Goal: Feedback & Contribution: Contribute content

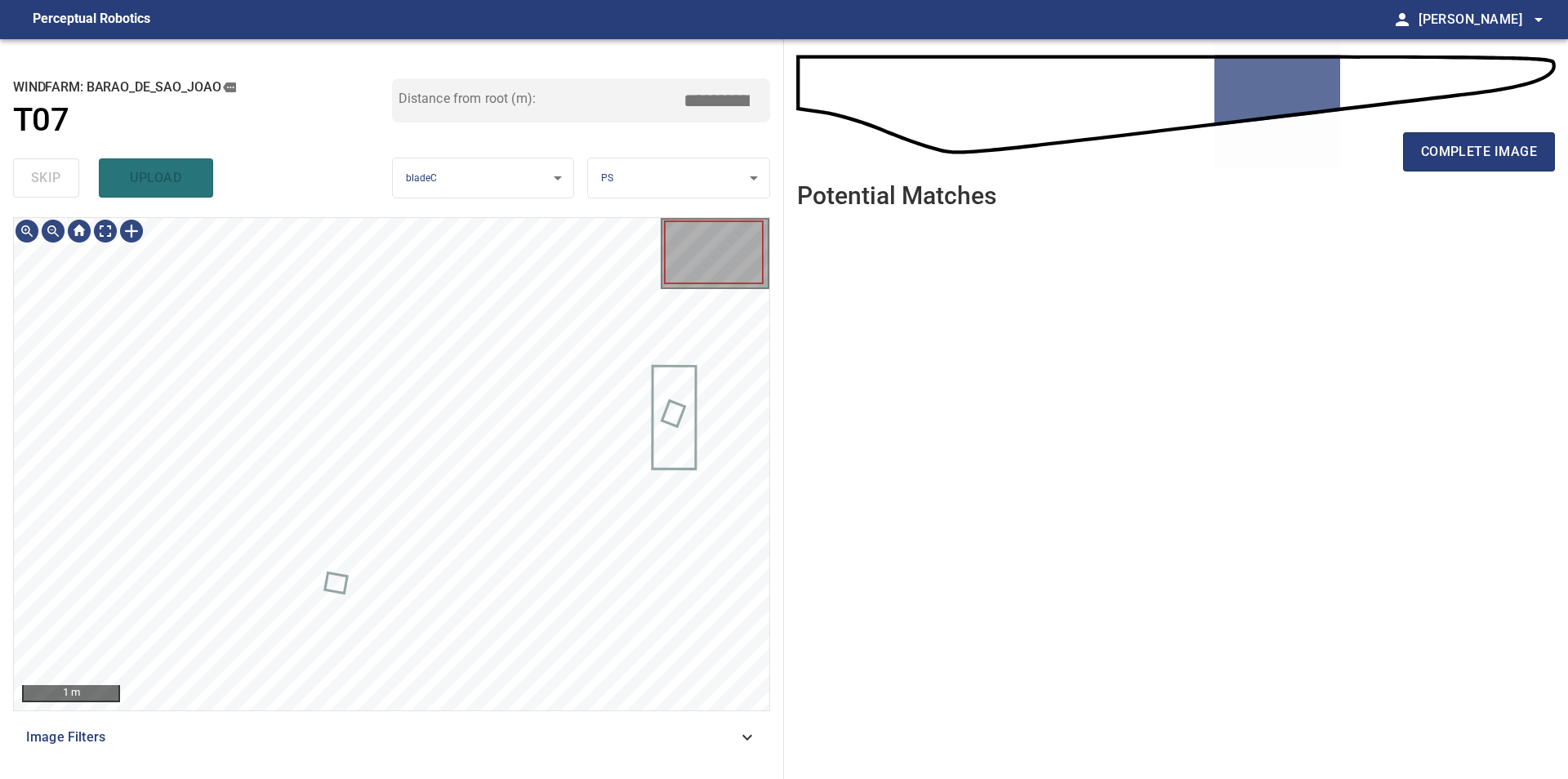
click at [814, 423] on ul at bounding box center [1176, 487] width 758 height 532
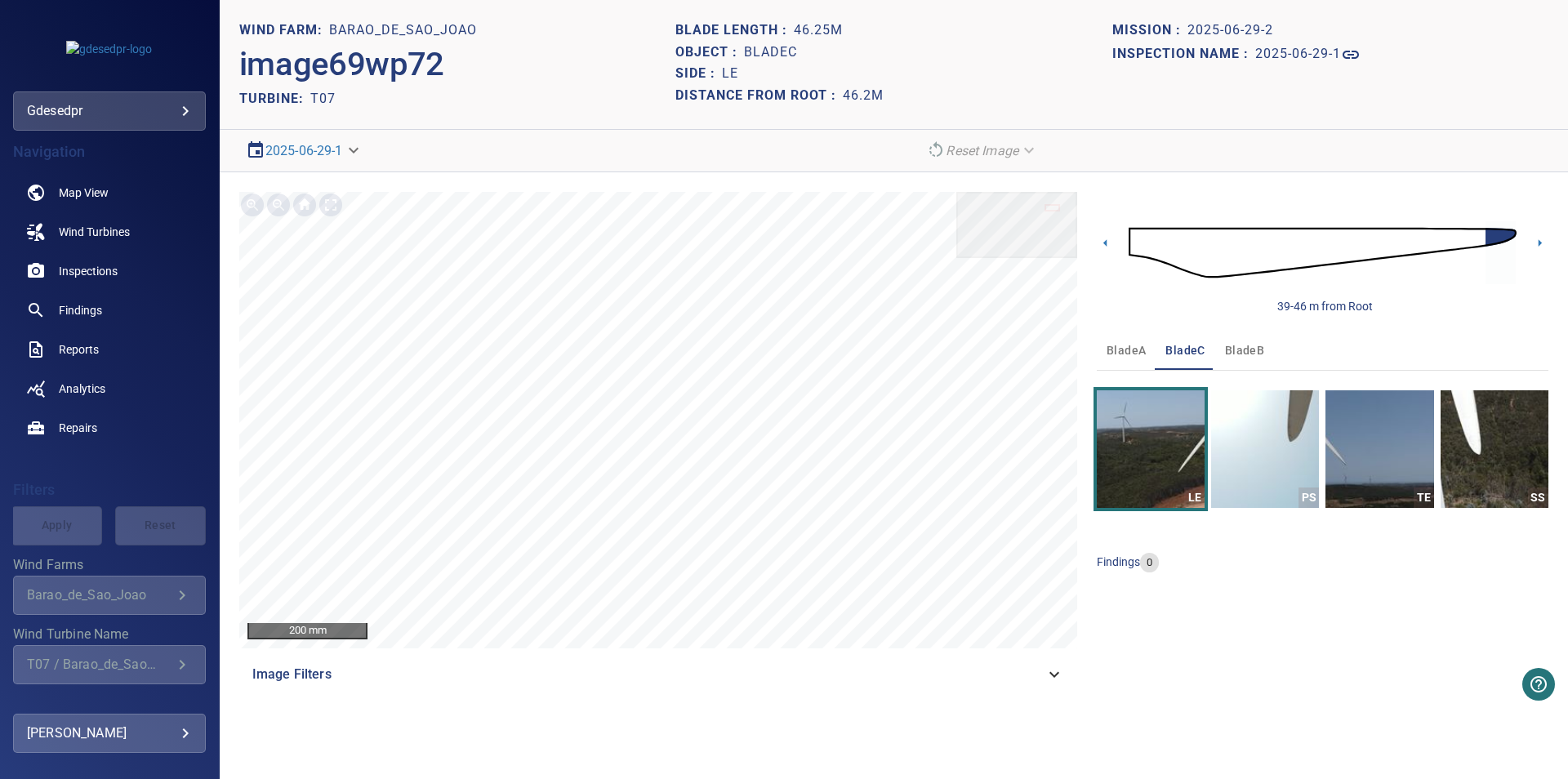
click at [1301, 491] on div "PS" at bounding box center [1308, 497] width 20 height 20
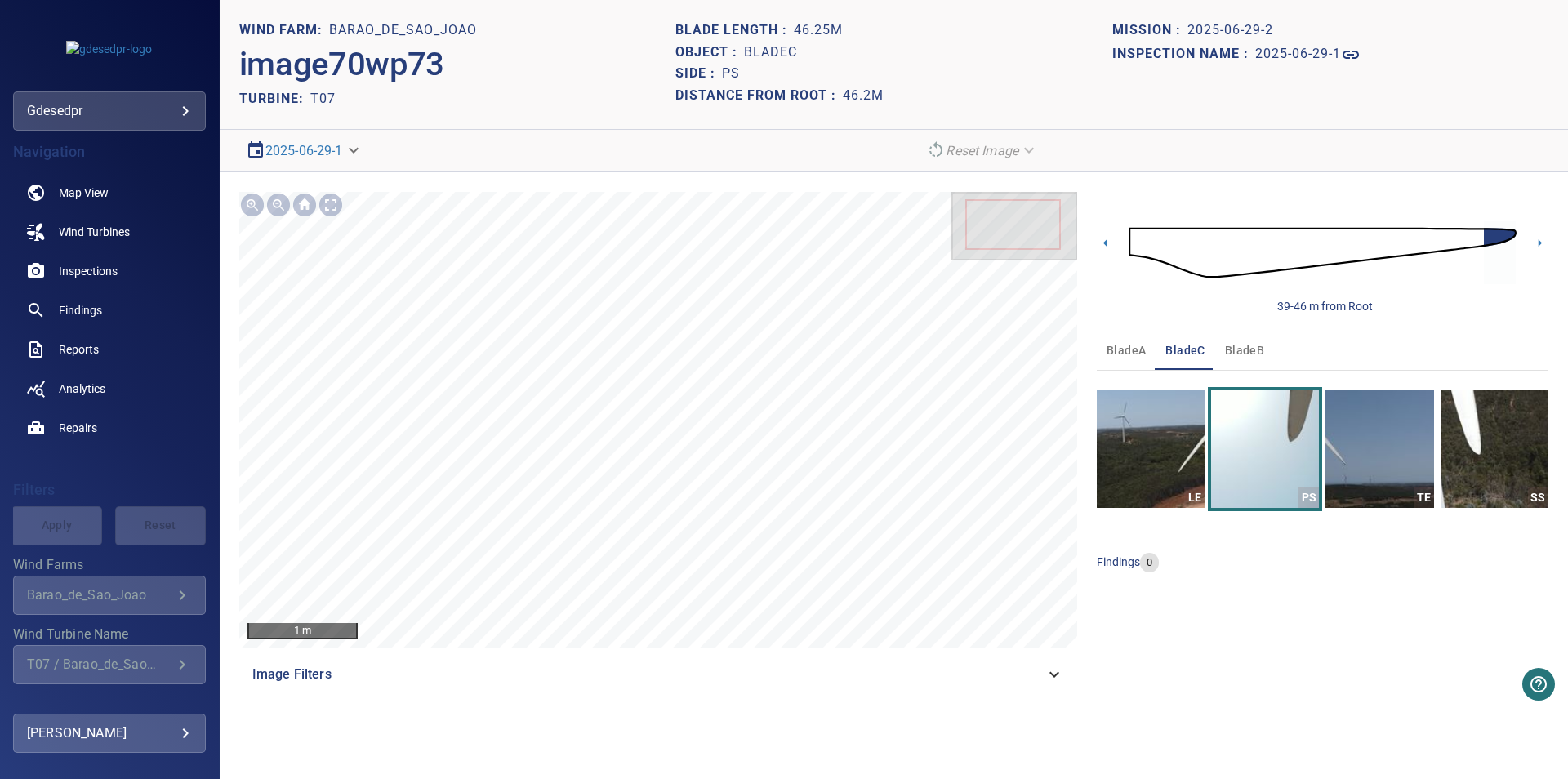
click at [1372, 248] on img at bounding box center [1322, 253] width 388 height 94
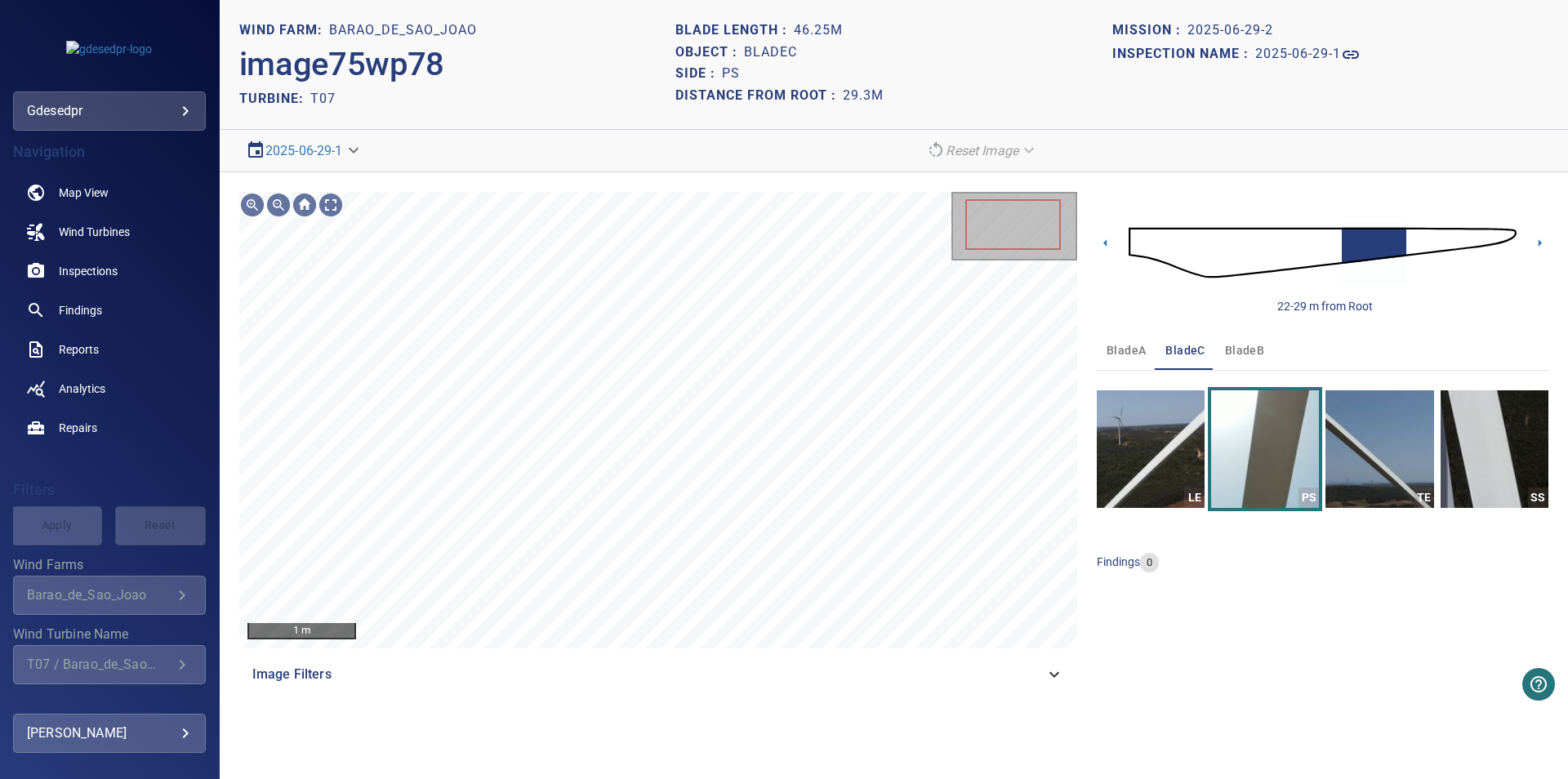
click at [1112, 234] on div "22-29 m from Root" at bounding box center [1322, 253] width 452 height 122
click at [1101, 244] on icon at bounding box center [1105, 243] width 17 height 17
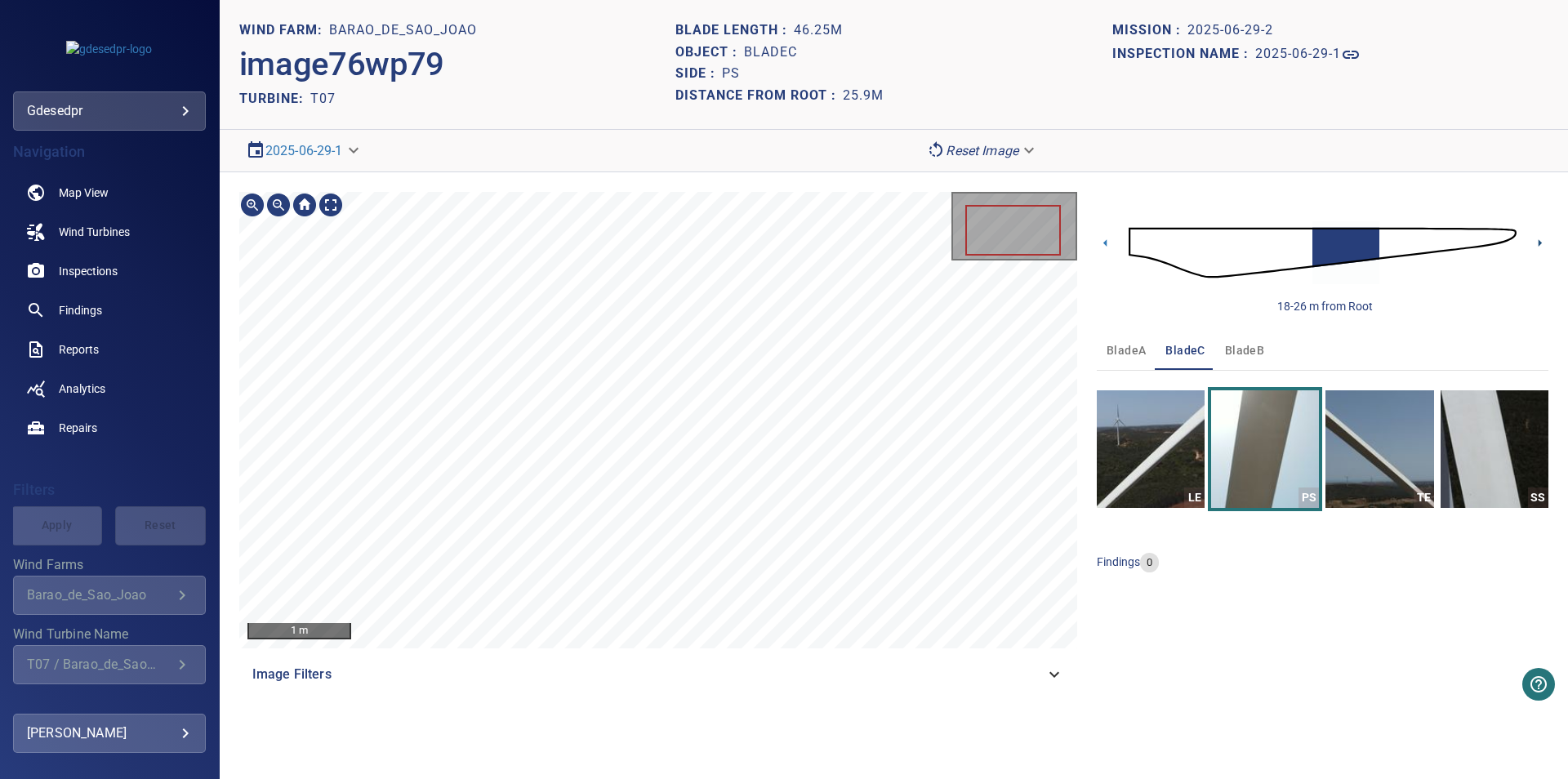
click at [1537, 248] on icon at bounding box center [1539, 243] width 17 height 17
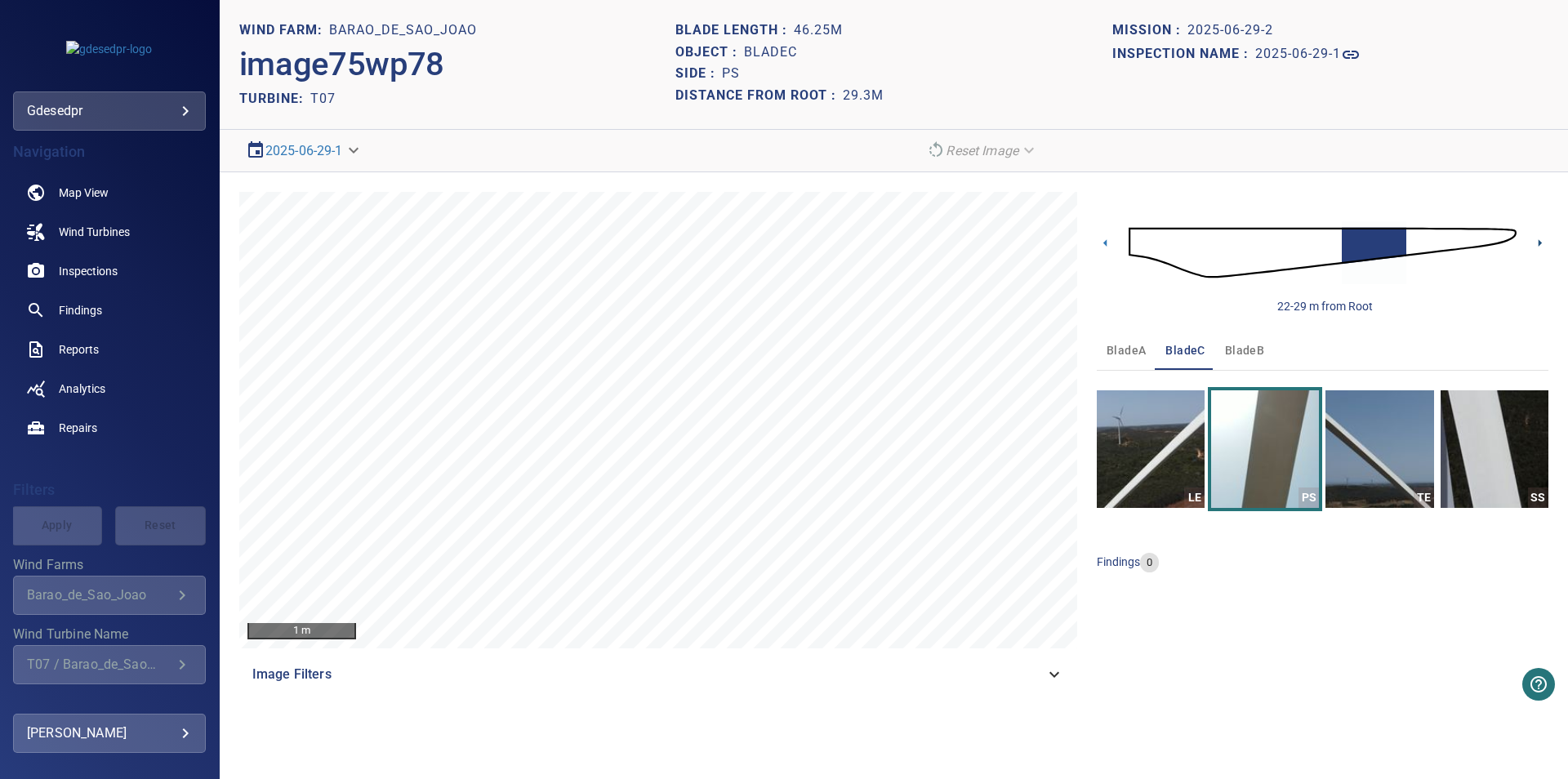
click at [1541, 242] on icon at bounding box center [1539, 243] width 17 height 17
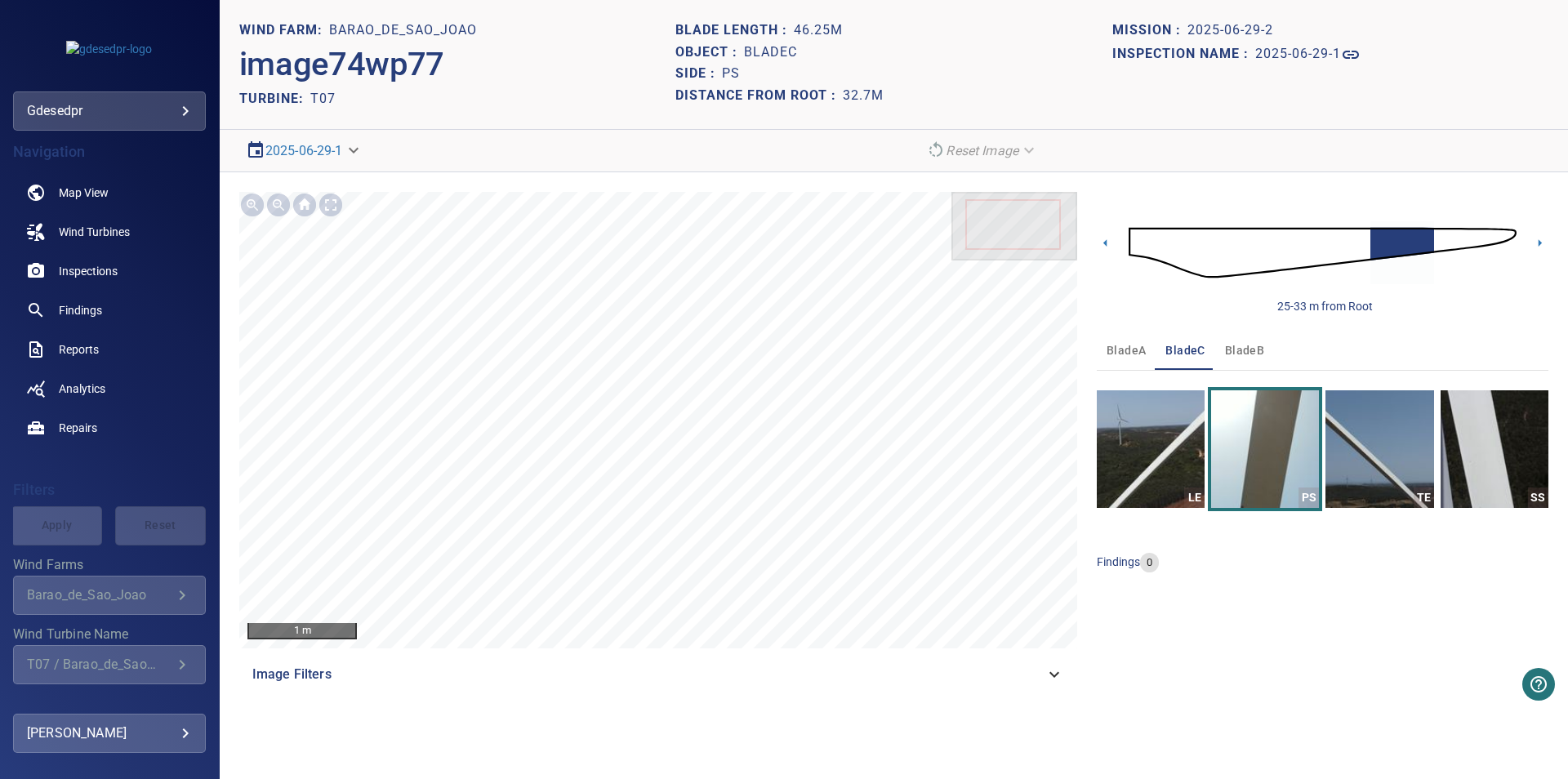
click at [1108, 233] on div "25-33 m from Root" at bounding box center [1322, 253] width 452 height 122
click at [1105, 240] on icon at bounding box center [1105, 243] width 17 height 17
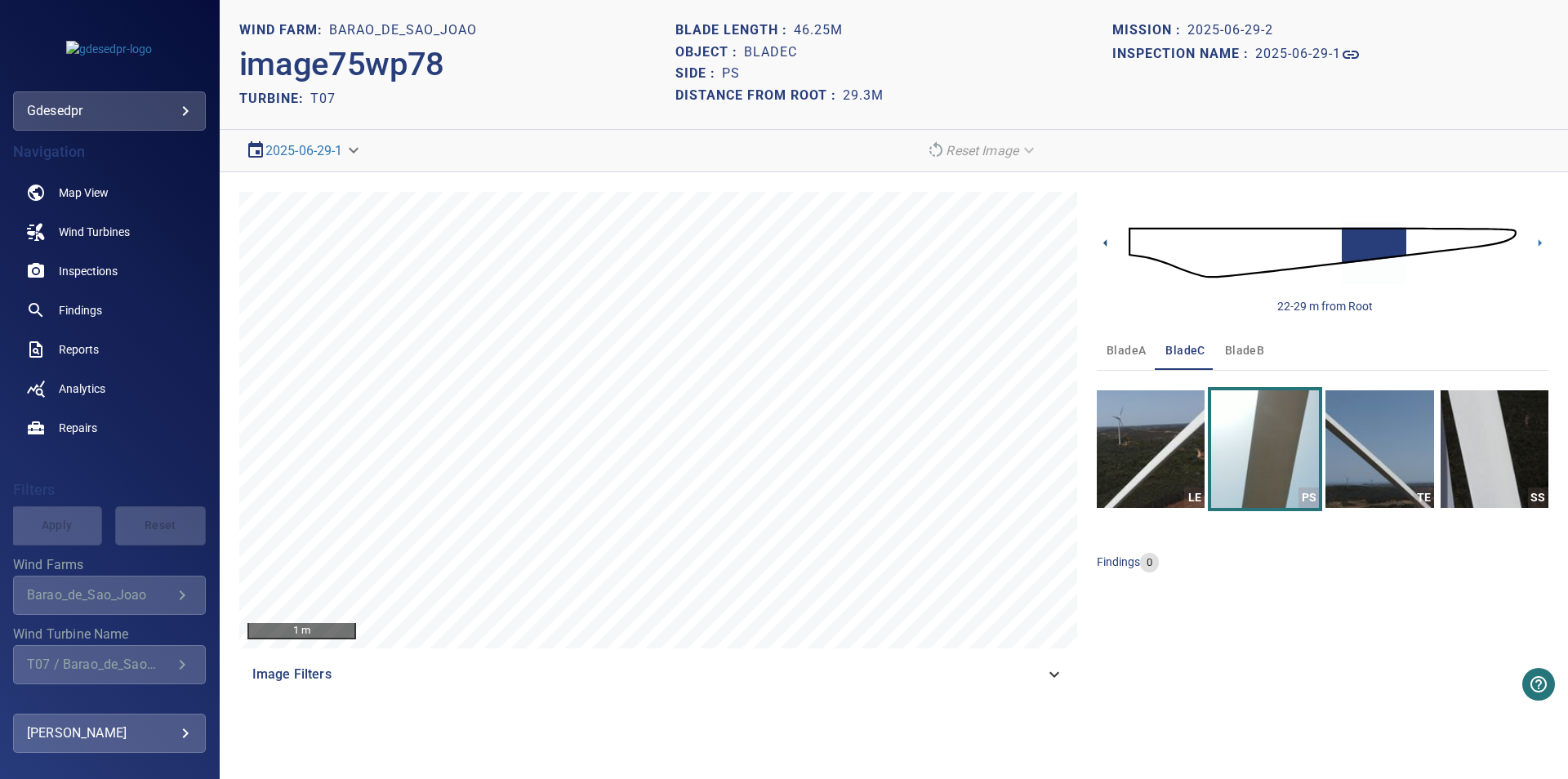
click at [1101, 246] on icon at bounding box center [1105, 243] width 17 height 17
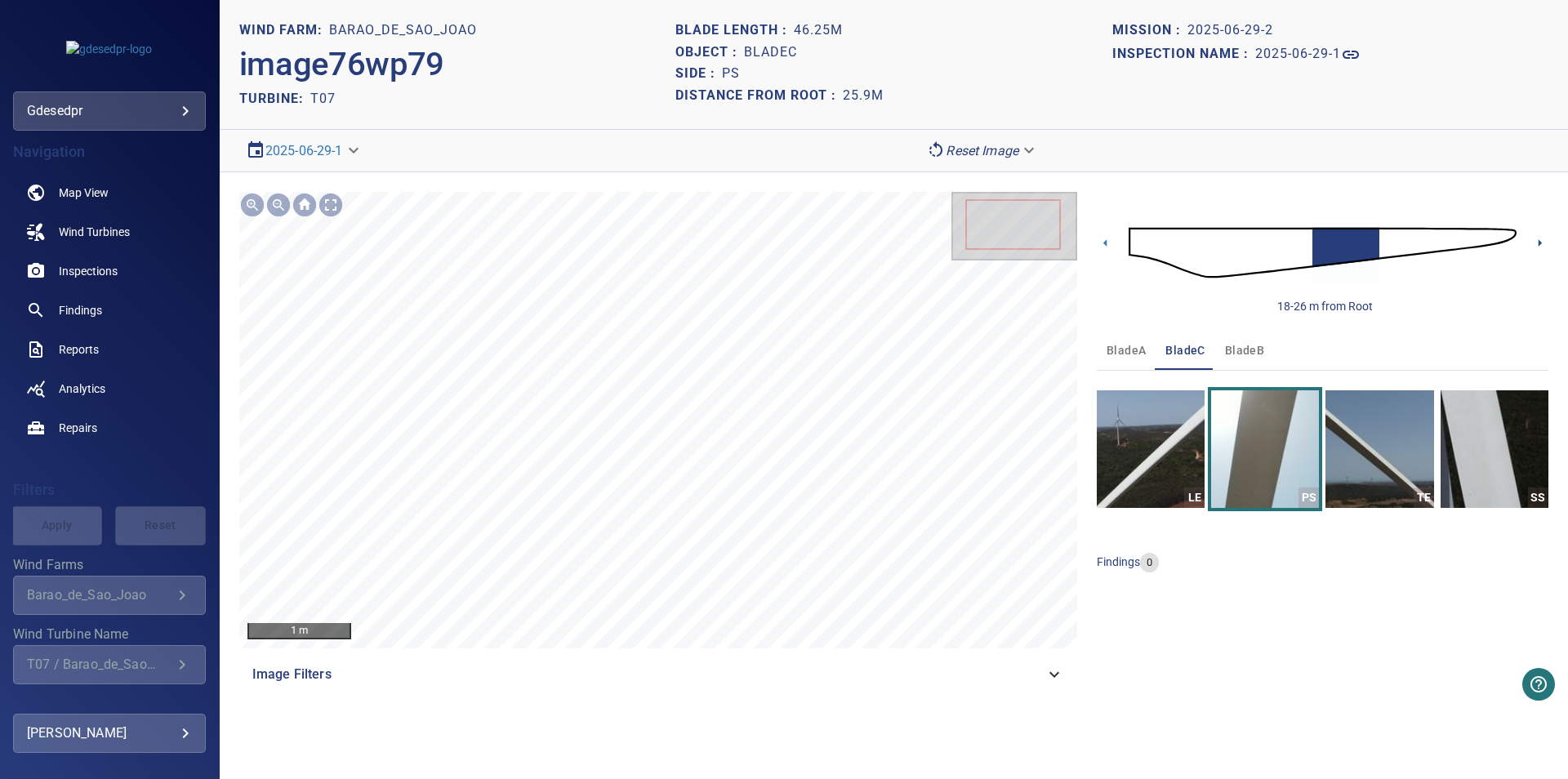
click at [1536, 247] on icon at bounding box center [1539, 243] width 17 height 17
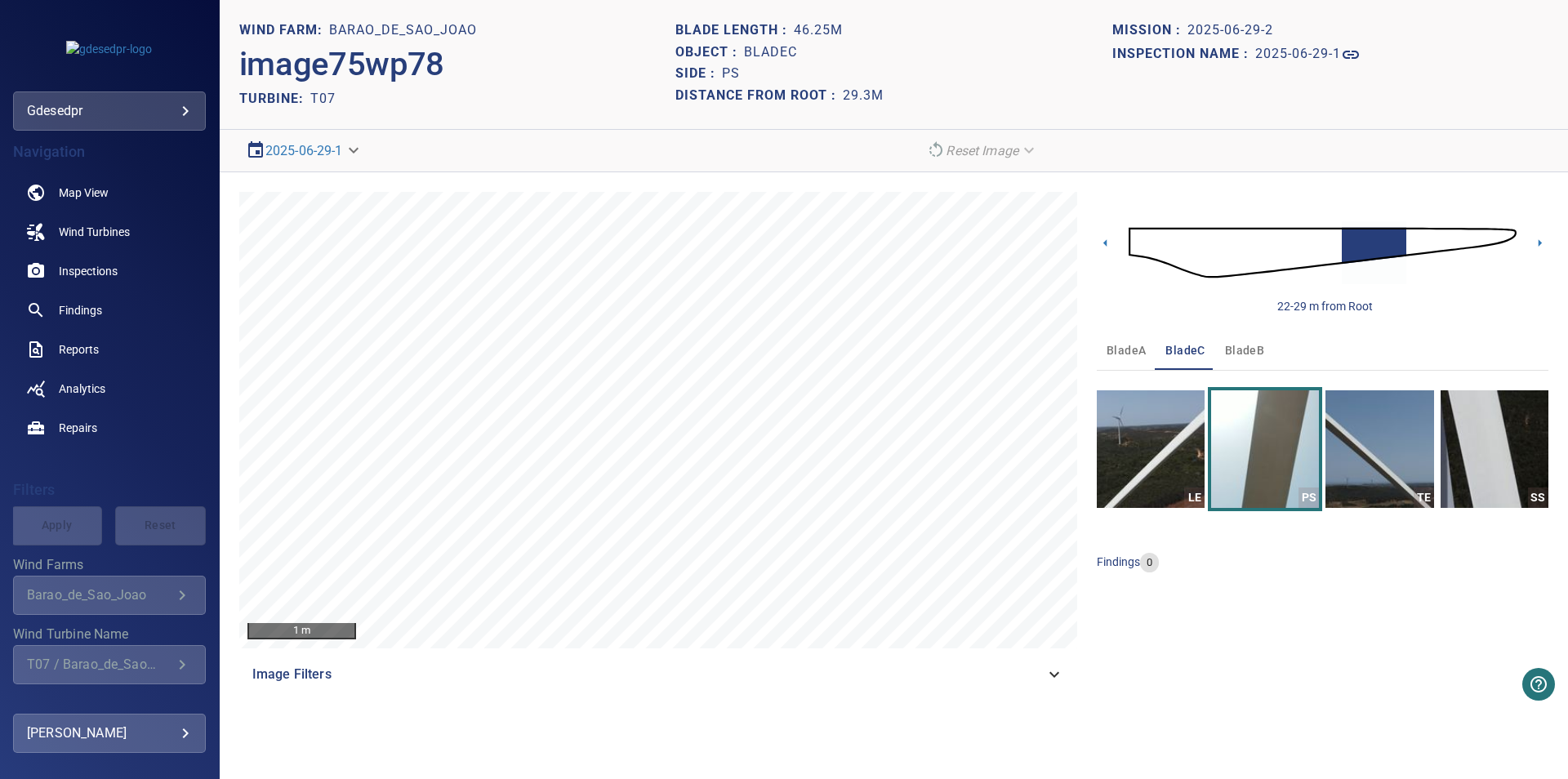
click at [1495, 241] on img at bounding box center [1322, 253] width 388 height 94
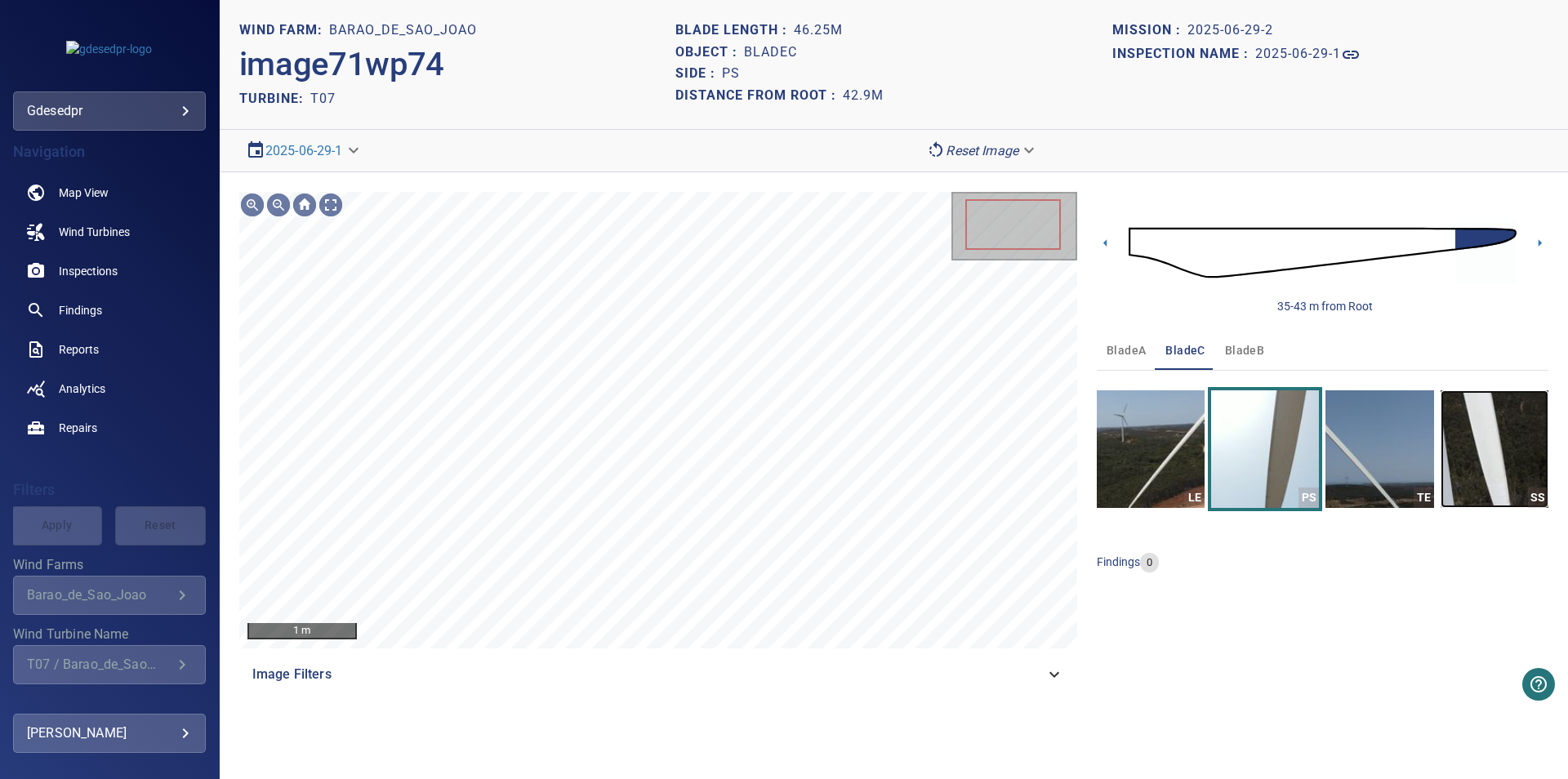
click at [1496, 483] on img "button" at bounding box center [1494, 449] width 108 height 118
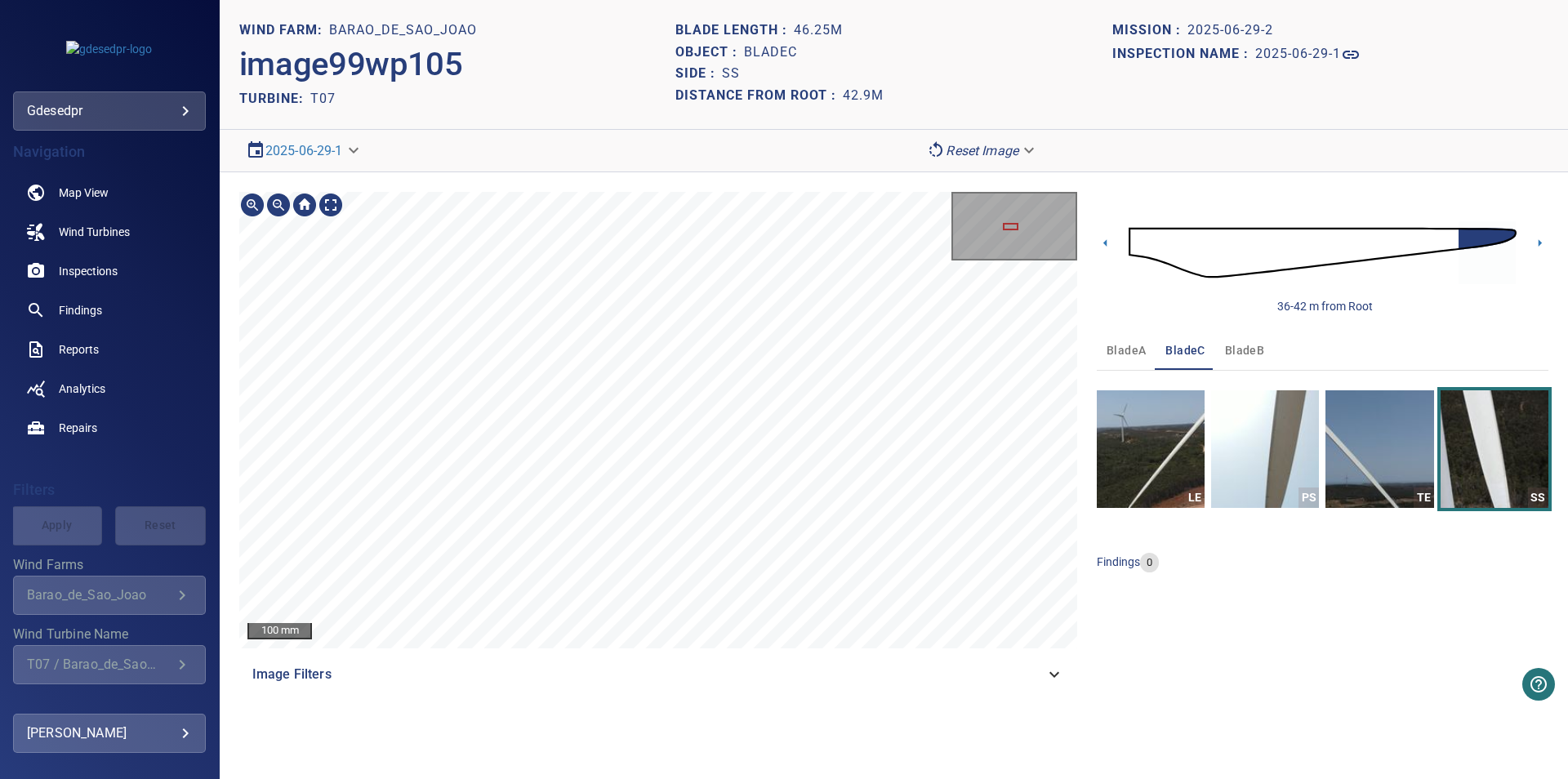
click at [625, 160] on section "**********" at bounding box center [894, 390] width 1348 height 779
click at [276, 151] on body "**********" at bounding box center [784, 390] width 1568 height 779
click at [306, 182] on link "2024-09-15-2" at bounding box center [291, 179] width 78 height 19
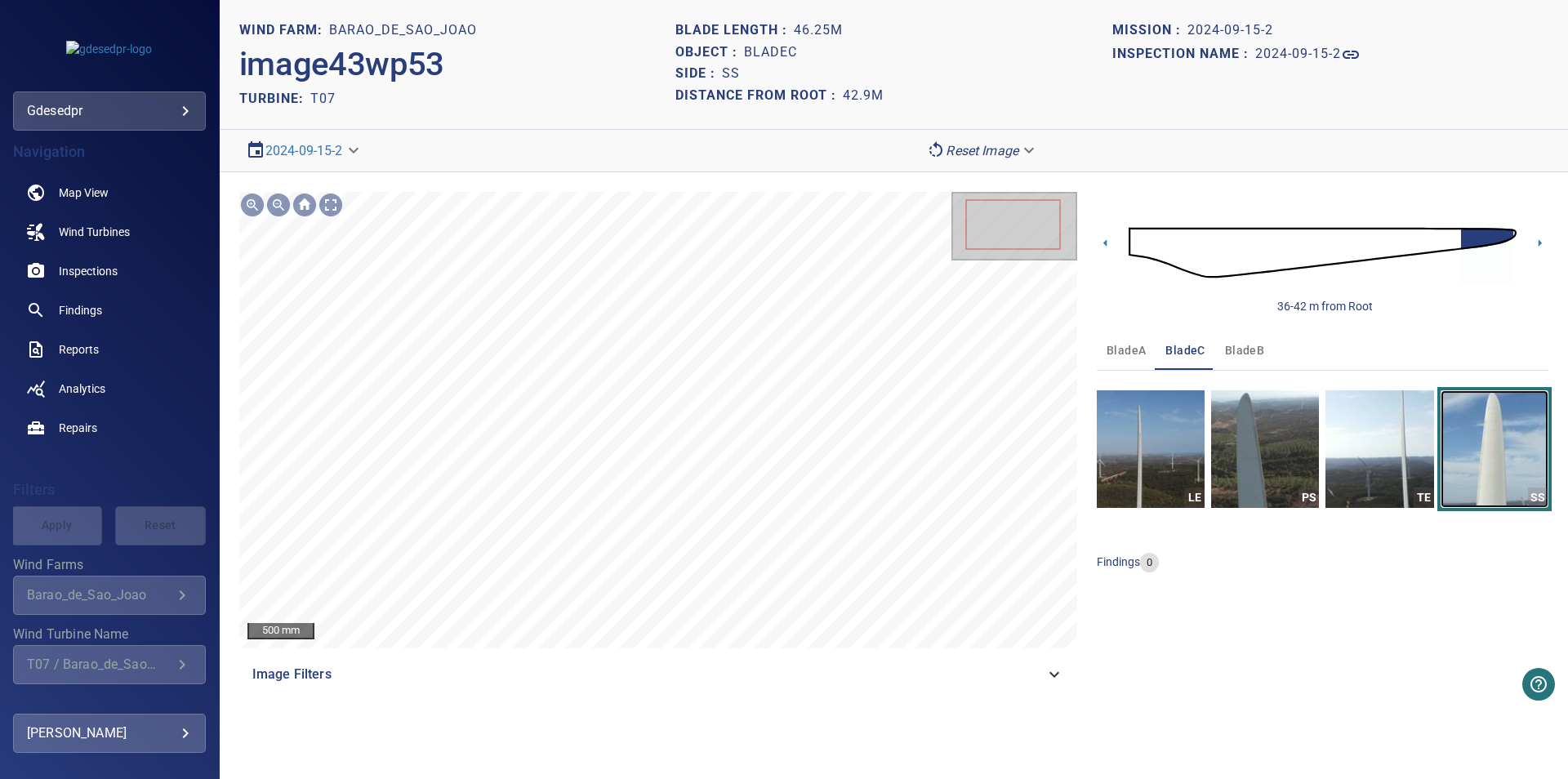
click at [1462, 466] on img "button" at bounding box center [1494, 449] width 108 height 118
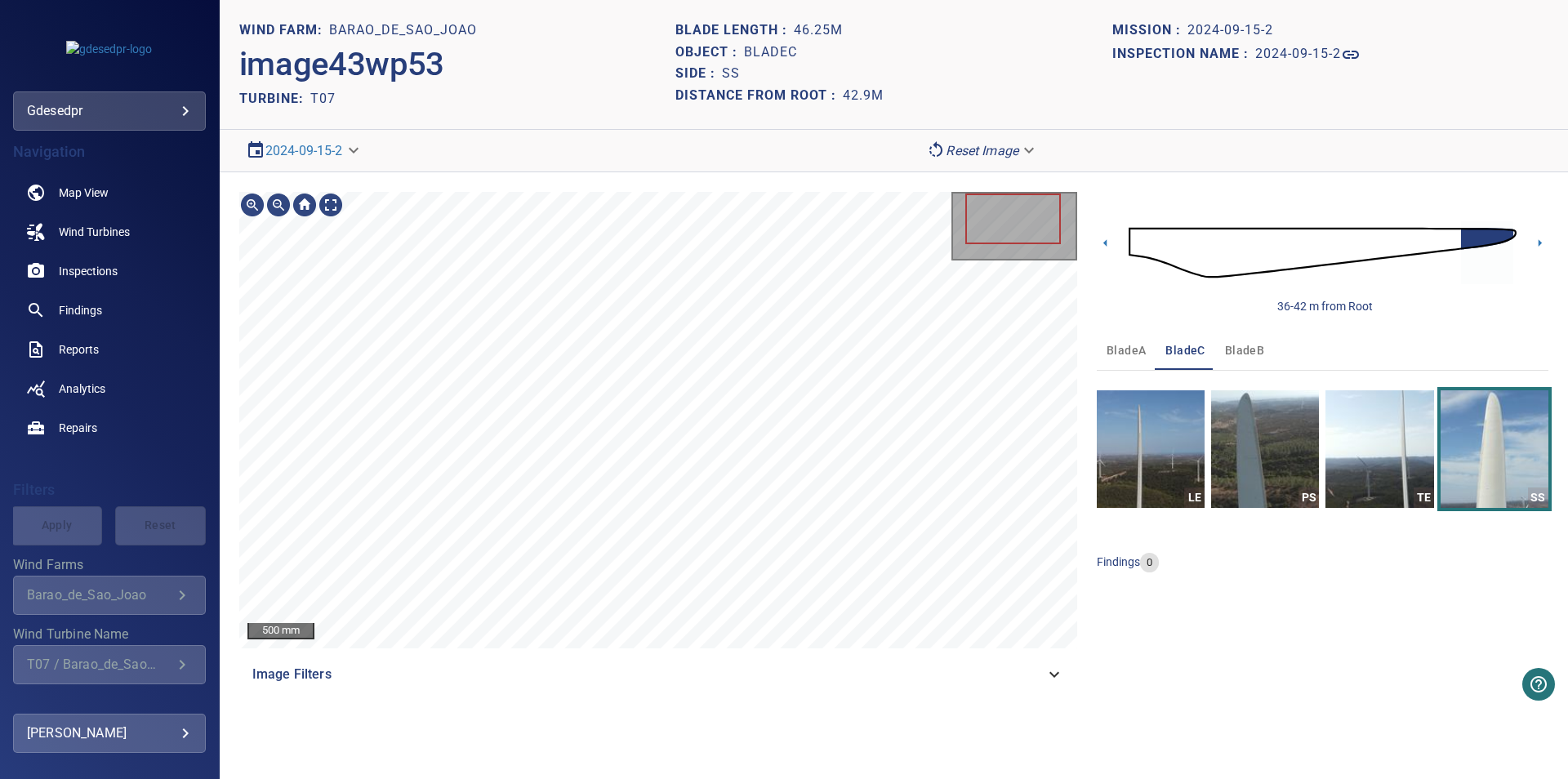
click at [1553, 241] on div "500 mm Image Filters 36-42 m from Root bladeA bladeC bladeB LE PS TE SS finding…" at bounding box center [894, 442] width 1348 height 541
click at [1545, 247] on icon at bounding box center [1539, 243] width 17 height 17
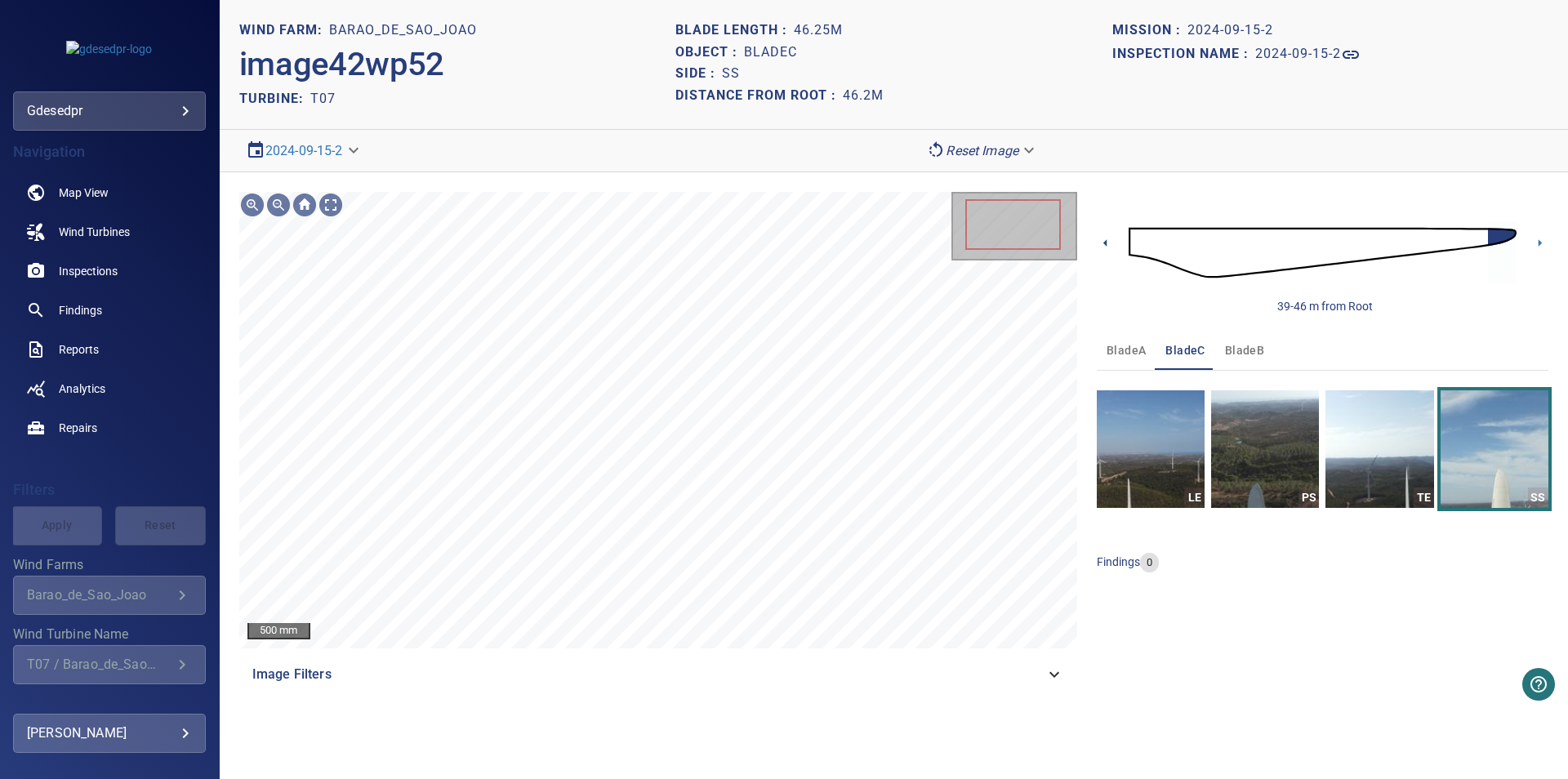
click at [1103, 245] on icon at bounding box center [1105, 243] width 17 height 17
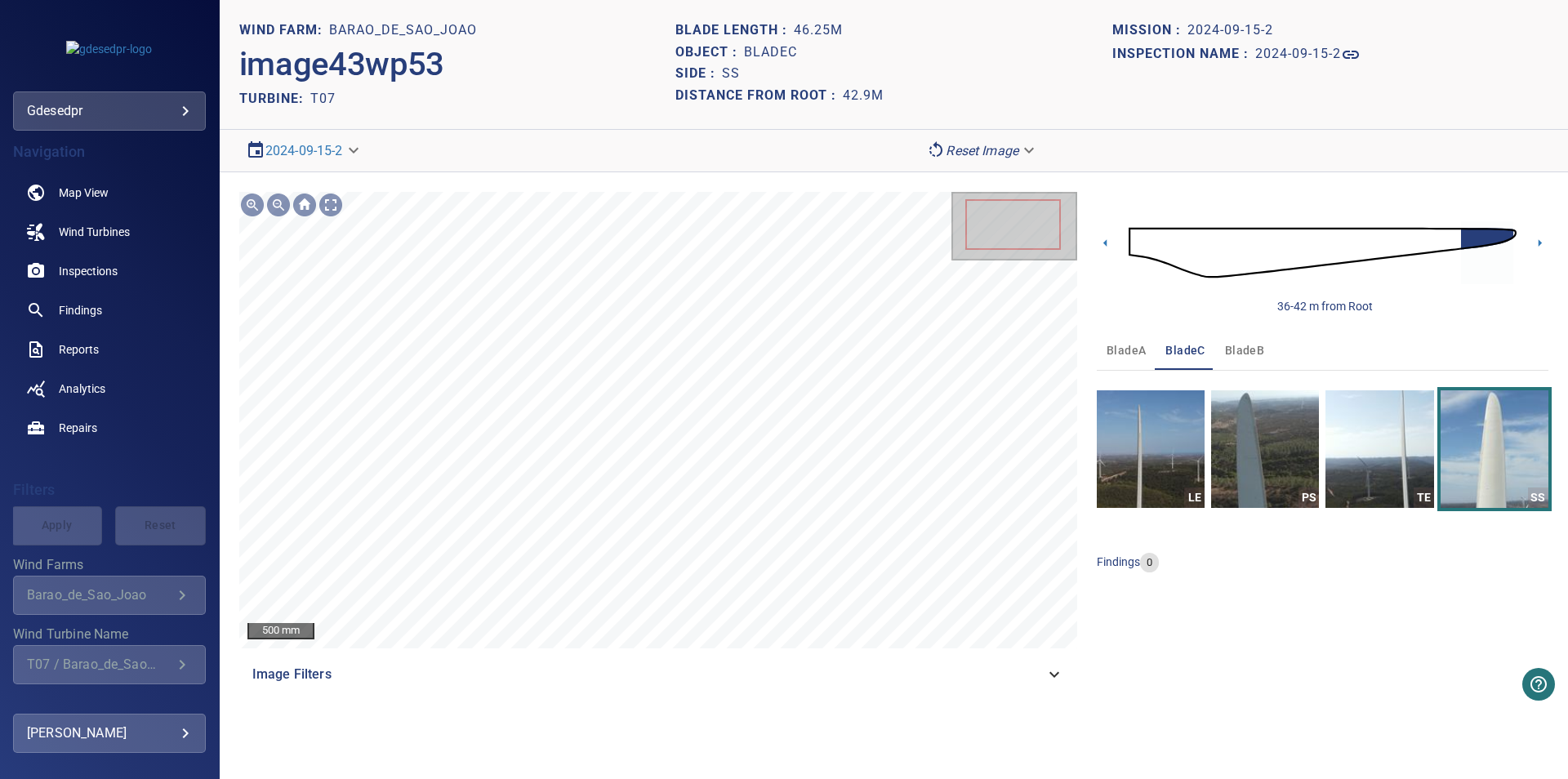
click at [1140, 353] on span "bladeA" at bounding box center [1126, 350] width 39 height 20
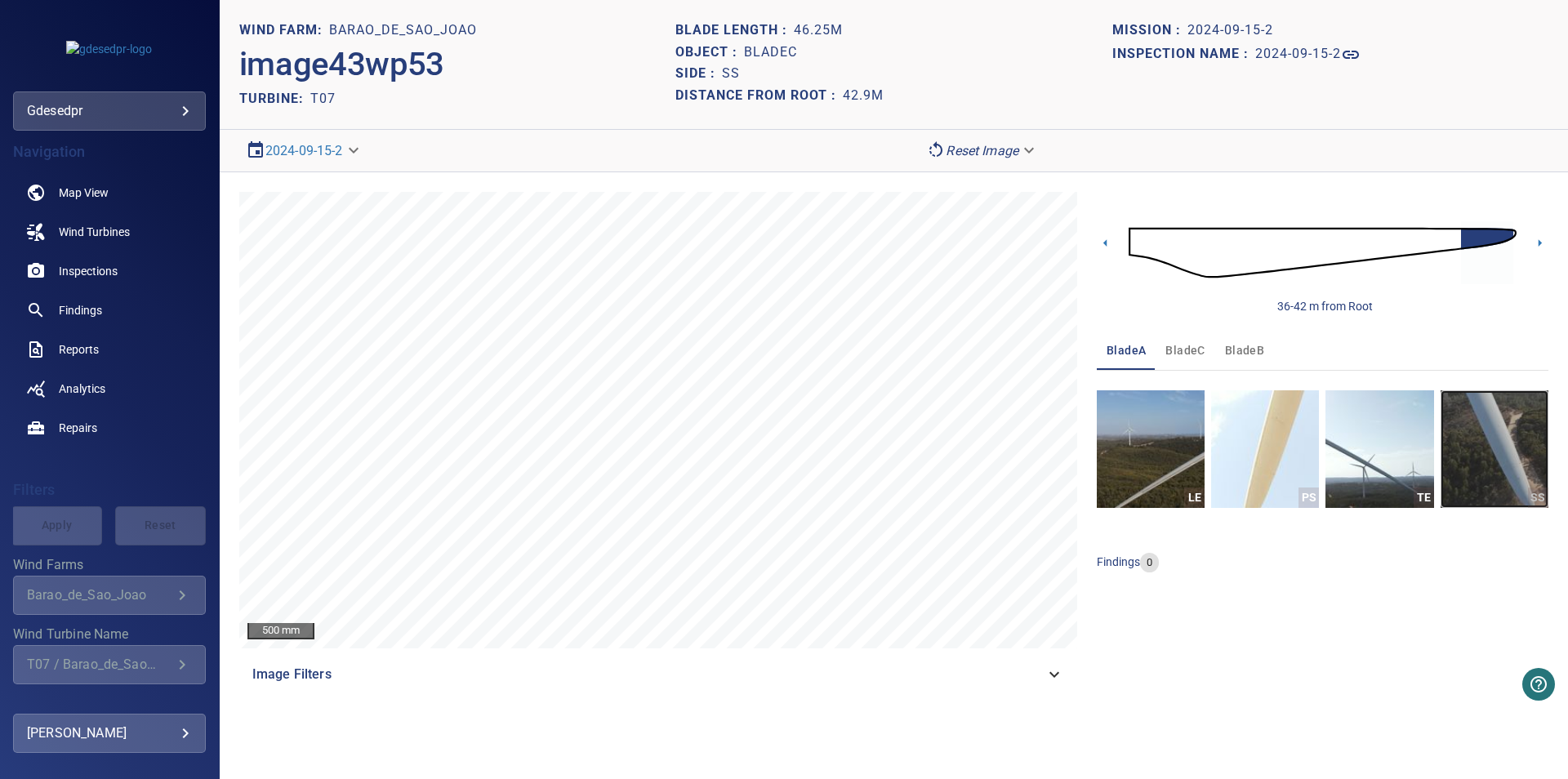
click at [1472, 485] on img "button" at bounding box center [1494, 449] width 108 height 118
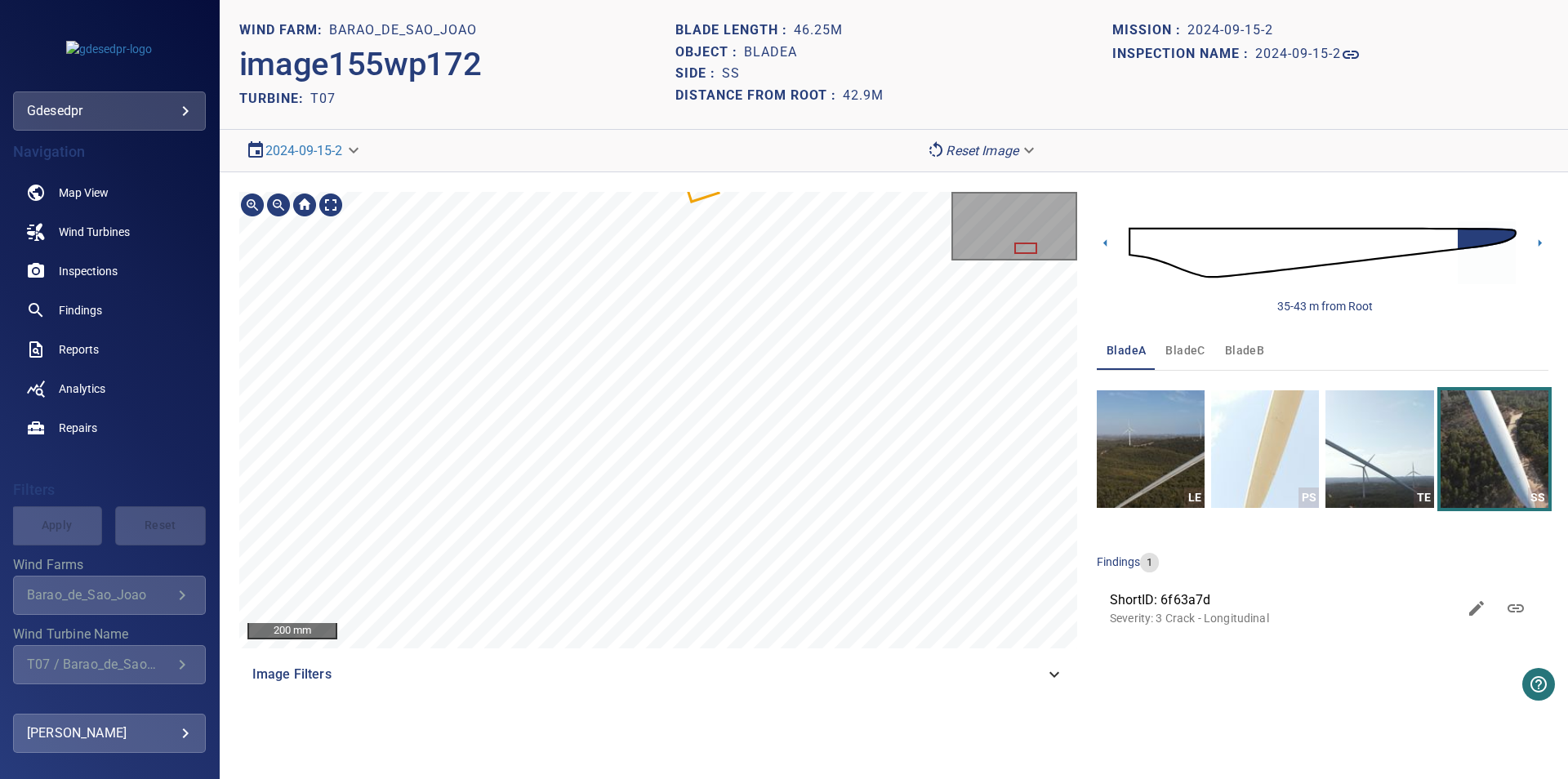
click at [735, 189] on div "200 mm Image Filters 35-43 m from Root bladeA bladeC bladeB LE PS TE SS finding…" at bounding box center [894, 442] width 1348 height 541
click at [306, 147] on body "**********" at bounding box center [784, 390] width 1568 height 779
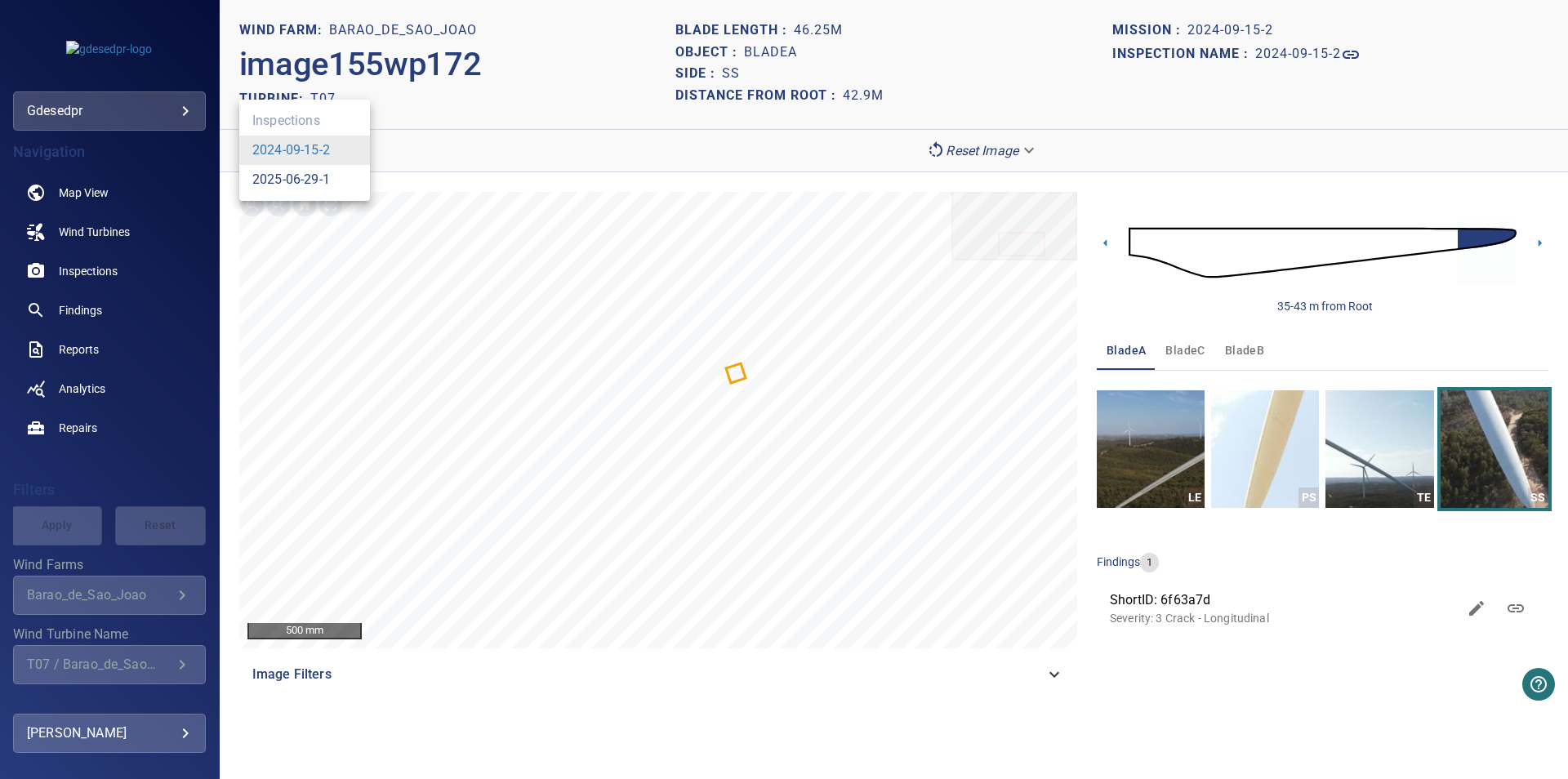
click at [310, 187] on link "2025-06-29-1" at bounding box center [291, 179] width 78 height 19
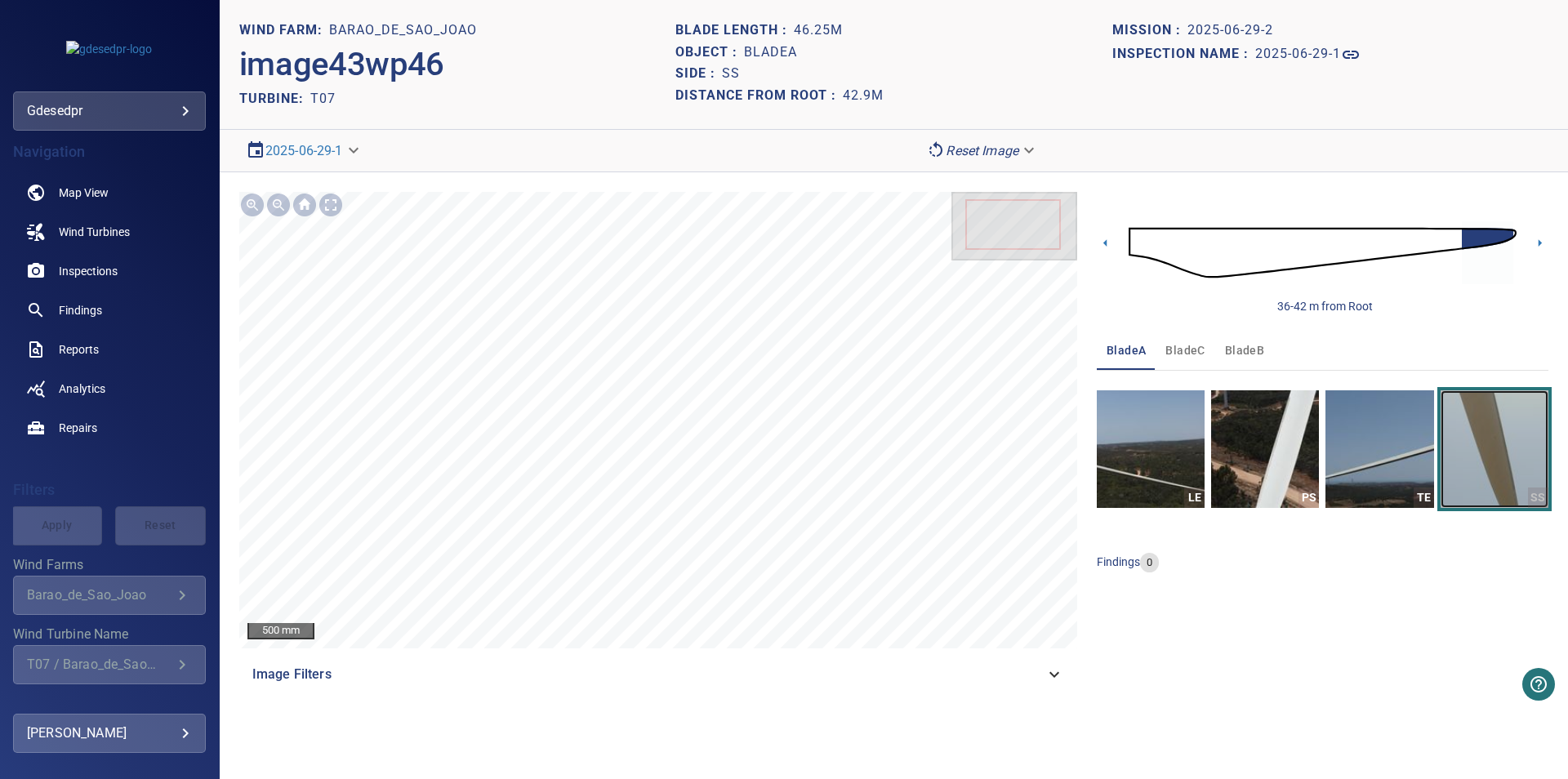
click at [1515, 496] on img "button" at bounding box center [1494, 449] width 108 height 118
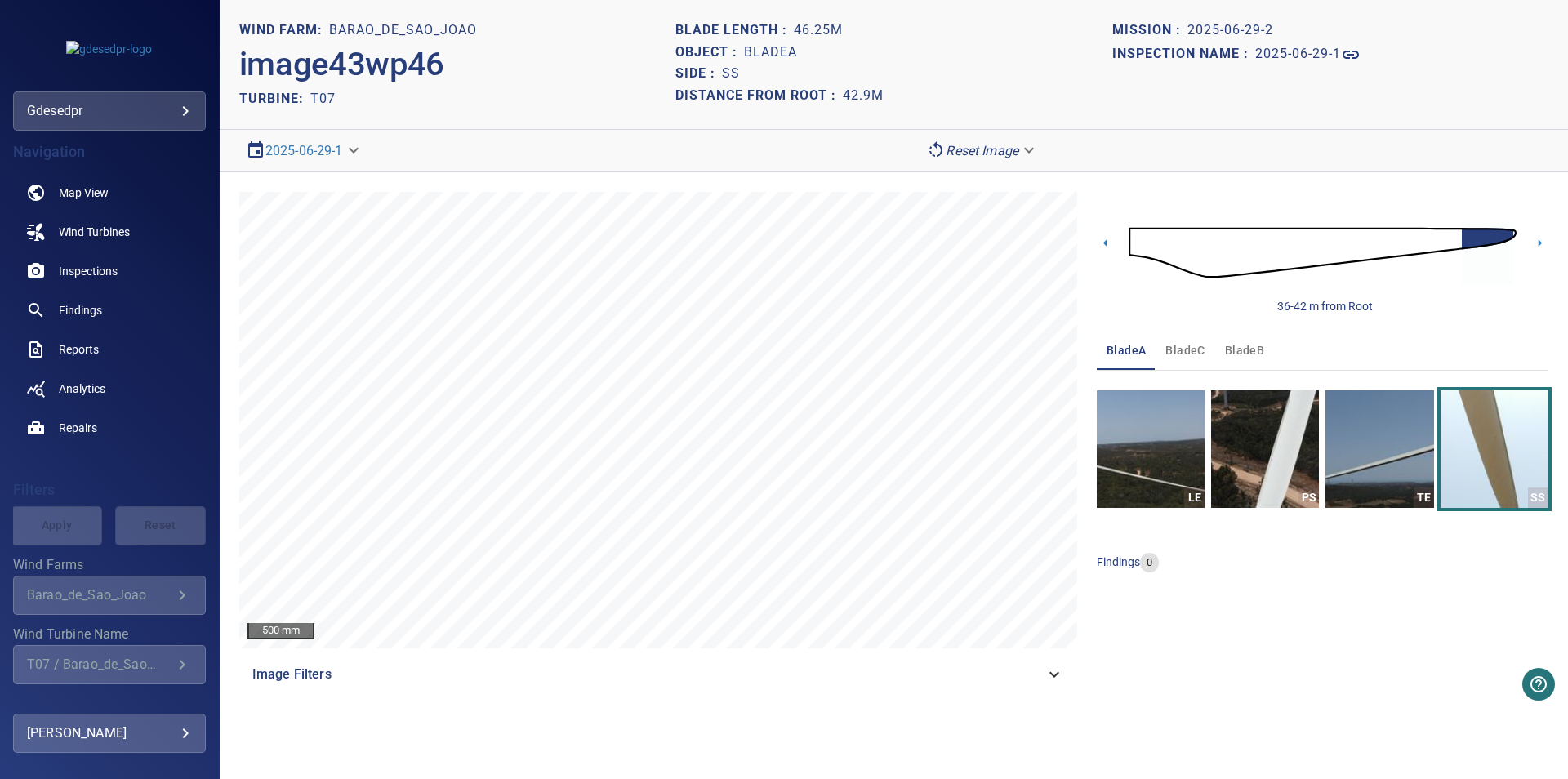
click at [1199, 348] on span "bladeC" at bounding box center [1184, 350] width 39 height 20
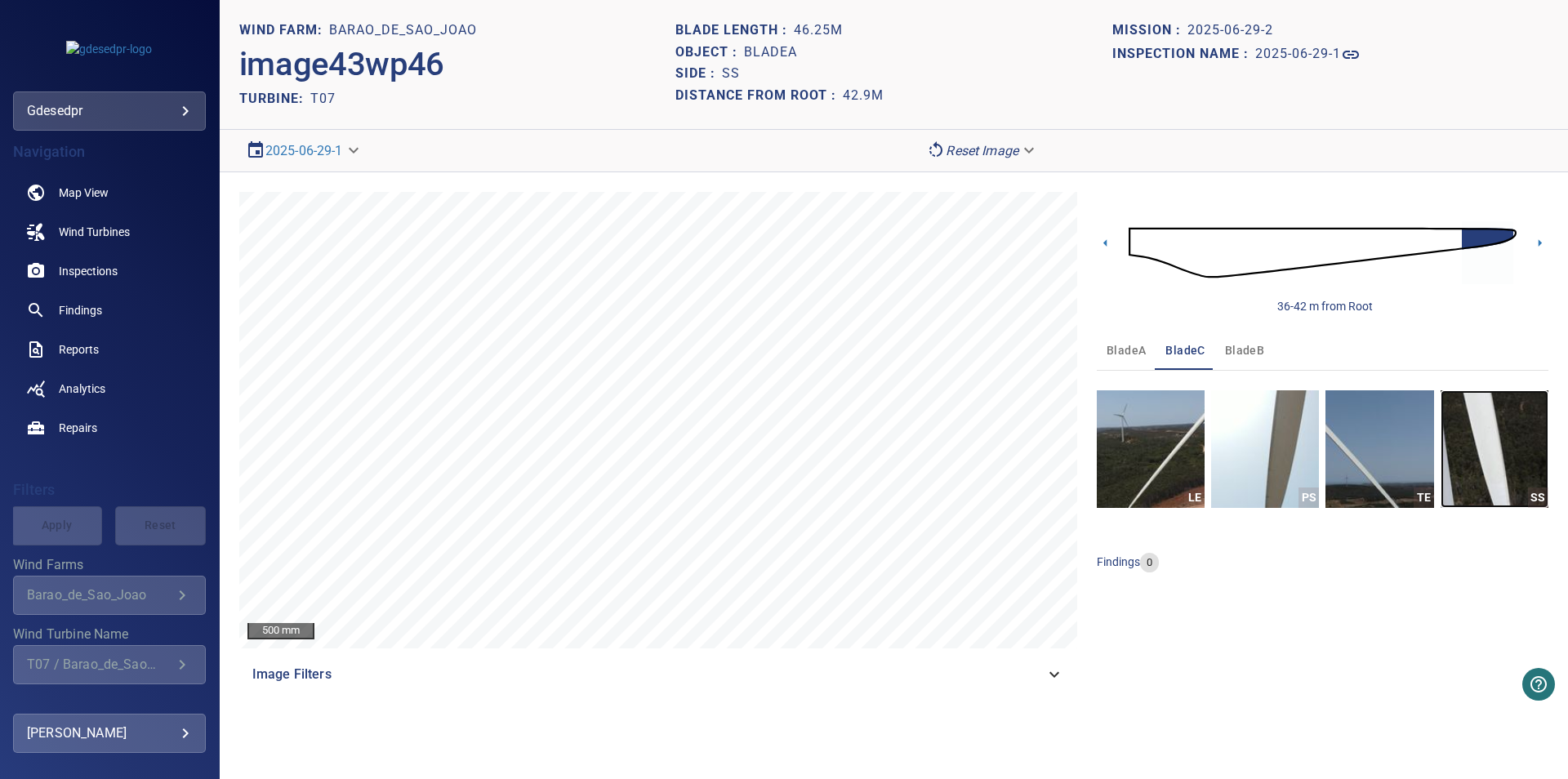
click at [1476, 477] on img "button" at bounding box center [1494, 449] width 108 height 118
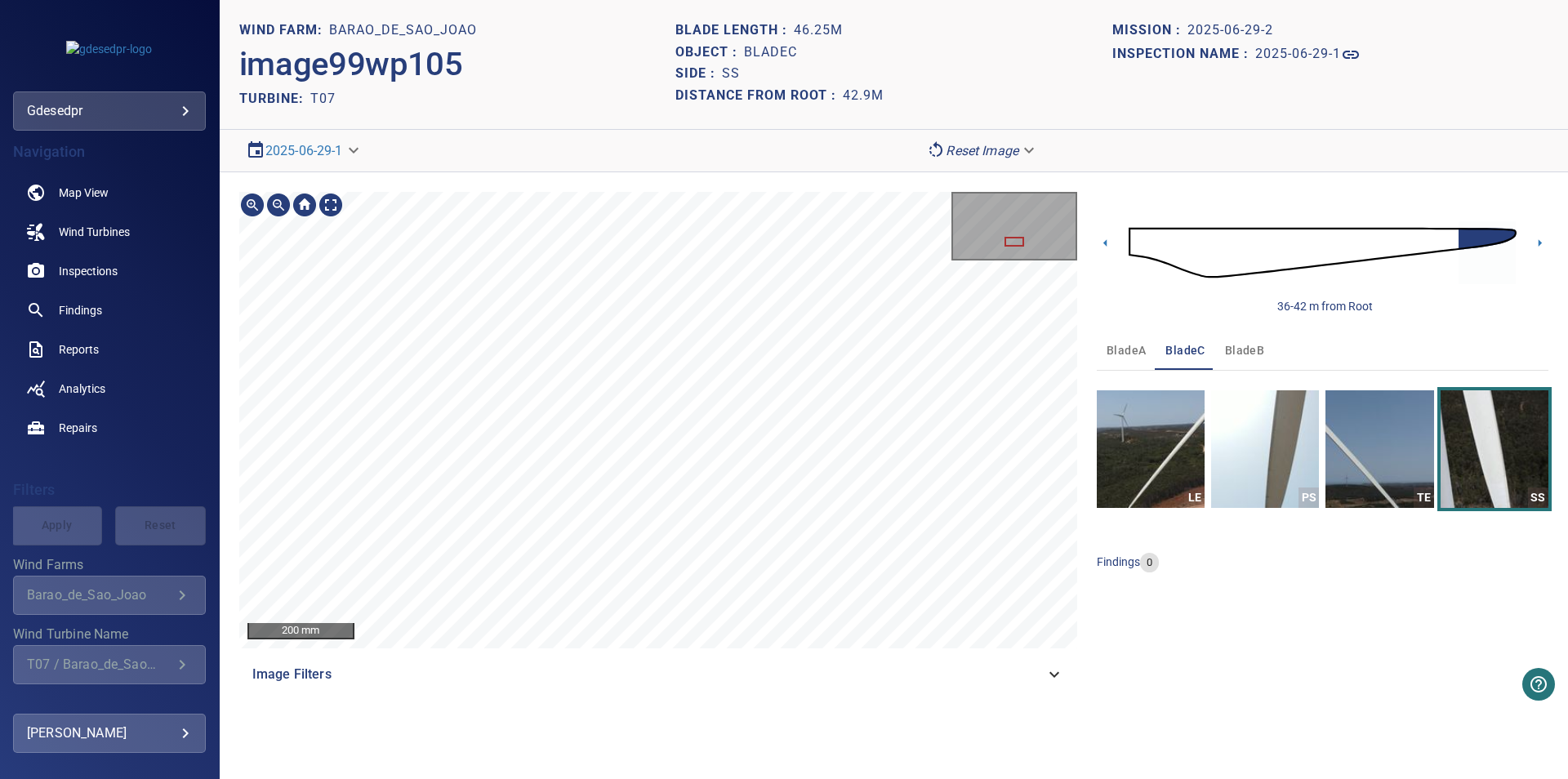
click at [609, 188] on div "200 mm Image Filters 36-42 m from Root bladeA bladeC bladeB LE PS TE SS finding…" at bounding box center [894, 442] width 1348 height 541
click at [300, 167] on section "**********" at bounding box center [894, 151] width 1348 height 43
click at [294, 150] on body "**********" at bounding box center [784, 390] width 1568 height 779
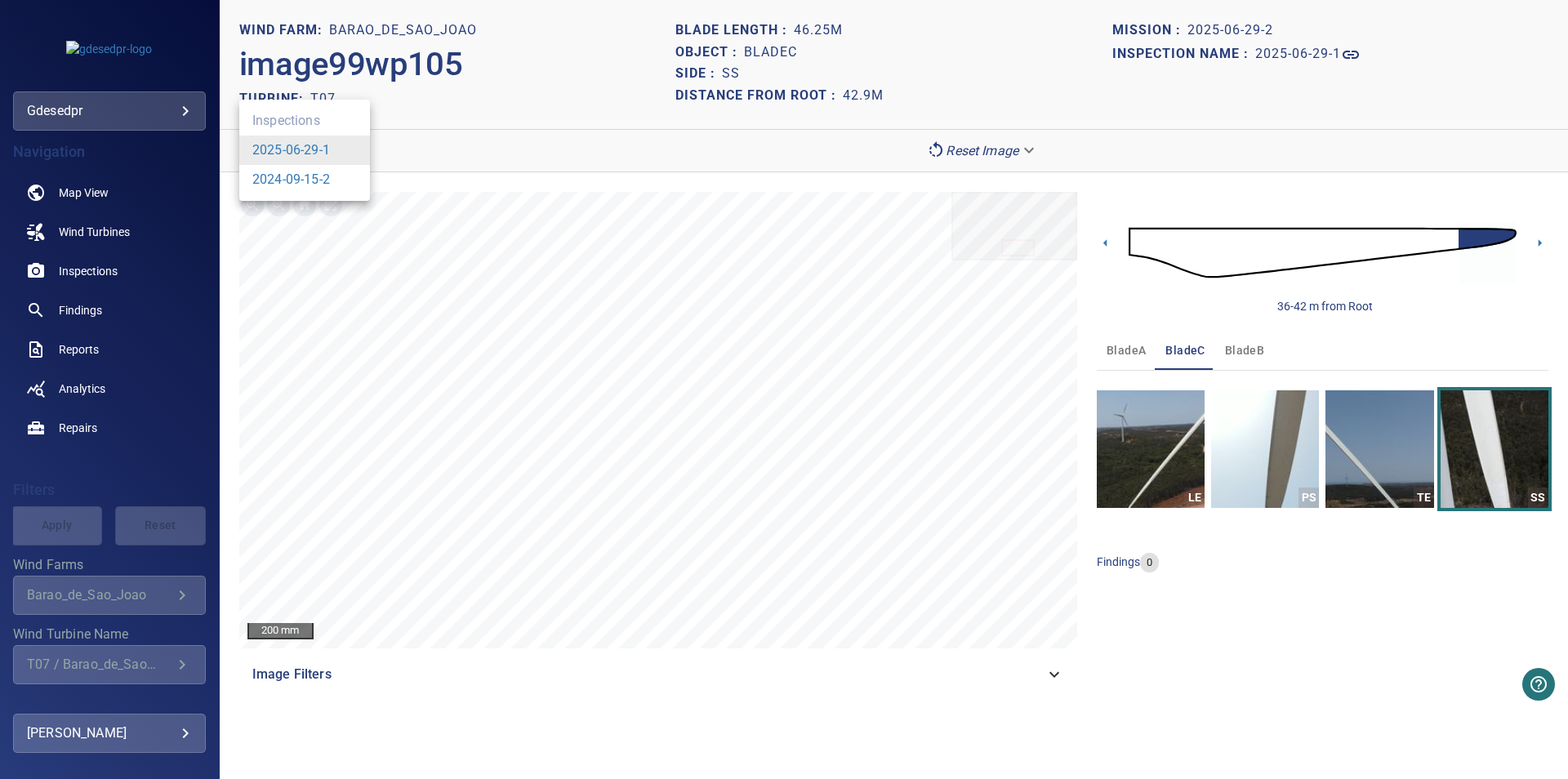
click at [306, 191] on li "2024-09-15-2" at bounding box center [304, 180] width 130 height 29
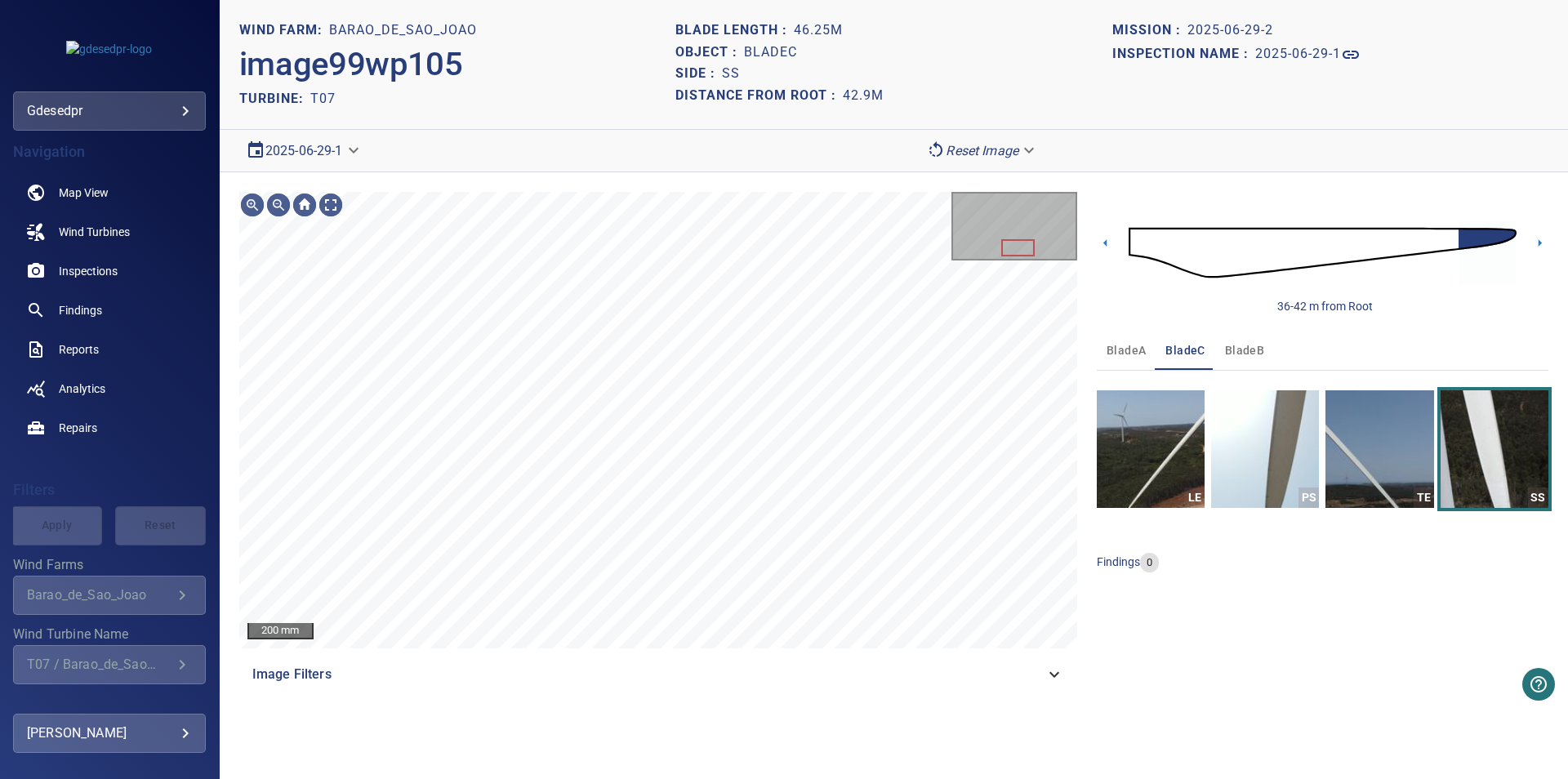
click at [300, 144] on body "**********" at bounding box center [784, 390] width 1568 height 779
click at [299, 182] on link "2024-09-15-2" at bounding box center [291, 179] width 78 height 19
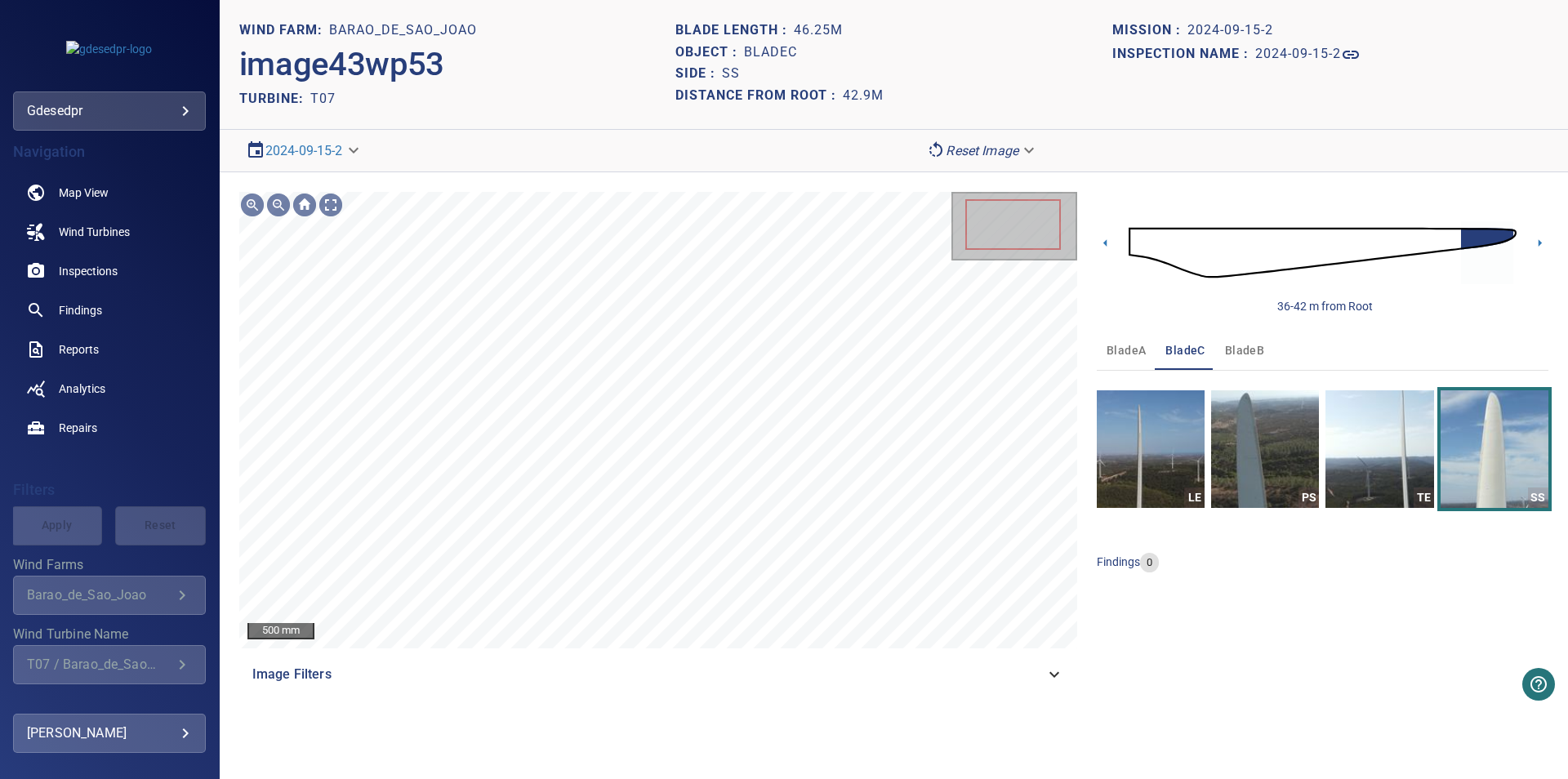
click at [1129, 347] on span "bladeA" at bounding box center [1126, 350] width 39 height 20
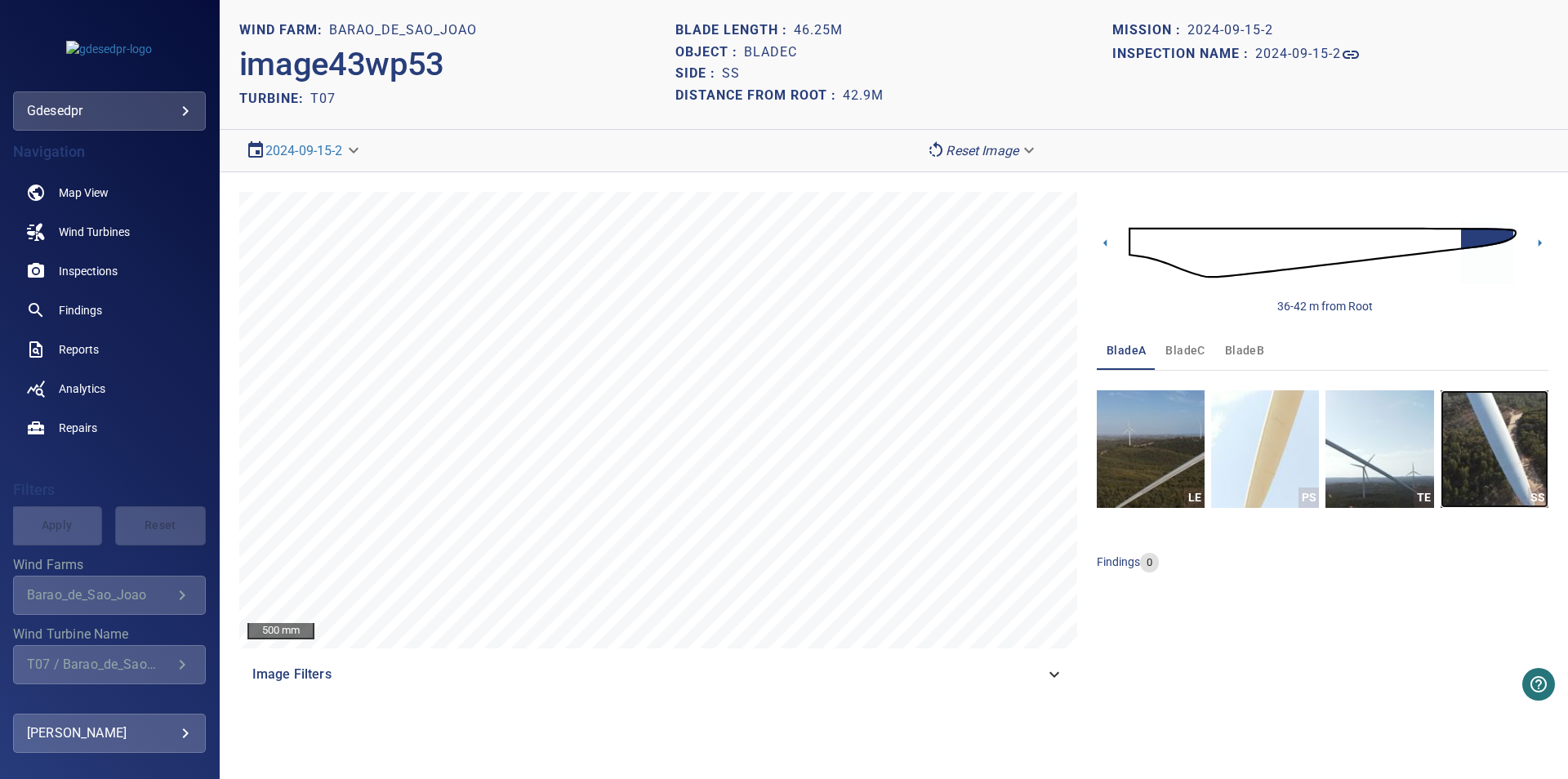
click at [1498, 485] on img "button" at bounding box center [1494, 449] width 108 height 118
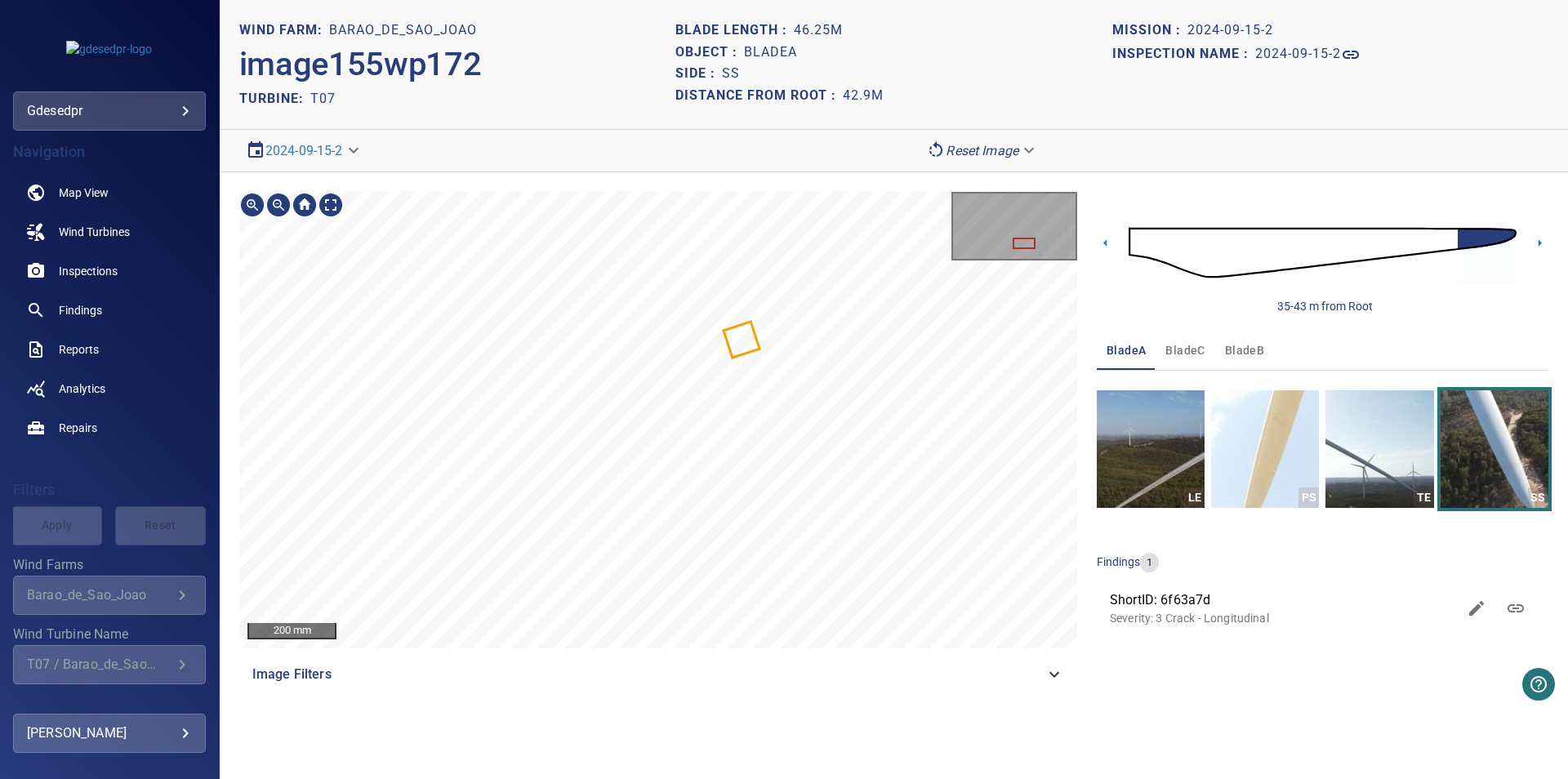
click at [1199, 348] on span "bladeC" at bounding box center [1184, 350] width 39 height 20
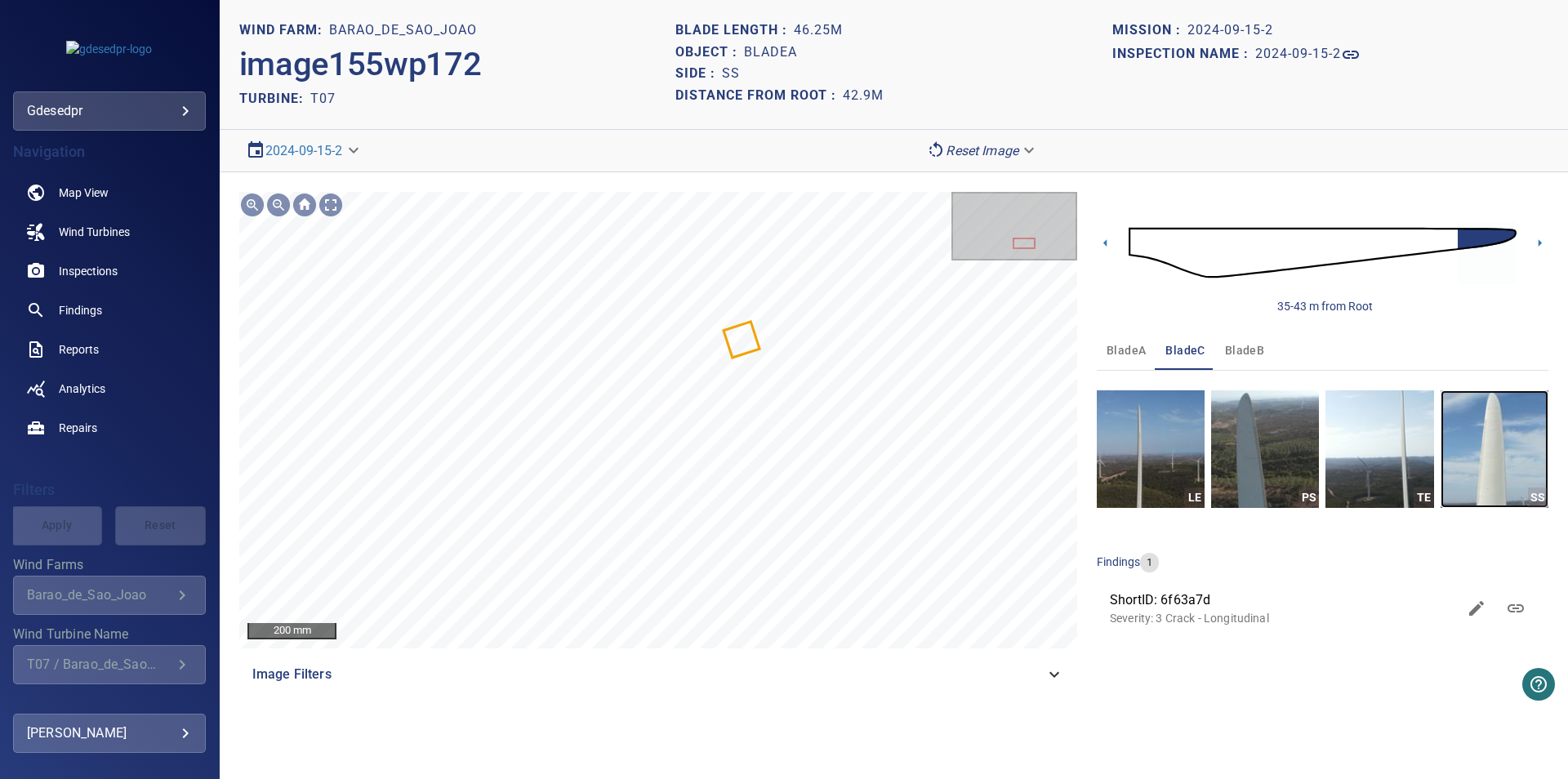
click at [1502, 494] on img "button" at bounding box center [1494, 449] width 108 height 118
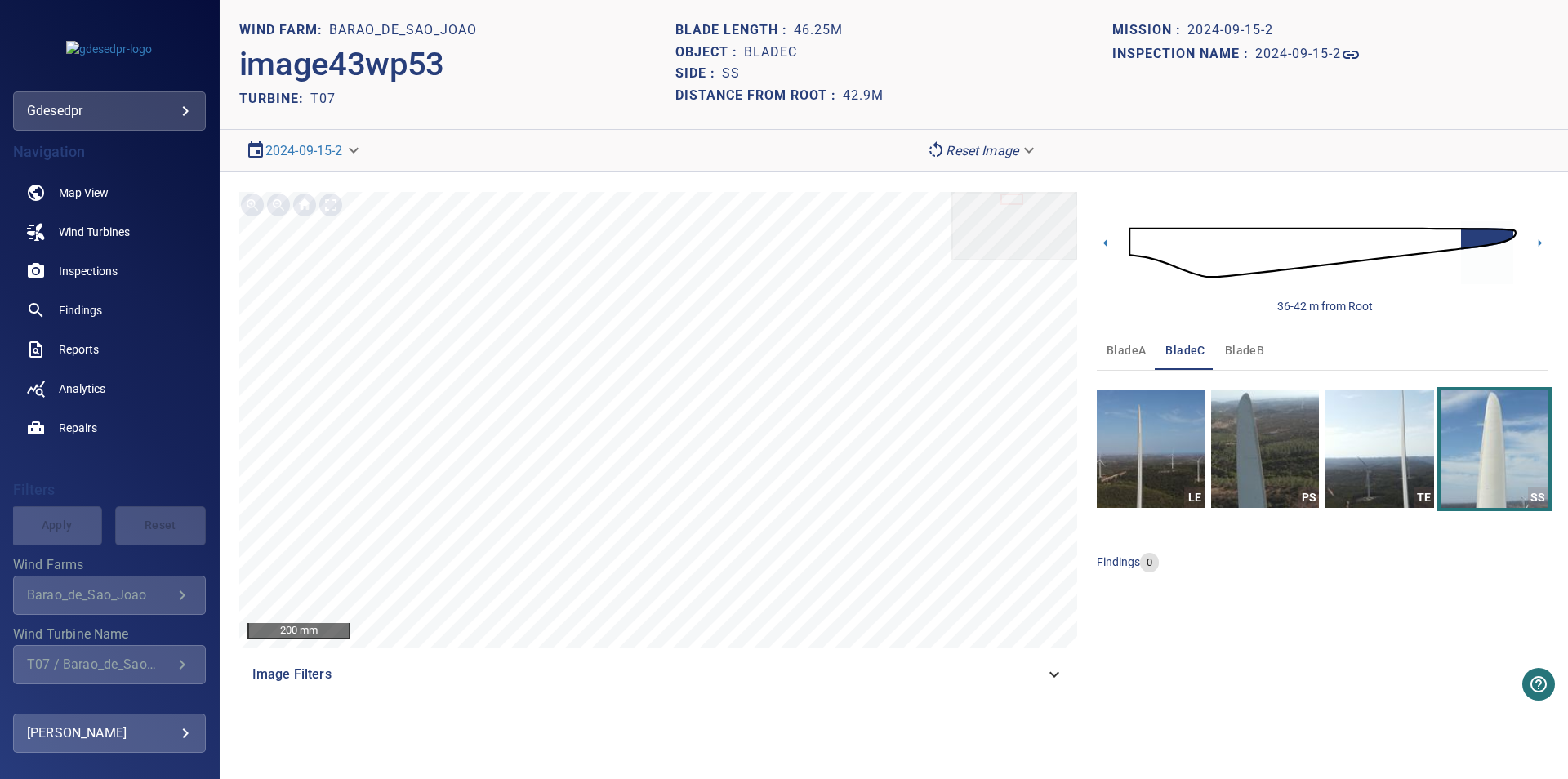
click at [1251, 352] on span "bladeB" at bounding box center [1244, 350] width 39 height 20
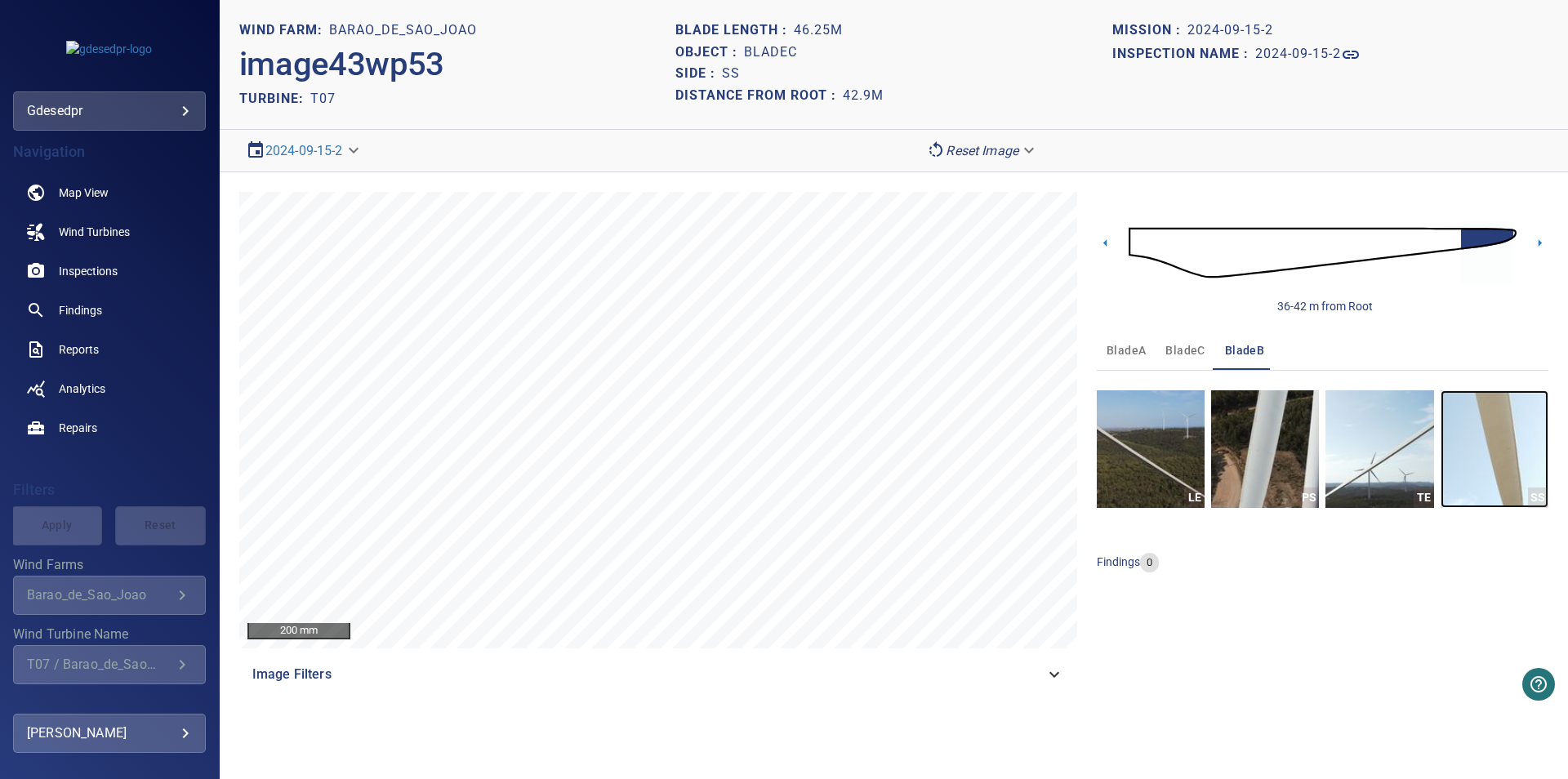
click at [1484, 473] on img "button" at bounding box center [1494, 449] width 108 height 118
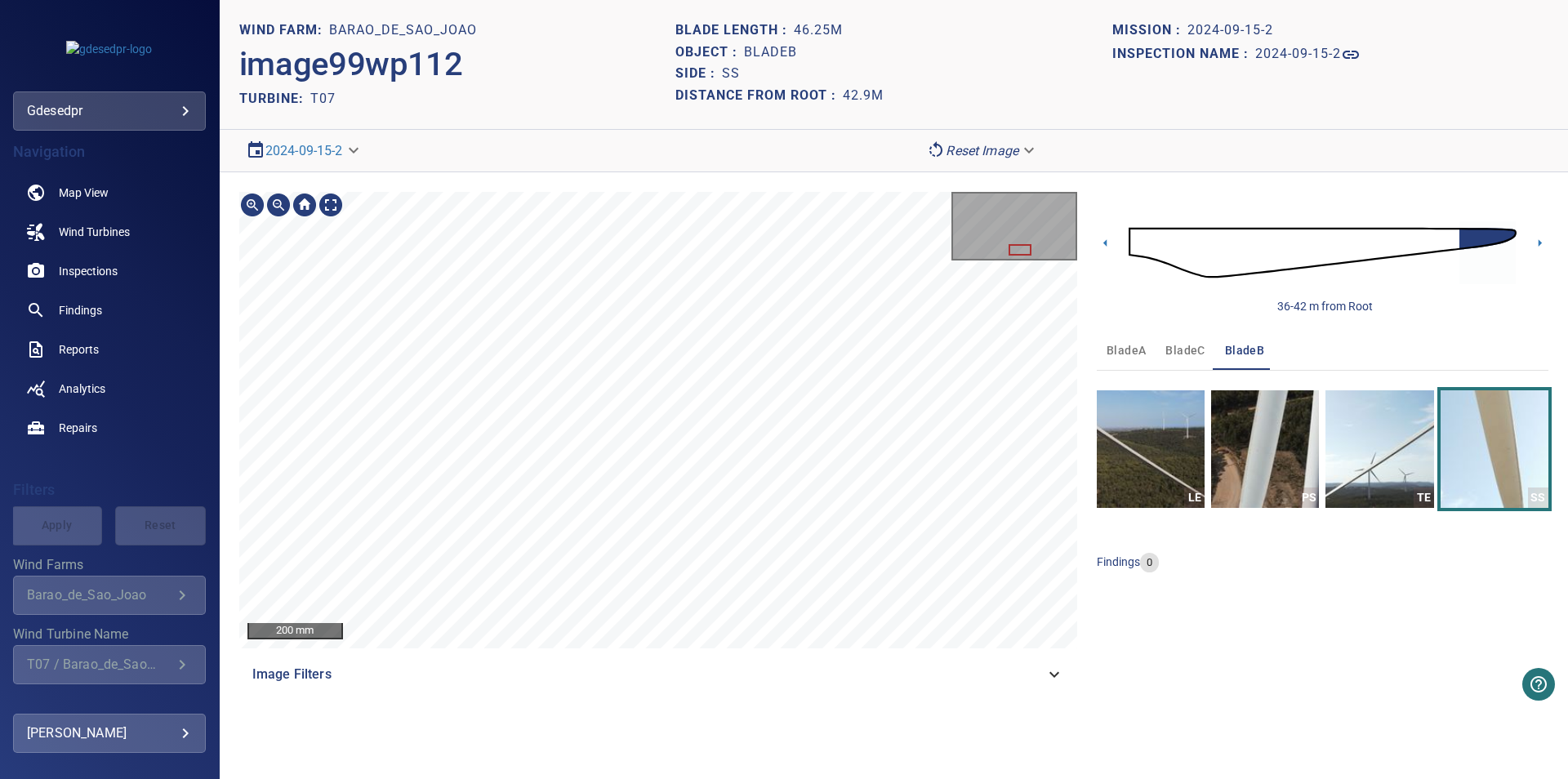
click at [663, 86] on section "**********" at bounding box center [894, 390] width 1348 height 779
click at [1538, 239] on icon at bounding box center [1539, 243] width 17 height 17
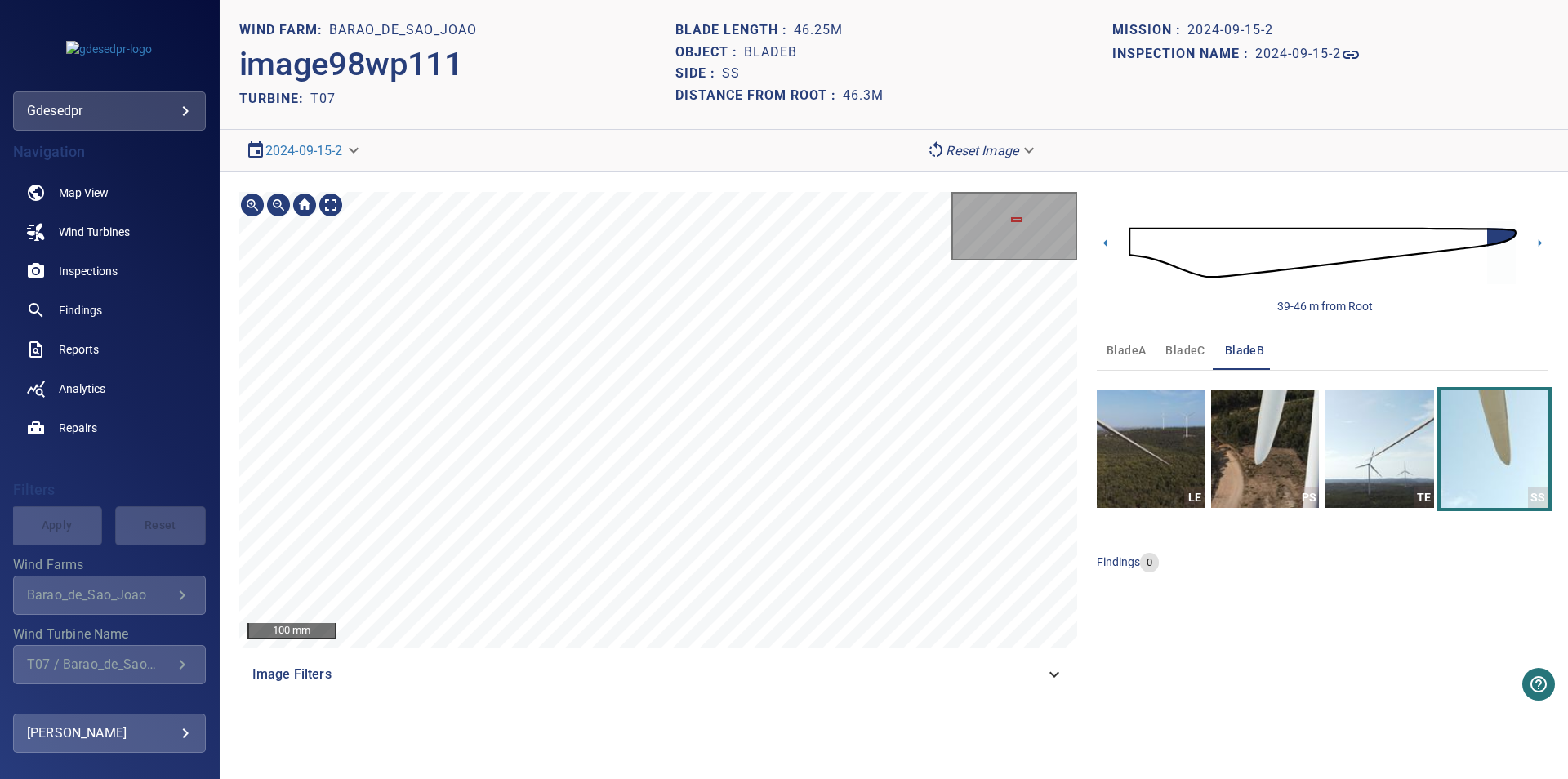
click at [716, 158] on section "**********" at bounding box center [894, 390] width 1348 height 779
click at [710, 182] on div "100 mm Image Filters 39-46 m from Root bladeA bladeC bladeB LE PS TE SS finding…" at bounding box center [894, 442] width 1348 height 541
click at [759, 705] on div "100 mm Image Filters 39-46 m from Root bladeA bladeC bladeB LE PS TE SS finding…" at bounding box center [894, 442] width 1348 height 541
click at [736, 655] on div "100 mm Image Filters" at bounding box center [658, 442] width 837 height 502
click at [763, 659] on div "100 mm Image Filters" at bounding box center [658, 442] width 837 height 502
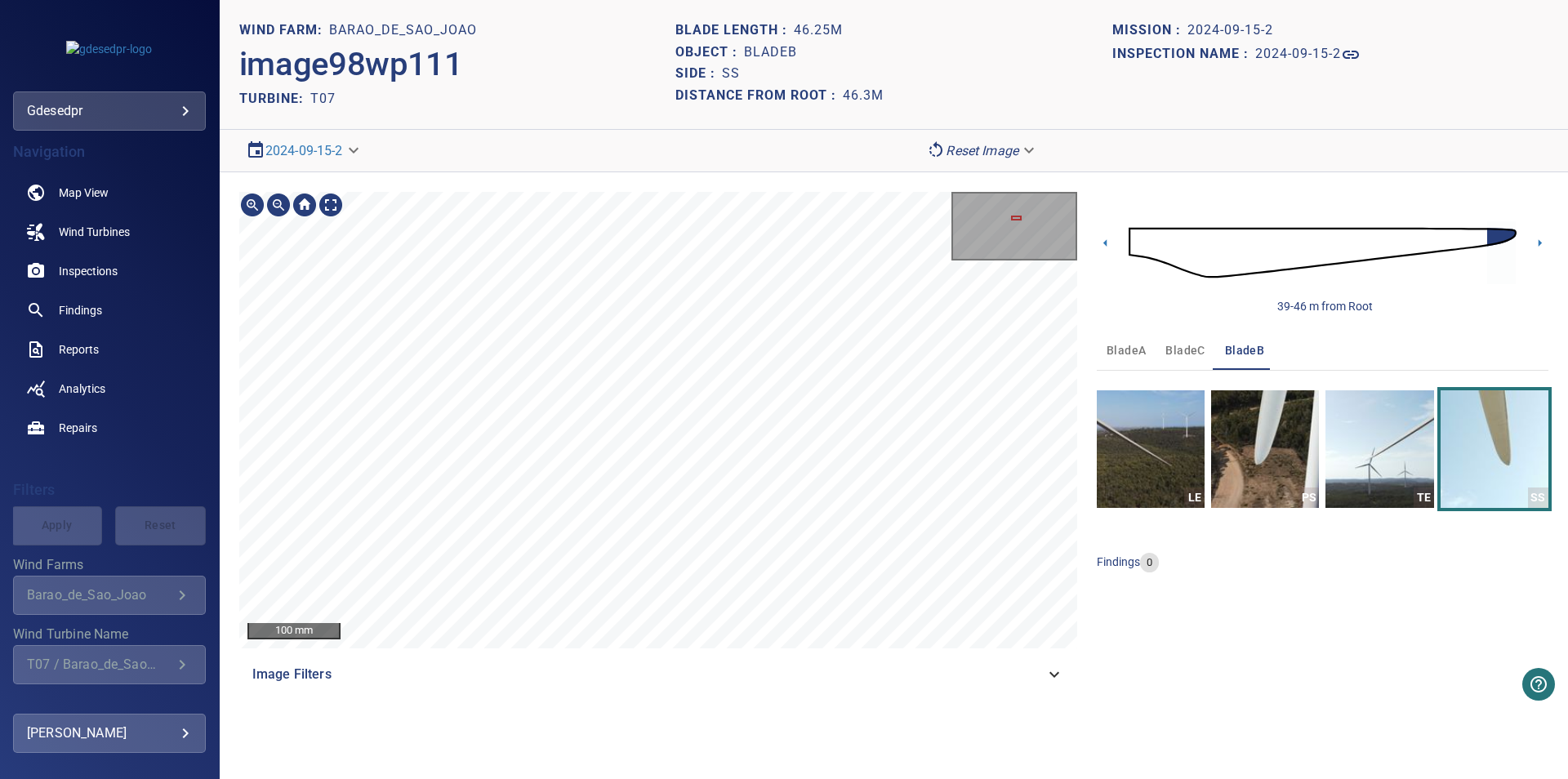
click at [790, 657] on div "100 mm Image Filters" at bounding box center [658, 442] width 837 height 502
click at [774, 698] on div "100 mm Image Filters 39-46 m from Root bladeA bladeC bladeB LE PS TE SS finding…" at bounding box center [894, 442] width 1348 height 541
click at [790, 689] on div "100 mm Image Filters" at bounding box center [658, 442] width 837 height 502
click at [1122, 363] on button "bladeA" at bounding box center [1126, 350] width 58 height 39
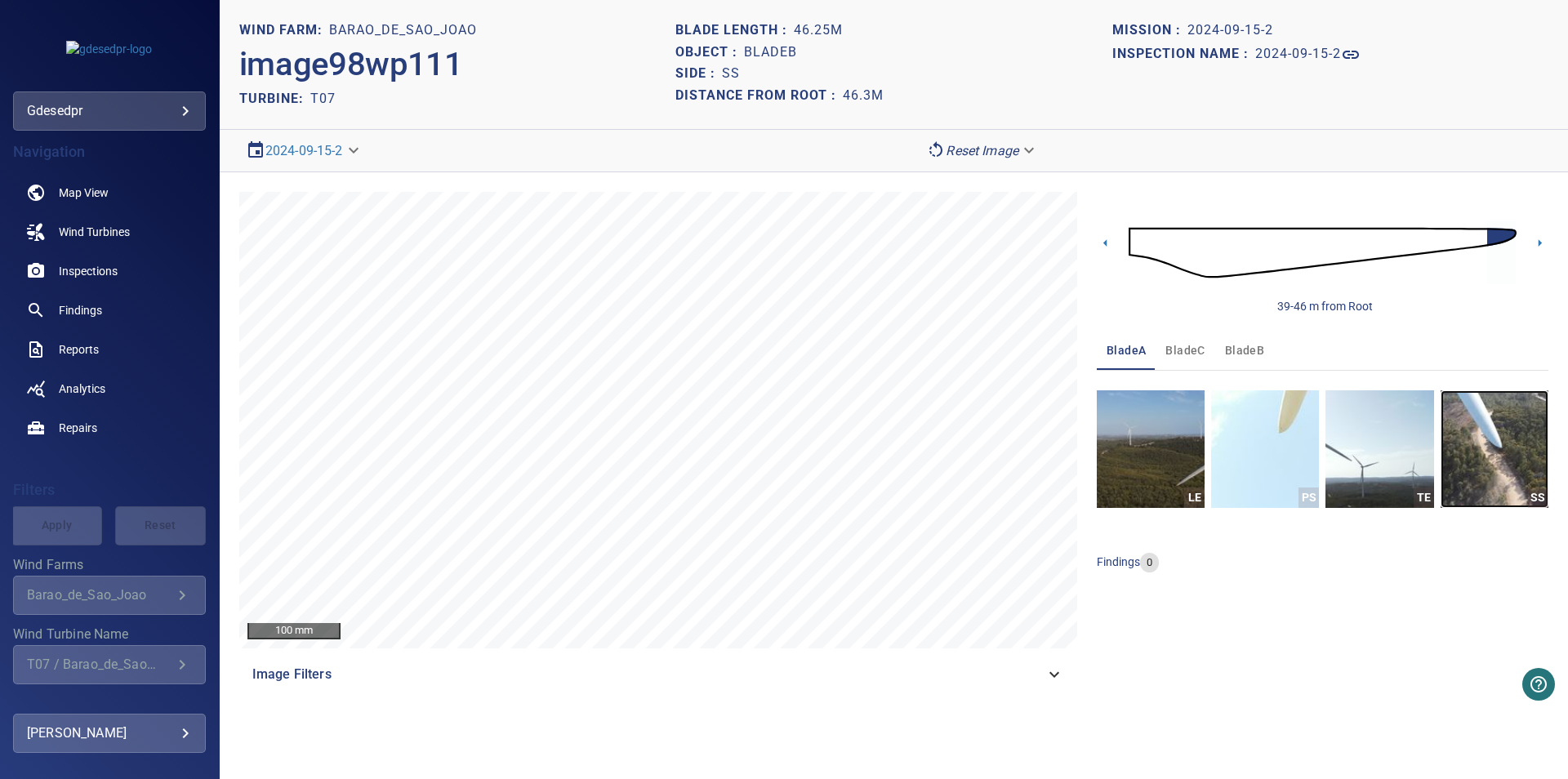
click at [1521, 496] on img "button" at bounding box center [1494, 449] width 108 height 118
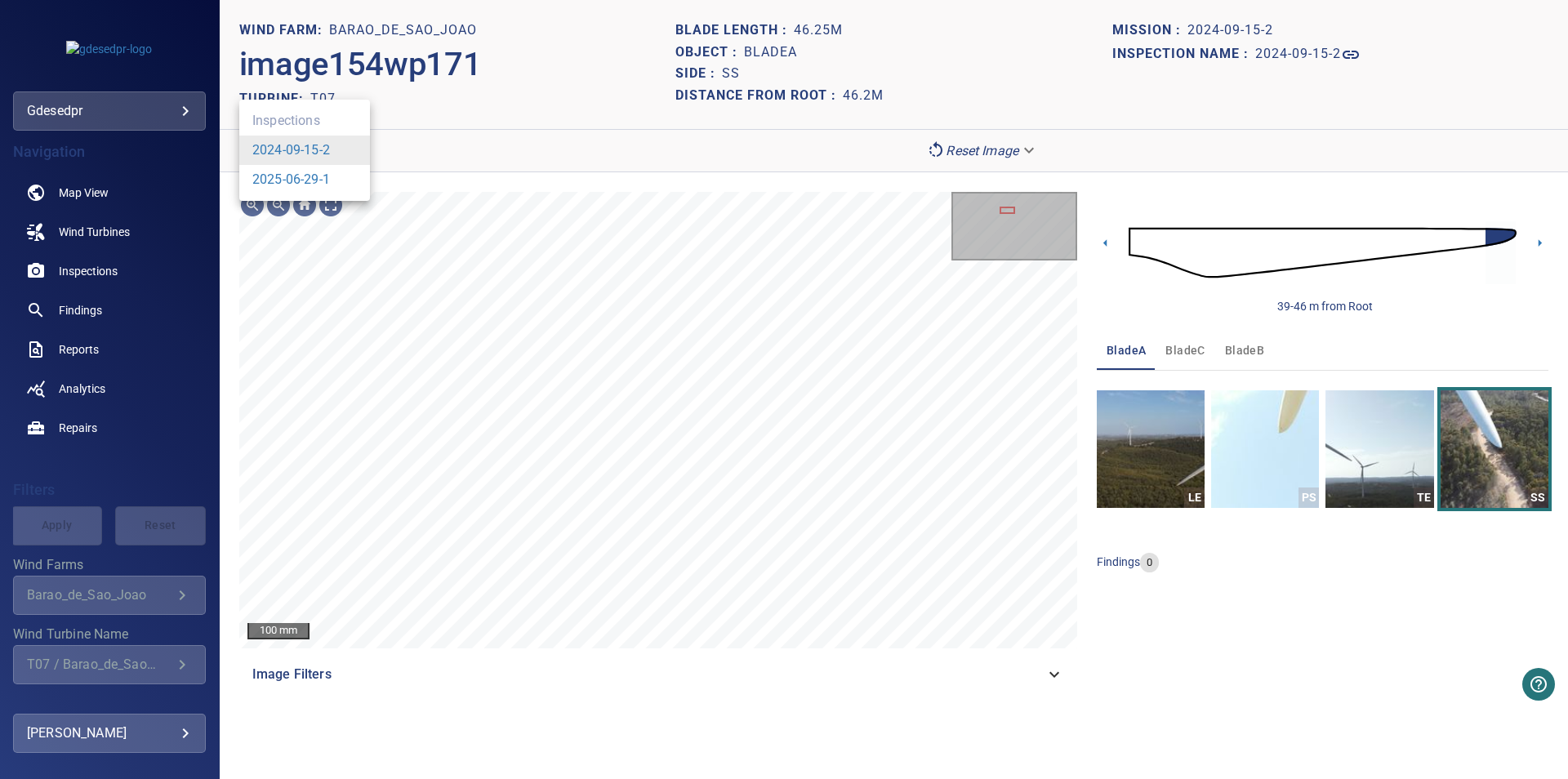
click at [337, 152] on body "**********" at bounding box center [784, 390] width 1568 height 779
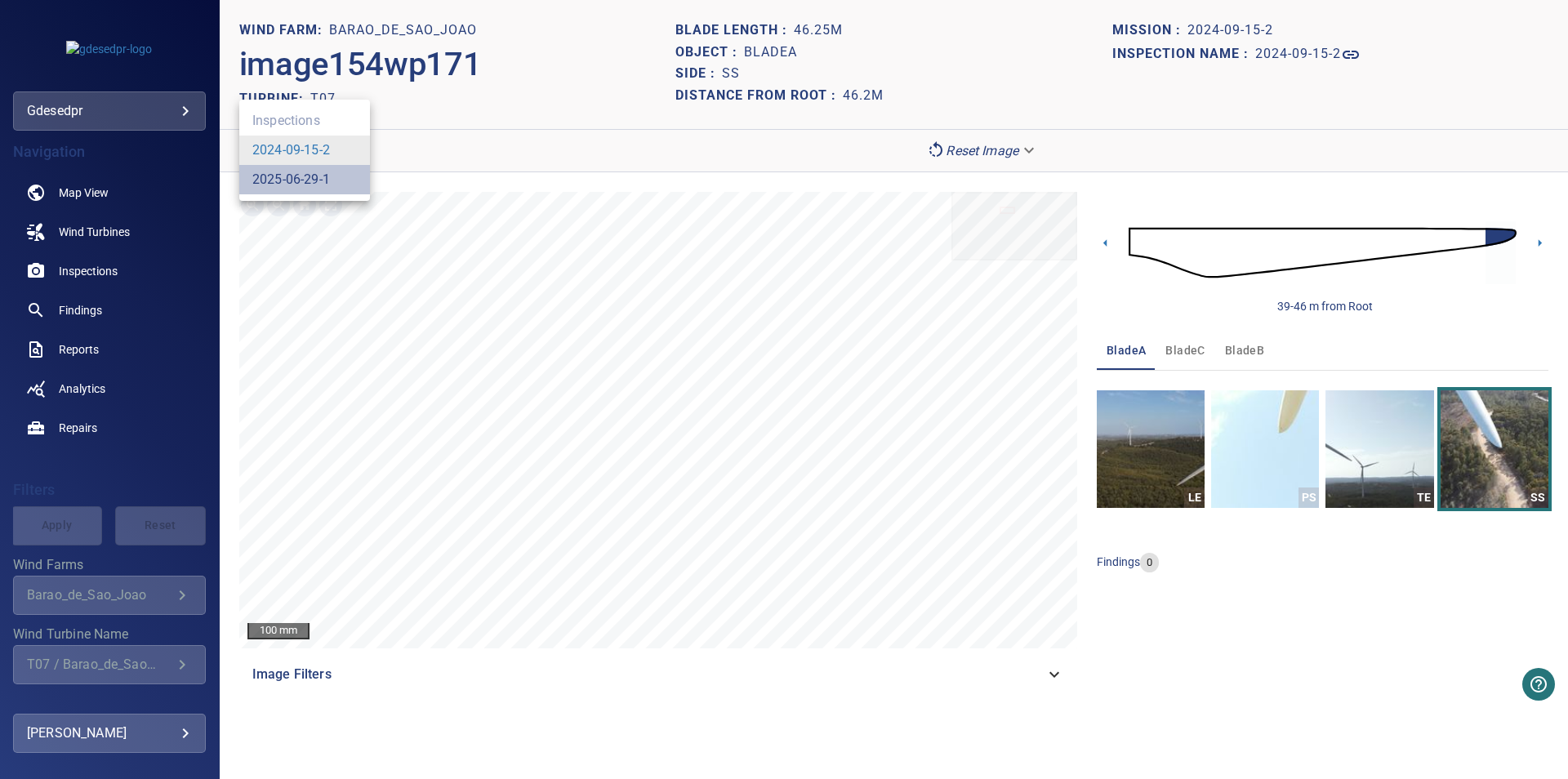
click at [302, 178] on link "2025-06-29-1" at bounding box center [291, 179] width 78 height 19
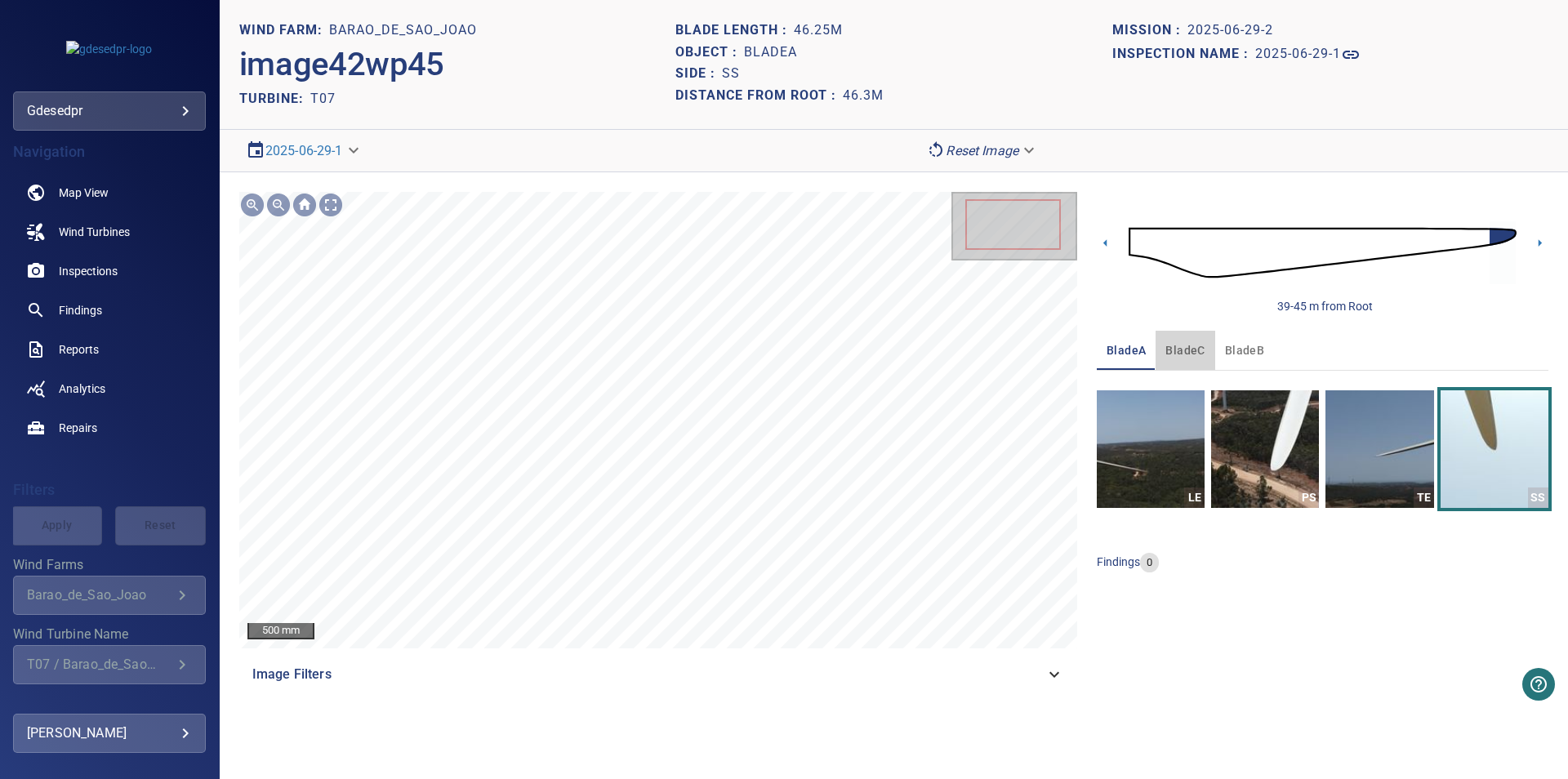
click at [1203, 359] on button "bladeC" at bounding box center [1185, 350] width 58 height 39
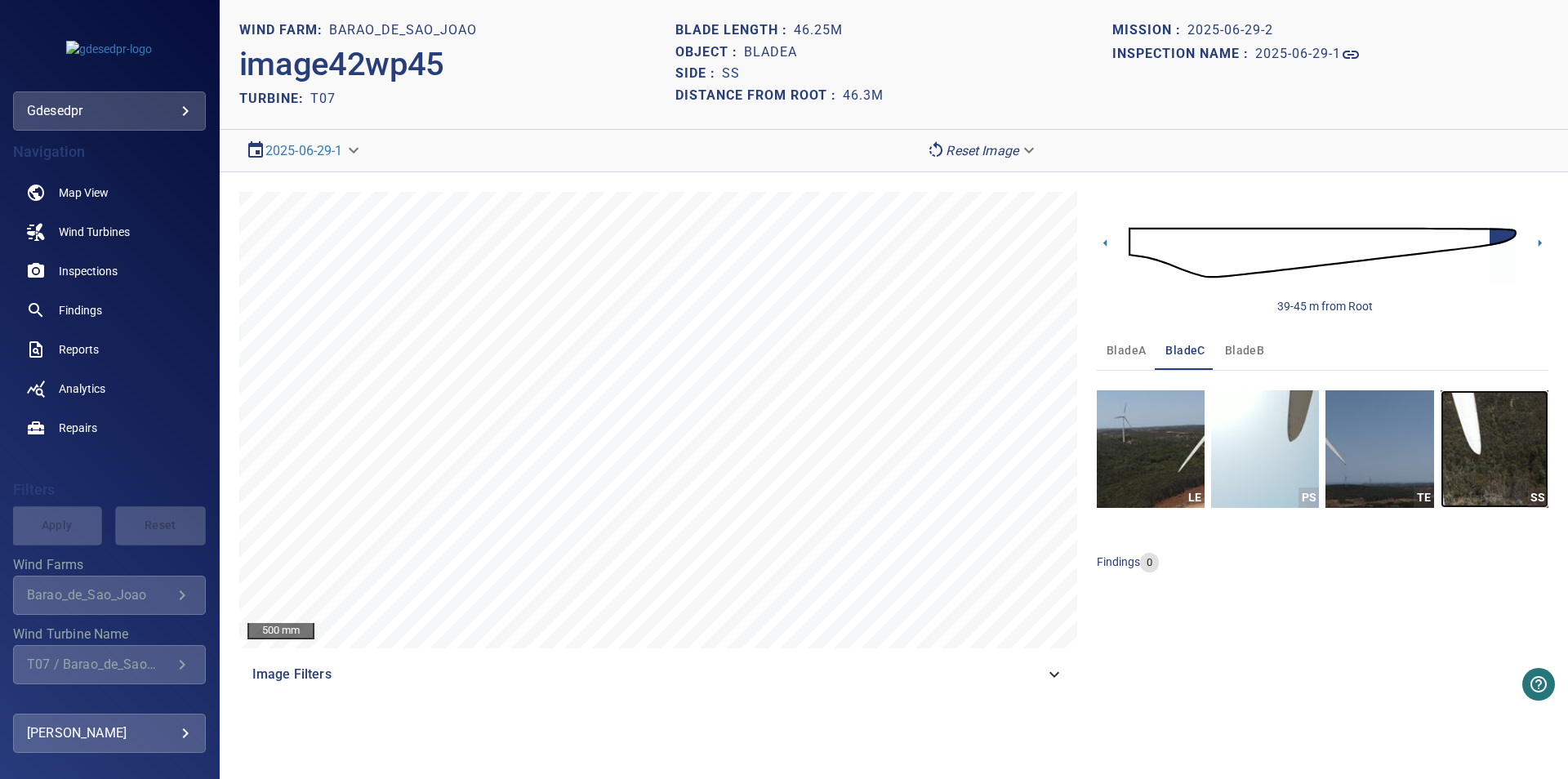
click at [1481, 482] on img "button" at bounding box center [1494, 449] width 108 height 118
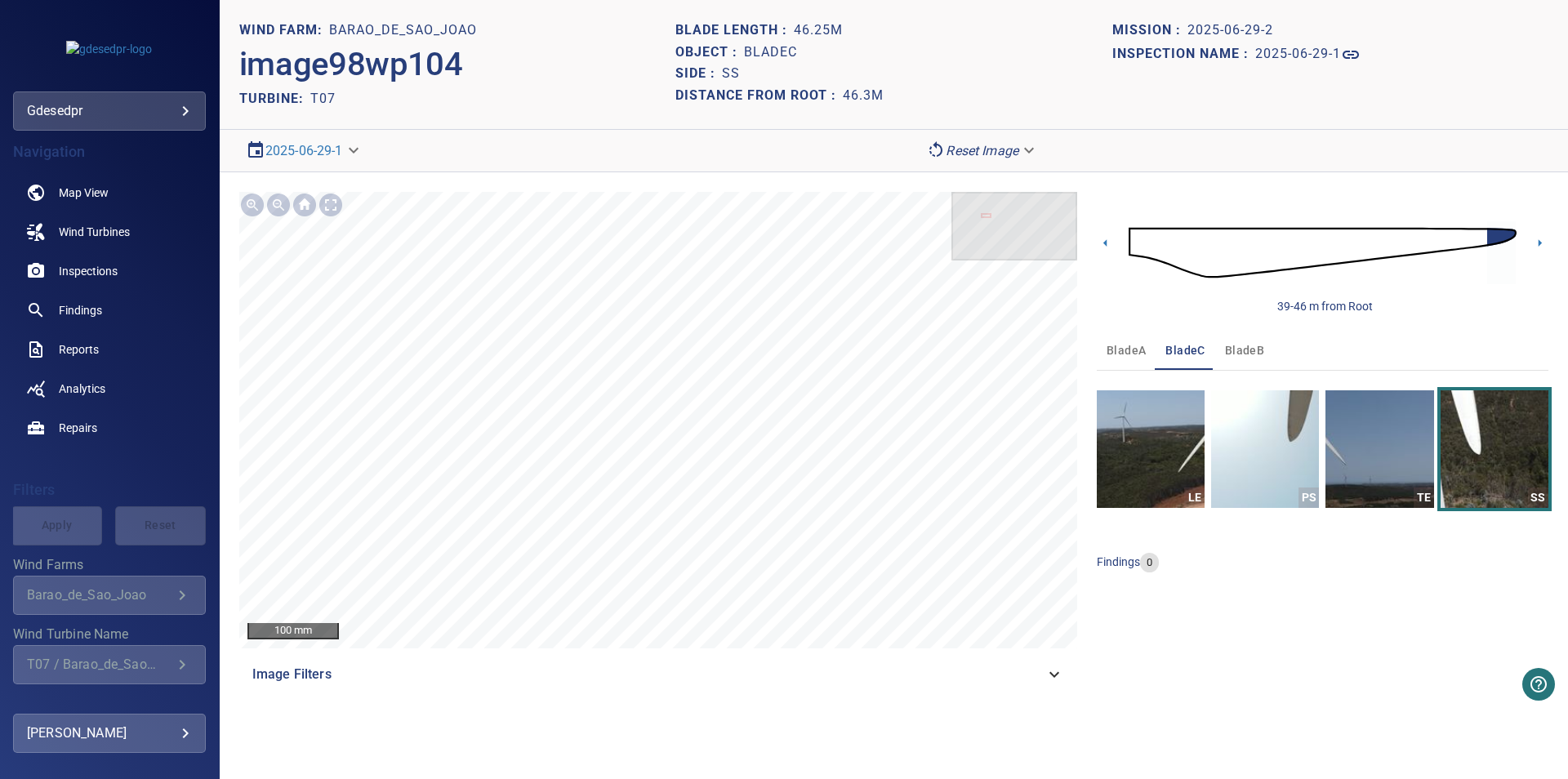
click at [94, 268] on span "Inspections" at bounding box center [88, 271] width 58 height 16
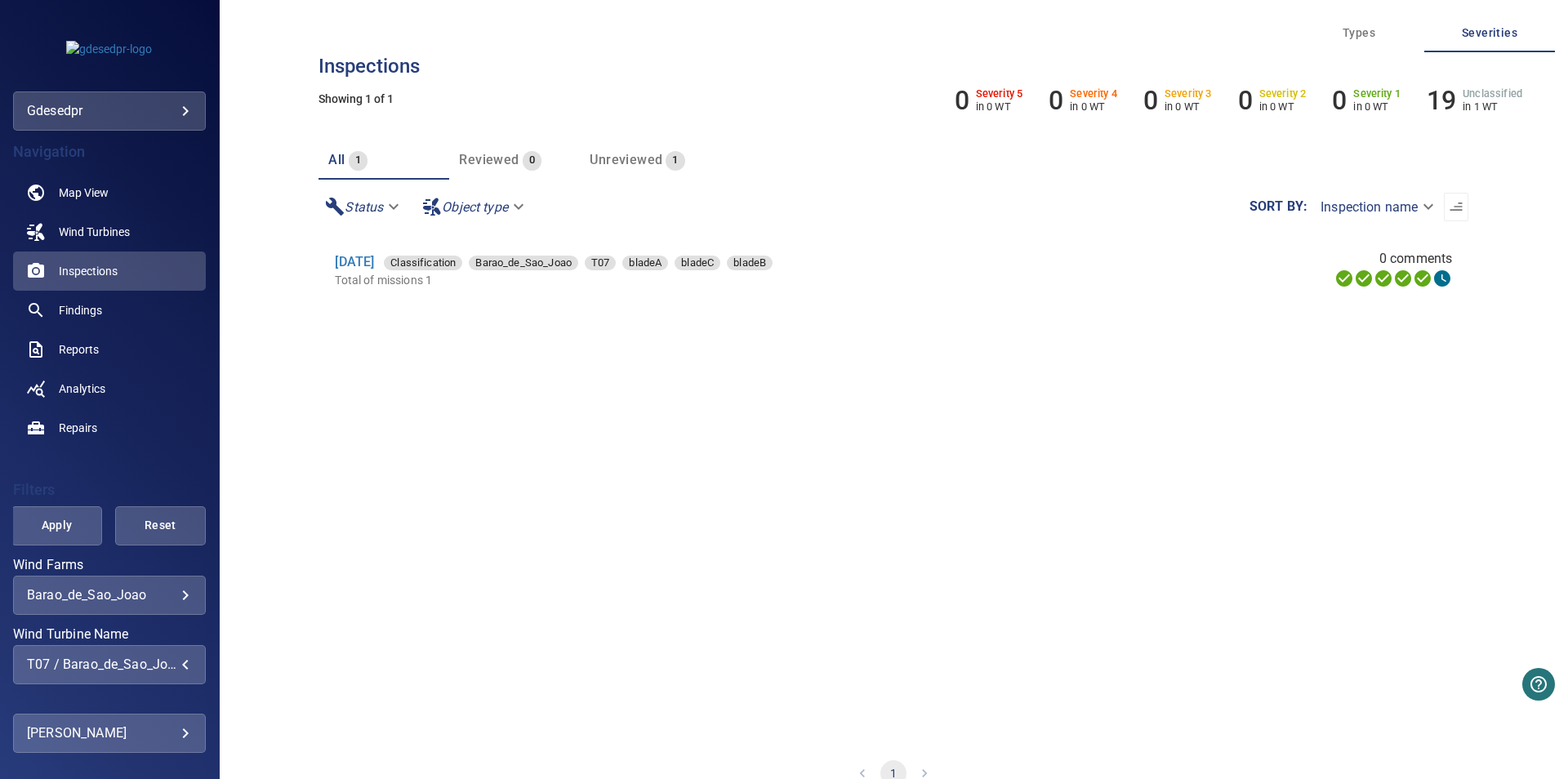
click at [132, 667] on div "T07 / Barao_de_Sao_Joao" at bounding box center [109, 664] width 165 height 16
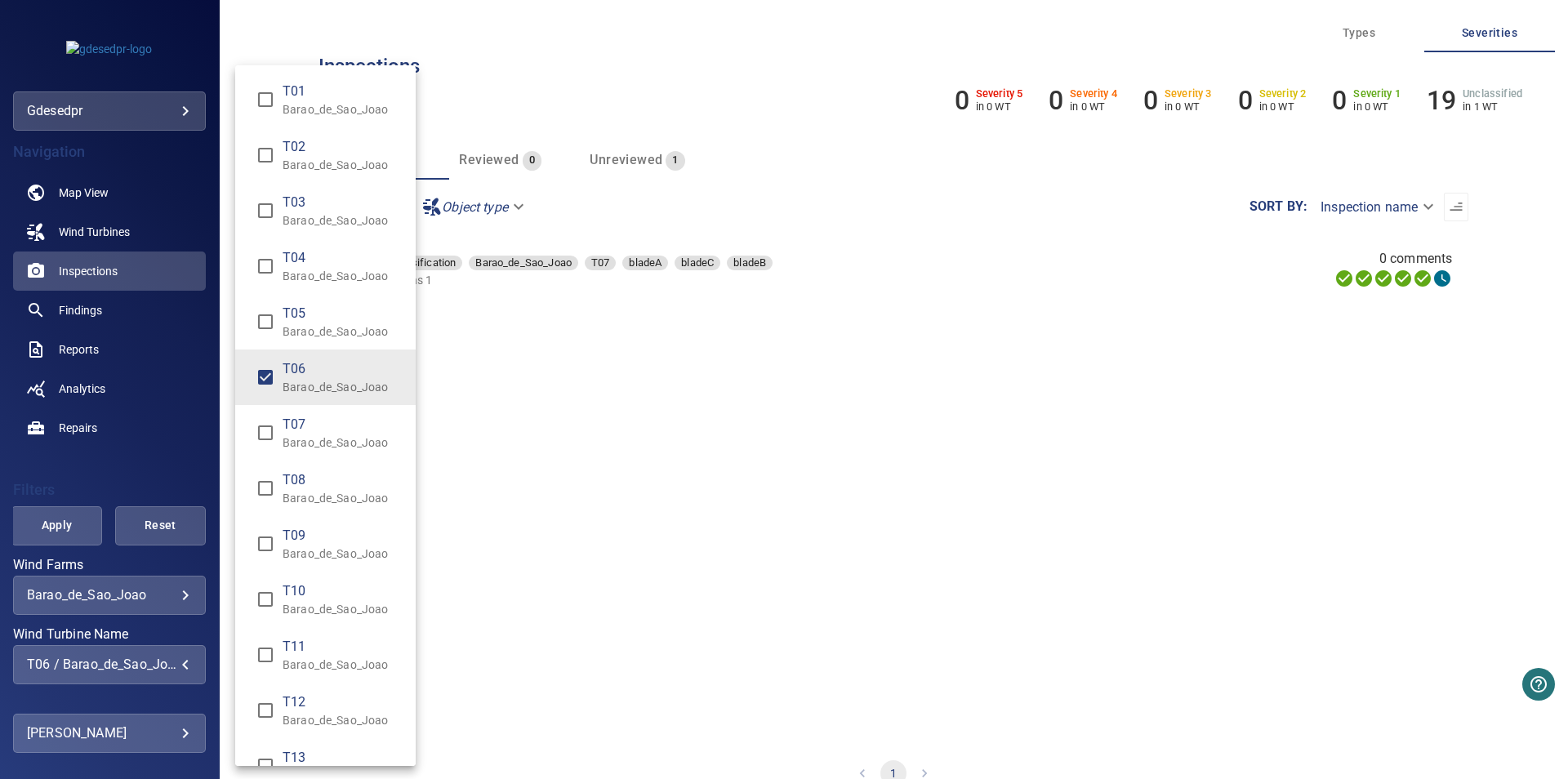
type input "**********"
click at [538, 417] on div "Wind Turbine Name" at bounding box center [784, 390] width 1568 height 779
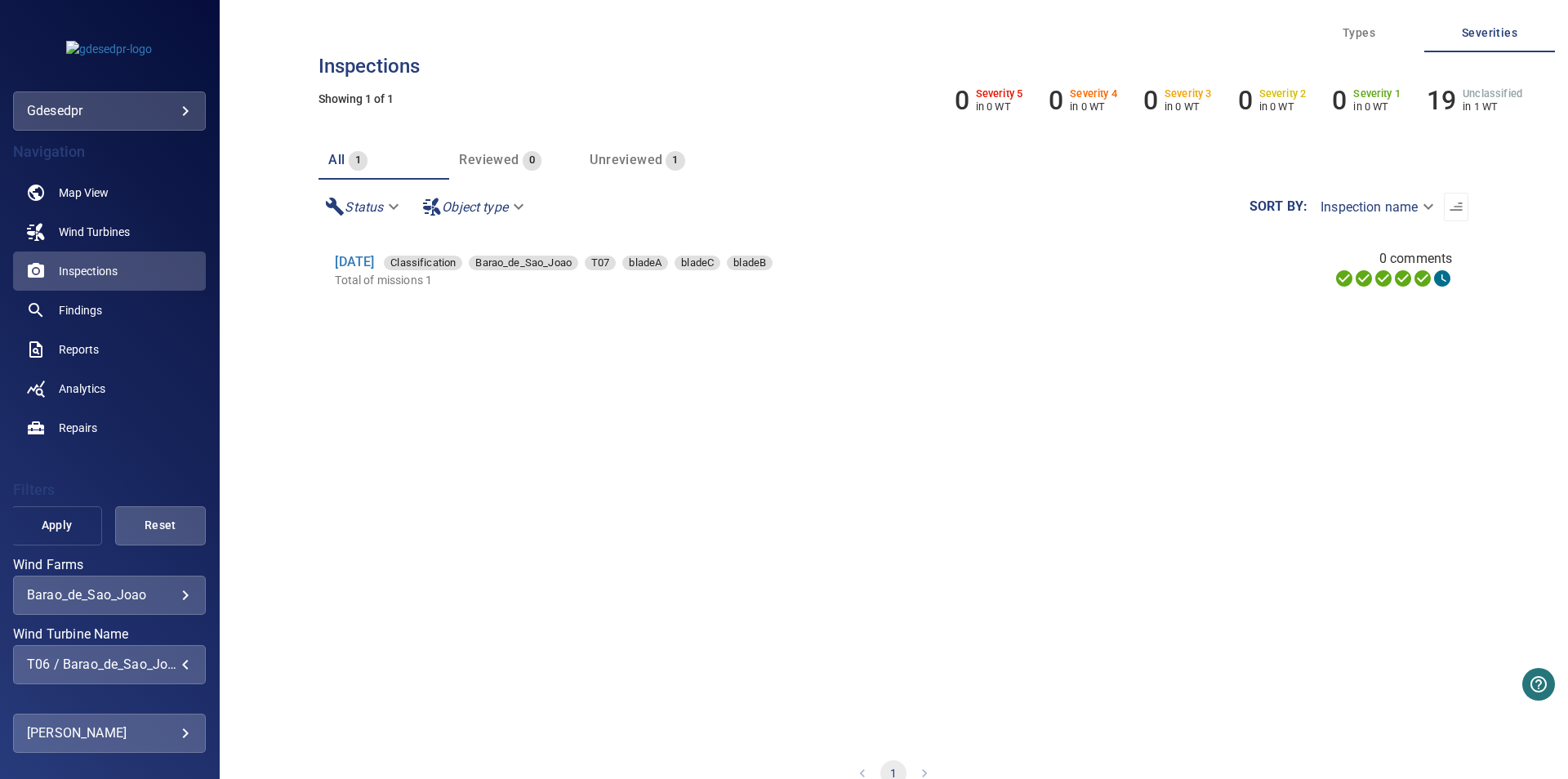
click at [17, 526] on button "Apply" at bounding box center [57, 525] width 90 height 39
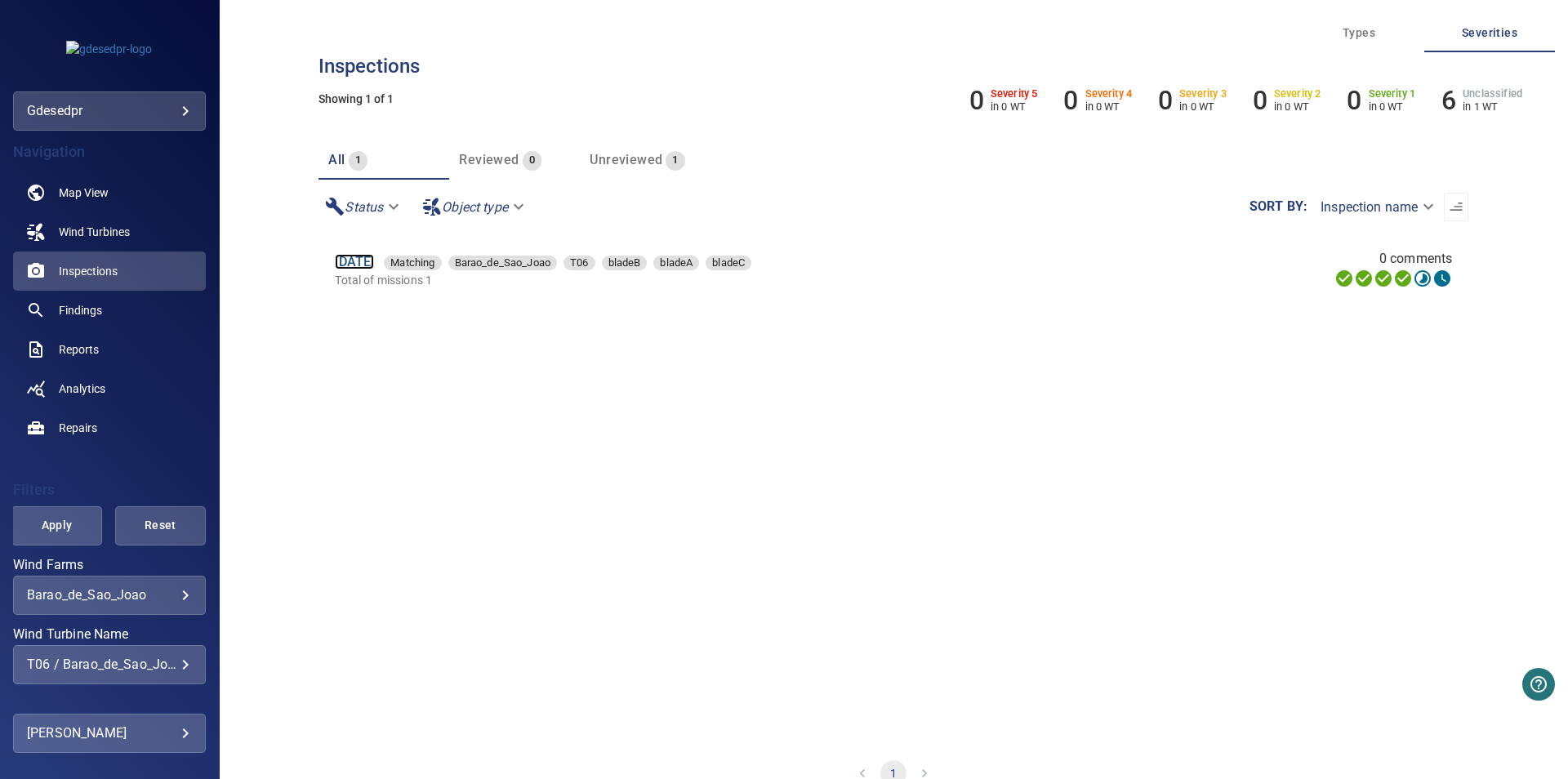
click at [374, 263] on link "30 Jun 2025" at bounding box center [354, 261] width 39 height 16
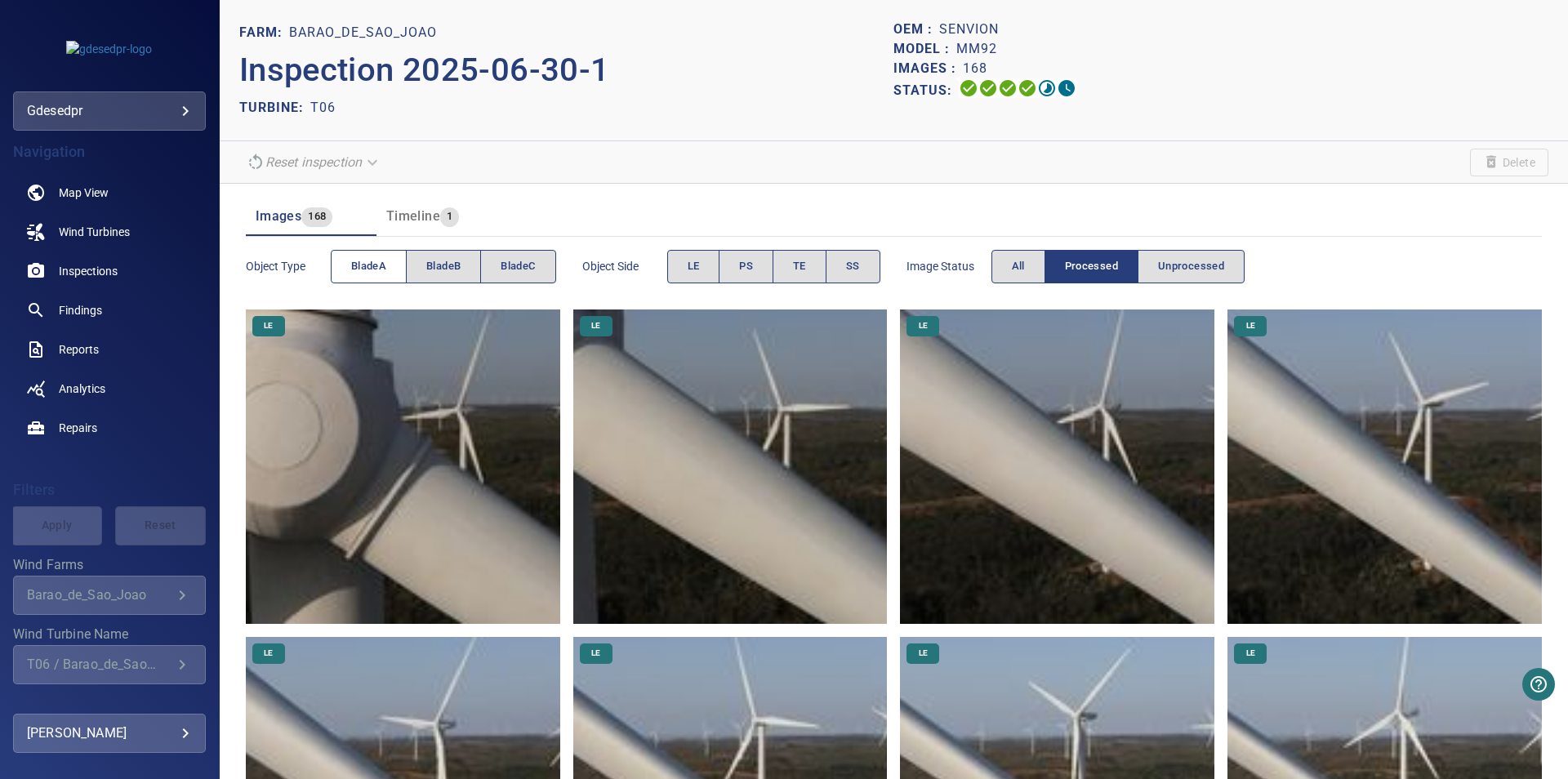
click at [377, 257] on span "bladeA" at bounding box center [369, 266] width 35 height 19
click at [859, 276] on button "SS" at bounding box center [853, 266] width 55 height 34
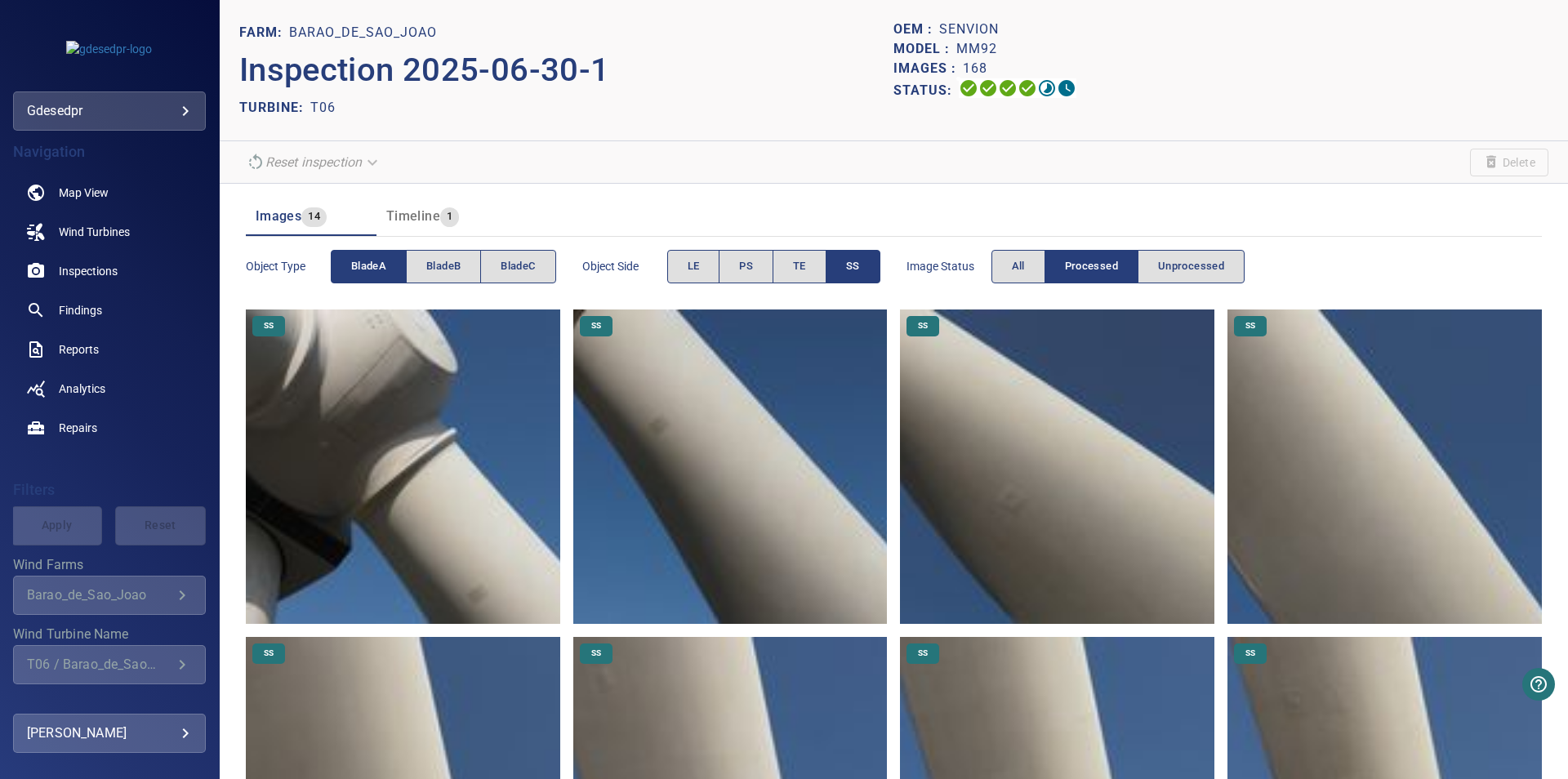
click at [1062, 519] on img at bounding box center [1056, 466] width 315 height 315
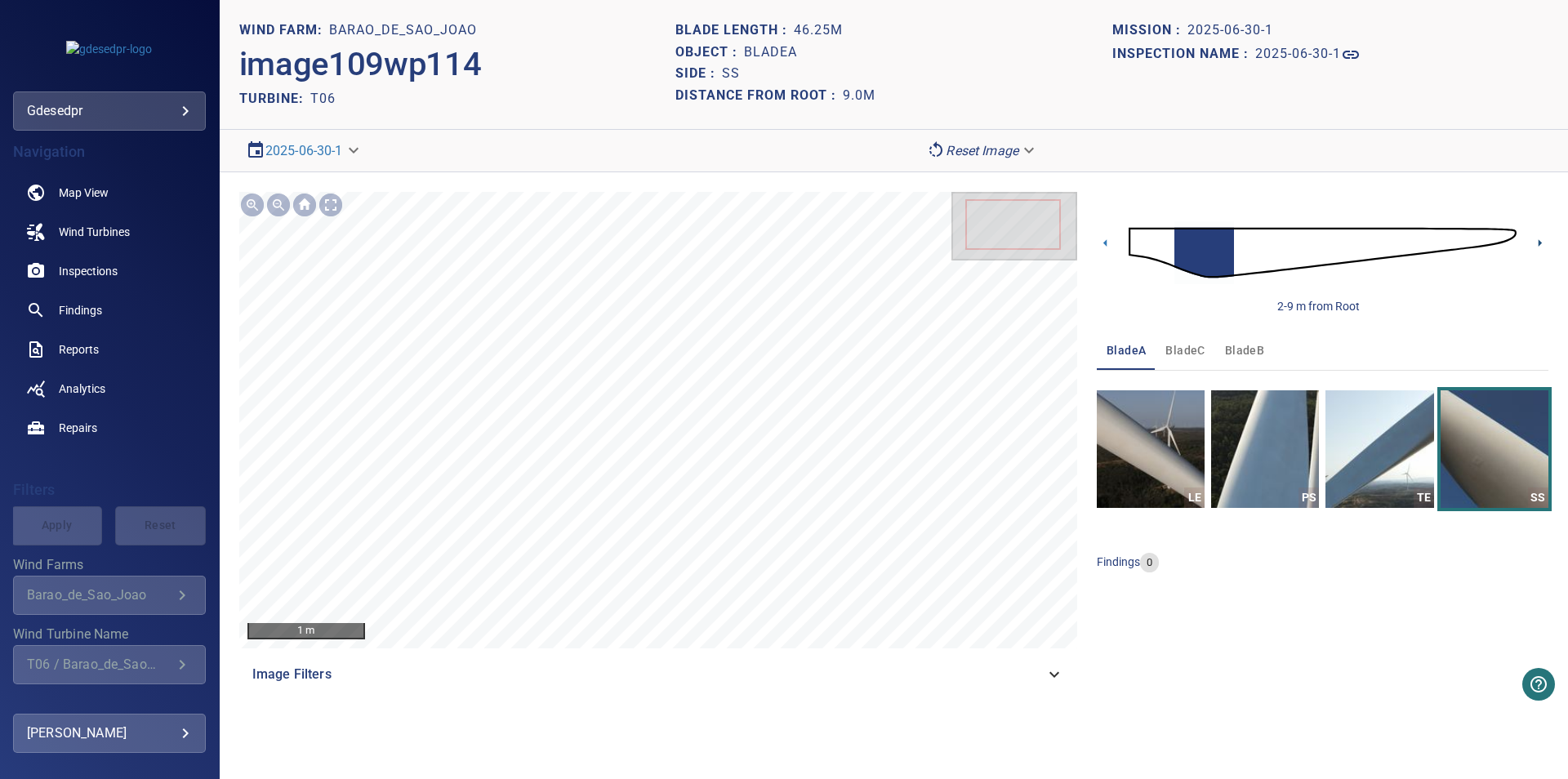
click at [1538, 242] on icon at bounding box center [1540, 243] width 4 height 7
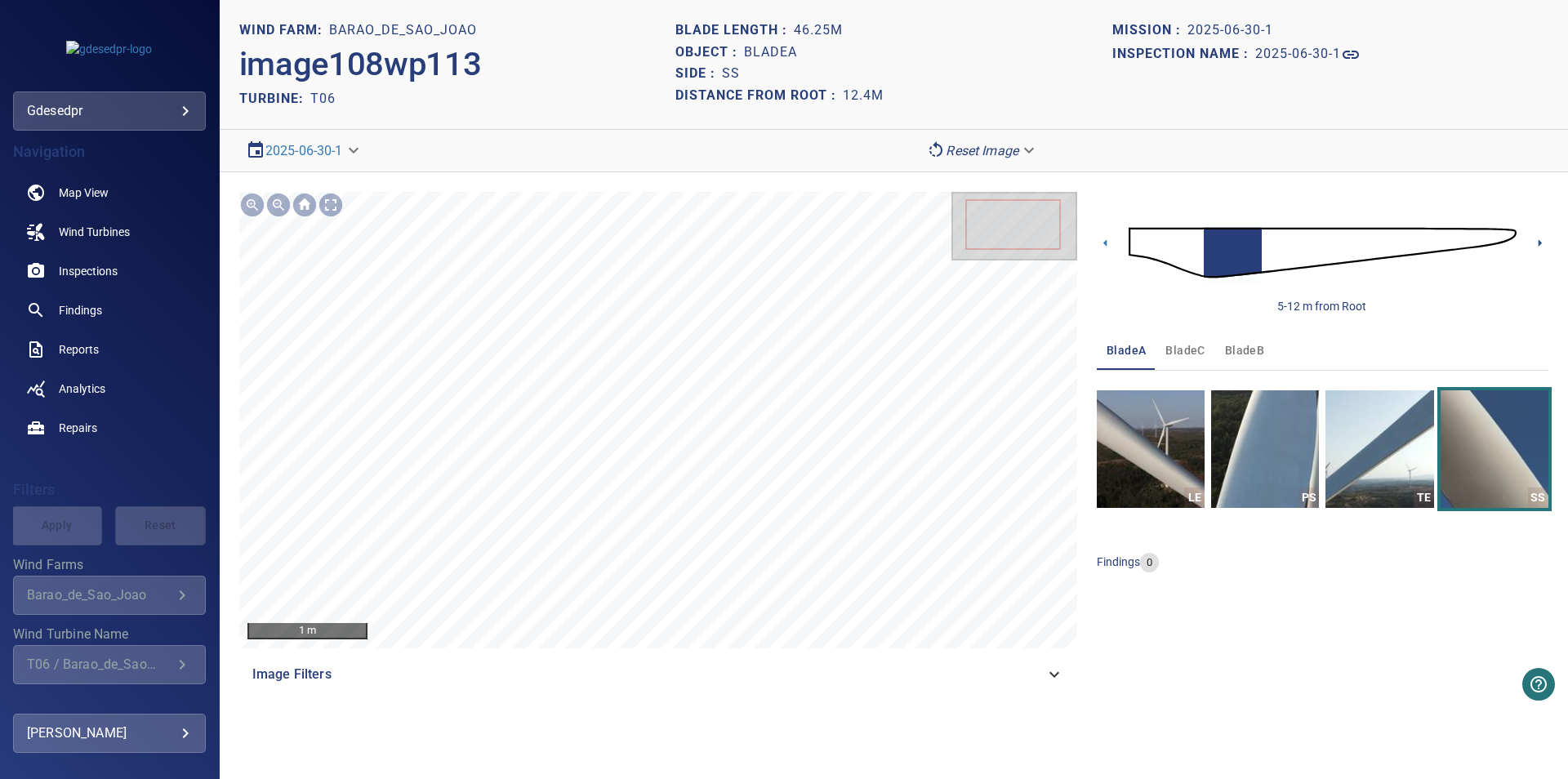
click at [1539, 242] on icon at bounding box center [1540, 243] width 4 height 7
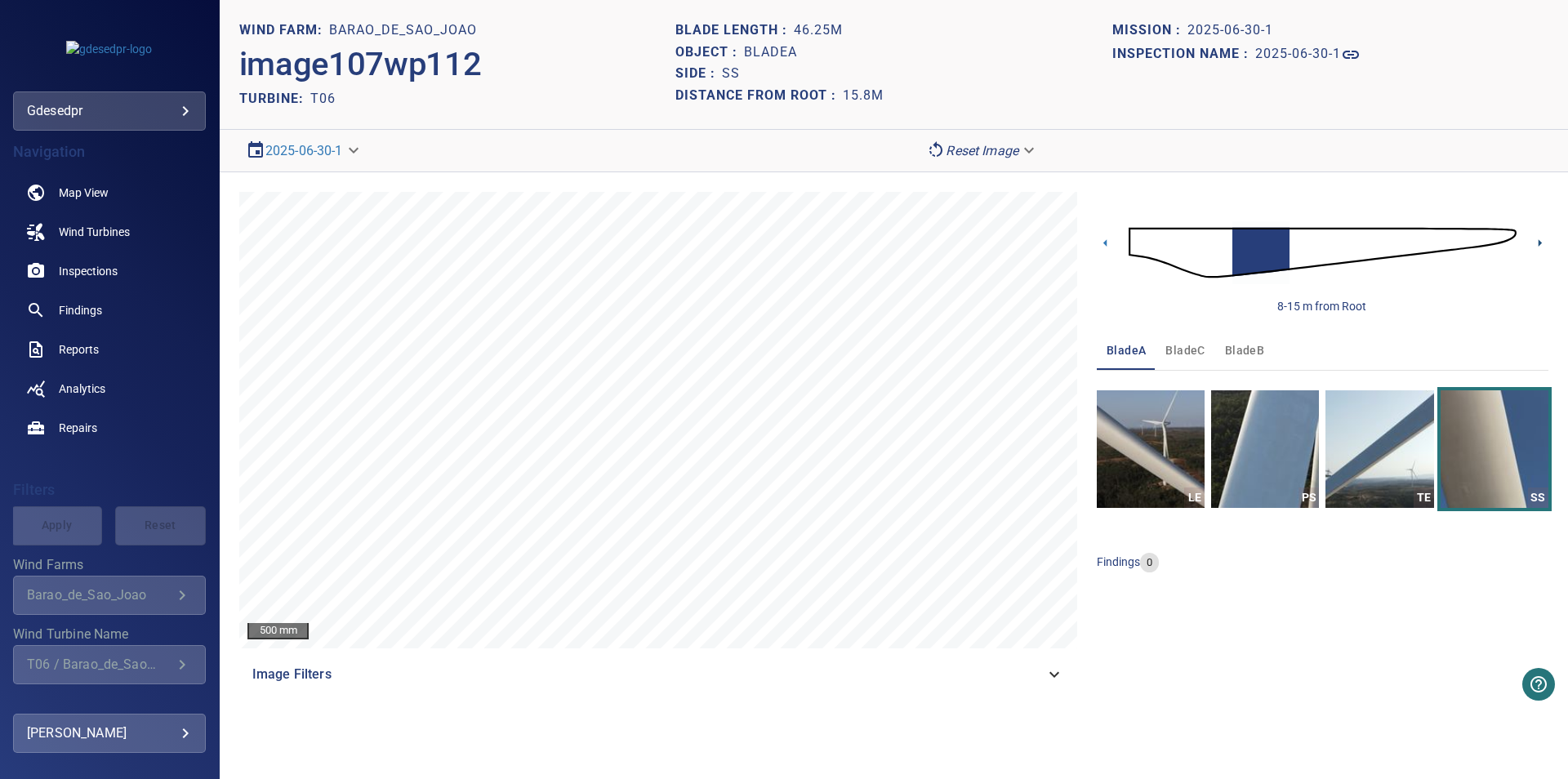
click at [1542, 242] on icon at bounding box center [1539, 243] width 17 height 17
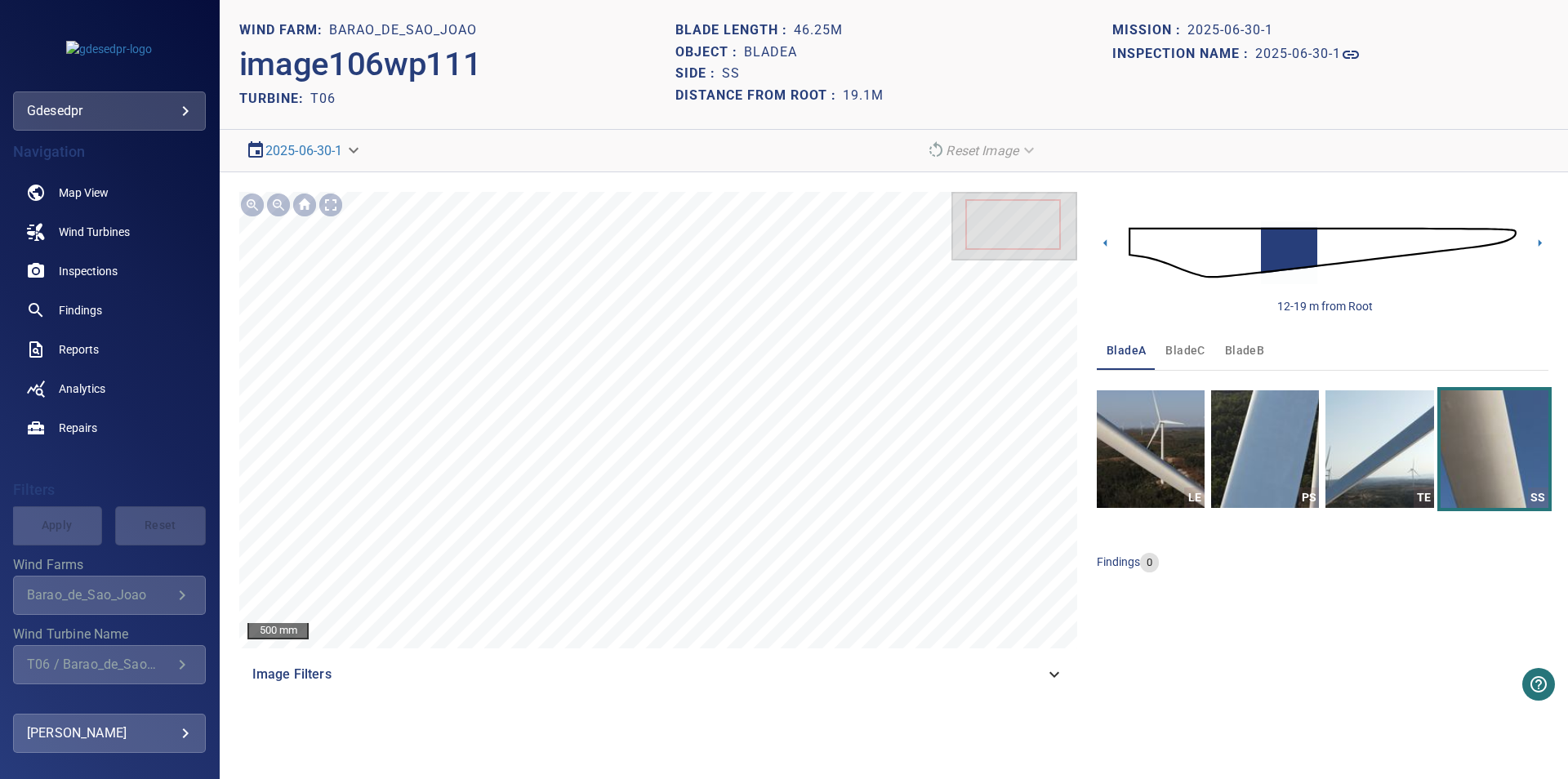
click at [1240, 252] on img at bounding box center [1322, 253] width 388 height 94
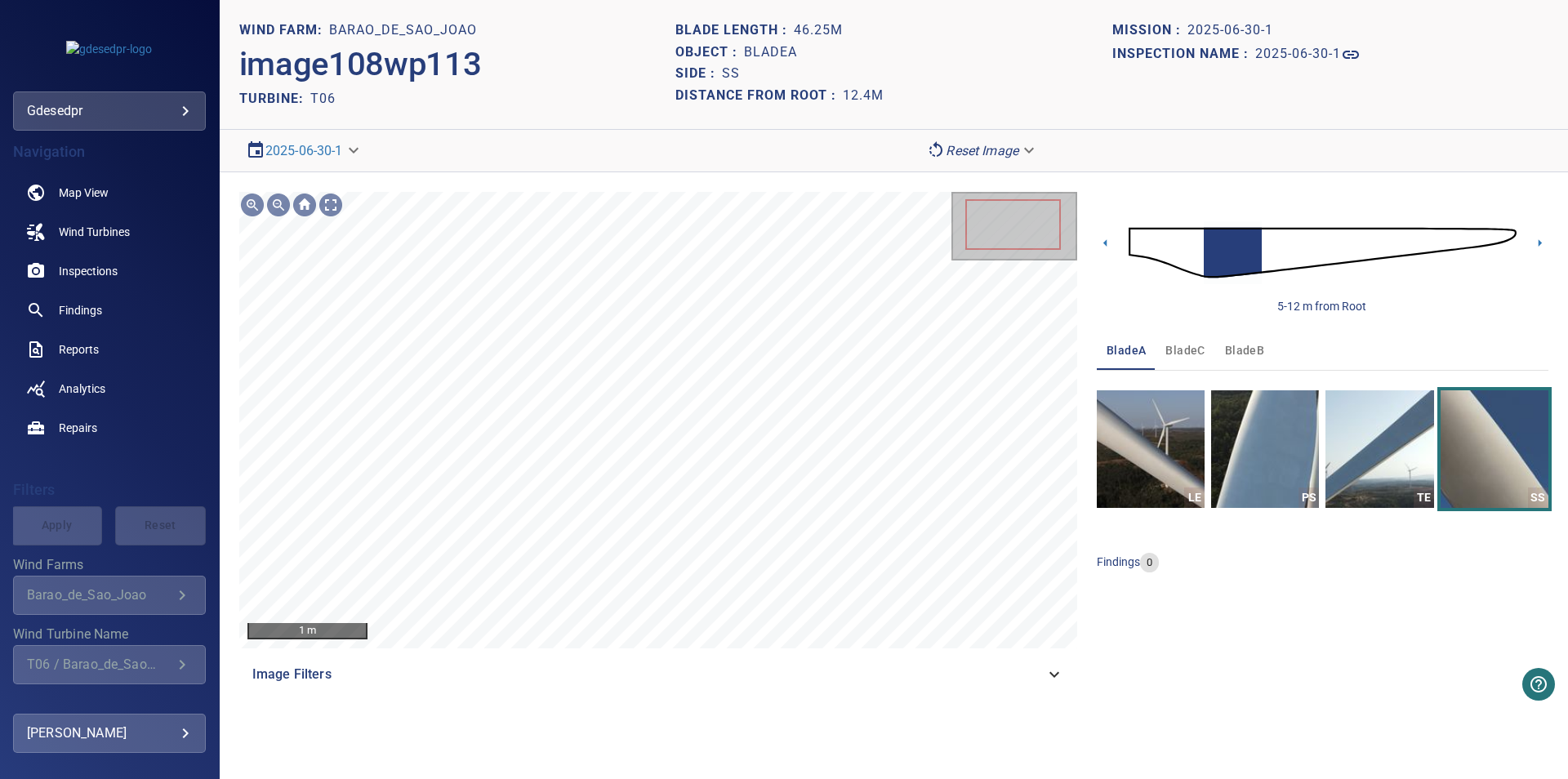
click at [1275, 486] on img "button" at bounding box center [1264, 449] width 108 height 118
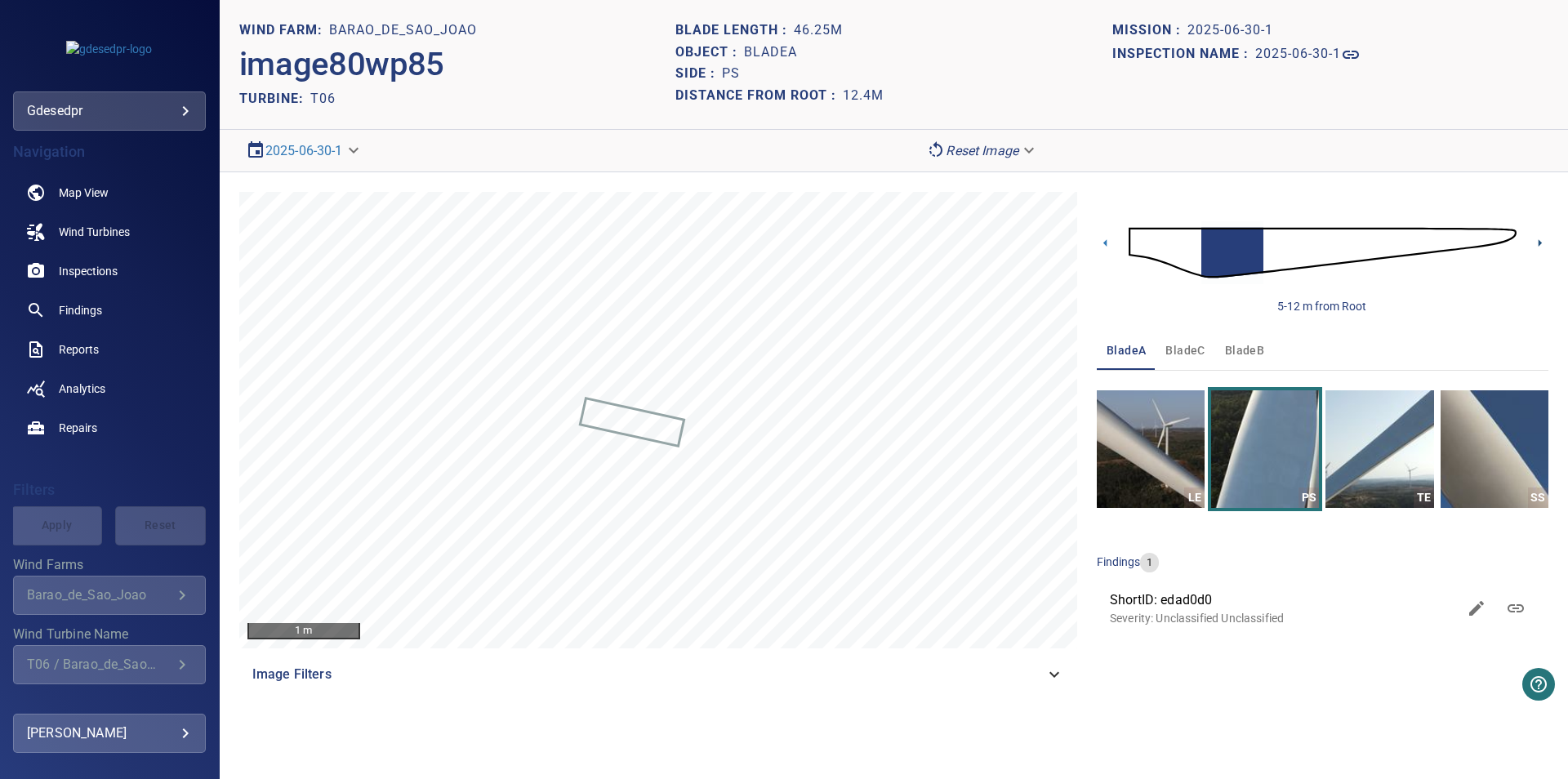
click at [1541, 248] on icon at bounding box center [1539, 243] width 17 height 17
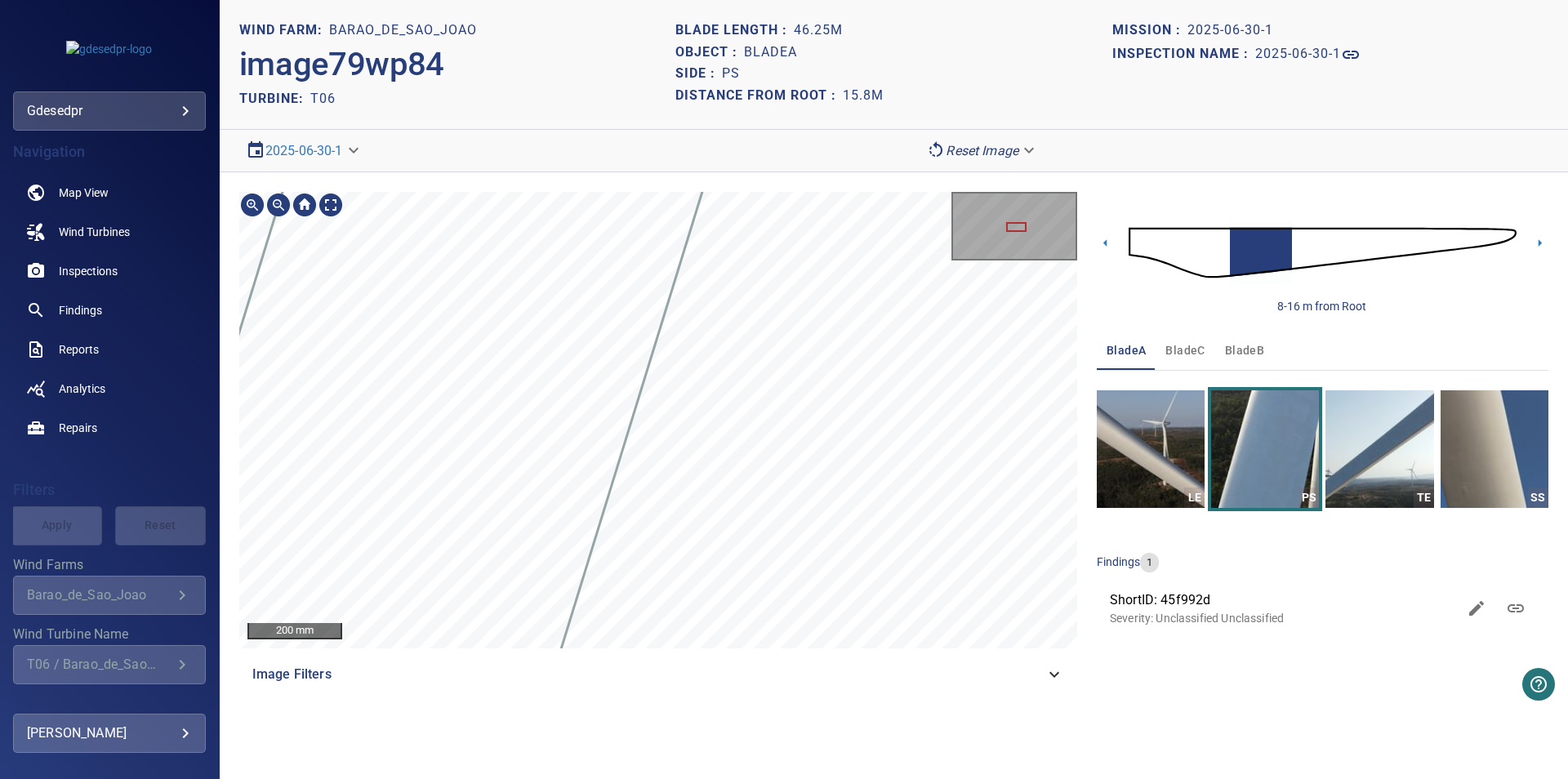
click at [911, 115] on section "**********" at bounding box center [894, 390] width 1348 height 779
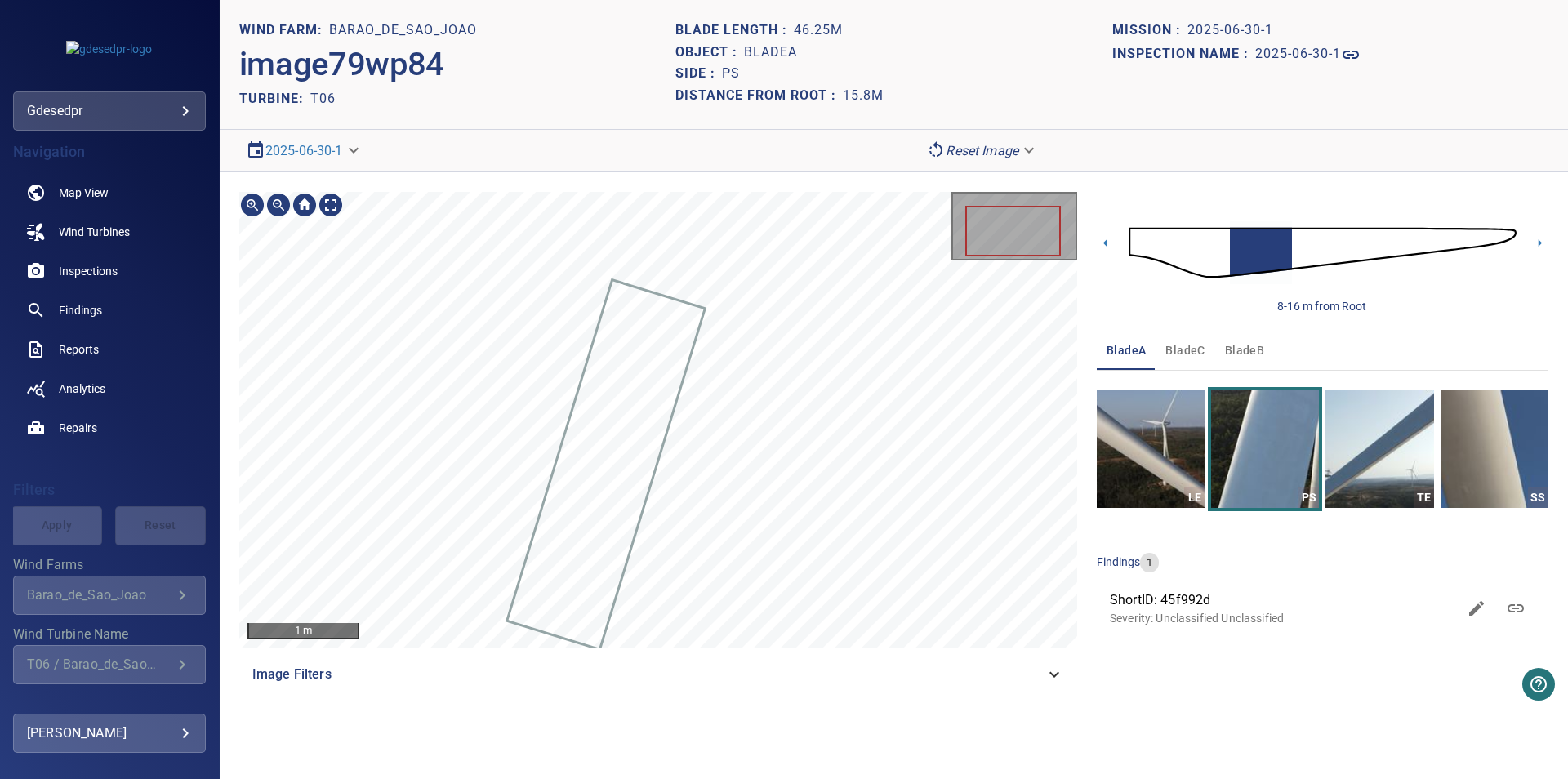
click at [1526, 237] on div "8-16 m from Root" at bounding box center [1322, 253] width 452 height 122
click at [1537, 242] on icon at bounding box center [1539, 243] width 17 height 17
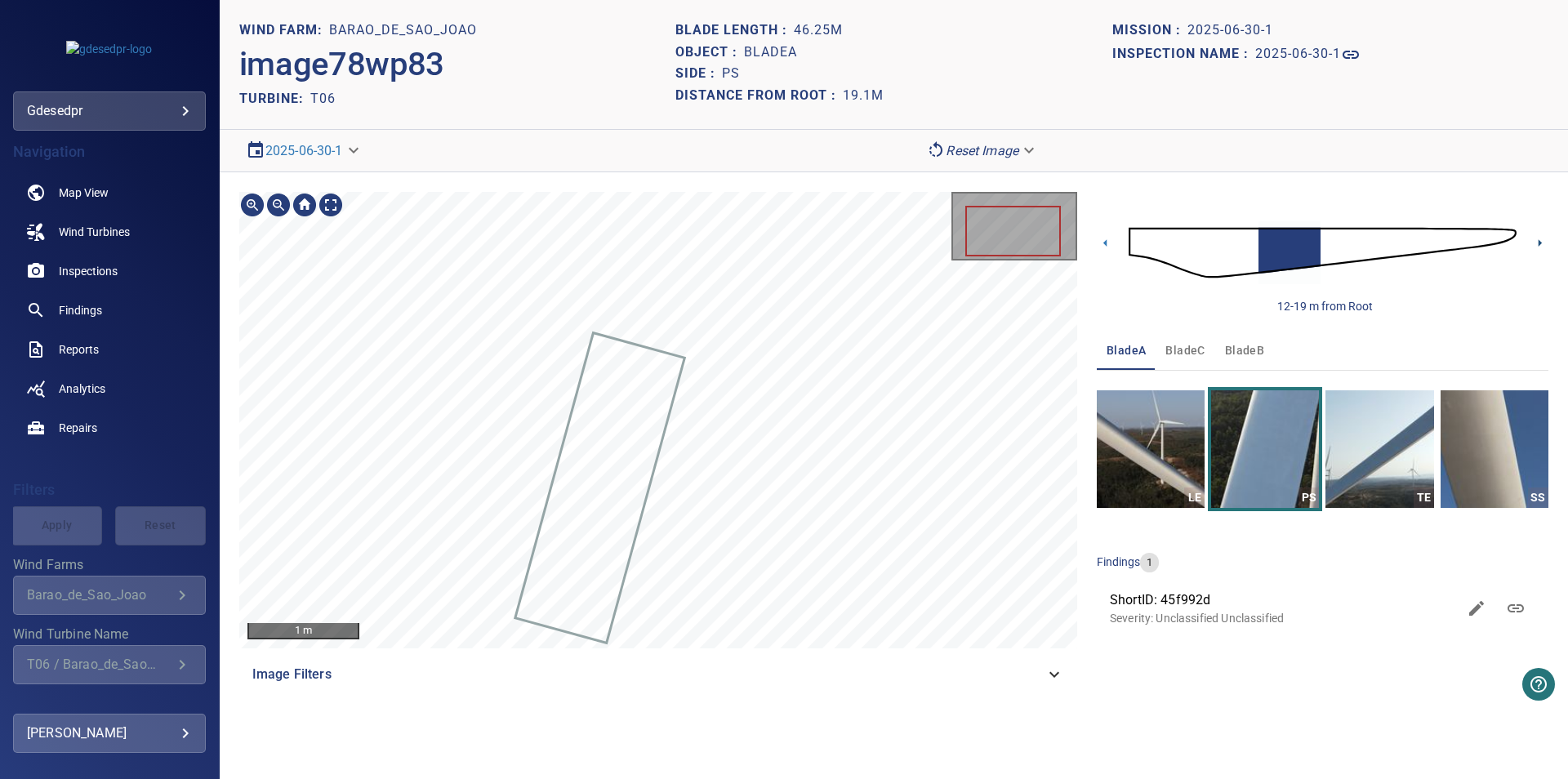
click at [1531, 248] on icon at bounding box center [1539, 243] width 17 height 17
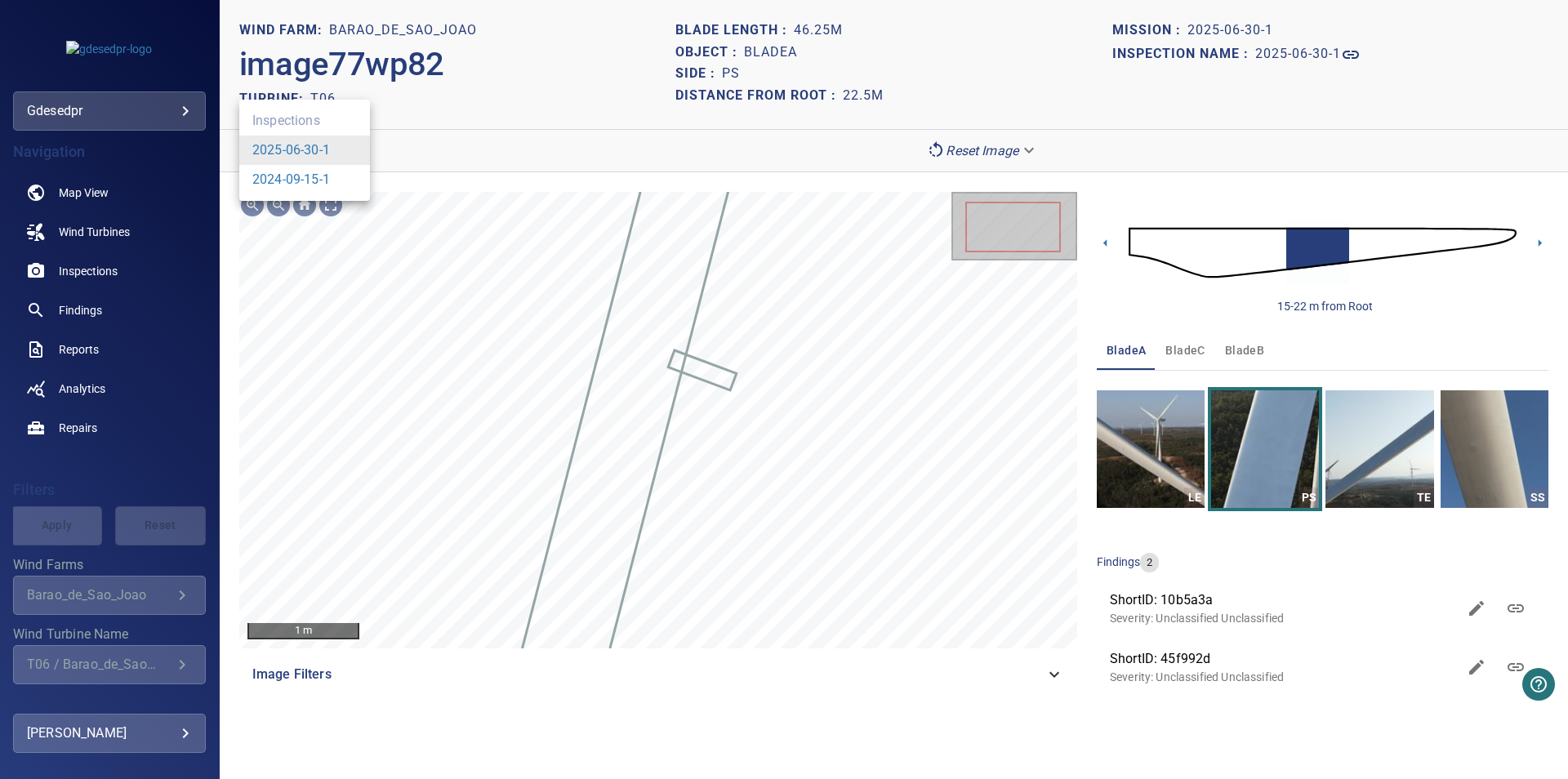
click at [320, 147] on body "**********" at bounding box center [784, 390] width 1568 height 779
click at [297, 178] on link "2024-09-15-1" at bounding box center [291, 179] width 78 height 19
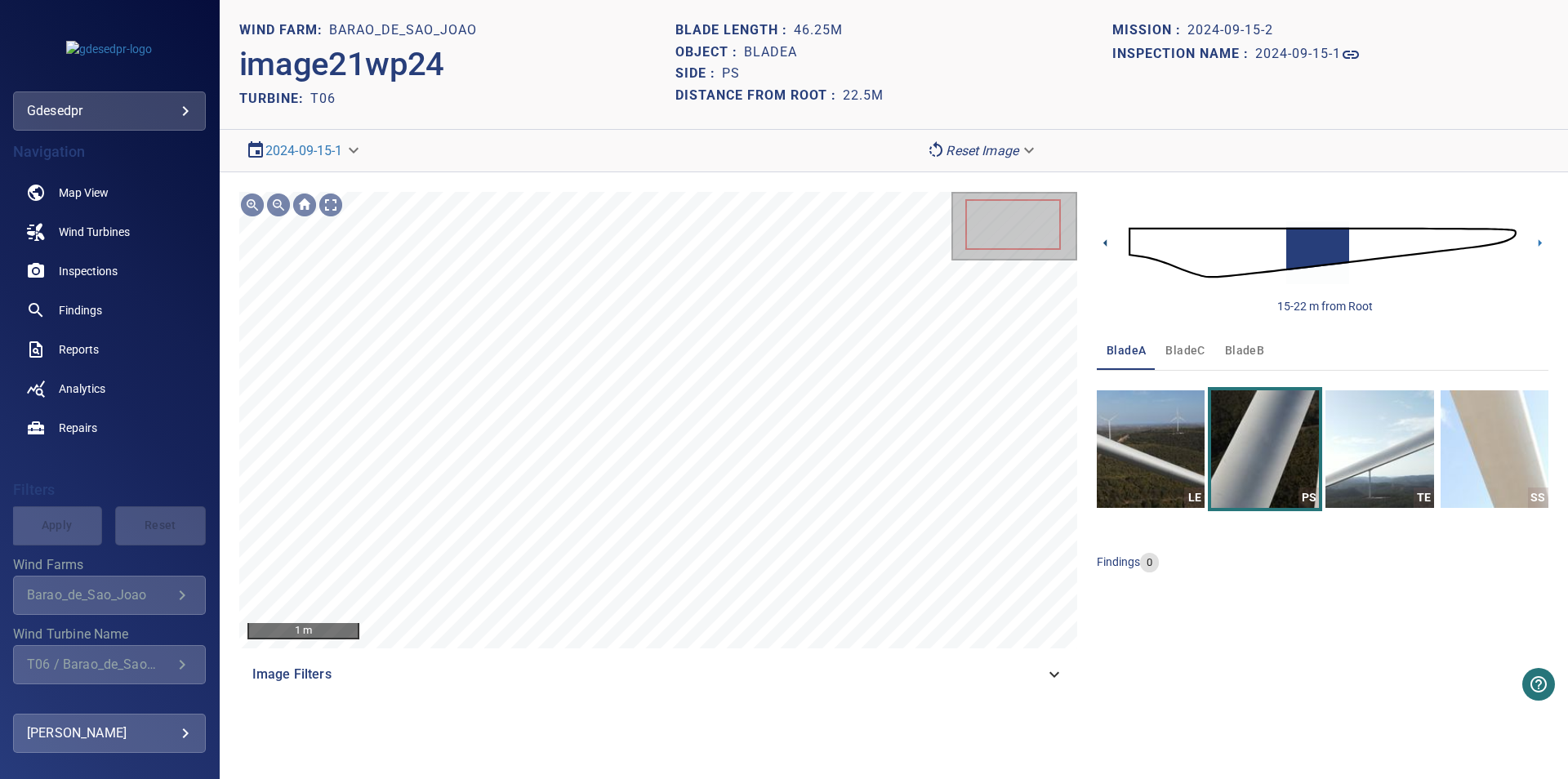
click at [1109, 246] on icon at bounding box center [1105, 243] width 17 height 17
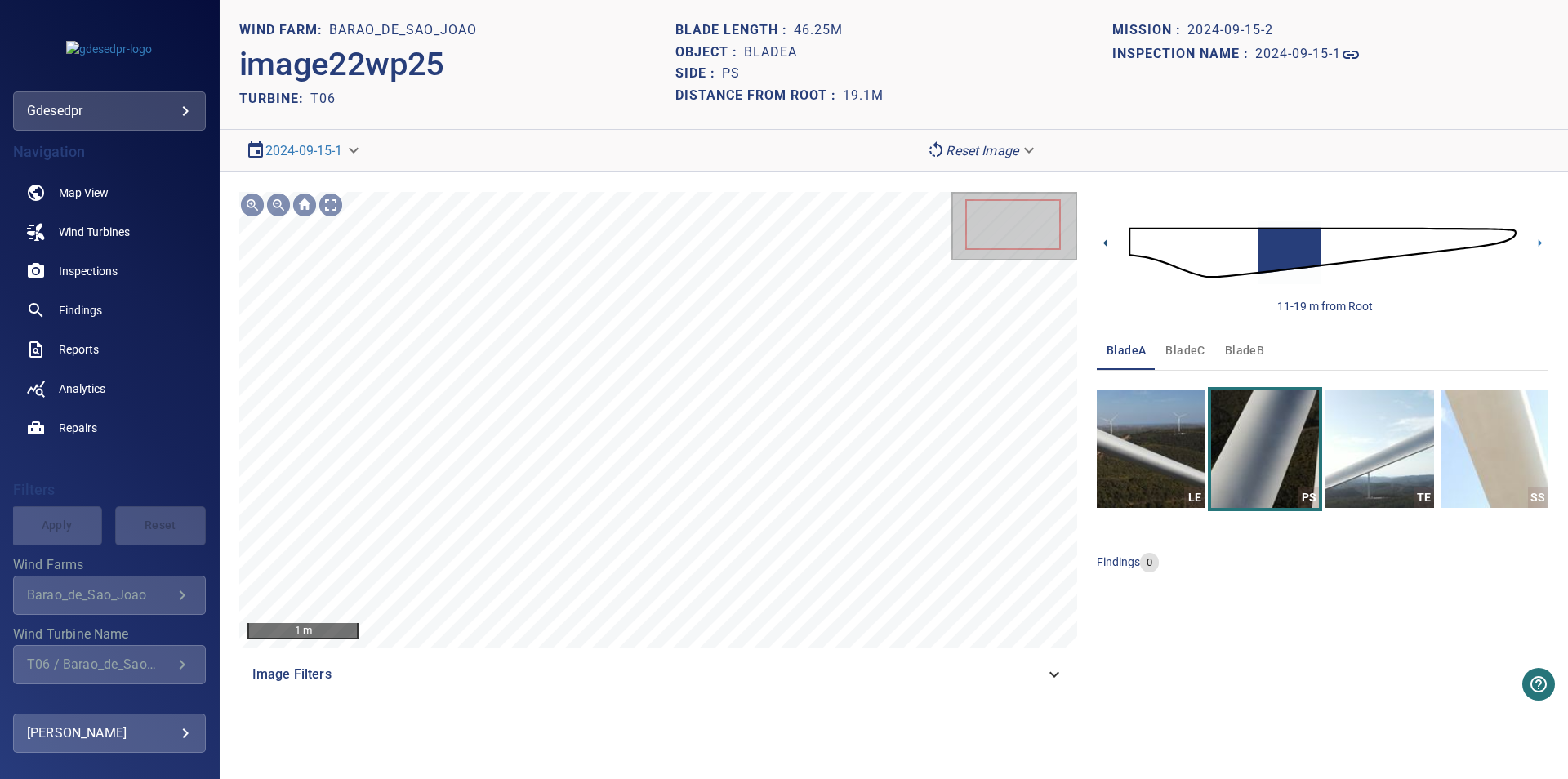
click at [1109, 245] on icon at bounding box center [1105, 243] width 17 height 17
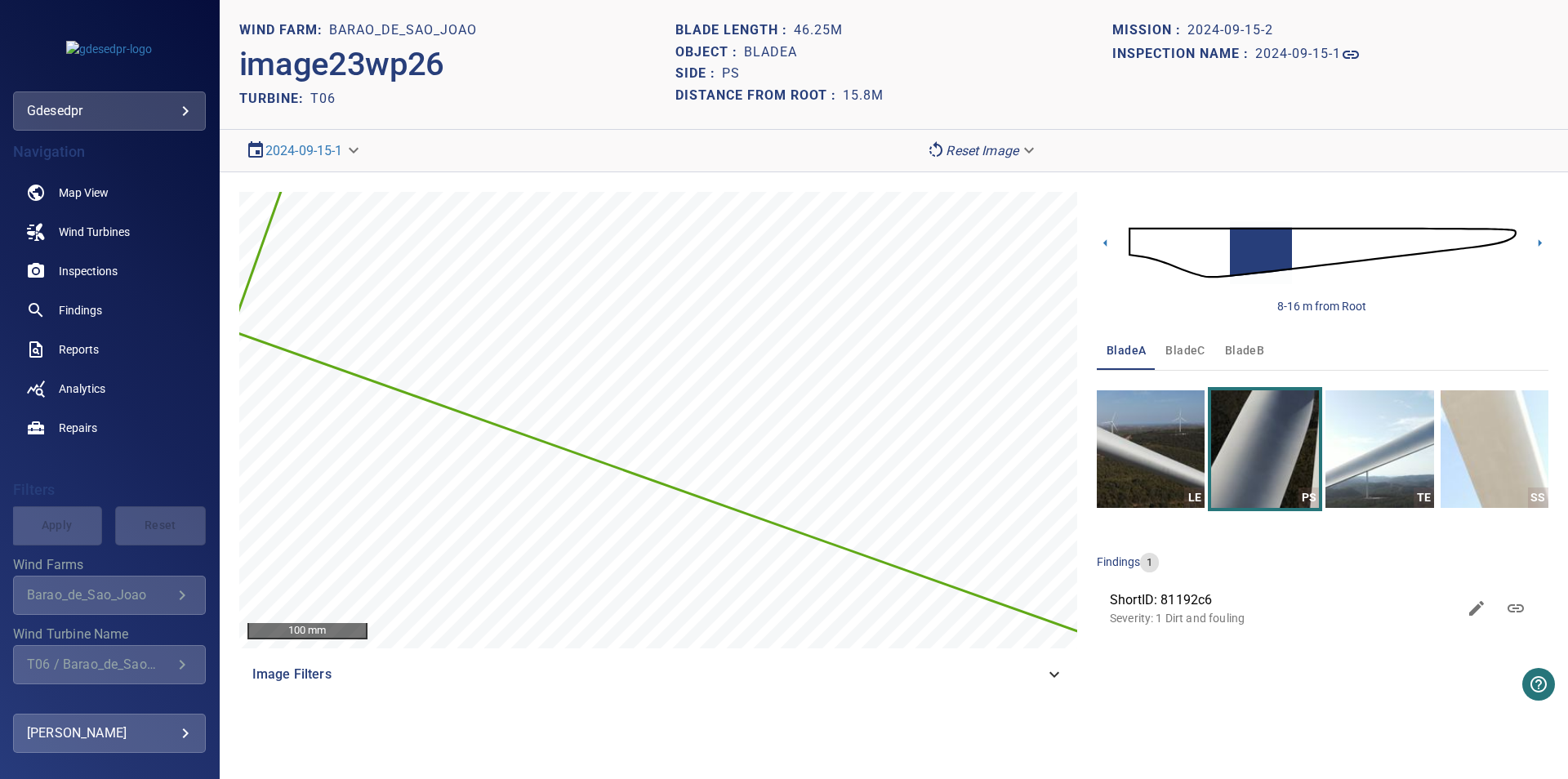
click at [1180, 352] on span "bladeC" at bounding box center [1184, 350] width 39 height 20
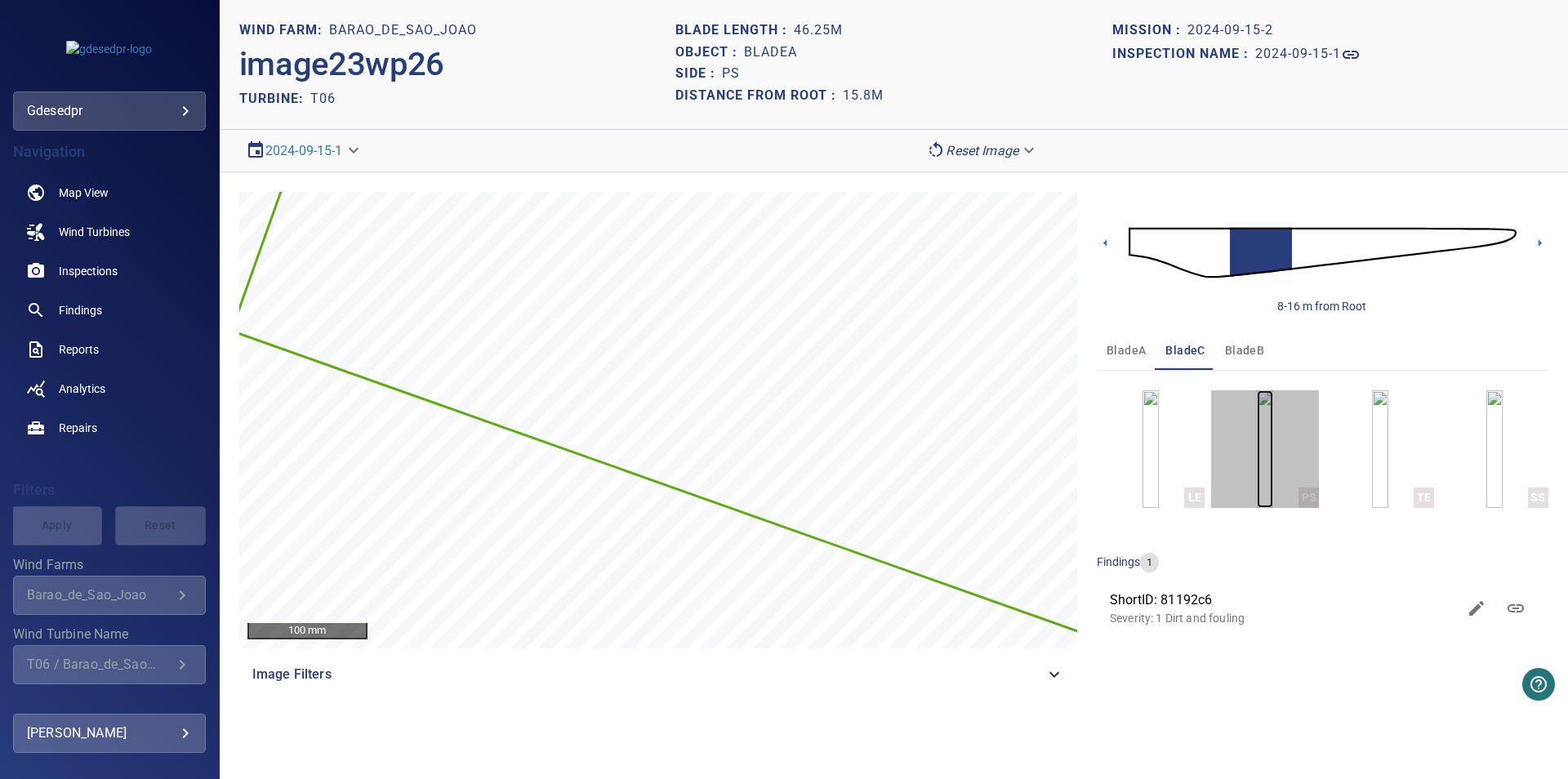
click at [1272, 488] on img "button" at bounding box center [1265, 449] width 16 height 118
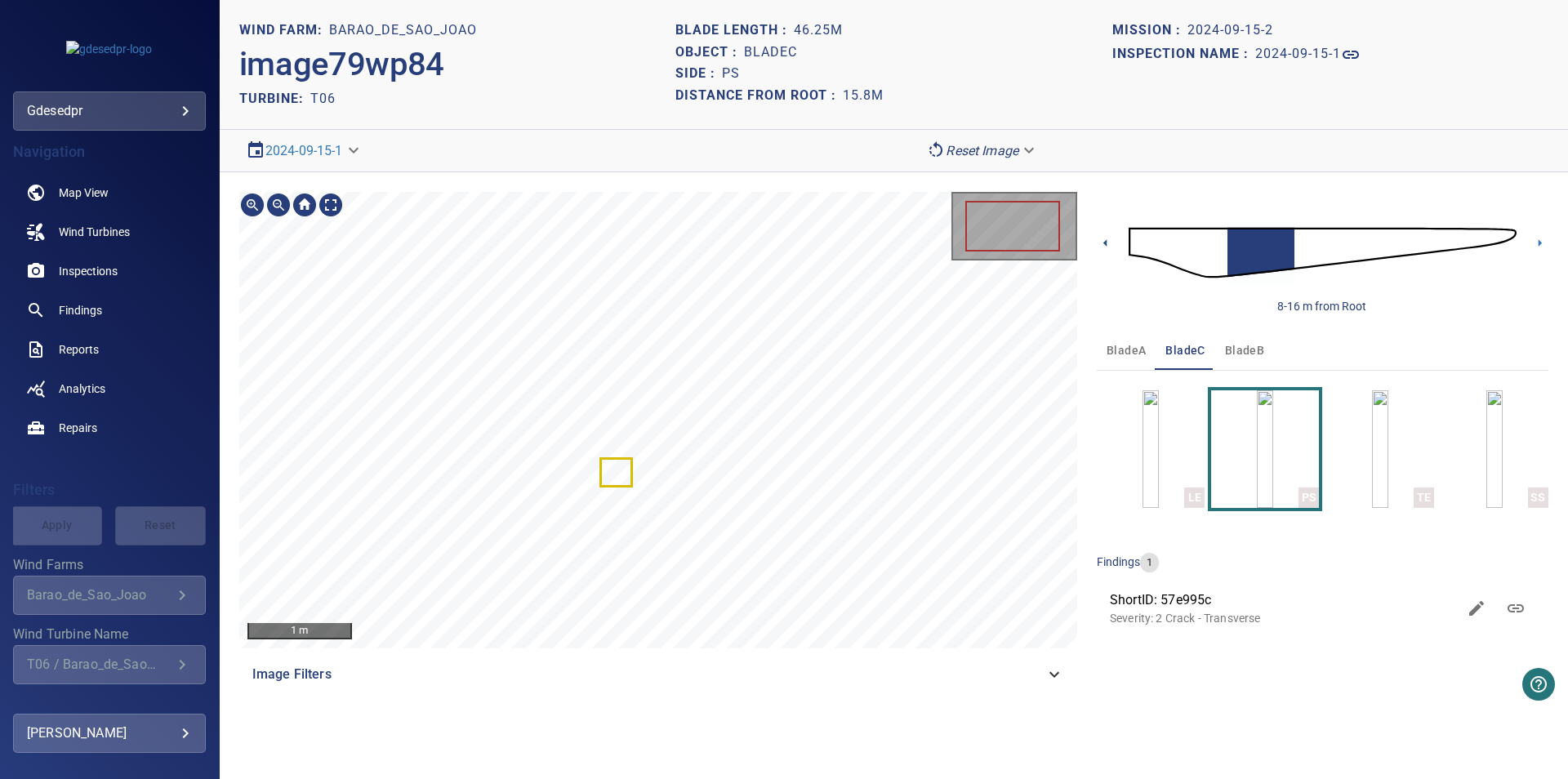
click at [1103, 245] on icon at bounding box center [1105, 243] width 17 height 17
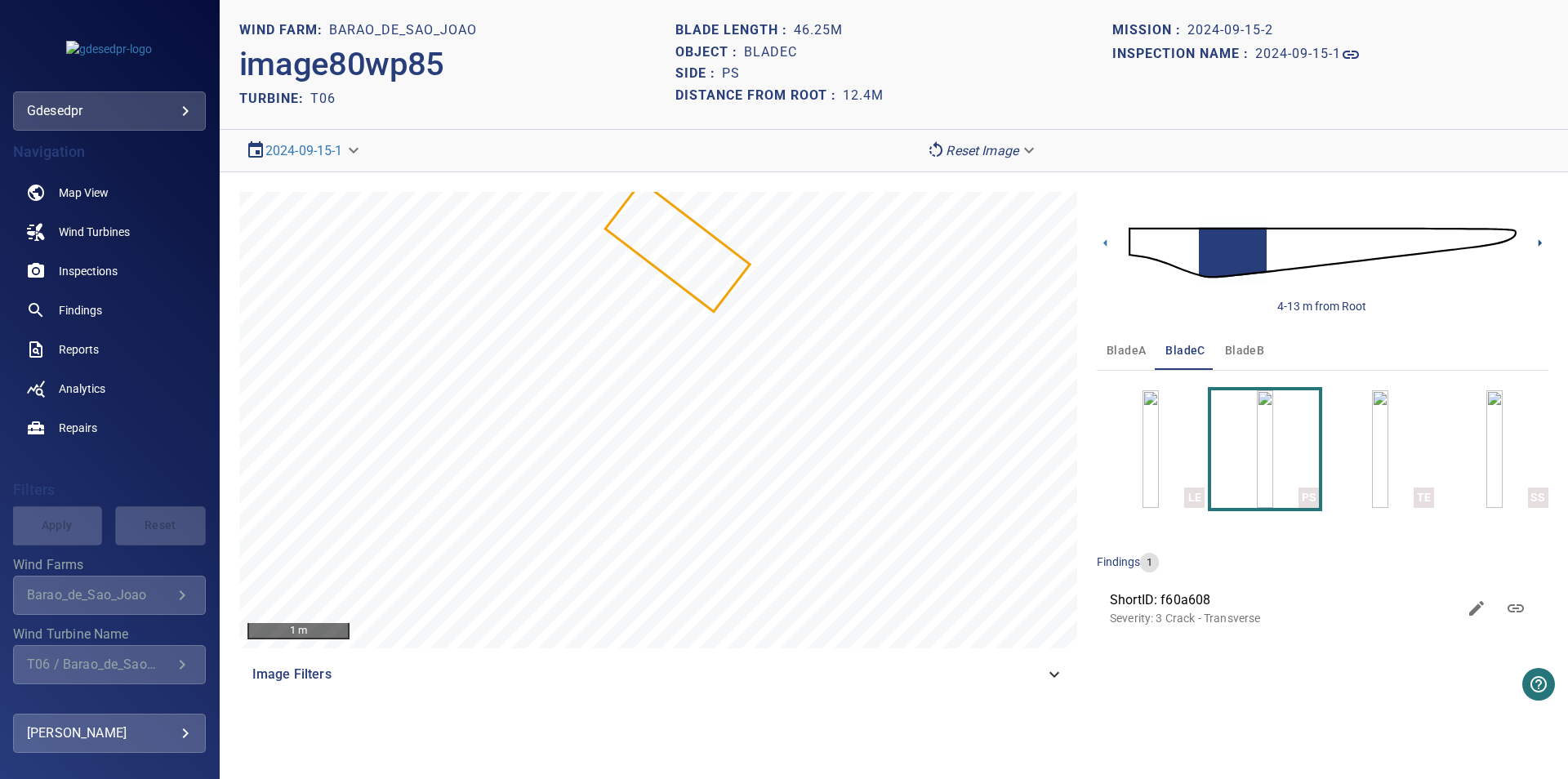
click at [1537, 245] on icon at bounding box center [1539, 243] width 17 height 17
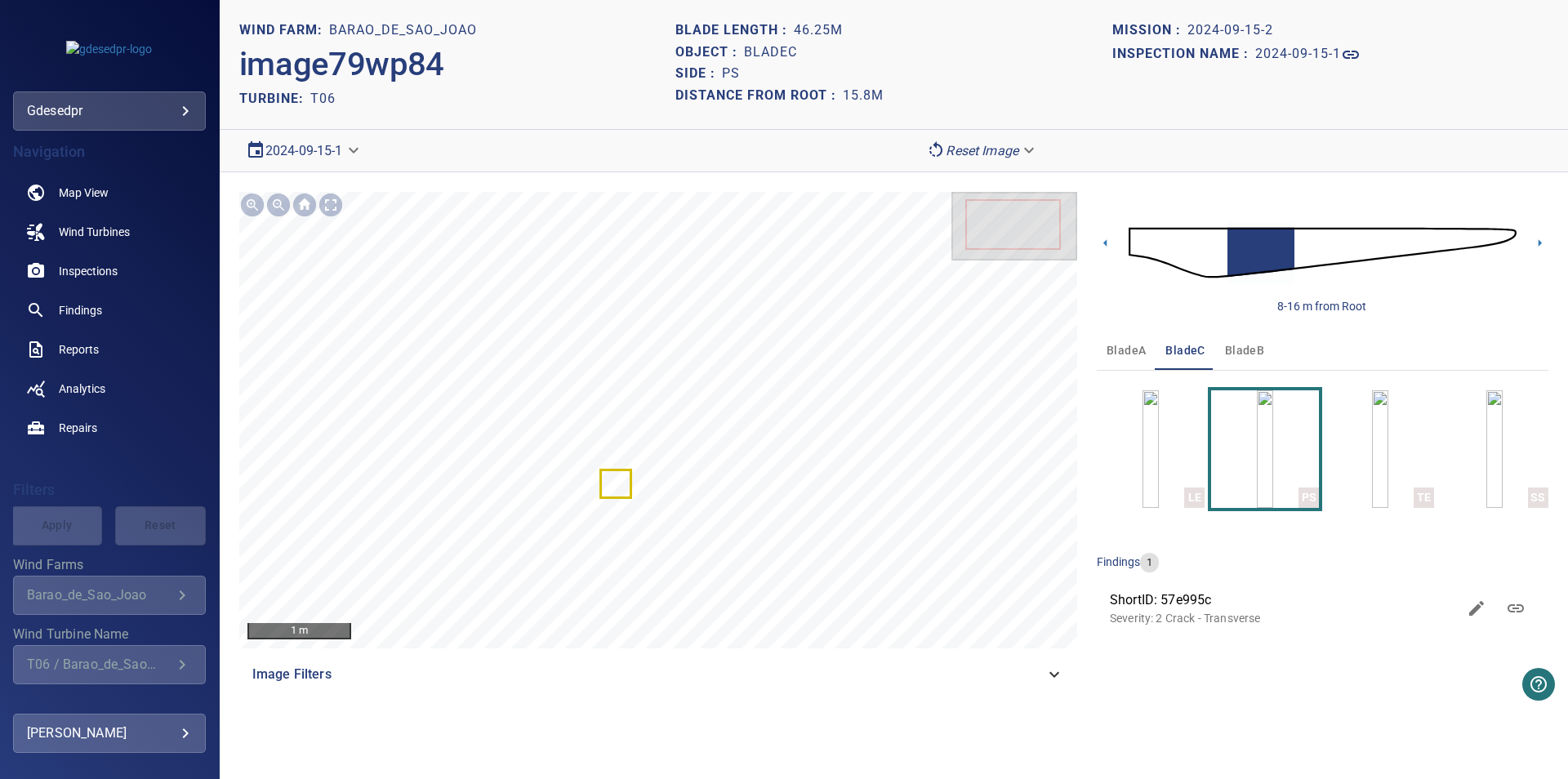
click at [310, 155] on body "**********" at bounding box center [784, 390] width 1568 height 779
click at [292, 187] on link "2025-06-30-1" at bounding box center [291, 179] width 78 height 19
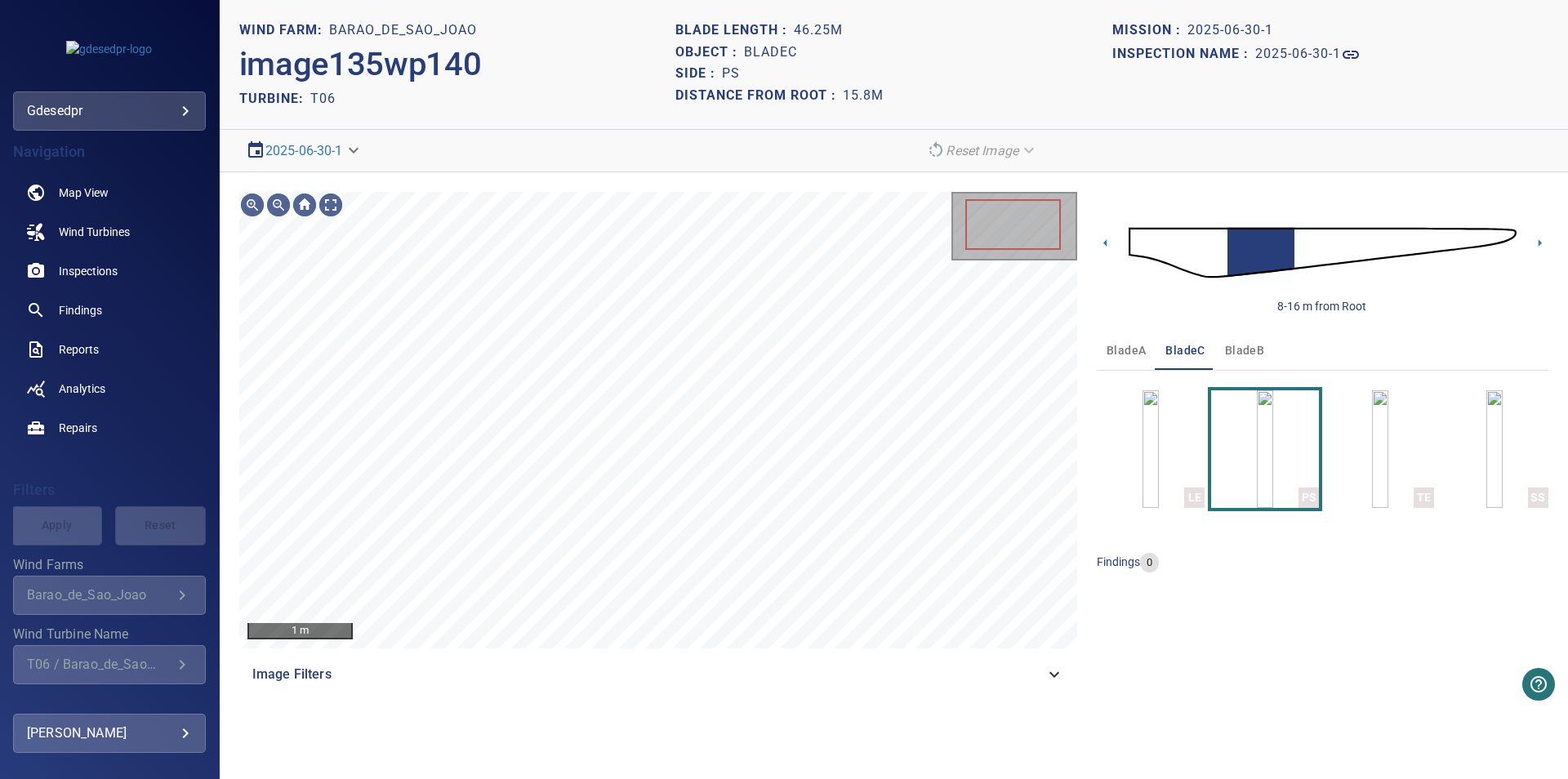
click at [1106, 354] on span "bladeA" at bounding box center [1126, 350] width 39 height 20
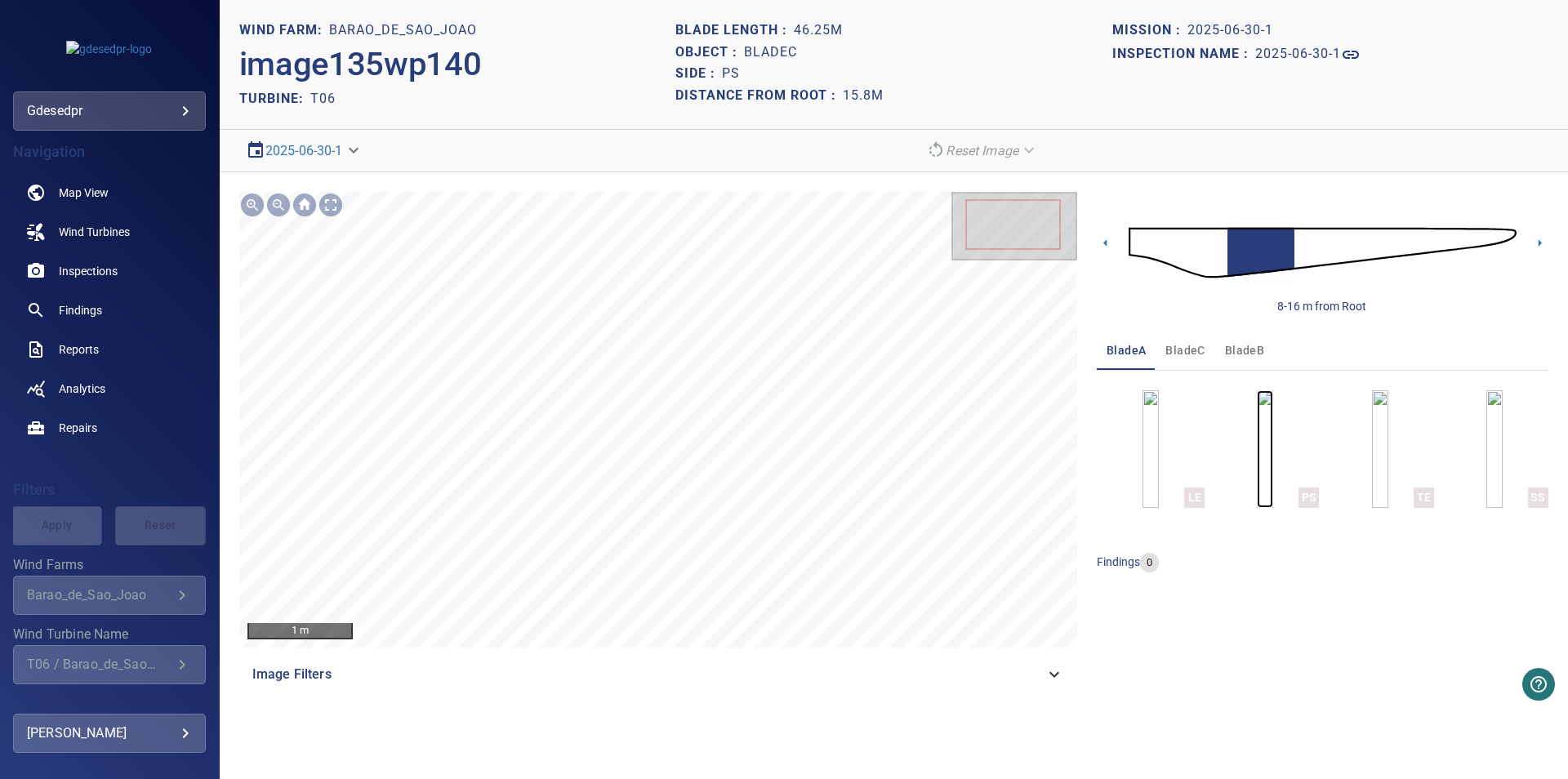
click at [1257, 461] on img "button" at bounding box center [1265, 449] width 16 height 118
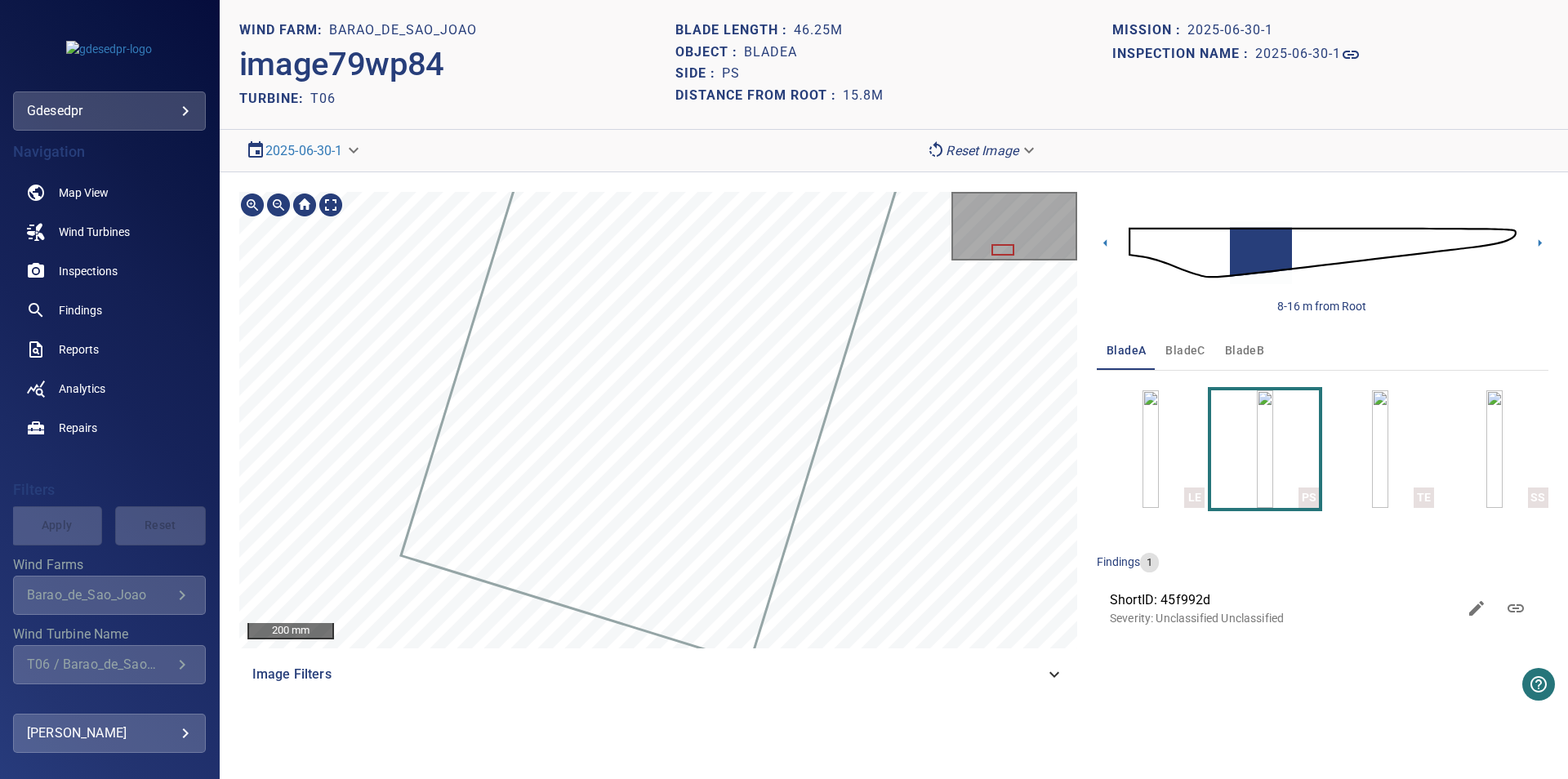
click at [656, 337] on div at bounding box center [658, 420] width 837 height 456
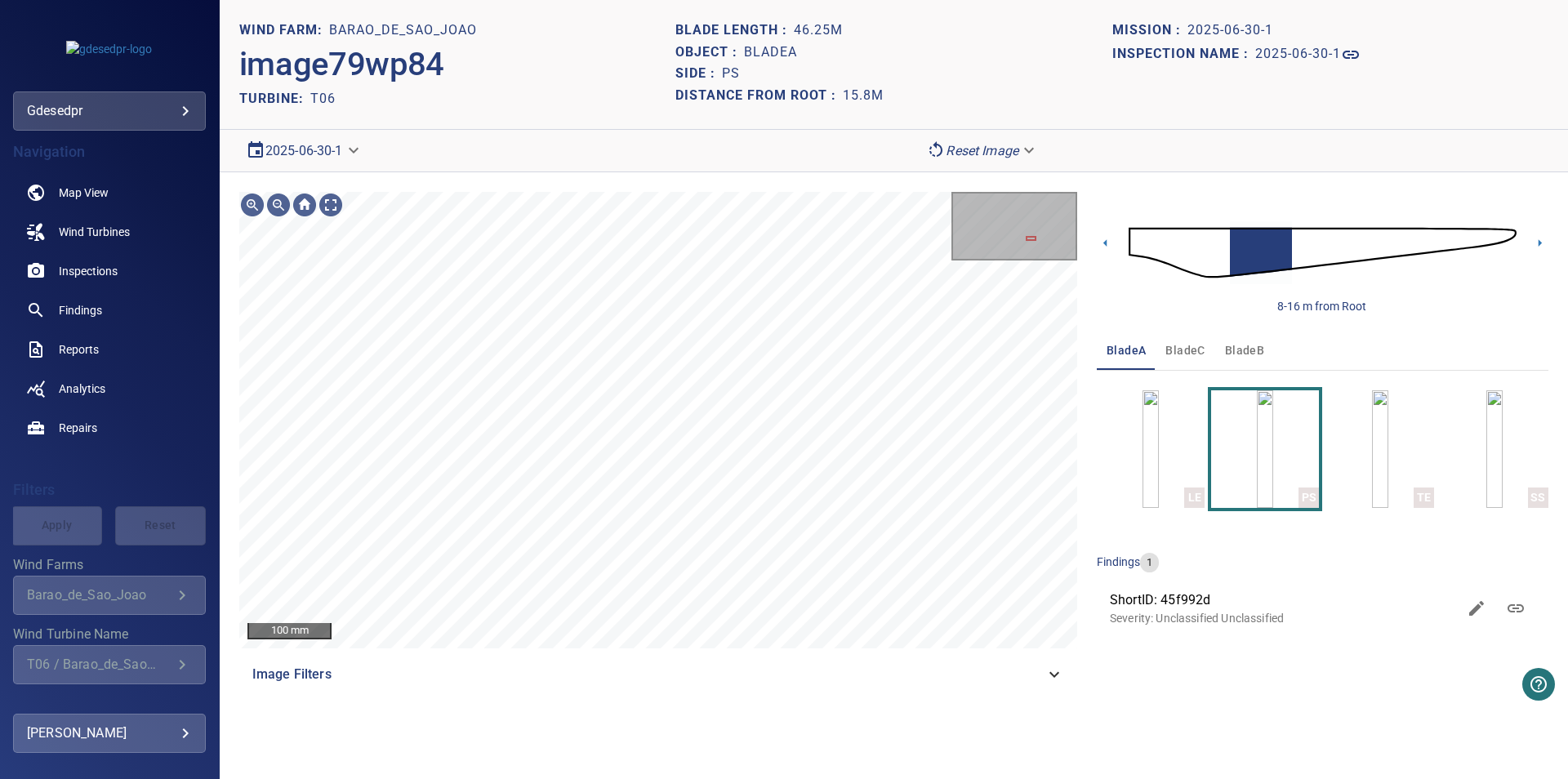
click at [299, 147] on body "**********" at bounding box center [784, 390] width 1568 height 779
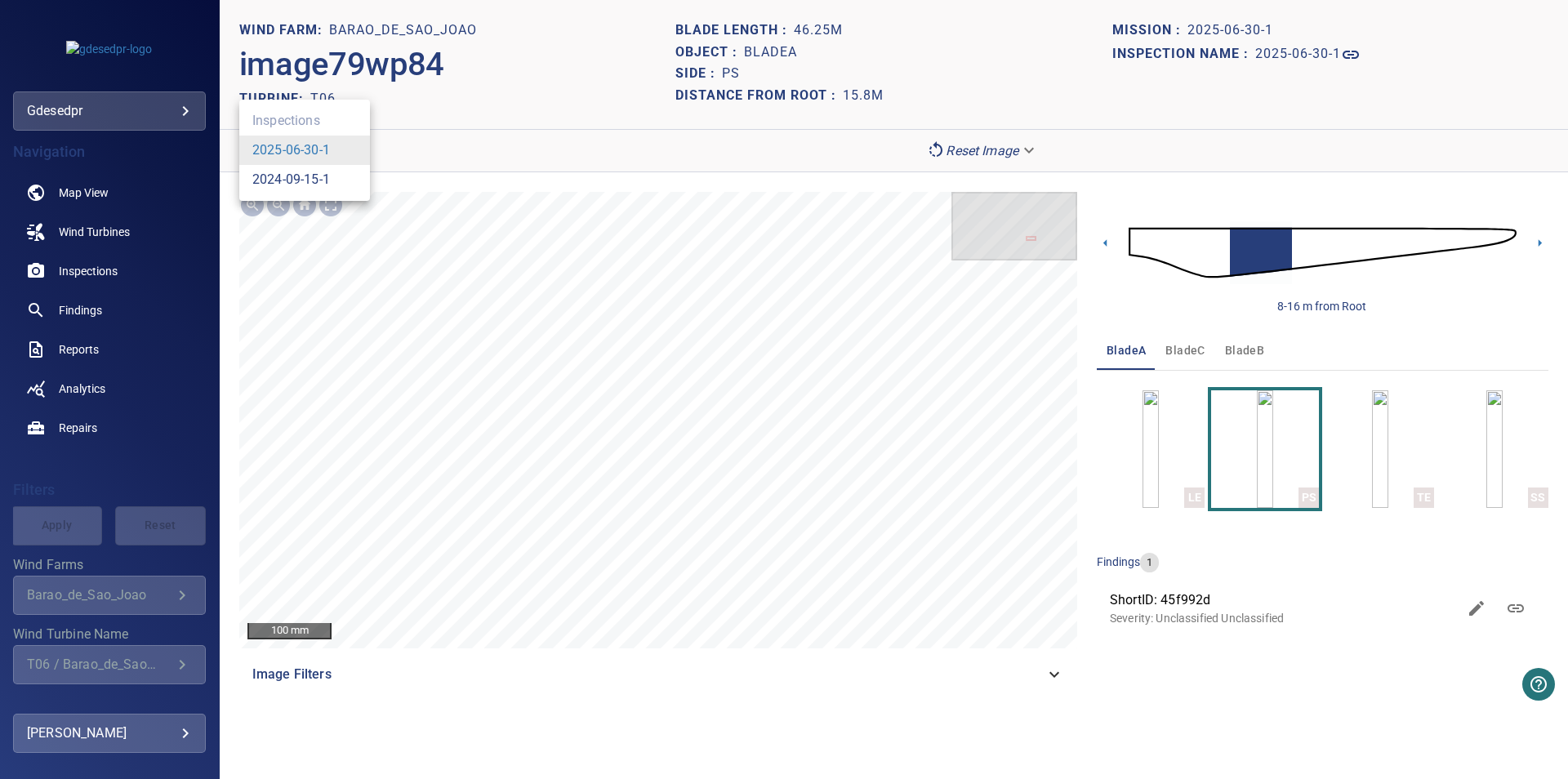
click at [299, 182] on link "2024-09-15-1" at bounding box center [291, 179] width 78 height 19
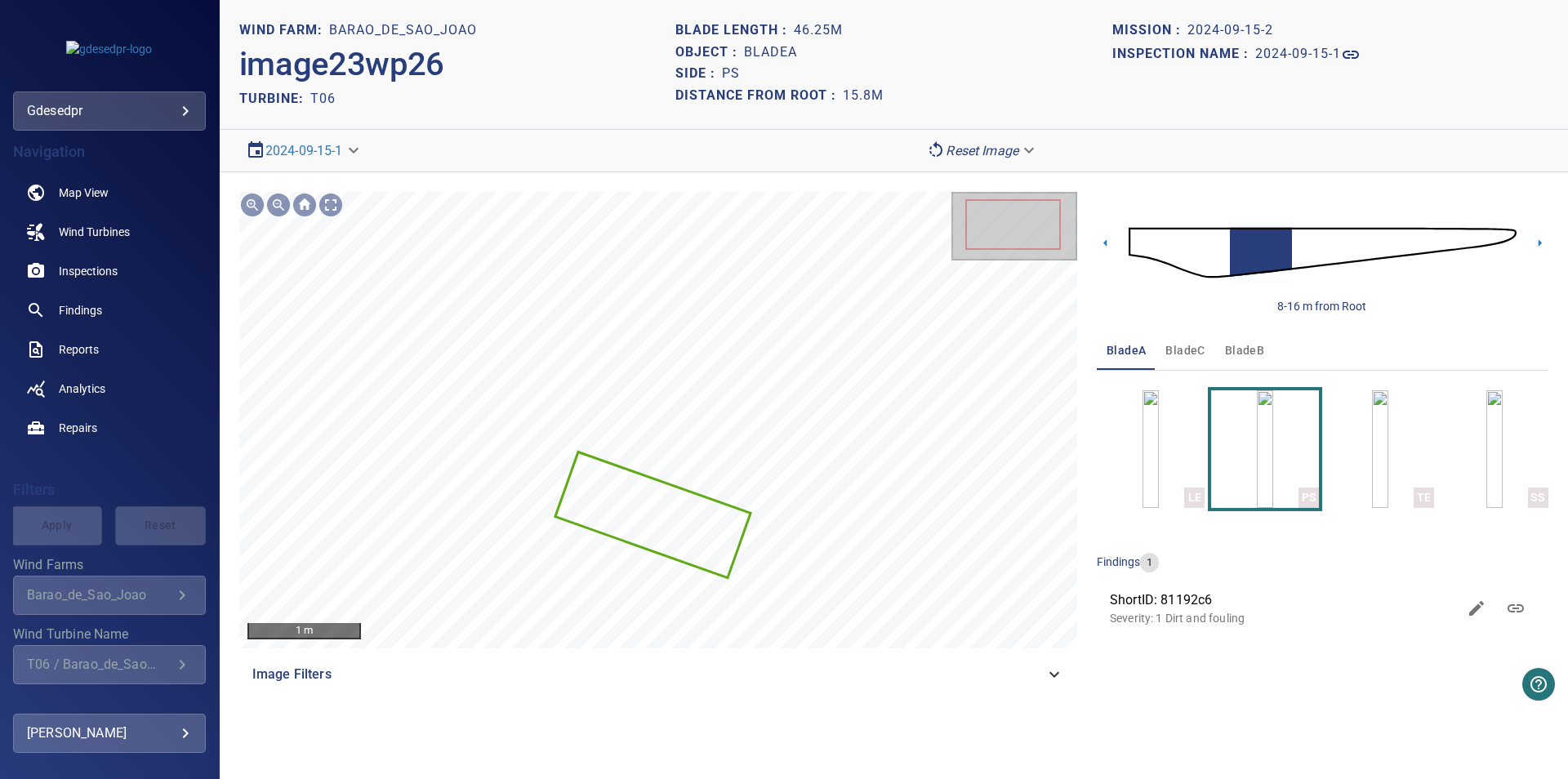
click at [1187, 353] on span "bladeC" at bounding box center [1184, 350] width 39 height 20
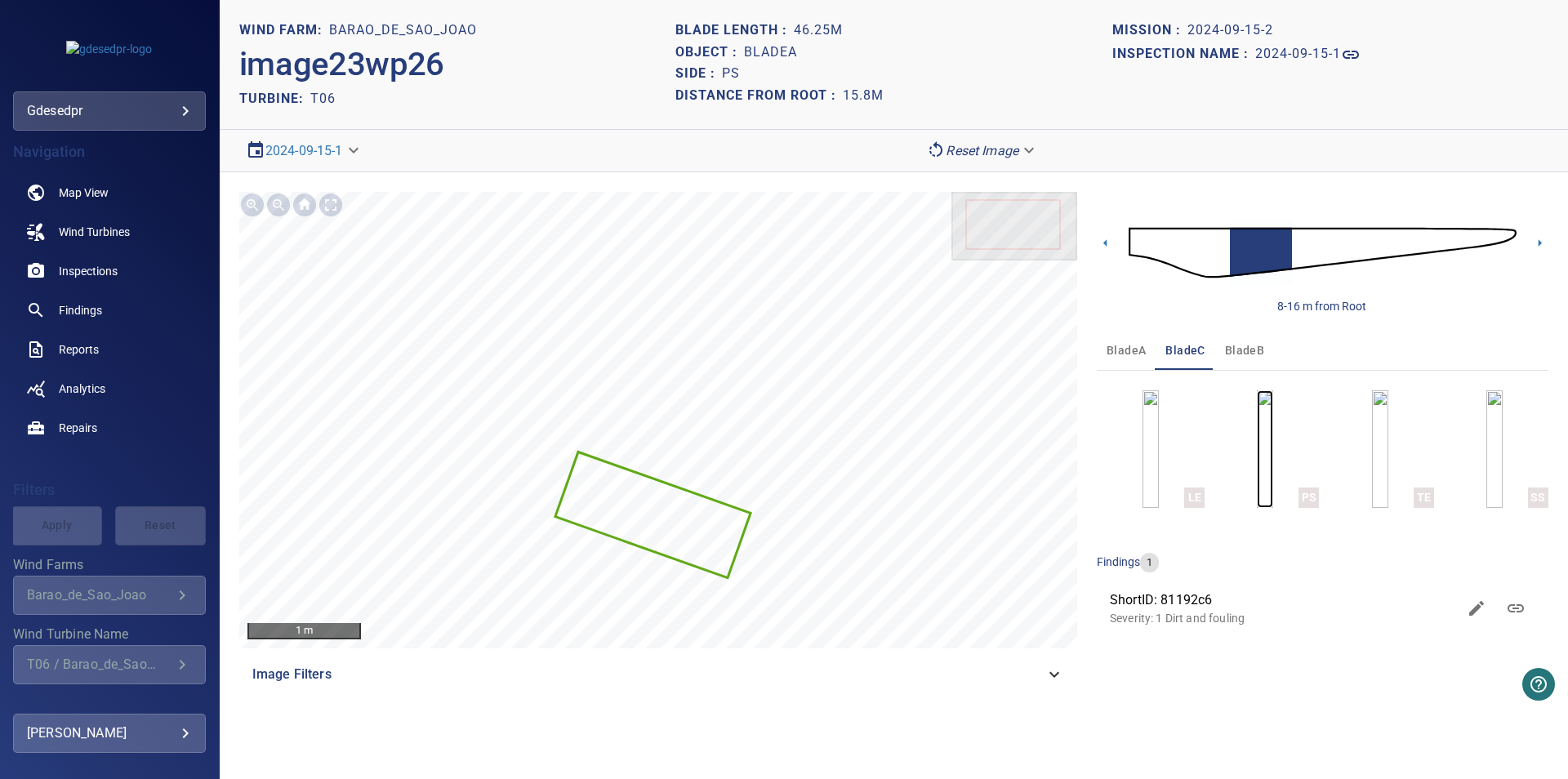
click at [1257, 469] on img "button" at bounding box center [1265, 449] width 16 height 118
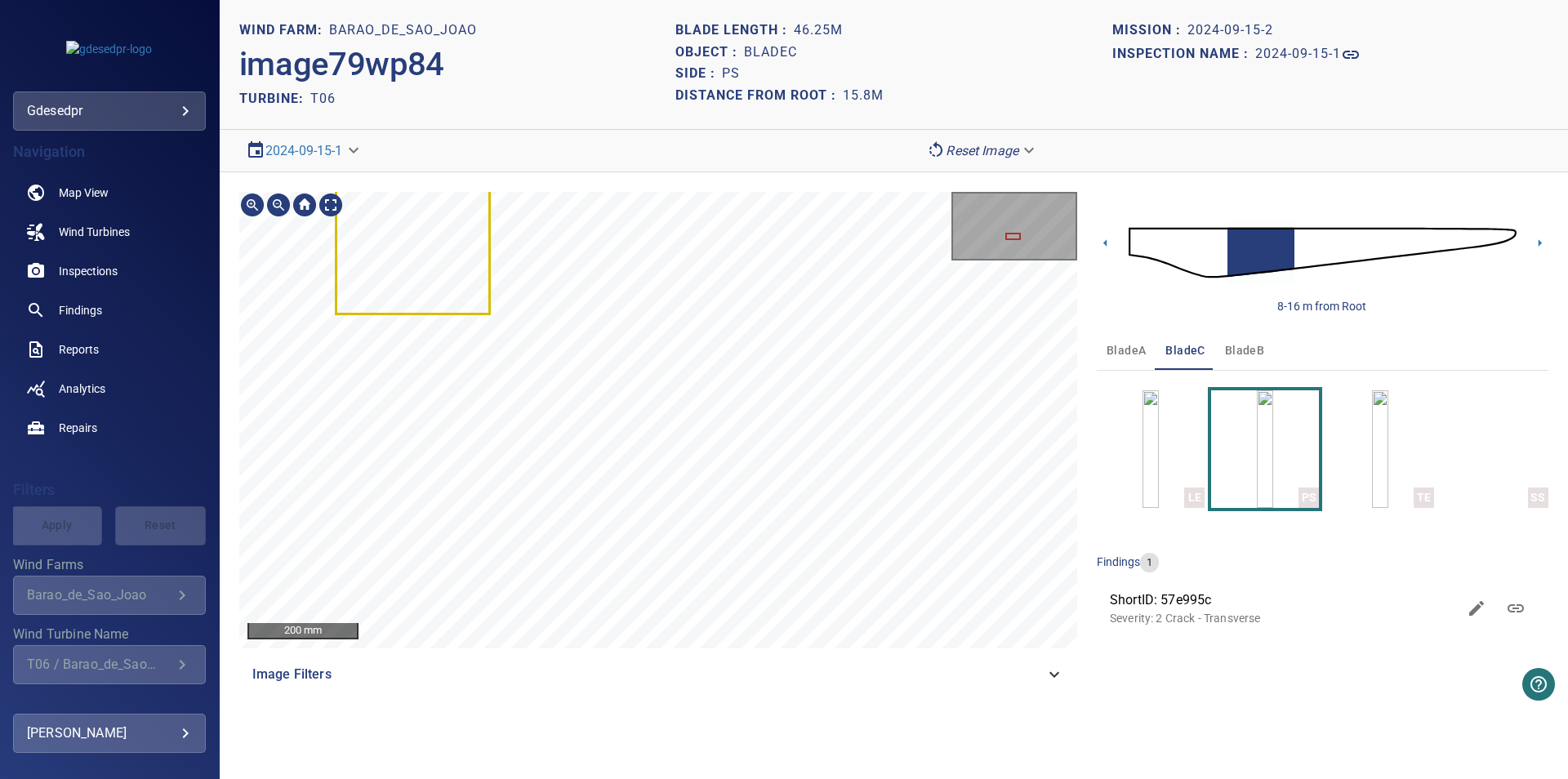
click at [1213, 307] on div "200 mm Image Filters 8-16 m from Root bladeA bladeC bladeB LE PS TE SS findings…" at bounding box center [894, 442] width 1348 height 541
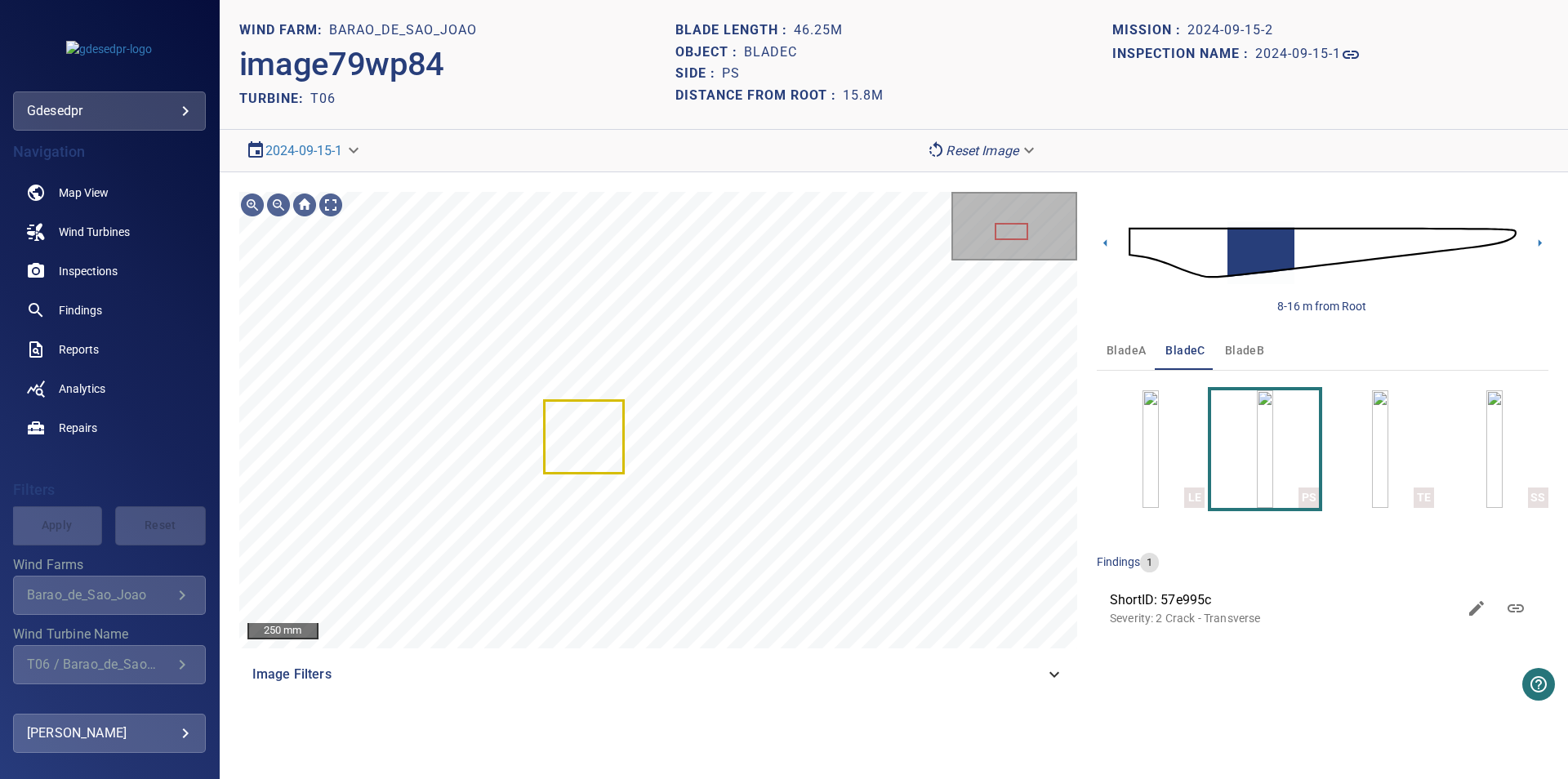
click at [316, 141] on body "**********" at bounding box center [784, 390] width 1568 height 779
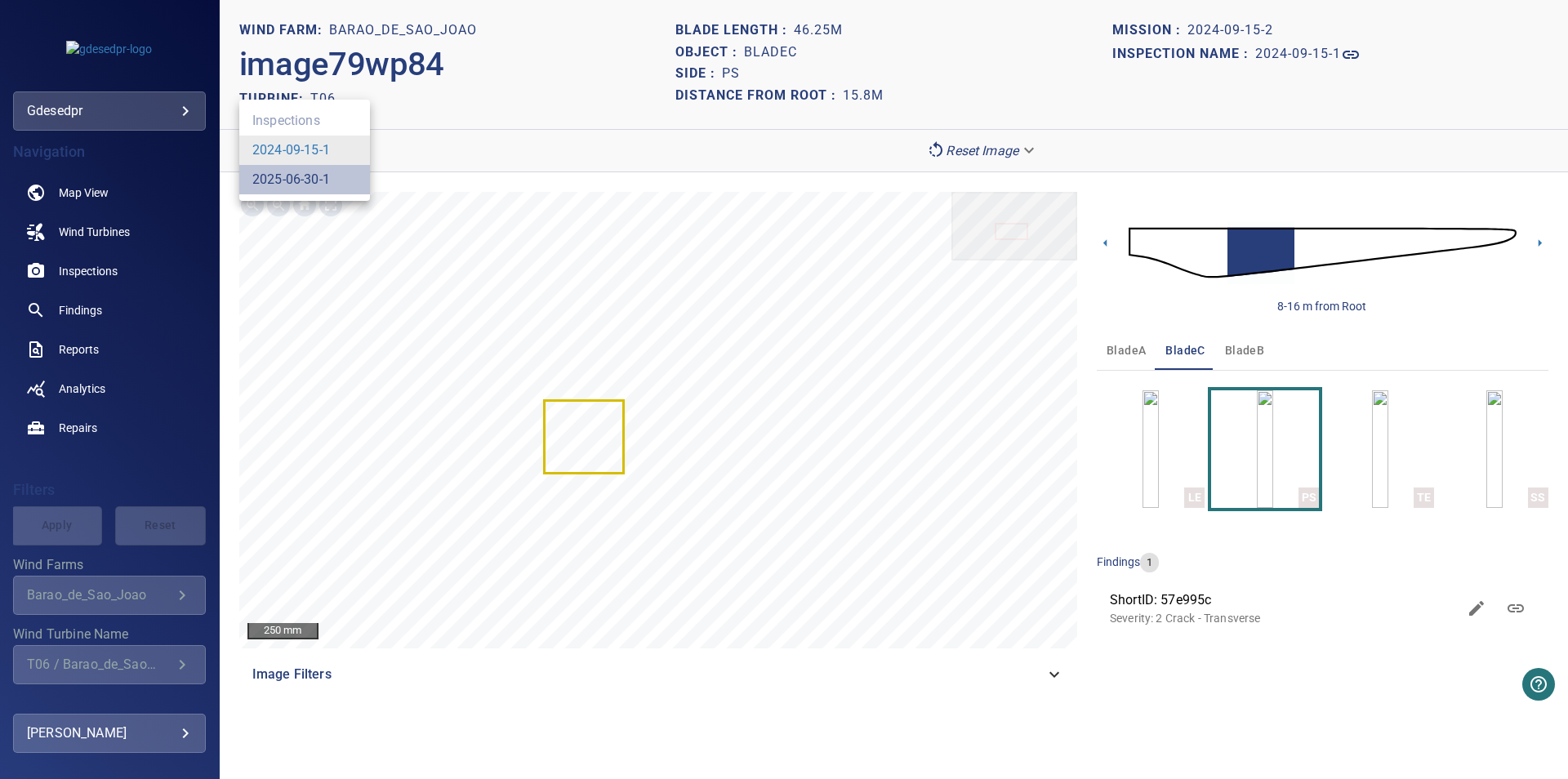
click at [314, 188] on link "2025-06-30-1" at bounding box center [291, 179] width 78 height 19
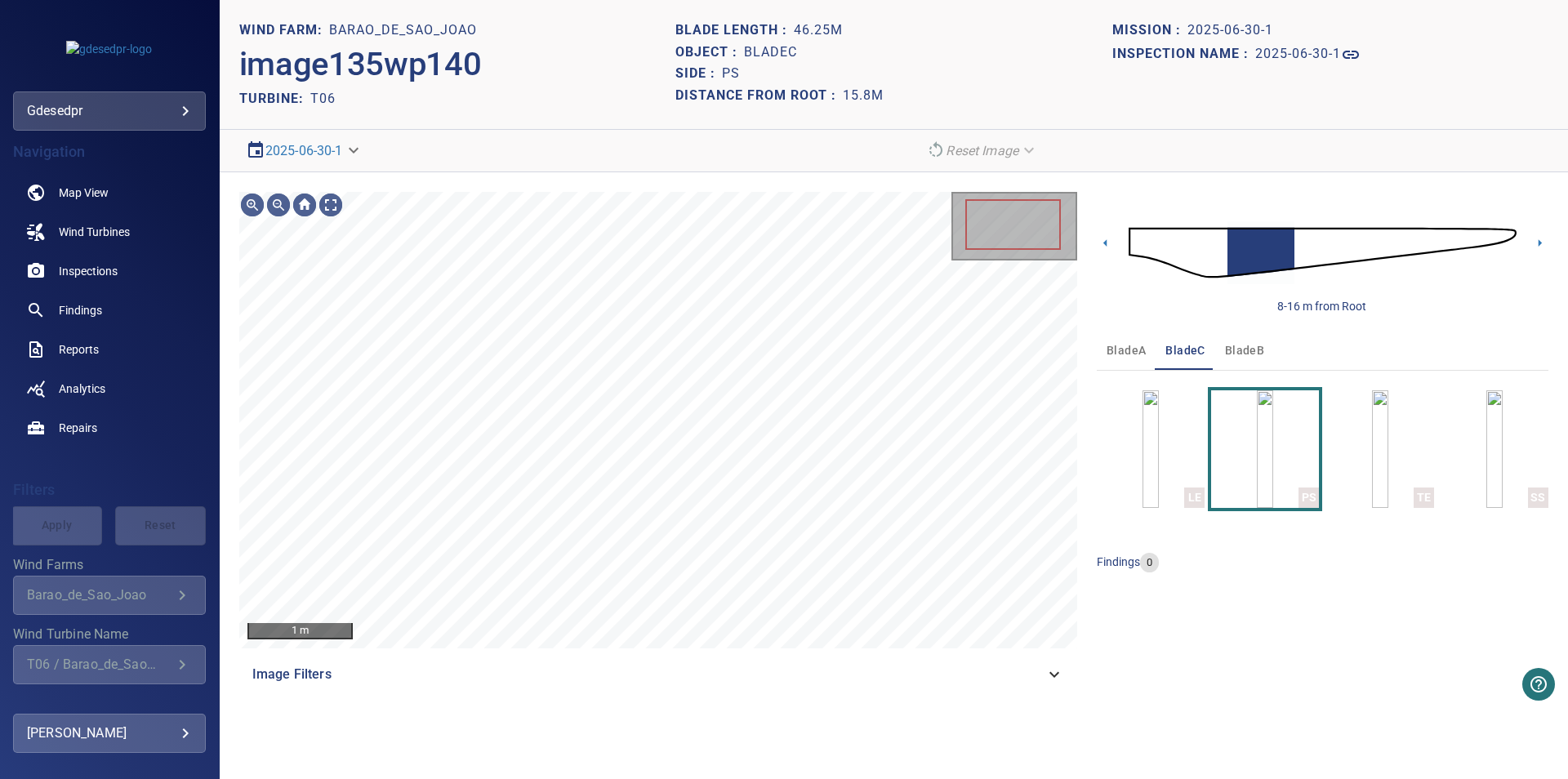
click at [1144, 348] on span "bladeA" at bounding box center [1126, 350] width 39 height 20
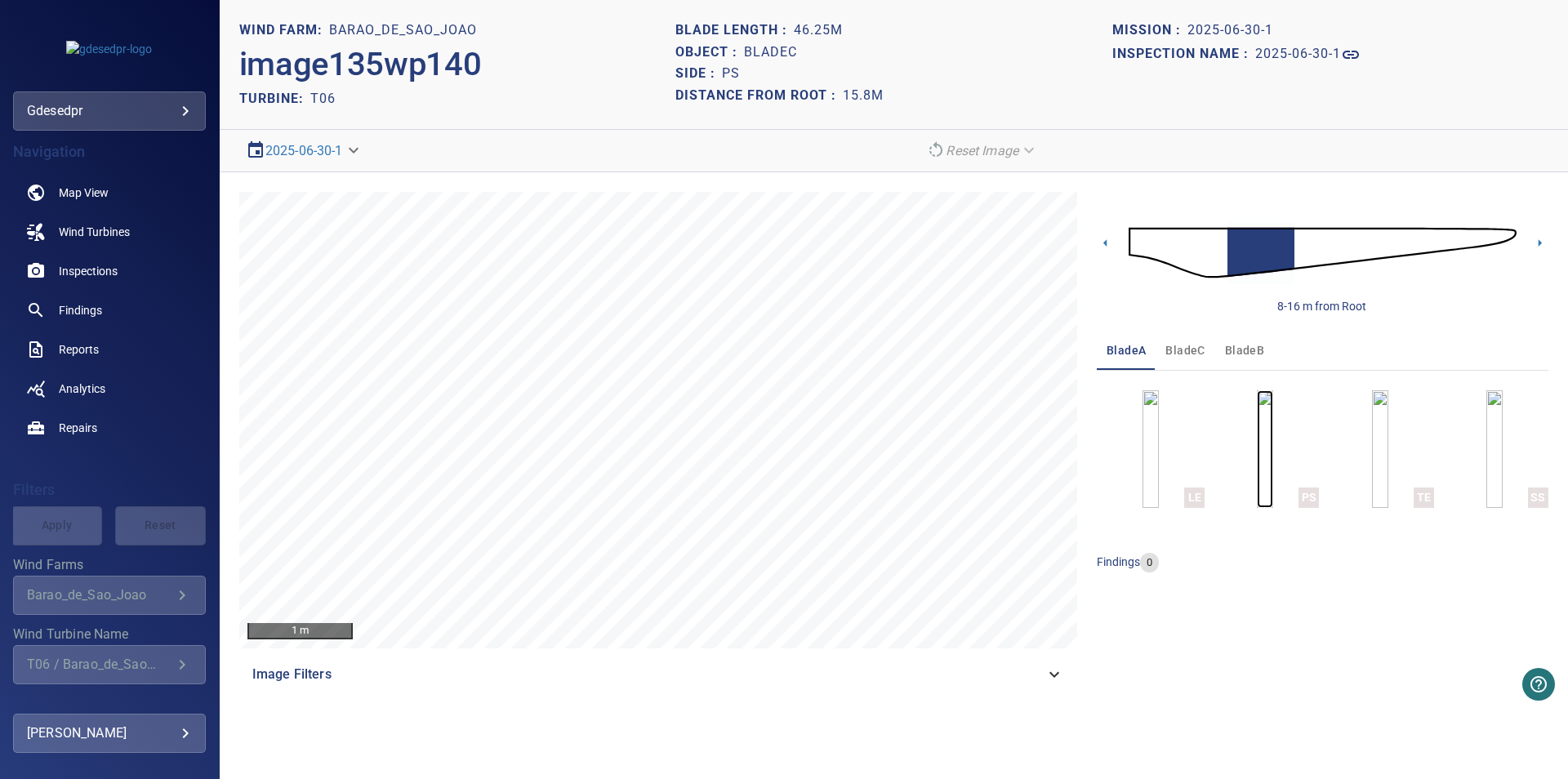
click at [1257, 473] on img "button" at bounding box center [1265, 449] width 16 height 118
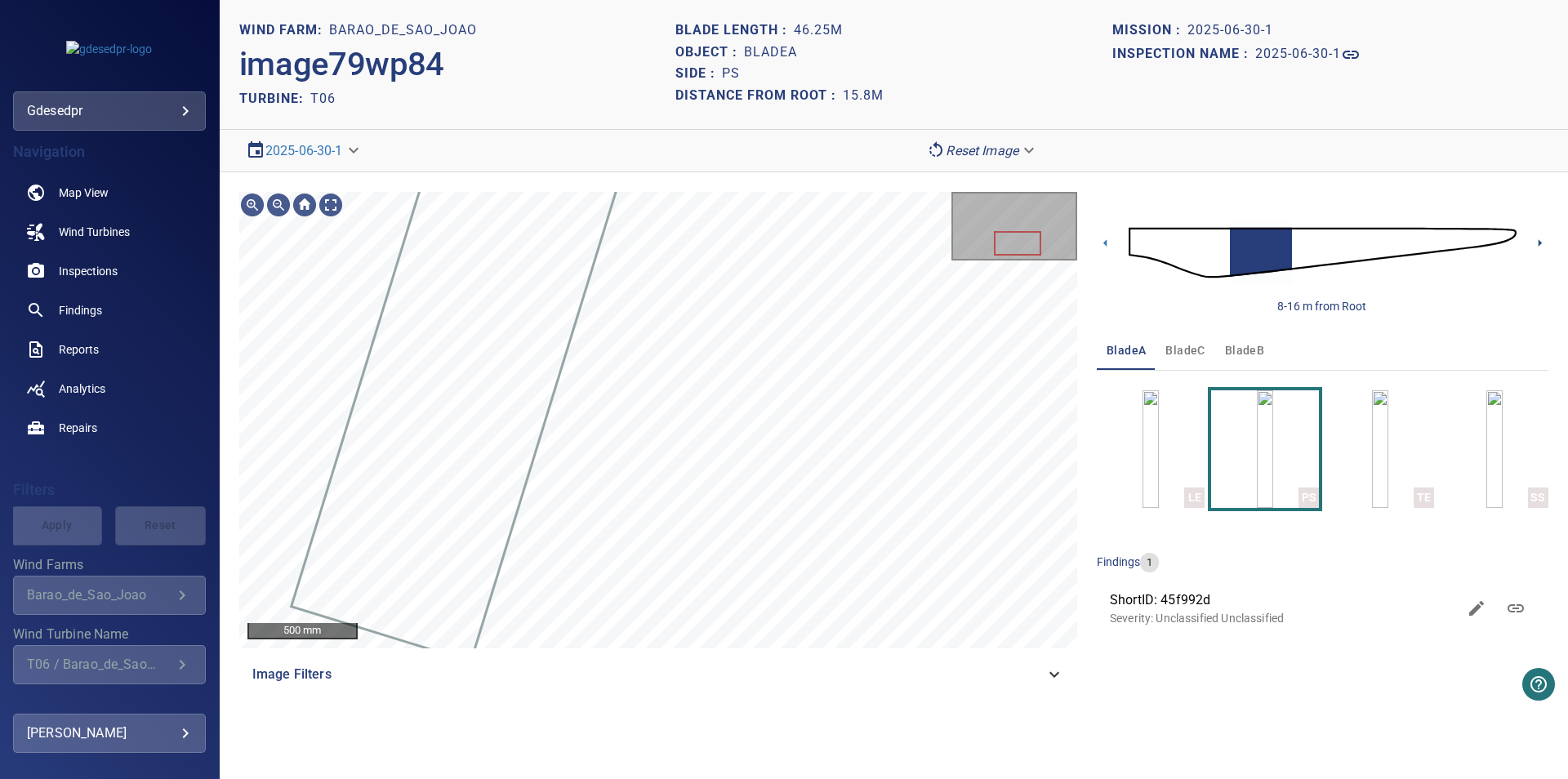
click at [1542, 245] on icon at bounding box center [1539, 243] width 17 height 17
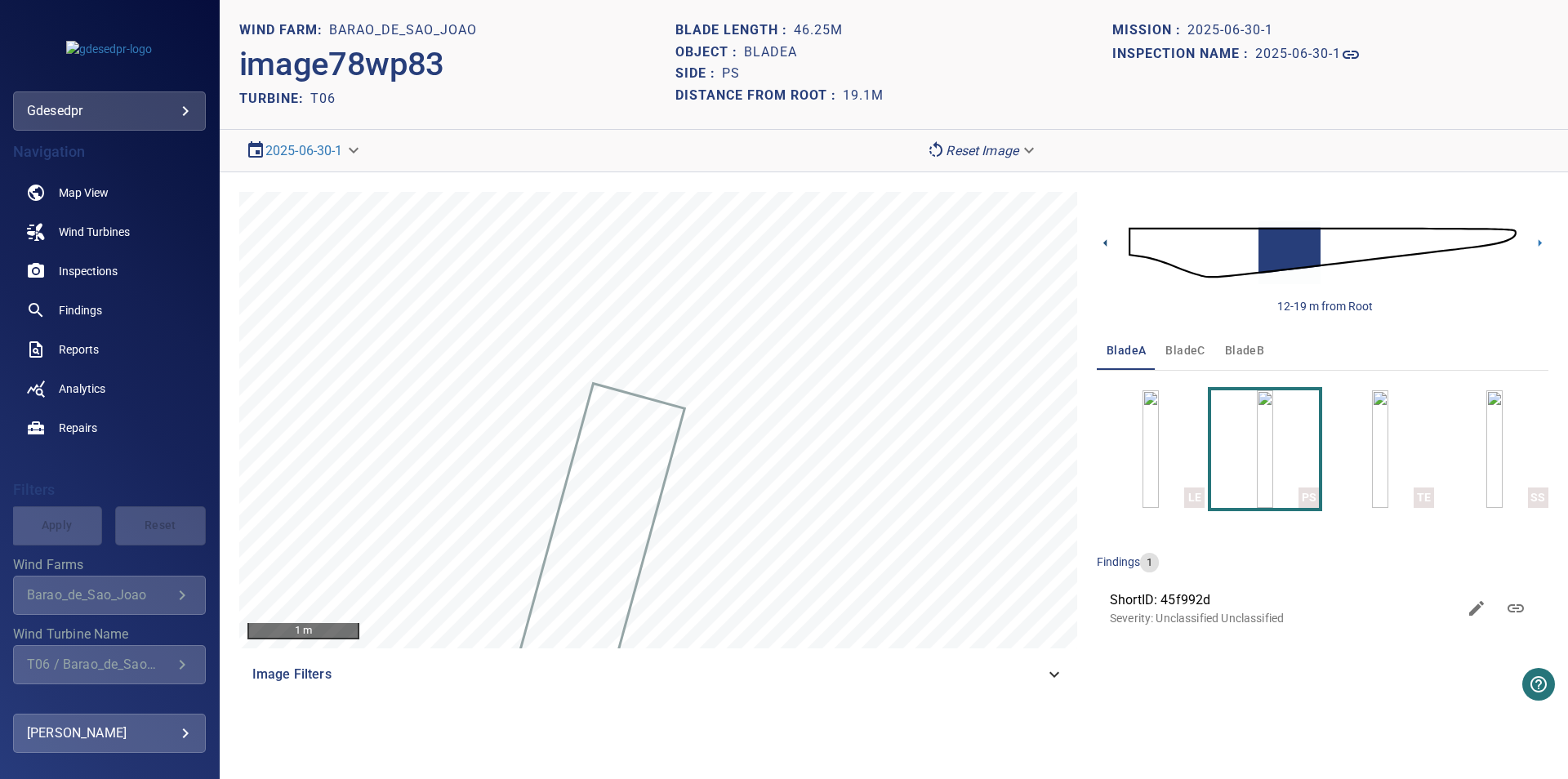
click at [1104, 249] on icon at bounding box center [1105, 243] width 17 height 17
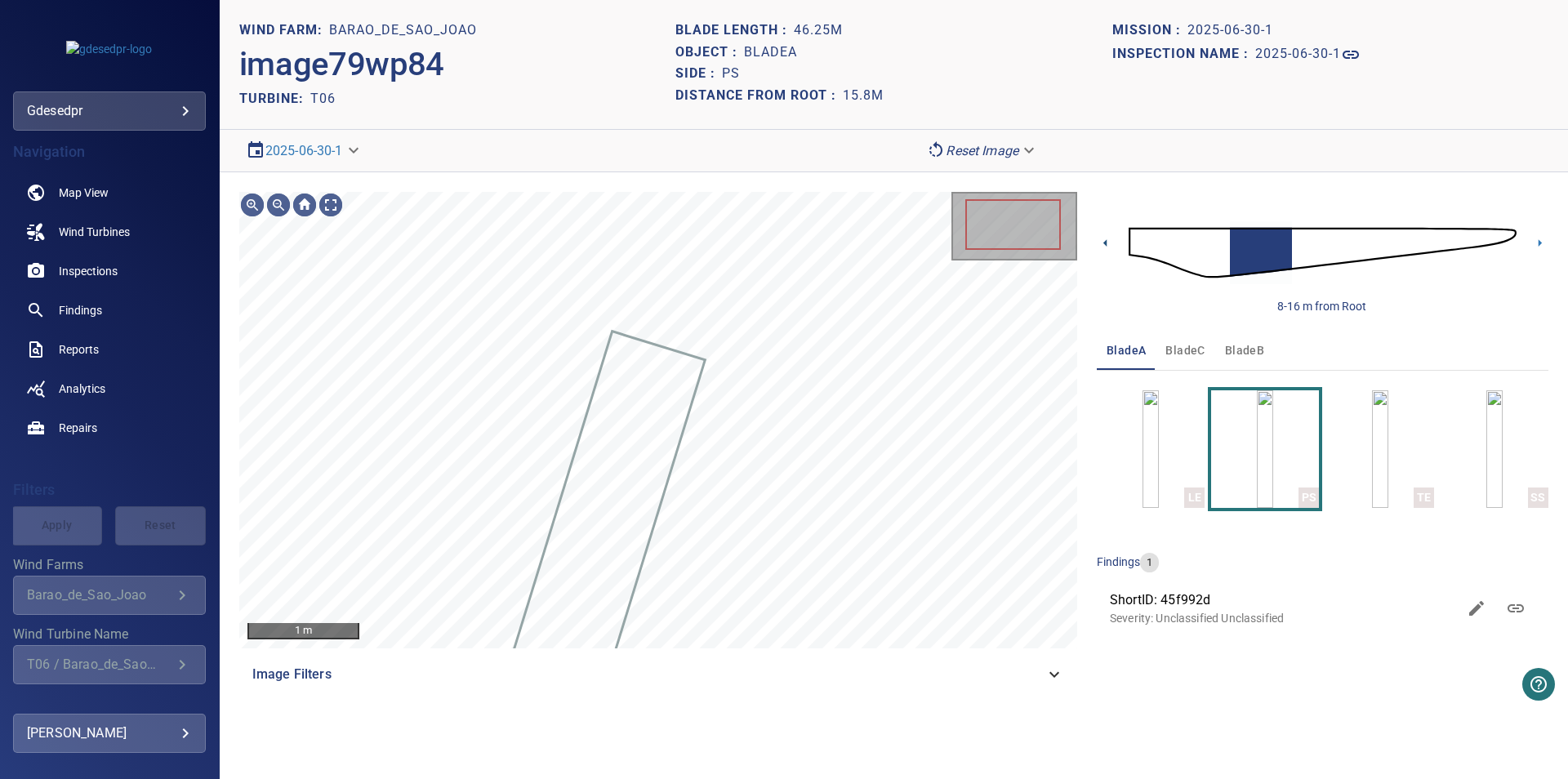
click at [1104, 250] on icon at bounding box center [1105, 243] width 17 height 17
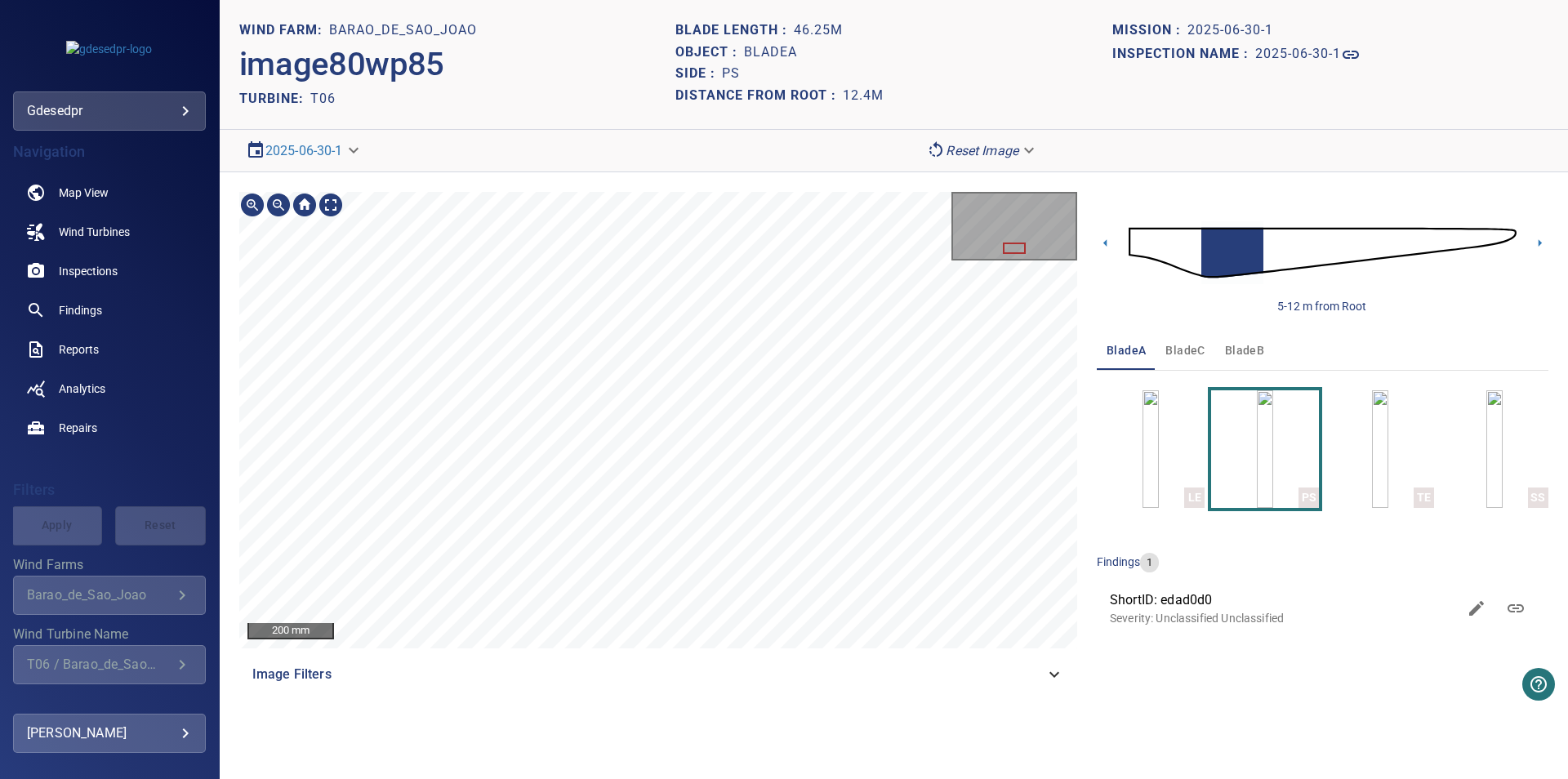
click at [1024, 178] on div "200 mm Image Filters 5-12 m from Root bladeA bladeC bladeB LE PS TE SS findings…" at bounding box center [894, 442] width 1348 height 541
click at [836, 175] on div "200 mm Image Filters 5-12 m from Root bladeA bladeC bladeB LE PS TE SS findings…" at bounding box center [894, 442] width 1348 height 541
click at [1540, 241] on icon at bounding box center [1539, 243] width 17 height 17
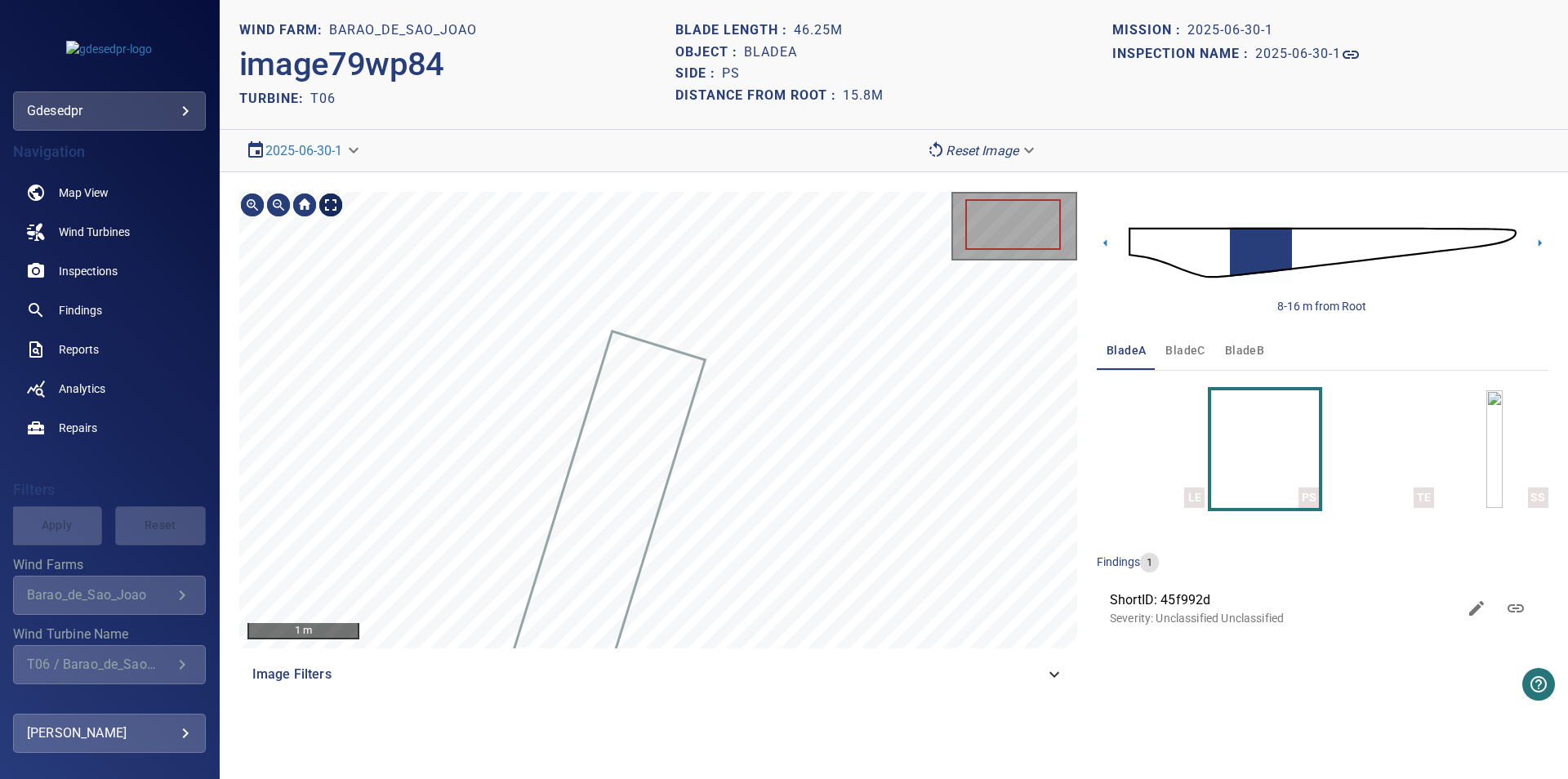
click at [331, 208] on body "**********" at bounding box center [784, 390] width 1568 height 779
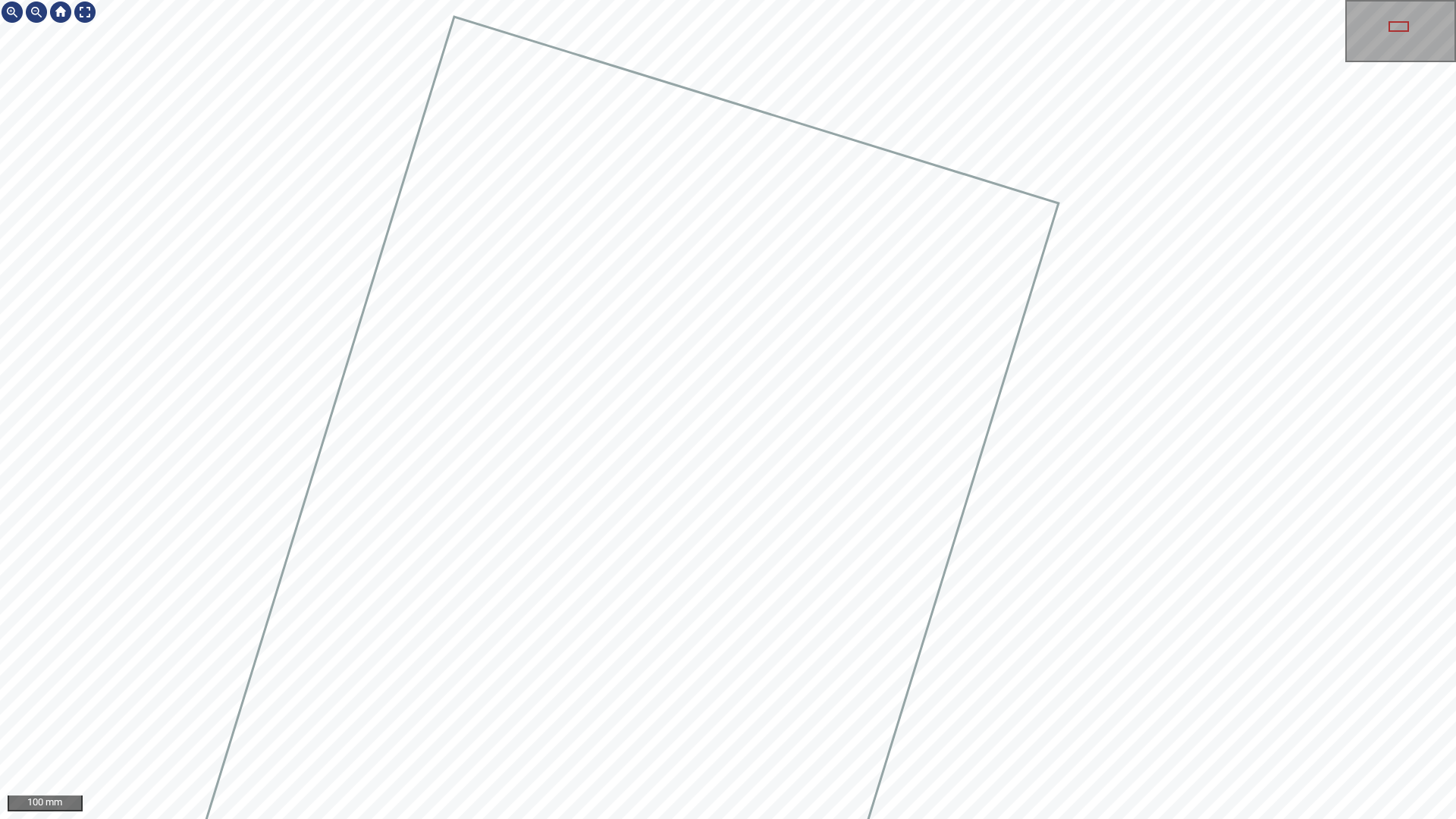
click at [705, 402] on div at bounding box center [728, 409] width 1456 height 819
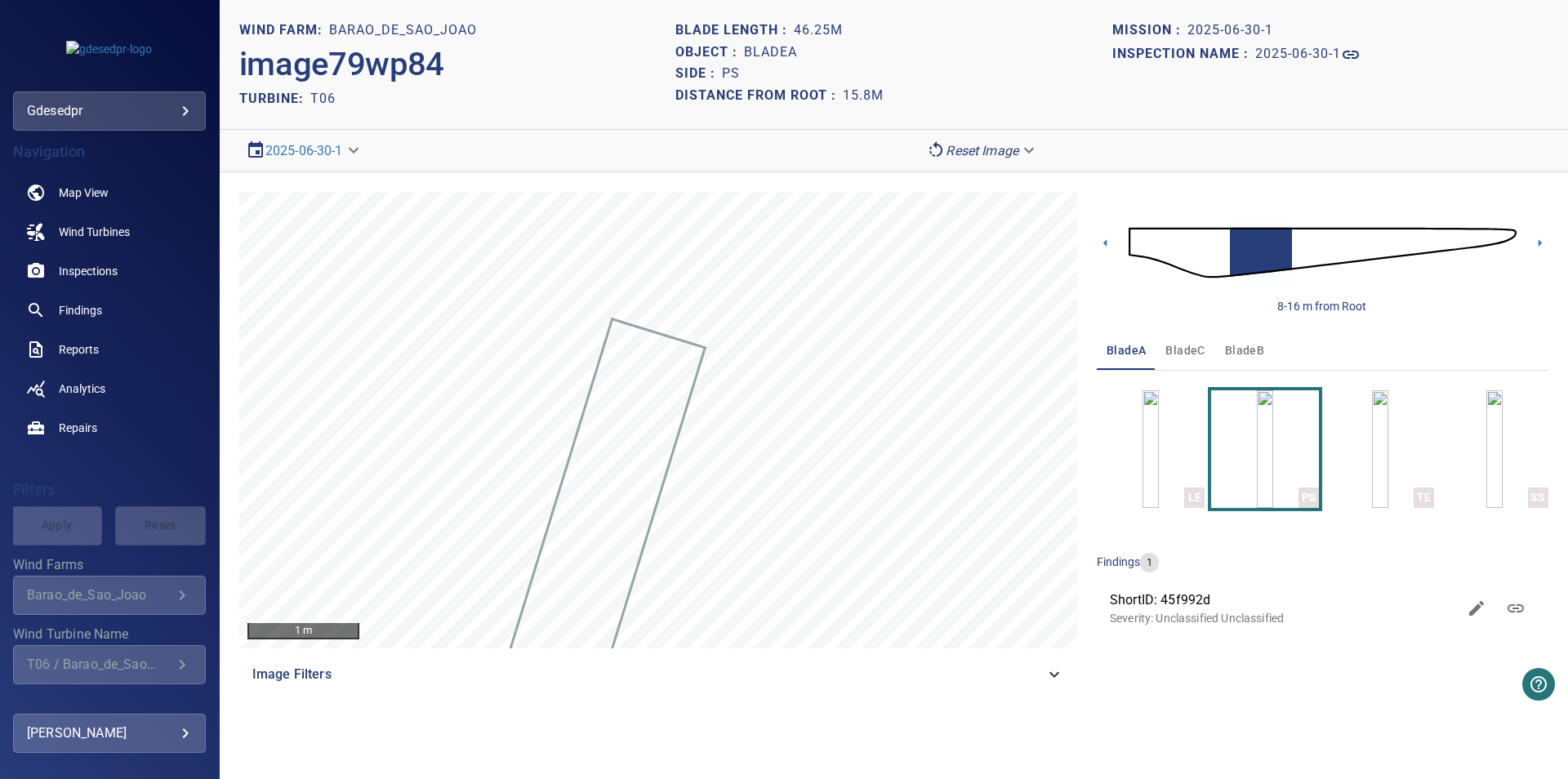
click at [1468, 233] on img at bounding box center [1322, 253] width 388 height 94
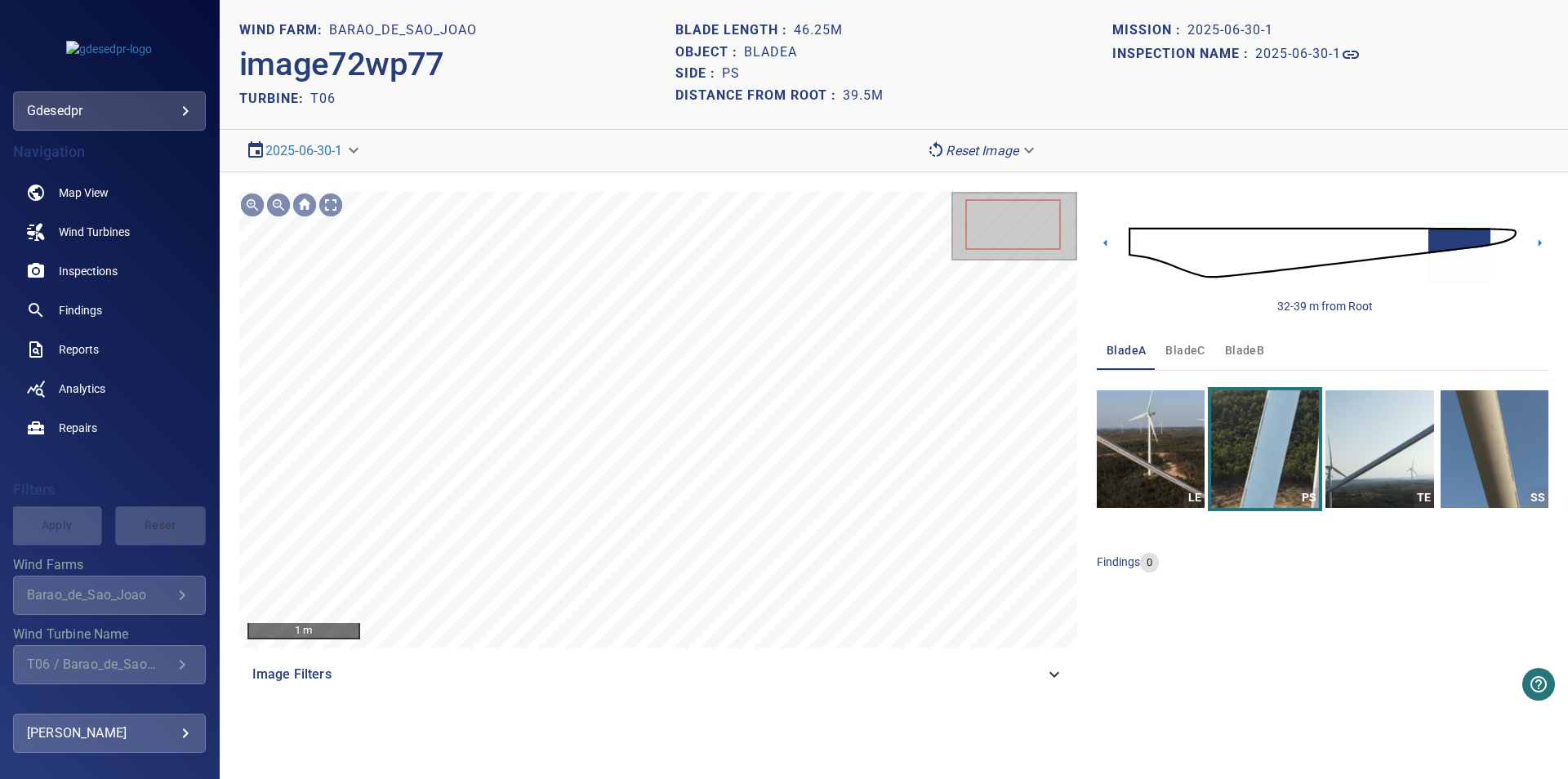
click at [1188, 349] on span "bladeC" at bounding box center [1184, 350] width 39 height 20
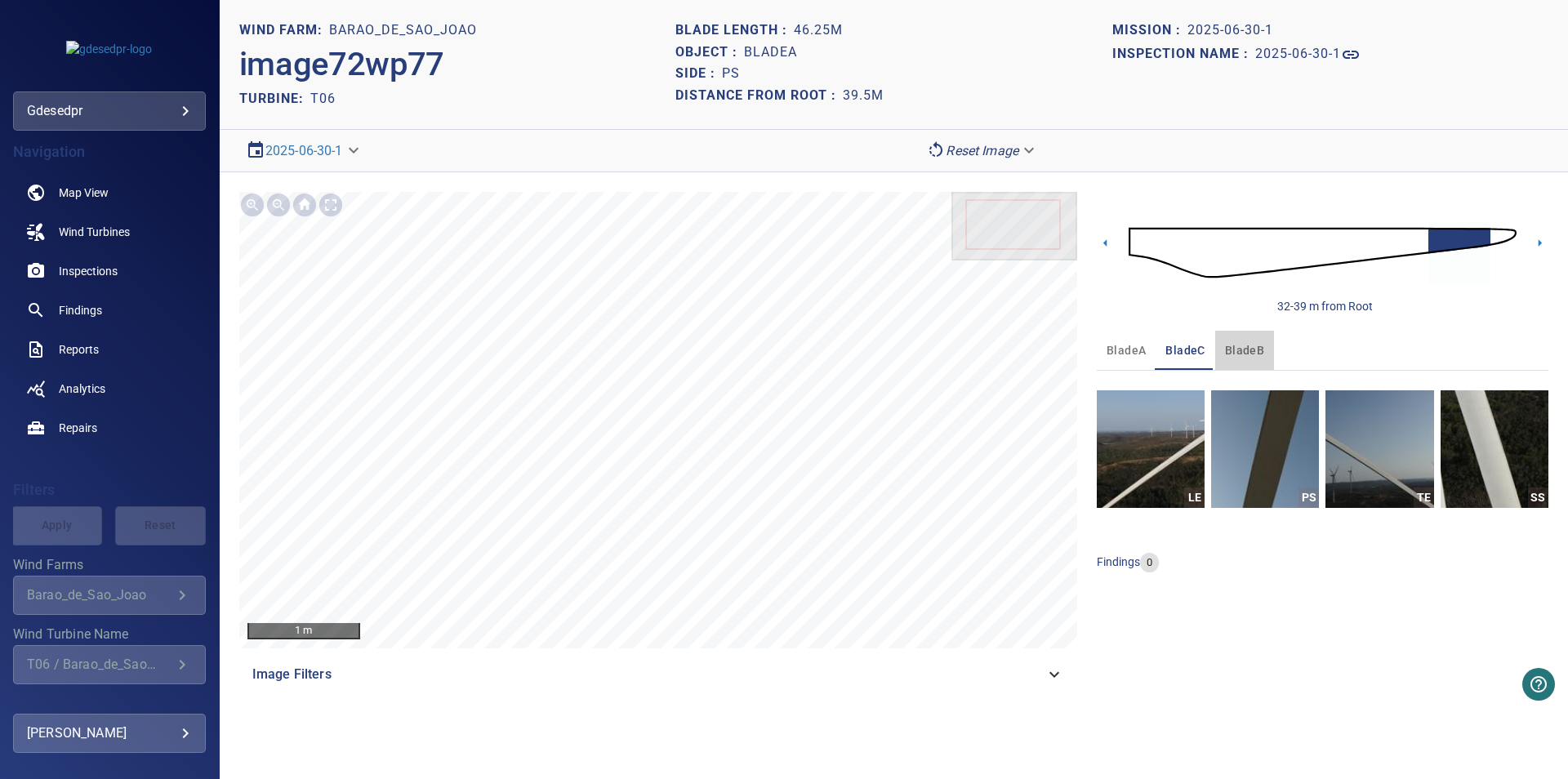
click at [1269, 353] on button "bladeB" at bounding box center [1244, 350] width 58 height 39
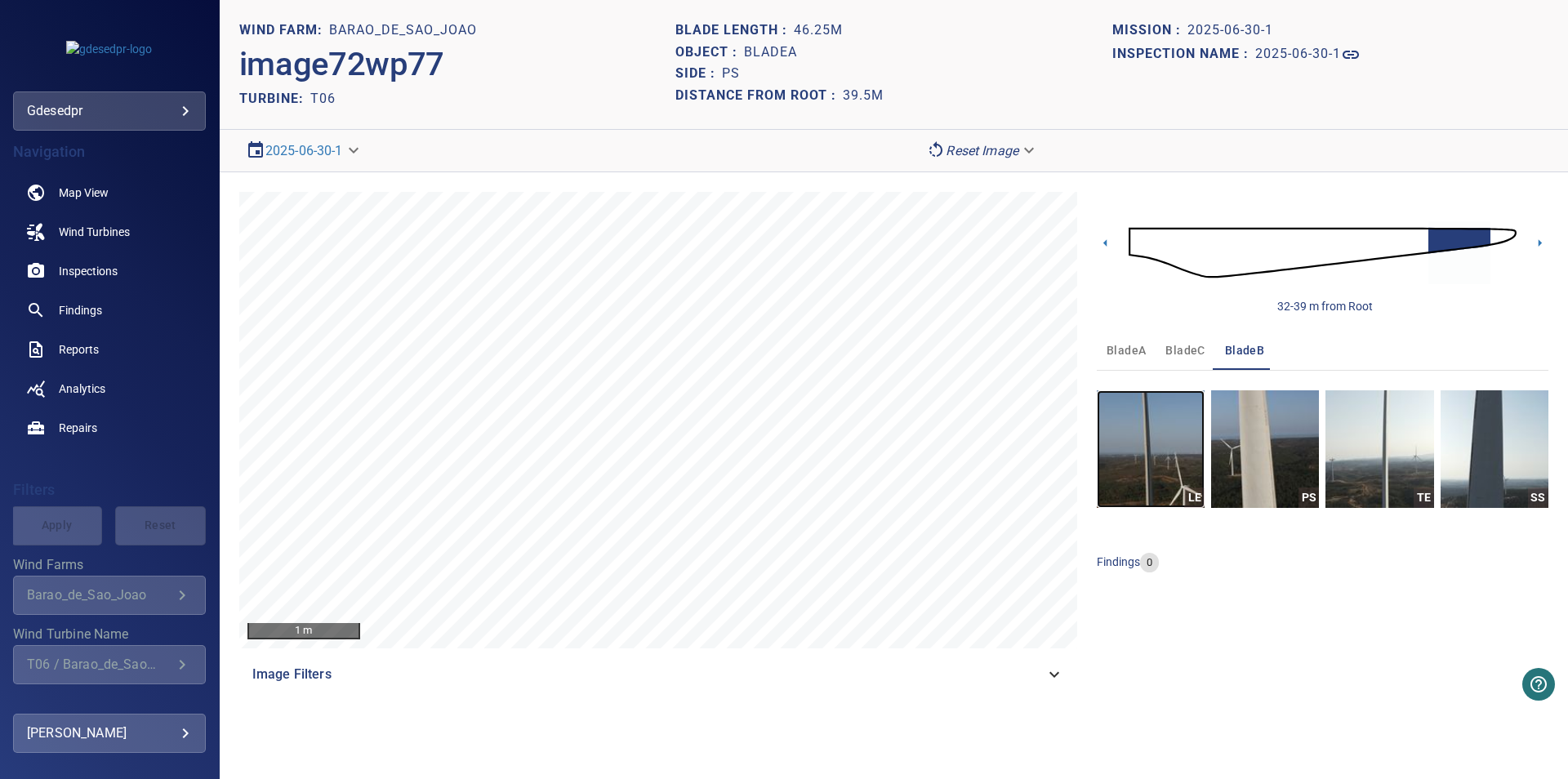
click at [1177, 452] on img "button" at bounding box center [1150, 449] width 108 height 118
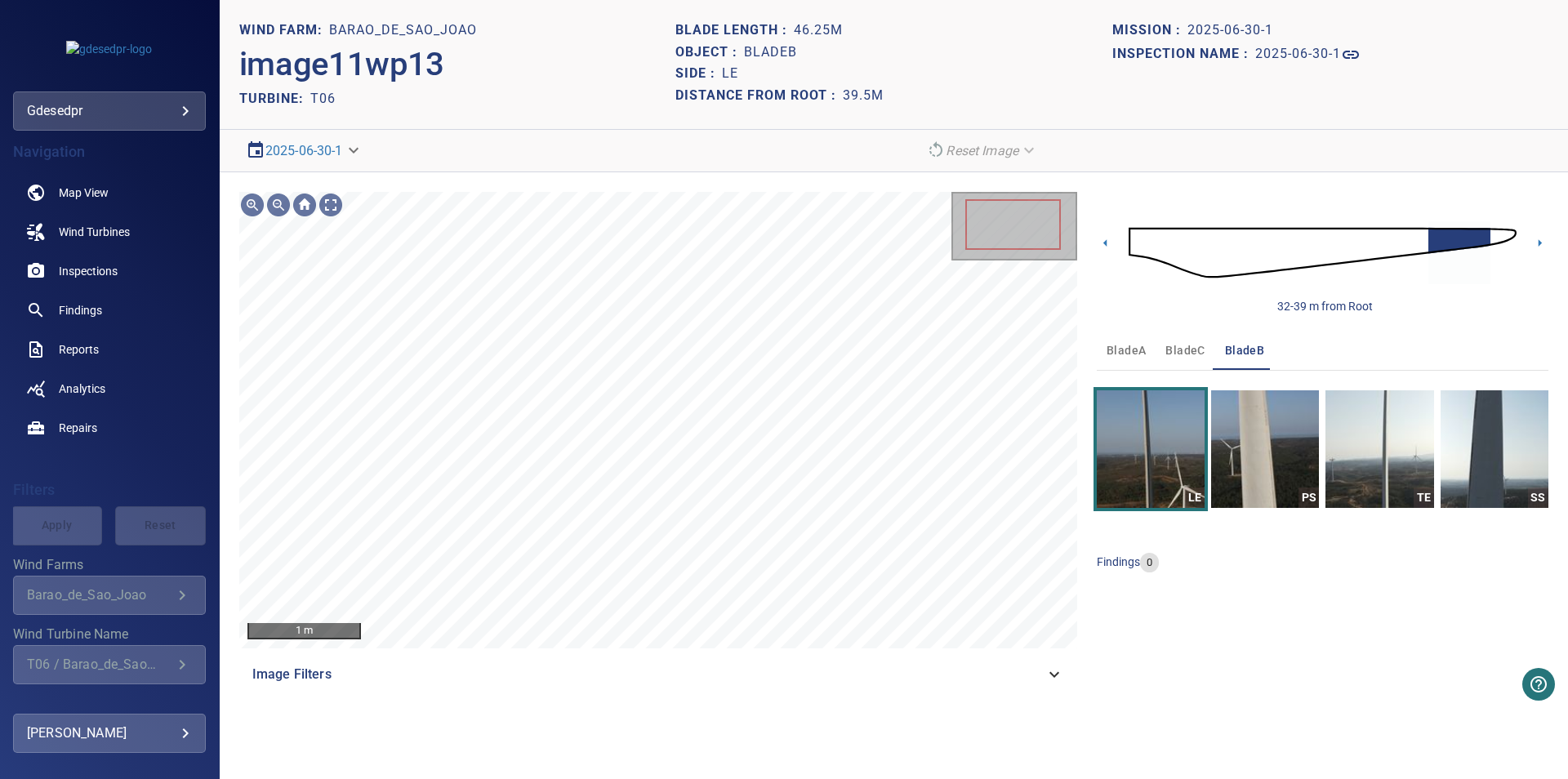
click at [1115, 241] on div "32-39 m from Root" at bounding box center [1322, 253] width 452 height 122
click at [1109, 244] on icon at bounding box center [1105, 243] width 17 height 17
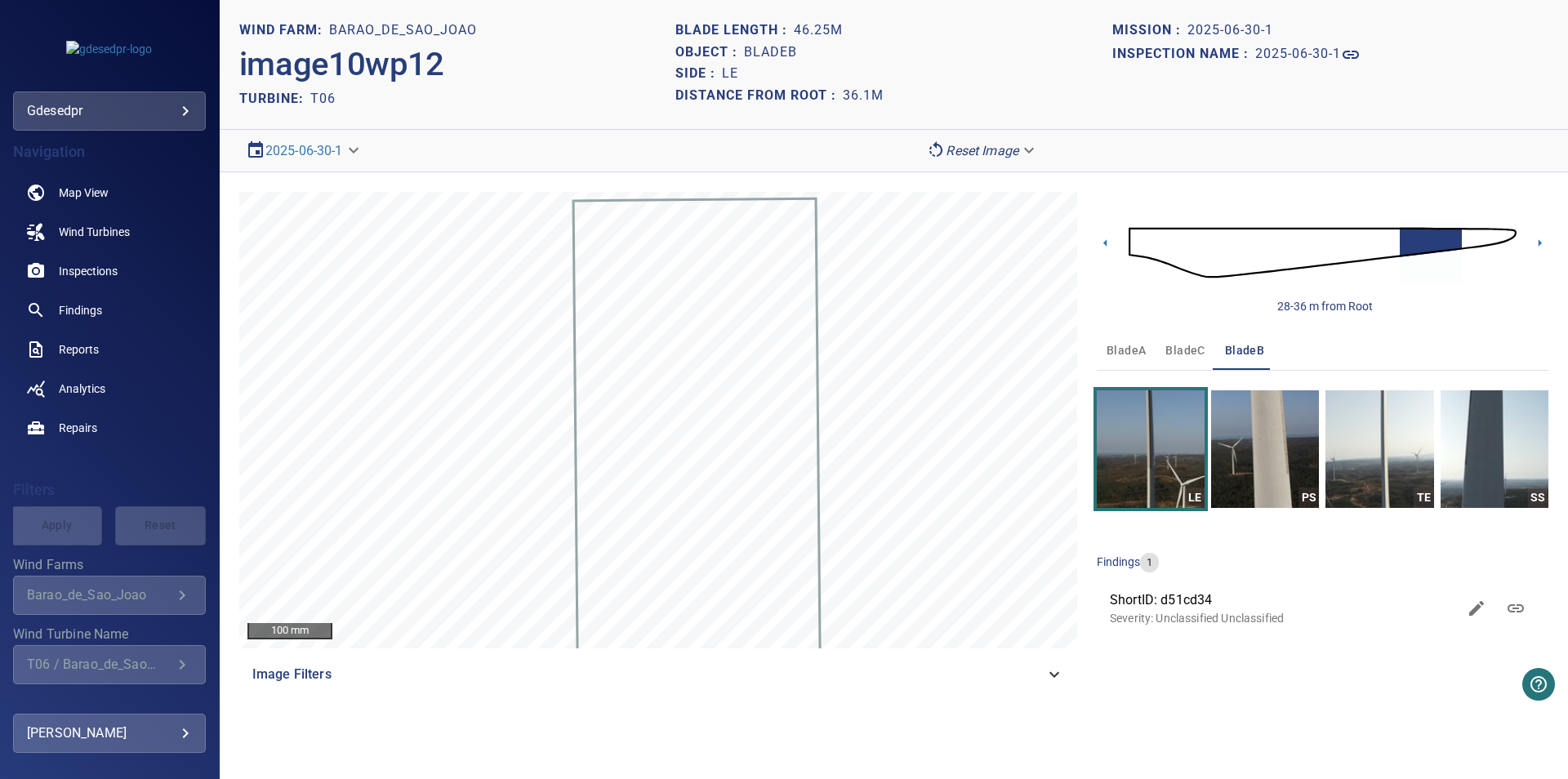
click at [1479, 231] on img at bounding box center [1322, 253] width 388 height 94
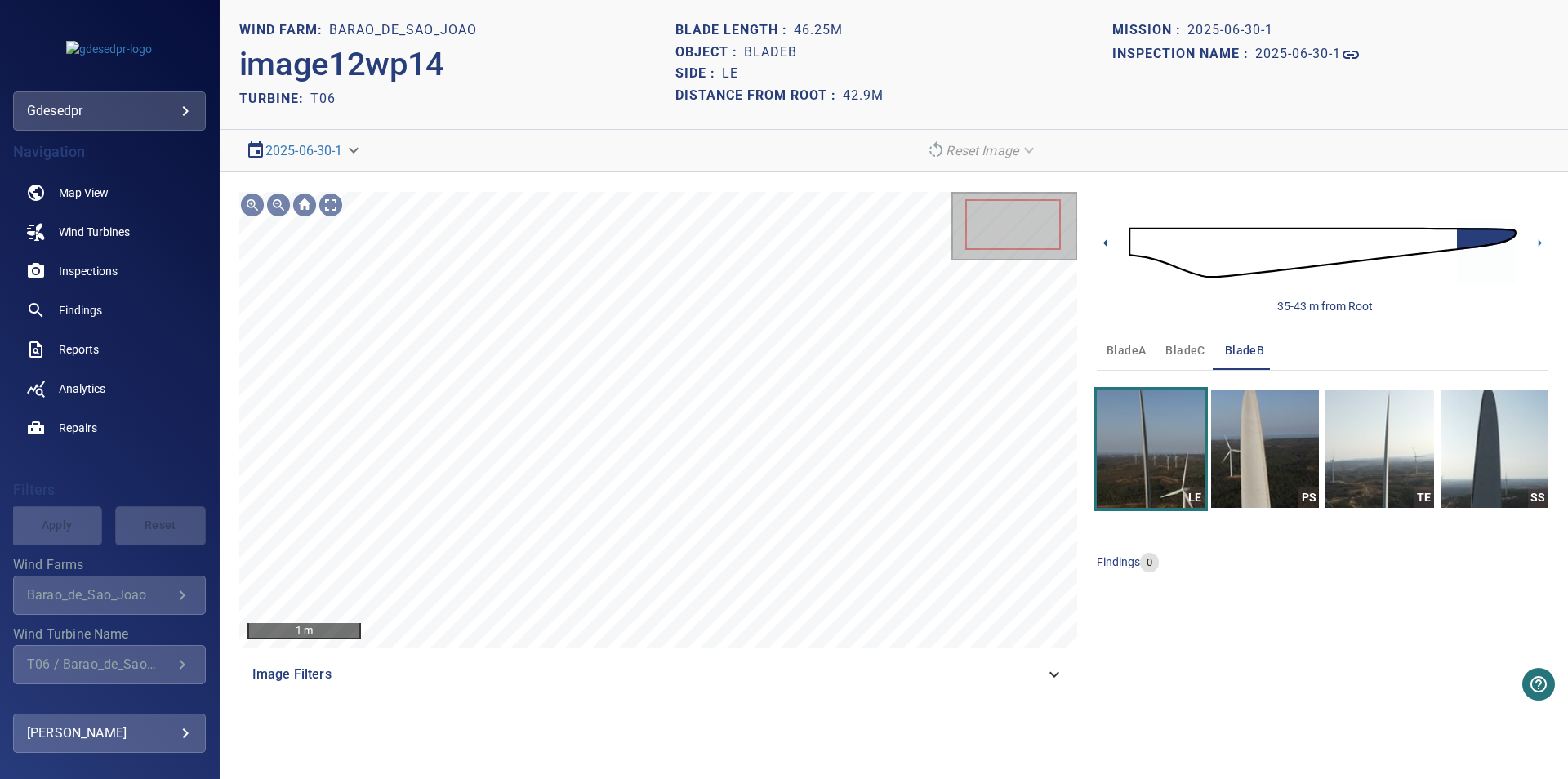
click at [1106, 242] on icon at bounding box center [1105, 243] width 4 height 7
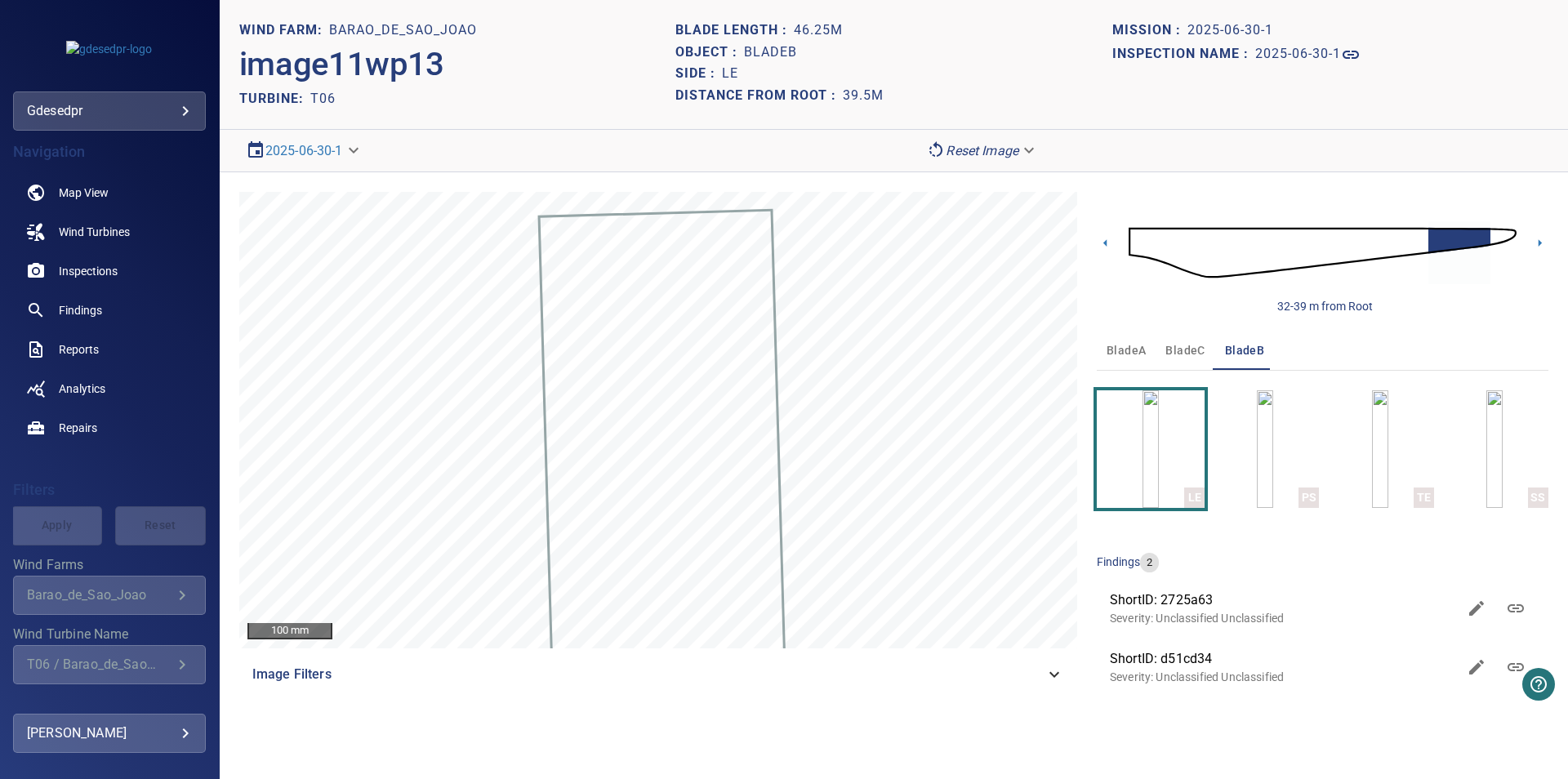
click at [1512, 234] on img at bounding box center [1322, 253] width 388 height 94
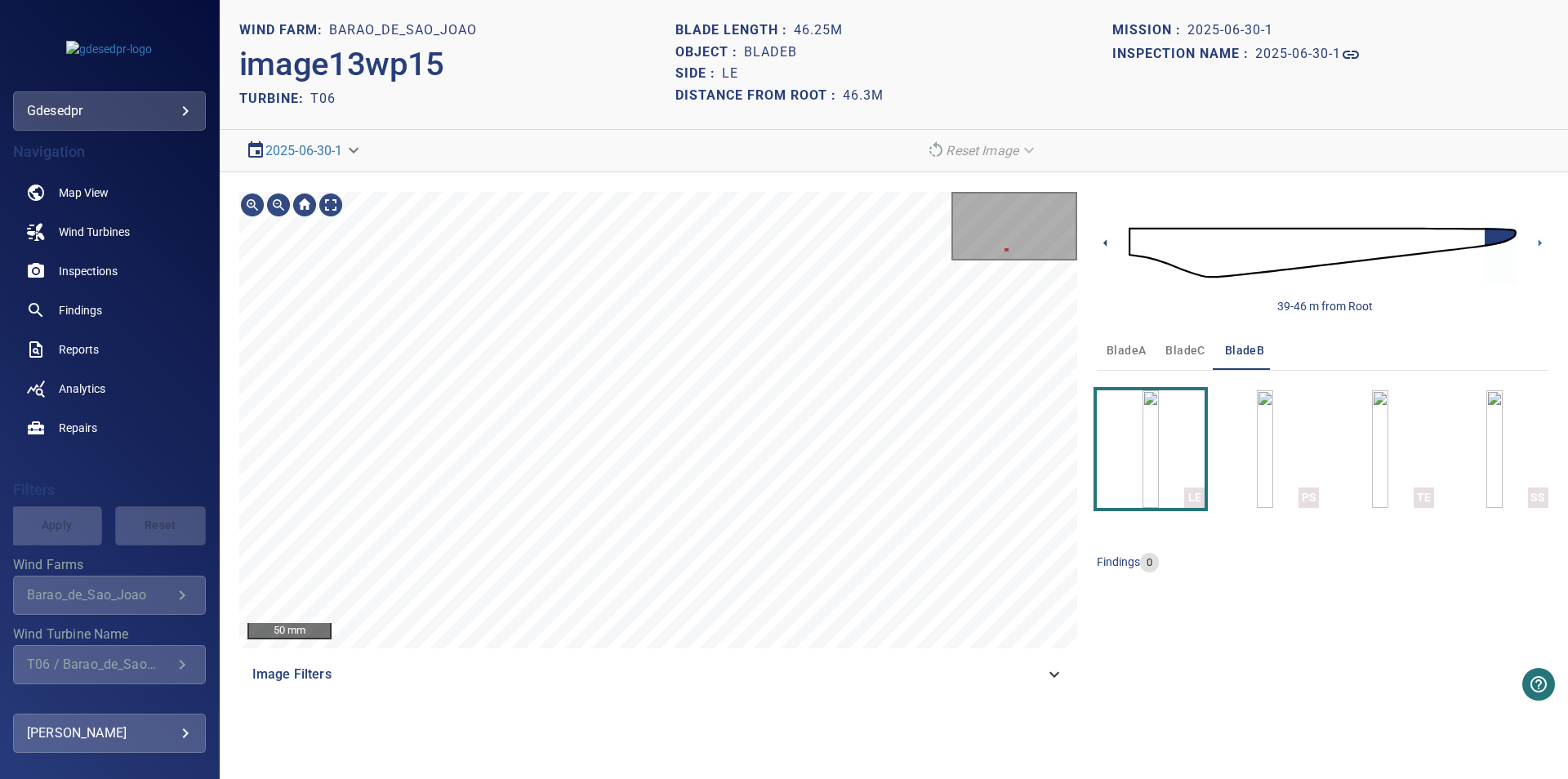
click at [1111, 244] on icon at bounding box center [1105, 243] width 17 height 17
drag, startPoint x: 1108, startPoint y: 243, endPoint x: 1536, endPoint y: 522, distance: 510.9
click at [1107, 243] on icon at bounding box center [1105, 243] width 17 height 17
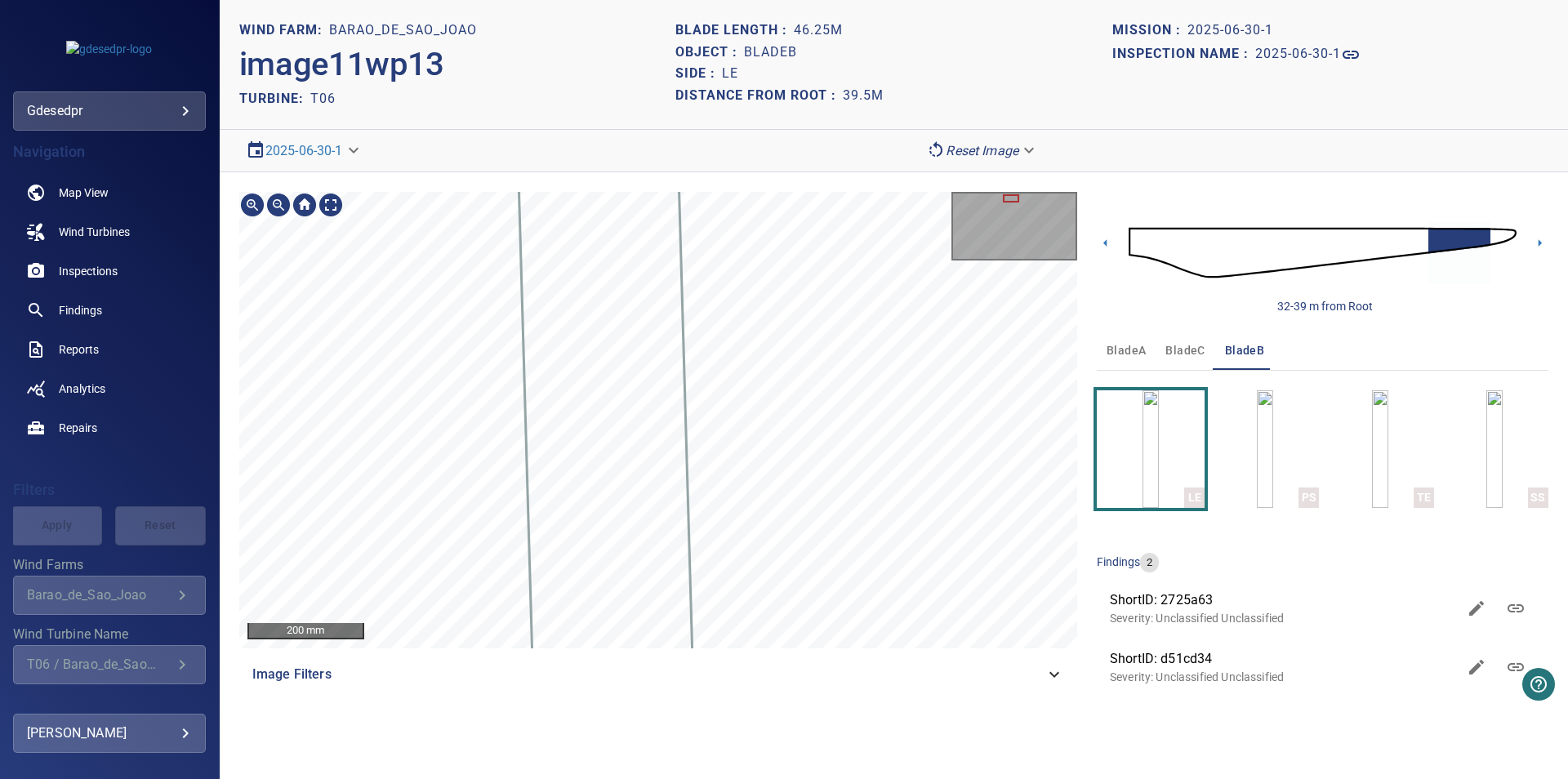
click at [743, 712] on div "200 mm Image Filters 32-39 m from Root bladeA bladeC bladeB LE PS TE SS finding…" at bounding box center [894, 447] width 1348 height 550
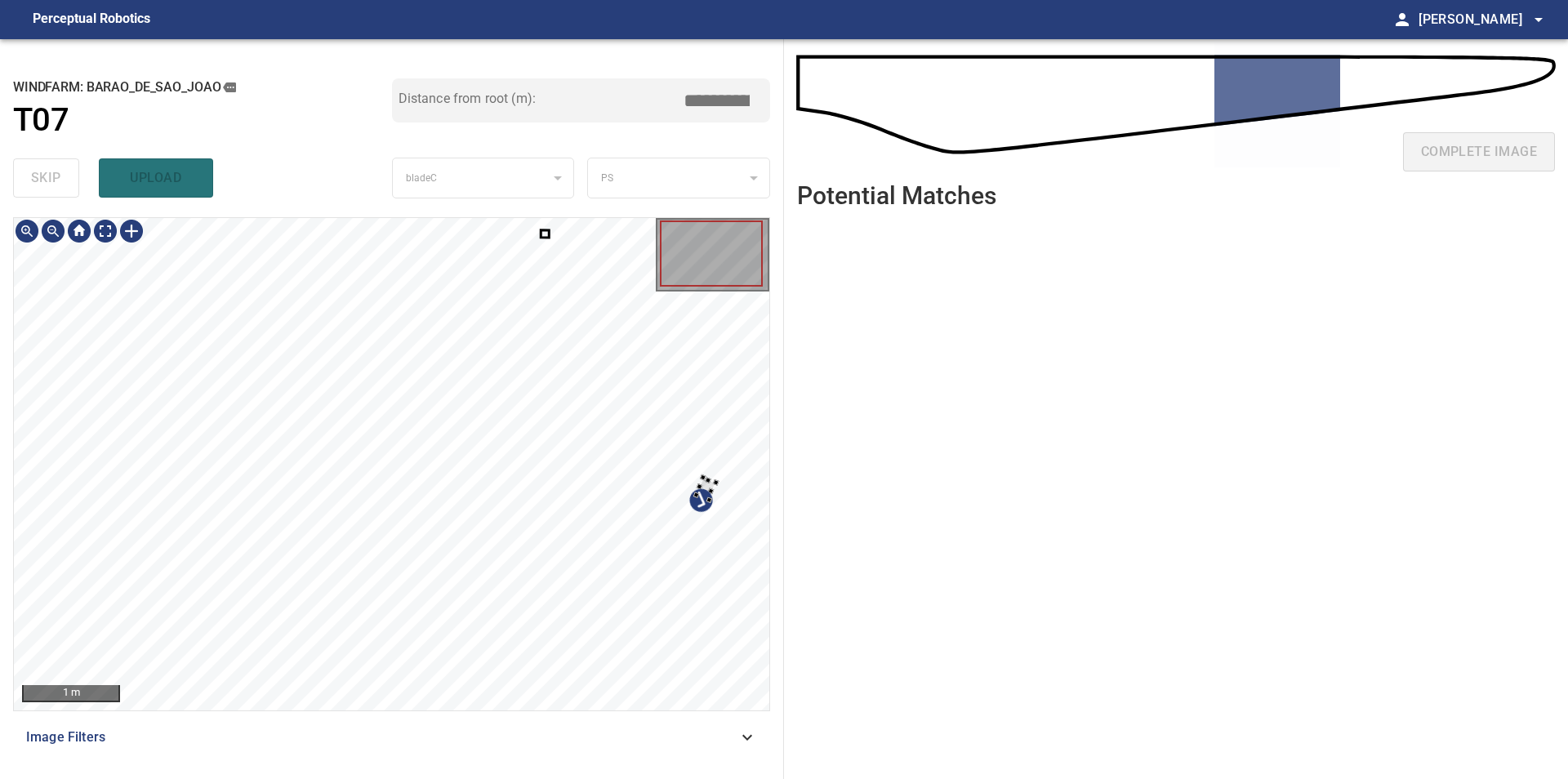
click at [716, 476] on div at bounding box center [391, 464] width 755 height 493
click at [618, 346] on div at bounding box center [391, 464] width 755 height 493
click at [588, 338] on div at bounding box center [391, 464] width 755 height 493
click at [732, 535] on div at bounding box center [391, 464] width 755 height 493
click at [718, 475] on div at bounding box center [711, 481] width 44 height 98
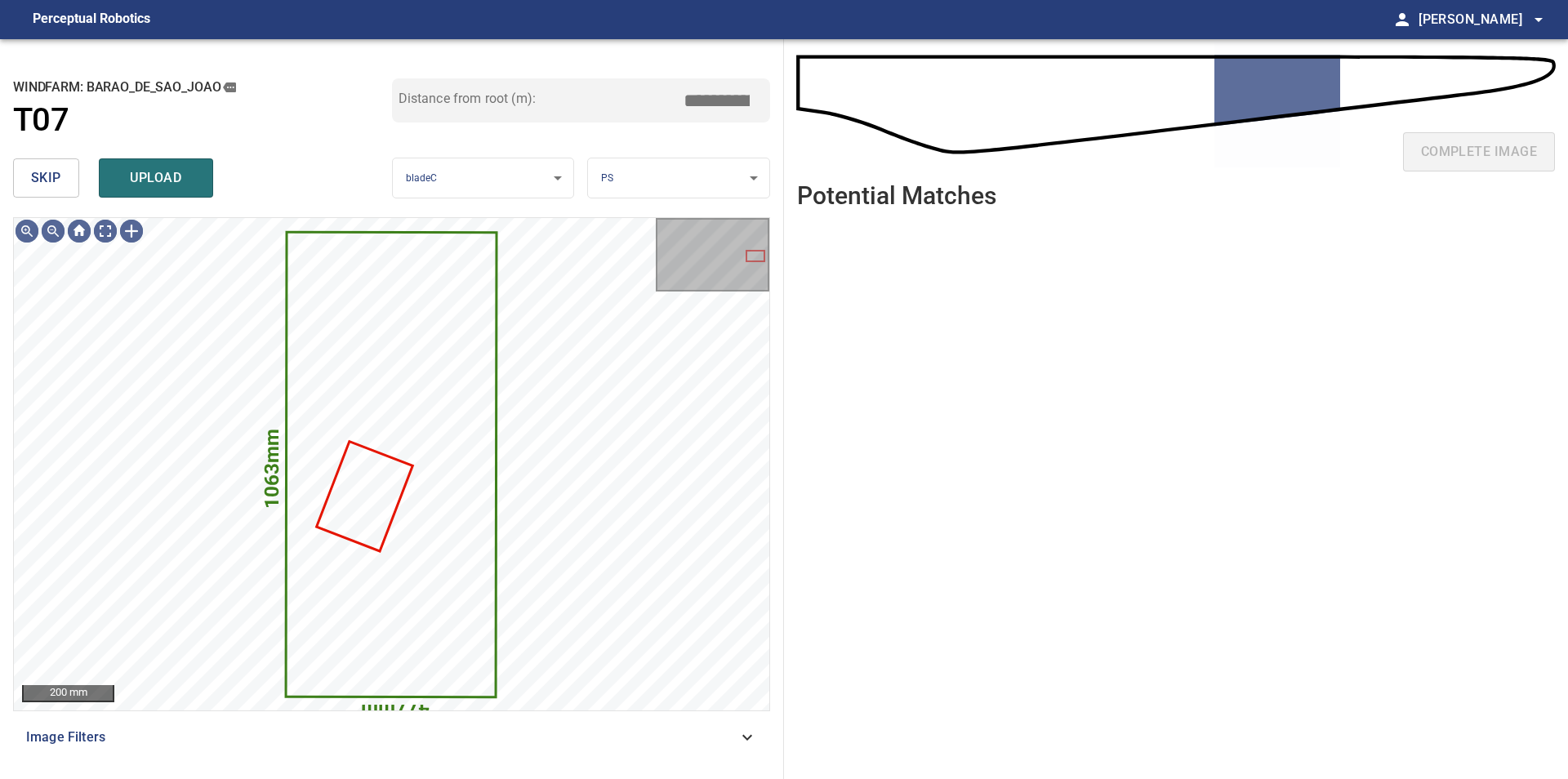
click at [25, 179] on button "skip" at bounding box center [46, 178] width 67 height 39
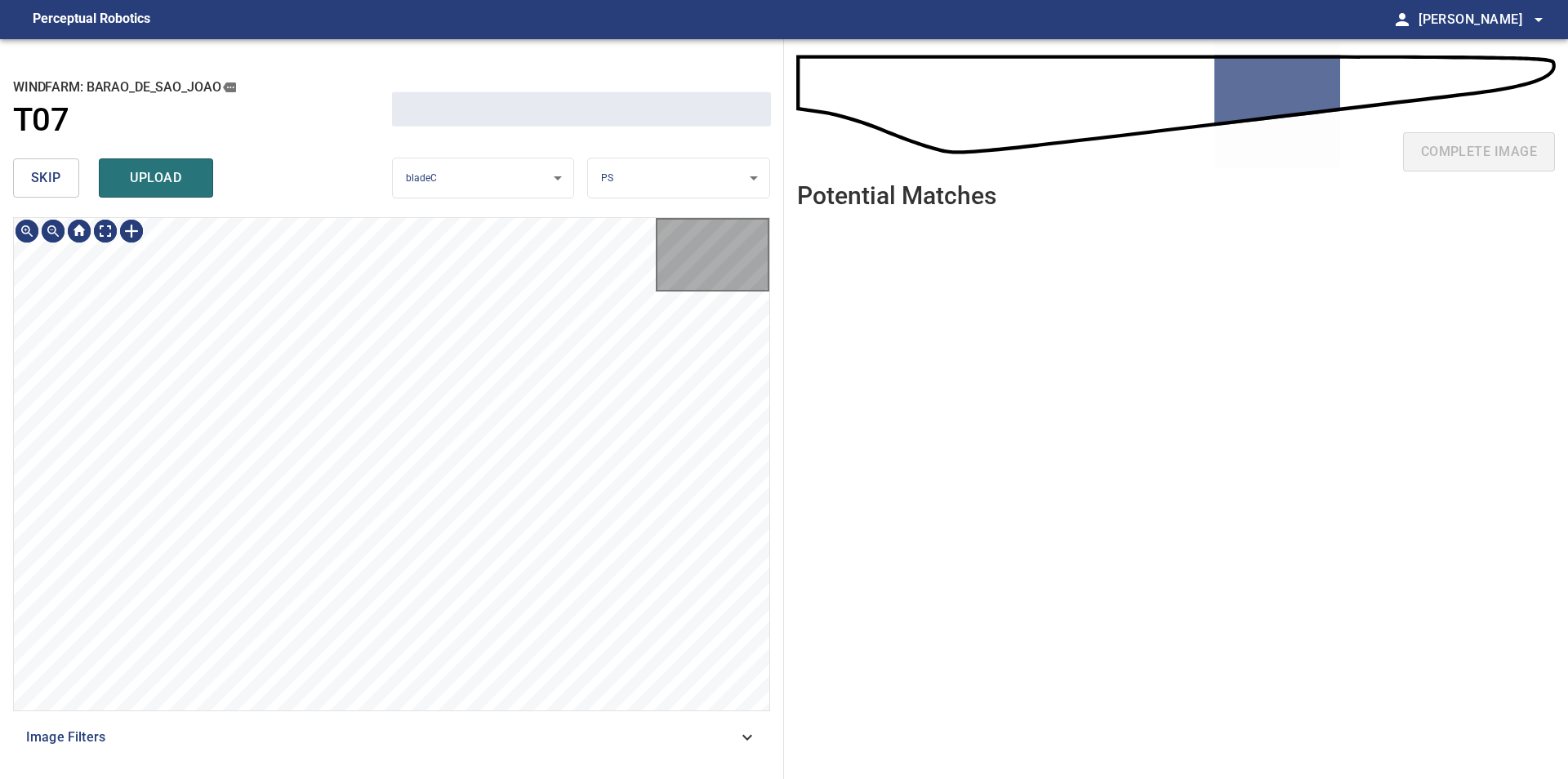
click at [25, 179] on button "skip" at bounding box center [46, 178] width 67 height 39
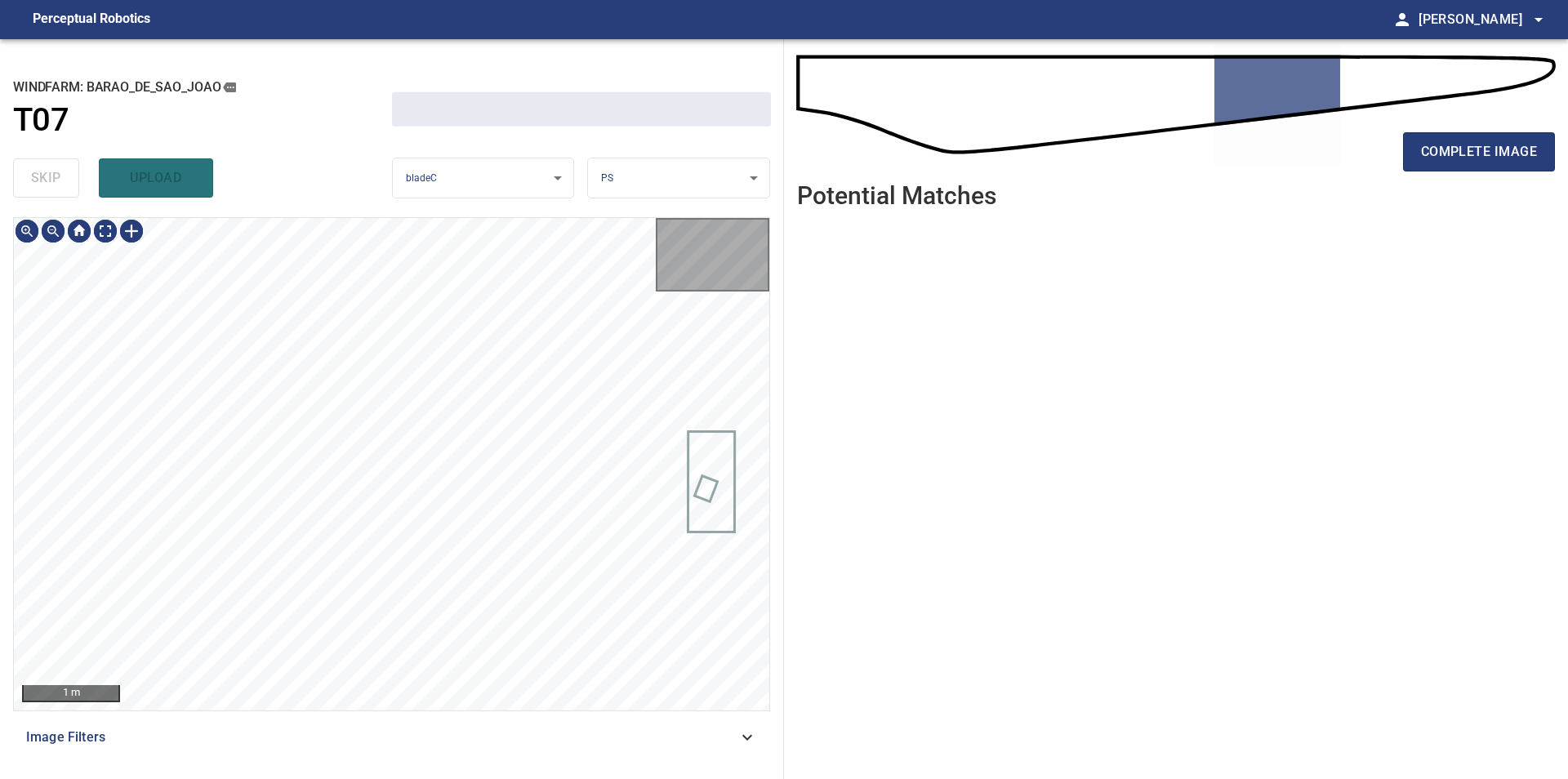
click at [25, 179] on div "skip upload" at bounding box center [202, 177] width 379 height 52
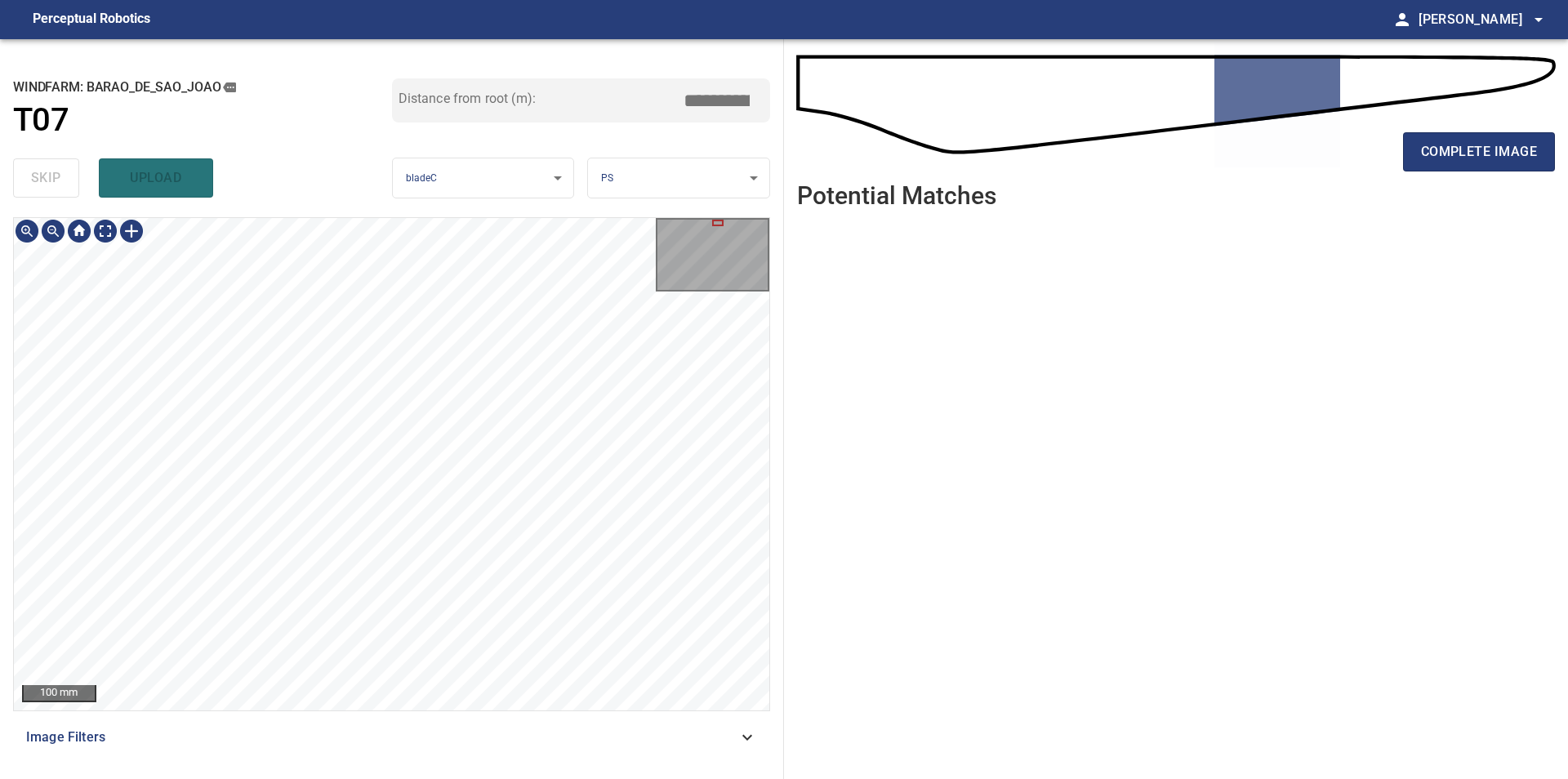
click at [958, 518] on div "**********" at bounding box center [784, 409] width 1568 height 740
click at [1463, 146] on span "complete image" at bounding box center [1478, 151] width 116 height 23
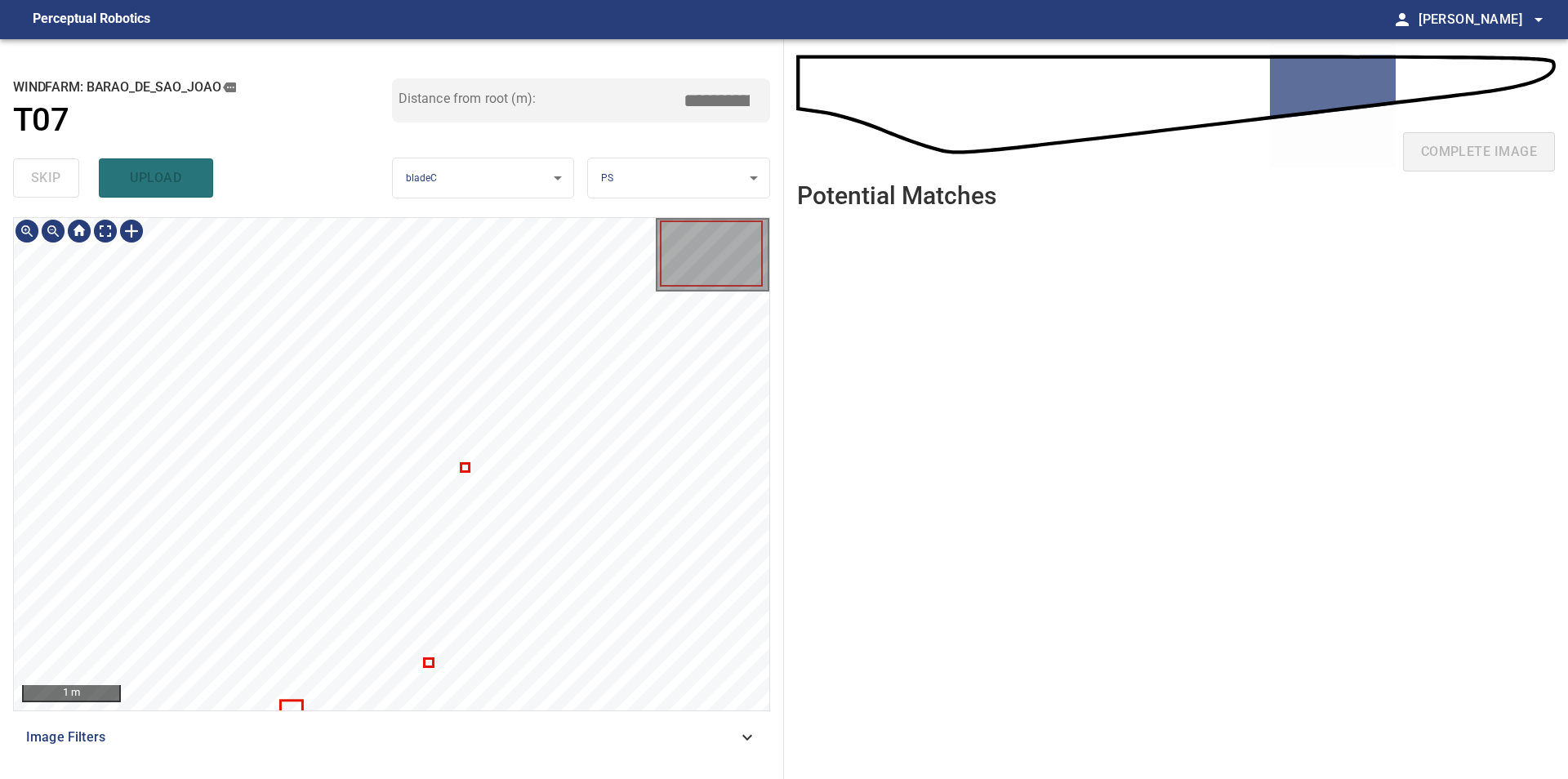
type input "****"
click at [84, 326] on div at bounding box center [83, 322] width 98 height 56
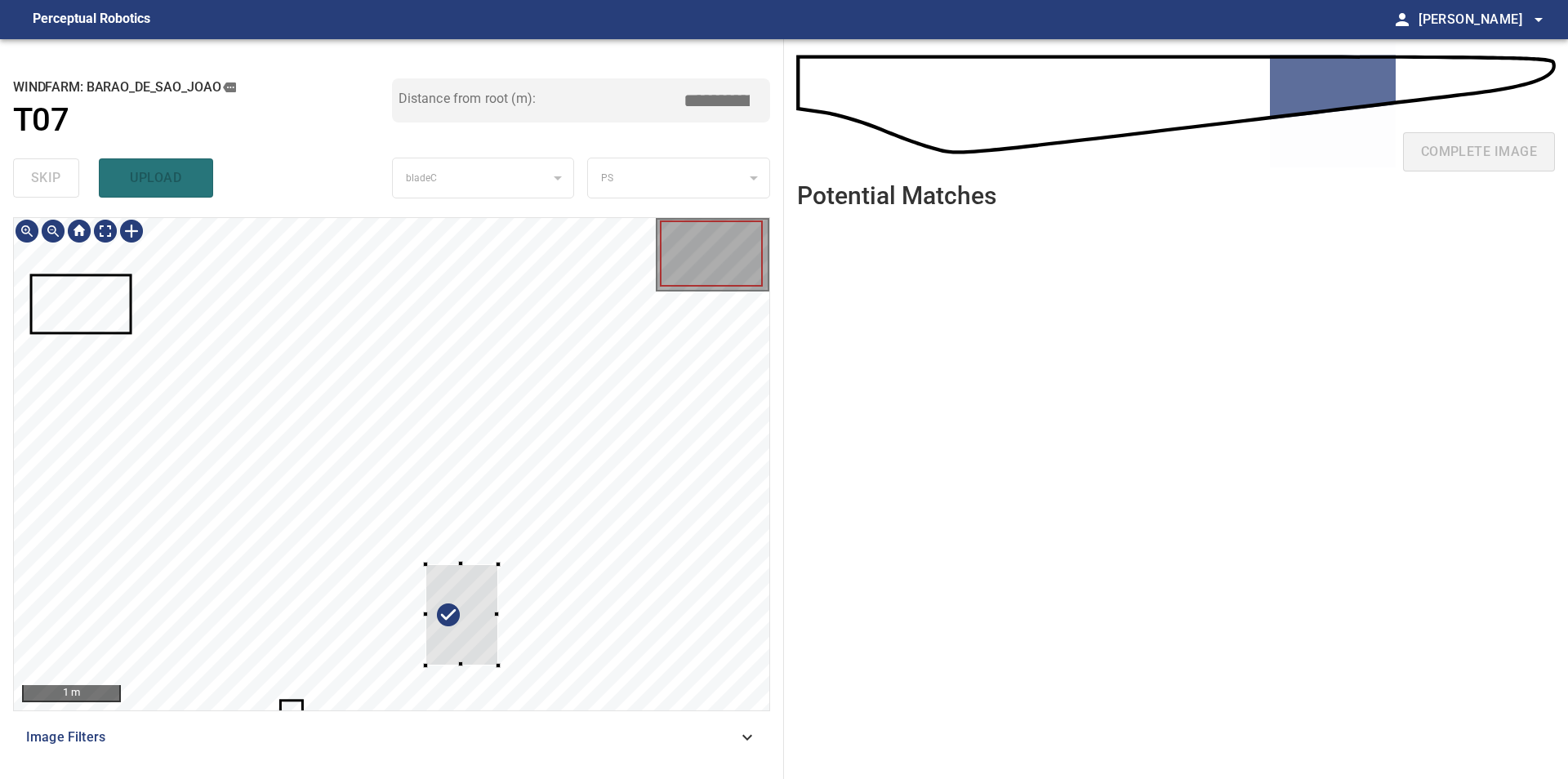
click at [505, 549] on div at bounding box center [391, 464] width 755 height 493
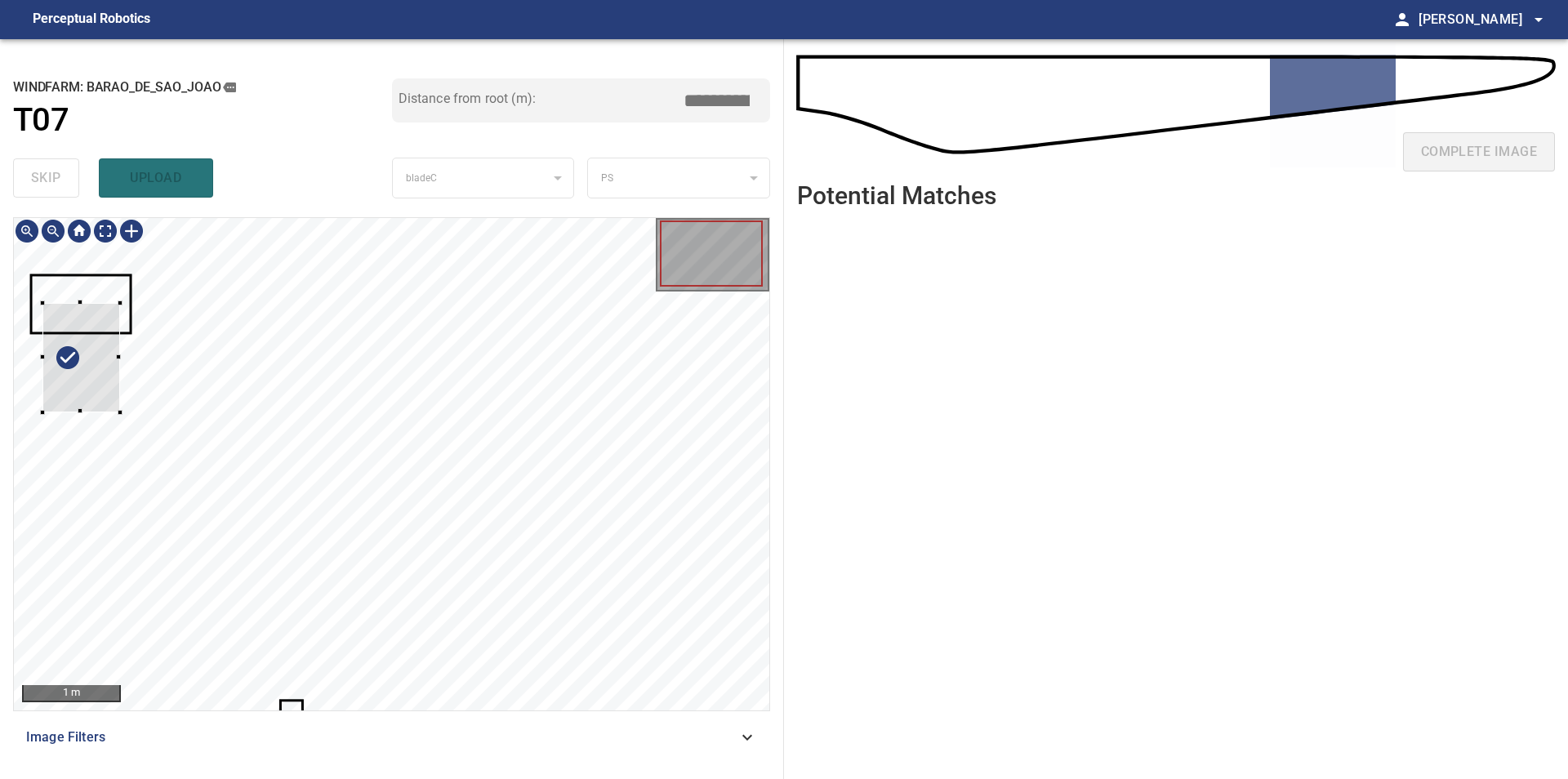
click at [28, 303] on div at bounding box center [391, 464] width 755 height 493
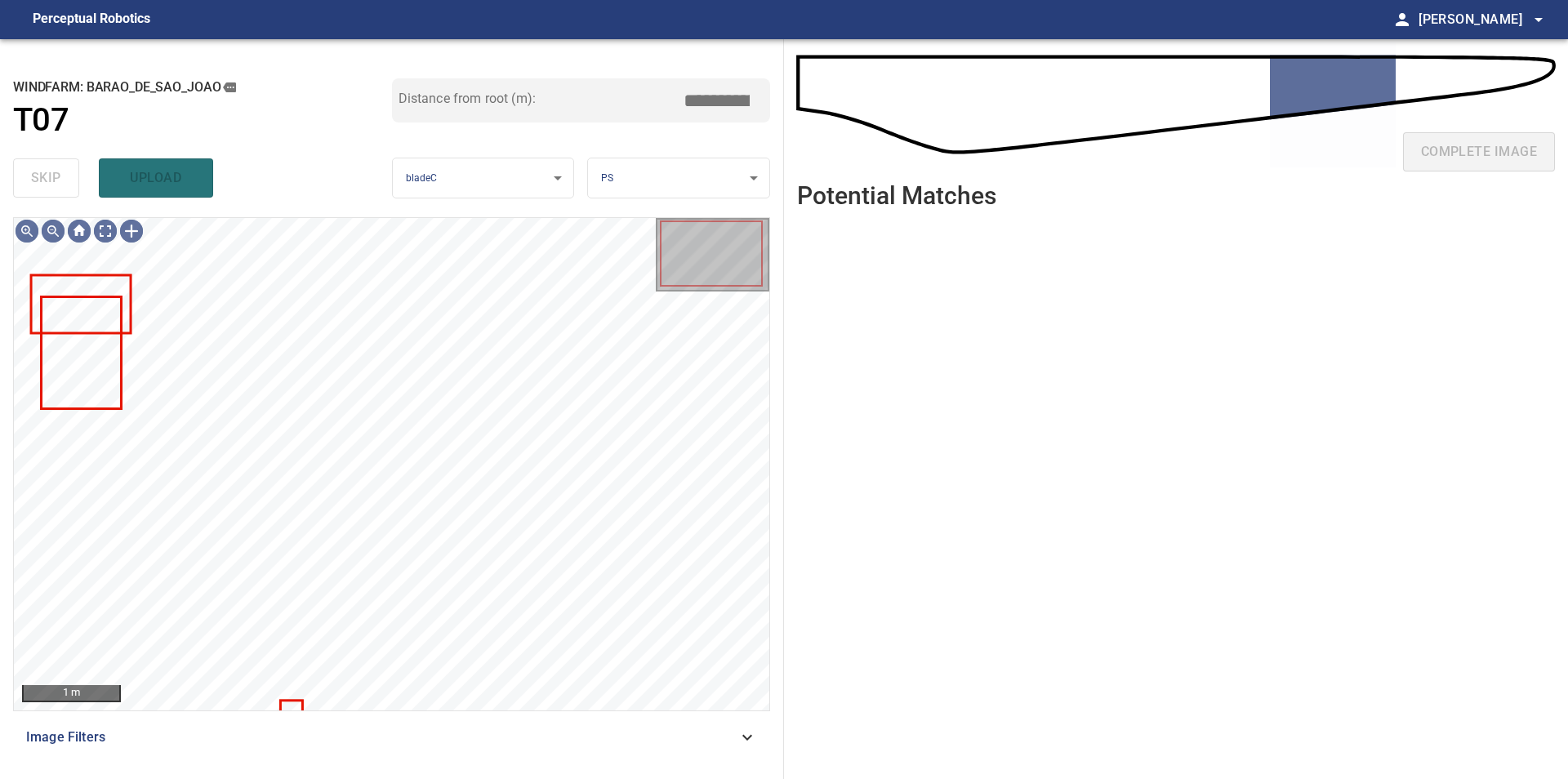
type input "****"
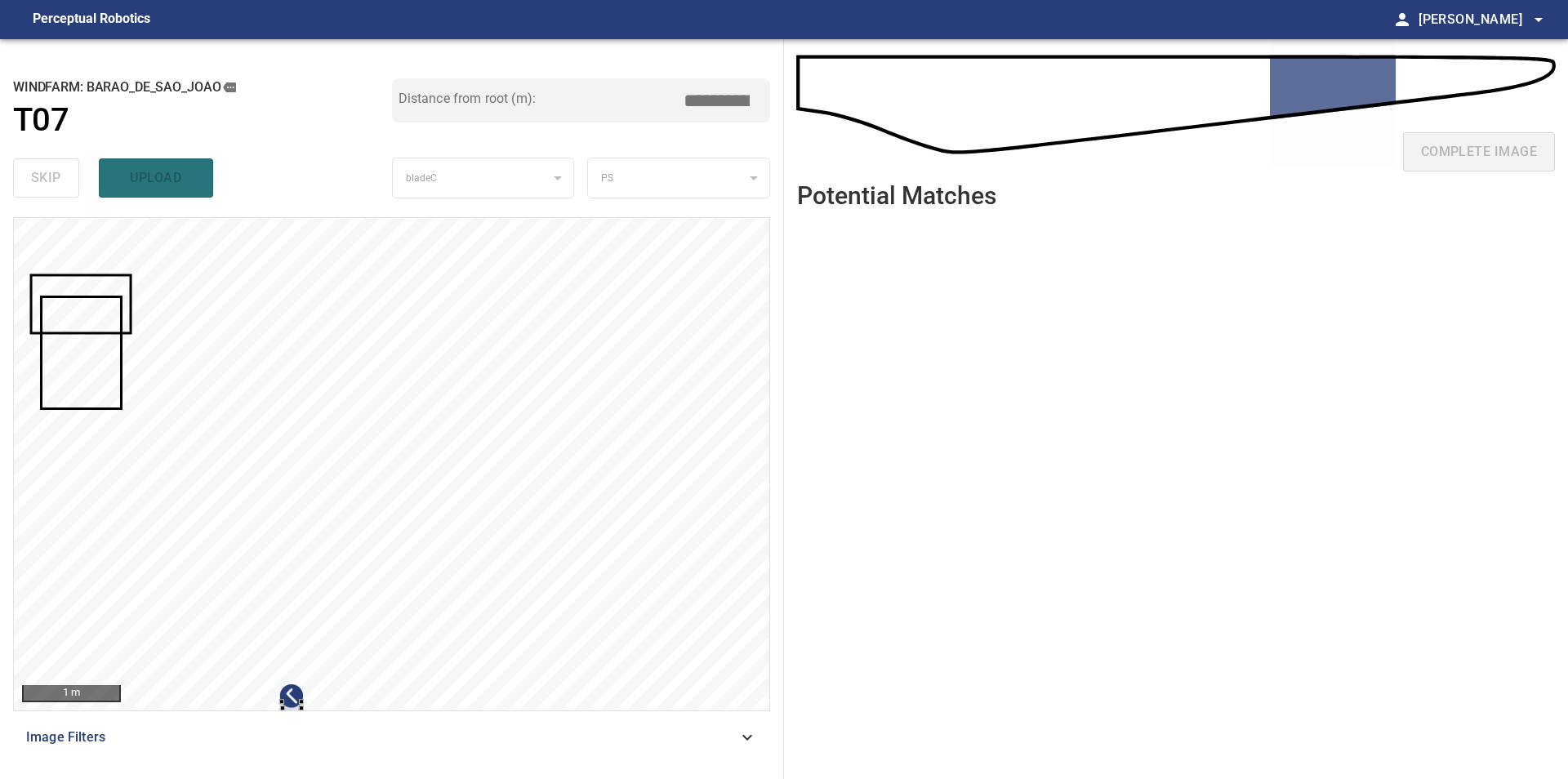
click at [376, 543] on div at bounding box center [391, 464] width 755 height 493
click at [395, 582] on div at bounding box center [391, 464] width 755 height 493
click at [105, 360] on div at bounding box center [391, 464] width 755 height 493
click at [119, 372] on div at bounding box center [98, 426] width 50 height 113
click at [78, 374] on div at bounding box center [80, 410] width 50 height 113
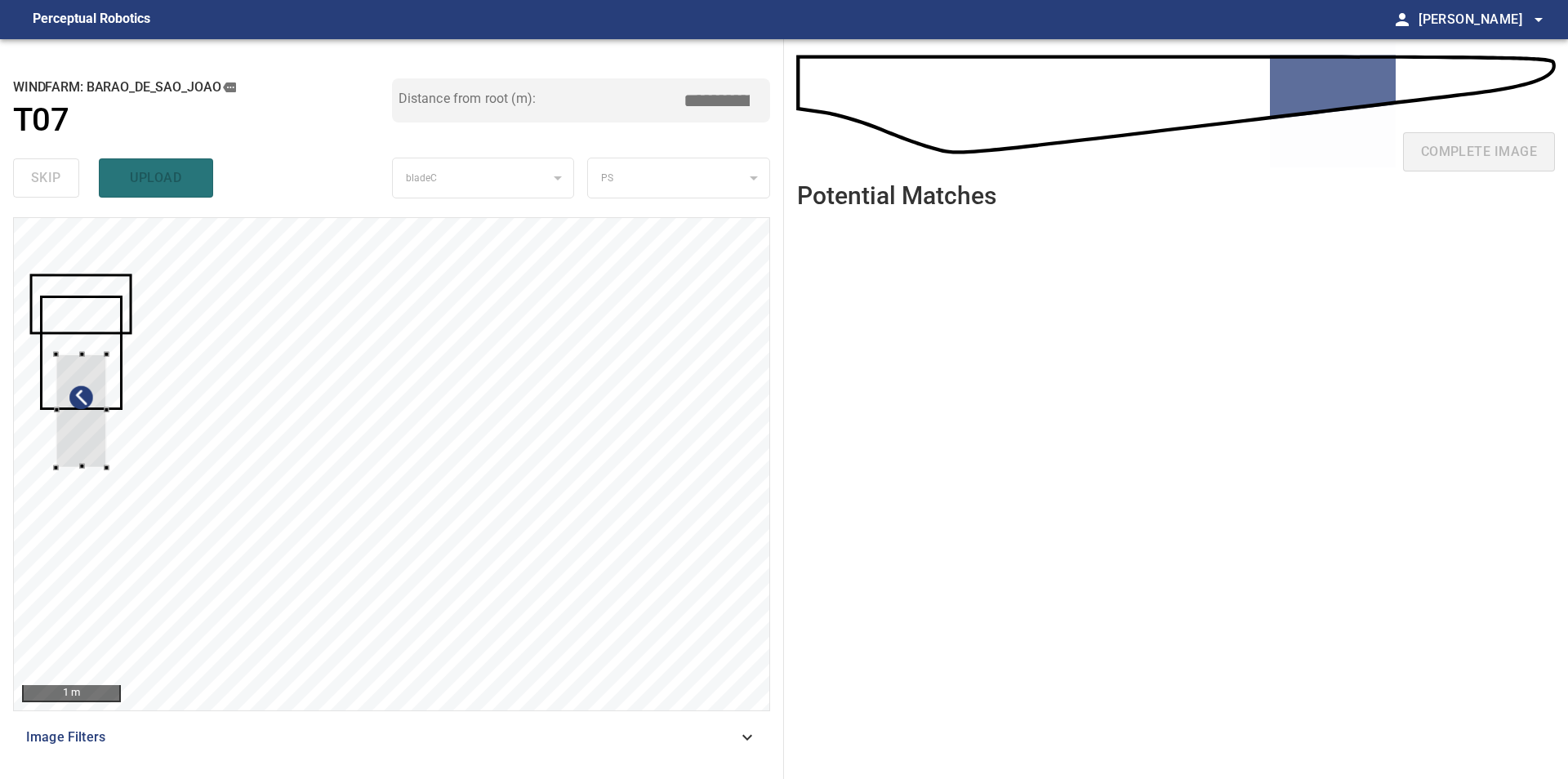
click at [88, 419] on div at bounding box center [80, 410] width 50 height 113
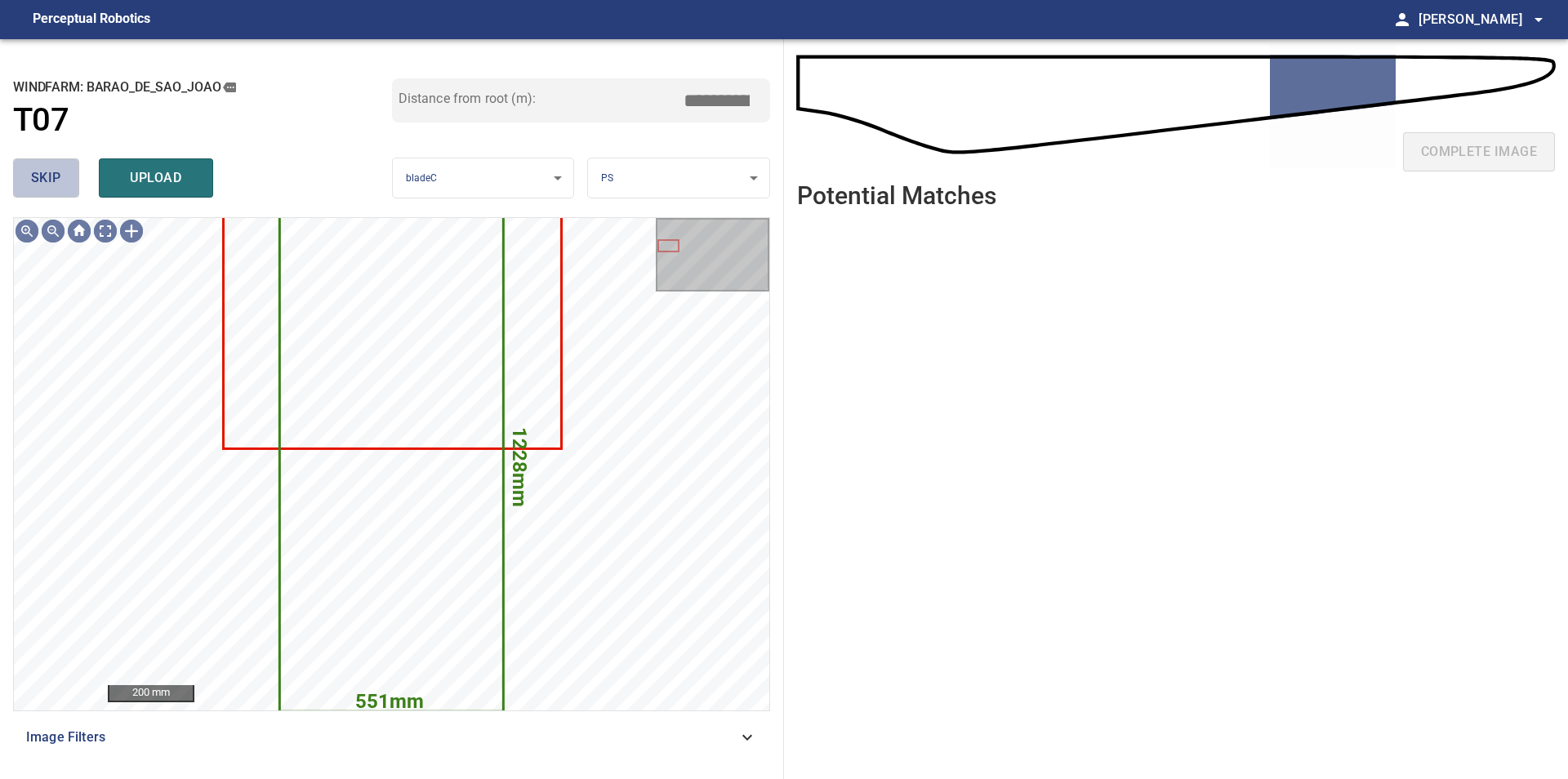
click at [54, 185] on span "skip" at bounding box center [46, 178] width 30 height 23
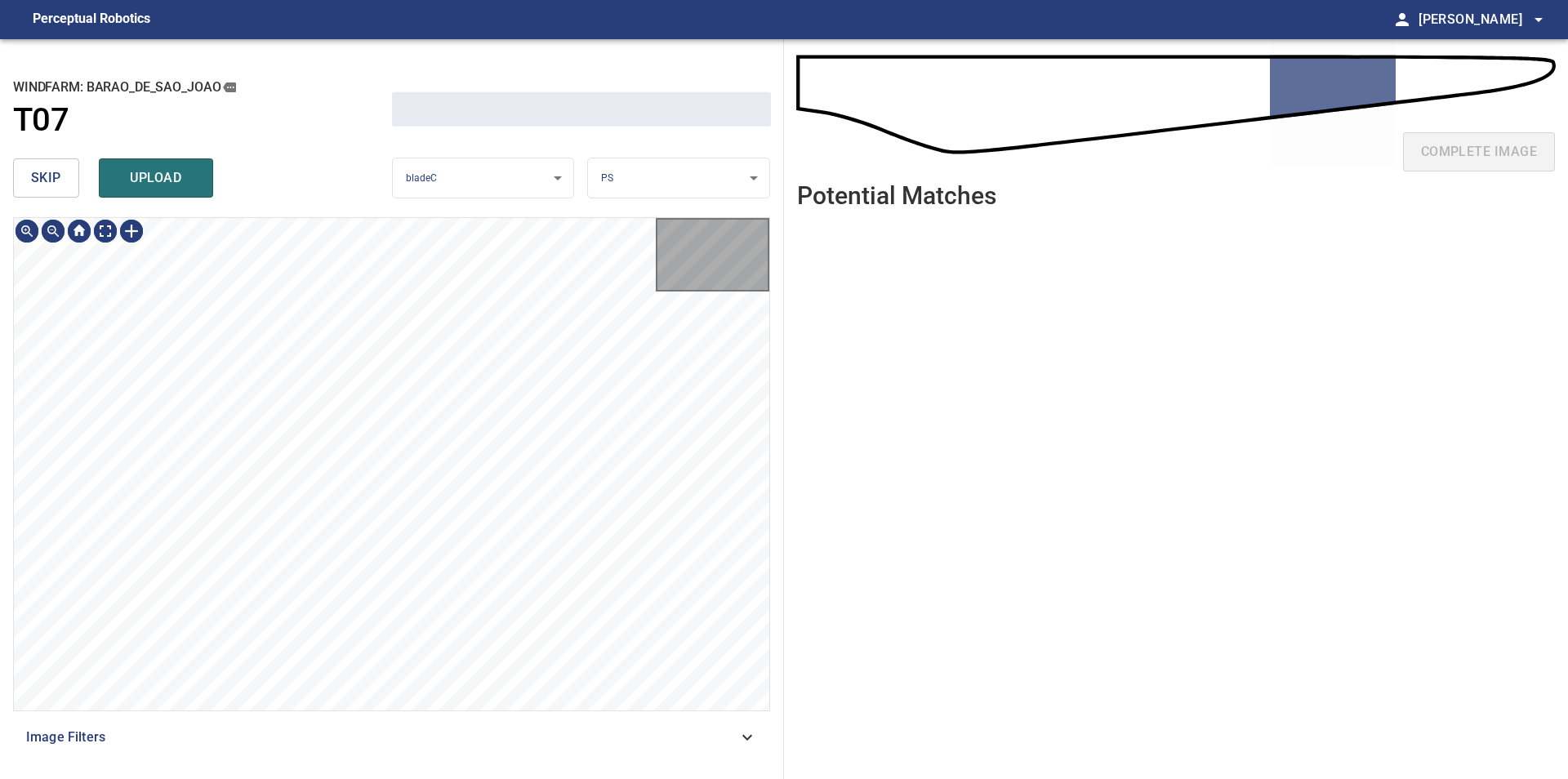
click at [54, 185] on span "skip" at bounding box center [46, 178] width 30 height 23
click at [54, 185] on div "skip upload" at bounding box center [202, 177] width 379 height 52
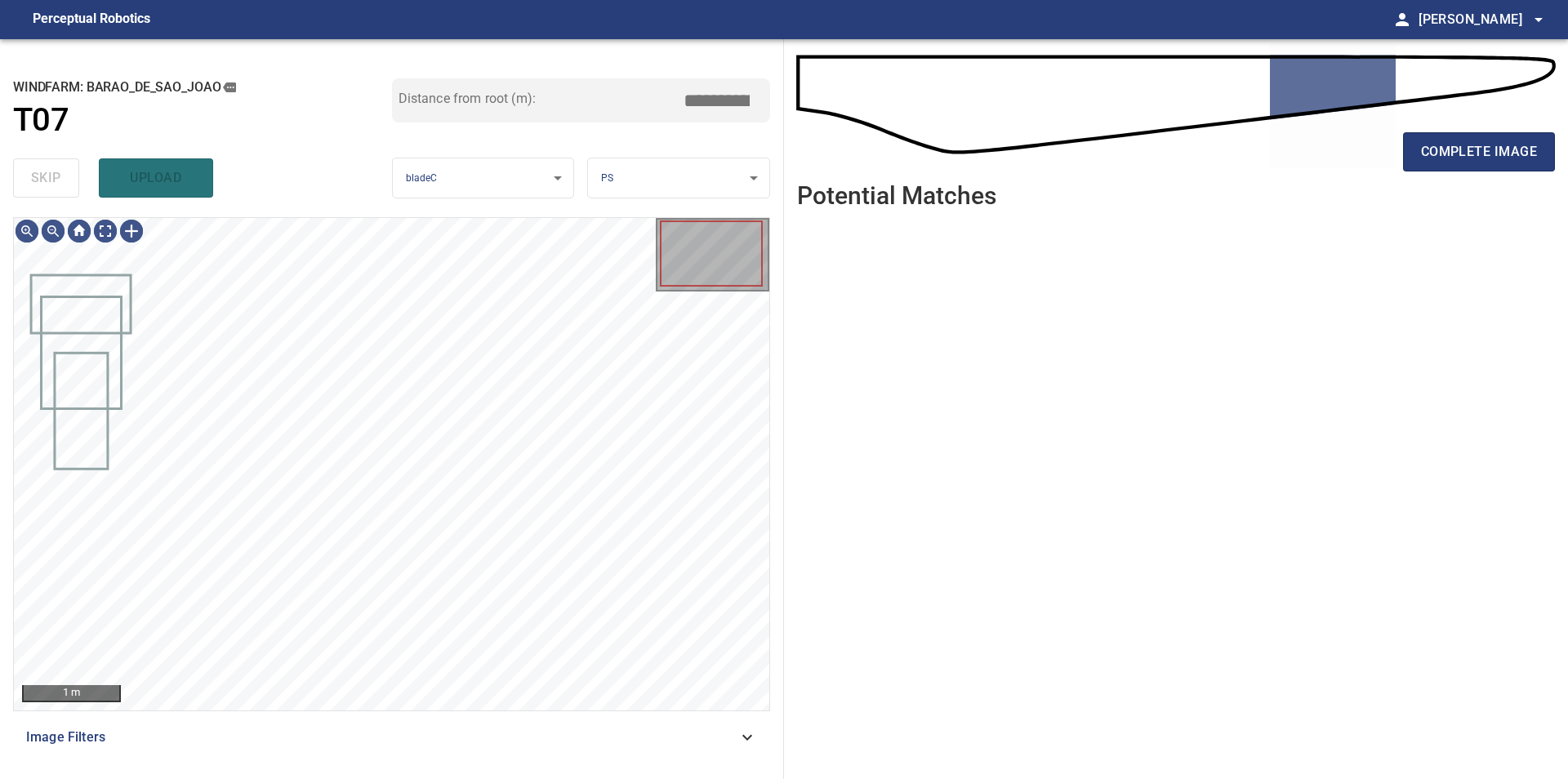
click at [54, 185] on div "skip upload" at bounding box center [202, 177] width 379 height 52
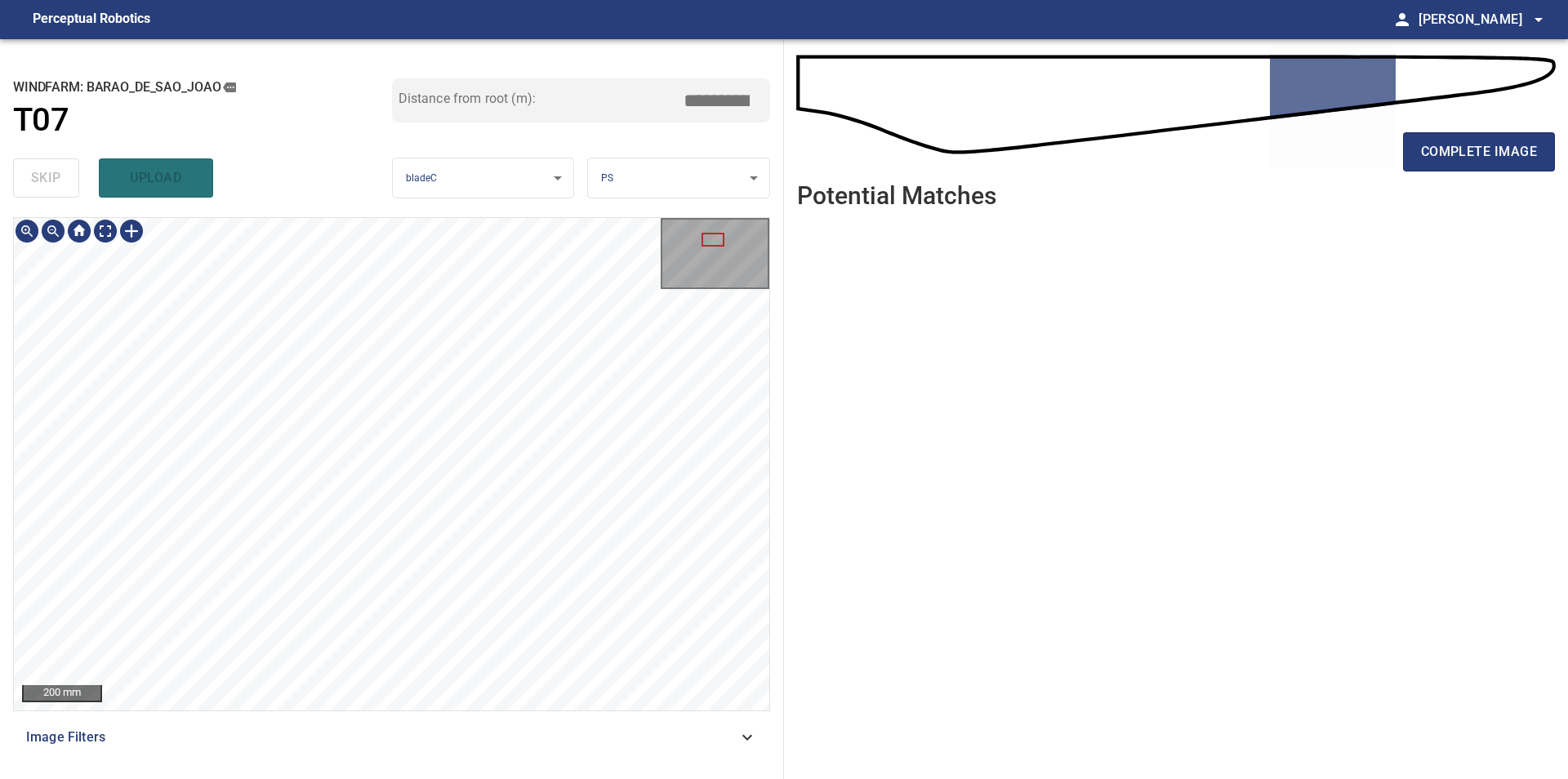
click at [265, 775] on div "**********" at bounding box center [391, 409] width 784 height 740
type input "****"
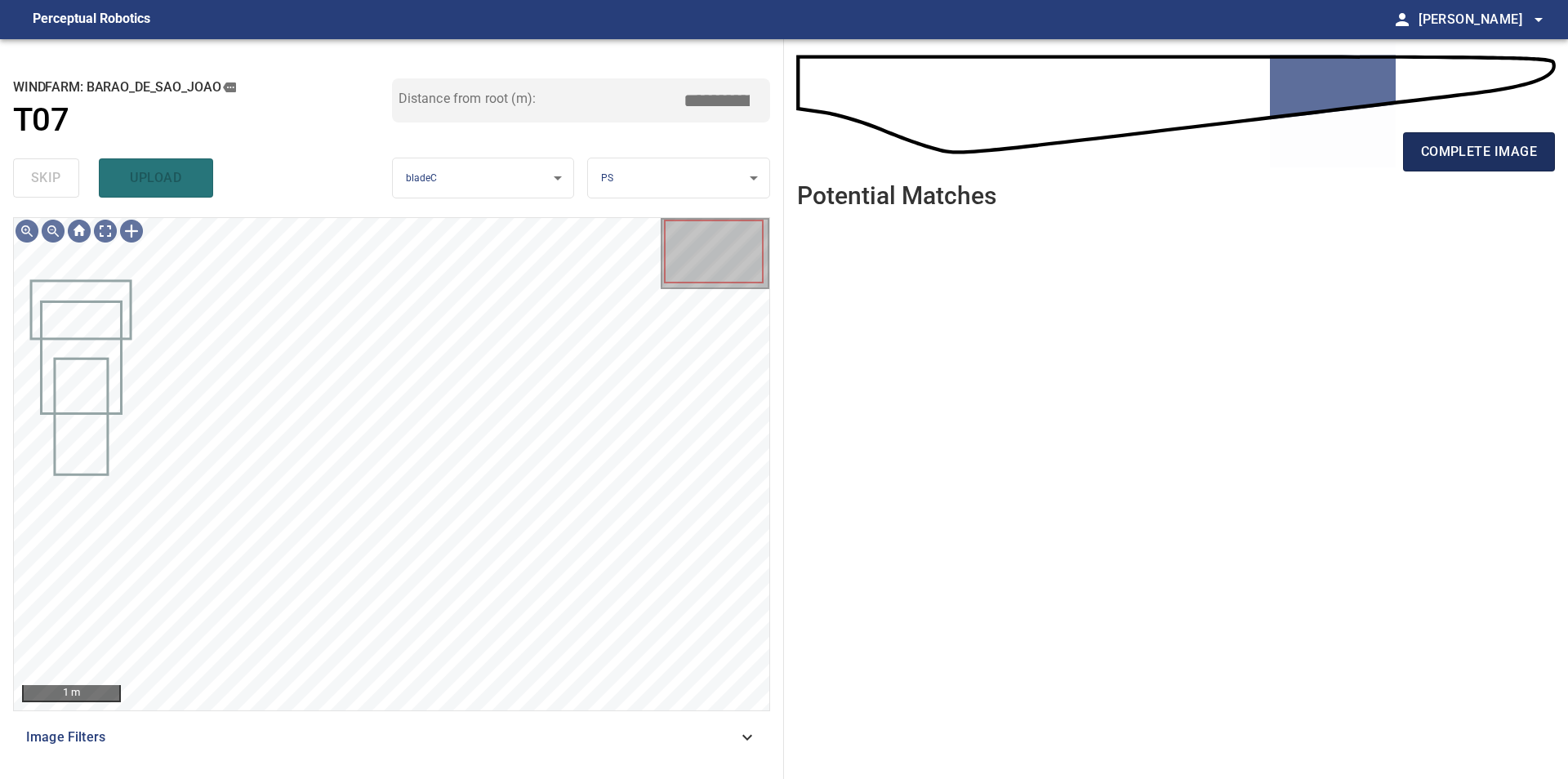
click at [1459, 153] on span "complete image" at bounding box center [1478, 151] width 116 height 23
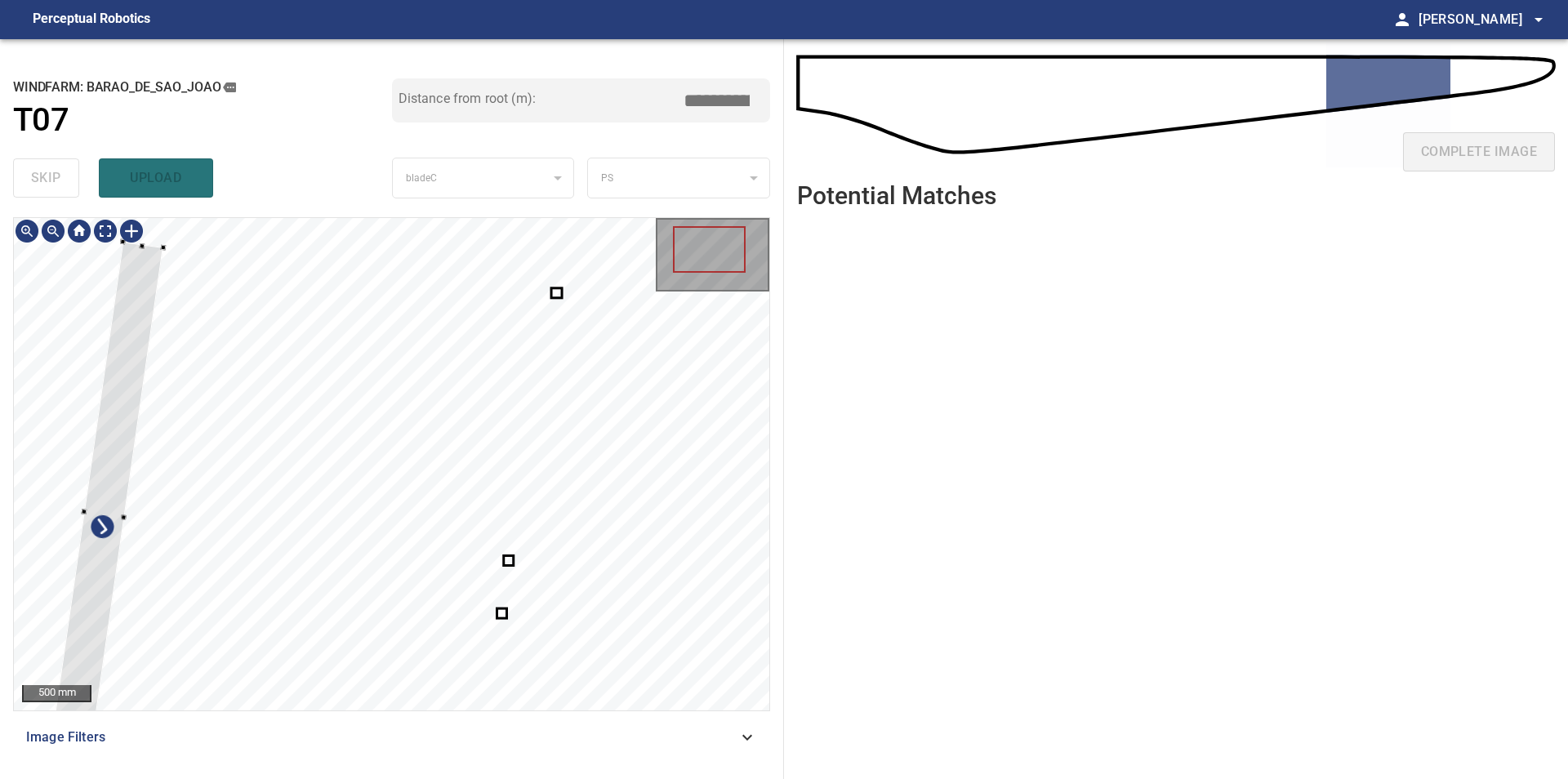
click at [99, 291] on div at bounding box center [391, 464] width 755 height 493
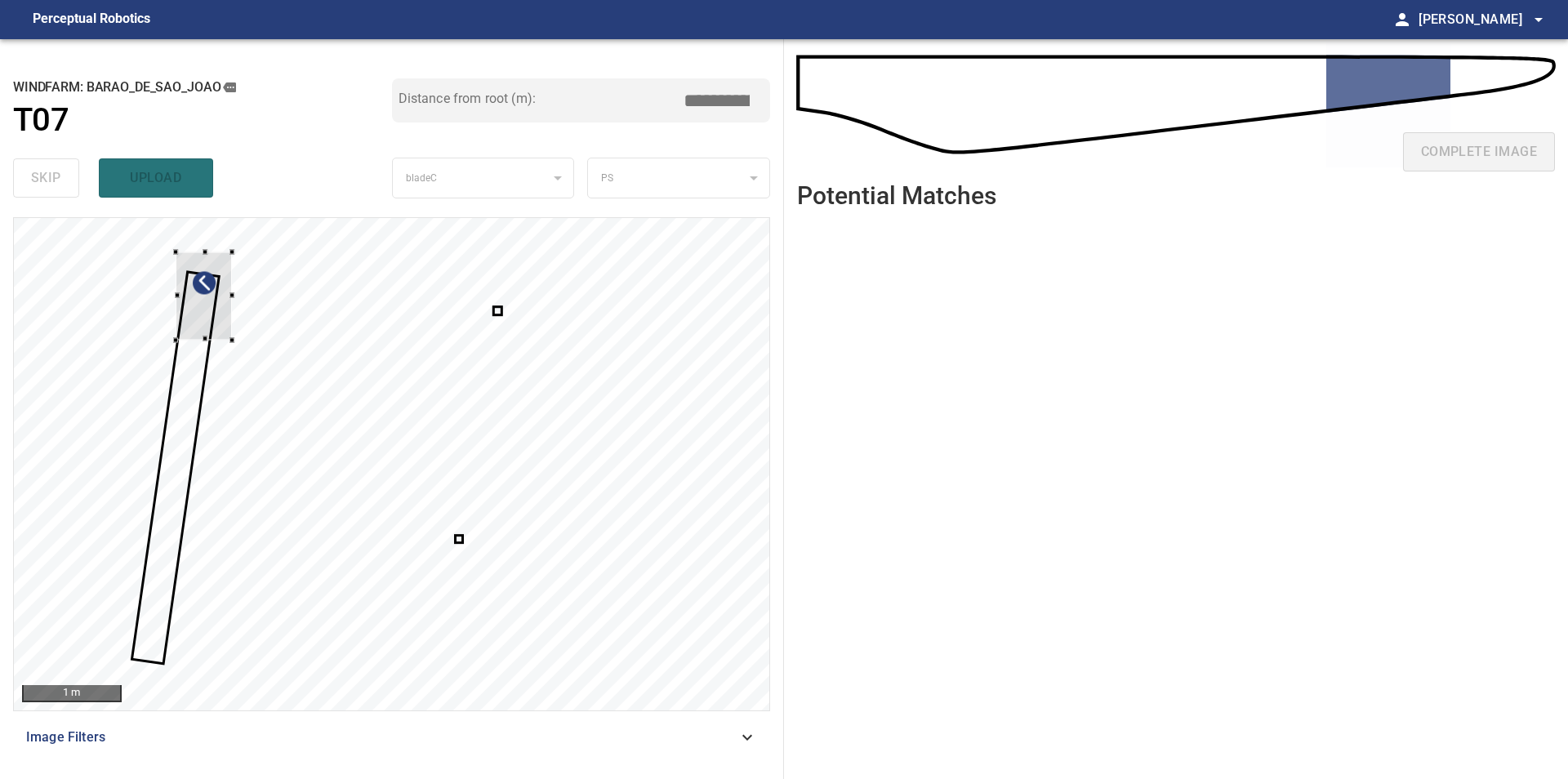
click at [179, 302] on div at bounding box center [204, 296] width 57 height 88
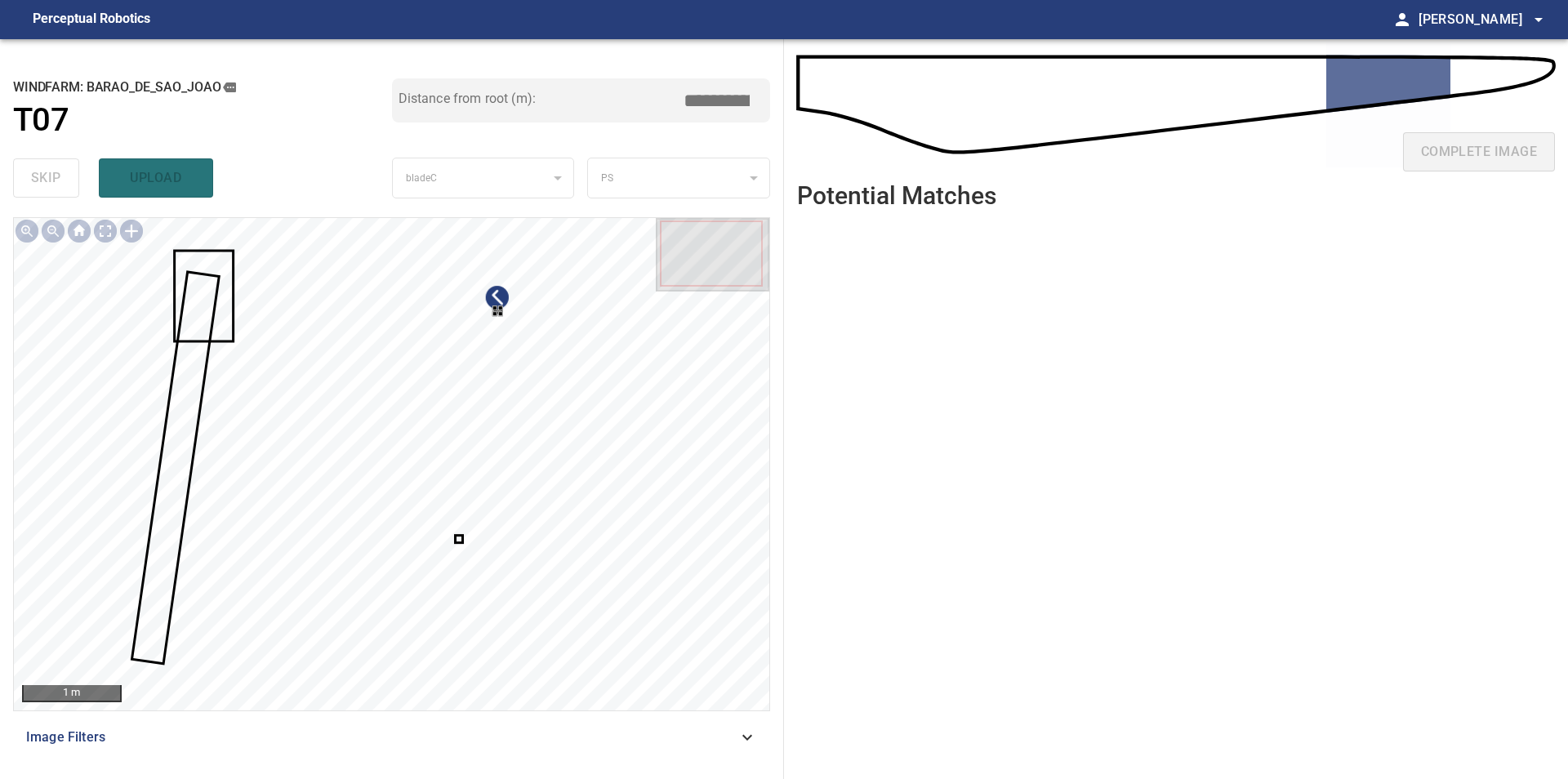
click at [613, 408] on div at bounding box center [391, 464] width 755 height 493
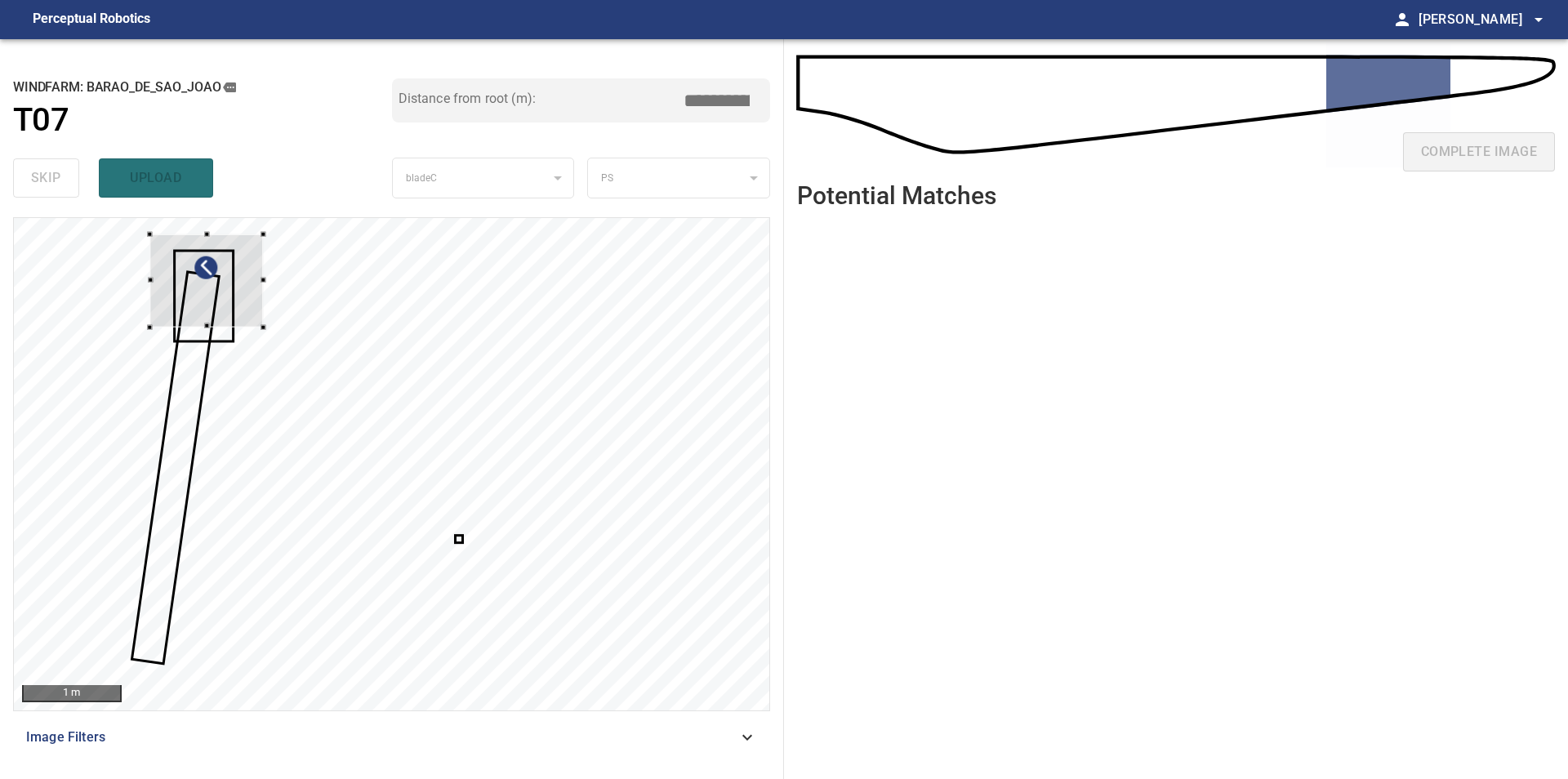
click at [147, 313] on div at bounding box center [391, 464] width 755 height 493
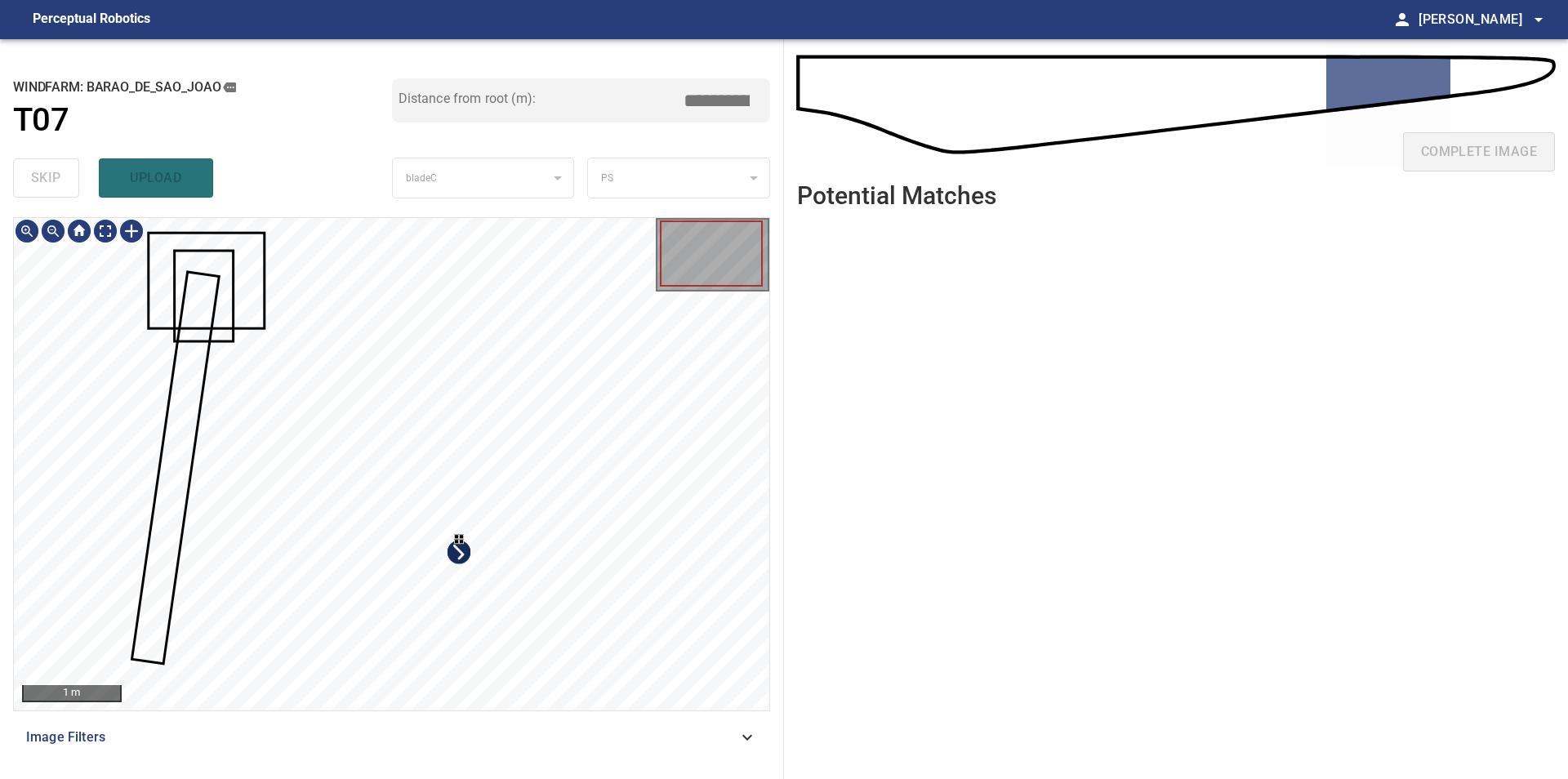
click at [566, 631] on div at bounding box center [391, 464] width 755 height 493
click at [91, 277] on div at bounding box center [391, 464] width 755 height 493
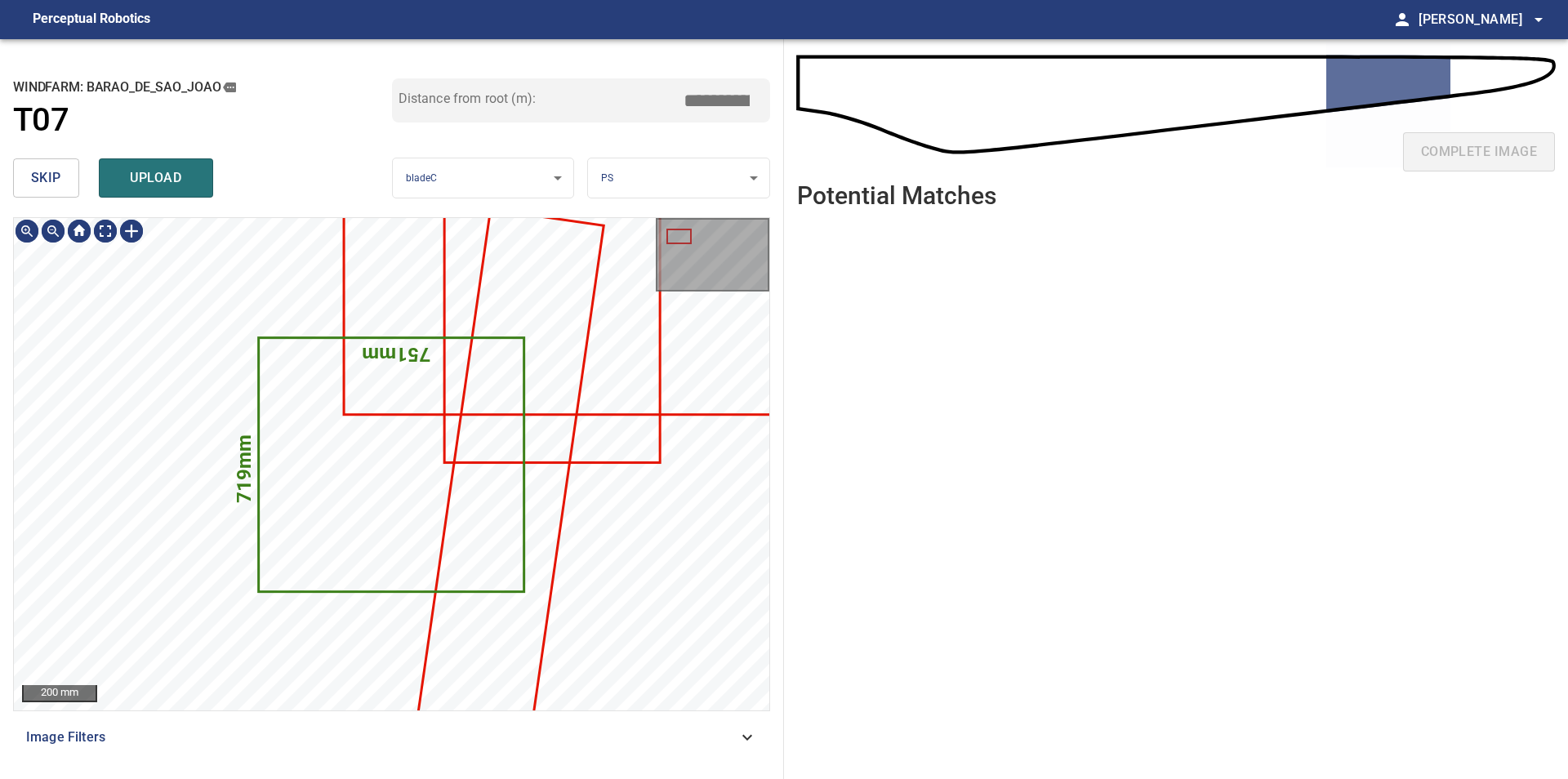
click at [50, 182] on span "skip" at bounding box center [46, 178] width 30 height 23
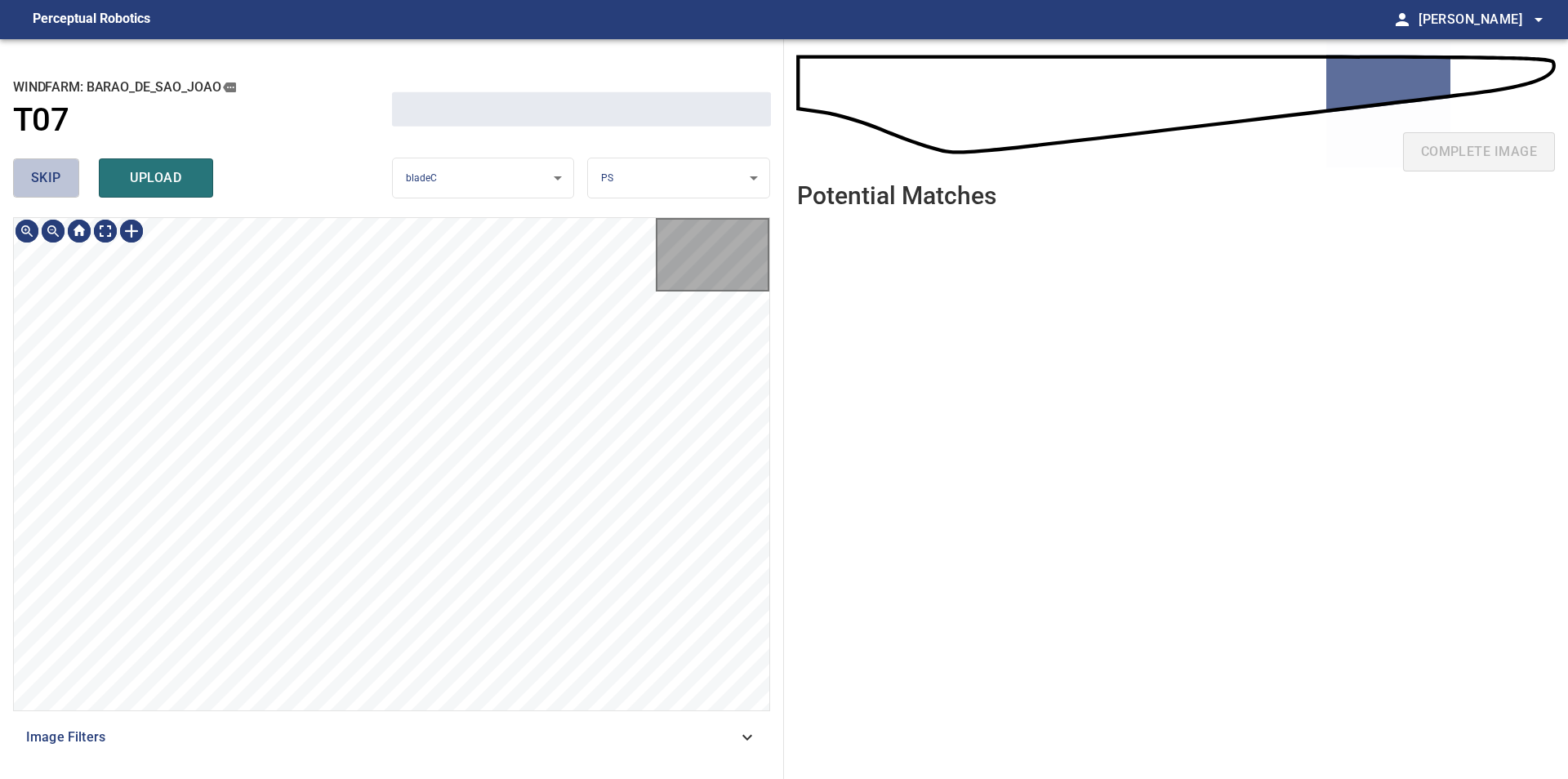
click at [50, 182] on span "skip" at bounding box center [46, 178] width 30 height 23
click at [50, 182] on div "skip upload" at bounding box center [202, 177] width 379 height 52
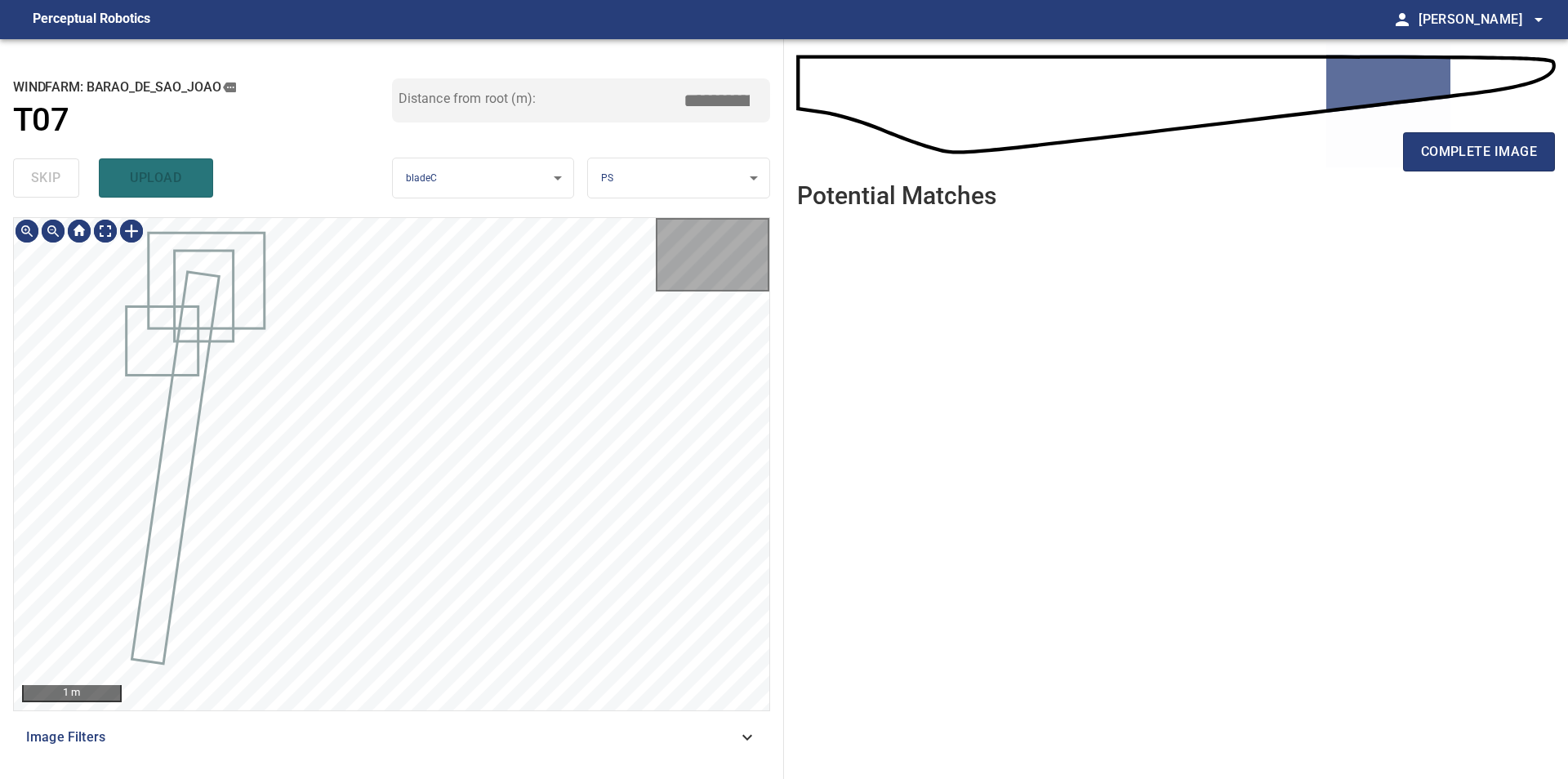
click at [50, 182] on div "skip upload" at bounding box center [202, 177] width 379 height 52
type input "*****"
click at [1462, 147] on span "complete image" at bounding box center [1478, 151] width 116 height 23
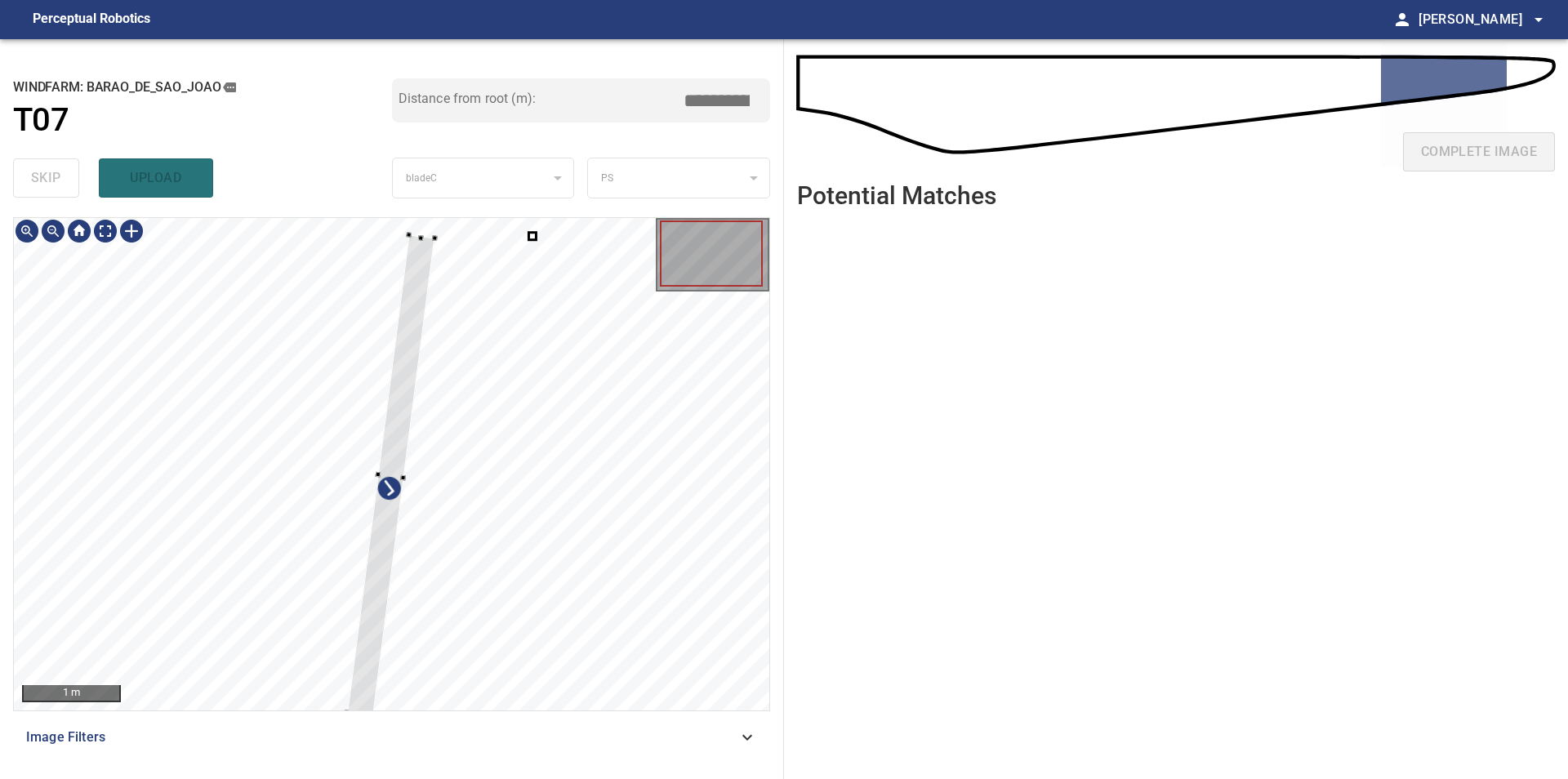
click at [89, 387] on div at bounding box center [391, 464] width 755 height 493
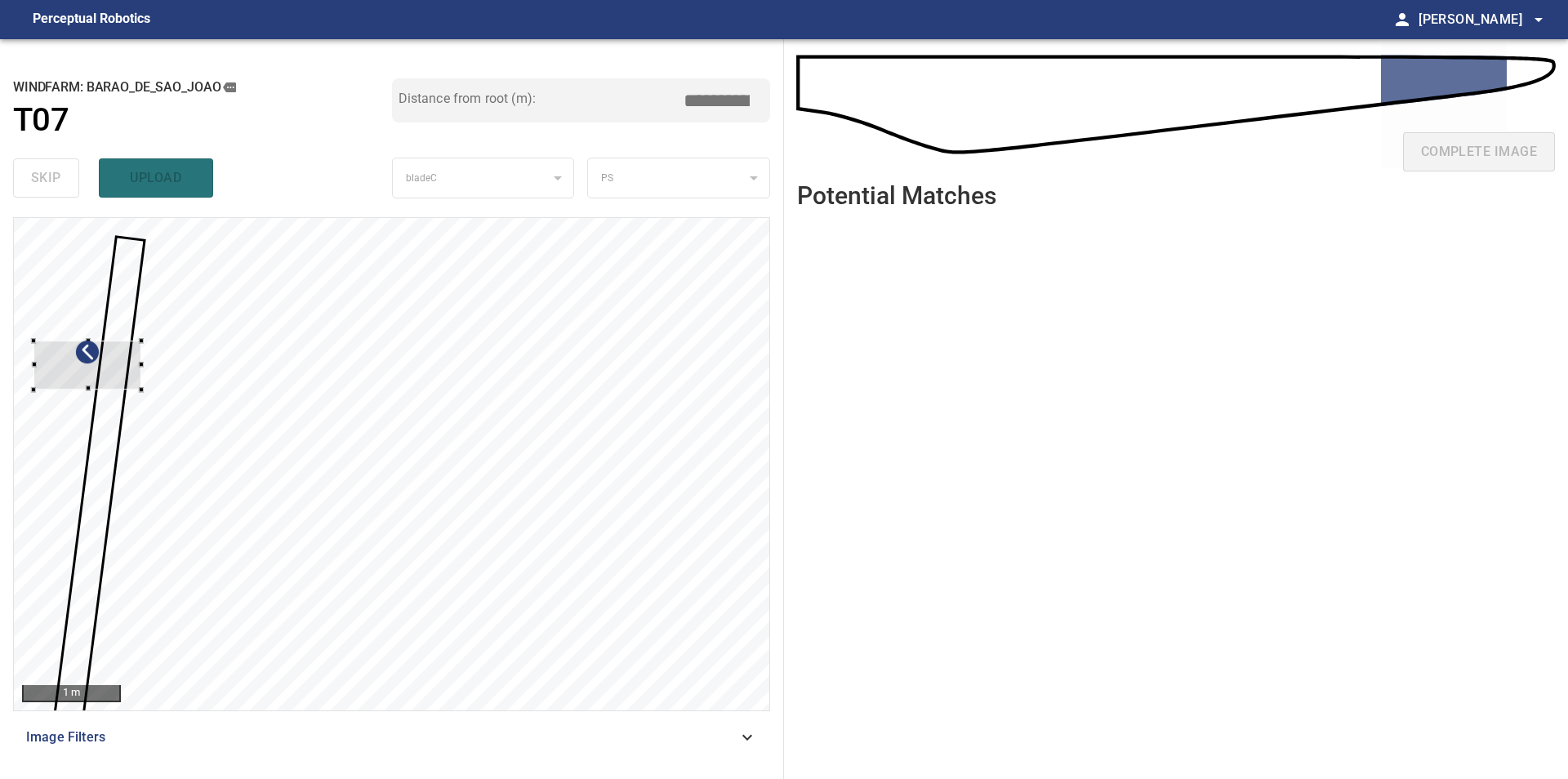
click at [33, 382] on div at bounding box center [391, 464] width 755 height 493
click at [69, 351] on div at bounding box center [87, 361] width 108 height 49
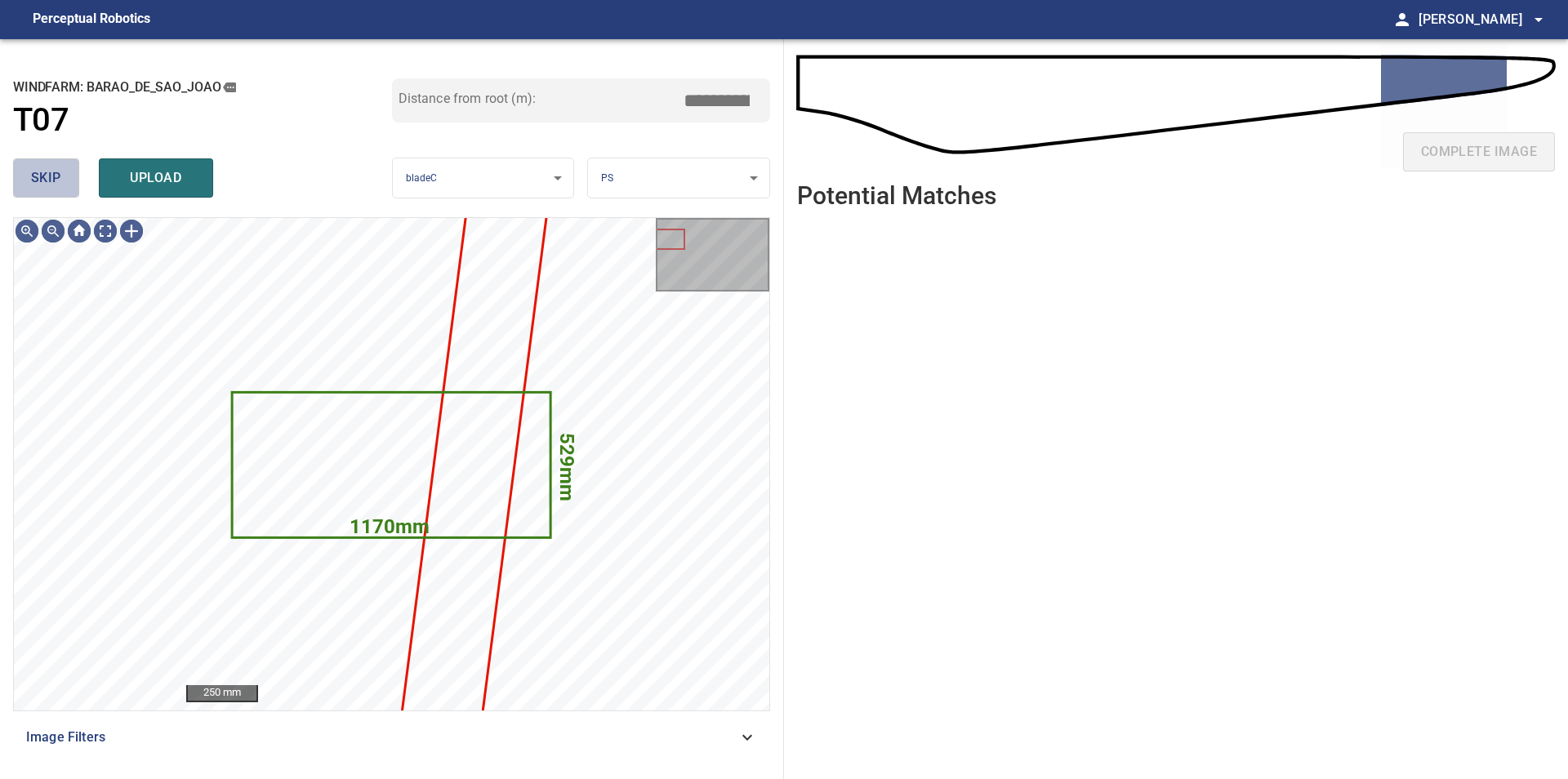
click at [49, 182] on span "skip" at bounding box center [46, 178] width 30 height 23
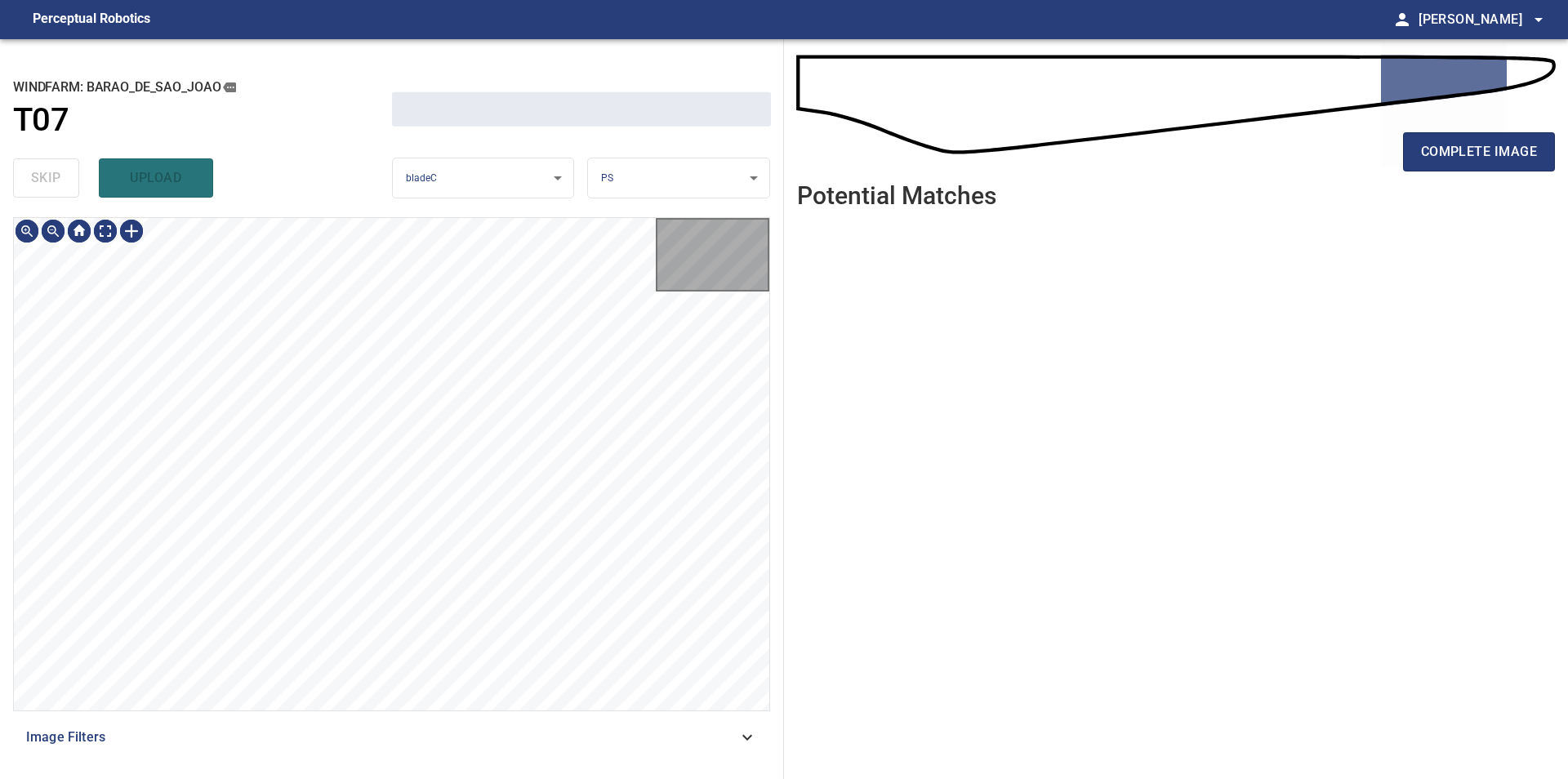
click at [49, 182] on div "skip upload" at bounding box center [202, 177] width 379 height 52
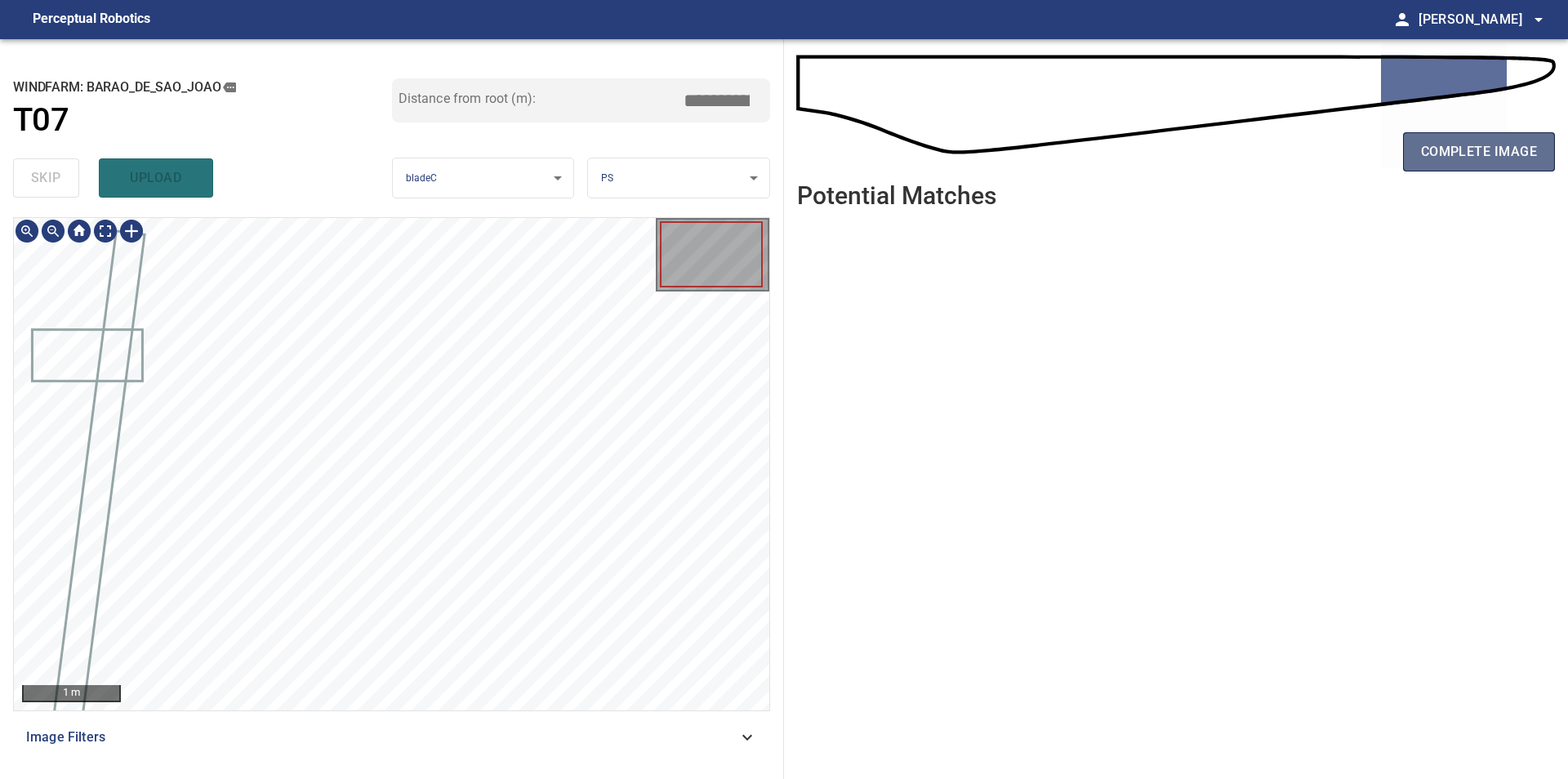
click at [1431, 158] on span "complete image" at bounding box center [1478, 151] width 116 height 23
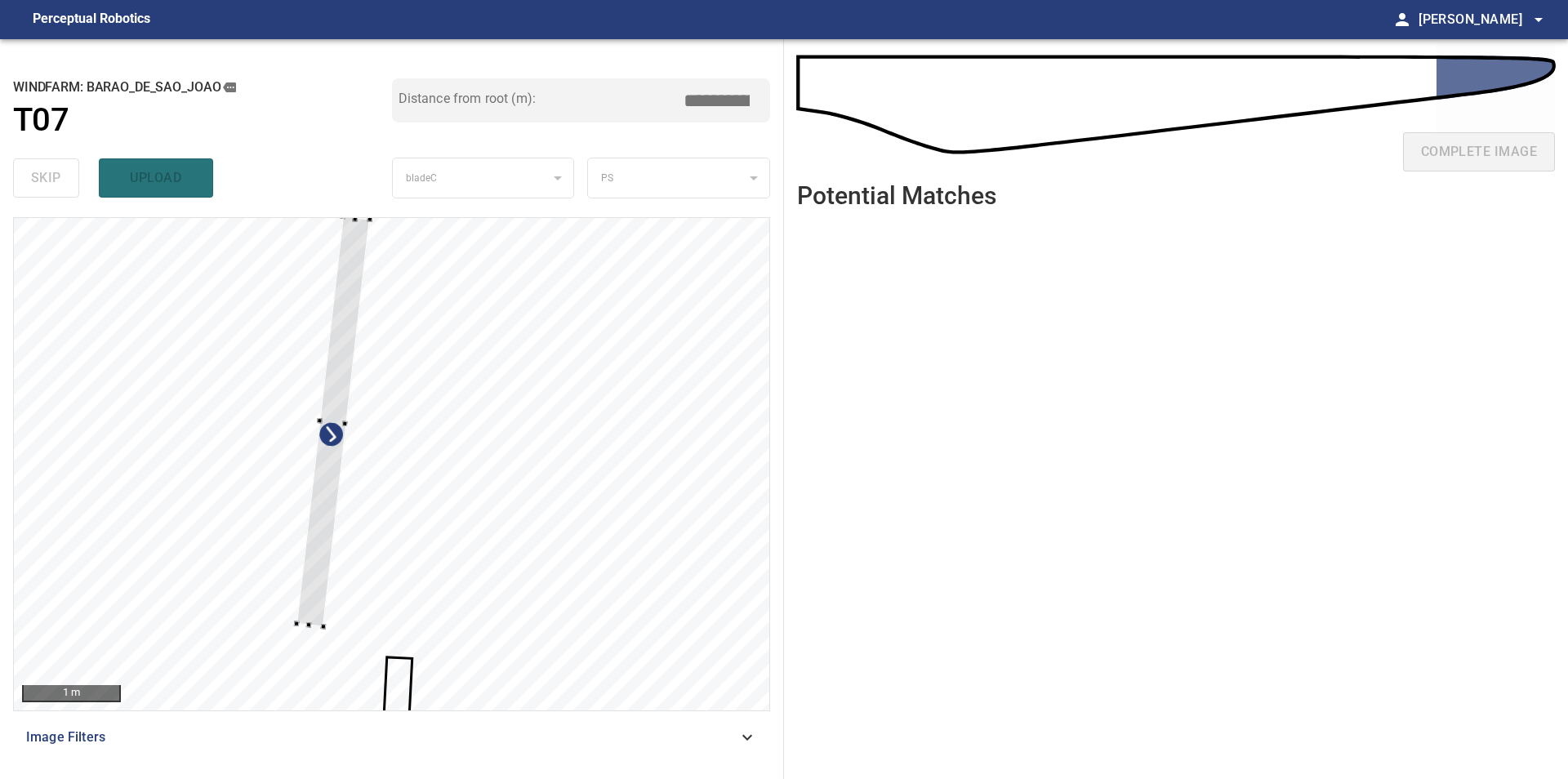
click at [130, 359] on div at bounding box center [391, 464] width 755 height 493
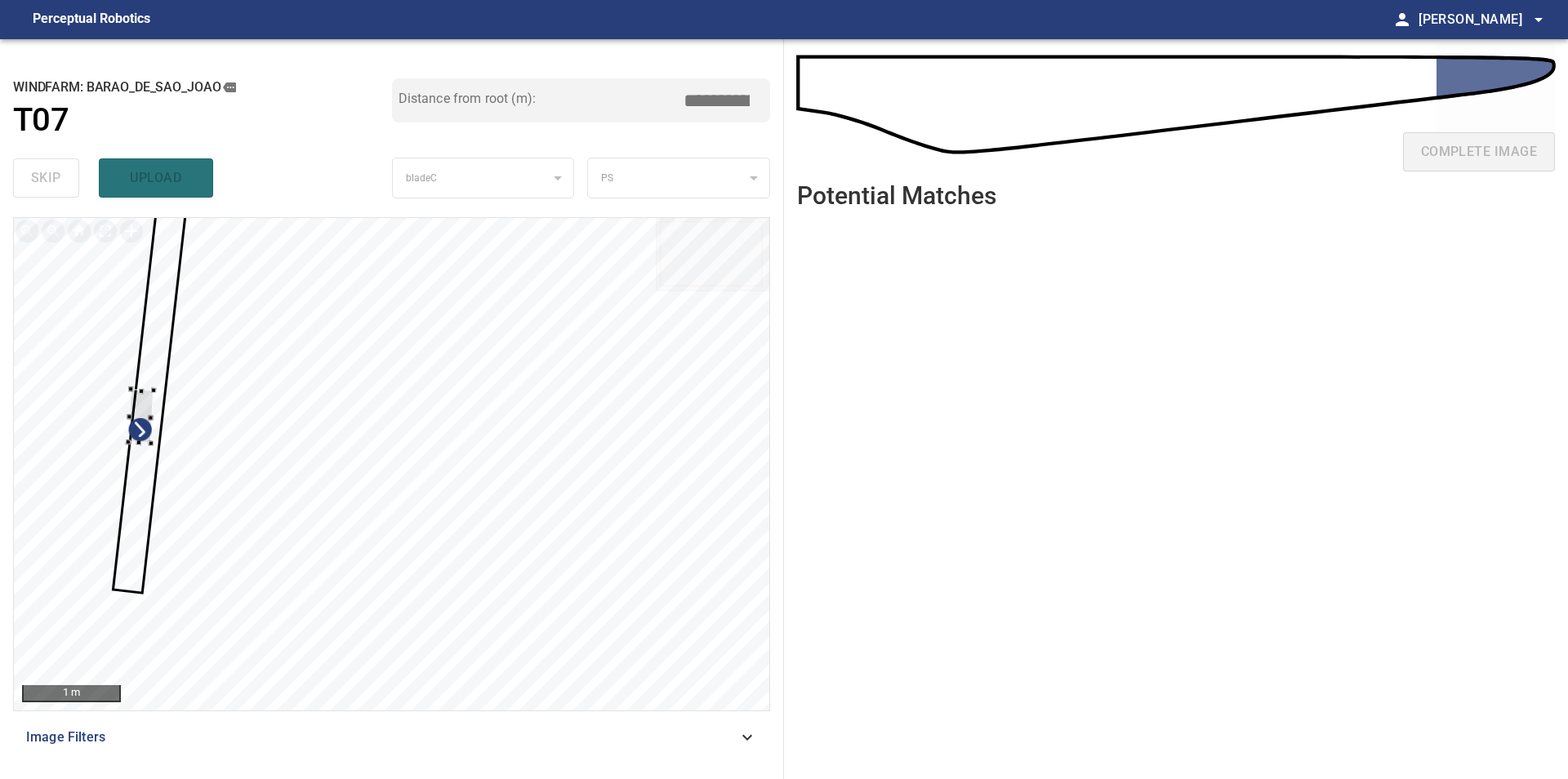
click at [114, 381] on div at bounding box center [391, 464] width 755 height 493
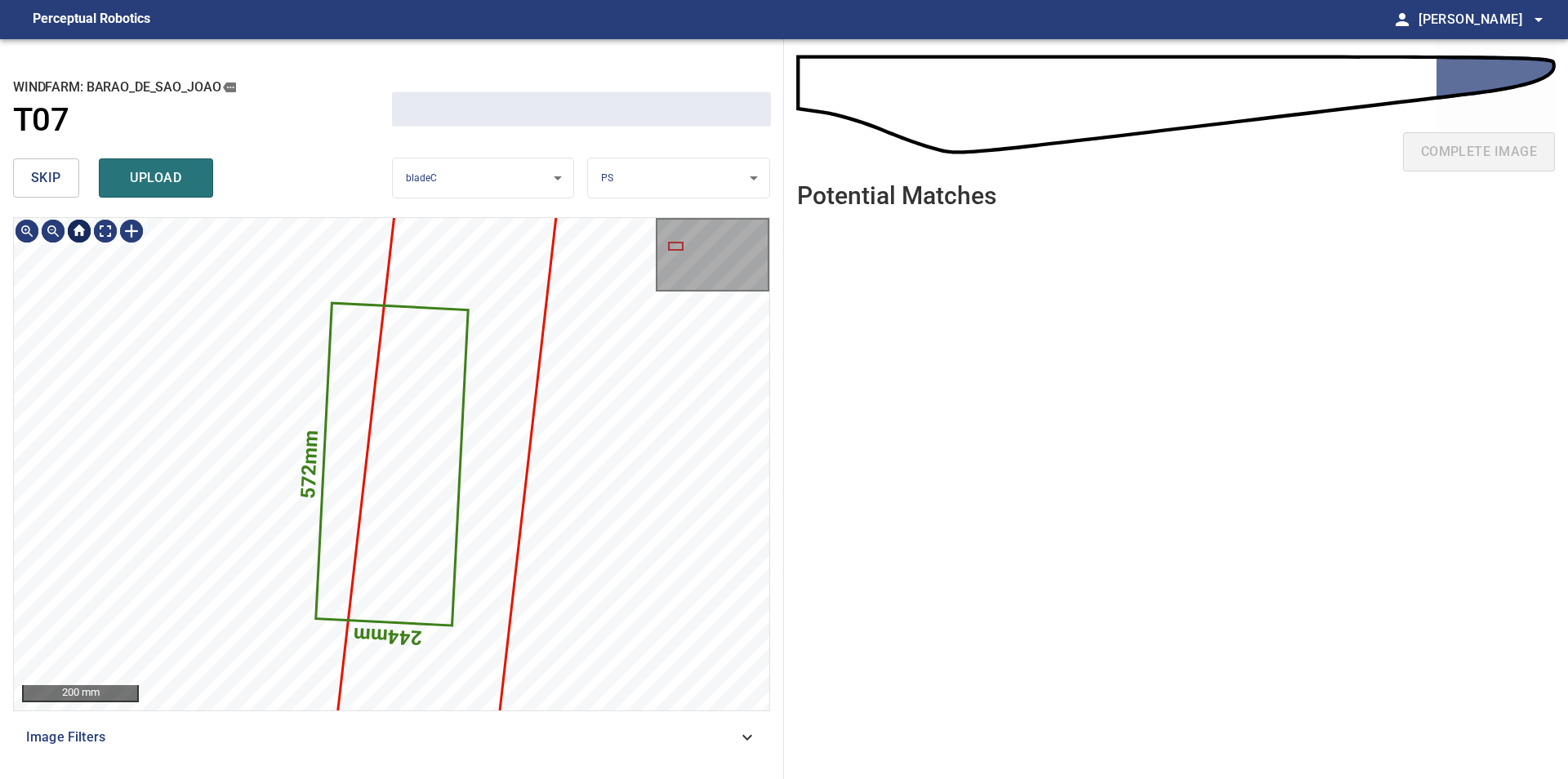
click at [54, 200] on div "skip upload" at bounding box center [202, 177] width 379 height 52
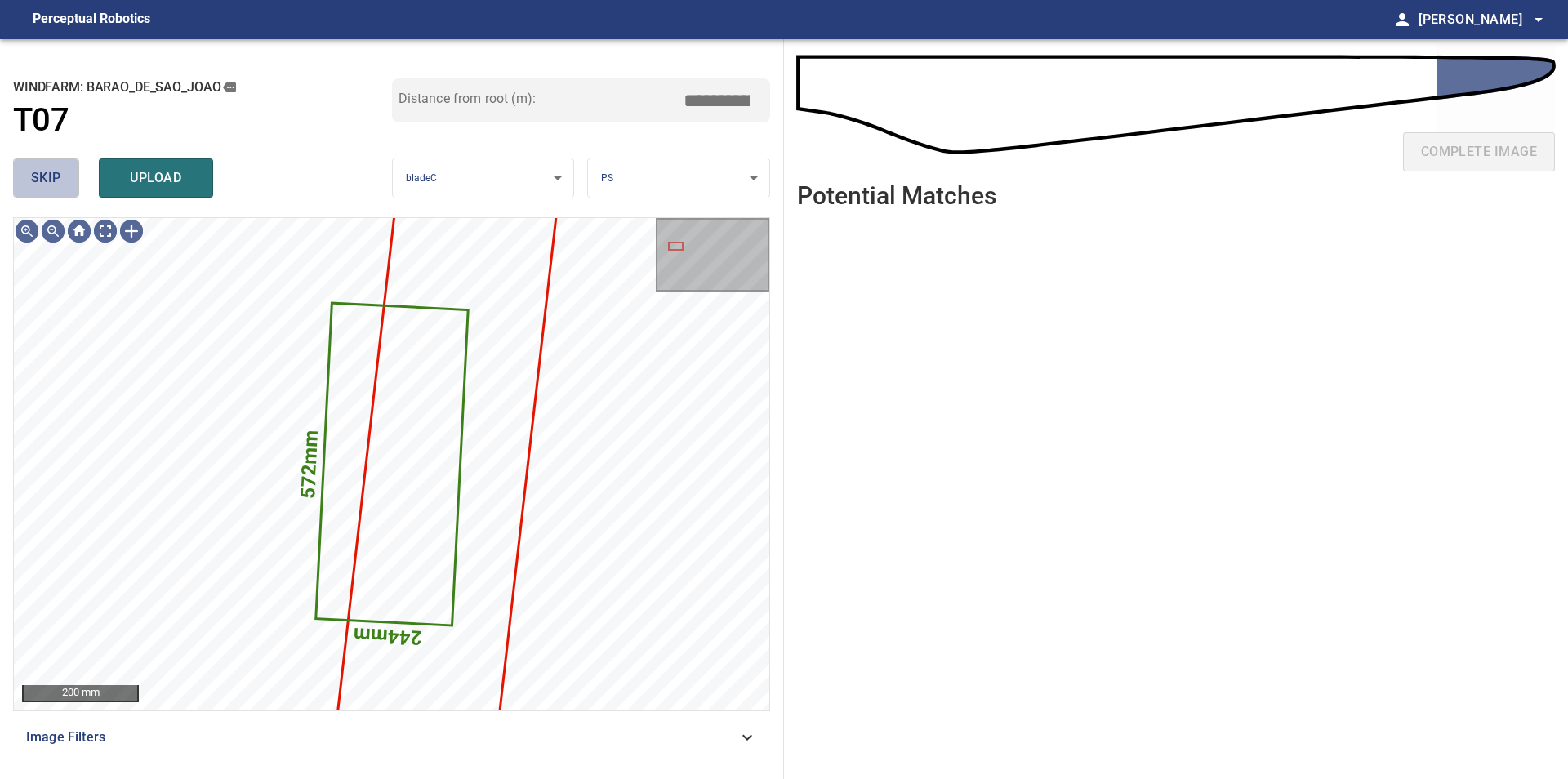
click at [55, 192] on button "skip" at bounding box center [46, 178] width 67 height 39
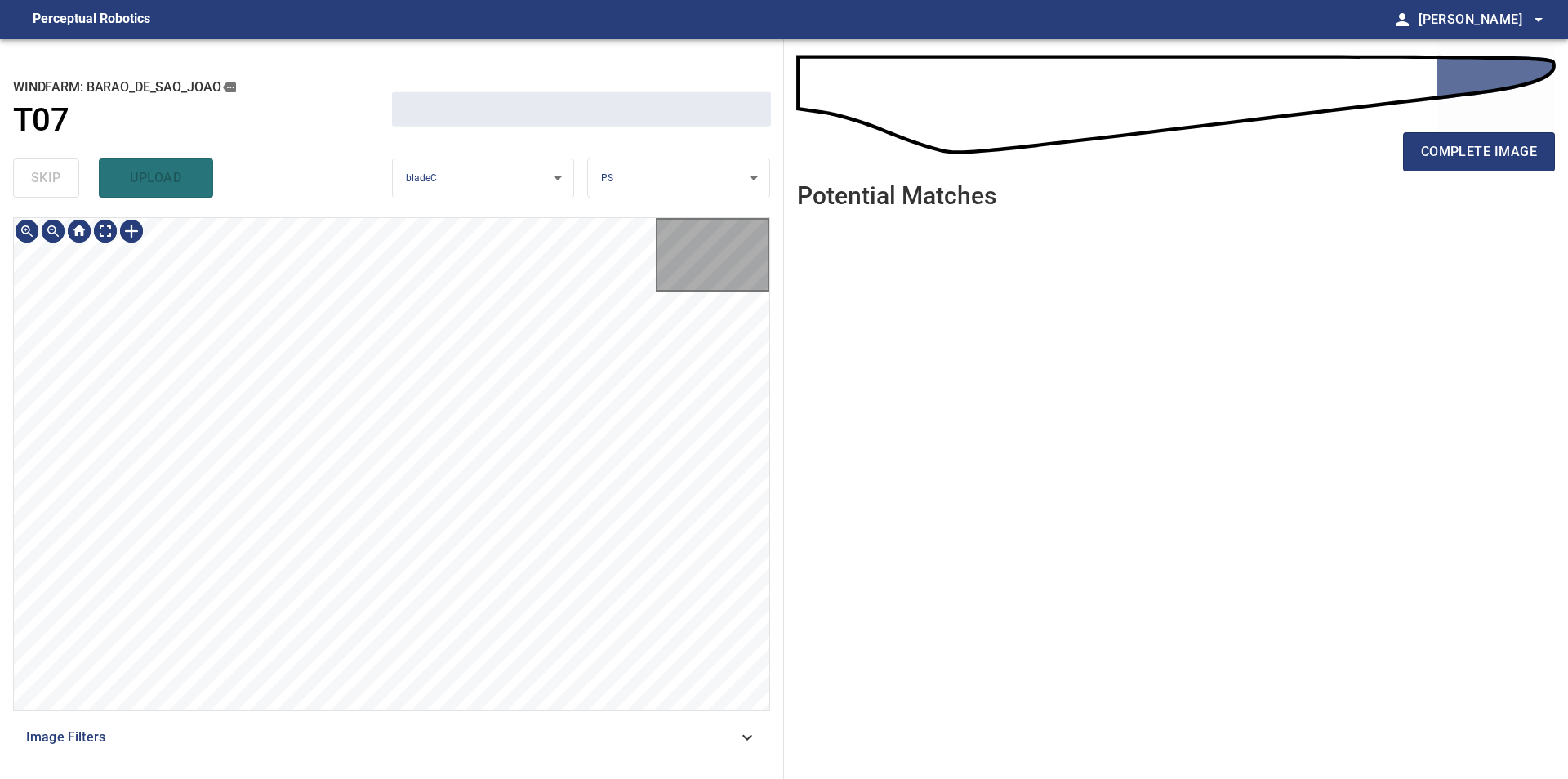
click at [55, 192] on div "skip upload" at bounding box center [202, 177] width 379 height 52
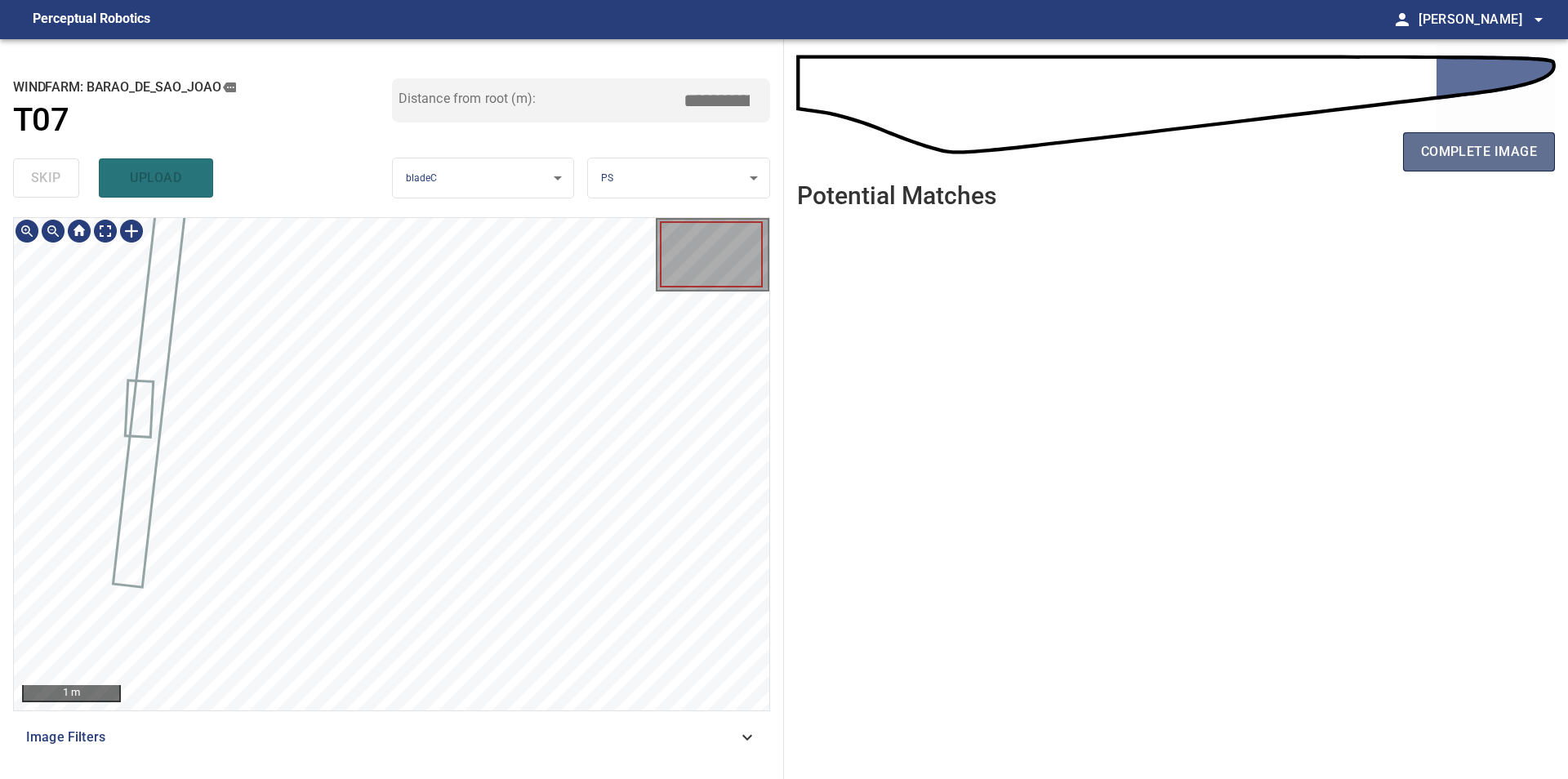
click at [1438, 136] on button "complete image" at bounding box center [1479, 151] width 151 height 39
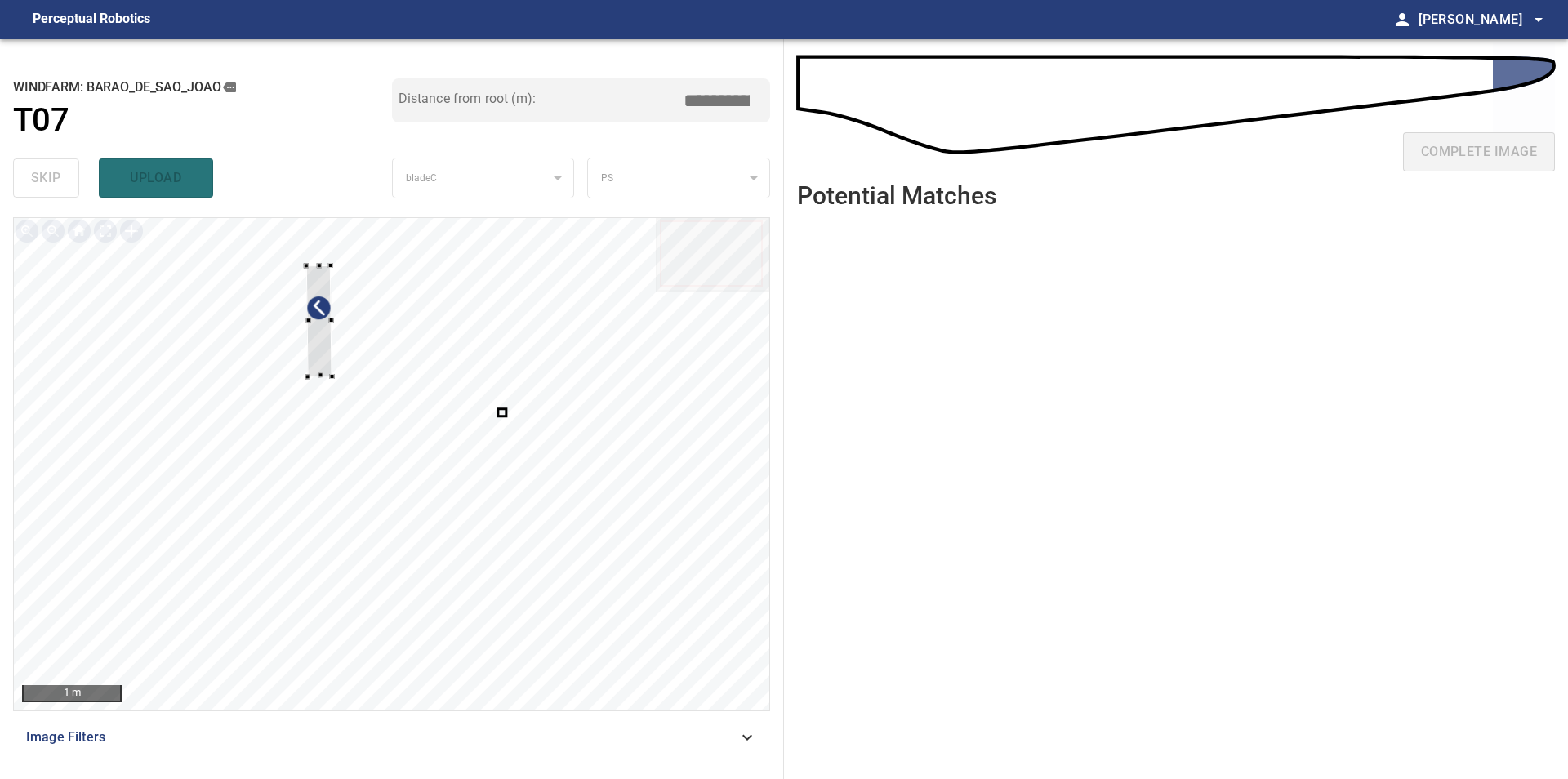
click at [211, 331] on div at bounding box center [391, 464] width 755 height 493
click at [165, 316] on div at bounding box center [391, 464] width 755 height 493
click at [238, 305] on div at bounding box center [252, 309] width 113 height 78
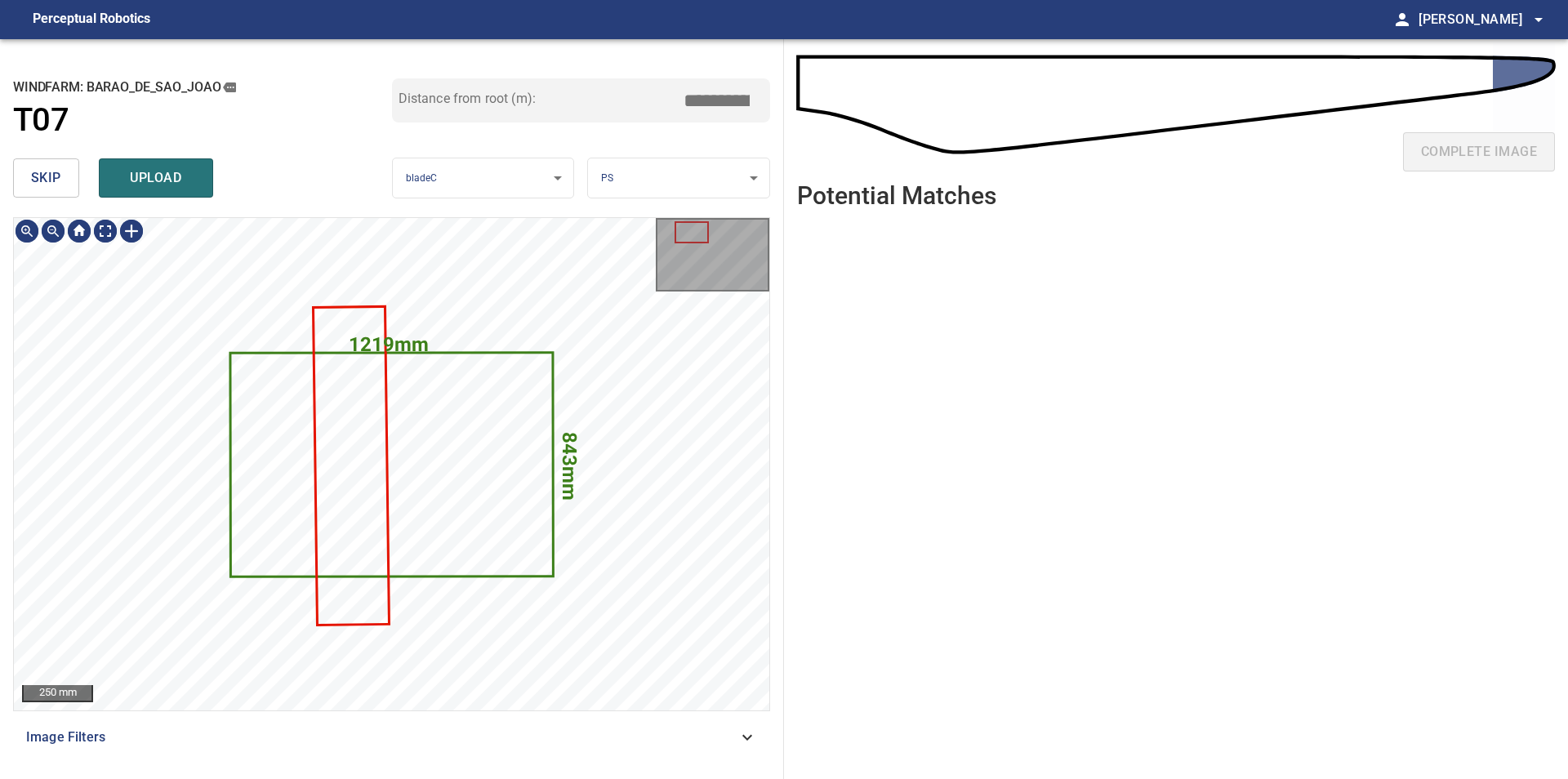
click at [57, 173] on span "skip" at bounding box center [46, 178] width 30 height 23
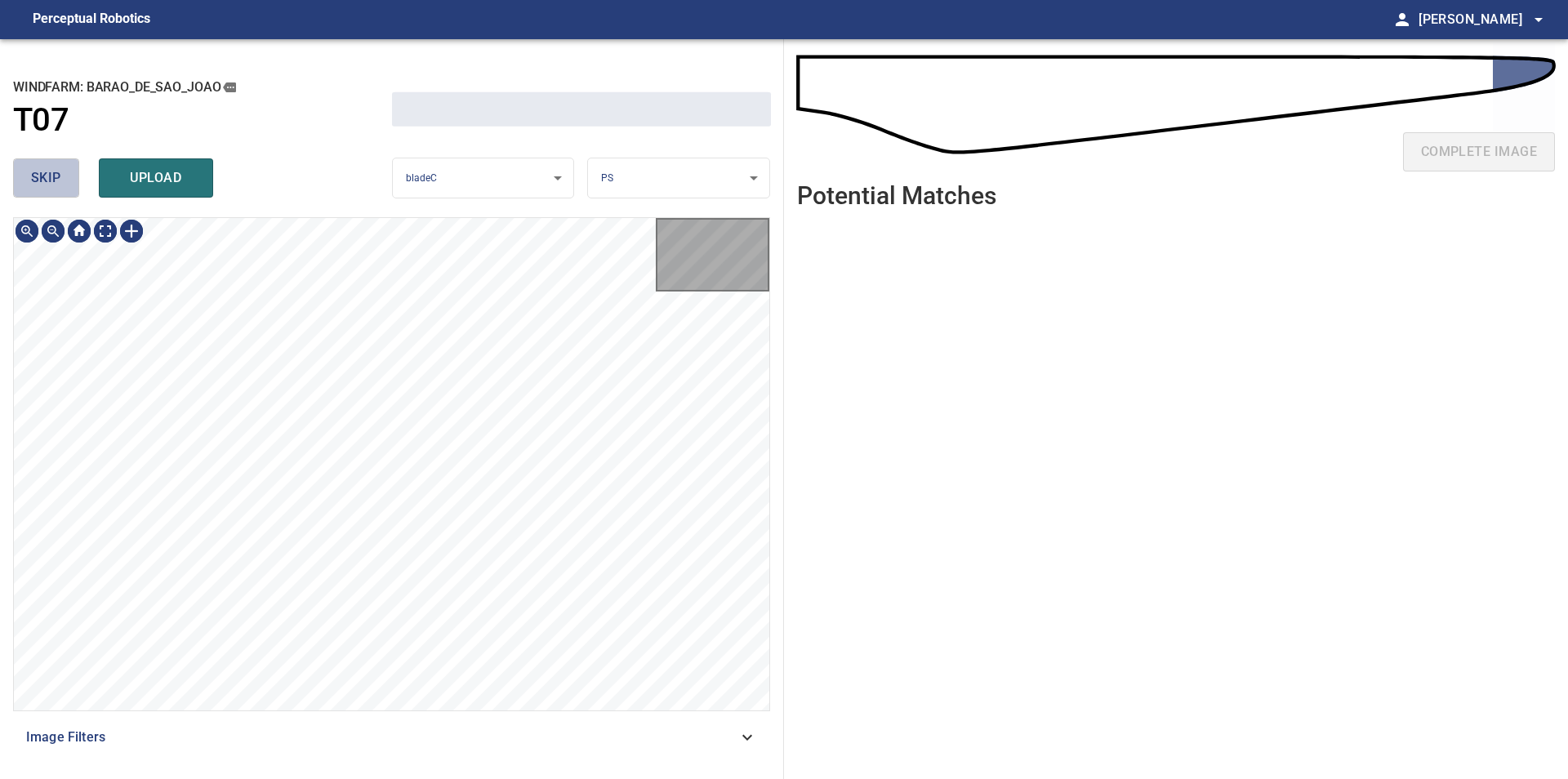
click at [57, 173] on span "skip" at bounding box center [46, 178] width 30 height 23
click at [57, 173] on div "skip upload" at bounding box center [202, 177] width 379 height 52
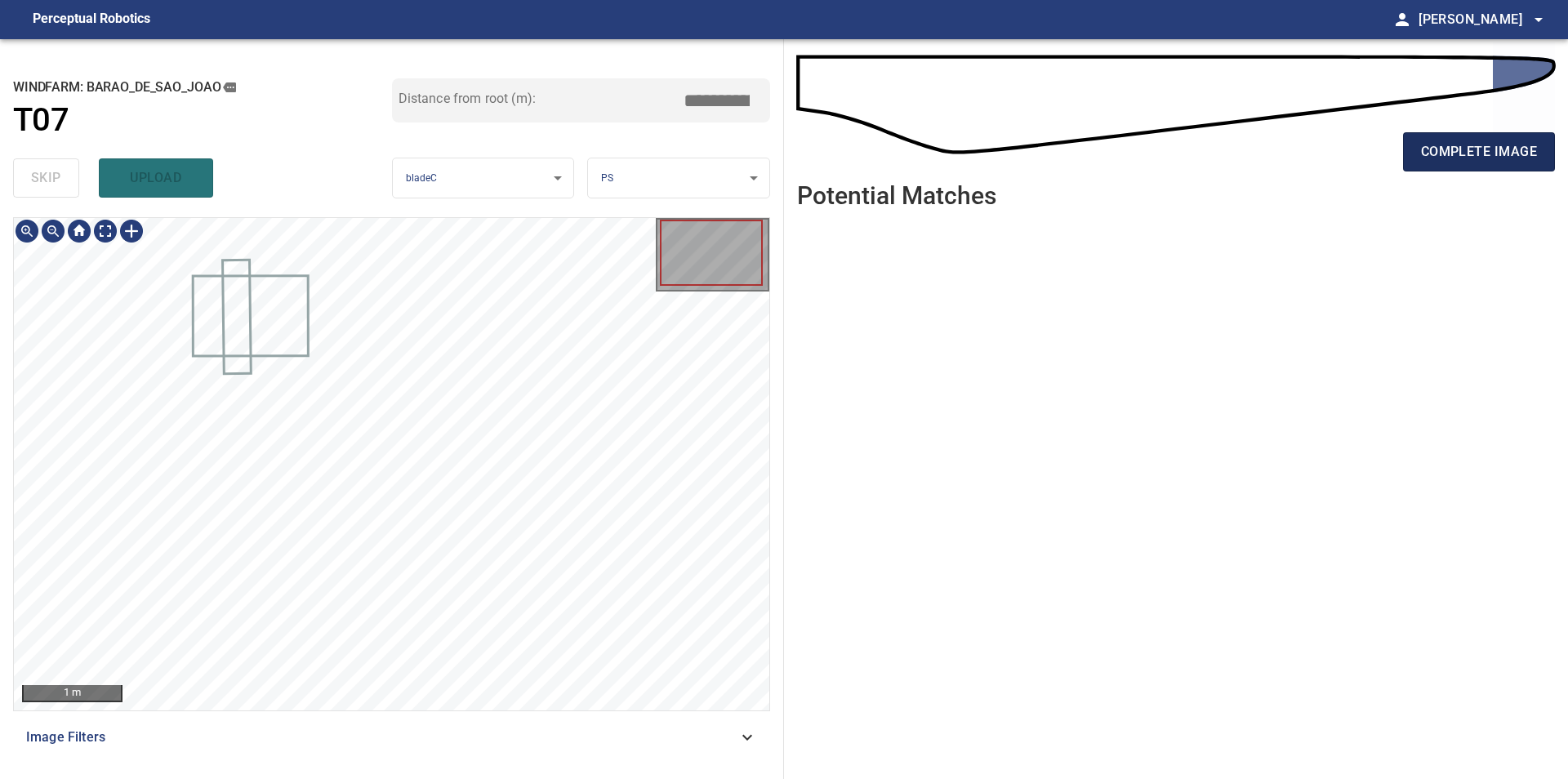
click at [1428, 151] on span "complete image" at bounding box center [1478, 151] width 116 height 23
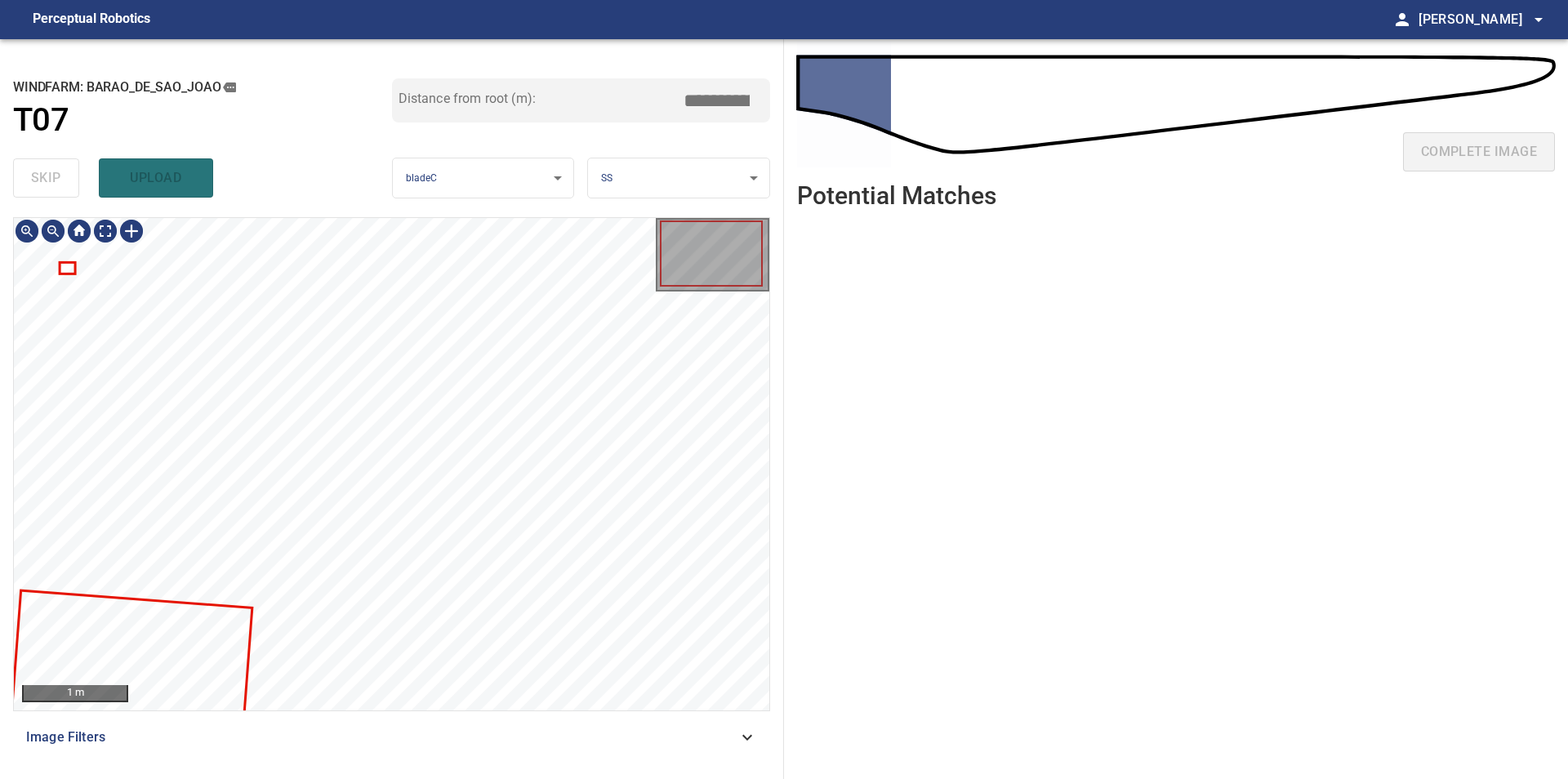
type input "***"
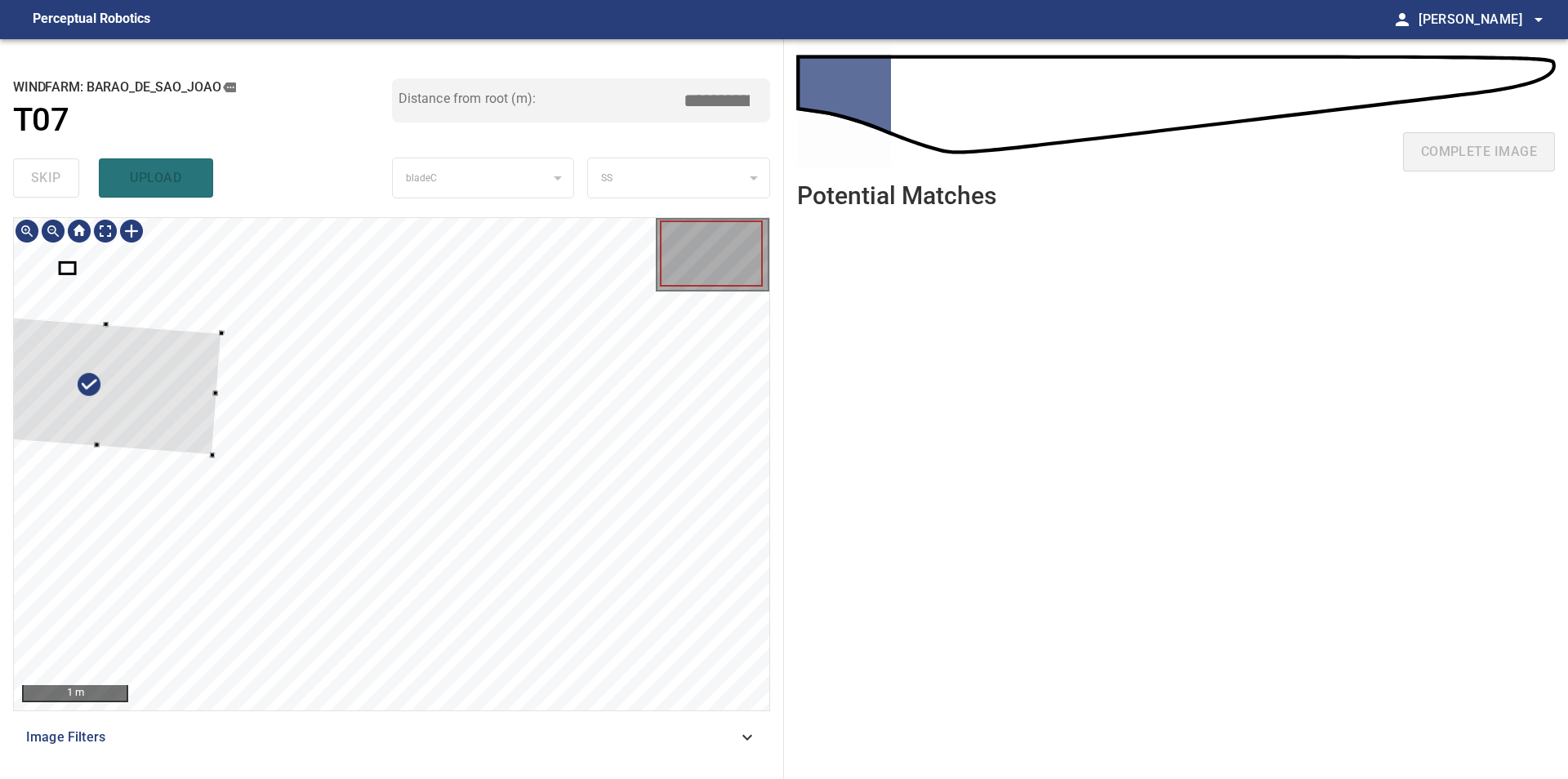
click at [172, 317] on div at bounding box center [391, 464] width 755 height 493
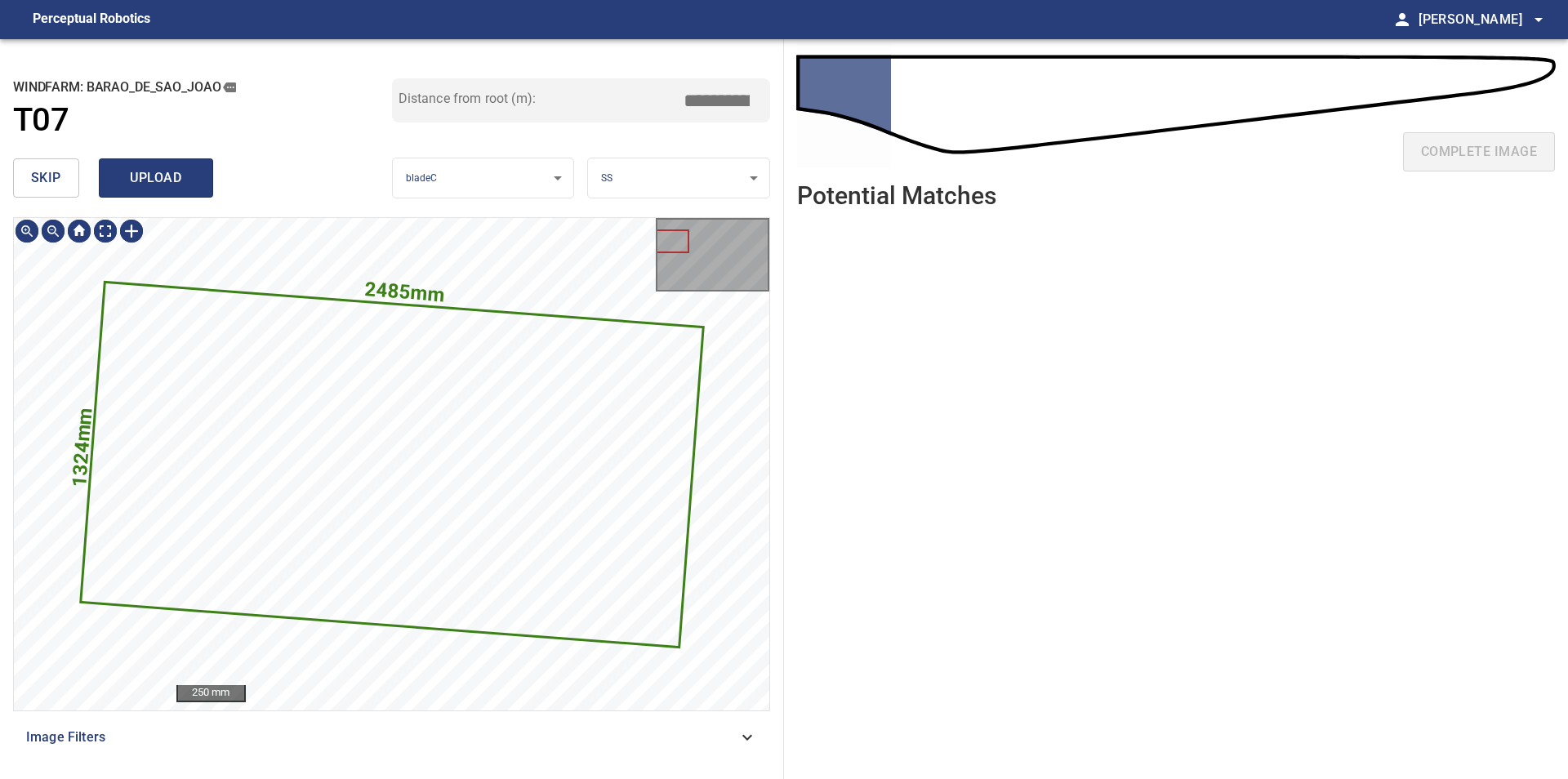
click at [58, 172] on span "skip" at bounding box center [46, 178] width 30 height 23
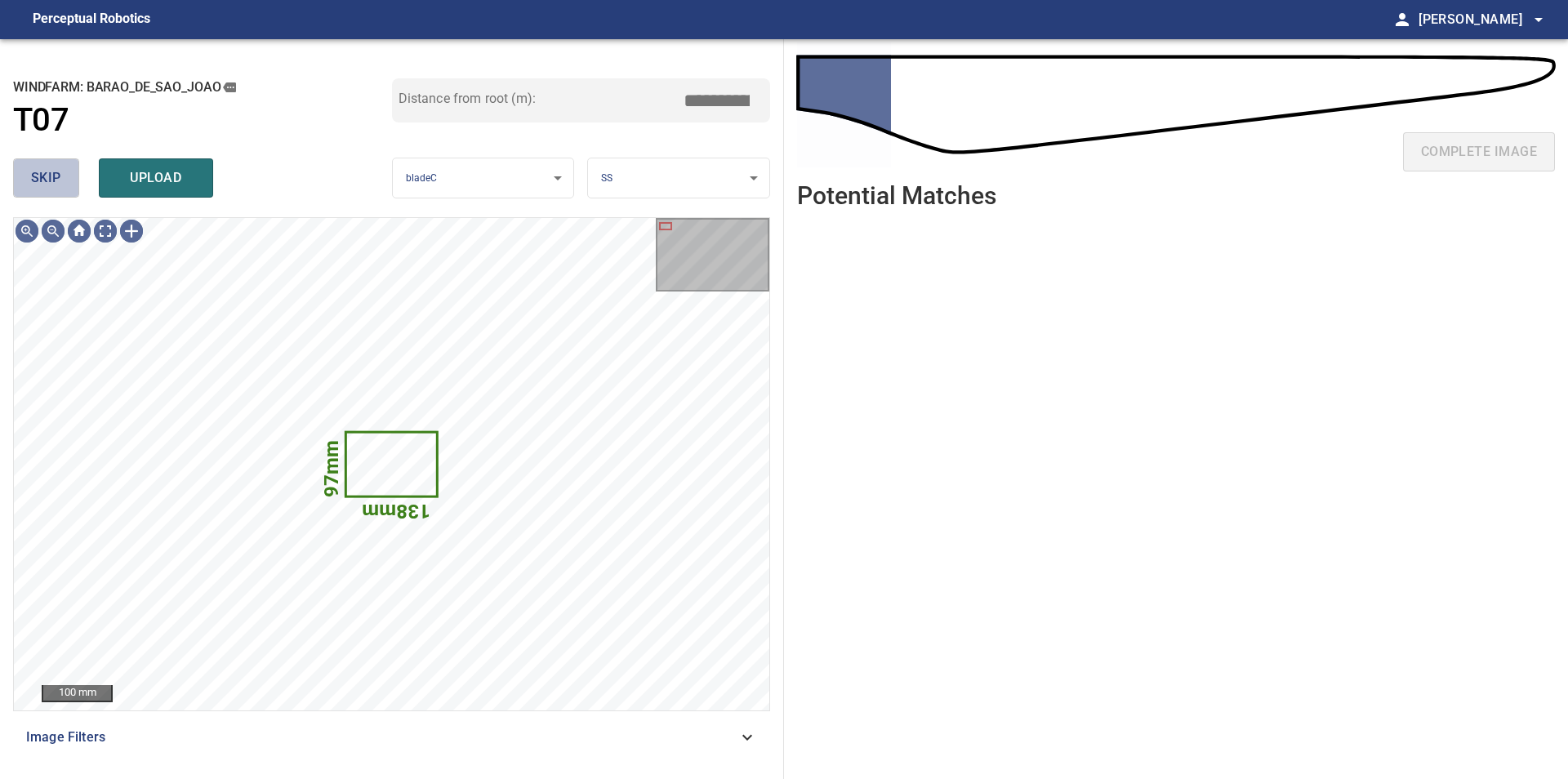
click at [63, 177] on button "skip" at bounding box center [46, 178] width 67 height 39
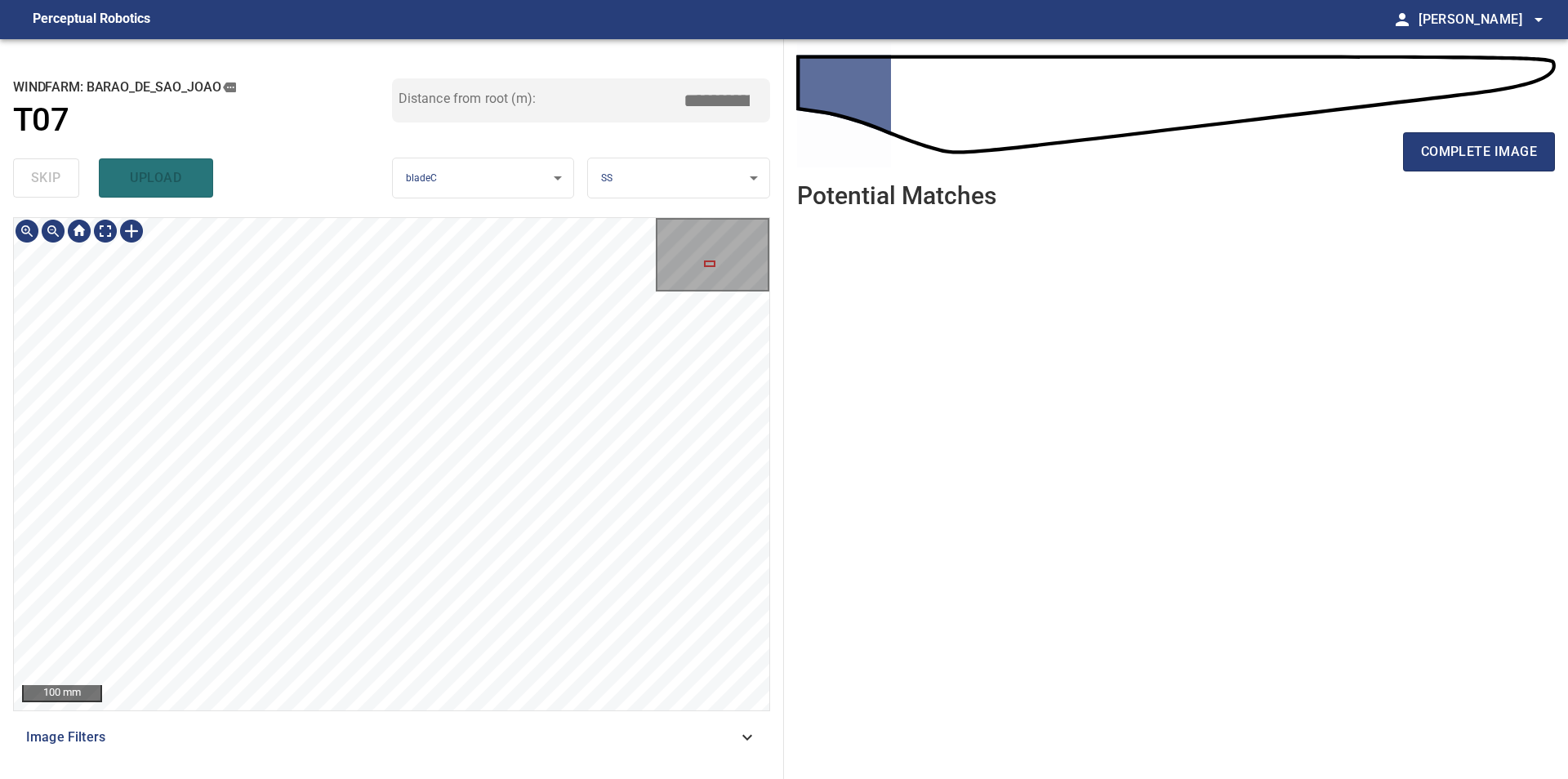
click at [769, 434] on div "100 mm" at bounding box center [391, 464] width 757 height 494
click at [370, 199] on div "**********" at bounding box center [391, 409] width 784 height 740
click at [1428, 153] on span "complete image" at bounding box center [1478, 151] width 116 height 23
click at [472, 712] on div "100 mm Image Filters" at bounding box center [391, 491] width 757 height 548
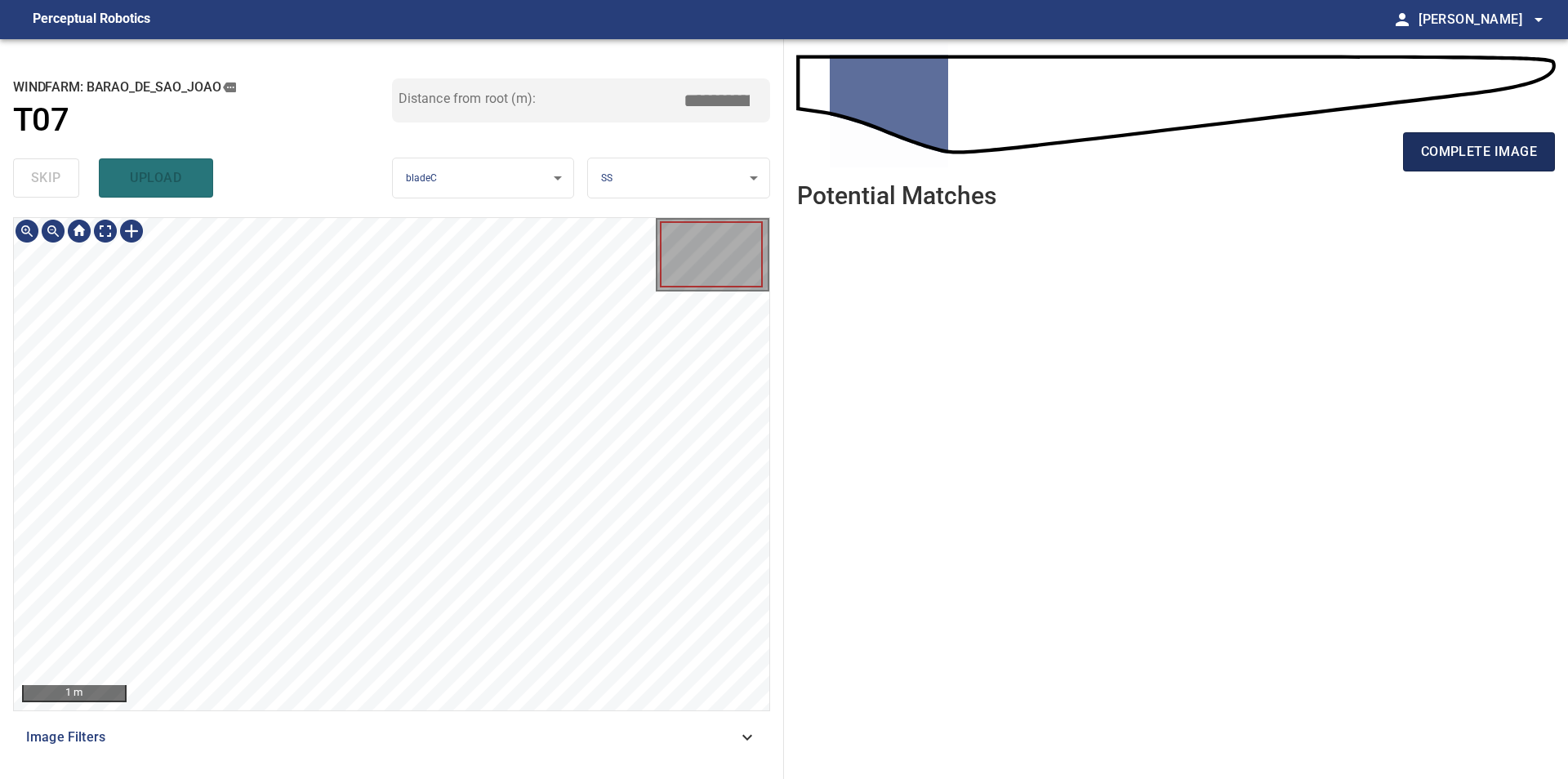
click at [1515, 158] on span "complete image" at bounding box center [1478, 151] width 116 height 23
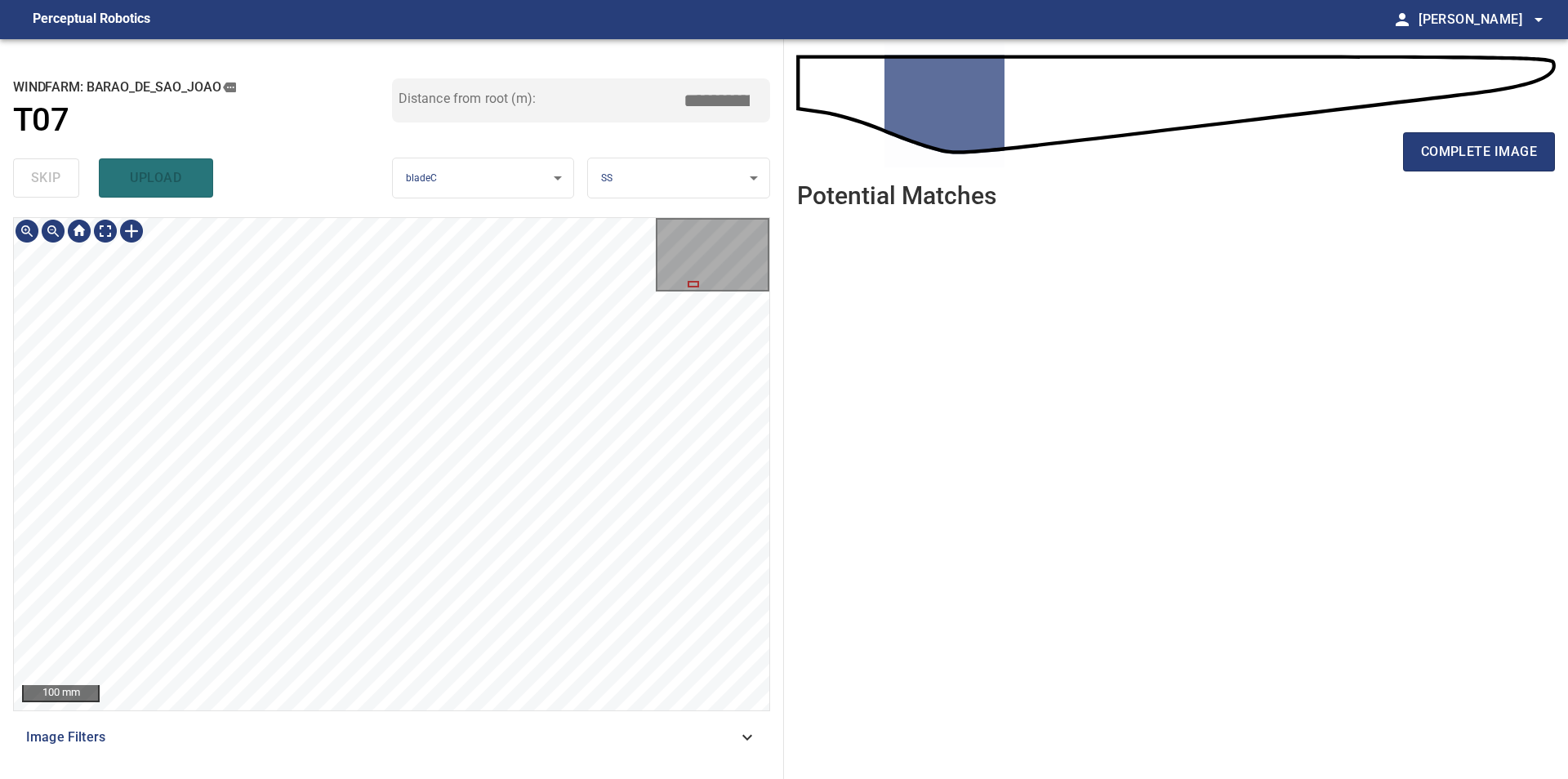
click at [506, 728] on div "100 mm Image Filters" at bounding box center [391, 491] width 757 height 548
click at [396, 204] on div "**********" at bounding box center [391, 409] width 784 height 740
click at [444, 157] on div "**********" at bounding box center [391, 409] width 784 height 740
click at [441, 199] on div "**********" at bounding box center [391, 409] width 784 height 740
click at [577, 714] on div "100 mm Image Filters" at bounding box center [391, 491] width 757 height 548
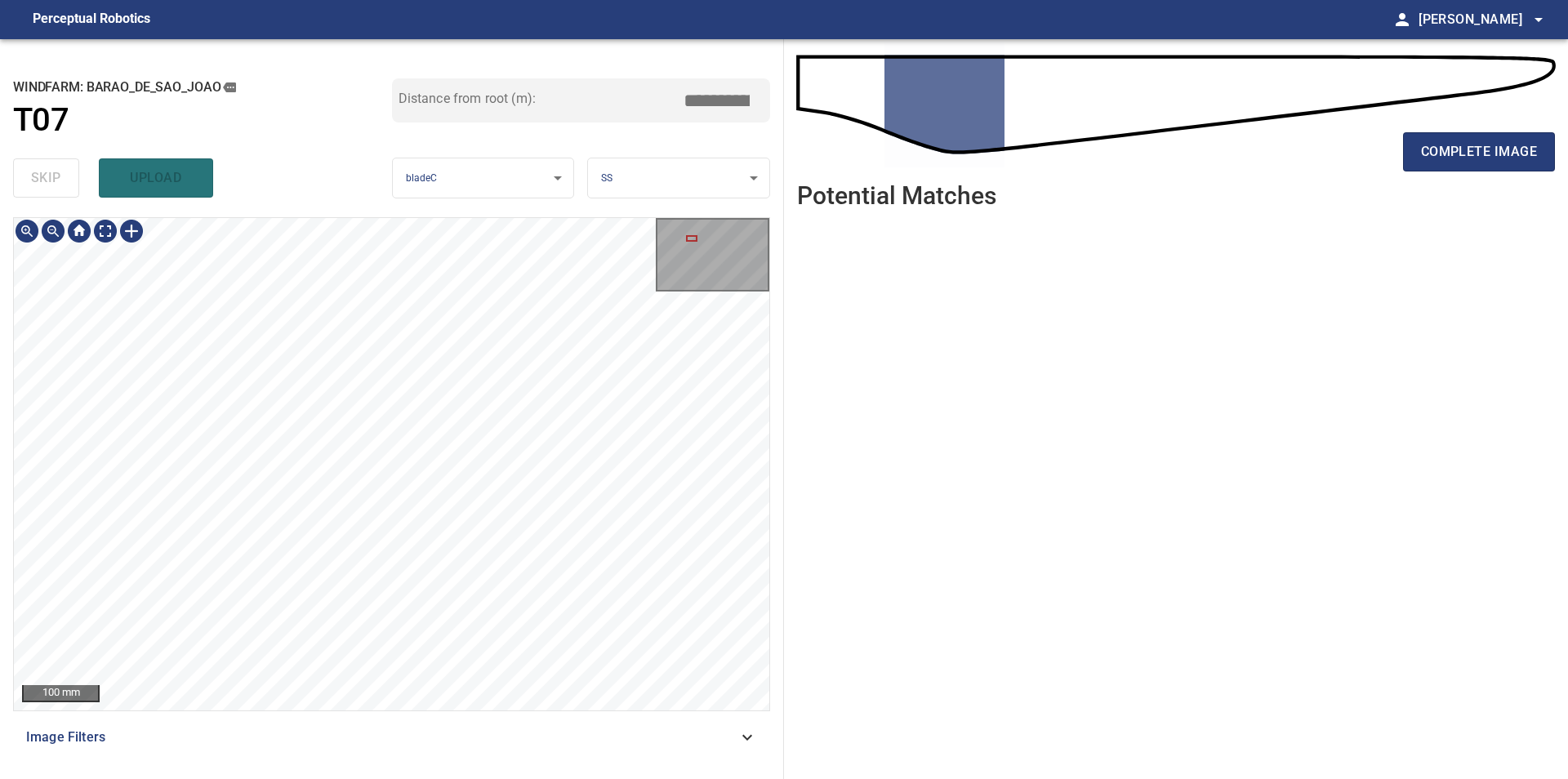
click at [375, 213] on div "**********" at bounding box center [391, 409] width 784 height 740
click at [384, 216] on div "**********" at bounding box center [391, 409] width 784 height 740
click at [362, 182] on div "**********" at bounding box center [391, 409] width 784 height 740
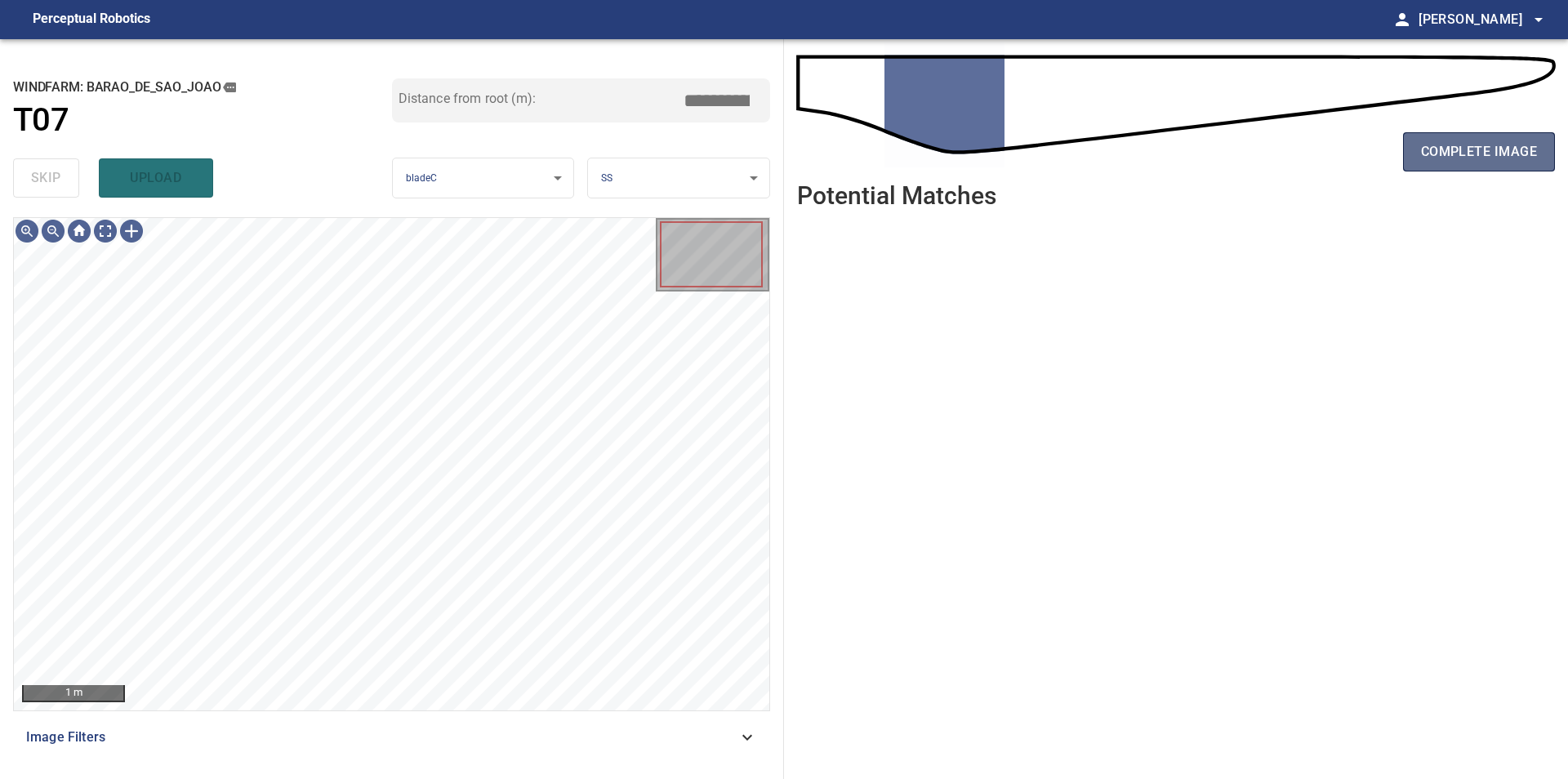
click at [1438, 146] on span "complete image" at bounding box center [1478, 151] width 116 height 23
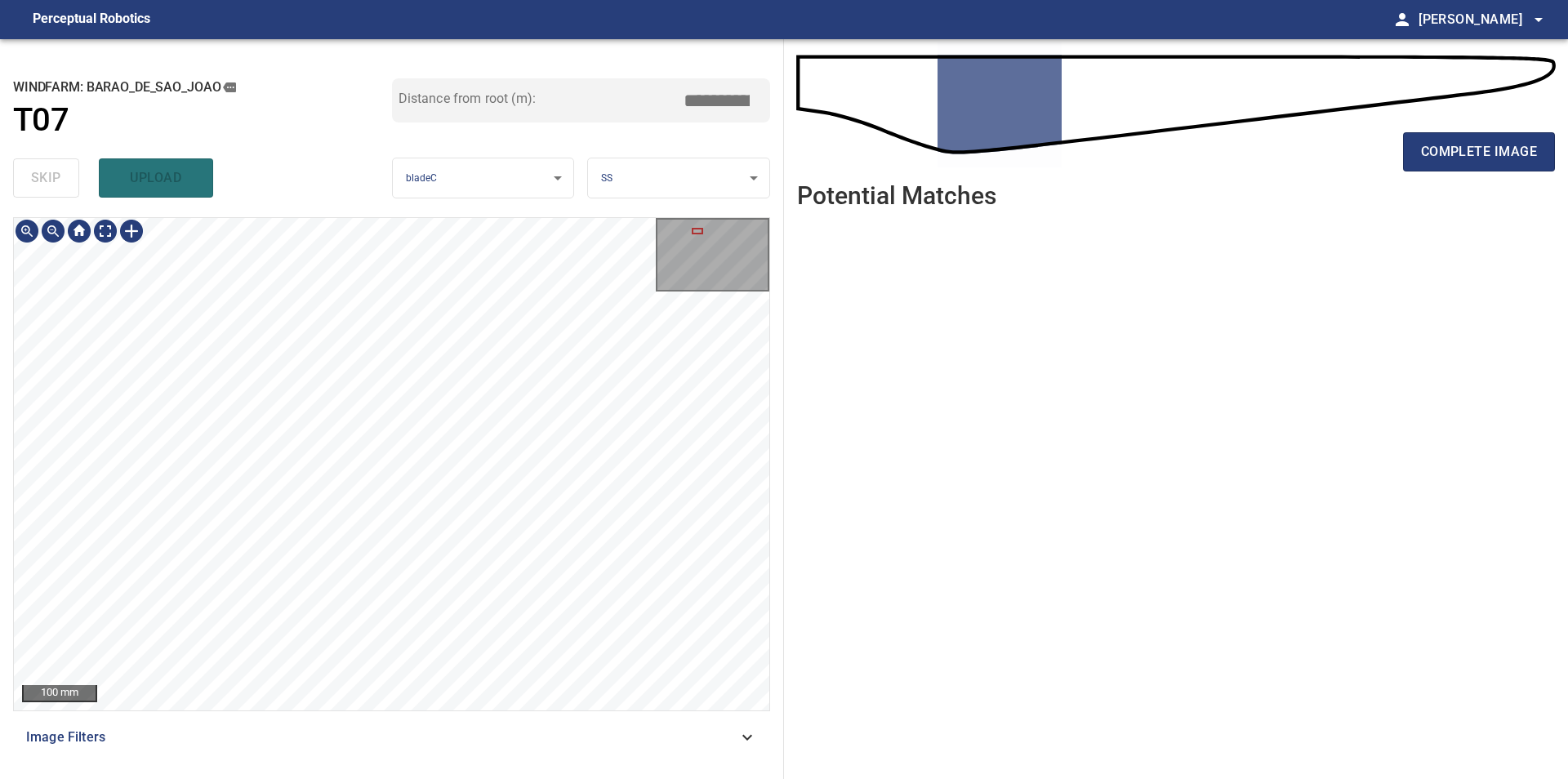
click at [479, 192] on div "**********" at bounding box center [391, 409] width 784 height 740
click at [137, 235] on div at bounding box center [131, 231] width 26 height 26
click at [581, 414] on div at bounding box center [391, 464] width 755 height 493
click at [565, 416] on div at bounding box center [558, 402] width 43 height 41
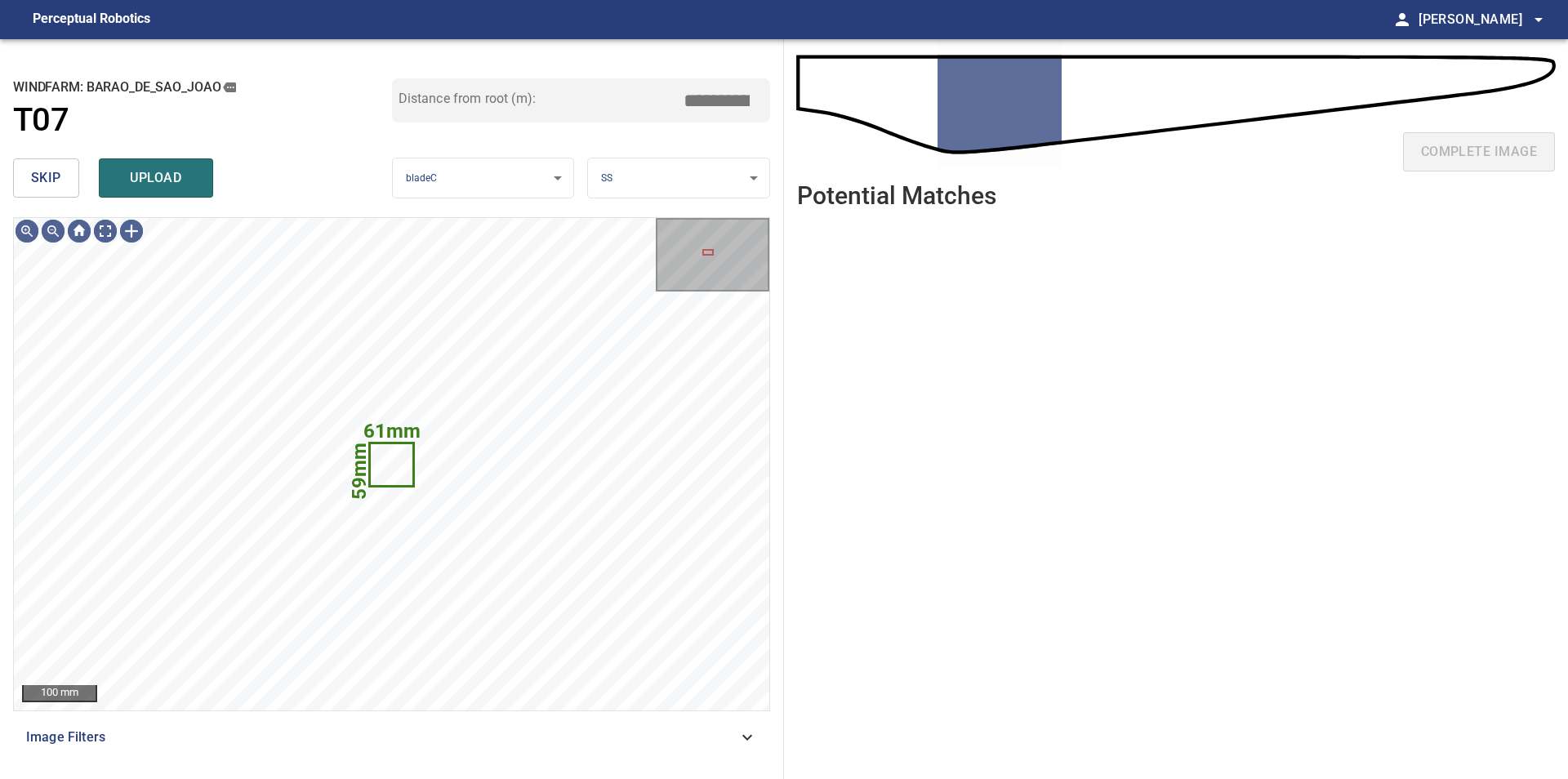
click at [36, 191] on button "skip" at bounding box center [46, 178] width 67 height 39
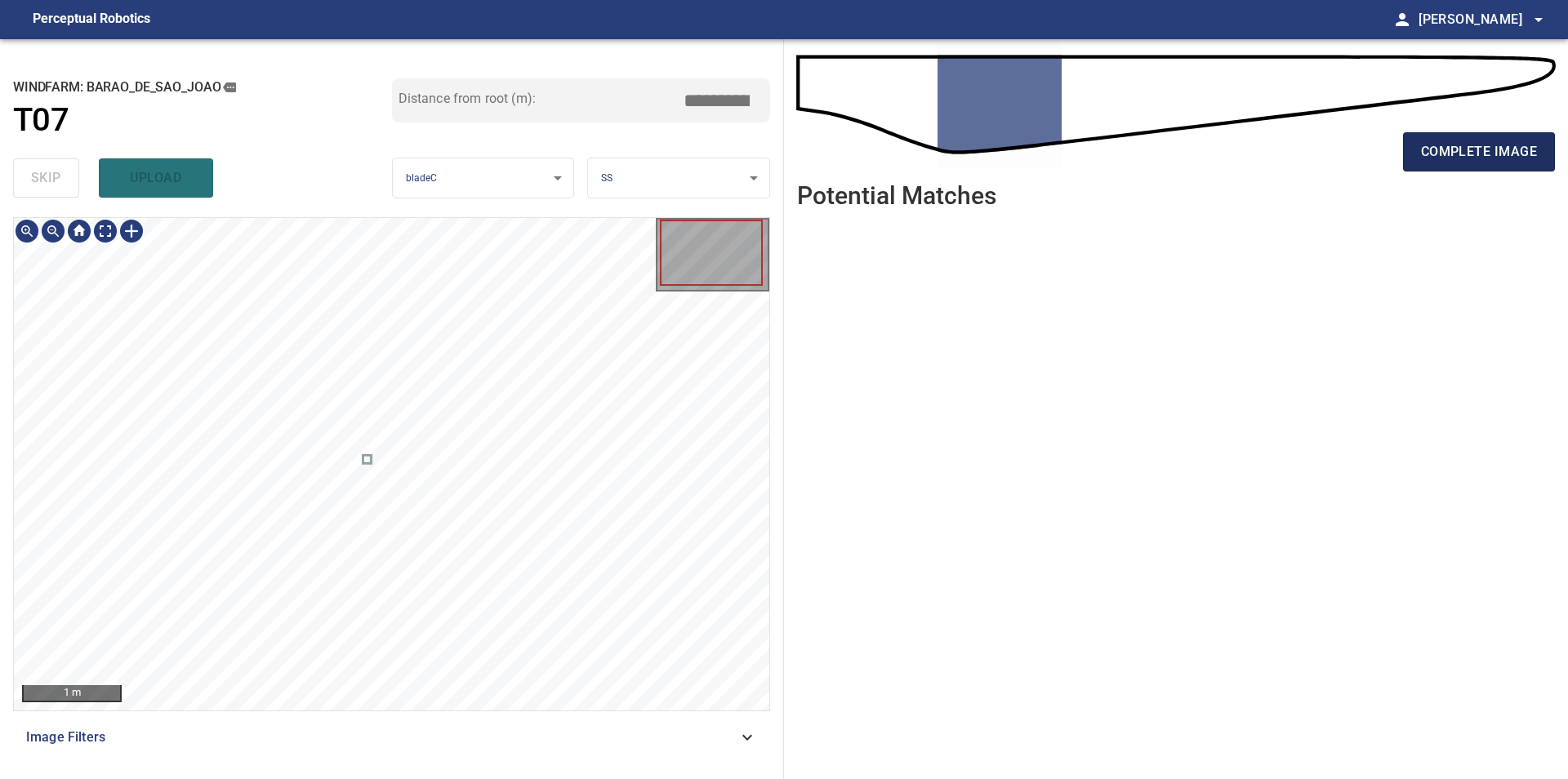
click at [1469, 159] on span "complete image" at bounding box center [1478, 151] width 116 height 23
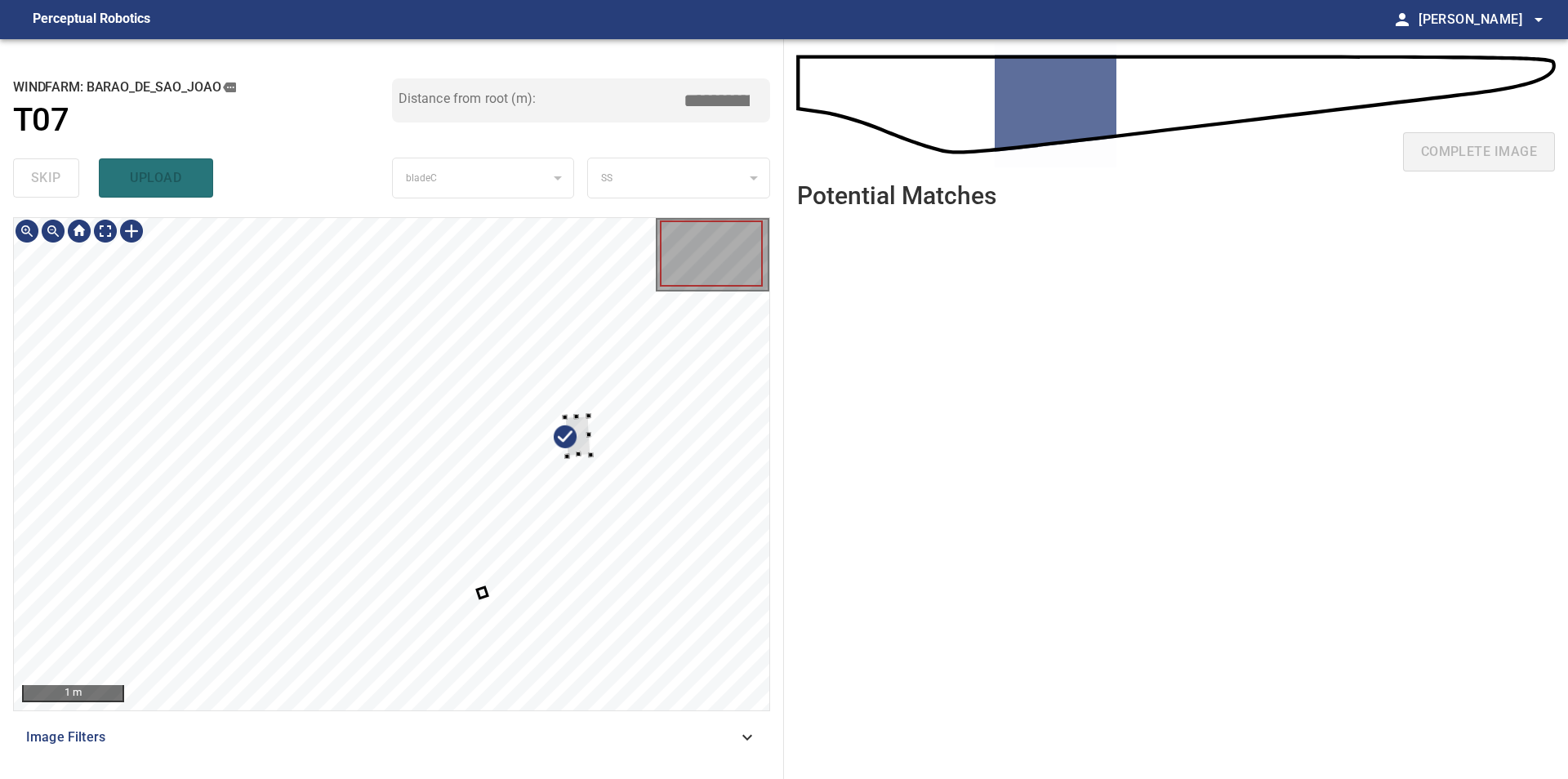
click at [673, 399] on div at bounding box center [391, 464] width 755 height 493
click at [691, 407] on div at bounding box center [391, 464] width 755 height 493
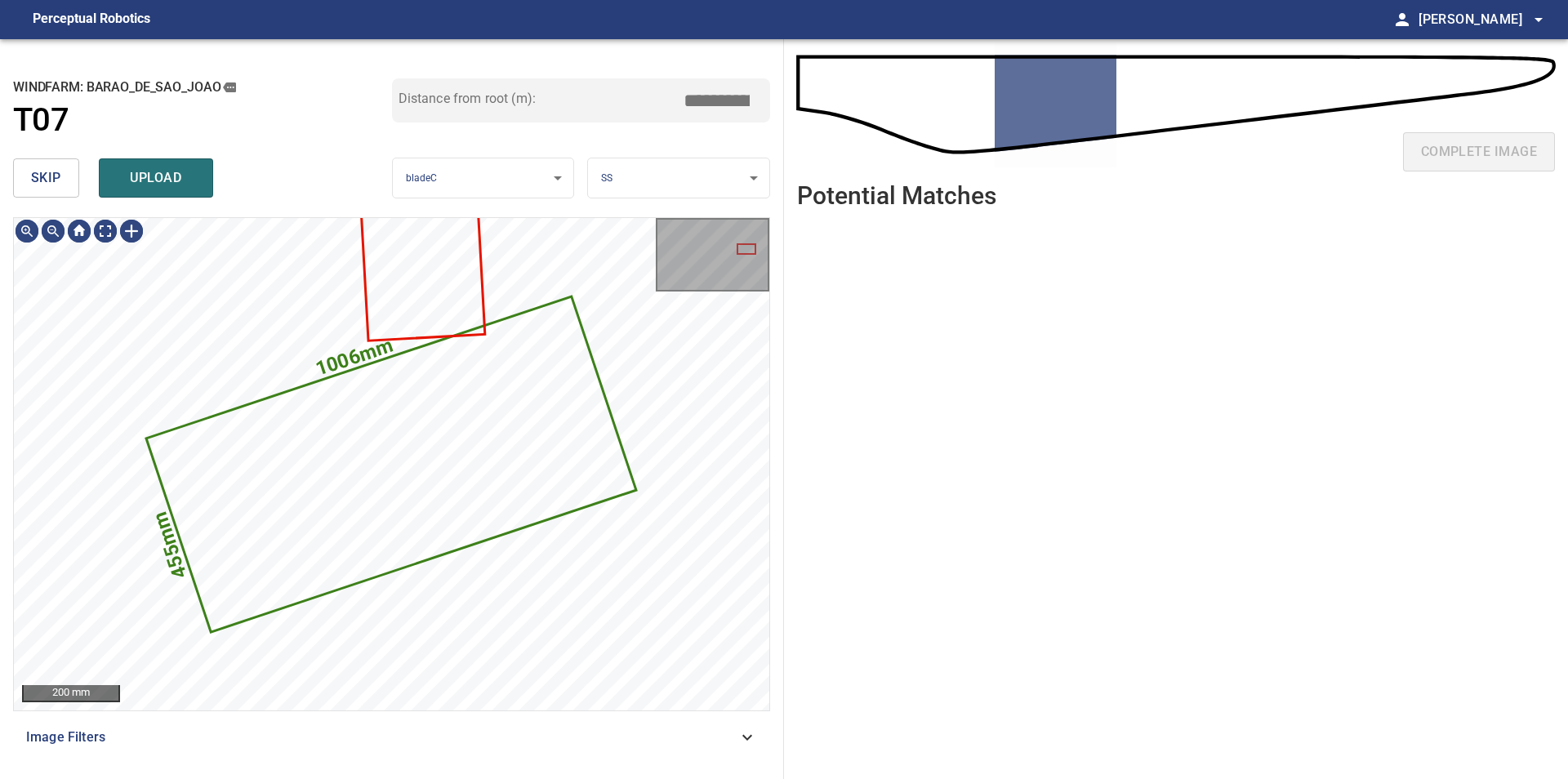
click at [74, 180] on button "skip" at bounding box center [46, 178] width 67 height 39
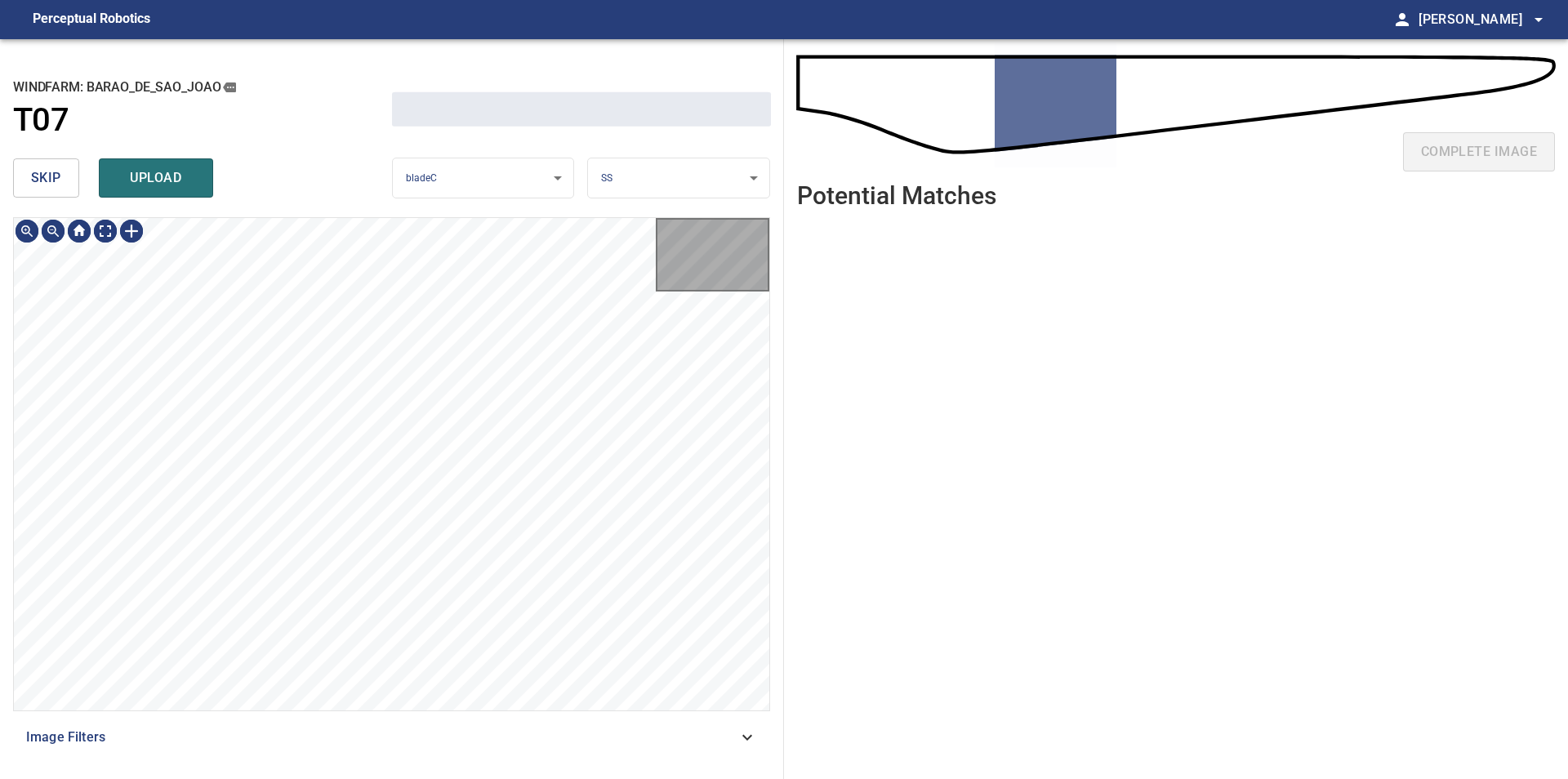
click at [74, 179] on button "skip" at bounding box center [46, 178] width 67 height 39
click at [74, 179] on div "skip upload" at bounding box center [202, 177] width 379 height 52
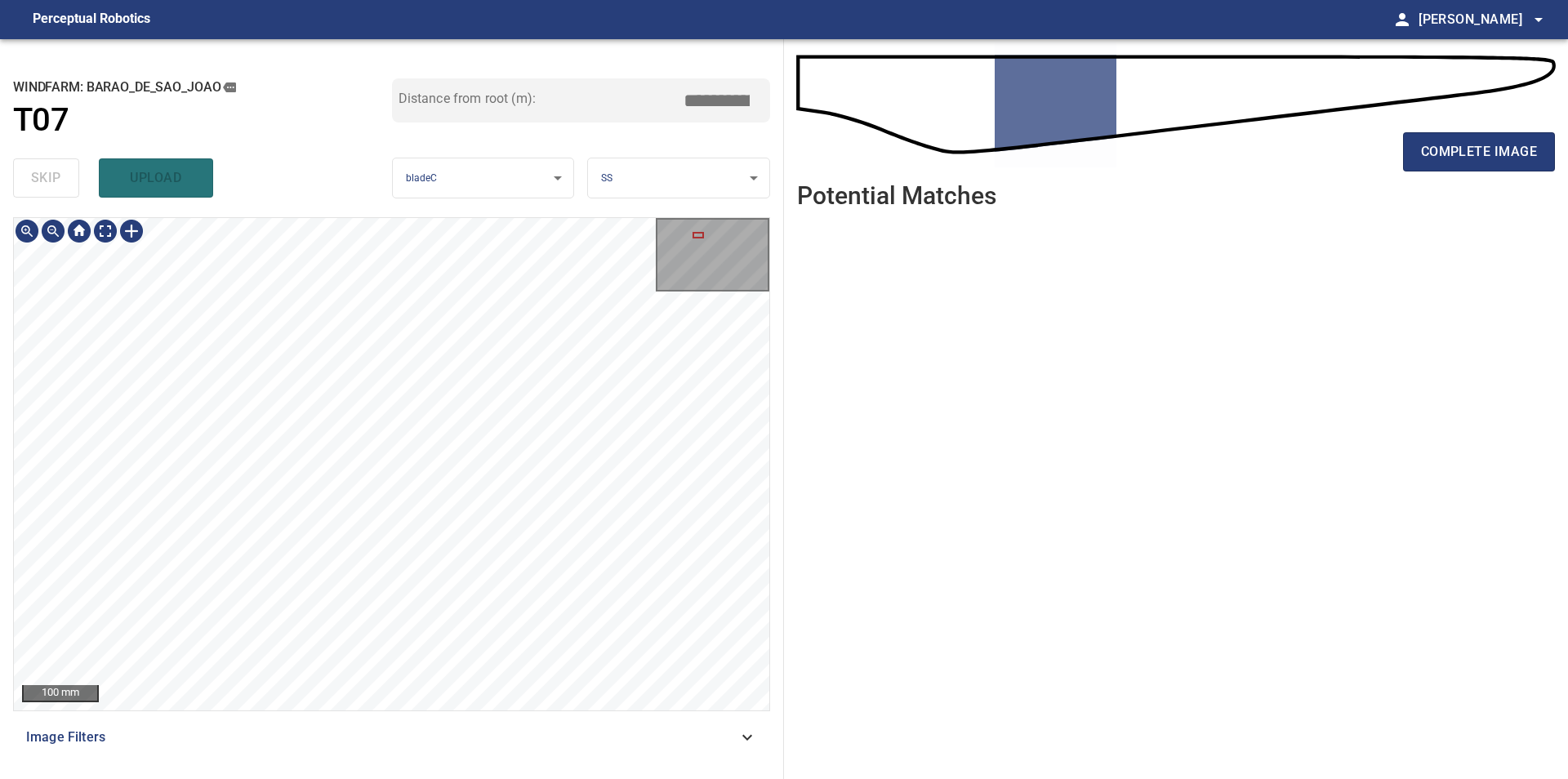
click at [462, 206] on div "**********" at bounding box center [391, 409] width 784 height 740
click at [130, 191] on div "**********" at bounding box center [391, 409] width 784 height 740
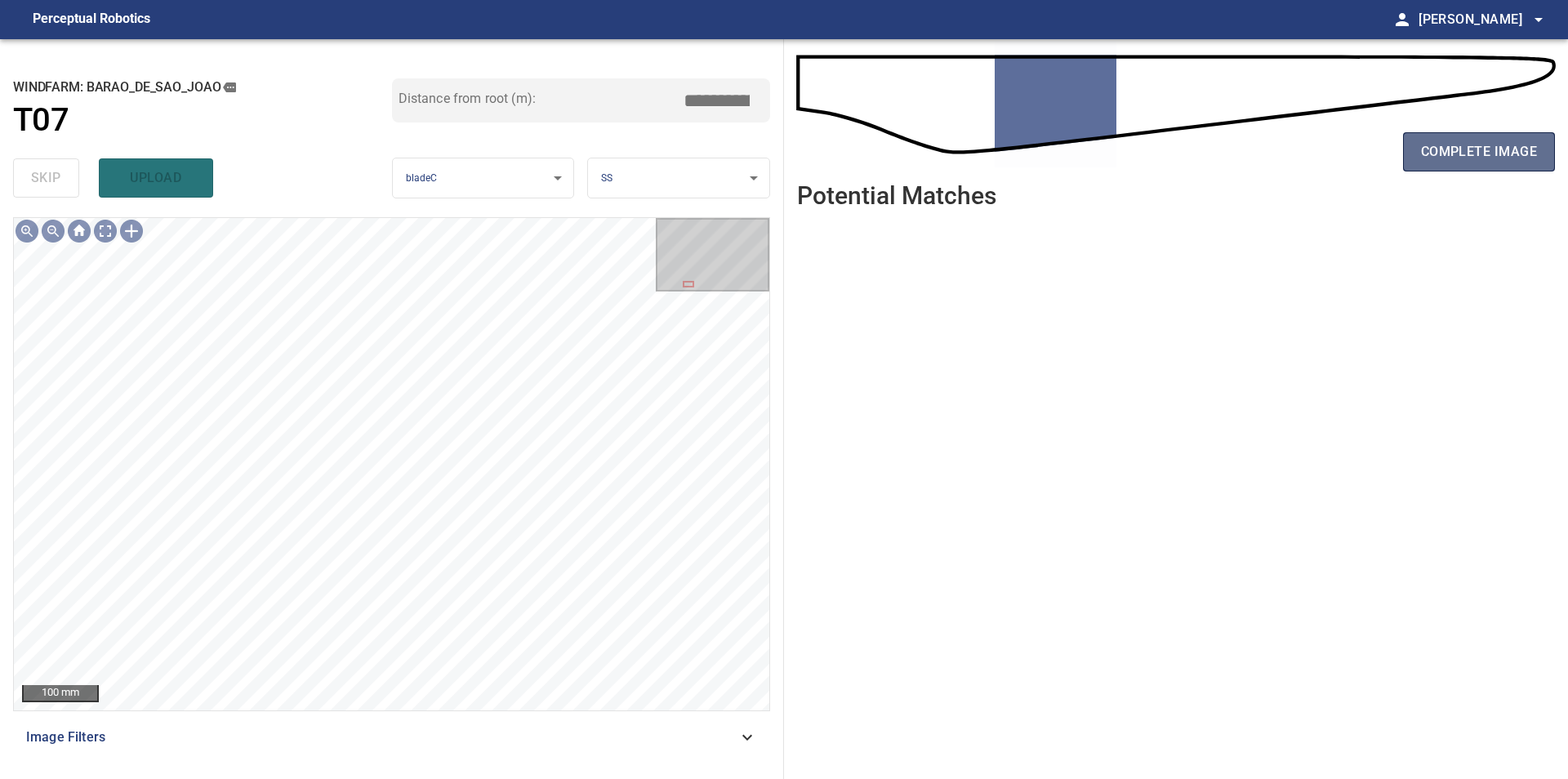
click at [1452, 149] on span "complete image" at bounding box center [1478, 151] width 116 height 23
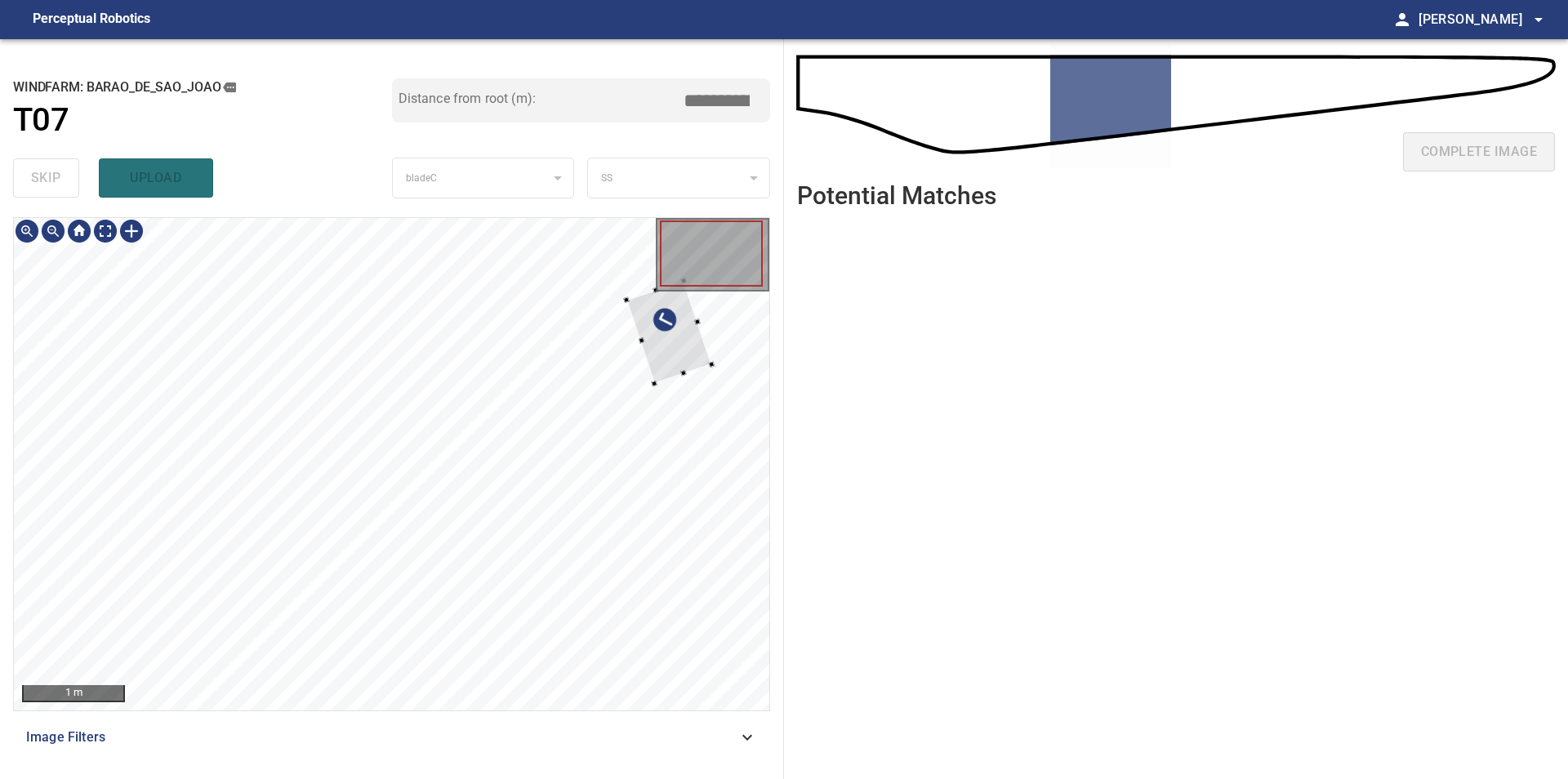
click at [739, 369] on div at bounding box center [391, 464] width 755 height 493
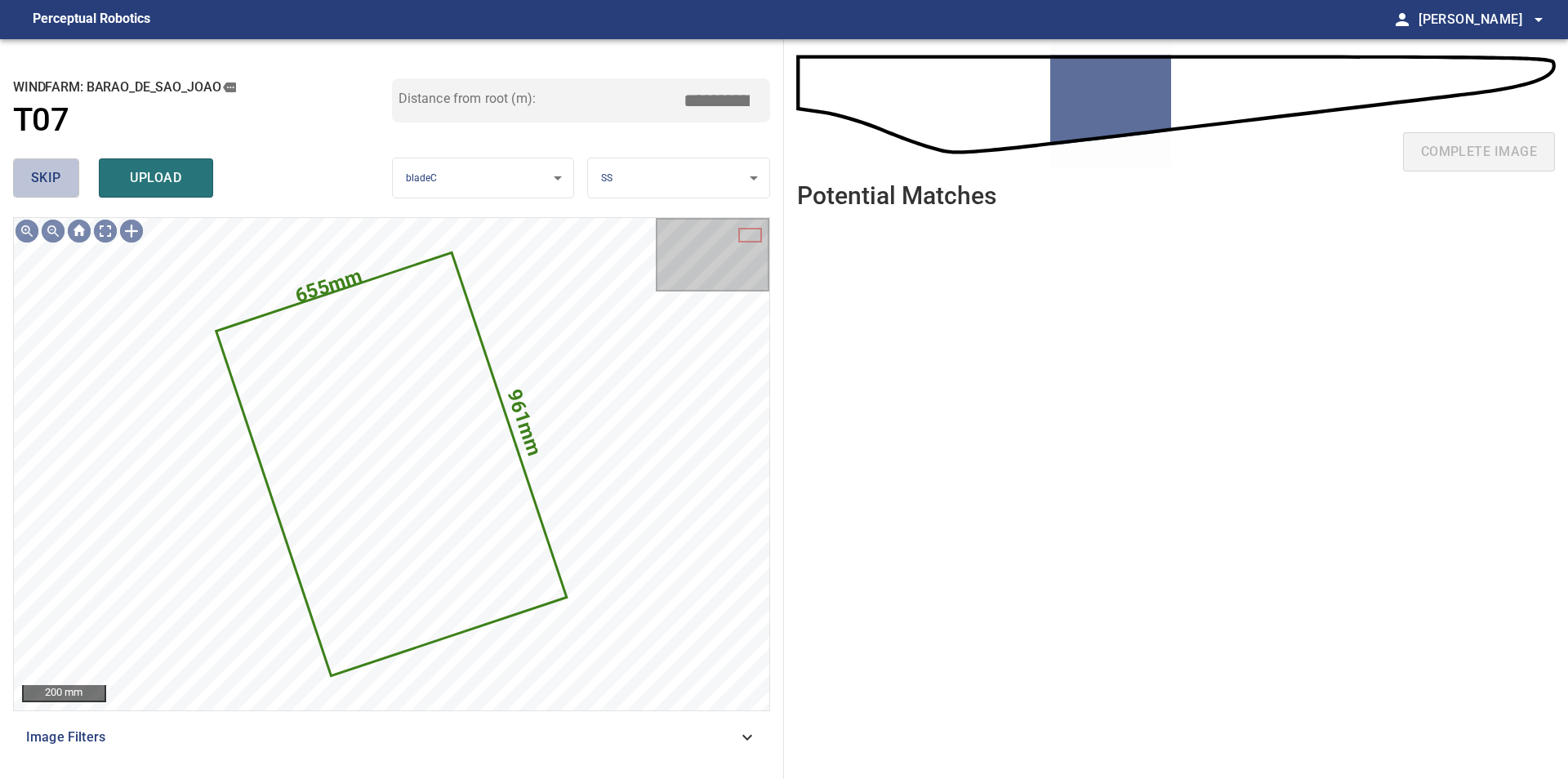
click at [43, 178] on span "skip" at bounding box center [46, 178] width 30 height 23
click at [43, 178] on div "skip upload" at bounding box center [202, 177] width 379 height 52
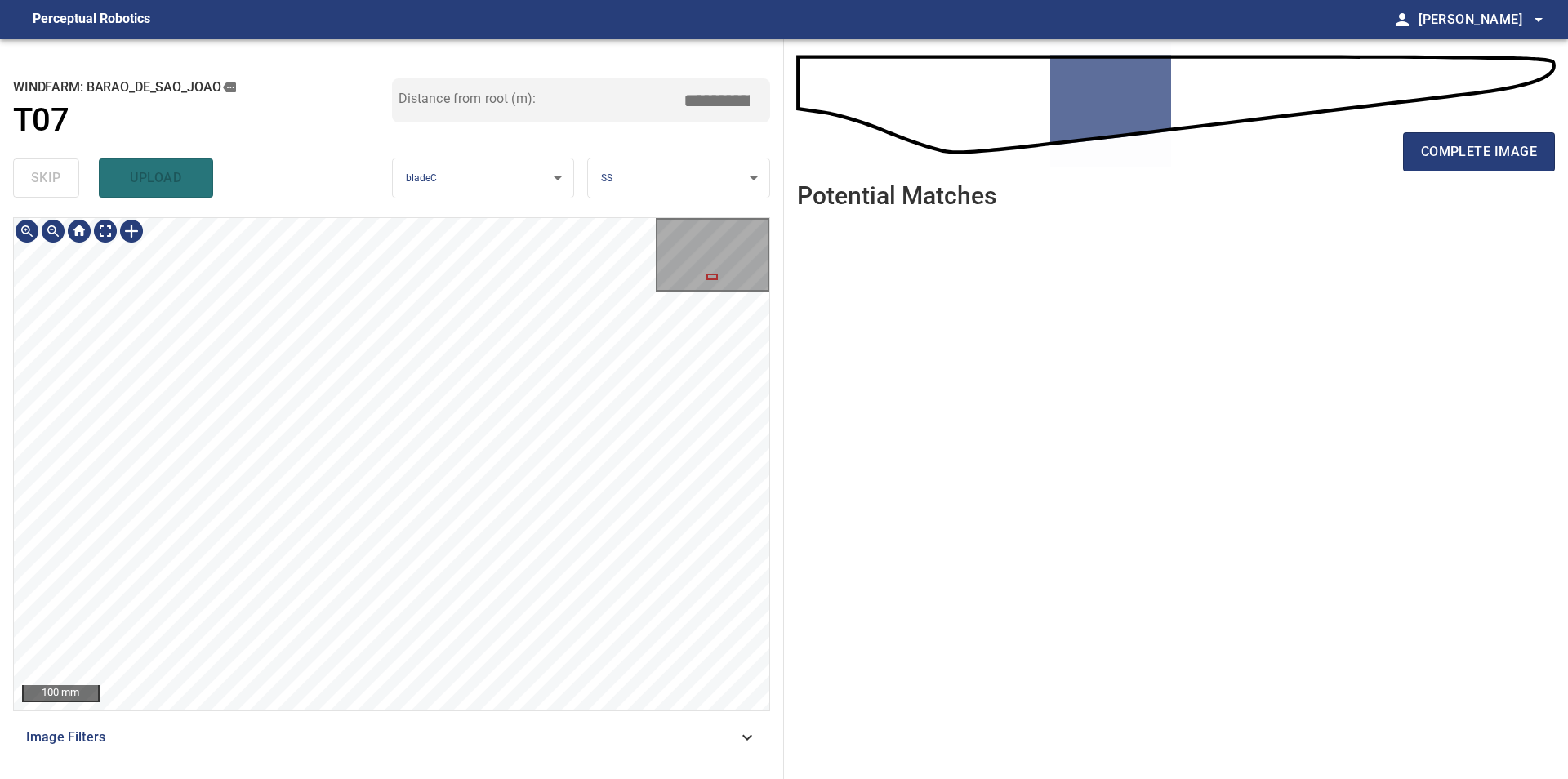
click at [507, 749] on div "100 mm Image Filters" at bounding box center [391, 491] width 757 height 548
click at [421, 711] on div "100 mm Image Filters" at bounding box center [391, 491] width 757 height 548
click at [332, 215] on div "**********" at bounding box center [391, 409] width 784 height 740
click at [7, 313] on div "**********" at bounding box center [391, 409] width 784 height 740
type input "****"
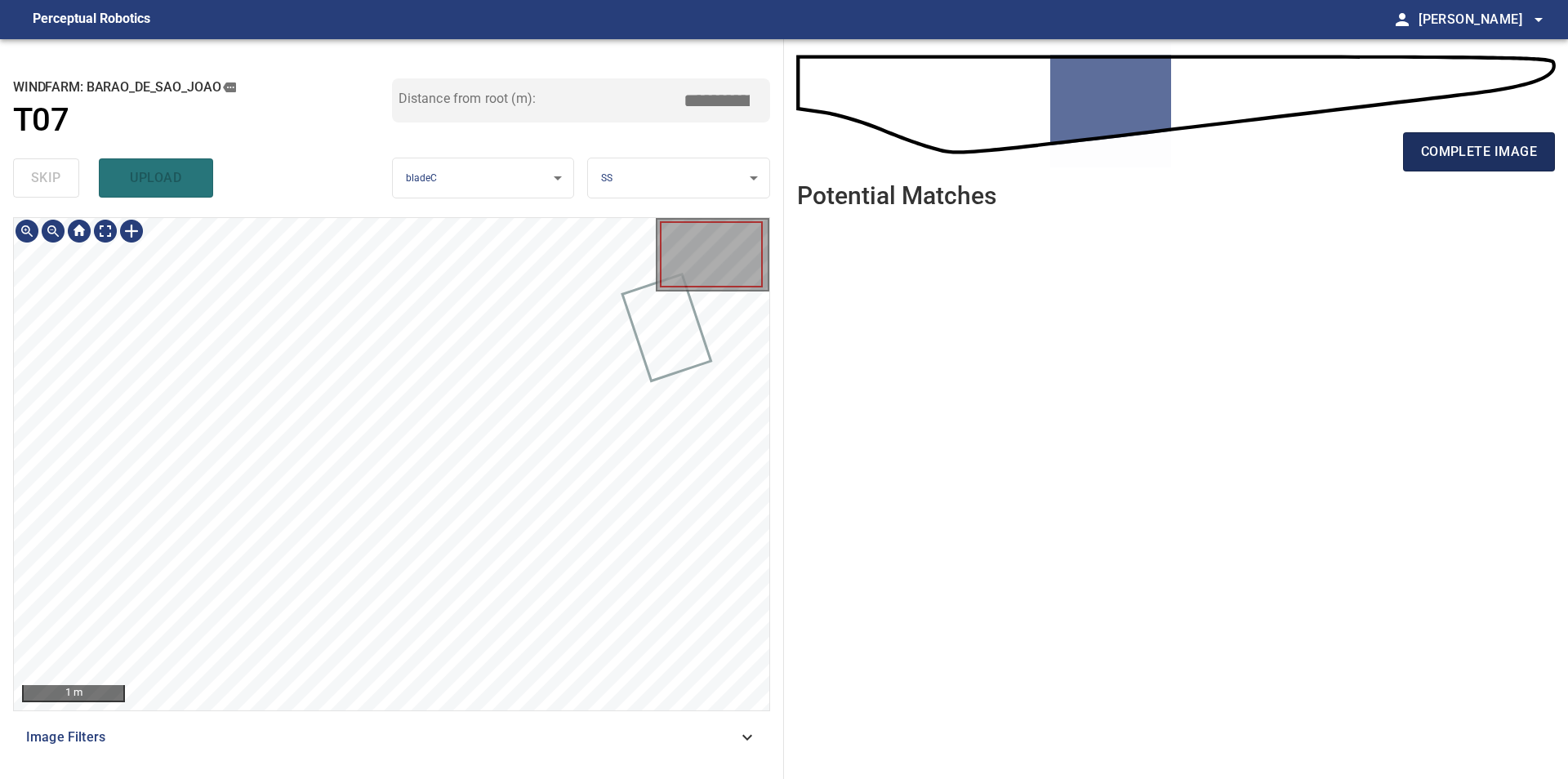
click at [1529, 144] on span "complete image" at bounding box center [1478, 151] width 116 height 23
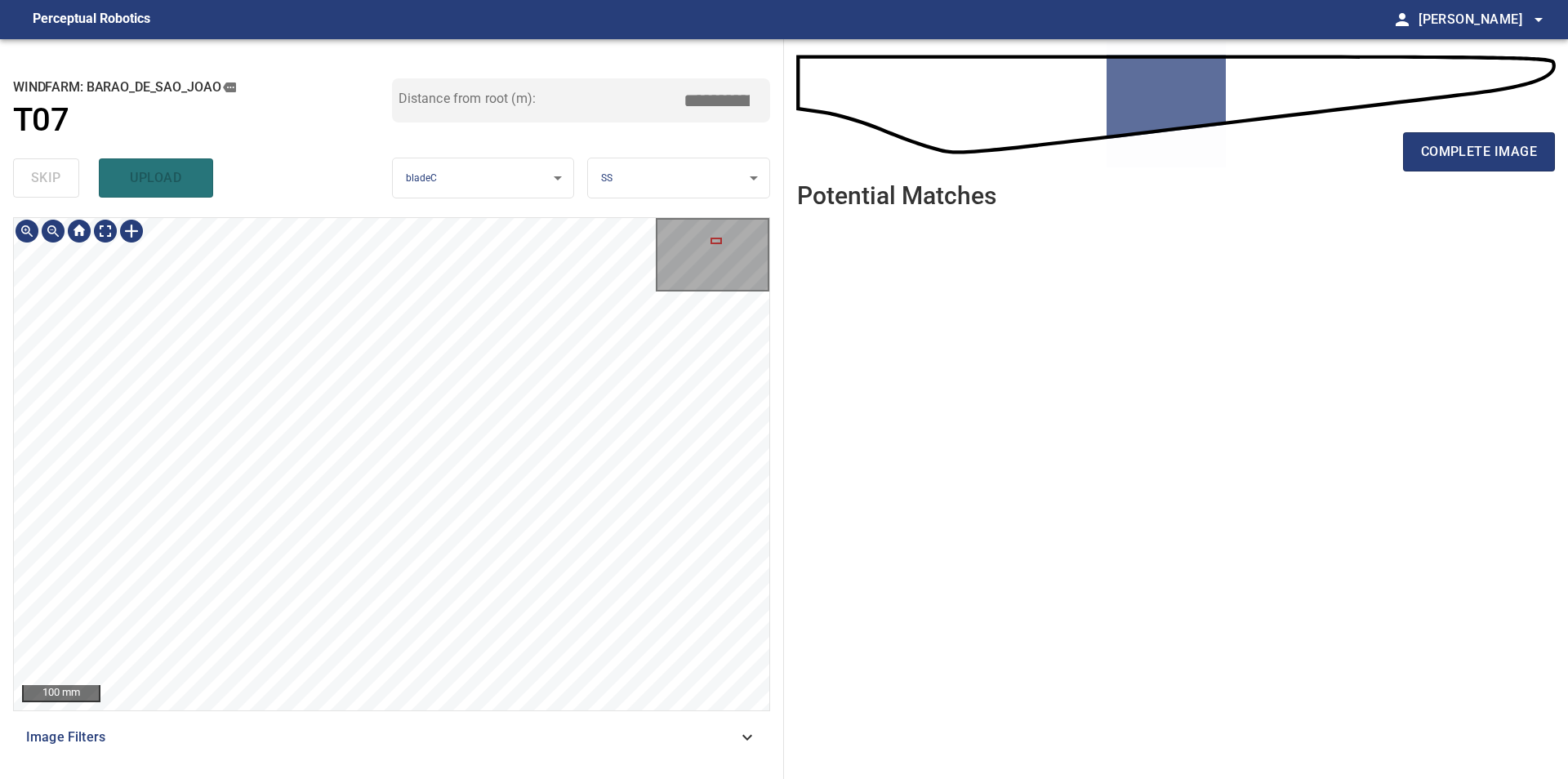
click at [504, 712] on div "100 mm Image Filters" at bounding box center [391, 491] width 757 height 548
click at [580, 747] on div "100 mm Image Filters" at bounding box center [391, 491] width 757 height 548
click at [541, 712] on div "100 mm Image Filters" at bounding box center [391, 491] width 757 height 548
click at [514, 713] on div "100 mm Image Filters" at bounding box center [391, 491] width 757 height 548
click at [1428, 169] on button "complete image" at bounding box center [1479, 151] width 151 height 39
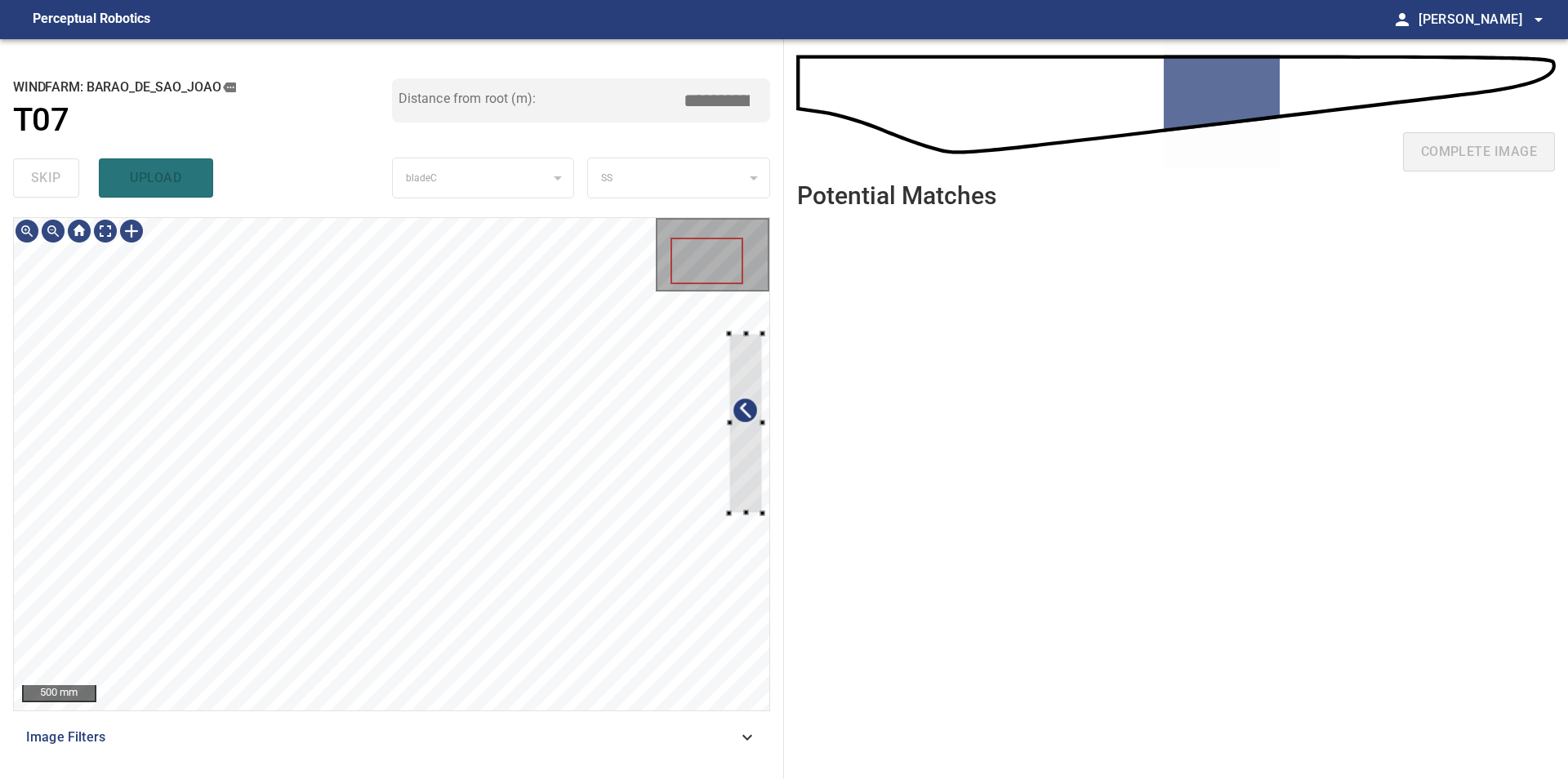
click at [776, 335] on div "**********" at bounding box center [391, 409] width 784 height 740
click at [754, 391] on div at bounding box center [743, 423] width 34 height 180
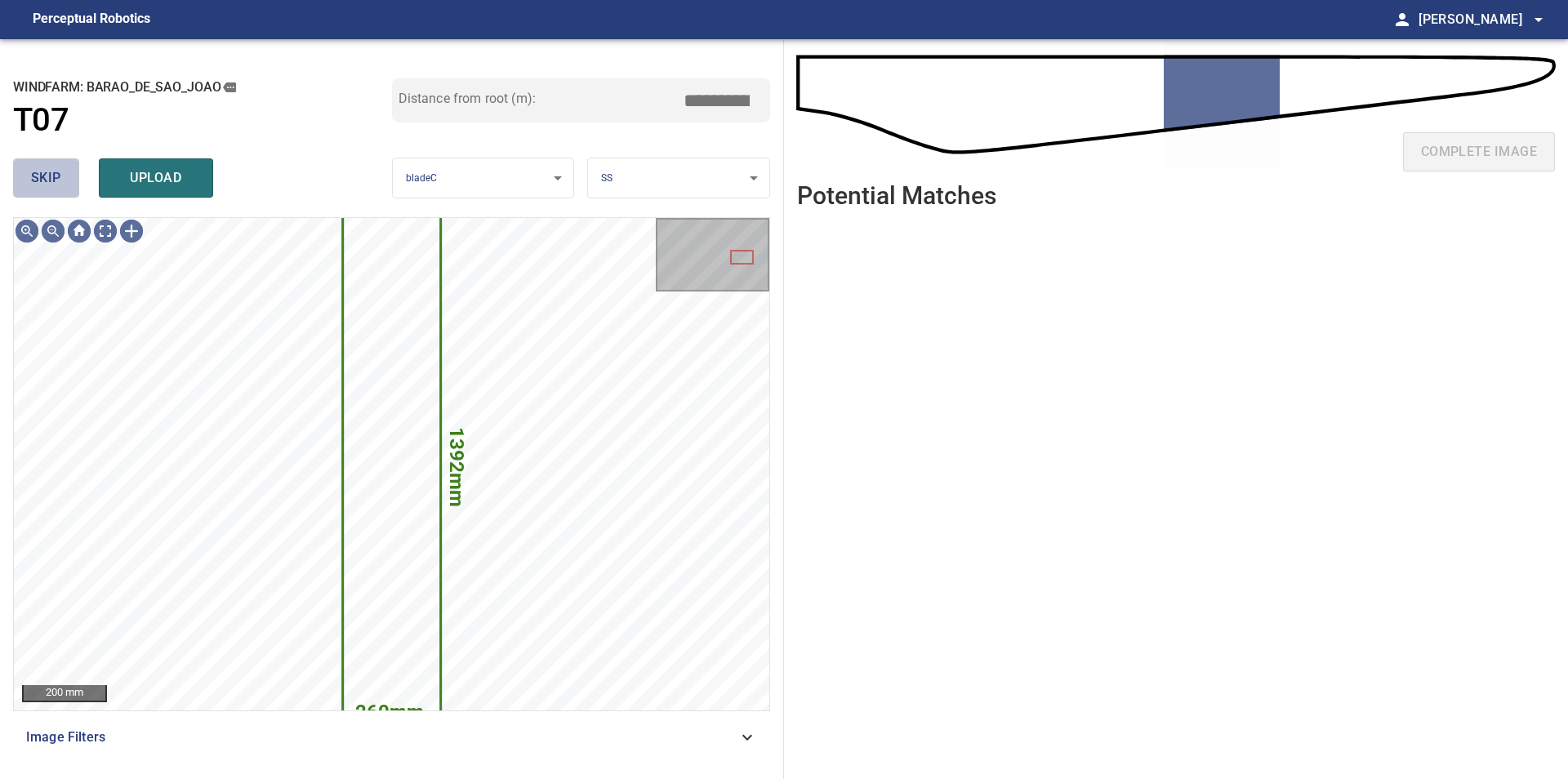
click at [46, 190] on span "skip" at bounding box center [46, 178] width 30 height 23
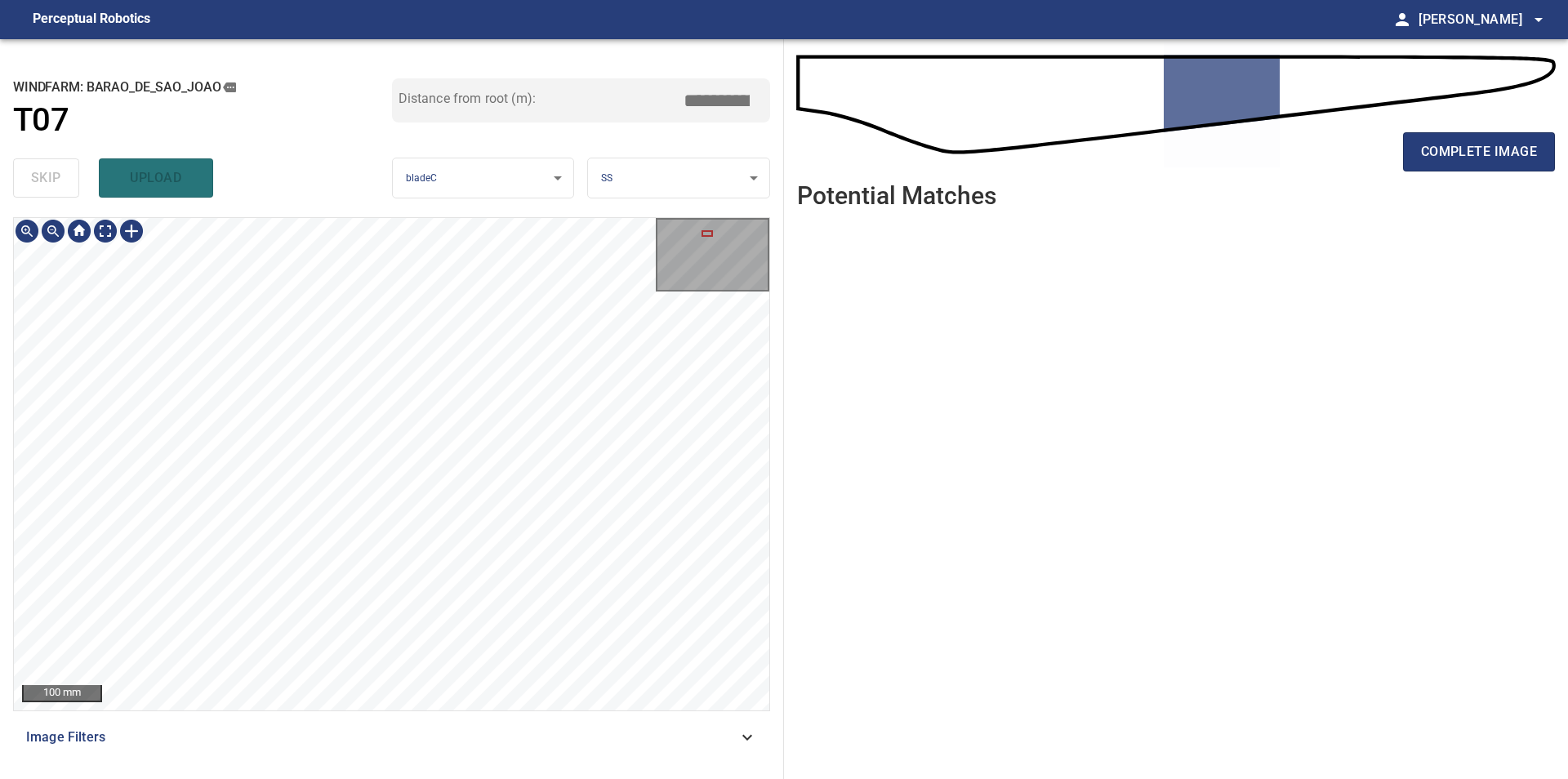
click at [400, 205] on div "**********" at bounding box center [391, 409] width 784 height 740
click at [166, 203] on div "**********" at bounding box center [391, 409] width 784 height 740
click at [187, 214] on div "**********" at bounding box center [391, 409] width 784 height 740
click at [382, 719] on div "100 mm Image Filters" at bounding box center [391, 491] width 757 height 548
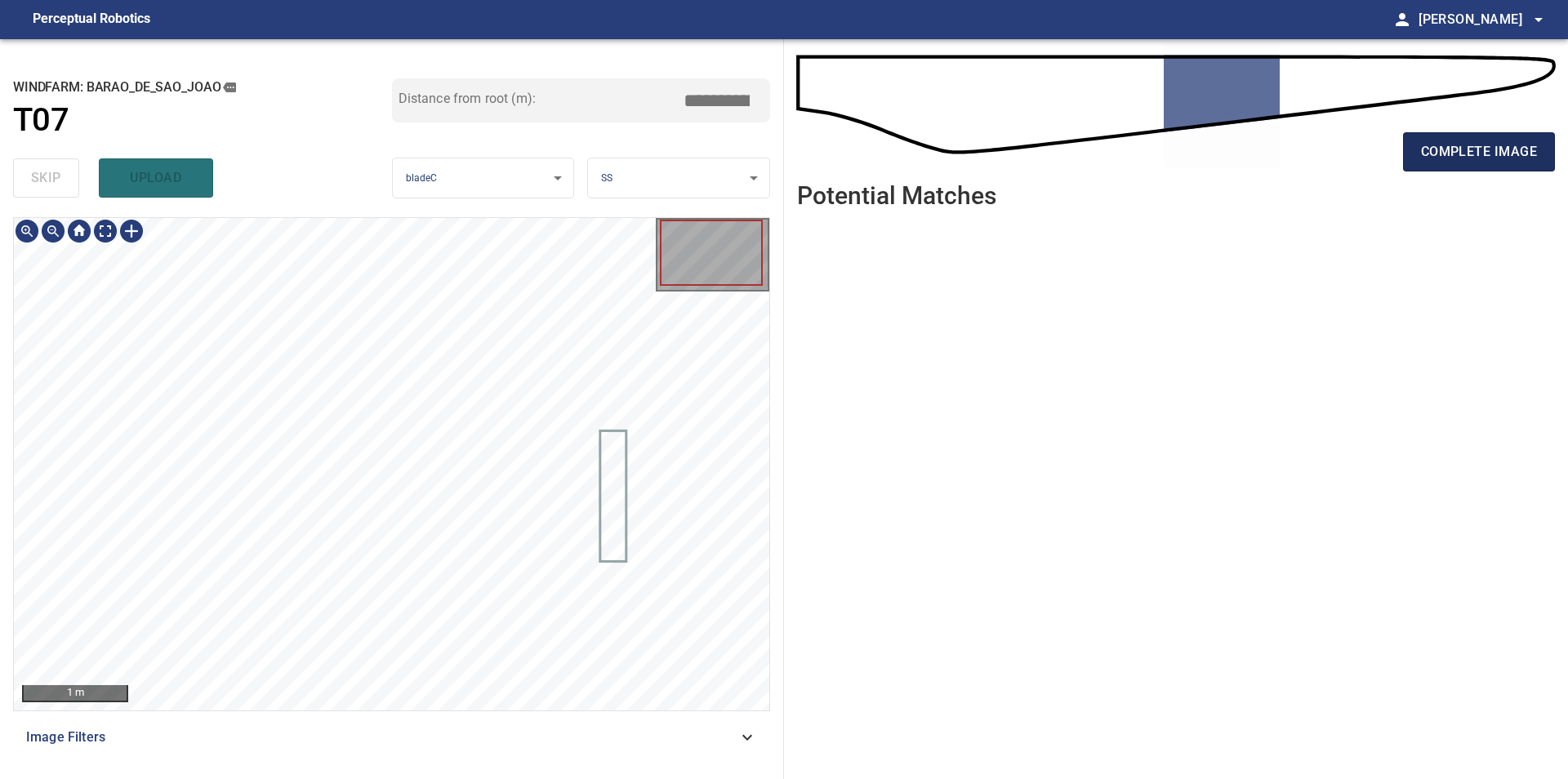
click at [1432, 141] on span "complete image" at bounding box center [1478, 151] width 116 height 23
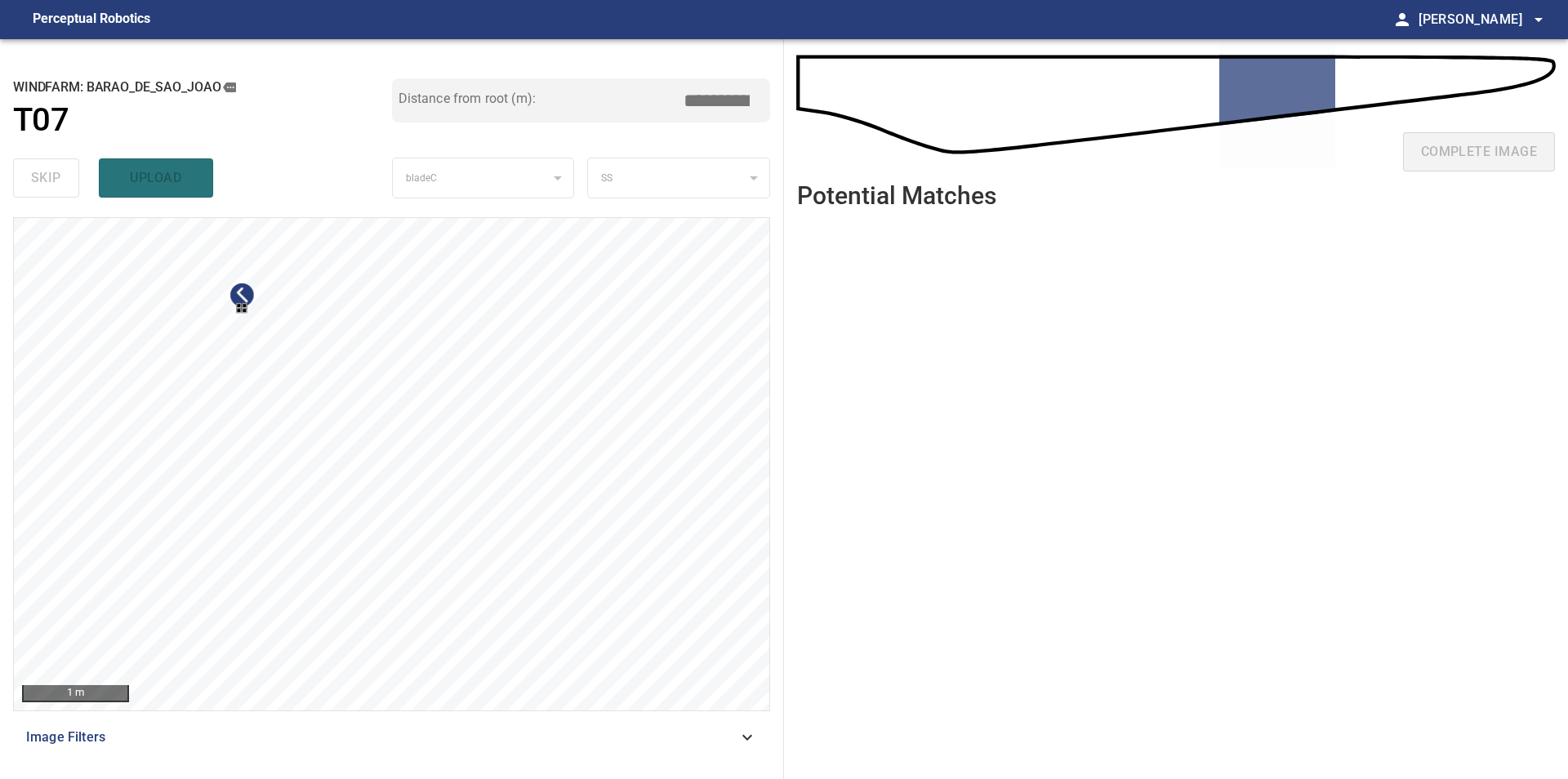
click at [354, 458] on div at bounding box center [391, 464] width 755 height 493
click at [735, 353] on div at bounding box center [391, 464] width 755 height 493
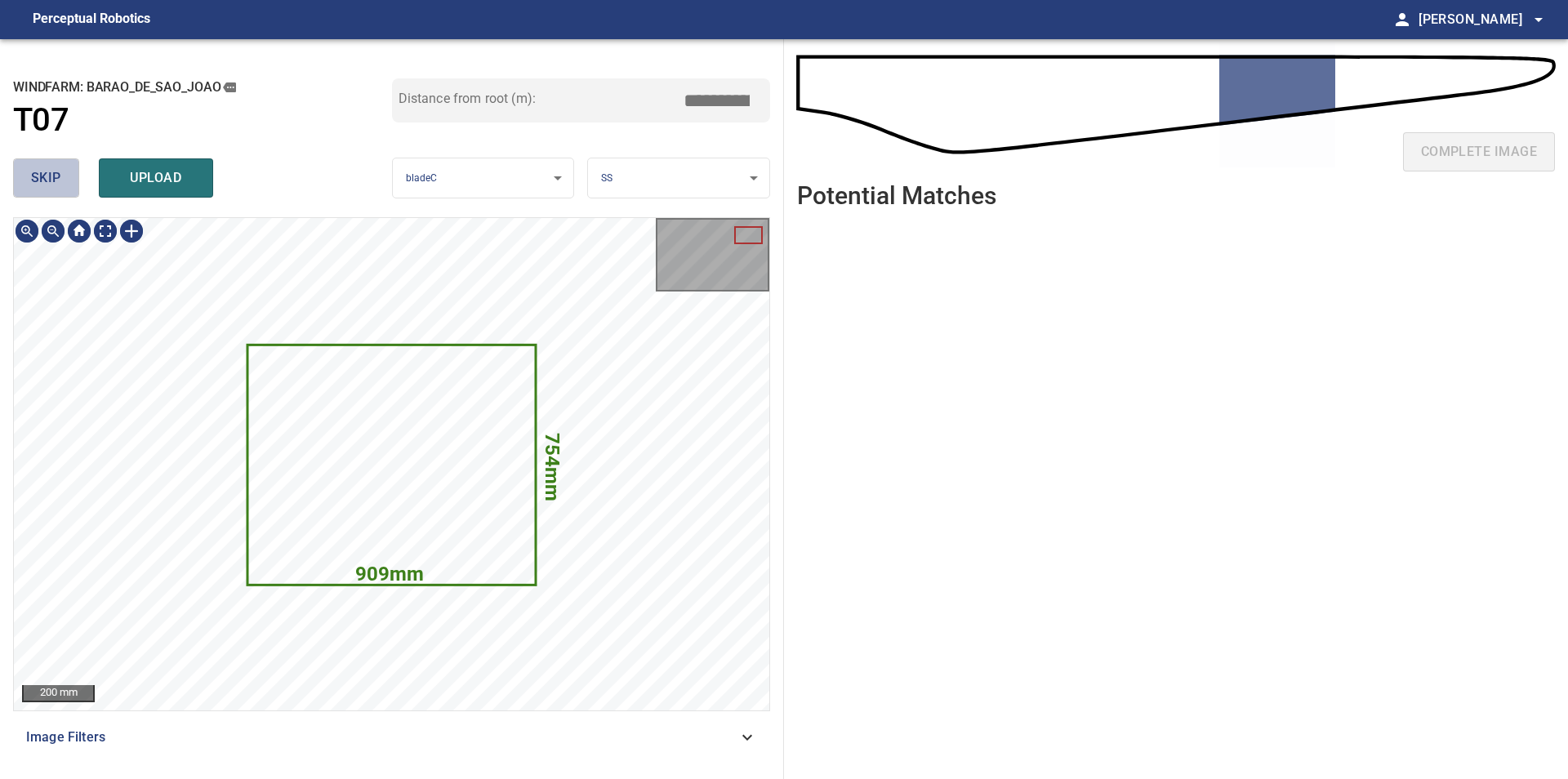
click at [46, 182] on span "skip" at bounding box center [46, 178] width 30 height 23
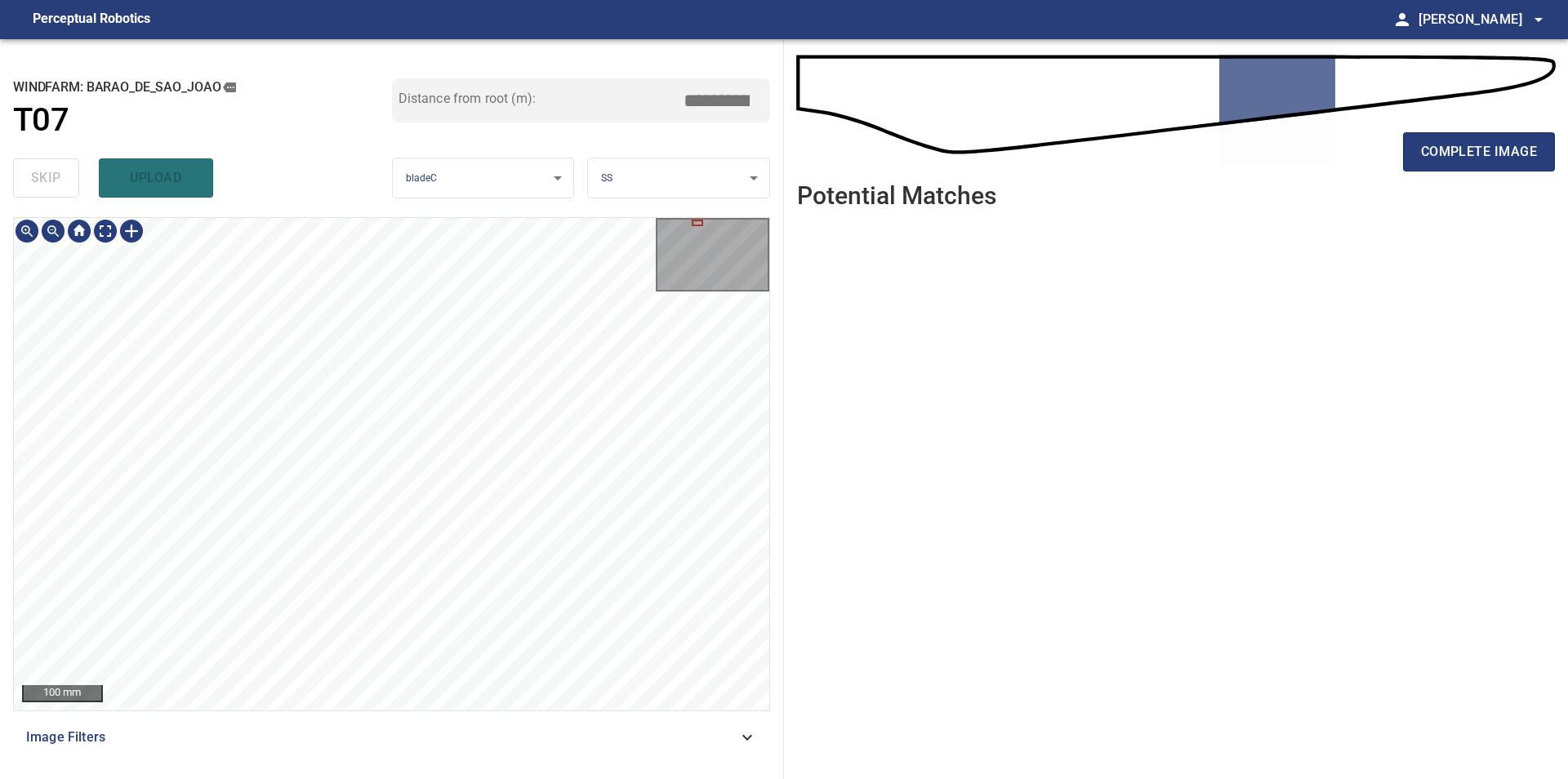
click at [852, 502] on div "**********" at bounding box center [784, 409] width 1568 height 740
click at [486, 737] on div "100 mm Image Filters" at bounding box center [391, 491] width 757 height 548
click at [381, 118] on div "**********" at bounding box center [391, 409] width 784 height 740
click at [347, 127] on div "**********" at bounding box center [391, 409] width 784 height 740
click at [297, 186] on div "**********" at bounding box center [391, 409] width 784 height 740
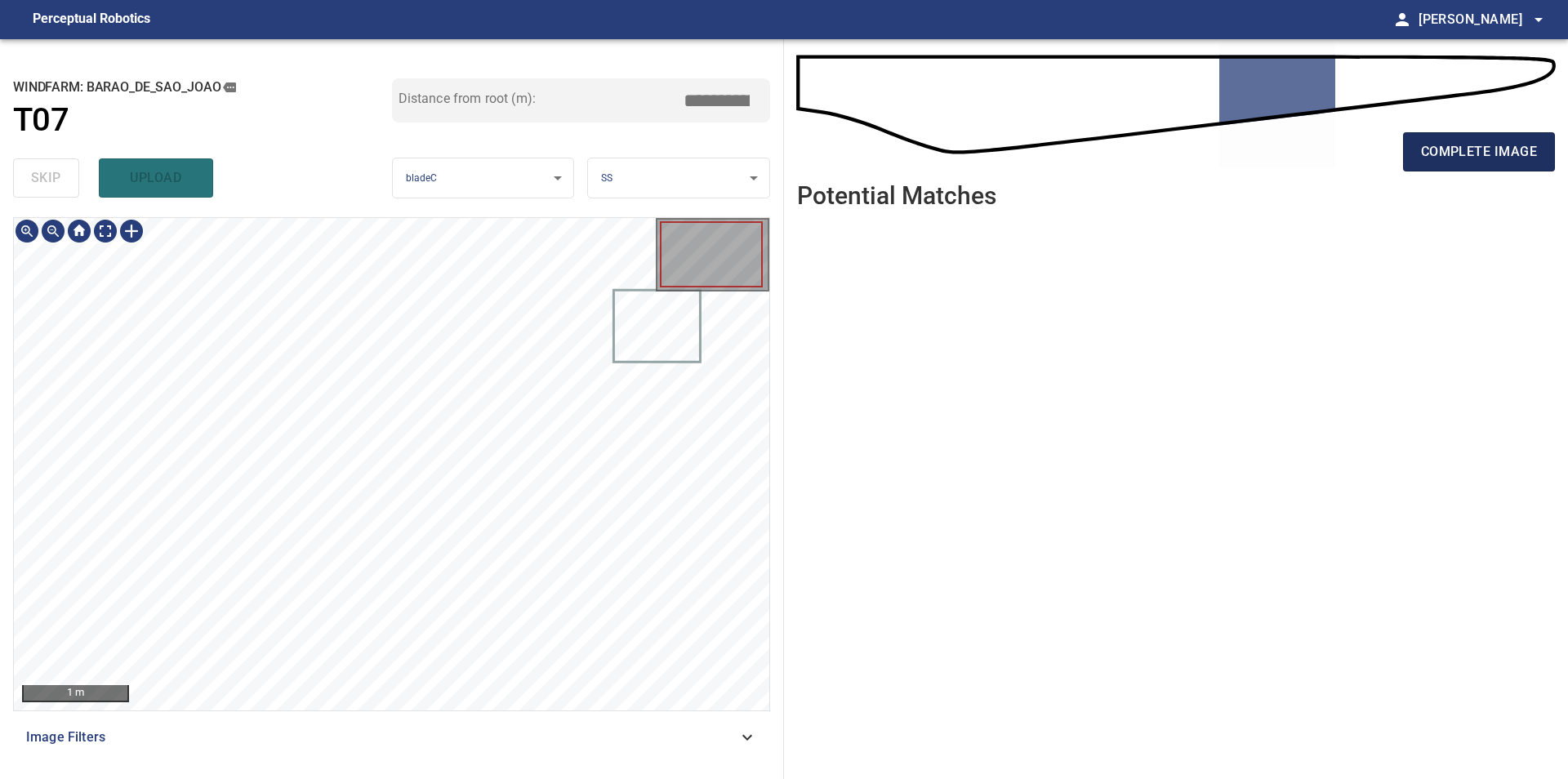
click at [1411, 163] on button "complete image" at bounding box center [1479, 151] width 151 height 39
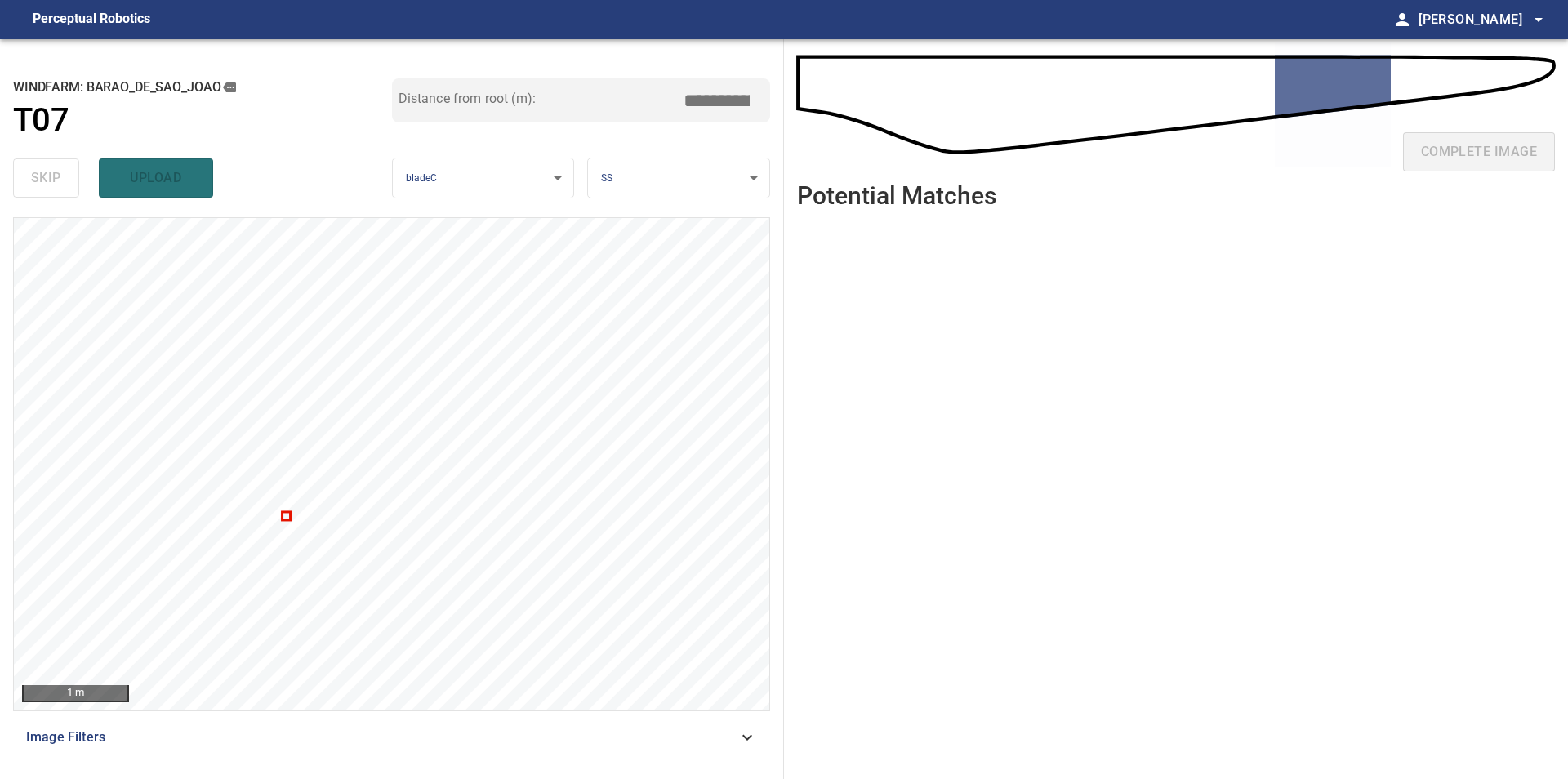
type input "****"
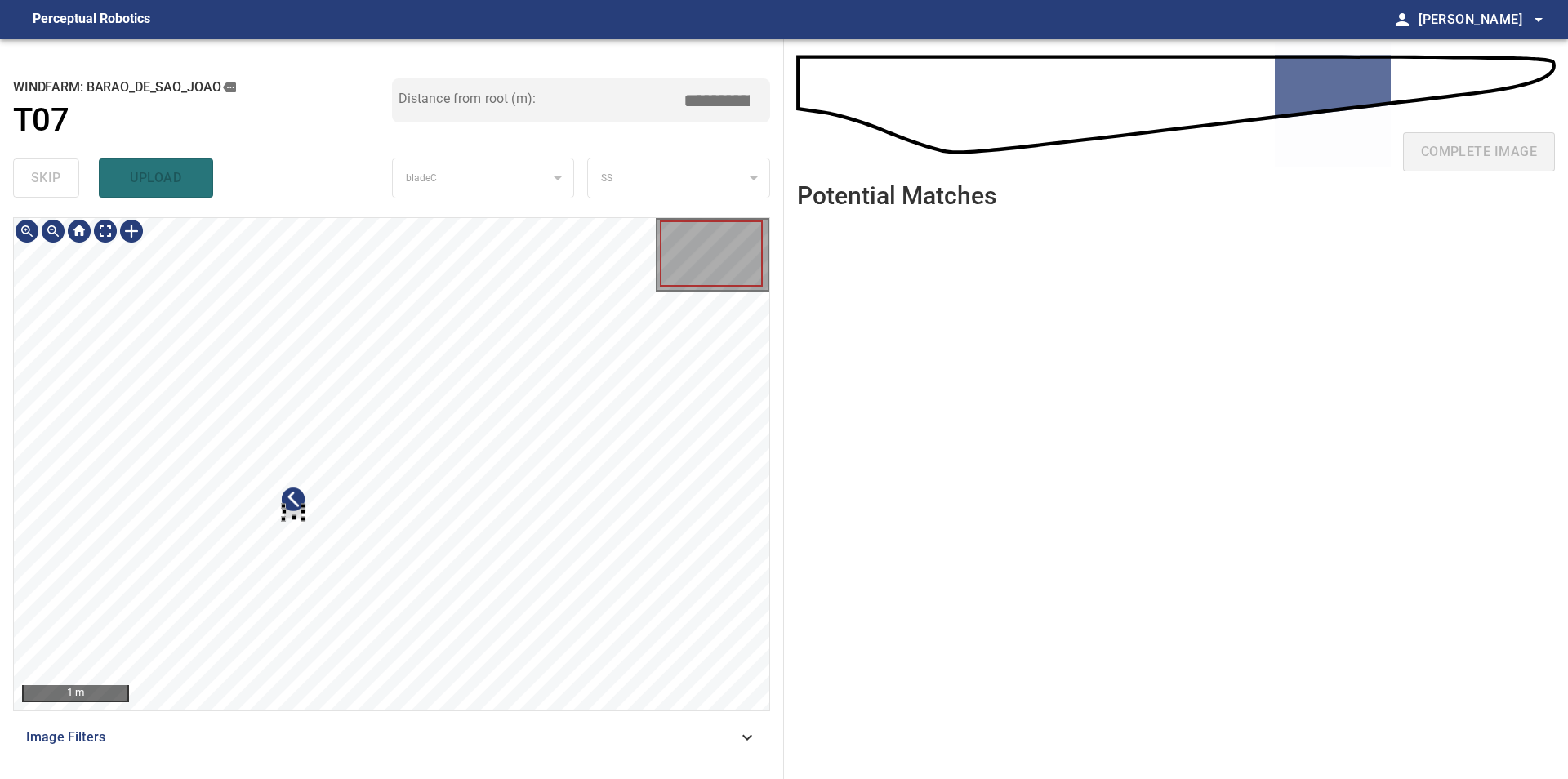
click at [384, 448] on div at bounding box center [391, 464] width 755 height 493
click at [739, 310] on div at bounding box center [391, 464] width 755 height 493
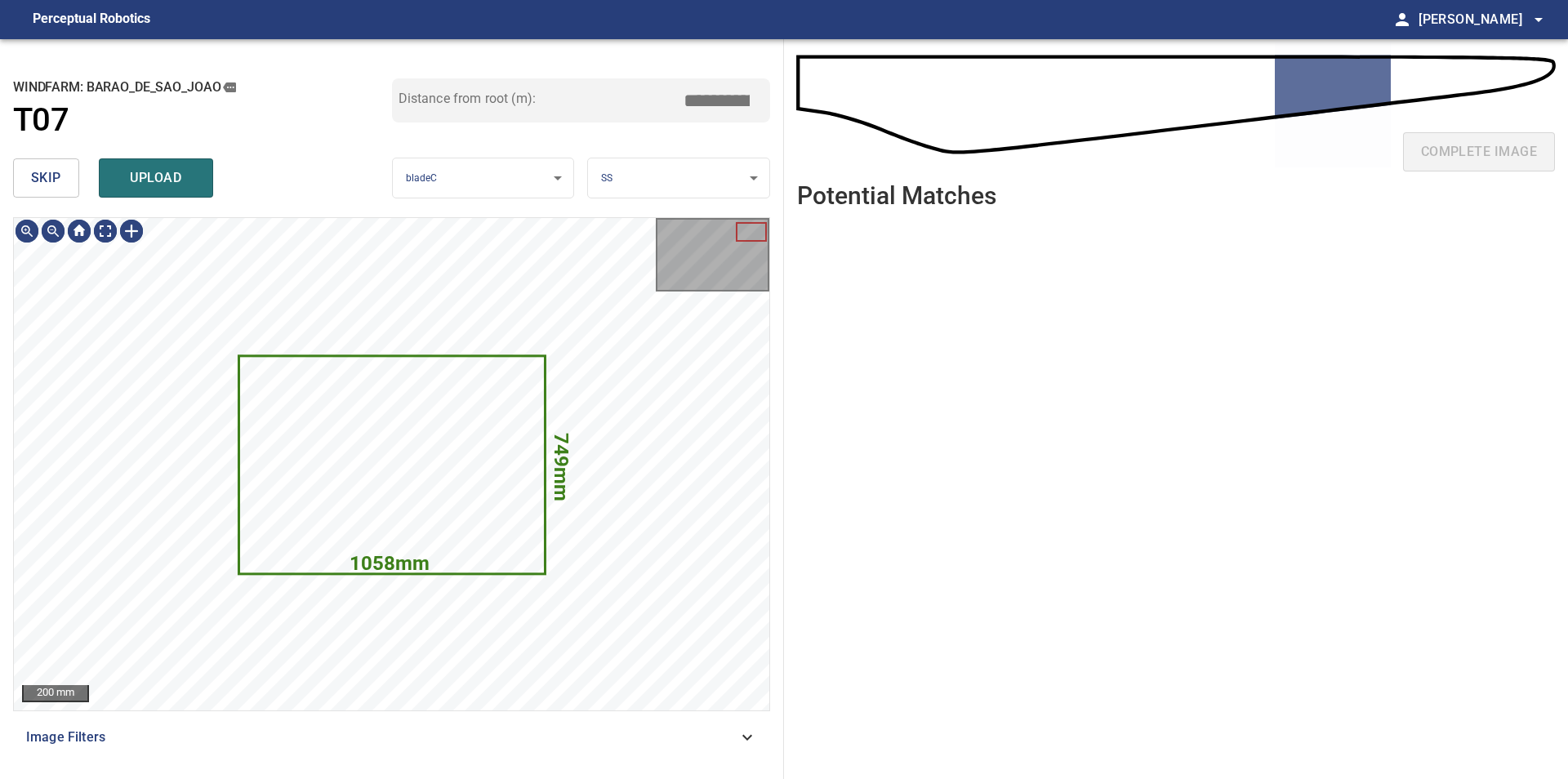
click at [50, 175] on span "skip" at bounding box center [46, 178] width 30 height 23
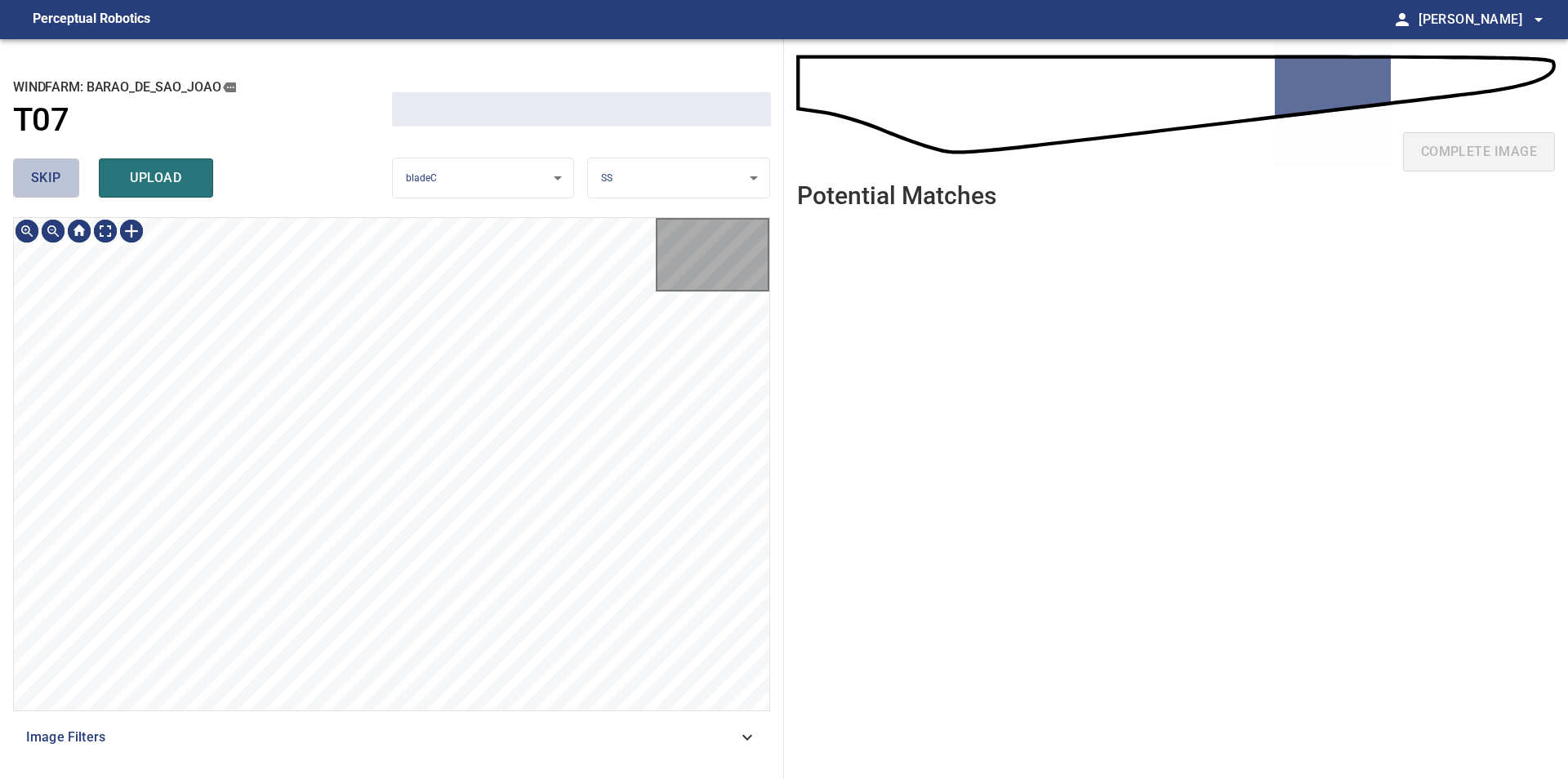
click at [50, 175] on span "skip" at bounding box center [46, 178] width 30 height 23
click at [50, 175] on div "skip upload" at bounding box center [202, 177] width 379 height 52
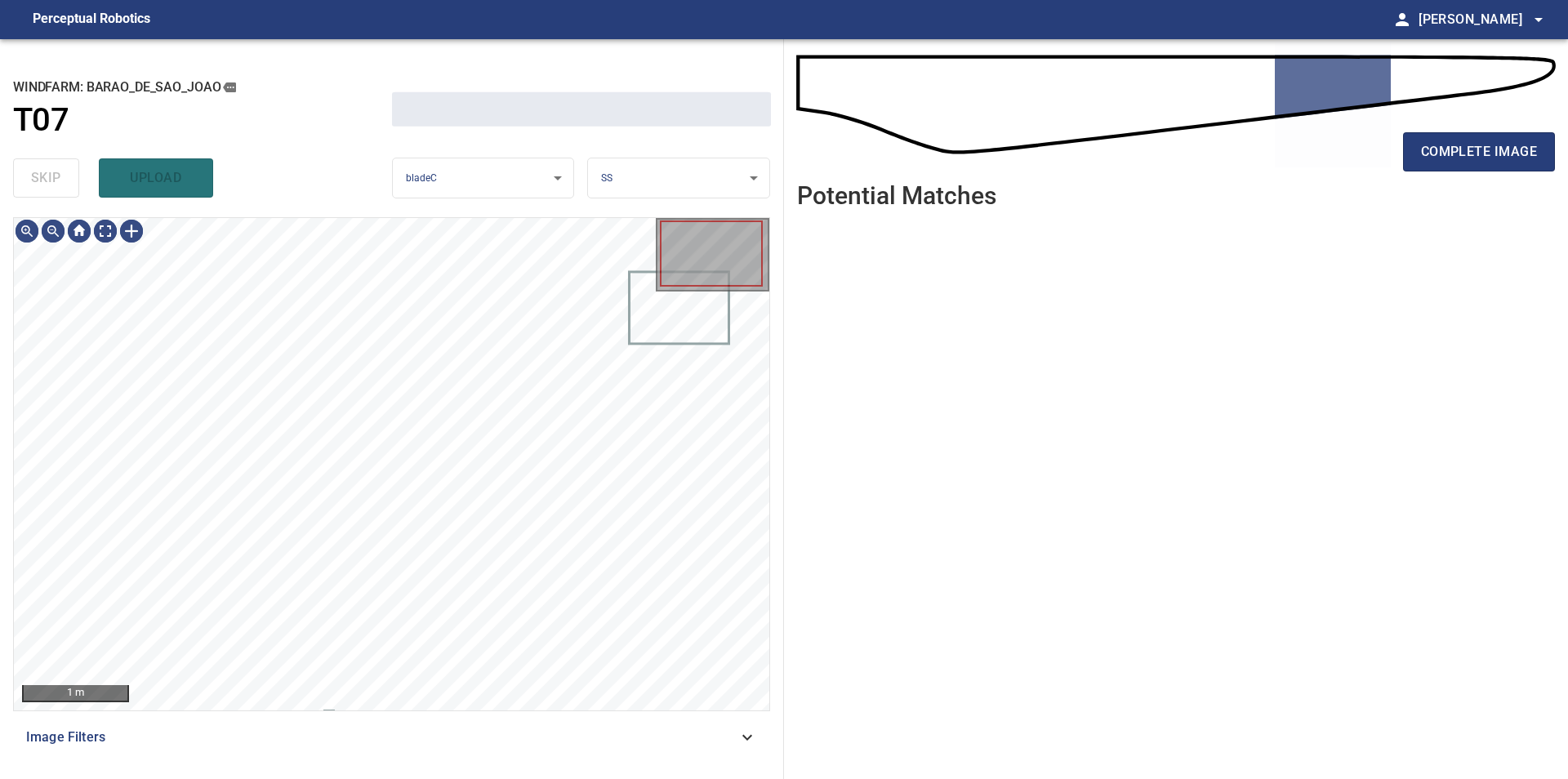
click at [50, 175] on div "skip upload" at bounding box center [202, 177] width 379 height 52
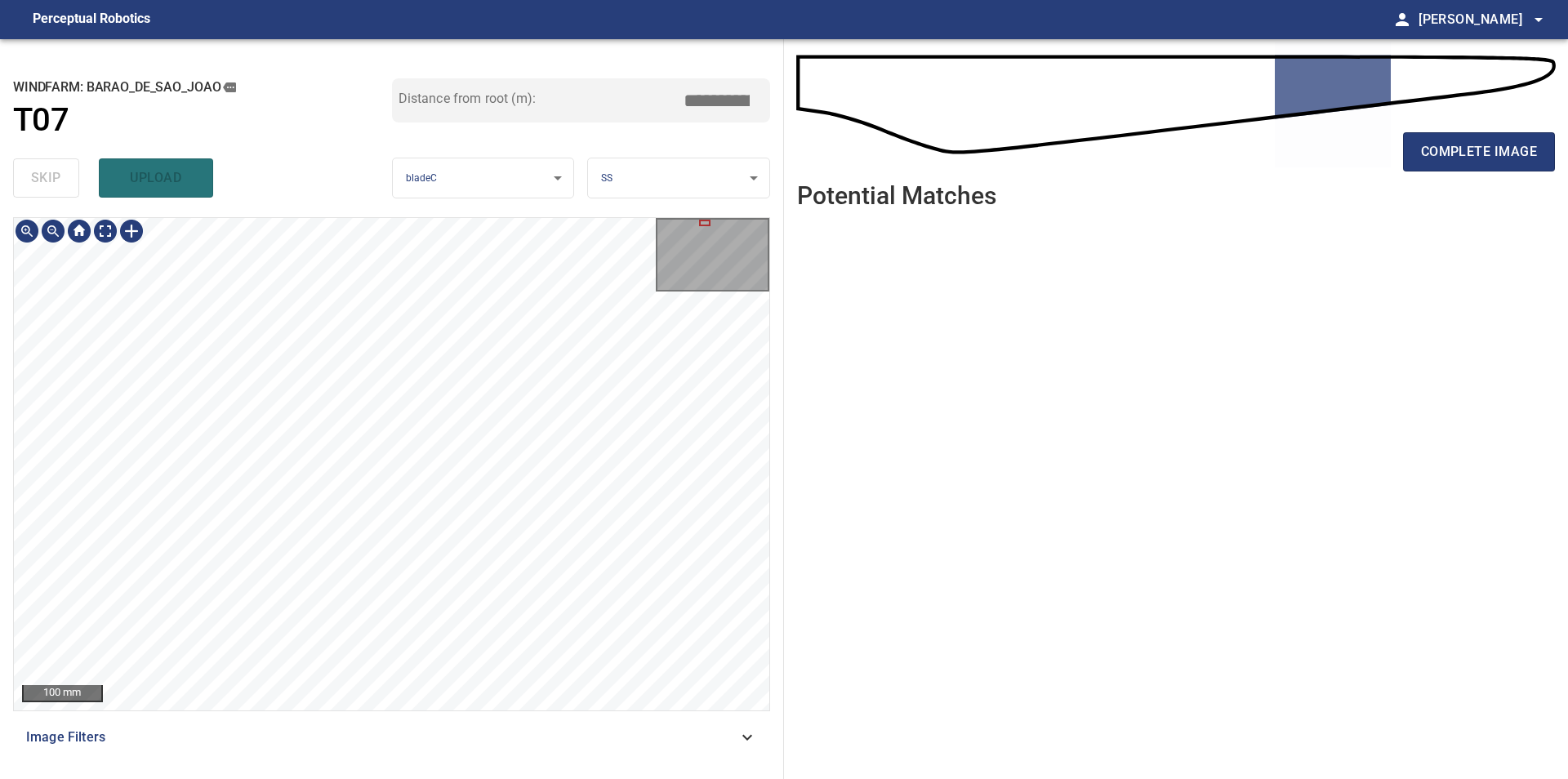
click at [832, 536] on div "**********" at bounding box center [784, 409] width 1568 height 740
click at [1471, 145] on span "complete image" at bounding box center [1478, 151] width 116 height 23
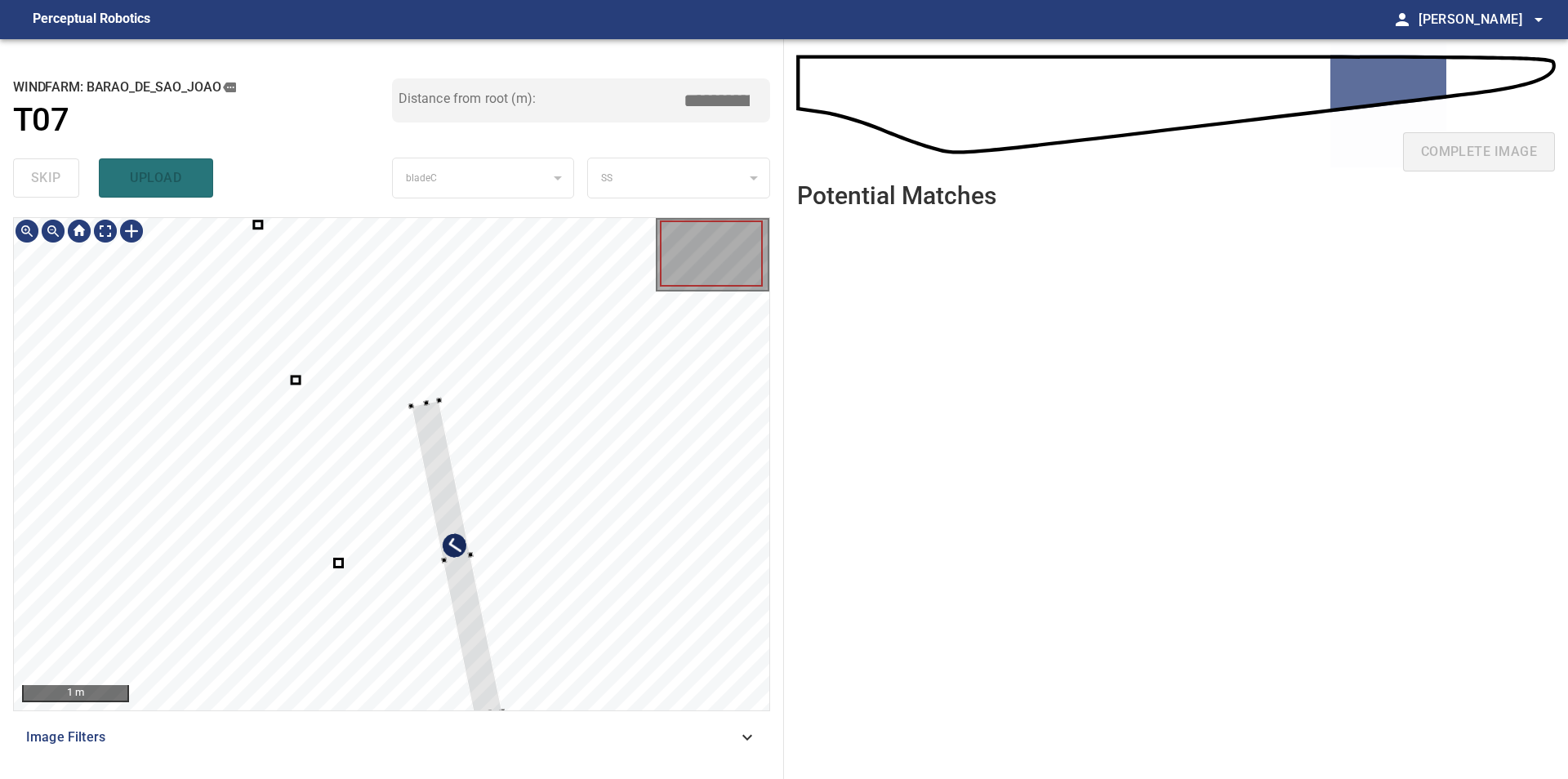
click at [455, 585] on div at bounding box center [456, 558] width 90 height 317
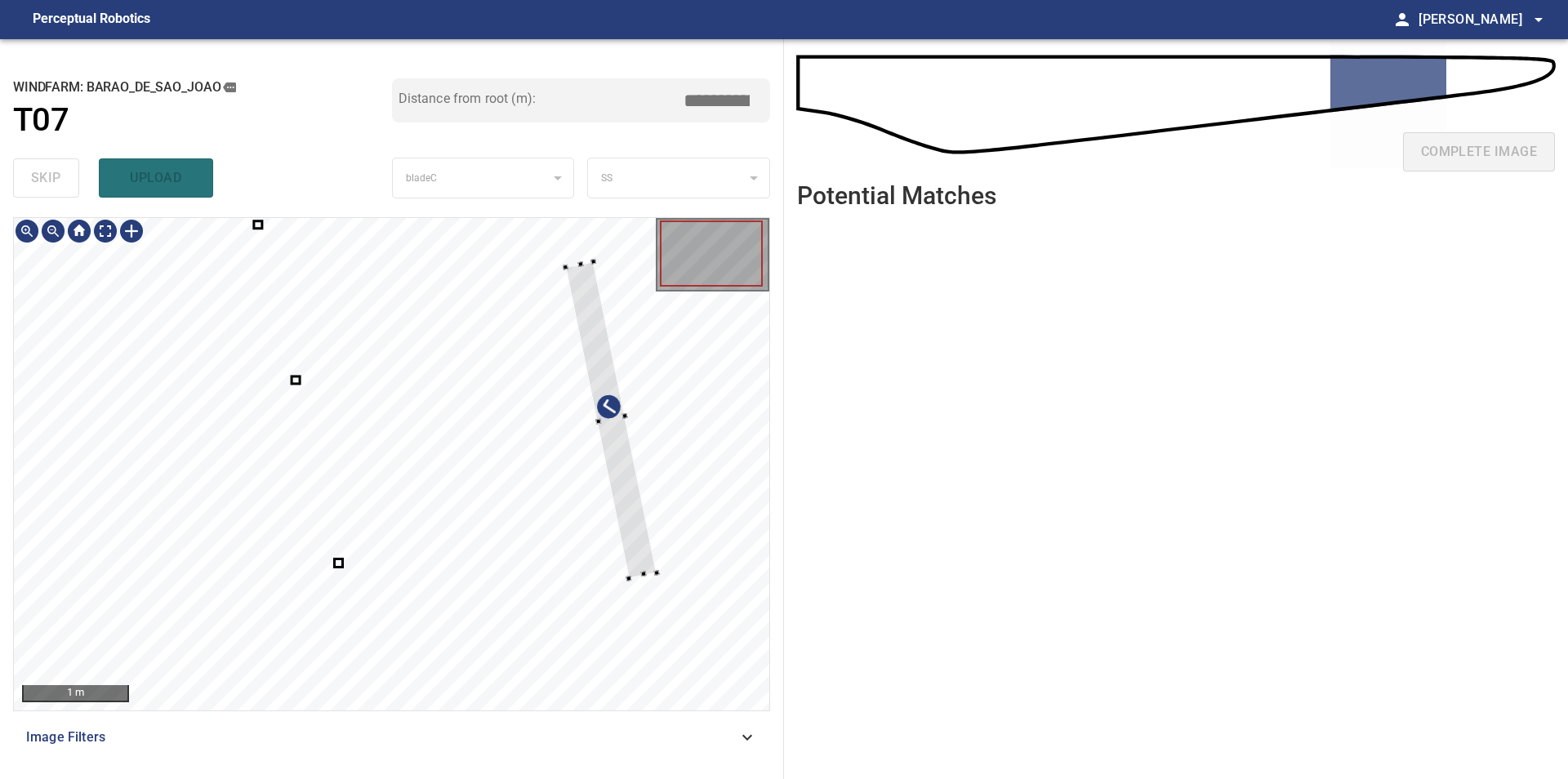
click at [634, 431] on div at bounding box center [391, 464] width 755 height 493
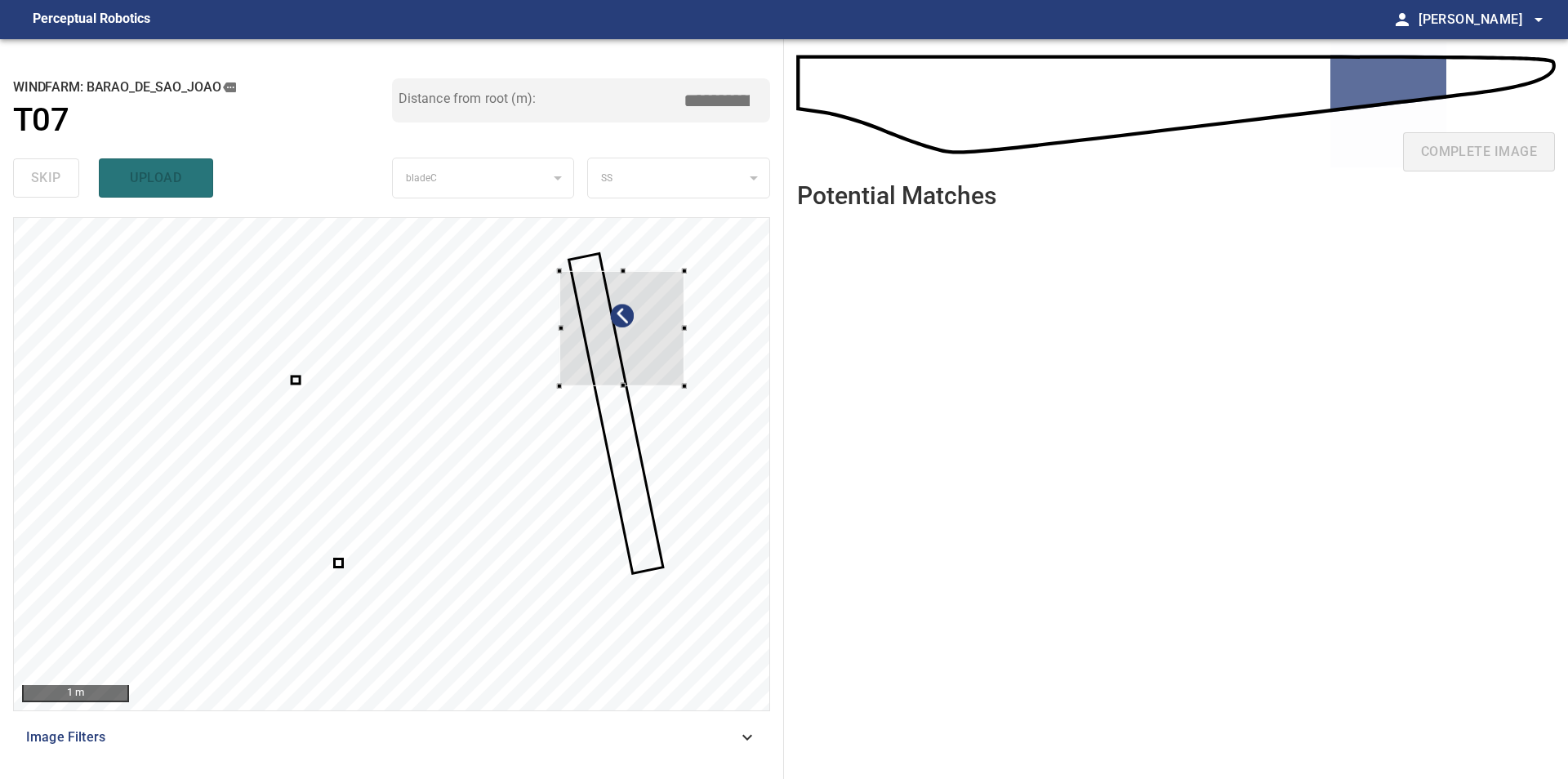
click at [699, 373] on div at bounding box center [391, 464] width 755 height 493
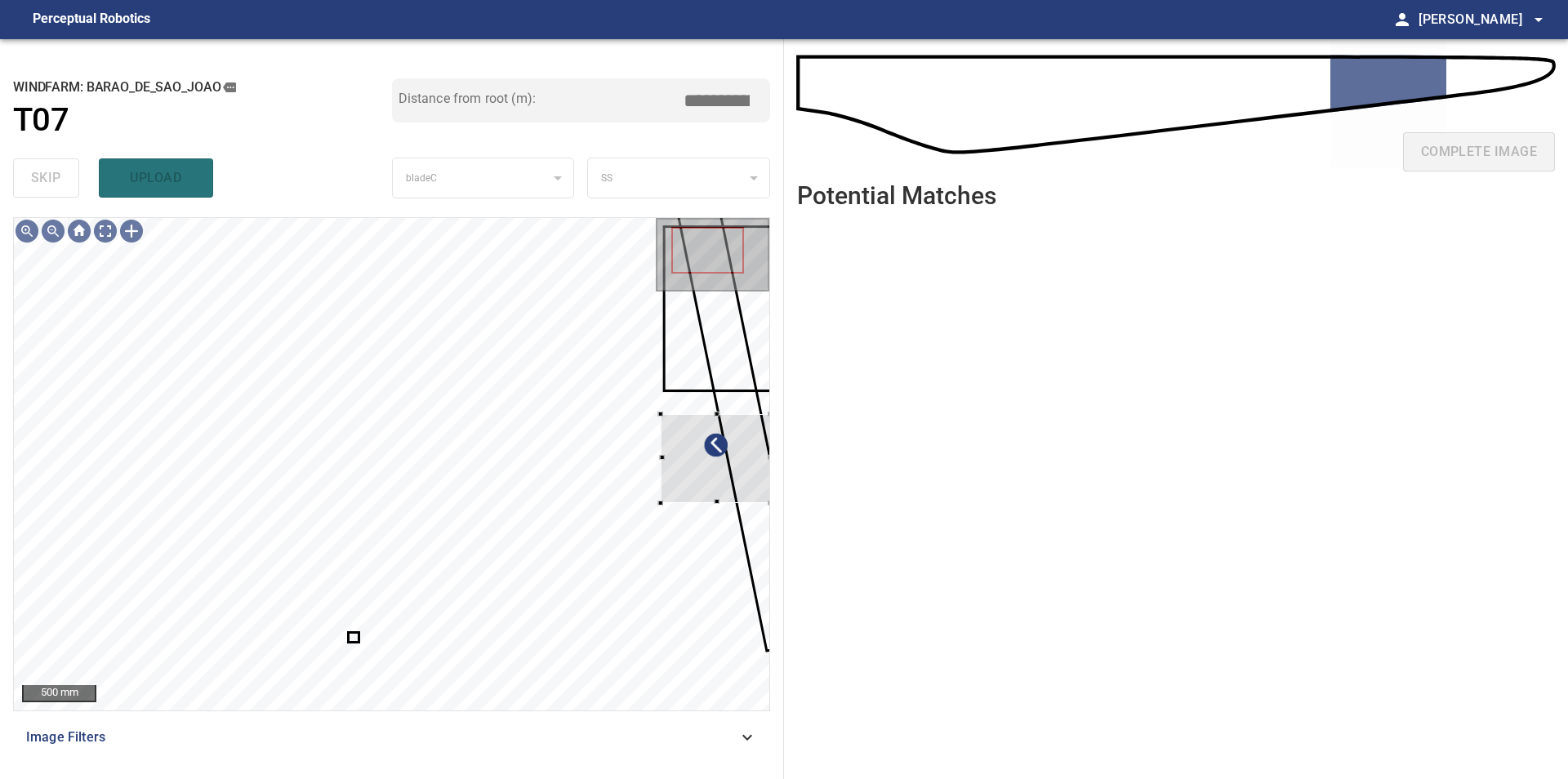
click at [786, 504] on div "**********" at bounding box center [784, 409] width 1568 height 740
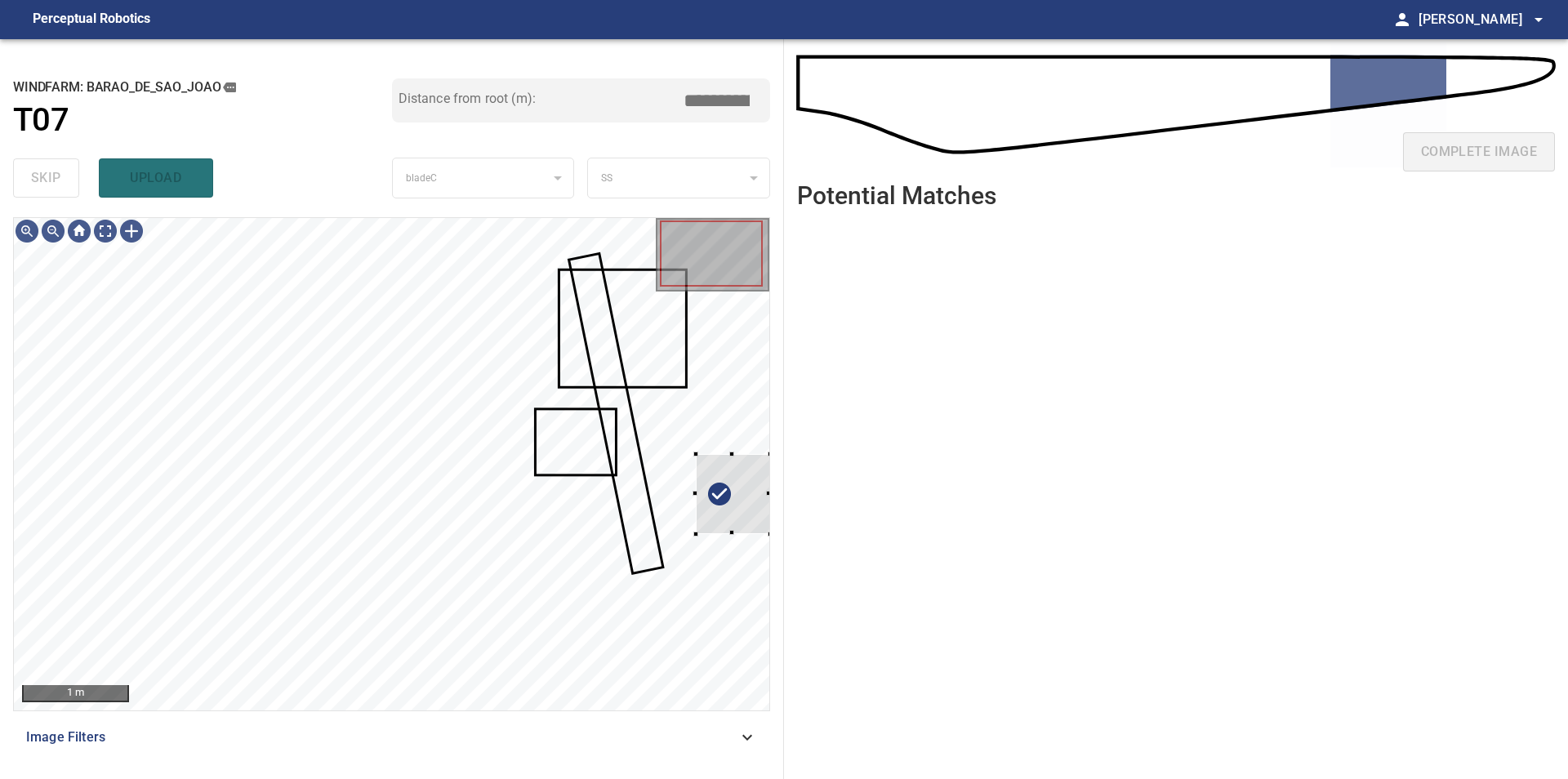
click at [709, 531] on div at bounding box center [391, 464] width 755 height 493
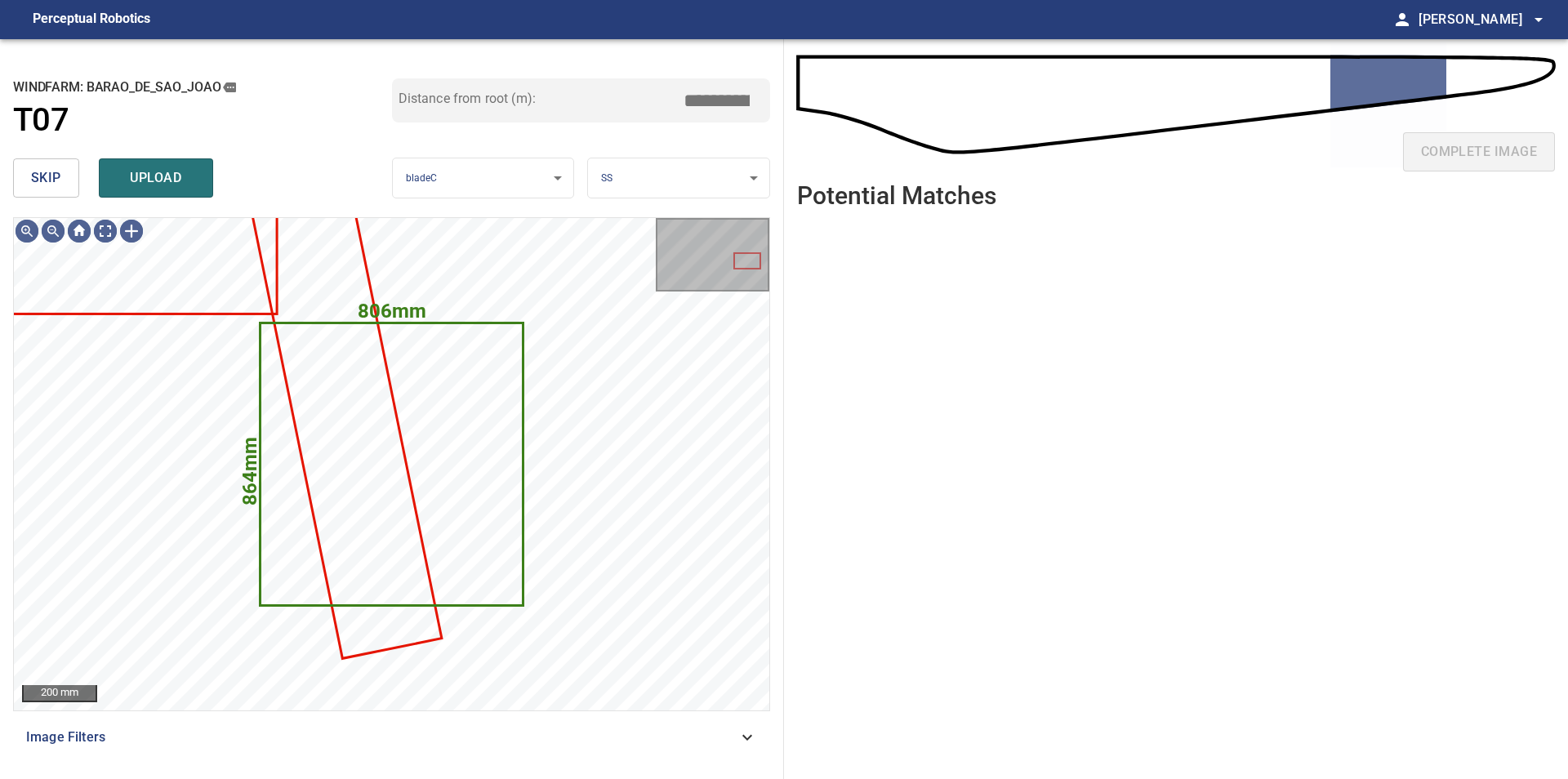
click at [72, 184] on button "skip" at bounding box center [46, 178] width 67 height 39
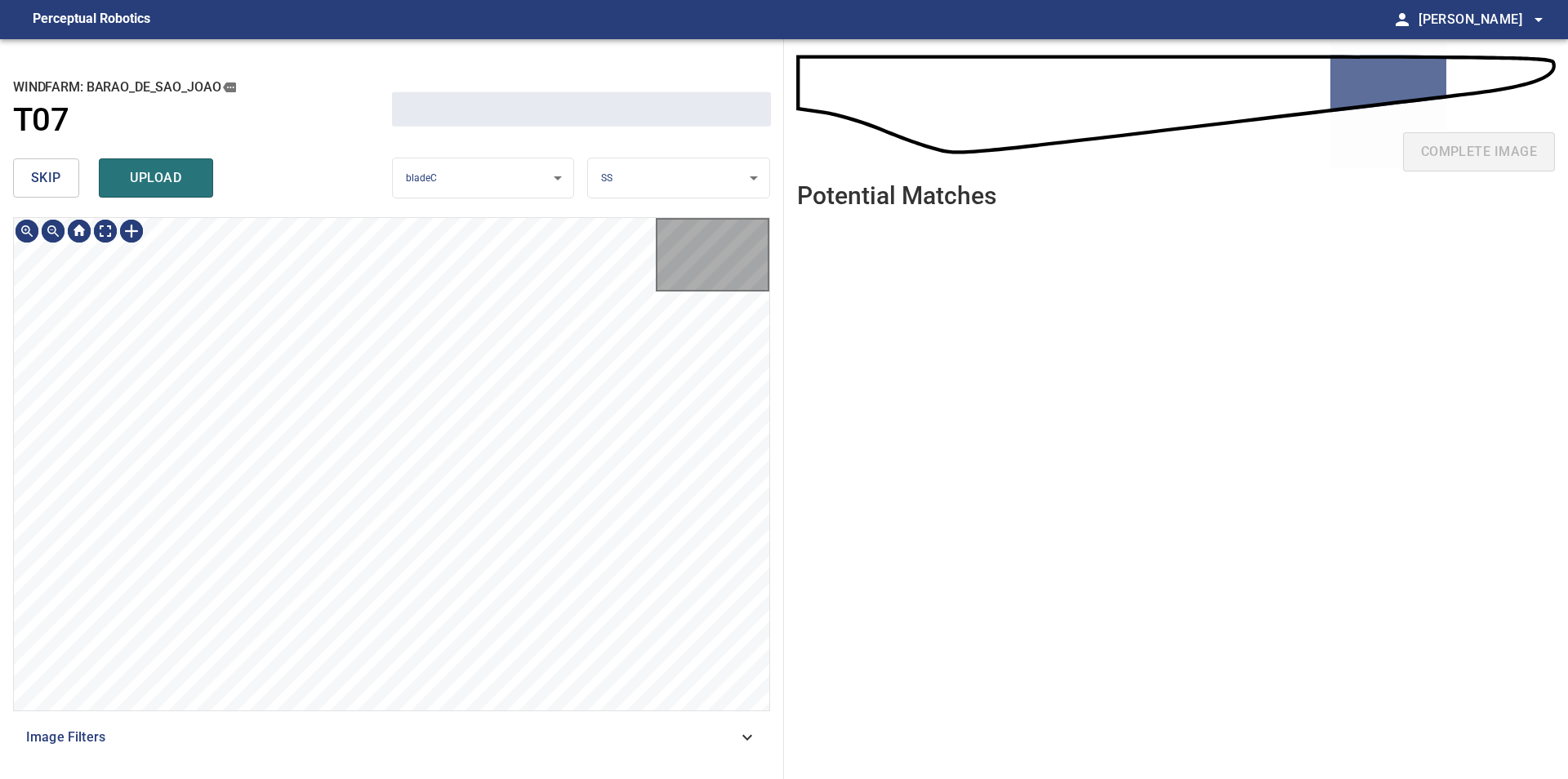
click at [72, 184] on button "skip" at bounding box center [46, 178] width 67 height 39
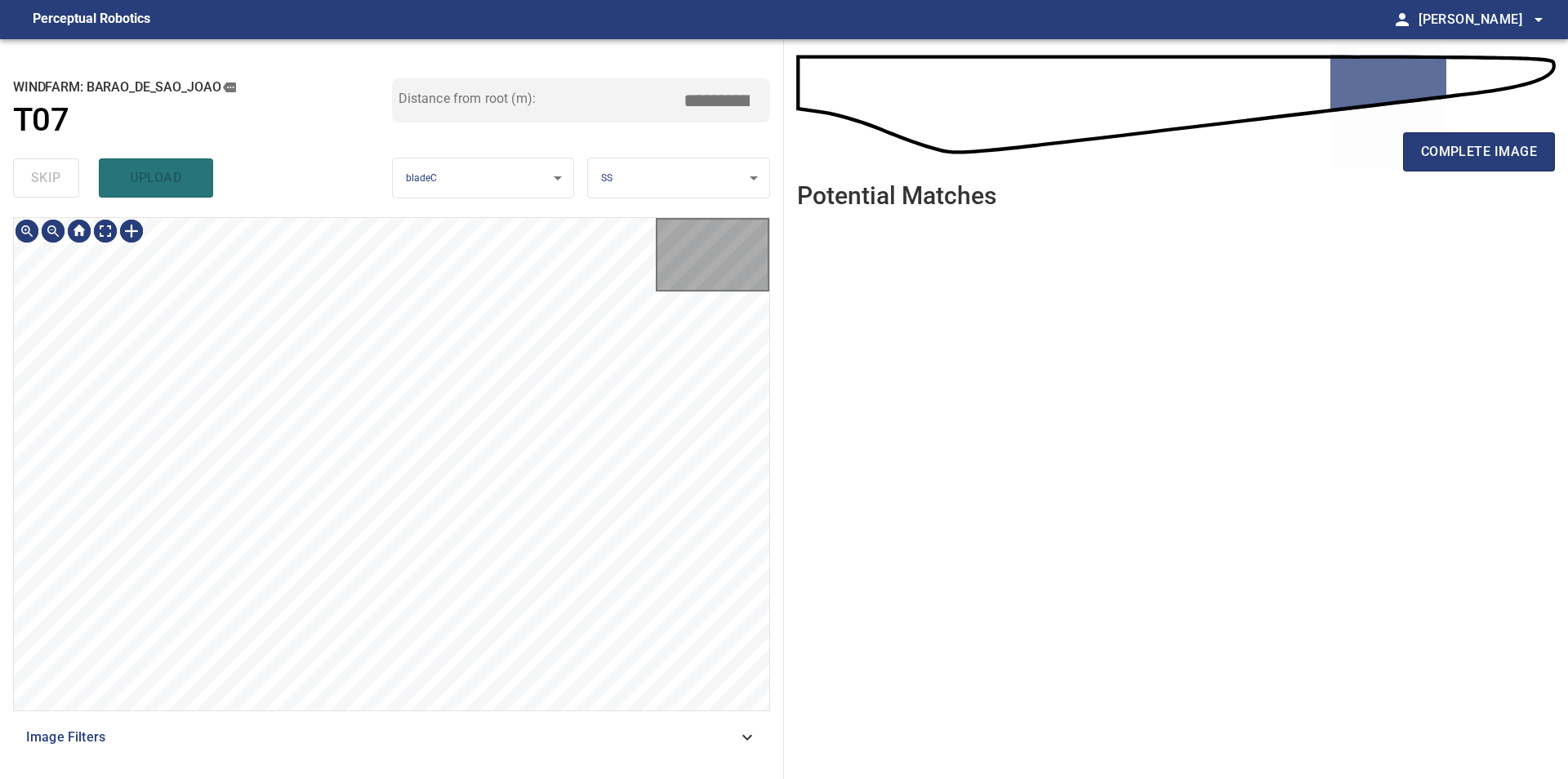
click at [72, 184] on div "skip upload" at bounding box center [202, 177] width 379 height 52
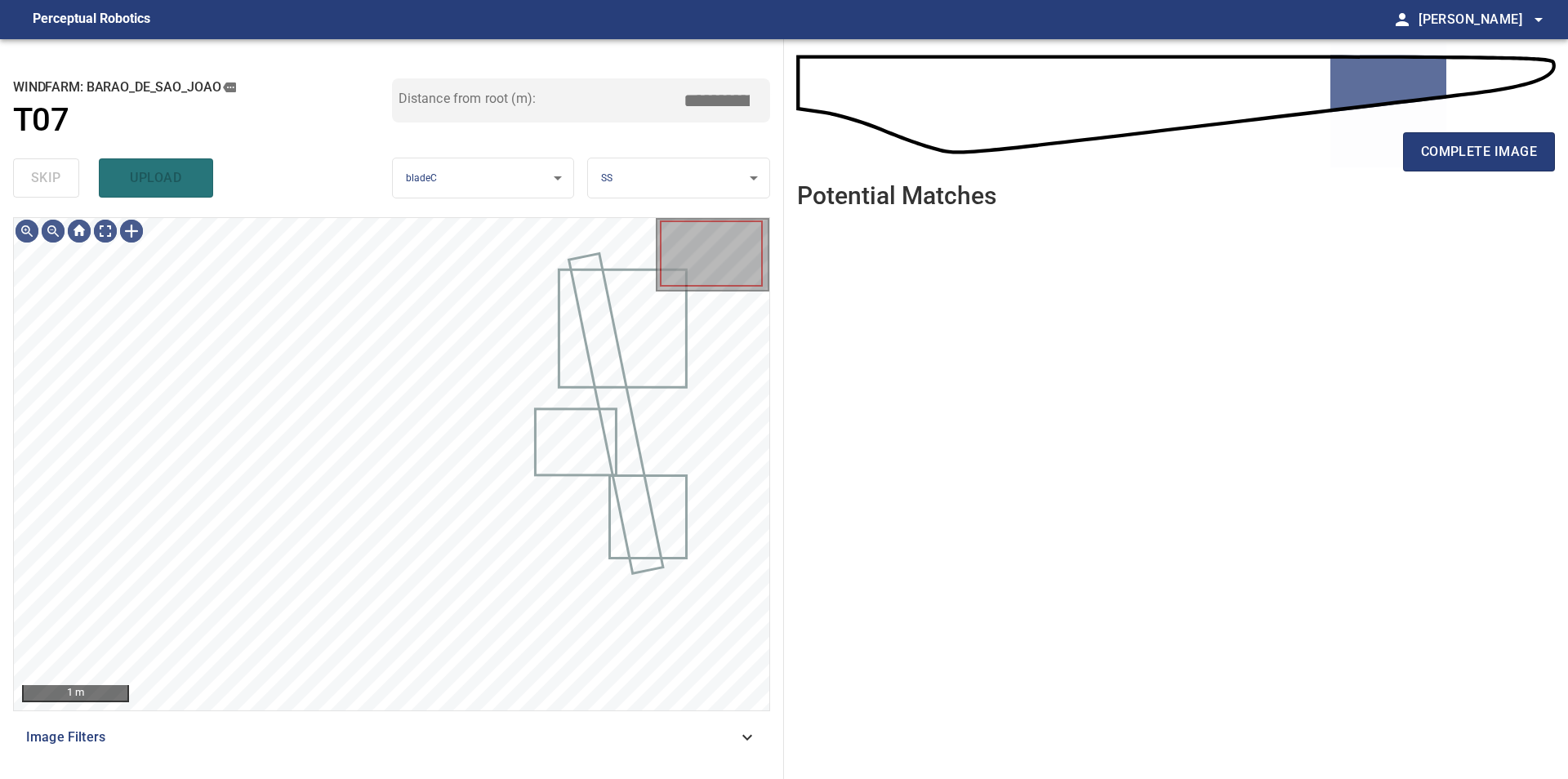
click at [68, 188] on div "skip upload" at bounding box center [202, 177] width 379 height 52
type input "*****"
click at [68, 188] on div "skip upload" at bounding box center [202, 177] width 379 height 52
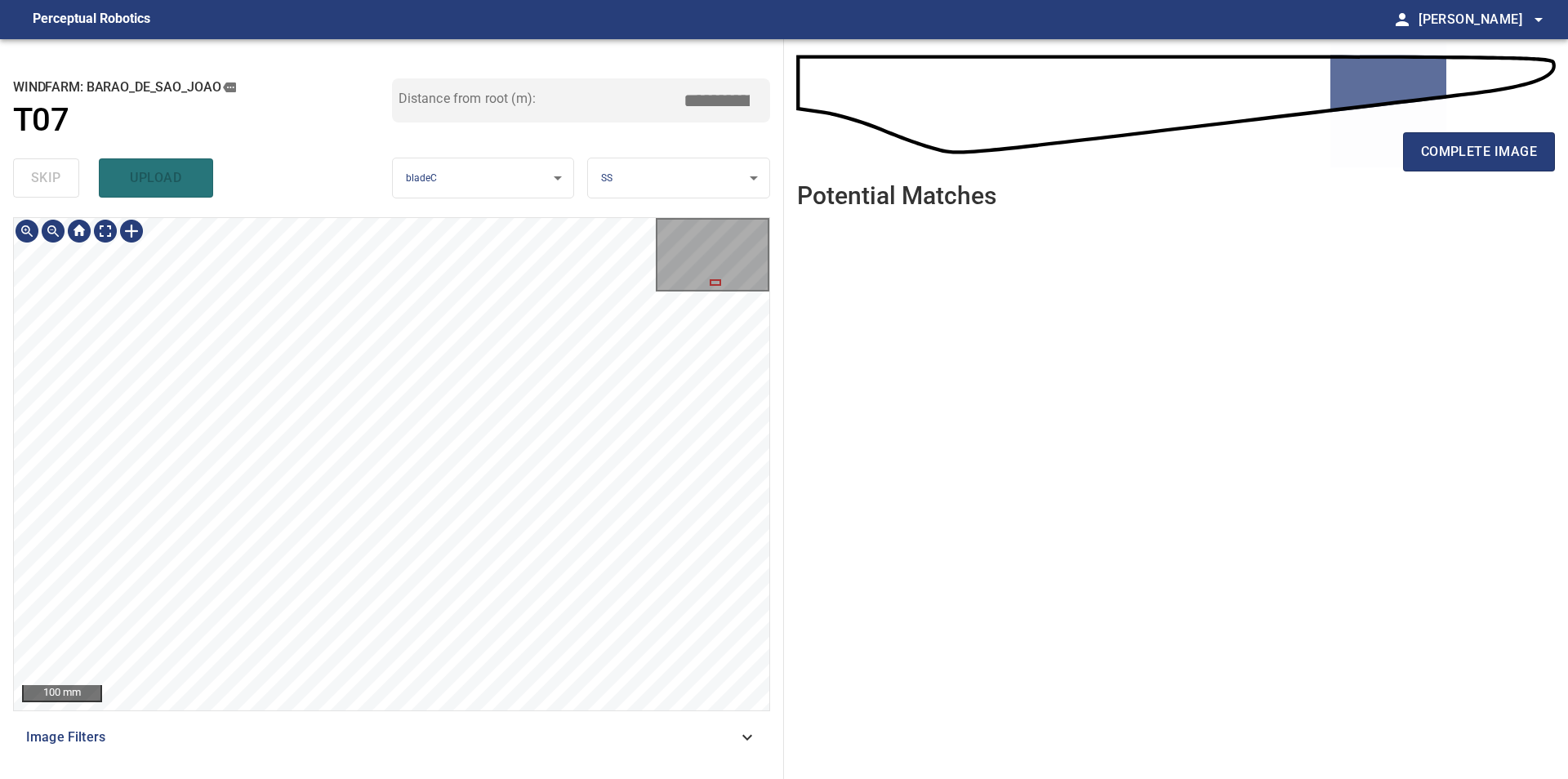
click at [218, 203] on div "**********" at bounding box center [391, 409] width 784 height 740
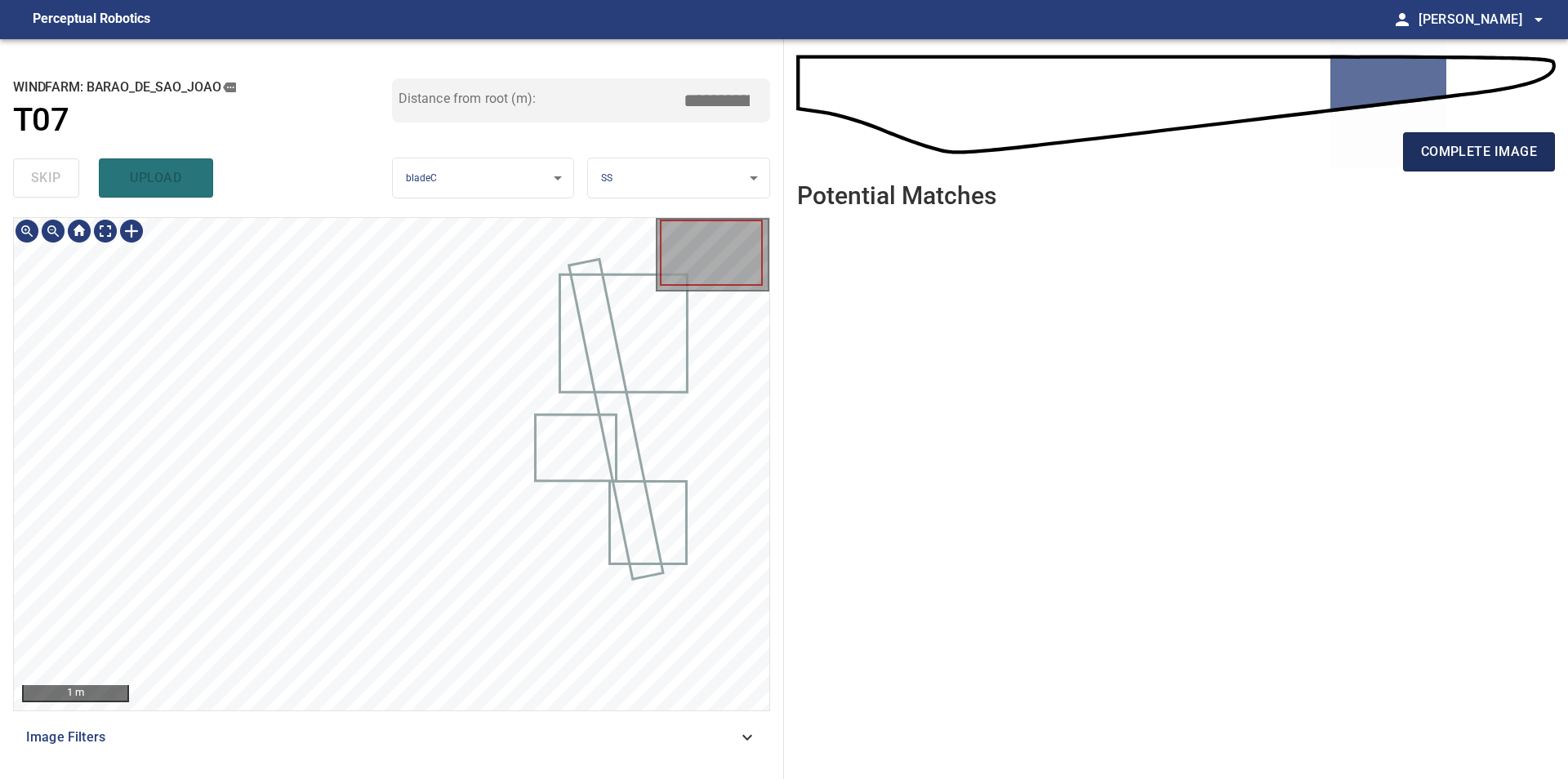
click at [1532, 143] on span "complete image" at bounding box center [1478, 151] width 116 height 23
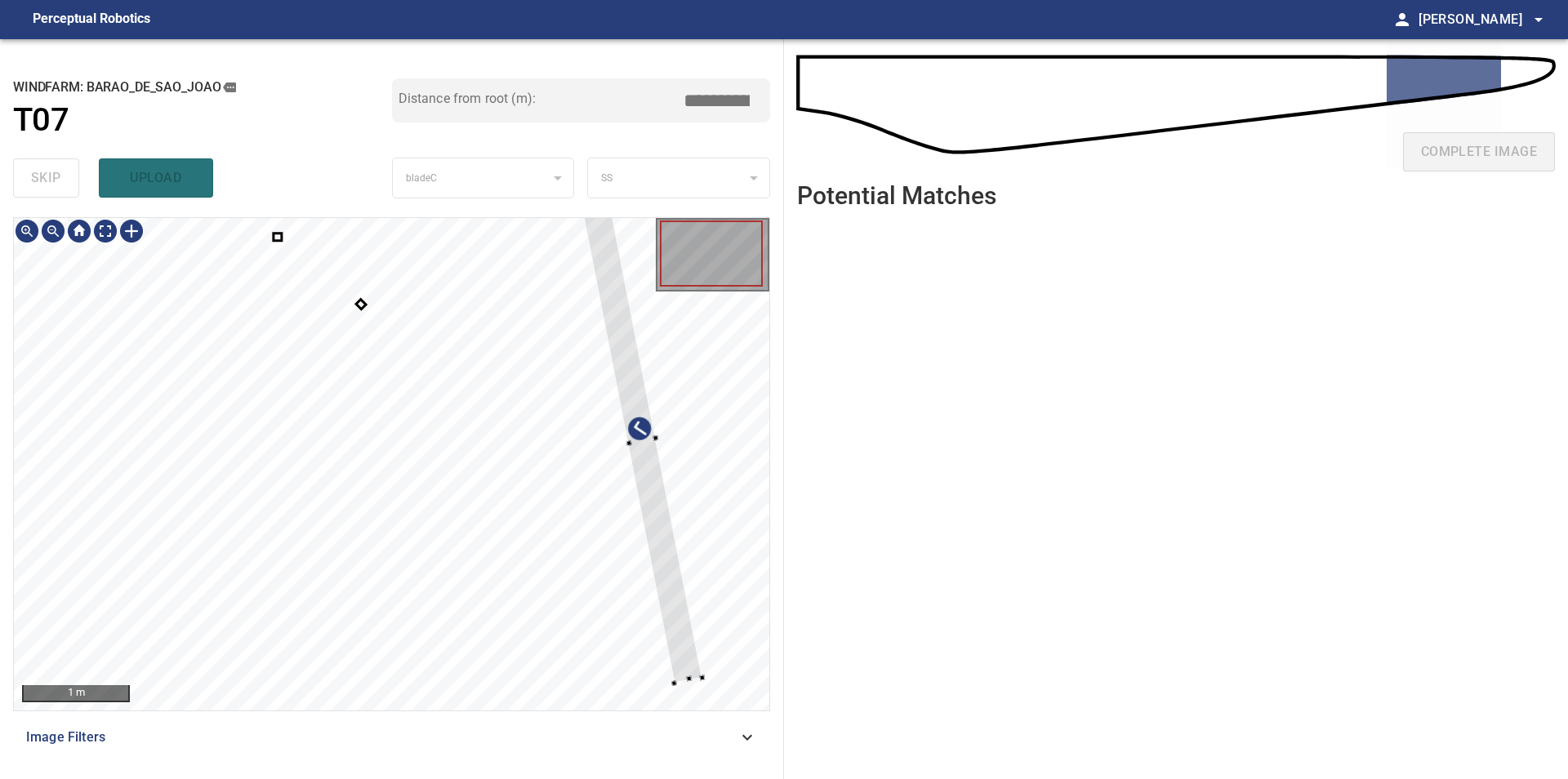
click at [681, 517] on div at bounding box center [391, 464] width 755 height 493
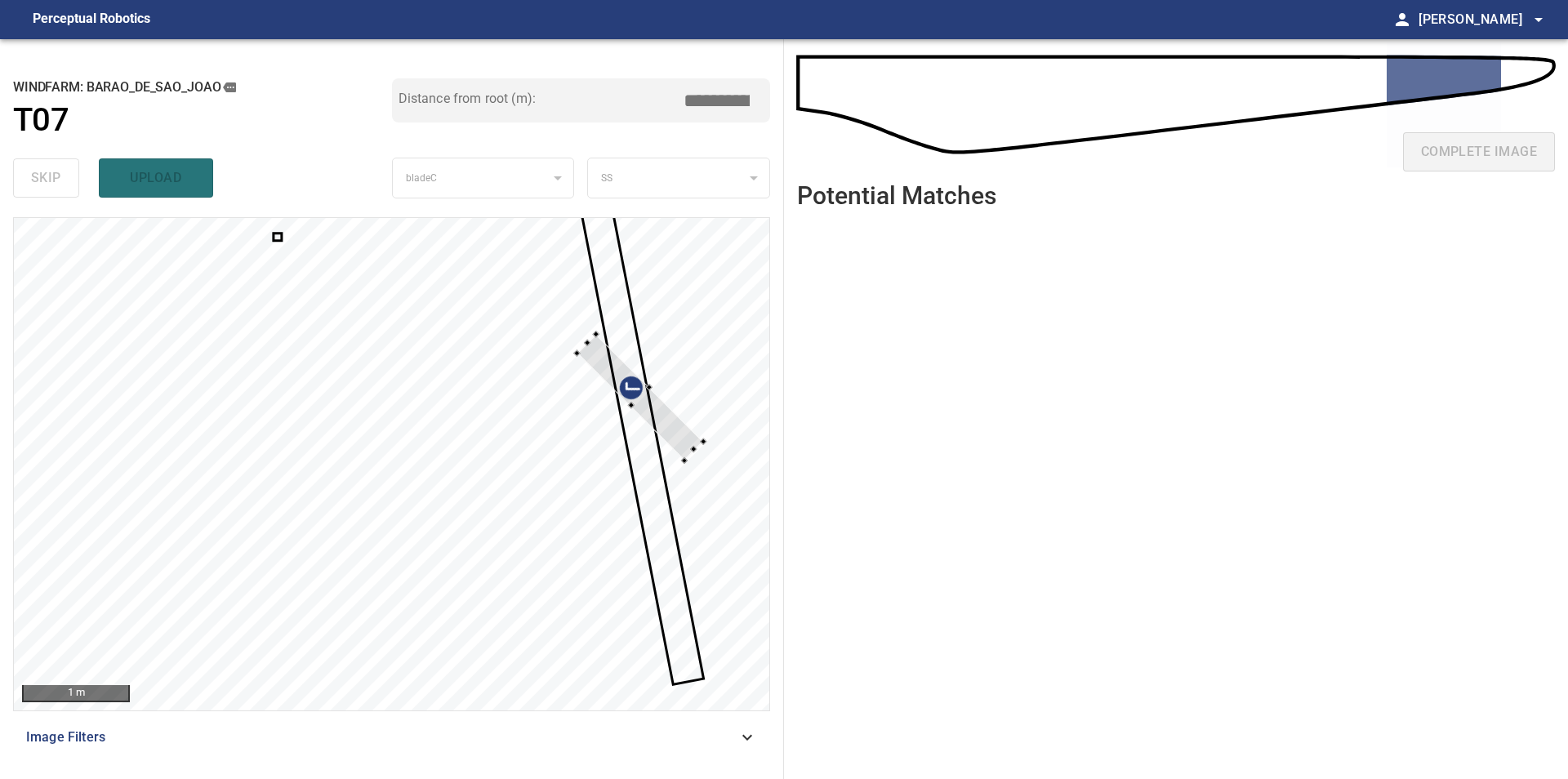
click at [699, 439] on div at bounding box center [640, 397] width 126 height 126
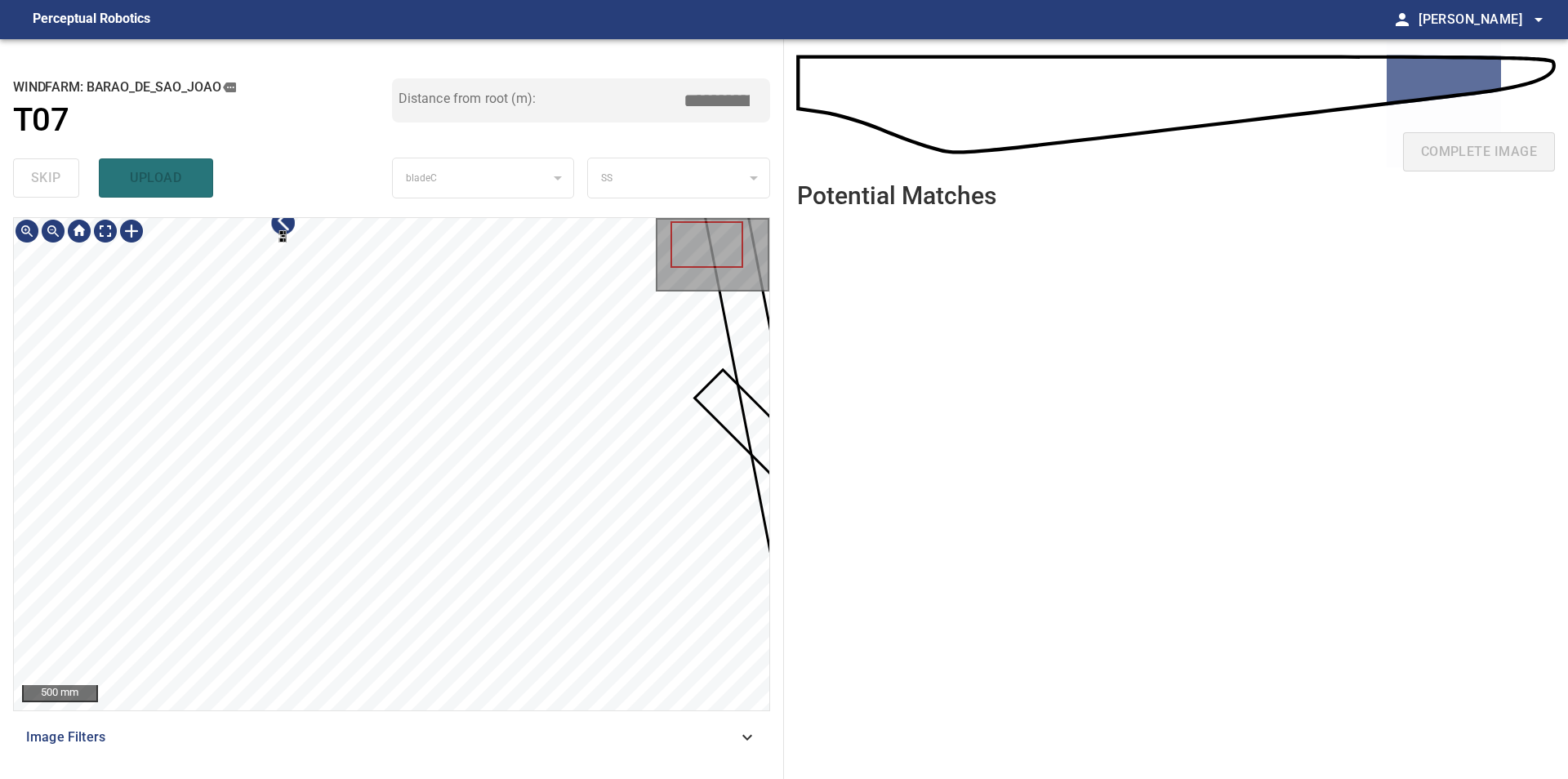
click at [364, 375] on div at bounding box center [391, 464] width 755 height 493
click at [306, 322] on div at bounding box center [391, 464] width 755 height 493
click at [754, 497] on div at bounding box center [391, 464] width 755 height 493
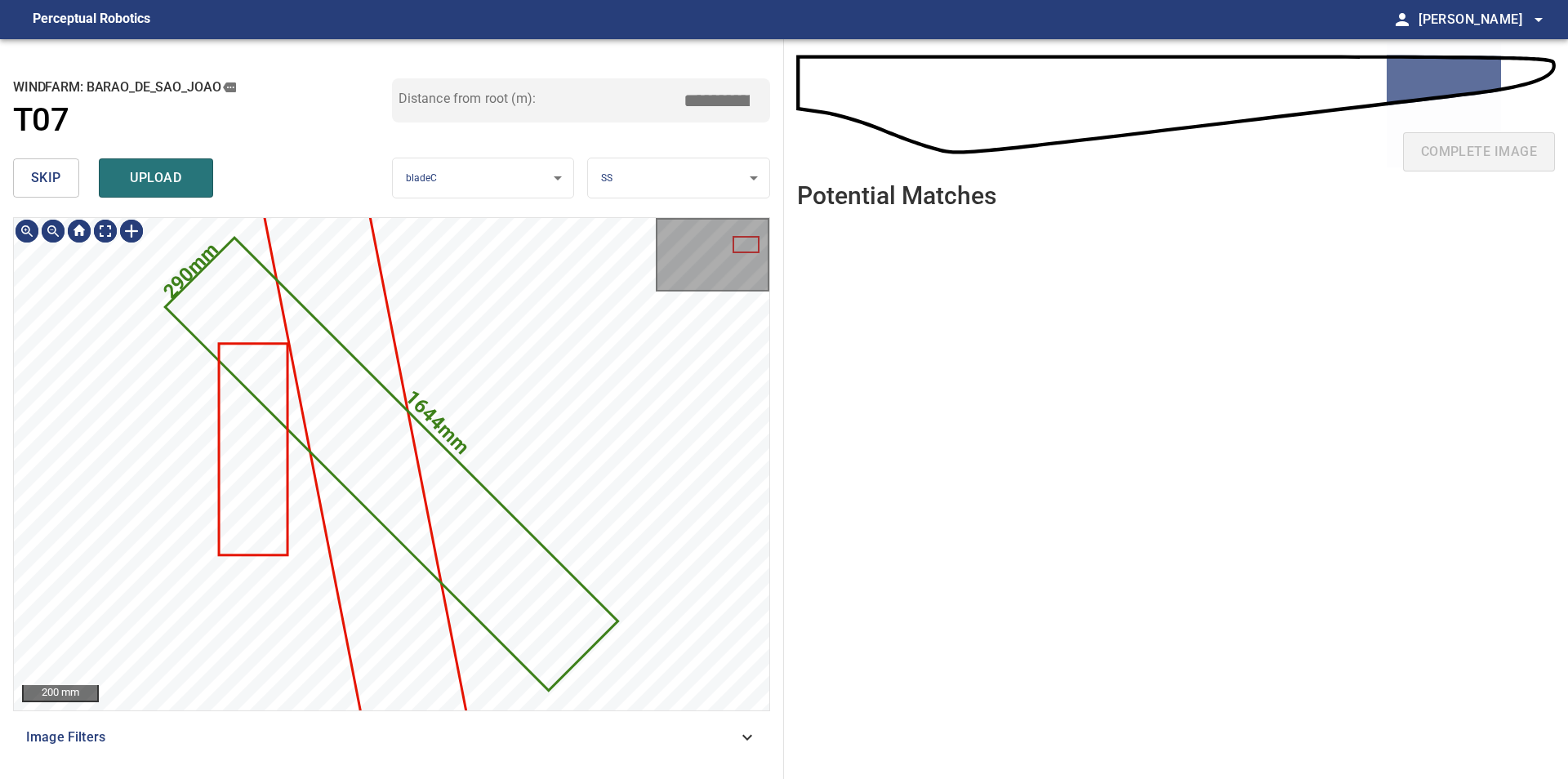
click at [37, 194] on button "skip" at bounding box center [46, 178] width 67 height 39
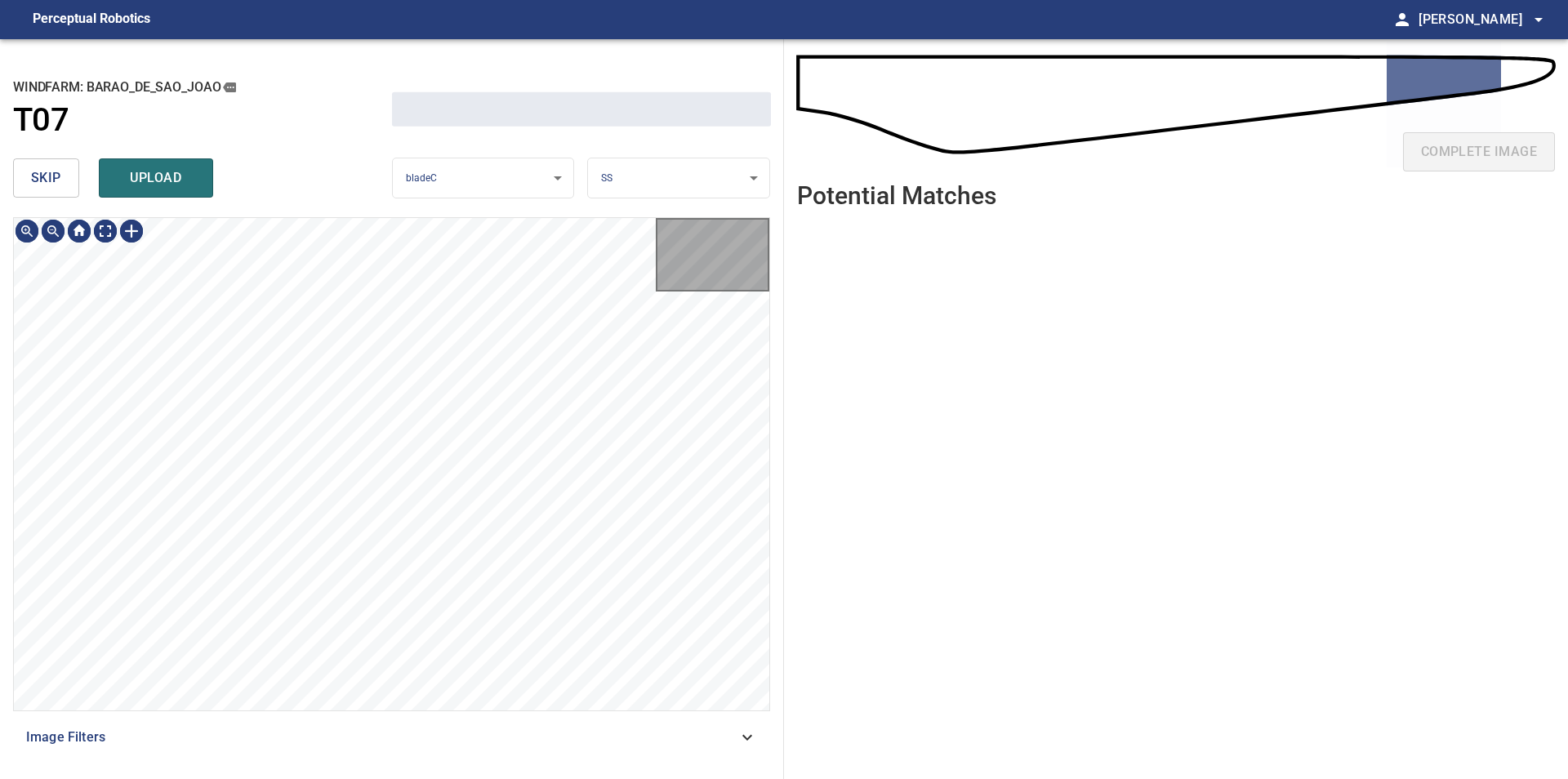
click at [37, 194] on button "skip" at bounding box center [46, 178] width 67 height 39
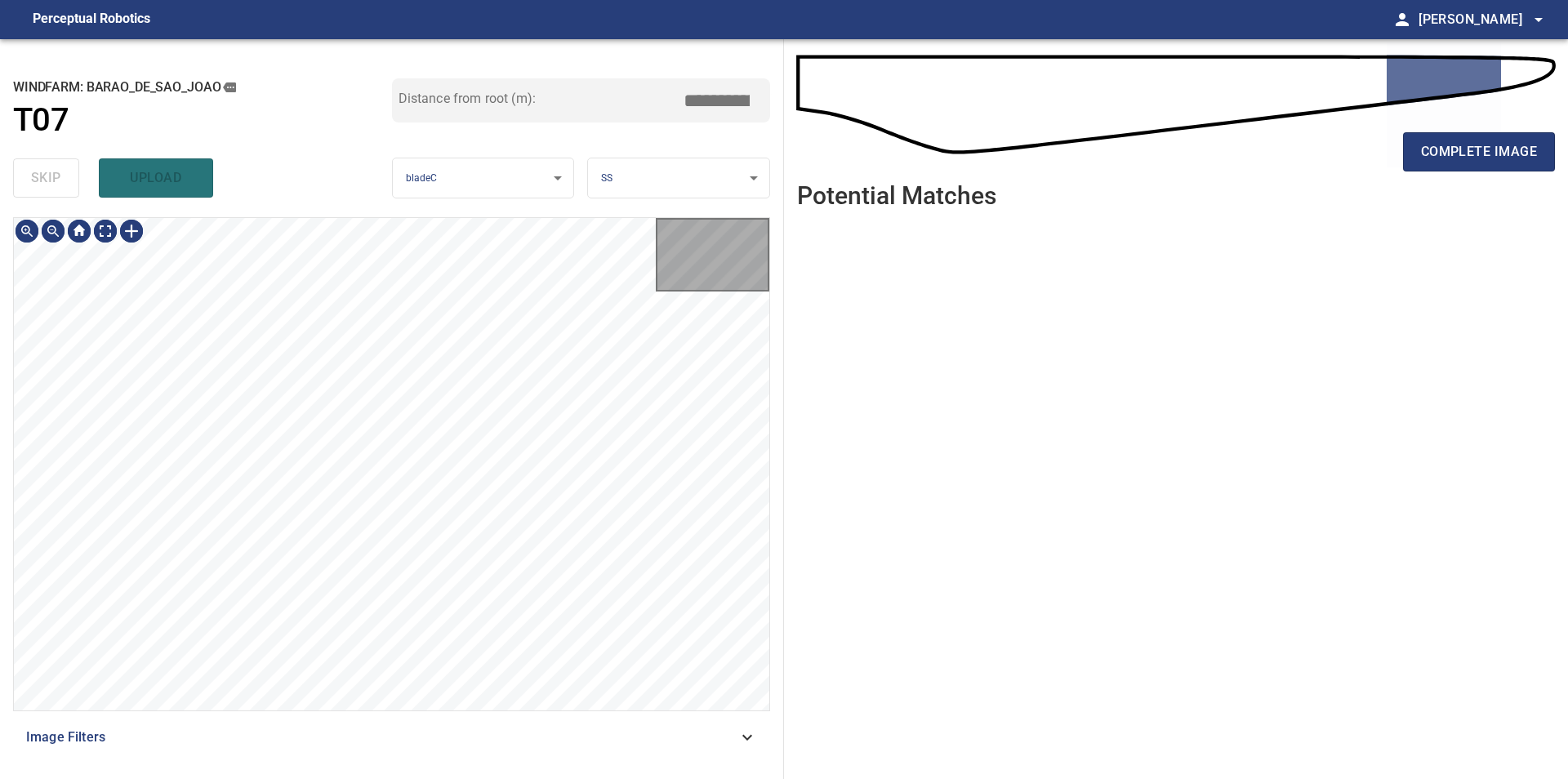
type input "*****"
click at [37, 194] on div "skip upload" at bounding box center [202, 177] width 379 height 52
click at [186, 153] on div "**********" at bounding box center [391, 409] width 784 height 740
click at [251, 196] on div "**********" at bounding box center [391, 409] width 784 height 740
click at [1438, 151] on span "complete image" at bounding box center [1478, 151] width 116 height 23
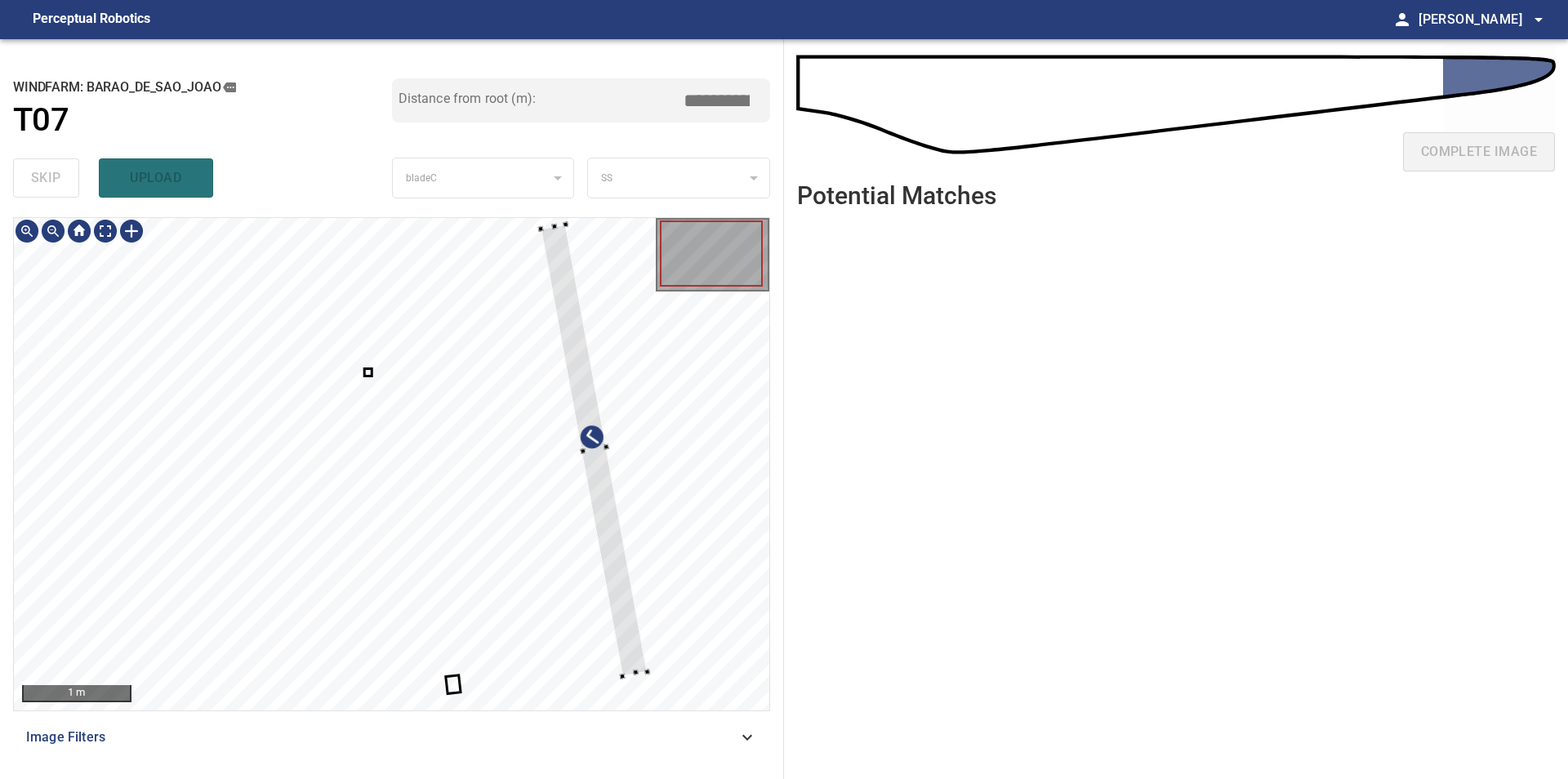
click at [691, 638] on div at bounding box center [391, 464] width 755 height 493
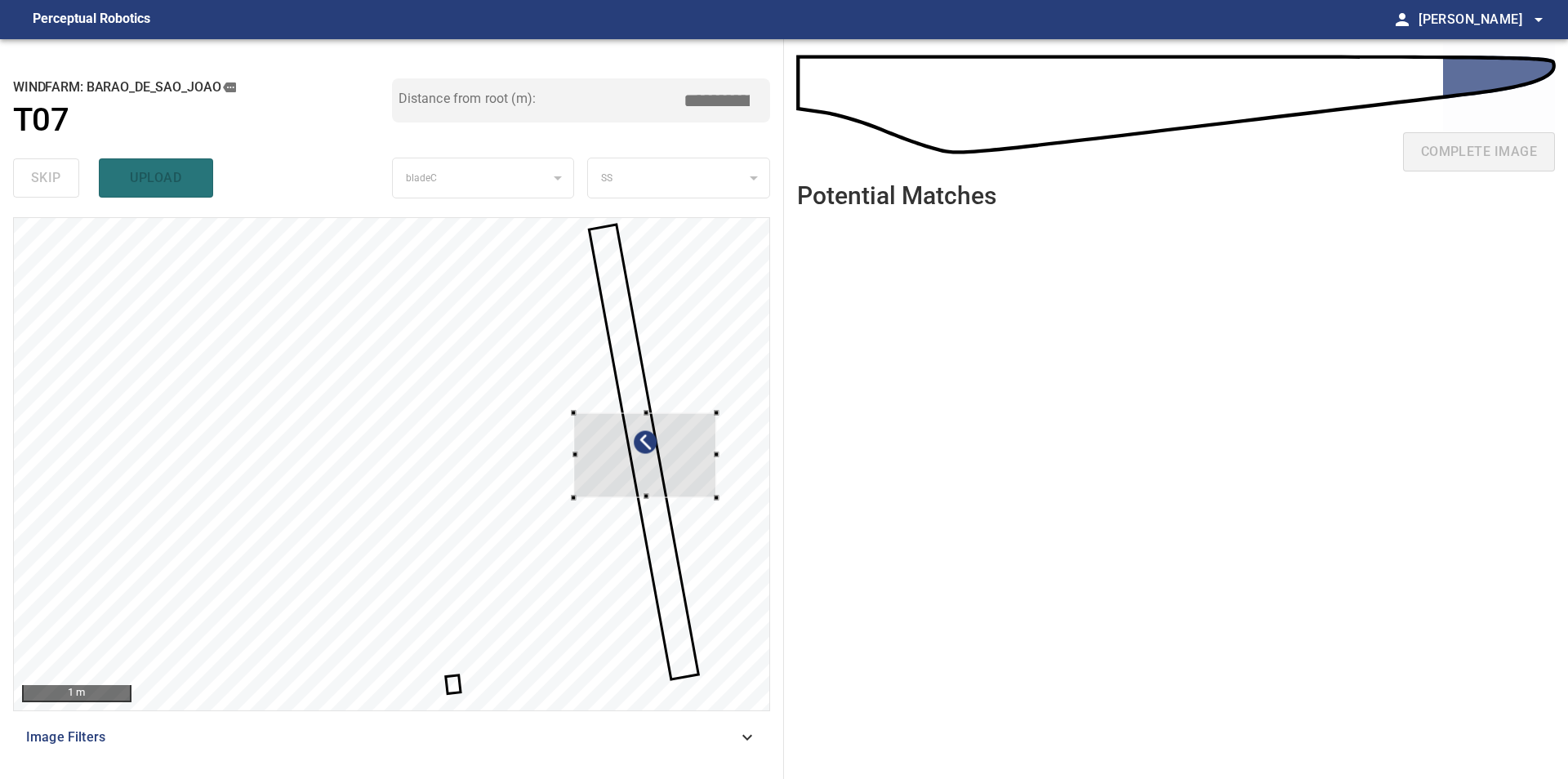
click at [725, 477] on div at bounding box center [391, 464] width 755 height 493
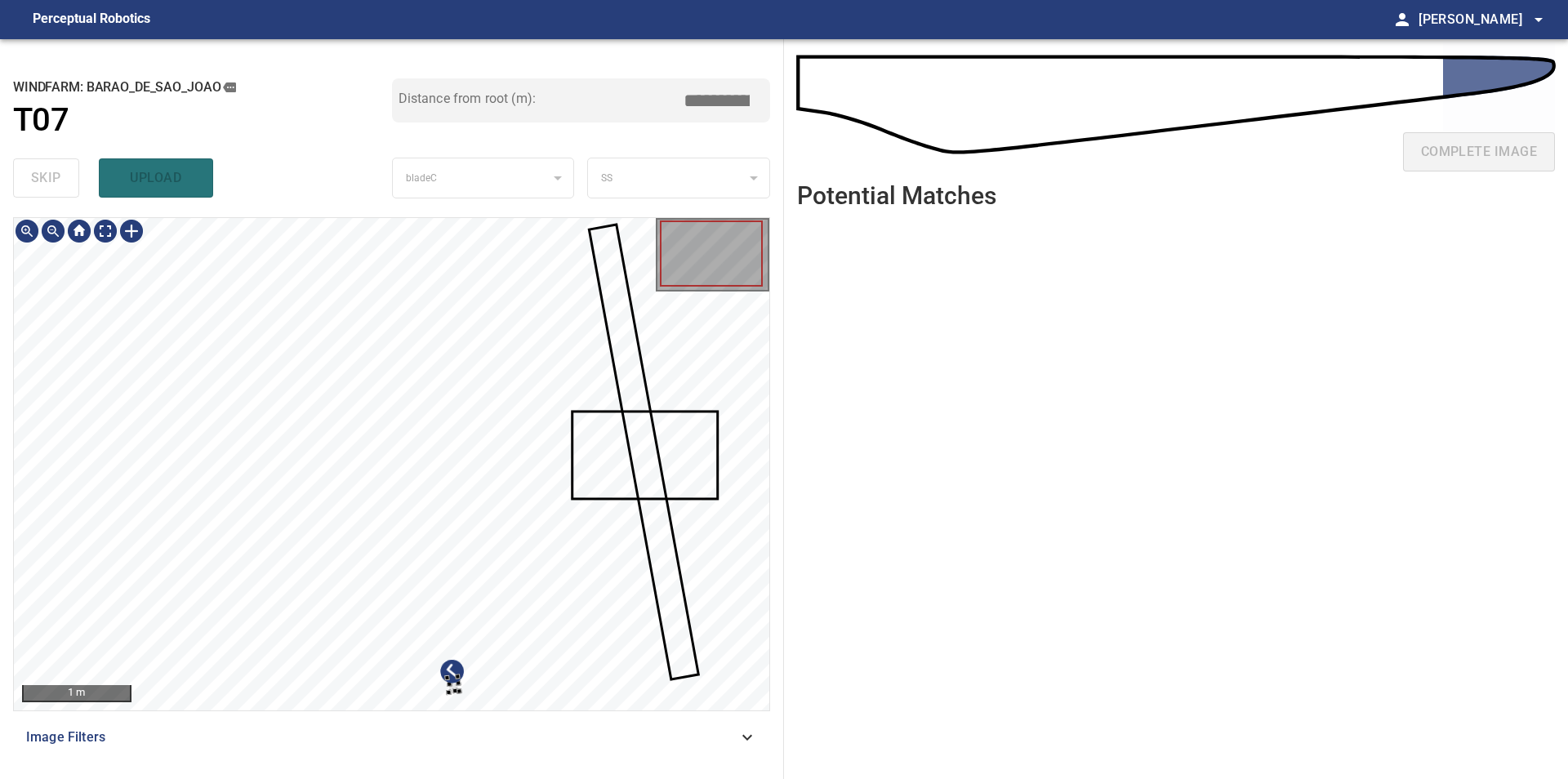
click at [525, 584] on div at bounding box center [391, 464] width 755 height 493
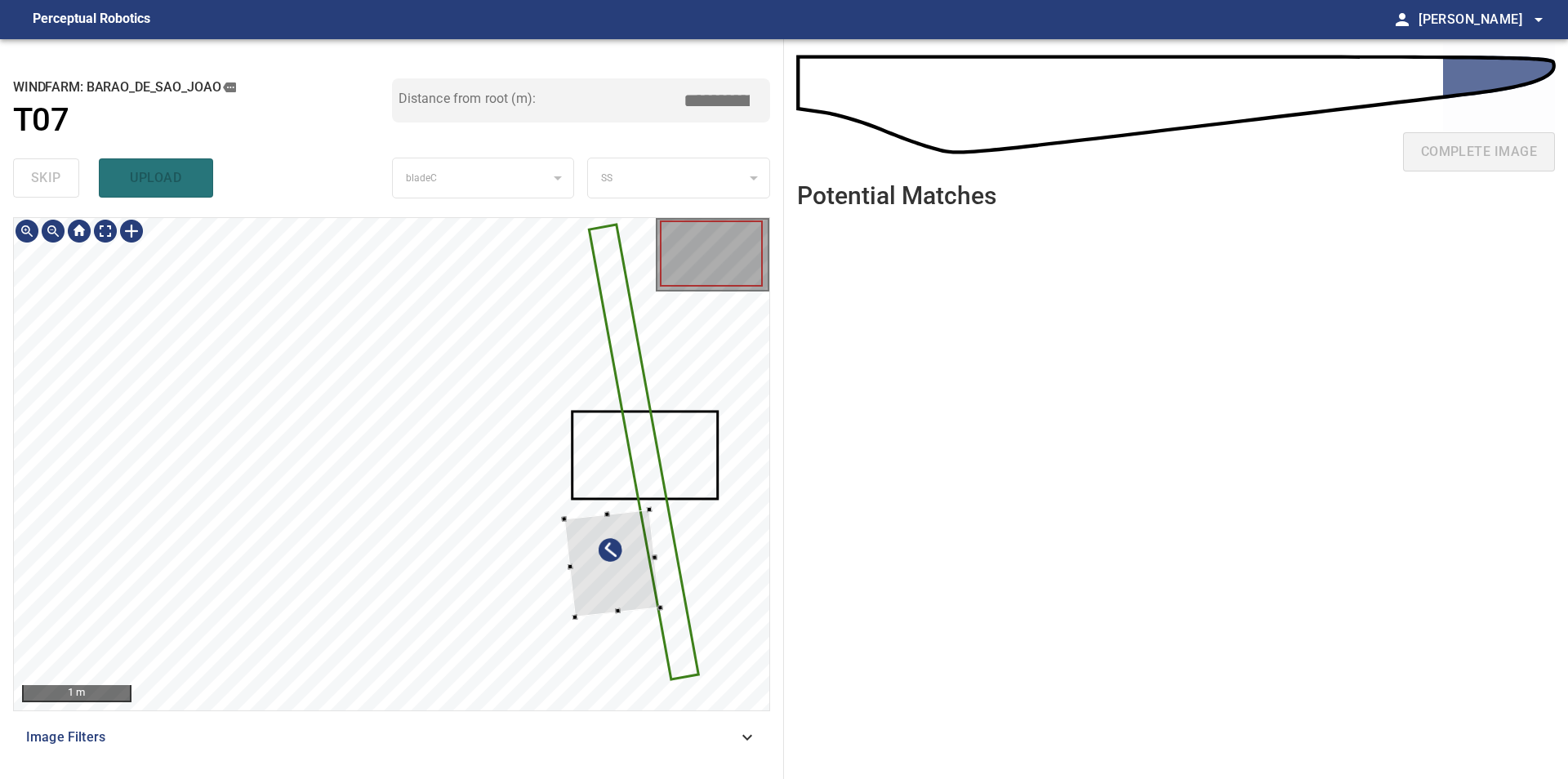
click at [689, 548] on div at bounding box center [391, 464] width 755 height 493
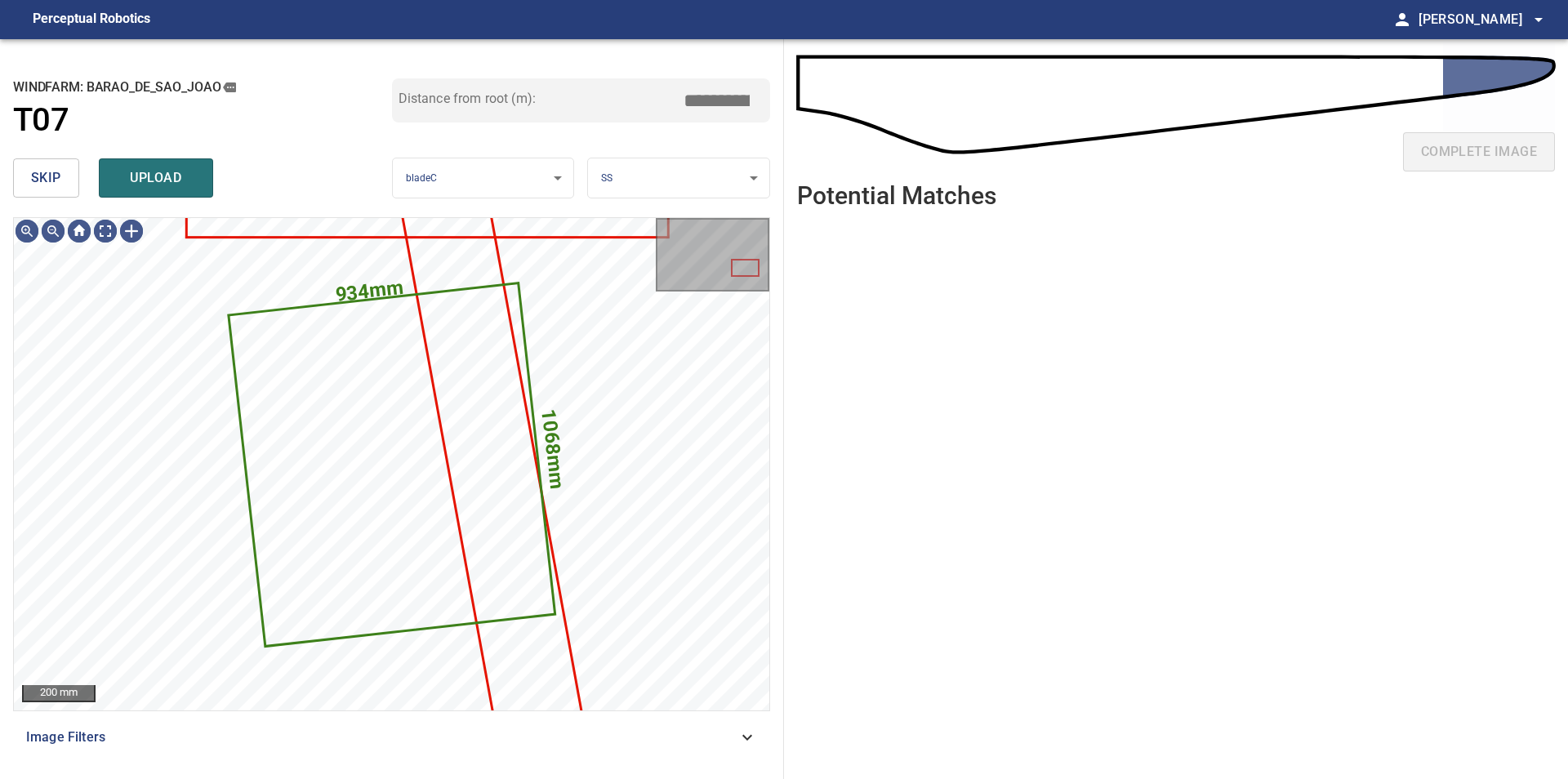
click at [21, 177] on button "skip" at bounding box center [46, 178] width 67 height 39
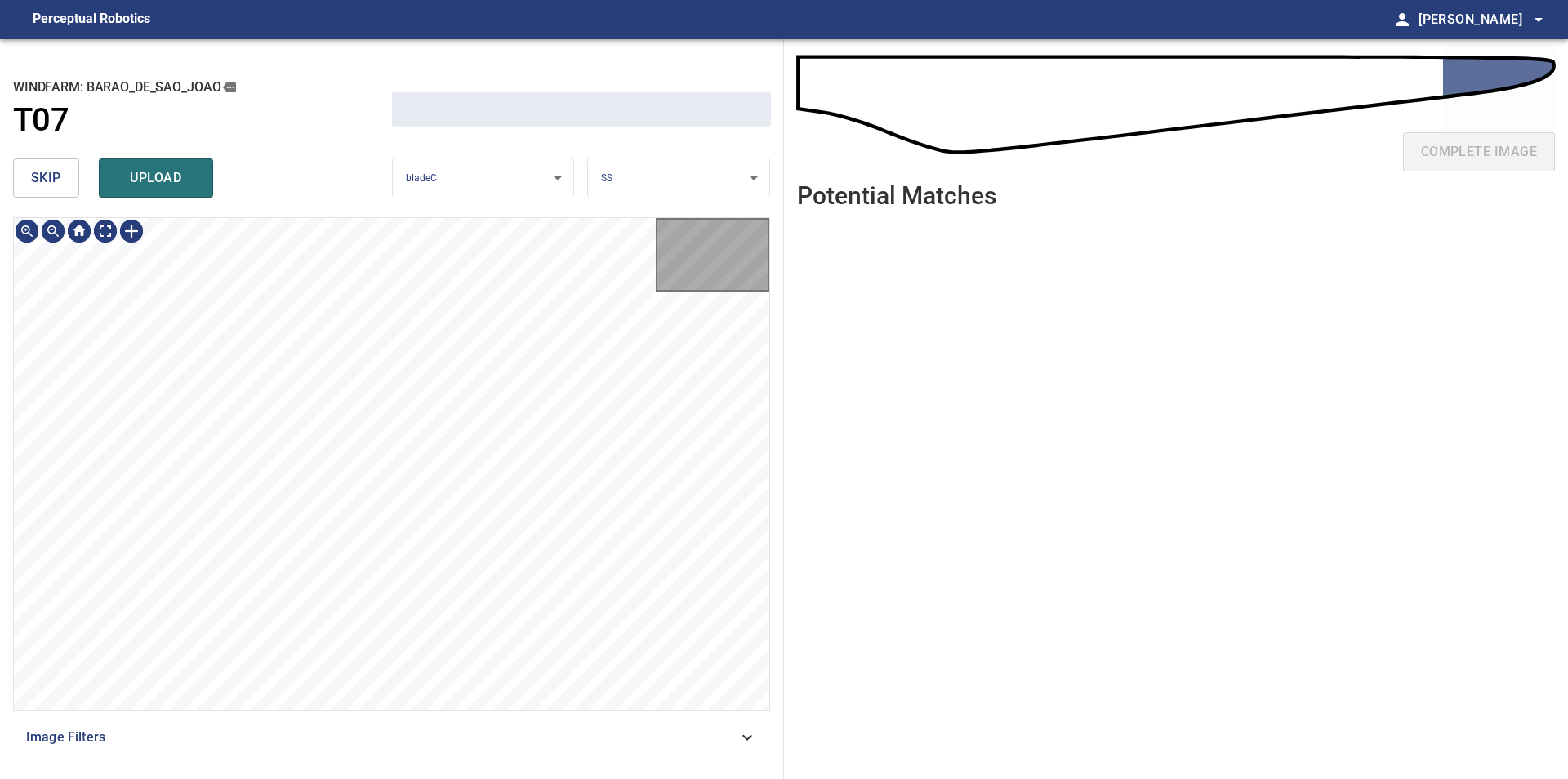
click at [23, 180] on button "skip" at bounding box center [46, 178] width 67 height 39
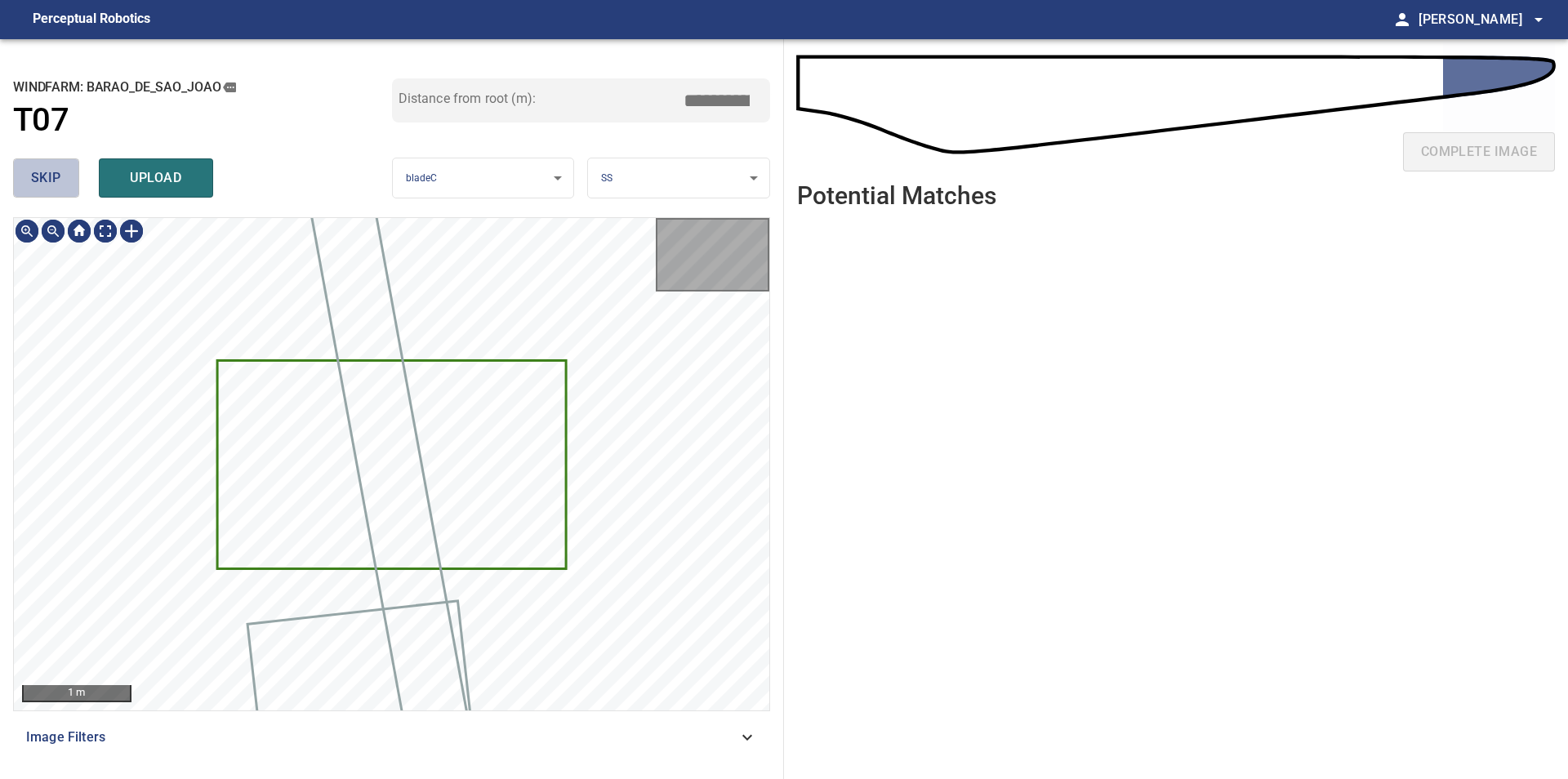
click at [23, 182] on button "skip" at bounding box center [46, 178] width 67 height 39
type input "*****"
click at [23, 182] on div "skip upload" at bounding box center [202, 177] width 379 height 52
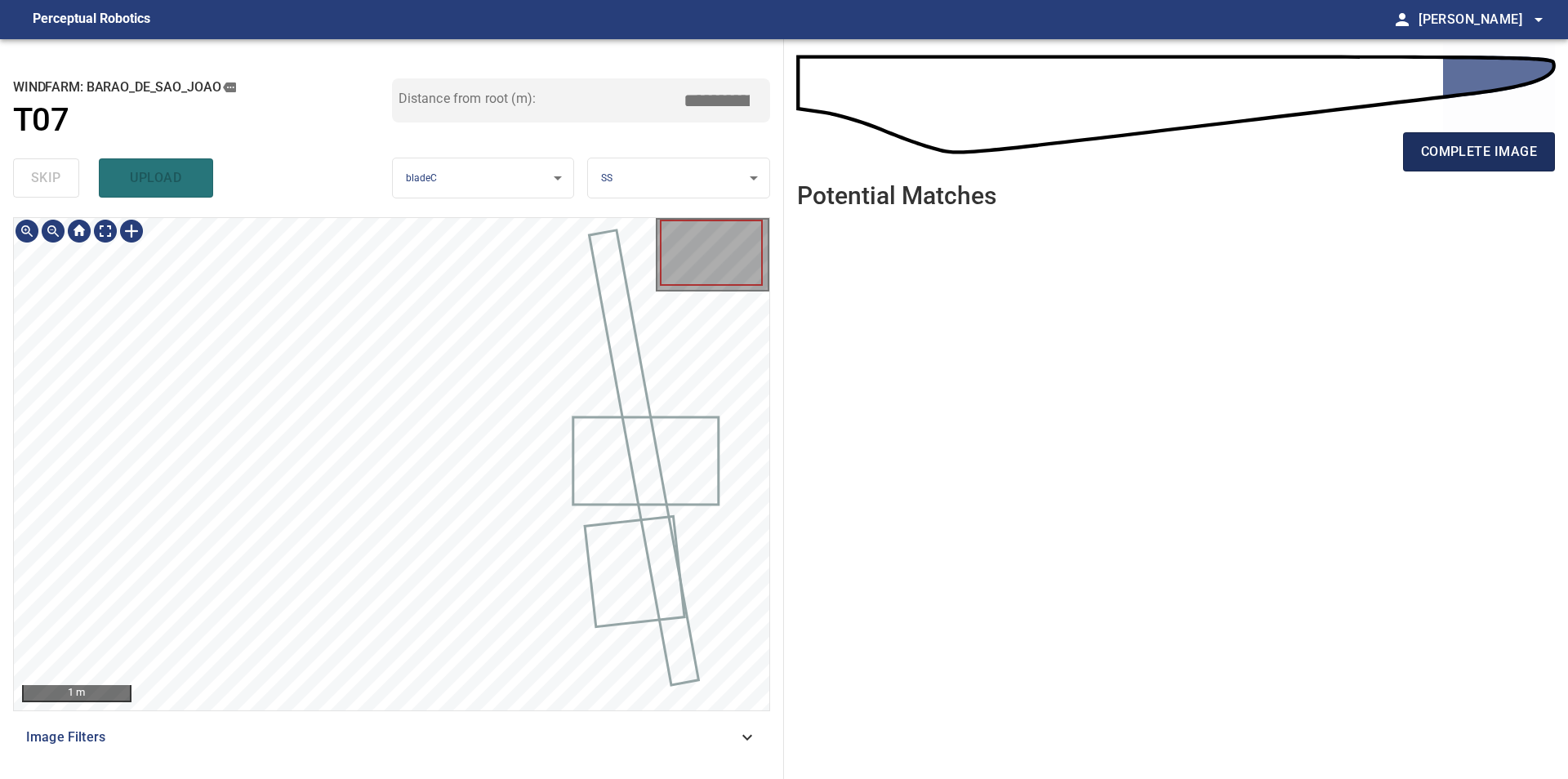
click at [1480, 134] on button "complete image" at bounding box center [1479, 151] width 151 height 39
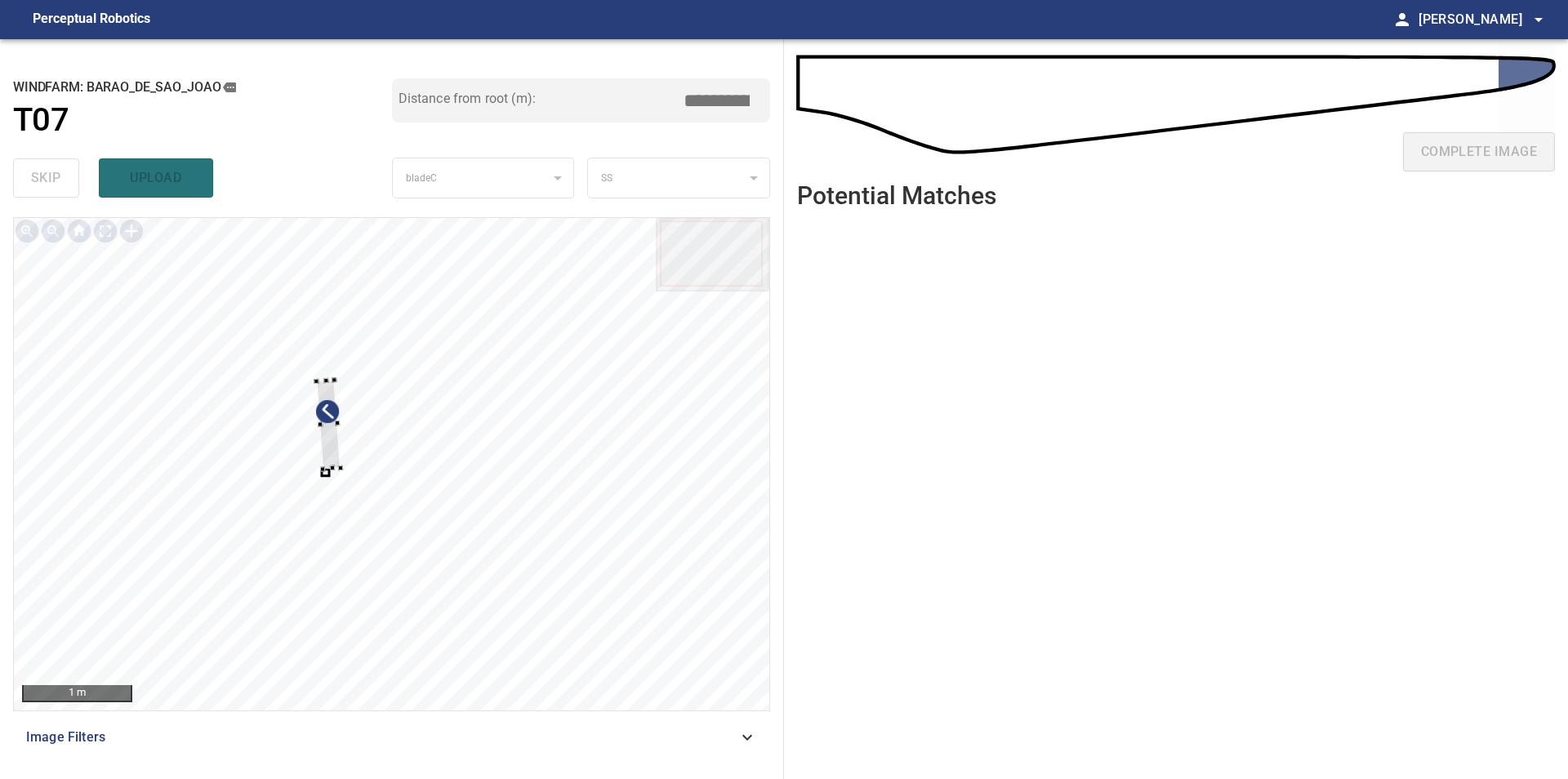
click at [340, 379] on div at bounding box center [327, 424] width 25 height 89
click at [432, 573] on div at bounding box center [391, 464] width 755 height 493
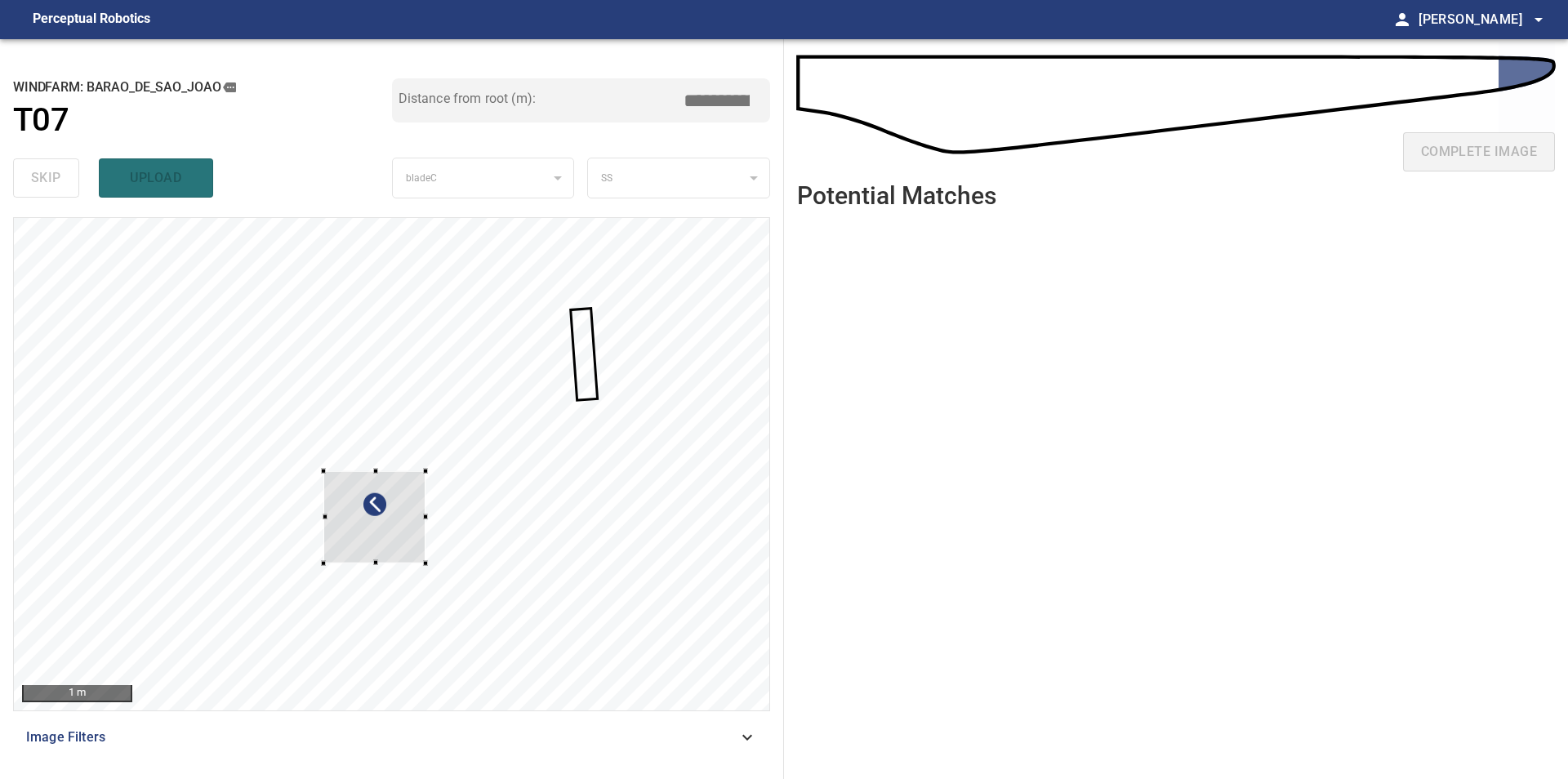
click at [637, 401] on div at bounding box center [391, 464] width 755 height 493
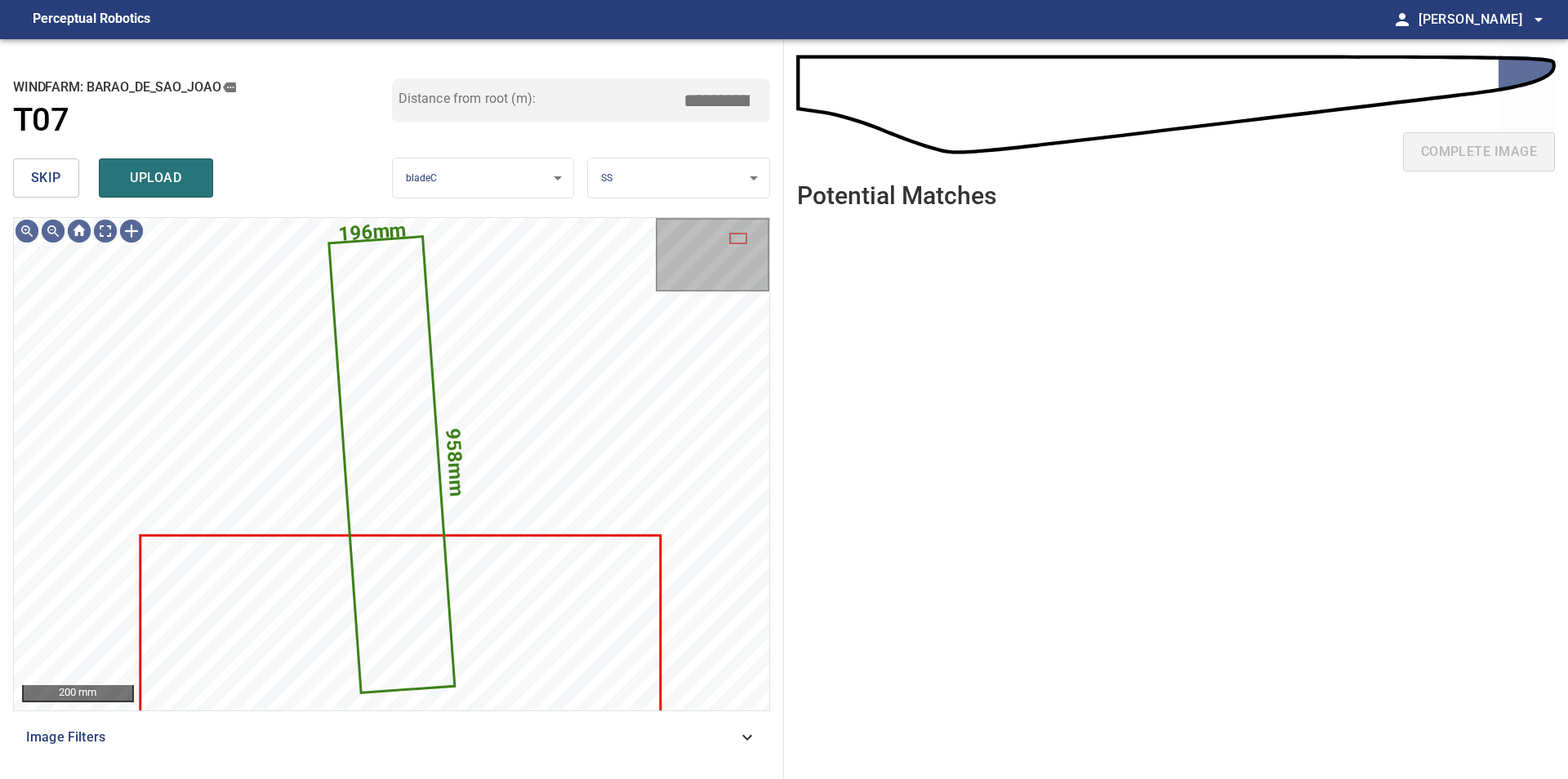
click at [29, 188] on button "skip" at bounding box center [46, 178] width 67 height 39
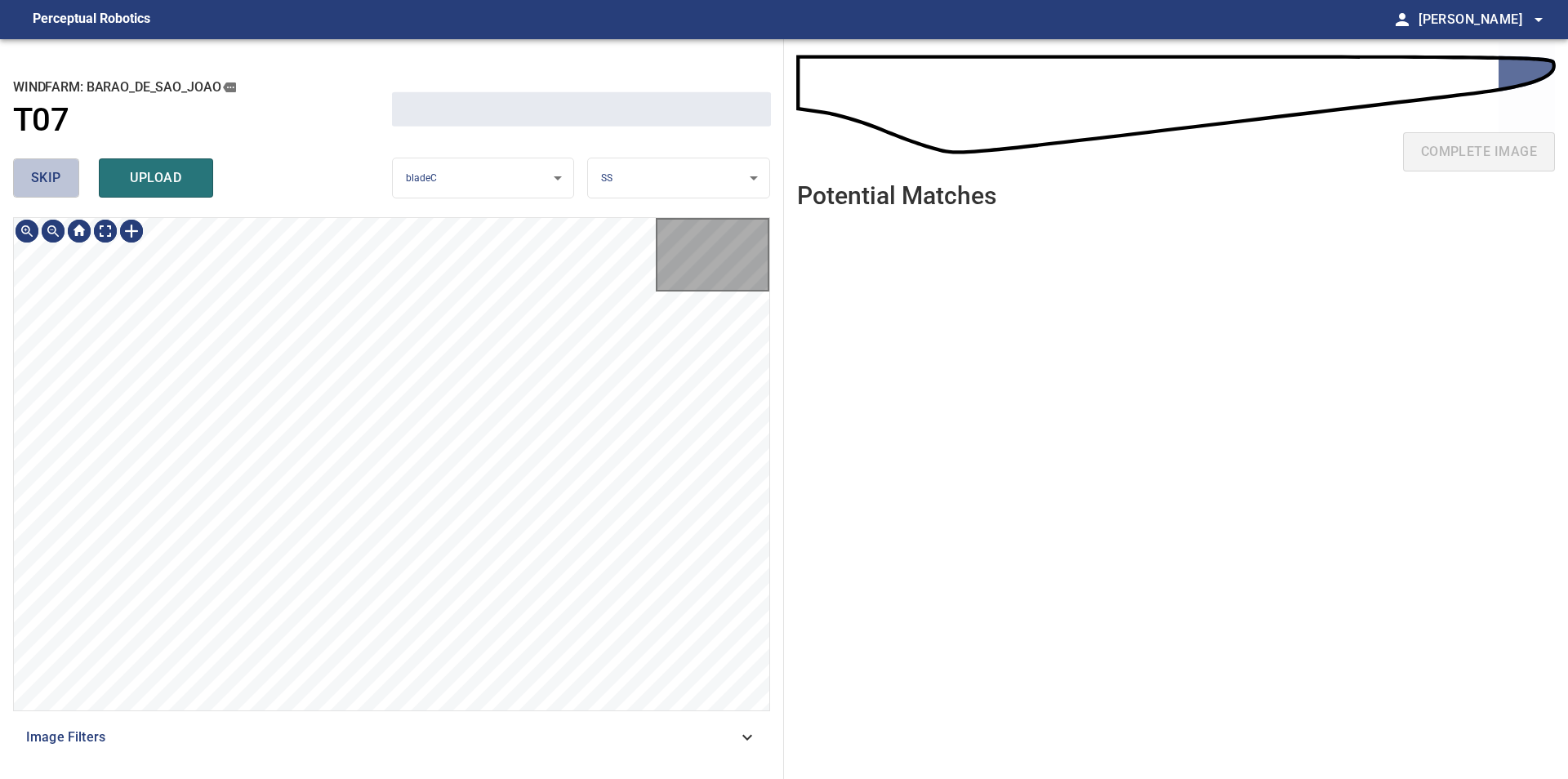
click at [29, 187] on button "skip" at bounding box center [46, 178] width 67 height 39
click at [29, 187] on div "skip upload" at bounding box center [202, 177] width 379 height 52
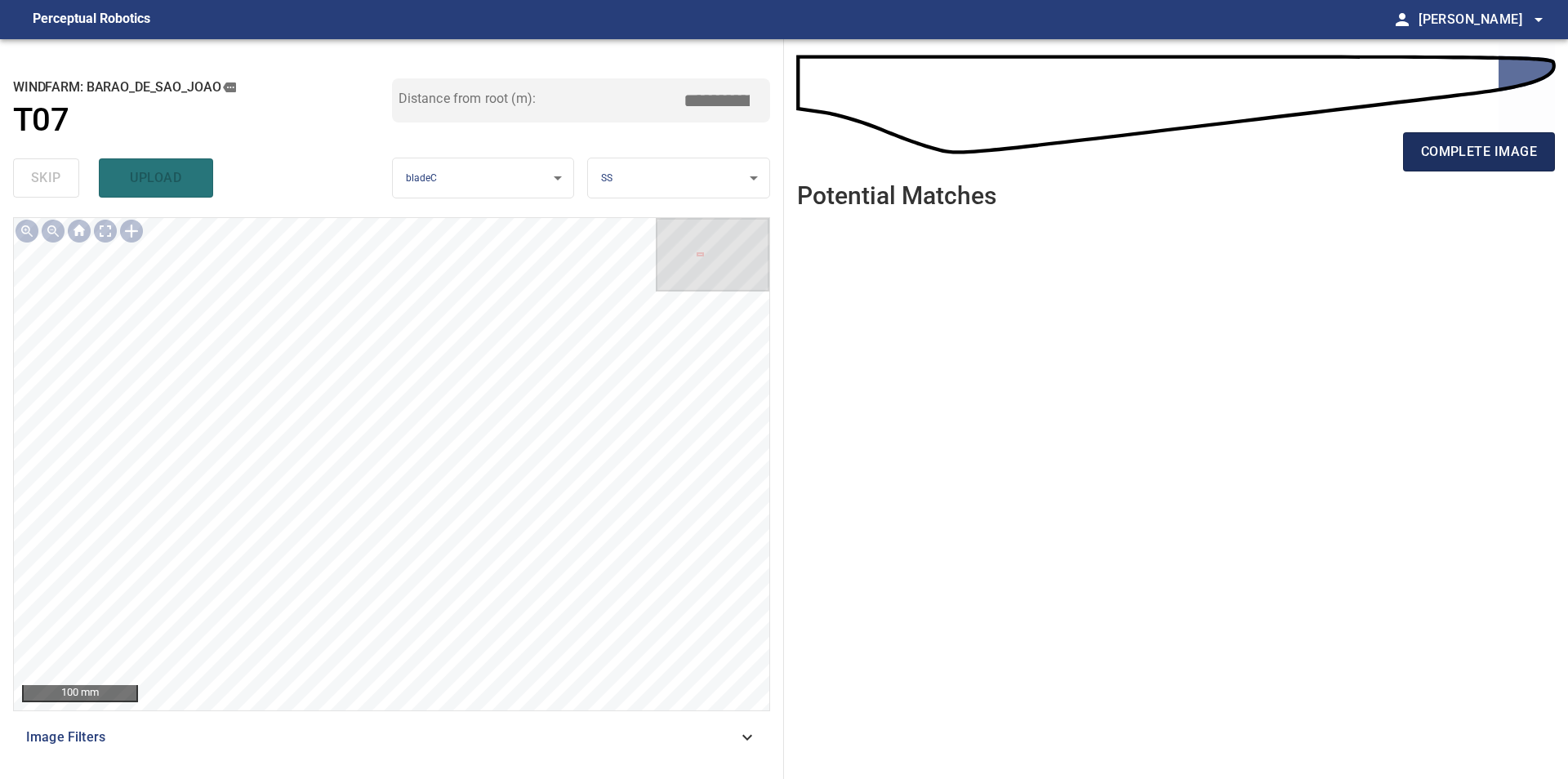
click at [1446, 148] on span "complete image" at bounding box center [1478, 151] width 116 height 23
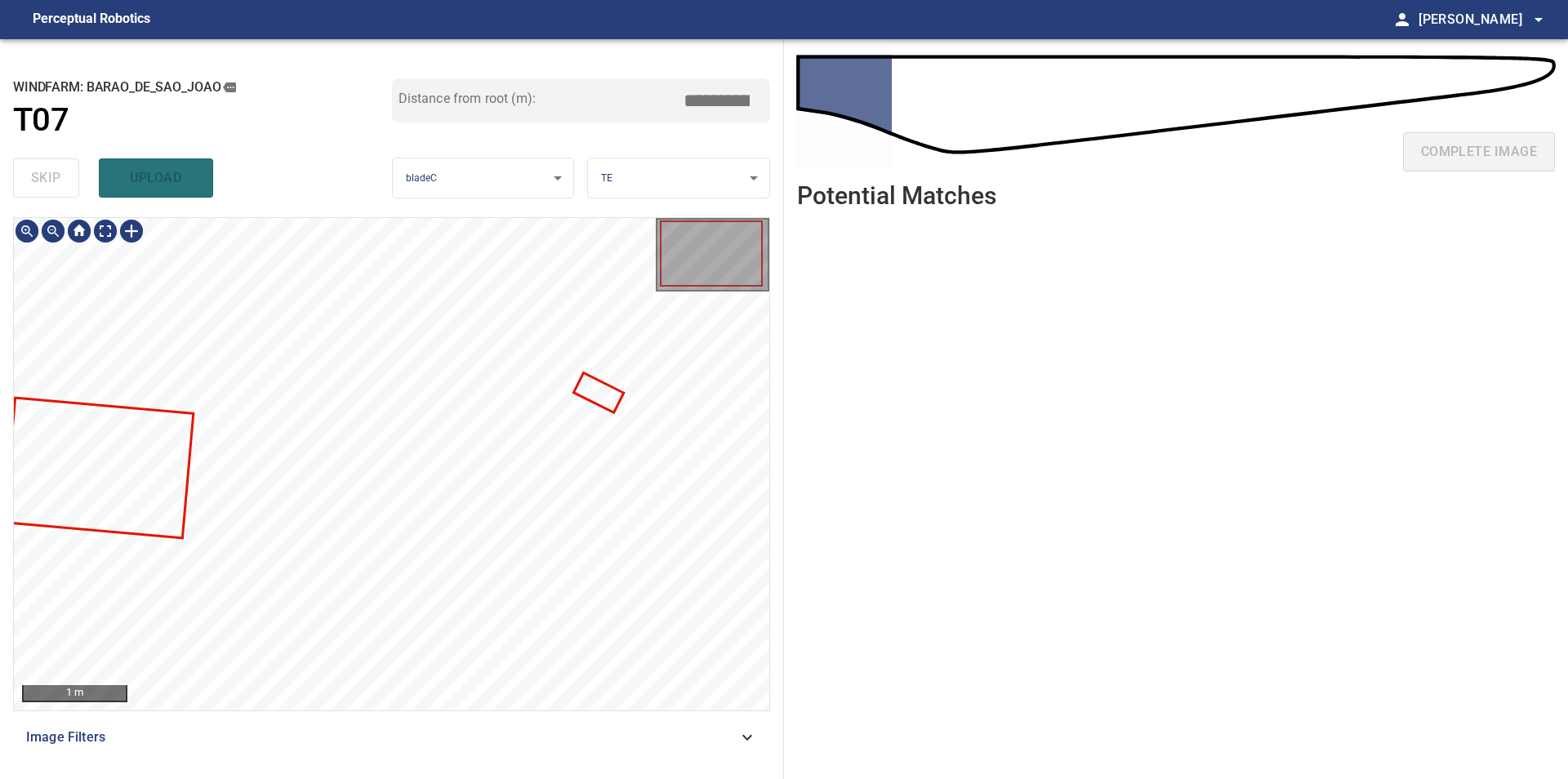
type input "***"
click at [699, 331] on div at bounding box center [391, 464] width 755 height 493
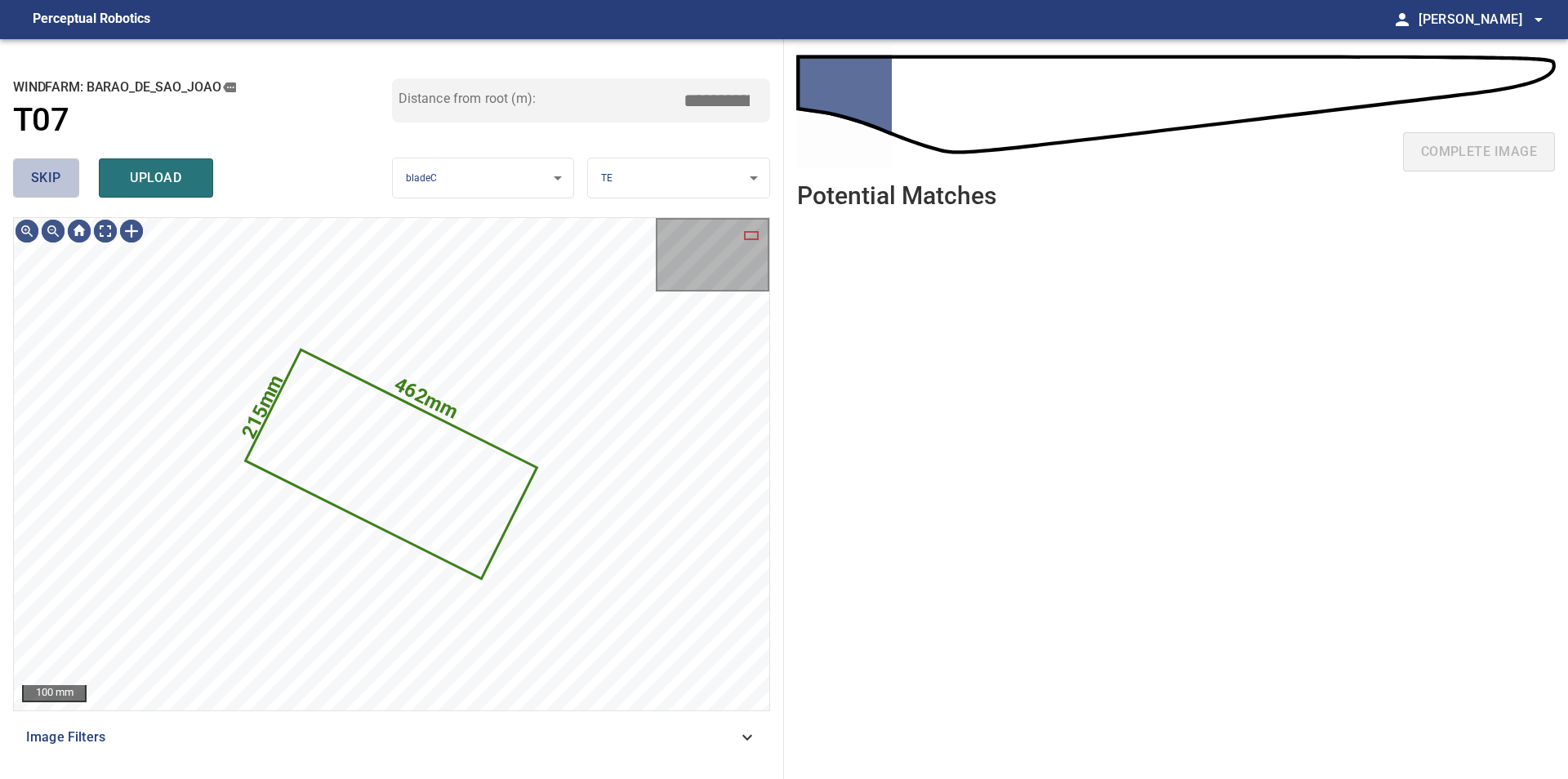
click at [50, 182] on span "skip" at bounding box center [46, 178] width 30 height 23
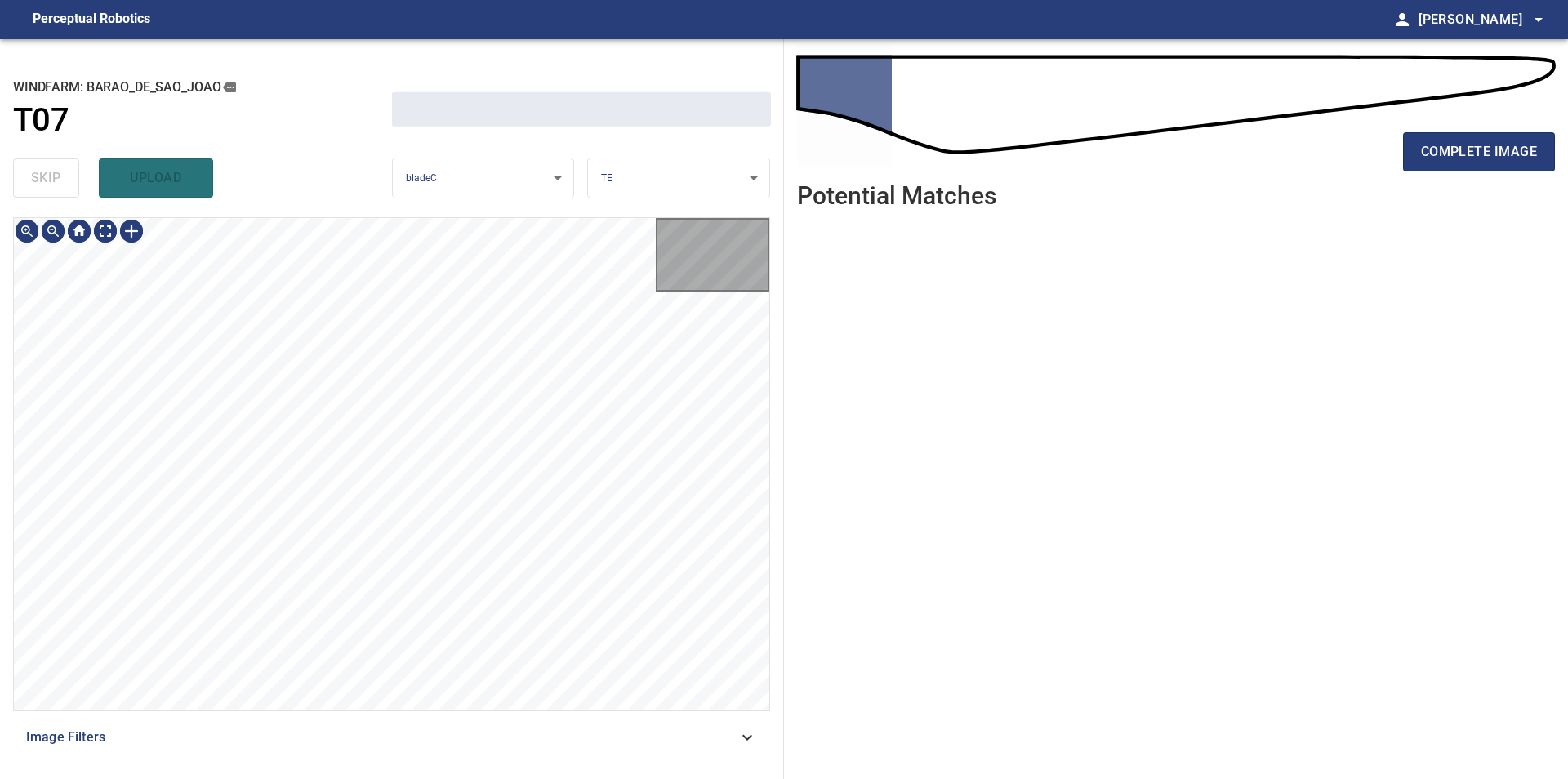
click at [50, 183] on div "skip upload" at bounding box center [202, 177] width 379 height 52
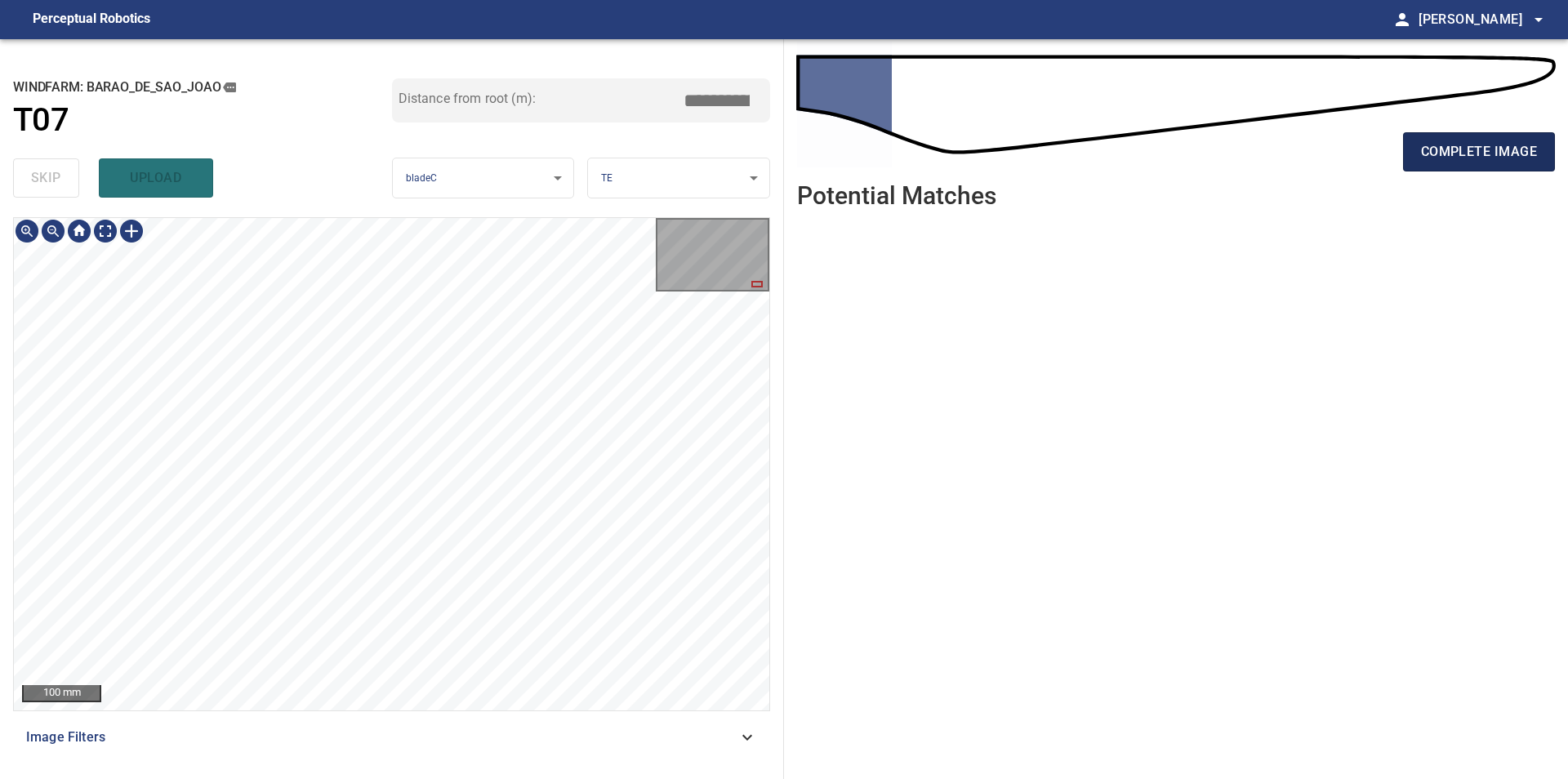
click at [1433, 144] on span "complete image" at bounding box center [1478, 151] width 116 height 23
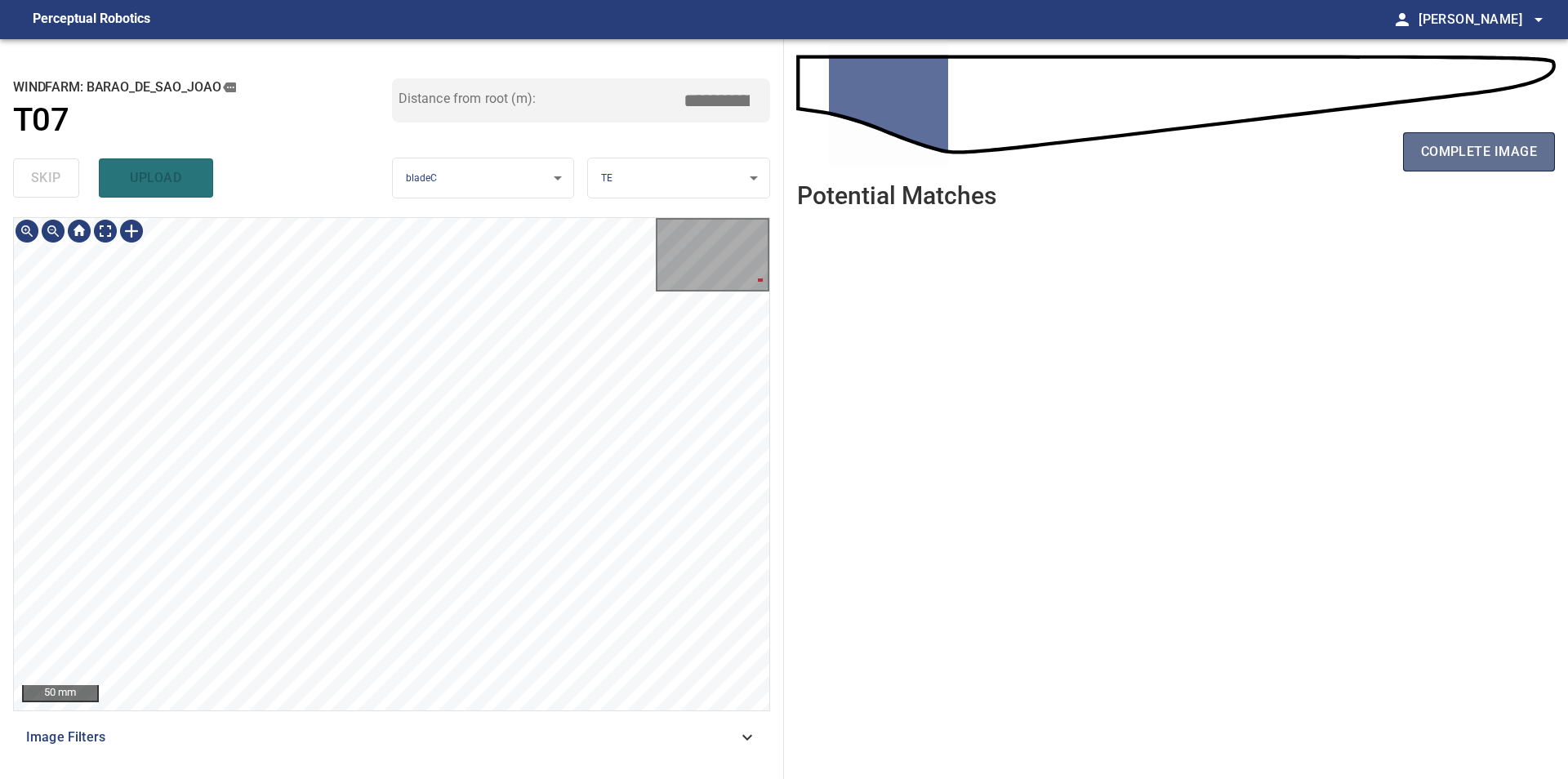
click at [1482, 152] on span "complete image" at bounding box center [1478, 151] width 116 height 23
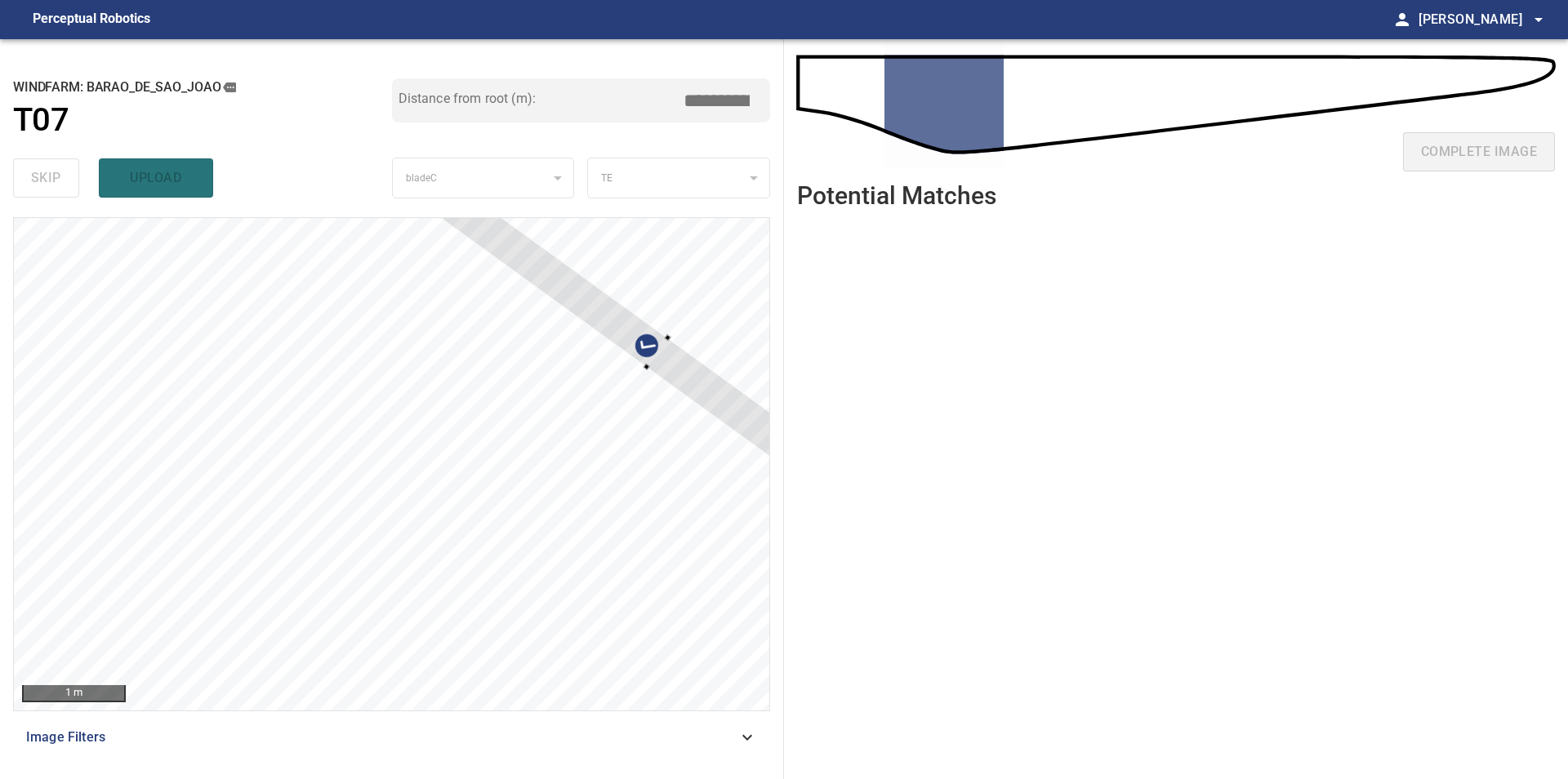
click at [604, 265] on div at bounding box center [391, 464] width 755 height 493
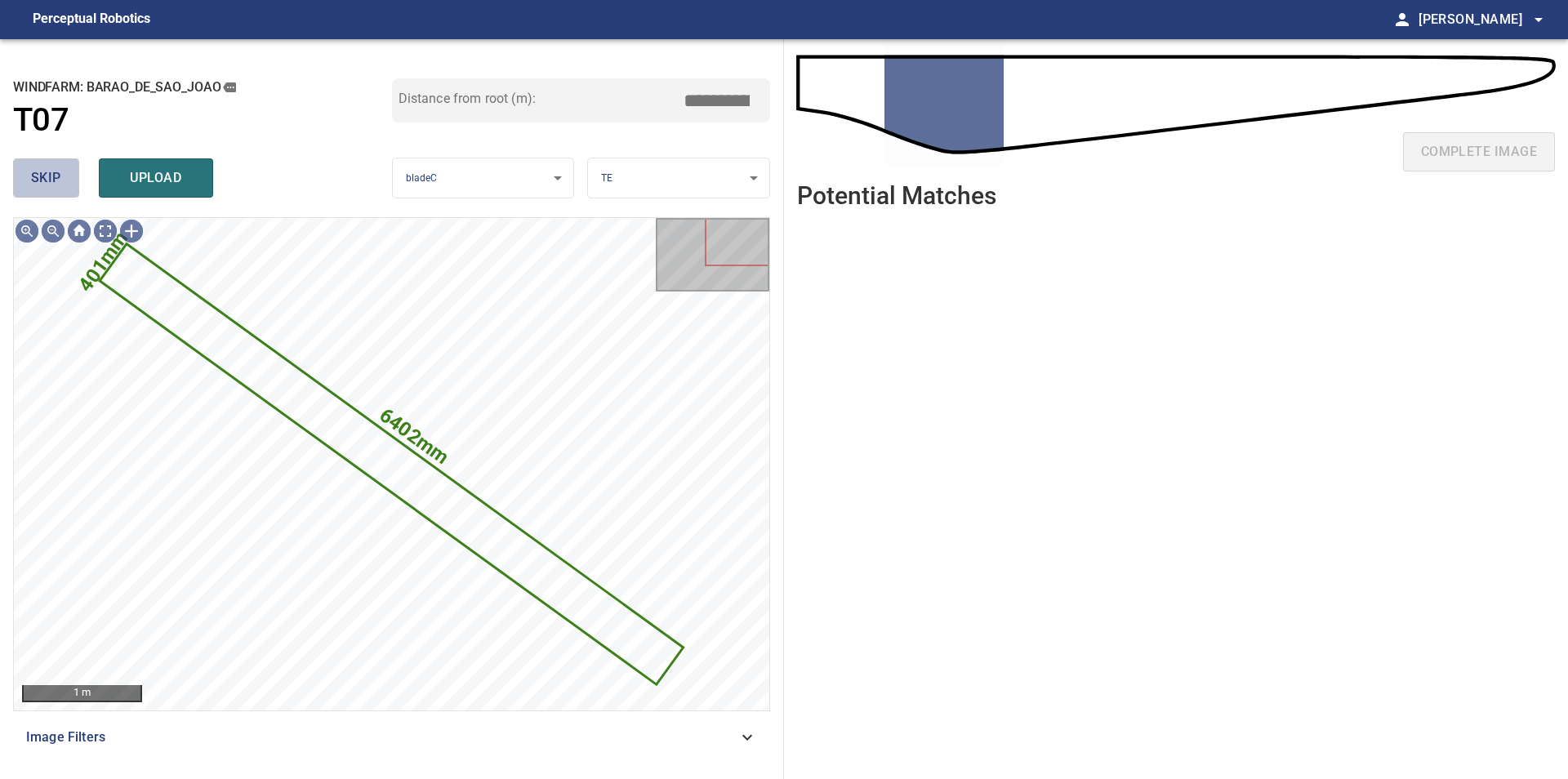
click at [50, 186] on span "skip" at bounding box center [46, 178] width 30 height 23
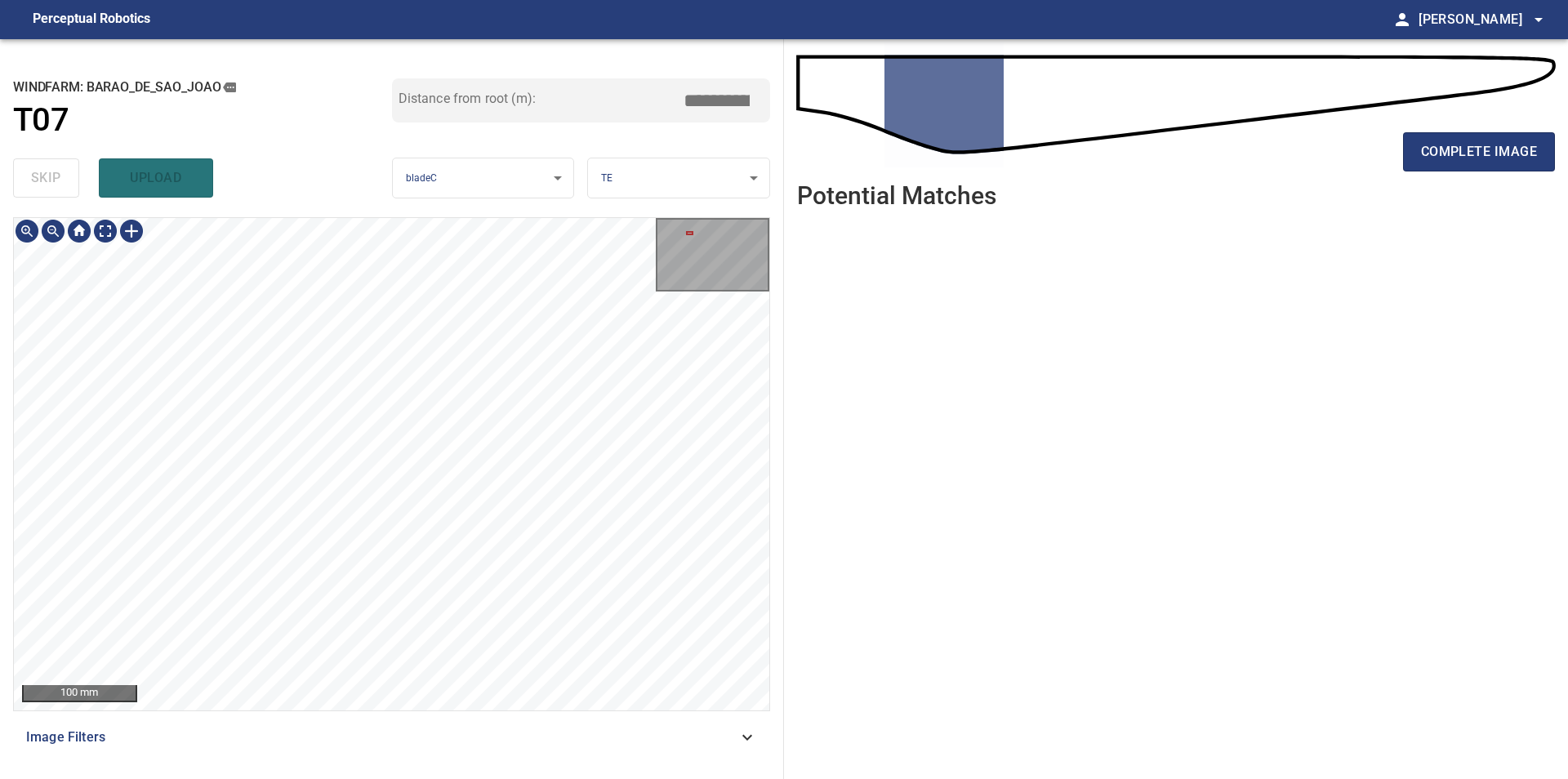
click at [128, 229] on div "100 mm" at bounding box center [391, 464] width 755 height 493
drag, startPoint x: 1482, startPoint y: 170, endPoint x: 1404, endPoint y: 261, distance: 119.9
click at [1481, 170] on button "complete image" at bounding box center [1479, 151] width 151 height 39
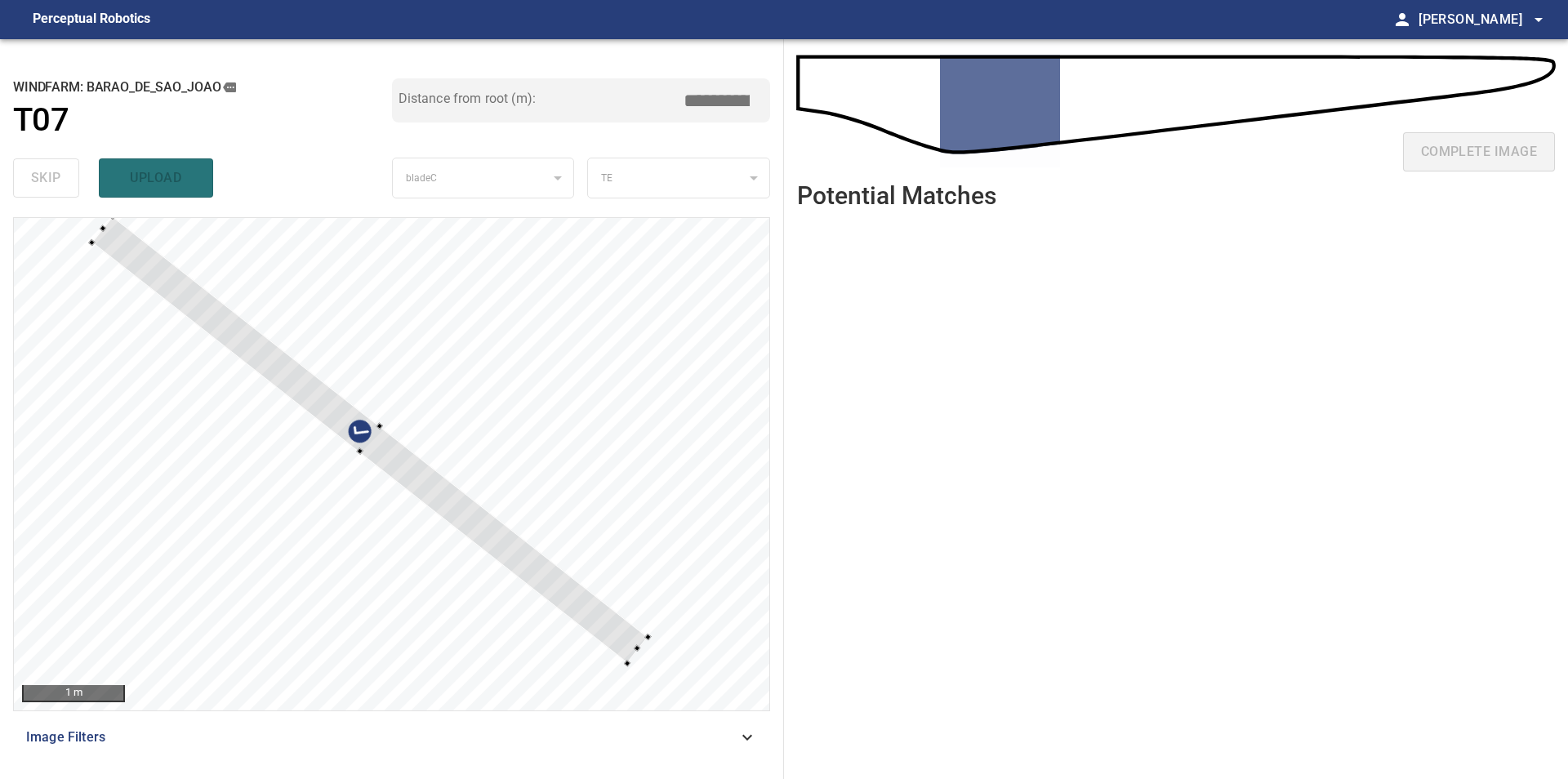
click at [675, 400] on div at bounding box center [391, 464] width 755 height 493
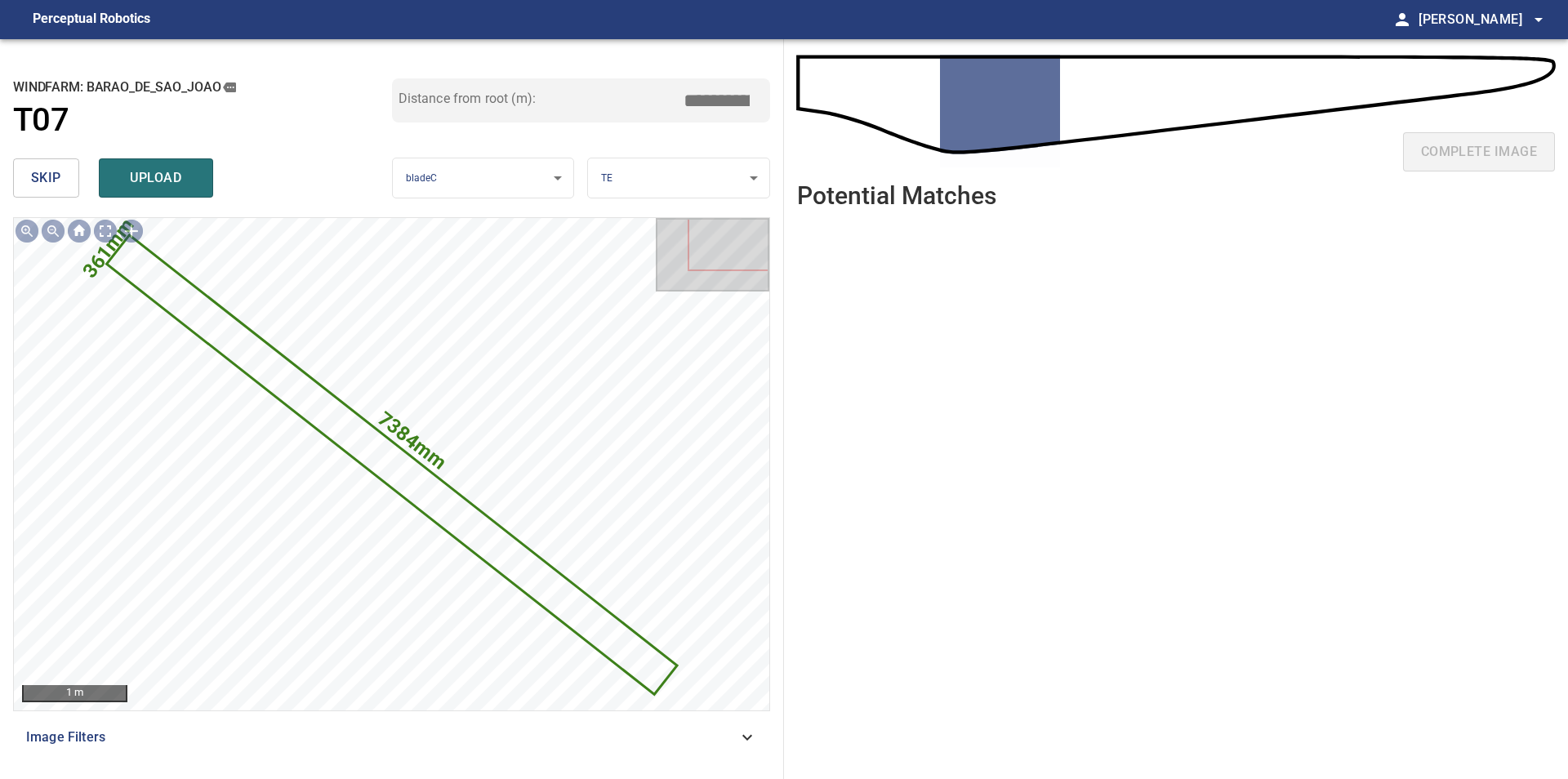
click at [45, 182] on span "skip" at bounding box center [46, 178] width 30 height 23
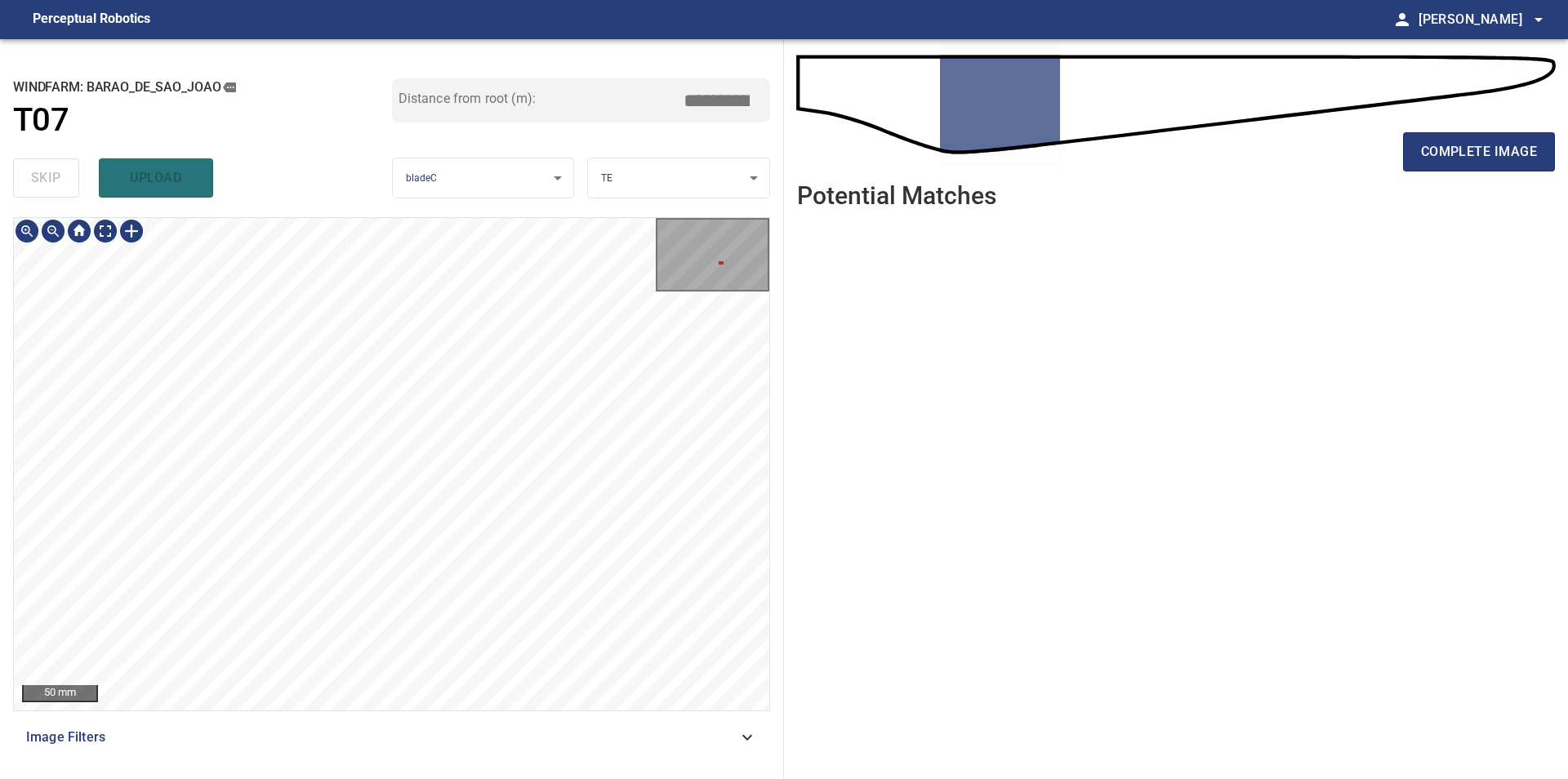
click at [688, 759] on div "50 mm Image Filters" at bounding box center [391, 491] width 757 height 548
click at [1481, 130] on div "complete image" at bounding box center [1176, 159] width 758 height 66
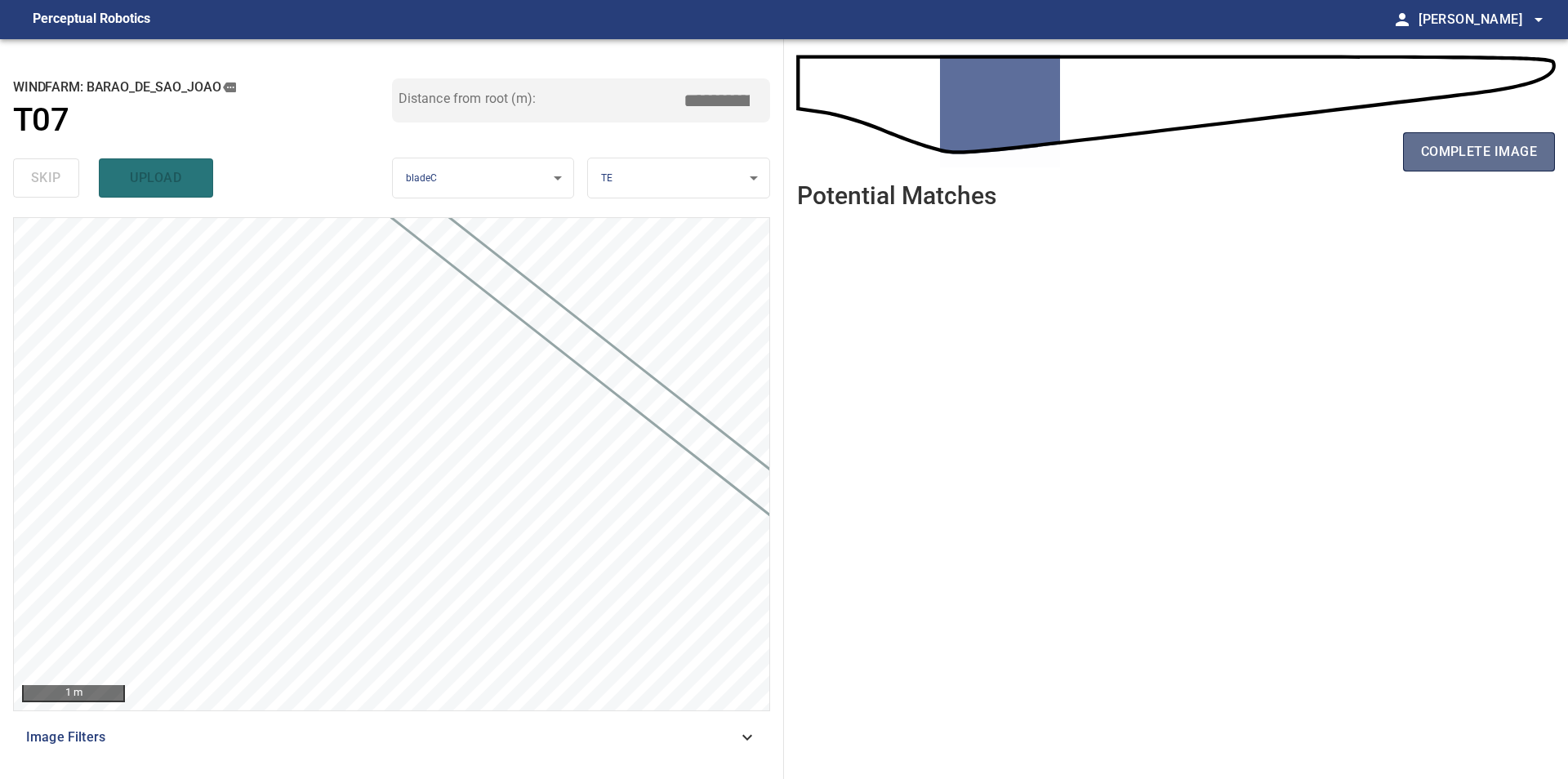
click at [1438, 166] on button "complete image" at bounding box center [1479, 151] width 151 height 39
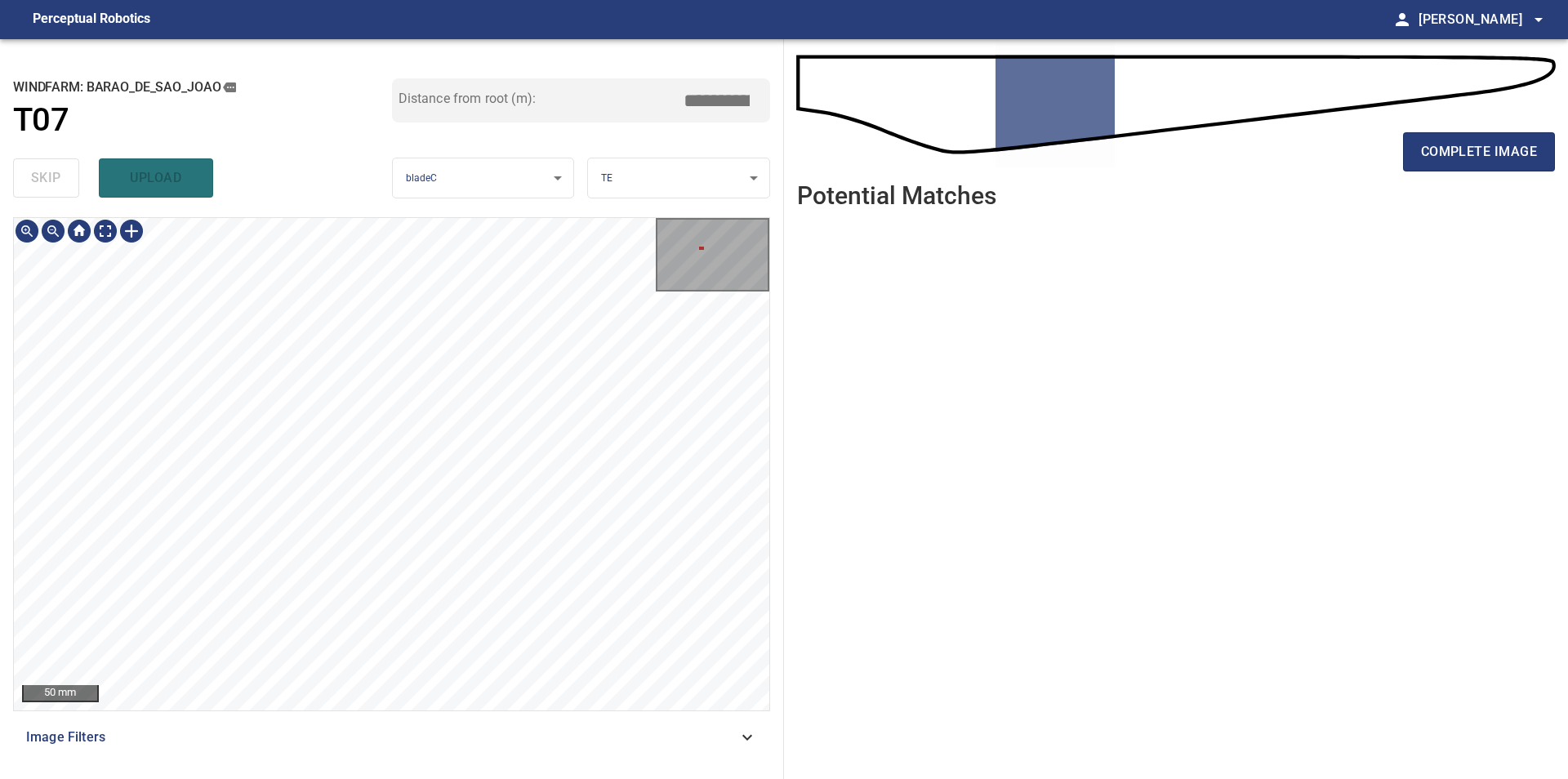
click at [101, 218] on div "50 mm" at bounding box center [391, 464] width 757 height 494
click at [272, 214] on div "**********" at bounding box center [391, 409] width 784 height 740
click at [1475, 155] on span "complete image" at bounding box center [1478, 151] width 116 height 23
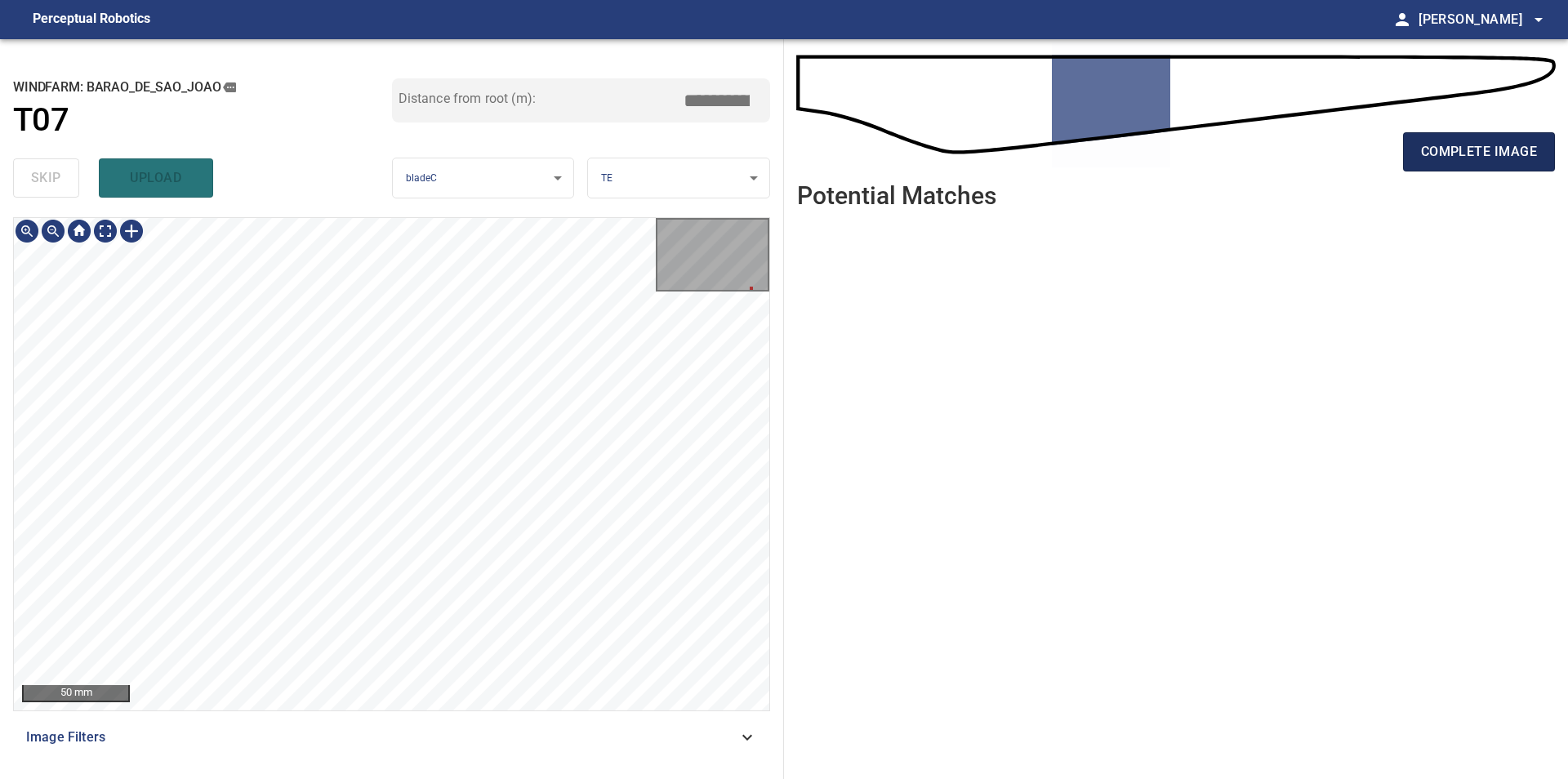
click at [1437, 154] on span "complete image" at bounding box center [1478, 151] width 116 height 23
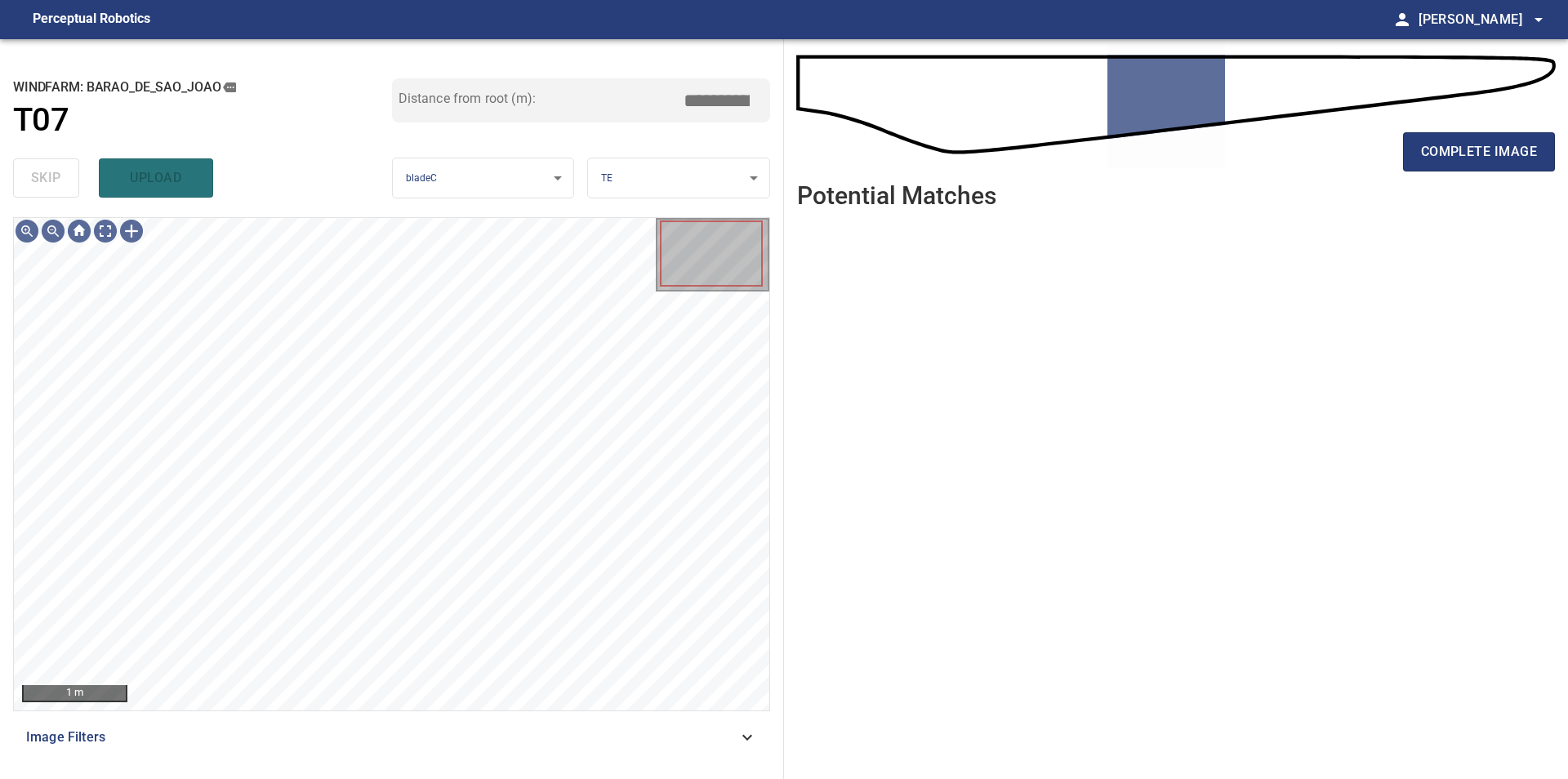
click at [346, 778] on div "**********" at bounding box center [391, 409] width 784 height 740
click at [610, 720] on div "100 mm Image Filters" at bounding box center [391, 491] width 757 height 548
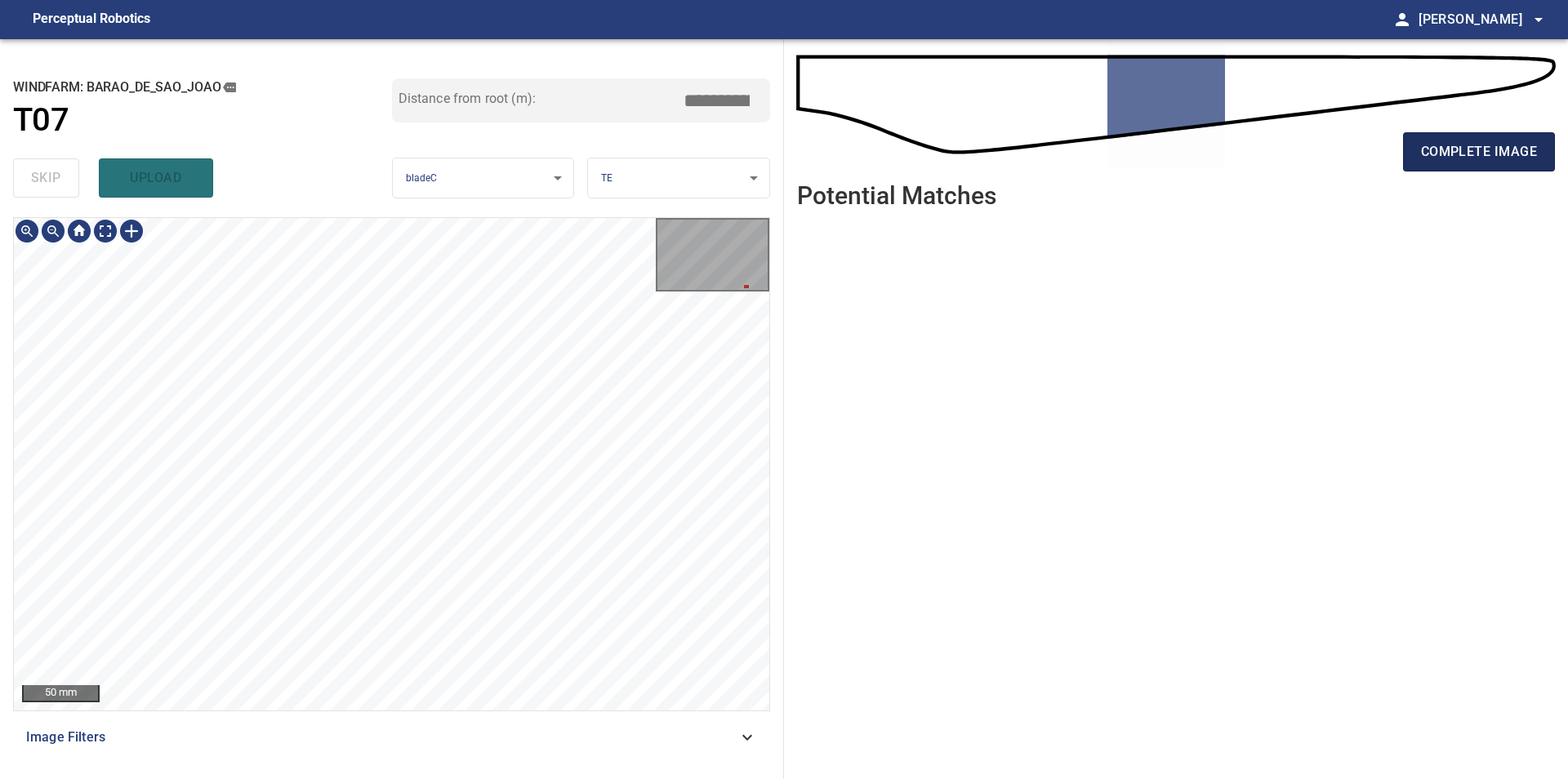
click at [1480, 151] on span "complete image" at bounding box center [1478, 151] width 116 height 23
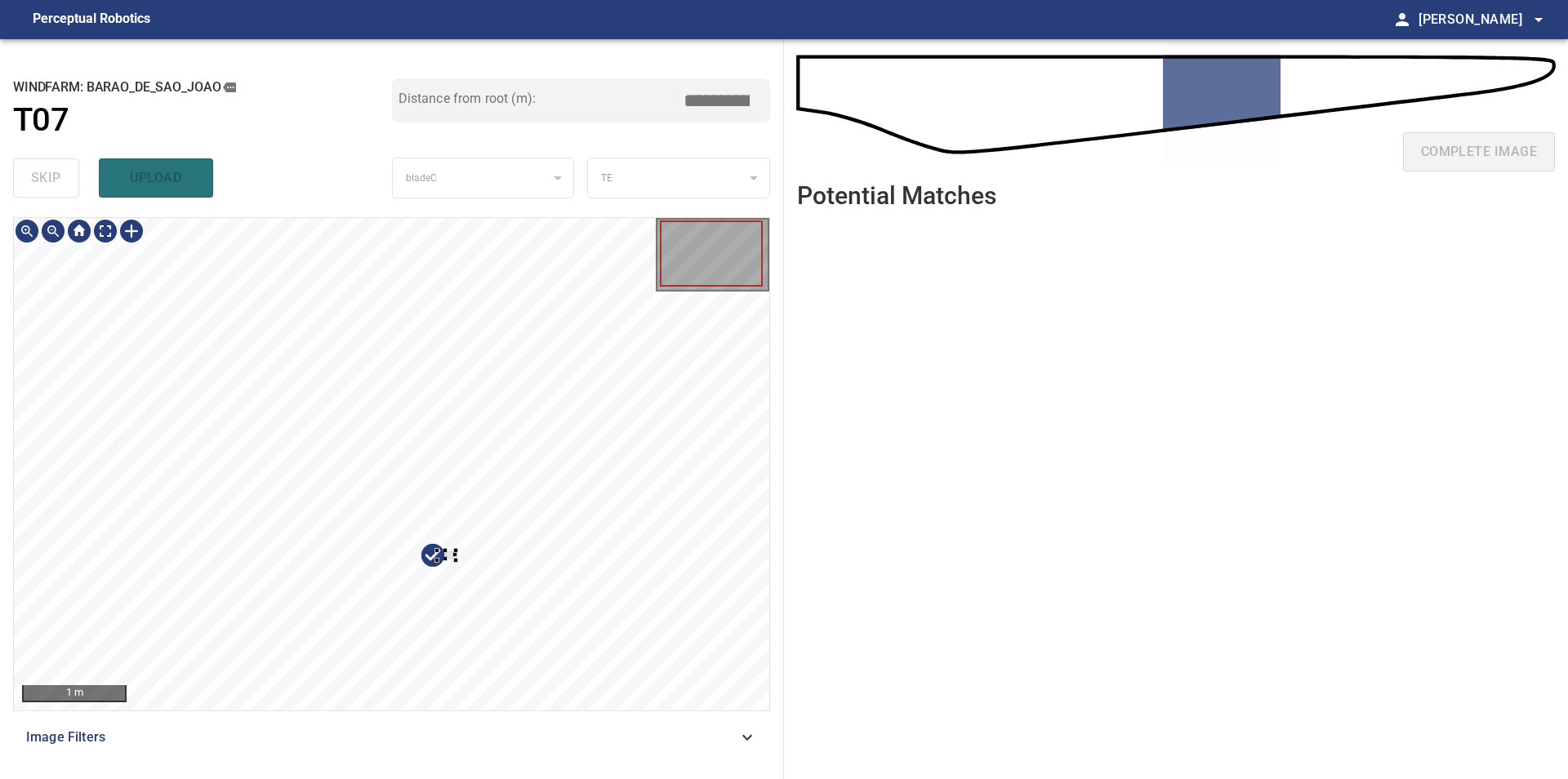
click at [505, 484] on div at bounding box center [391, 464] width 755 height 493
click at [608, 295] on div at bounding box center [391, 464] width 755 height 493
click at [558, 342] on div at bounding box center [560, 348] width 65 height 73
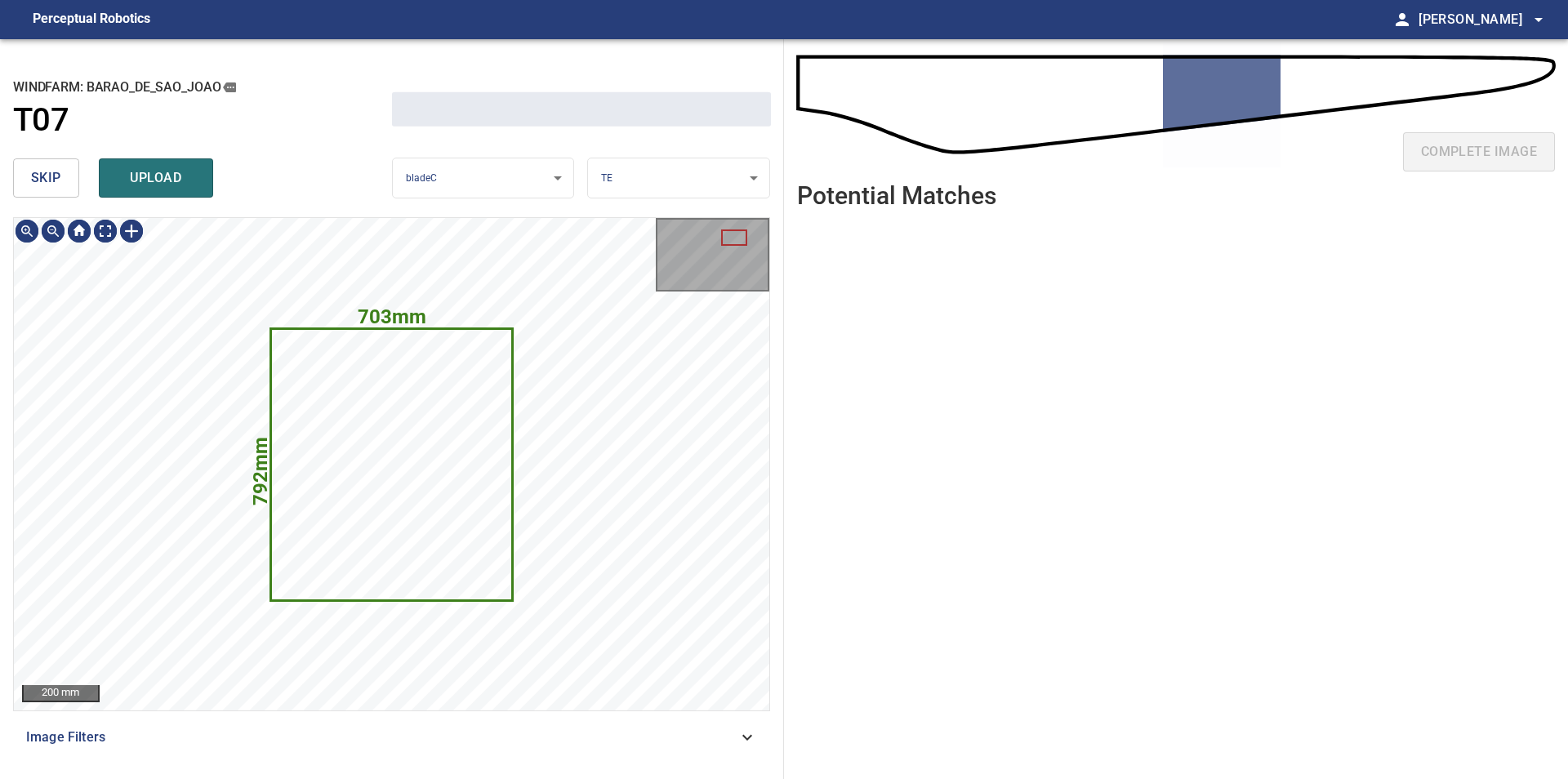
click at [47, 192] on button "skip" at bounding box center [46, 178] width 67 height 39
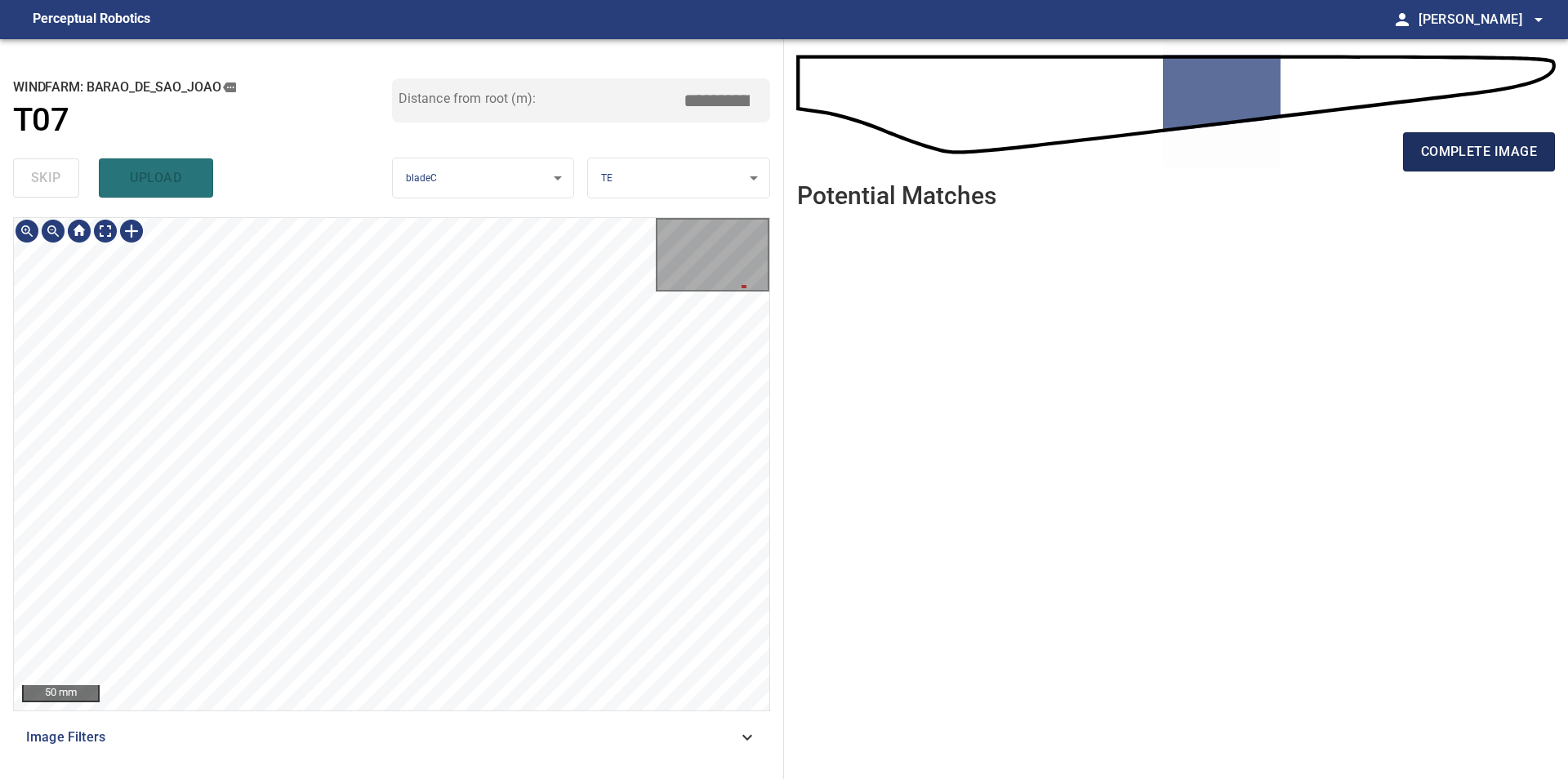
click at [1453, 161] on span "complete image" at bounding box center [1478, 151] width 116 height 23
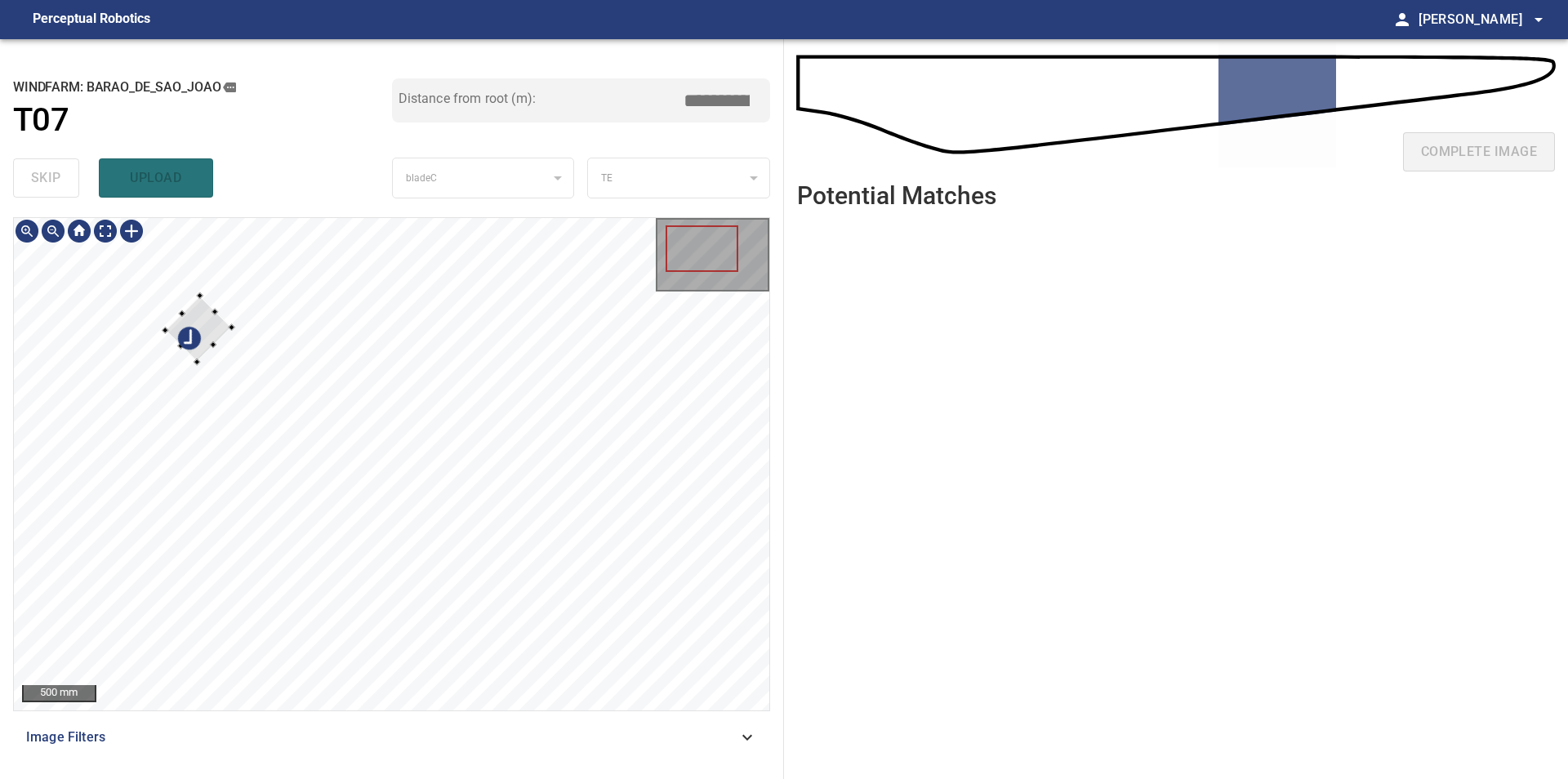
click at [305, 317] on div at bounding box center [391, 464] width 755 height 493
click at [658, 317] on div at bounding box center [391, 464] width 755 height 493
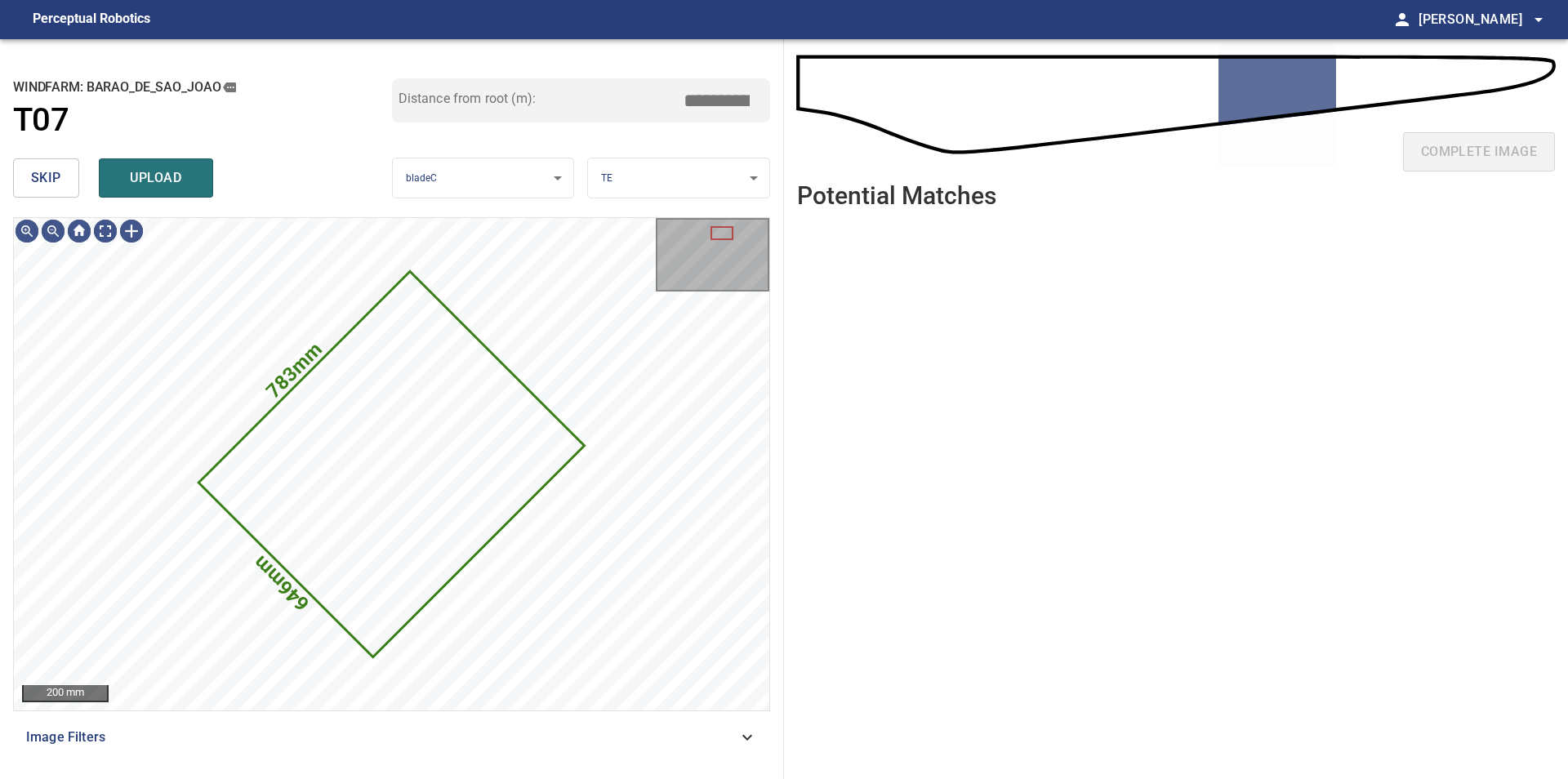
click at [18, 183] on button "skip" at bounding box center [46, 178] width 67 height 39
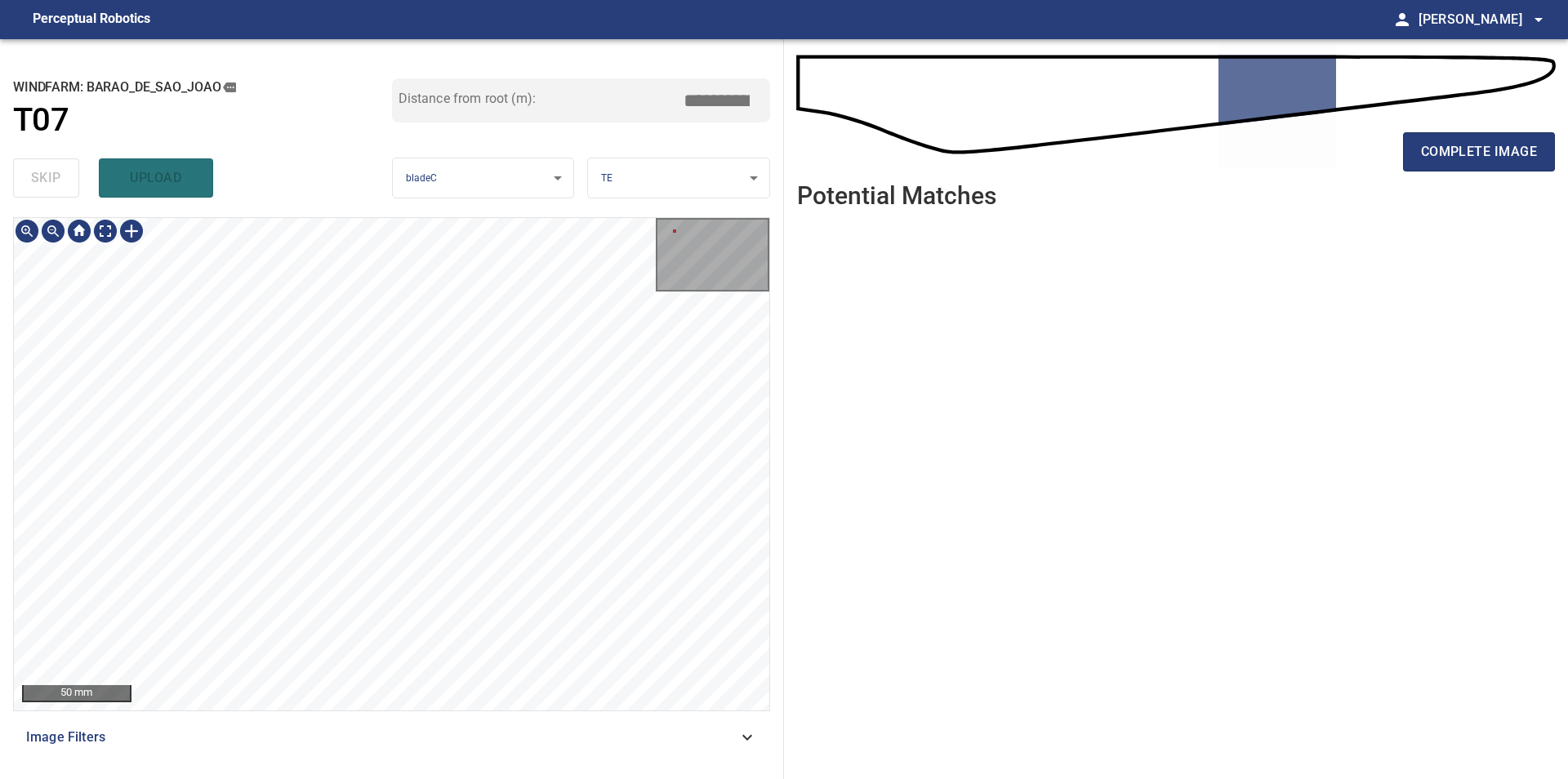
click at [0, 408] on main "**********" at bounding box center [784, 390] width 1568 height 779
type input "****"
click at [264, 305] on div at bounding box center [391, 464] width 755 height 493
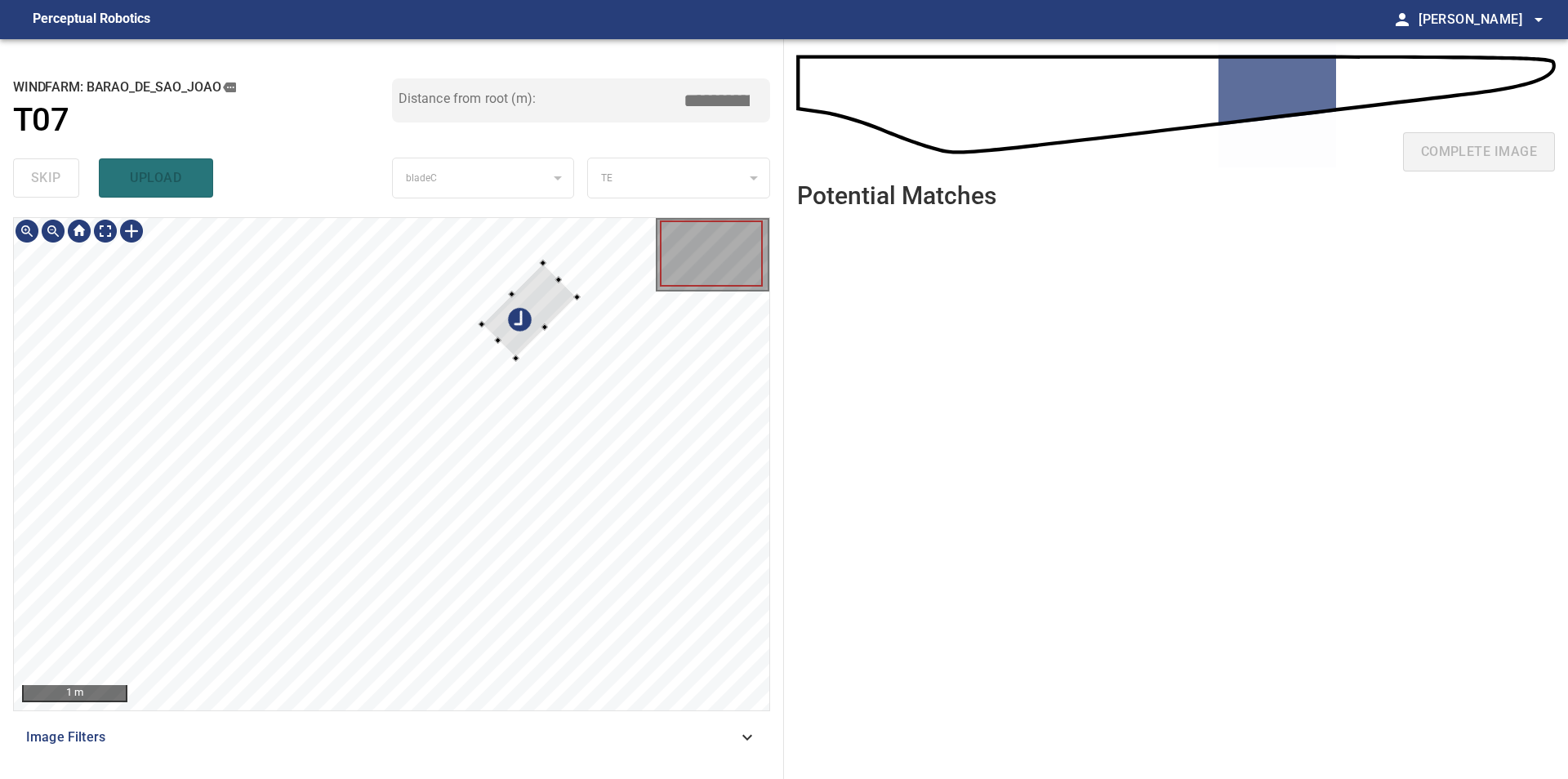
click at [580, 301] on div at bounding box center [391, 464] width 755 height 493
click at [508, 336] on div at bounding box center [529, 310] width 95 height 95
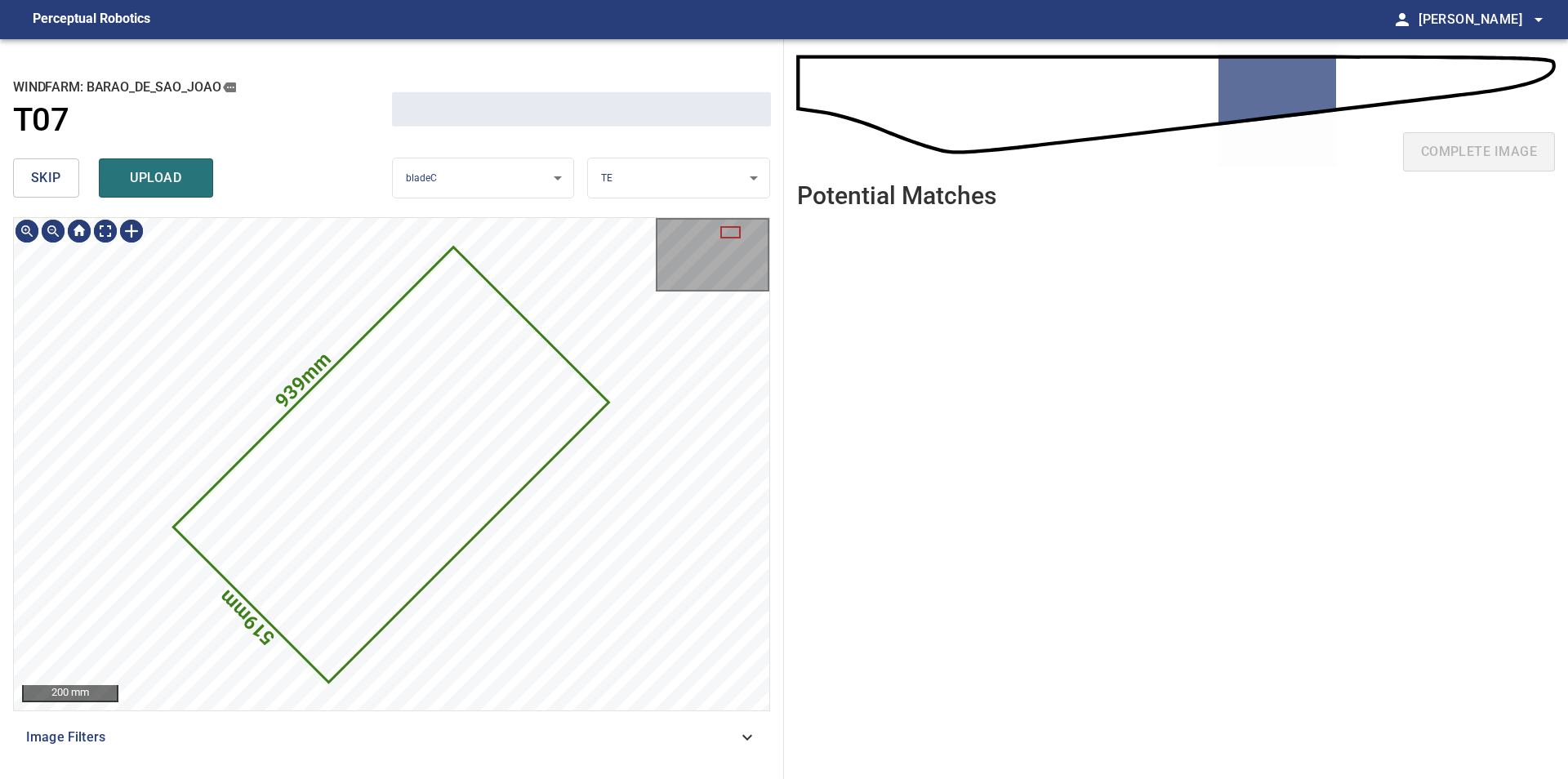
click at [47, 182] on span "skip" at bounding box center [46, 178] width 30 height 23
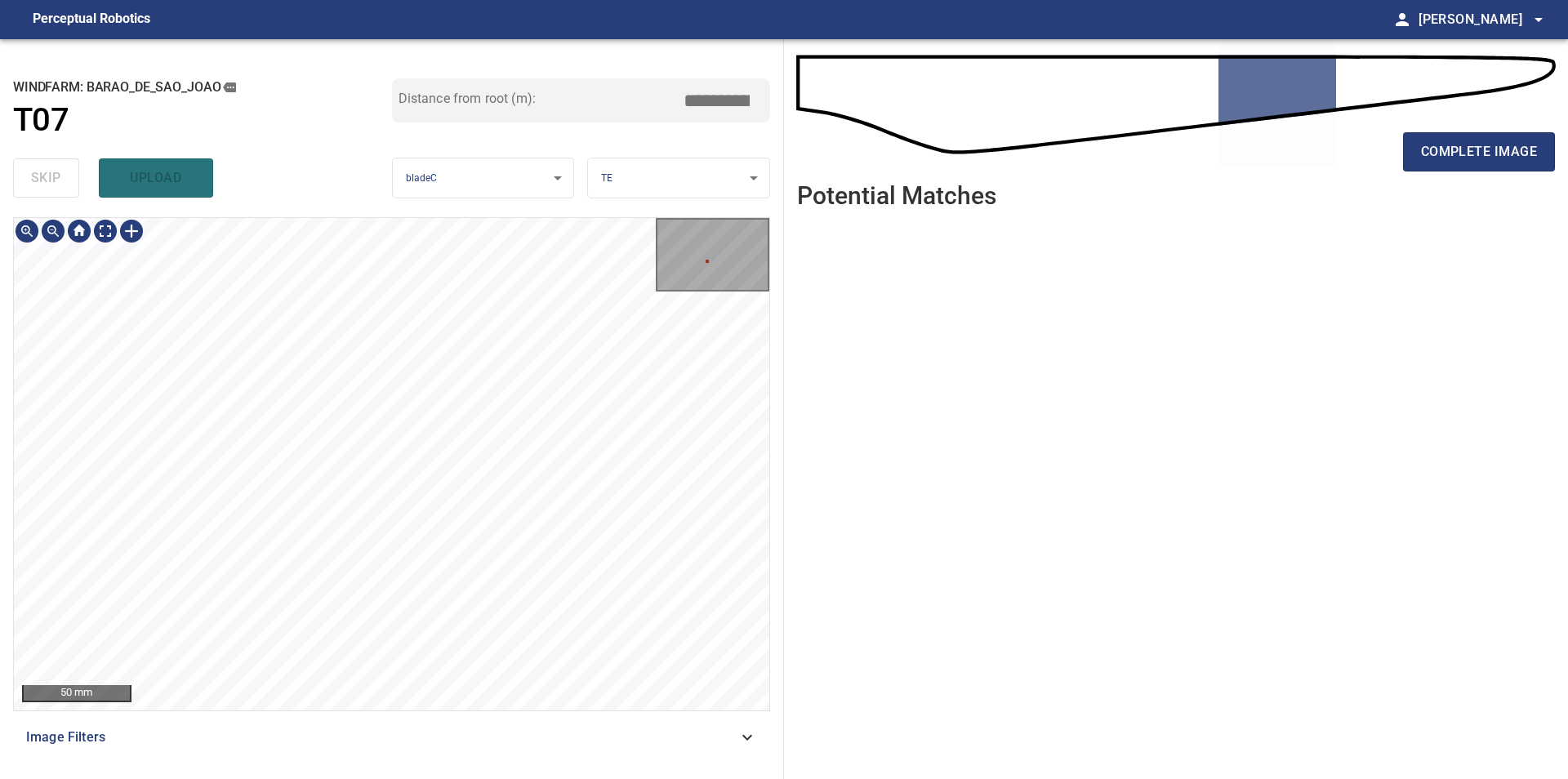
type input "****"
click at [1440, 154] on span "complete image" at bounding box center [1478, 151] width 116 height 23
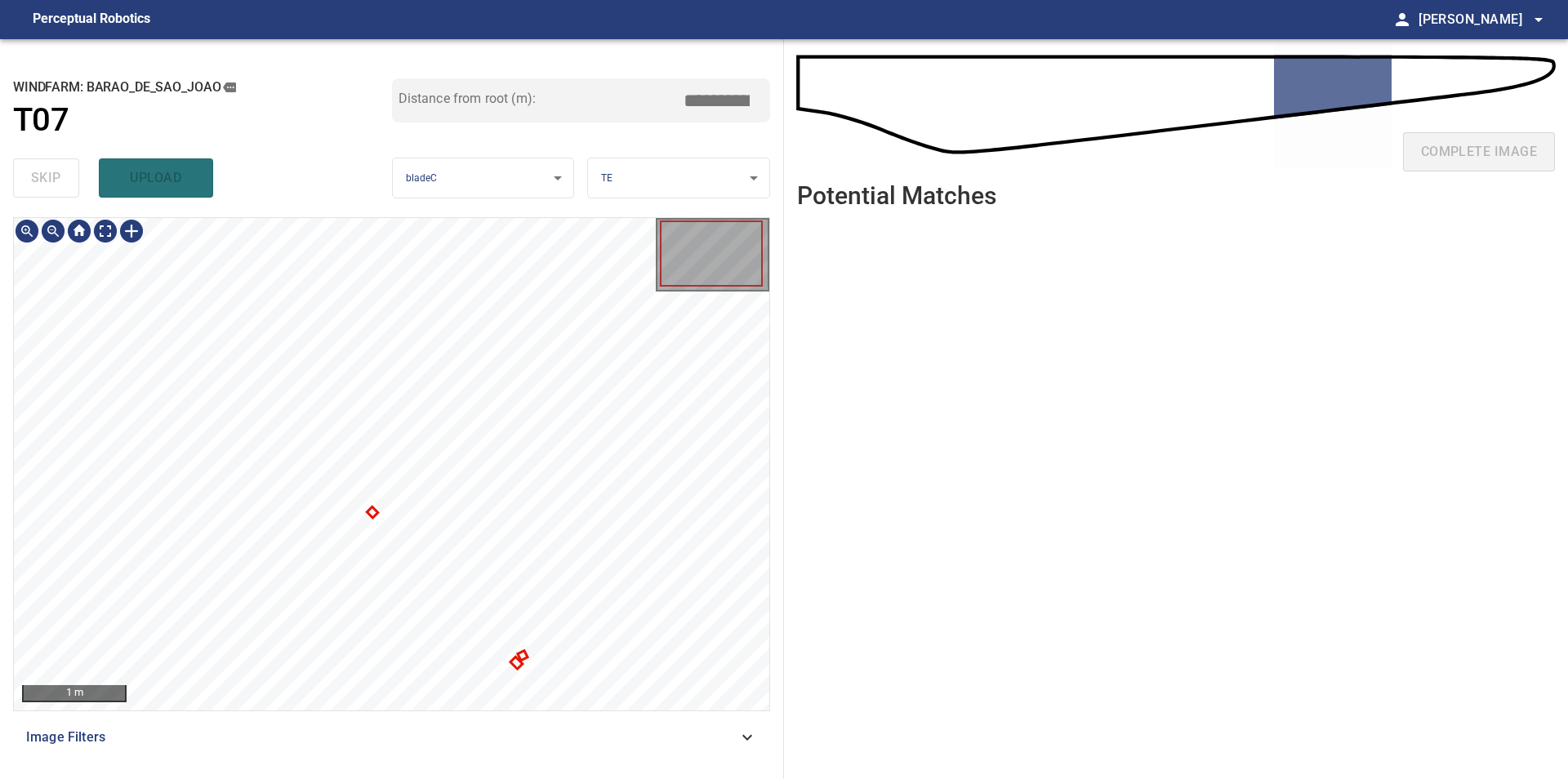
type input "****"
click at [438, 475] on div at bounding box center [391, 464] width 755 height 493
click at [613, 345] on div at bounding box center [391, 464] width 755 height 493
click at [600, 352] on div at bounding box center [391, 464] width 755 height 493
click at [643, 584] on div at bounding box center [391, 464] width 755 height 493
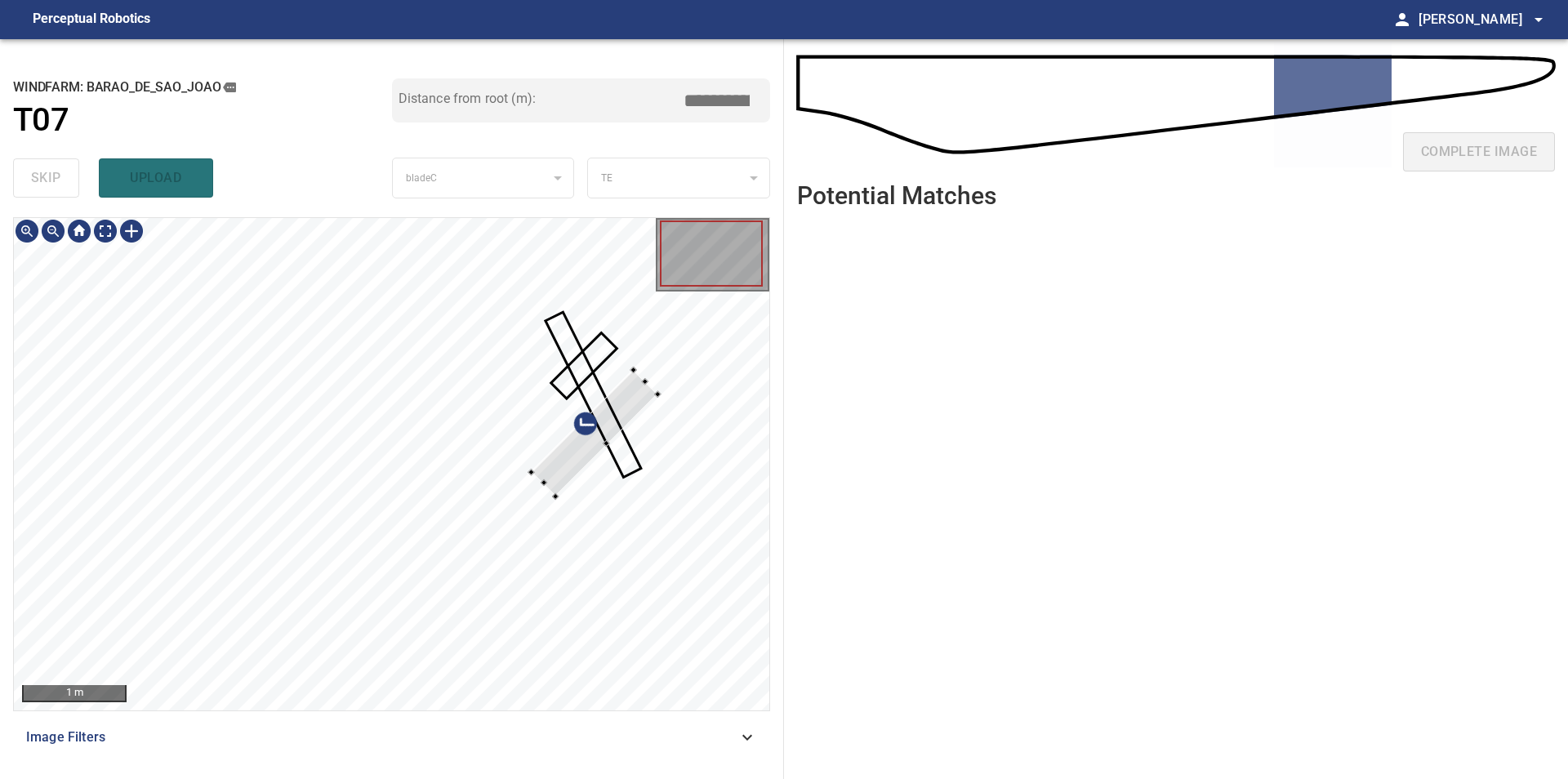
click at [618, 369] on div at bounding box center [391, 464] width 755 height 493
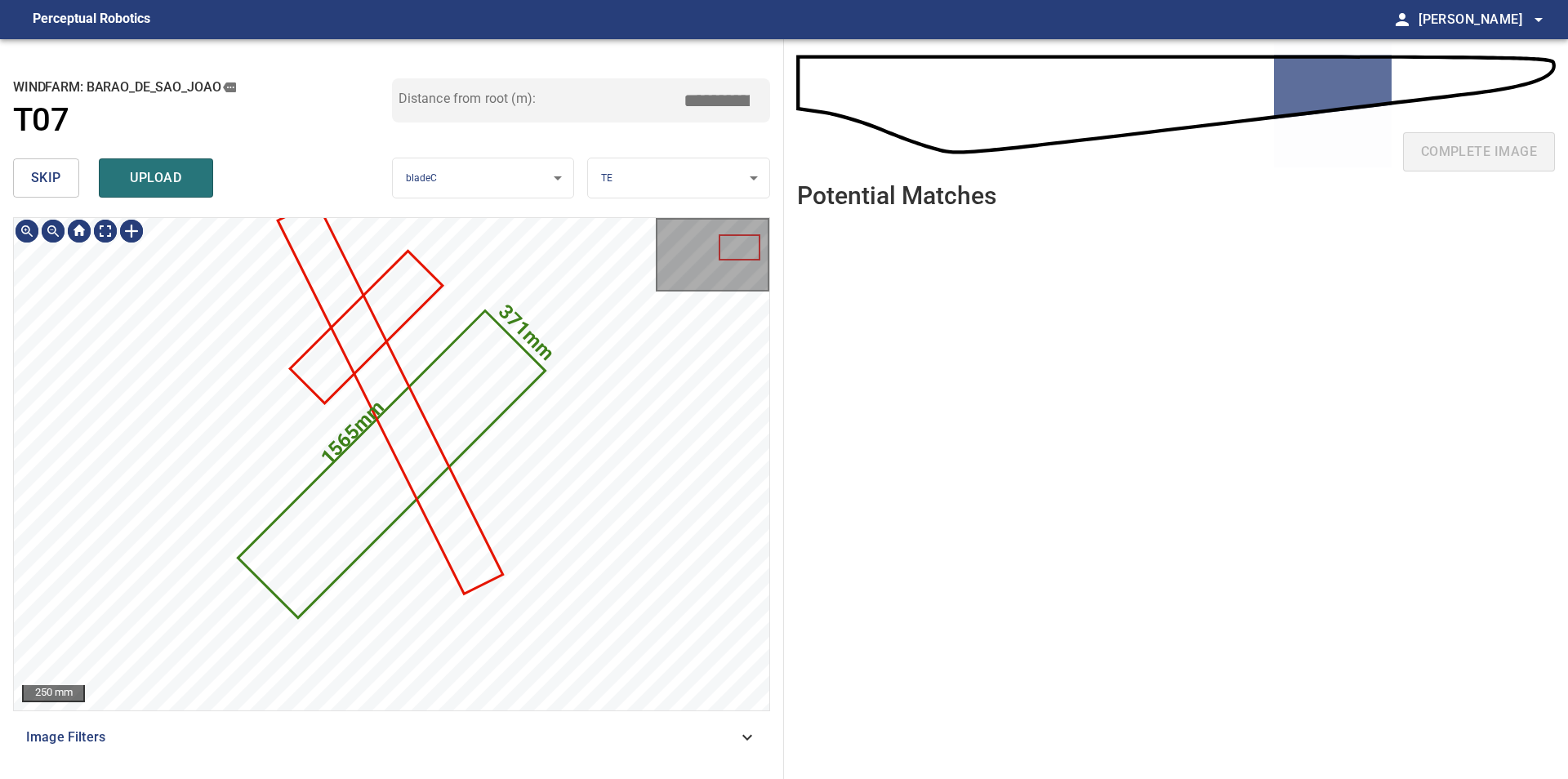
click at [71, 171] on button "skip" at bounding box center [46, 178] width 67 height 39
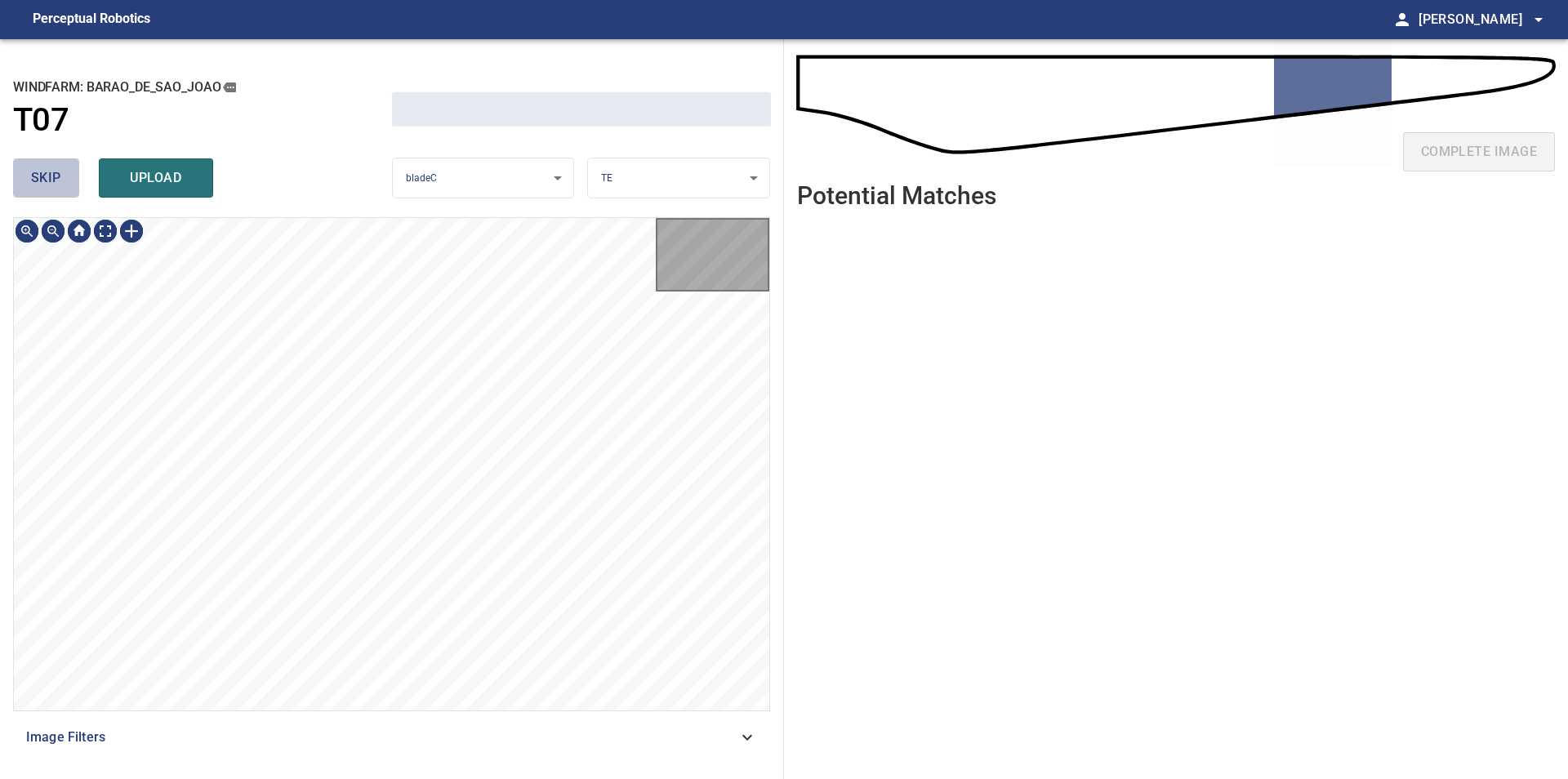
click at [71, 171] on button "skip" at bounding box center [46, 178] width 67 height 39
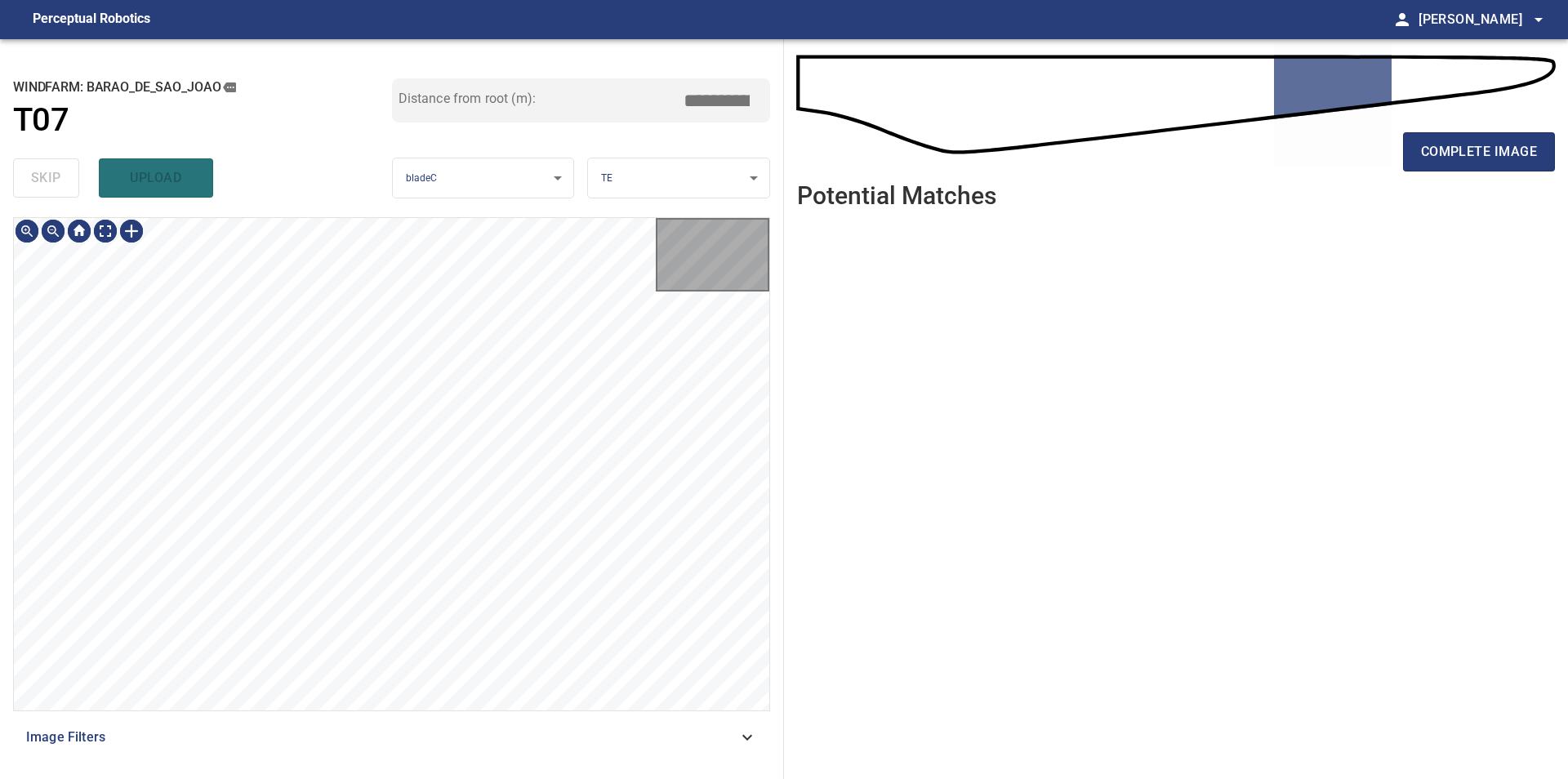
click at [71, 171] on div "skip upload" at bounding box center [202, 177] width 379 height 52
type input "*****"
click at [71, 171] on div "skip upload" at bounding box center [202, 177] width 379 height 52
click at [1434, 129] on div "complete image" at bounding box center [1176, 159] width 758 height 66
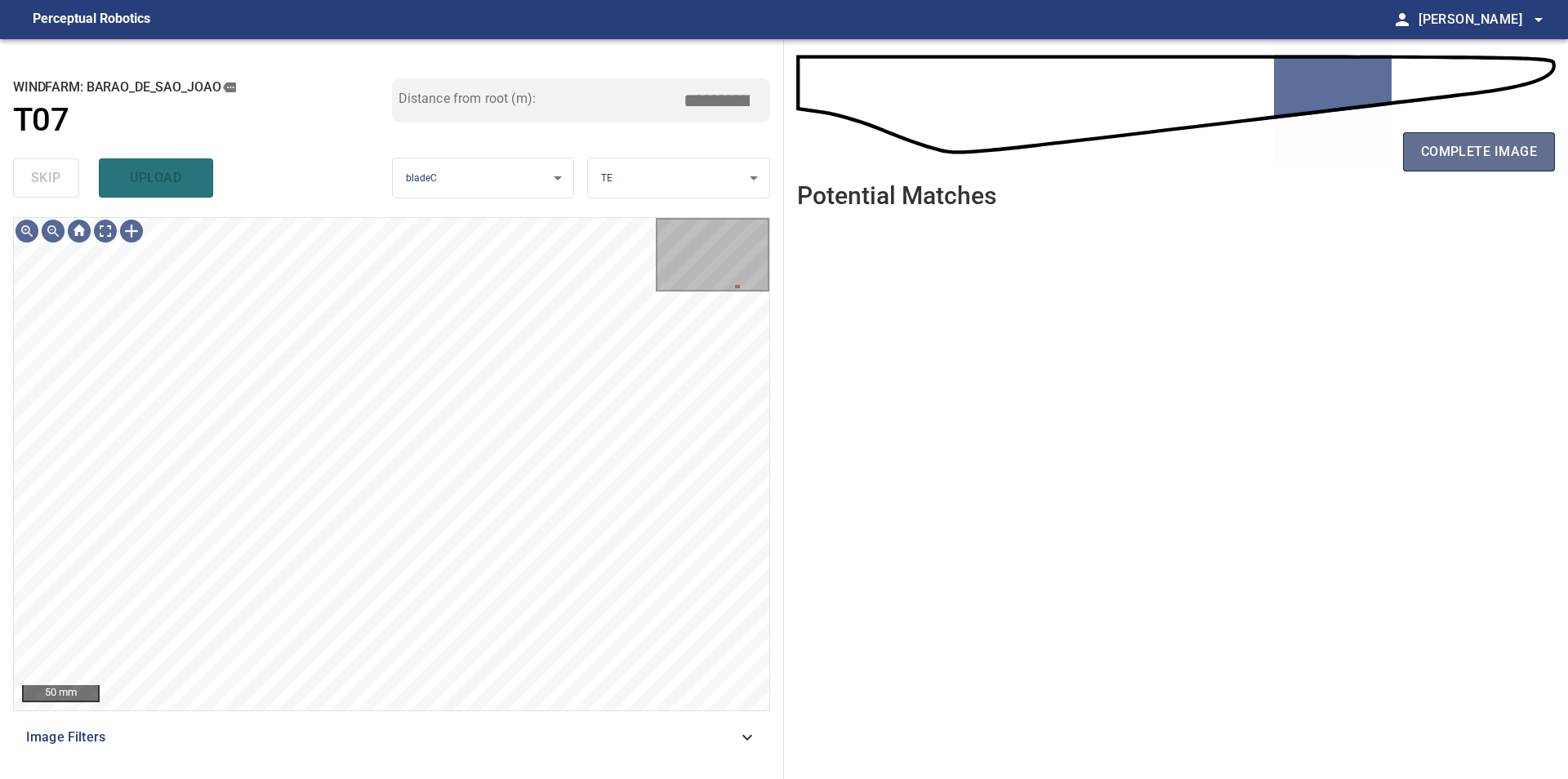
click at [1438, 143] on span "complete image" at bounding box center [1478, 151] width 116 height 23
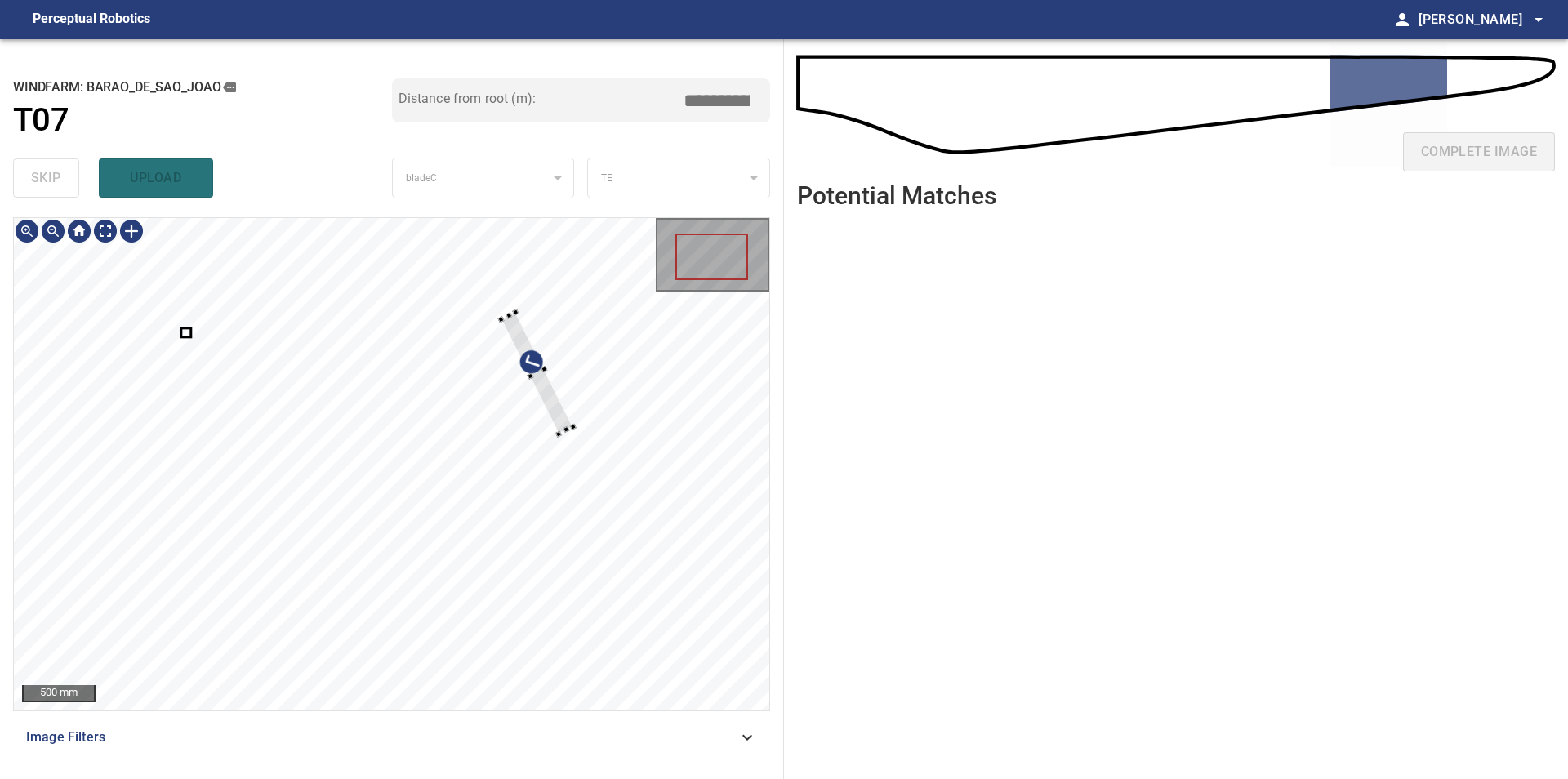
click at [596, 326] on div at bounding box center [391, 464] width 755 height 493
click at [399, 517] on div at bounding box center [391, 464] width 755 height 493
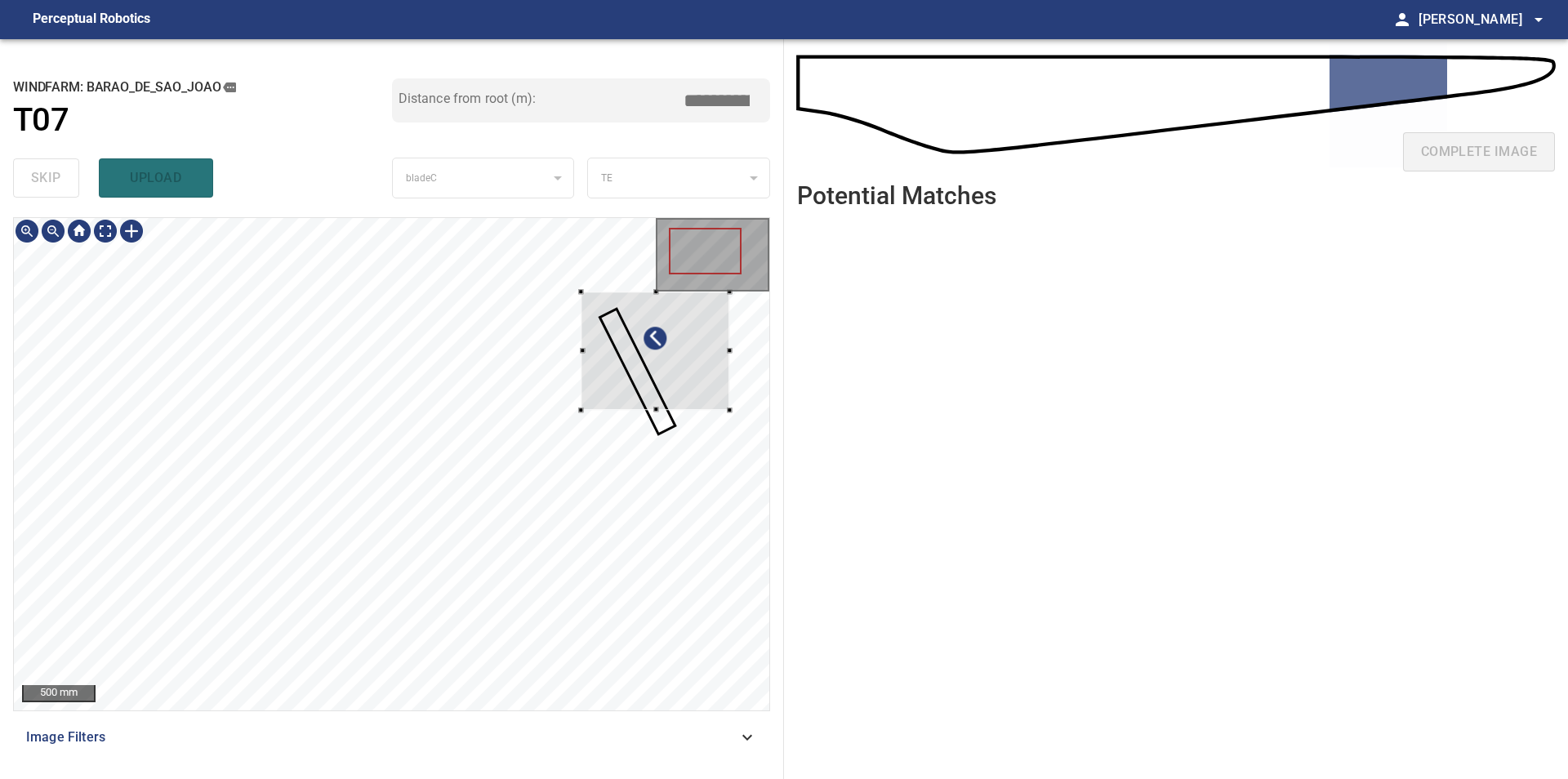
click at [736, 364] on div at bounding box center [391, 464] width 755 height 493
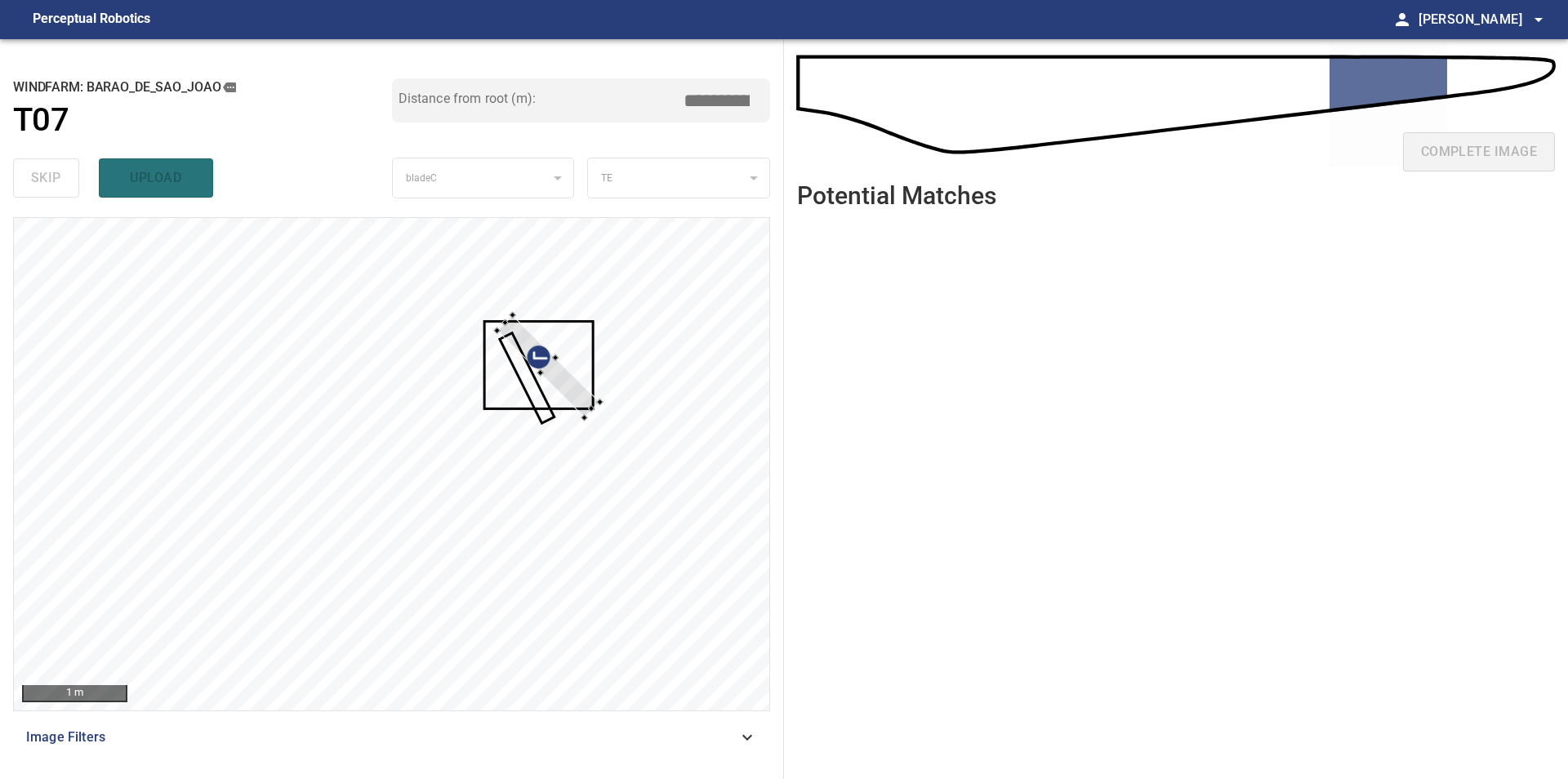
click at [609, 407] on div at bounding box center [391, 464] width 755 height 493
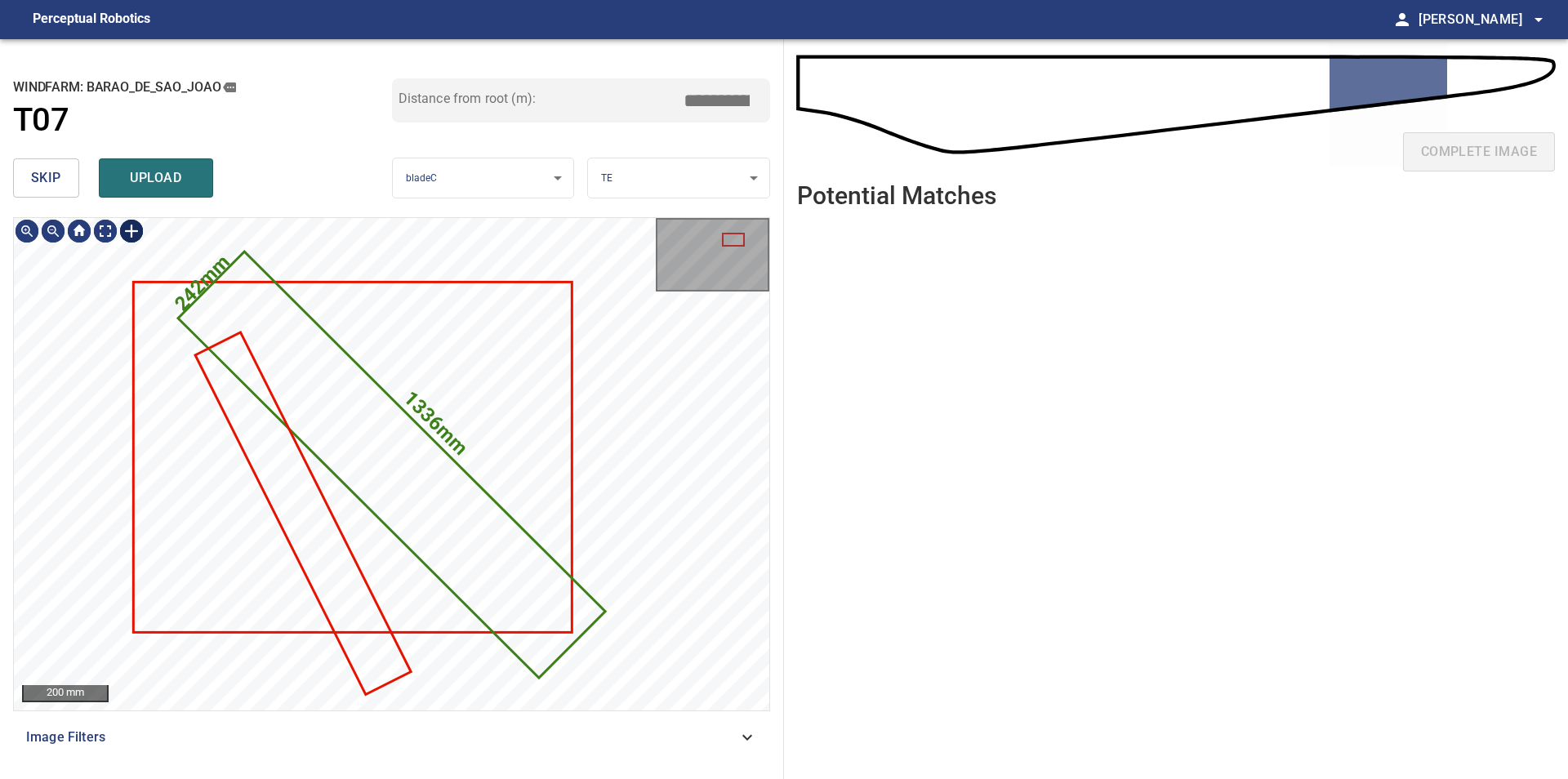
click at [72, 181] on button "skip" at bounding box center [46, 178] width 67 height 39
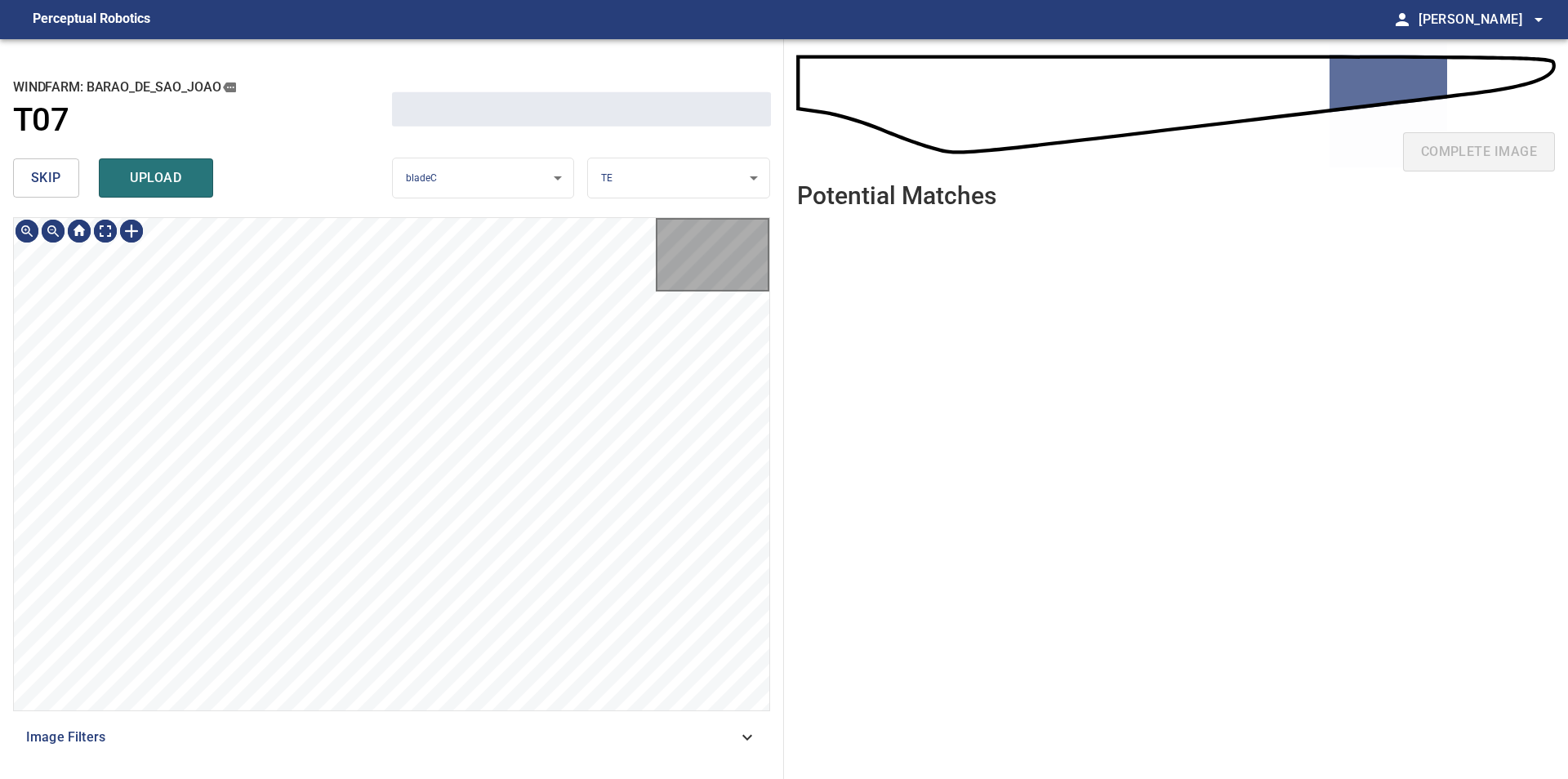
click at [72, 181] on button "skip" at bounding box center [46, 178] width 67 height 39
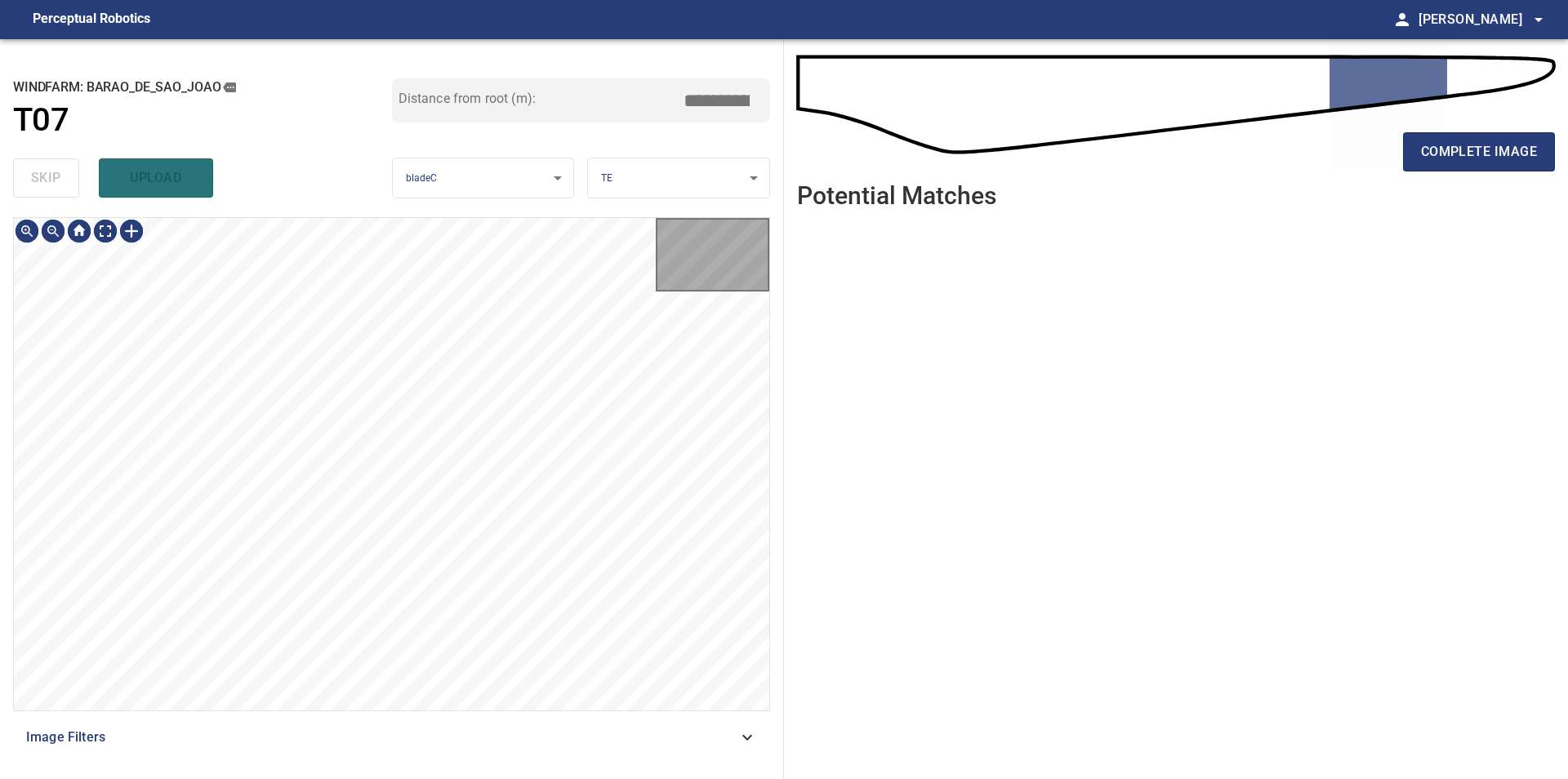
click at [72, 181] on div "skip upload" at bounding box center [202, 177] width 379 height 52
type input "*****"
click at [72, 181] on div "skip upload" at bounding box center [202, 177] width 379 height 52
click at [1448, 161] on span "complete image" at bounding box center [1478, 151] width 116 height 23
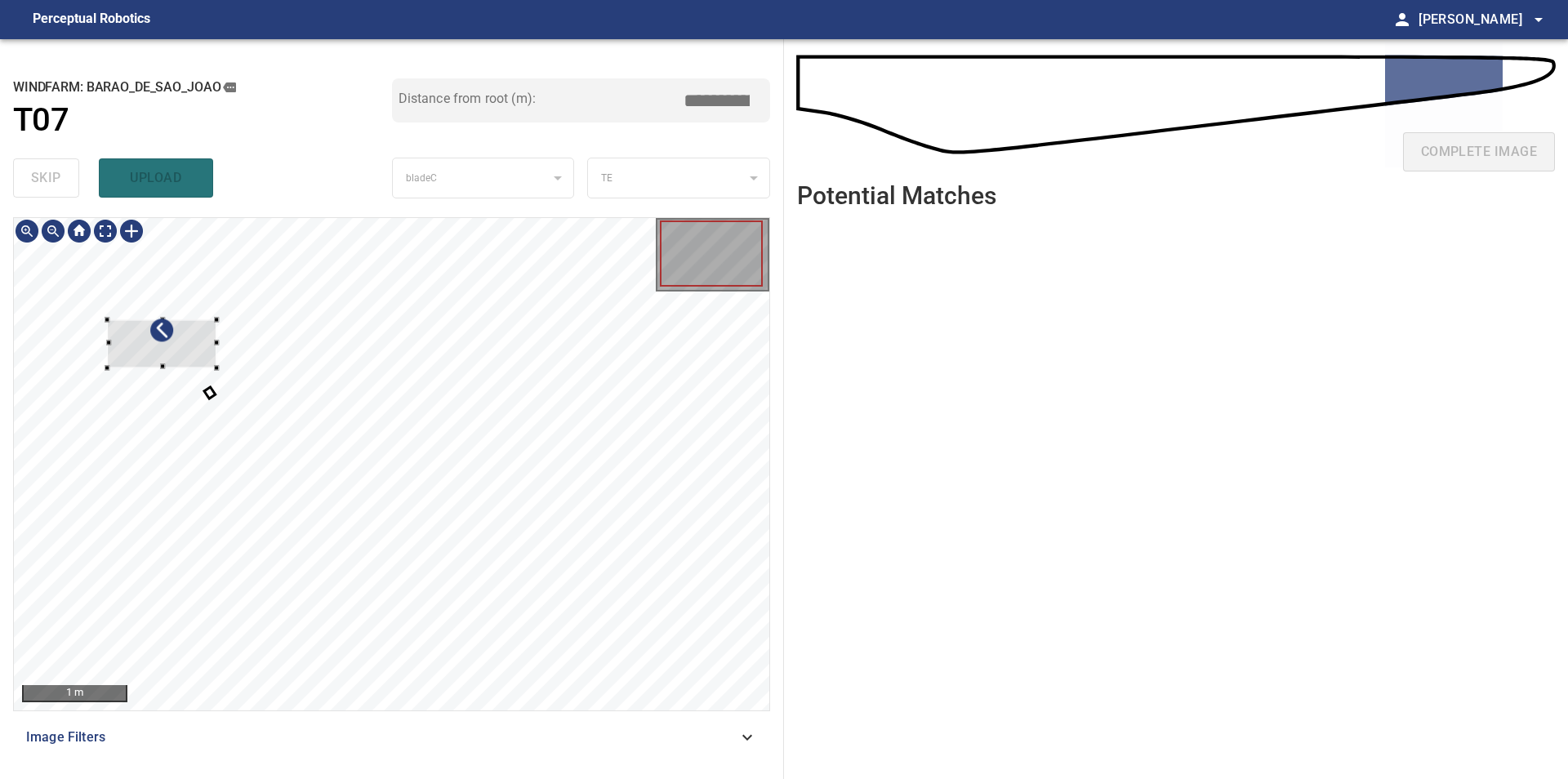
click at [542, 284] on div at bounding box center [391, 464] width 755 height 493
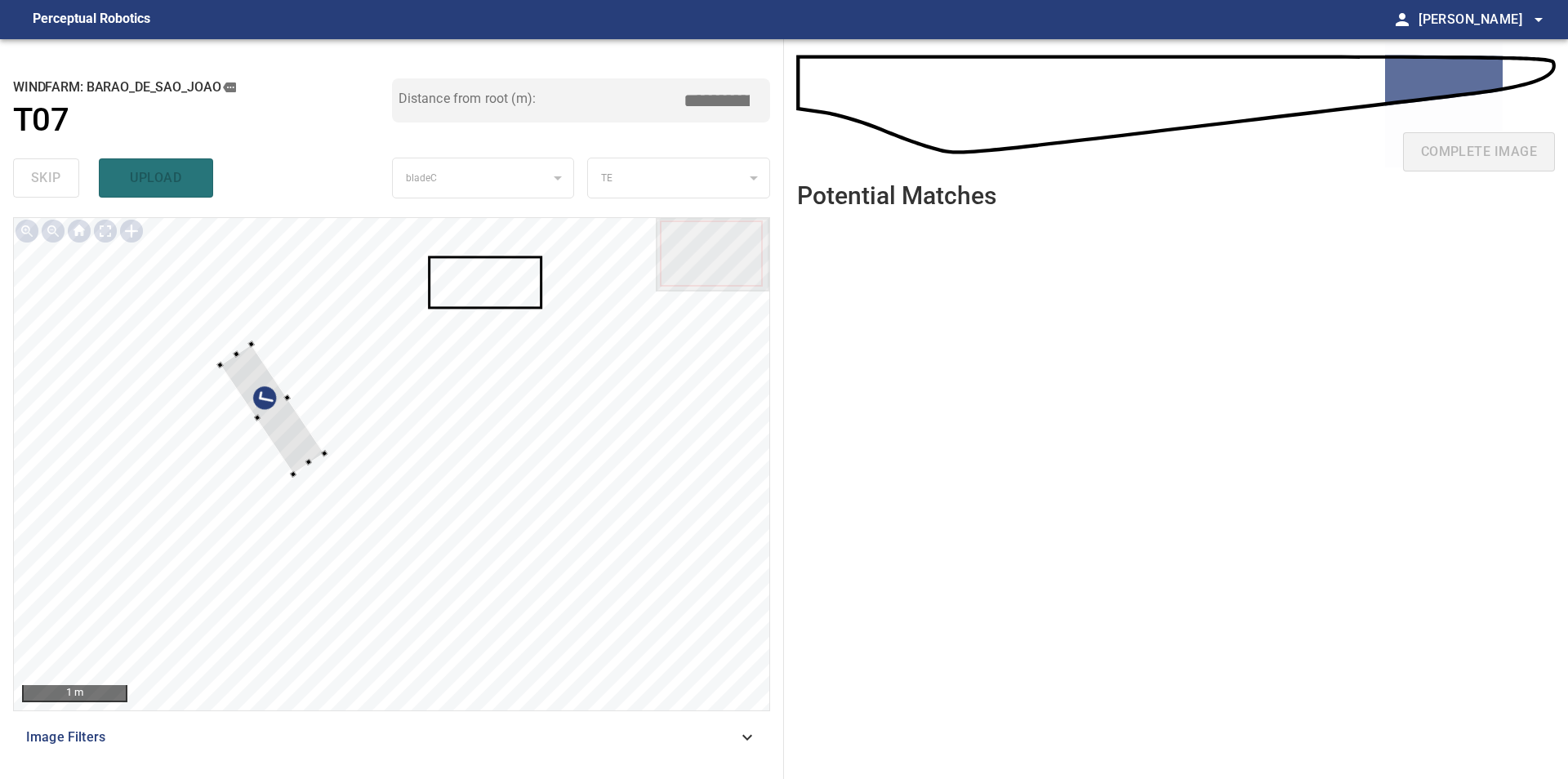
click at [560, 306] on div at bounding box center [391, 464] width 755 height 493
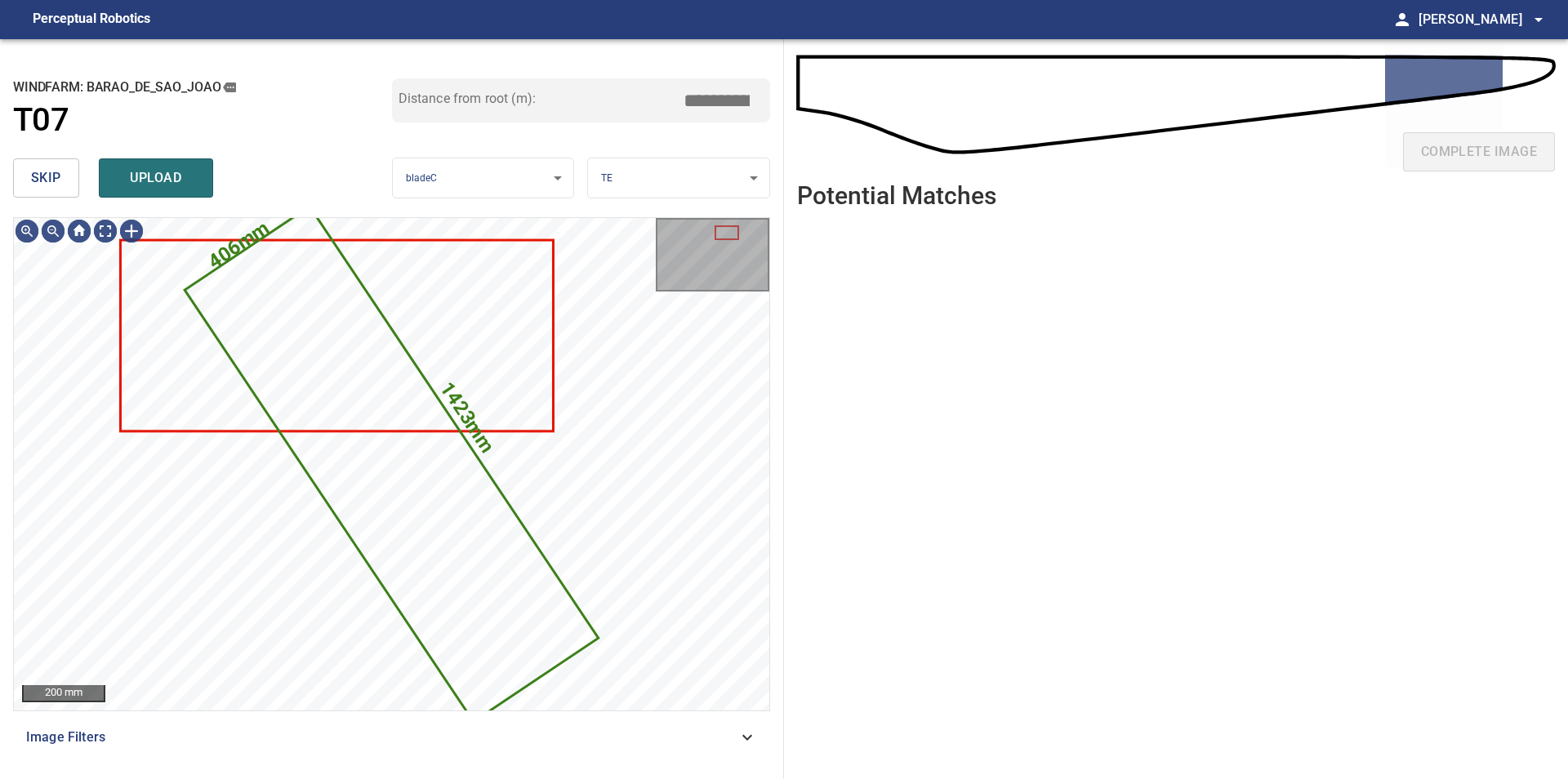
click at [42, 163] on button "skip" at bounding box center [46, 178] width 67 height 39
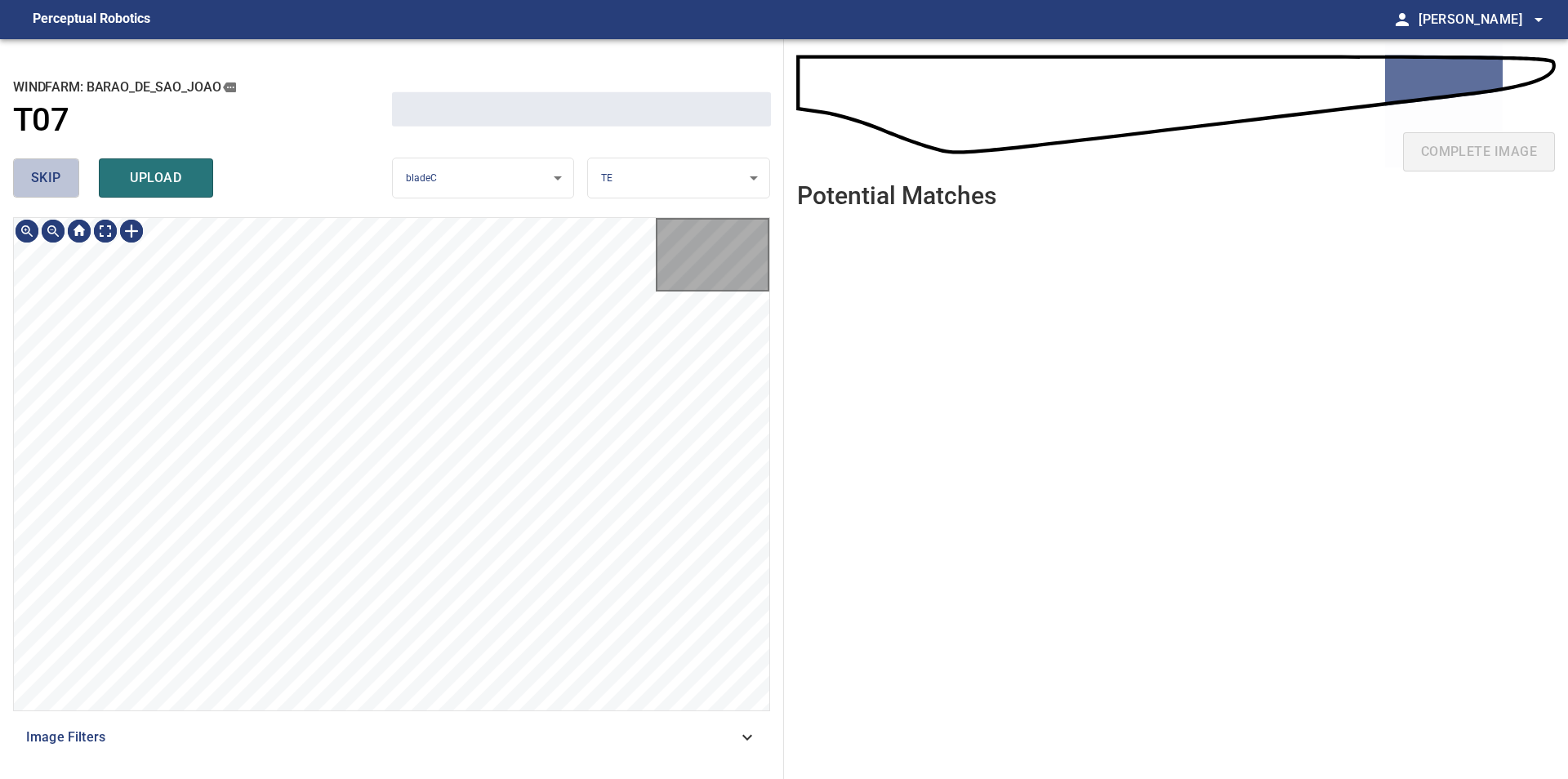
click at [42, 163] on button "skip" at bounding box center [46, 178] width 67 height 39
click at [42, 163] on div "skip upload" at bounding box center [202, 177] width 379 height 52
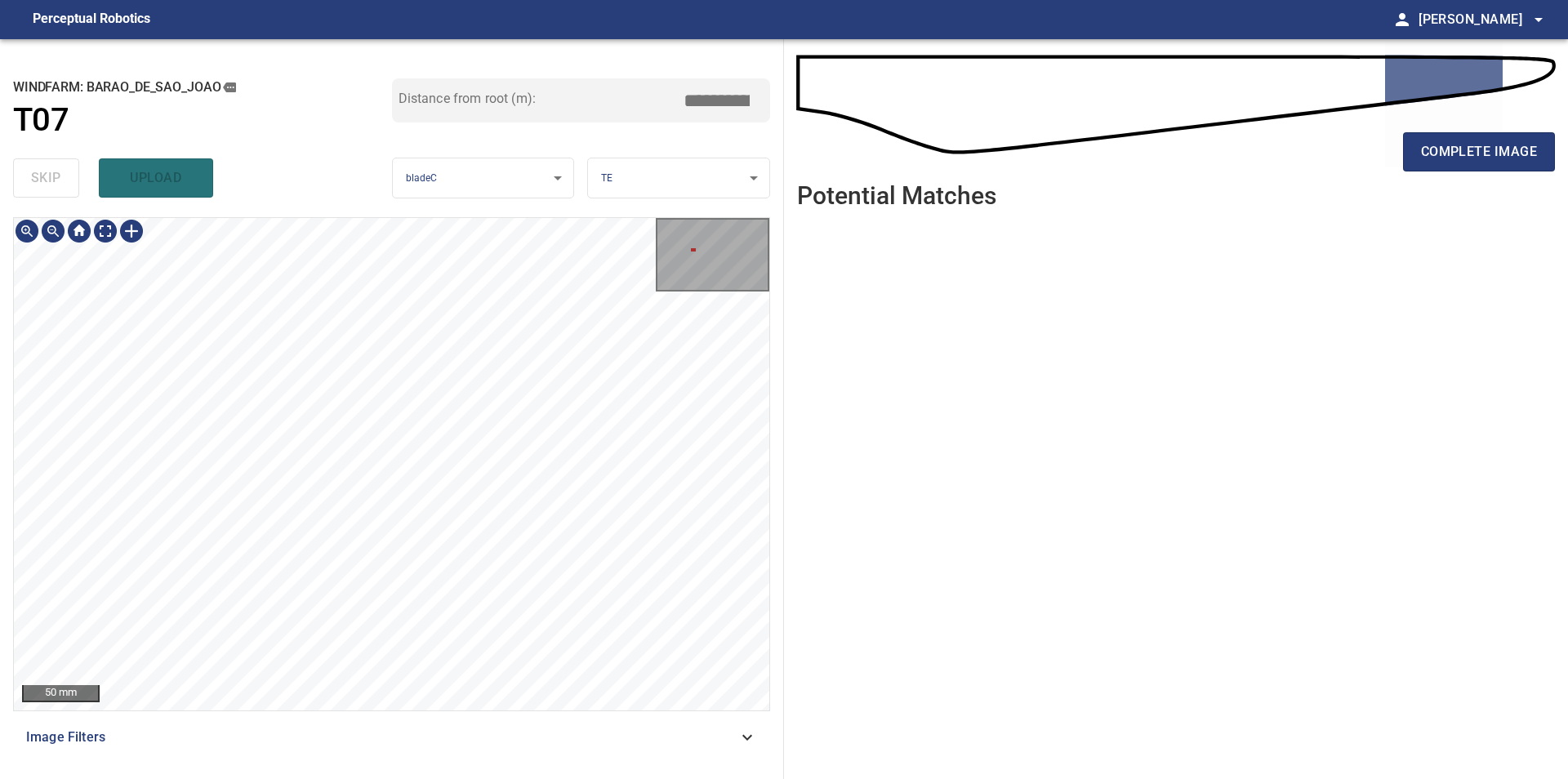
click at [41, 238] on div "50 mm" at bounding box center [391, 464] width 755 height 493
click at [1428, 139] on button "complete image" at bounding box center [1479, 151] width 151 height 39
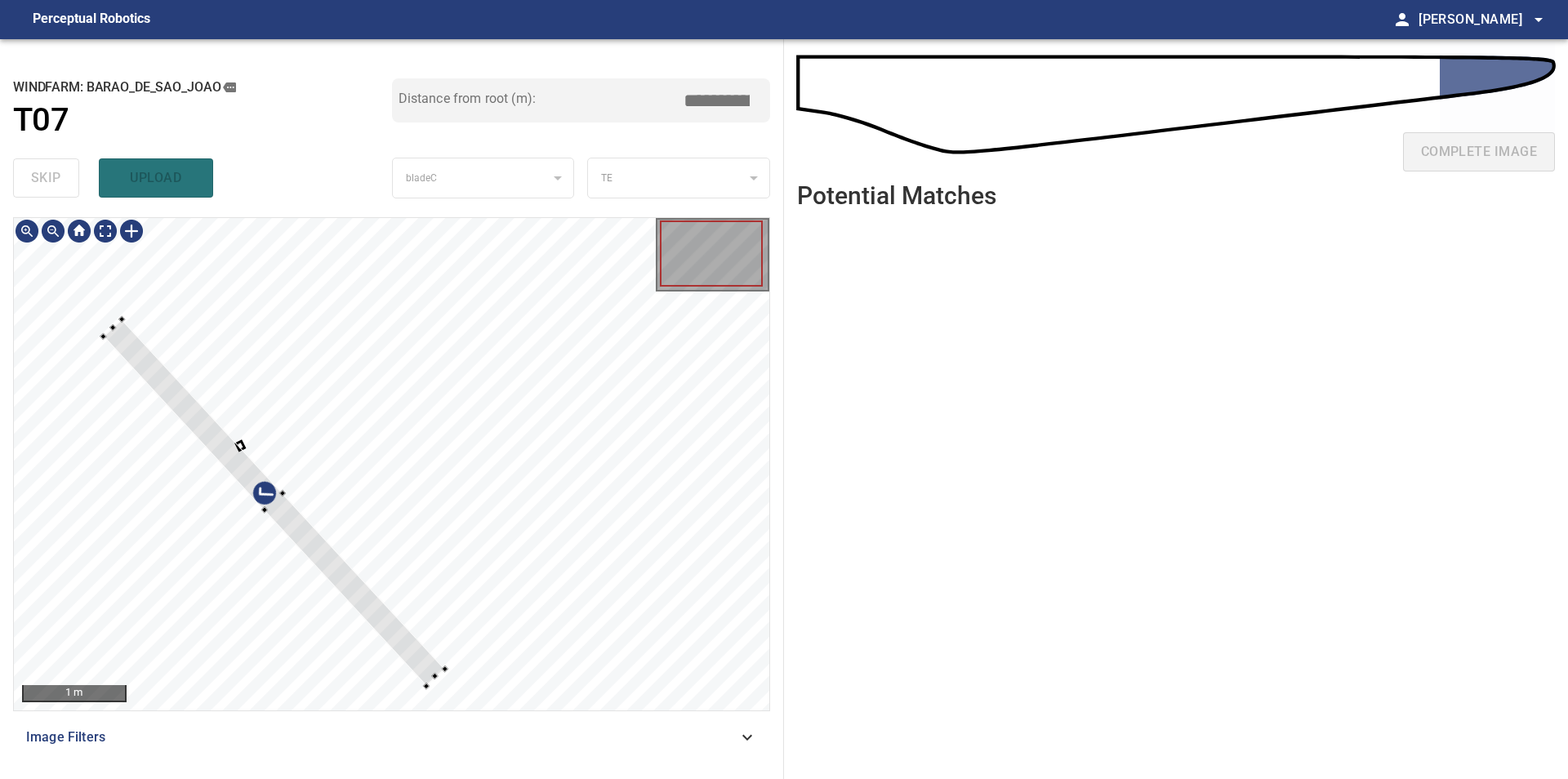
click at [628, 464] on div at bounding box center [391, 464] width 755 height 493
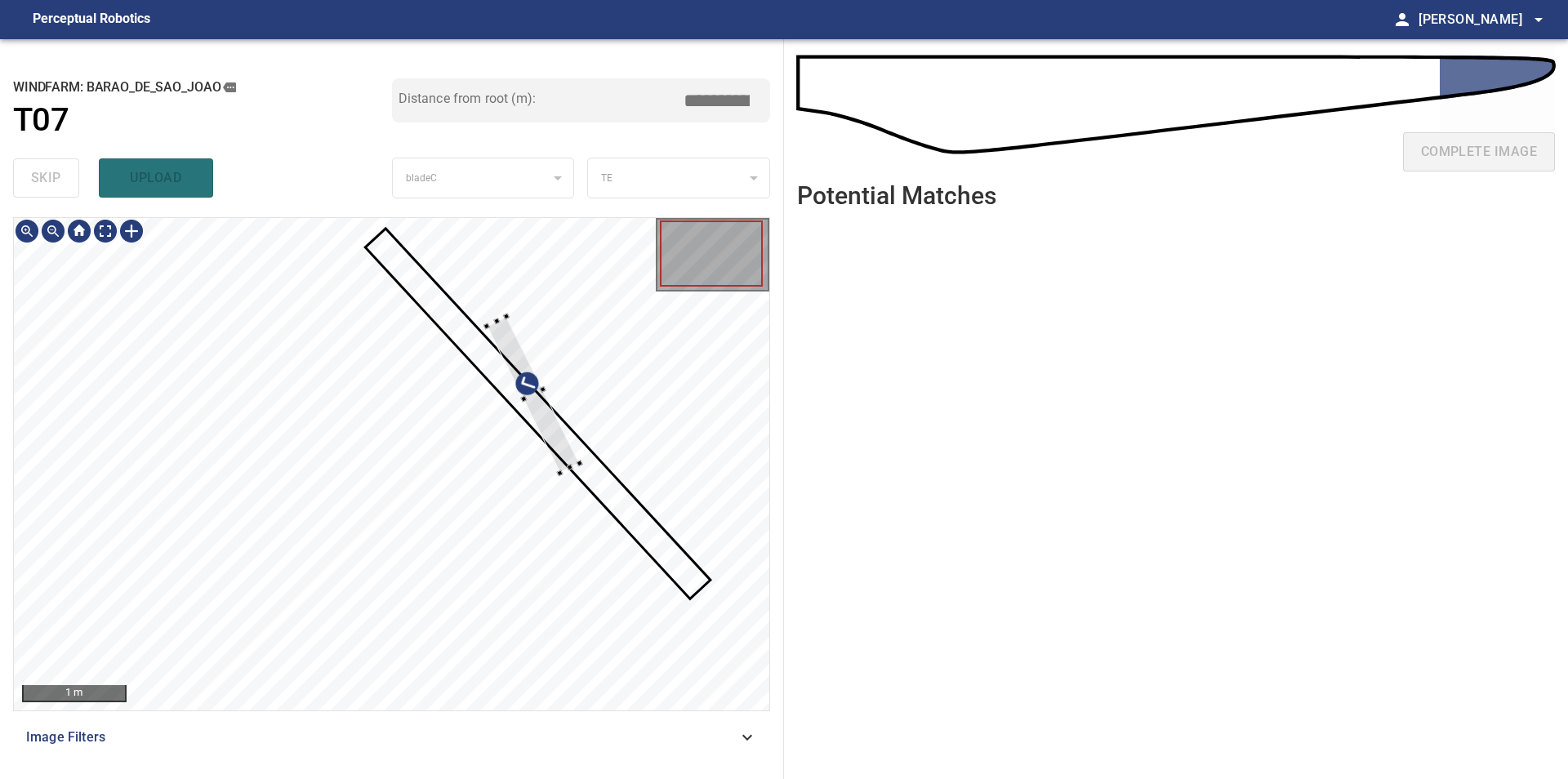
click at [566, 423] on div at bounding box center [391, 464] width 755 height 493
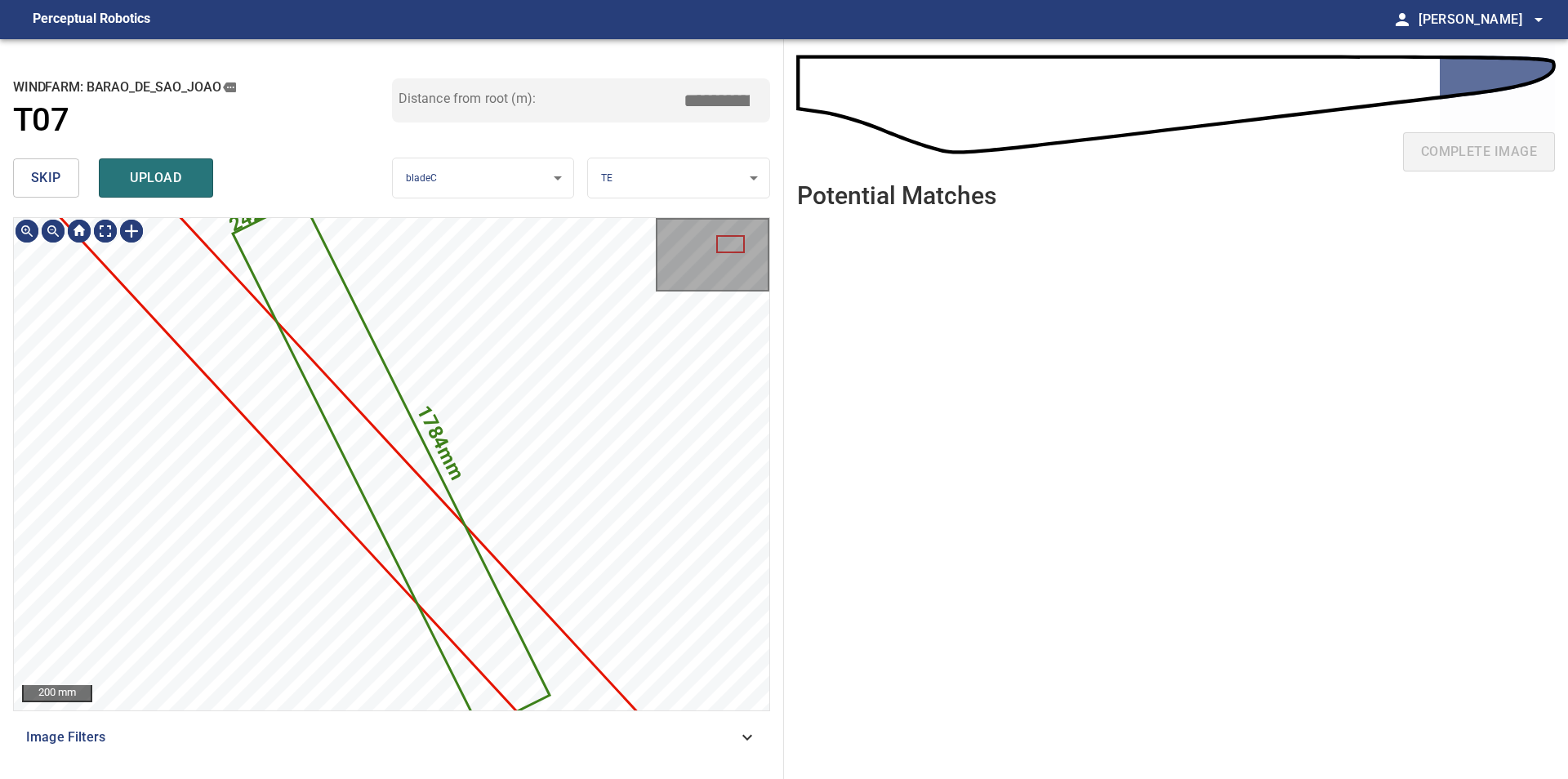
click at [55, 175] on span "skip" at bounding box center [46, 178] width 30 height 23
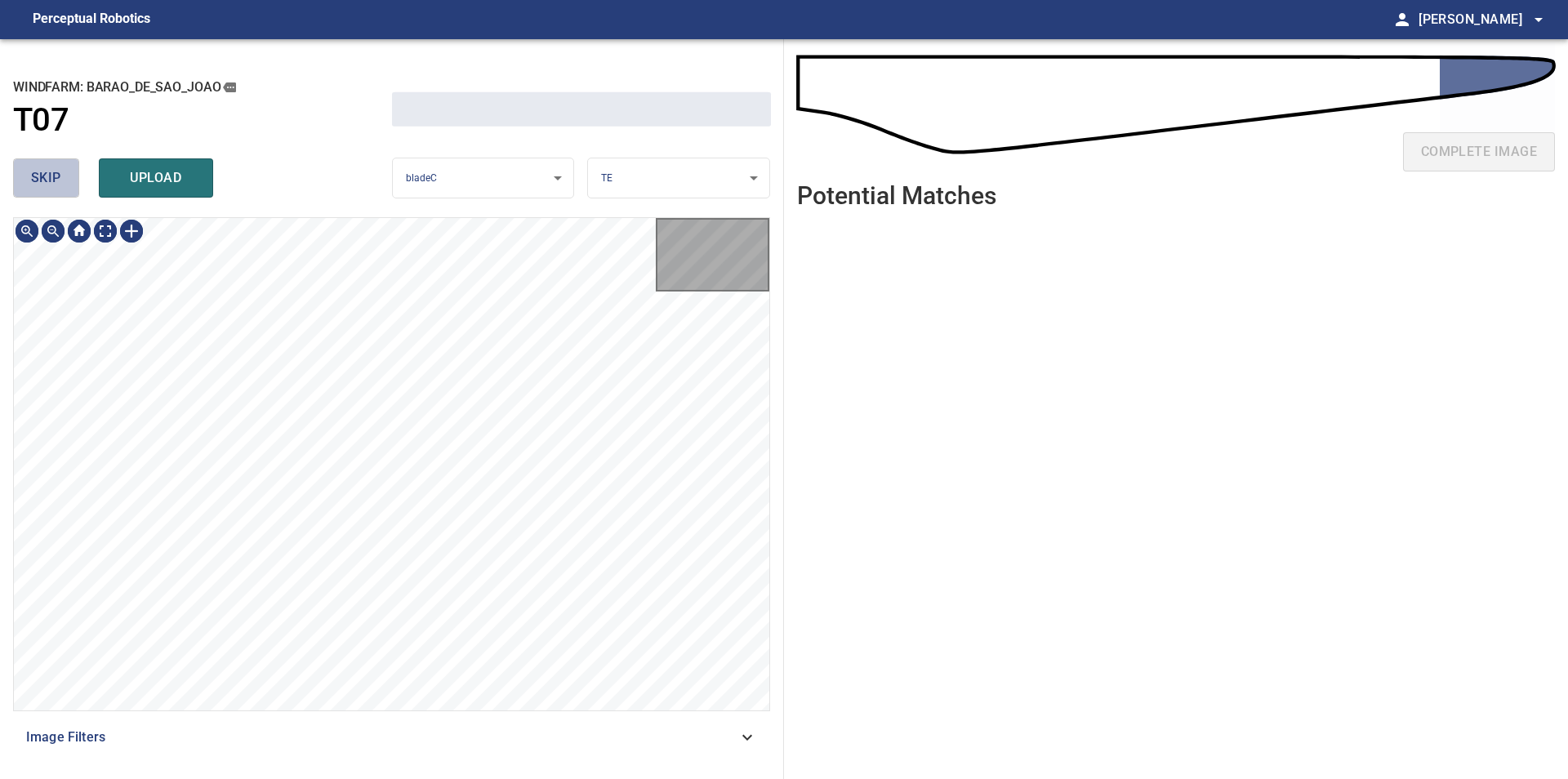
click at [55, 175] on span "skip" at bounding box center [46, 178] width 30 height 23
click at [55, 175] on div "skip upload" at bounding box center [202, 177] width 379 height 52
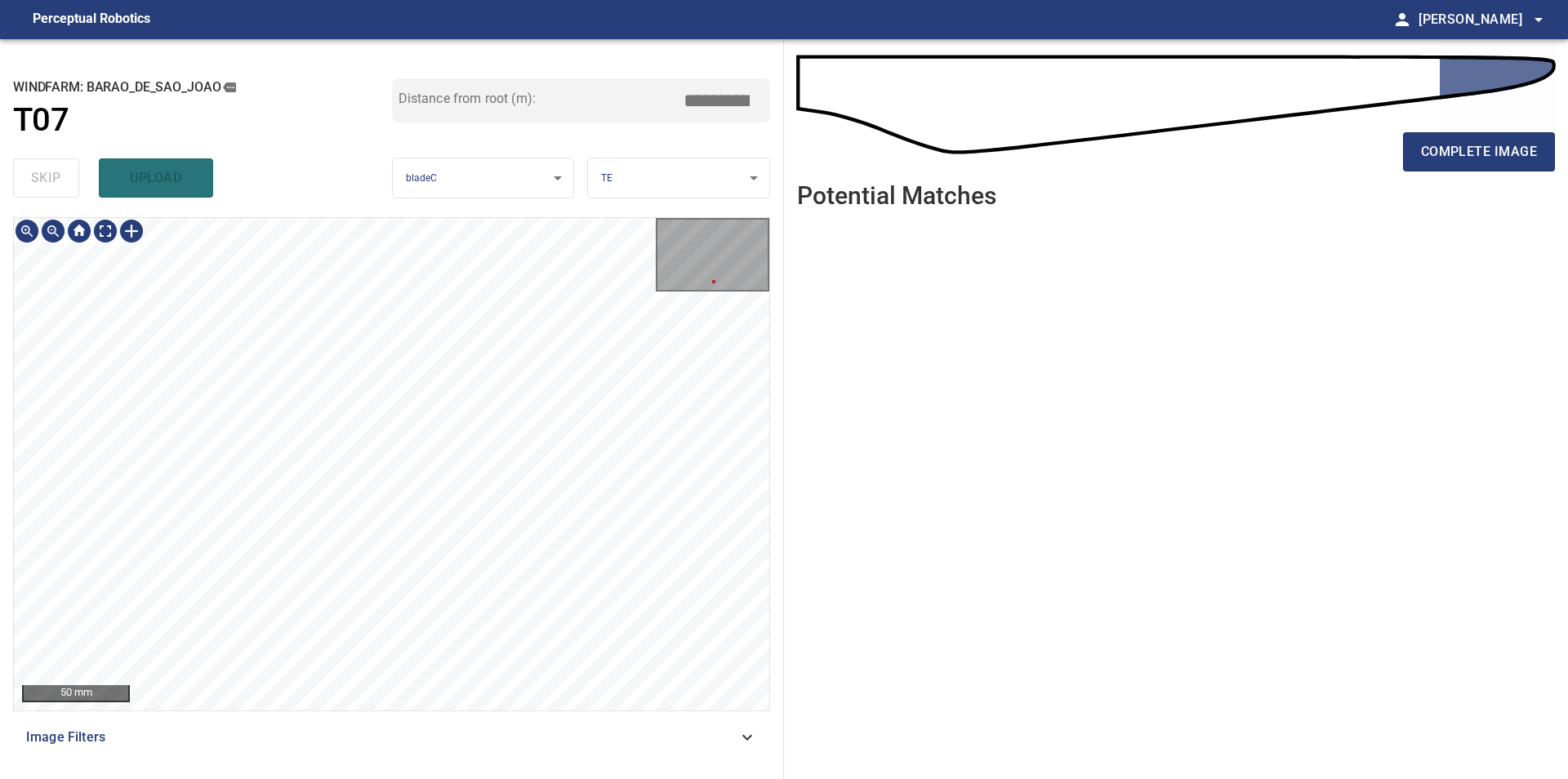
type input "****"
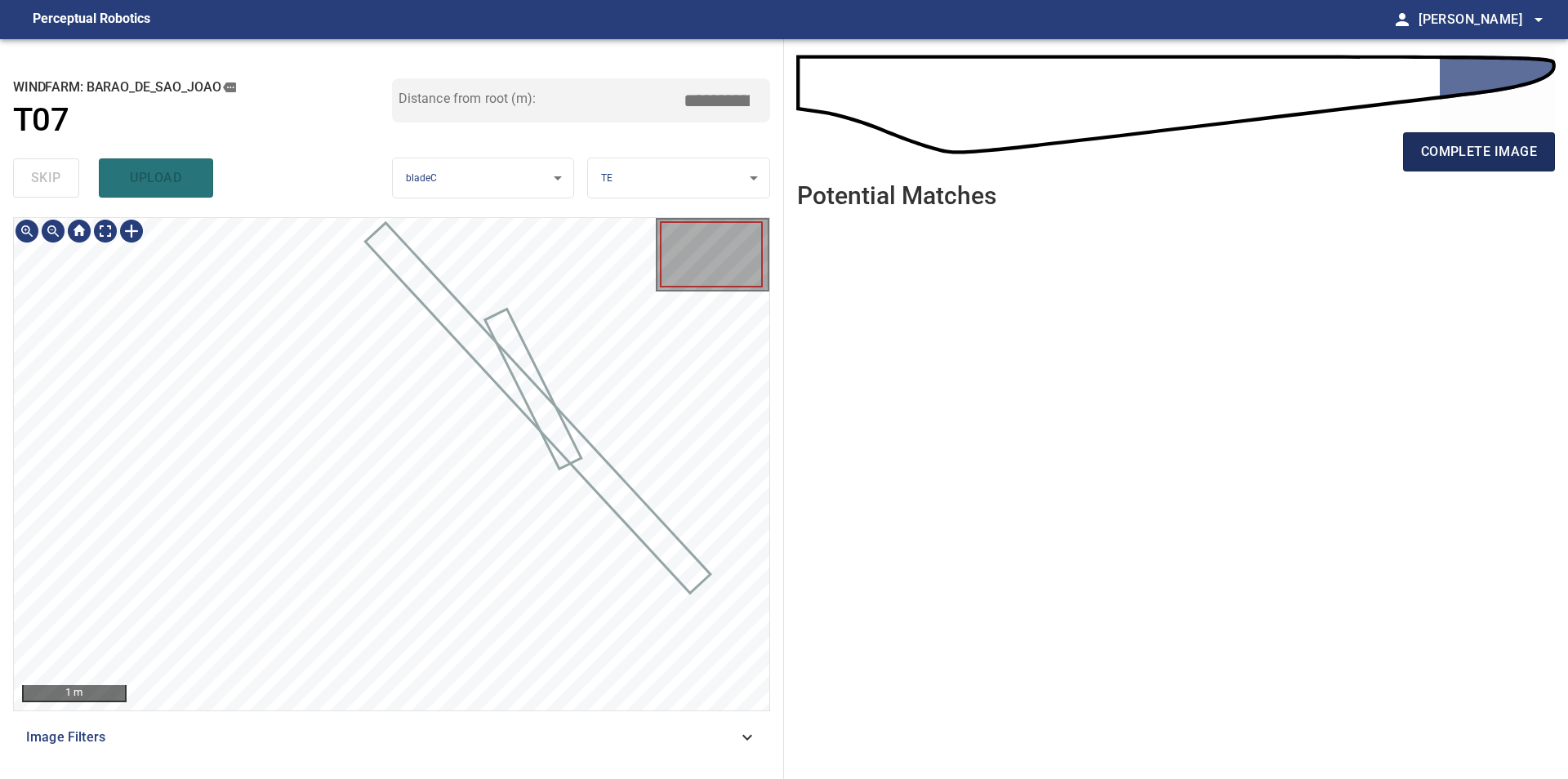
click at [1444, 149] on span "complete image" at bounding box center [1478, 151] width 116 height 23
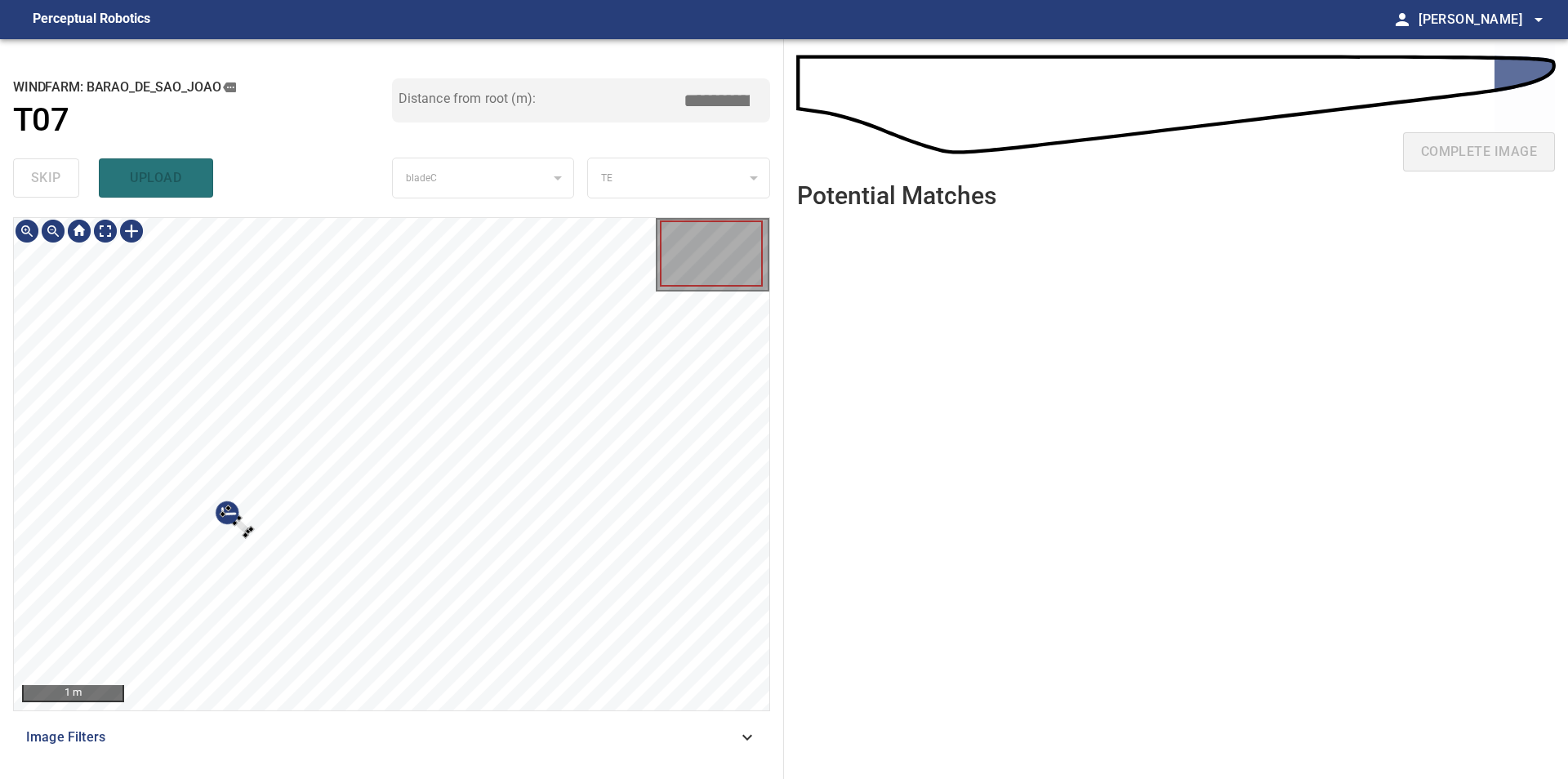
click at [570, 334] on div at bounding box center [391, 464] width 755 height 493
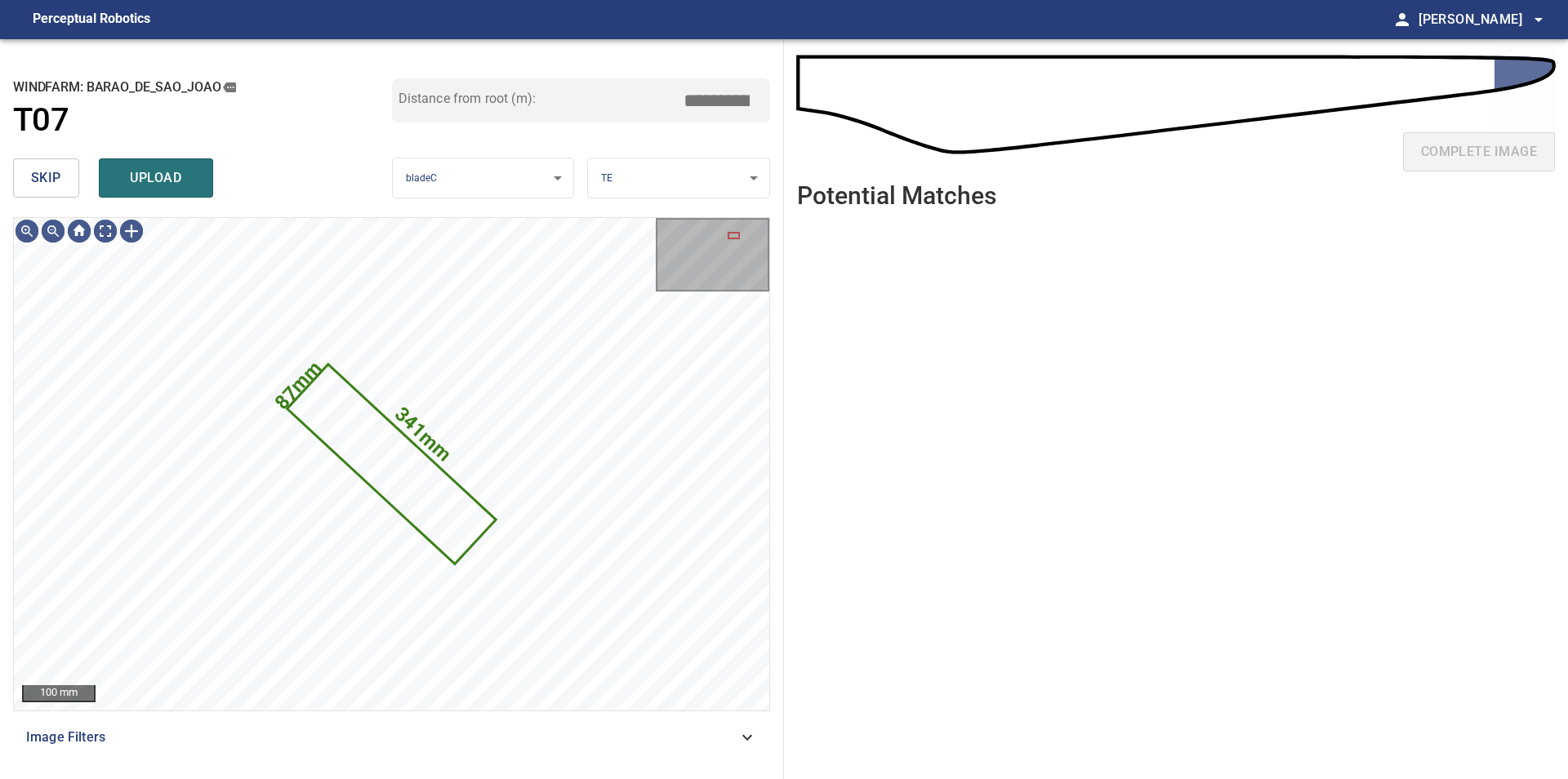
click at [49, 161] on button "skip" at bounding box center [46, 178] width 67 height 39
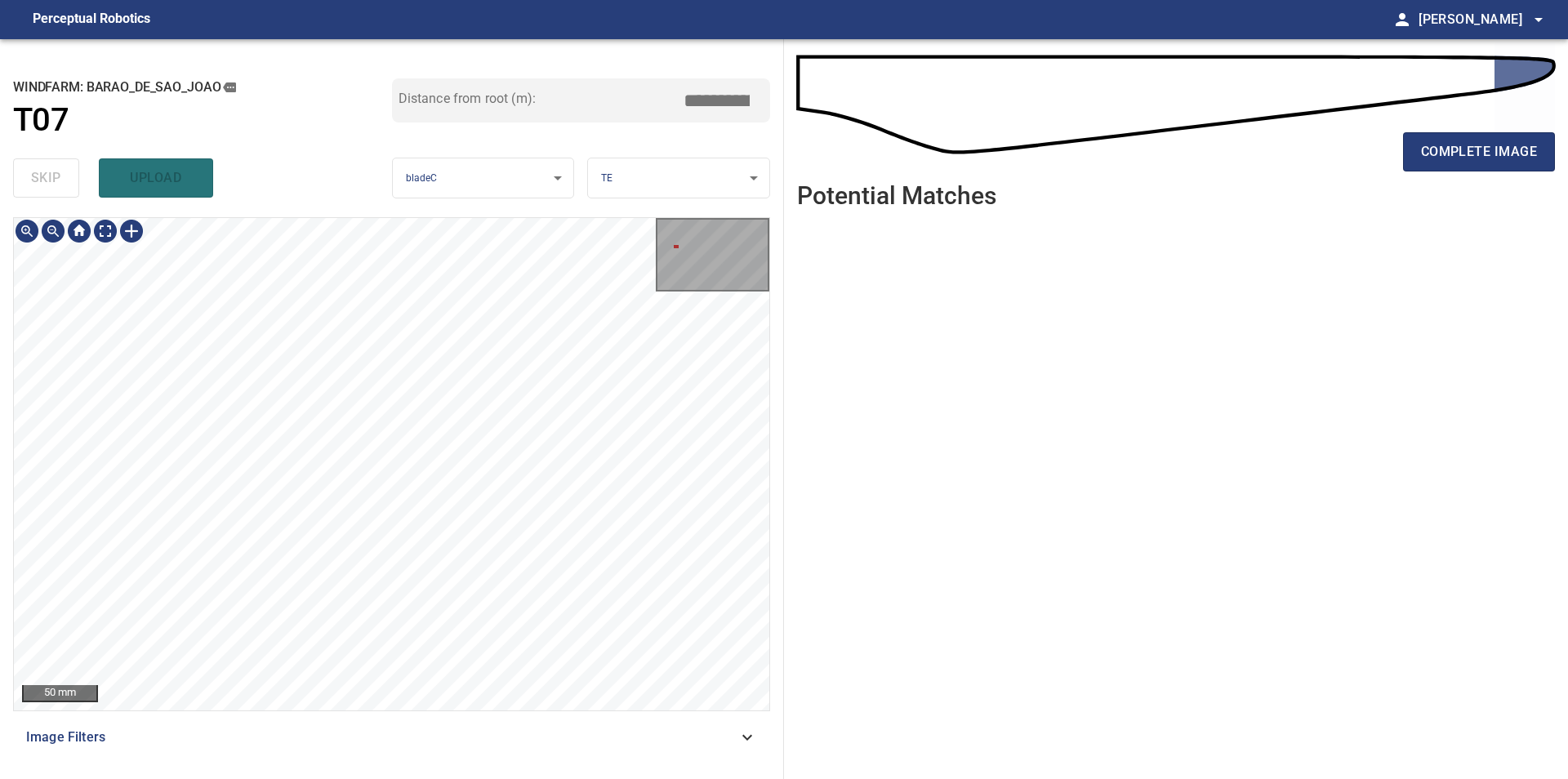
click at [143, 214] on div "**********" at bounding box center [391, 409] width 784 height 740
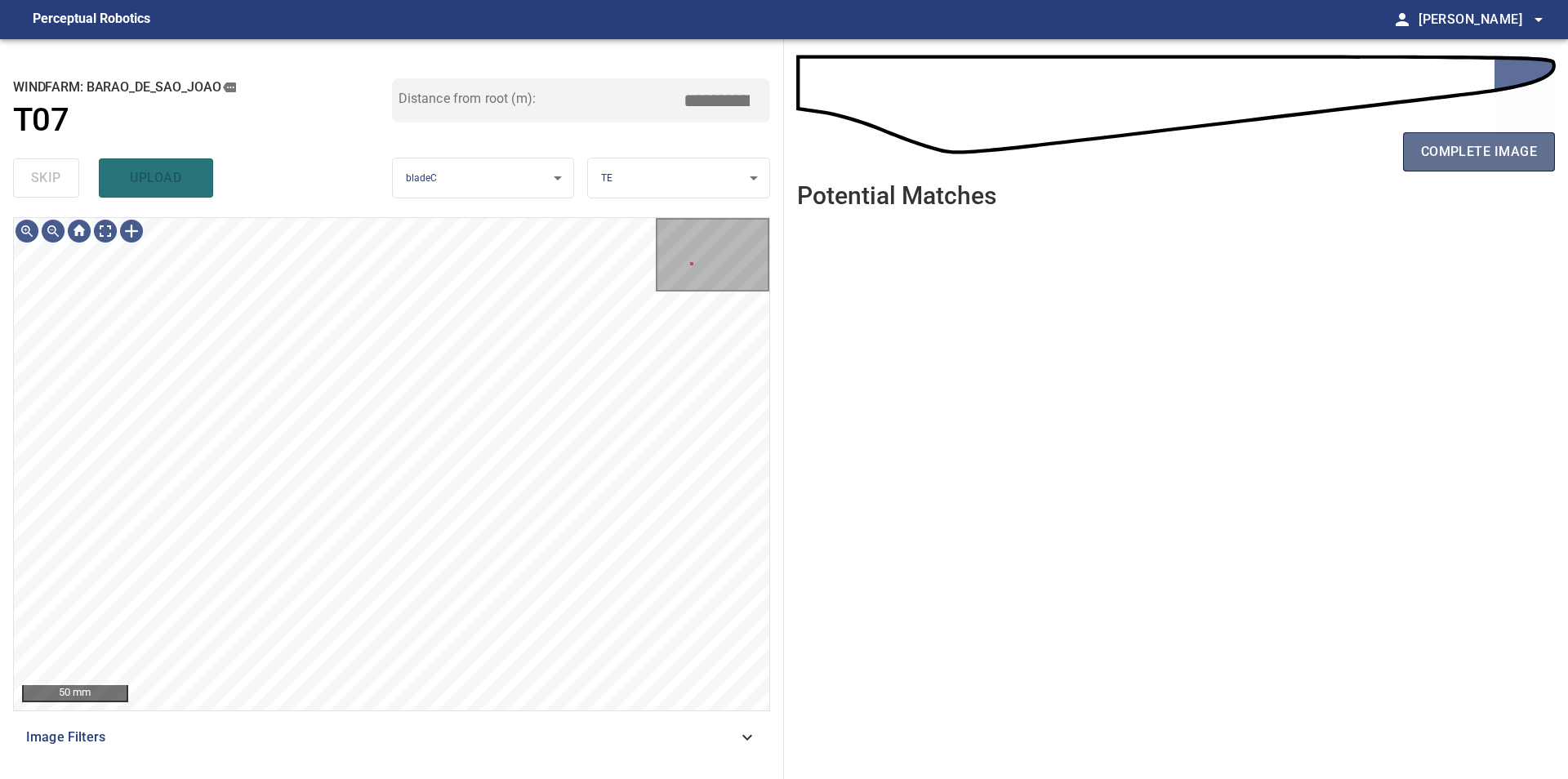
click at [1470, 141] on span "complete image" at bounding box center [1478, 151] width 116 height 23
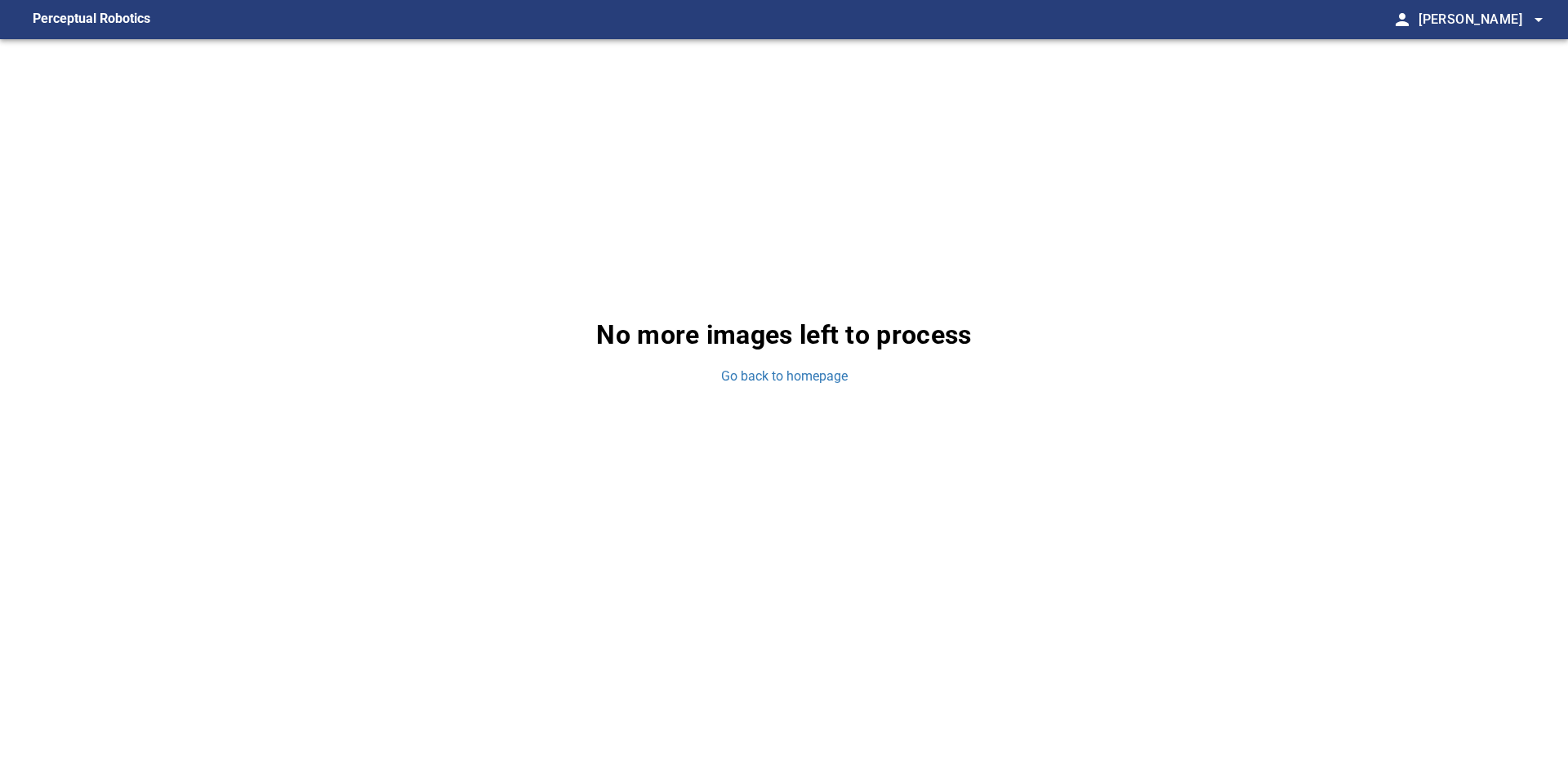
click at [819, 368] on div "No more images left to process Go back to homepage" at bounding box center [784, 350] width 1568 height 623
click at [819, 374] on link "Go back to homepage" at bounding box center [784, 377] width 127 height 19
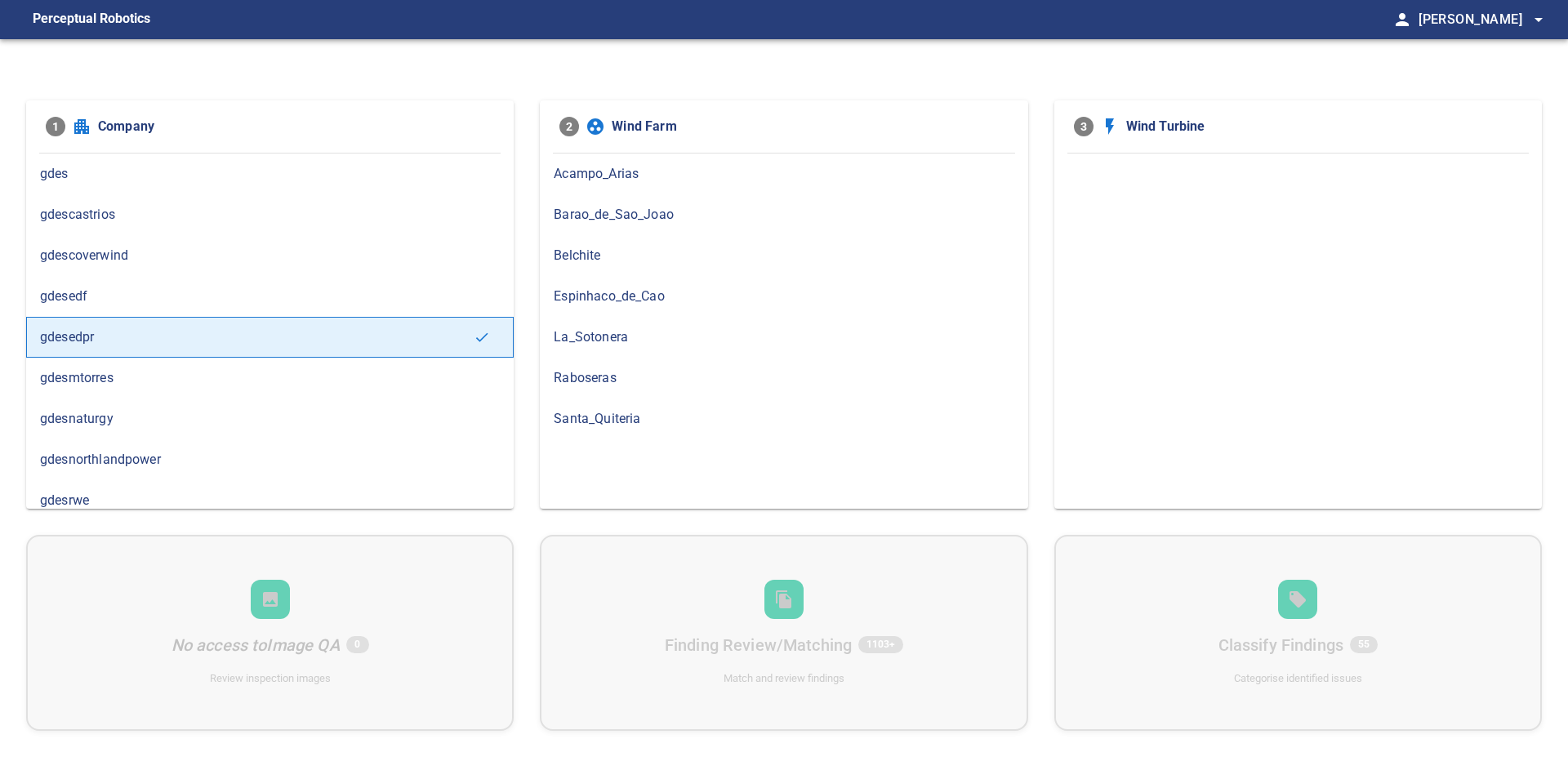
click at [611, 208] on span "Barao_de_Sao_Joao" at bounding box center [784, 214] width 460 height 19
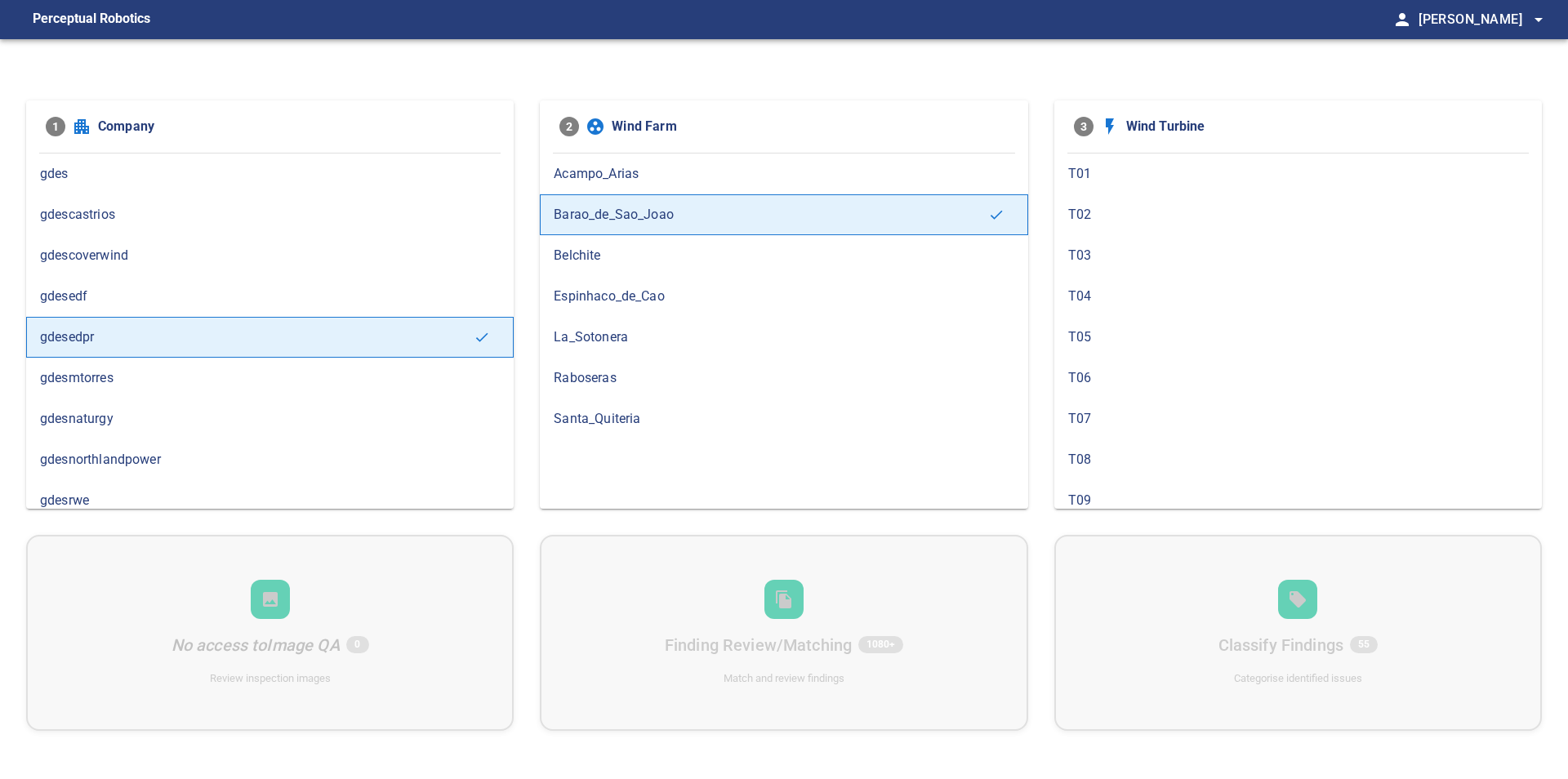
click at [1114, 368] on div "T06" at bounding box center [1298, 378] width 487 height 41
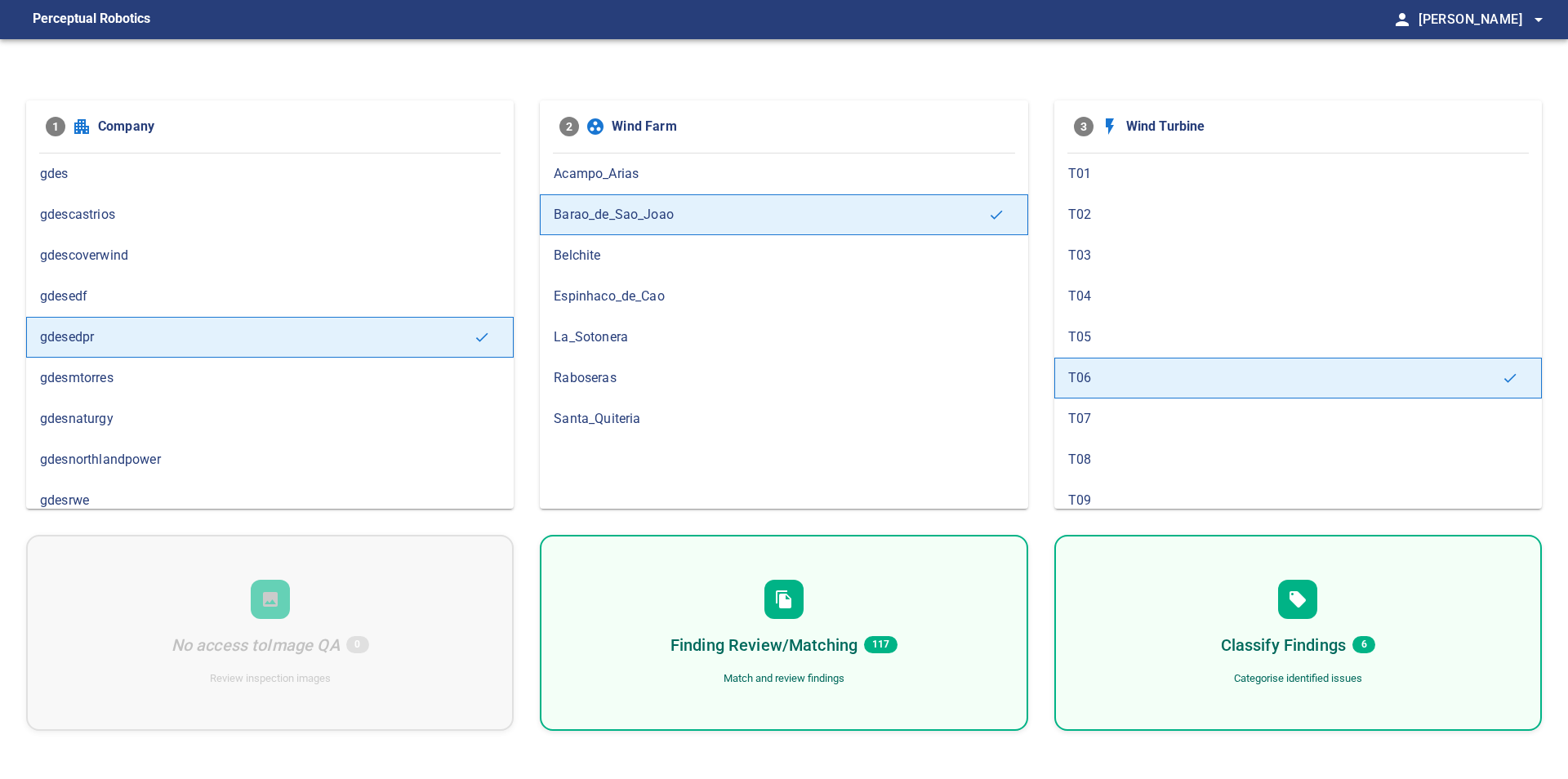
click at [1085, 416] on span "T07" at bounding box center [1298, 418] width 460 height 19
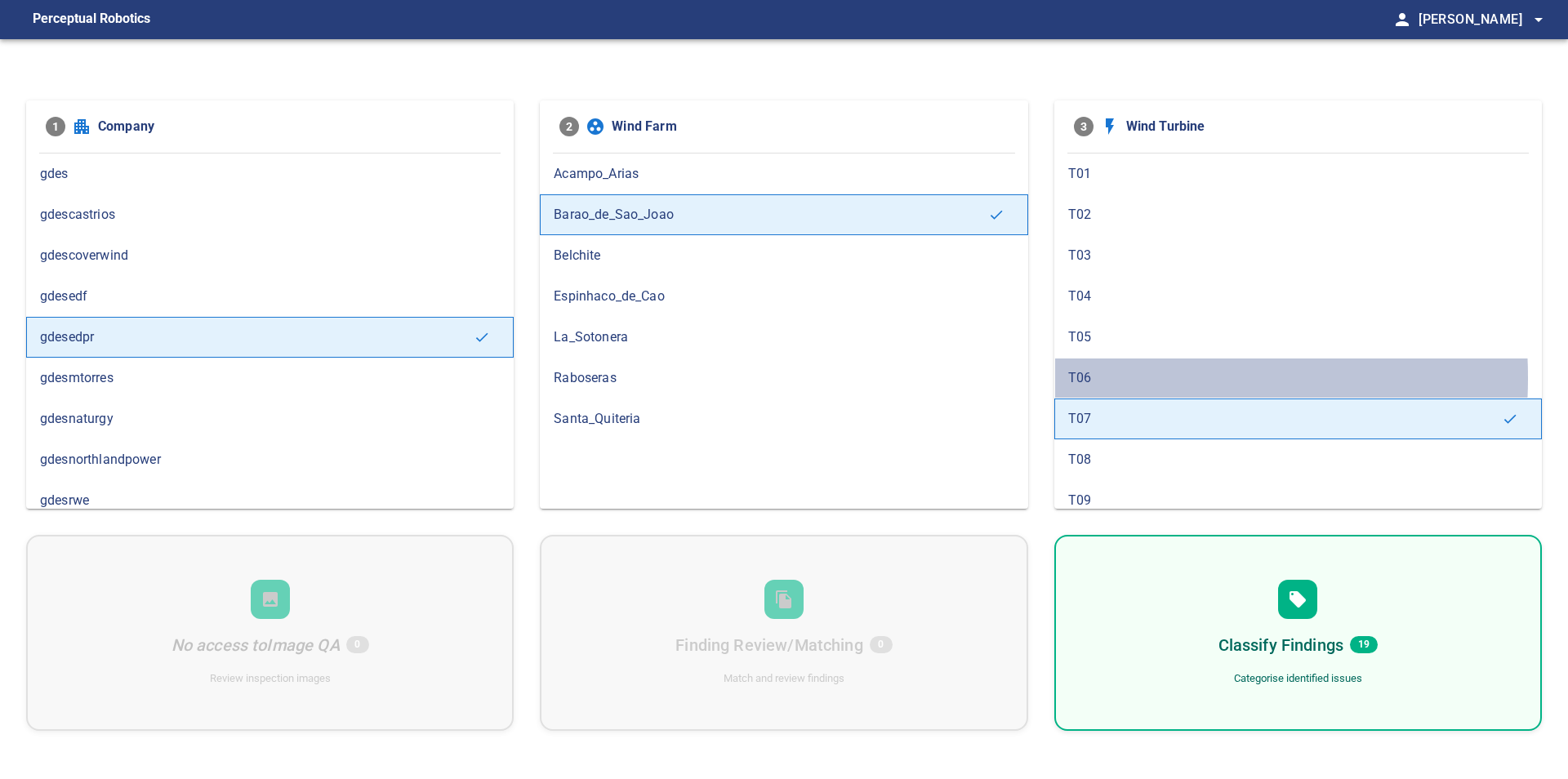
click at [1080, 378] on span "T06" at bounding box center [1298, 378] width 460 height 19
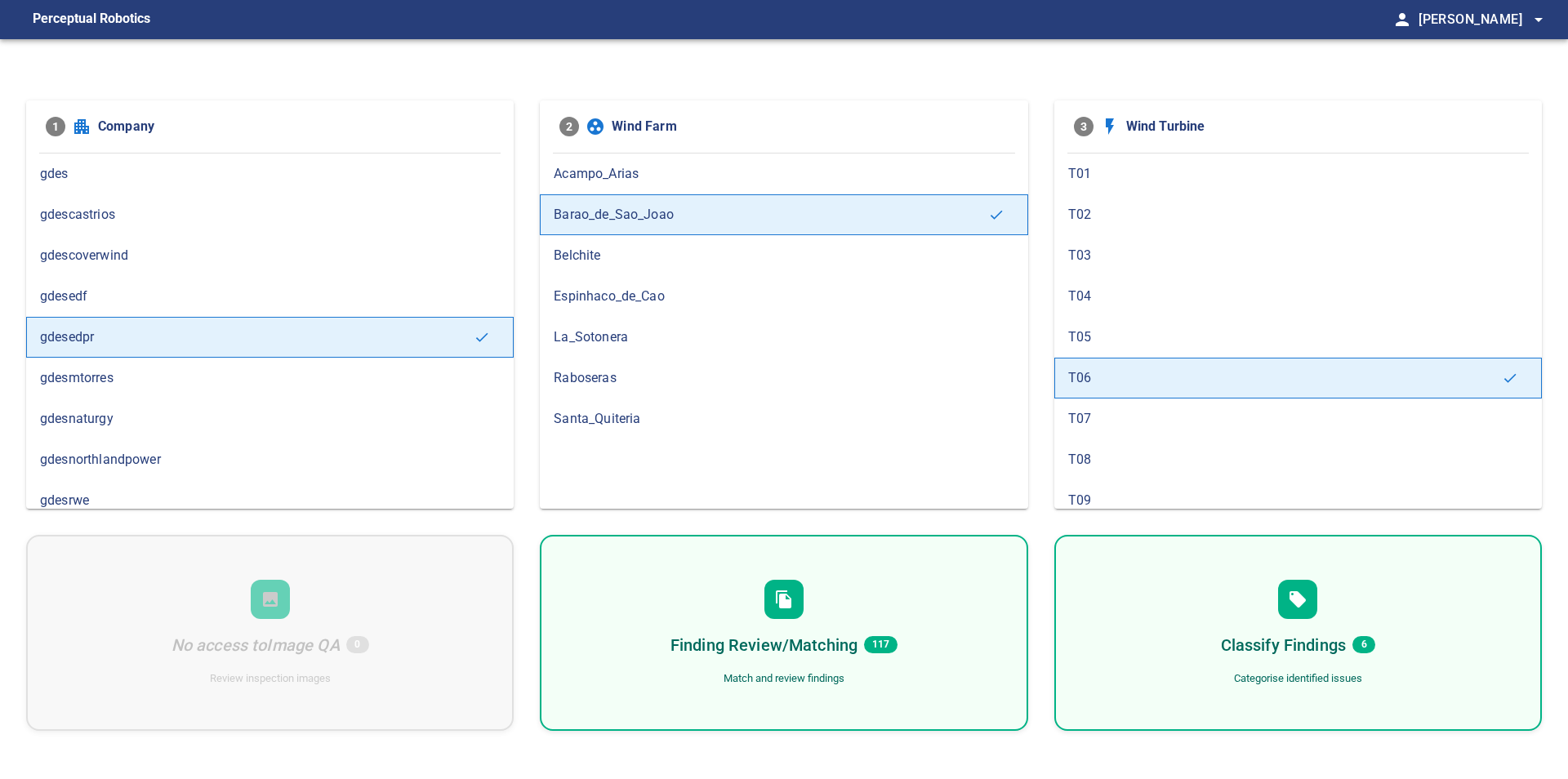
click at [865, 605] on div "Finding Review/Matching 117 Match and review findings" at bounding box center [784, 632] width 487 height 196
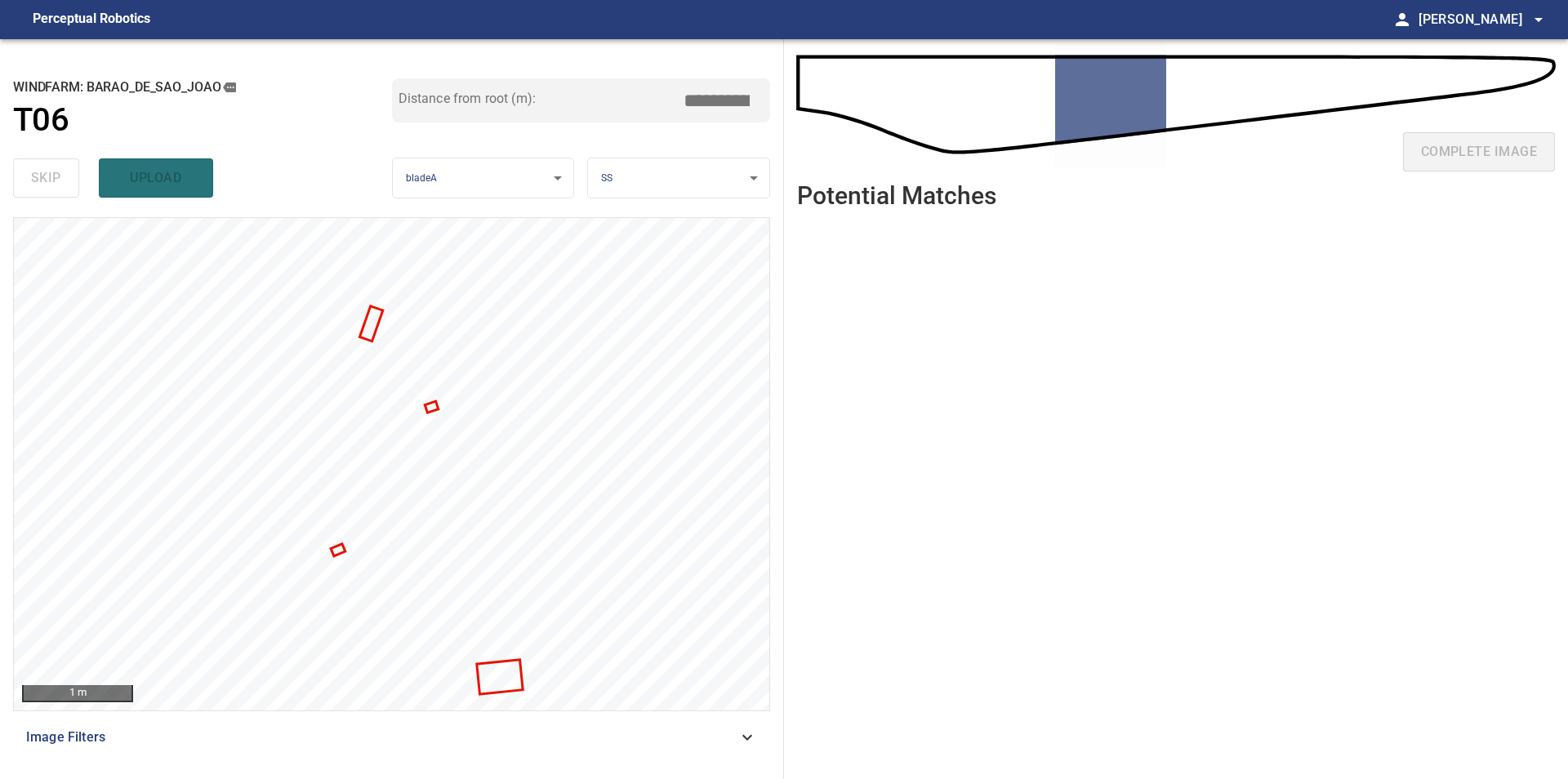
click at [1054, 454] on ul at bounding box center [1176, 487] width 758 height 532
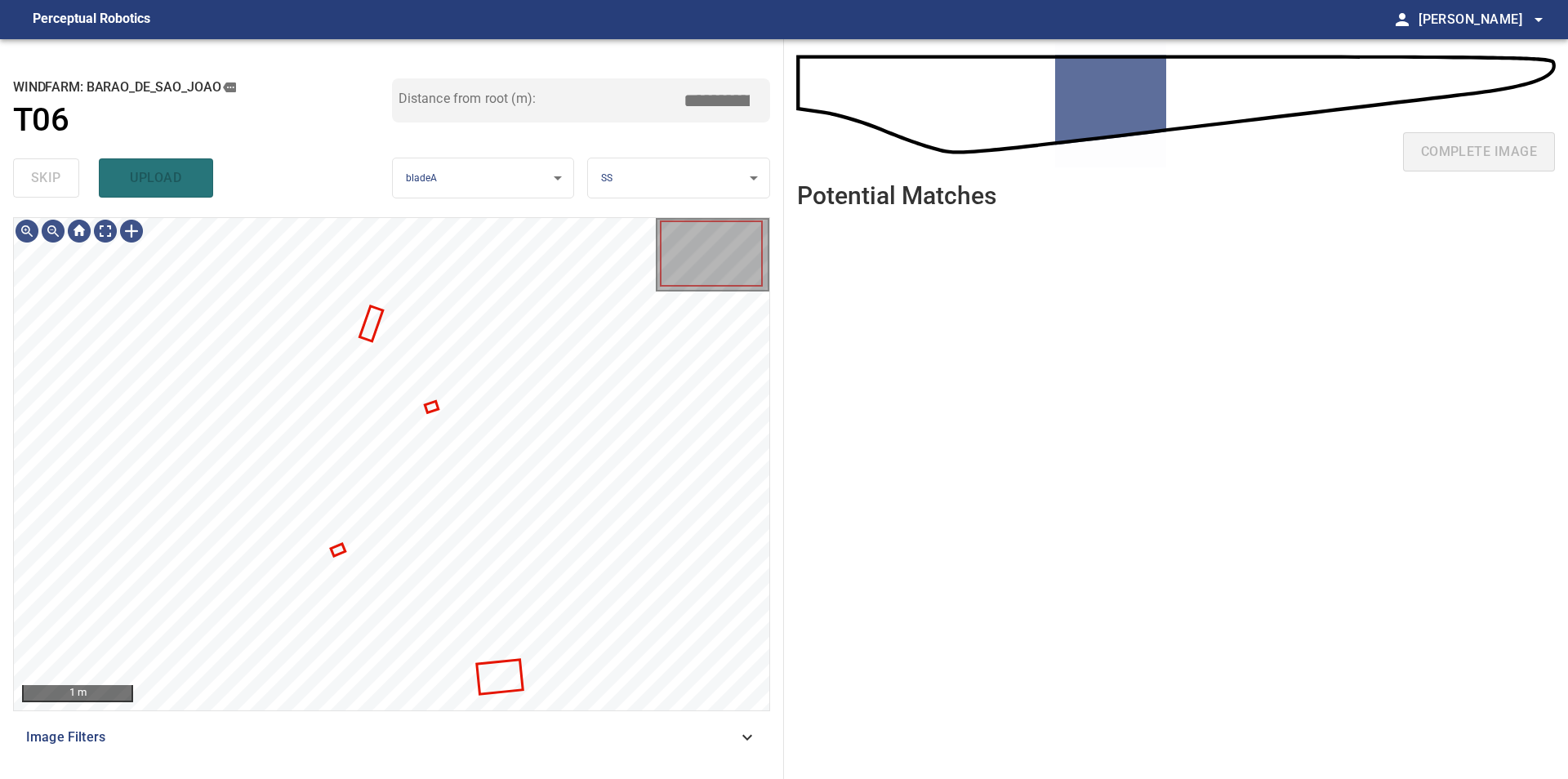
click at [812, 513] on ul at bounding box center [1176, 487] width 758 height 532
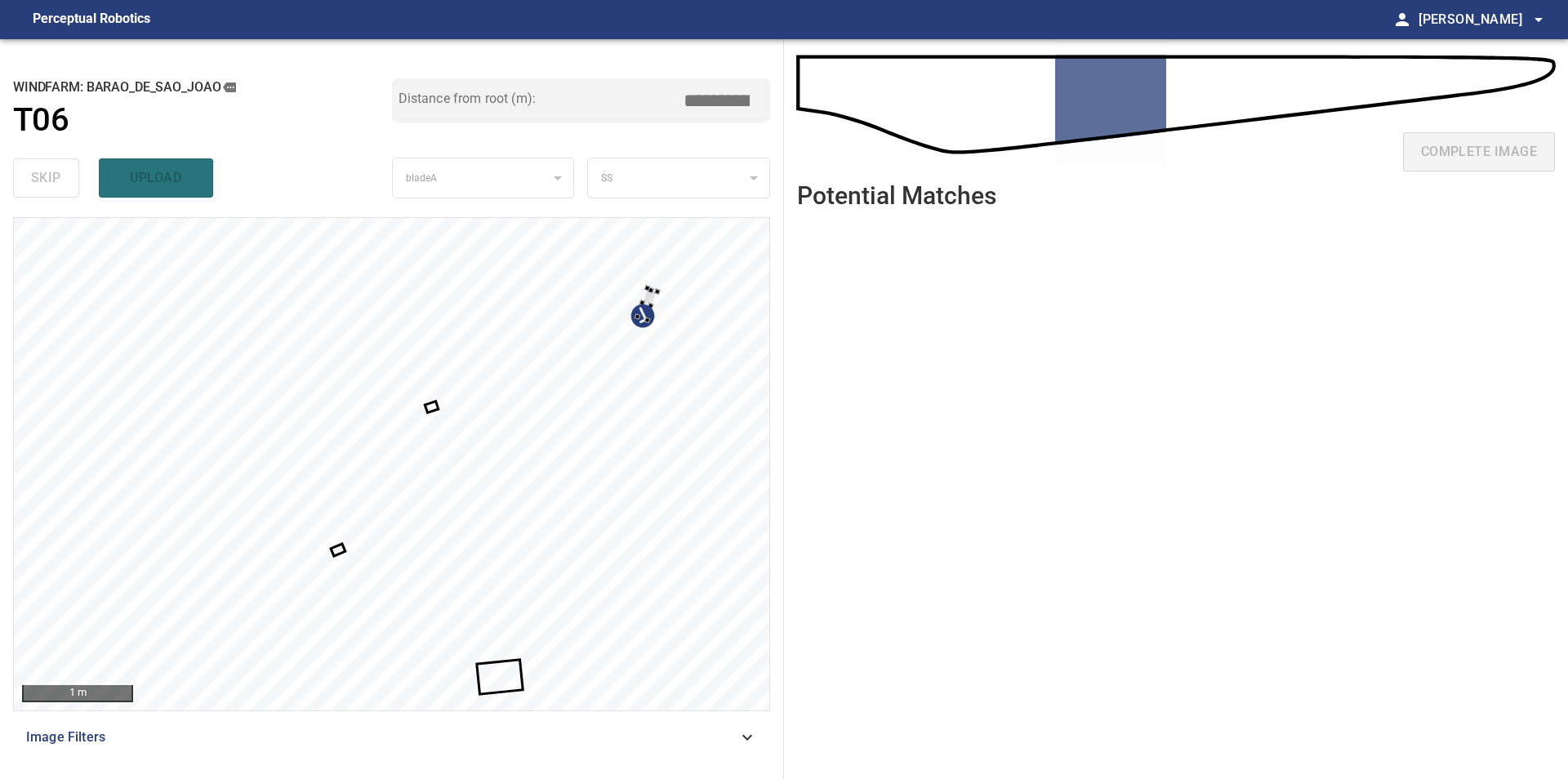
click at [668, 294] on div "1 m" at bounding box center [391, 464] width 755 height 493
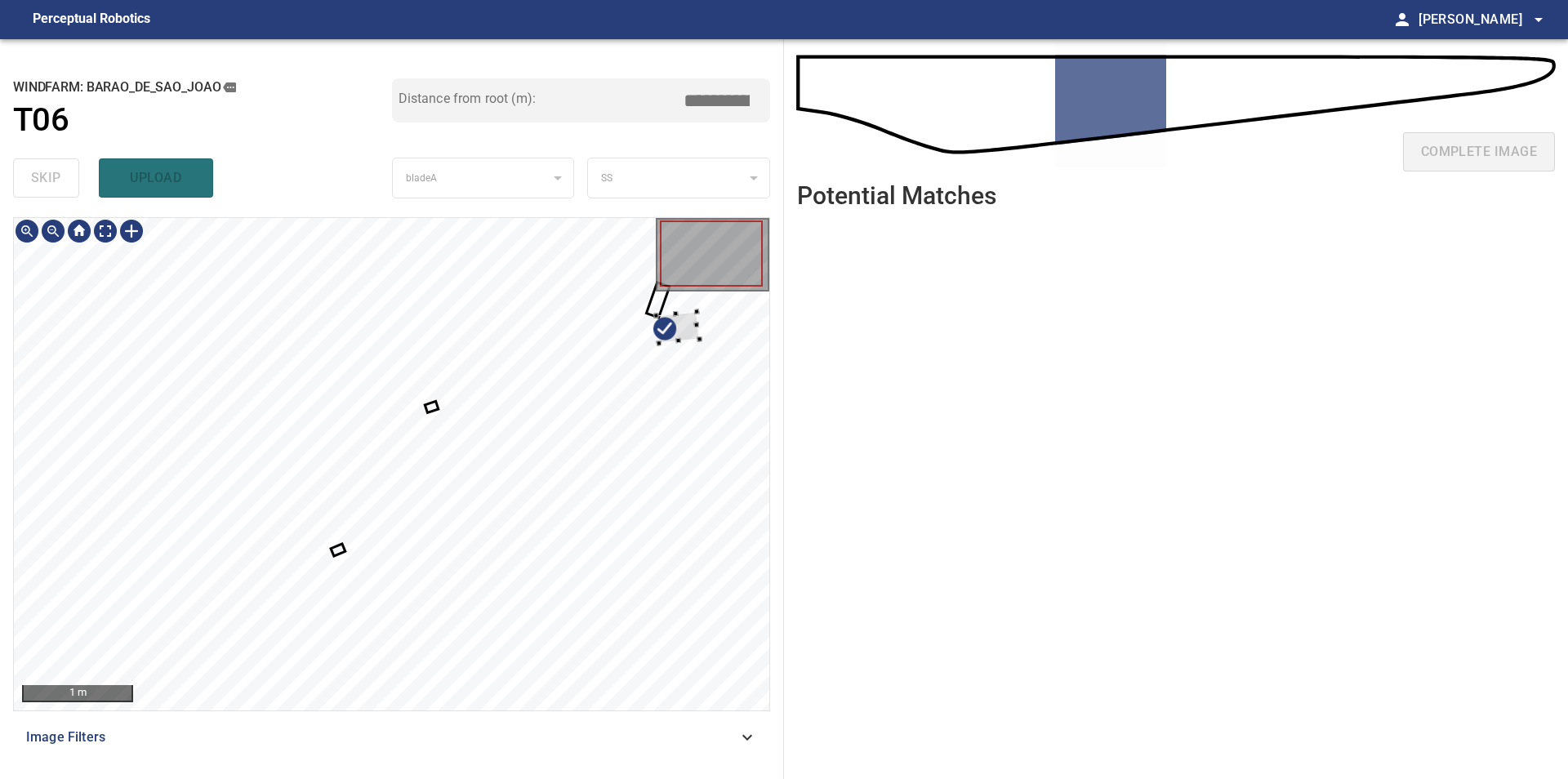
click at [689, 316] on div at bounding box center [677, 327] width 43 height 32
click at [717, 331] on div at bounding box center [391, 464] width 755 height 493
click at [440, 611] on div at bounding box center [391, 464] width 755 height 493
click at [733, 343] on div at bounding box center [391, 464] width 755 height 493
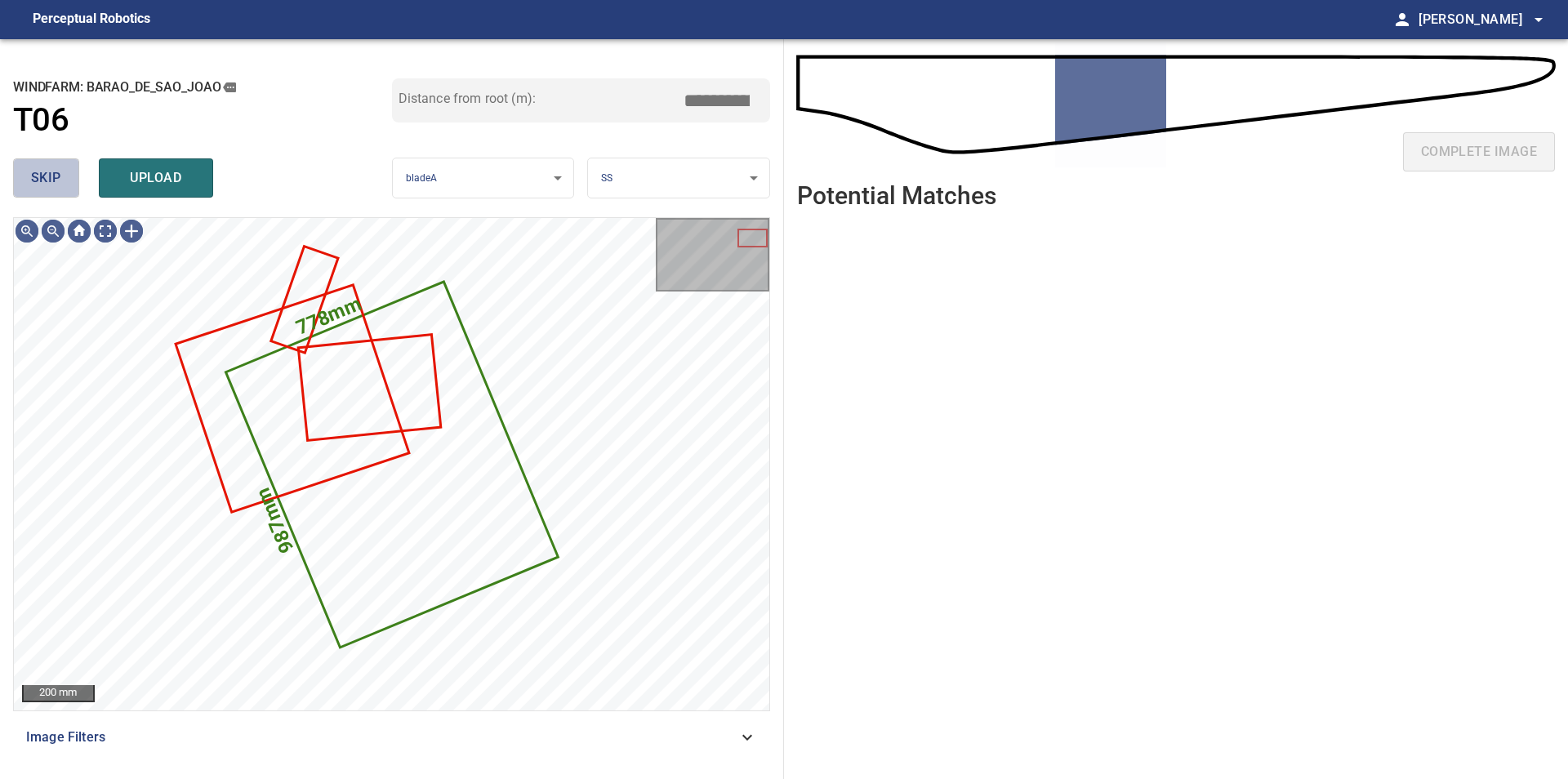
click at [46, 191] on button "skip" at bounding box center [46, 178] width 67 height 39
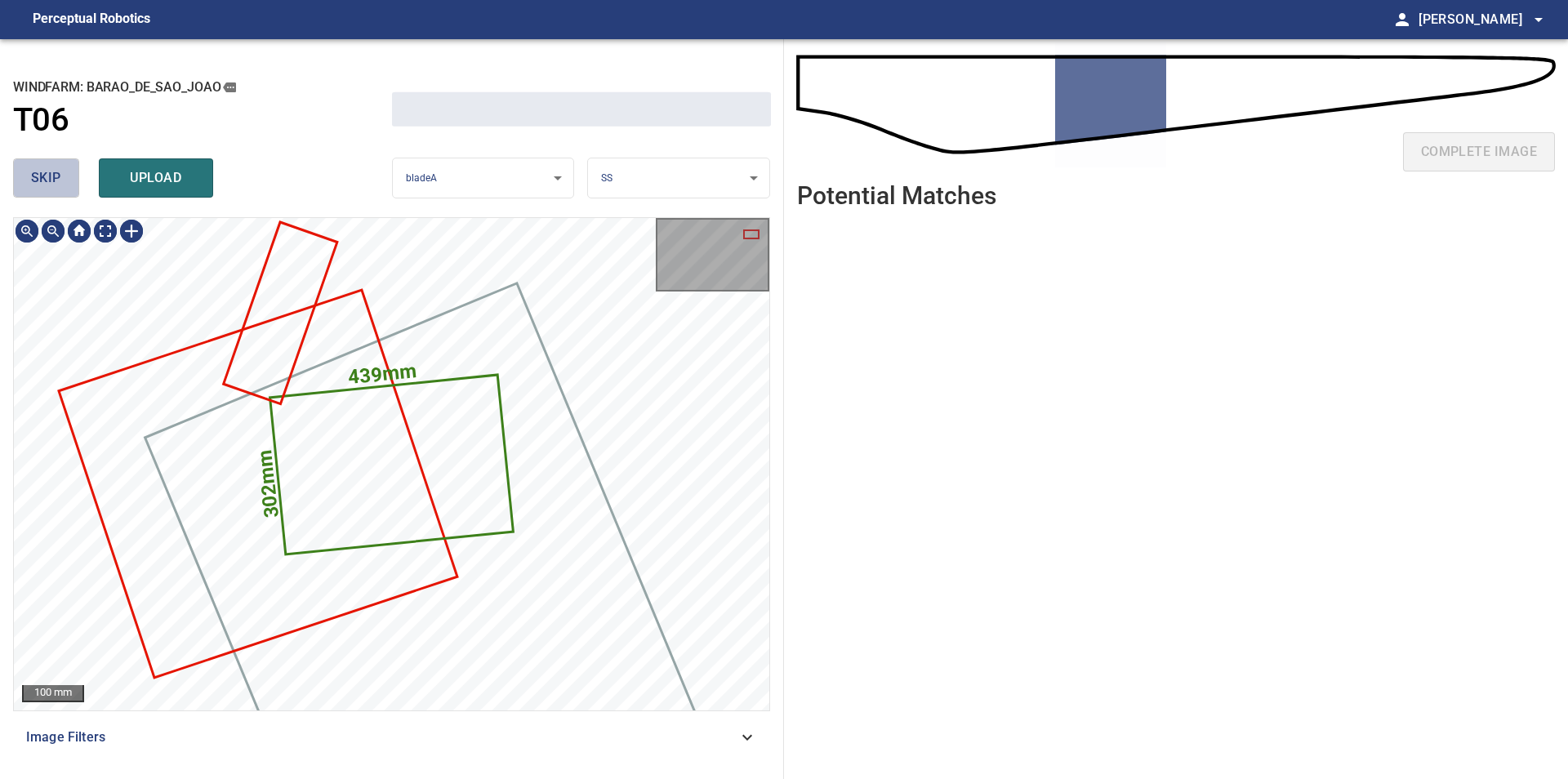
click at [46, 191] on button "skip" at bounding box center [46, 178] width 67 height 39
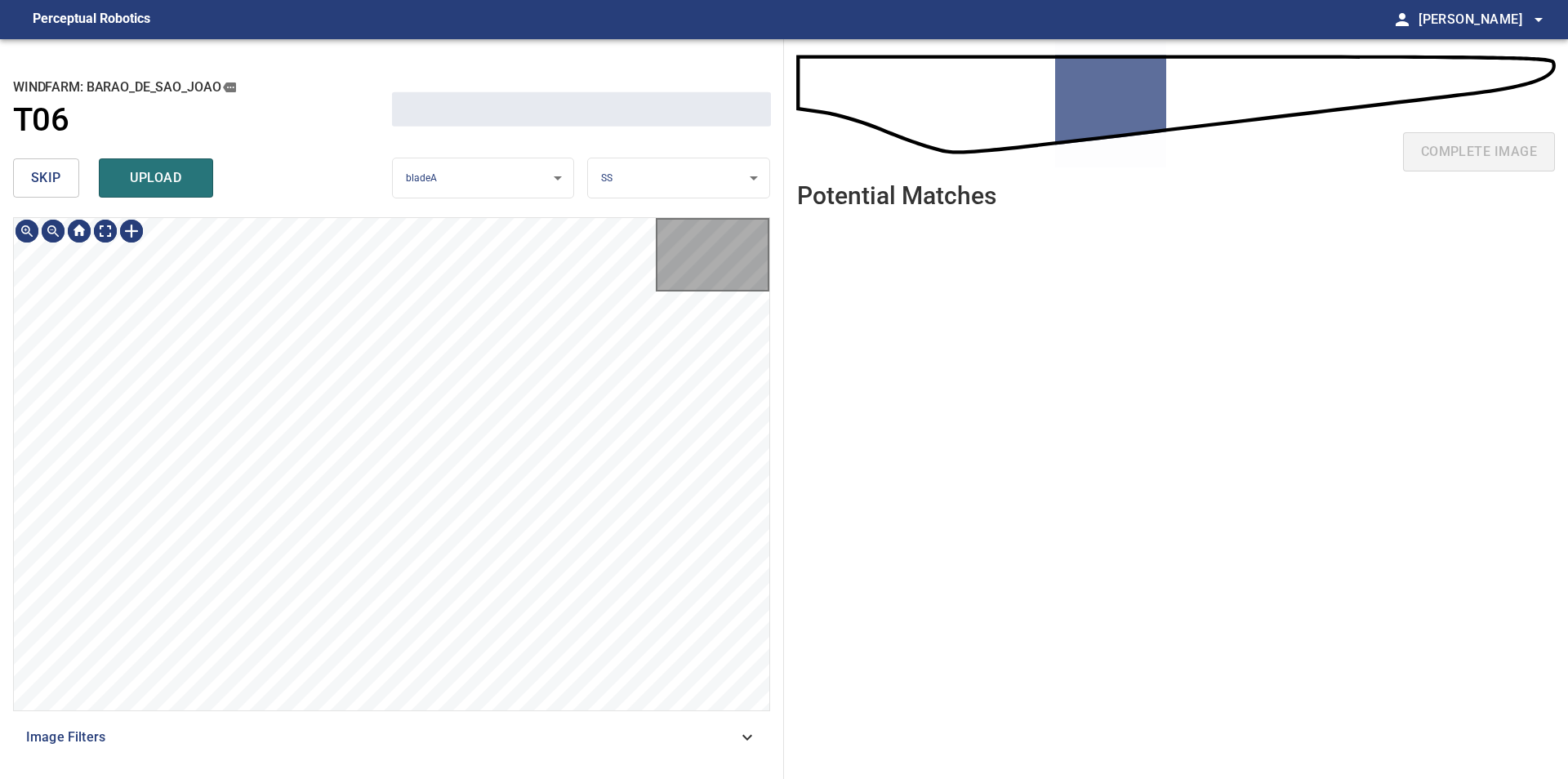
click at [46, 191] on button "skip" at bounding box center [46, 178] width 67 height 39
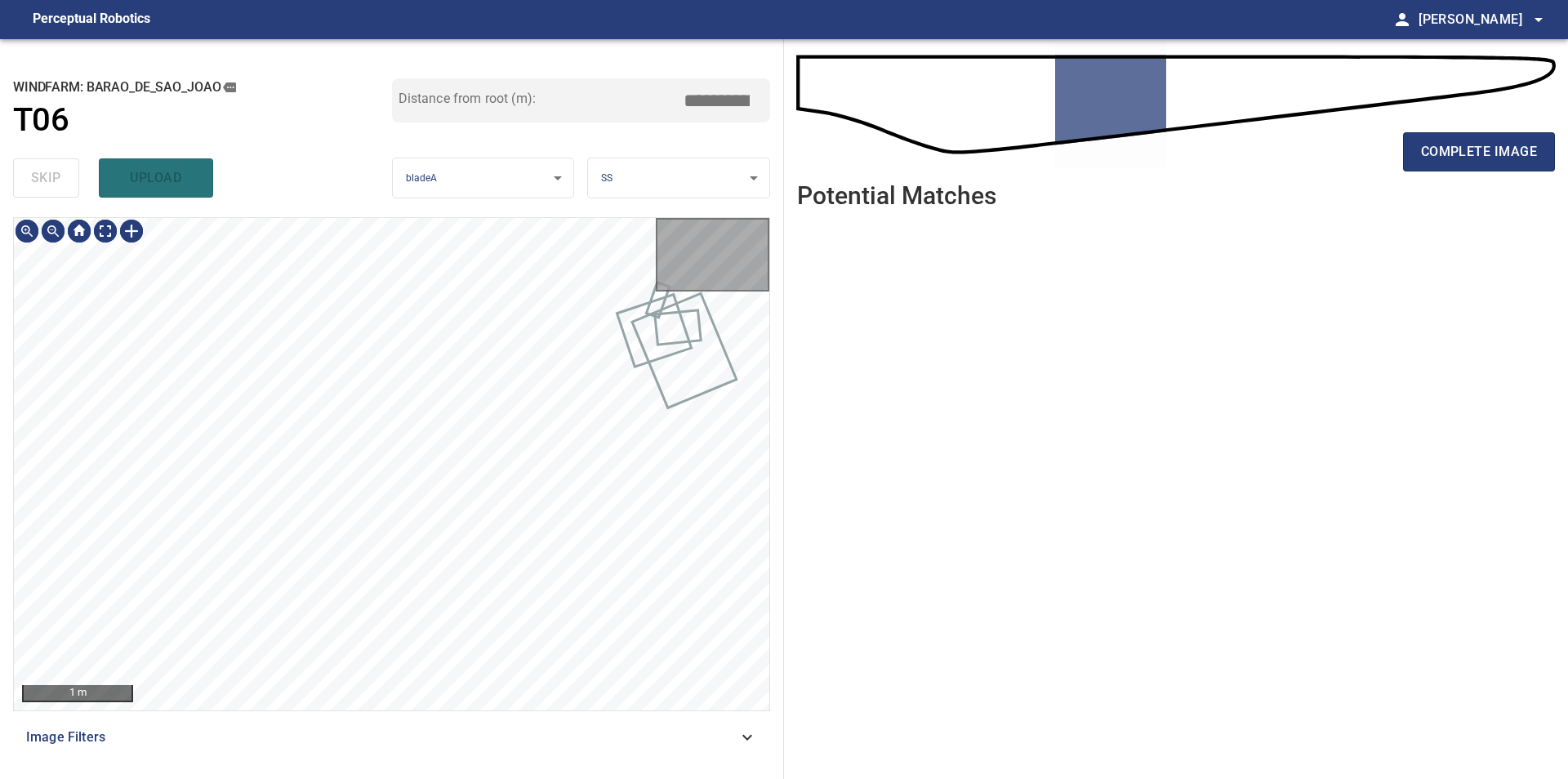
click at [46, 191] on div "skip upload" at bounding box center [202, 177] width 379 height 52
click at [438, 747] on div "100 mm Image Filters" at bounding box center [391, 491] width 757 height 548
click at [360, 147] on div "**********" at bounding box center [391, 409] width 784 height 740
click at [318, 204] on div "**********" at bounding box center [391, 409] width 784 height 740
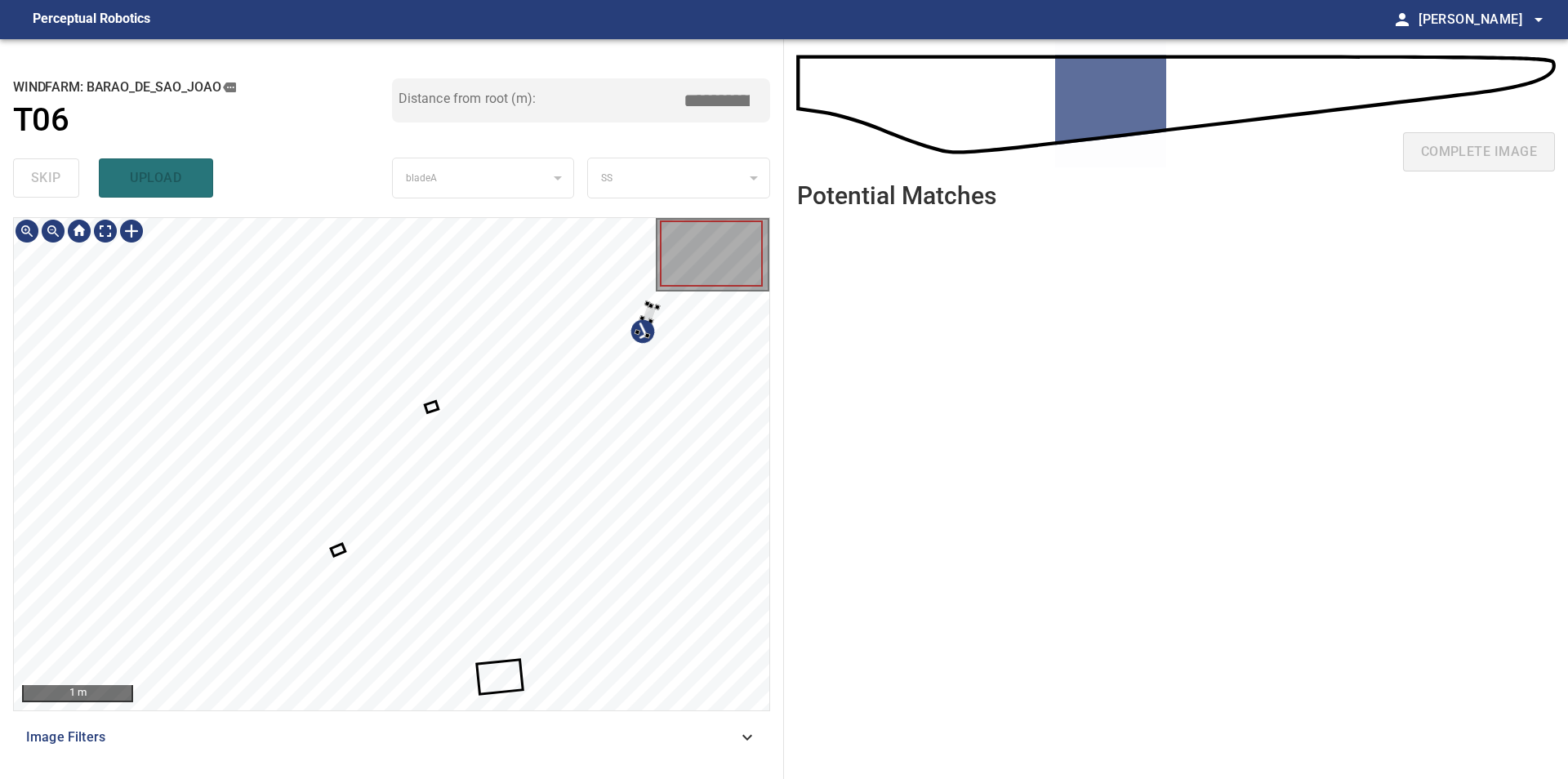
click at [659, 320] on div at bounding box center [391, 464] width 755 height 493
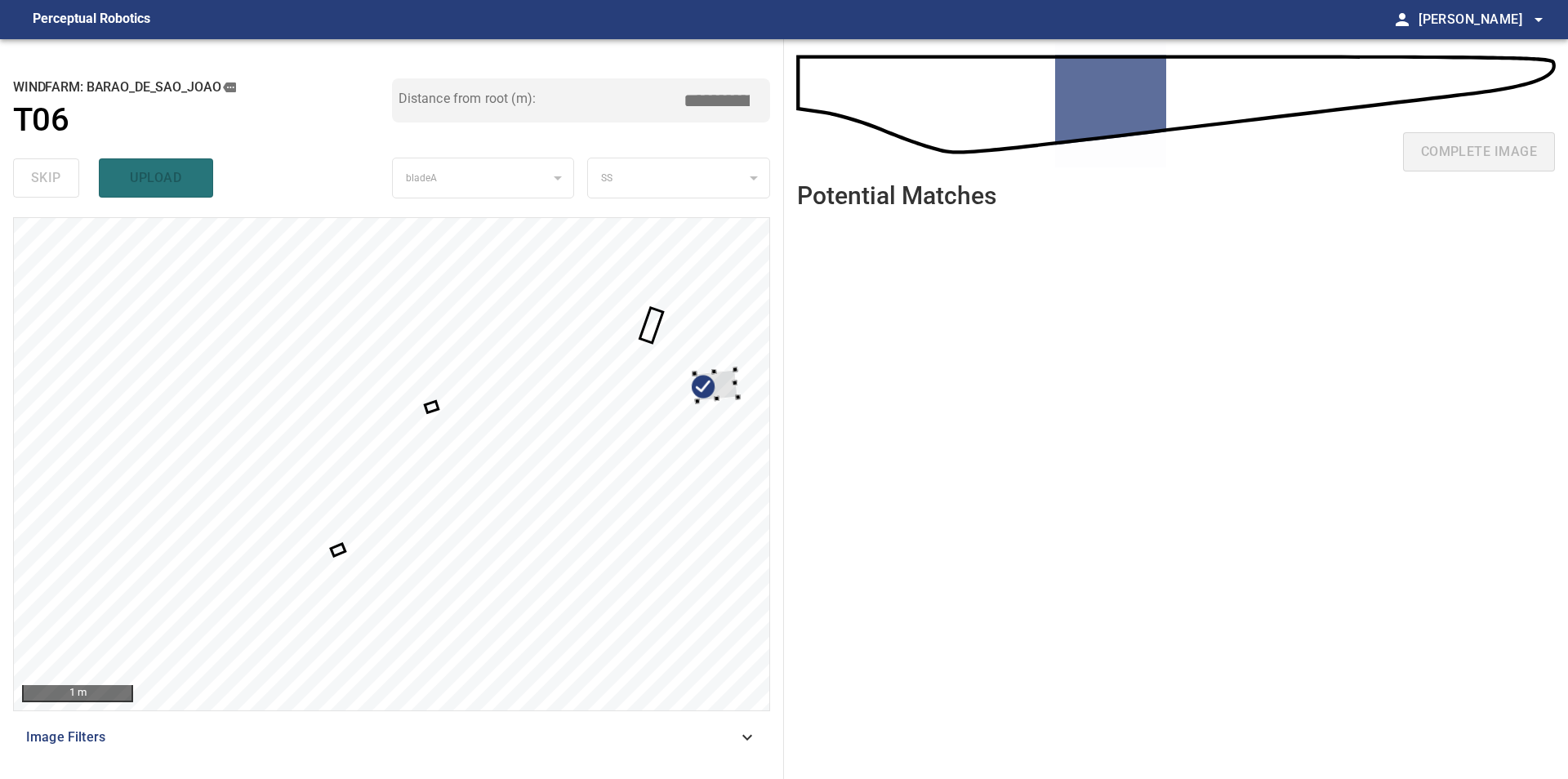
click at [701, 341] on div at bounding box center [391, 464] width 755 height 493
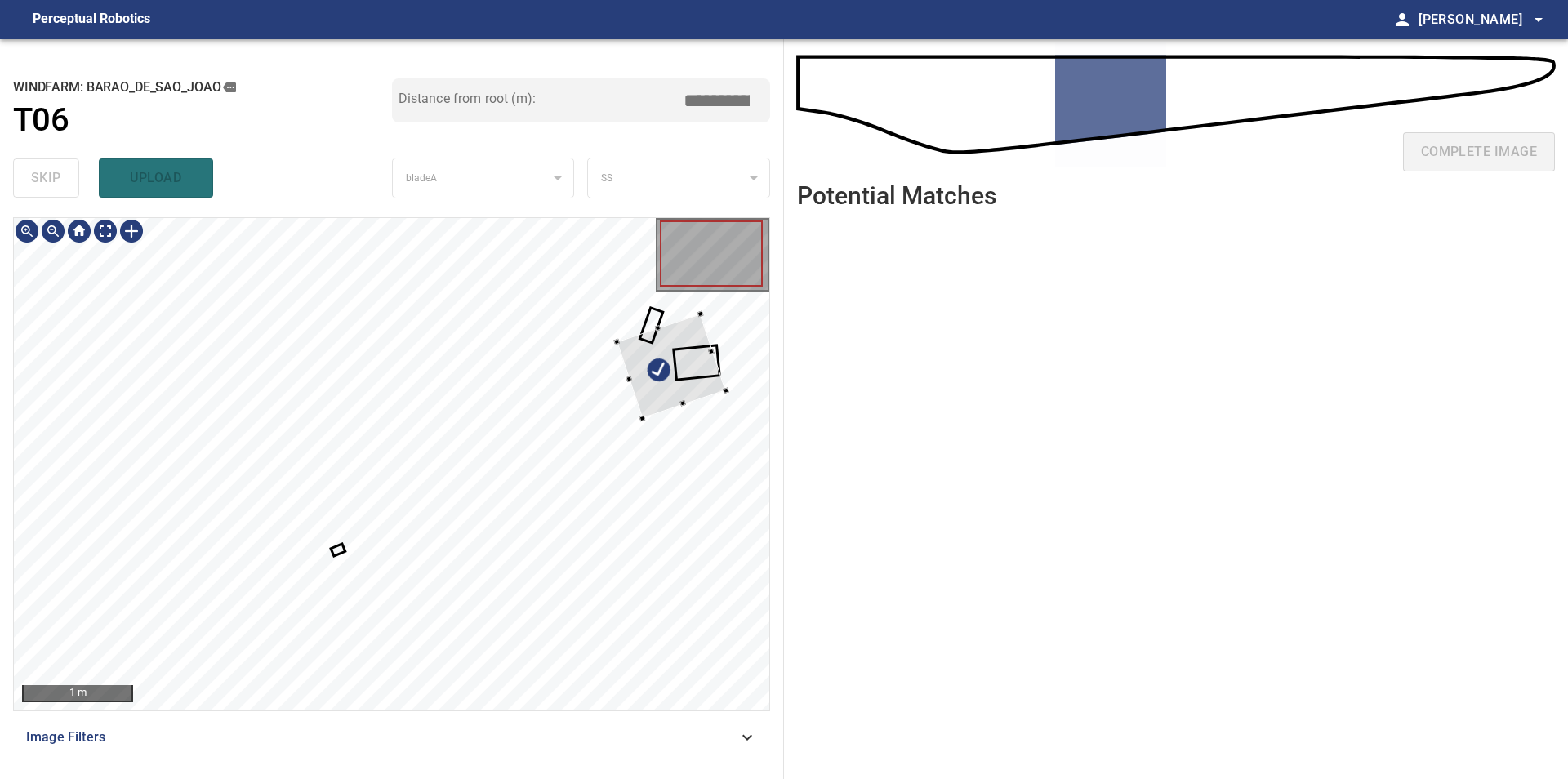
click at [720, 363] on div at bounding box center [391, 464] width 755 height 493
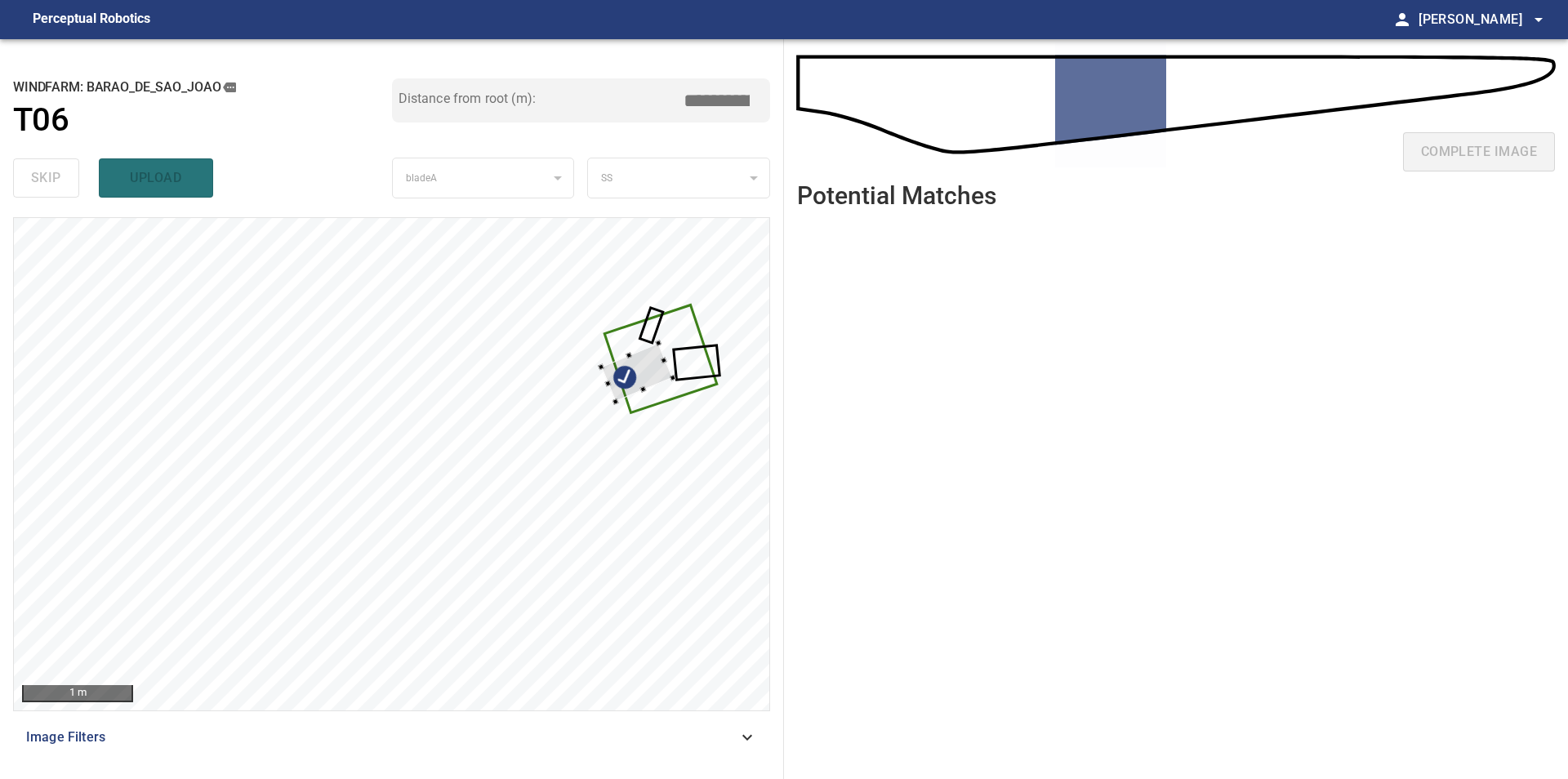
click at [689, 362] on div at bounding box center [391, 464] width 755 height 493
click at [649, 368] on div at bounding box center [649, 369] width 72 height 58
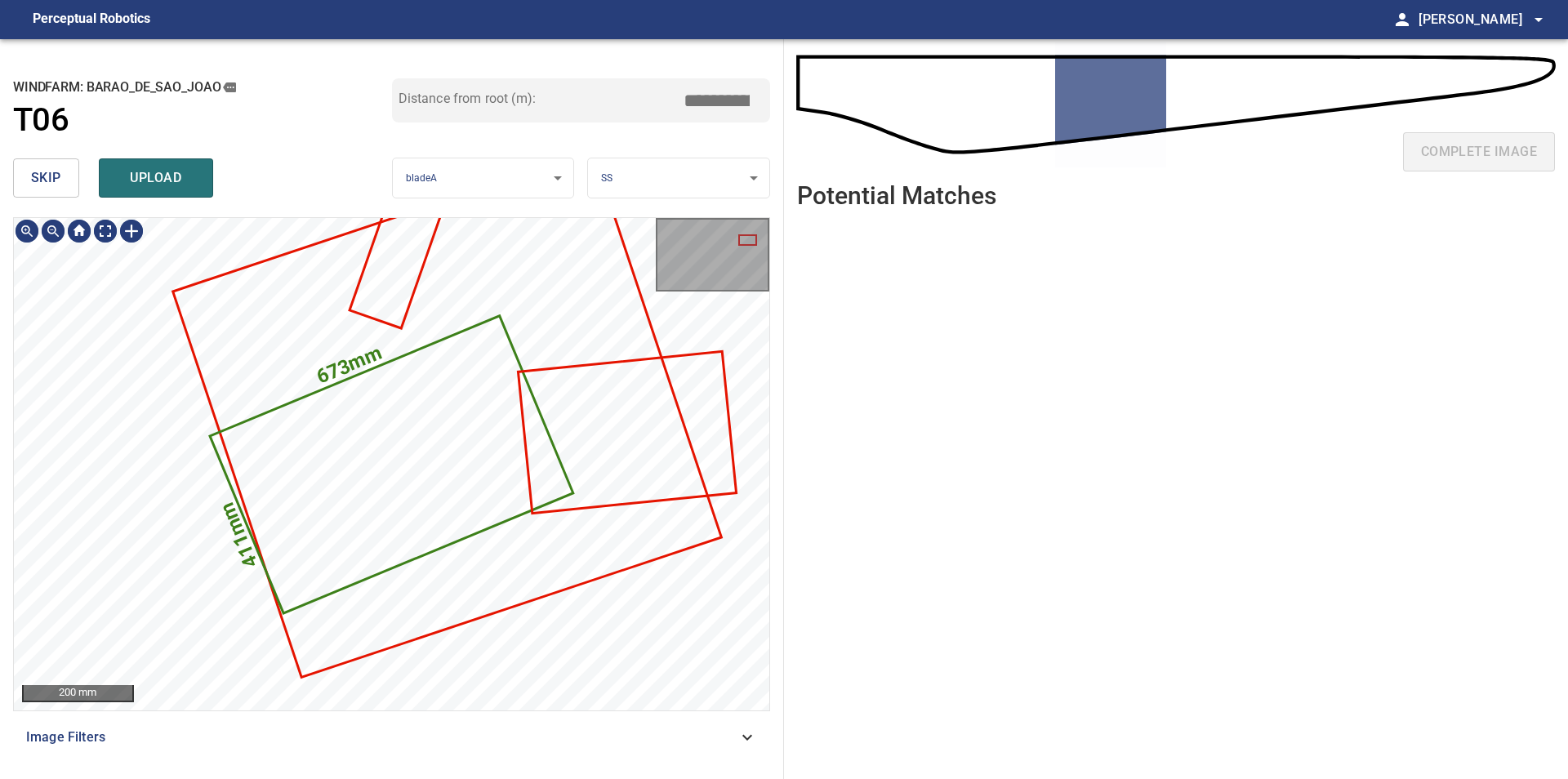
click at [70, 192] on button "skip" at bounding box center [46, 178] width 67 height 39
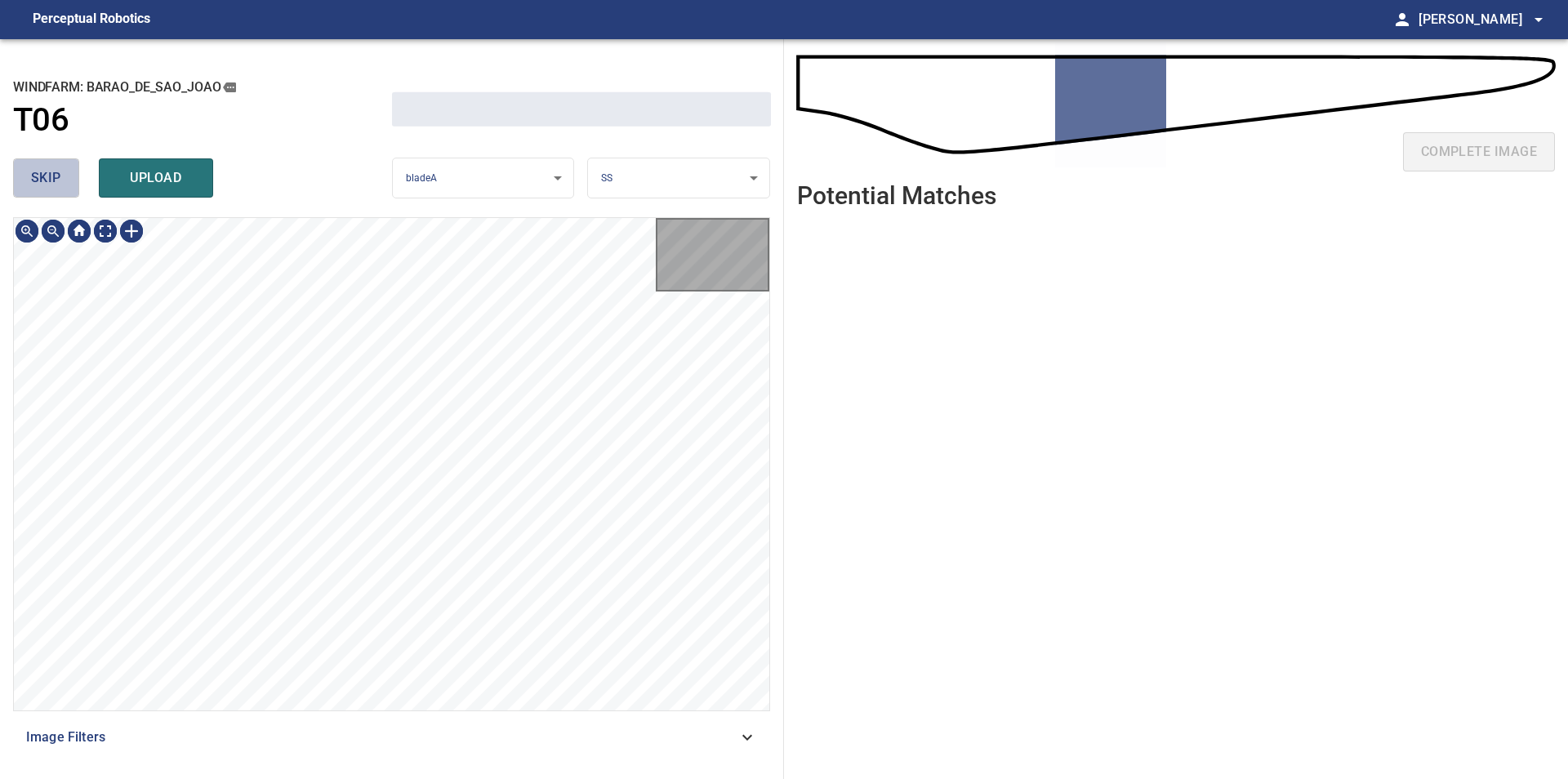
click at [70, 192] on button "skip" at bounding box center [46, 178] width 67 height 39
click at [70, 192] on div "skip upload" at bounding box center [202, 177] width 379 height 52
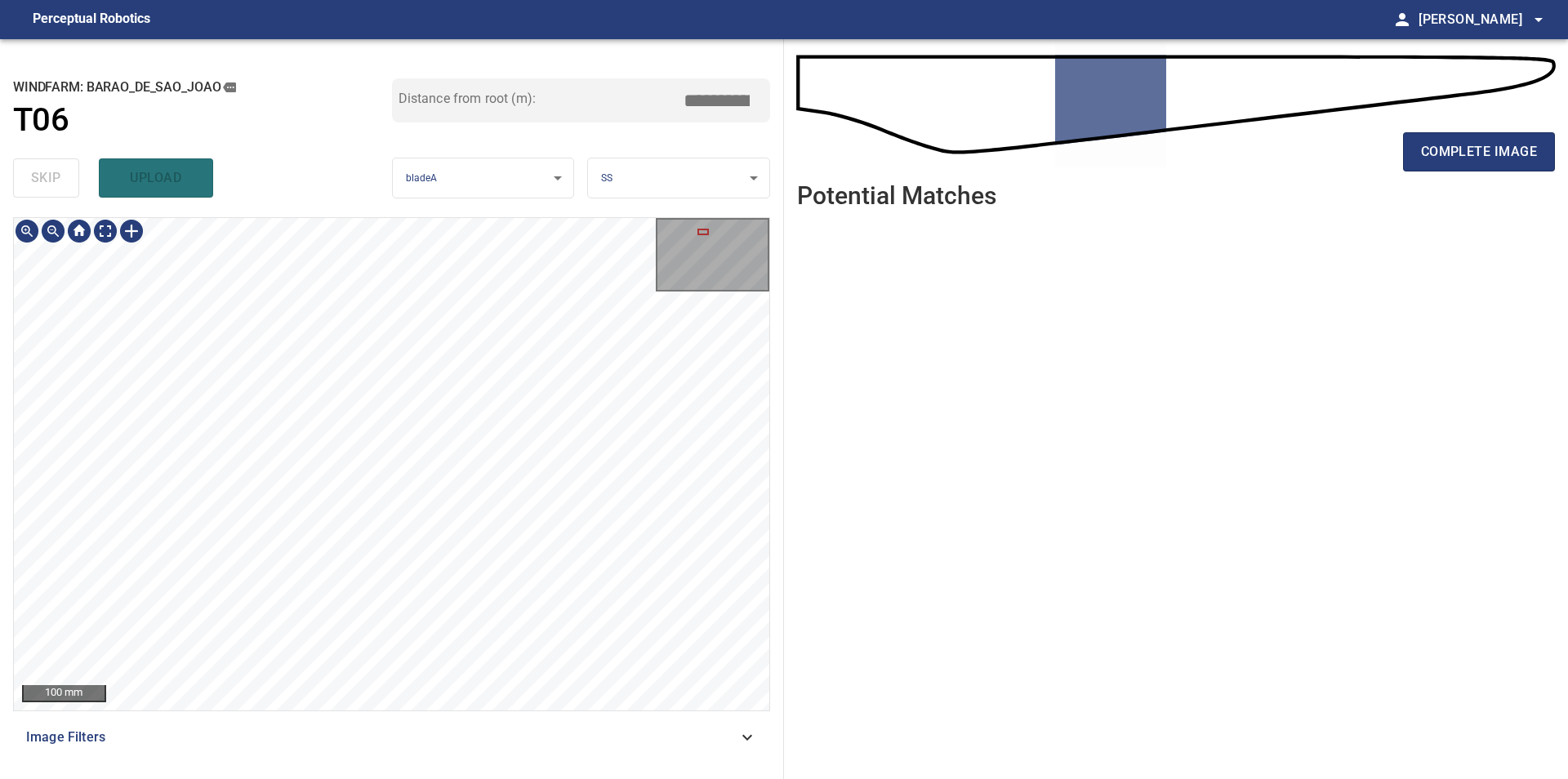
click at [459, 761] on div "100 mm Image Filters" at bounding box center [391, 491] width 757 height 548
click at [538, 732] on div "100 mm Image Filters" at bounding box center [391, 491] width 757 height 548
click at [856, 461] on div "**********" at bounding box center [784, 409] width 1568 height 740
click at [385, 192] on div "**********" at bounding box center [391, 409] width 784 height 740
click at [361, 185] on div "**********" at bounding box center [391, 409] width 784 height 740
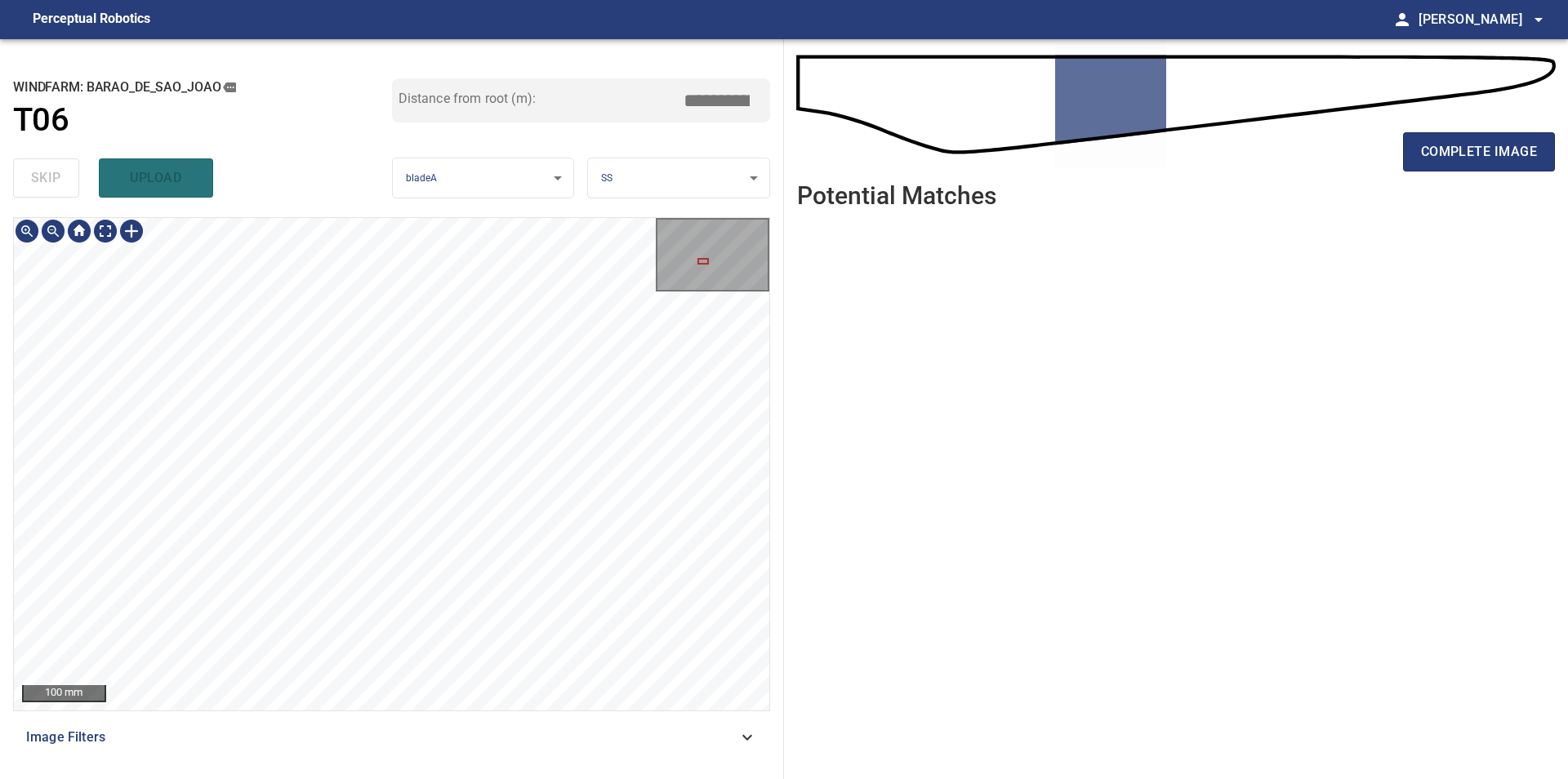
click at [338, 199] on div "**********" at bounding box center [391, 409] width 784 height 740
click at [130, 232] on div at bounding box center [131, 231] width 26 height 26
click at [444, 443] on div at bounding box center [391, 464] width 755 height 493
click at [411, 402] on div at bounding box center [376, 416] width 139 height 107
click at [415, 399] on div at bounding box center [370, 421] width 128 height 102
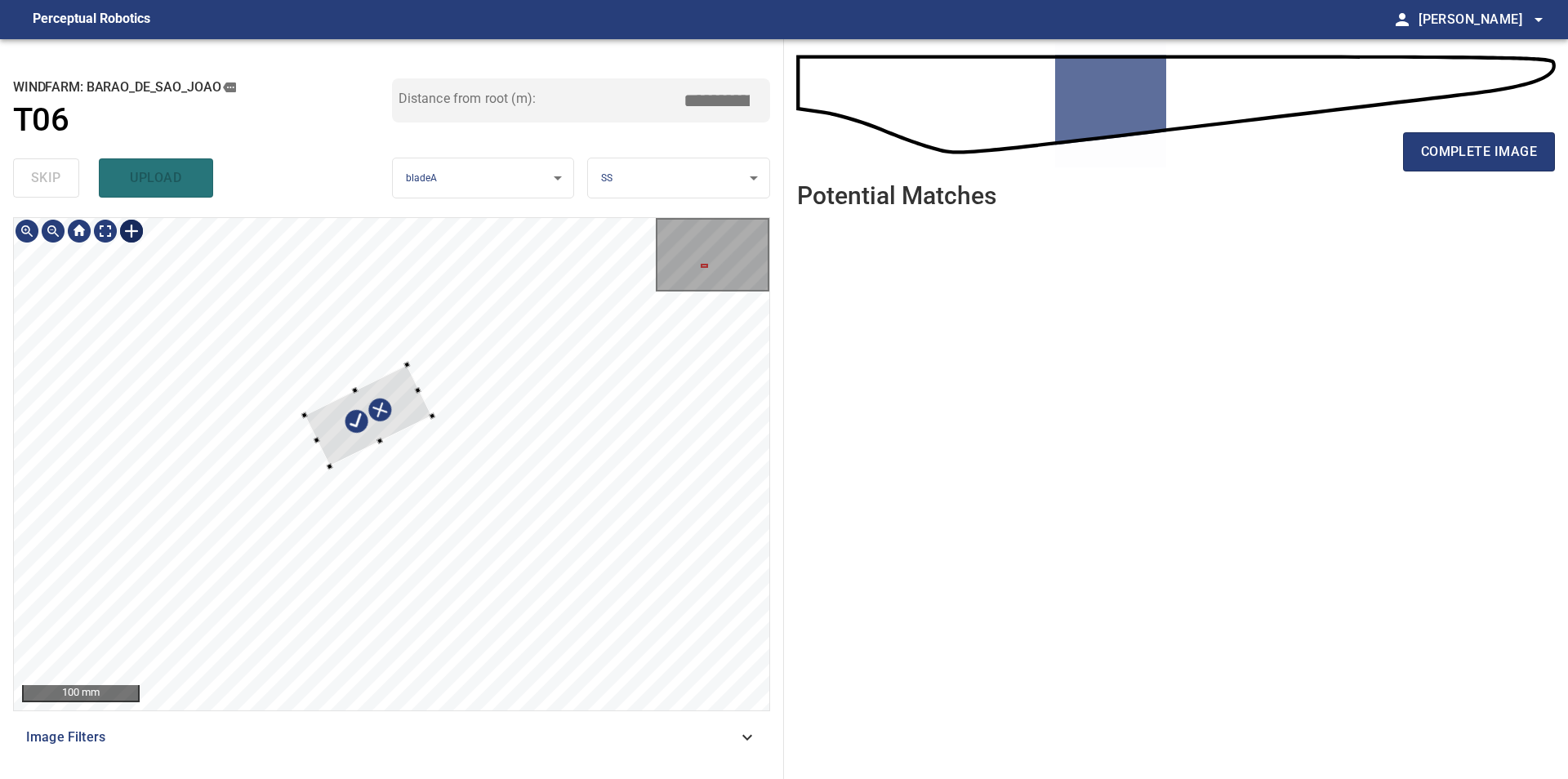
click at [405, 411] on div at bounding box center [369, 416] width 128 height 102
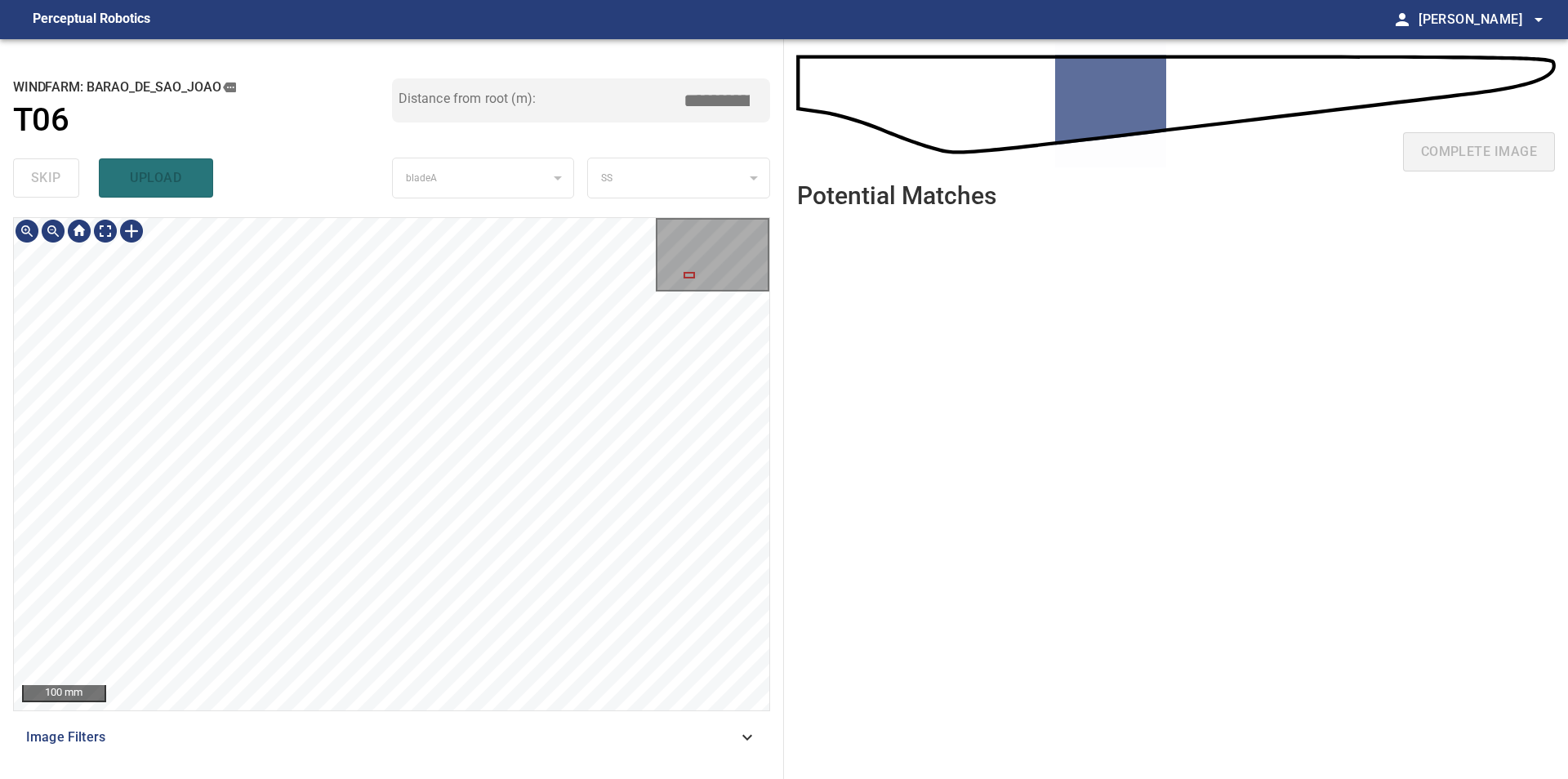
click at [412, 750] on div "100 mm Image Filters" at bounding box center [391, 491] width 757 height 548
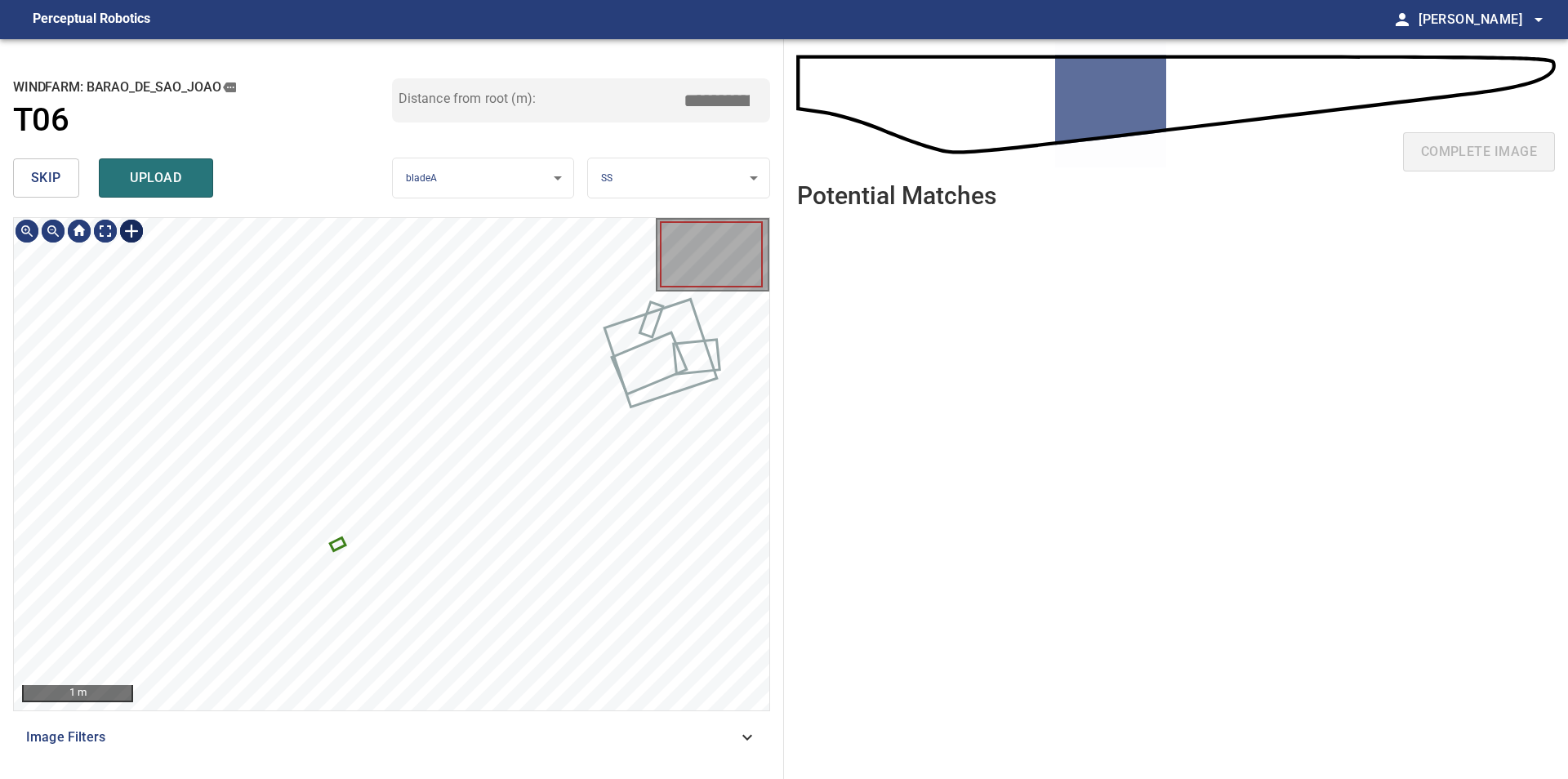
click at [131, 231] on div at bounding box center [131, 231] width 26 height 26
click at [312, 348] on div at bounding box center [391, 464] width 755 height 493
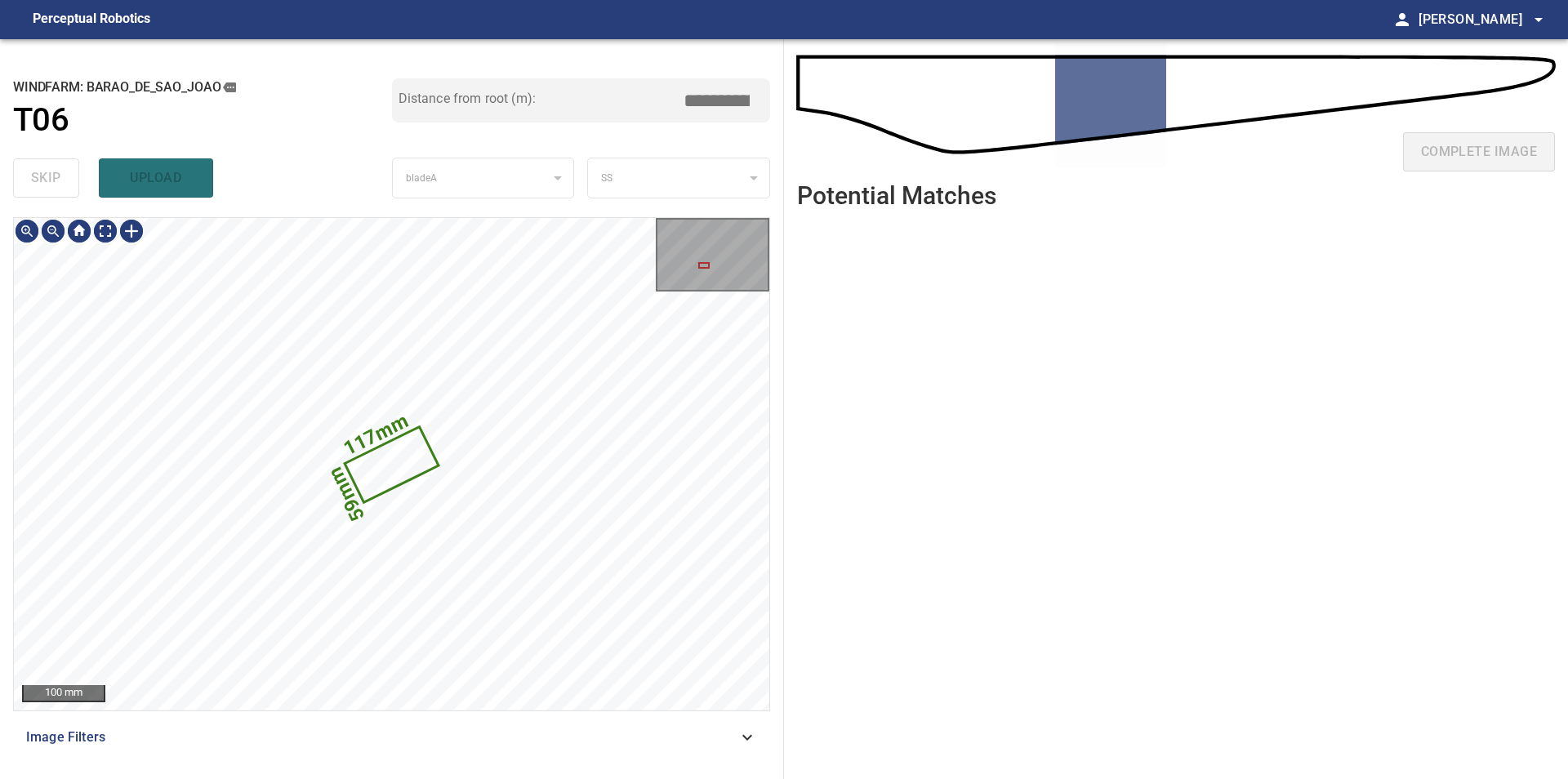
type input "****"
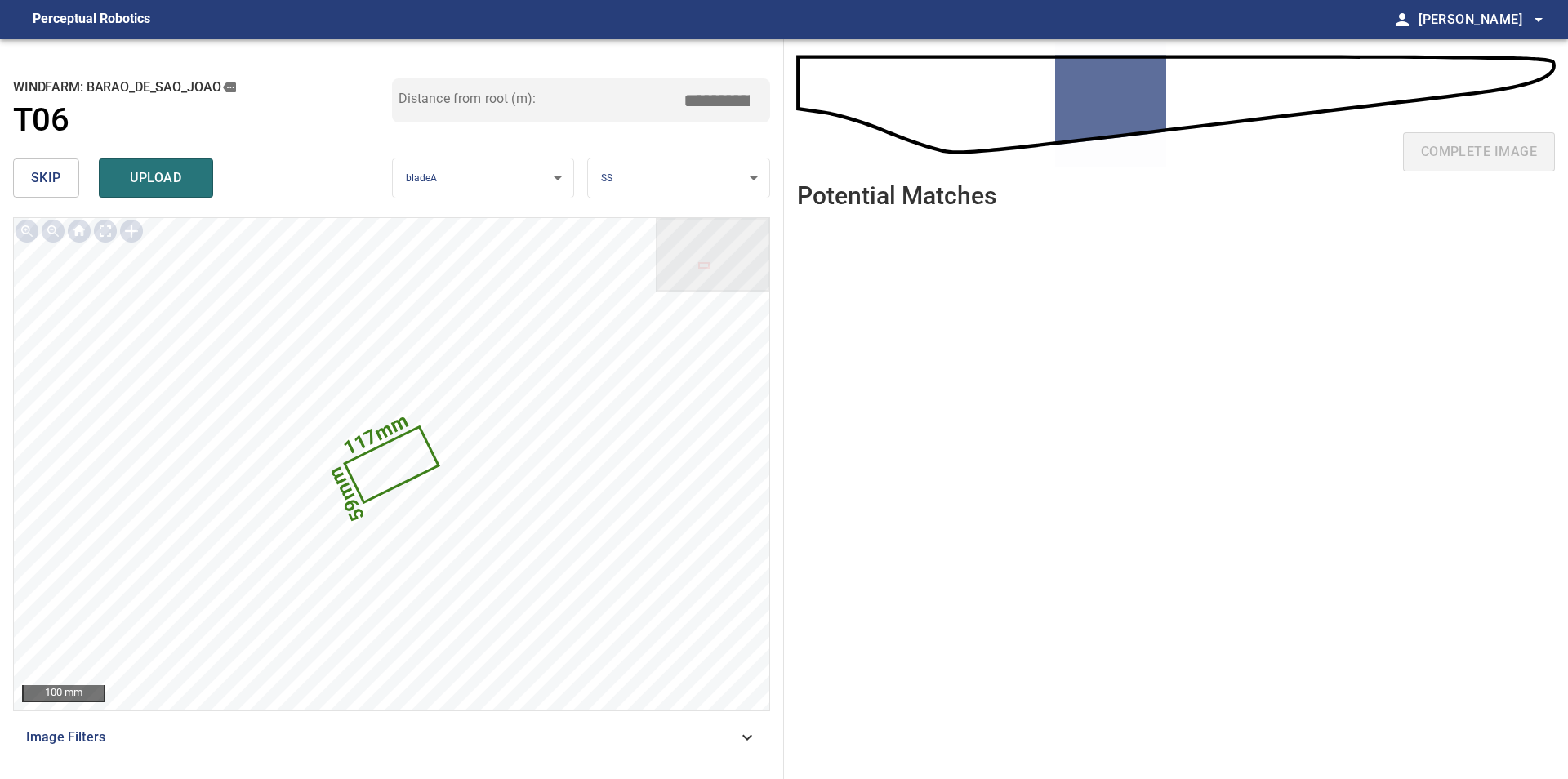
drag, startPoint x: 720, startPoint y: 102, endPoint x: 689, endPoint y: 99, distance: 31.1
click at [689, 99] on input "*****" at bounding box center [722, 100] width 82 height 31
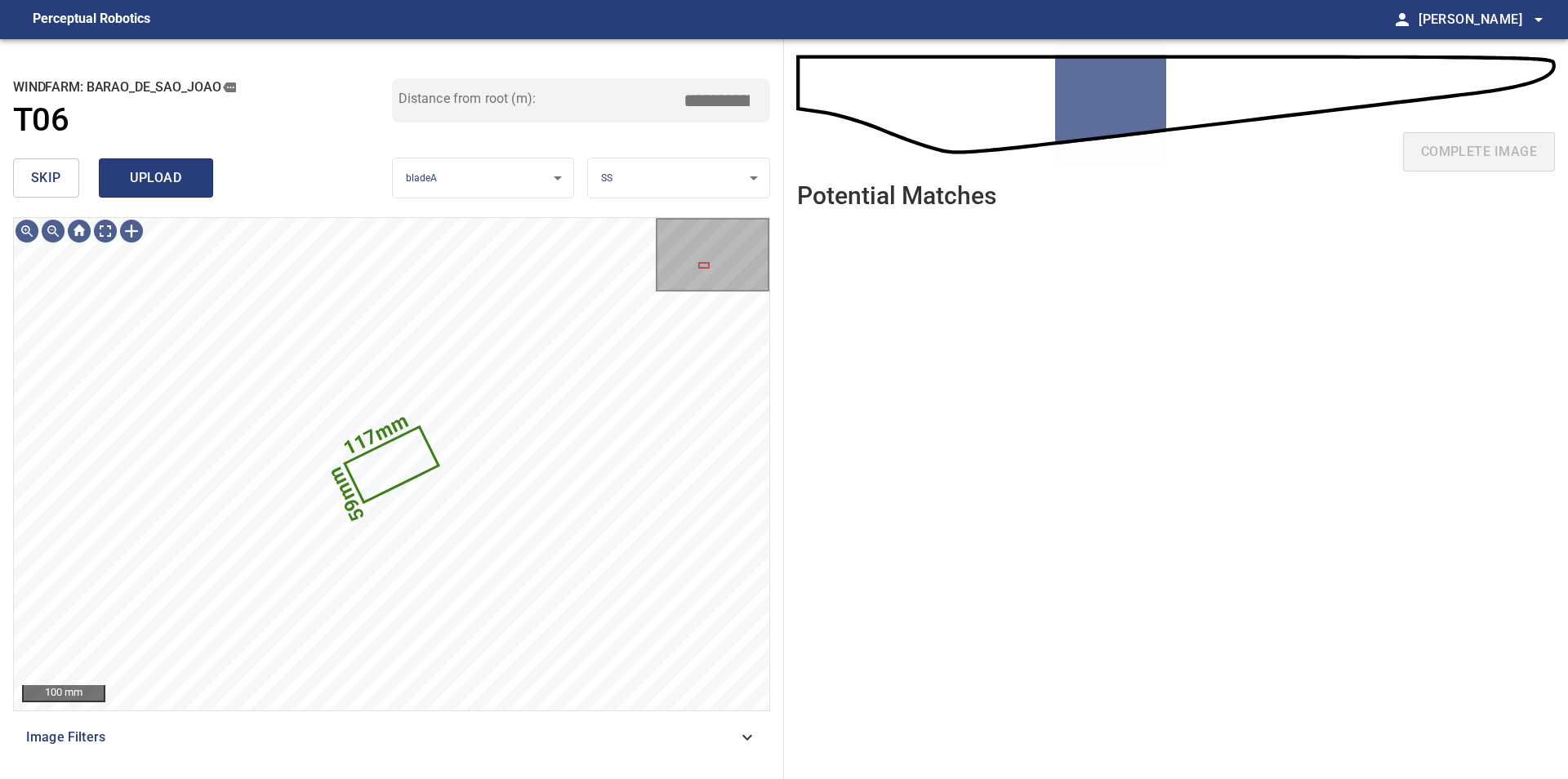
type input "*****"
click at [155, 179] on span "upload" at bounding box center [156, 178] width 78 height 23
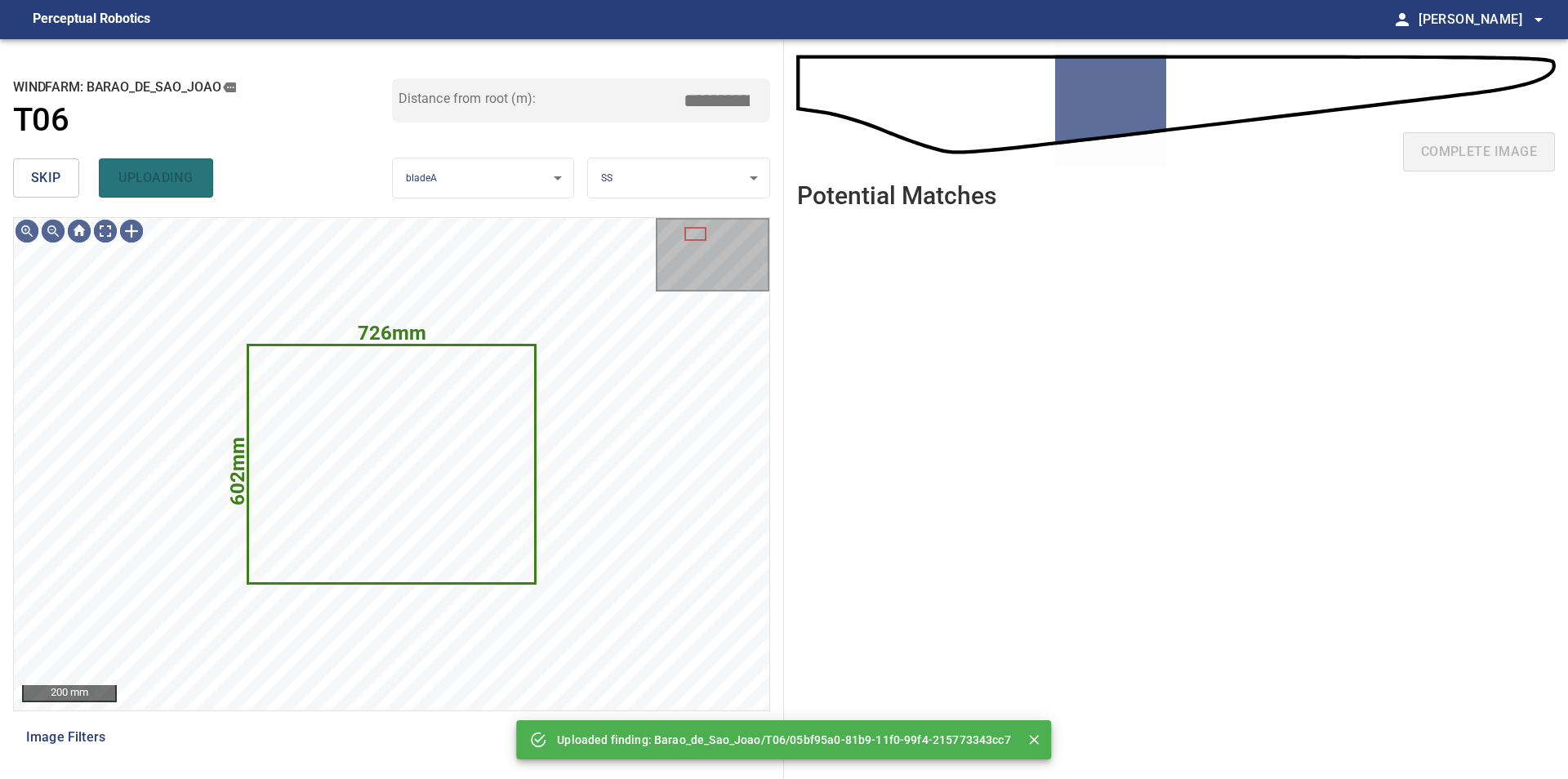
click at [60, 167] on span "skip" at bounding box center [46, 178] width 30 height 23
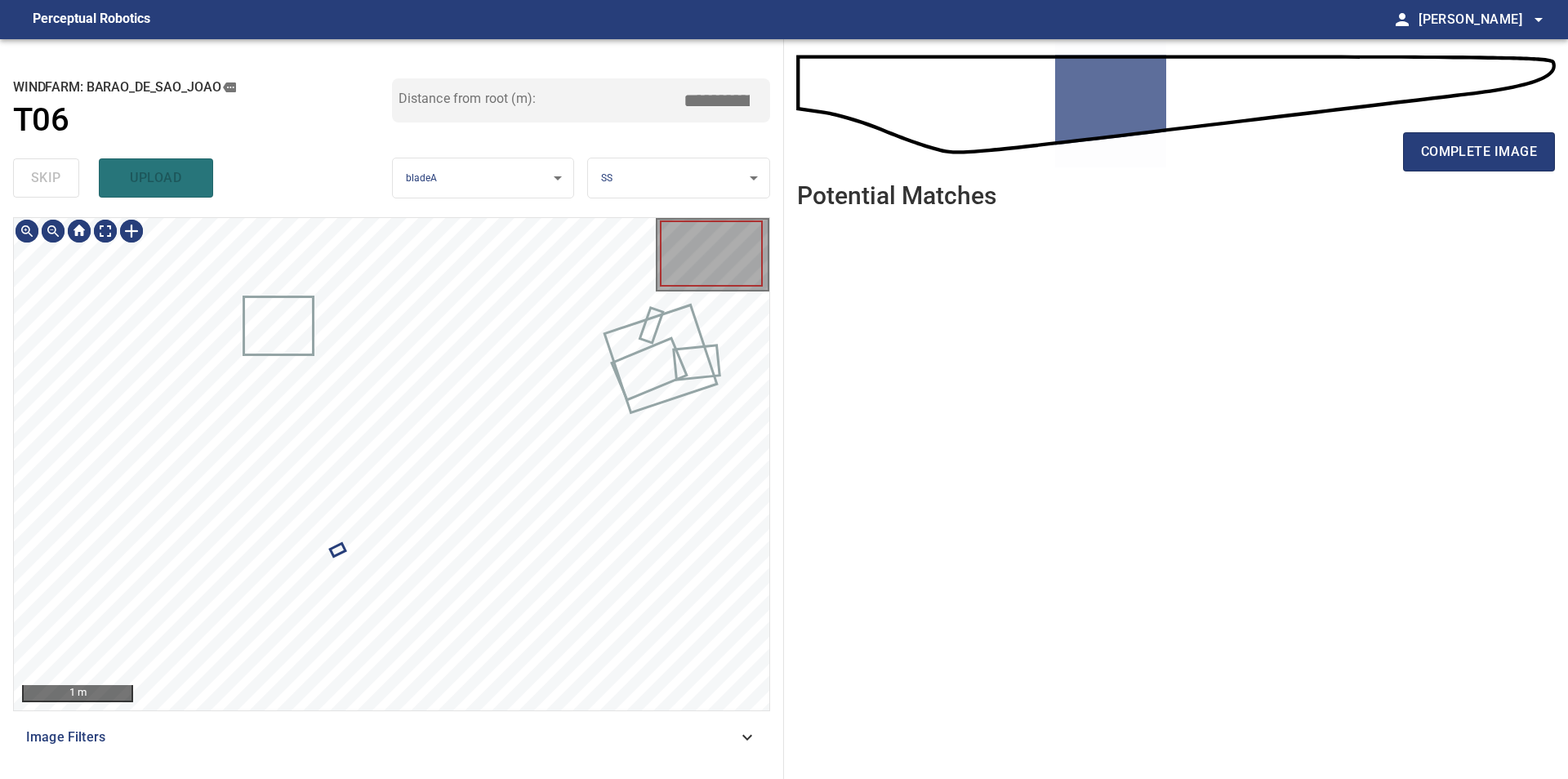
type input "****"
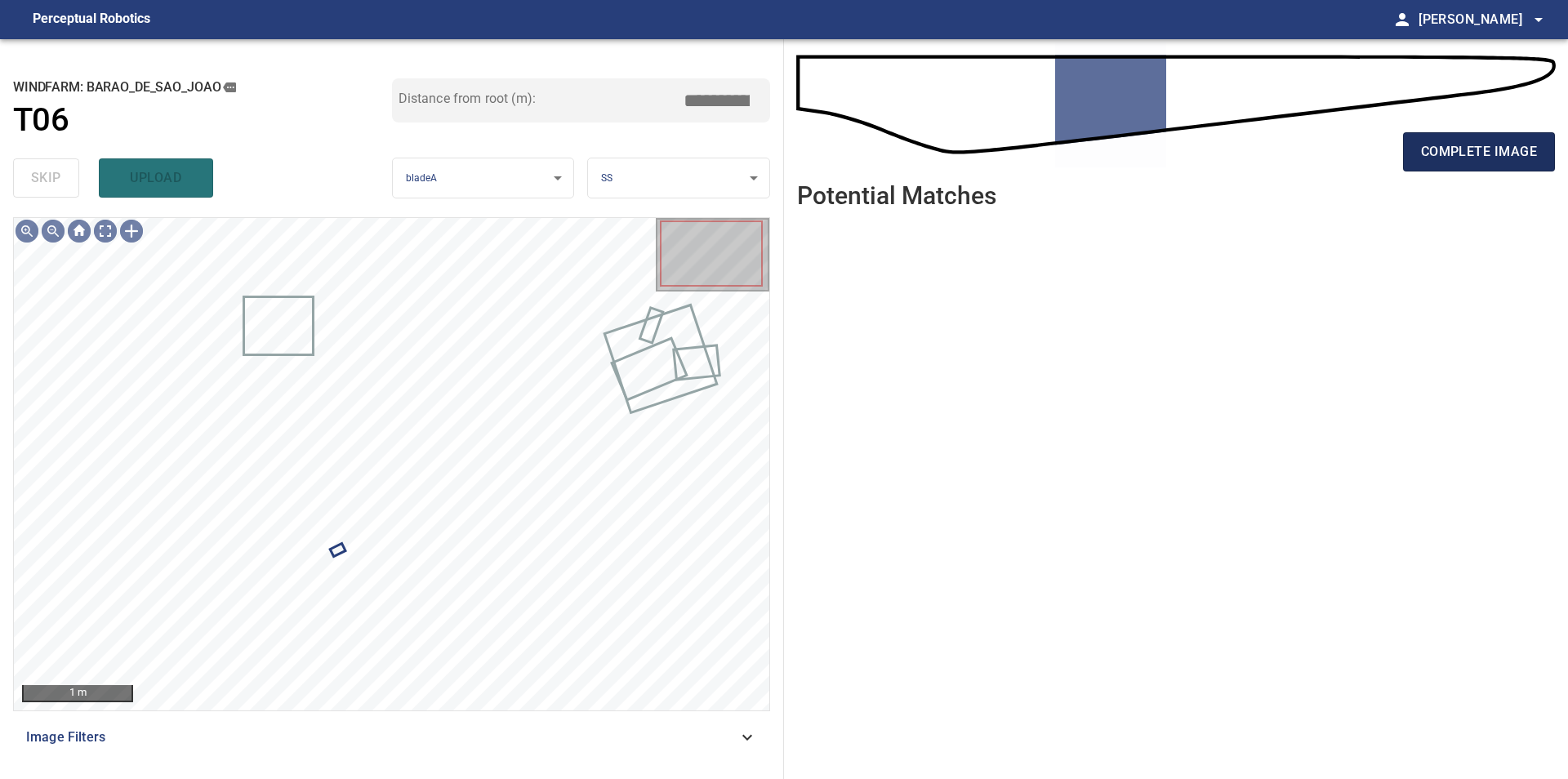
click at [1444, 147] on span "complete image" at bounding box center [1478, 151] width 116 height 23
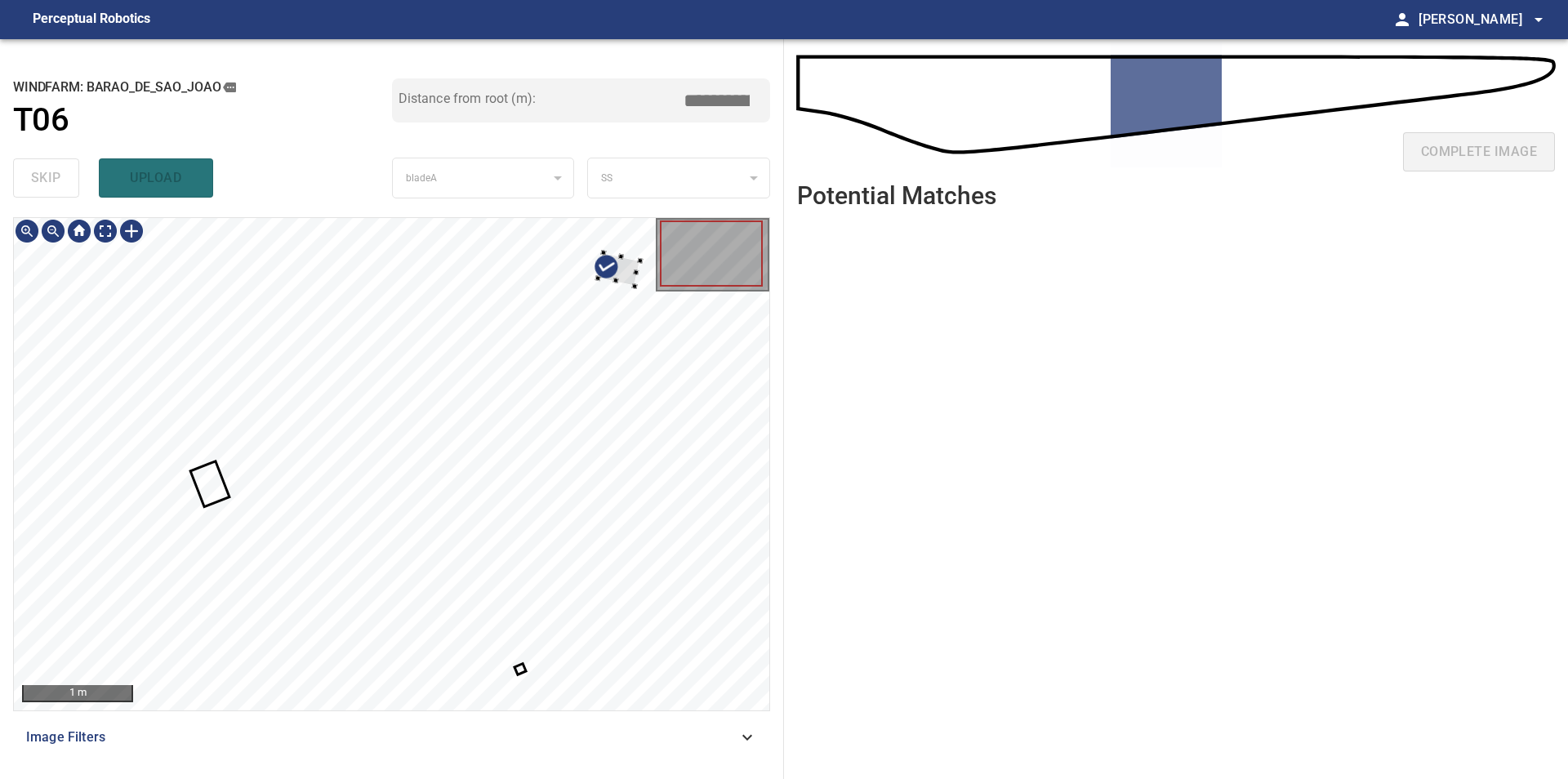
click at [640, 263] on div at bounding box center [618, 269] width 43 height 34
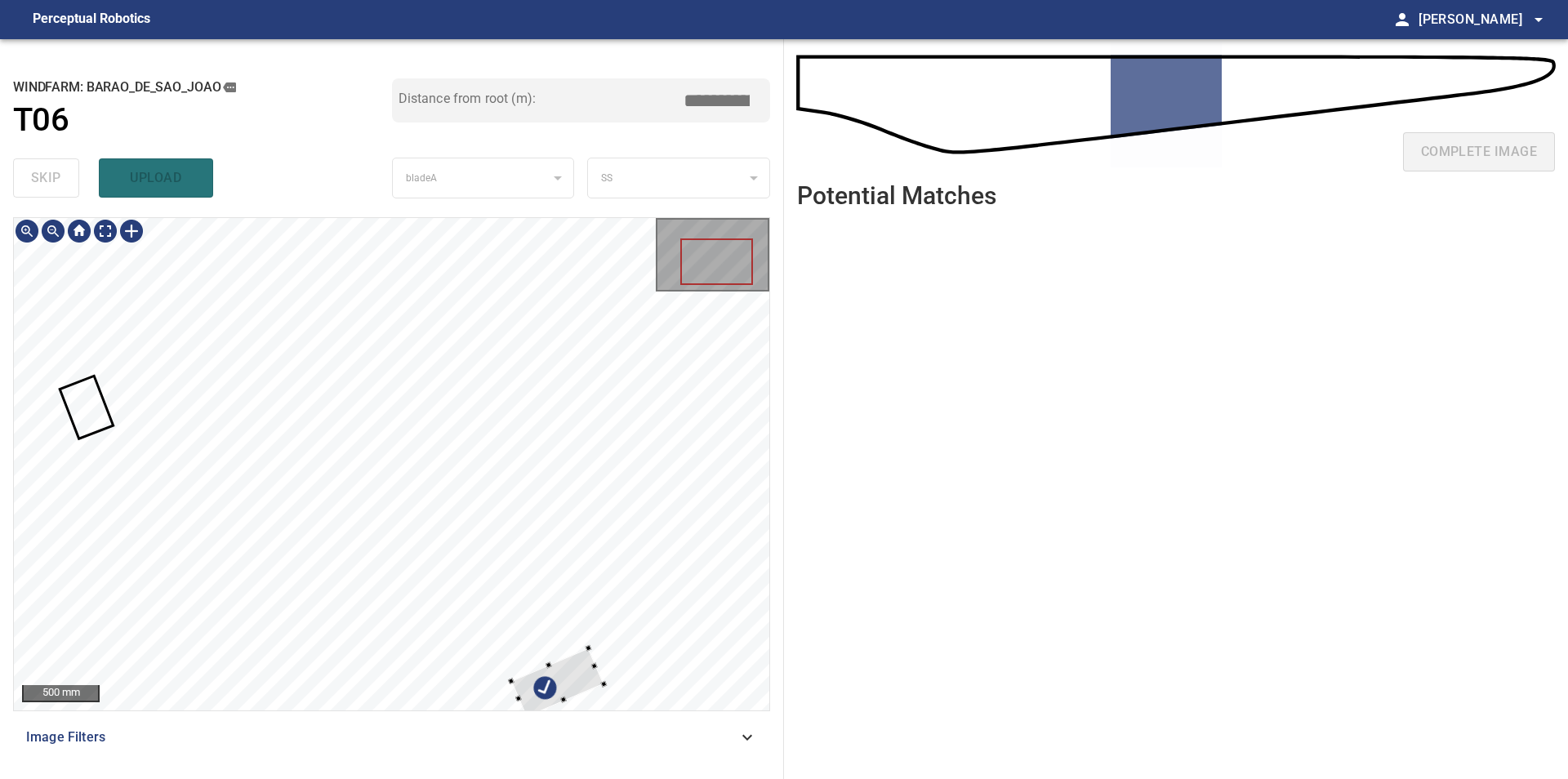
click at [701, 274] on div "500 mm" at bounding box center [391, 464] width 755 height 493
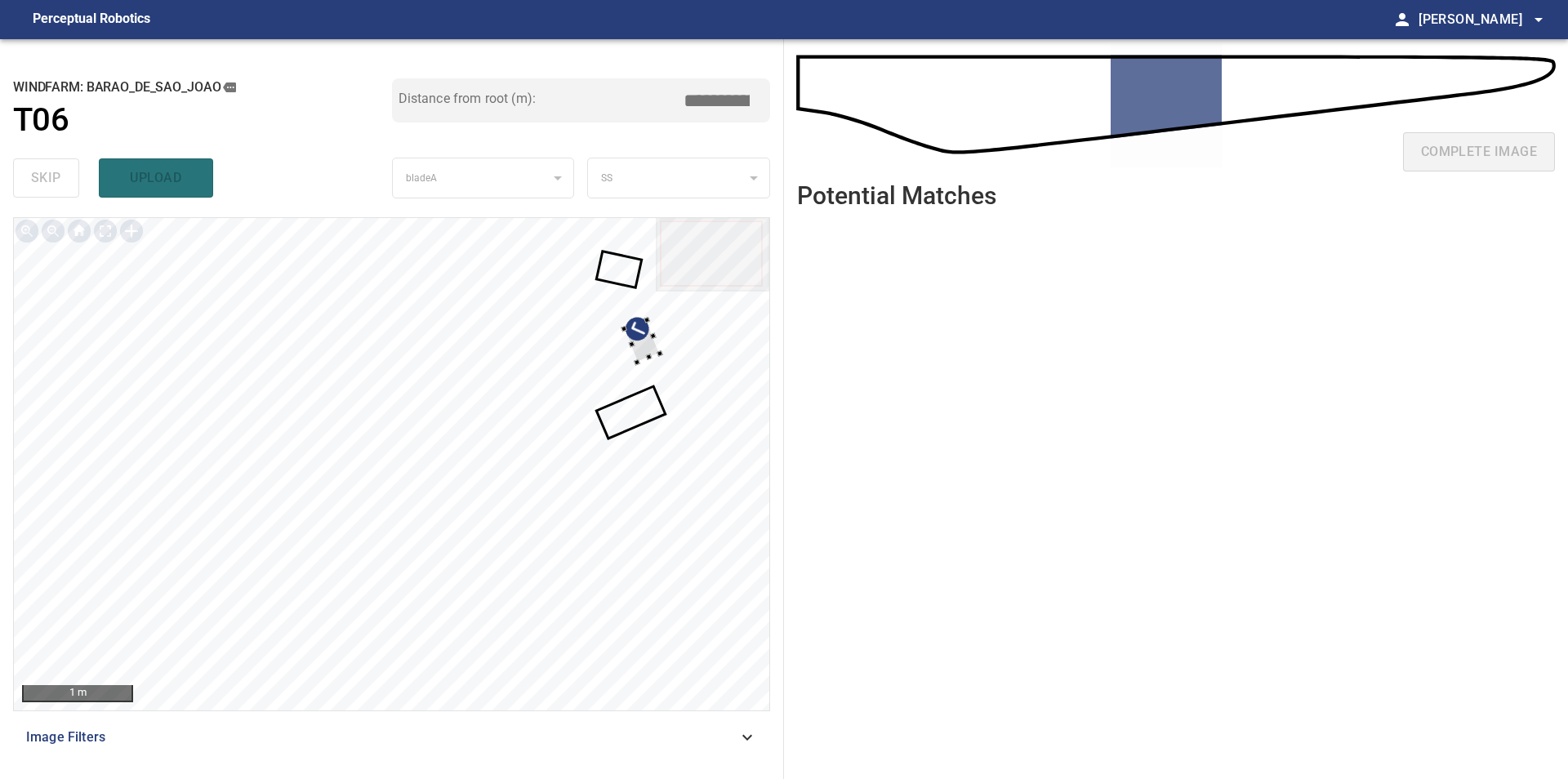
click at [697, 330] on div at bounding box center [391, 464] width 755 height 493
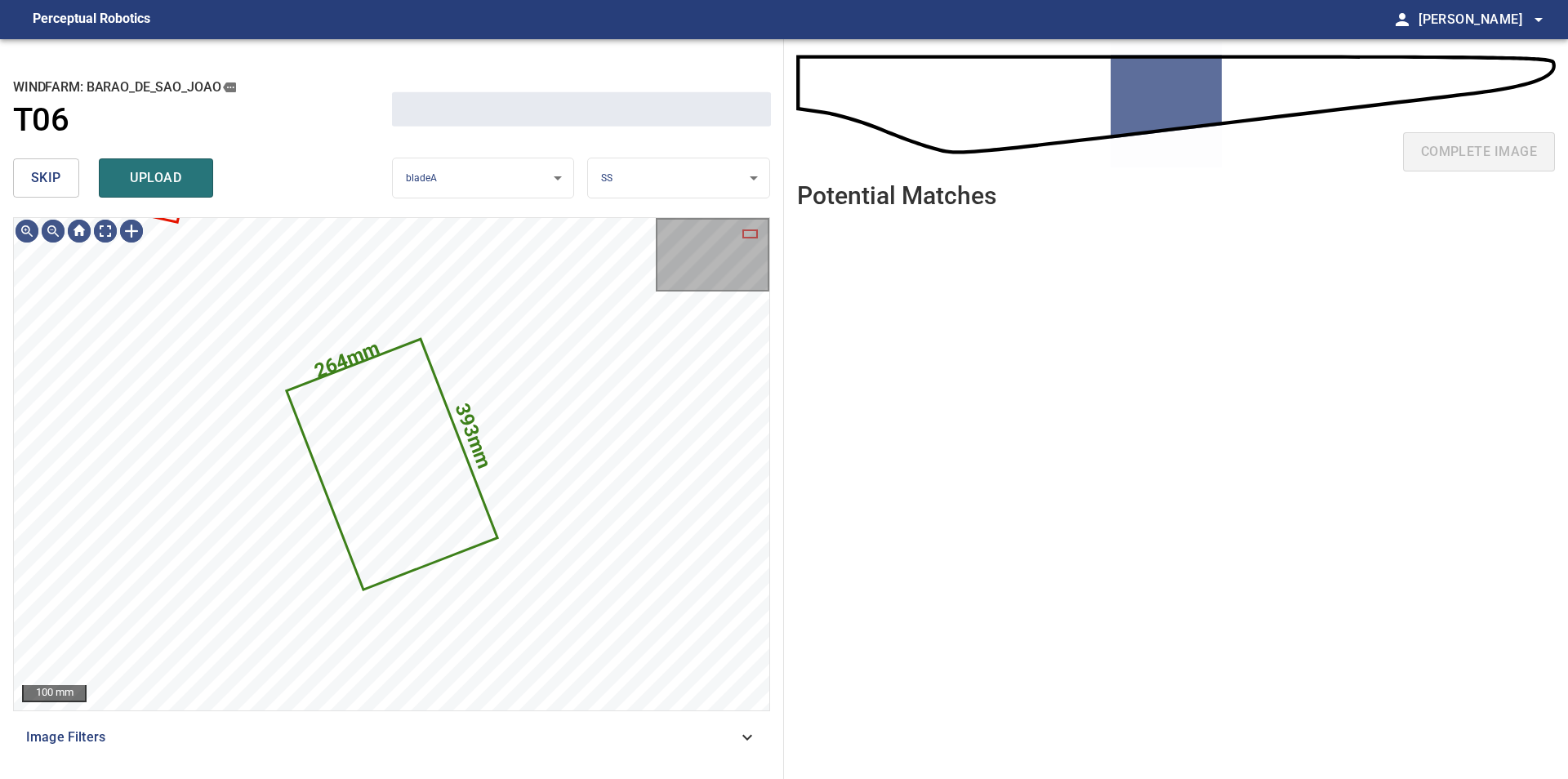
click at [32, 167] on button "skip" at bounding box center [46, 178] width 67 height 39
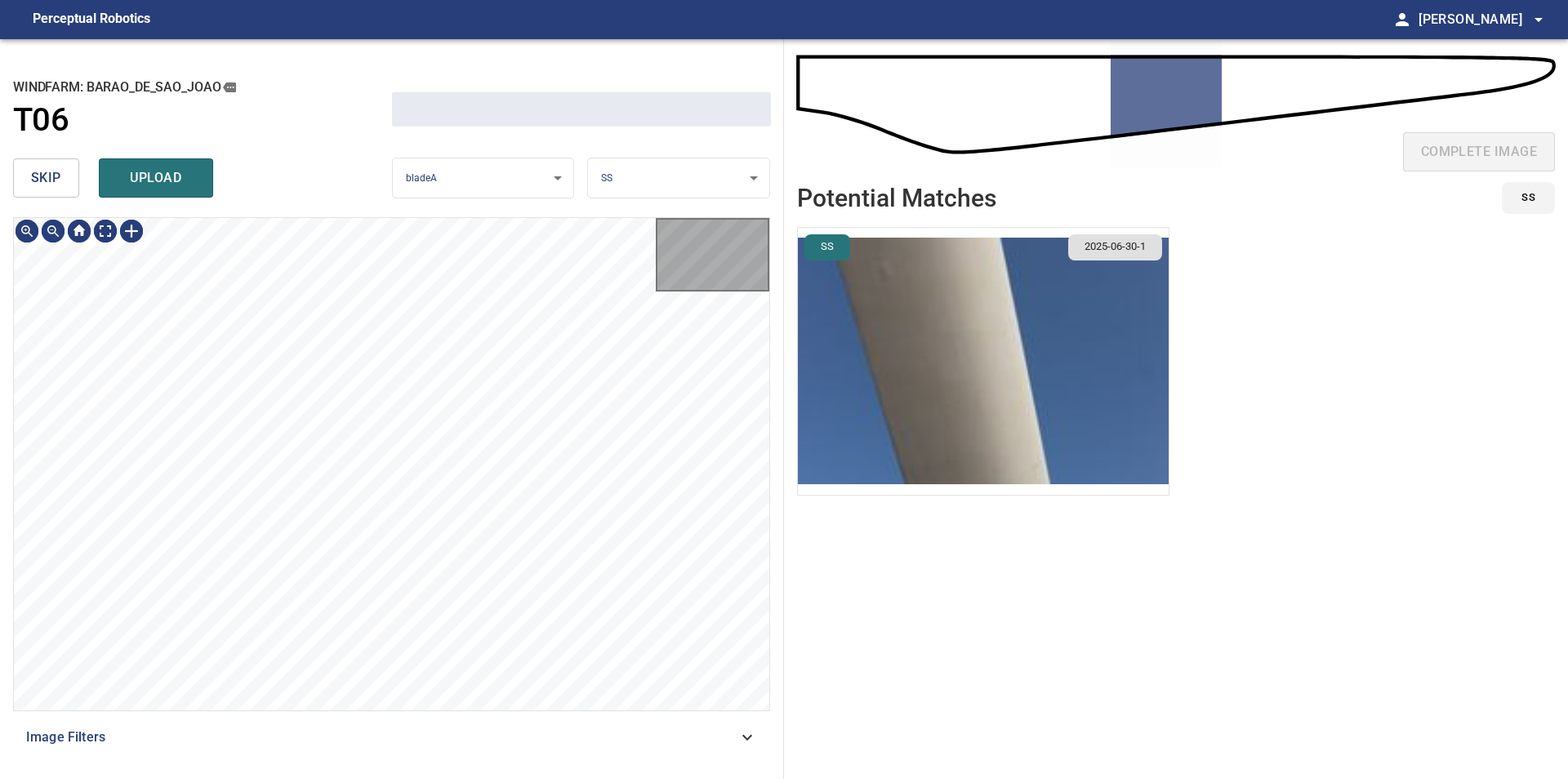
click at [32, 167] on button "skip" at bounding box center [46, 178] width 67 height 39
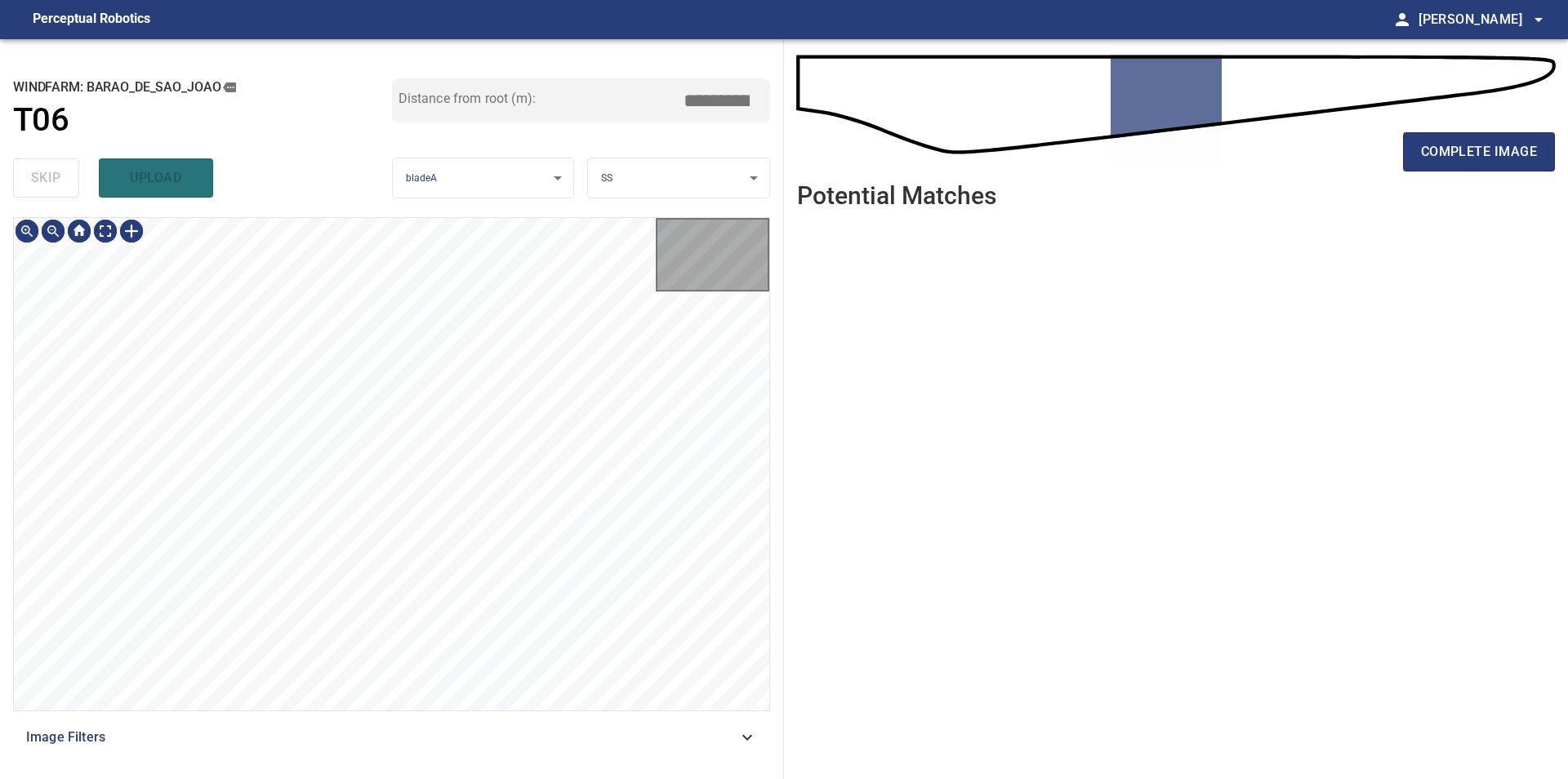
click at [32, 167] on div "skip upload" at bounding box center [202, 177] width 379 height 52
type input "*****"
click at [32, 167] on div "skip upload" at bounding box center [202, 177] width 379 height 52
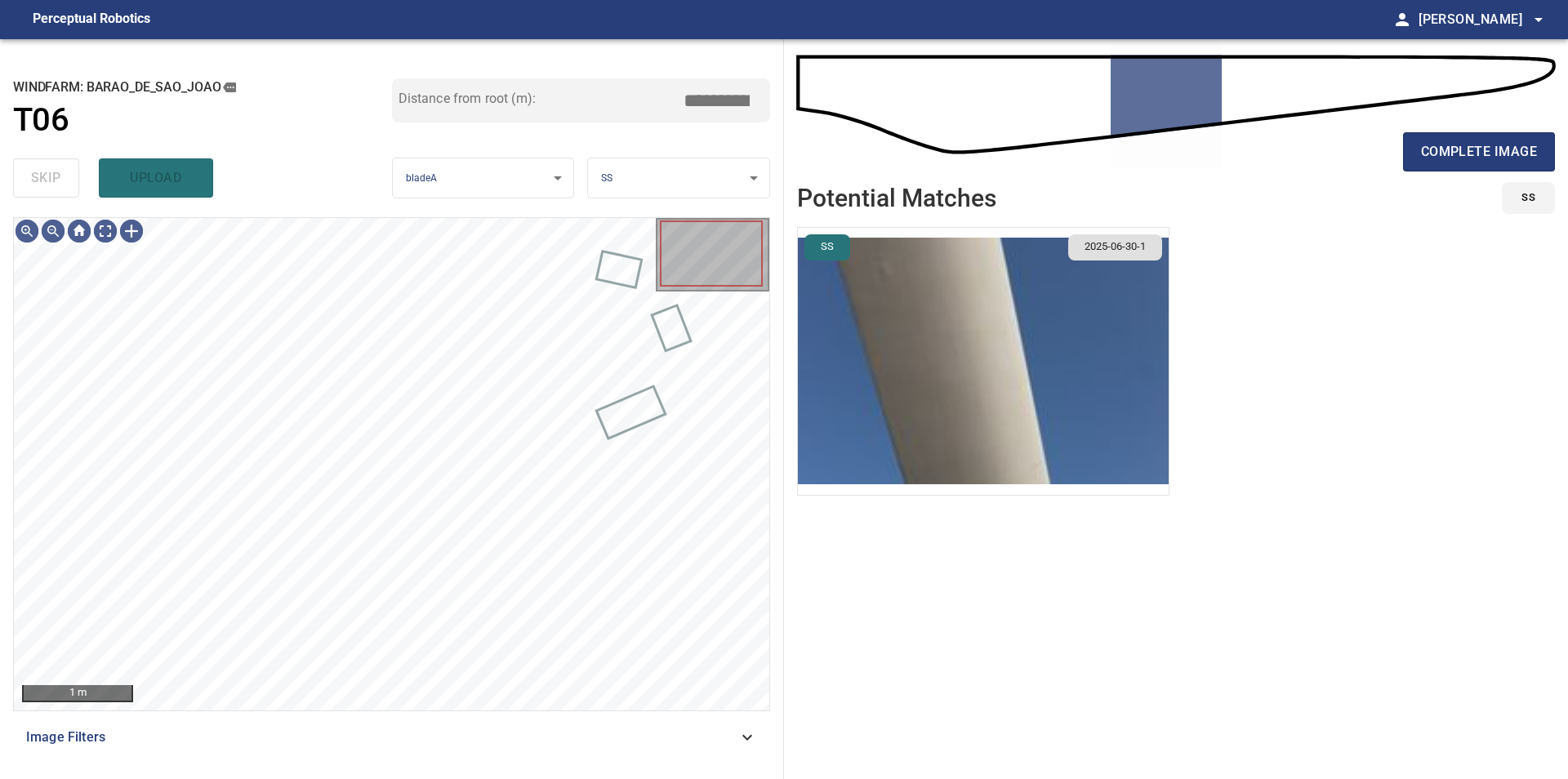
click at [32, 167] on div "skip upload" at bounding box center [202, 177] width 379 height 52
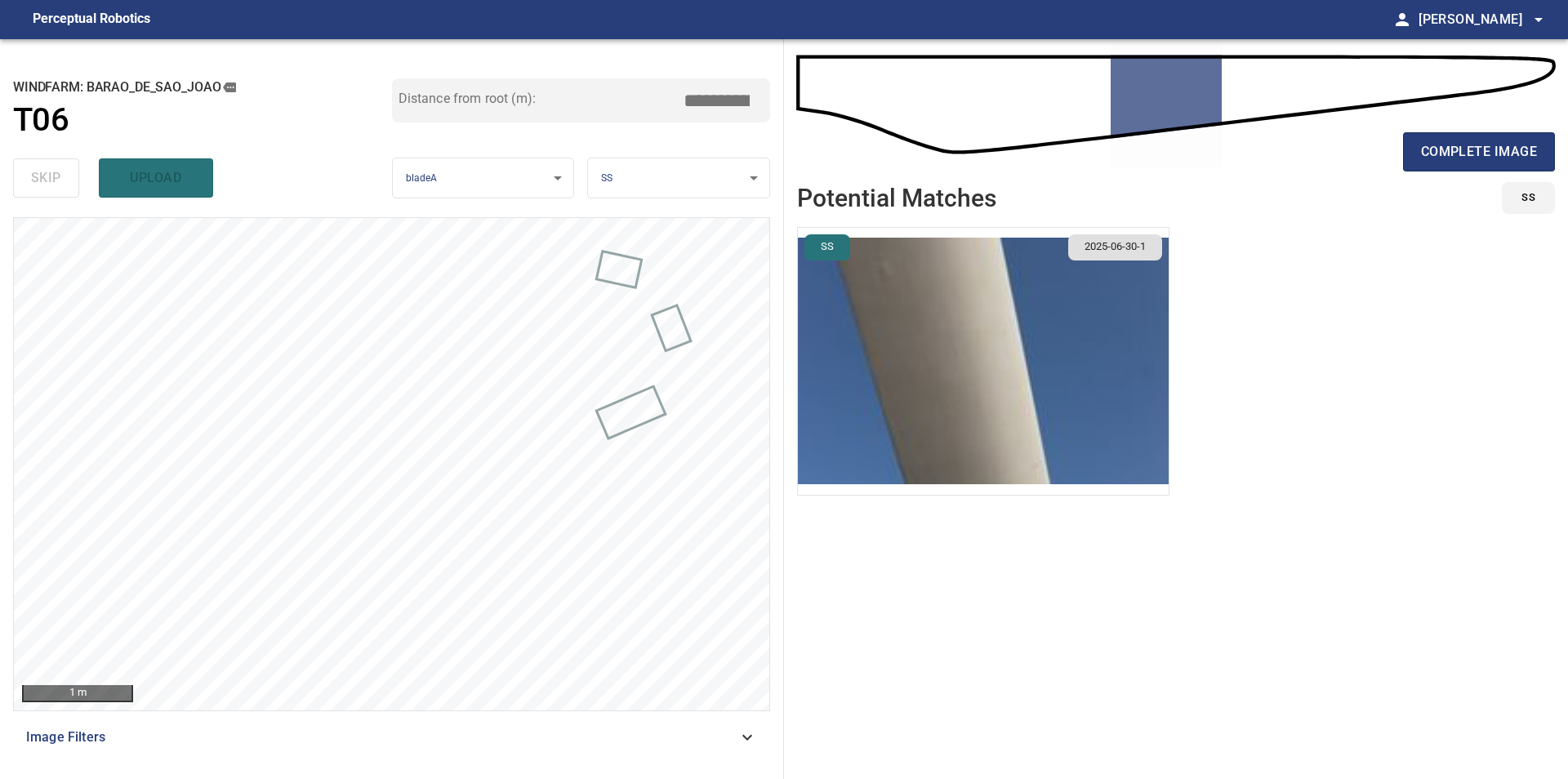
drag, startPoint x: 856, startPoint y: 560, endPoint x: 798, endPoint y: 547, distance: 59.4
click at [855, 560] on ul "SS 2025-06-30-1" at bounding box center [1176, 493] width 758 height 532
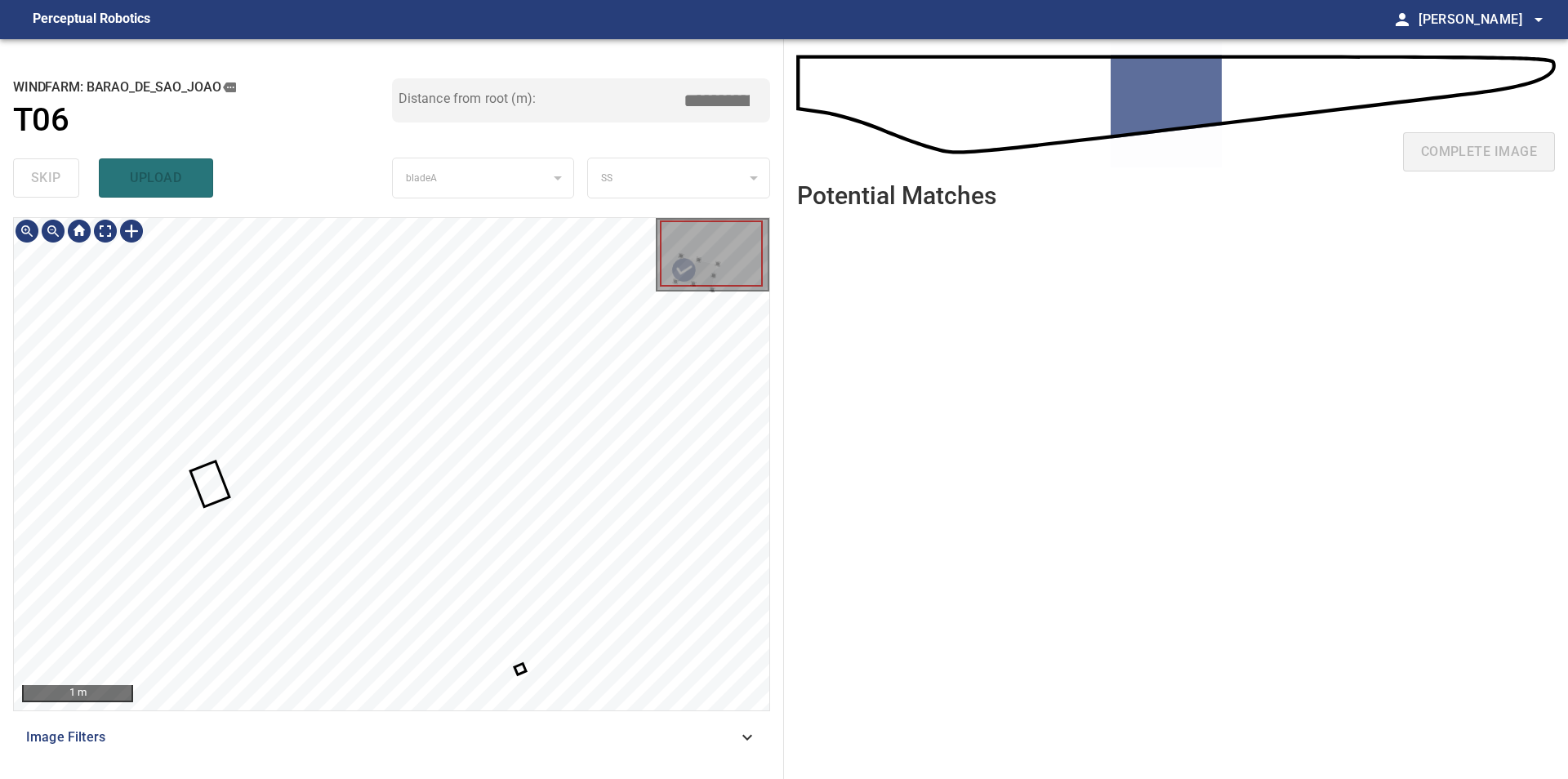
click at [746, 250] on div "1 m" at bounding box center [391, 464] width 755 height 493
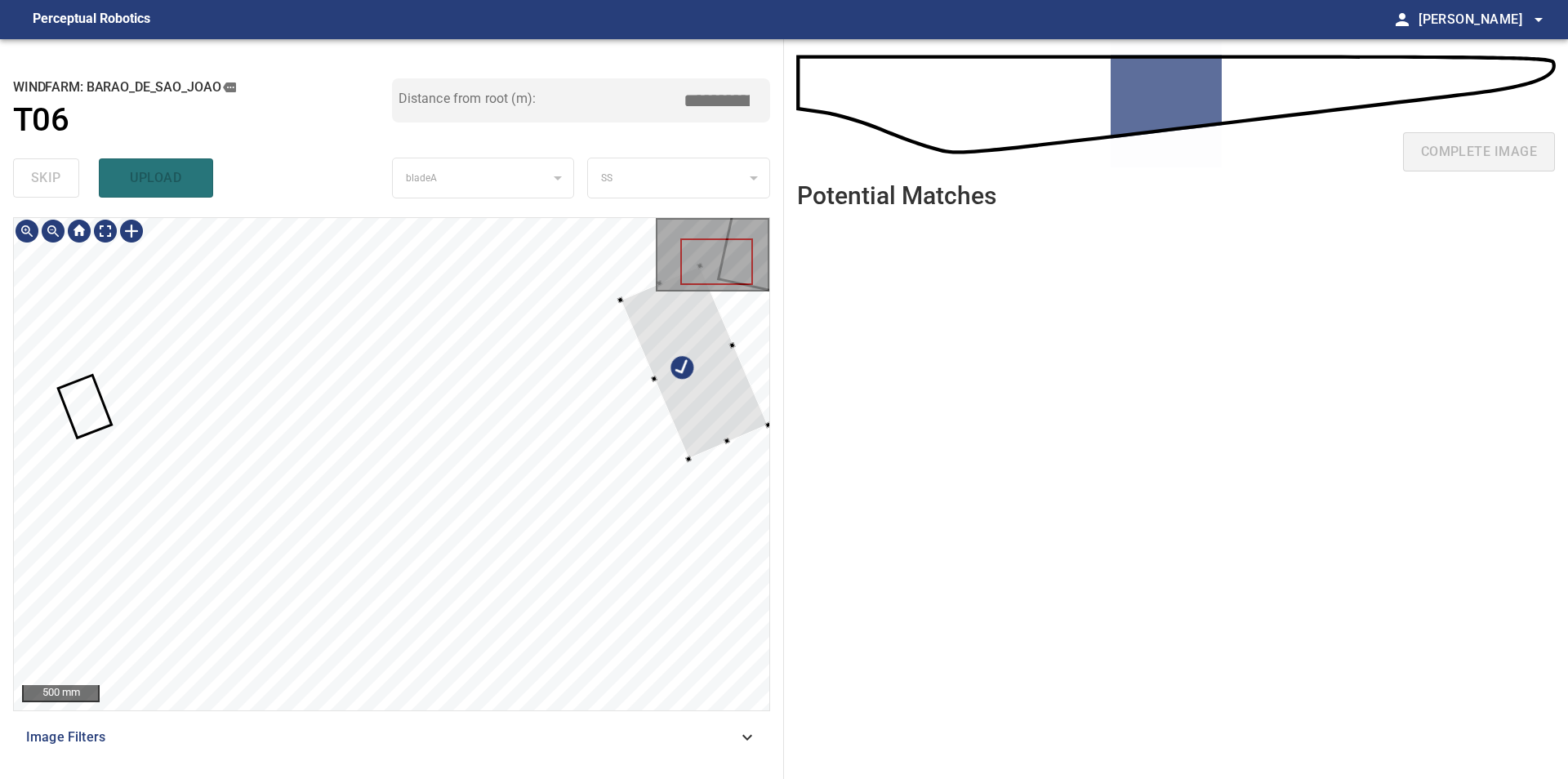
click at [714, 369] on div at bounding box center [692, 361] width 147 height 192
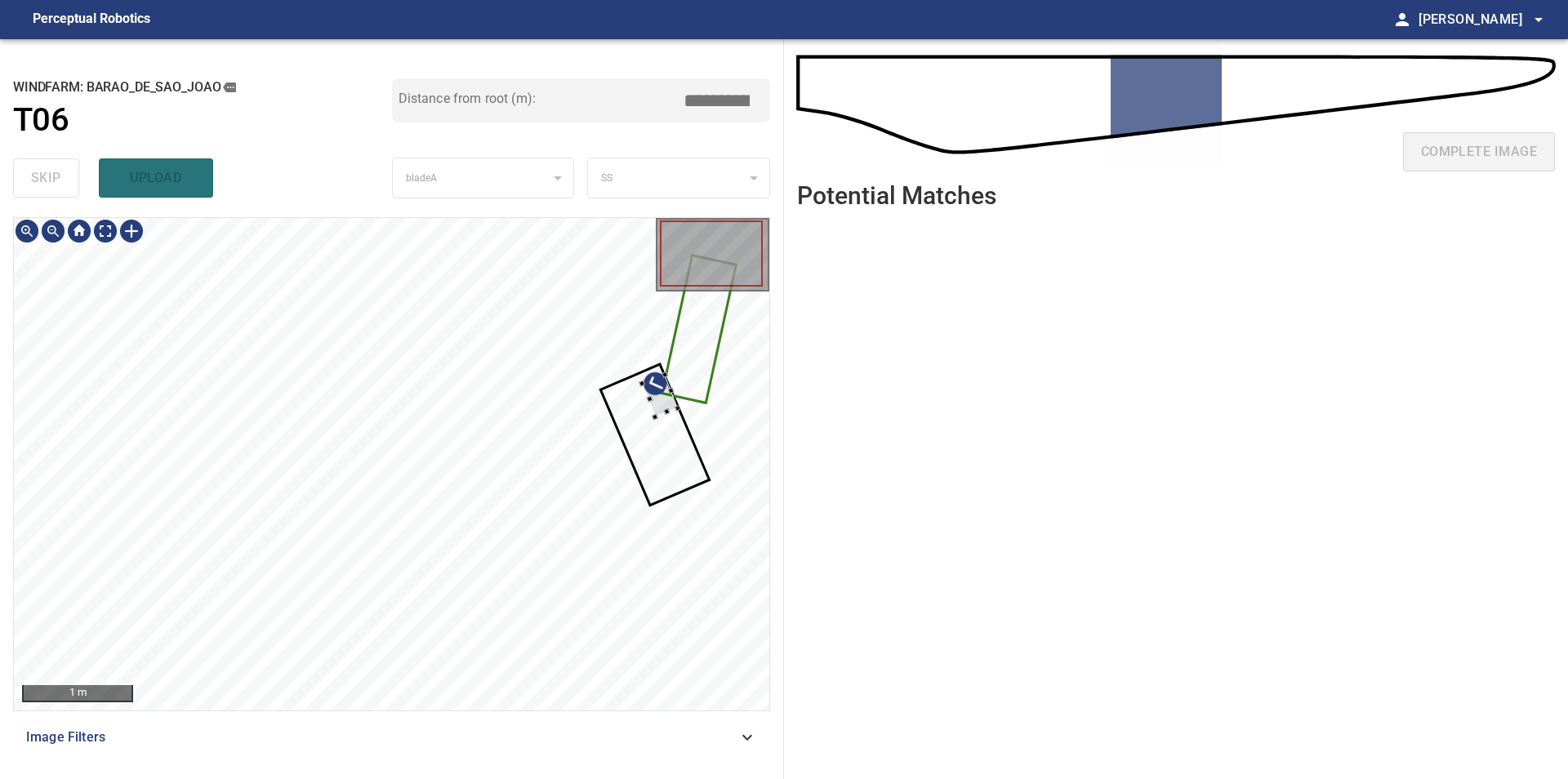
click at [680, 393] on div at bounding box center [391, 464] width 755 height 493
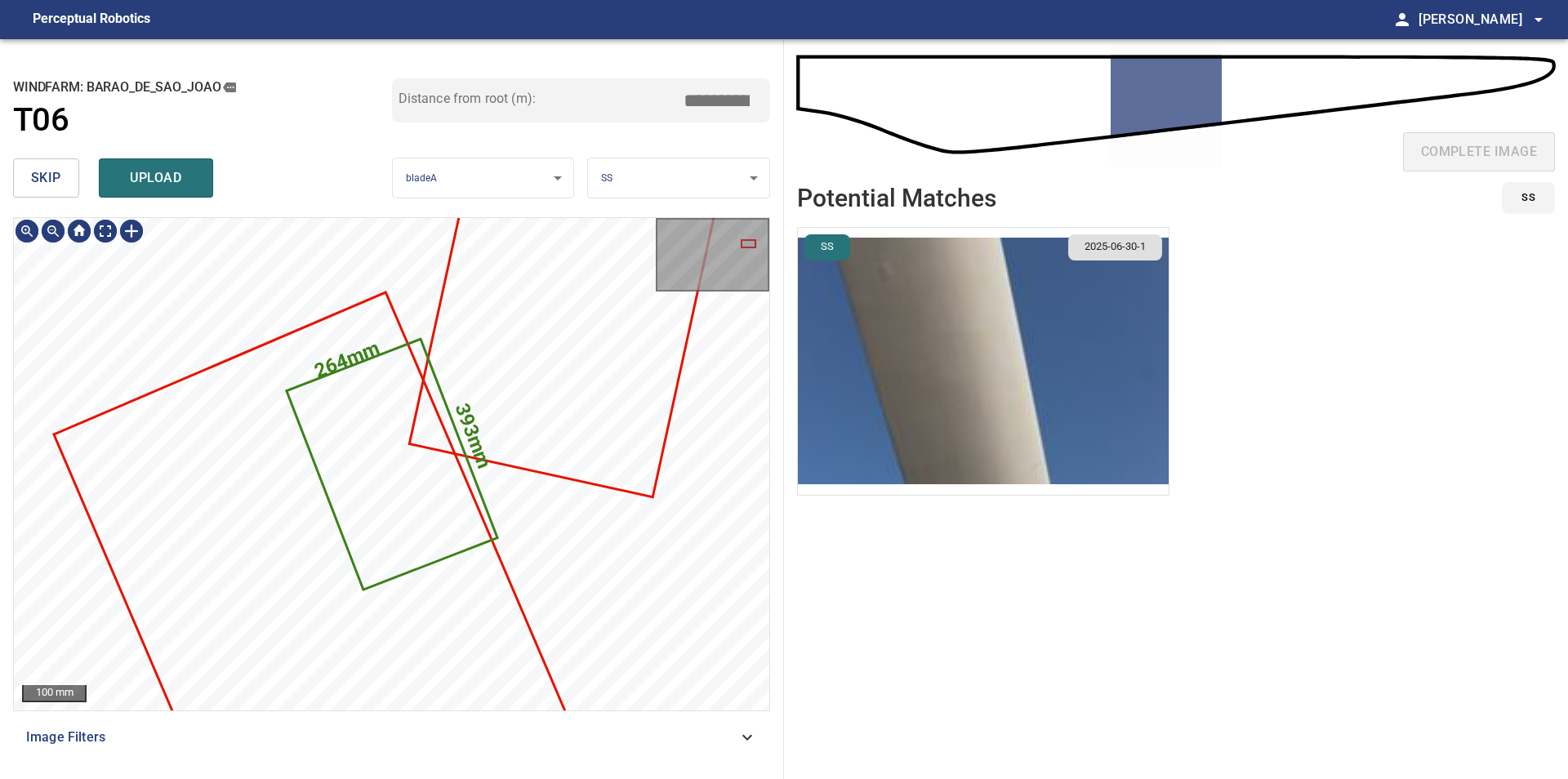
click at [68, 165] on button "skip" at bounding box center [46, 178] width 67 height 39
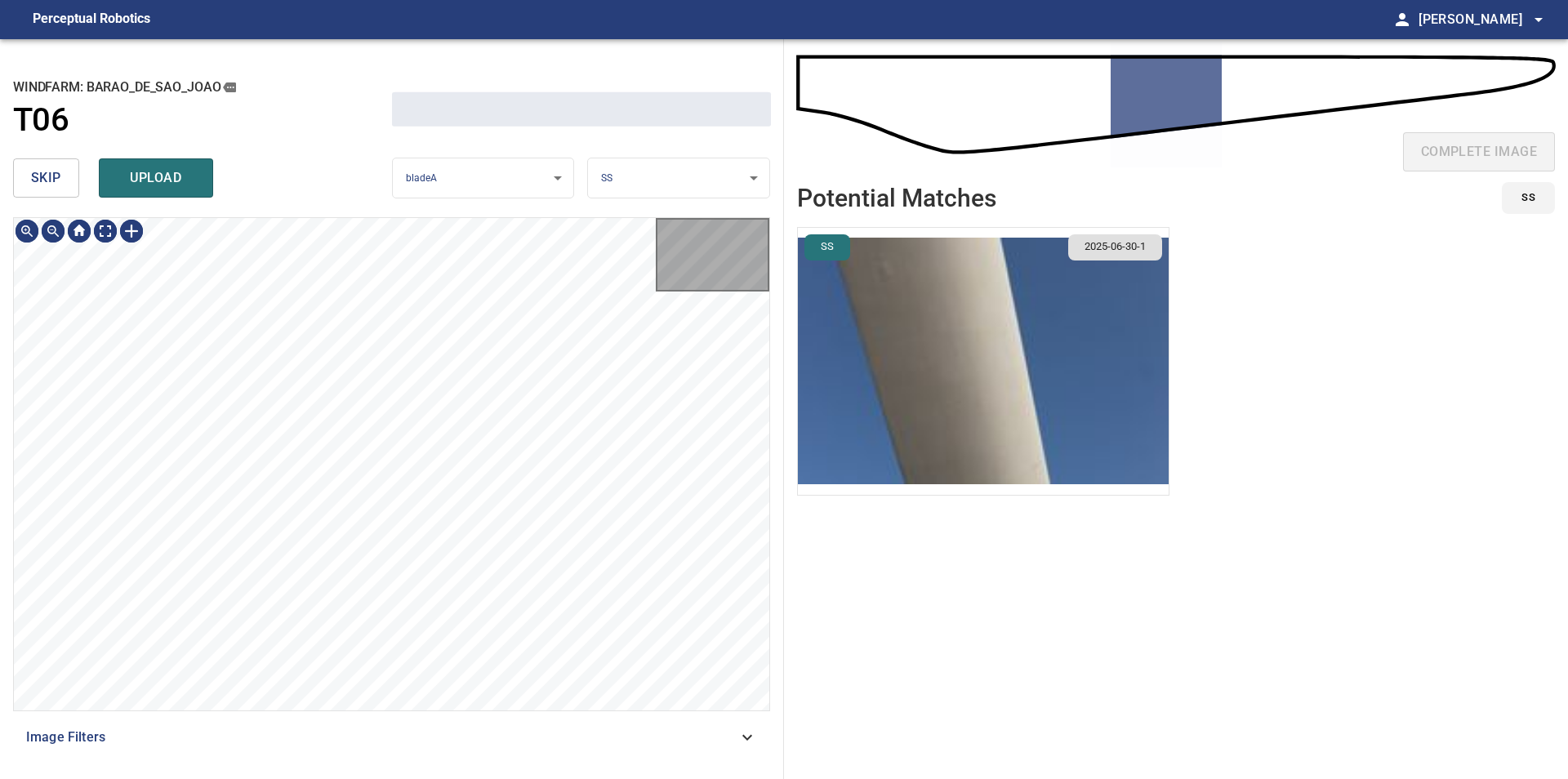
click at [68, 165] on button "skip" at bounding box center [46, 178] width 67 height 39
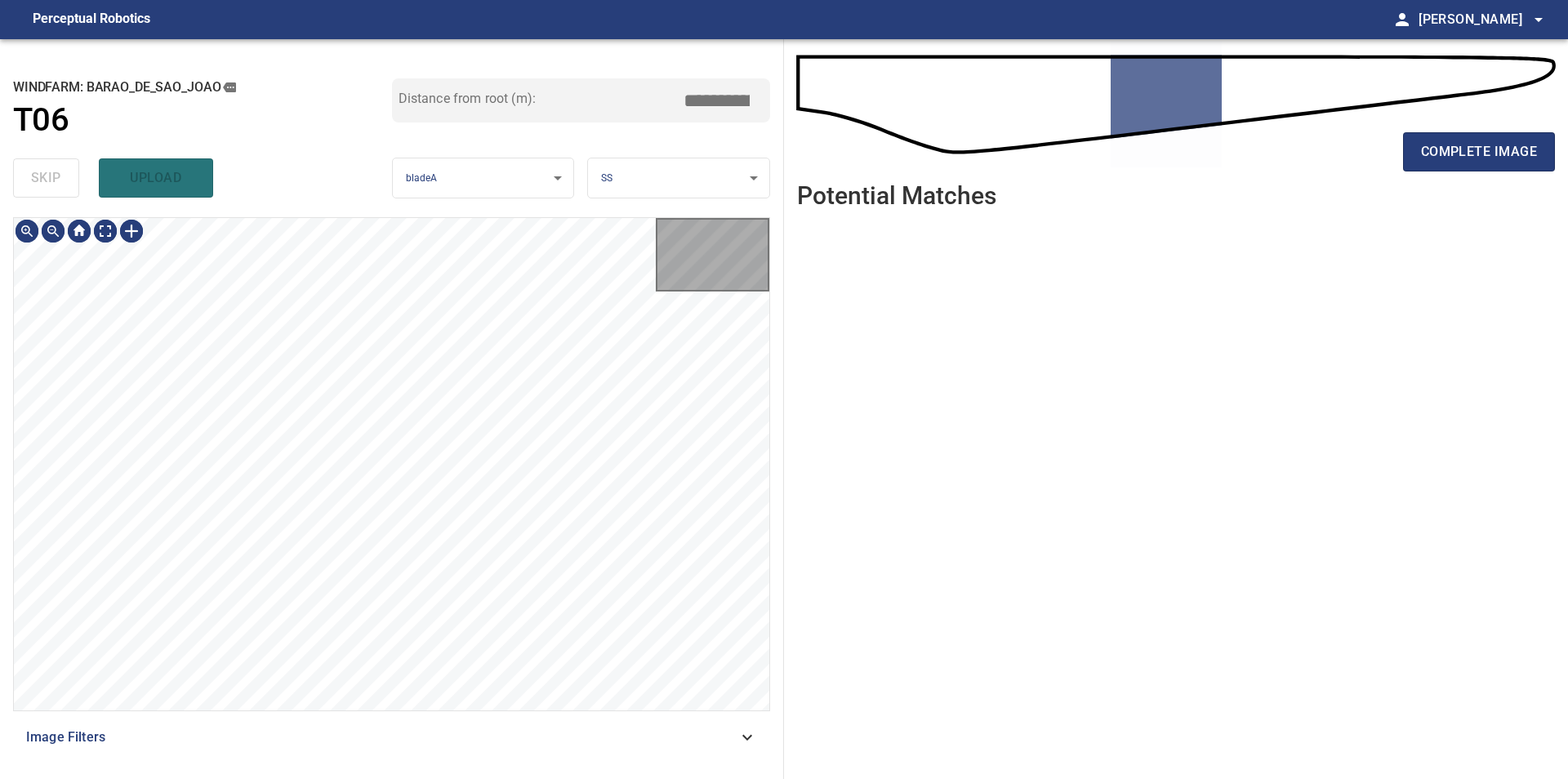
click at [68, 165] on div "skip upload" at bounding box center [202, 177] width 379 height 52
type input "*****"
click at [68, 165] on div "skip upload" at bounding box center [202, 177] width 379 height 52
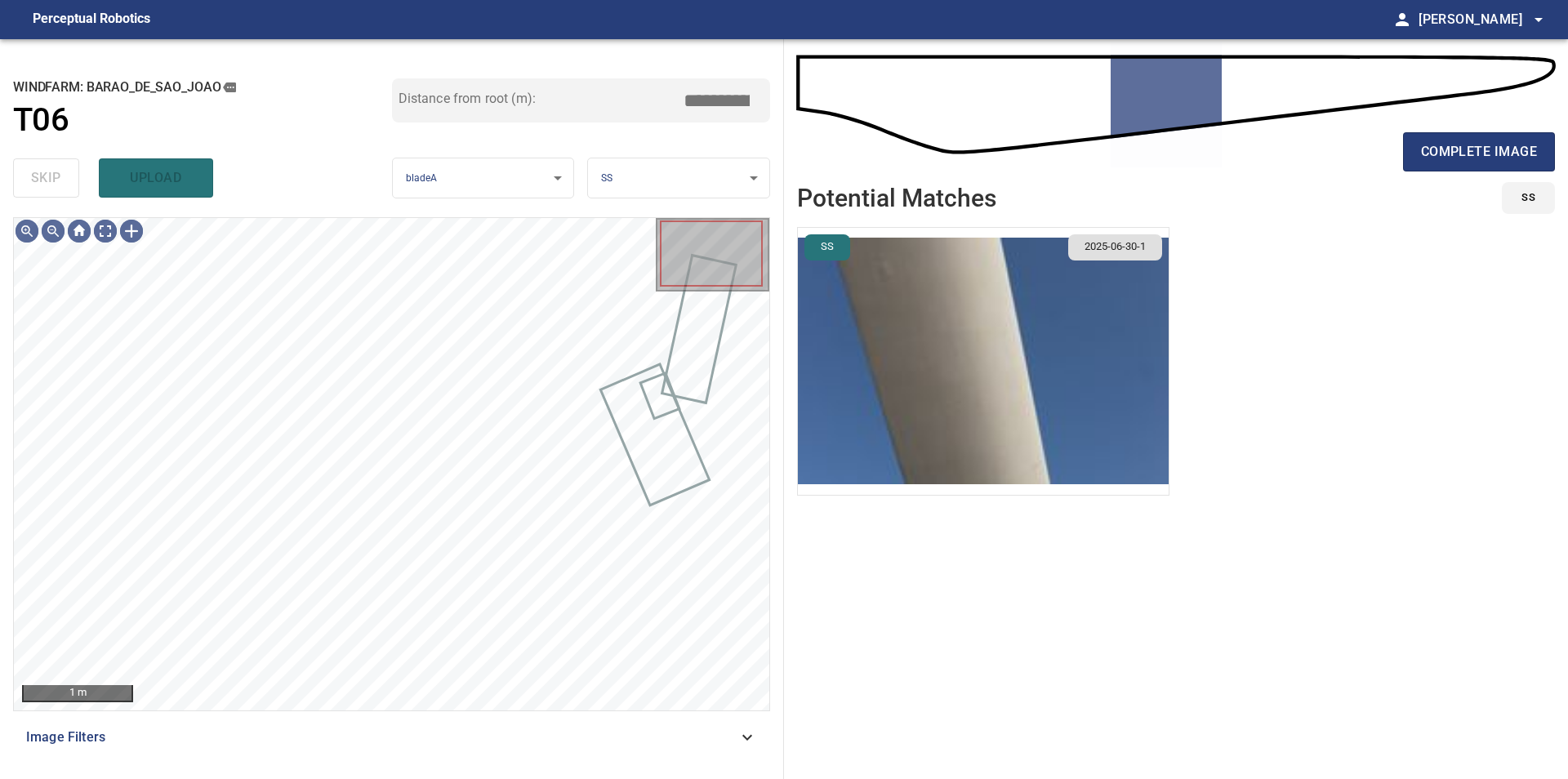
click at [68, 165] on div "skip upload" at bounding box center [202, 177] width 379 height 52
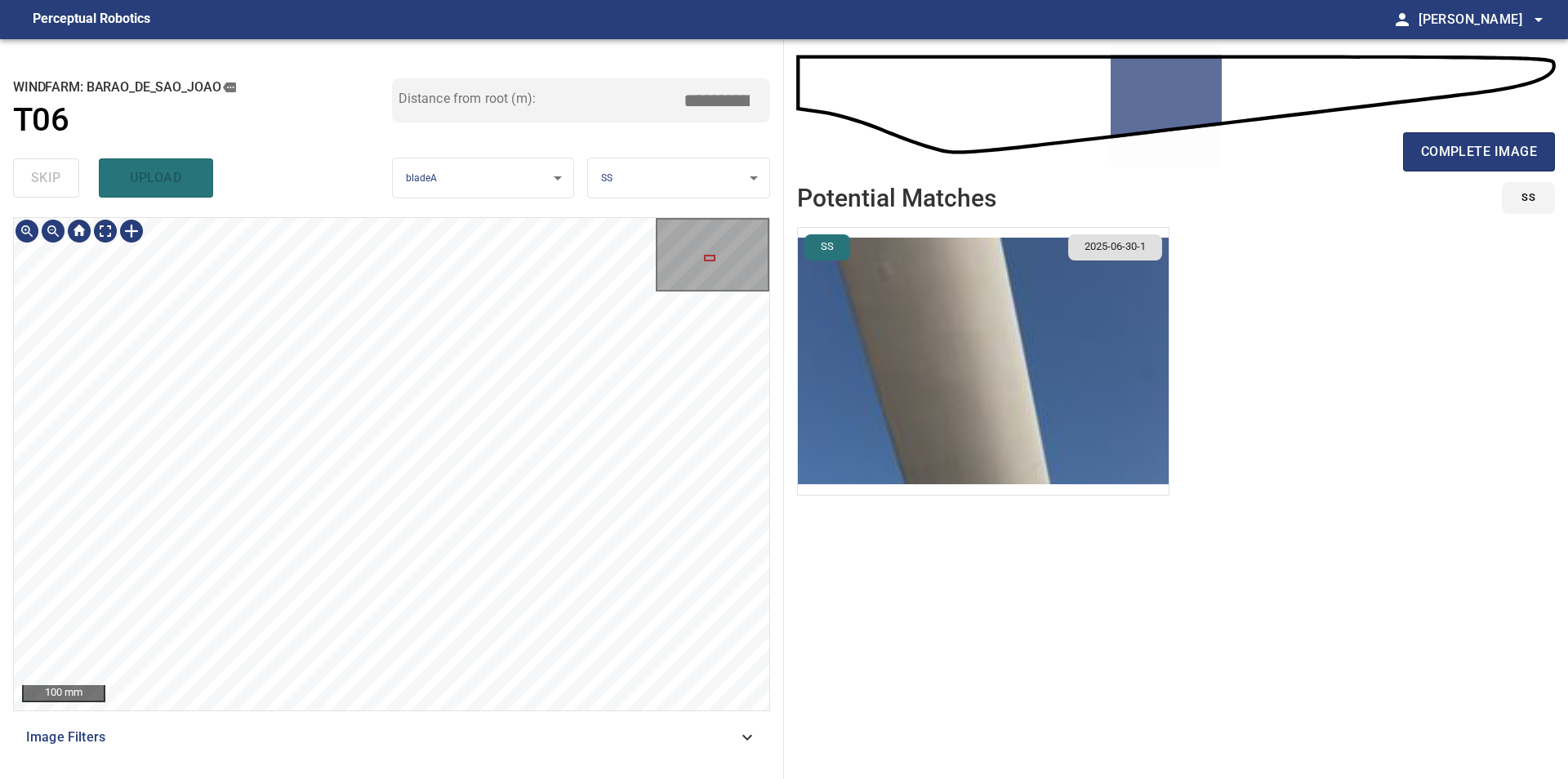
click at [424, 727] on div "100 mm Image Filters" at bounding box center [391, 491] width 757 height 548
click at [541, 754] on div "100 mm Image Filters" at bounding box center [391, 491] width 757 height 548
click at [522, 729] on div "100 mm Image Filters" at bounding box center [391, 491] width 757 height 548
click at [553, 721] on div "100 mm Image Filters" at bounding box center [391, 491] width 757 height 548
click at [540, 754] on div "100 mm Image Filters" at bounding box center [391, 491] width 757 height 548
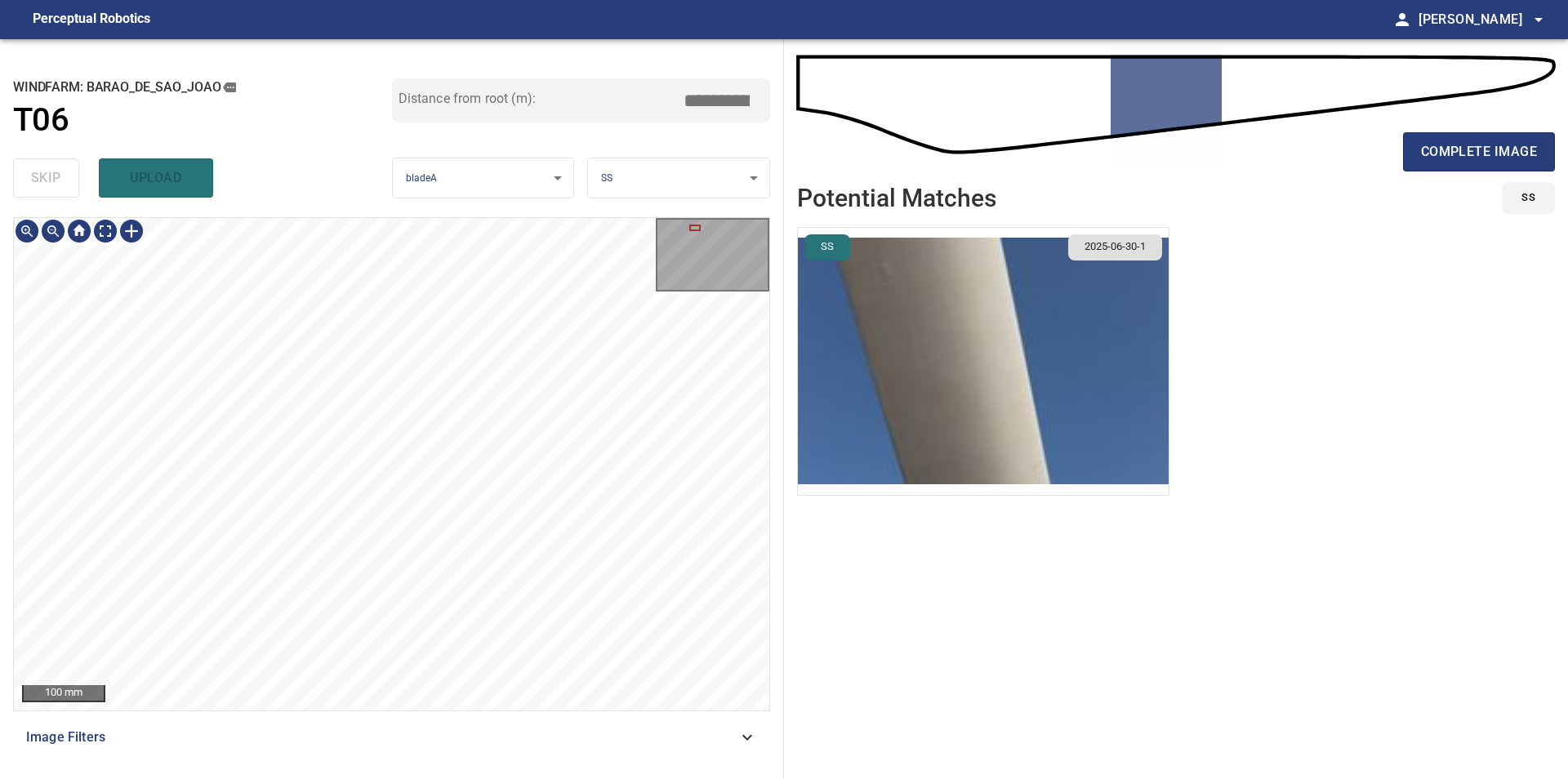
click at [371, 713] on div "100 mm Image Filters" at bounding box center [391, 491] width 757 height 548
click at [323, 742] on div "100 mm Image Filters" at bounding box center [391, 491] width 757 height 548
click at [204, 142] on div "**********" at bounding box center [391, 409] width 784 height 740
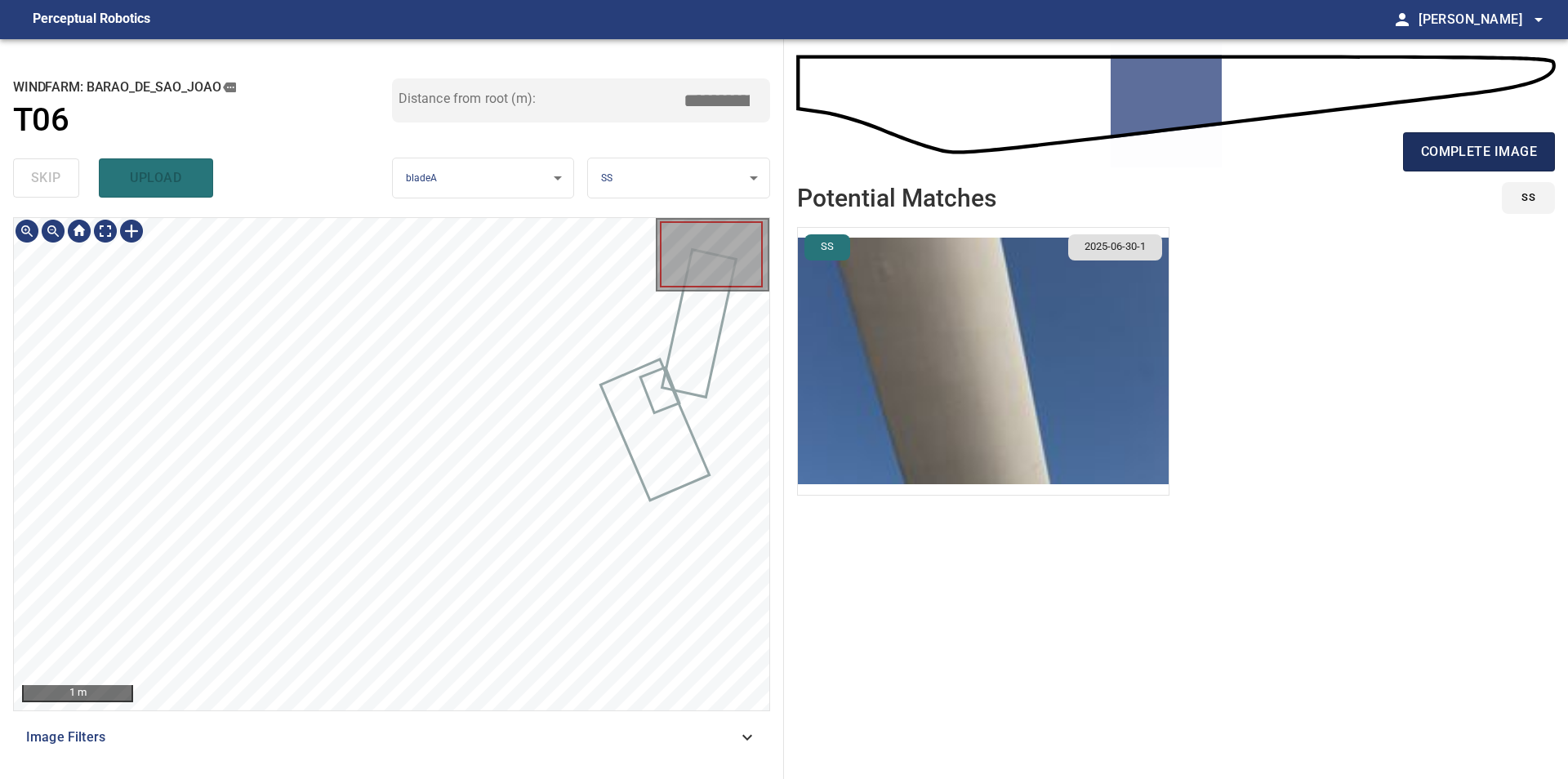
click at [1459, 157] on span "complete image" at bounding box center [1478, 151] width 116 height 23
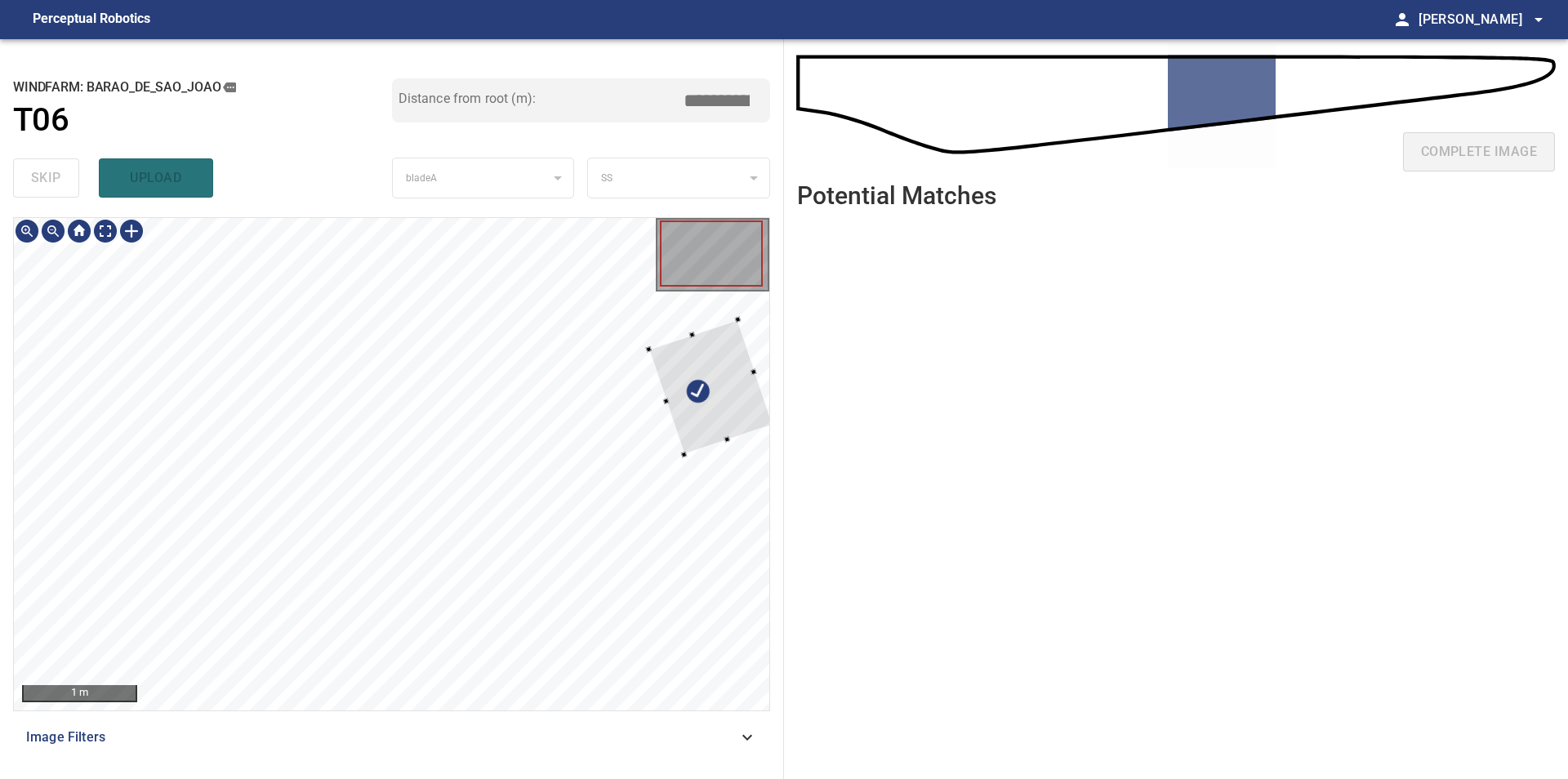
click at [696, 413] on div at bounding box center [711, 388] width 124 height 136
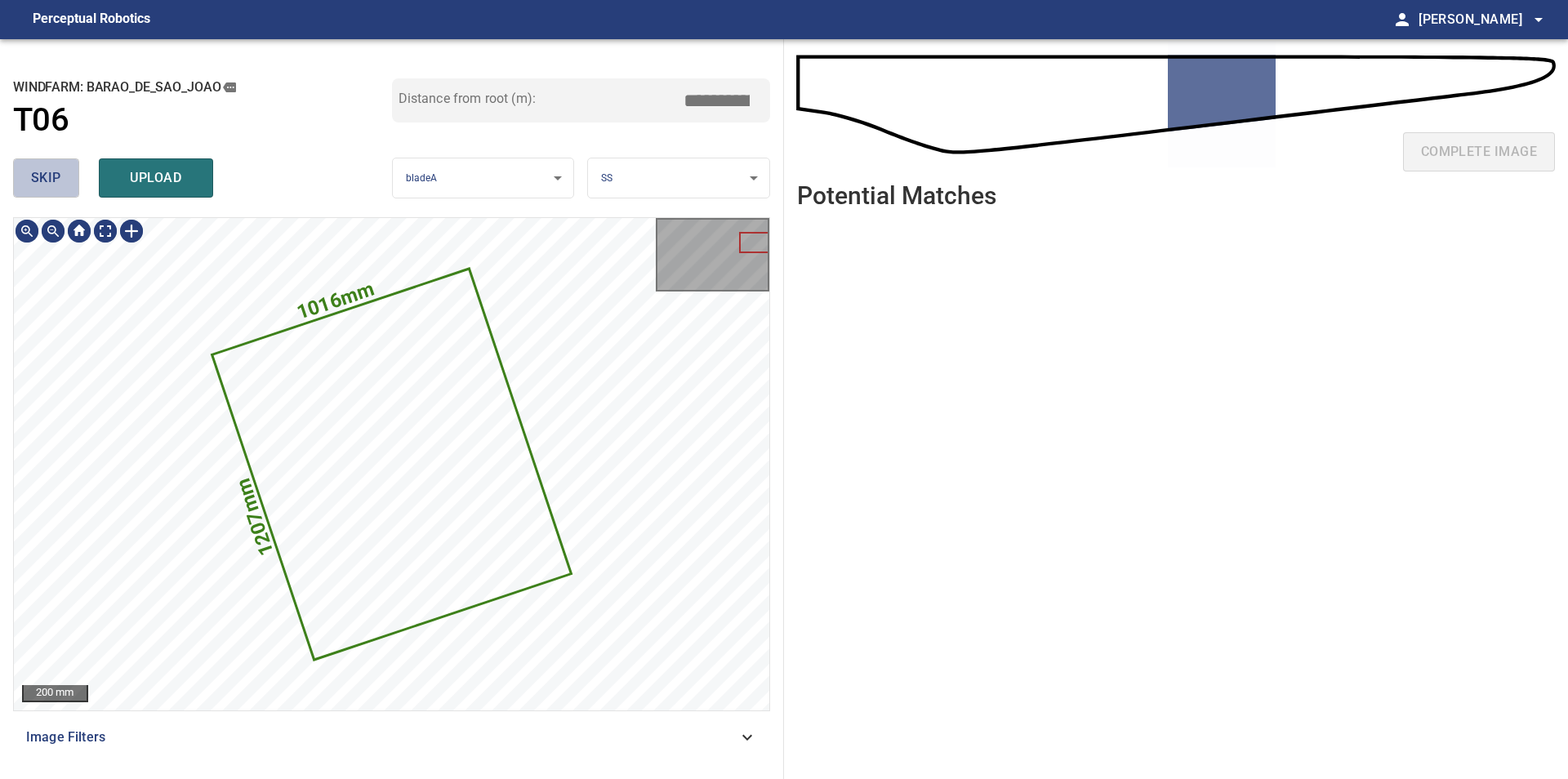
click at [41, 183] on span "skip" at bounding box center [46, 178] width 30 height 23
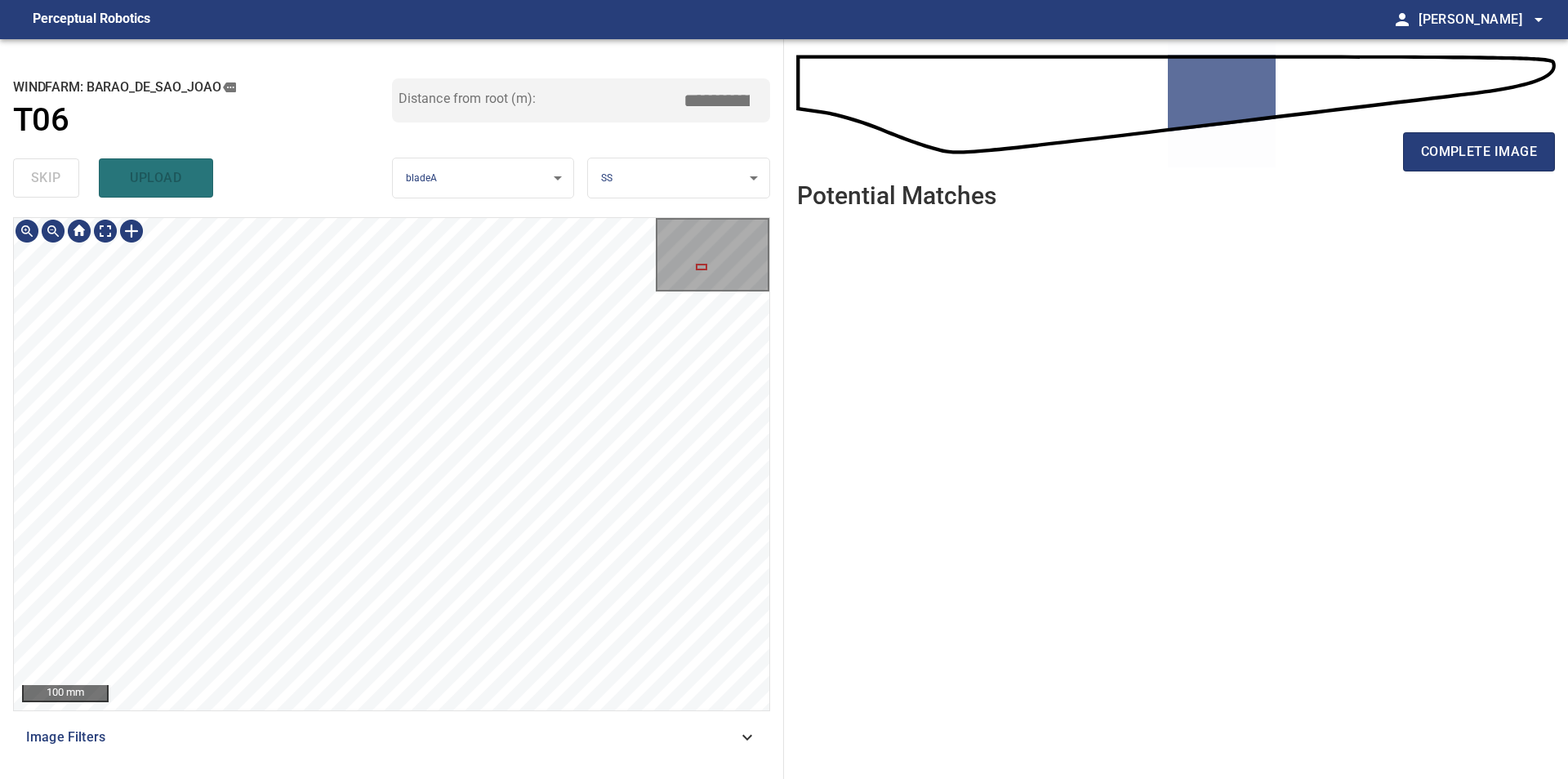
click at [465, 712] on div "100 mm Image Filters" at bounding box center [391, 491] width 757 height 548
click at [265, 711] on div "100 mm Image Filters" at bounding box center [391, 491] width 757 height 548
click at [263, 211] on div "**********" at bounding box center [391, 409] width 784 height 740
click at [486, 763] on div "100 mm Image Filters" at bounding box center [391, 491] width 757 height 548
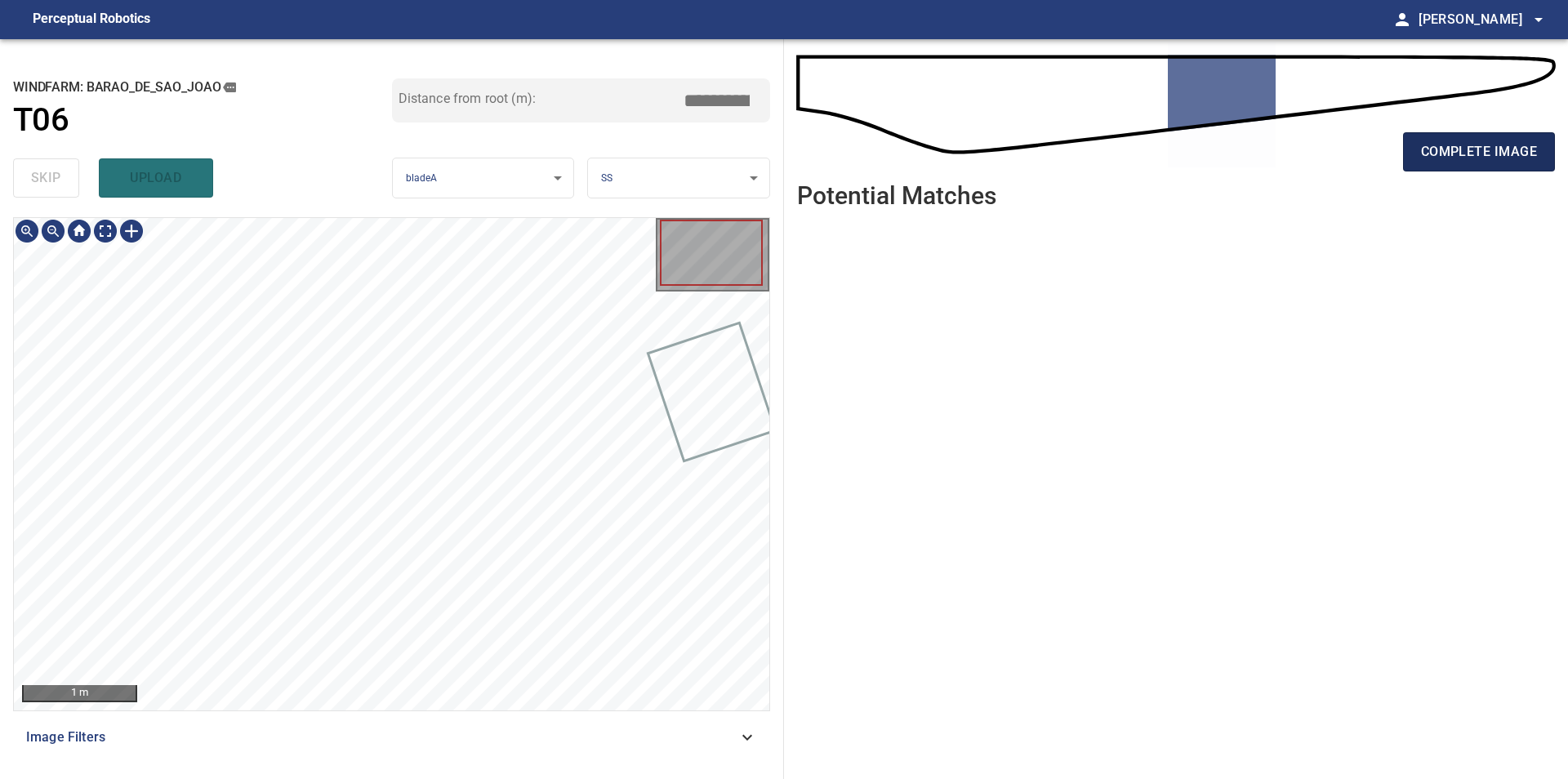
click at [1467, 144] on span "complete image" at bounding box center [1478, 151] width 116 height 23
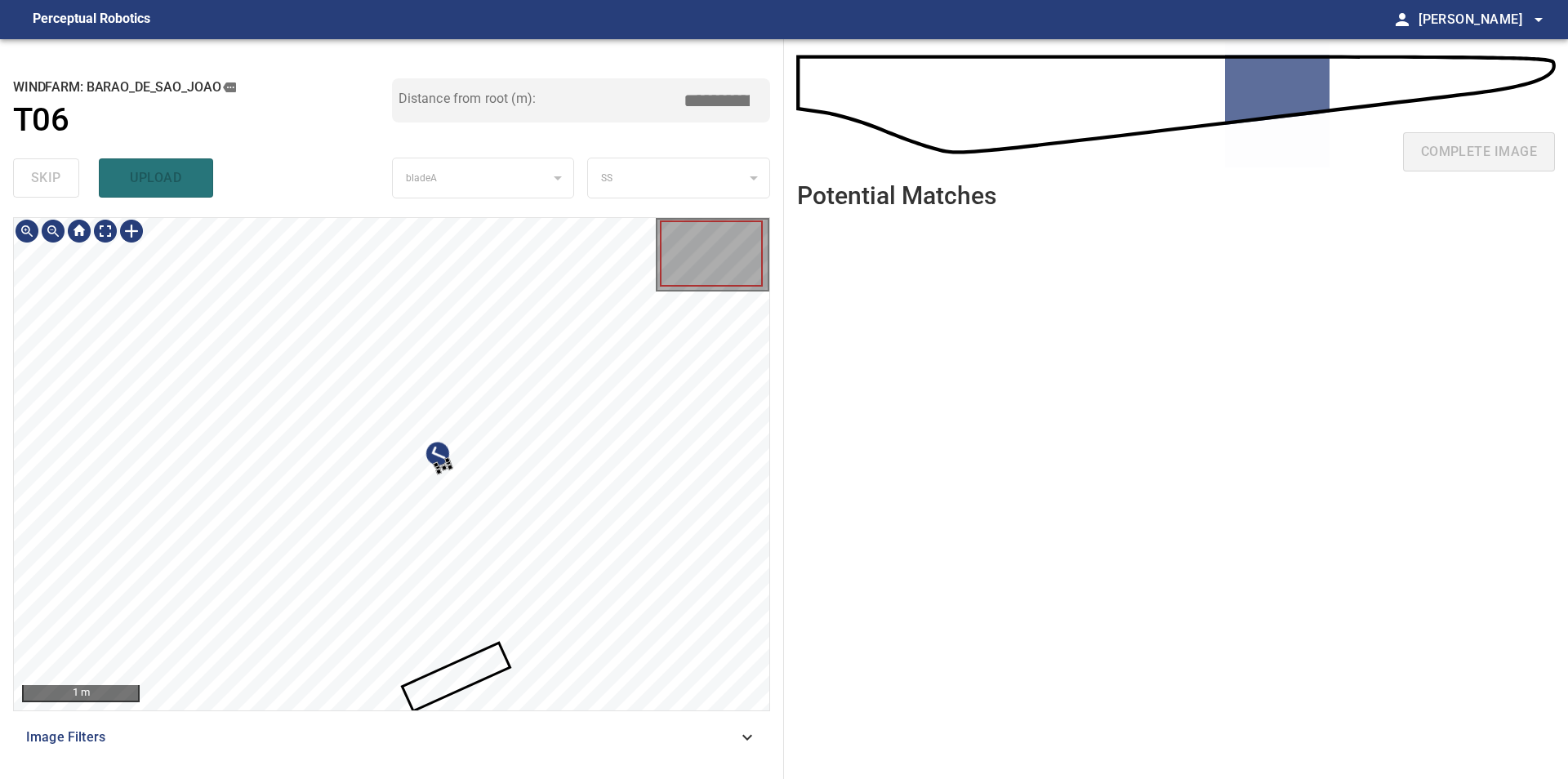
click at [538, 555] on div at bounding box center [391, 464] width 755 height 493
click at [569, 564] on div at bounding box center [391, 464] width 755 height 493
click at [705, 421] on div at bounding box center [391, 464] width 755 height 493
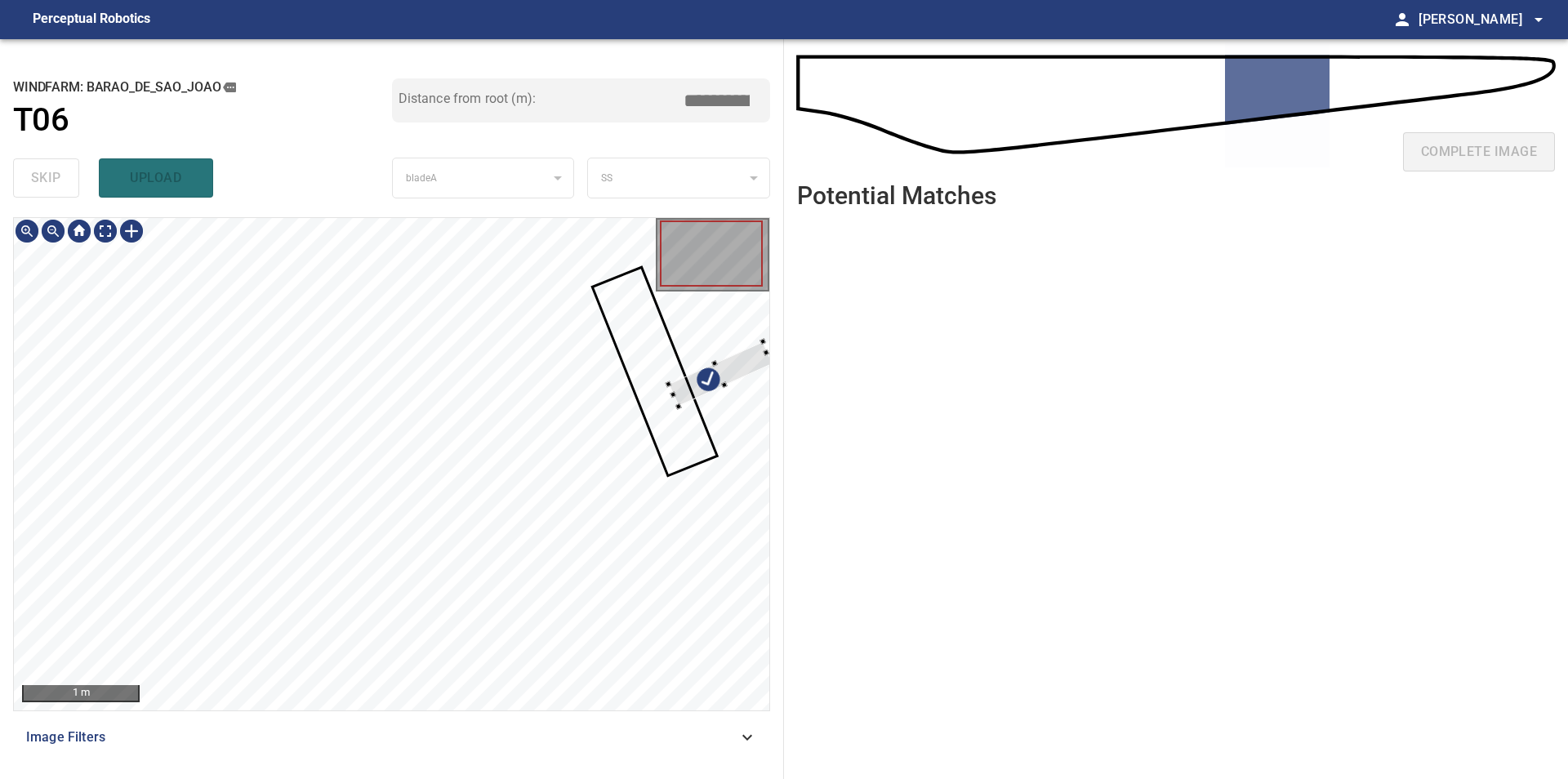
click at [760, 335] on div at bounding box center [391, 464] width 755 height 493
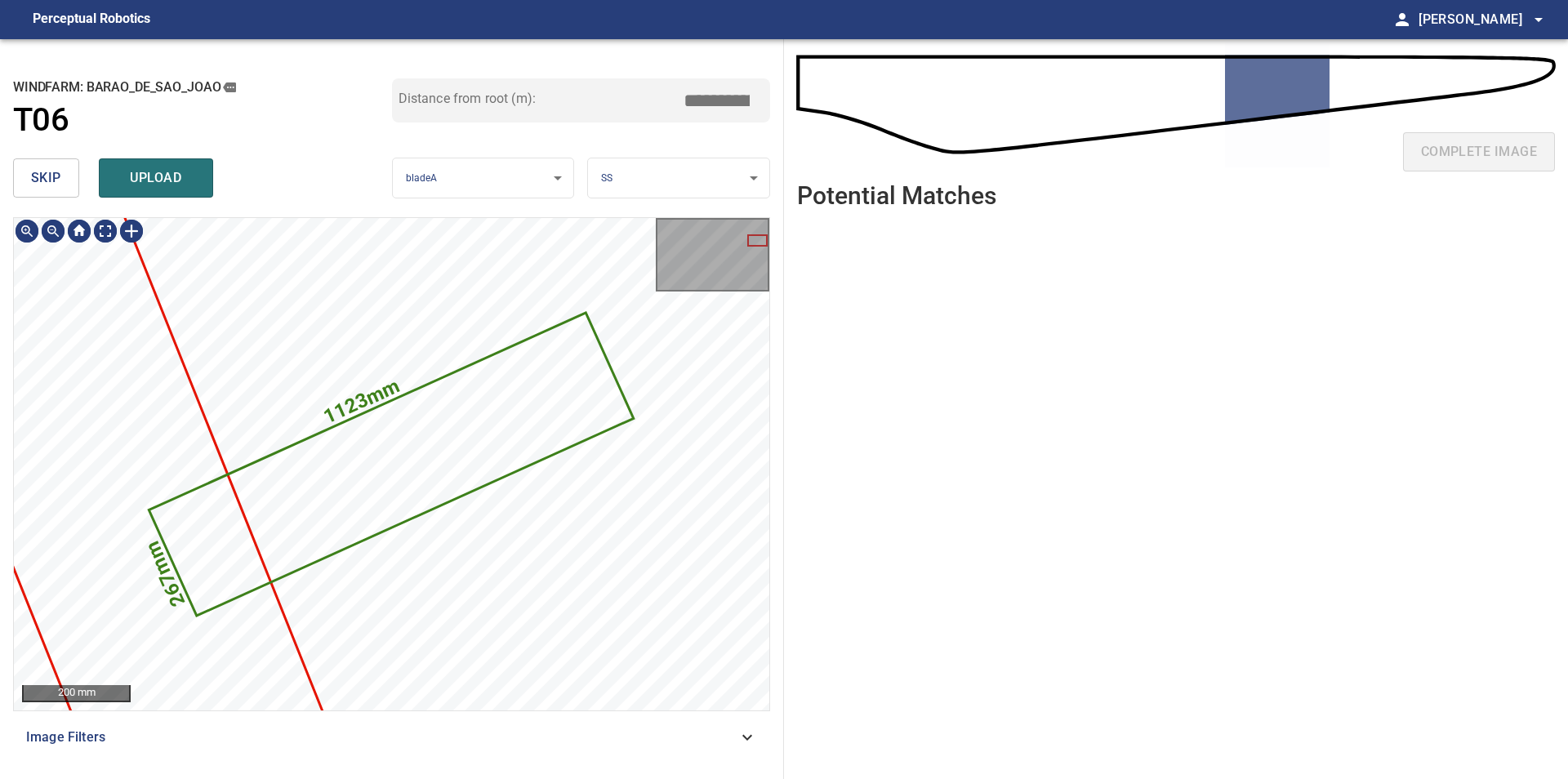
click at [56, 191] on button "skip" at bounding box center [46, 178] width 67 height 39
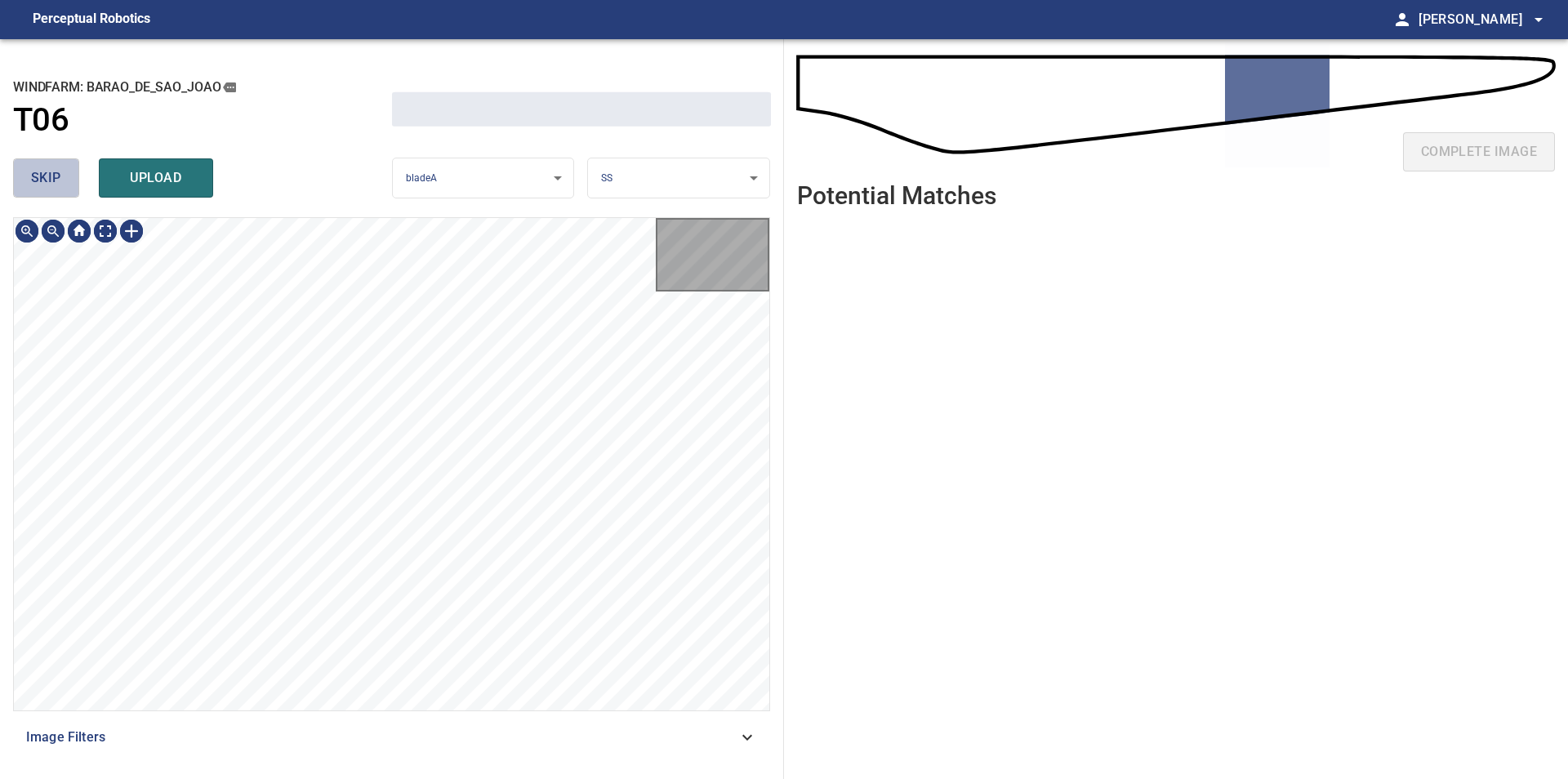
click at [57, 195] on button "skip" at bounding box center [46, 178] width 67 height 39
click at [57, 195] on div "skip upload" at bounding box center [202, 177] width 379 height 52
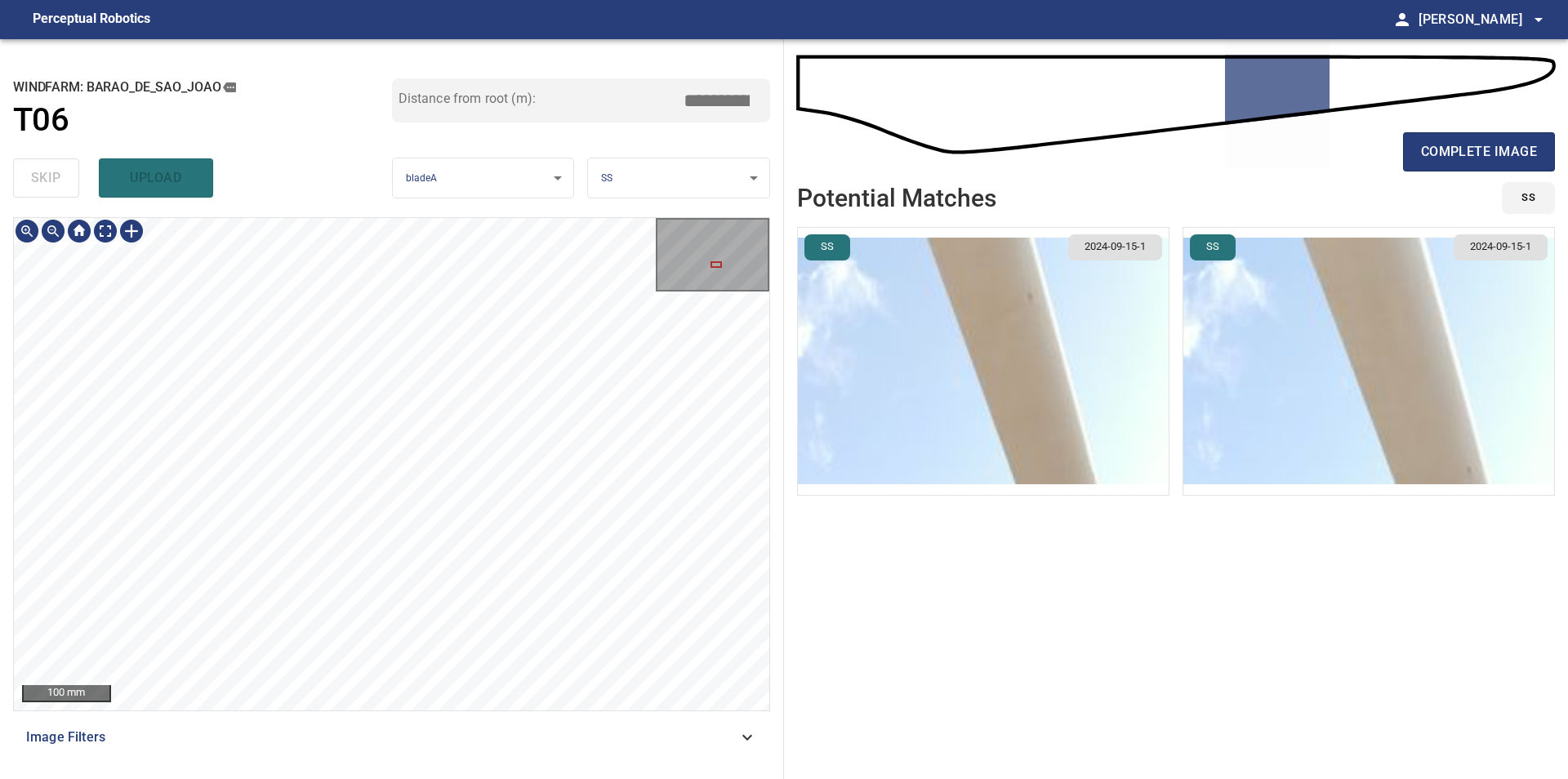
click at [231, 211] on div "**********" at bounding box center [391, 409] width 784 height 740
click at [219, 187] on div "**********" at bounding box center [391, 409] width 784 height 740
click at [240, 176] on div "**********" at bounding box center [391, 409] width 784 height 740
click at [223, 167] on div "**********" at bounding box center [391, 409] width 784 height 740
click at [240, 214] on div "**********" at bounding box center [391, 409] width 784 height 740
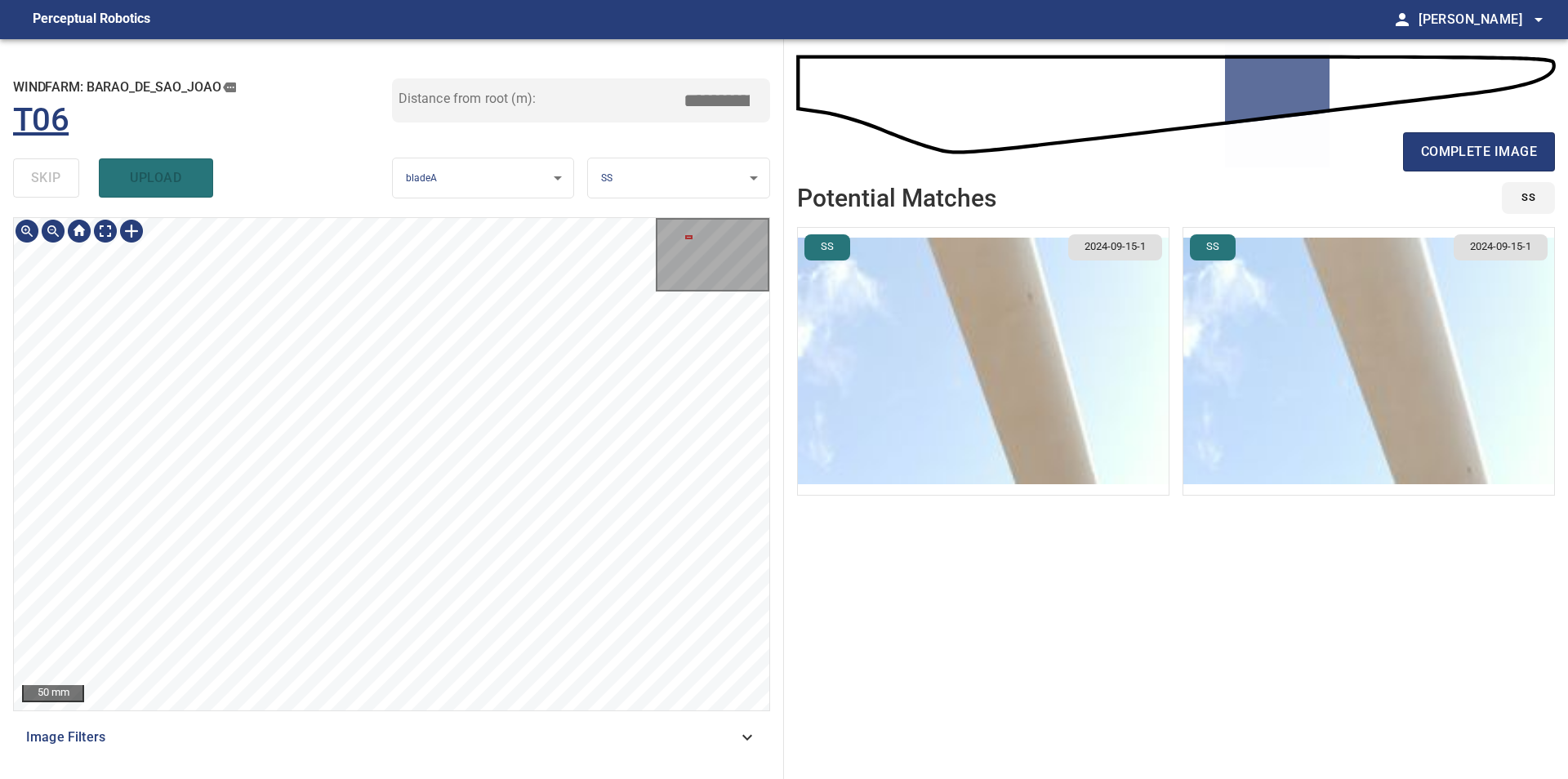
click at [470, 742] on div "50 mm Image Filters" at bounding box center [391, 491] width 757 height 548
click at [12, 543] on div "**********" at bounding box center [391, 409] width 784 height 740
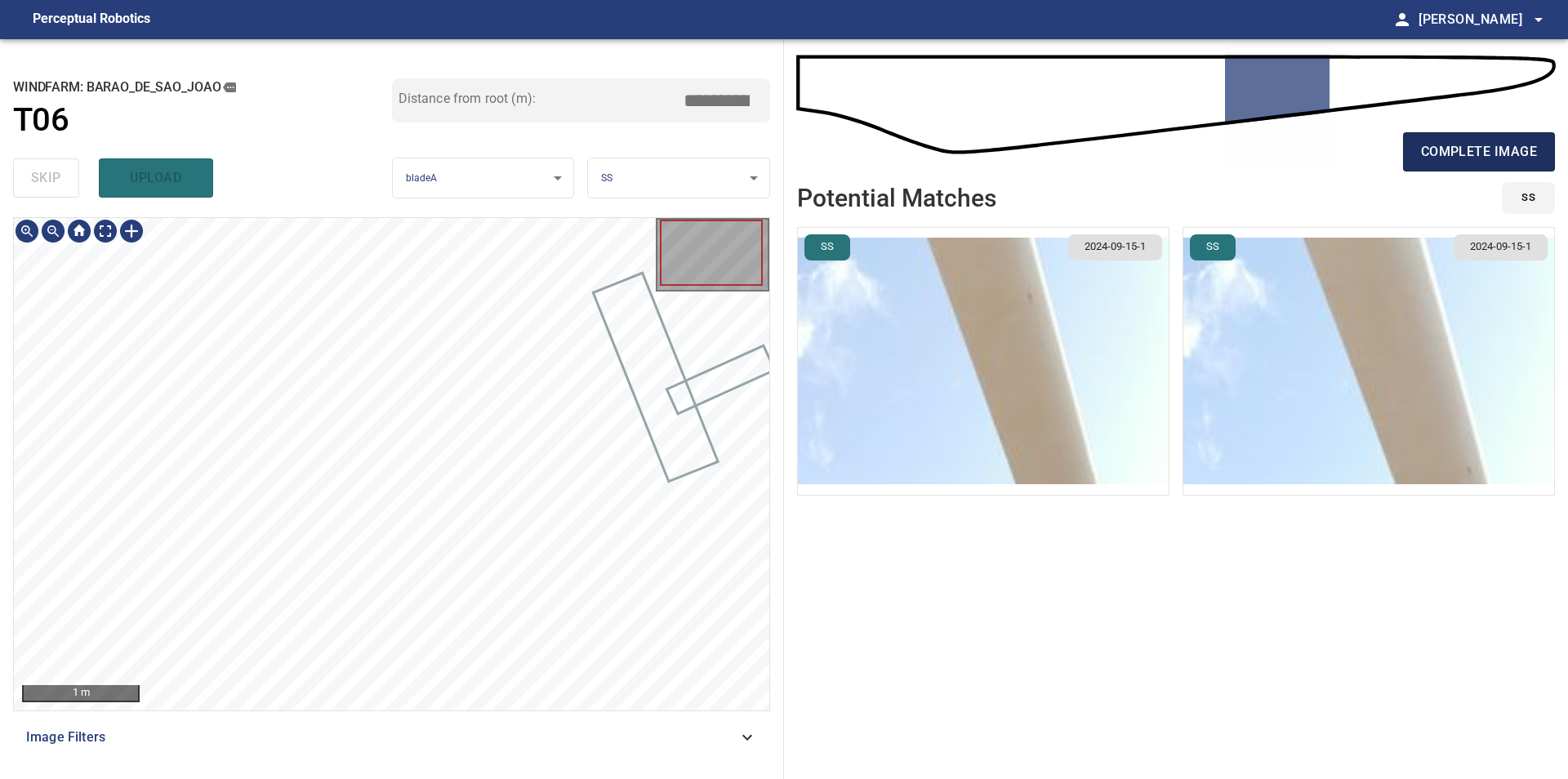
click at [1459, 142] on span "complete image" at bounding box center [1478, 151] width 116 height 23
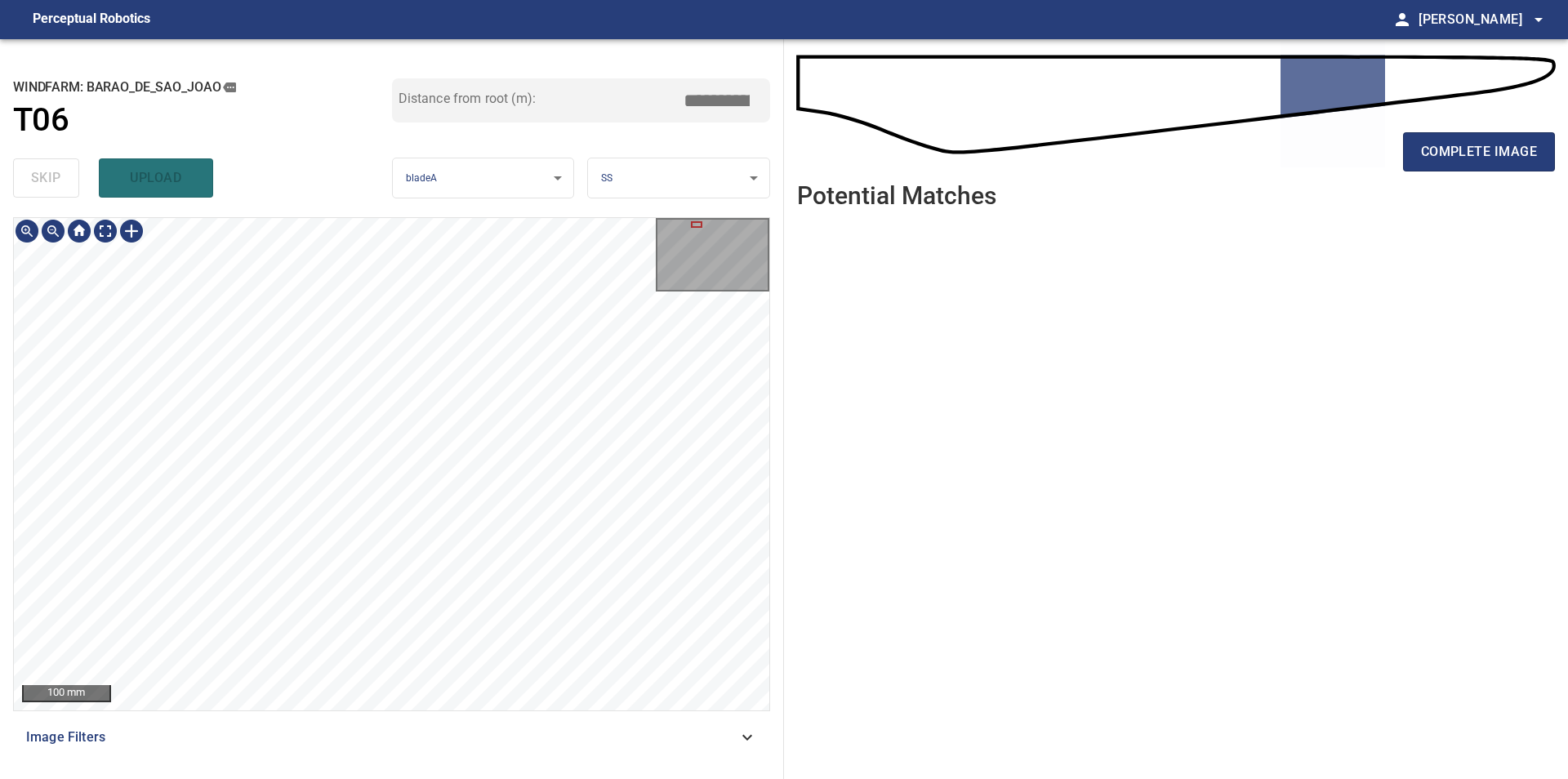
click at [244, 218] on div "100 mm" at bounding box center [391, 464] width 757 height 494
click at [472, 714] on div "50 mm Image Filters" at bounding box center [391, 491] width 757 height 548
click at [481, 729] on div "50 mm Image Filters" at bounding box center [391, 491] width 757 height 548
type input "****"
drag, startPoint x: 1490, startPoint y: 156, endPoint x: 1464, endPoint y: 193, distance: 45.2
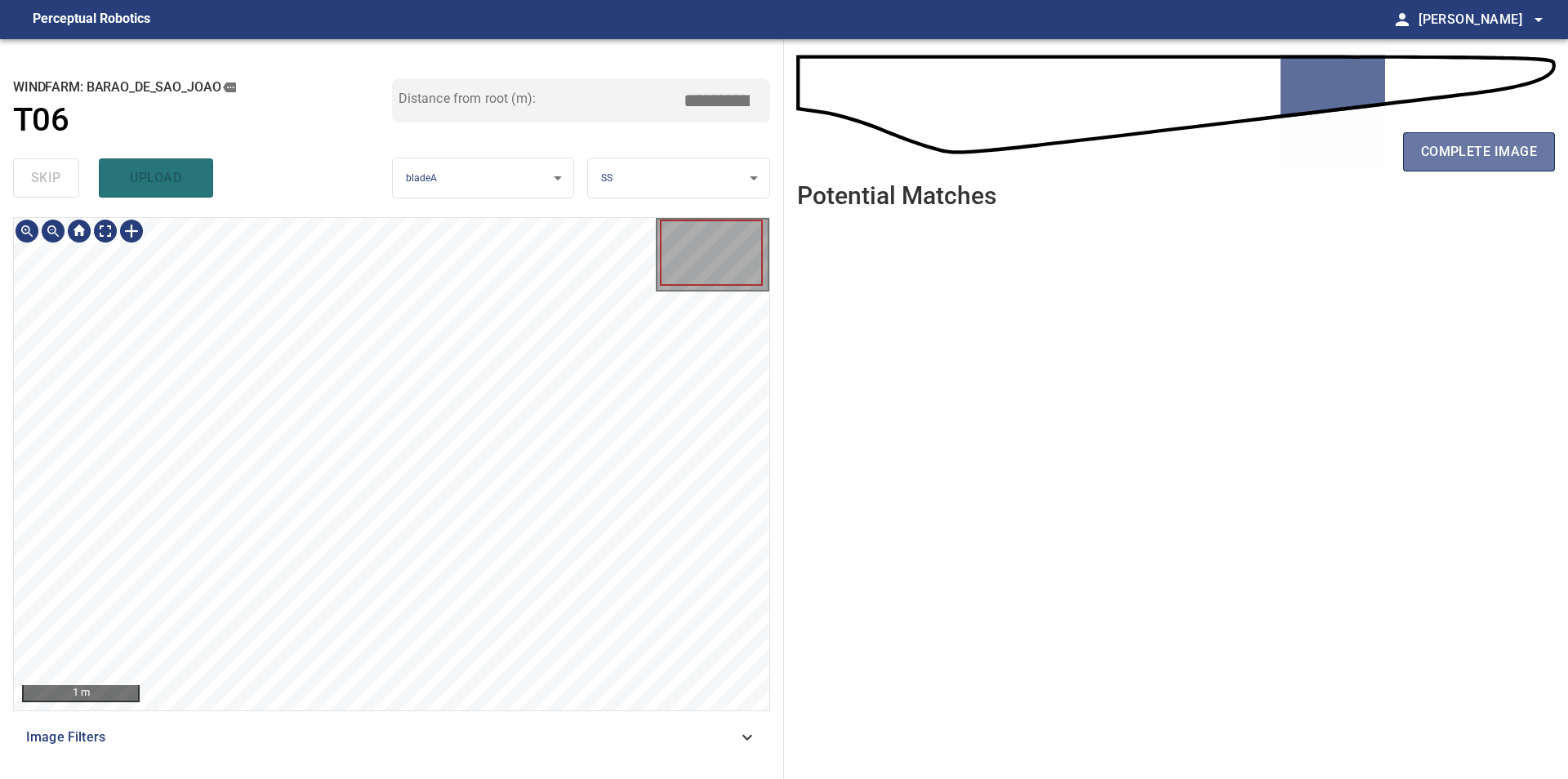
click at [1490, 155] on span "complete image" at bounding box center [1478, 151] width 116 height 23
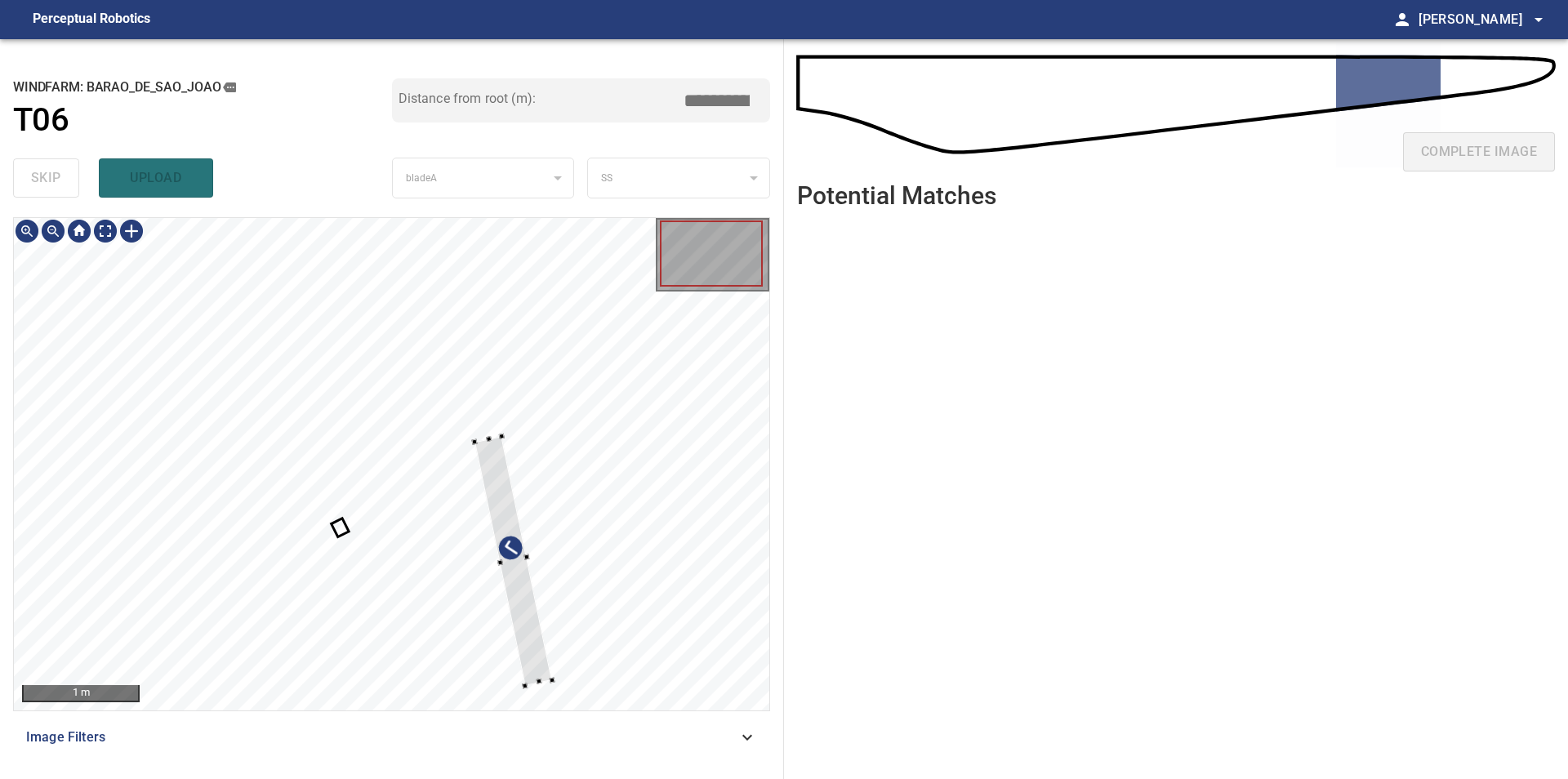
click at [687, 229] on div "1 m" at bounding box center [391, 464] width 755 height 493
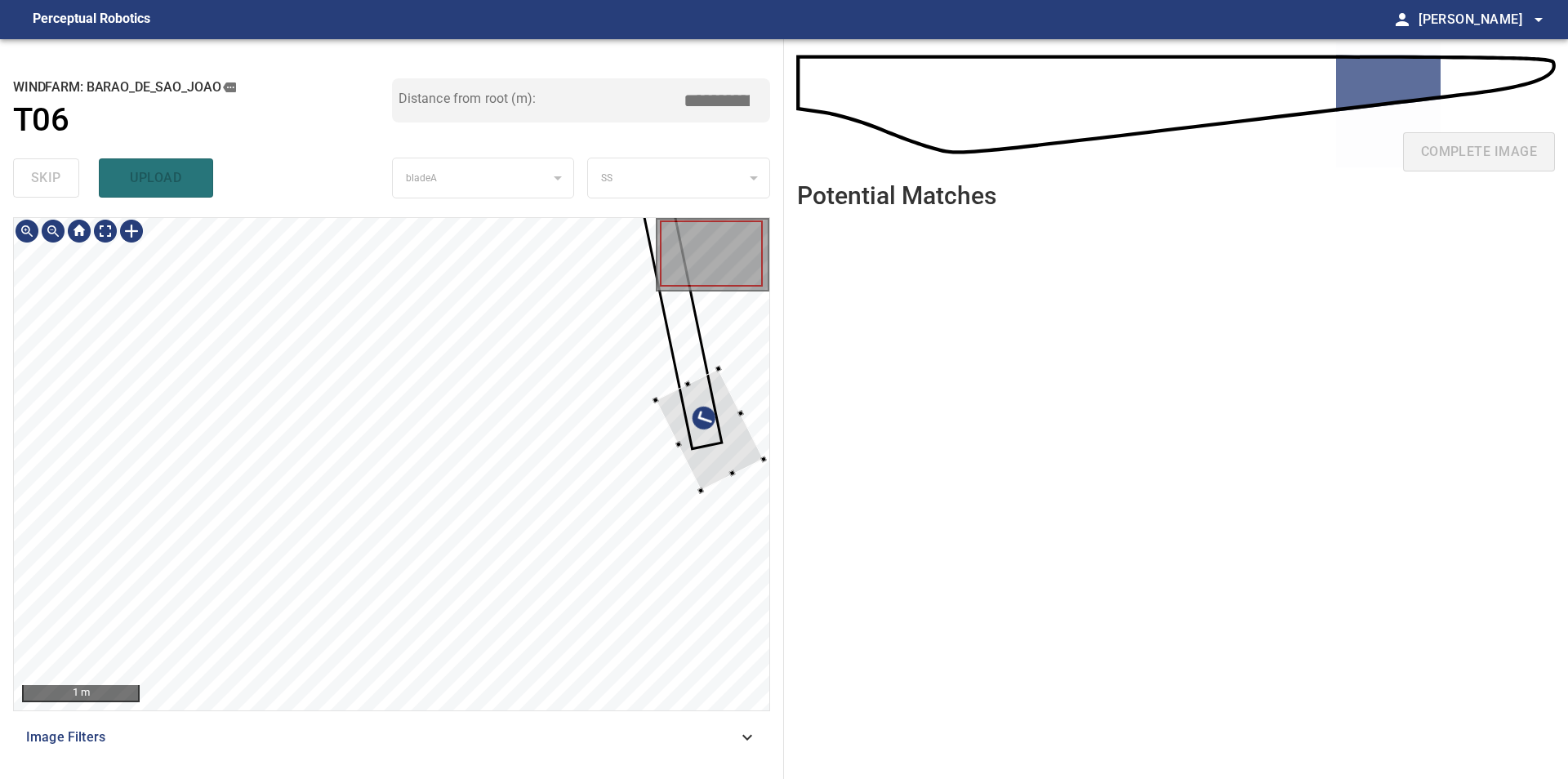
click at [735, 443] on div at bounding box center [710, 430] width 108 height 121
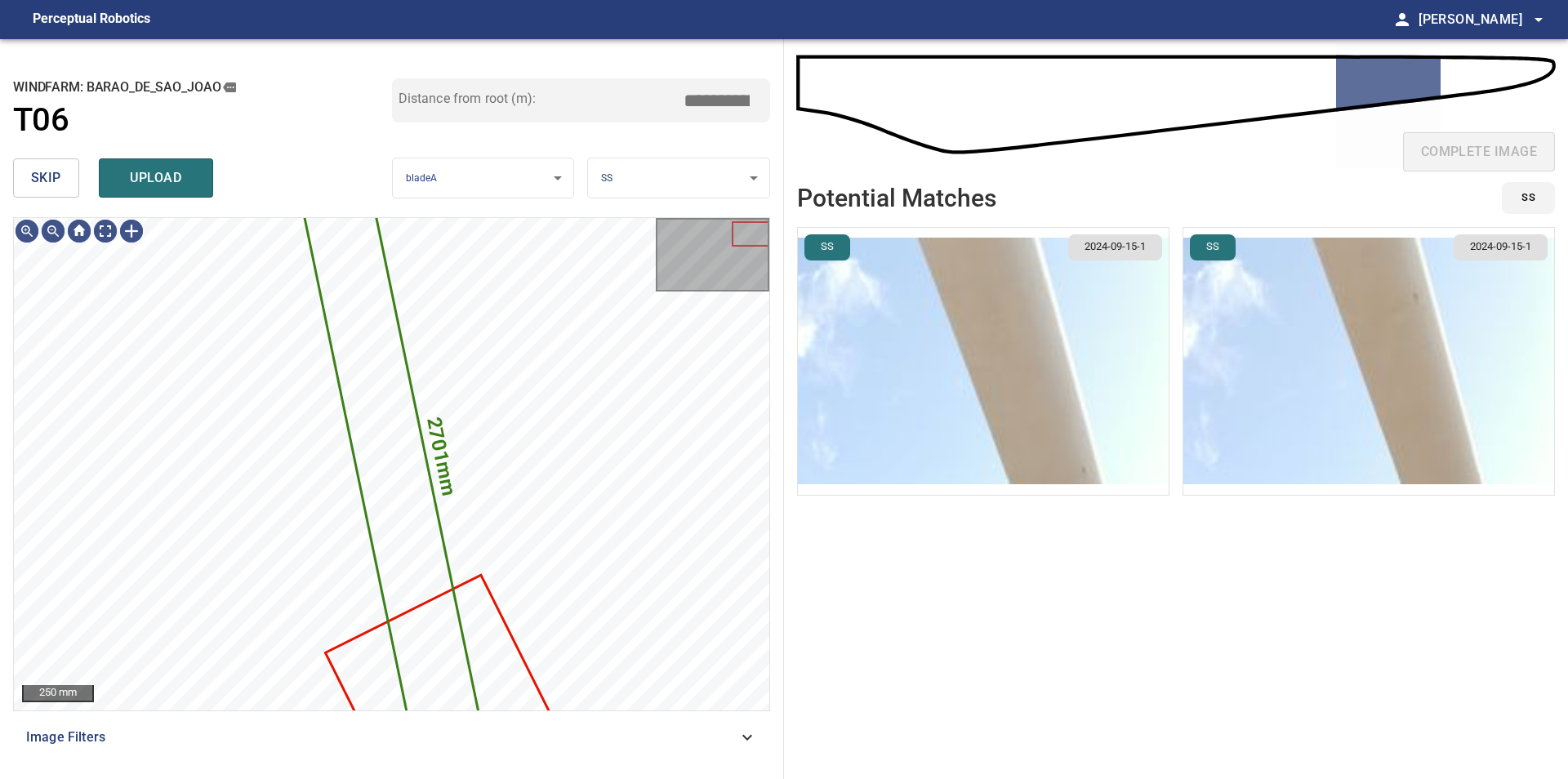
click at [48, 178] on span "skip" at bounding box center [46, 178] width 30 height 23
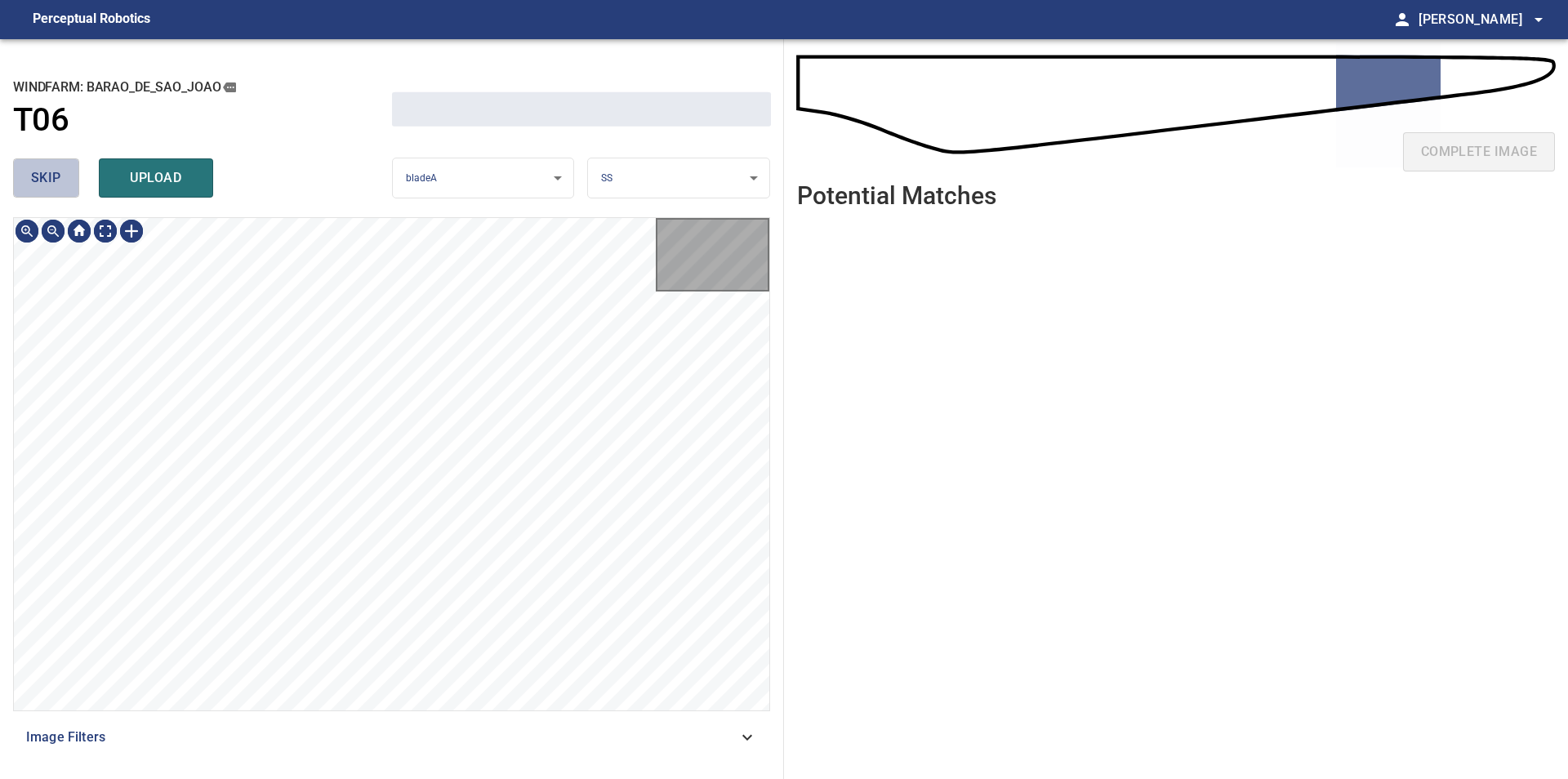
click at [48, 178] on span "skip" at bounding box center [46, 178] width 30 height 23
click at [48, 178] on div "skip upload" at bounding box center [202, 177] width 379 height 52
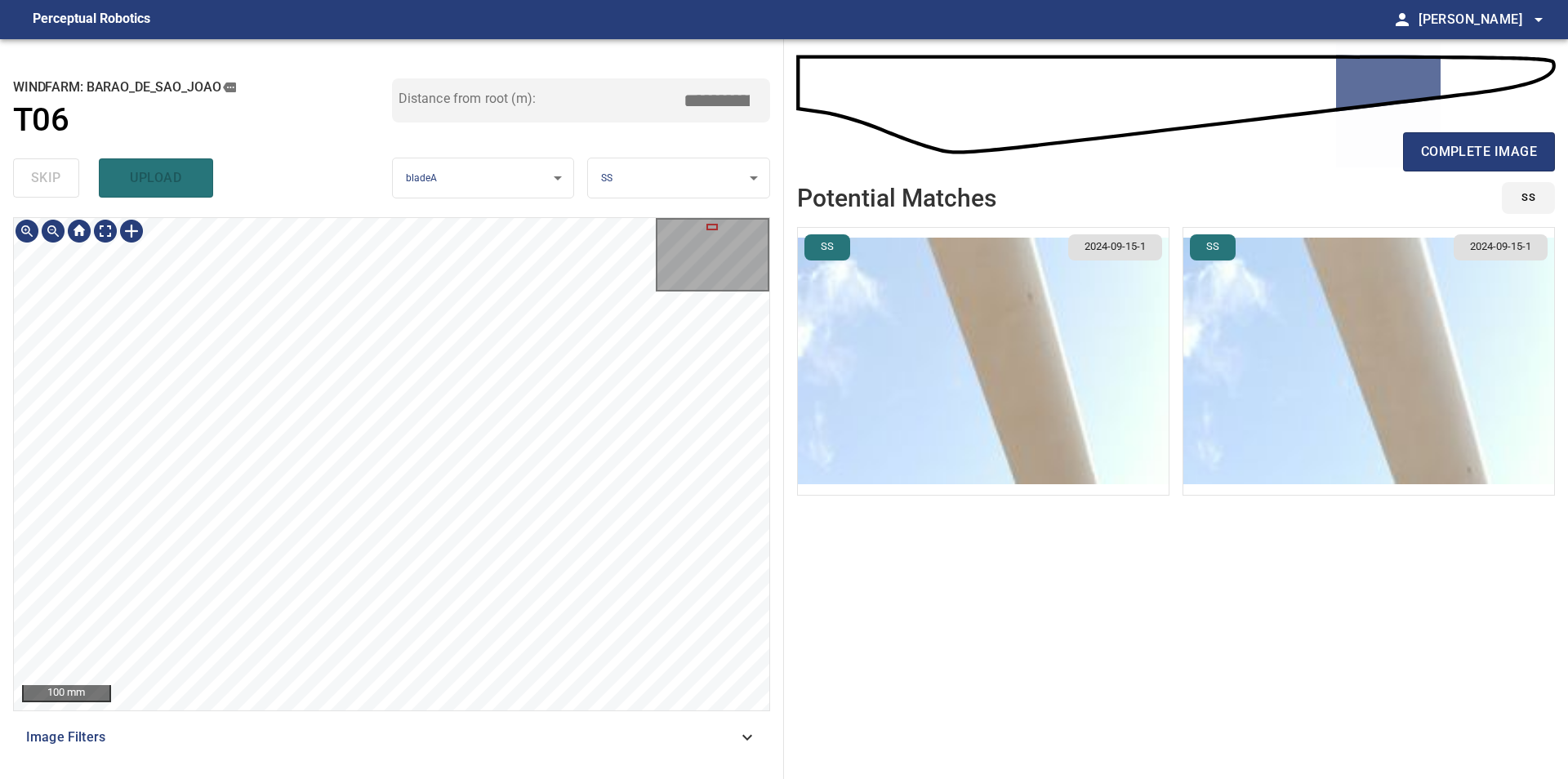
click at [472, 728] on div "100 mm Image Filters" at bounding box center [391, 491] width 757 height 548
click at [374, 193] on div "**********" at bounding box center [391, 409] width 784 height 740
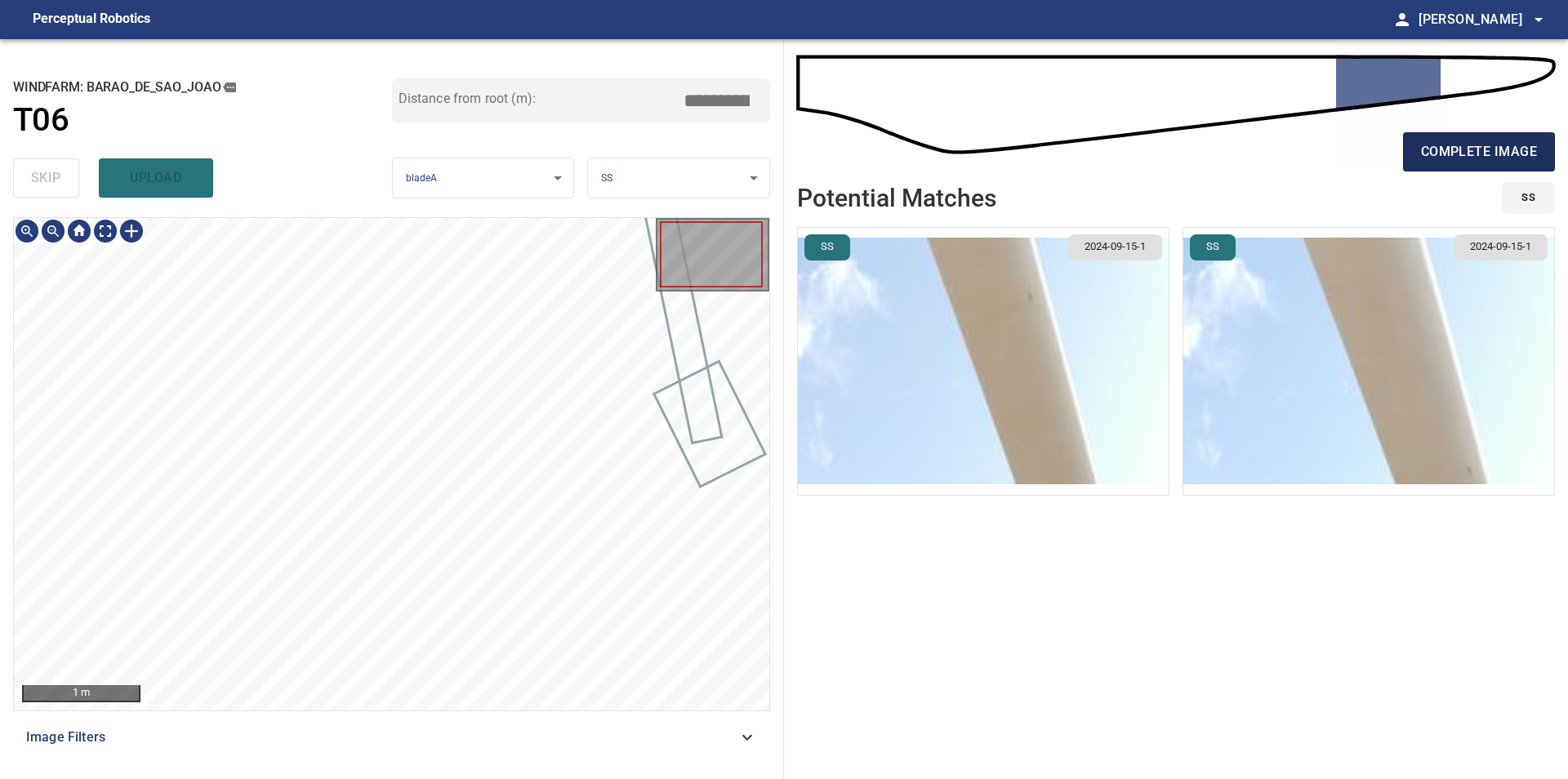
click at [1442, 151] on span "complete image" at bounding box center [1478, 151] width 116 height 23
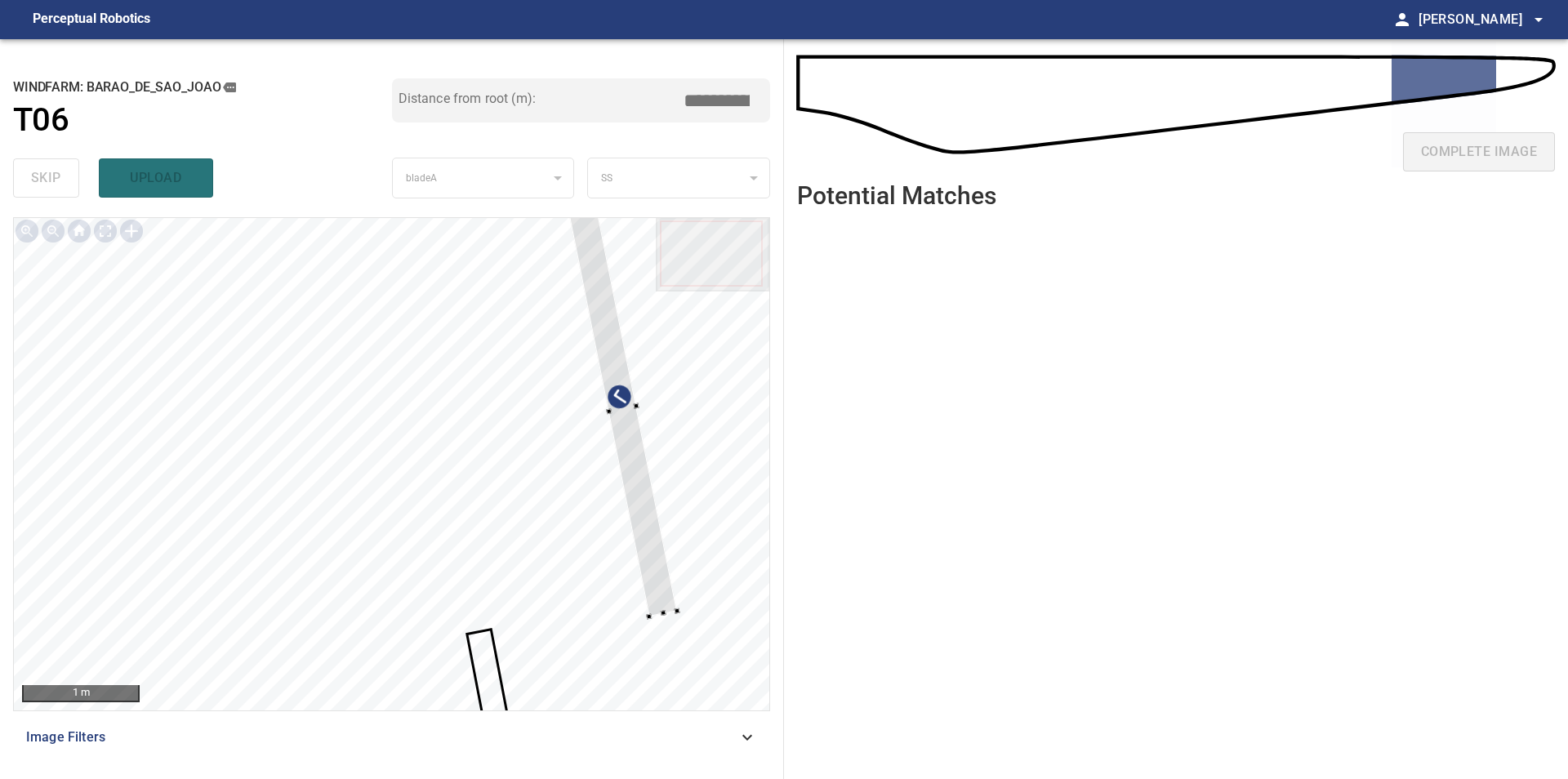
click at [699, 510] on div at bounding box center [391, 464] width 755 height 493
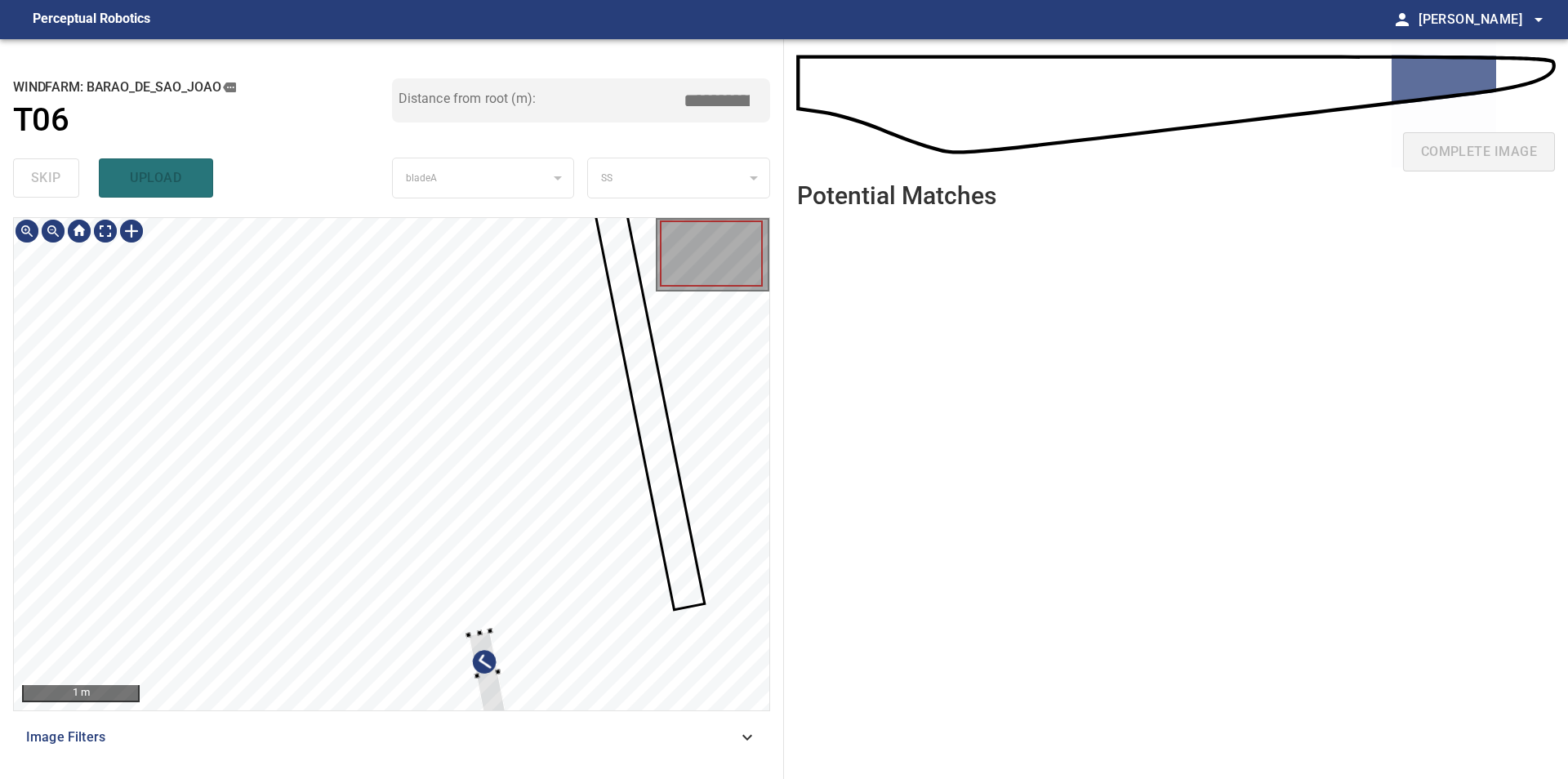
click at [616, 496] on div at bounding box center [391, 464] width 755 height 493
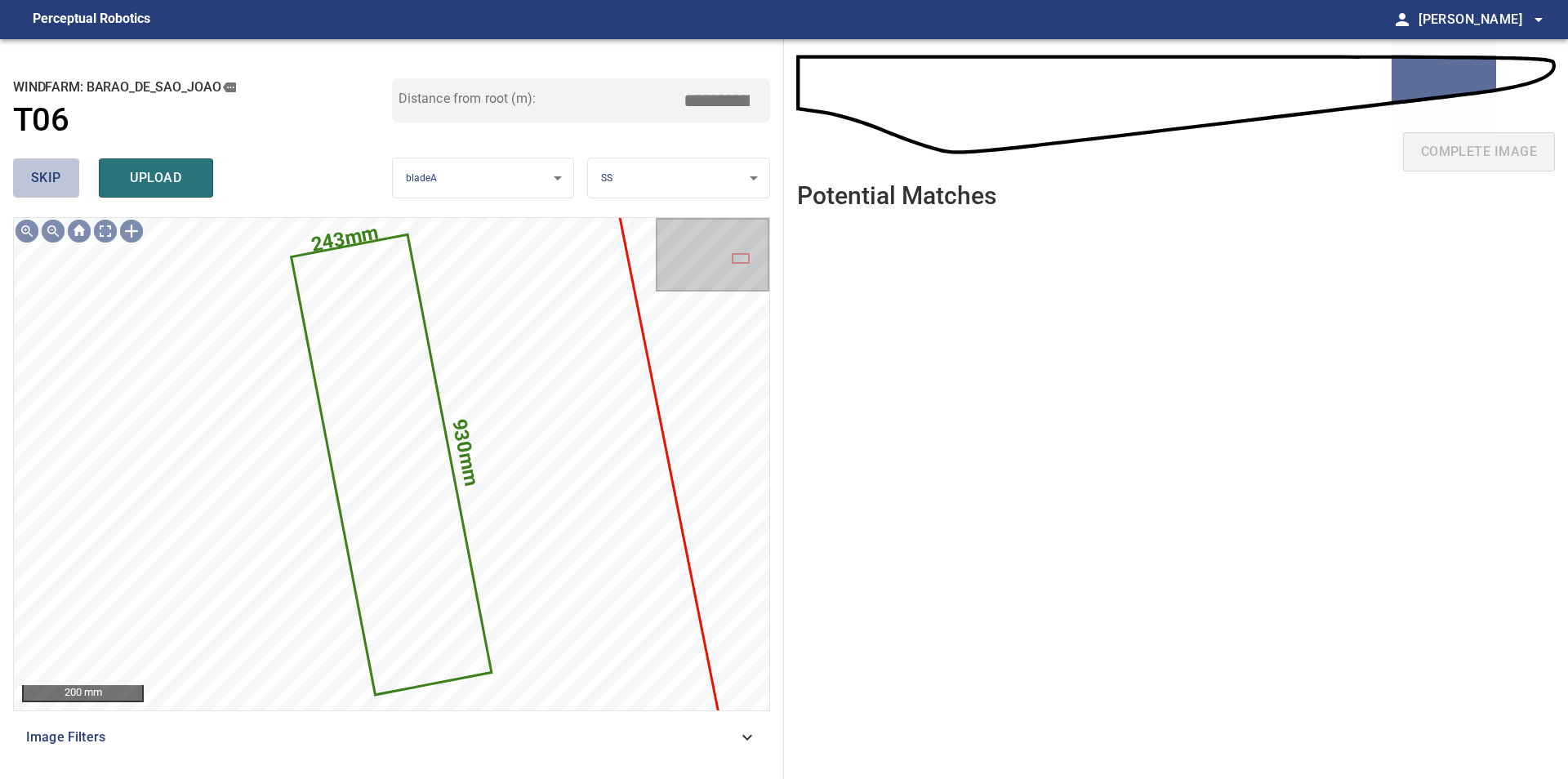
click at [40, 181] on span "skip" at bounding box center [46, 178] width 30 height 23
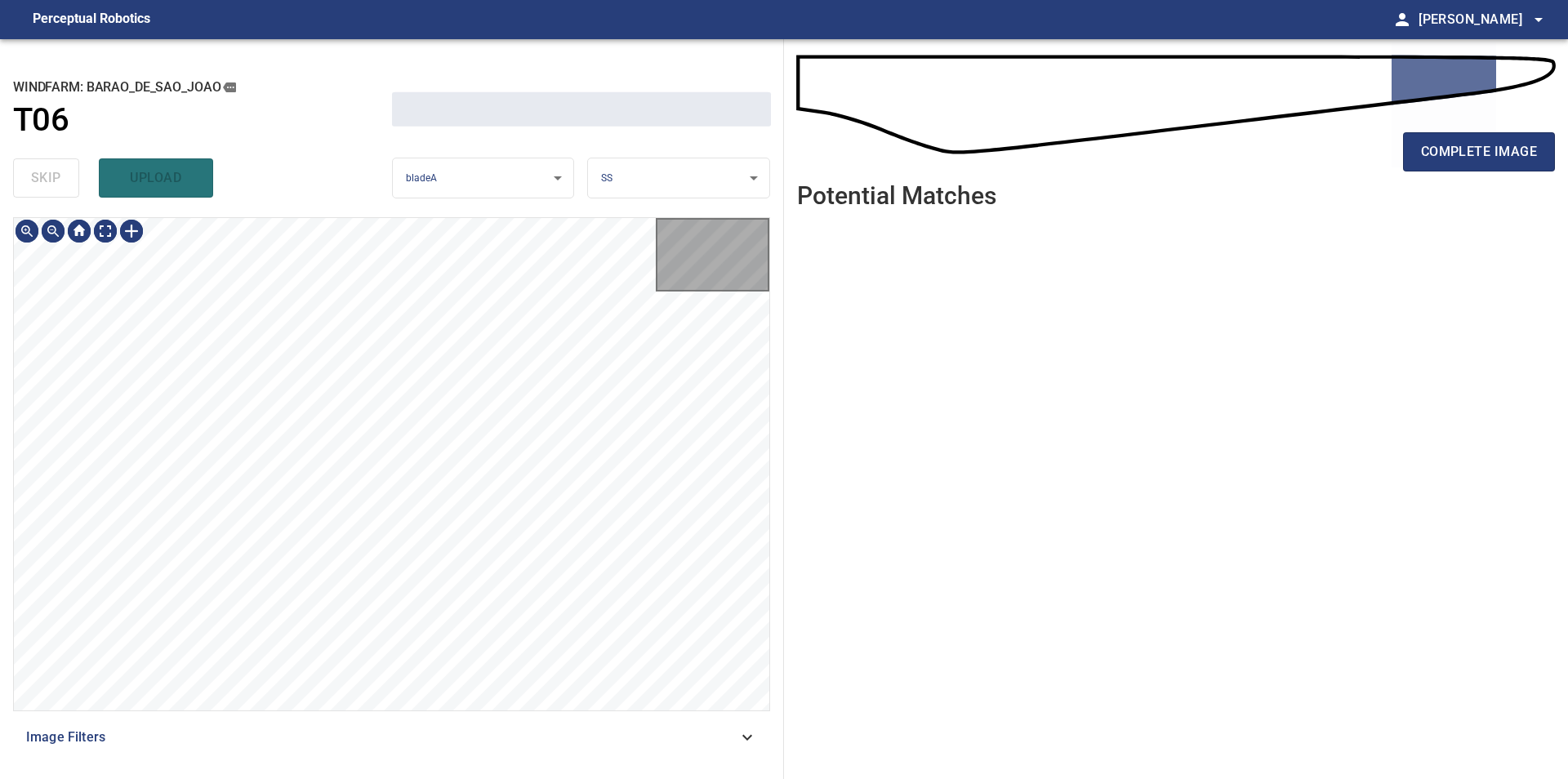
click at [40, 181] on div "skip upload" at bounding box center [202, 177] width 379 height 52
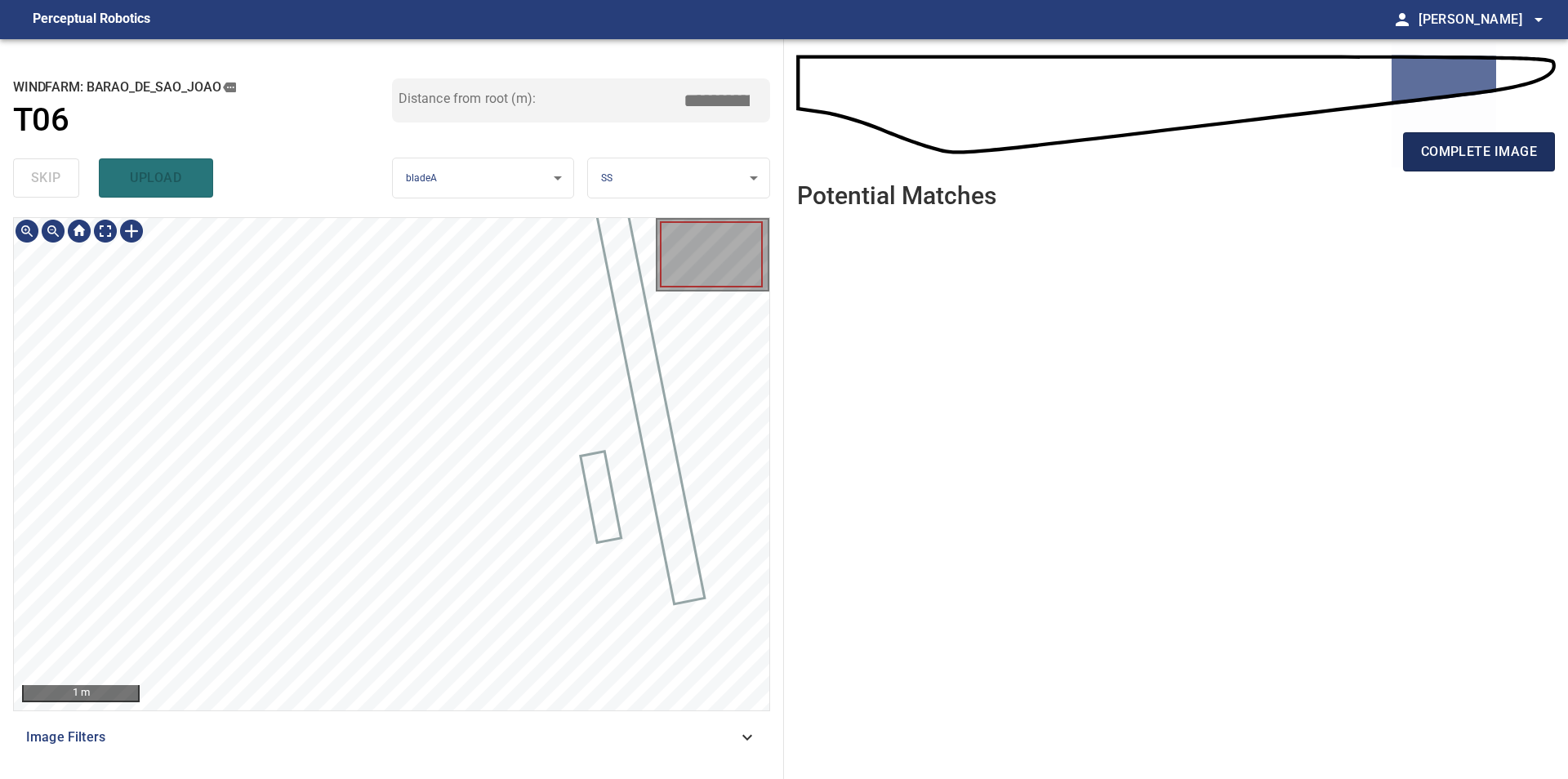
click at [1451, 154] on span "complete image" at bounding box center [1478, 151] width 116 height 23
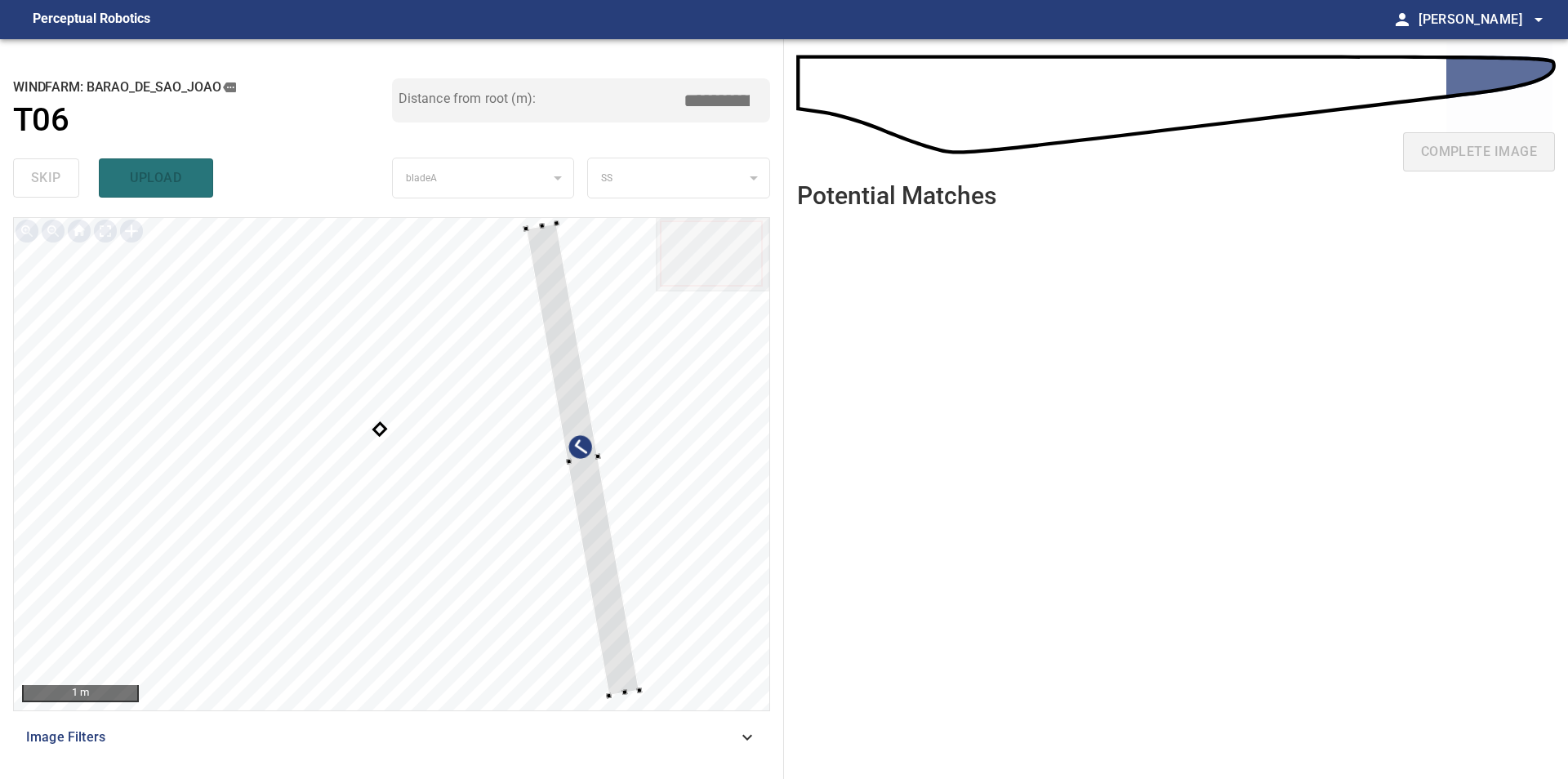
click at [609, 519] on div at bounding box center [391, 464] width 755 height 493
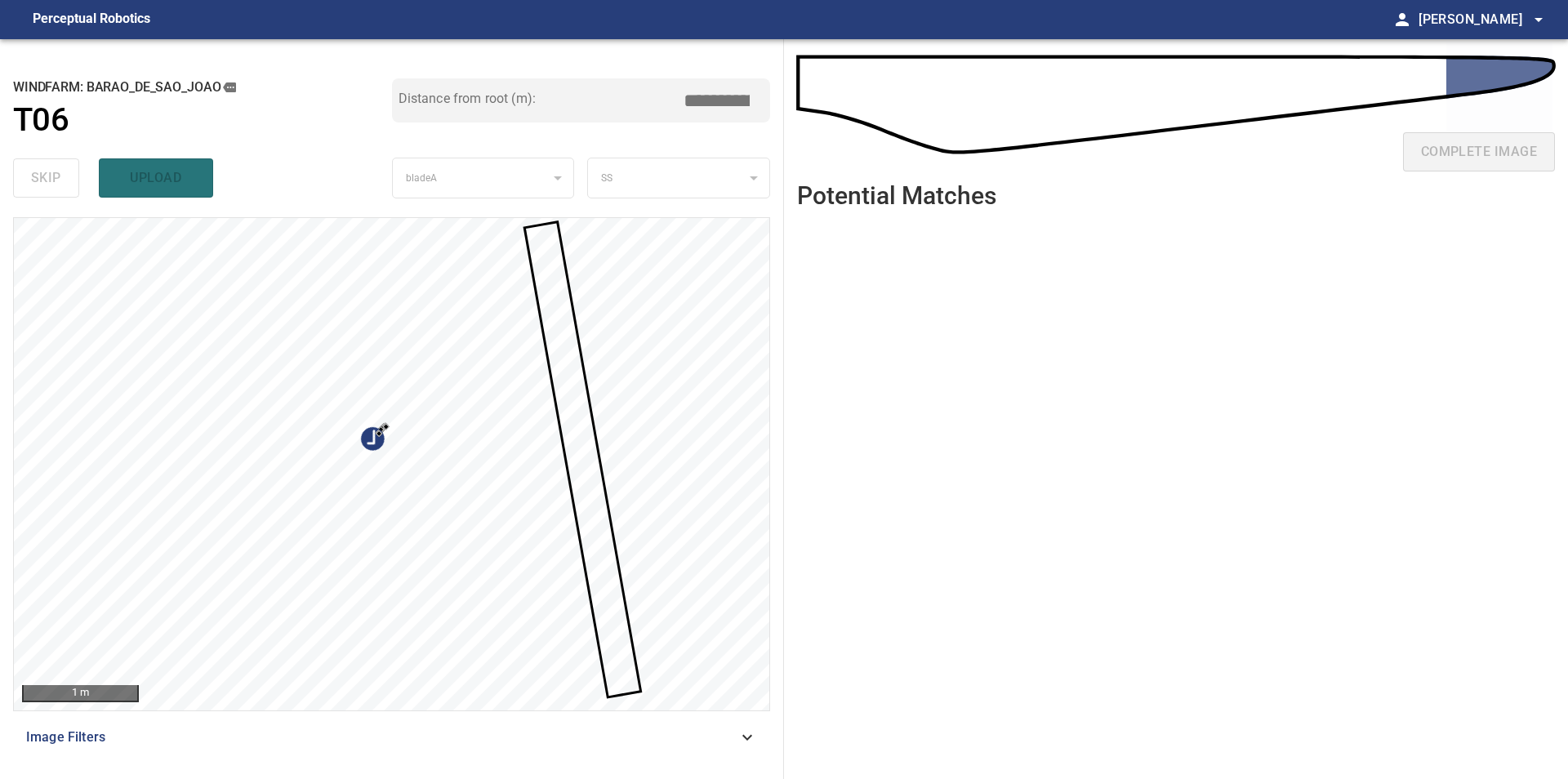
click at [386, 433] on div at bounding box center [382, 430] width 7 height 7
click at [676, 421] on div at bounding box center [391, 464] width 755 height 493
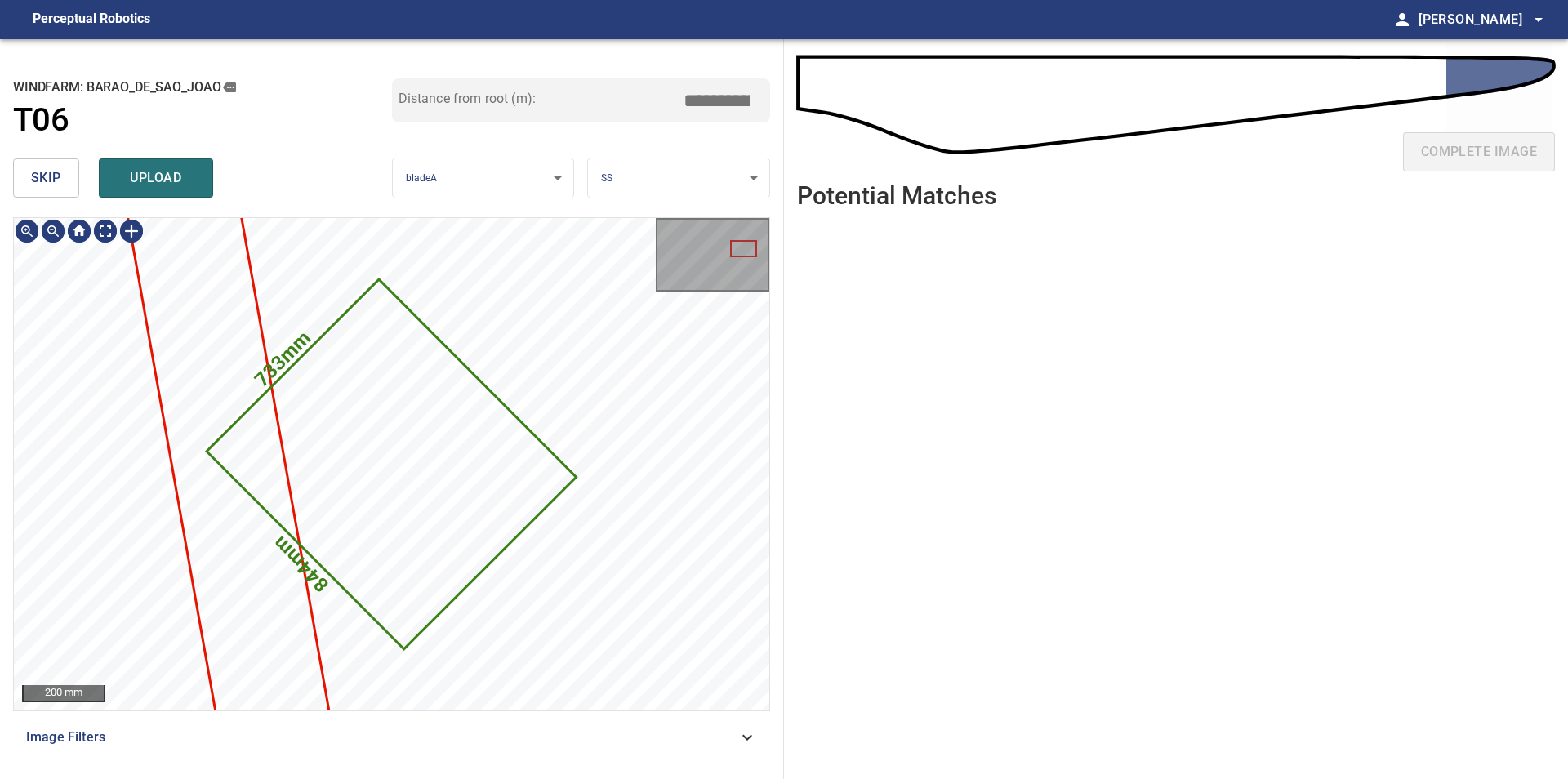
click at [74, 167] on button "skip" at bounding box center [46, 178] width 67 height 39
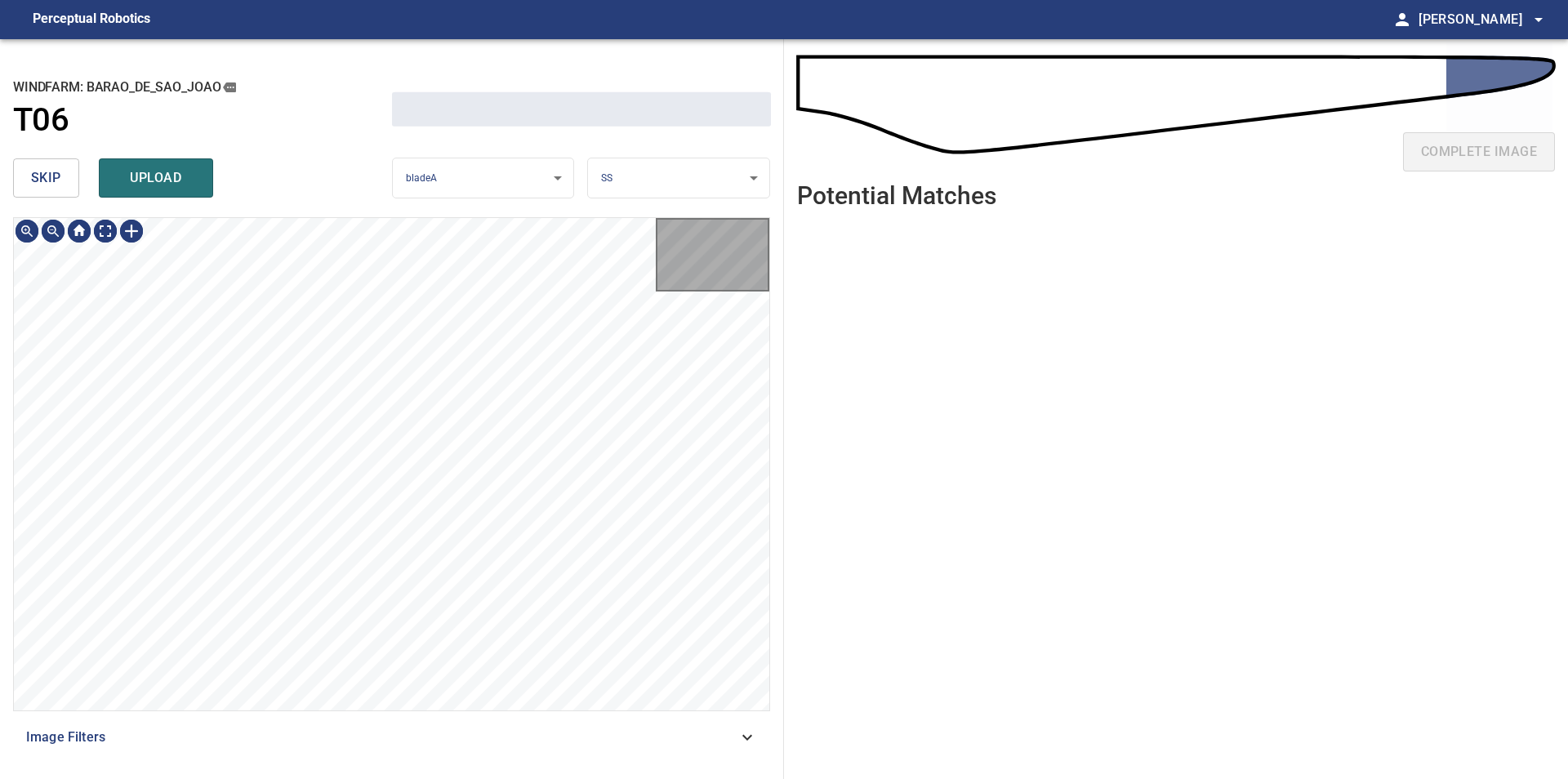
click at [74, 167] on button "skip" at bounding box center [46, 178] width 67 height 39
click at [74, 167] on div "skip upload" at bounding box center [202, 177] width 379 height 52
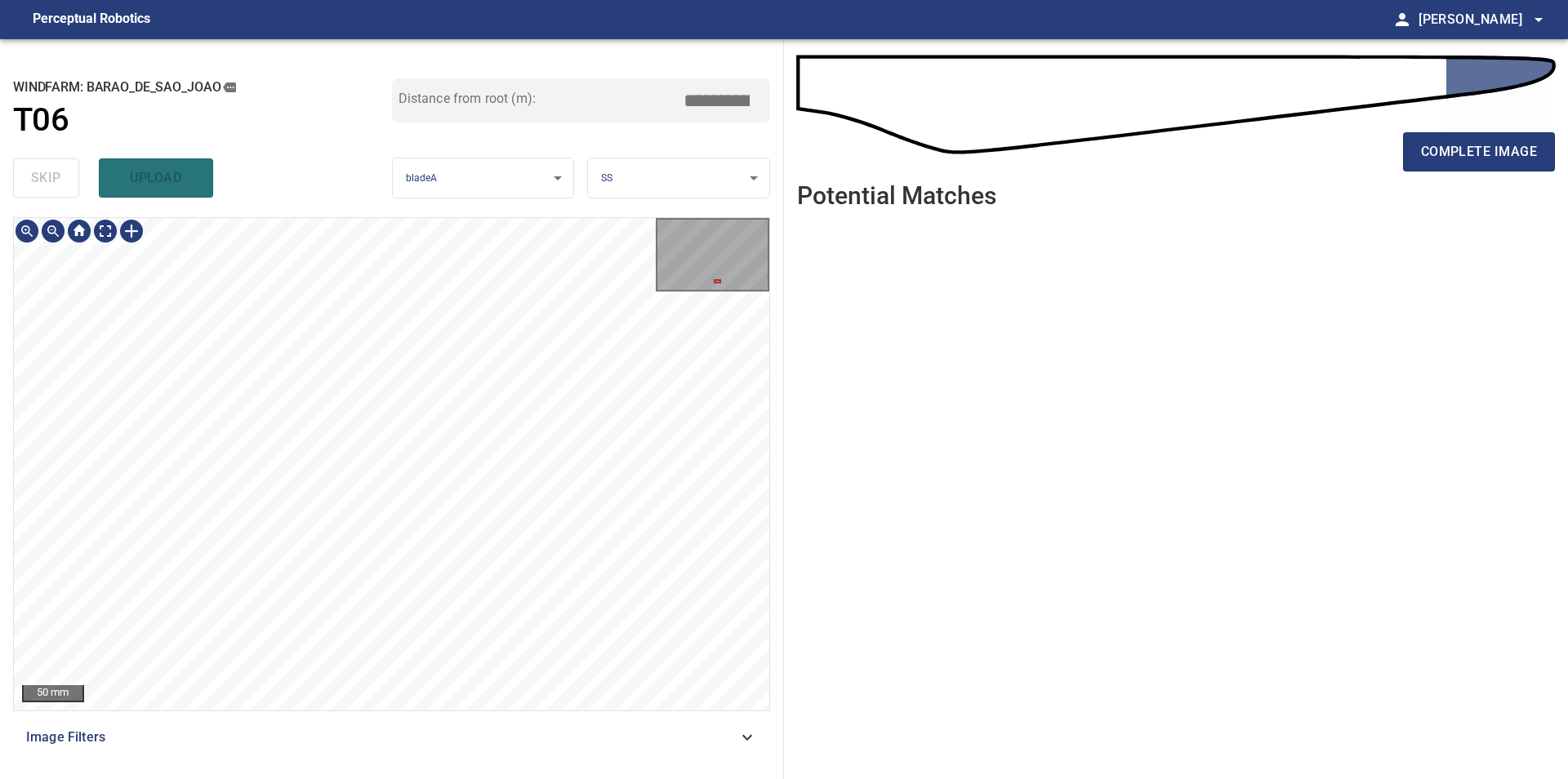
click at [505, 715] on div "50 mm Image Filters" at bounding box center [391, 491] width 757 height 548
click at [182, 195] on div "**********" at bounding box center [391, 409] width 784 height 740
click at [245, 41] on div "**********" at bounding box center [391, 409] width 784 height 740
click at [245, 170] on div "**********" at bounding box center [391, 409] width 784 height 740
click at [286, 217] on div "**********" at bounding box center [391, 409] width 784 height 740
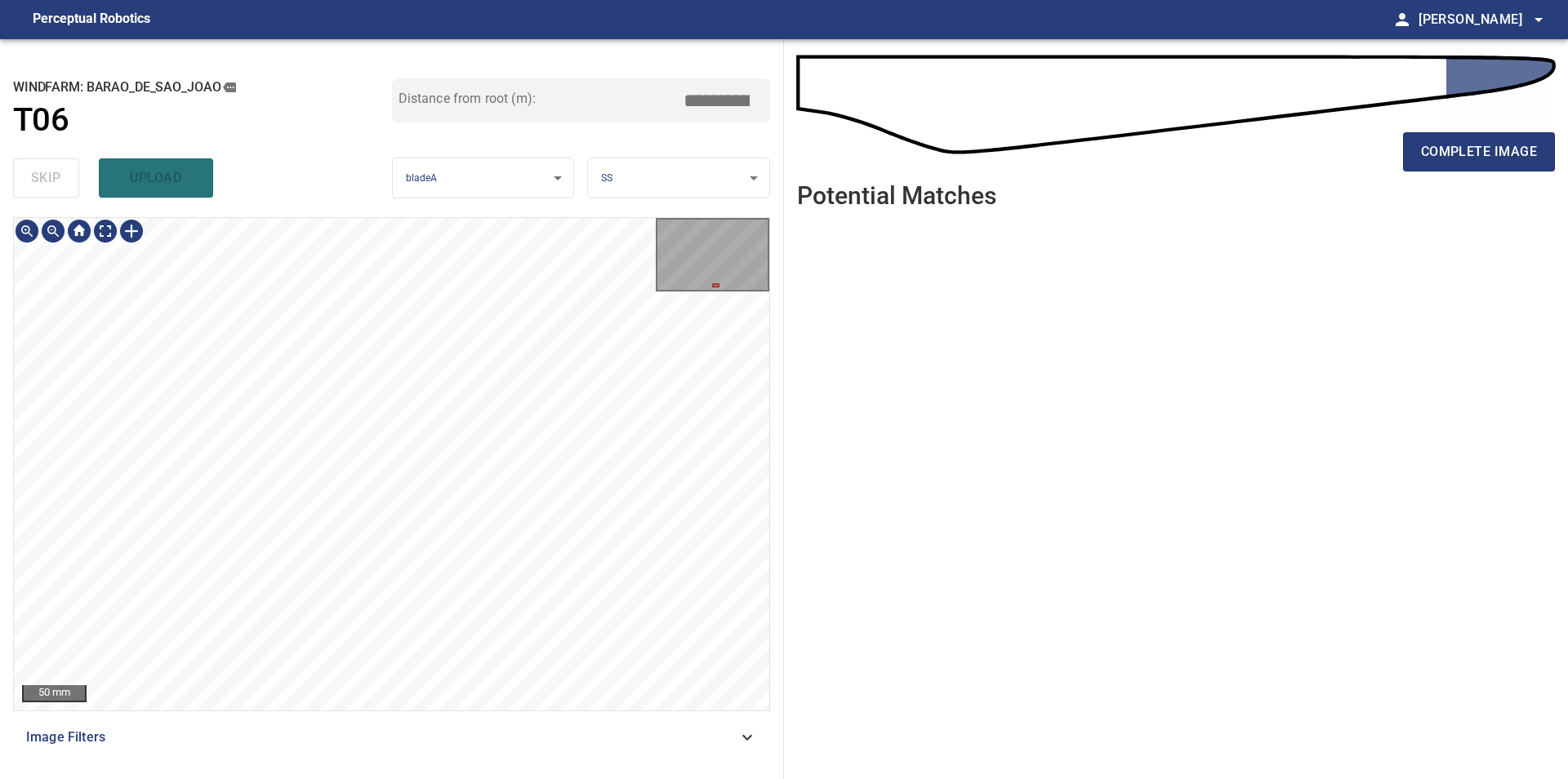
click at [213, 211] on div "**********" at bounding box center [391, 409] width 784 height 740
click at [469, 734] on div "50 mm Image Filters" at bounding box center [391, 491] width 757 height 548
click at [881, 489] on div "**********" at bounding box center [784, 409] width 1568 height 740
click at [484, 756] on div "50 mm Image Filters" at bounding box center [391, 491] width 757 height 548
click at [780, 406] on div "**********" at bounding box center [391, 409] width 784 height 740
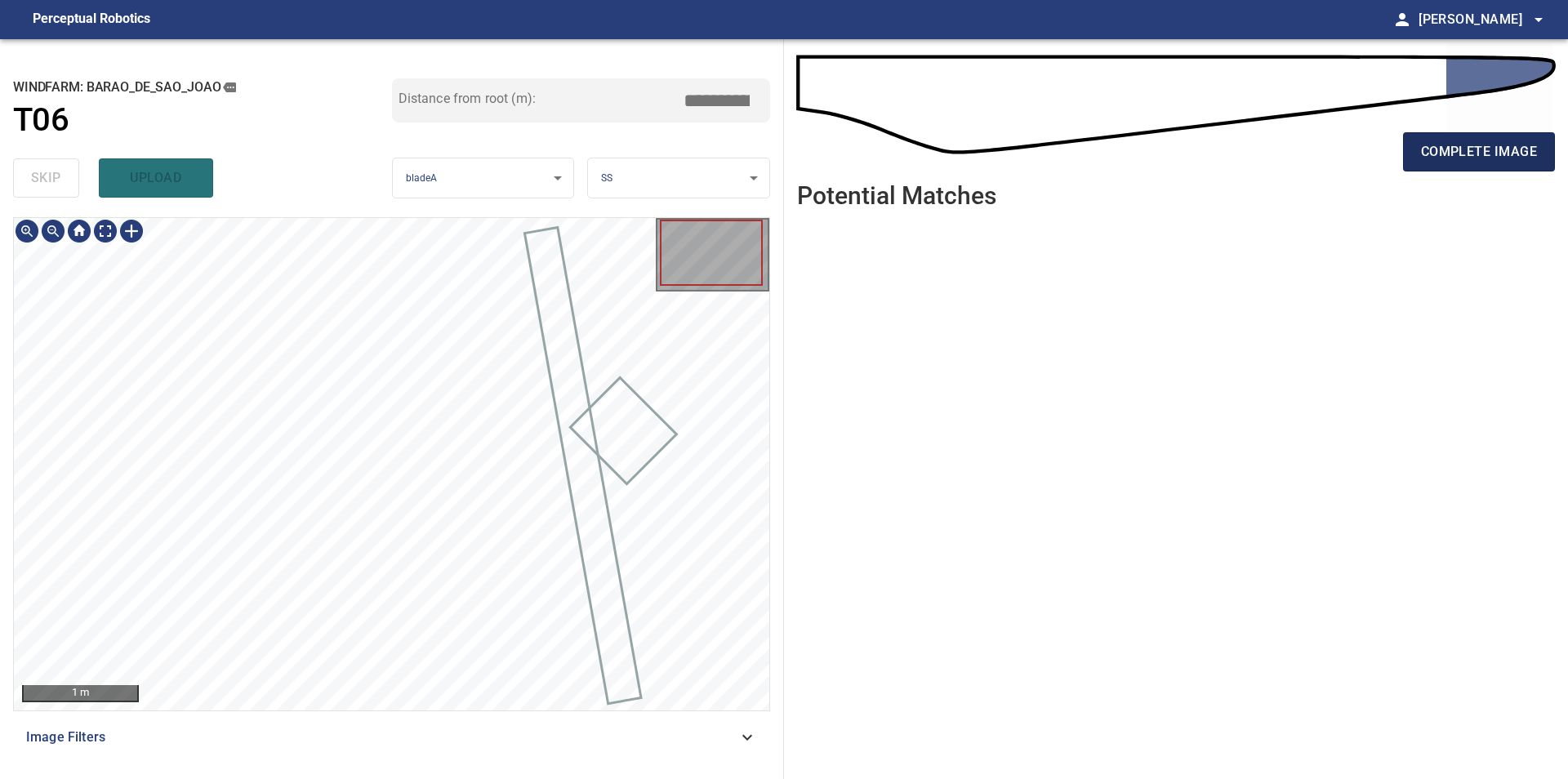
click at [1457, 157] on span "complete image" at bounding box center [1478, 151] width 116 height 23
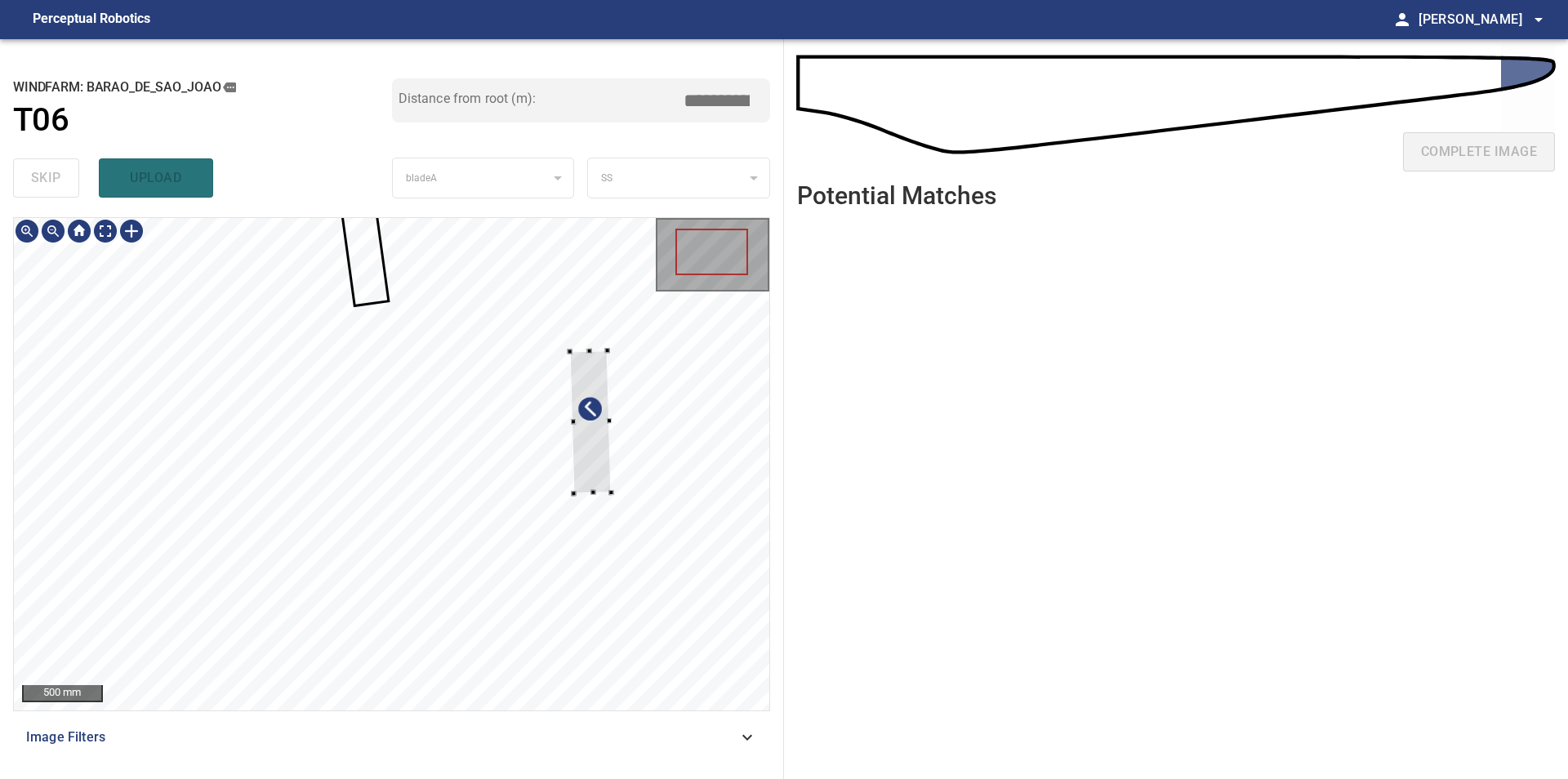
click at [705, 447] on div at bounding box center [391, 464] width 755 height 493
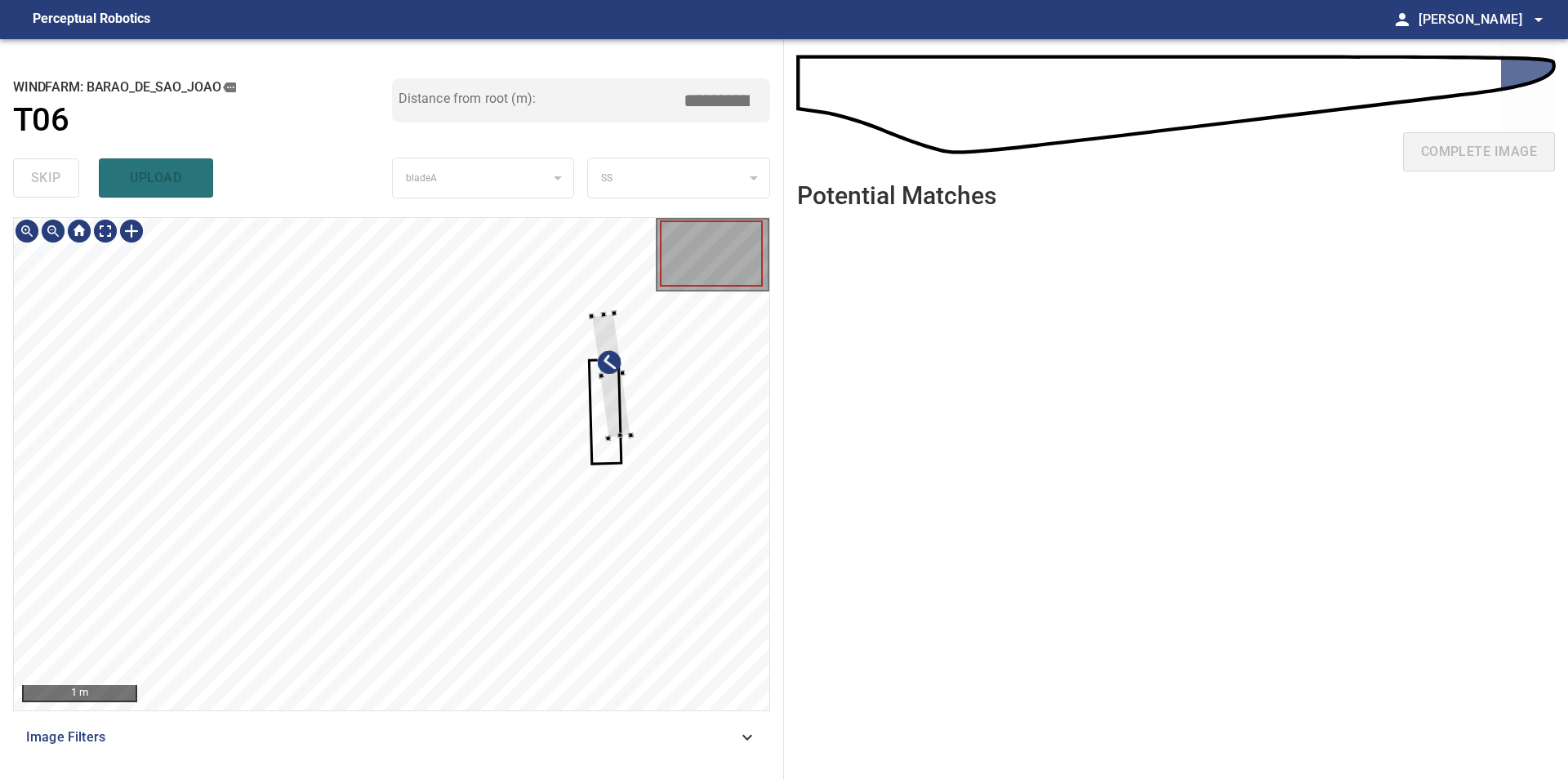
click at [663, 413] on div at bounding box center [391, 464] width 755 height 493
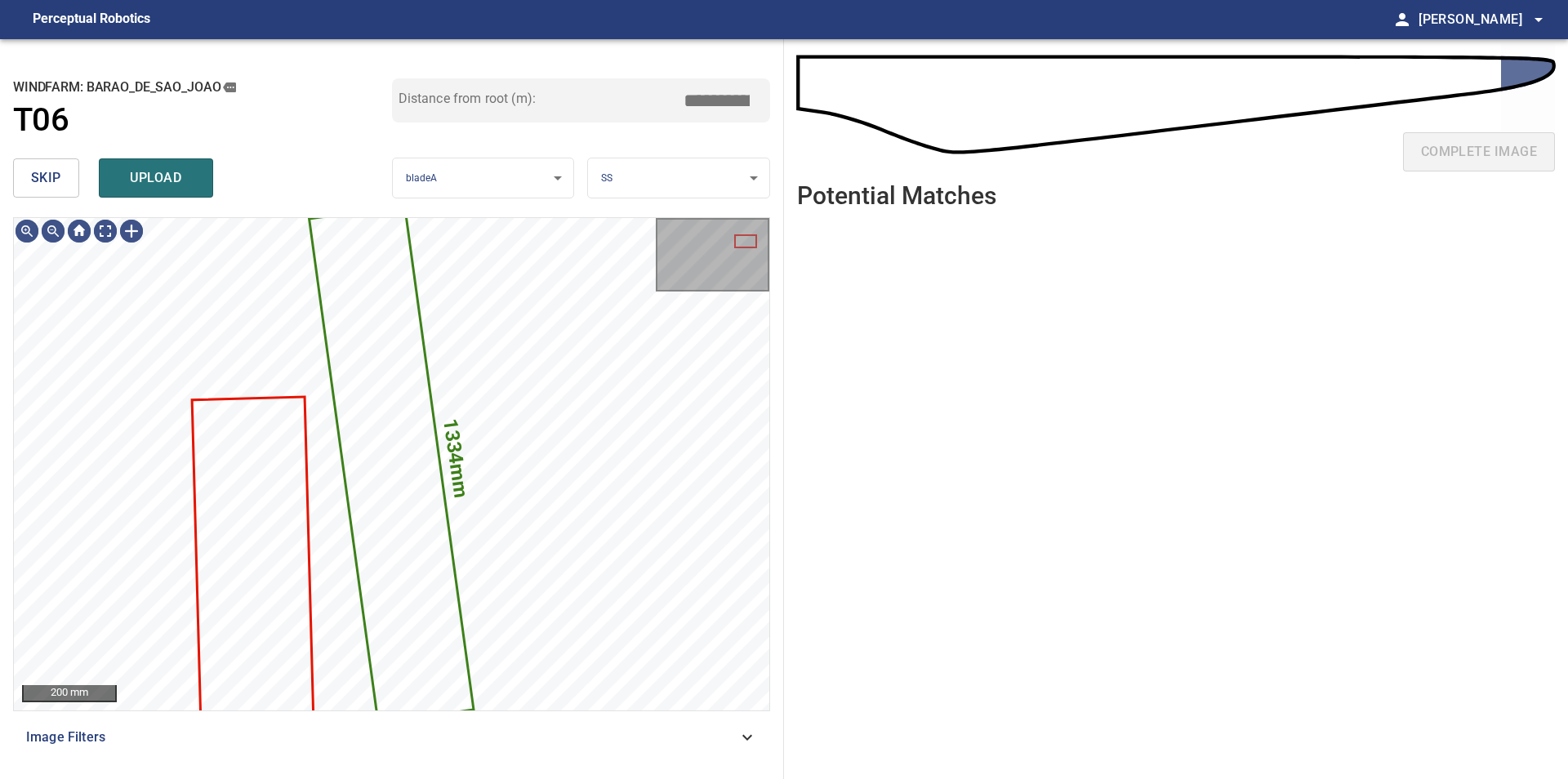
click at [80, 189] on div "skip upload" at bounding box center [202, 177] width 379 height 52
click at [60, 190] on span "skip" at bounding box center [46, 178] width 30 height 23
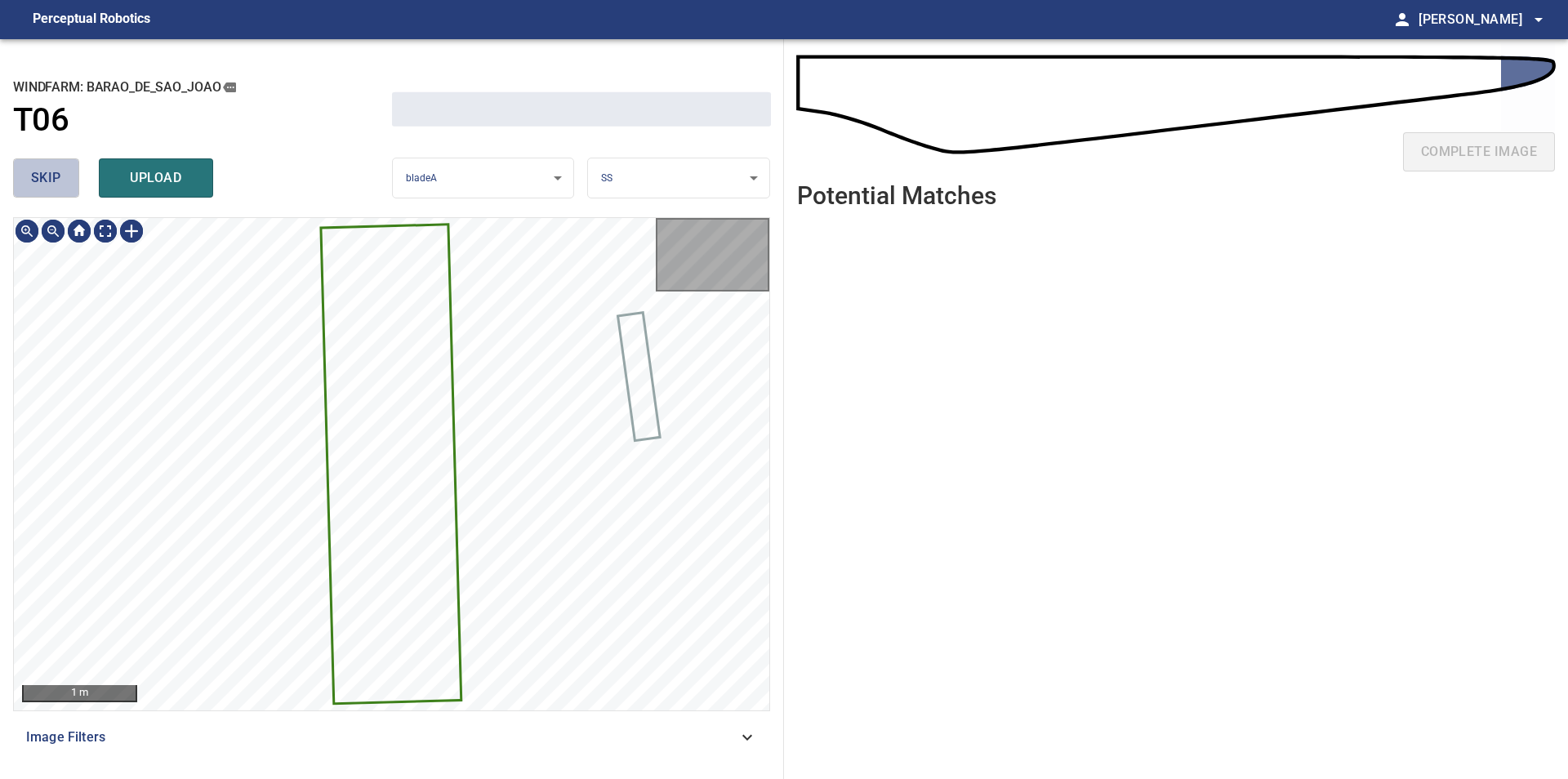
click at [60, 190] on span "skip" at bounding box center [46, 178] width 30 height 23
click at [60, 190] on div "skip upload" at bounding box center [202, 177] width 379 height 52
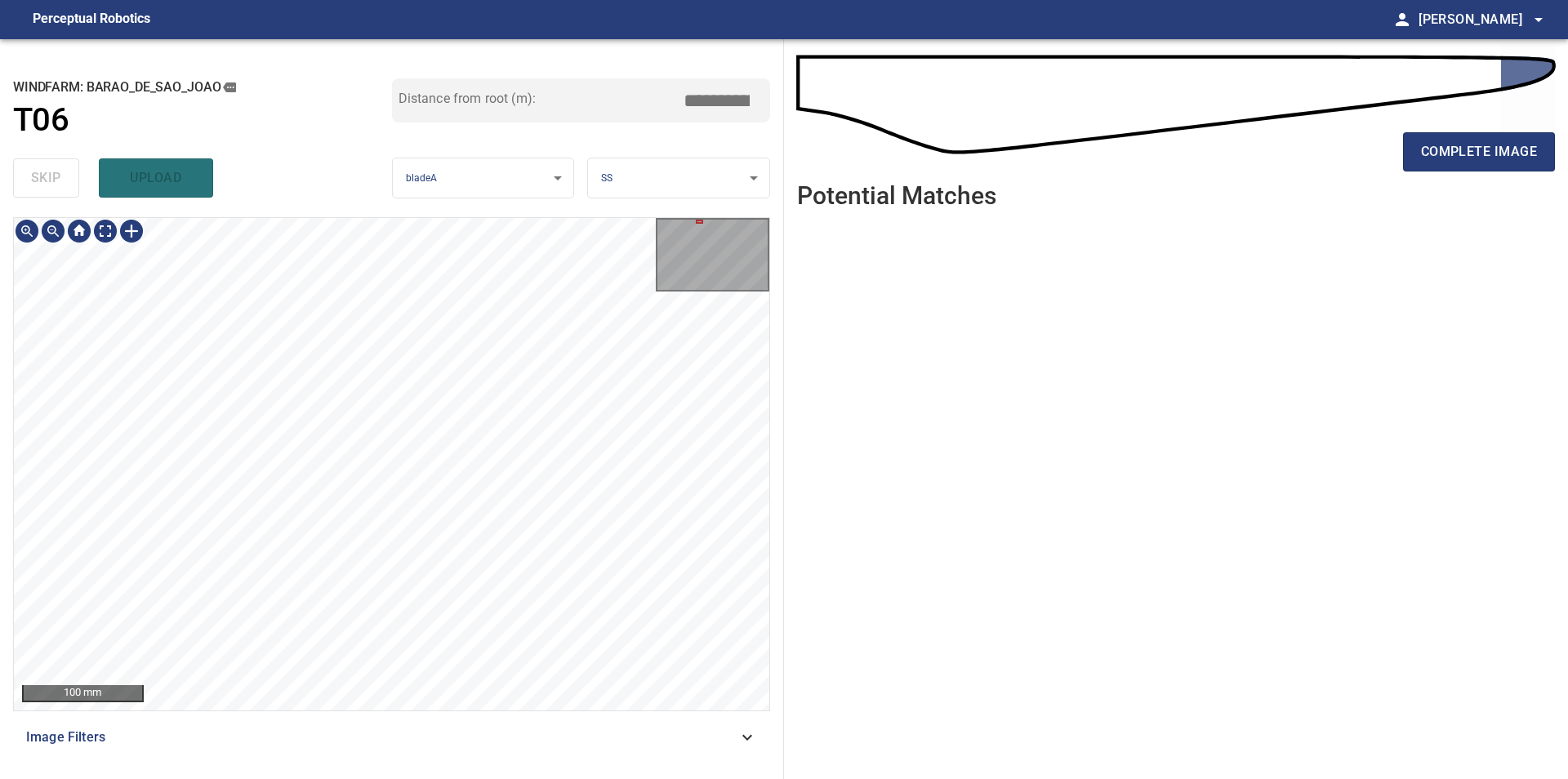
click at [388, 218] on div "100 mm" at bounding box center [391, 464] width 757 height 494
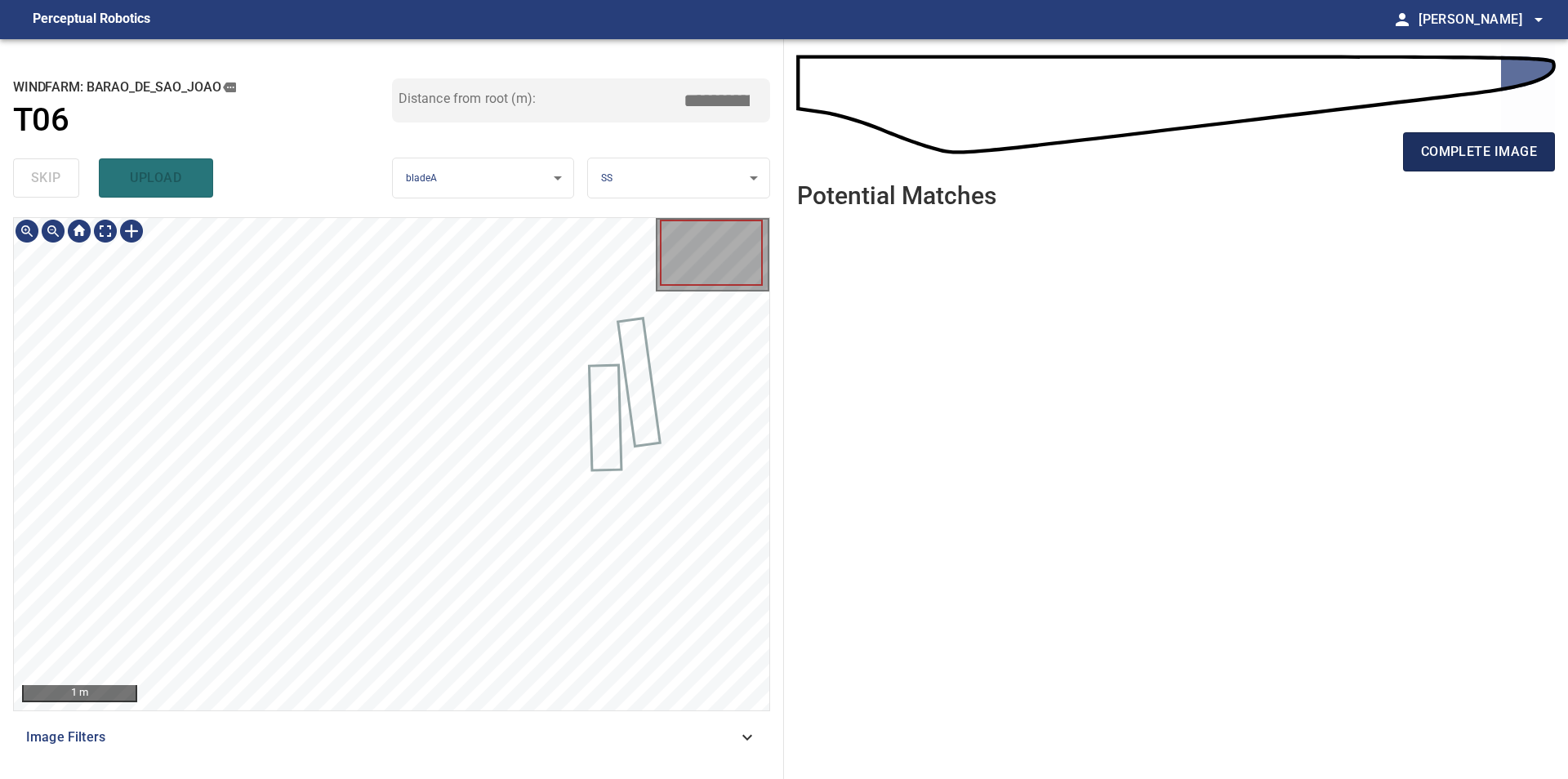
click at [1476, 151] on span "complete image" at bounding box center [1478, 151] width 116 height 23
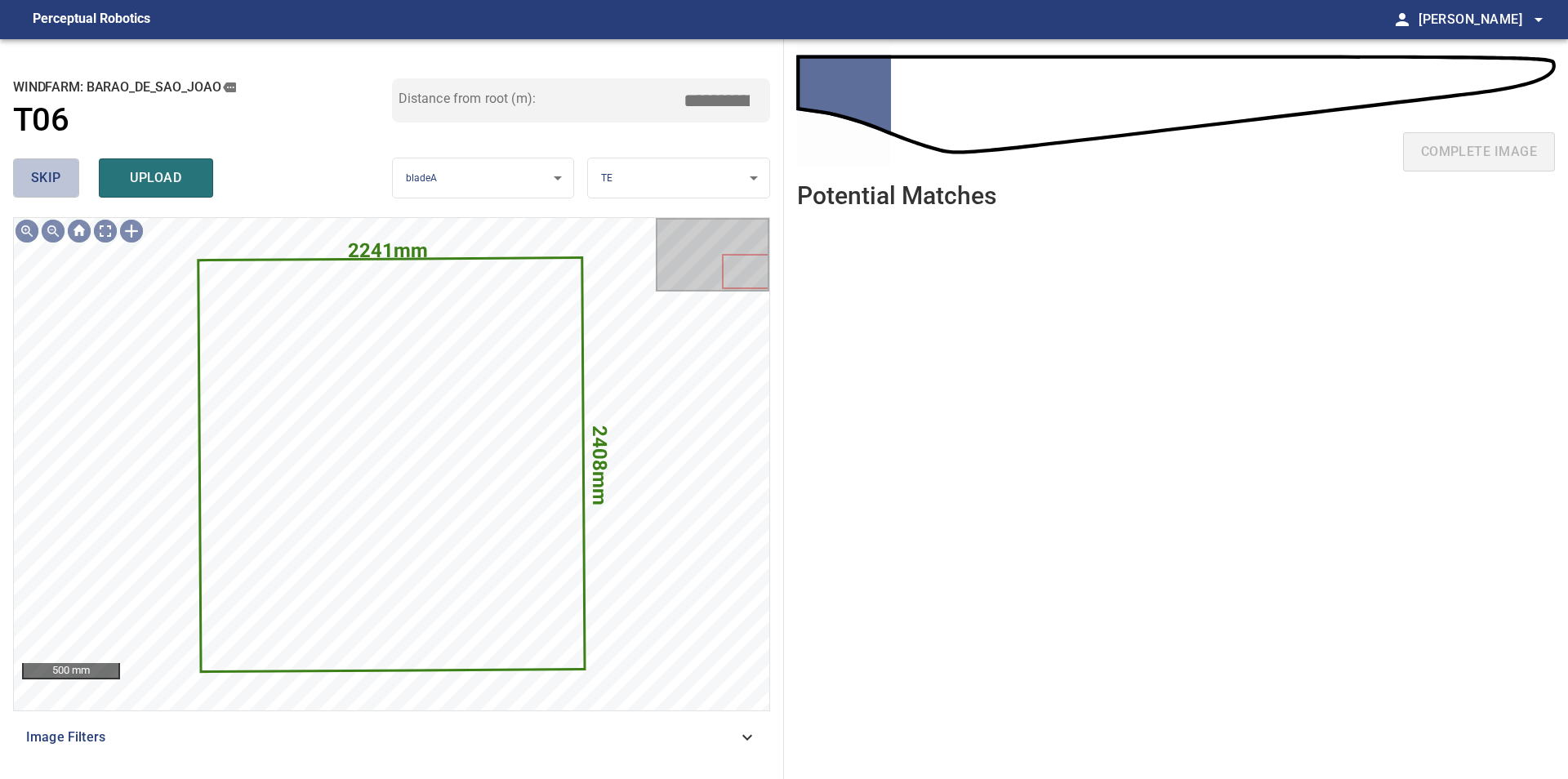
click at [47, 192] on button "skip" at bounding box center [46, 178] width 67 height 39
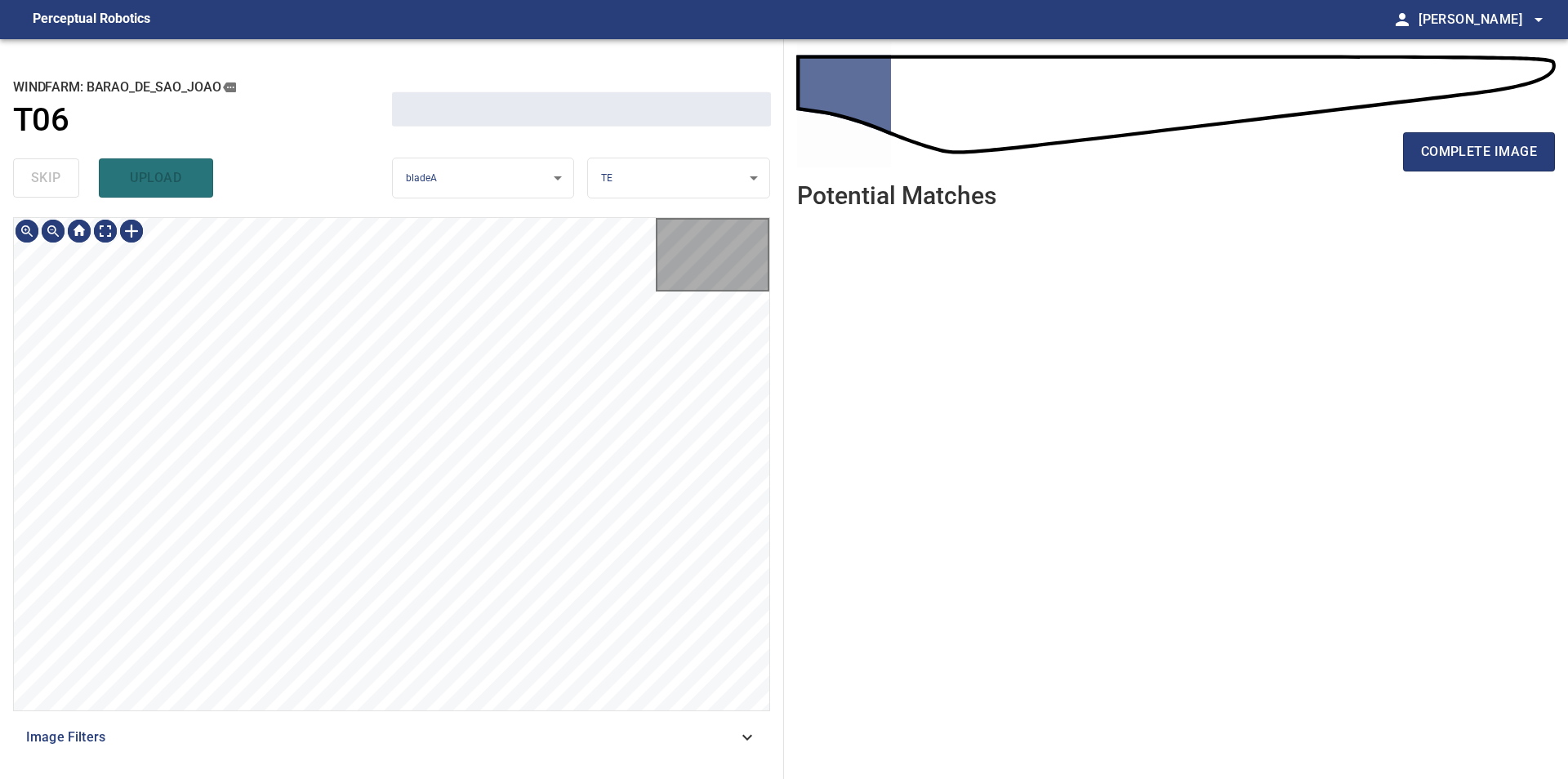
click at [47, 192] on div "skip upload" at bounding box center [202, 177] width 379 height 52
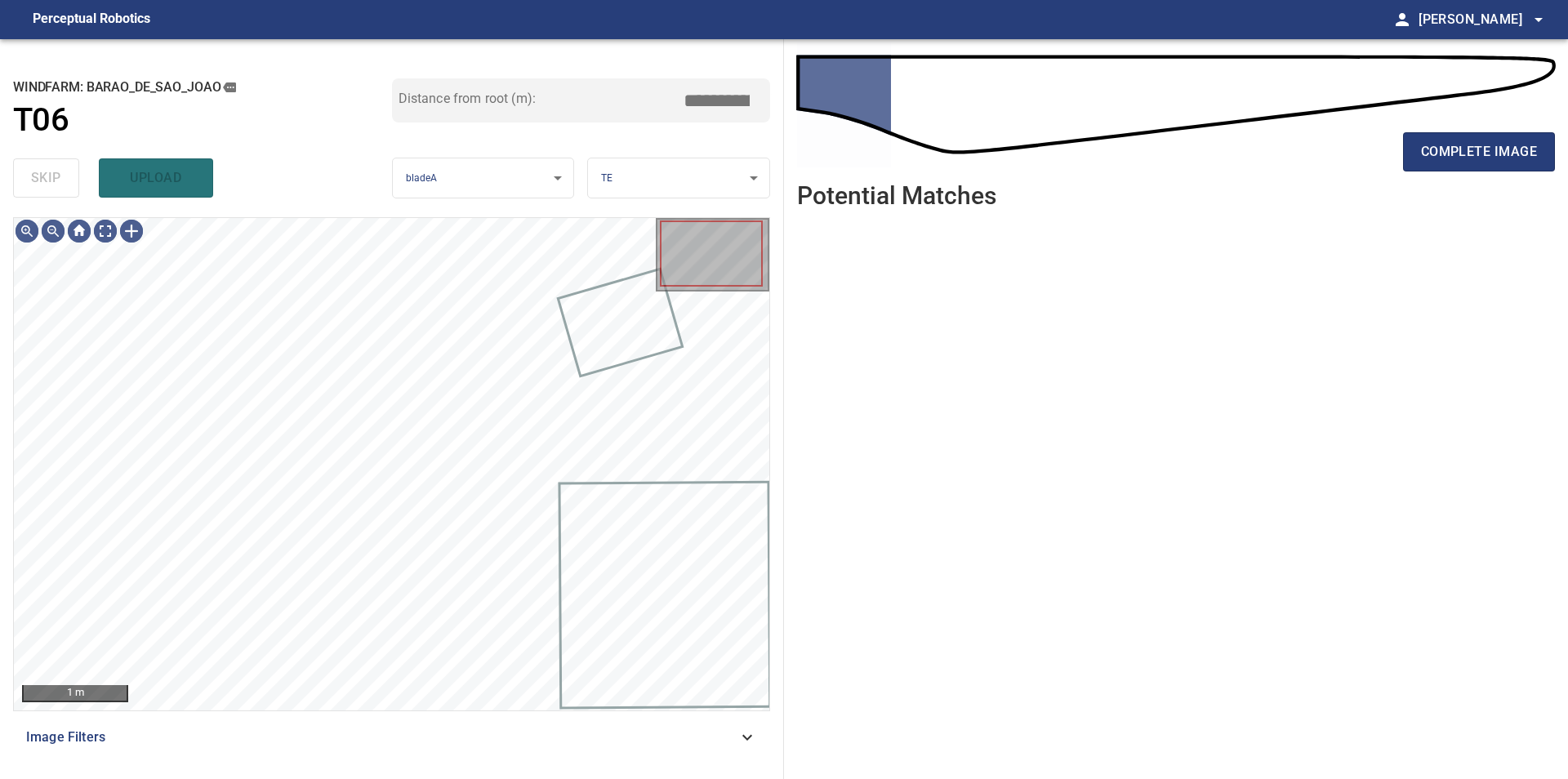
click at [47, 192] on div "skip upload" at bounding box center [202, 177] width 379 height 52
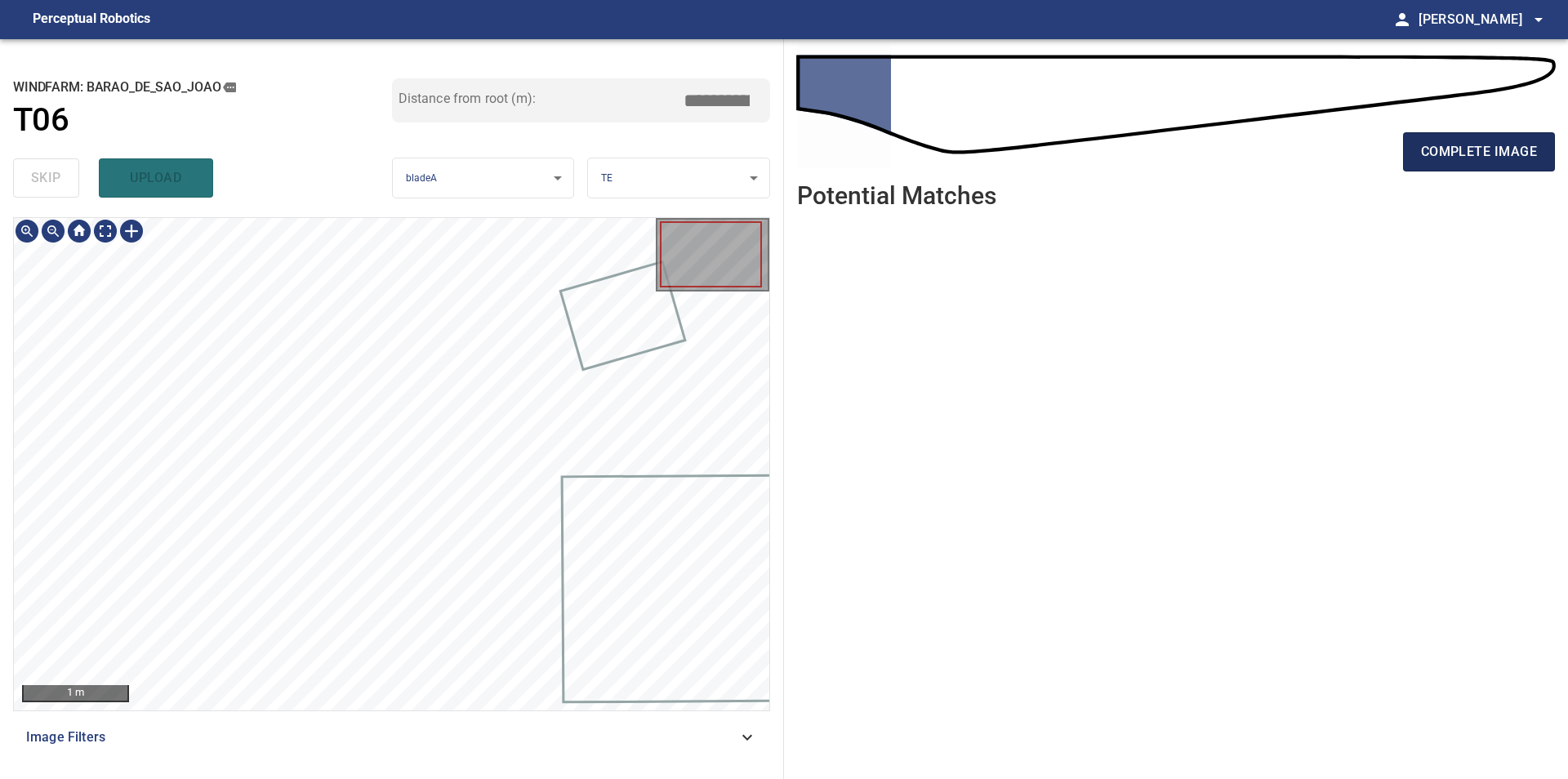
click at [1497, 144] on span "complete image" at bounding box center [1478, 151] width 116 height 23
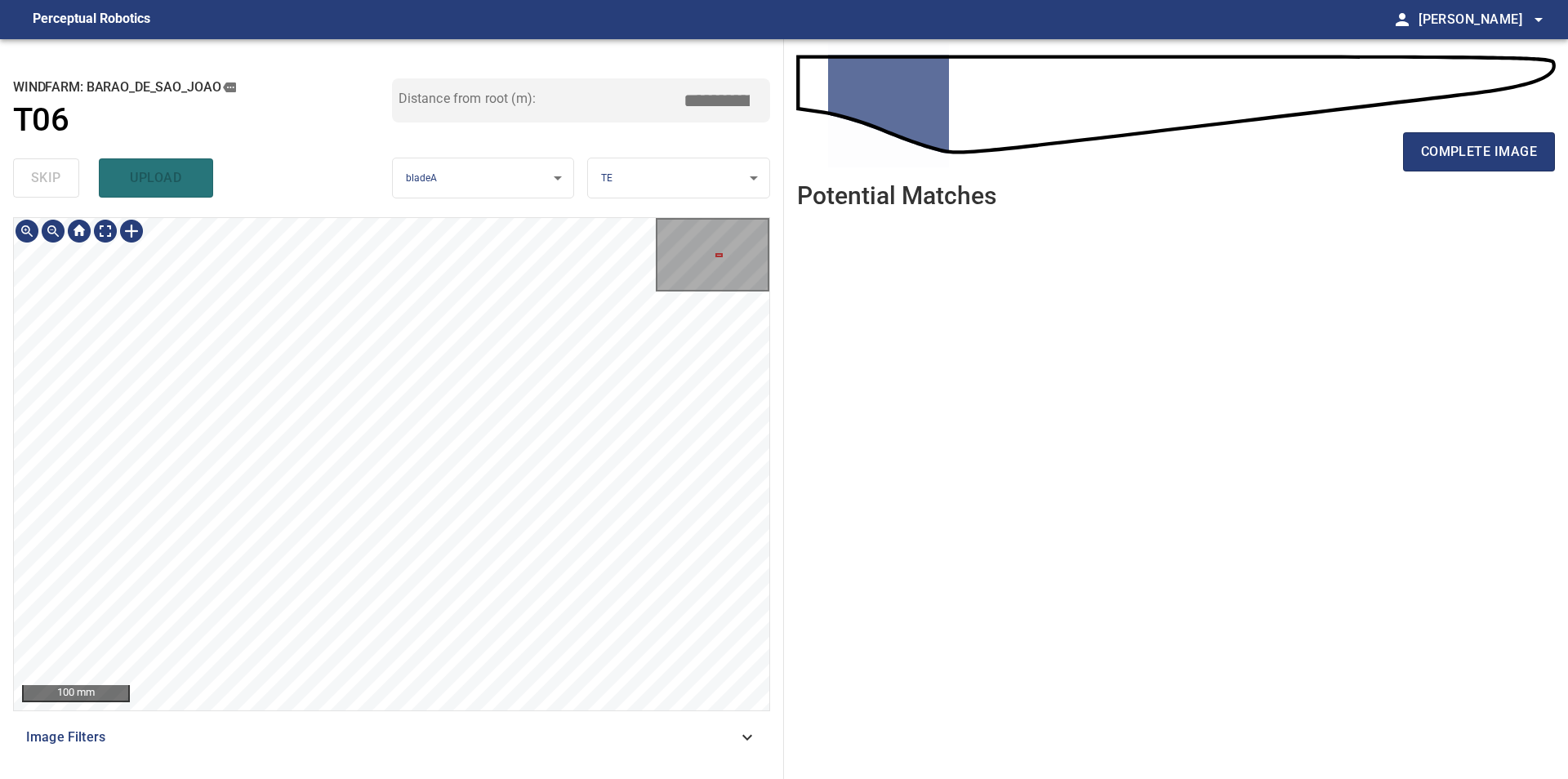
click at [662, 283] on div "100 mm" at bounding box center [391, 464] width 755 height 493
click at [712, 278] on div "100 mm" at bounding box center [391, 464] width 755 height 493
click at [704, 278] on div "100 mm" at bounding box center [391, 464] width 755 height 493
click at [1413, 140] on button "complete image" at bounding box center [1479, 151] width 151 height 39
click at [691, 288] on div "100 mm" at bounding box center [391, 464] width 755 height 493
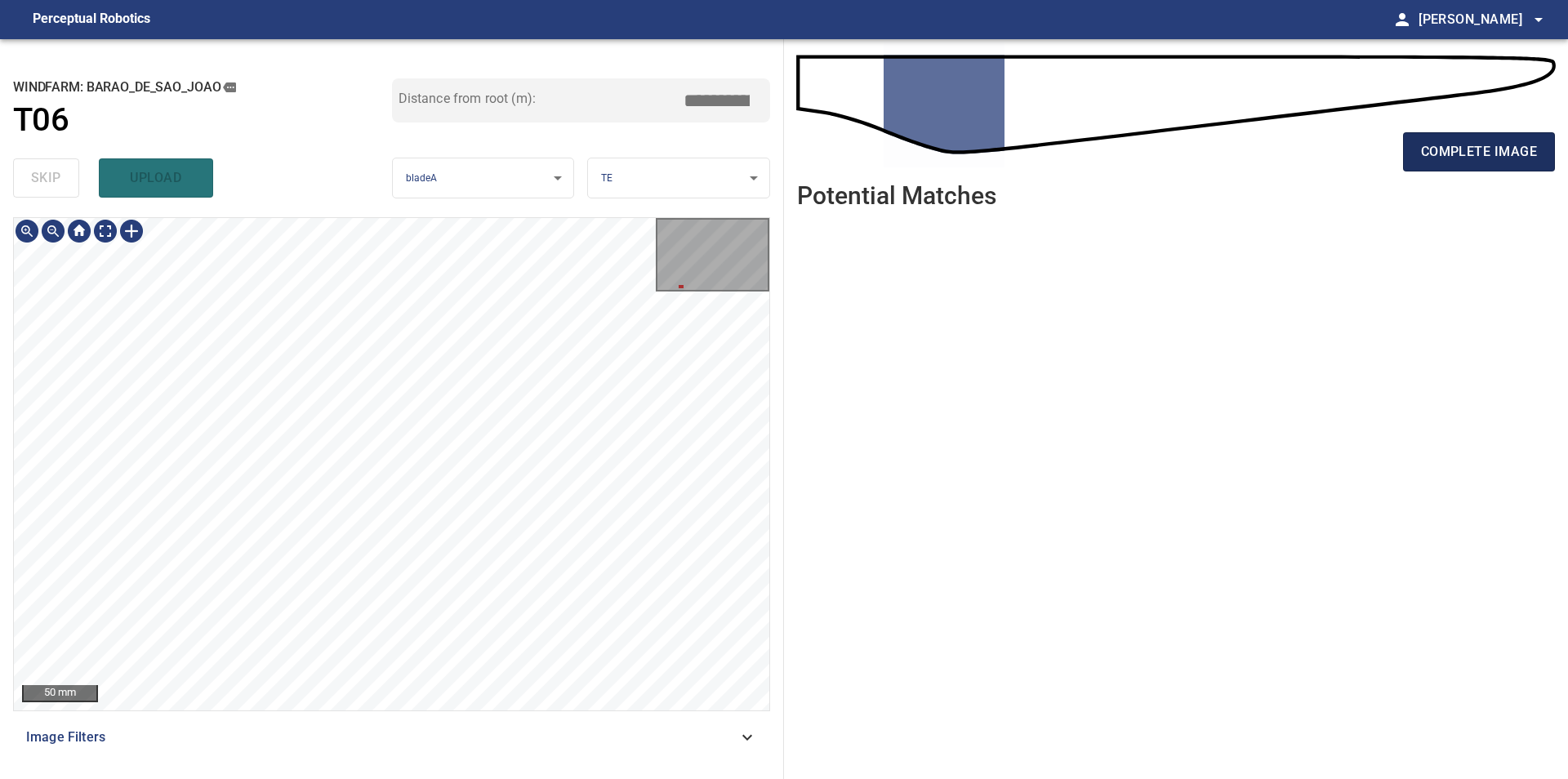
click at [1438, 150] on span "complete image" at bounding box center [1478, 151] width 116 height 23
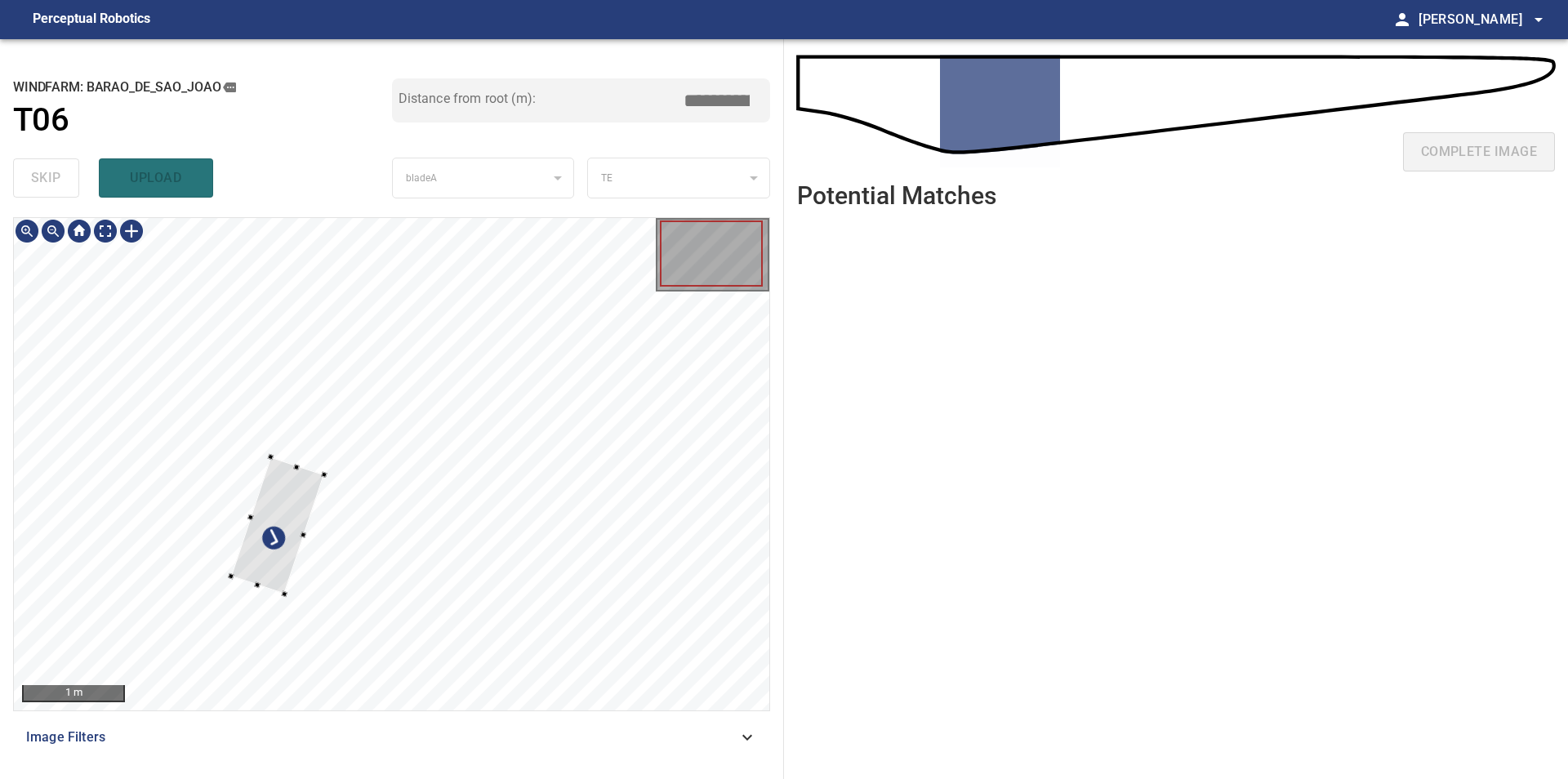
click at [154, 316] on div at bounding box center [391, 464] width 755 height 493
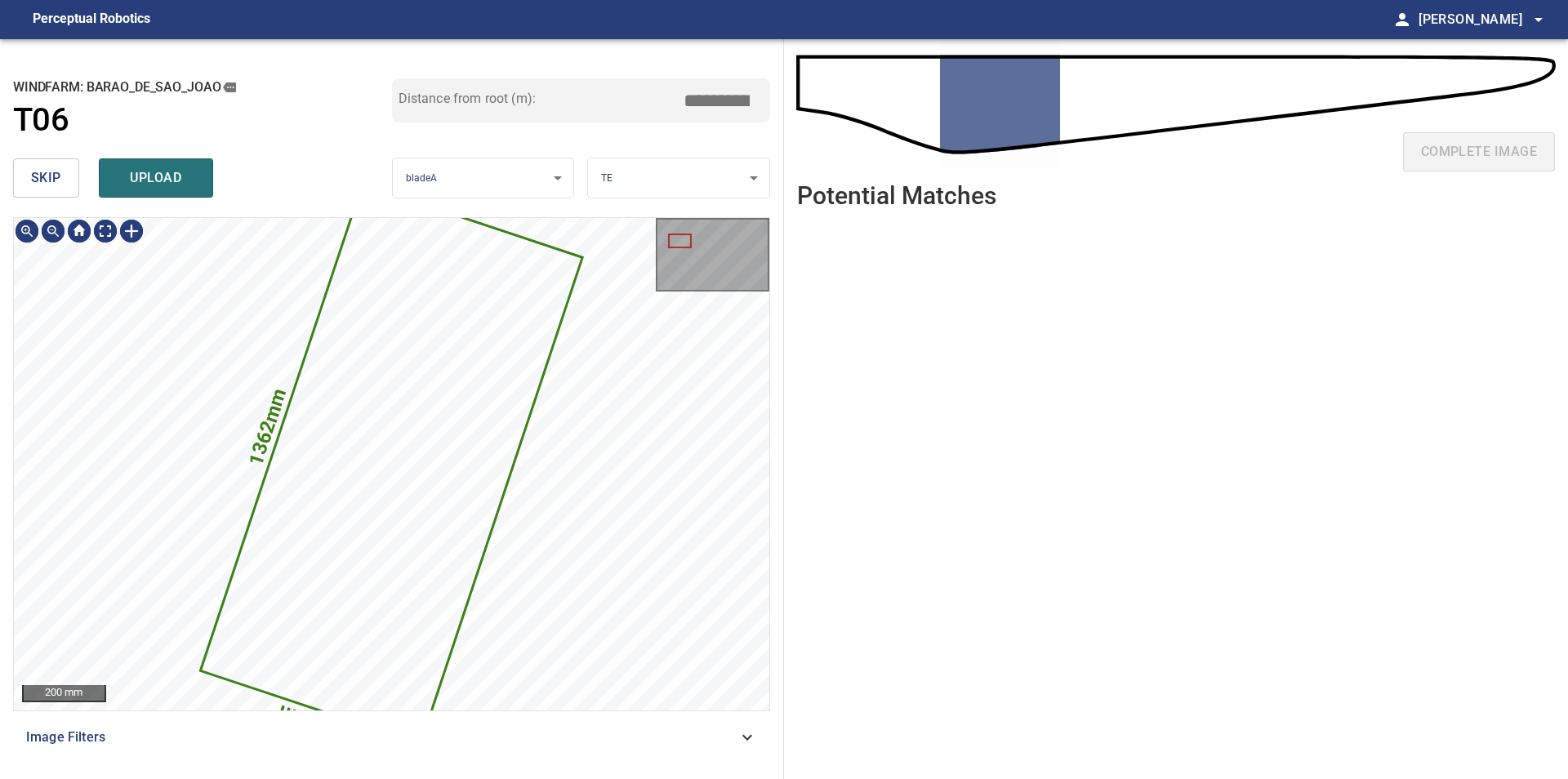
click at [45, 182] on span "skip" at bounding box center [46, 178] width 30 height 23
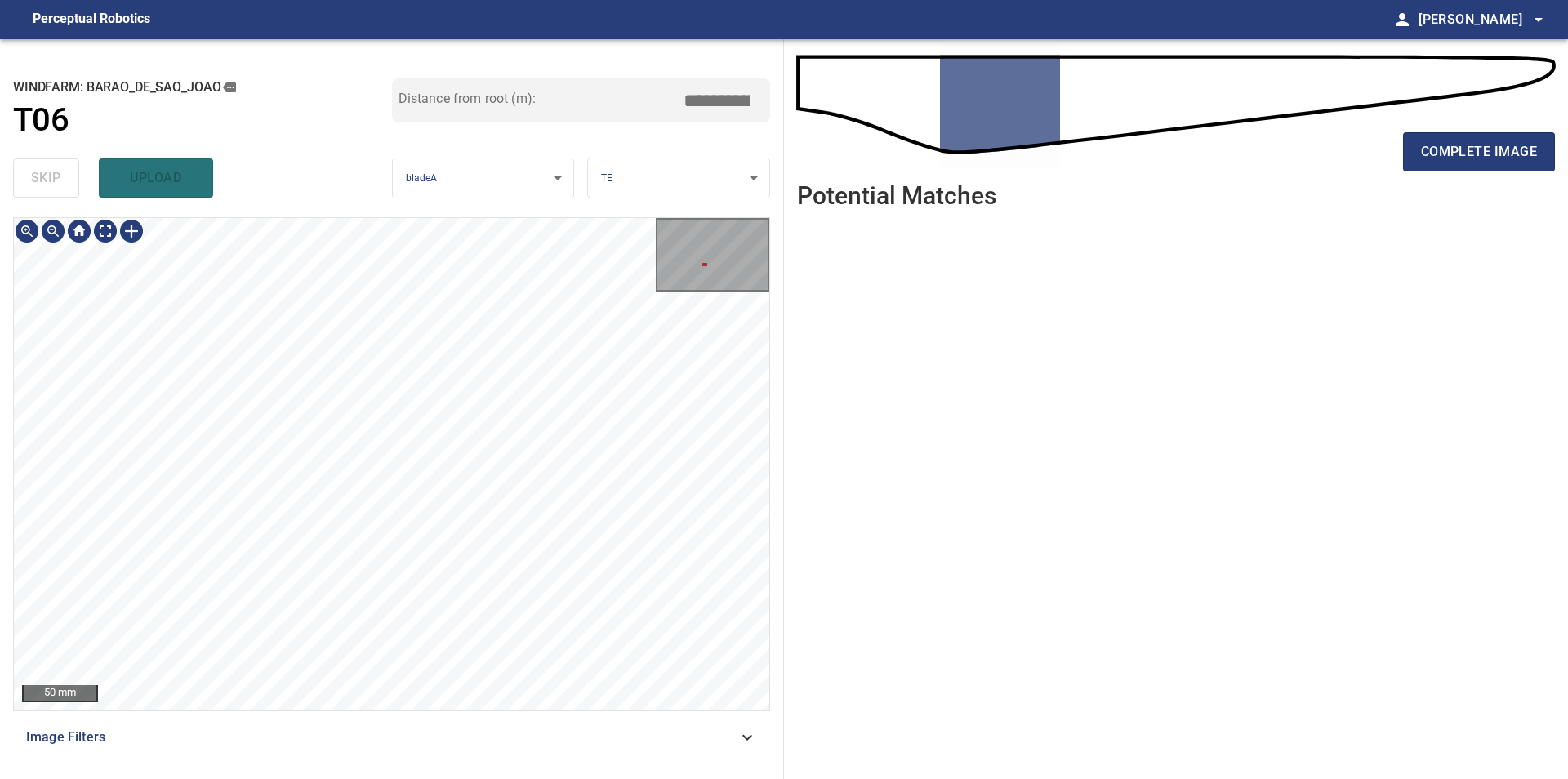
click at [813, 313] on div "**********" at bounding box center [784, 409] width 1568 height 740
click at [1067, 592] on ul at bounding box center [1176, 487] width 758 height 532
click at [1485, 155] on span "complete image" at bounding box center [1478, 151] width 116 height 23
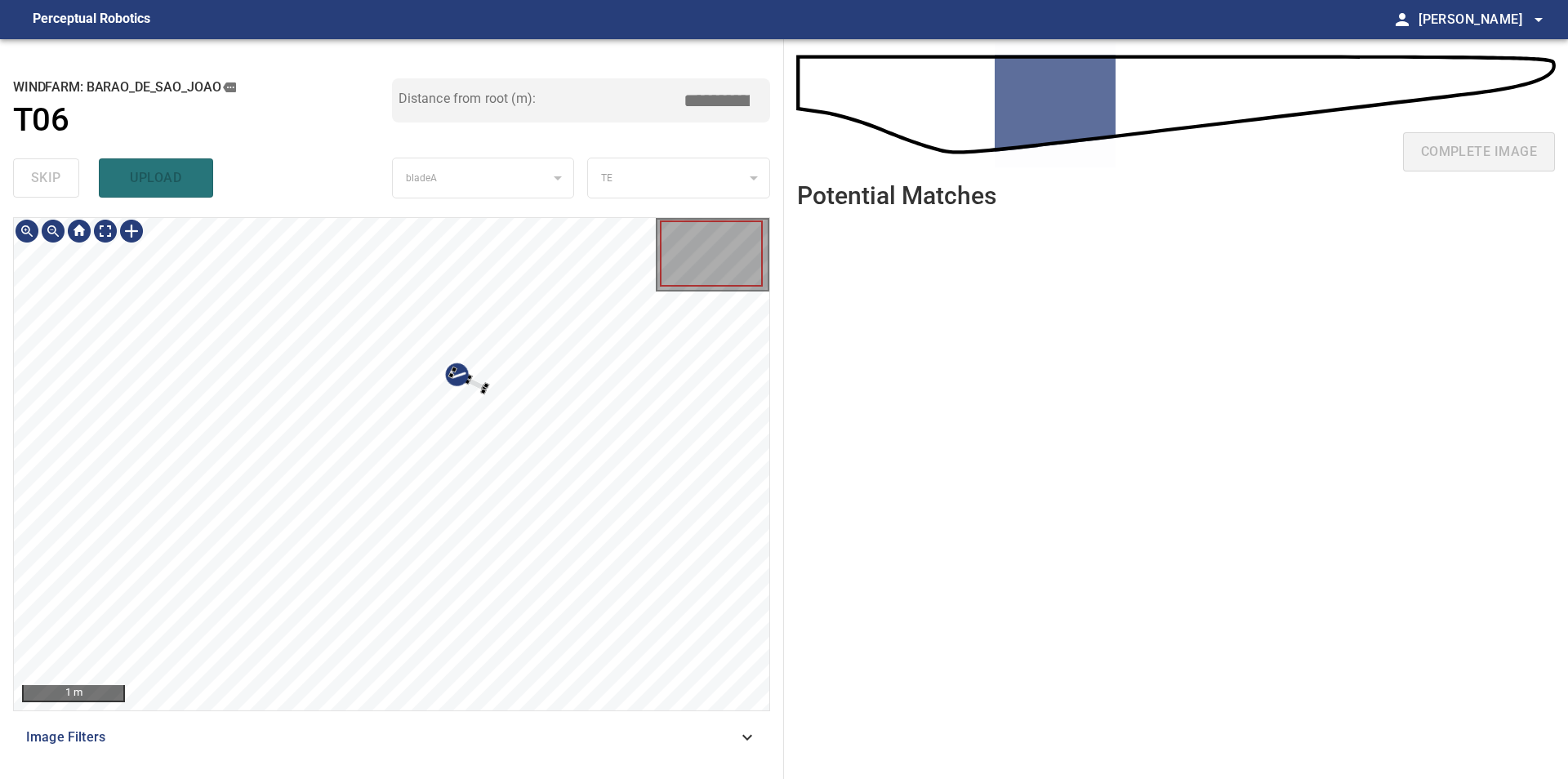
click at [627, 305] on div at bounding box center [391, 464] width 755 height 493
click at [12, 291] on div "**********" at bounding box center [391, 409] width 784 height 740
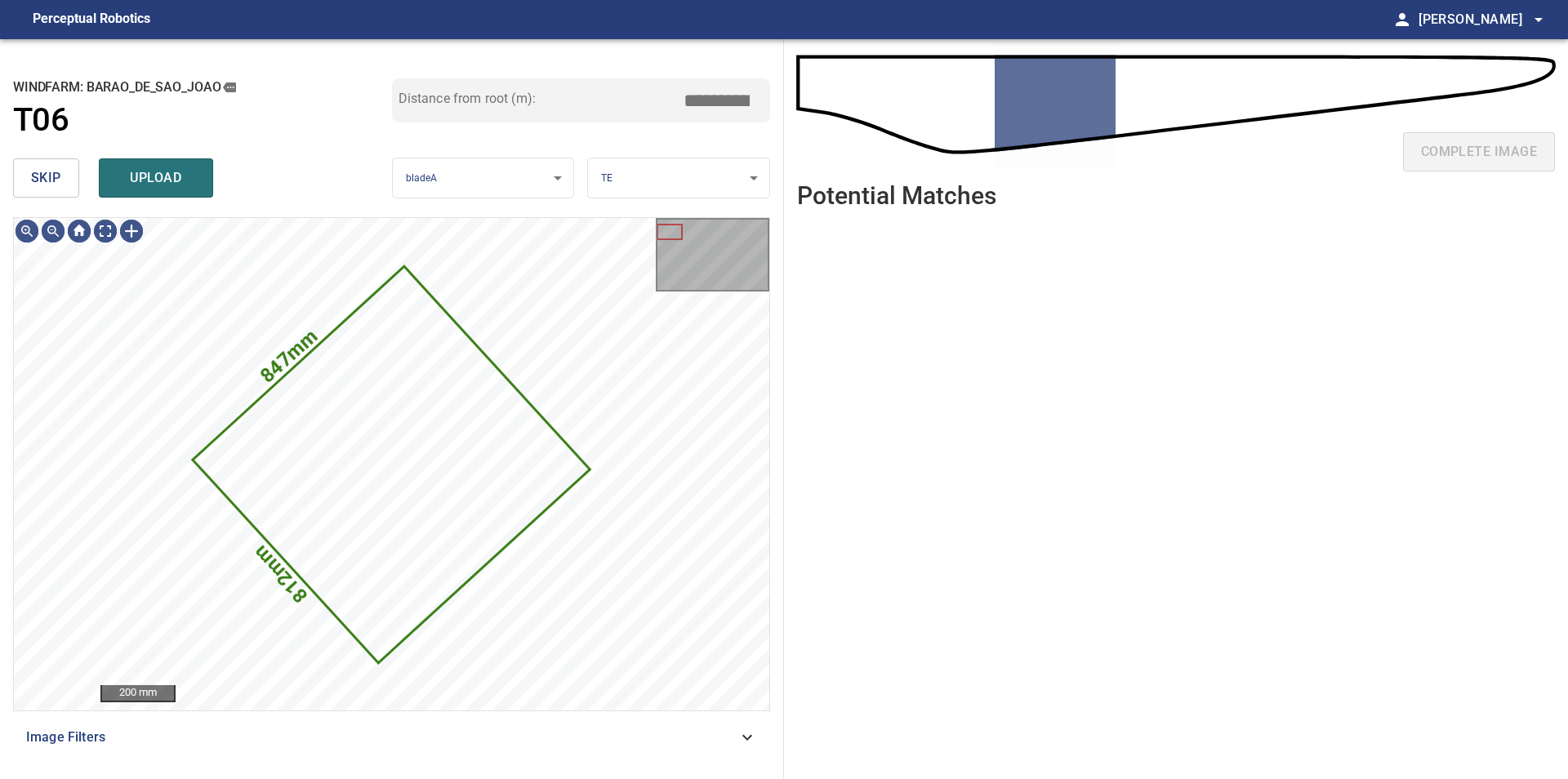
click at [52, 188] on span "skip" at bounding box center [46, 178] width 30 height 23
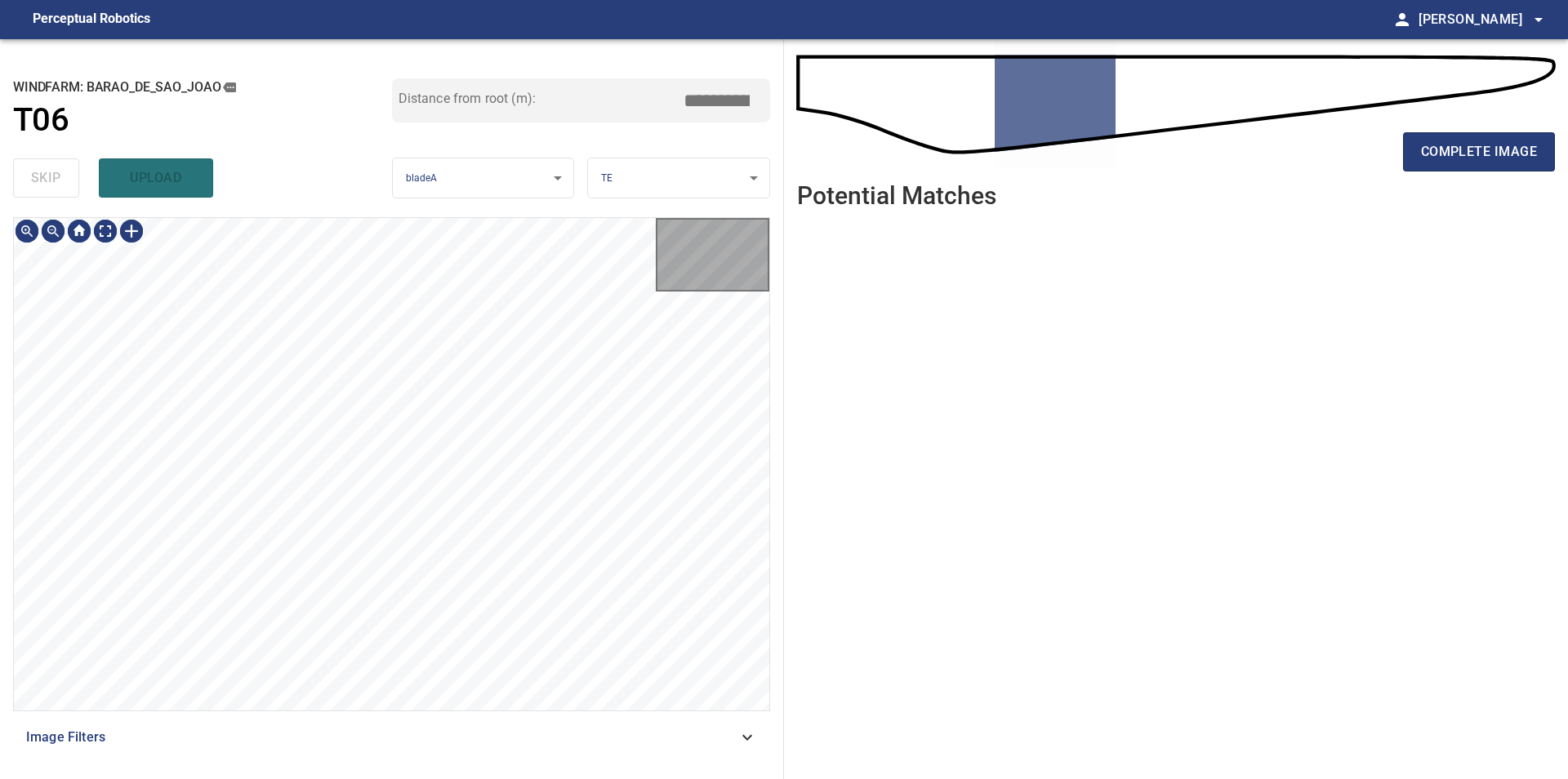
click at [52, 188] on div "skip upload" at bounding box center [202, 177] width 379 height 52
click at [661, 277] on div "100 mm" at bounding box center [391, 464] width 755 height 493
click at [1467, 142] on span "complete image" at bounding box center [1478, 151] width 116 height 23
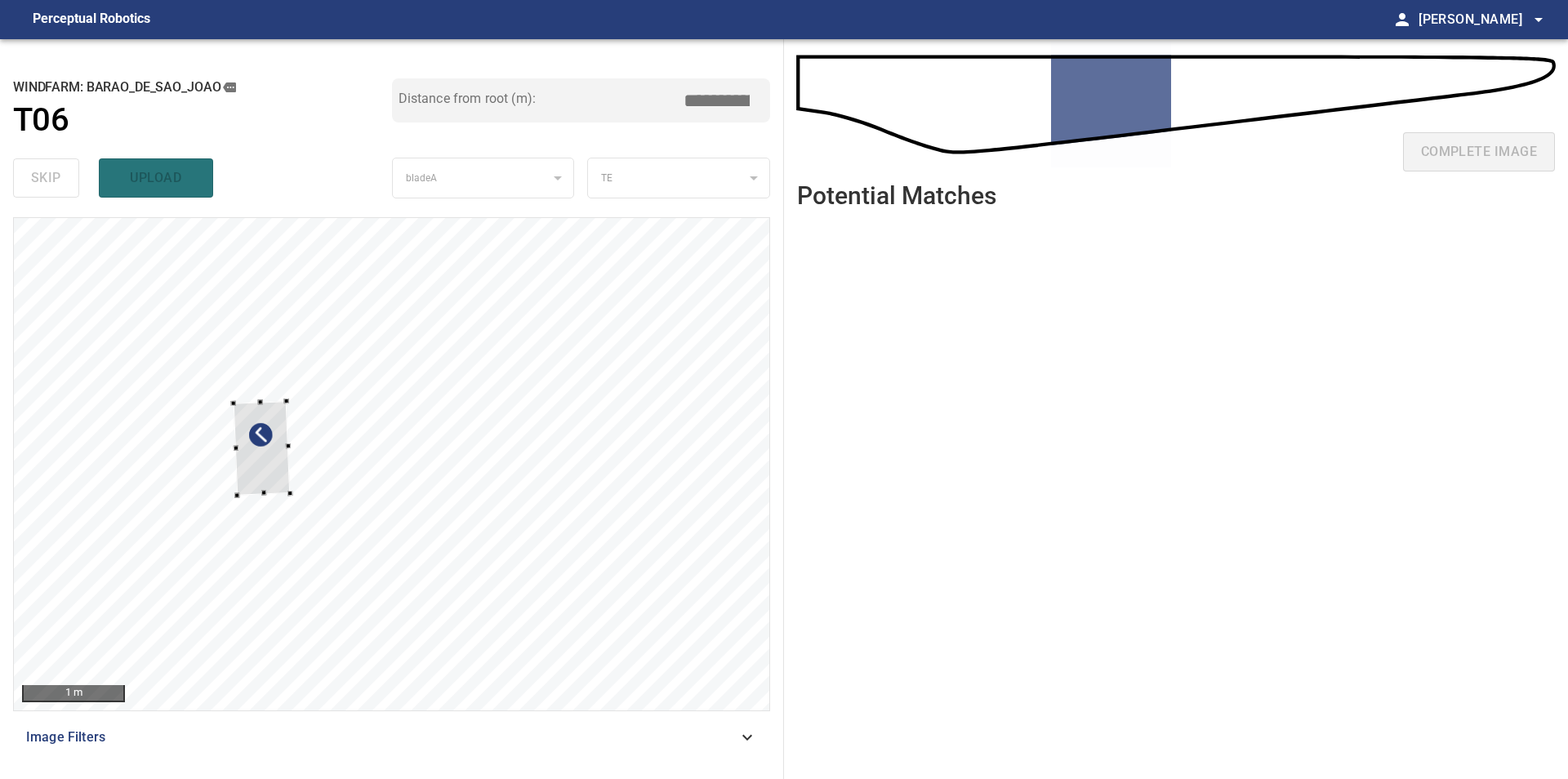
click at [264, 349] on div at bounding box center [391, 464] width 755 height 493
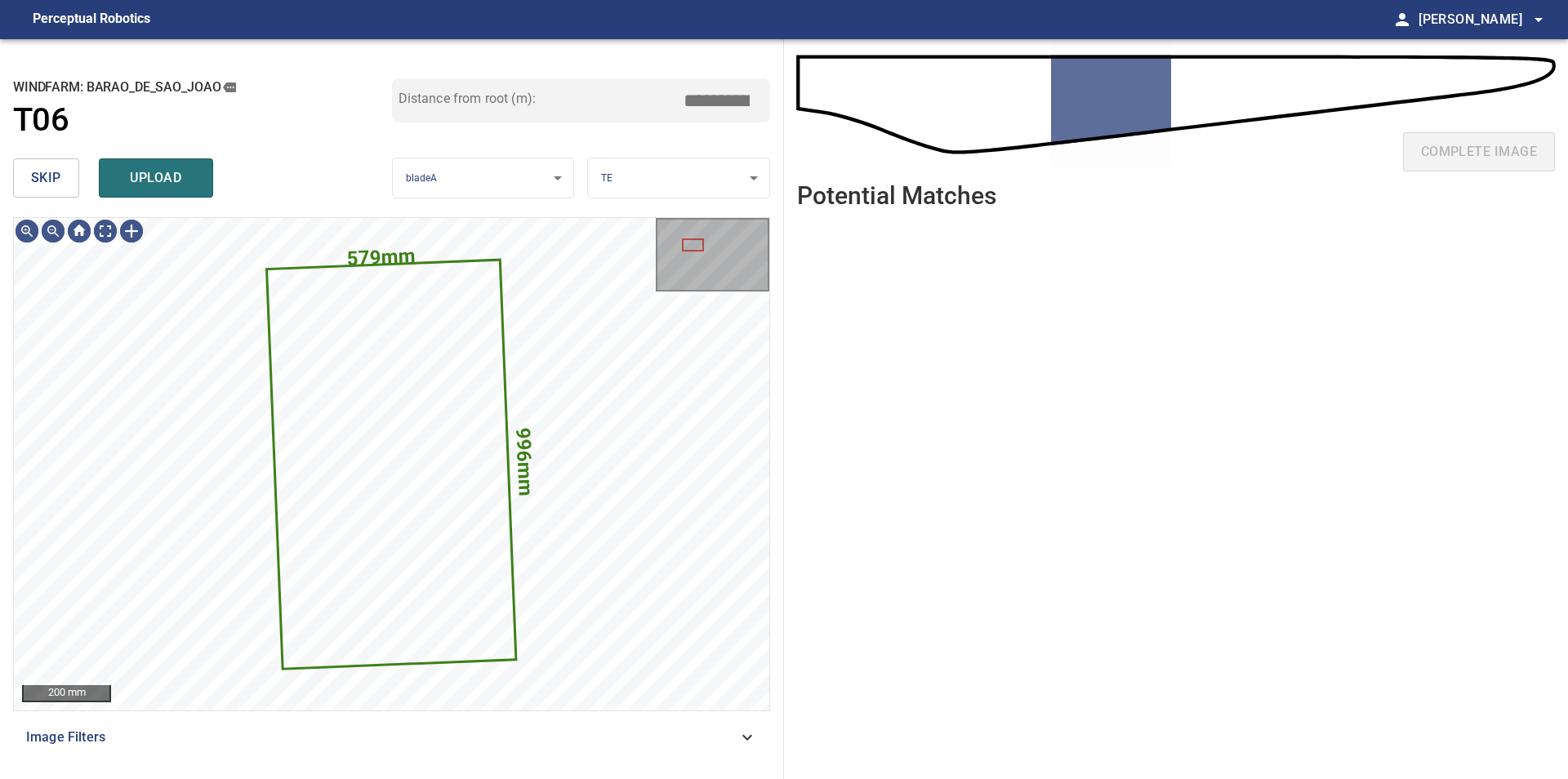
click at [43, 177] on span "skip" at bounding box center [46, 178] width 30 height 23
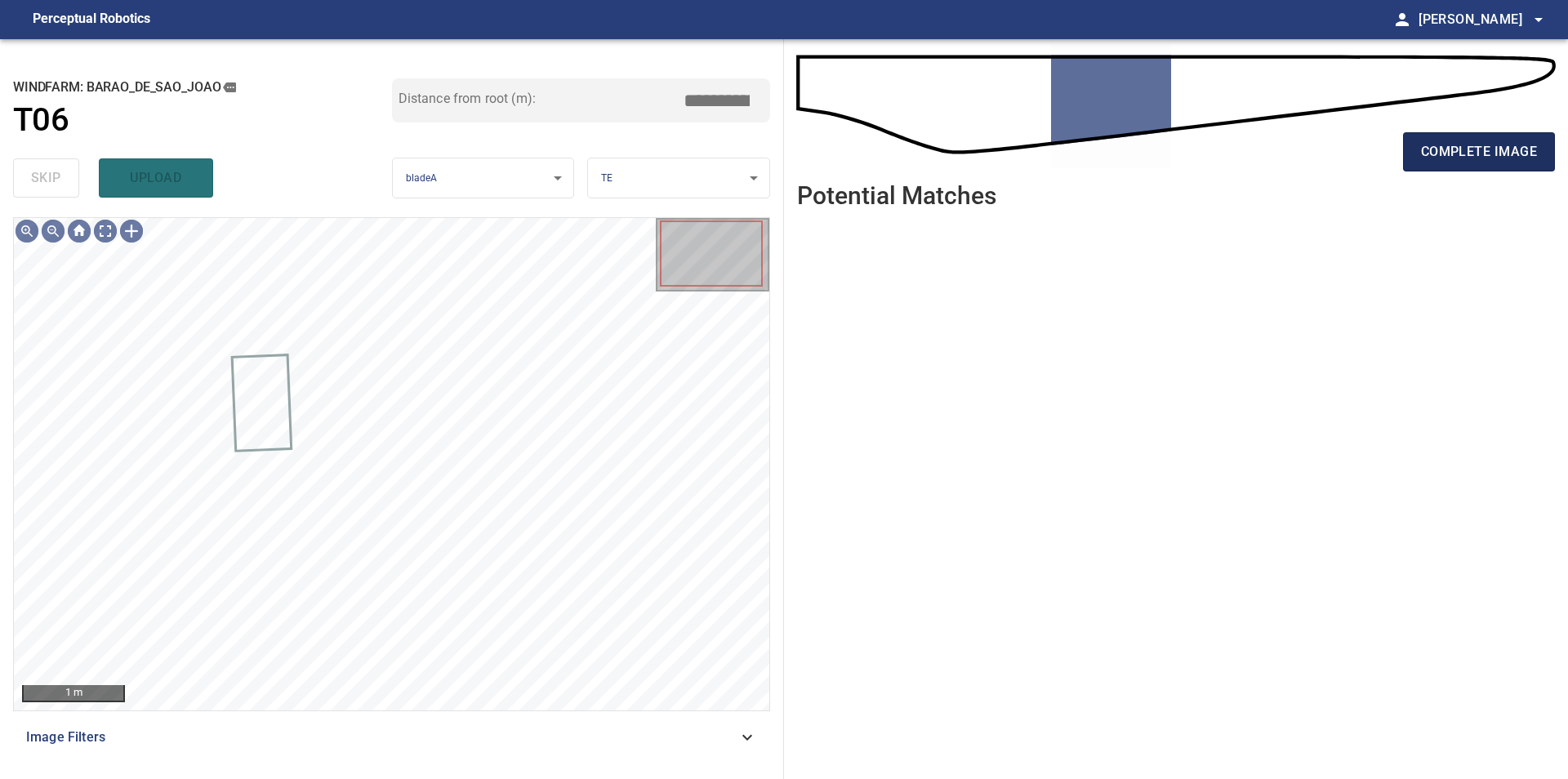
click at [1428, 143] on span "complete image" at bounding box center [1478, 151] width 116 height 23
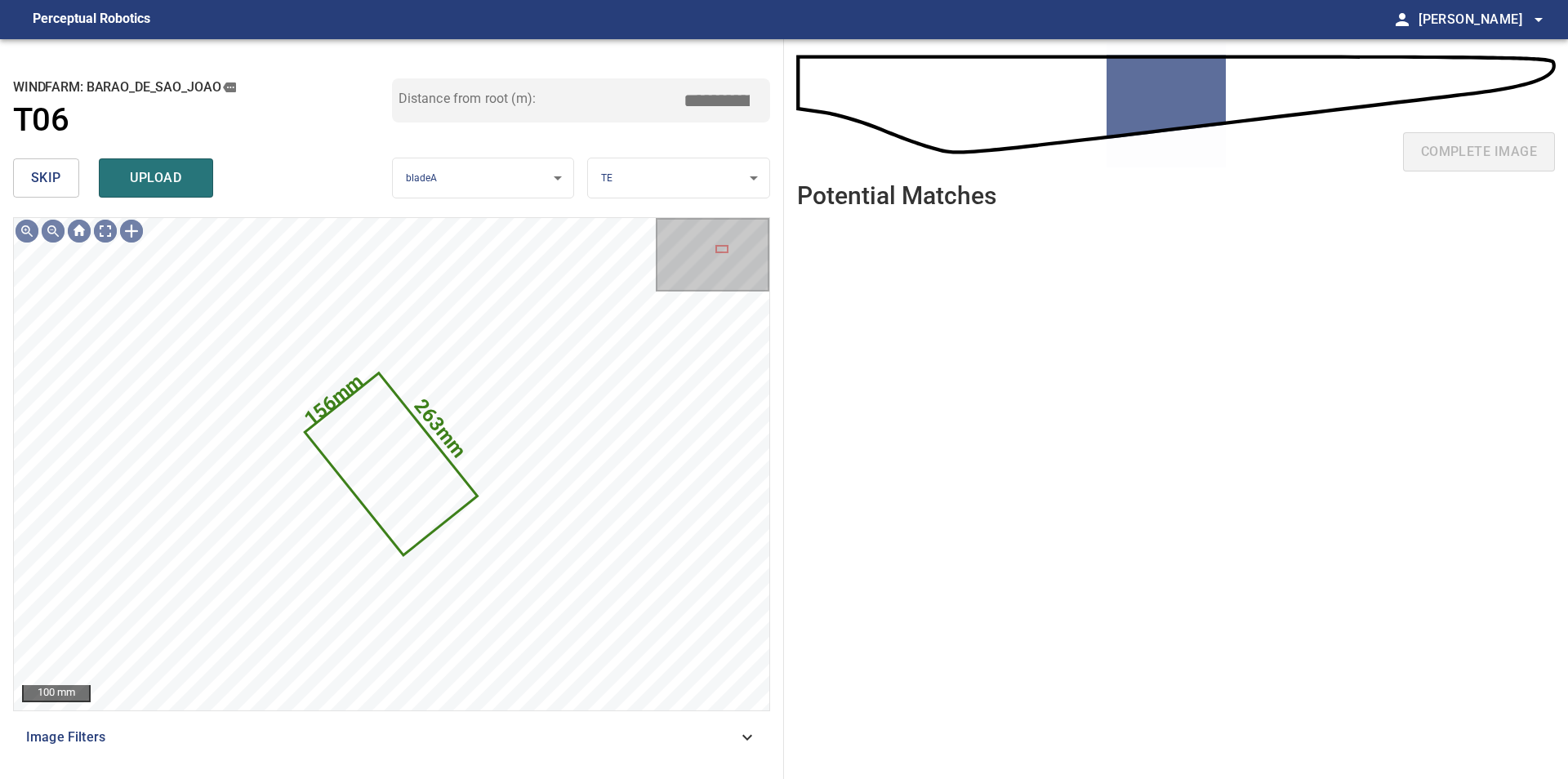
click at [35, 161] on button "skip" at bounding box center [46, 178] width 67 height 39
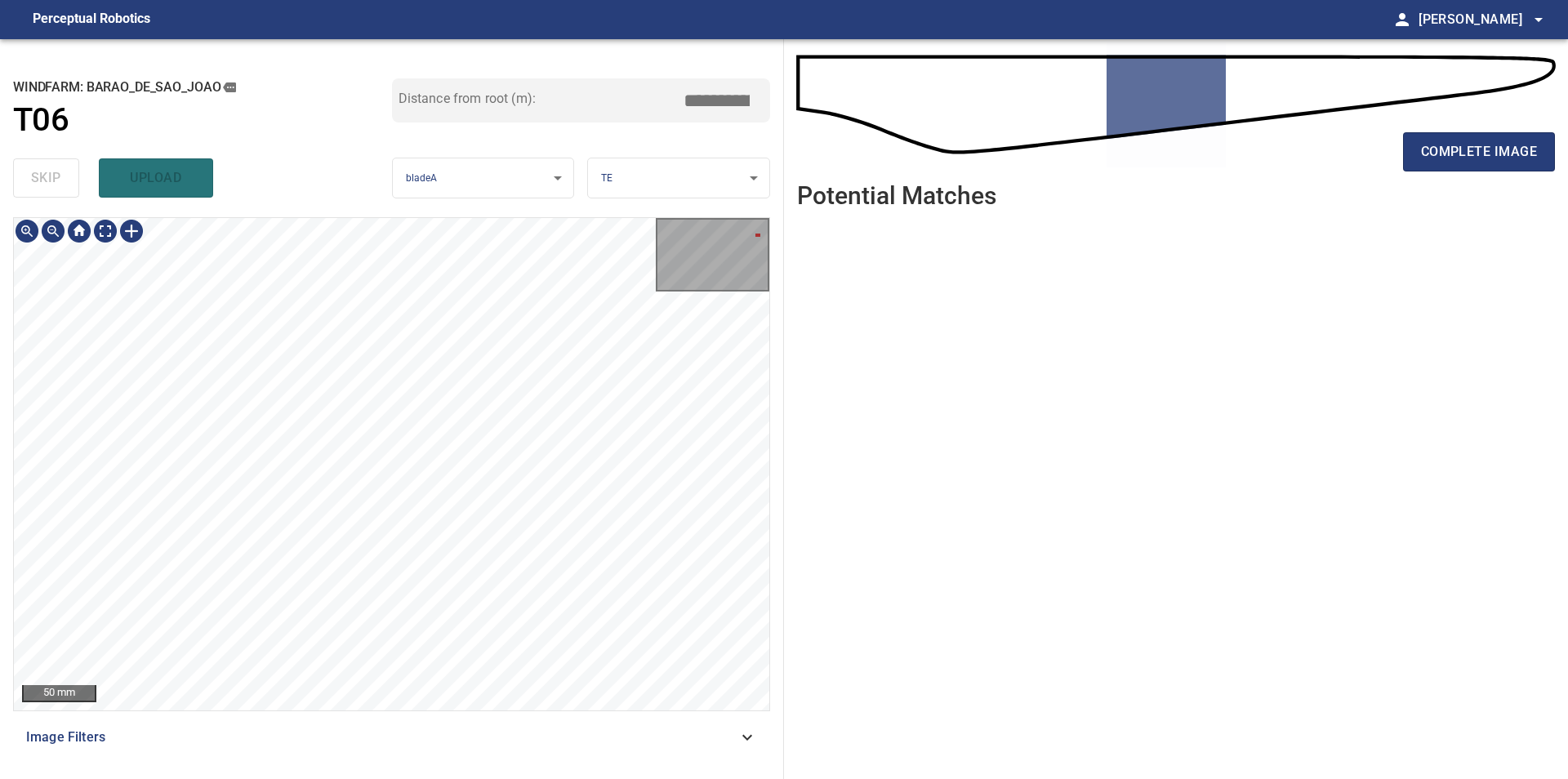
click at [503, 743] on div "50 mm Image Filters" at bounding box center [391, 491] width 757 height 548
click at [1453, 144] on span "complete image" at bounding box center [1478, 151] width 116 height 23
click at [795, 331] on div "**********" at bounding box center [784, 409] width 1568 height 740
click at [801, 377] on div "**********" at bounding box center [784, 409] width 1568 height 740
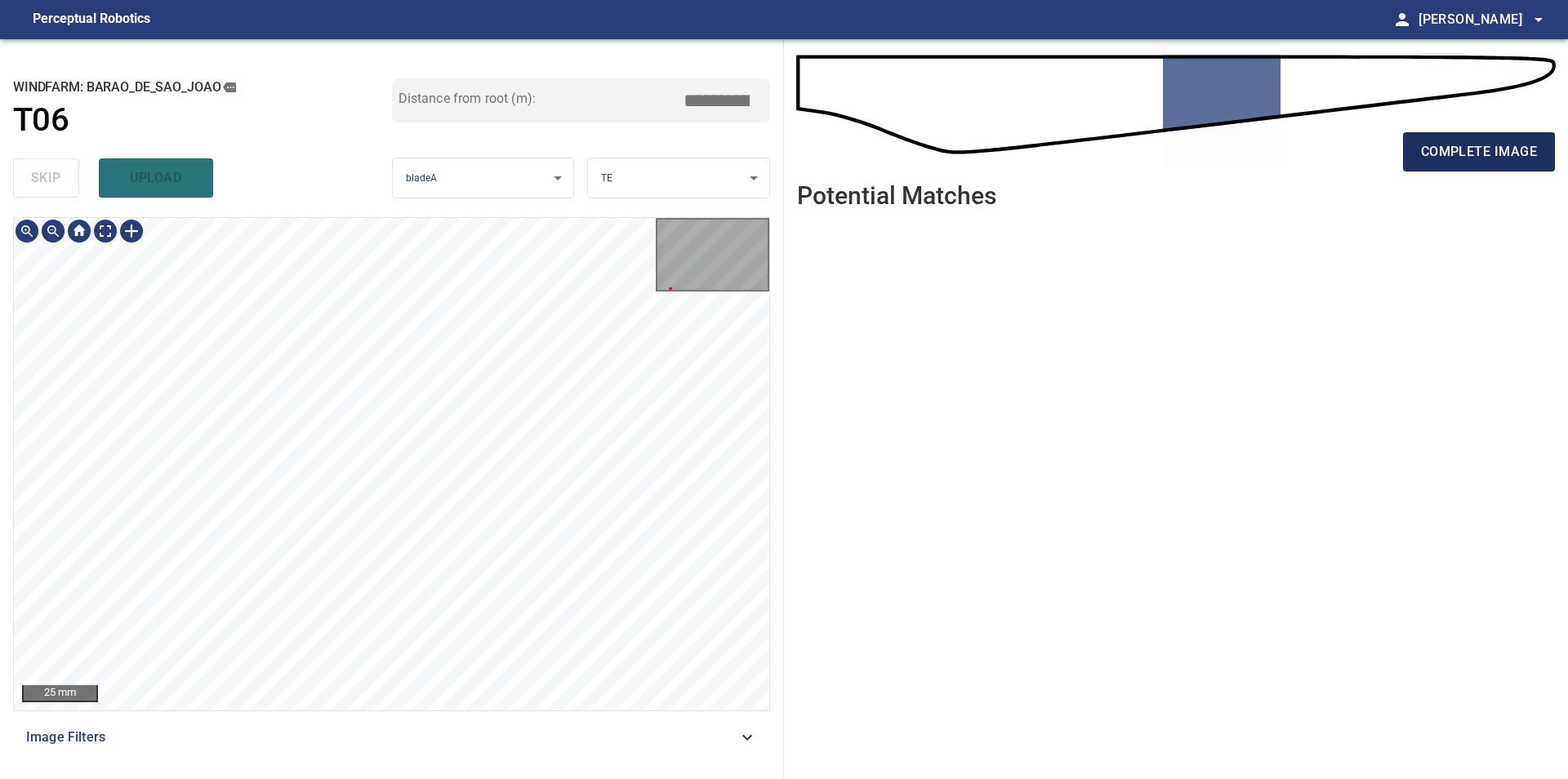
click at [1459, 154] on span "complete image" at bounding box center [1478, 151] width 116 height 23
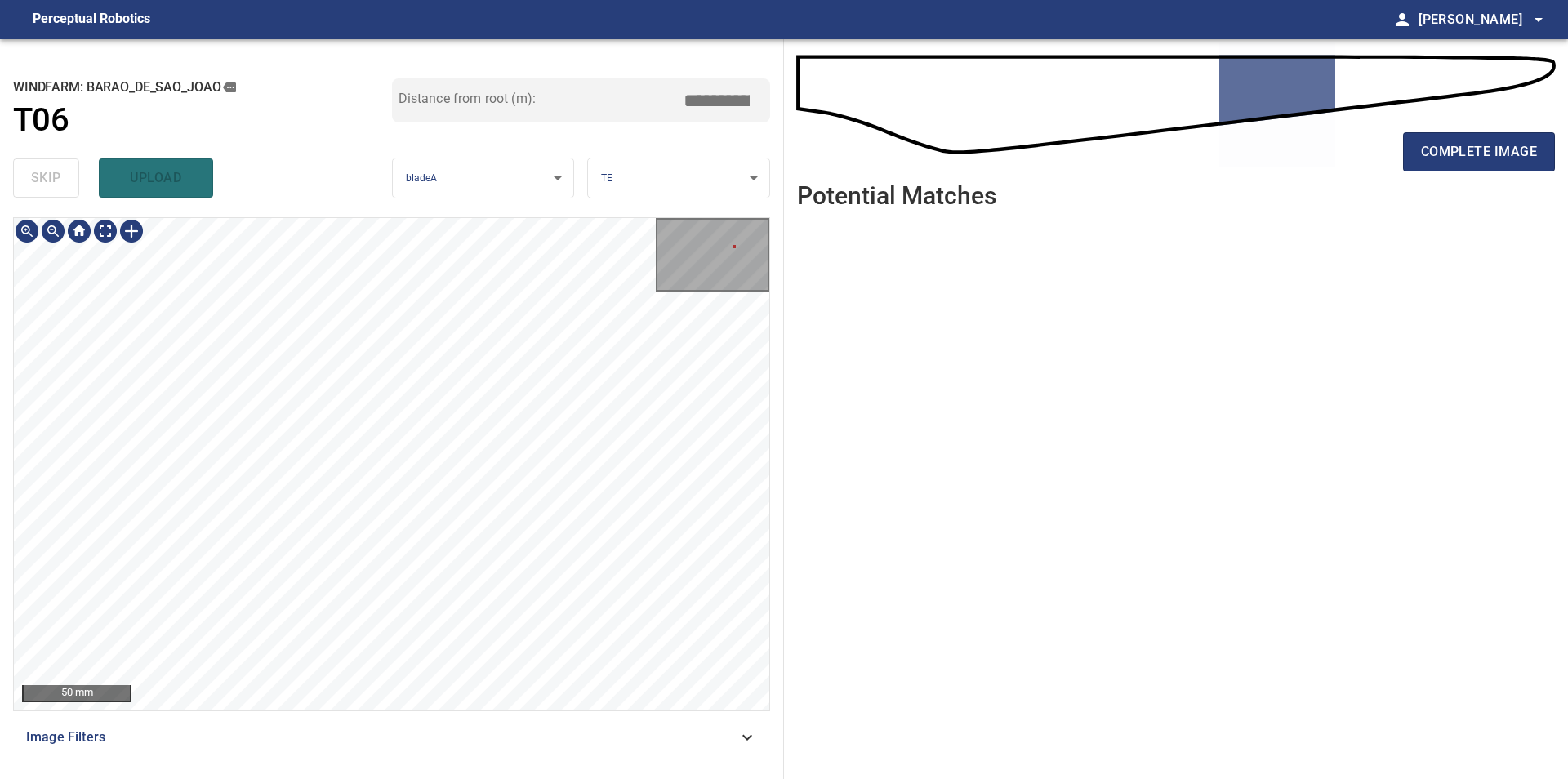
click at [301, 722] on div "50 mm Image Filters" at bounding box center [391, 491] width 757 height 548
click at [1459, 168] on button "complete image" at bounding box center [1479, 151] width 151 height 39
click at [646, 730] on div "100 mm Image Filters" at bounding box center [391, 491] width 757 height 548
click at [401, 772] on div "**********" at bounding box center [391, 409] width 784 height 740
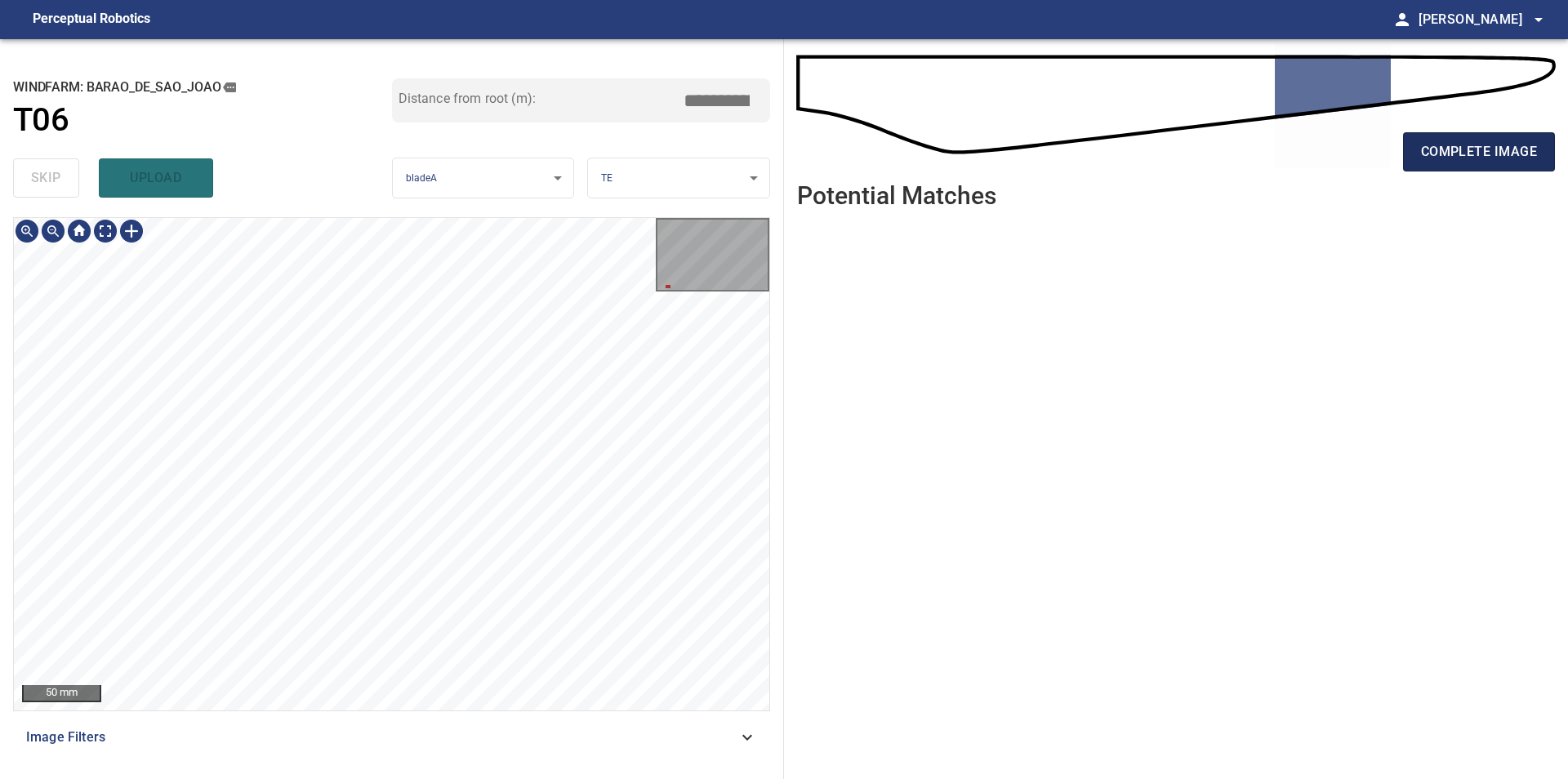
click at [1461, 166] on button "complete image" at bounding box center [1479, 151] width 151 height 39
type input "****"
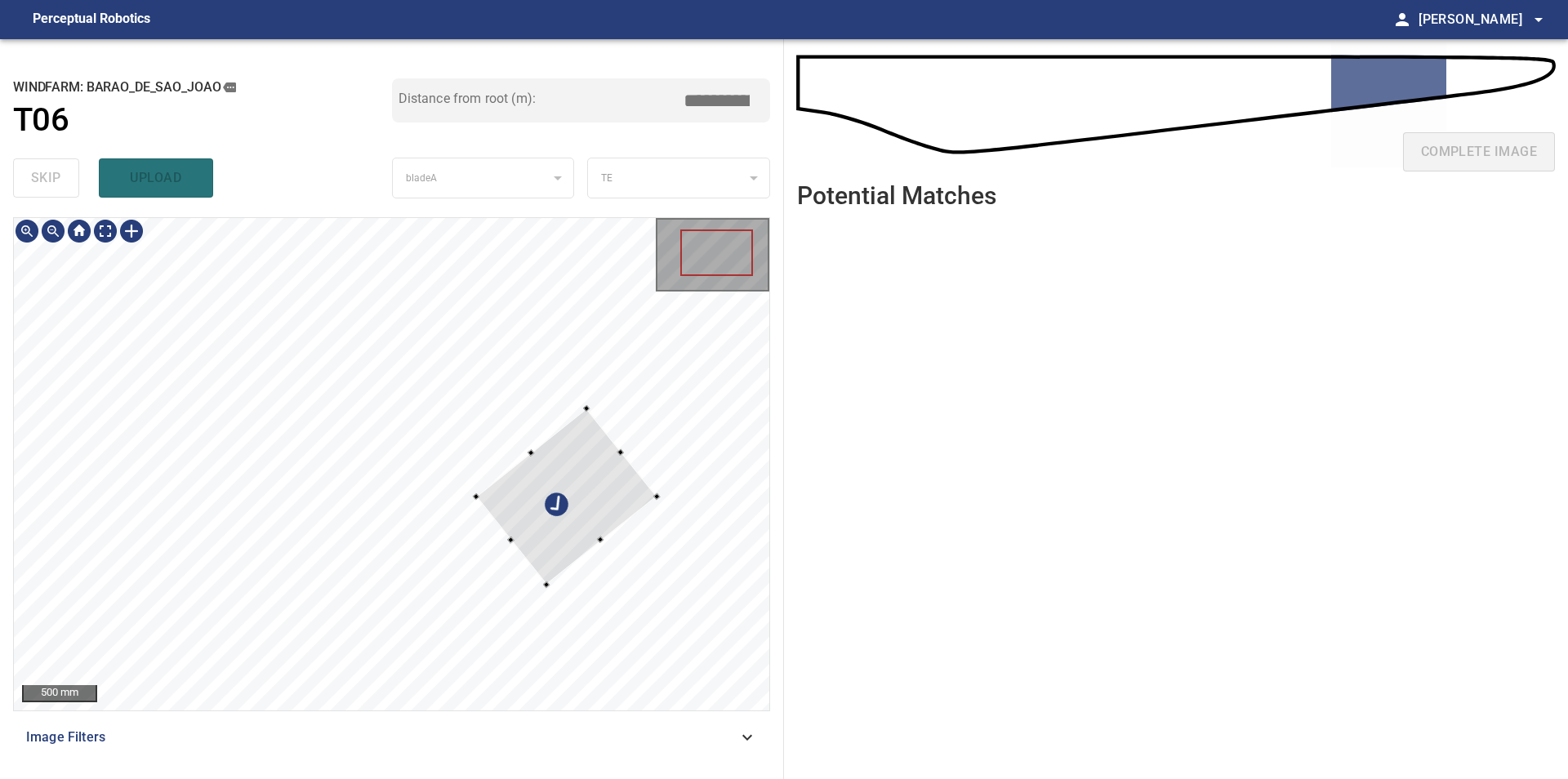
click at [106, 247] on div at bounding box center [391, 464] width 755 height 493
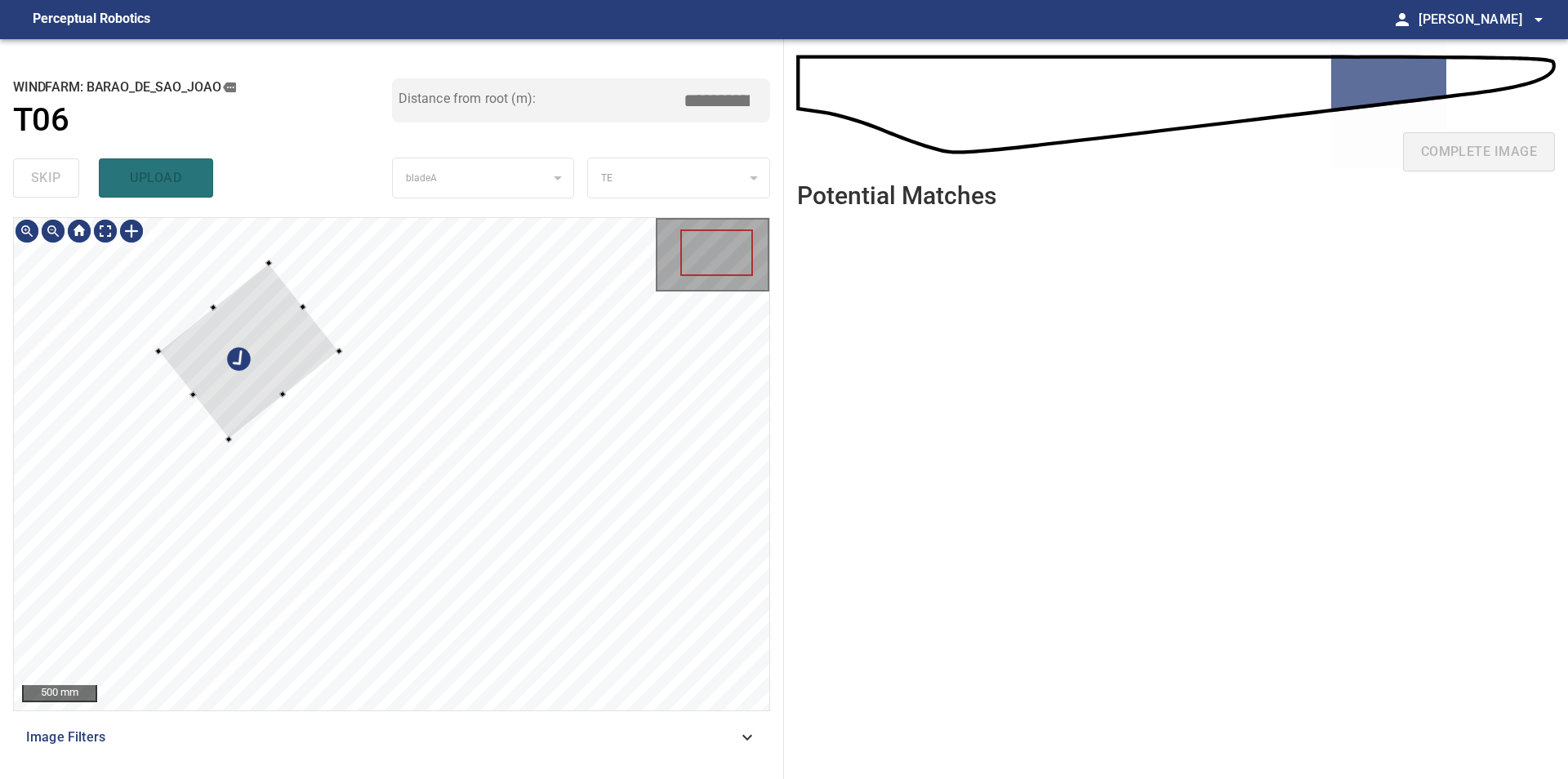
click at [147, 260] on div at bounding box center [391, 464] width 755 height 493
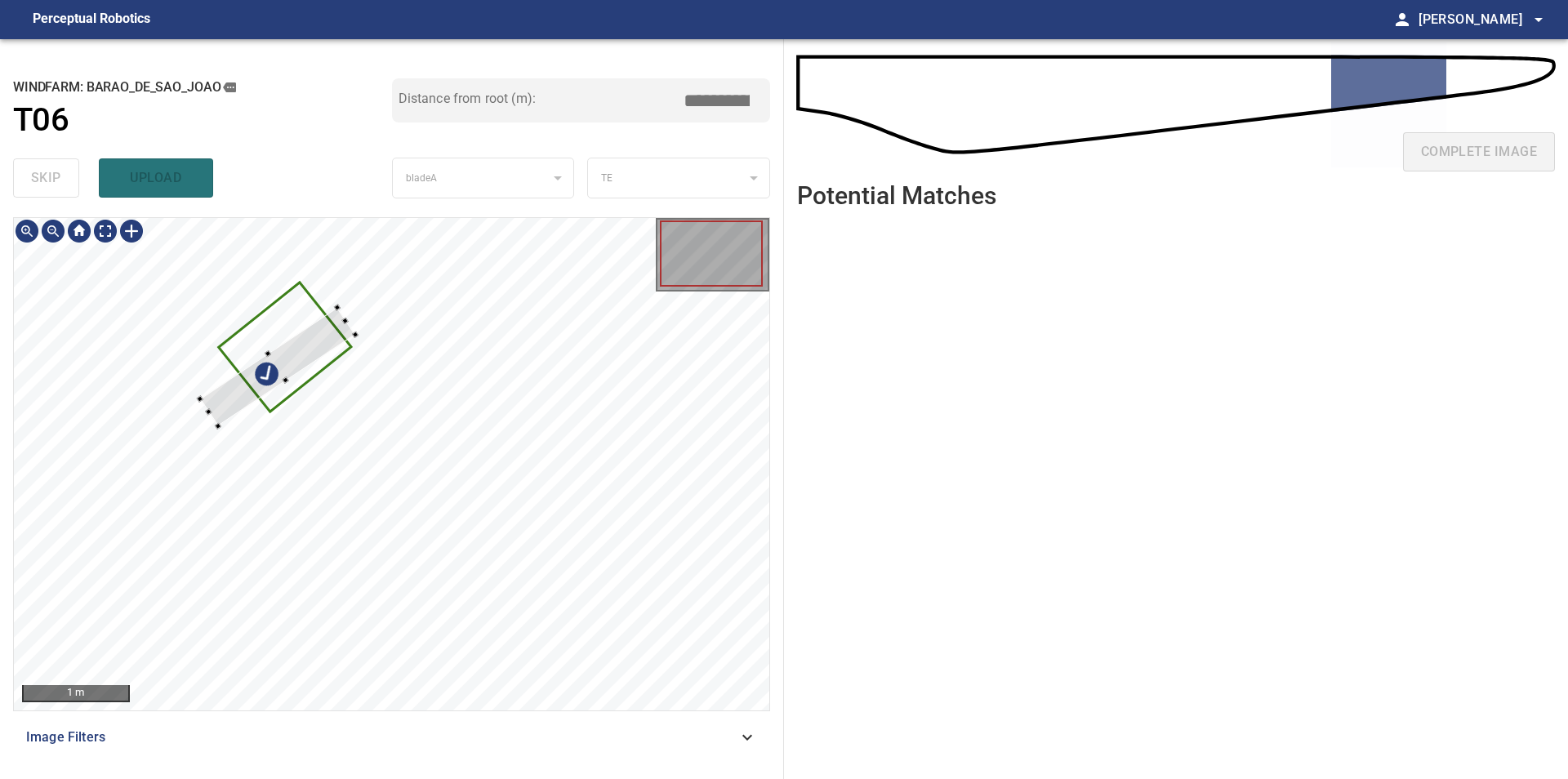
click at [300, 323] on div at bounding box center [391, 464] width 755 height 493
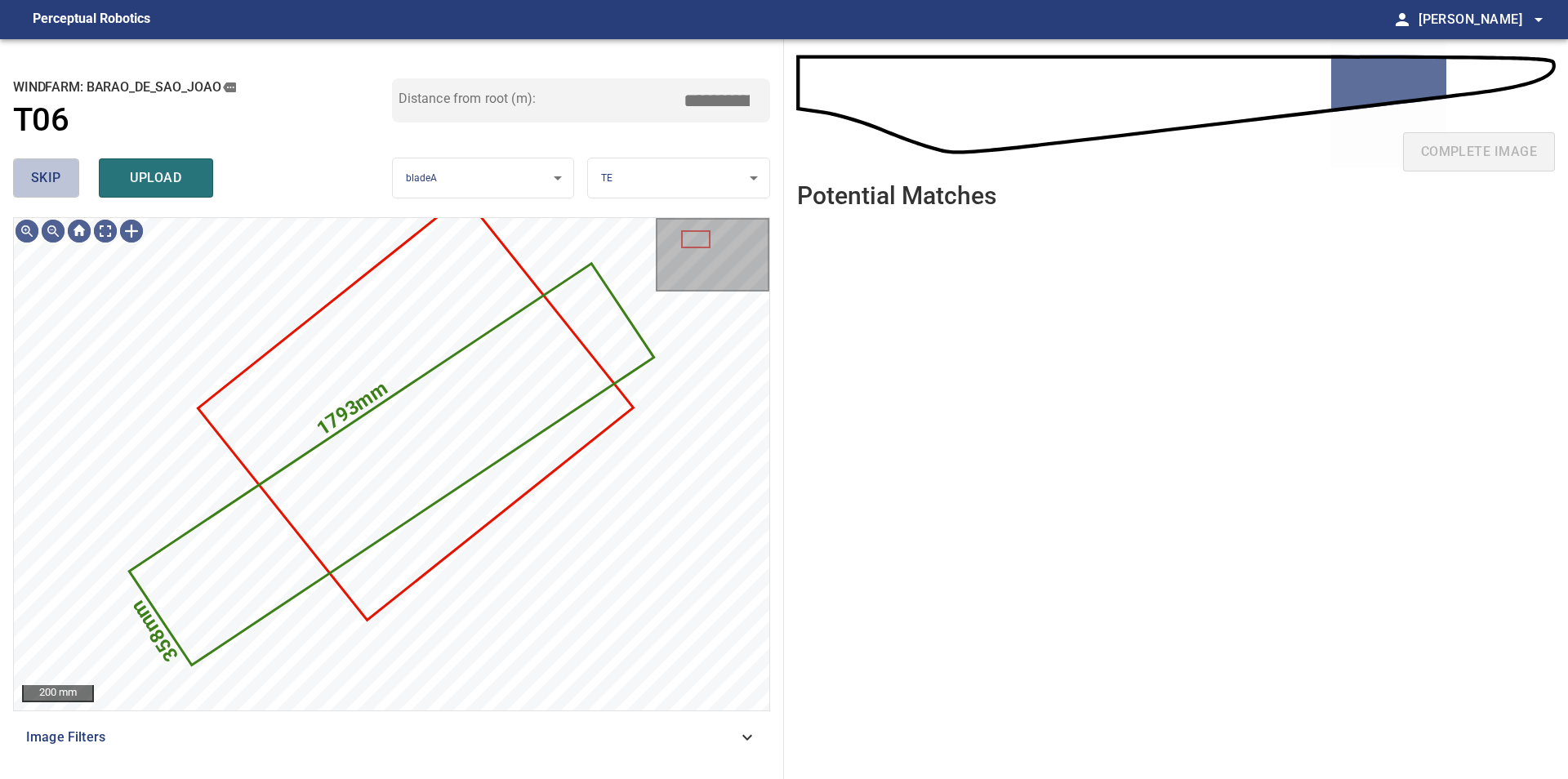
click at [57, 186] on span "skip" at bounding box center [46, 178] width 30 height 23
click at [57, 184] on div "skip upload" at bounding box center [202, 177] width 379 height 52
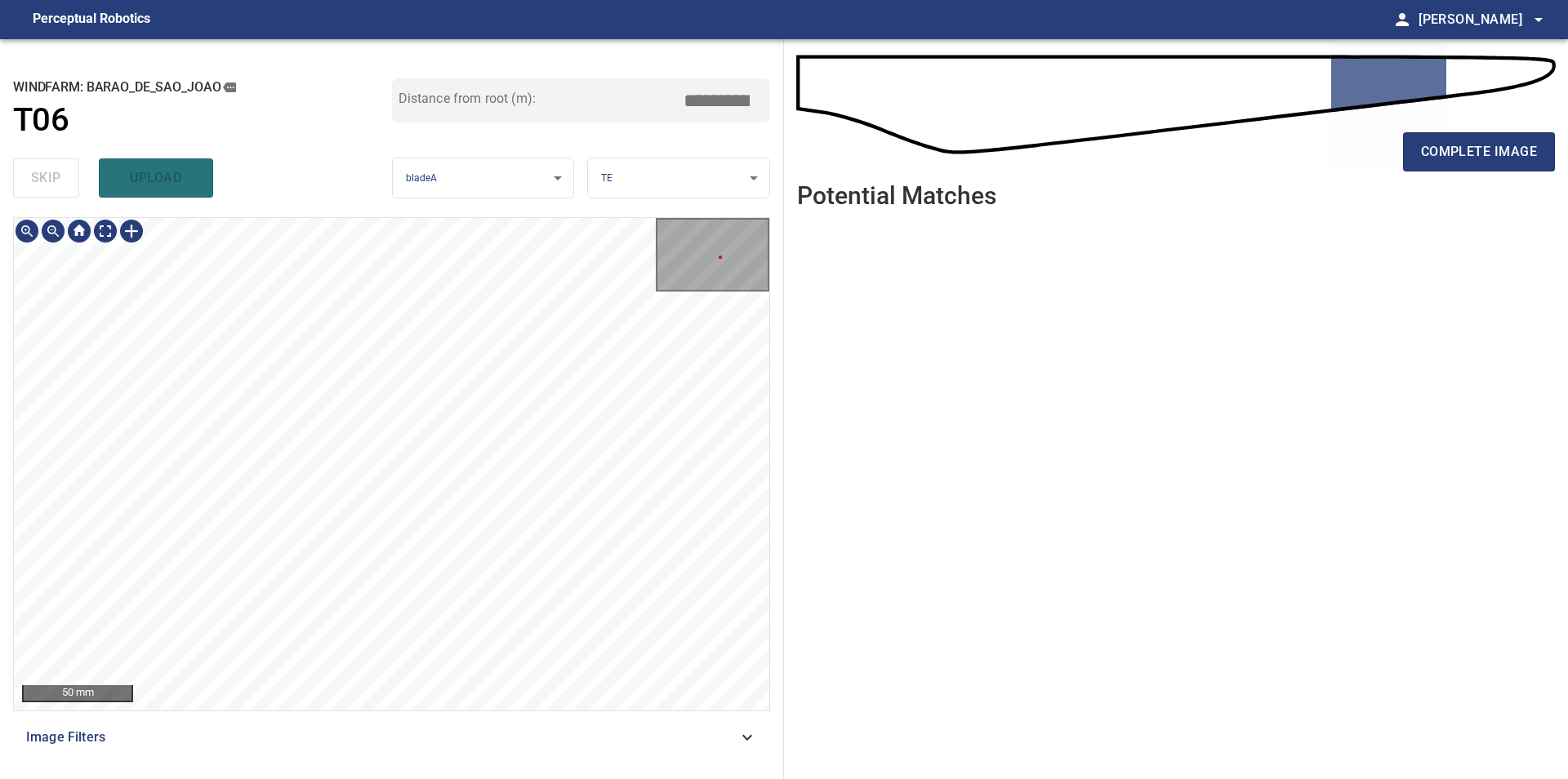
click at [805, 358] on div "**********" at bounding box center [784, 409] width 1568 height 740
click at [1403, 154] on div "complete image" at bounding box center [1176, 159] width 758 height 66
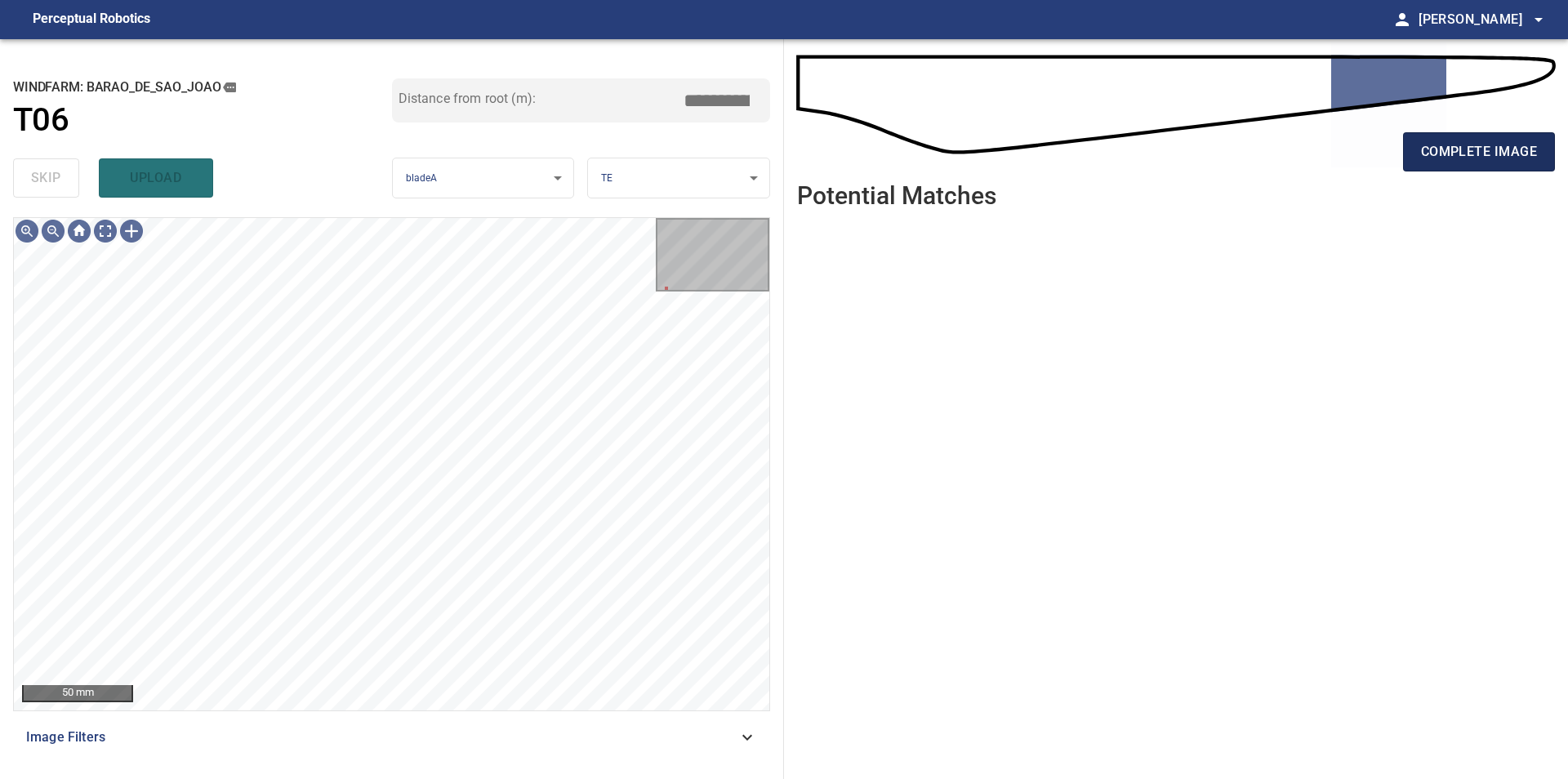
click at [1412, 154] on button "complete image" at bounding box center [1479, 151] width 151 height 39
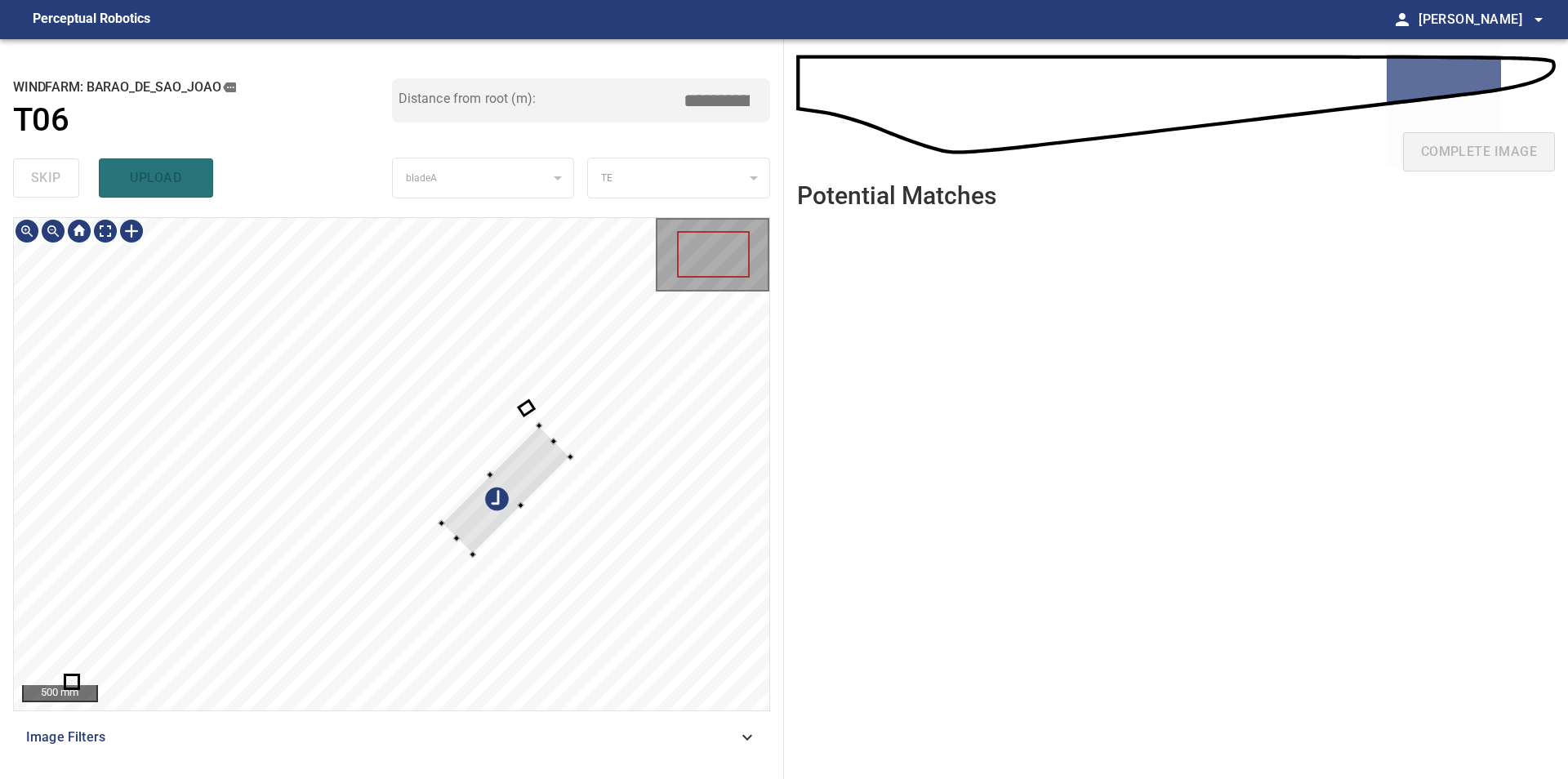
click at [167, 209] on div "**********" at bounding box center [391, 409] width 784 height 740
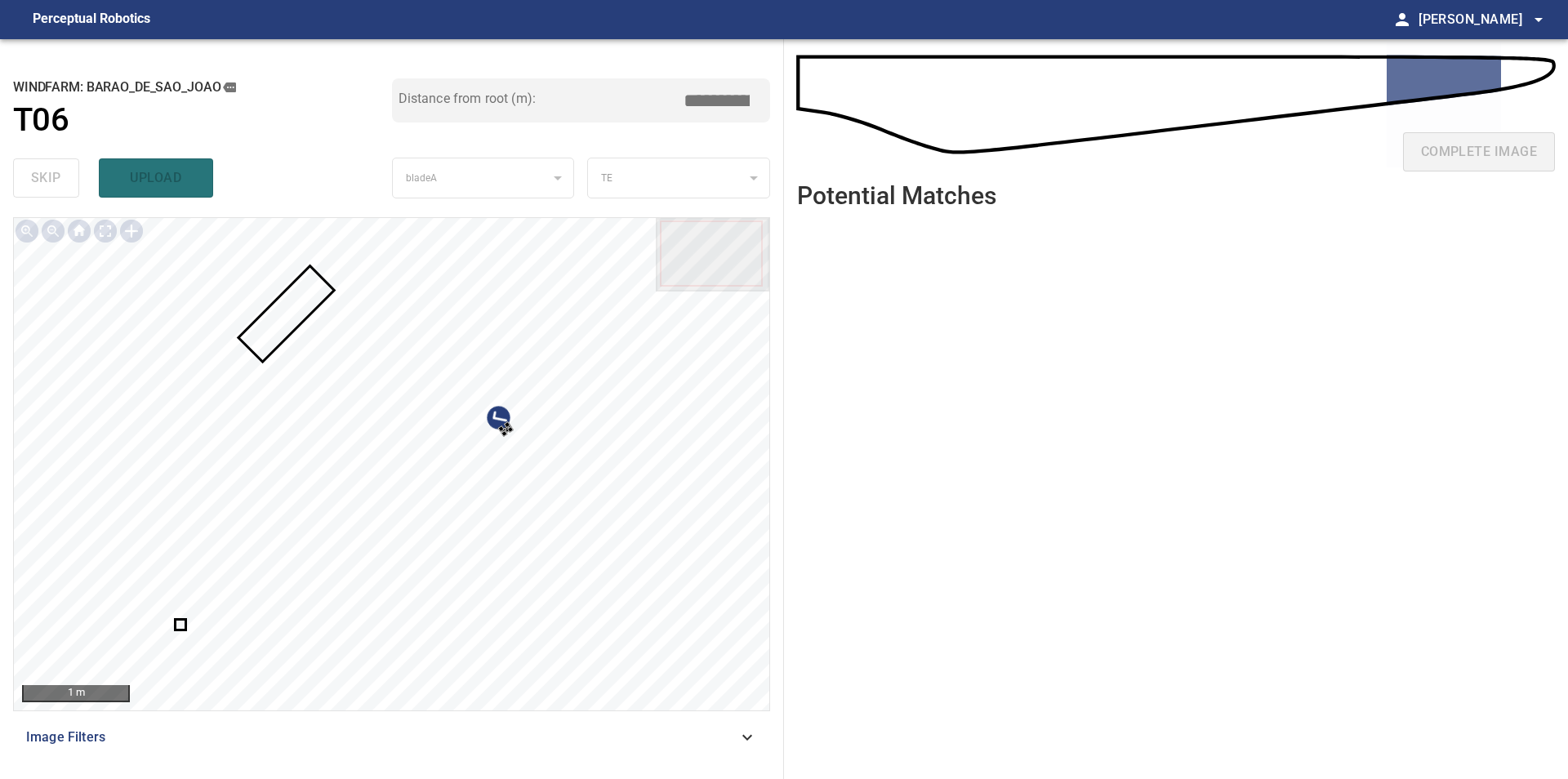
click at [607, 480] on div at bounding box center [391, 464] width 755 height 493
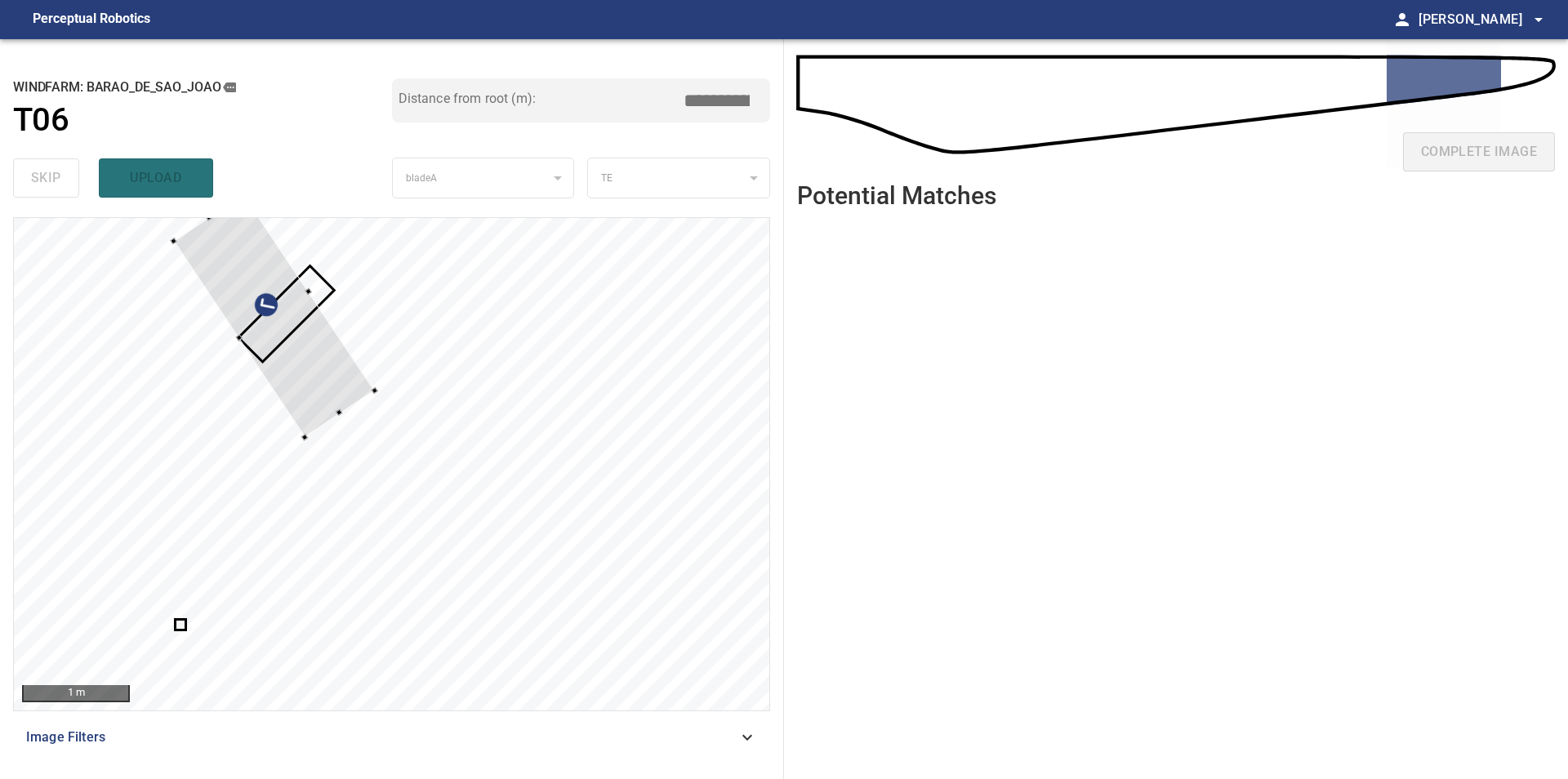
click at [211, 321] on div at bounding box center [391, 464] width 755 height 493
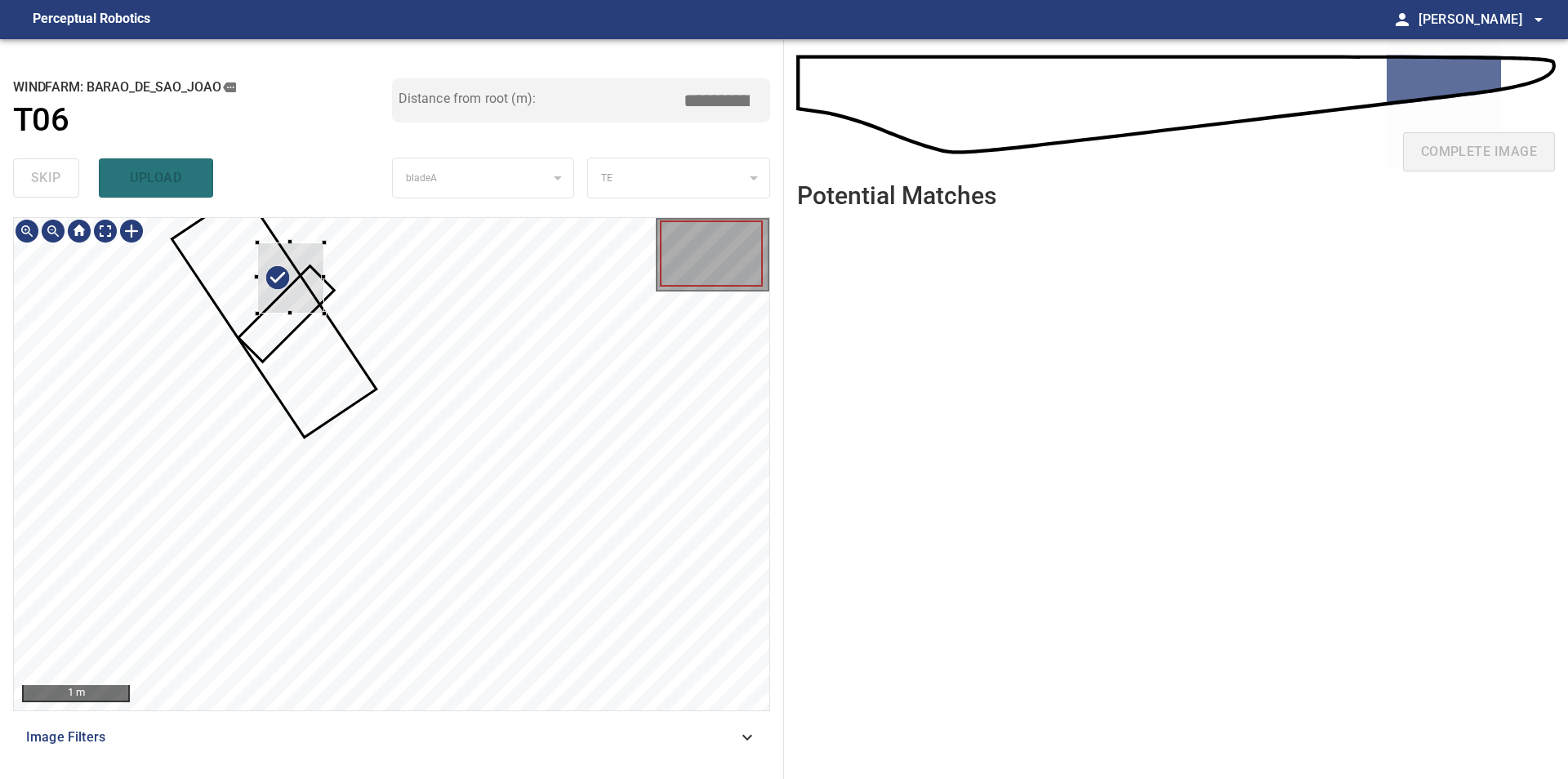
click at [275, 293] on div at bounding box center [291, 278] width 67 height 71
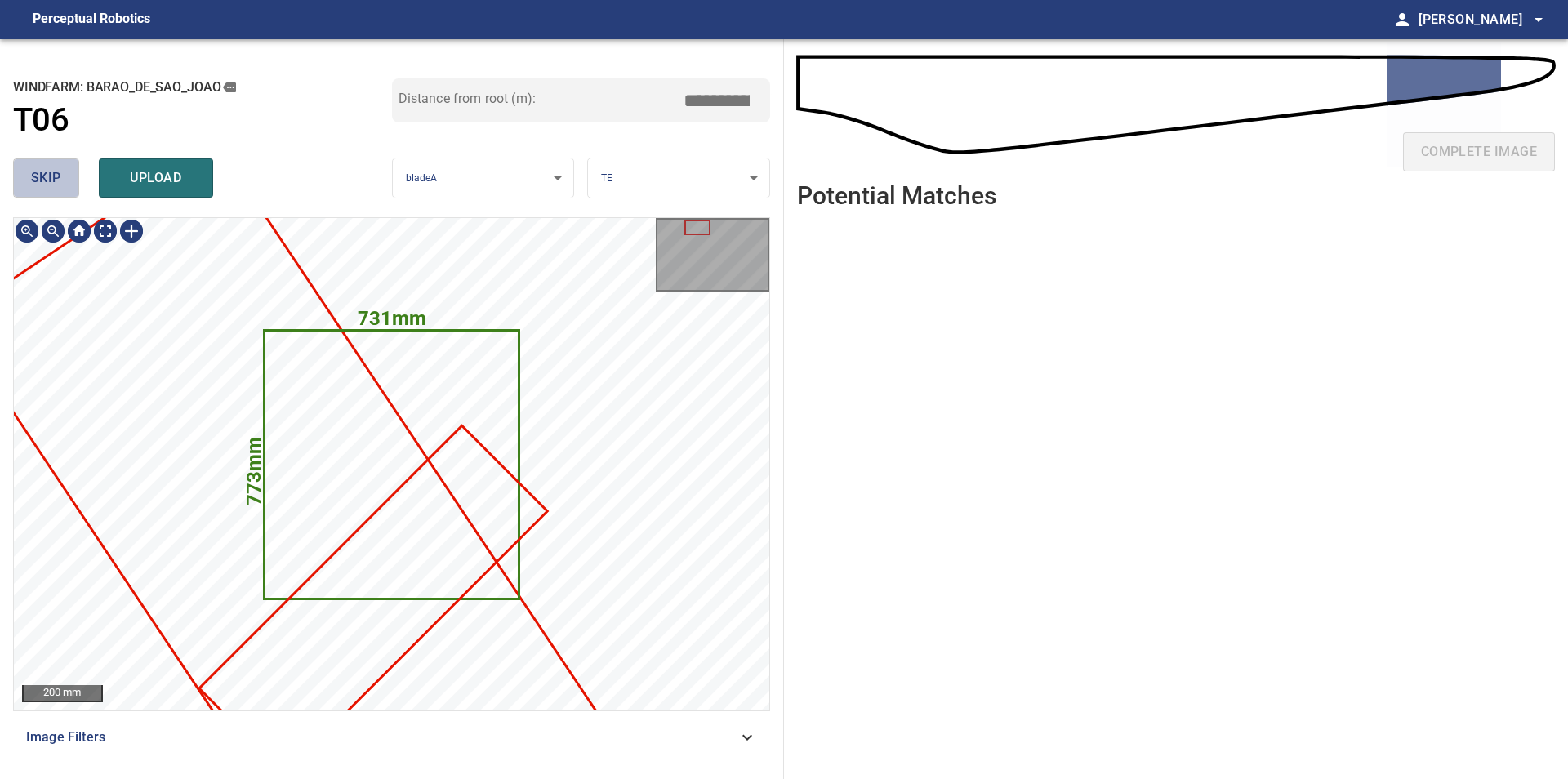
click at [45, 162] on button "skip" at bounding box center [46, 178] width 67 height 39
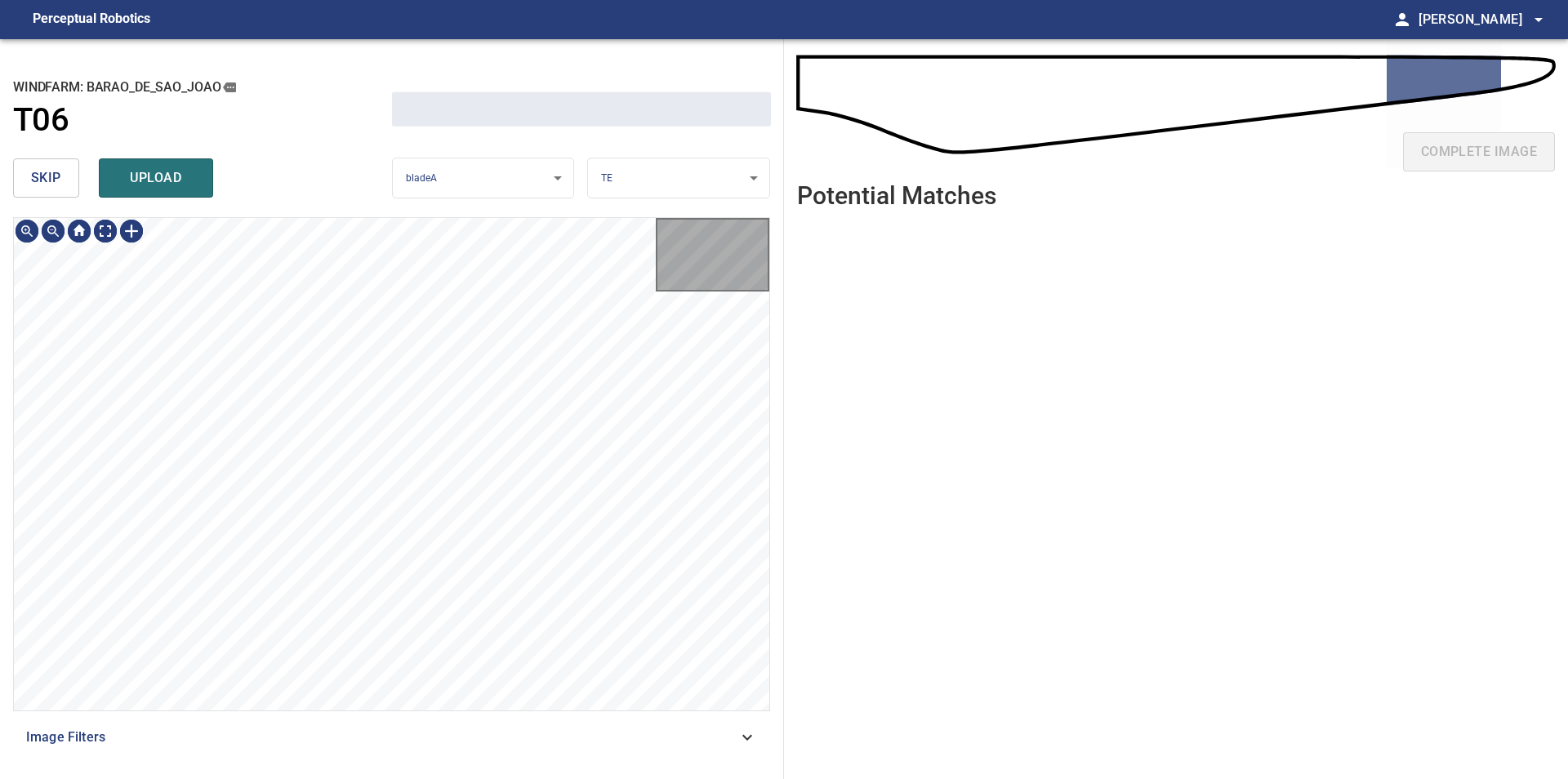
click at [45, 162] on button "skip" at bounding box center [46, 178] width 67 height 39
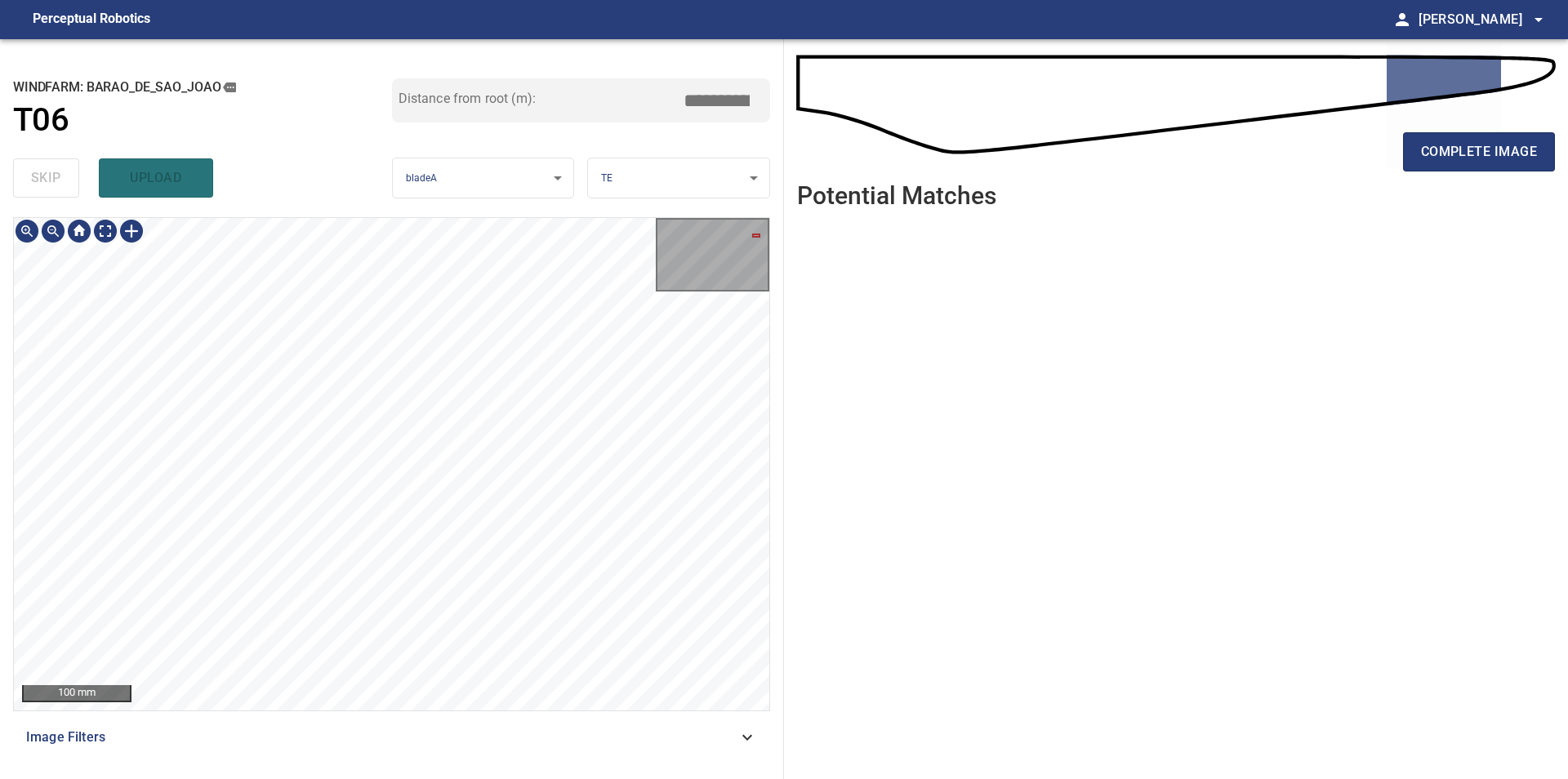
click at [427, 759] on div "100 mm Image Filters" at bounding box center [391, 491] width 757 height 548
click at [1477, 160] on span "complete image" at bounding box center [1478, 151] width 116 height 23
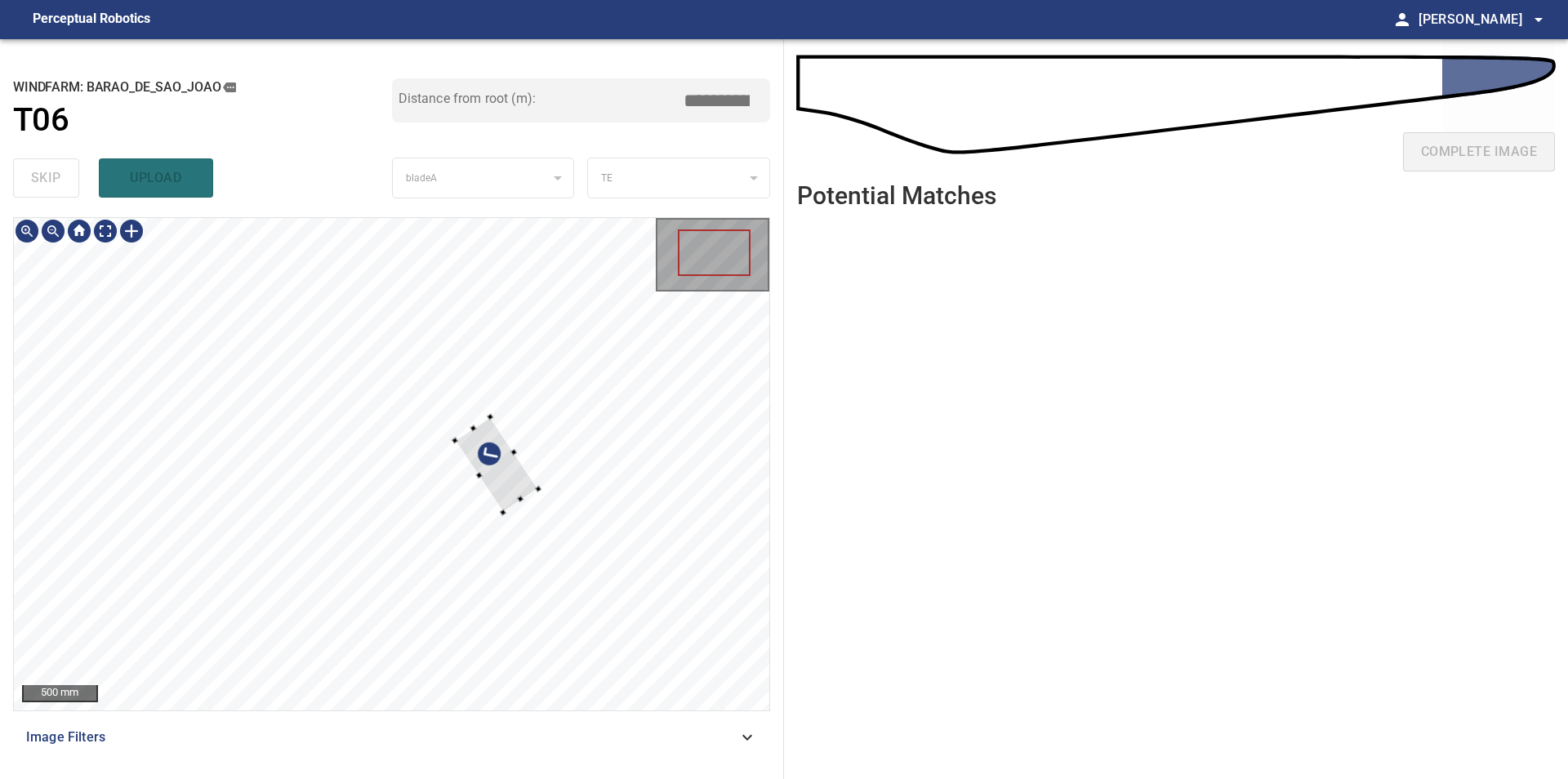
click at [572, 511] on div at bounding box center [391, 464] width 755 height 493
click at [302, 230] on div at bounding box center [310, 223] width 89 height 101
click at [314, 313] on div at bounding box center [391, 464] width 755 height 493
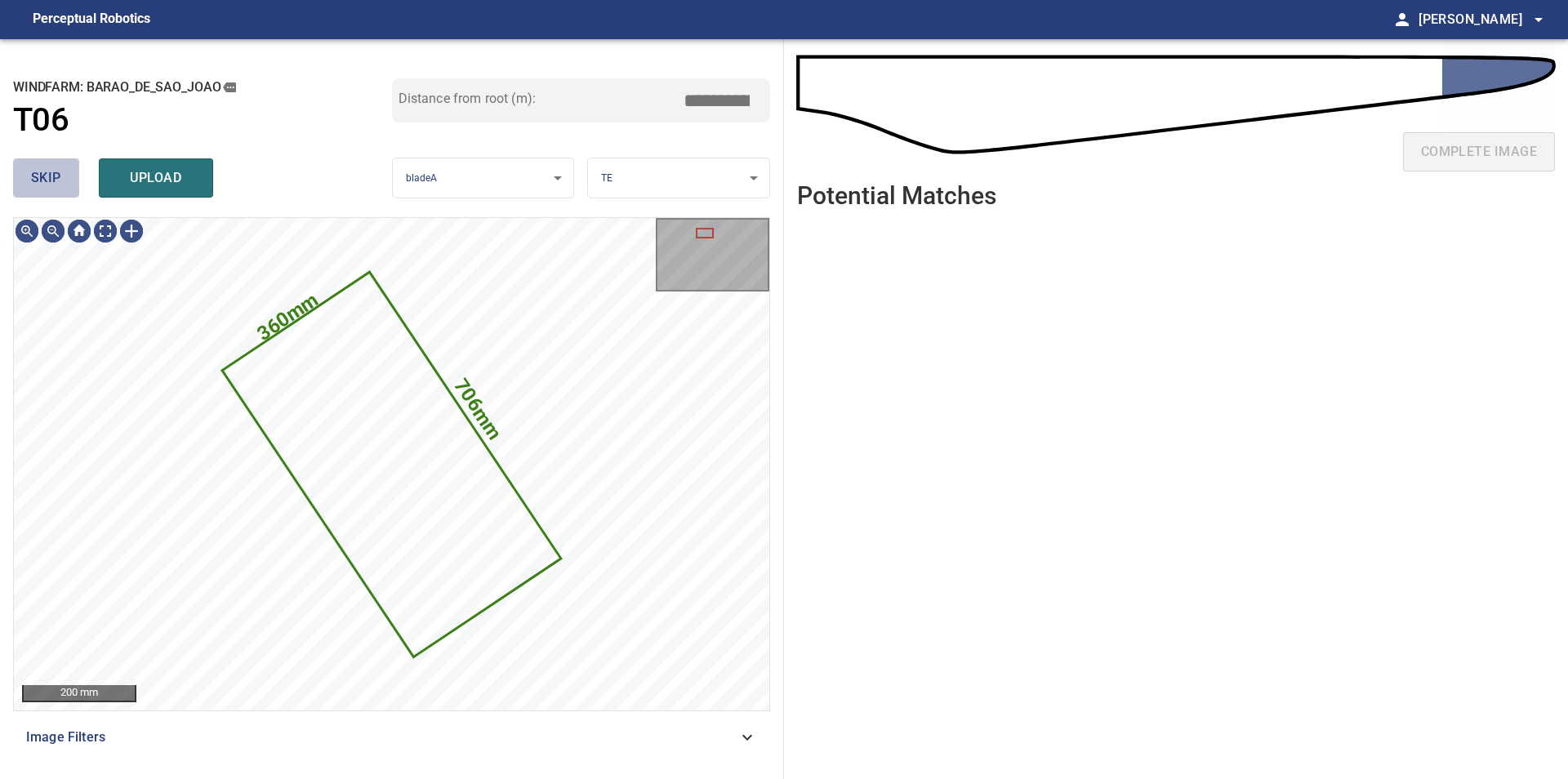
drag, startPoint x: 50, startPoint y: 186, endPoint x: 293, endPoint y: 192, distance: 243.1
click at [50, 185] on span "skip" at bounding box center [46, 178] width 30 height 23
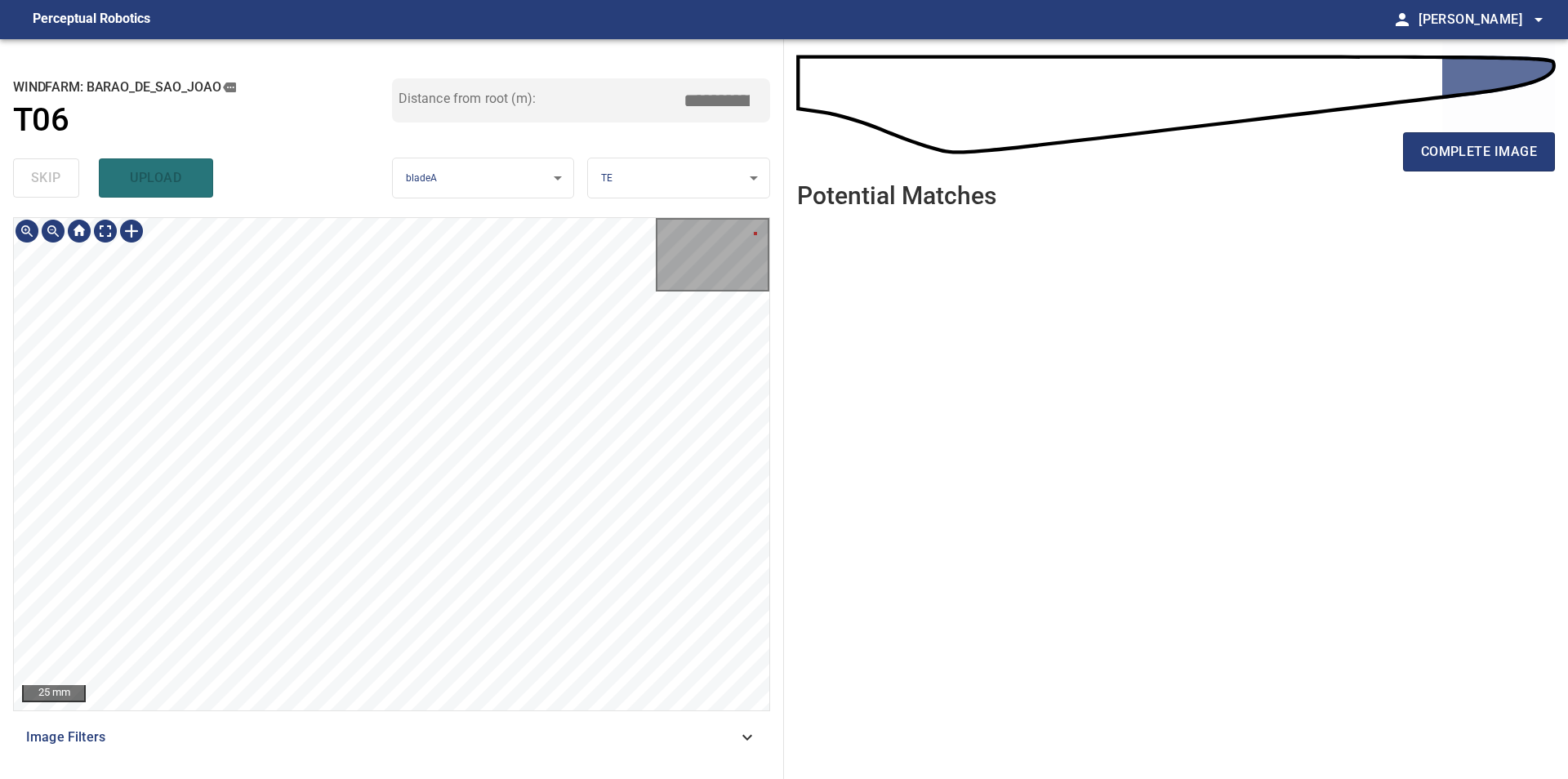
click at [894, 299] on div "**********" at bounding box center [784, 409] width 1568 height 740
type input "****"
click at [1420, 161] on button "complete image" at bounding box center [1479, 151] width 151 height 39
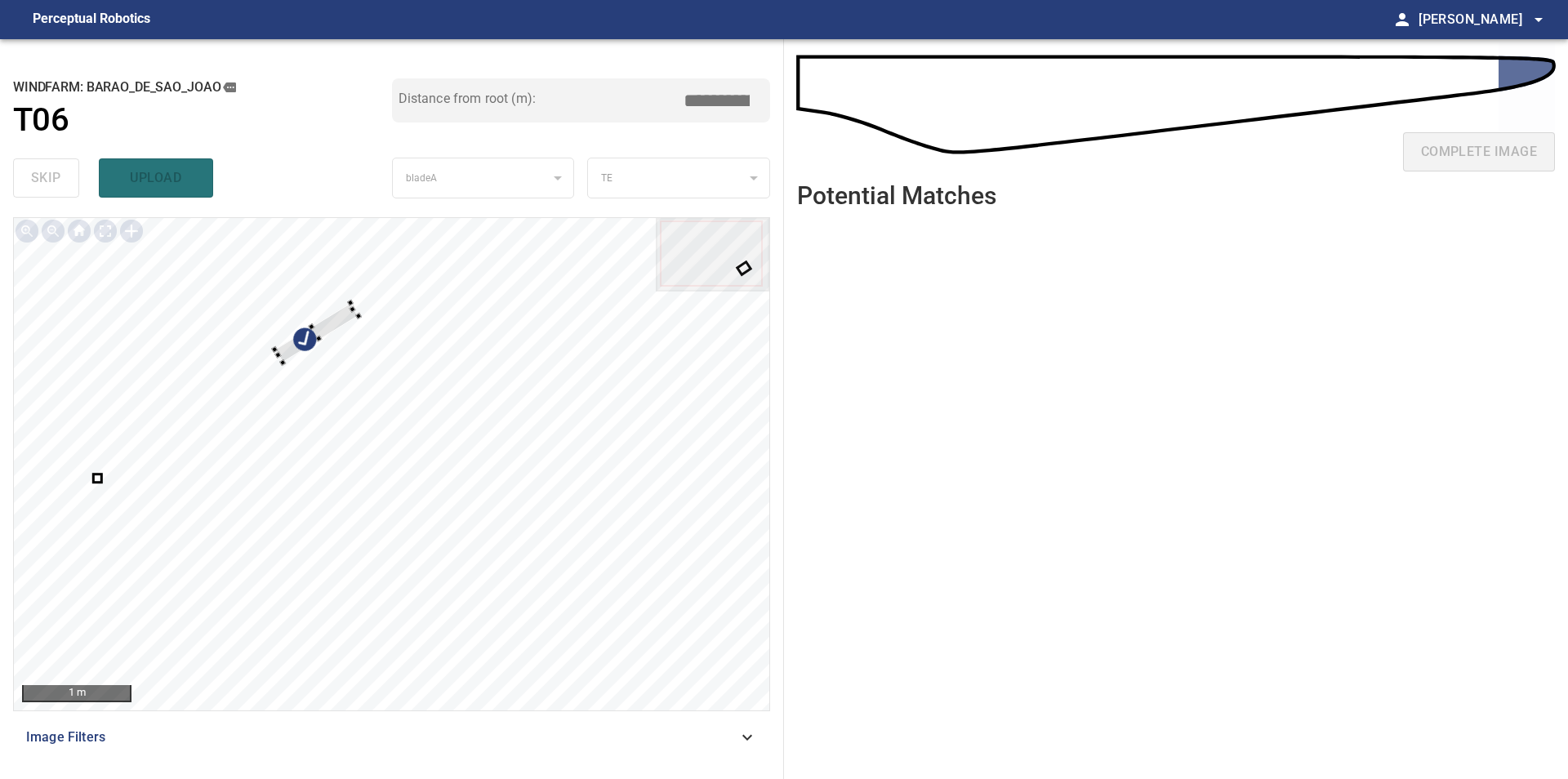
click at [327, 317] on div at bounding box center [391, 464] width 755 height 493
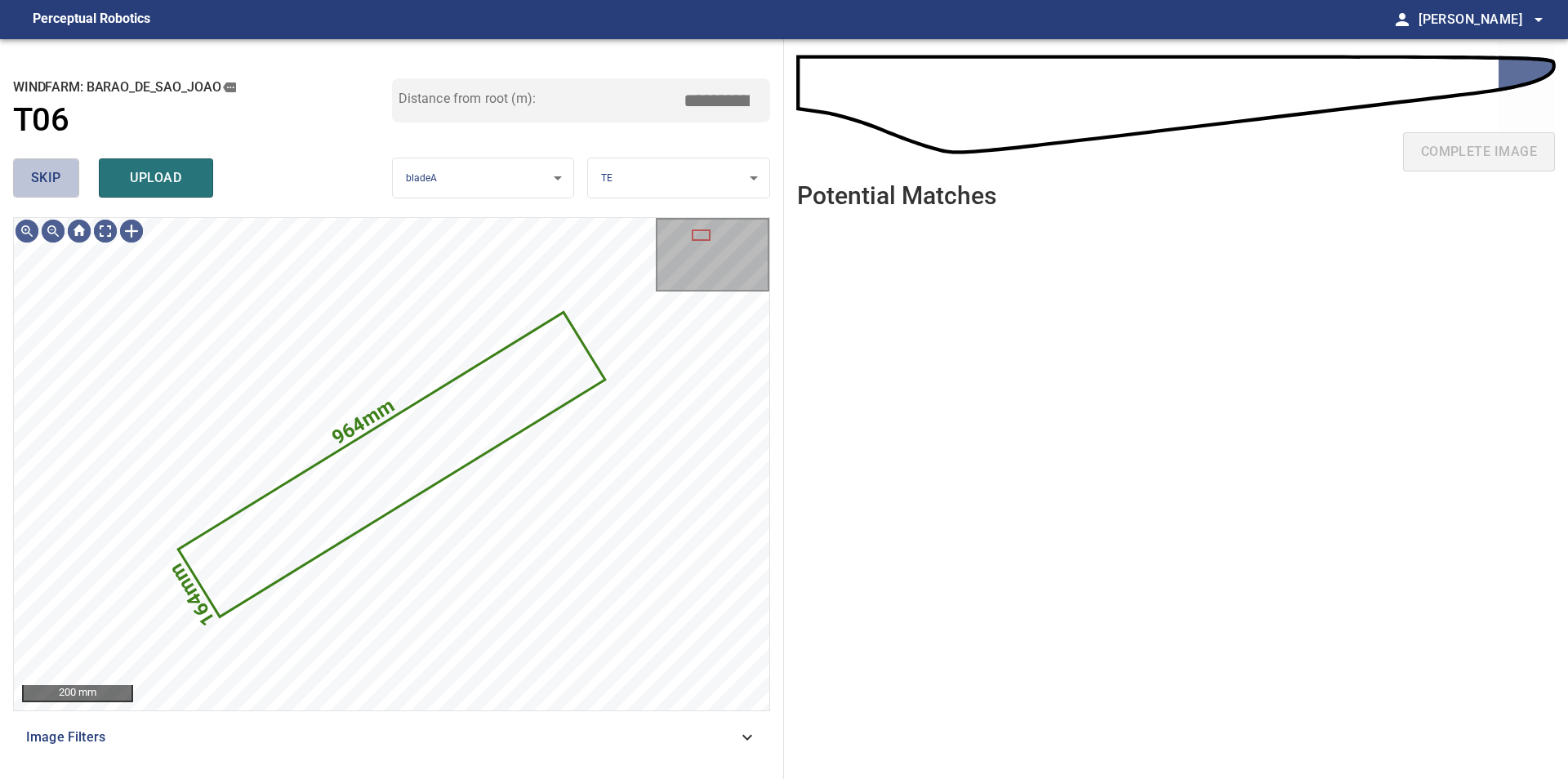
click at [50, 188] on span "skip" at bounding box center [46, 178] width 30 height 23
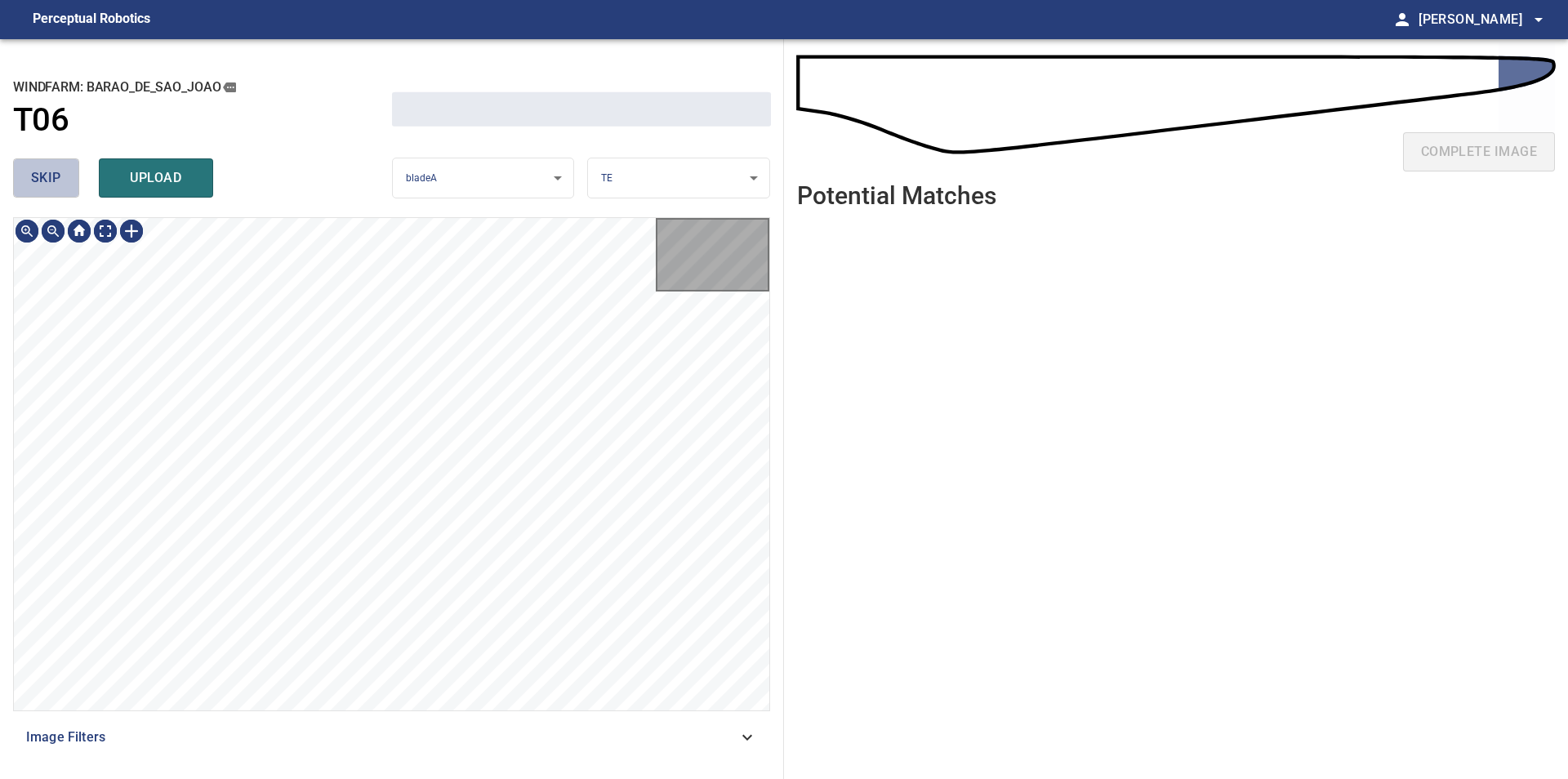
click at [50, 188] on span "skip" at bounding box center [46, 178] width 30 height 23
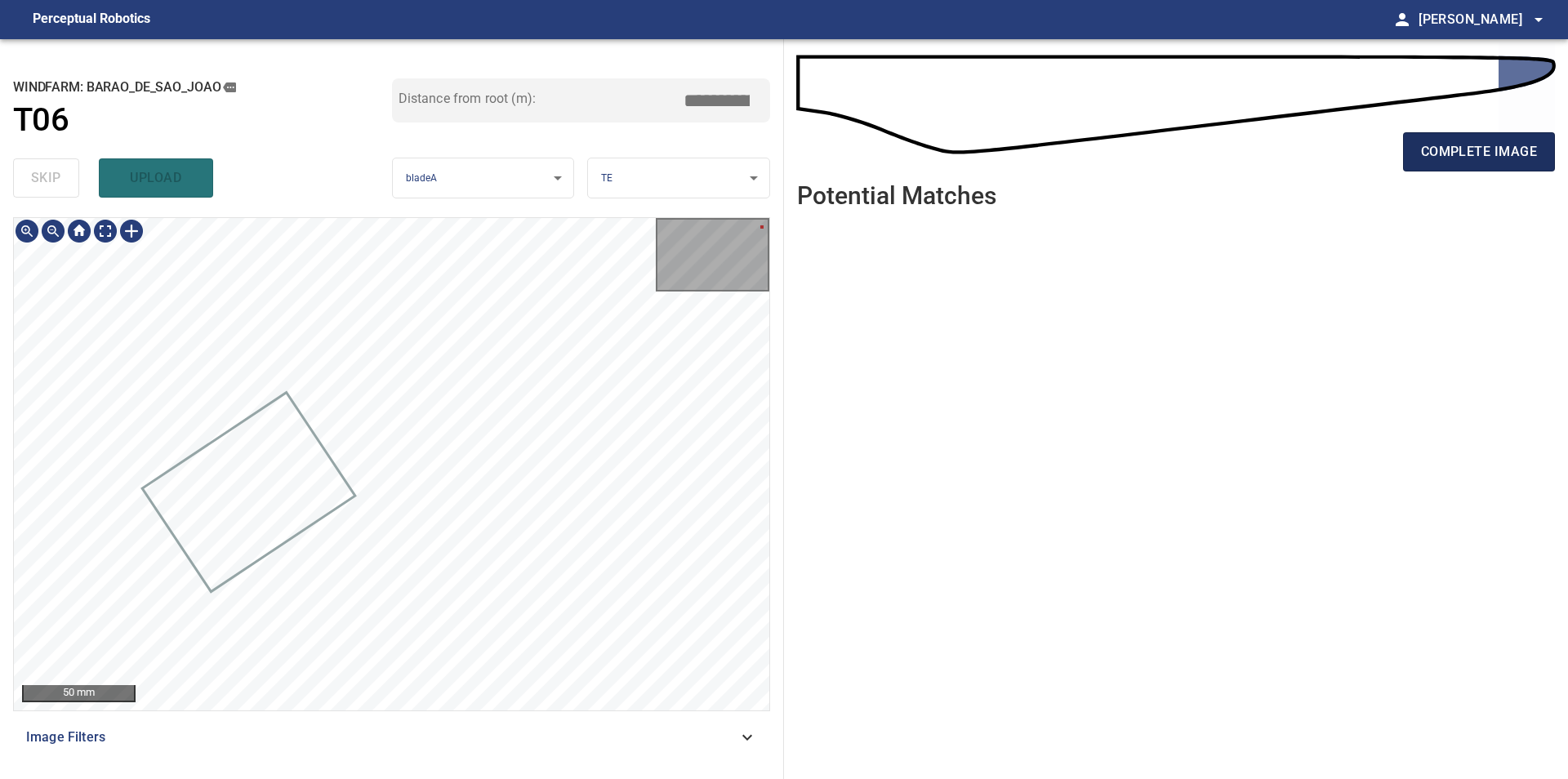
click at [1460, 159] on span "complete image" at bounding box center [1478, 151] width 116 height 23
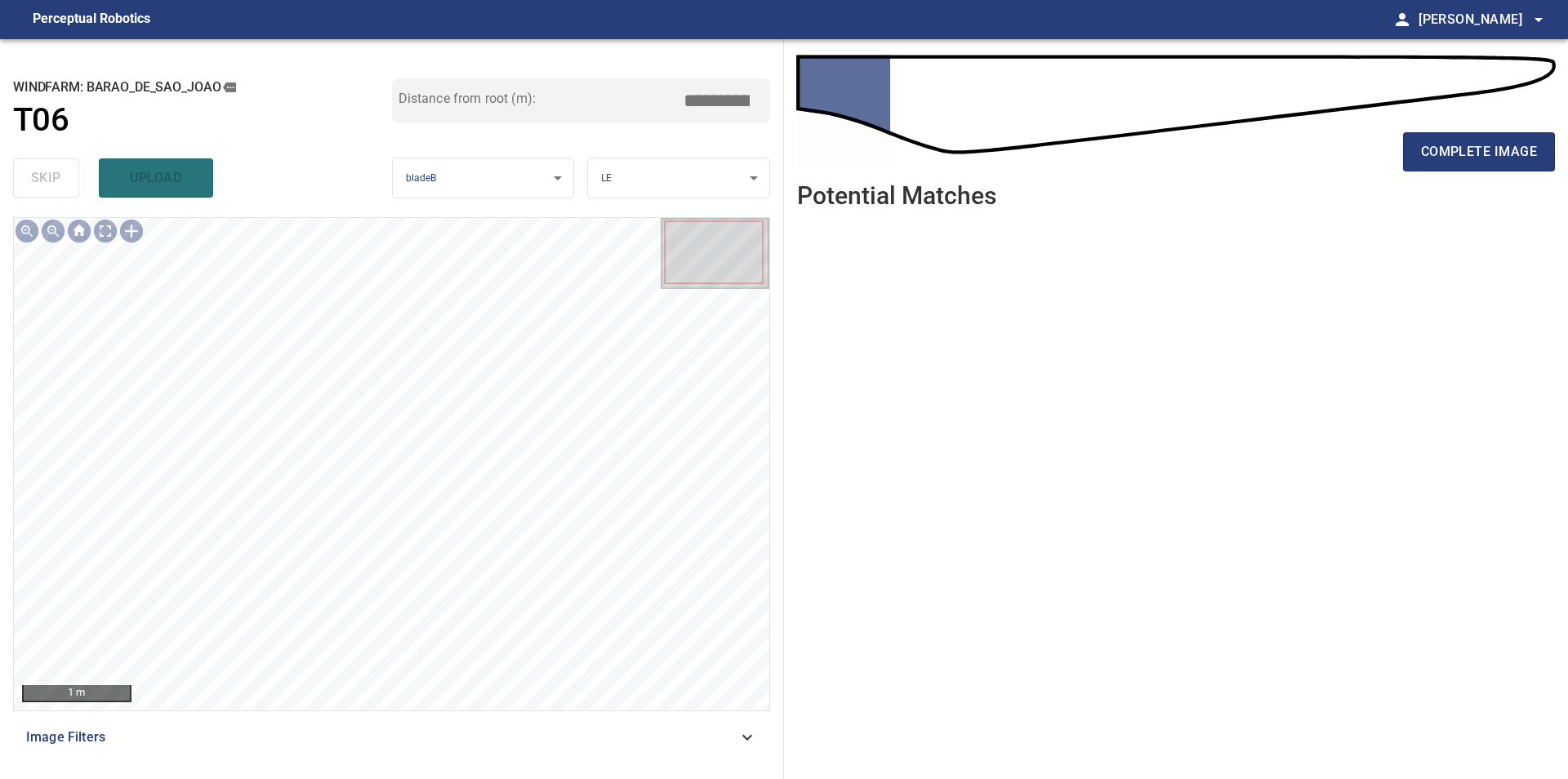
type input "***"
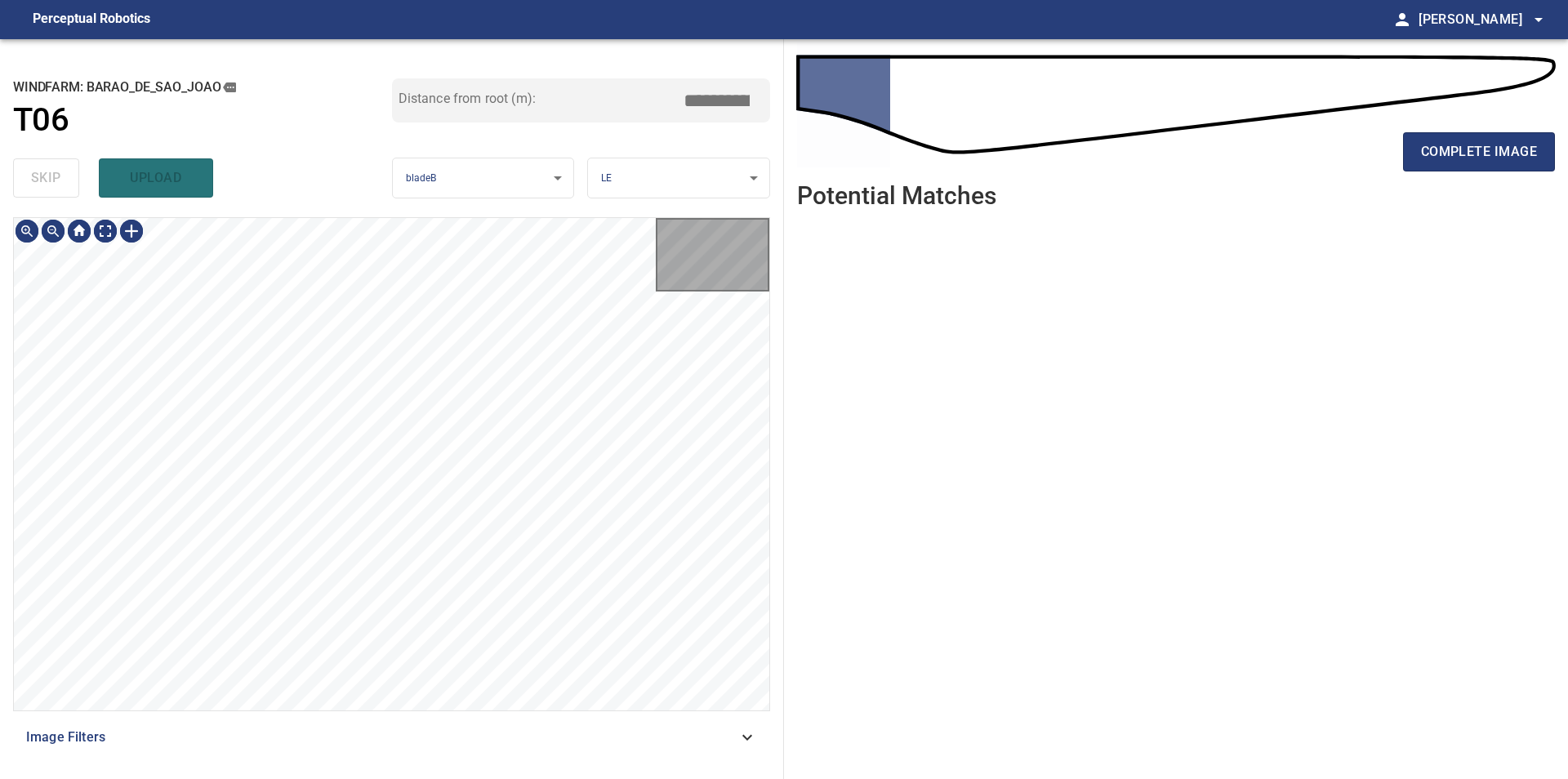
type input "***"
click at [442, 723] on div "100 mm Image Filters" at bounding box center [391, 491] width 757 height 548
click at [421, 723] on div "100 mm Image Filters" at bounding box center [391, 491] width 757 height 548
click at [1427, 161] on span "complete image" at bounding box center [1478, 151] width 116 height 23
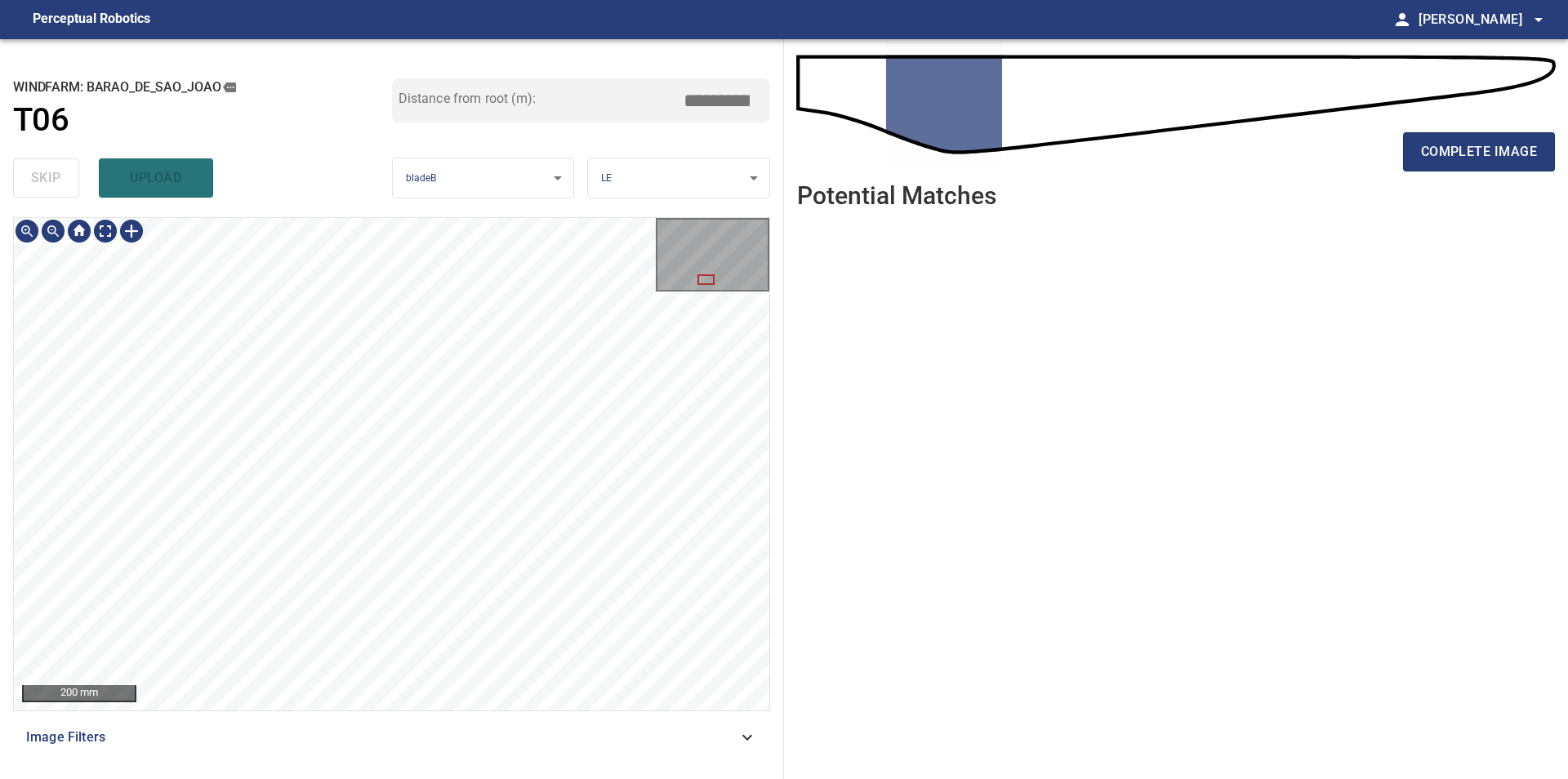
click at [325, 110] on div "**********" at bounding box center [391, 409] width 784 height 740
click at [307, 735] on div "100 mm Image Filters" at bounding box center [391, 491] width 757 height 548
click at [222, 723] on div "100 mm Image Filters" at bounding box center [391, 491] width 757 height 548
click at [432, 757] on div "100 mm Image Filters" at bounding box center [391, 491] width 757 height 548
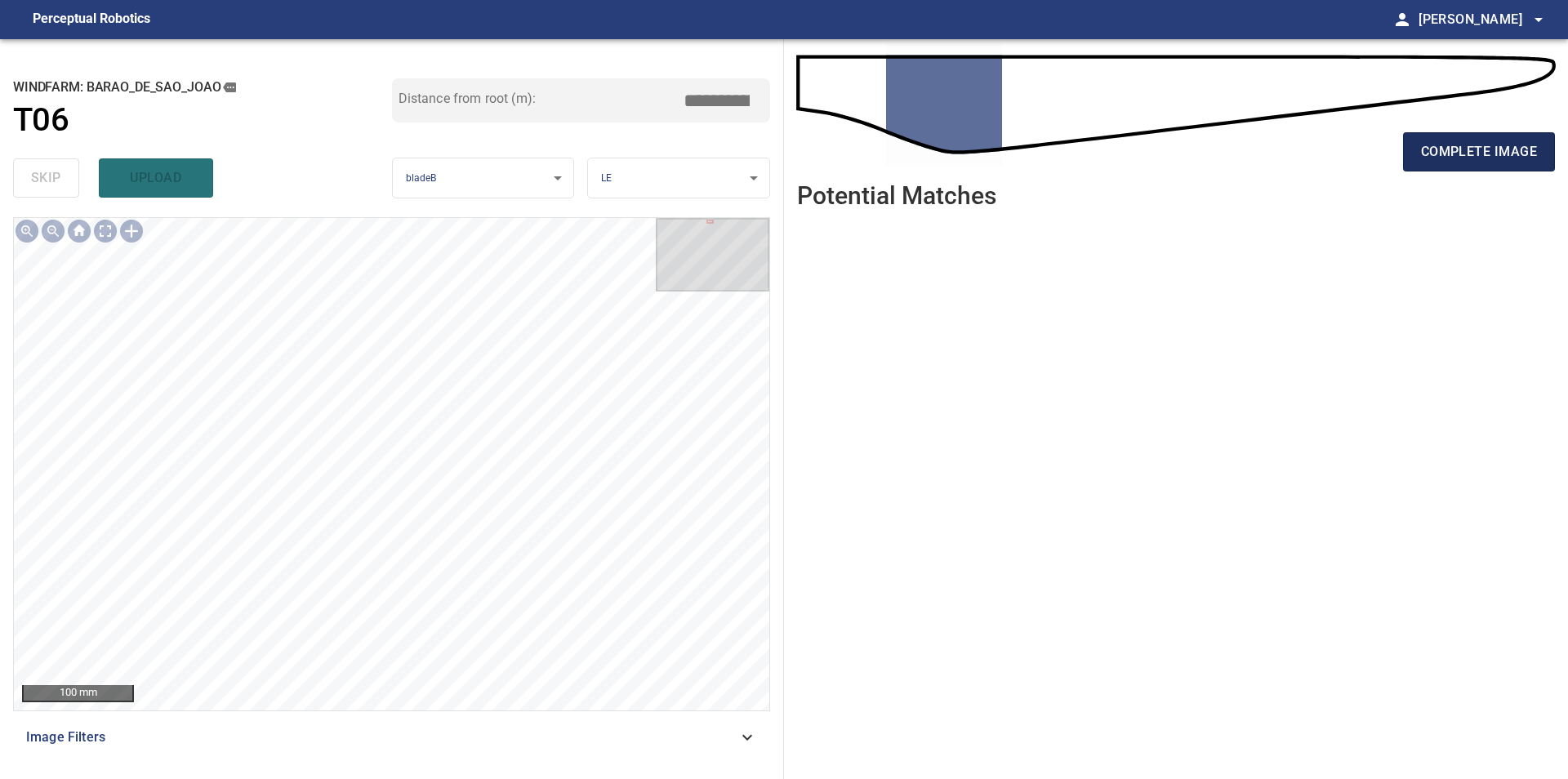
click at [1417, 151] on button "complete image" at bounding box center [1479, 151] width 151 height 39
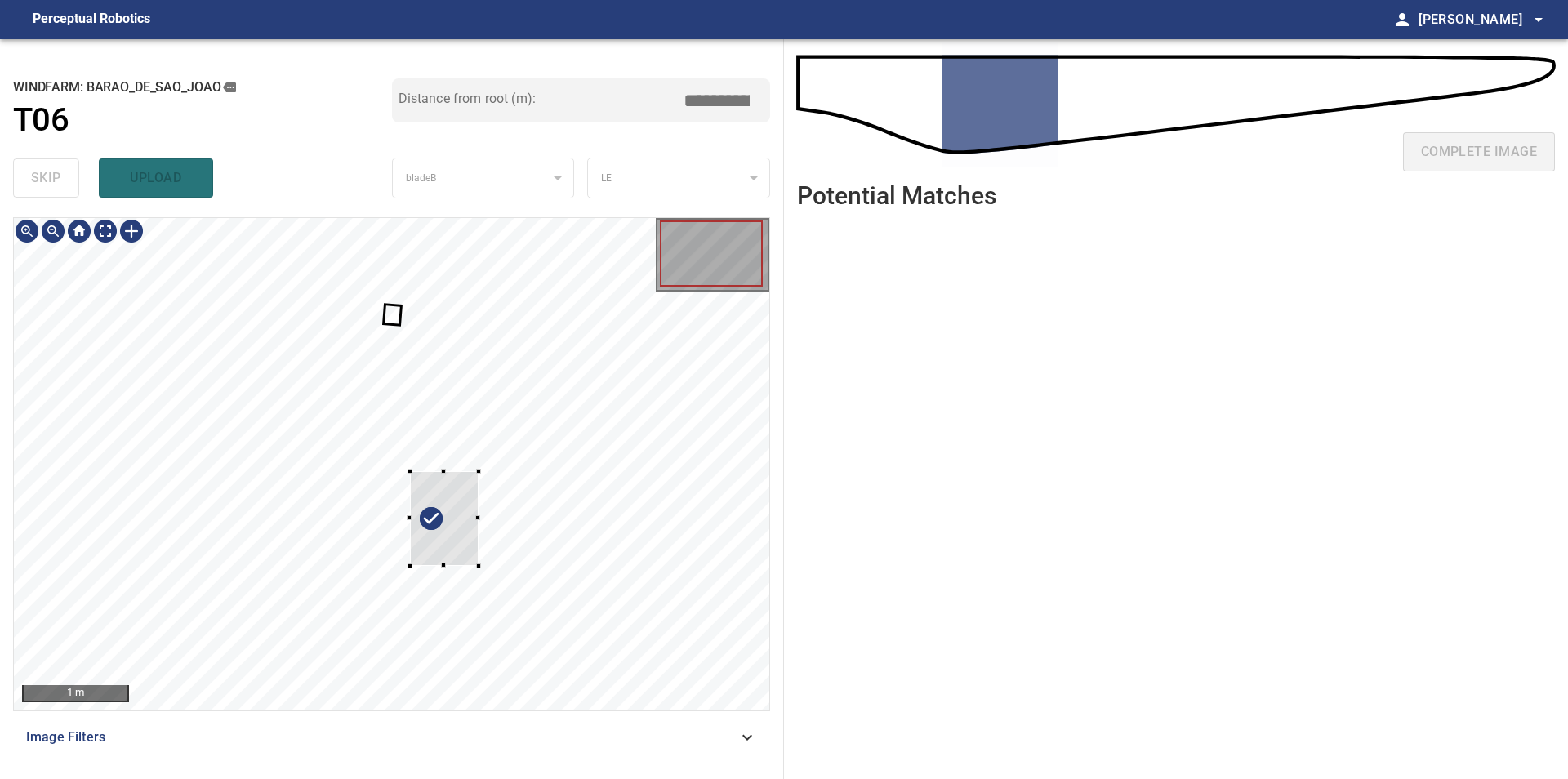
click at [637, 434] on div at bounding box center [391, 464] width 755 height 493
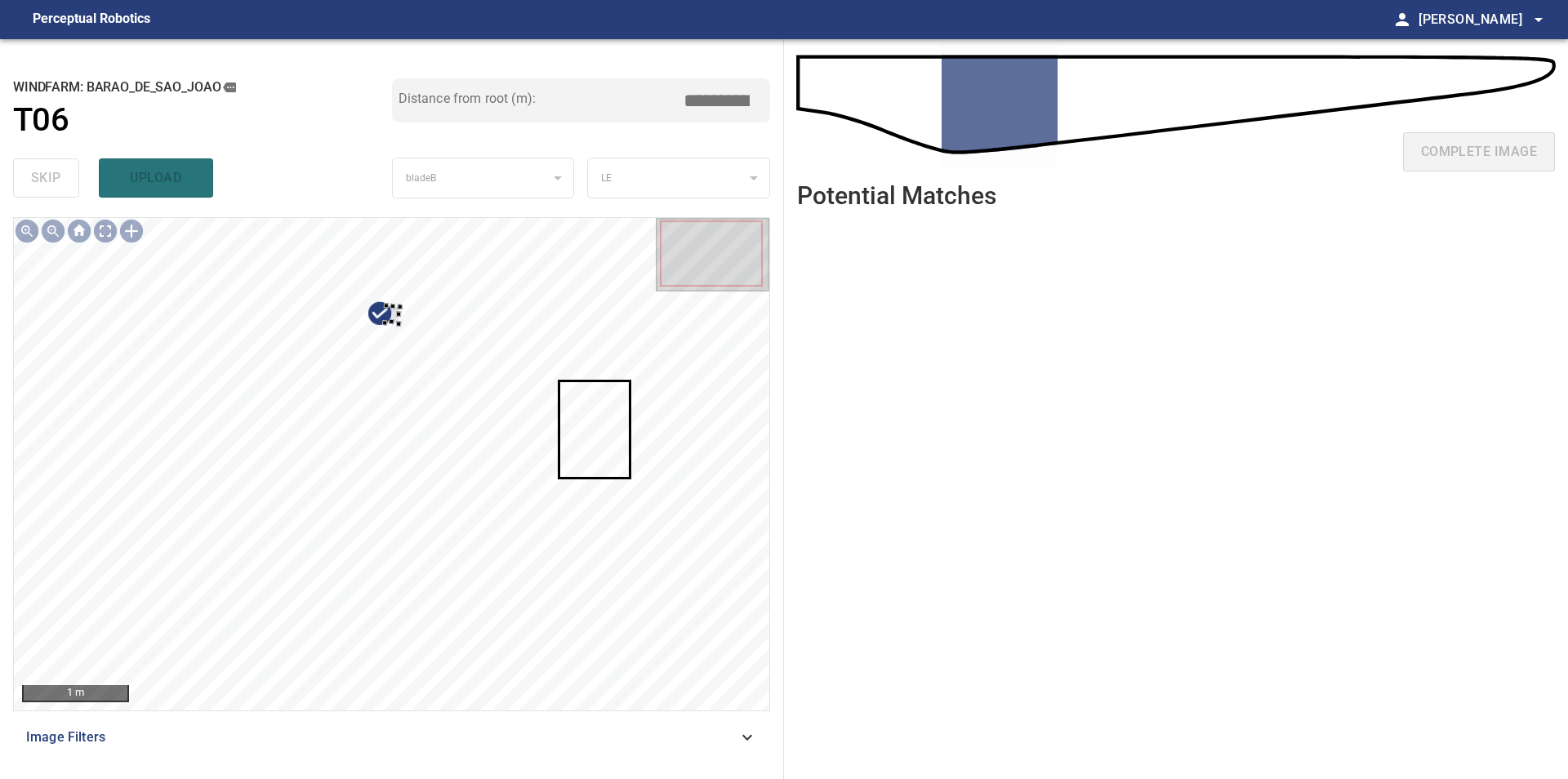
type input "****"
click at [478, 461] on div at bounding box center [391, 464] width 755 height 493
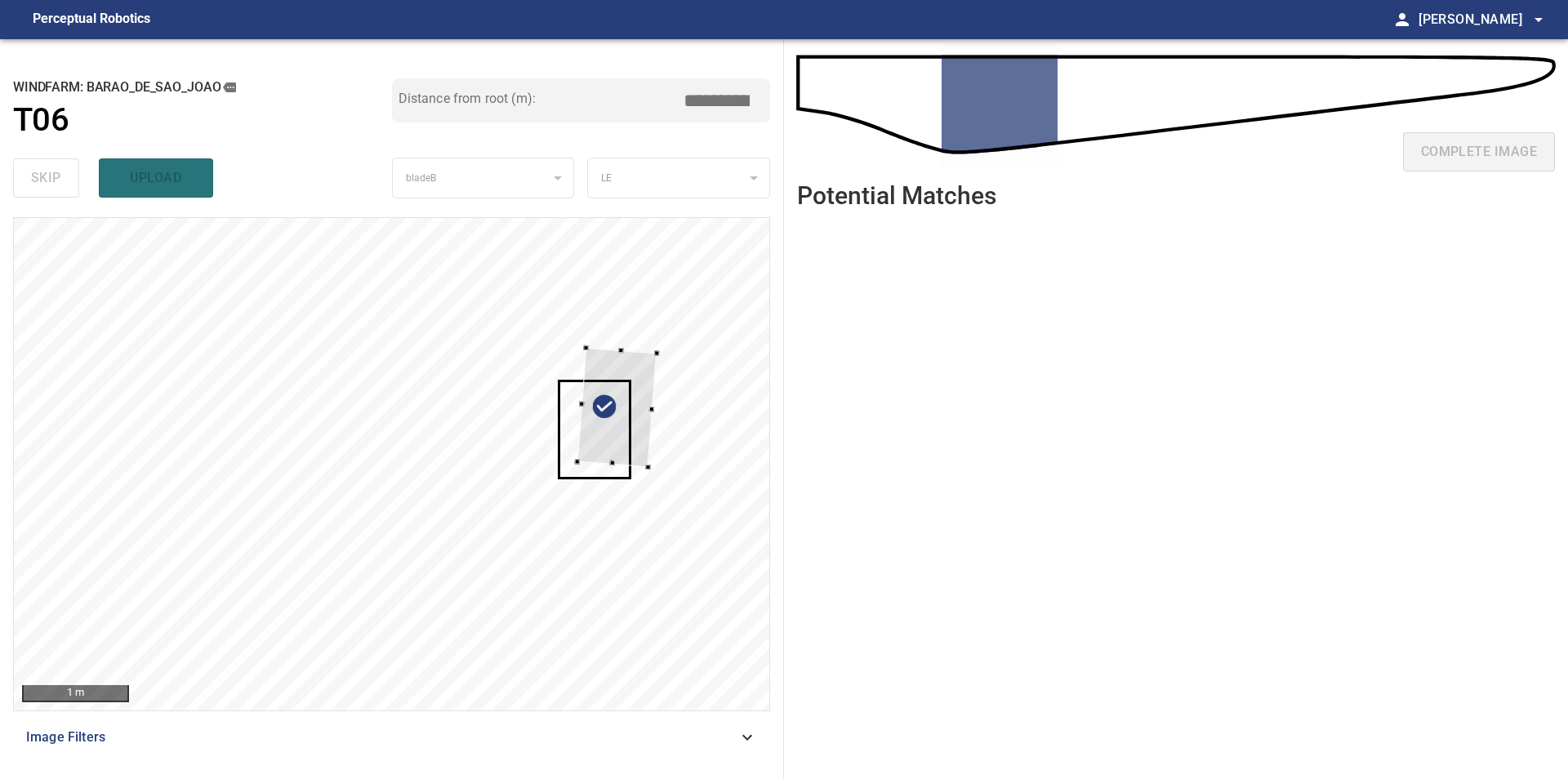
click at [679, 408] on div at bounding box center [391, 464] width 755 height 493
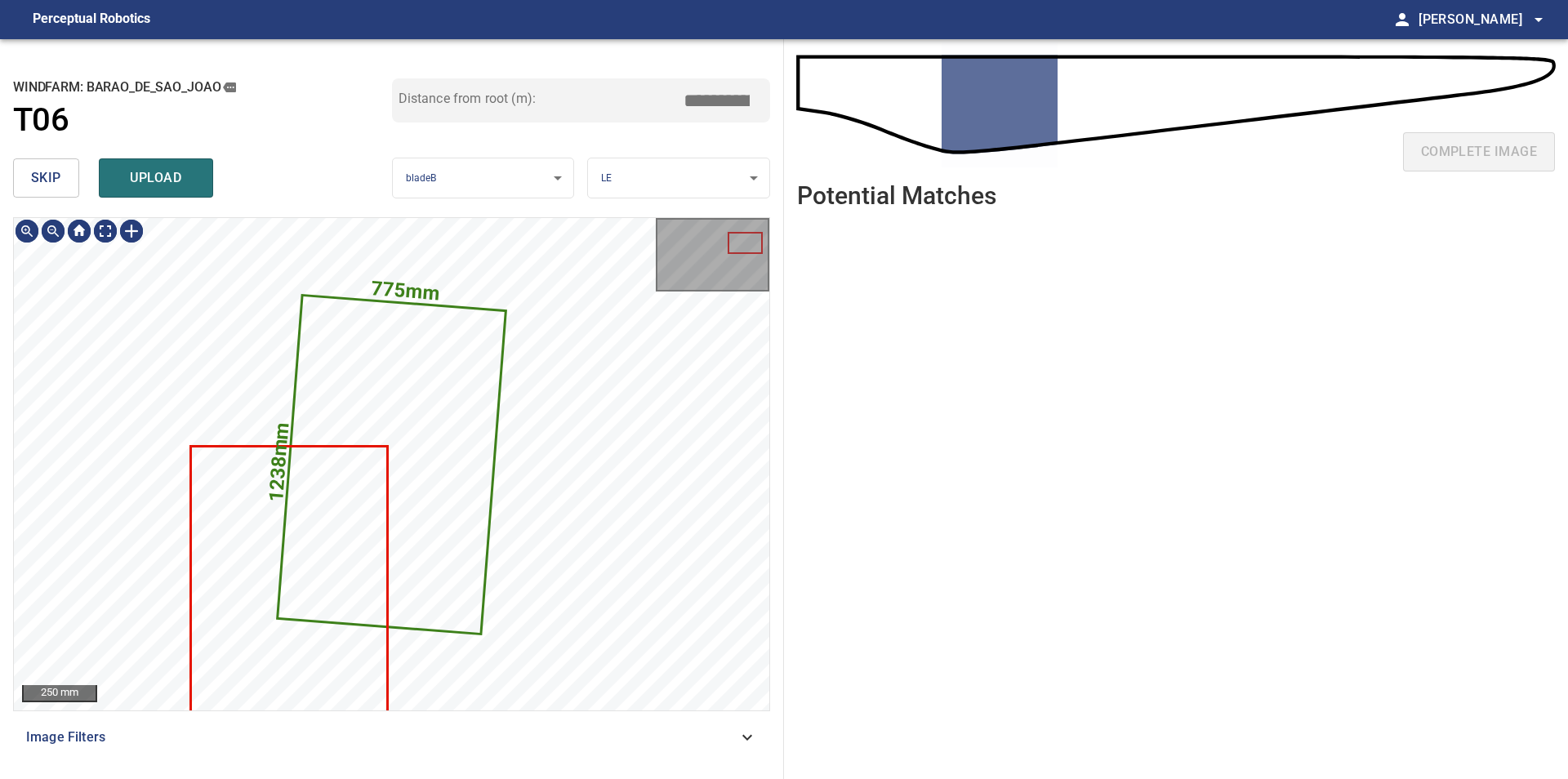
click at [32, 182] on span "skip" at bounding box center [46, 178] width 30 height 23
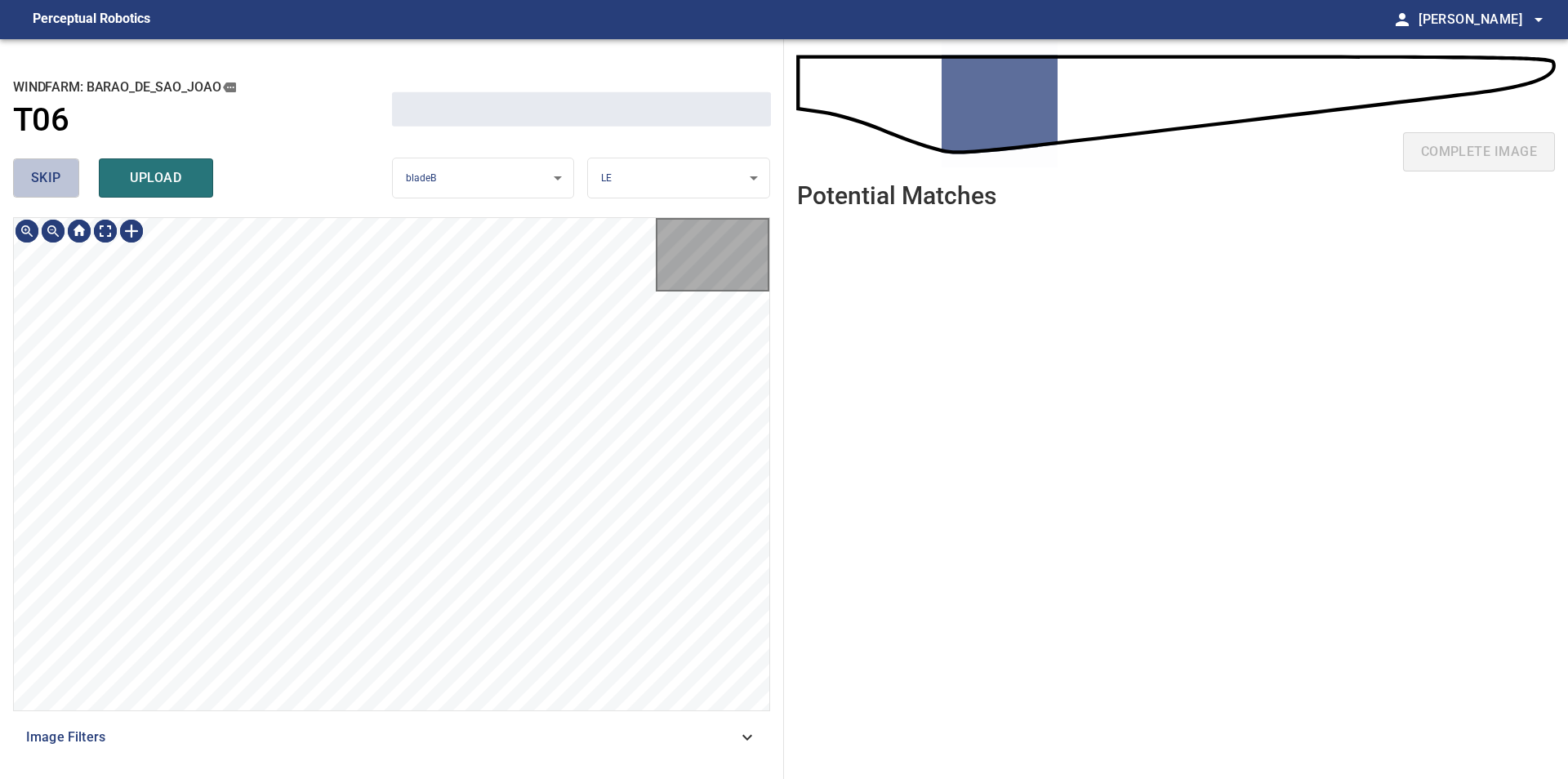
click at [32, 182] on span "skip" at bounding box center [46, 178] width 30 height 23
click at [32, 182] on div "skip upload" at bounding box center [202, 177] width 379 height 52
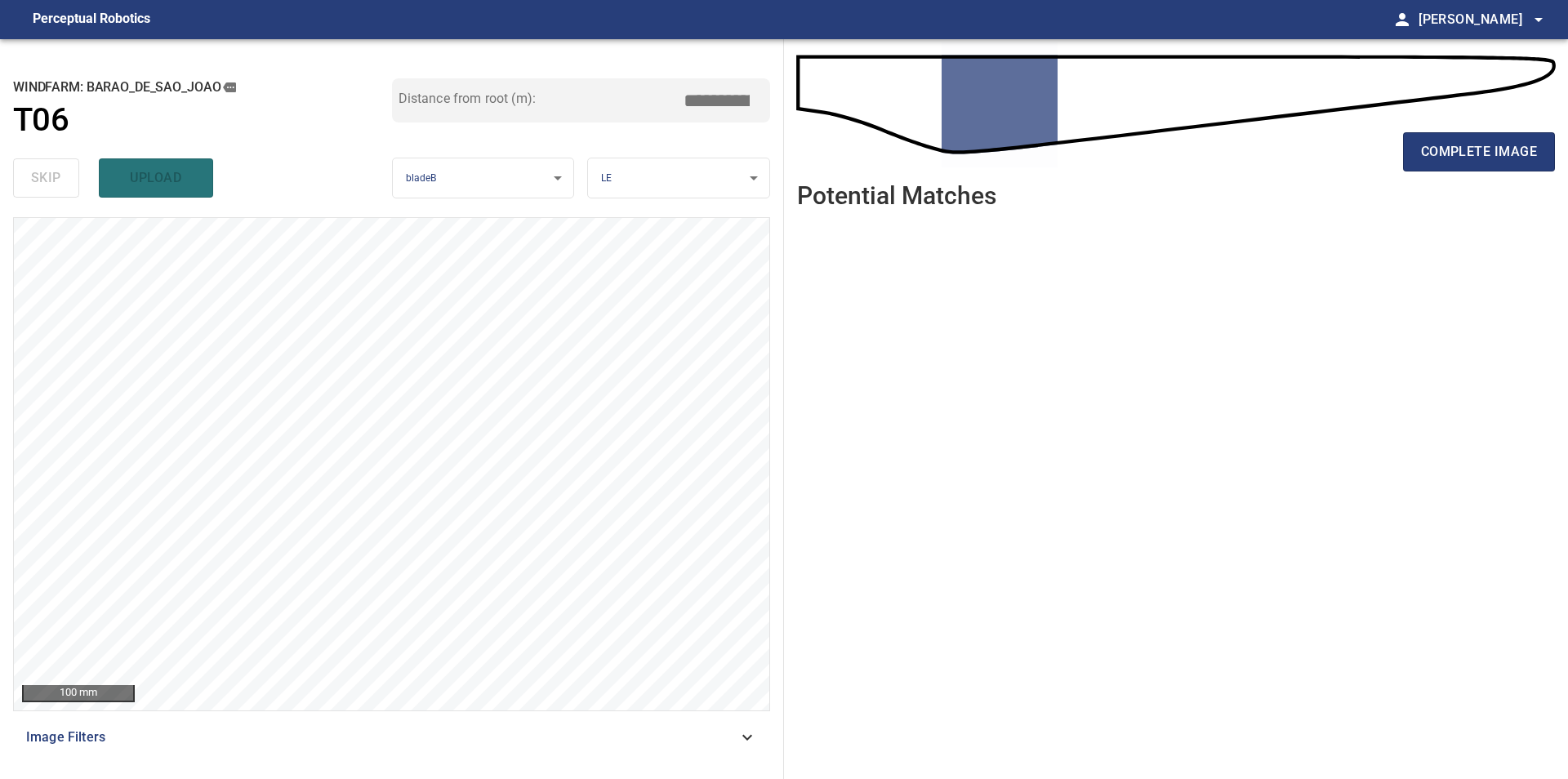
type input "****"
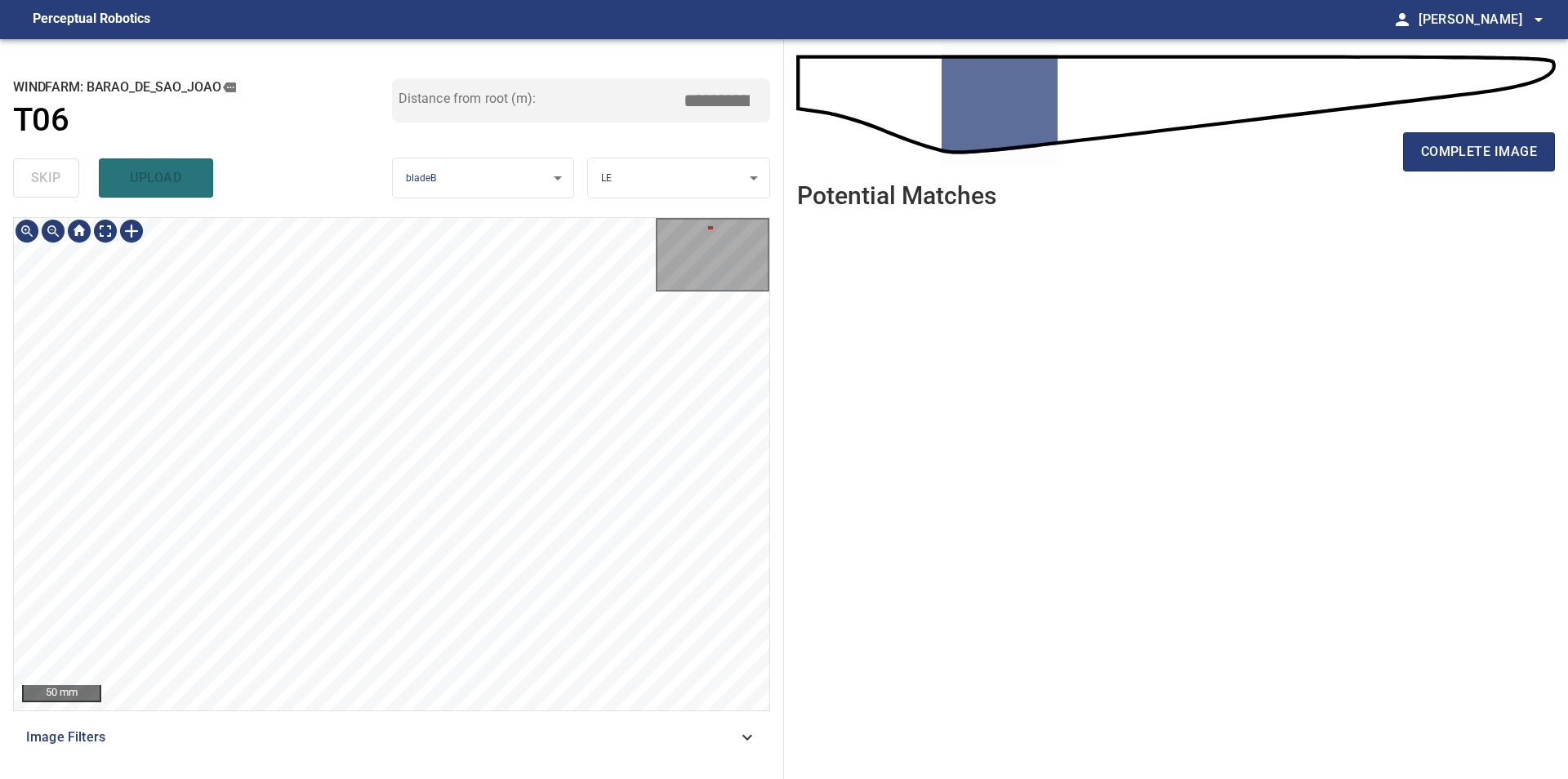
click at [317, 731] on div "50 mm Image Filters" at bounding box center [391, 491] width 757 height 548
click at [1478, 156] on span "complete image" at bounding box center [1478, 151] width 116 height 23
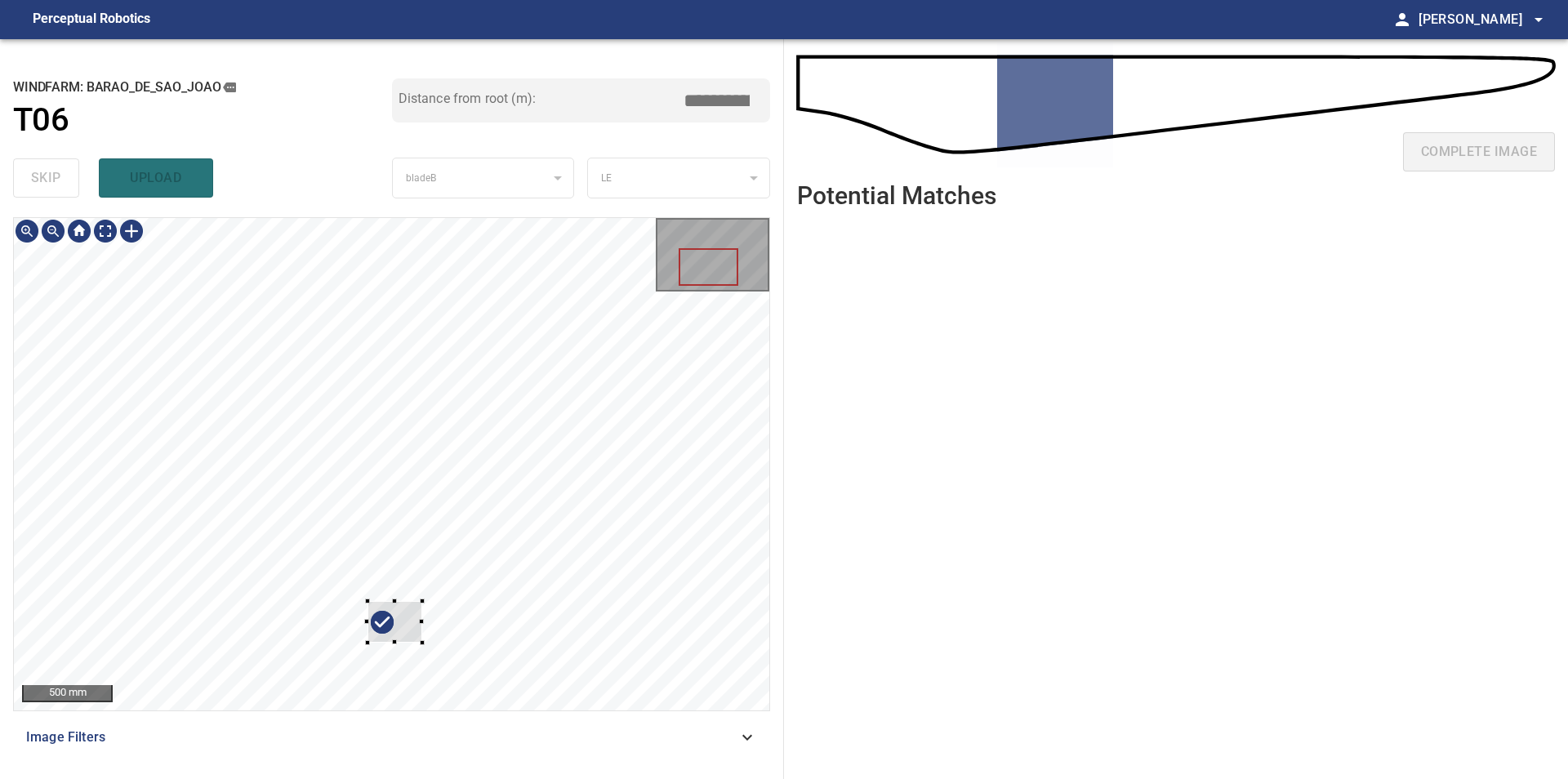
click at [440, 658] on div at bounding box center [391, 464] width 755 height 493
click at [663, 508] on div at bounding box center [391, 464] width 755 height 493
click at [486, 401] on div at bounding box center [391, 464] width 755 height 493
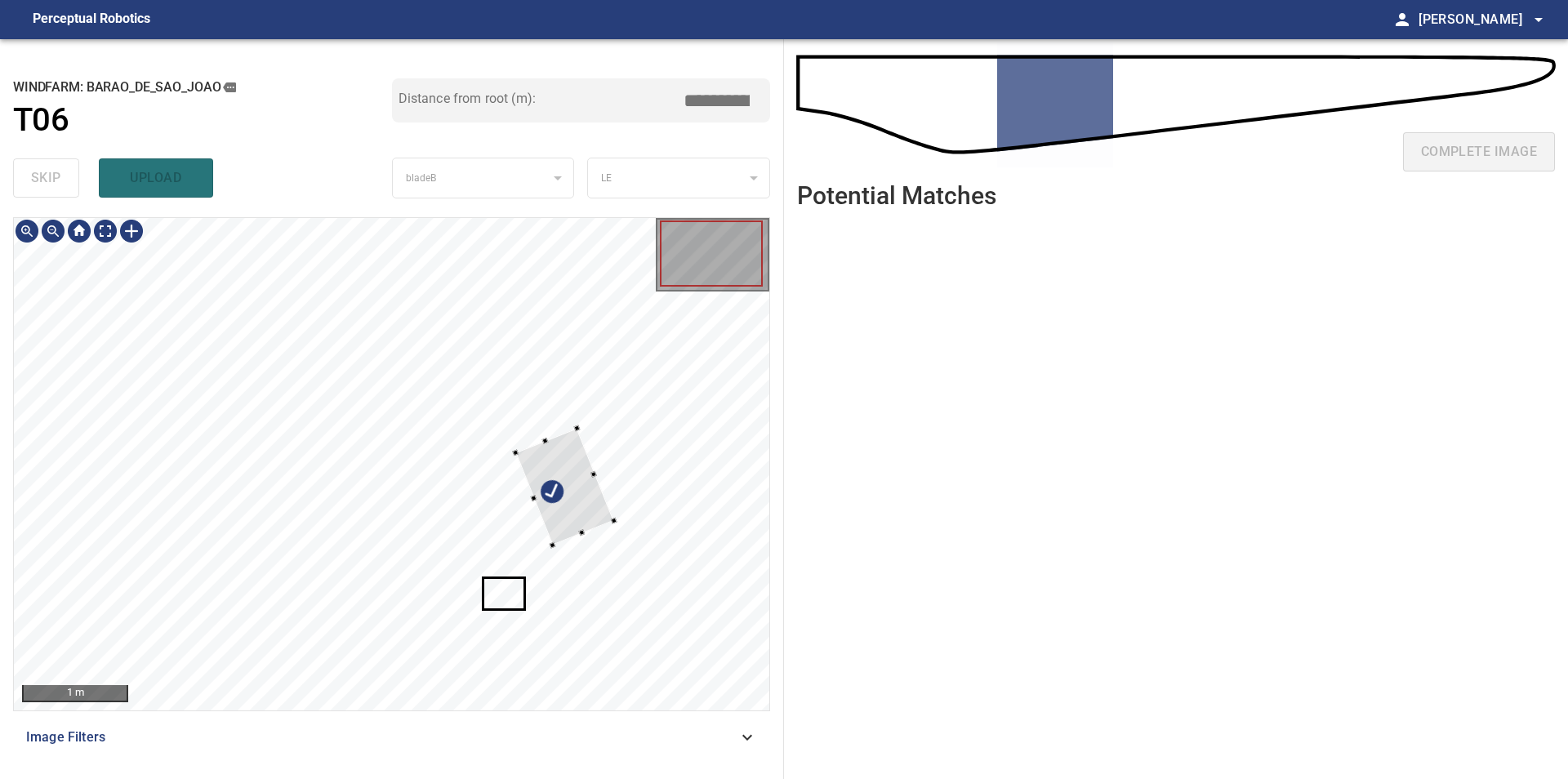
click at [613, 525] on div at bounding box center [391, 464] width 755 height 493
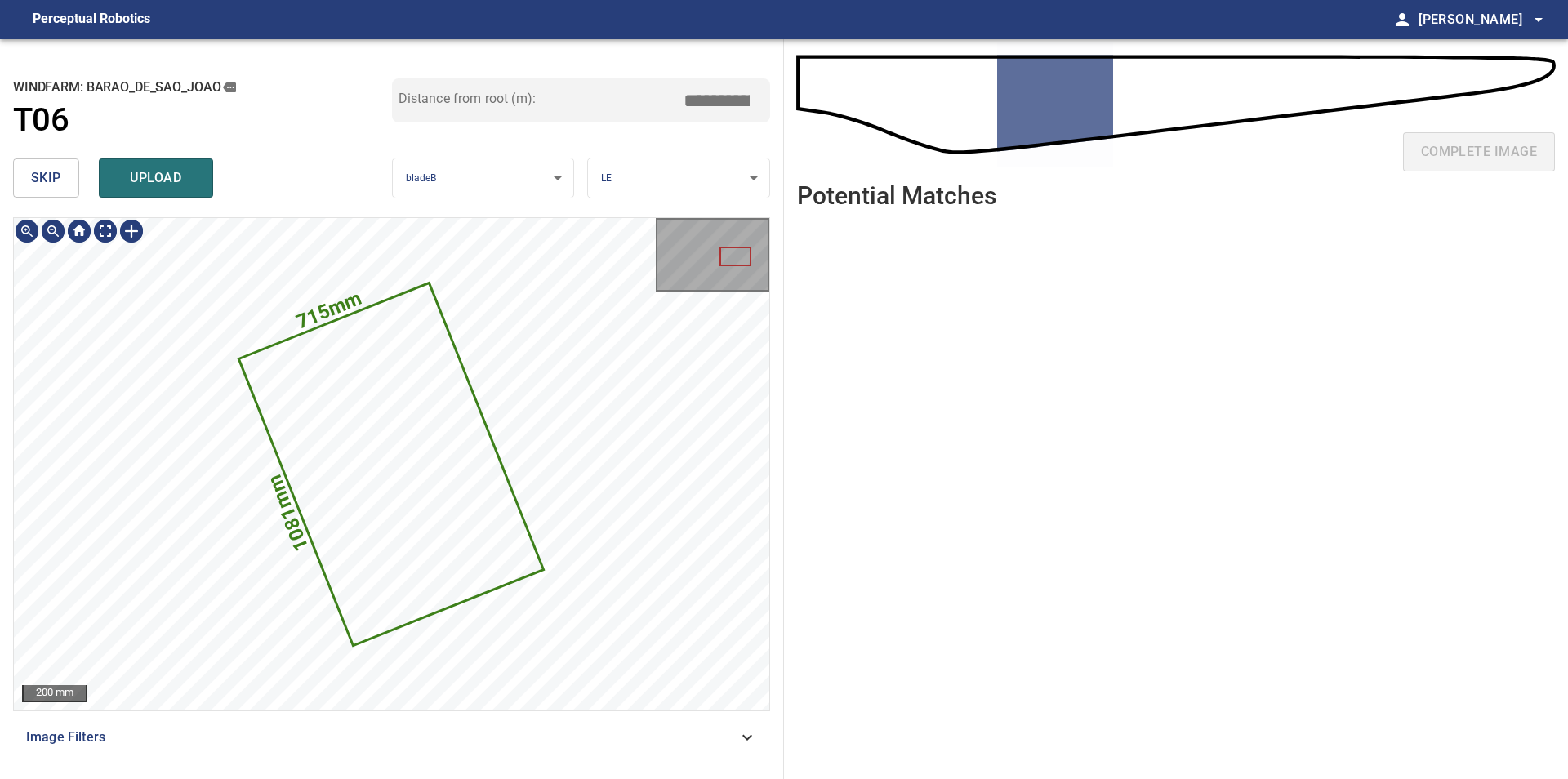
click at [61, 181] on button "skip" at bounding box center [46, 178] width 67 height 39
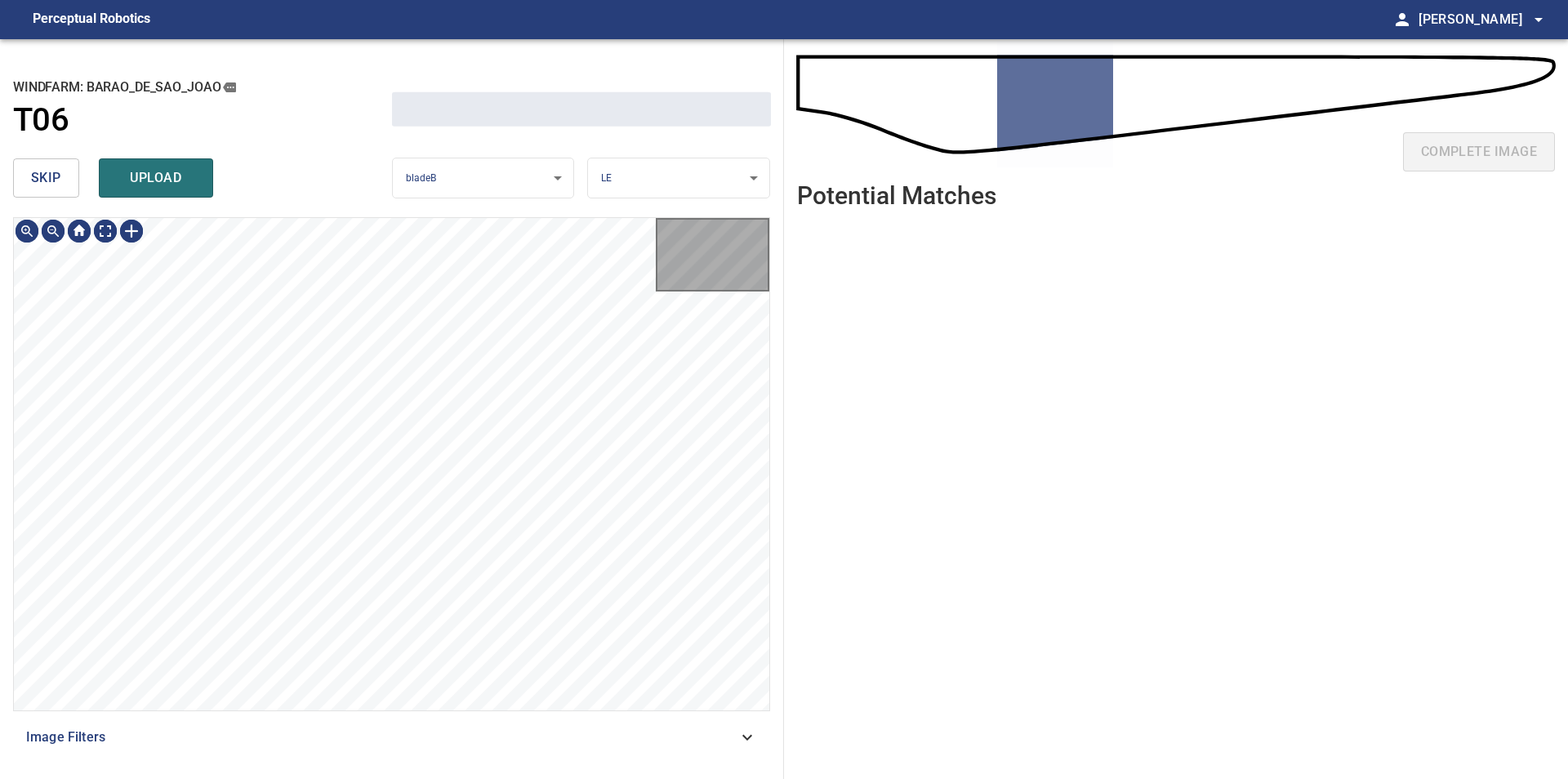
click at [61, 181] on button "skip" at bounding box center [46, 178] width 67 height 39
click at [61, 181] on div "skip upload" at bounding box center [202, 177] width 379 height 52
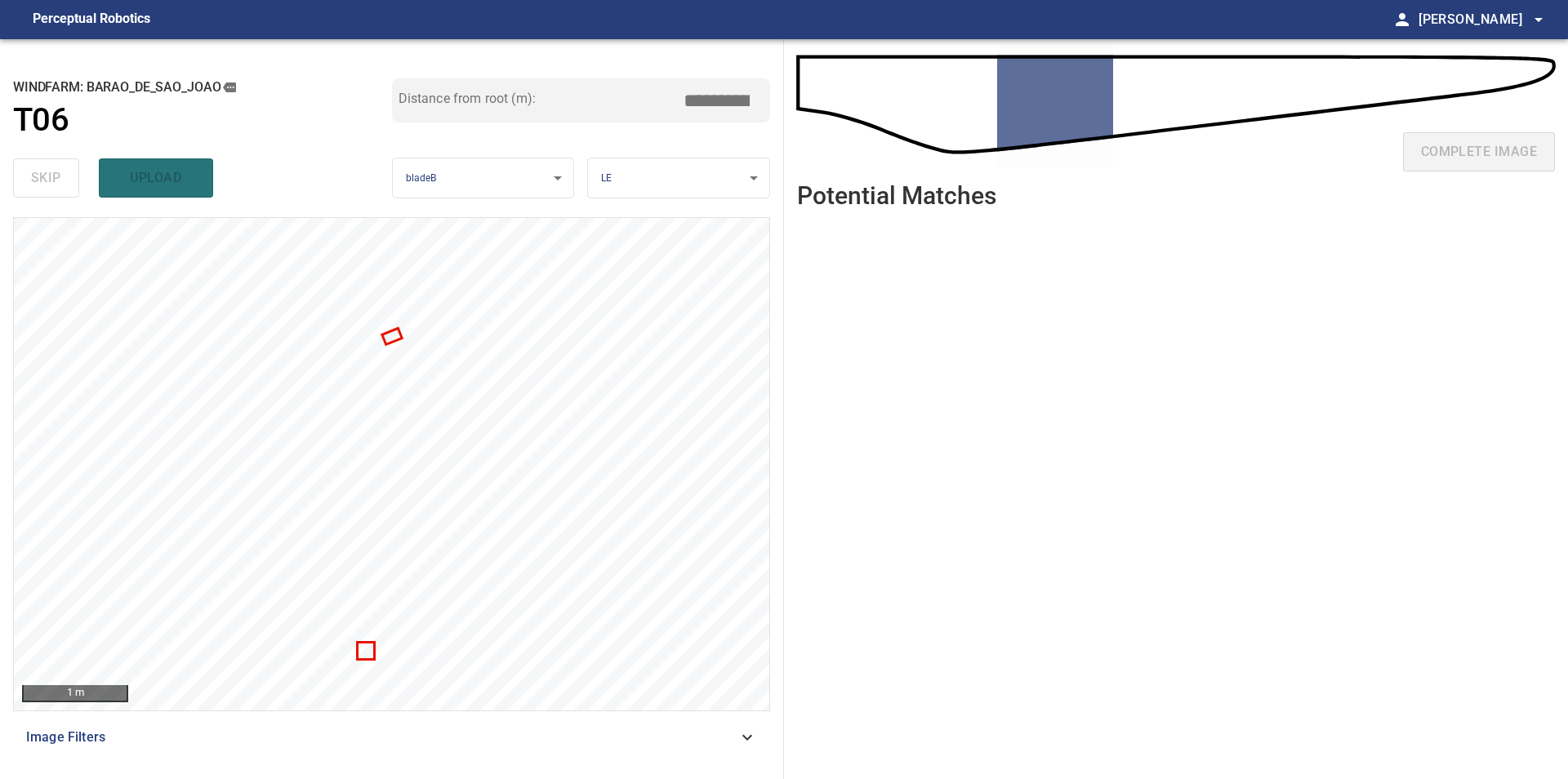
click at [972, 451] on ul at bounding box center [1176, 487] width 758 height 532
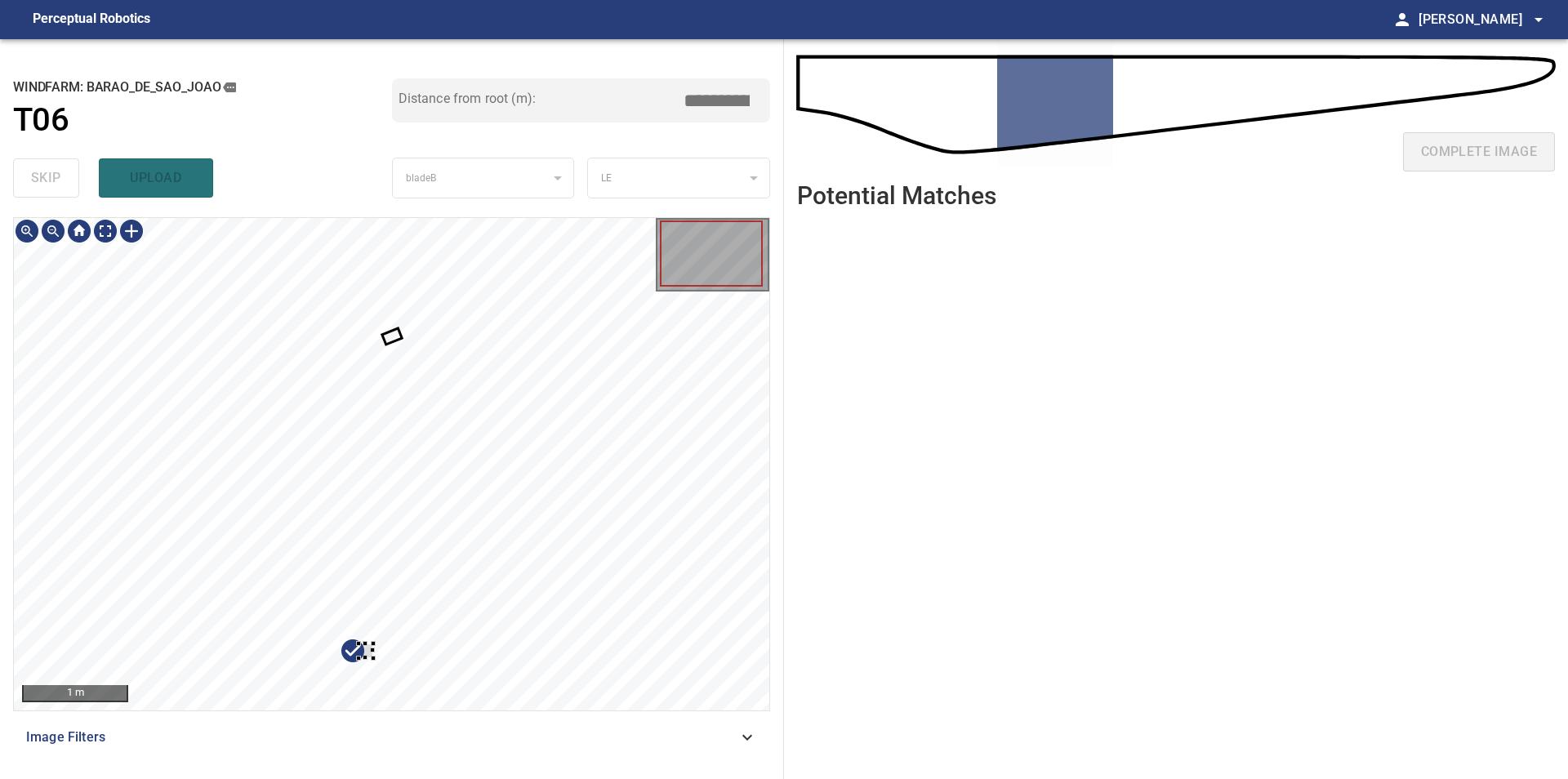
click at [456, 576] on div at bounding box center [391, 464] width 755 height 493
click at [715, 373] on div at bounding box center [391, 464] width 755 height 493
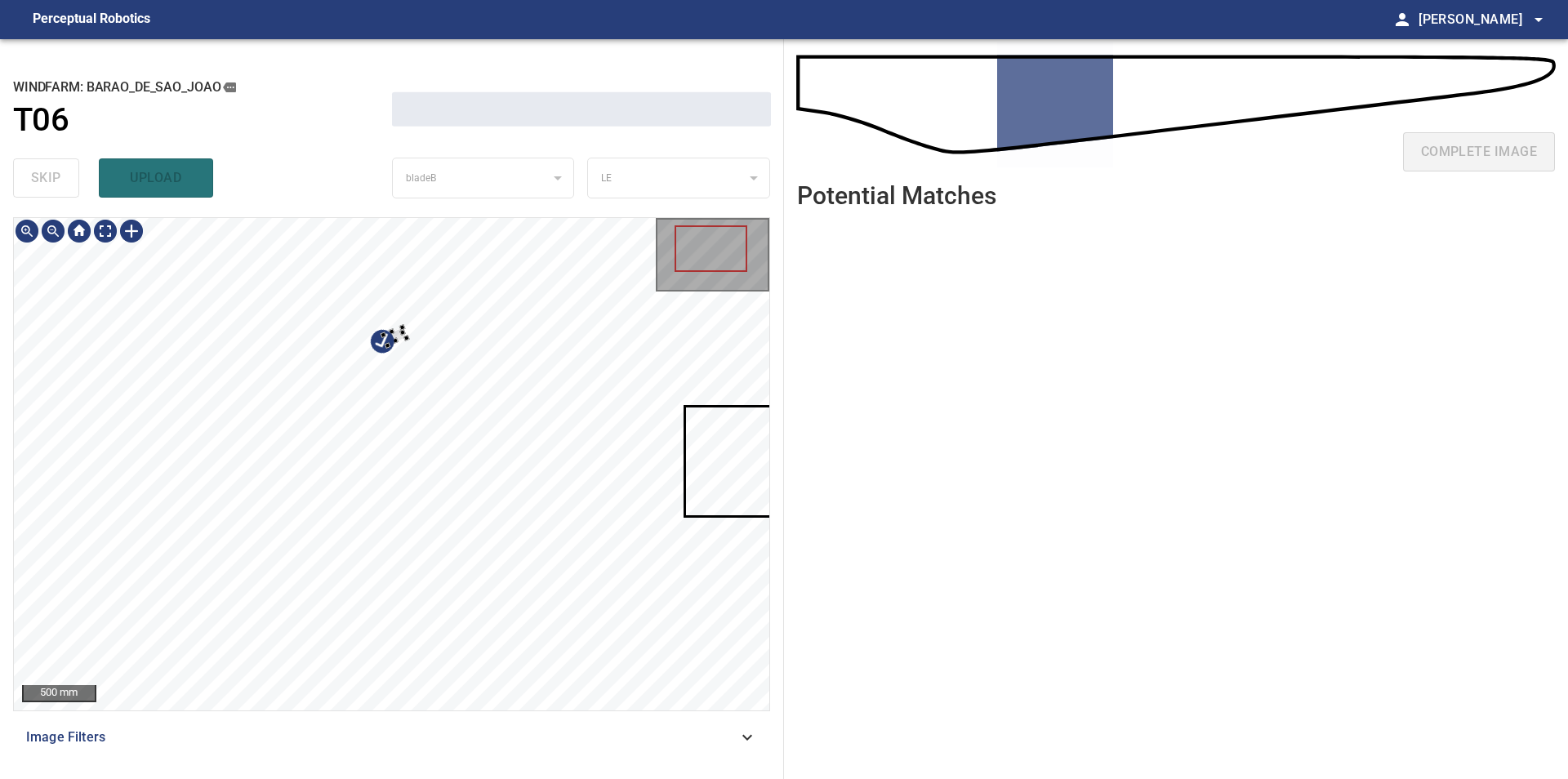
click at [475, 412] on div at bounding box center [391, 464] width 755 height 493
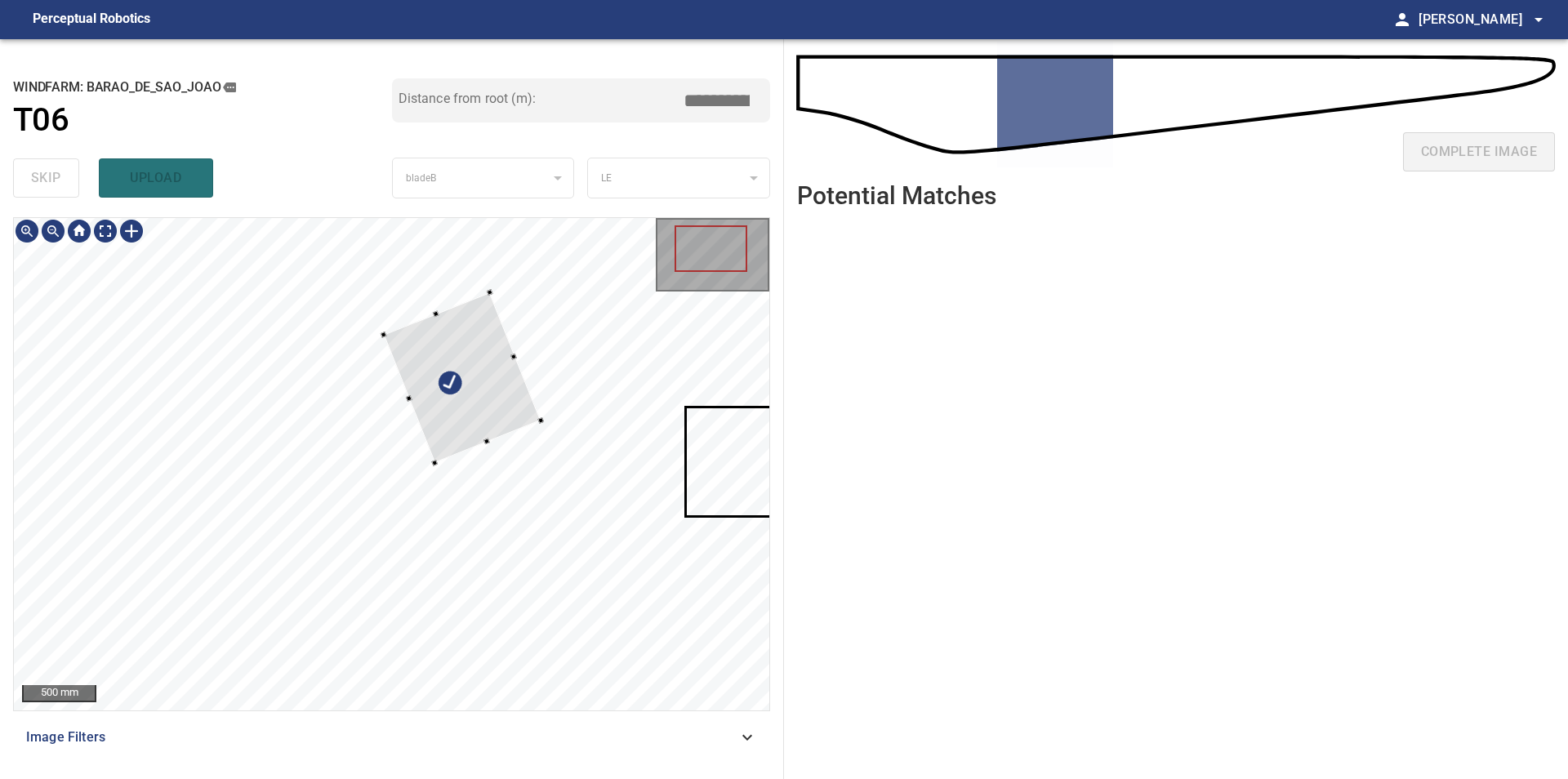
click at [544, 424] on div at bounding box center [391, 464] width 755 height 493
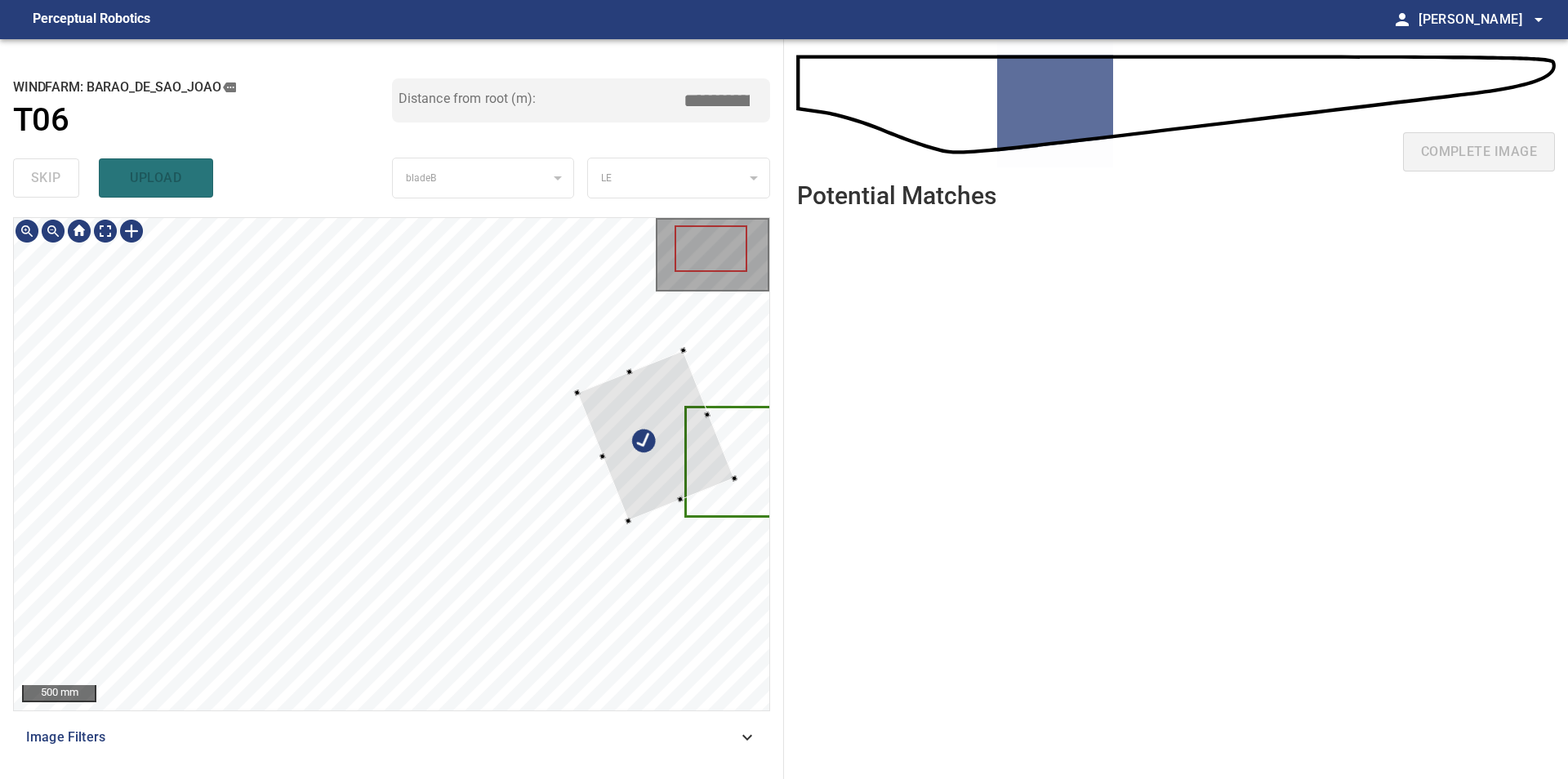
click at [748, 478] on div at bounding box center [391, 464] width 755 height 493
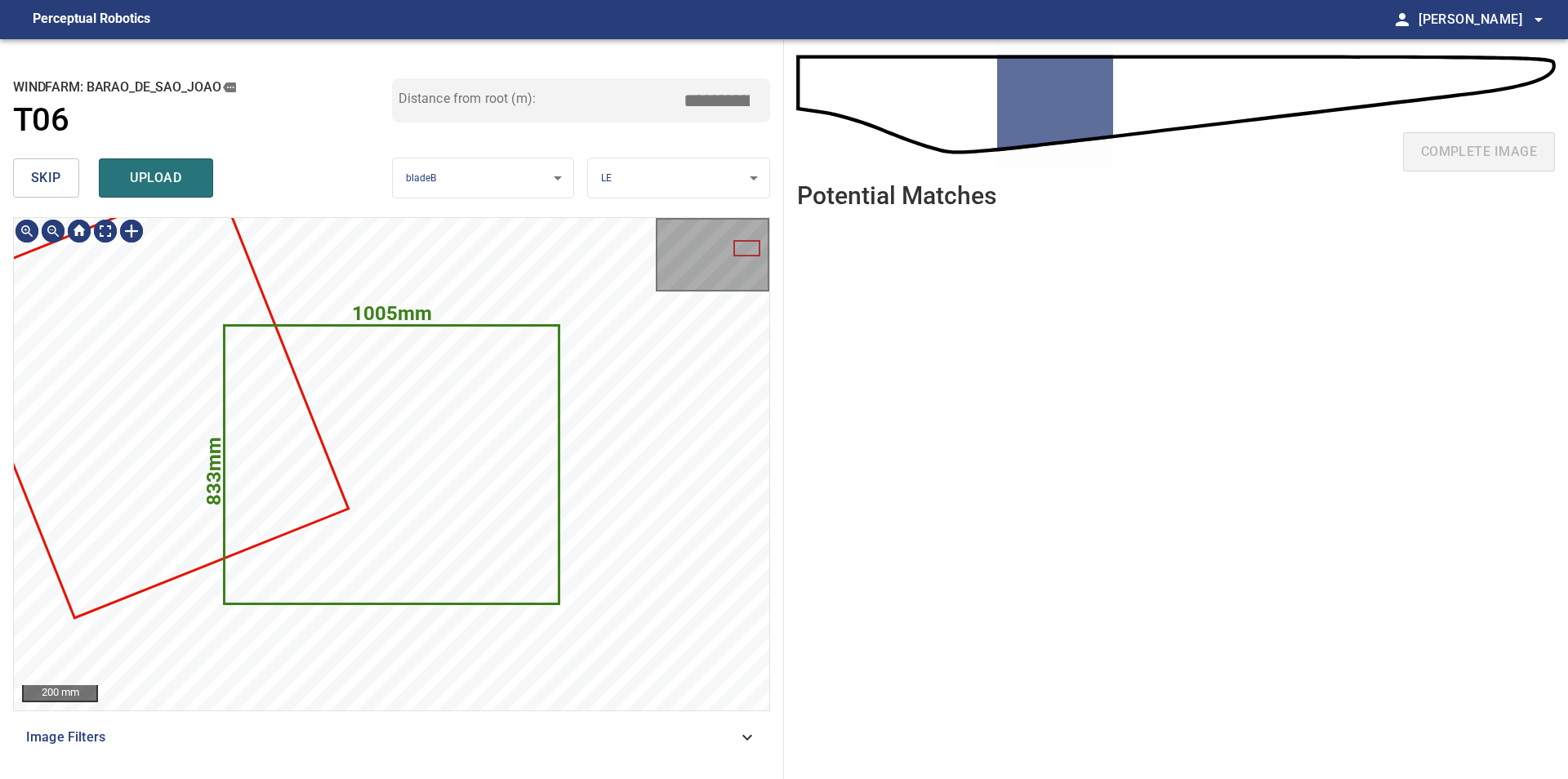
type input "*****"
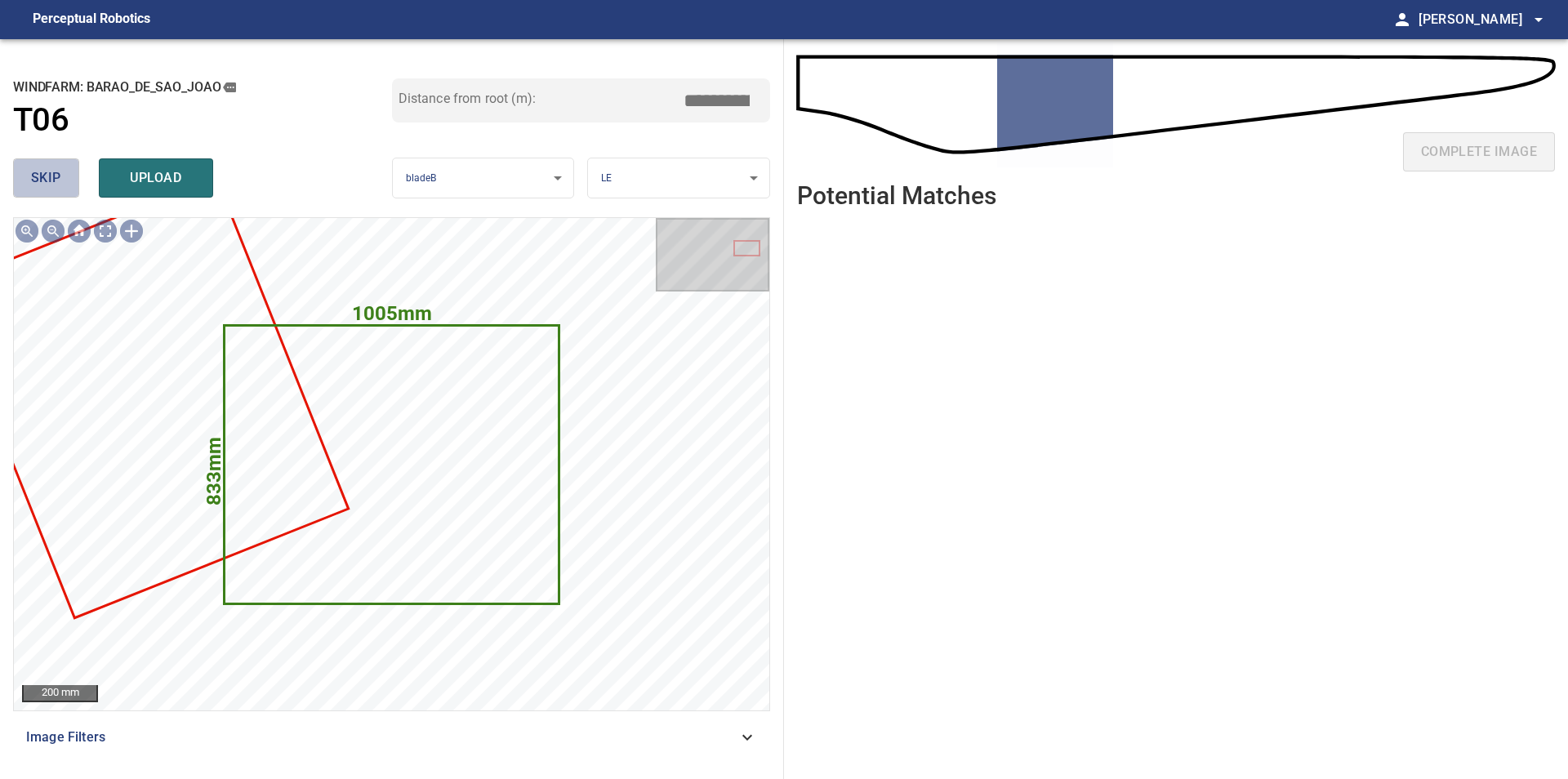
click at [27, 168] on button "skip" at bounding box center [46, 178] width 67 height 39
click at [28, 169] on button "skip" at bounding box center [46, 178] width 67 height 39
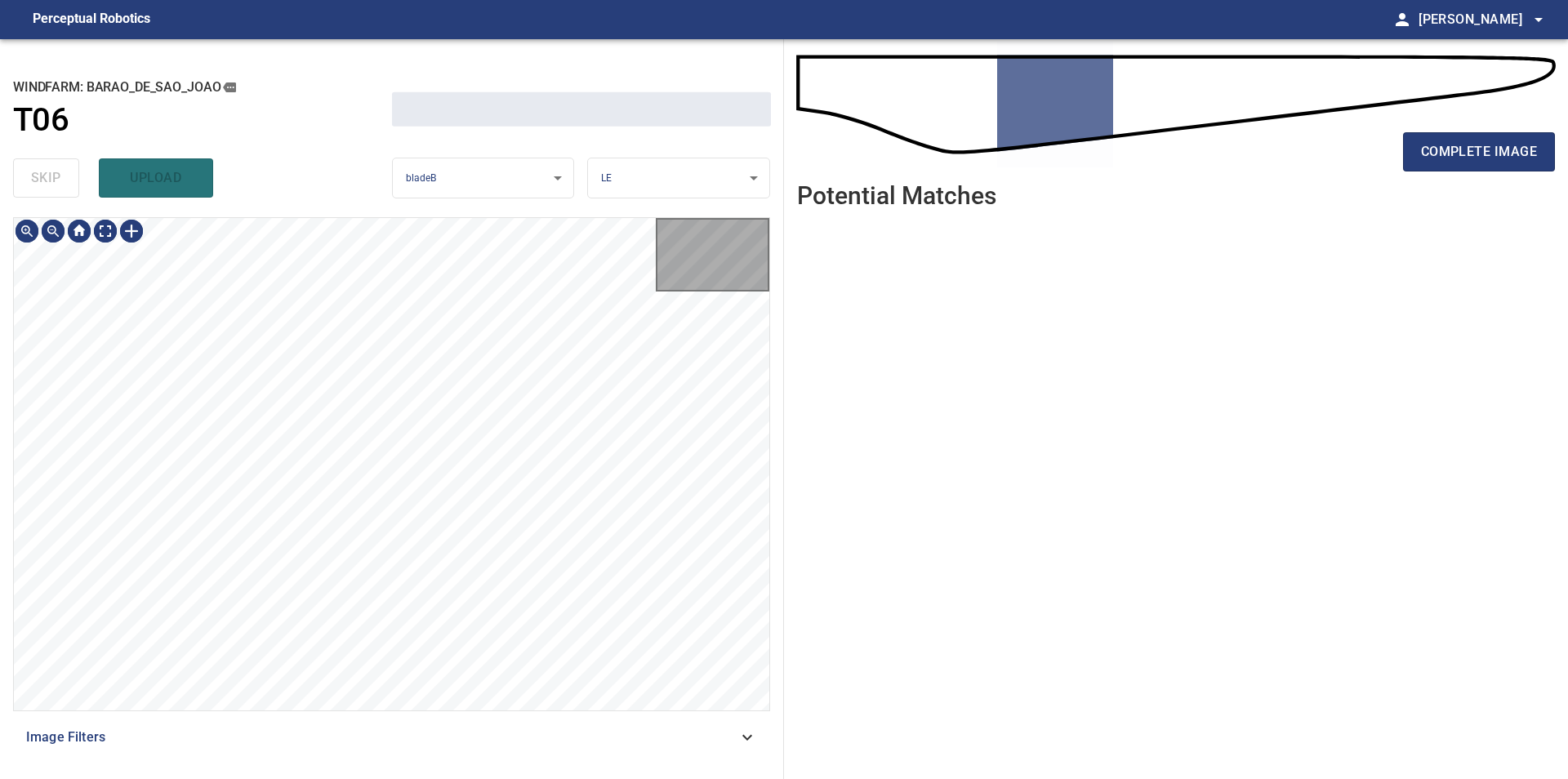
click at [28, 169] on div "skip upload" at bounding box center [202, 177] width 379 height 52
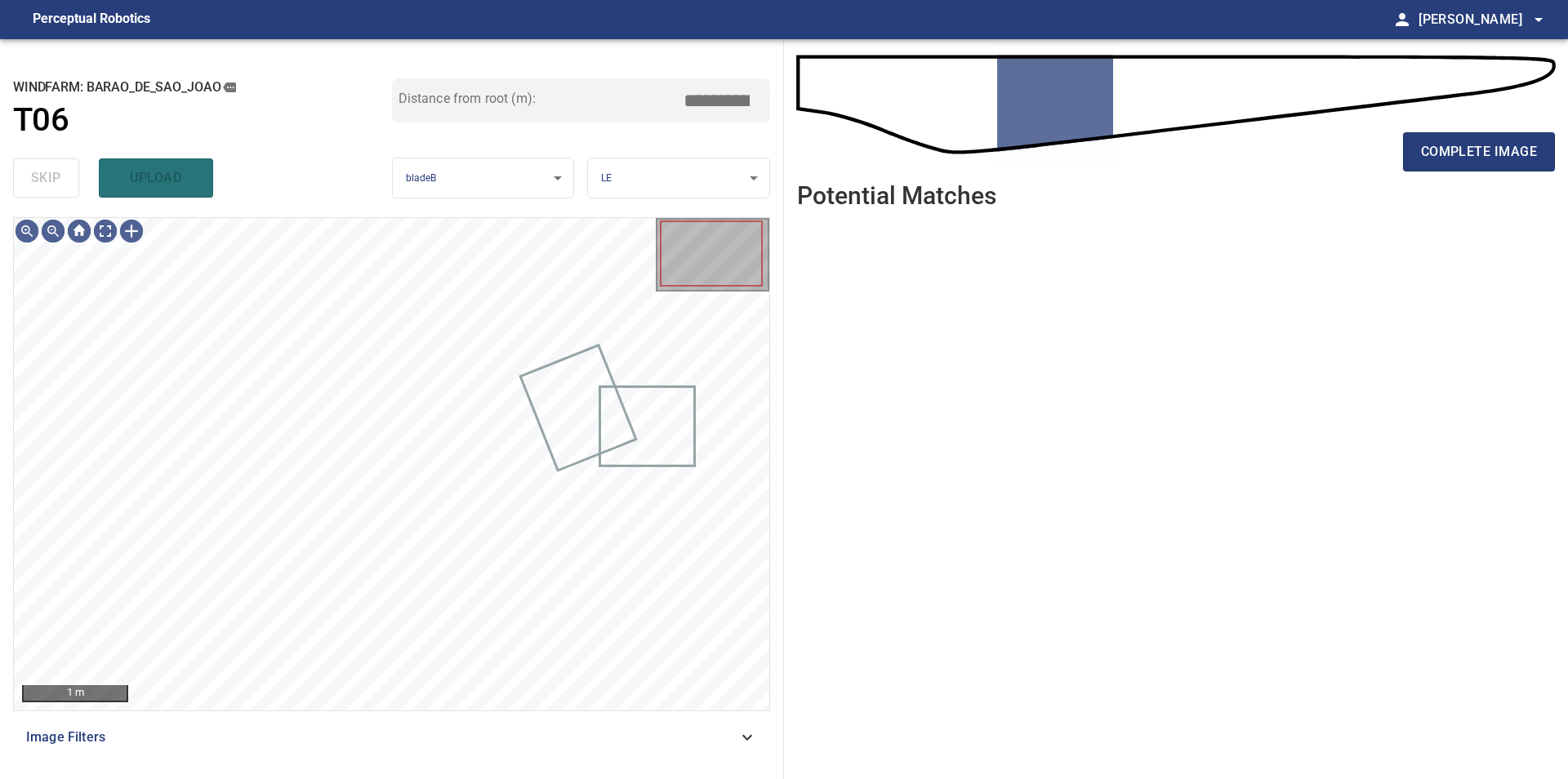
click at [28, 169] on div "skip upload" at bounding box center [202, 177] width 379 height 52
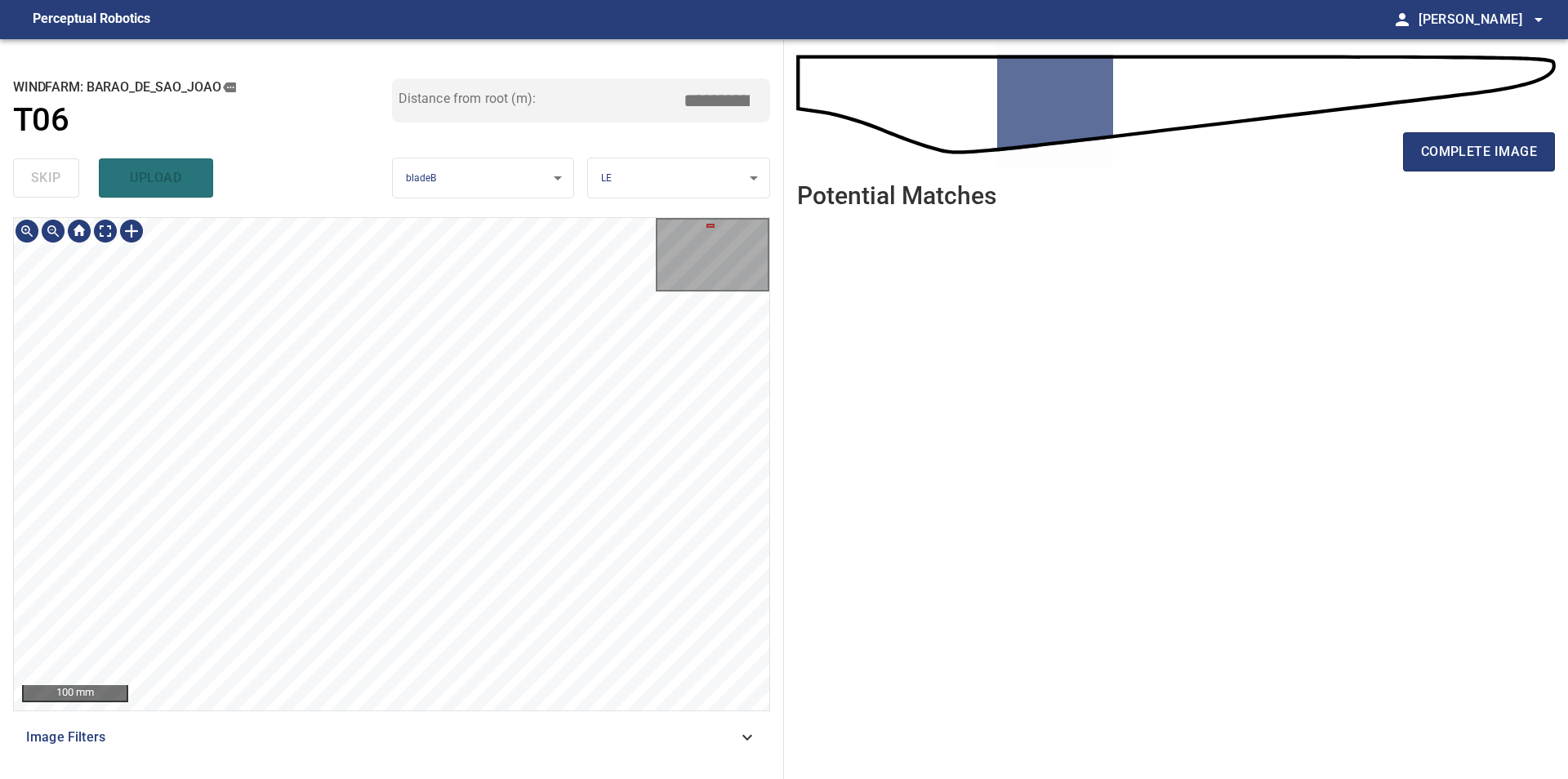
click at [394, 743] on div "100 mm Image Filters" at bounding box center [391, 491] width 757 height 548
click at [1473, 148] on span "complete image" at bounding box center [1478, 151] width 116 height 23
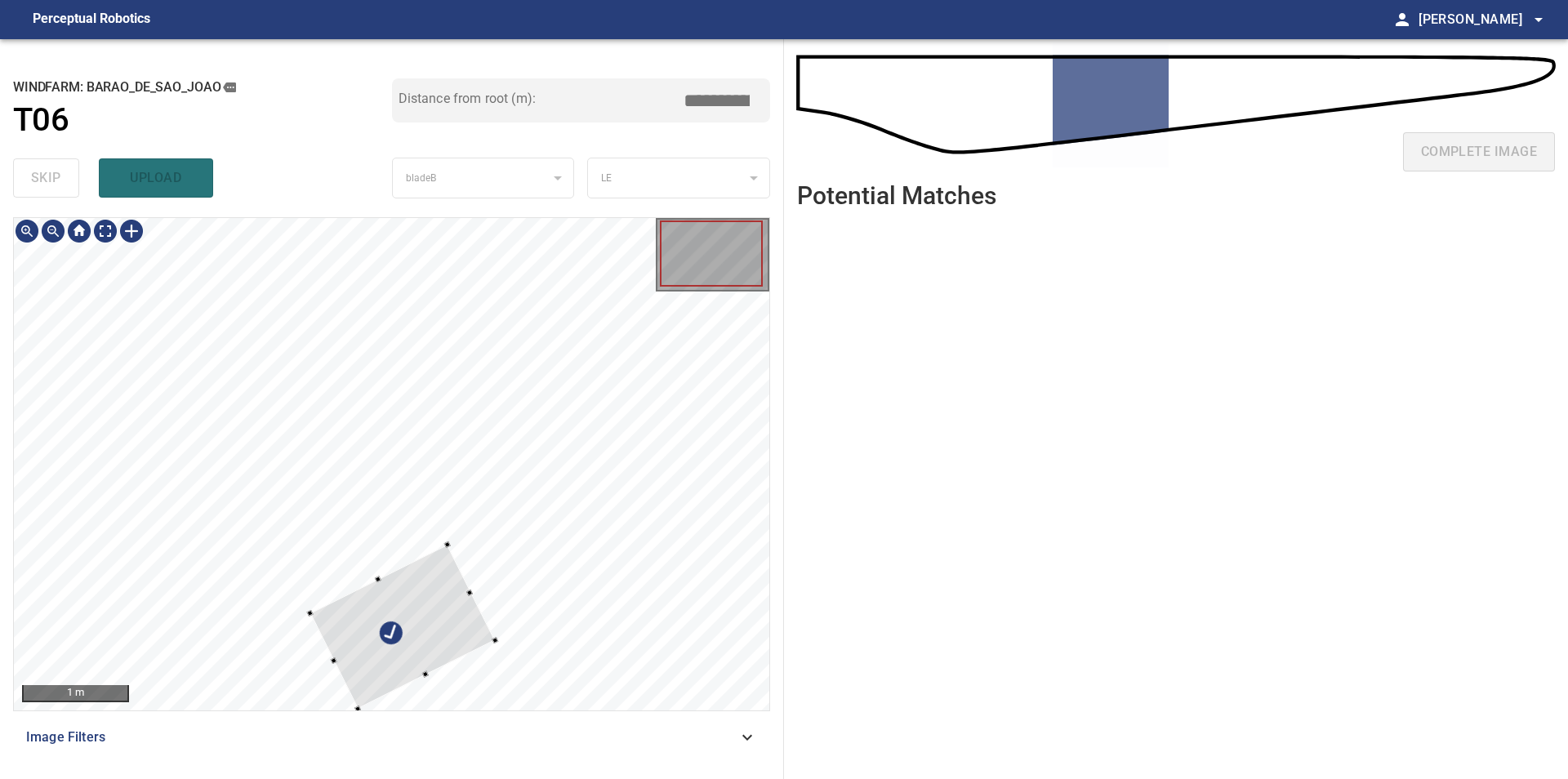
click at [440, 545] on div at bounding box center [401, 627] width 185 height 164
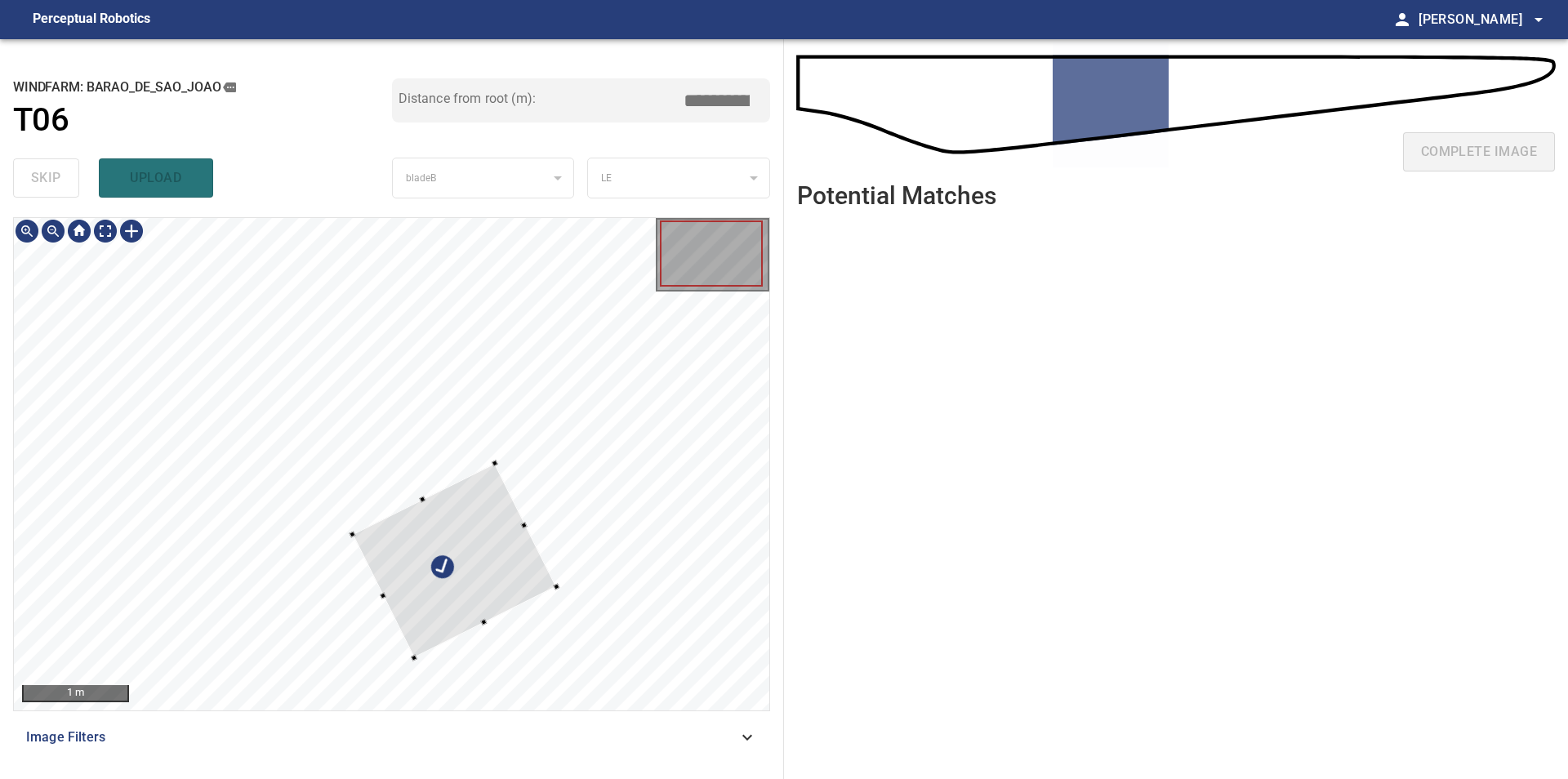
click at [803, 379] on div "**********" at bounding box center [784, 409] width 1568 height 740
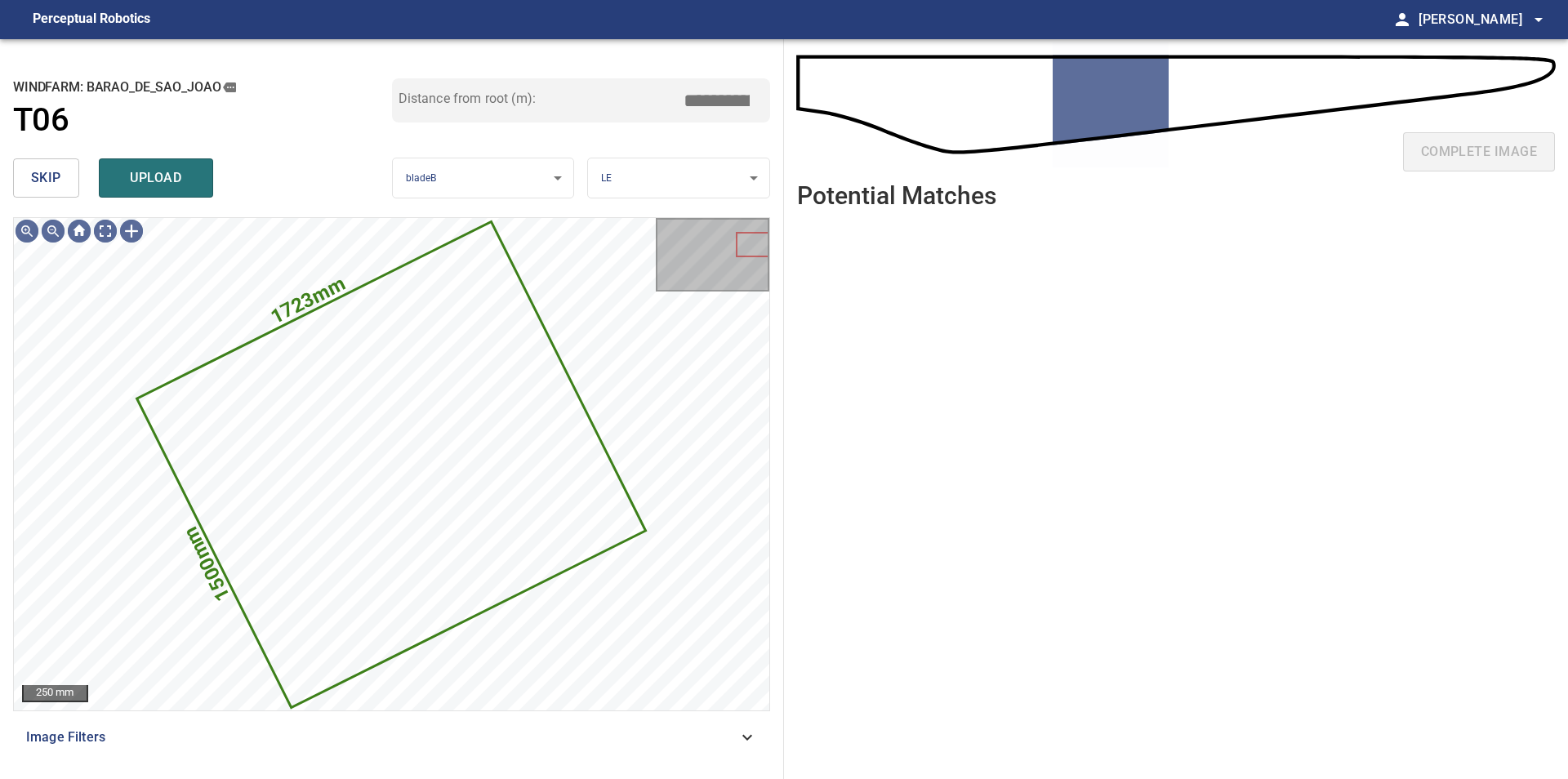
click at [55, 170] on span "skip" at bounding box center [46, 178] width 30 height 23
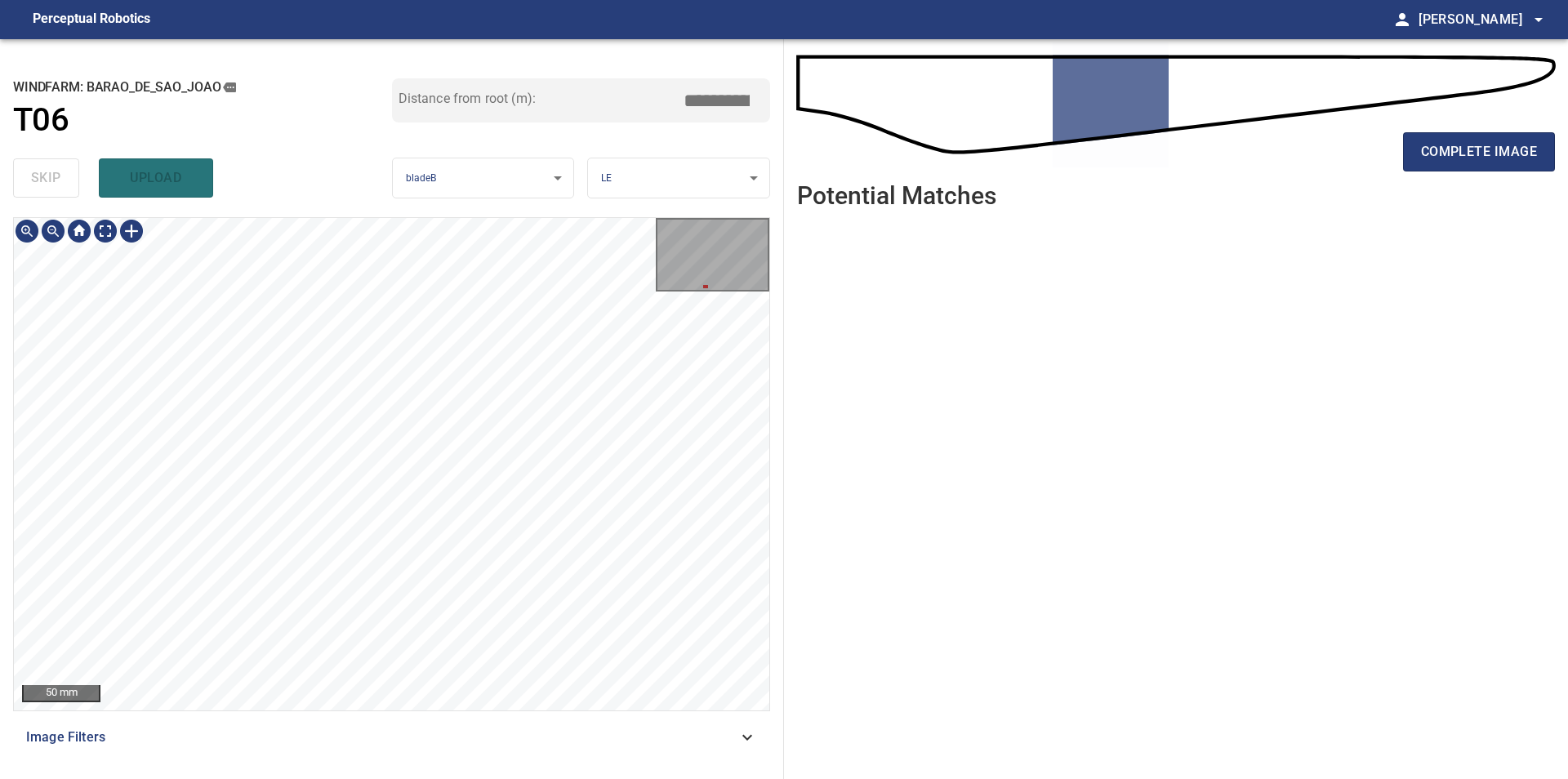
click at [381, 743] on div "50 mm Image Filters" at bounding box center [391, 491] width 757 height 548
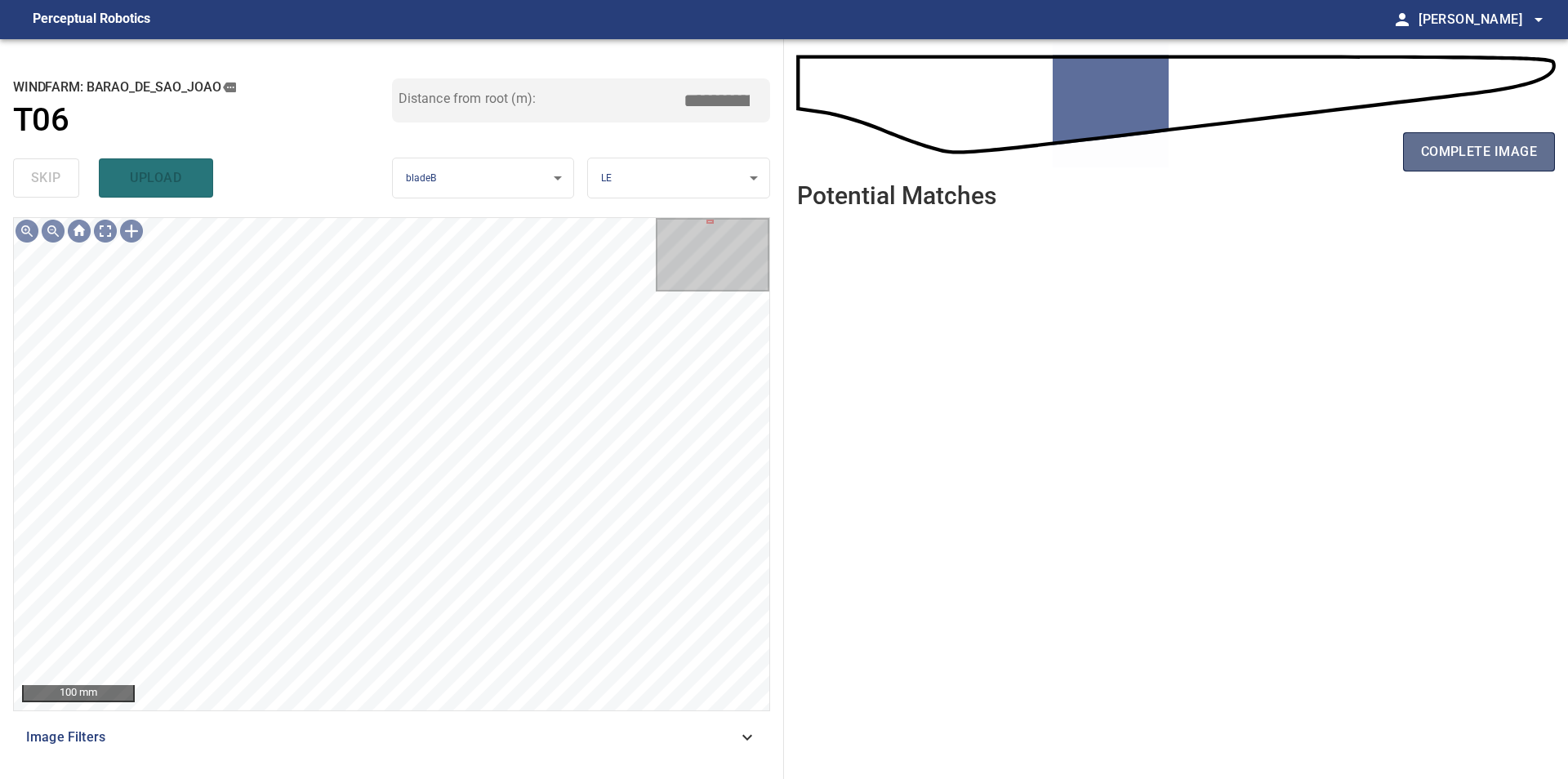
click at [1451, 154] on span "complete image" at bounding box center [1478, 151] width 116 height 23
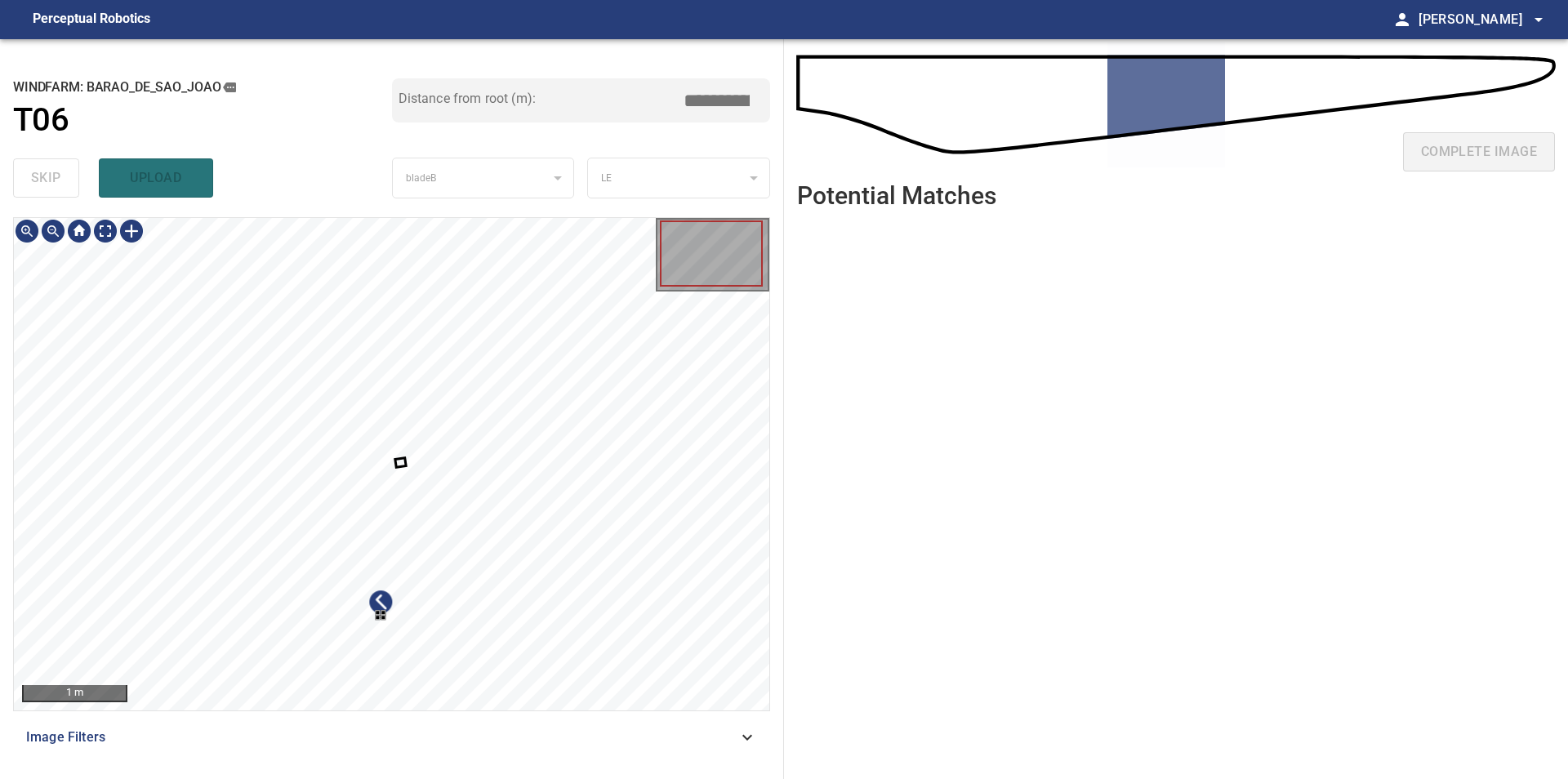
click at [467, 545] on div at bounding box center [391, 464] width 755 height 493
click at [667, 401] on div at bounding box center [391, 464] width 755 height 493
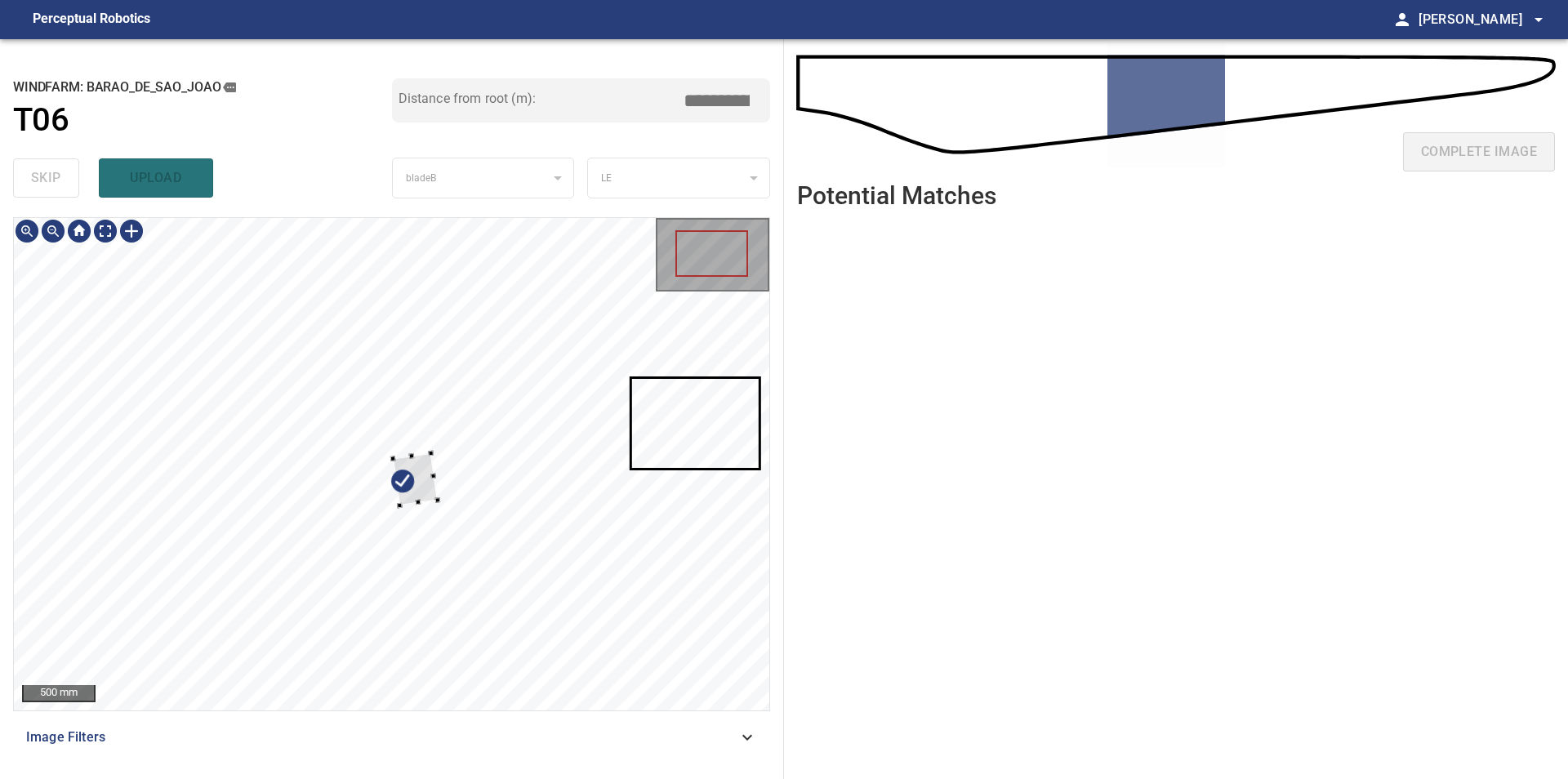
click at [487, 550] on div at bounding box center [391, 464] width 755 height 493
click at [682, 369] on div at bounding box center [391, 464] width 755 height 493
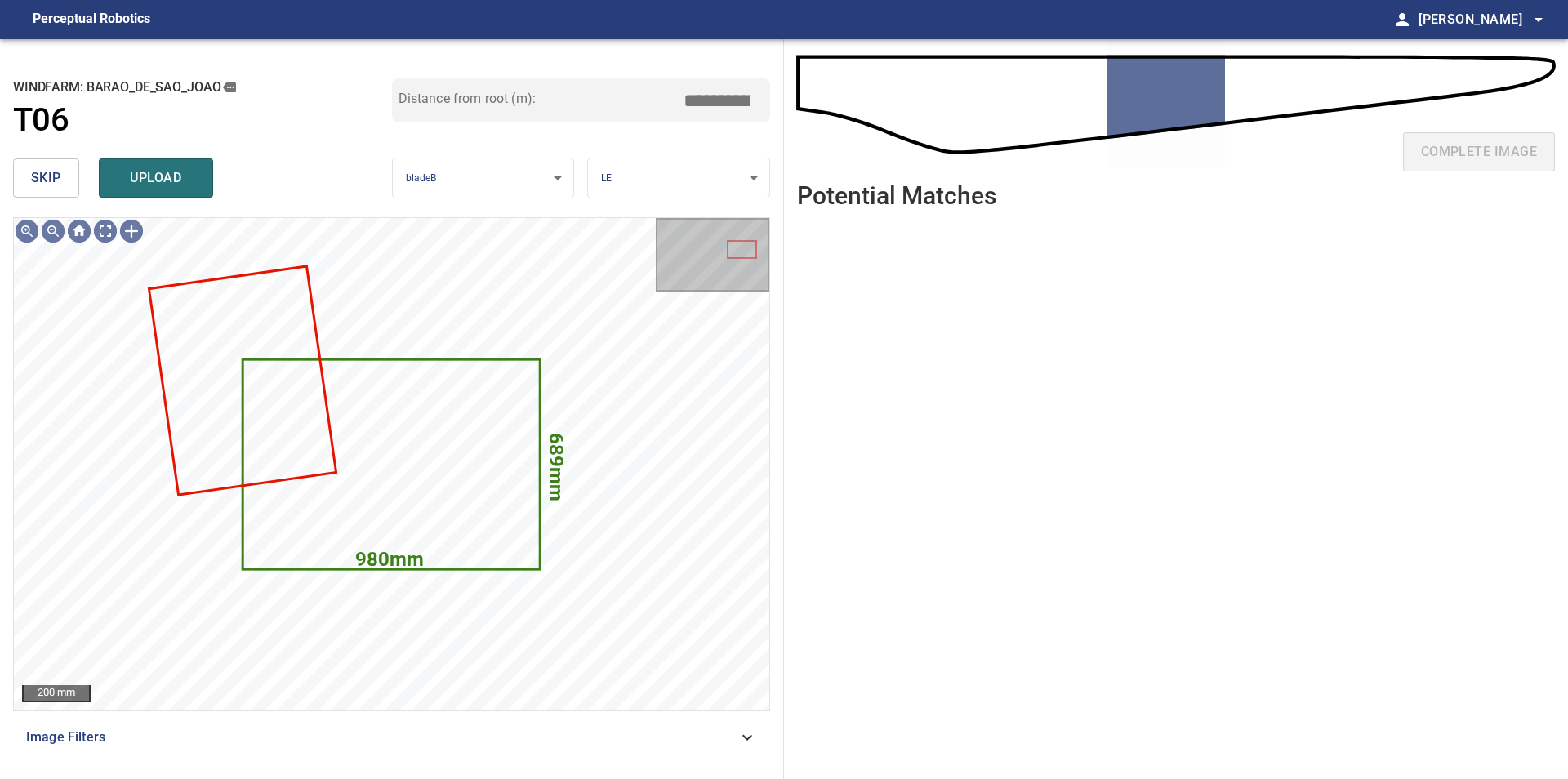
click at [29, 178] on button "skip" at bounding box center [46, 178] width 67 height 39
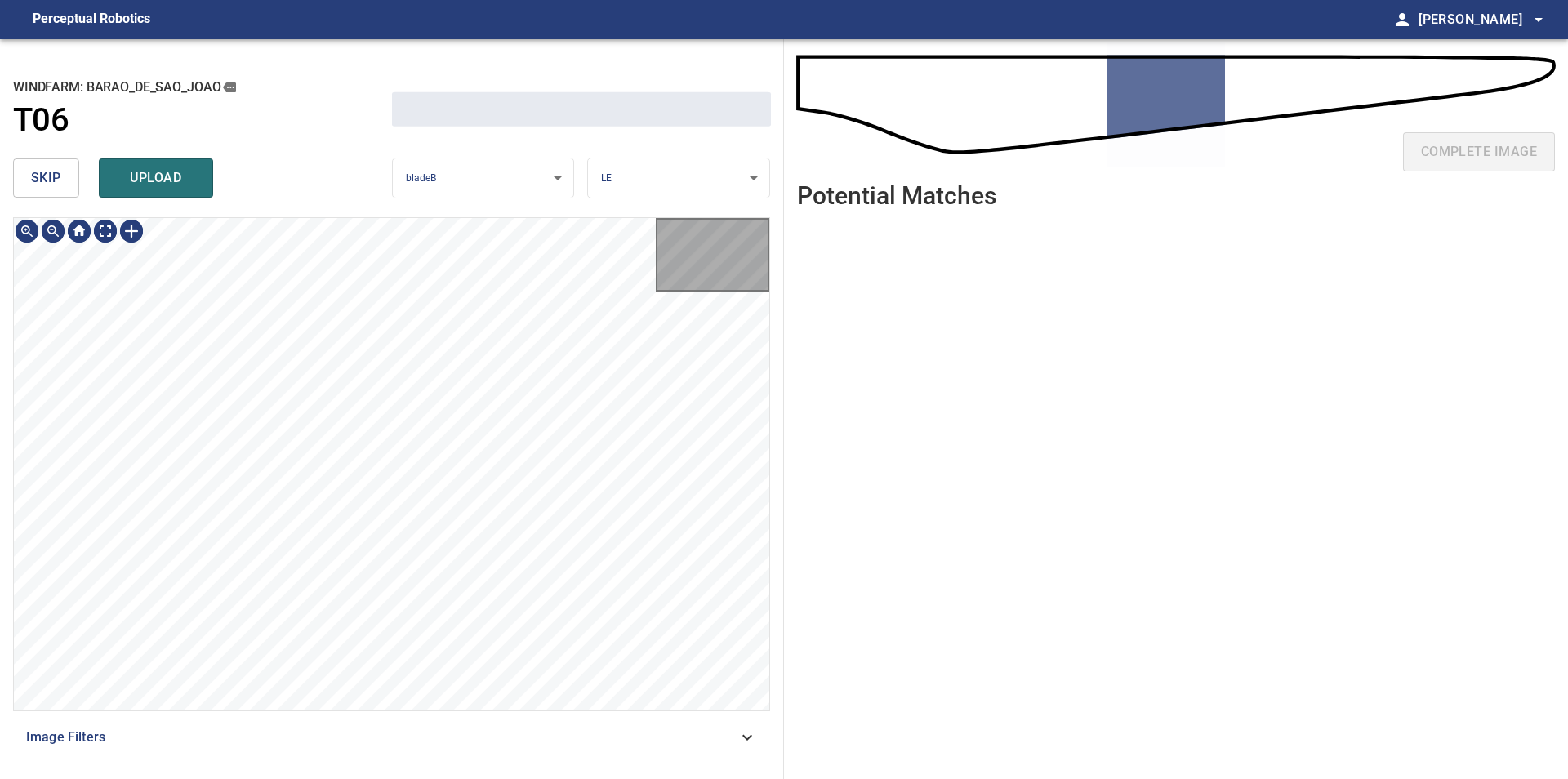
click at [29, 178] on button "skip" at bounding box center [46, 178] width 67 height 39
click at [29, 178] on div "skip upload" at bounding box center [202, 177] width 379 height 52
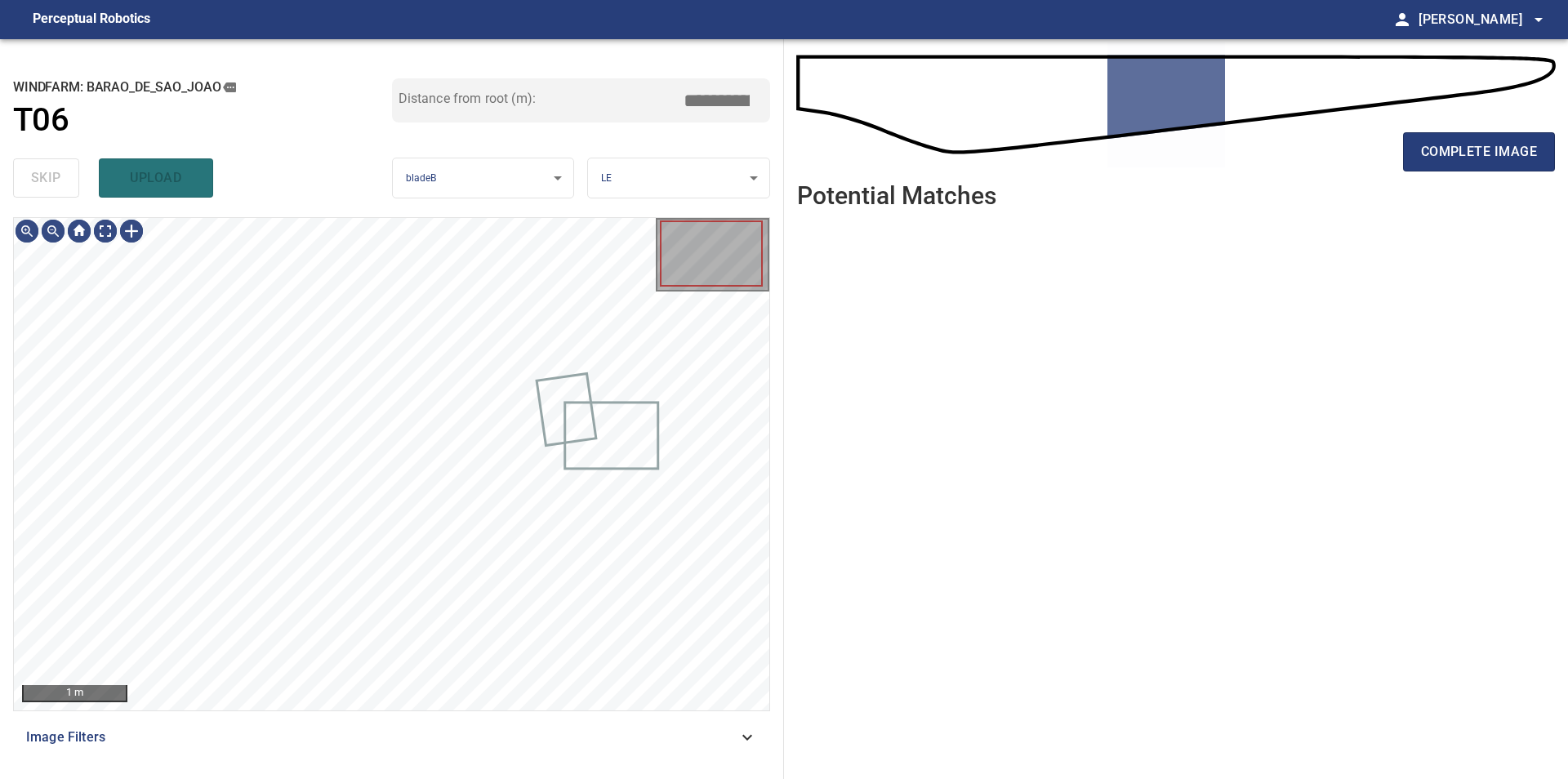
click at [29, 178] on div "skip upload" at bounding box center [202, 177] width 379 height 52
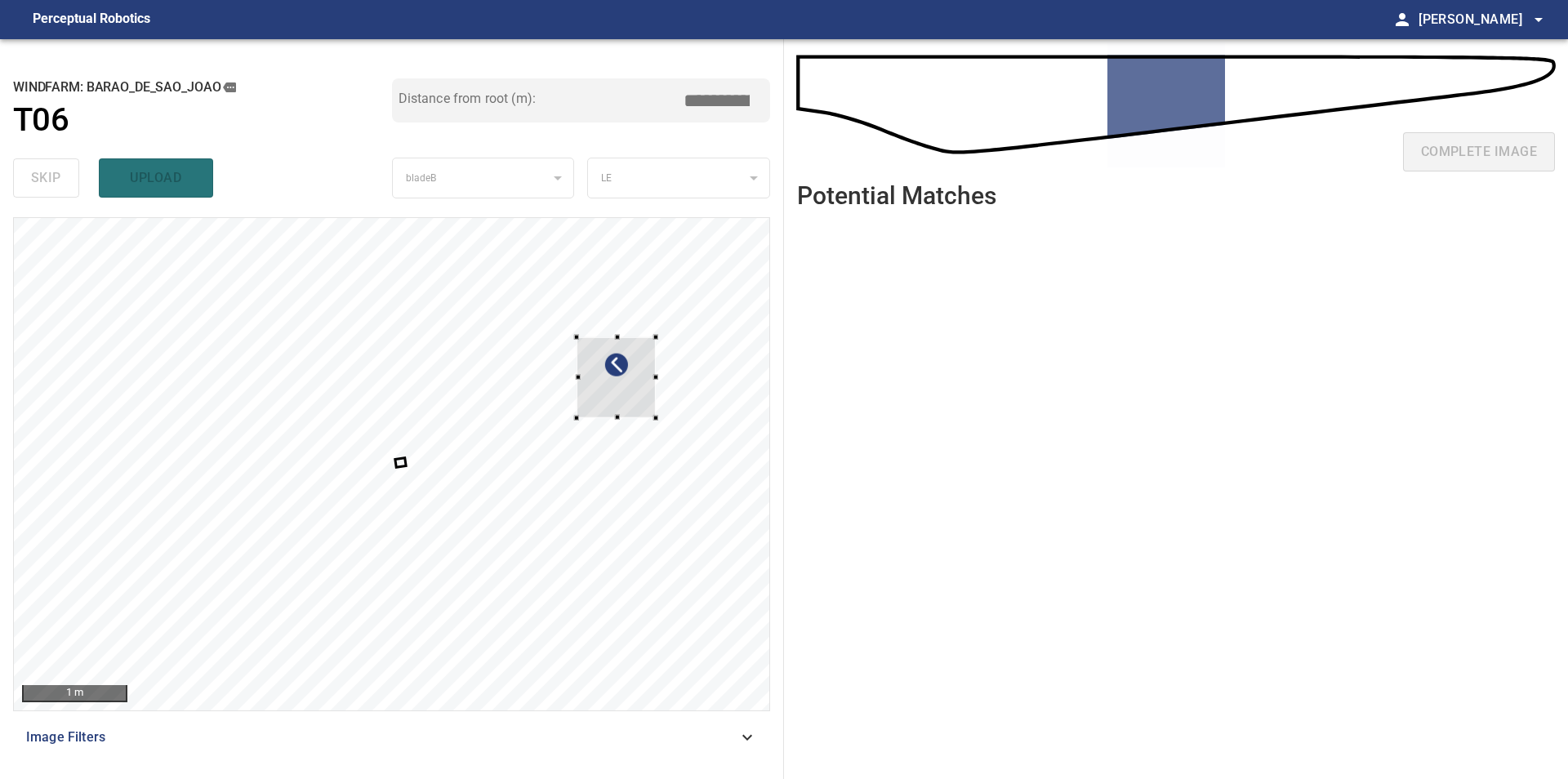
click at [680, 316] on div at bounding box center [391, 464] width 755 height 493
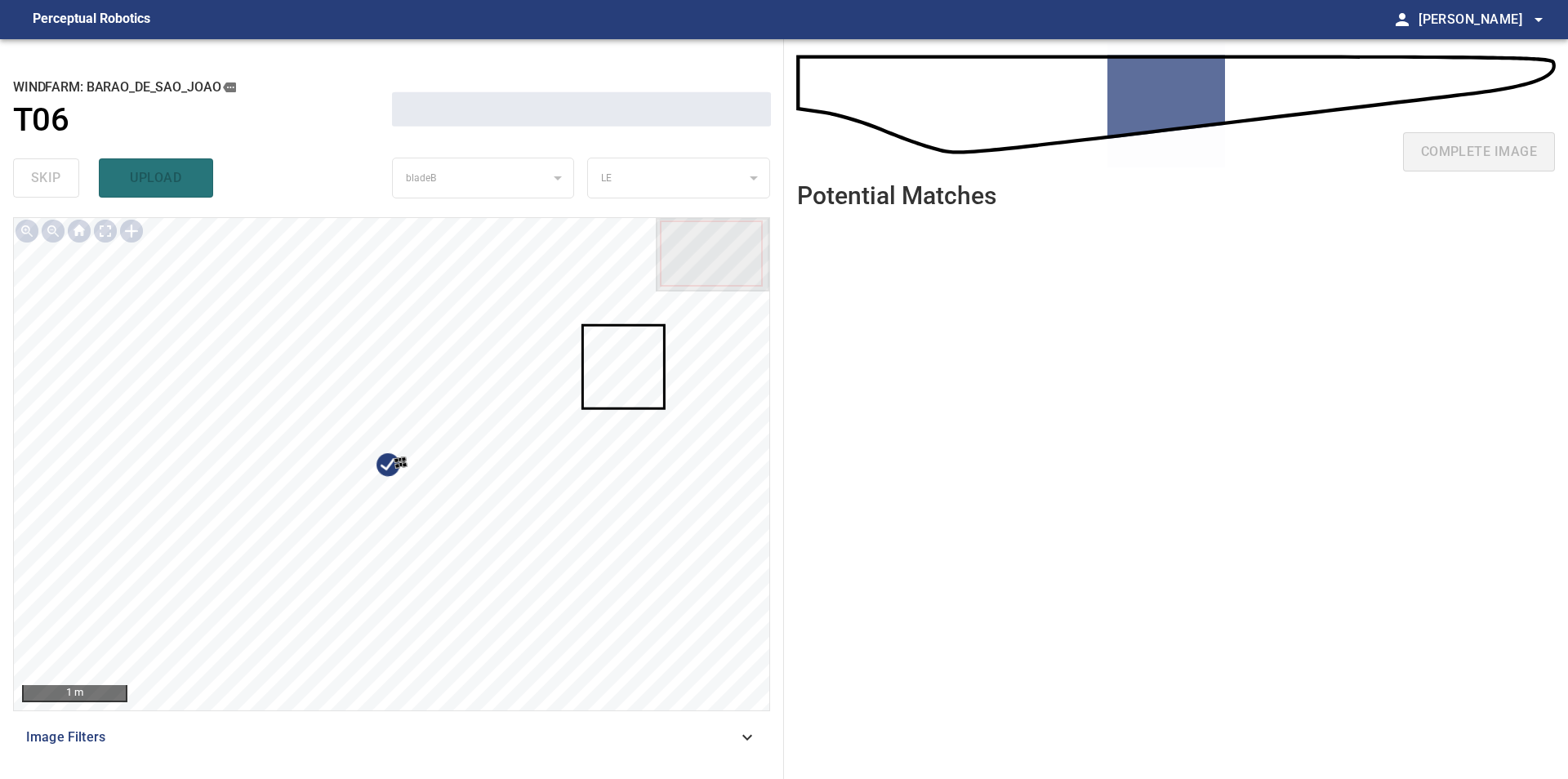
click at [531, 556] on div at bounding box center [391, 464] width 755 height 493
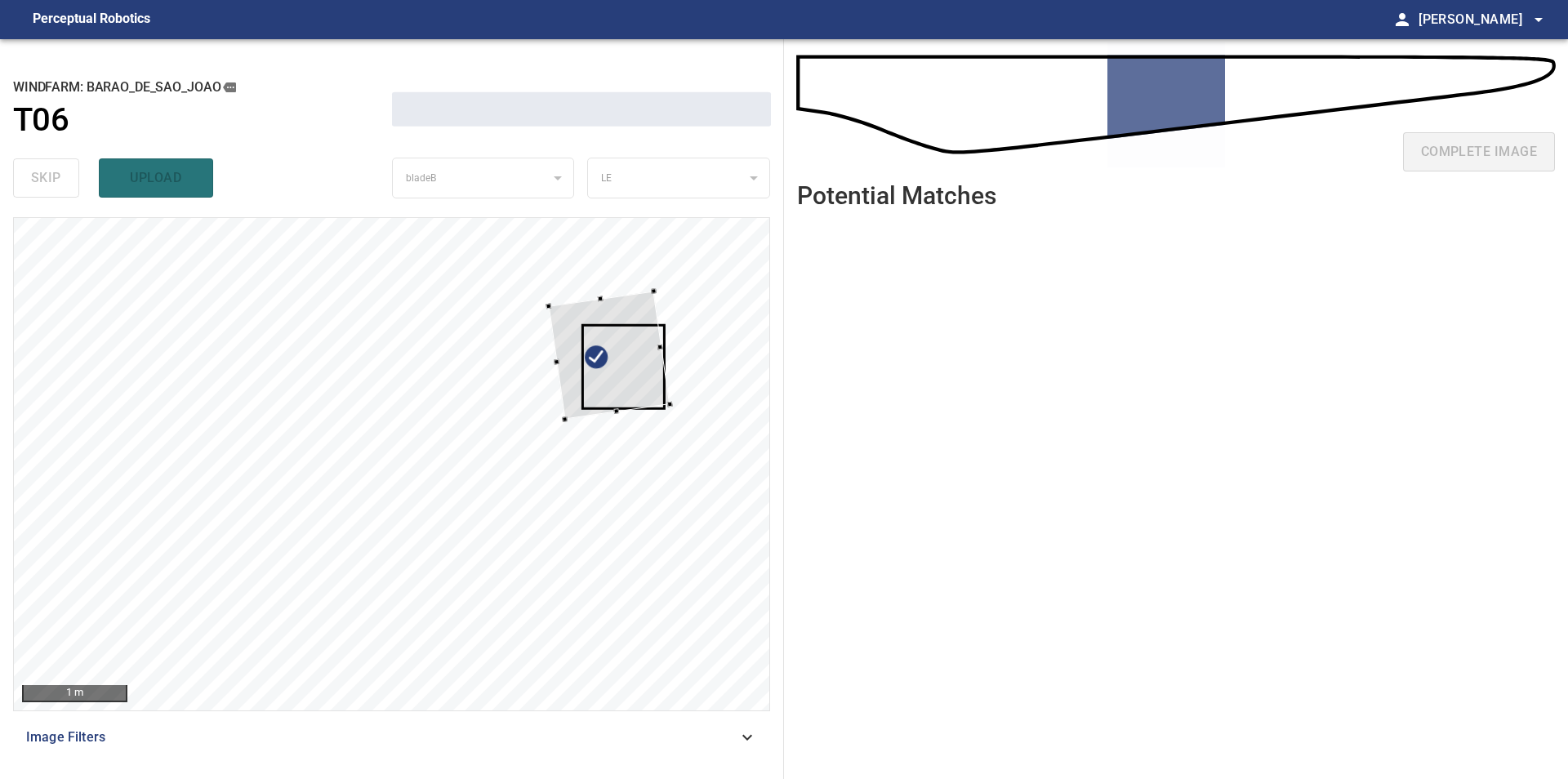
click at [663, 328] on div at bounding box center [391, 464] width 755 height 493
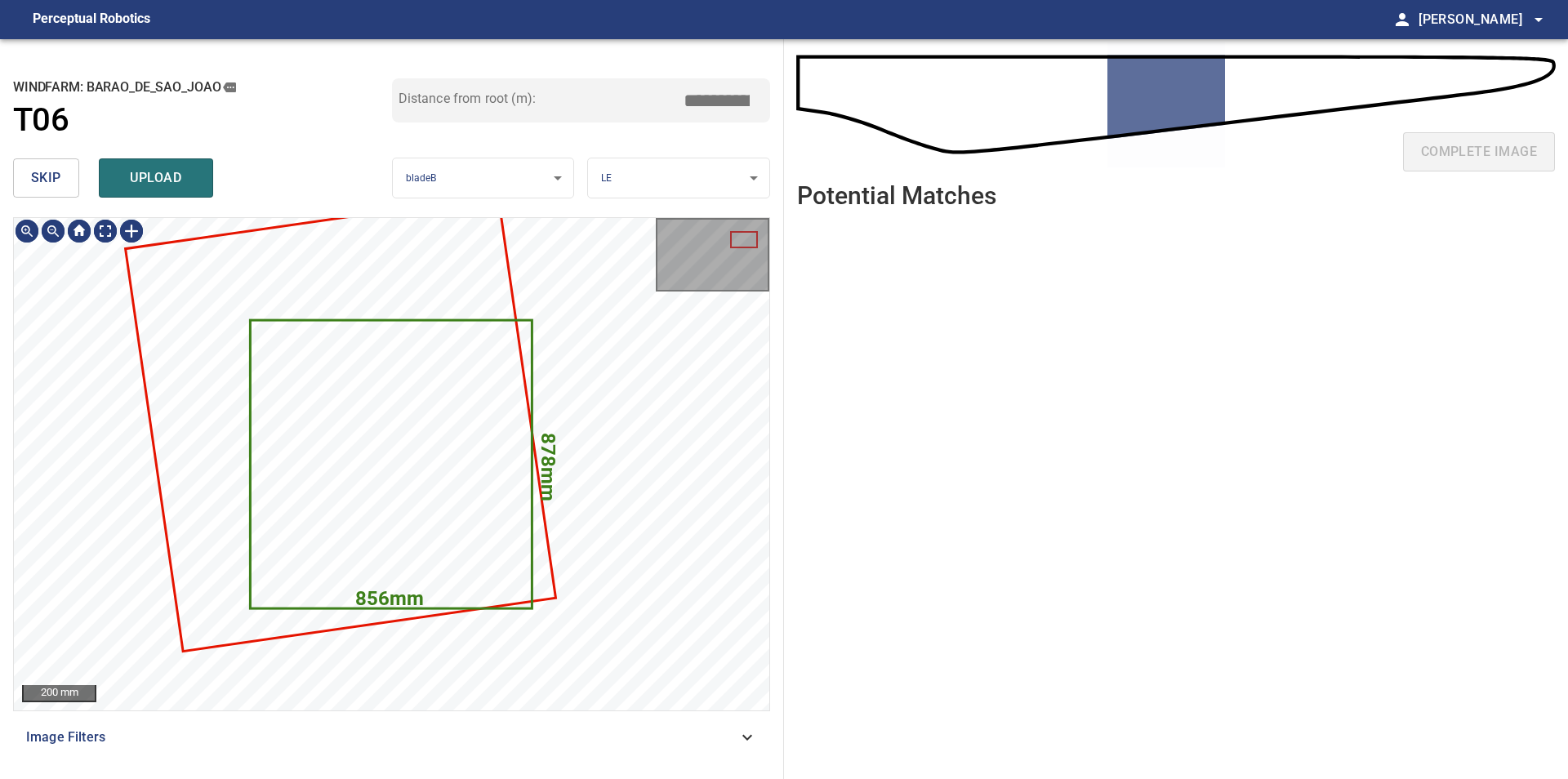
click at [50, 196] on button "skip" at bounding box center [46, 178] width 67 height 39
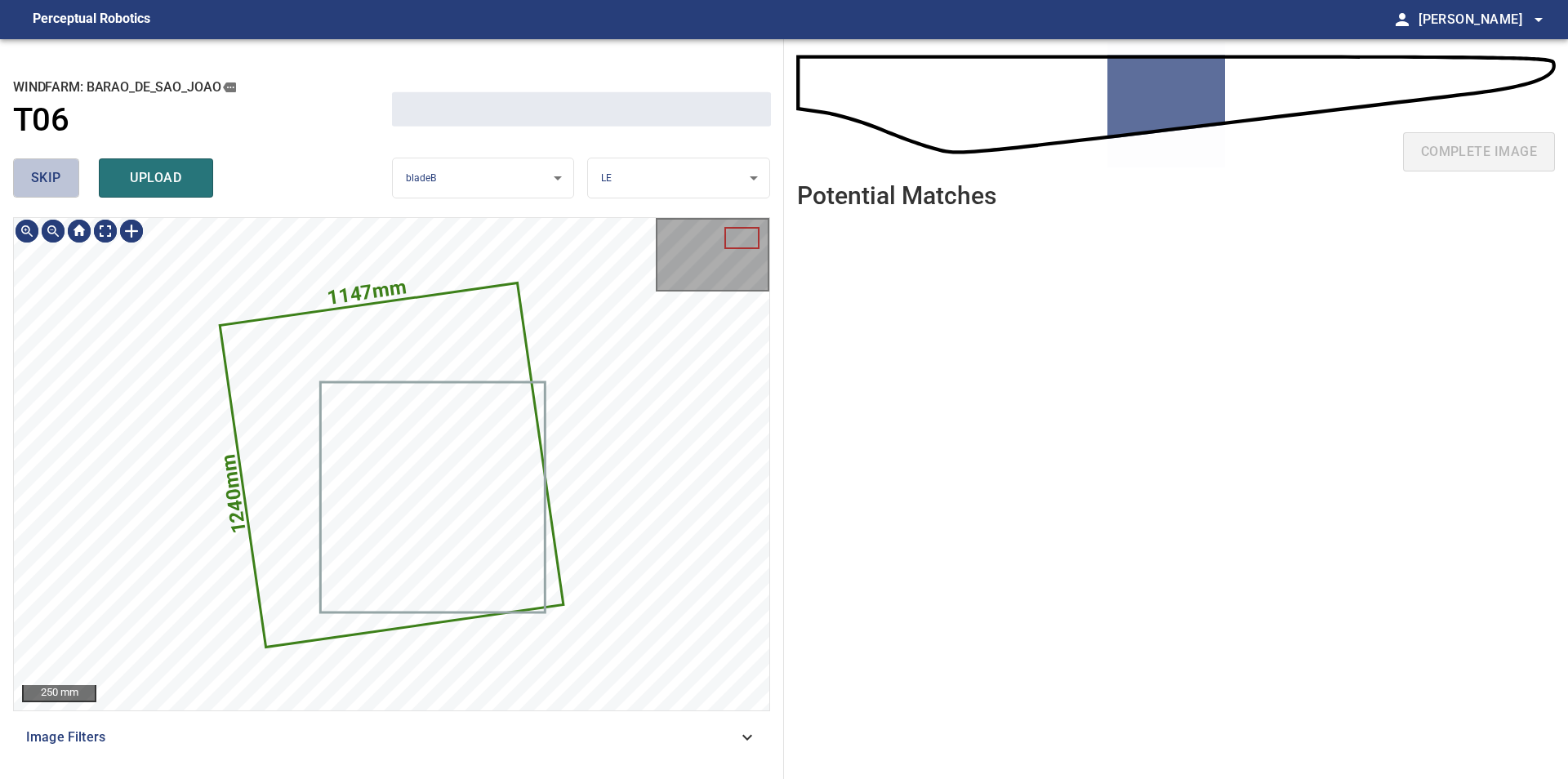
click at [50, 196] on button "skip" at bounding box center [46, 178] width 67 height 39
click at [50, 196] on div "skip upload" at bounding box center [202, 177] width 379 height 52
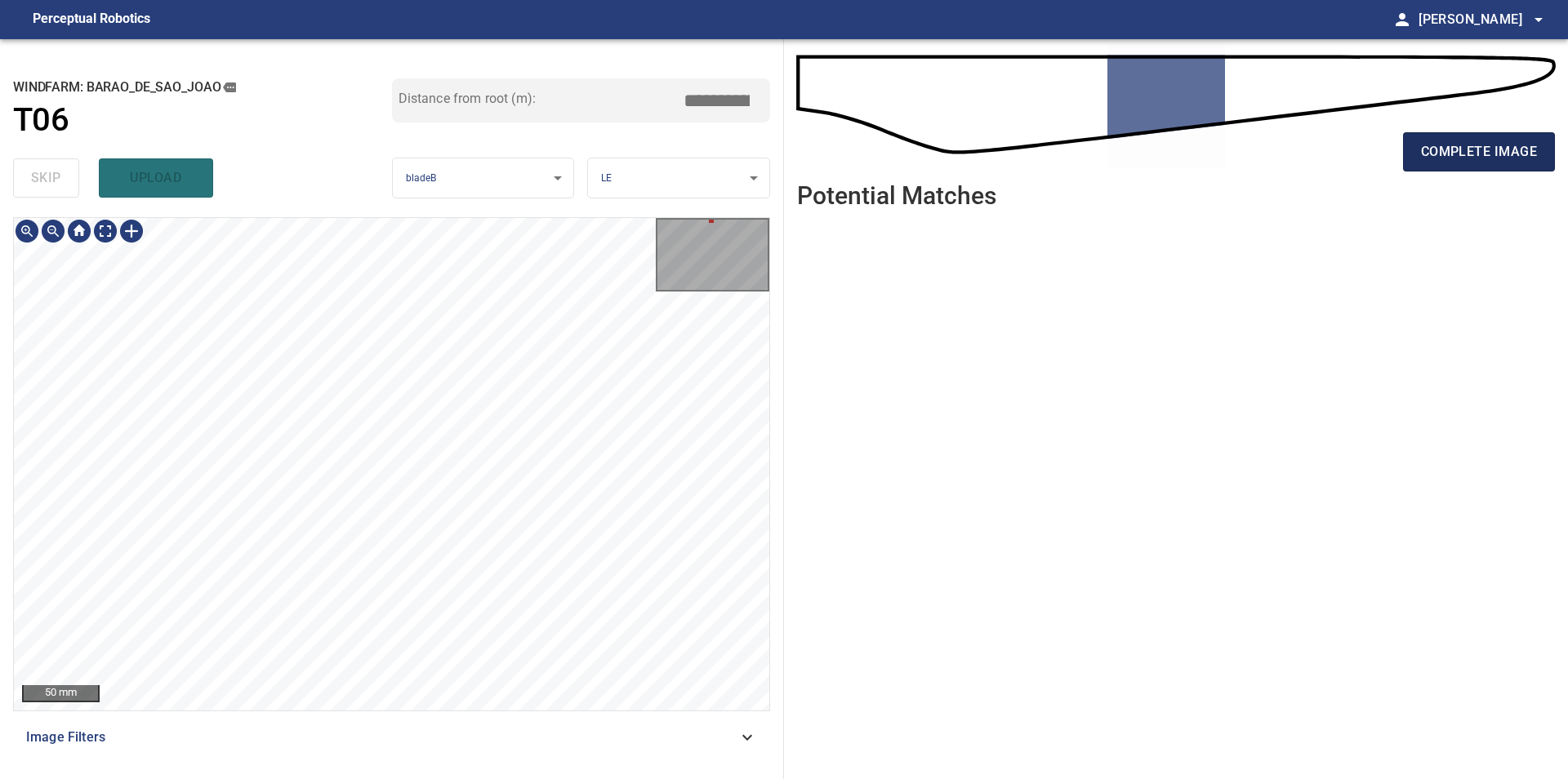
click at [1492, 140] on button "complete image" at bounding box center [1479, 151] width 151 height 39
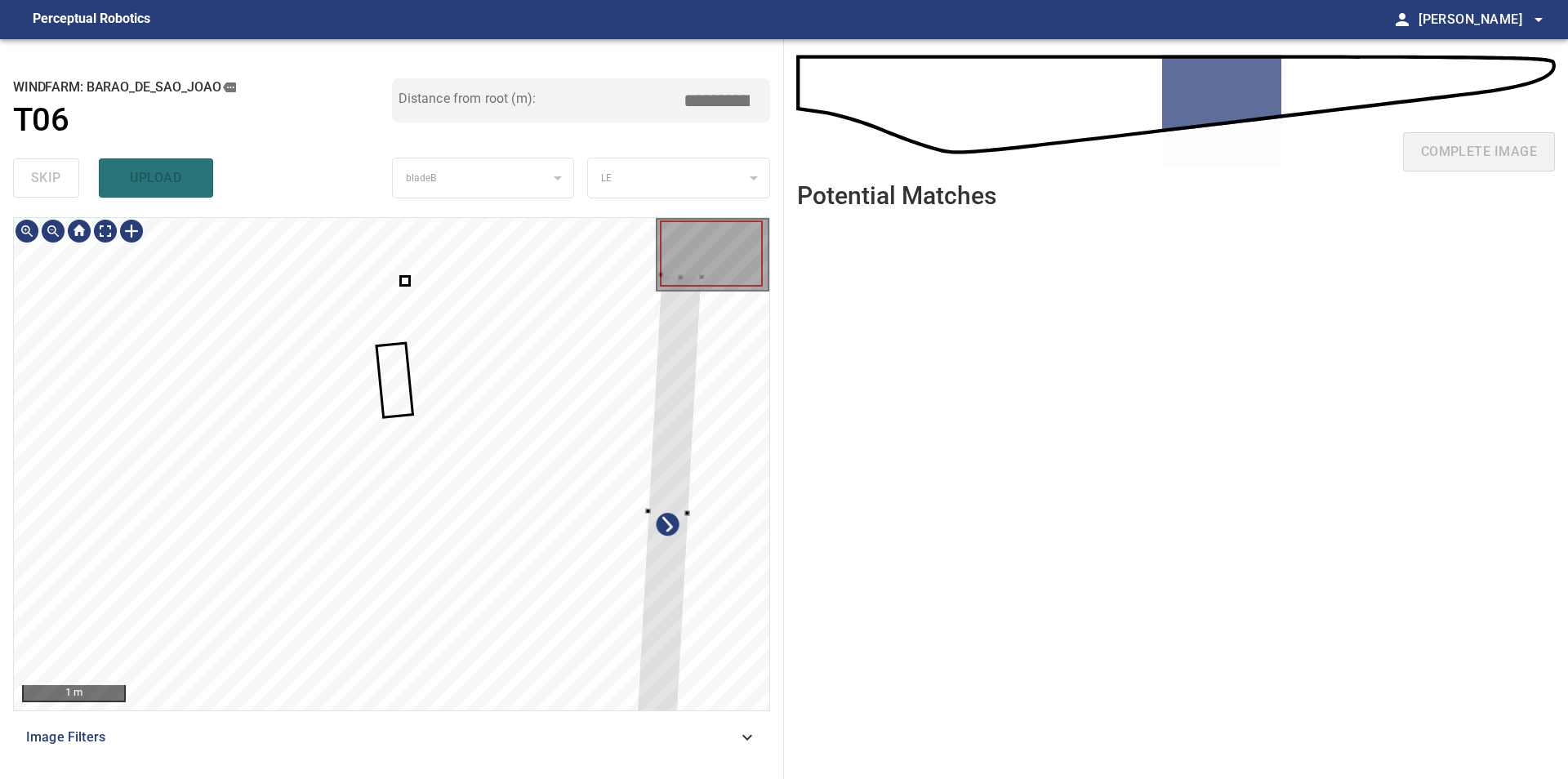
click at [686, 596] on div at bounding box center [391, 464] width 755 height 493
click at [653, 514] on div at bounding box center [667, 510] width 67 height 473
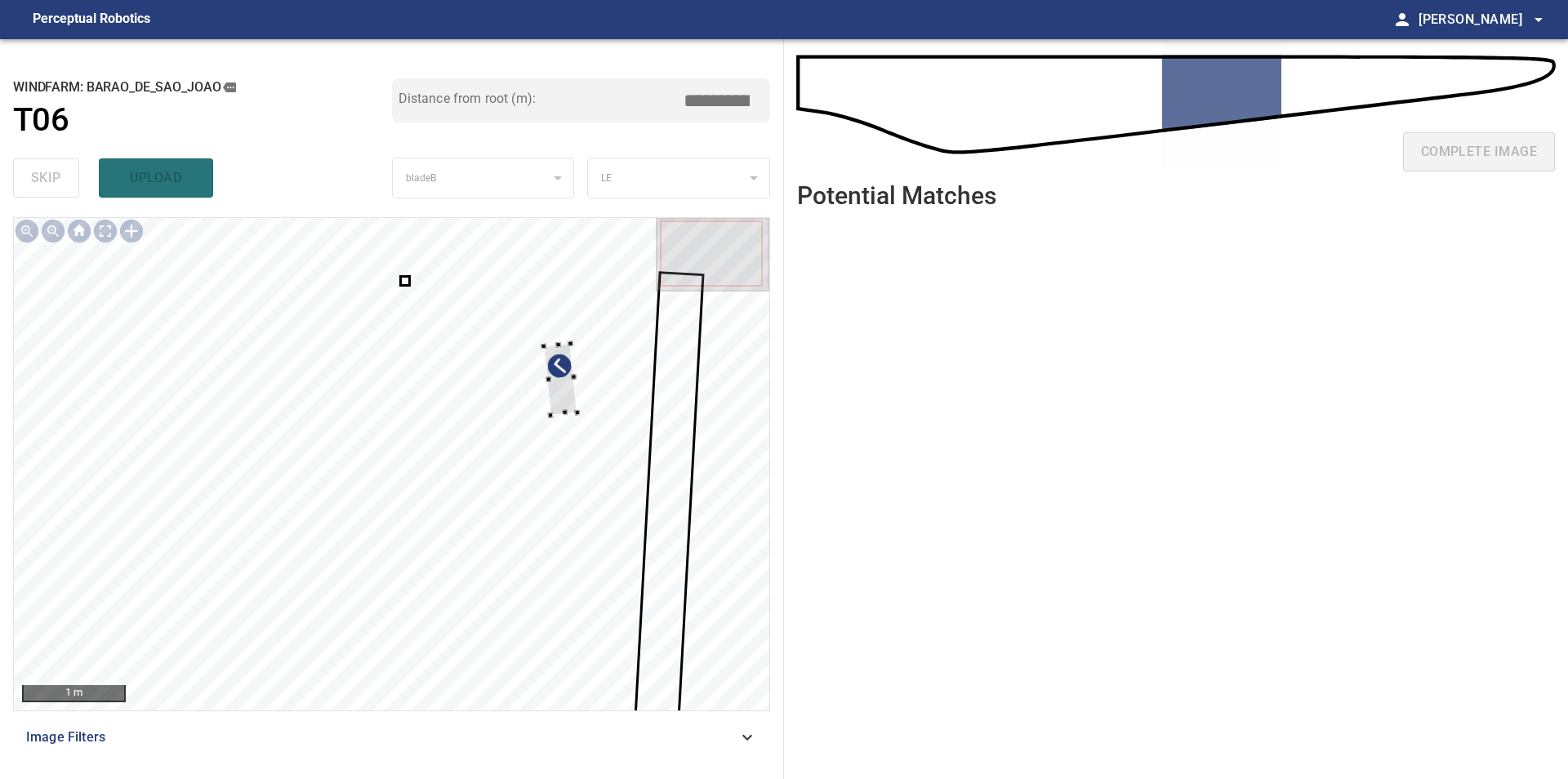
click at [607, 400] on div at bounding box center [391, 464] width 755 height 493
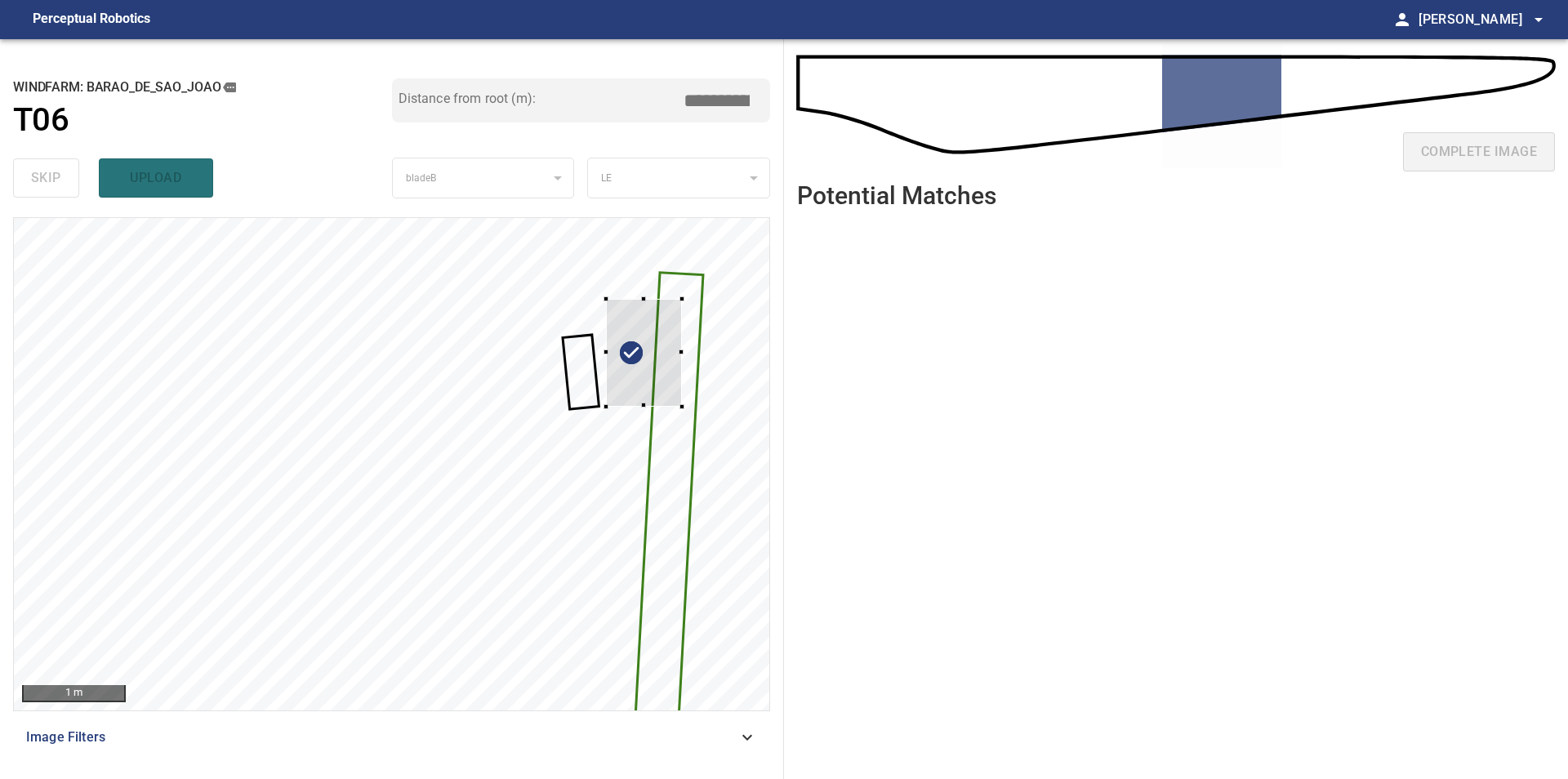
click at [682, 380] on div at bounding box center [391, 464] width 755 height 493
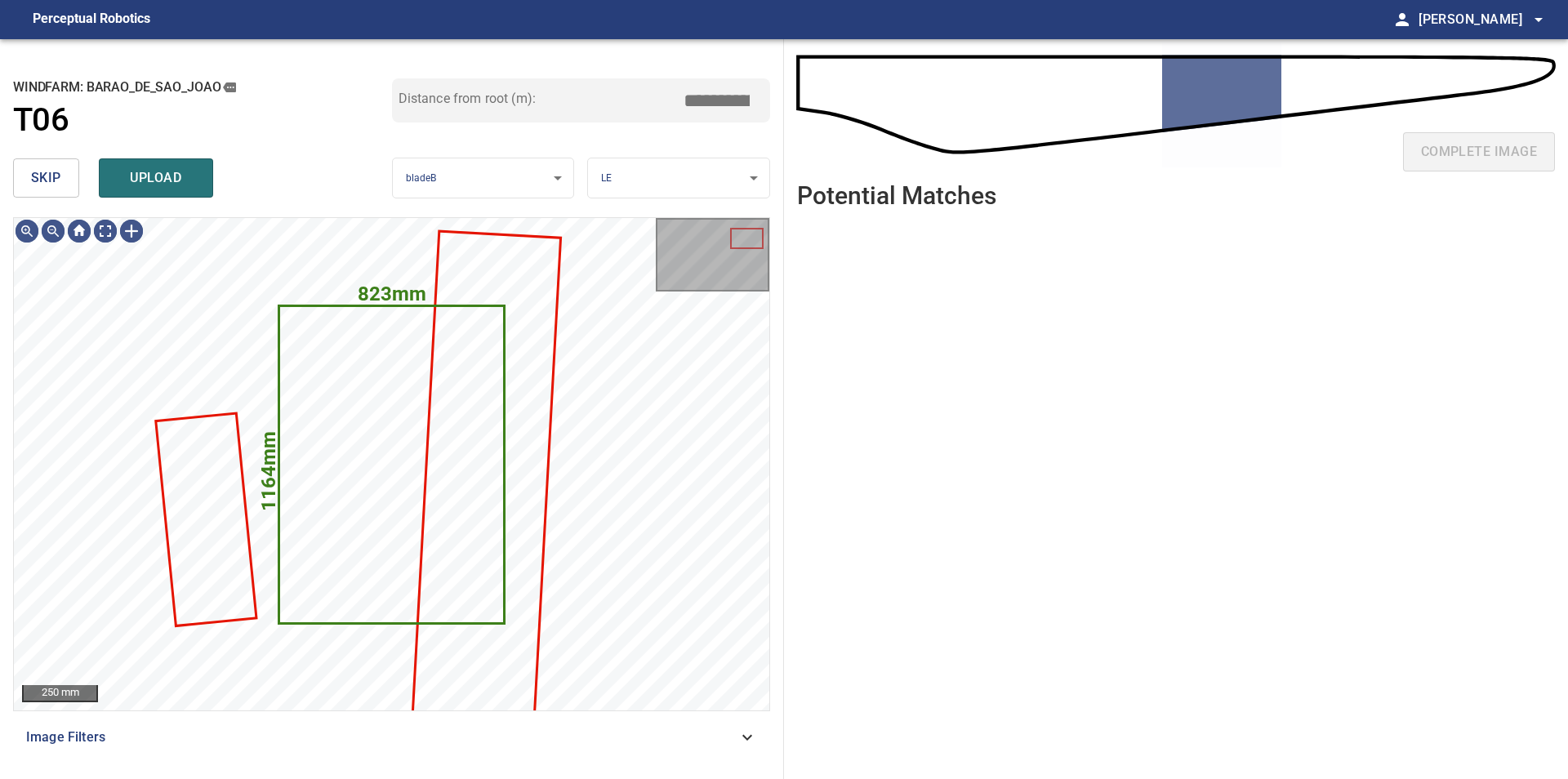
click at [53, 171] on span "skip" at bounding box center [46, 178] width 30 height 23
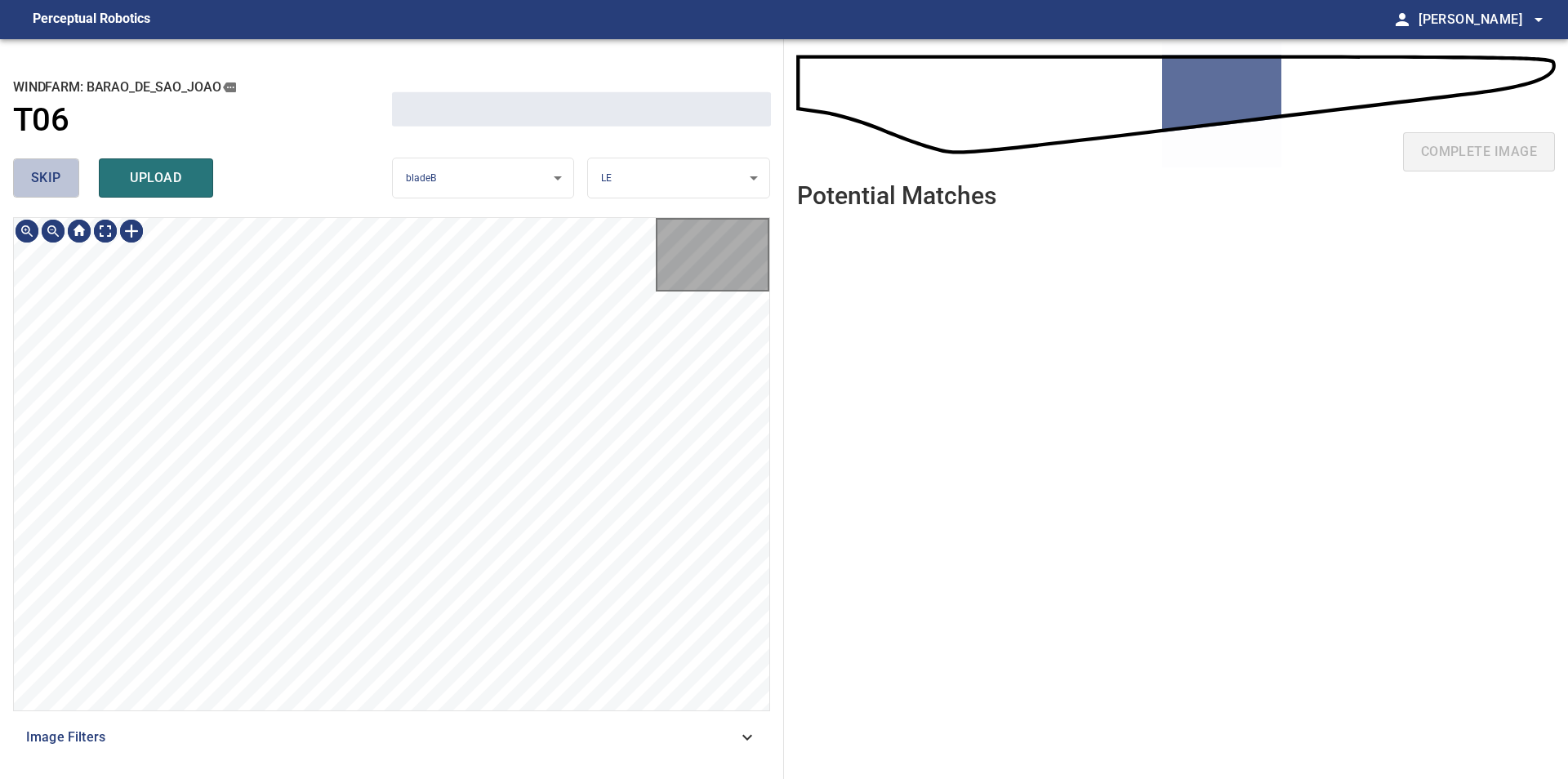
click at [53, 171] on span "skip" at bounding box center [46, 178] width 30 height 23
click at [53, 171] on div "skip upload" at bounding box center [202, 177] width 379 height 52
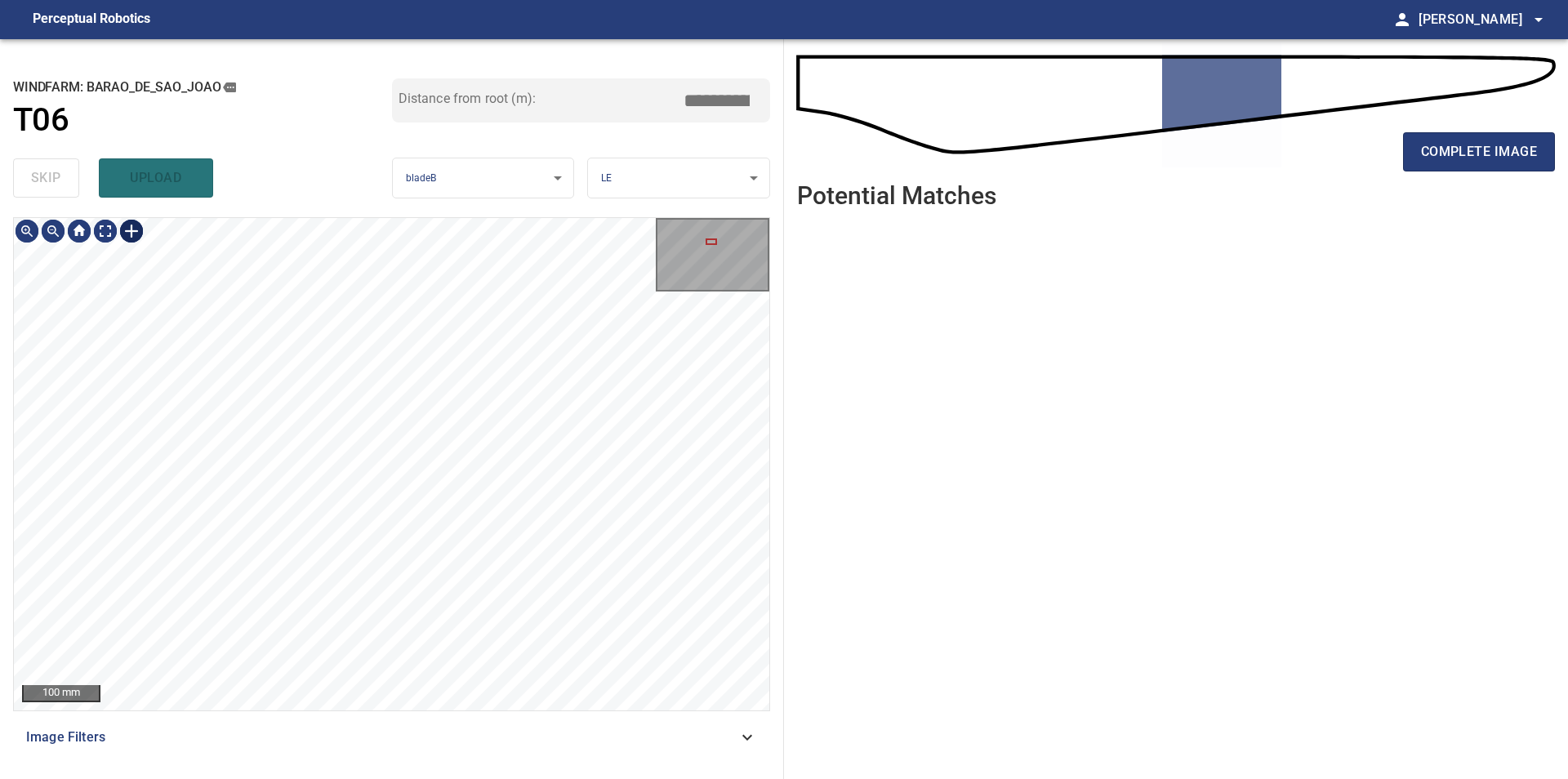
click at [131, 237] on div at bounding box center [131, 231] width 26 height 26
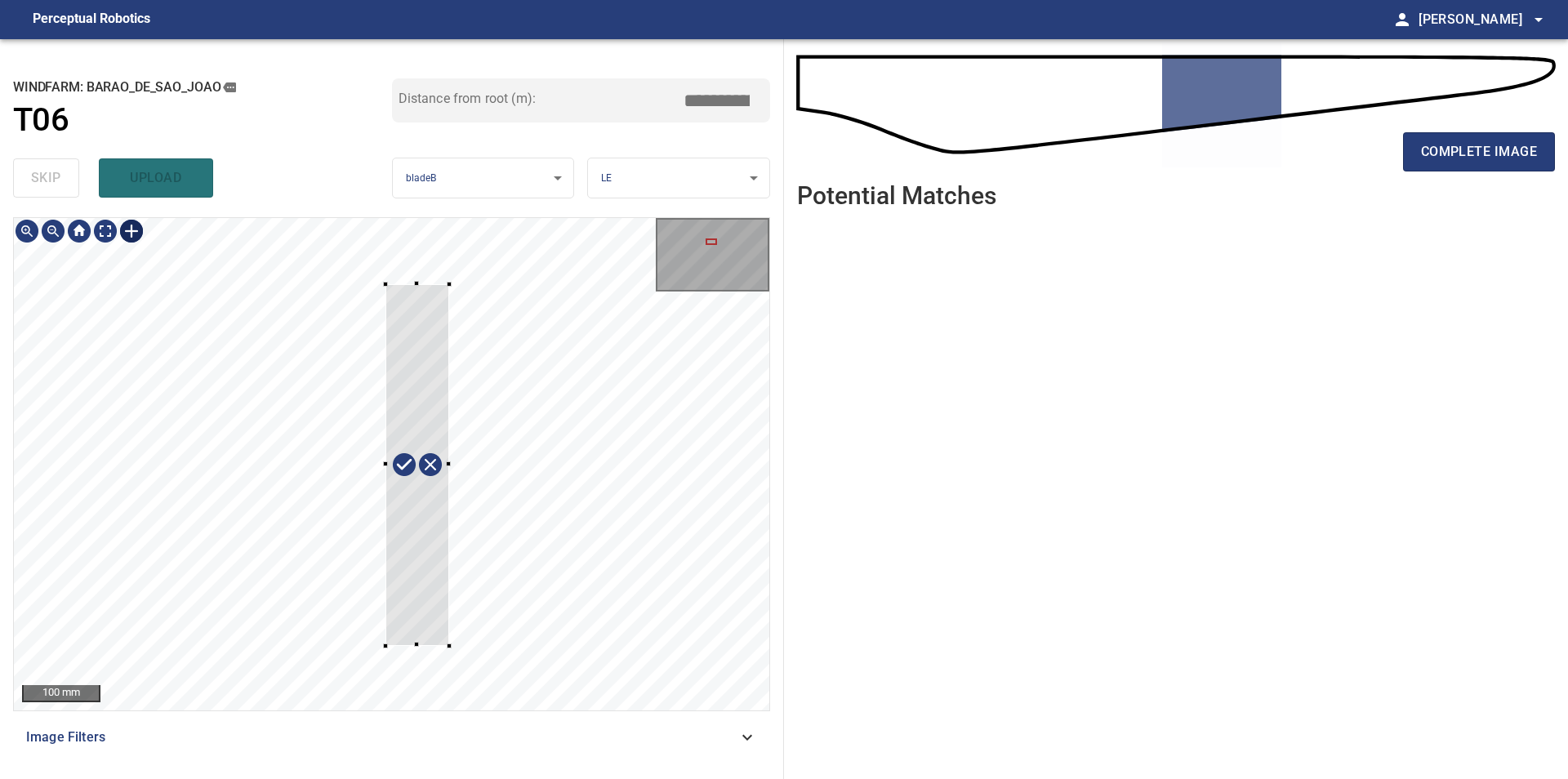
click at [449, 646] on div at bounding box center [391, 464] width 755 height 493
click at [409, 668] on div at bounding box center [391, 464] width 755 height 493
click at [406, 625] on div at bounding box center [416, 466] width 74 height 382
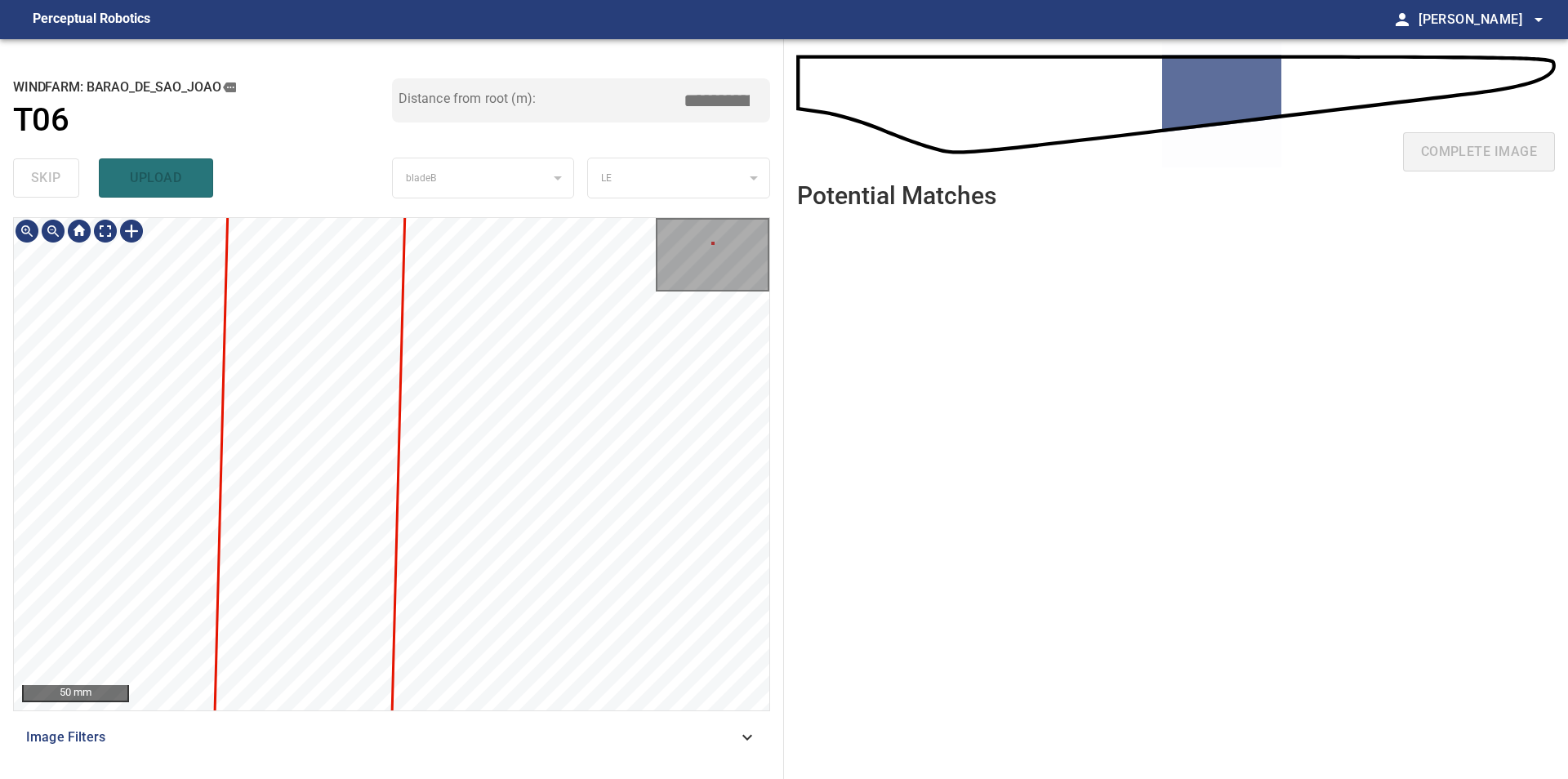
click at [436, 742] on div "50 mm Image Filters" at bounding box center [391, 491] width 757 height 548
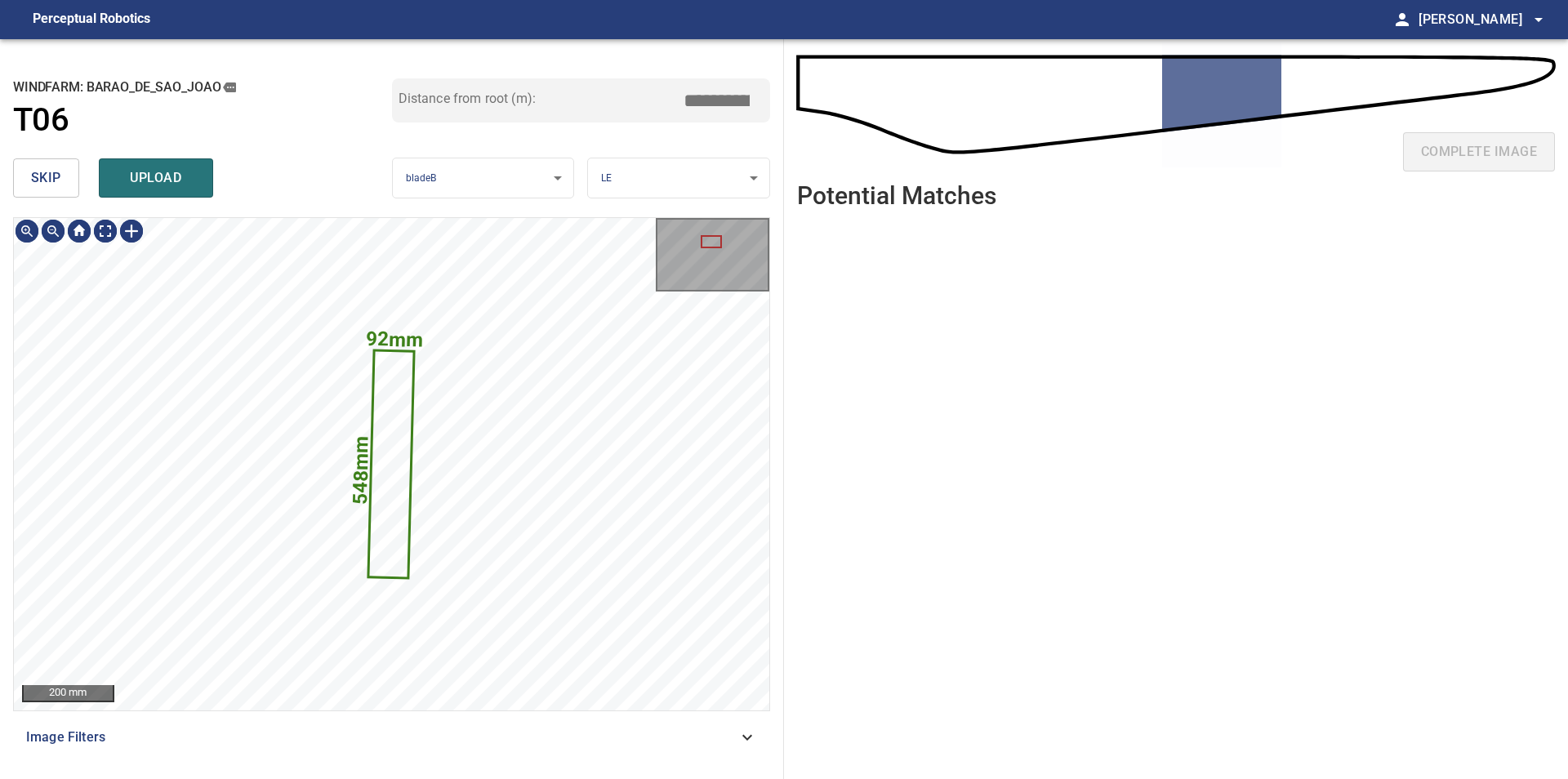
click at [72, 185] on button "skip" at bounding box center [46, 178] width 67 height 39
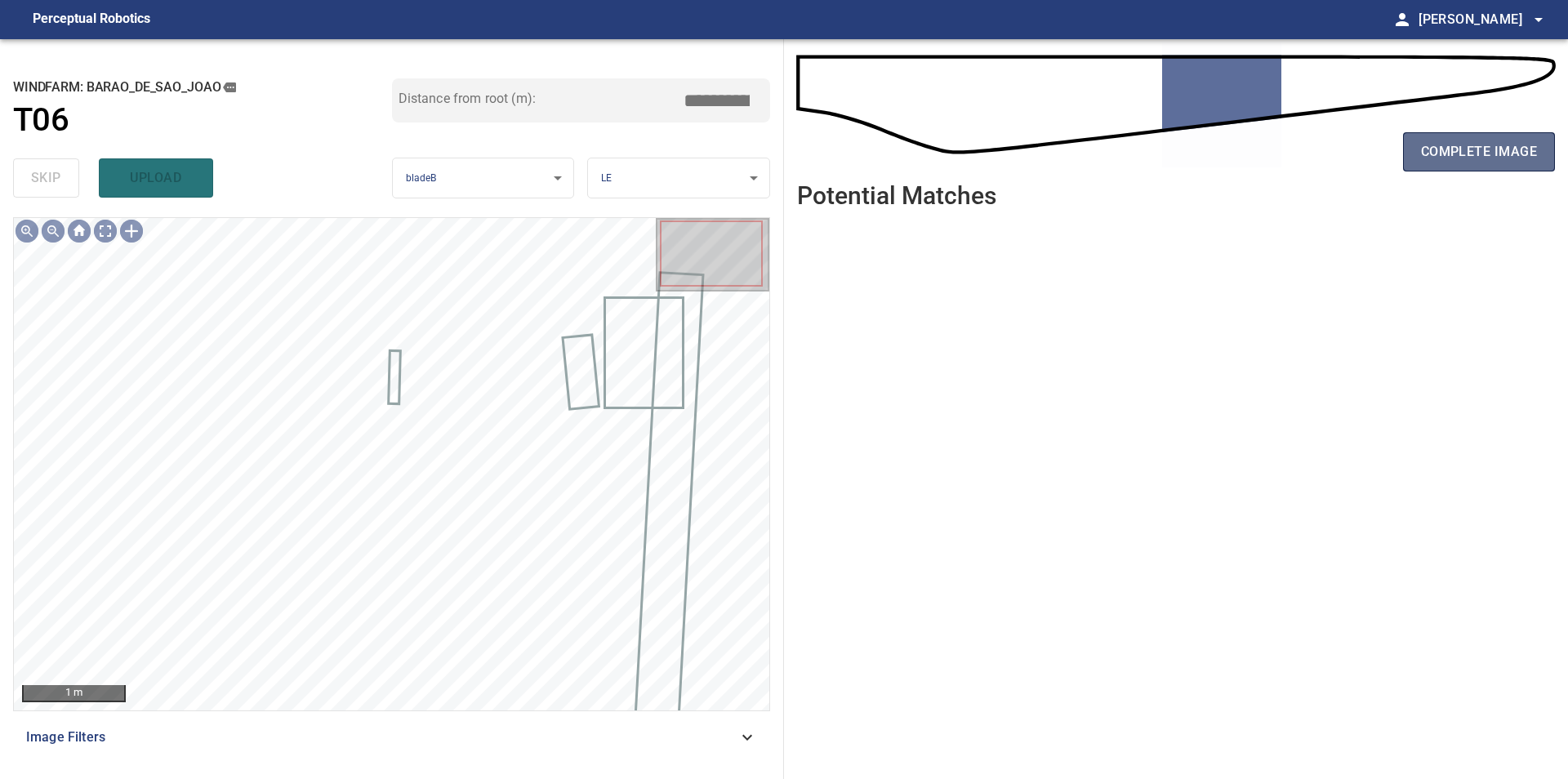
click at [1451, 167] on button "complete image" at bounding box center [1479, 151] width 151 height 39
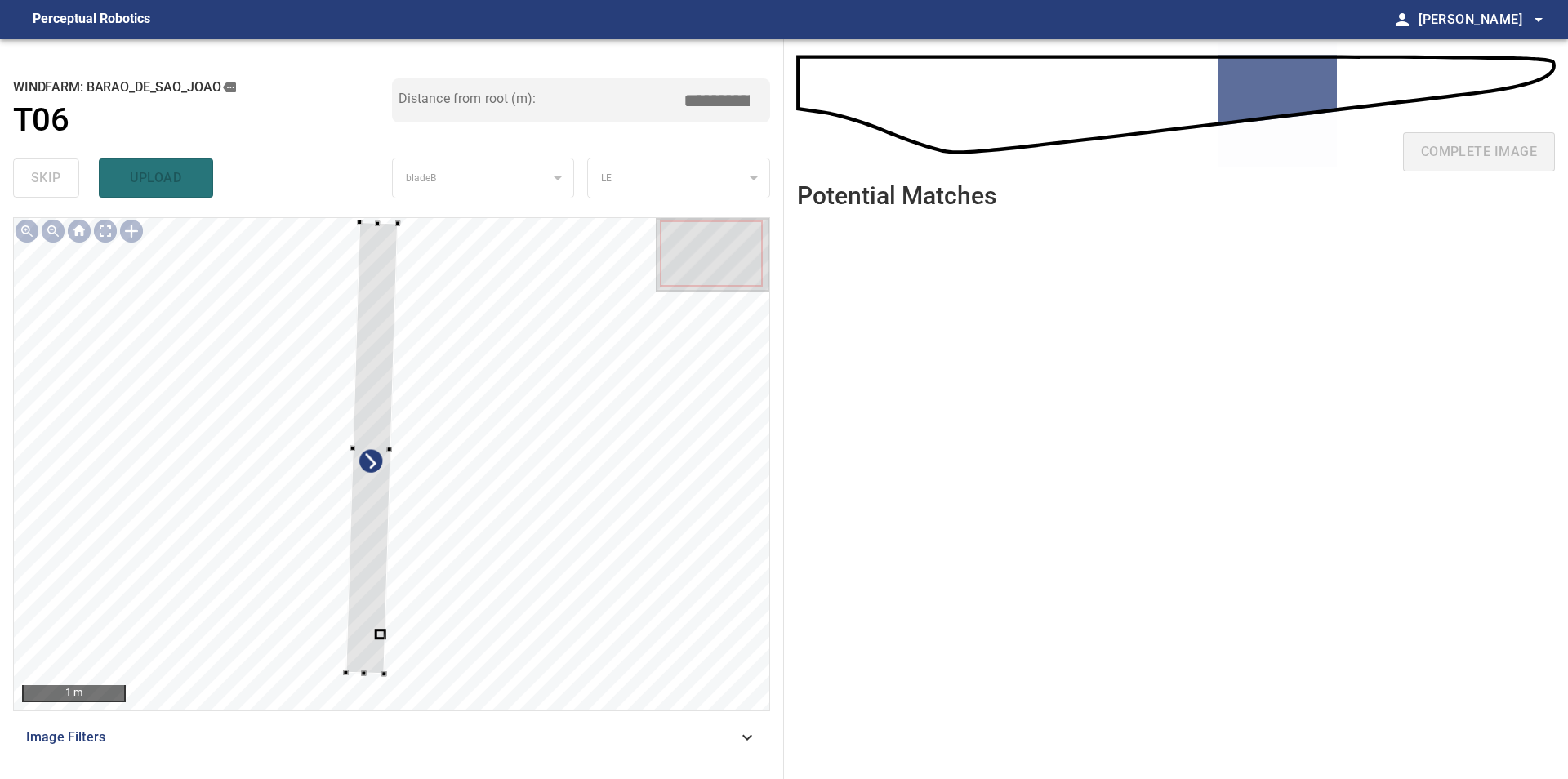
click at [48, 550] on div at bounding box center [391, 464] width 755 height 493
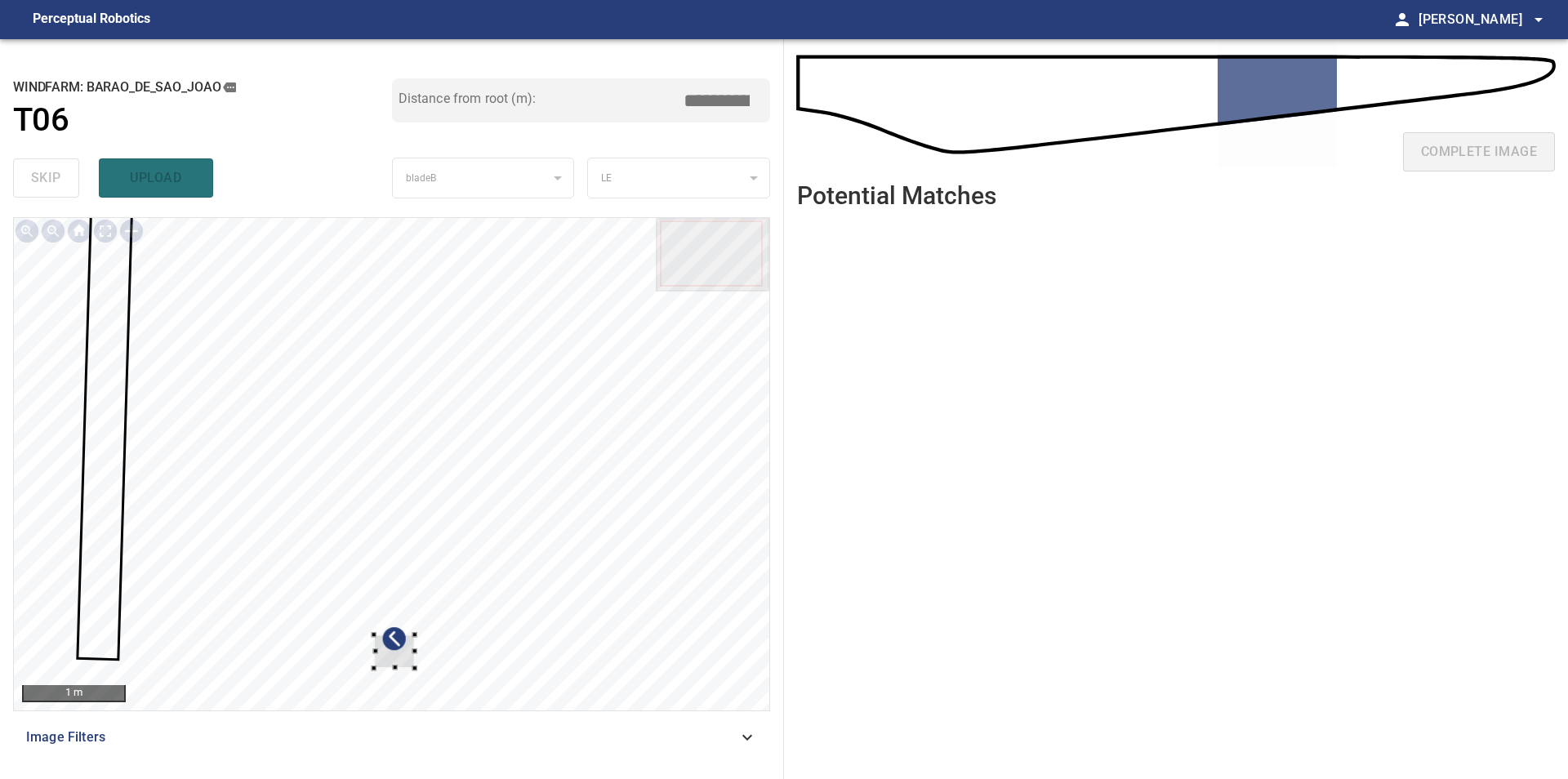
click at [547, 736] on div "1 m Image Filters" at bounding box center [391, 491] width 757 height 548
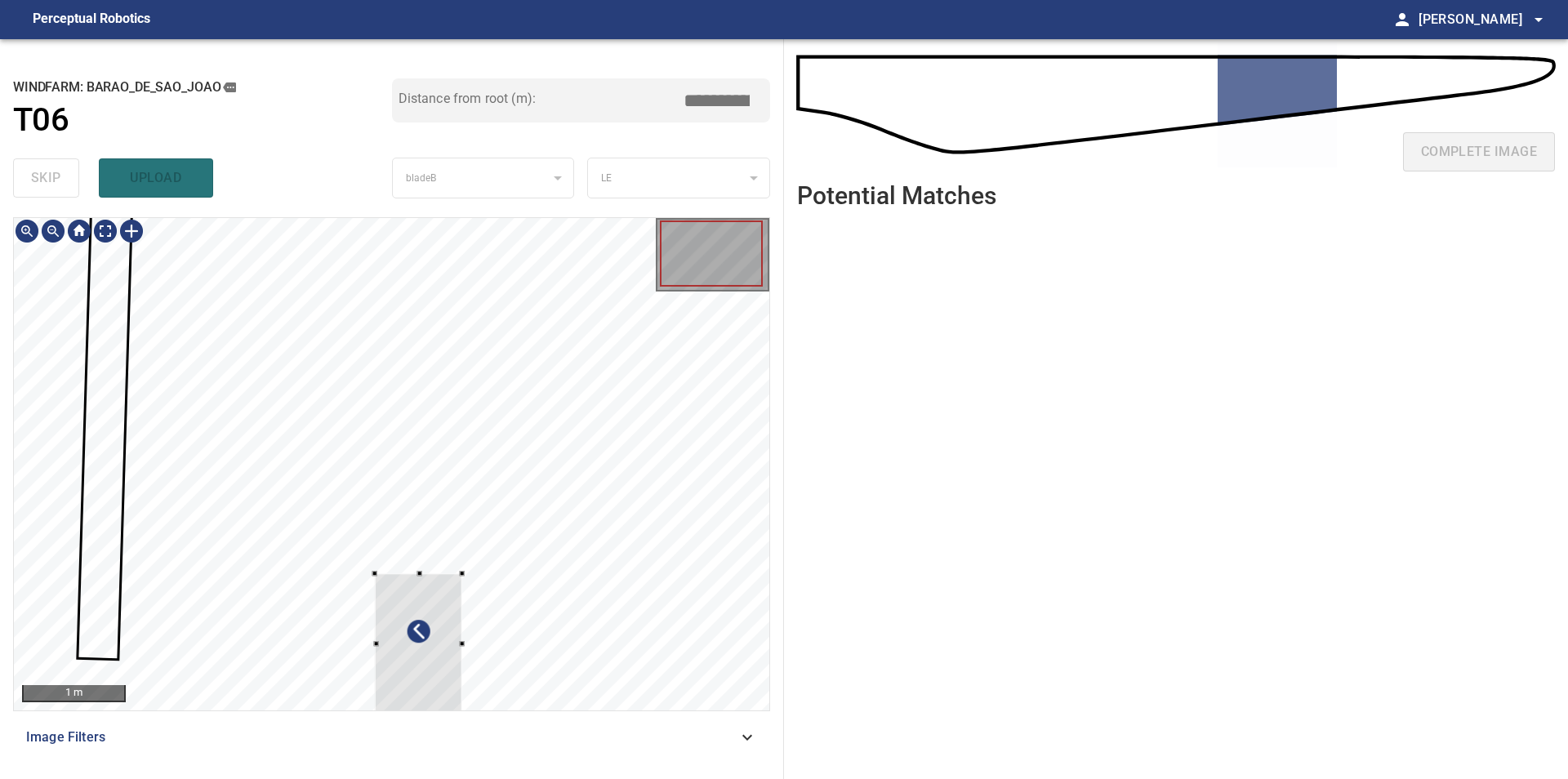
click at [38, 410] on div at bounding box center [391, 464] width 755 height 493
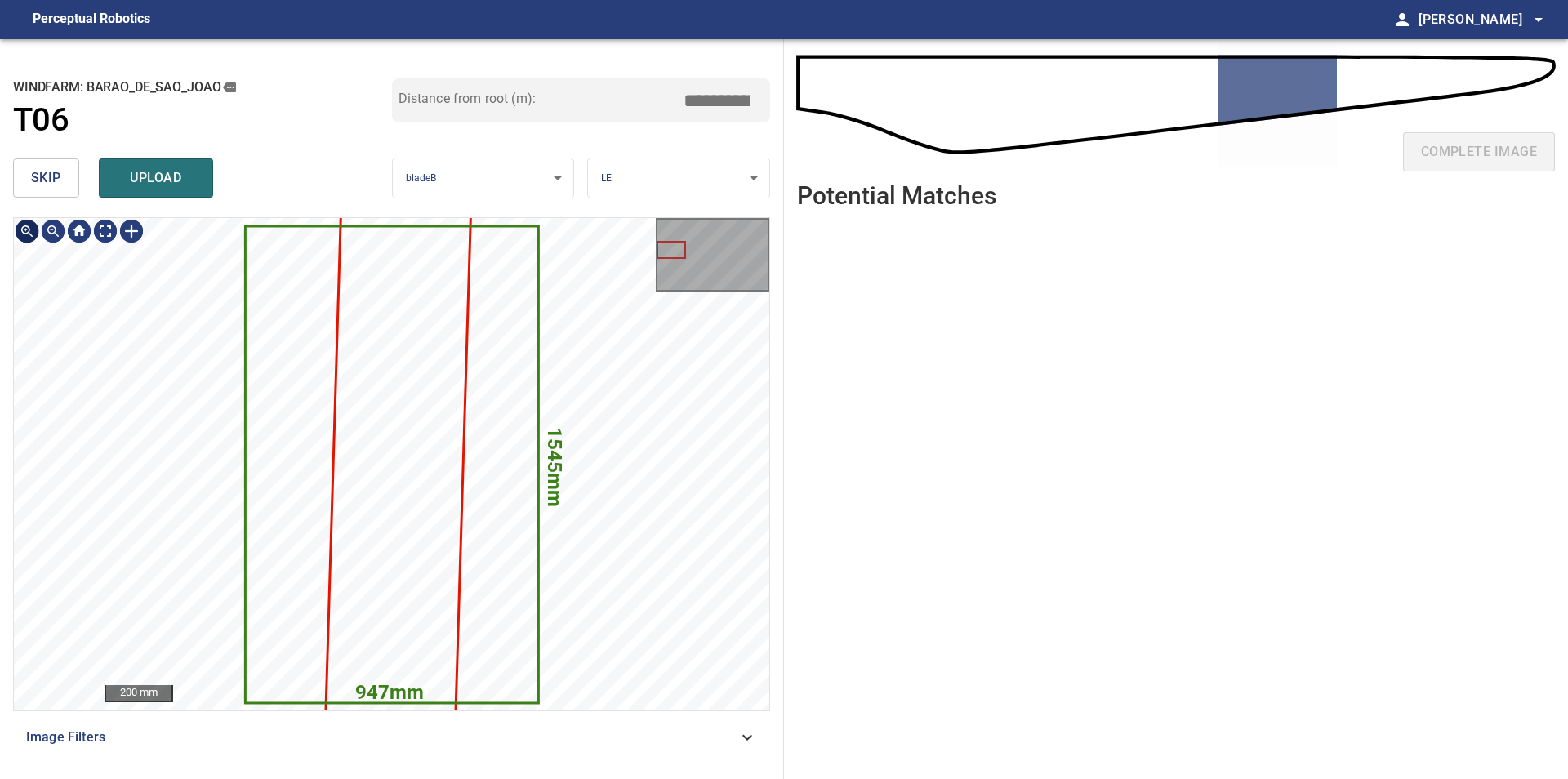
click at [27, 186] on button "skip" at bounding box center [46, 178] width 67 height 39
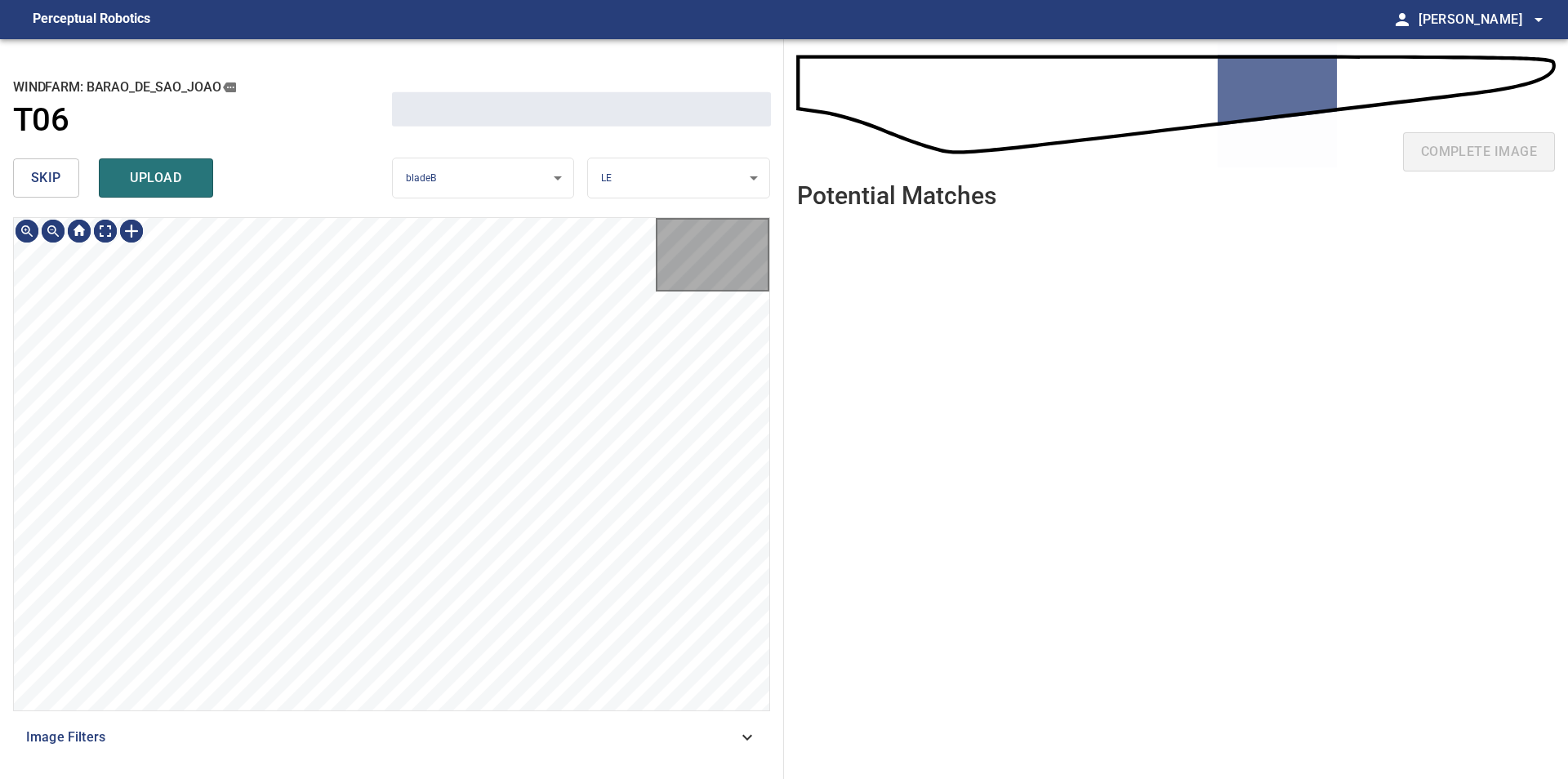
click at [27, 186] on button "skip" at bounding box center [46, 178] width 67 height 39
click at [27, 186] on div "skip upload" at bounding box center [202, 177] width 379 height 52
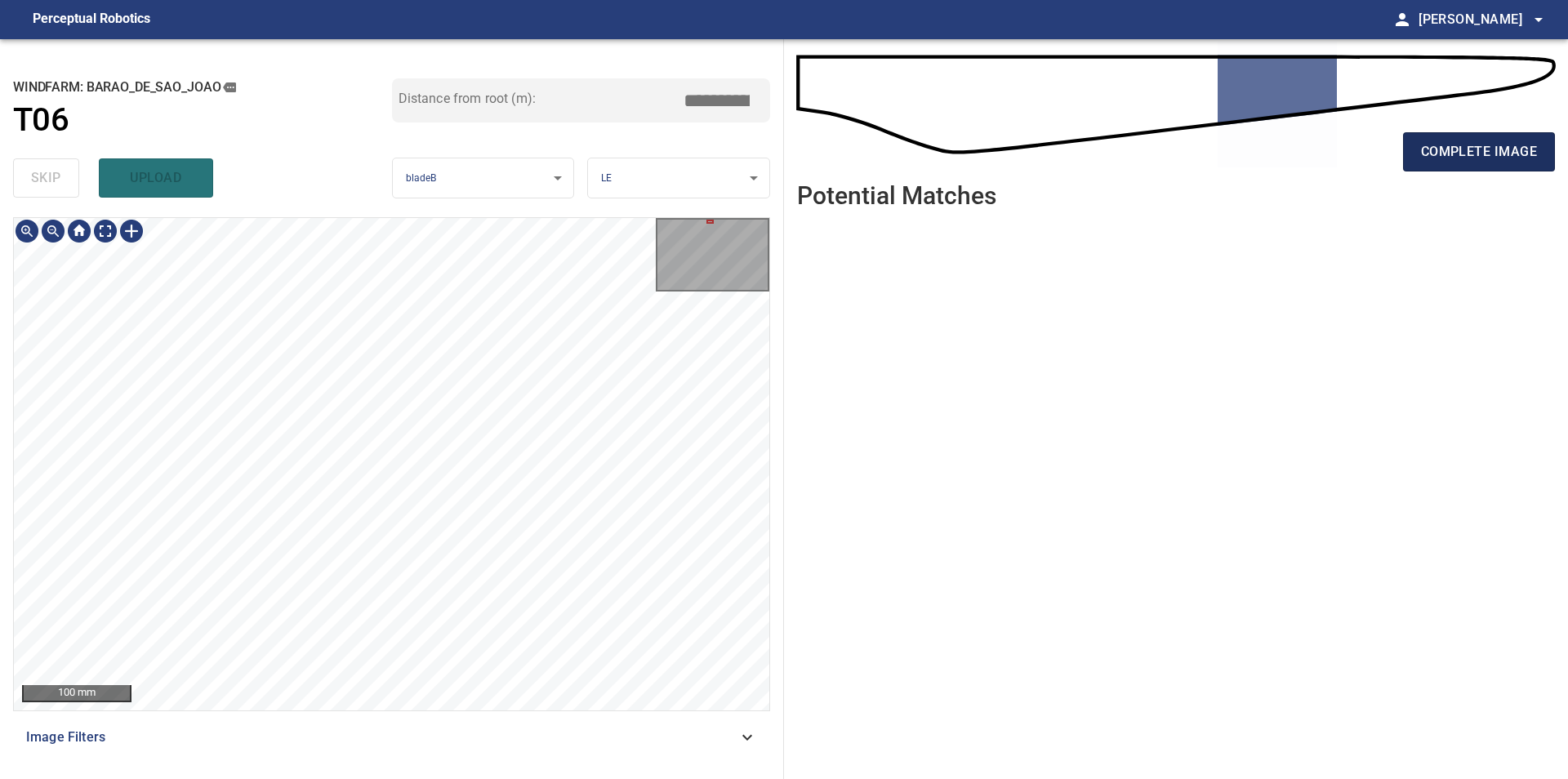
click at [1428, 144] on span "complete image" at bounding box center [1478, 151] width 116 height 23
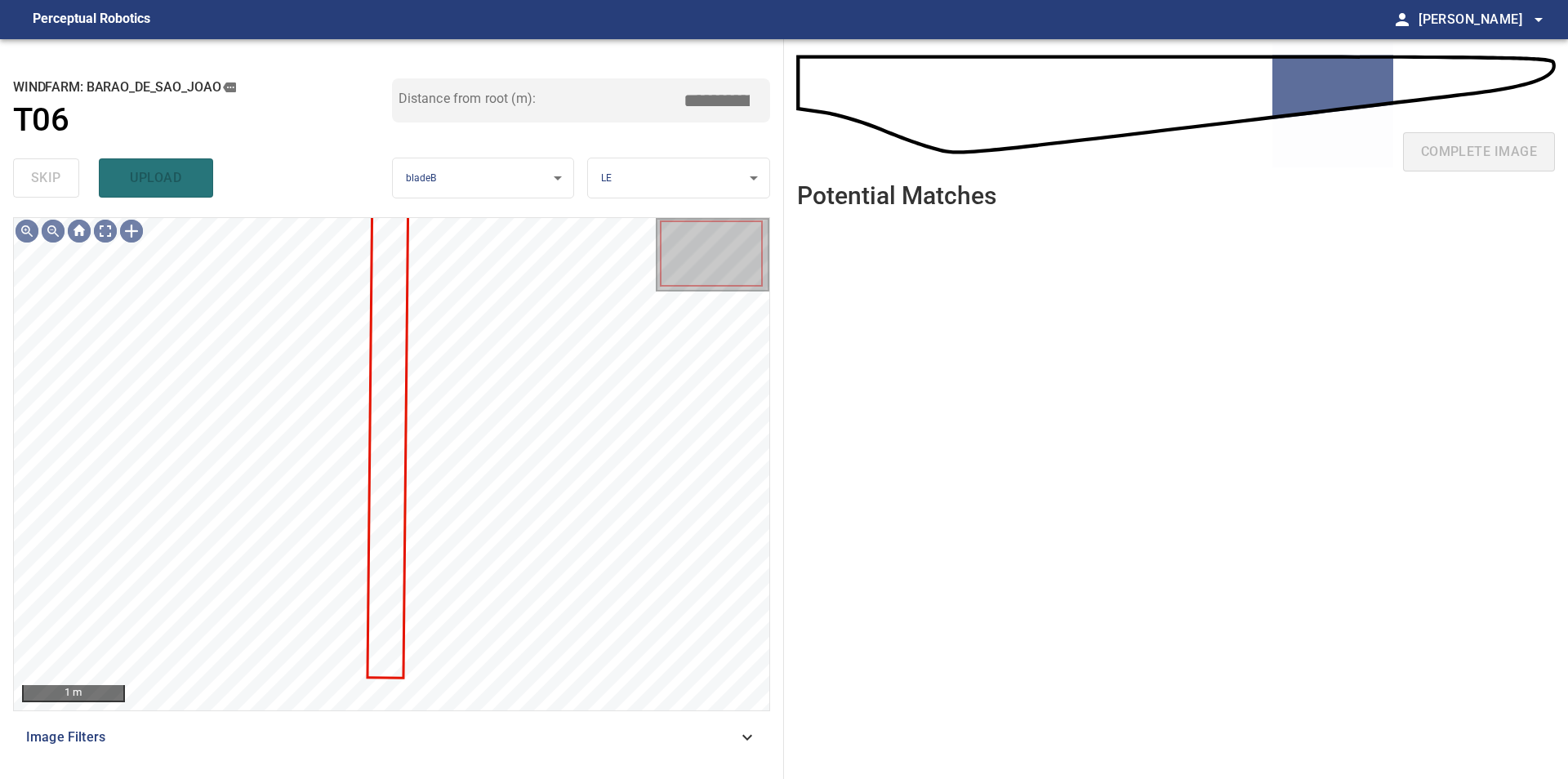
type input "****"
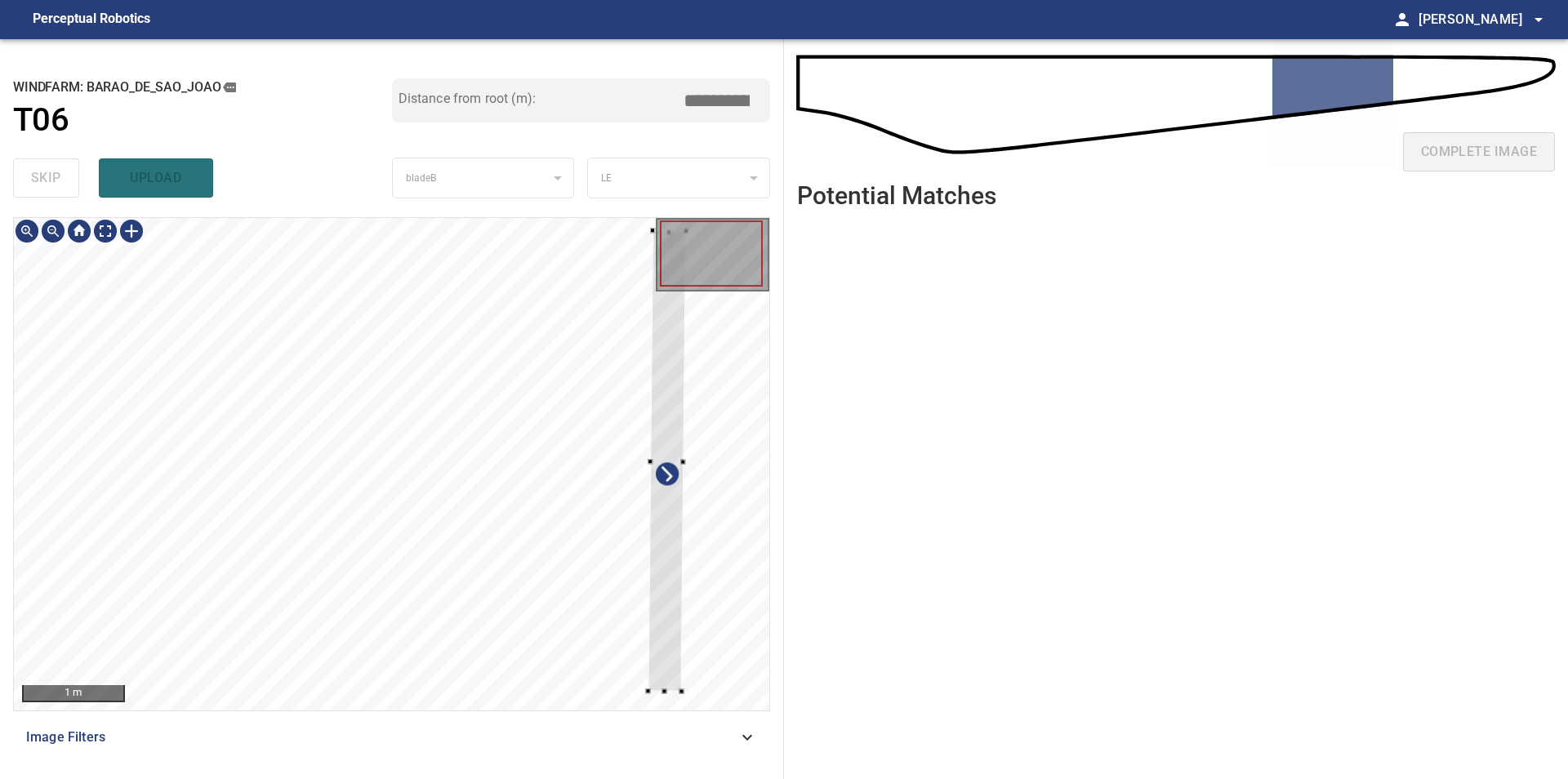
click at [769, 611] on div "1 m" at bounding box center [391, 464] width 757 height 494
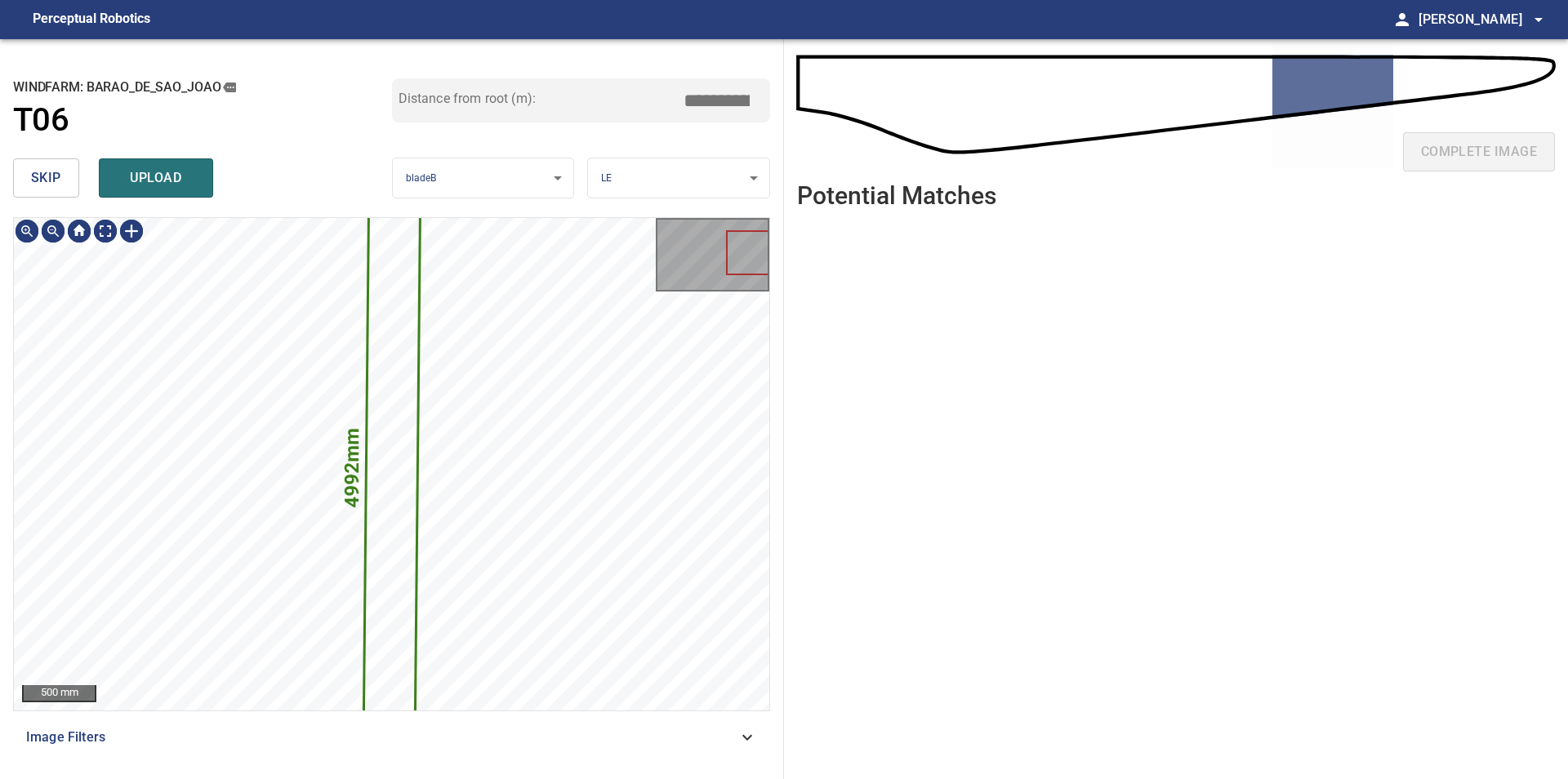
click at [34, 178] on span "skip" at bounding box center [46, 178] width 30 height 23
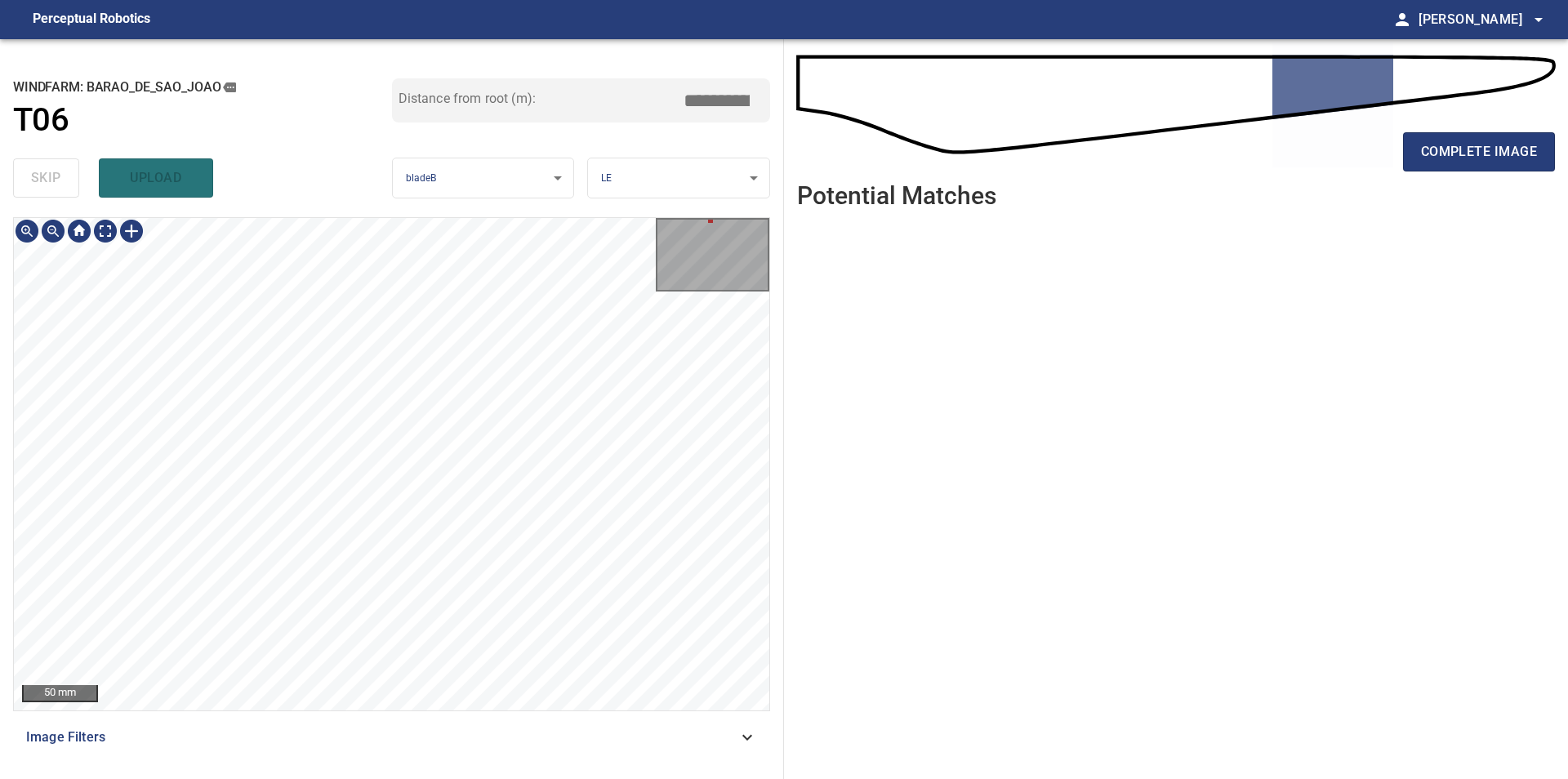
click at [228, 199] on div "**********" at bounding box center [391, 409] width 784 height 740
click at [405, 719] on div "50 mm Image Filters" at bounding box center [391, 491] width 757 height 548
click at [354, 210] on div "**********" at bounding box center [391, 409] width 784 height 740
click at [343, 194] on div "**********" at bounding box center [391, 409] width 784 height 740
click at [131, 232] on div at bounding box center [131, 231] width 26 height 26
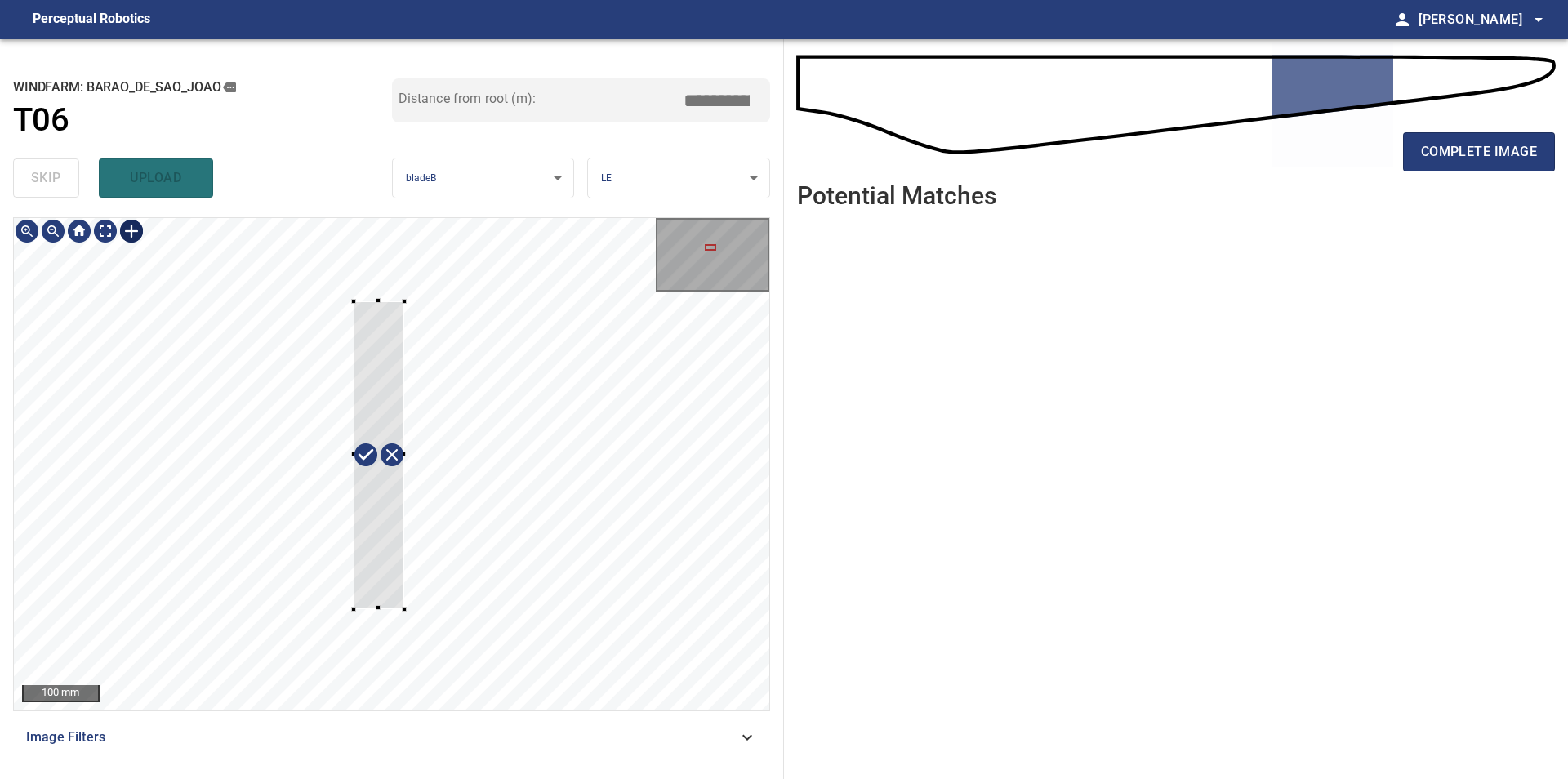
click at [405, 609] on div at bounding box center [391, 464] width 755 height 493
click at [394, 593] on div at bounding box center [377, 456] width 51 height 307
click at [405, 611] on div at bounding box center [404, 611] width 5 height 5
click at [381, 596] on div at bounding box center [375, 457] width 64 height 308
click at [369, 608] on div at bounding box center [370, 605] width 5 height 5
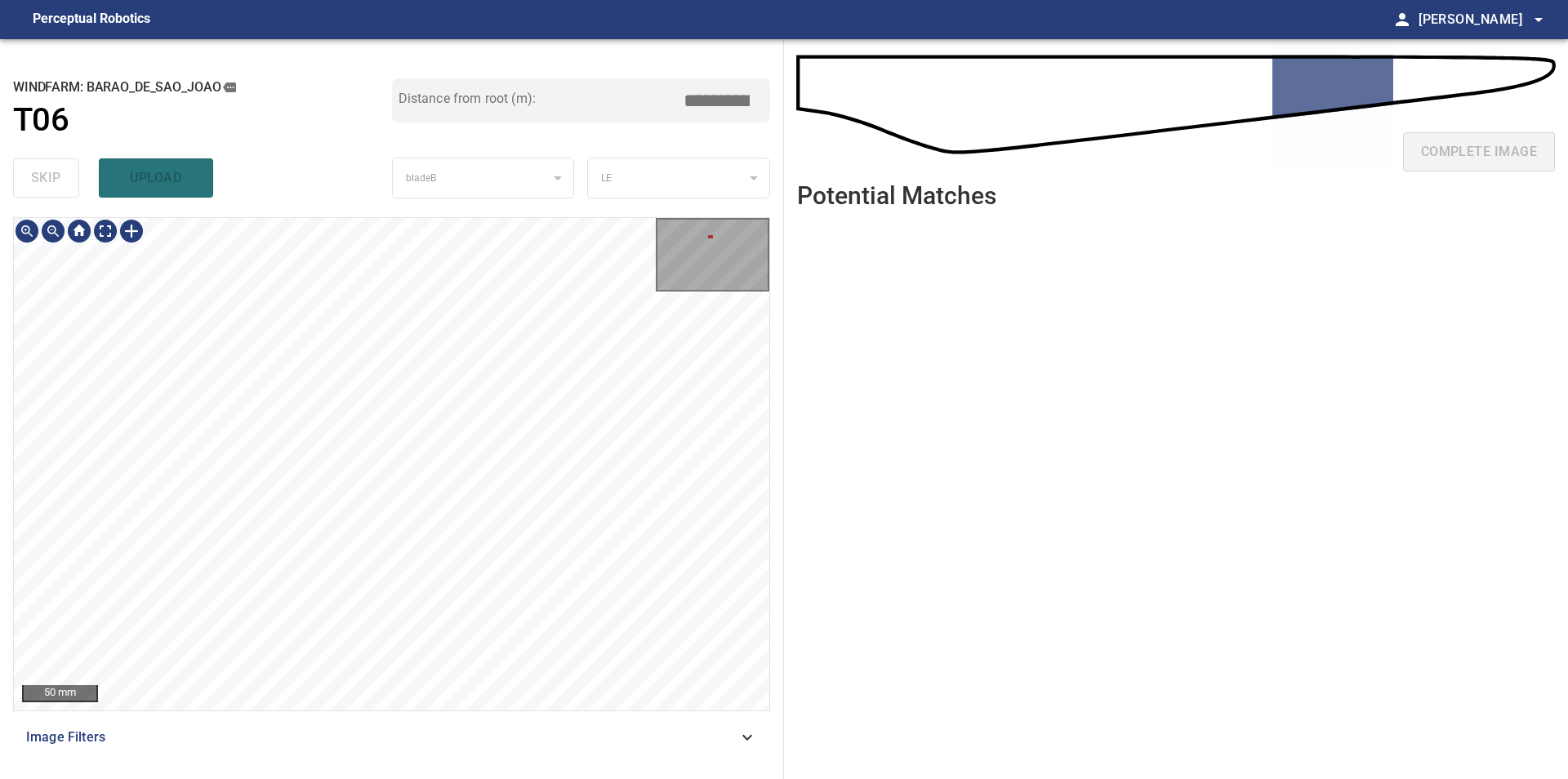
click at [504, 631] on div "**********" at bounding box center [391, 409] width 784 height 740
click at [477, 774] on div "**********" at bounding box center [391, 409] width 784 height 740
click at [453, 190] on div "**********" at bounding box center [391, 409] width 784 height 740
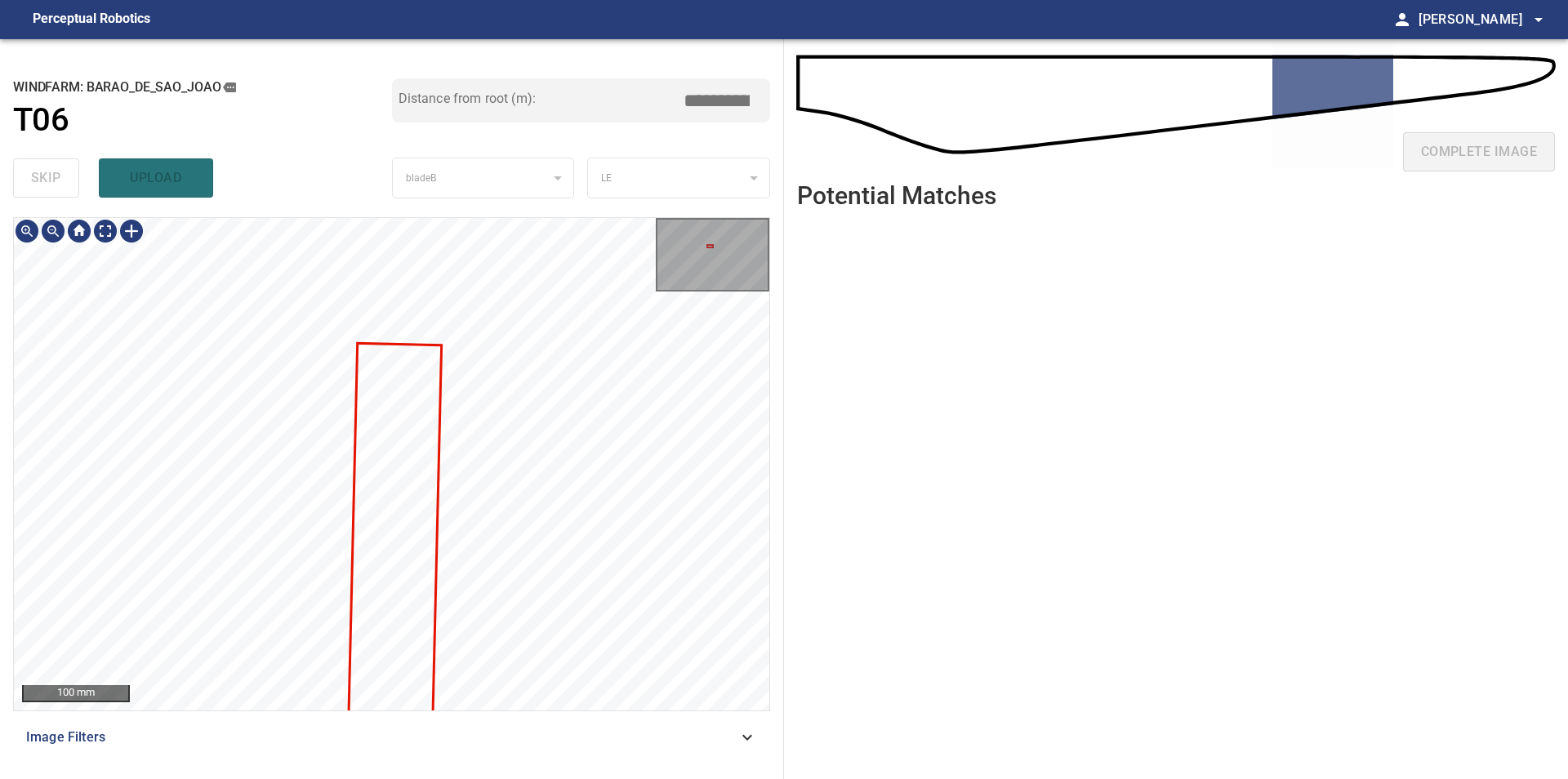
click at [488, 751] on div "100 mm Image Filters" at bounding box center [391, 491] width 757 height 548
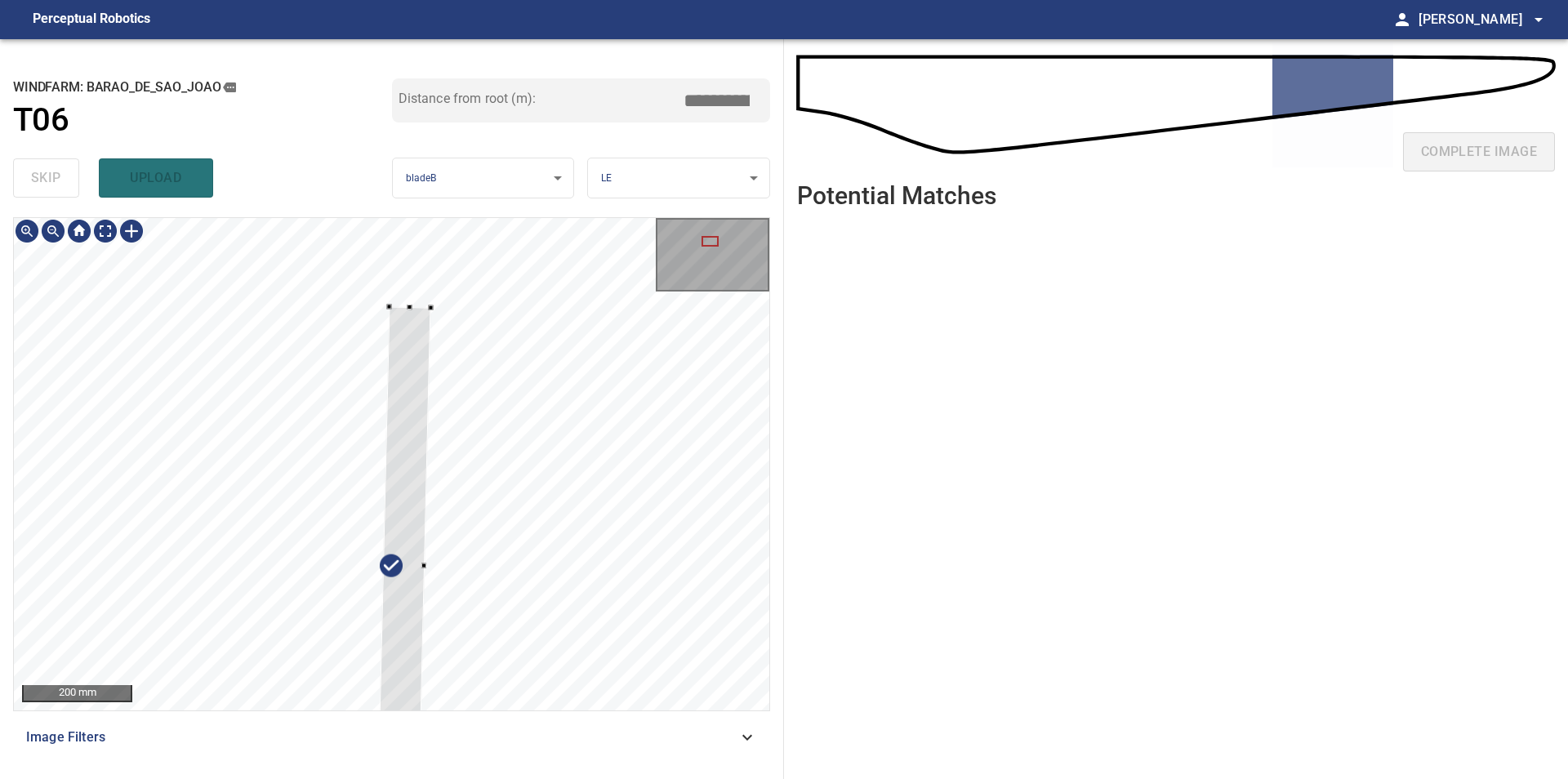
click at [416, 296] on div at bounding box center [391, 464] width 755 height 493
click at [374, 300] on div at bounding box center [391, 464] width 755 height 493
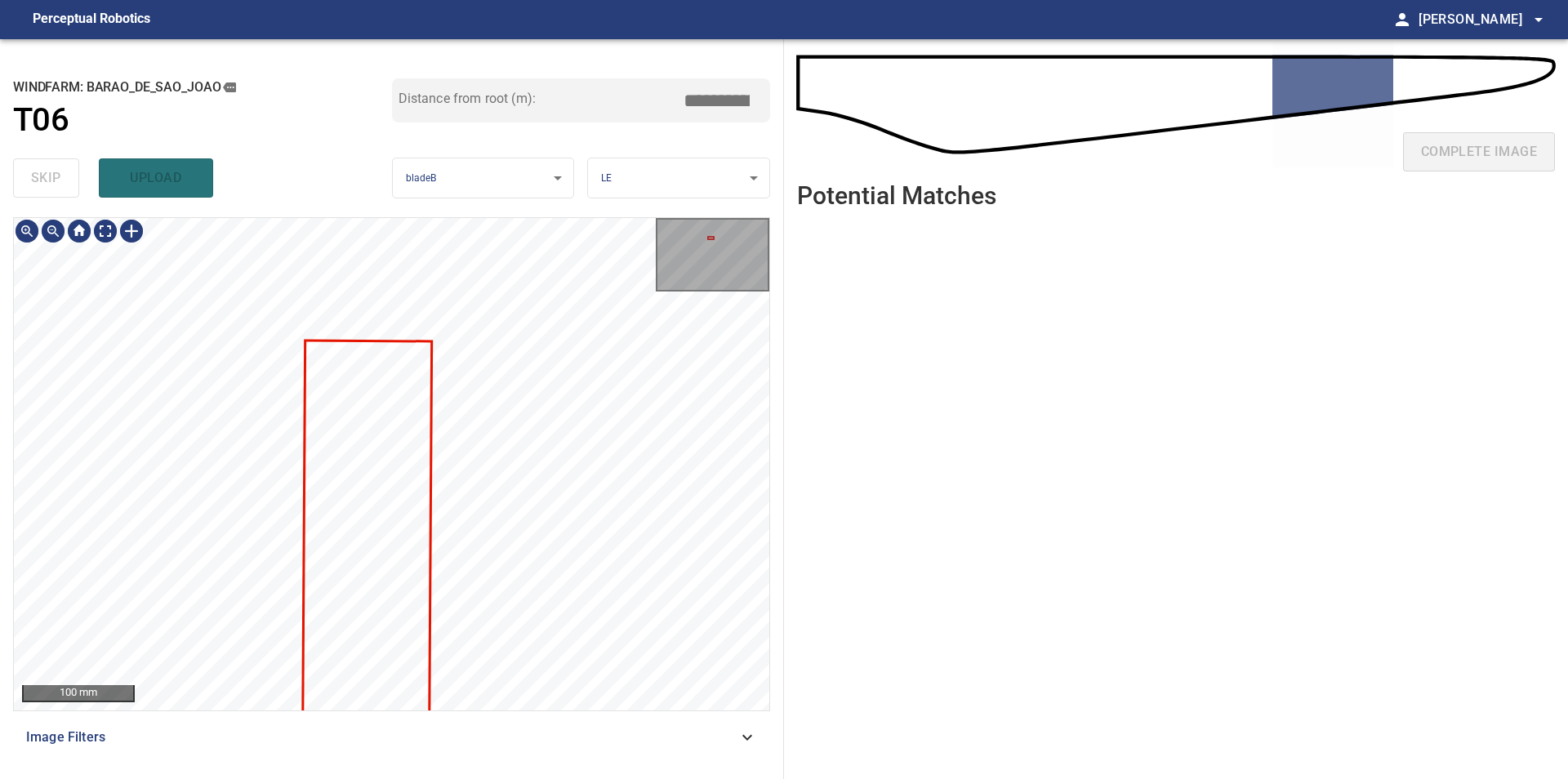
type input "****"
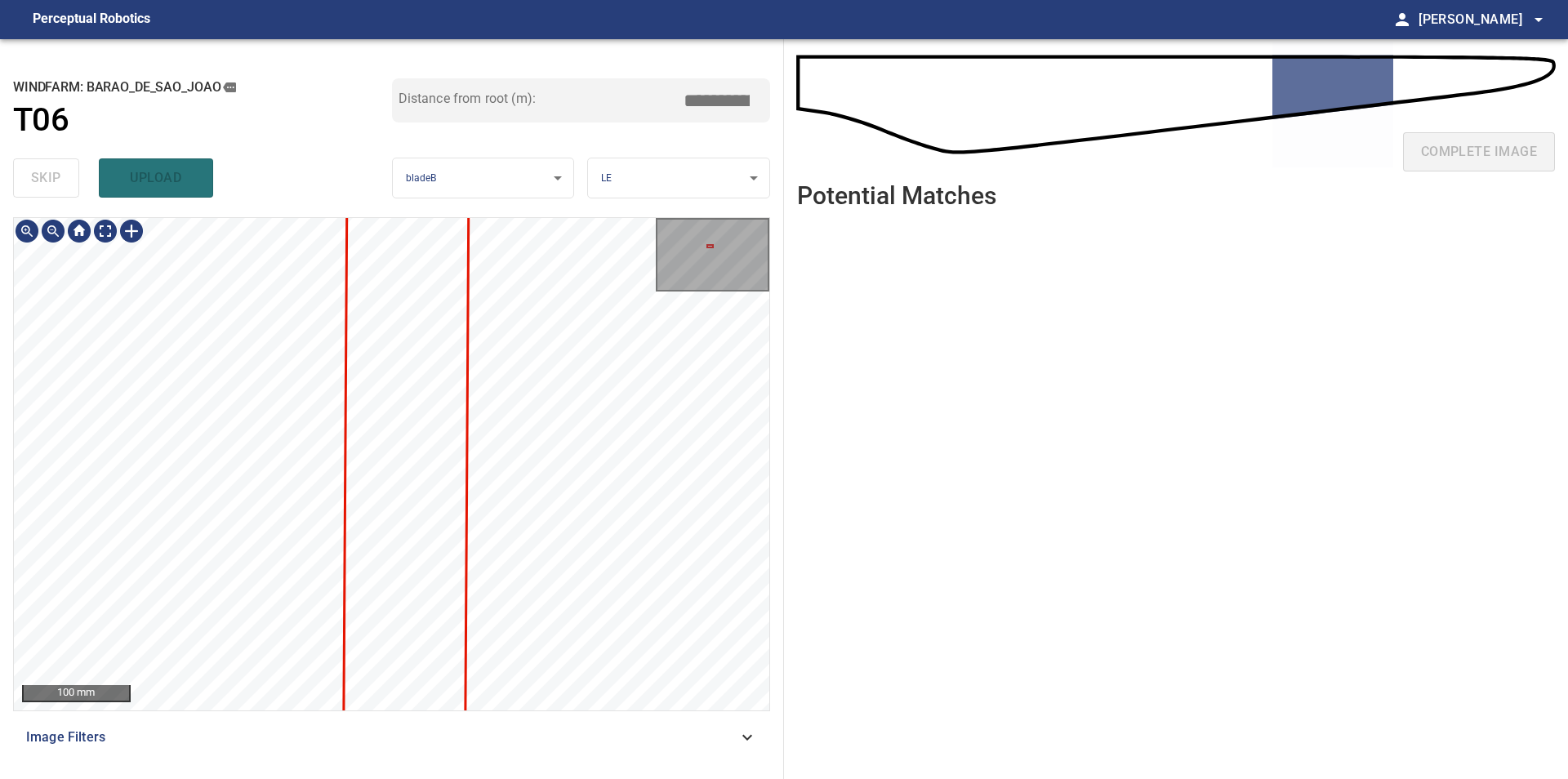
click at [488, 204] on div "**********" at bounding box center [391, 409] width 784 height 740
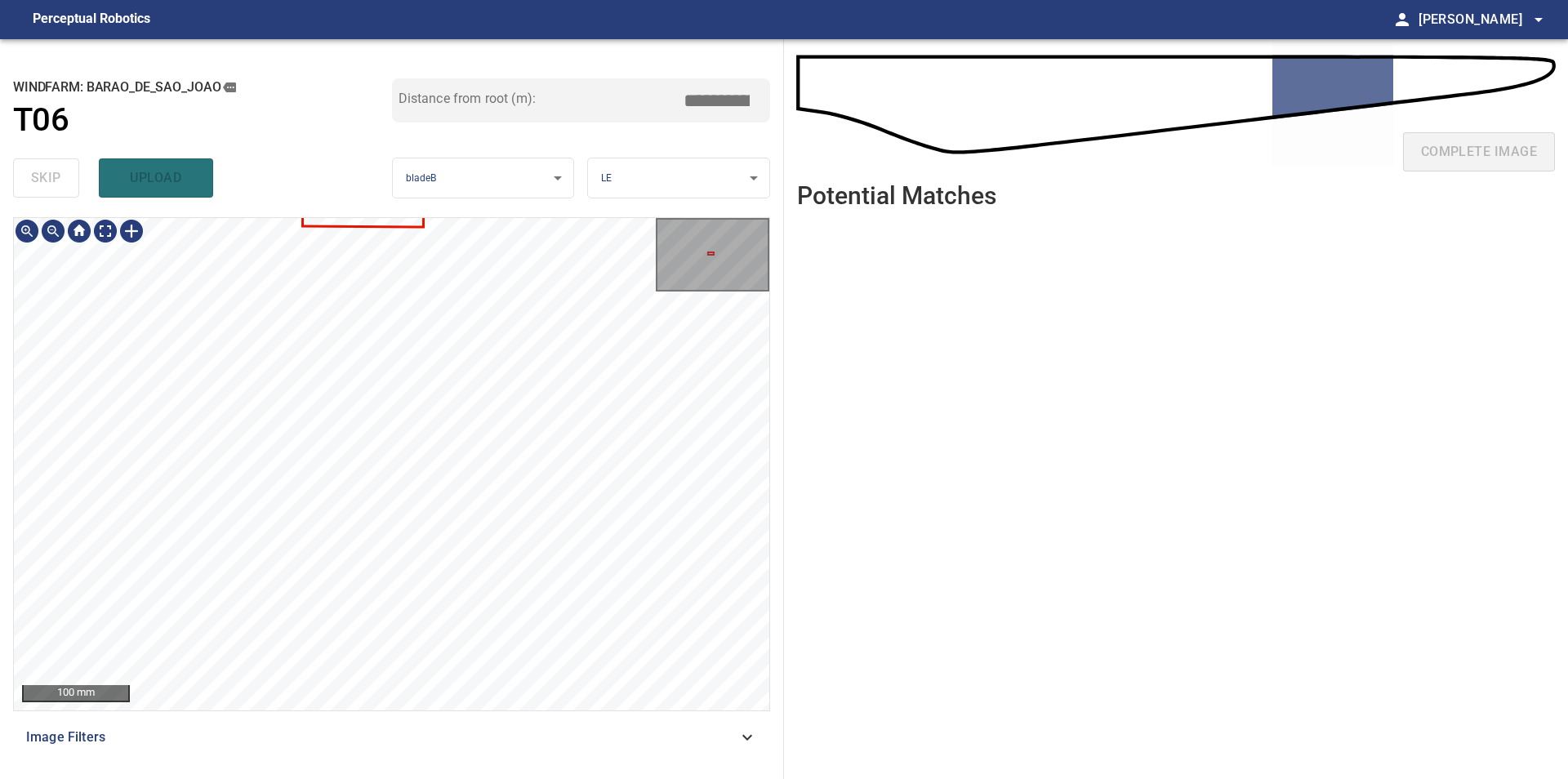
click at [454, 728] on div "100 mm Image Filters" at bounding box center [391, 491] width 757 height 548
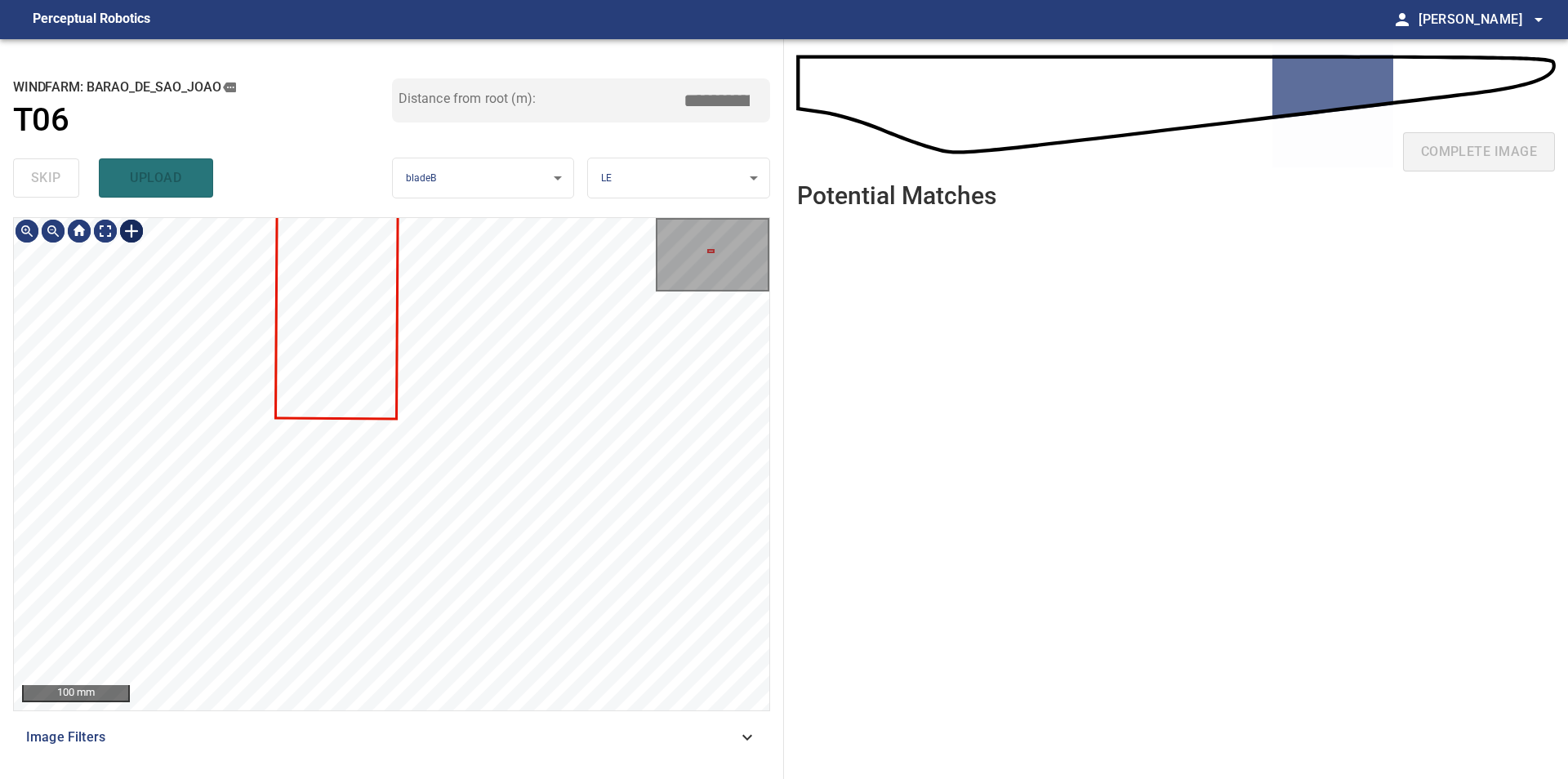
click at [136, 235] on div at bounding box center [131, 231] width 26 height 26
click at [468, 421] on div at bounding box center [391, 464] width 755 height 493
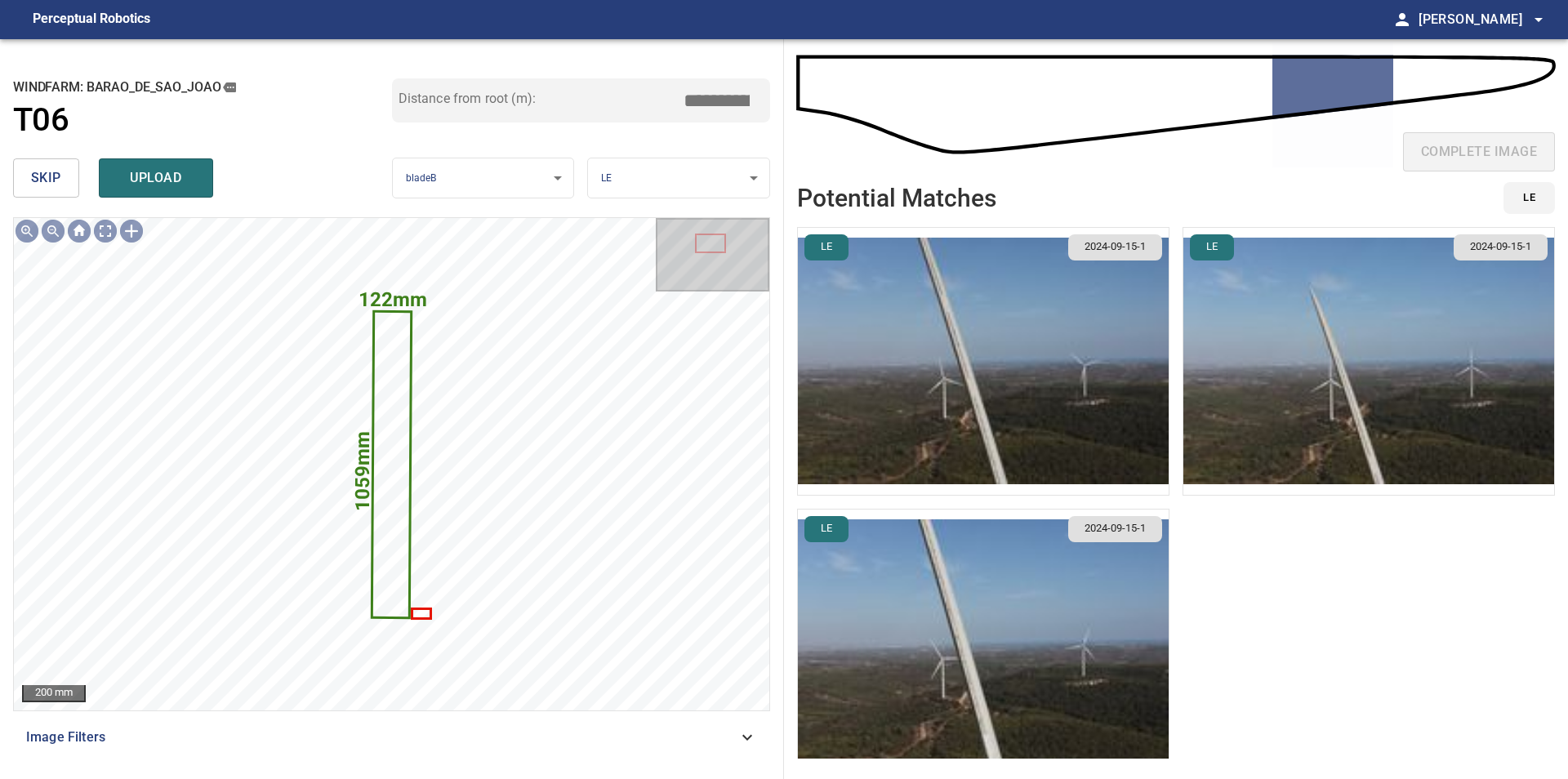
click at [703, 104] on input "****" at bounding box center [722, 100] width 82 height 31
drag, startPoint x: 737, startPoint y: 98, endPoint x: 774, endPoint y: 108, distance: 38.3
click at [763, 108] on input "****" at bounding box center [722, 100] width 82 height 31
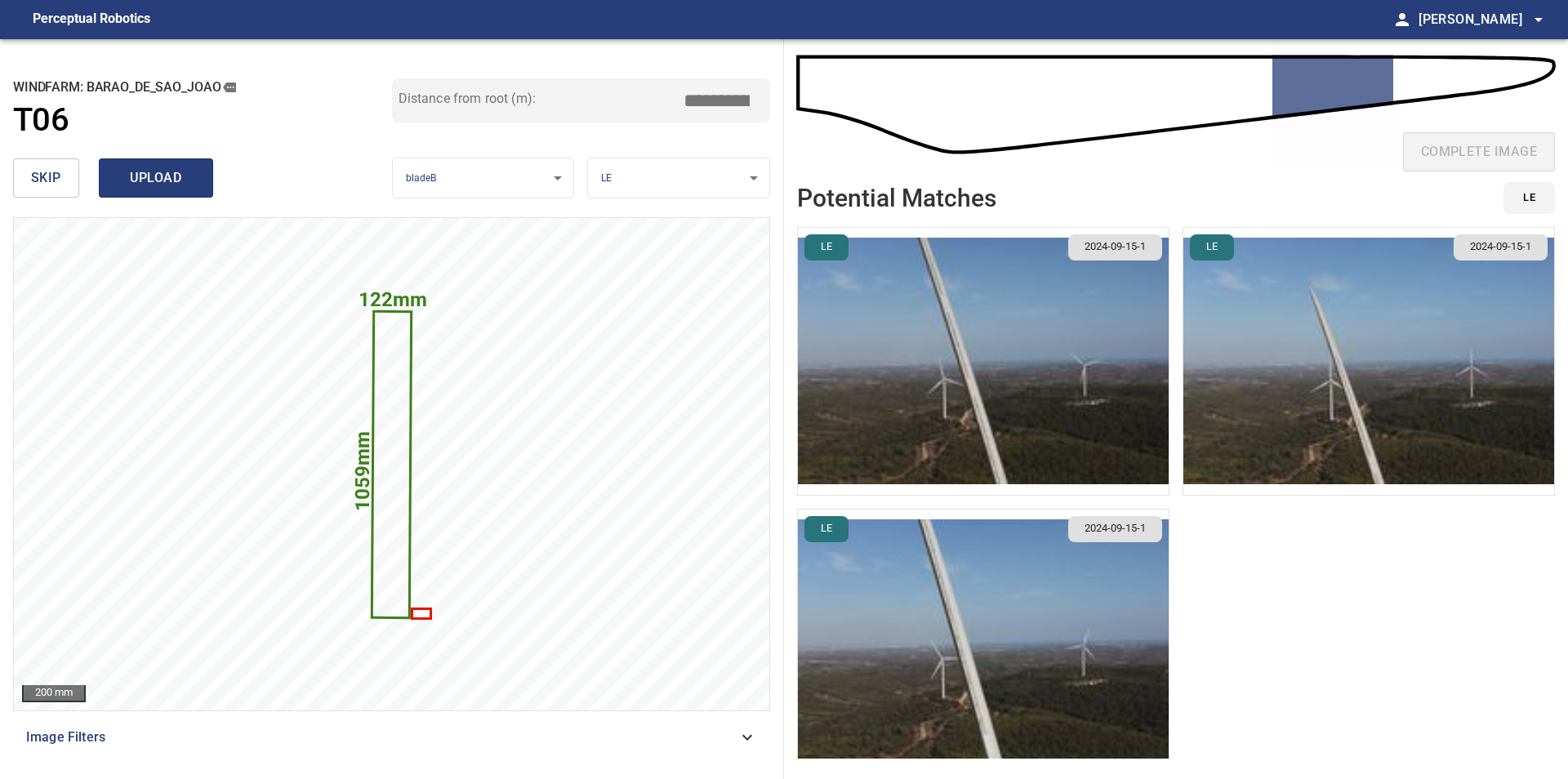
type input "*****"
click at [175, 182] on span "upload" at bounding box center [156, 178] width 78 height 23
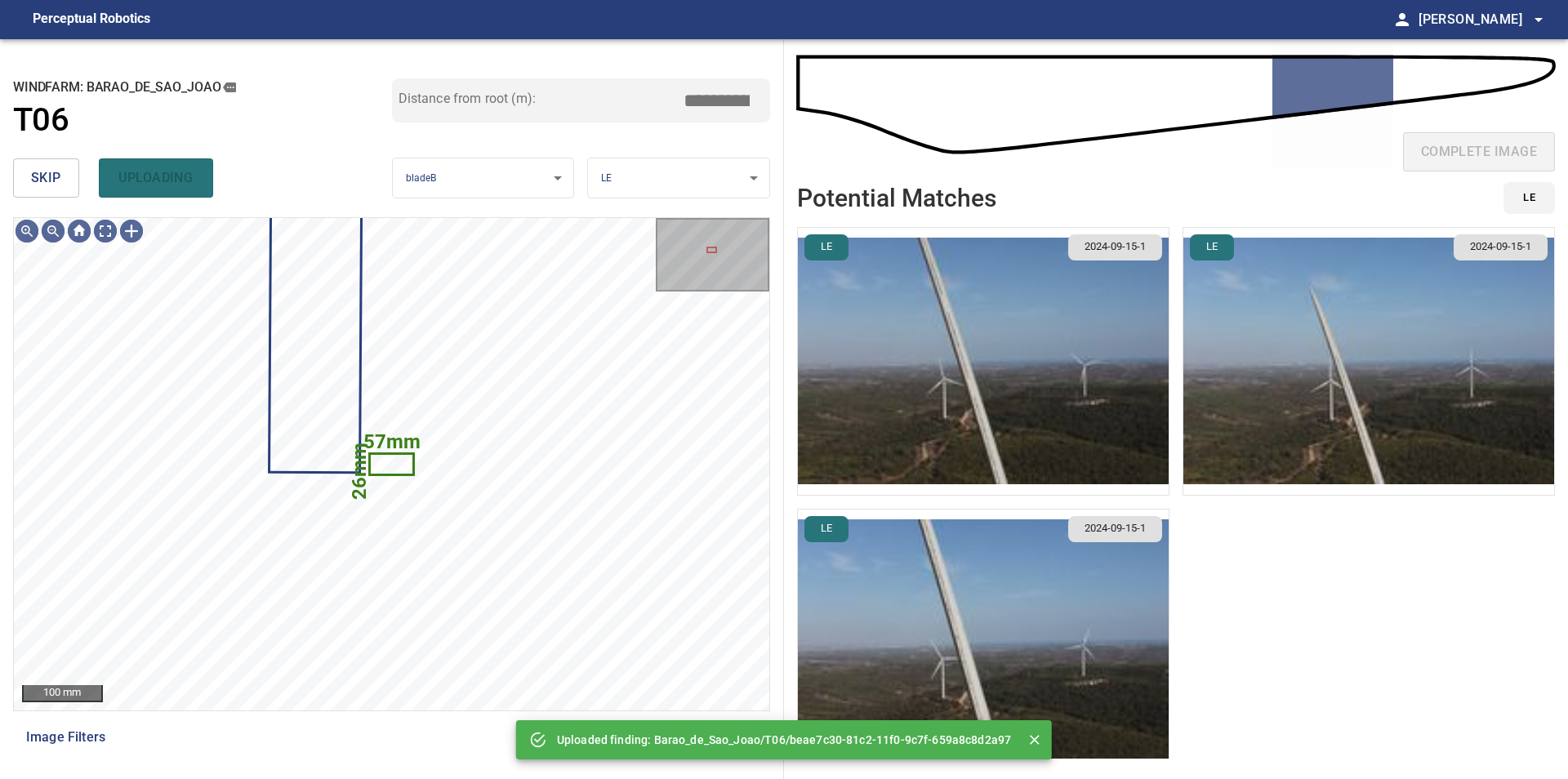
click at [25, 174] on button "skip" at bounding box center [46, 178] width 67 height 39
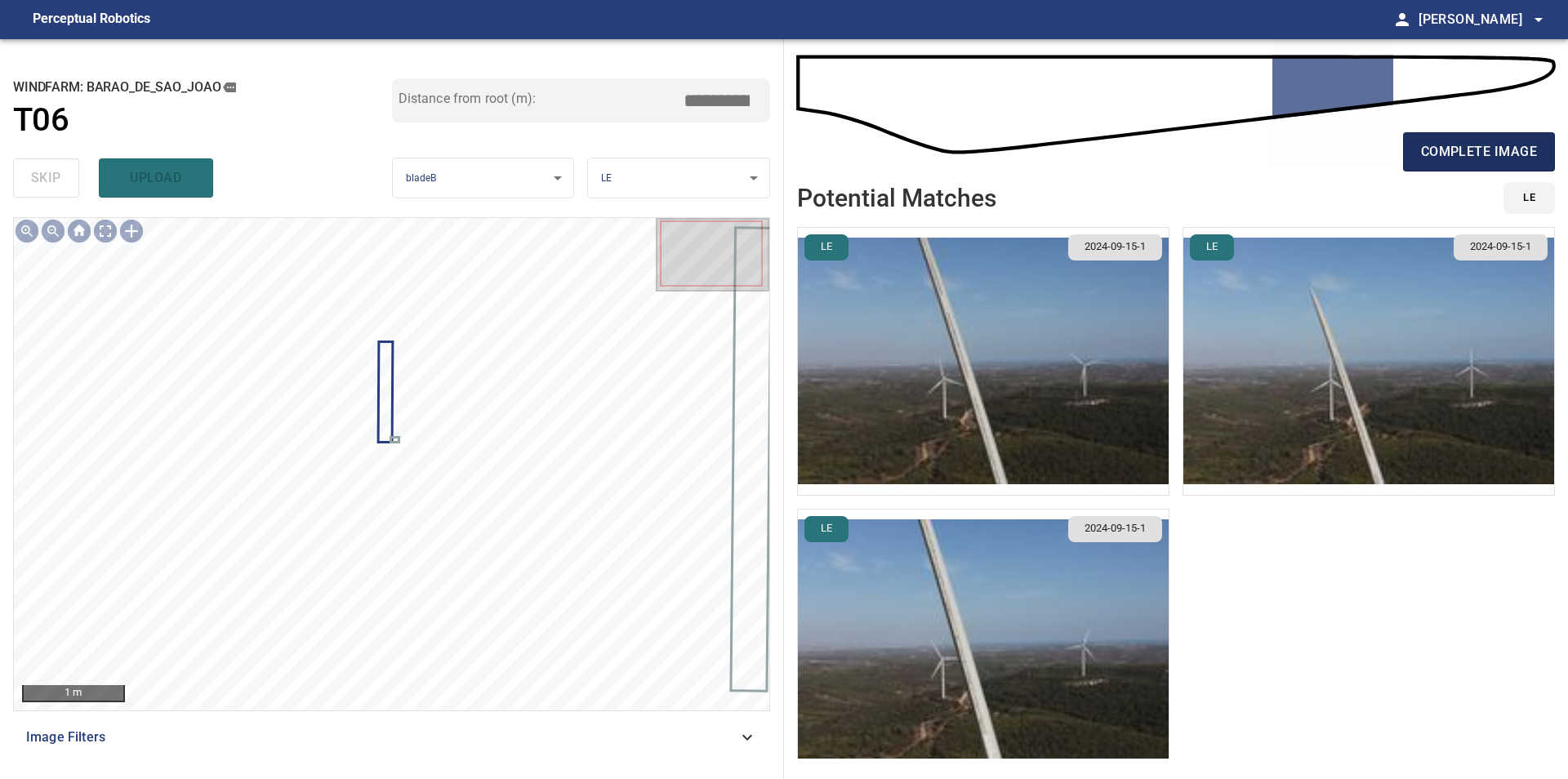
click at [1441, 153] on span "complete image" at bounding box center [1478, 151] width 116 height 23
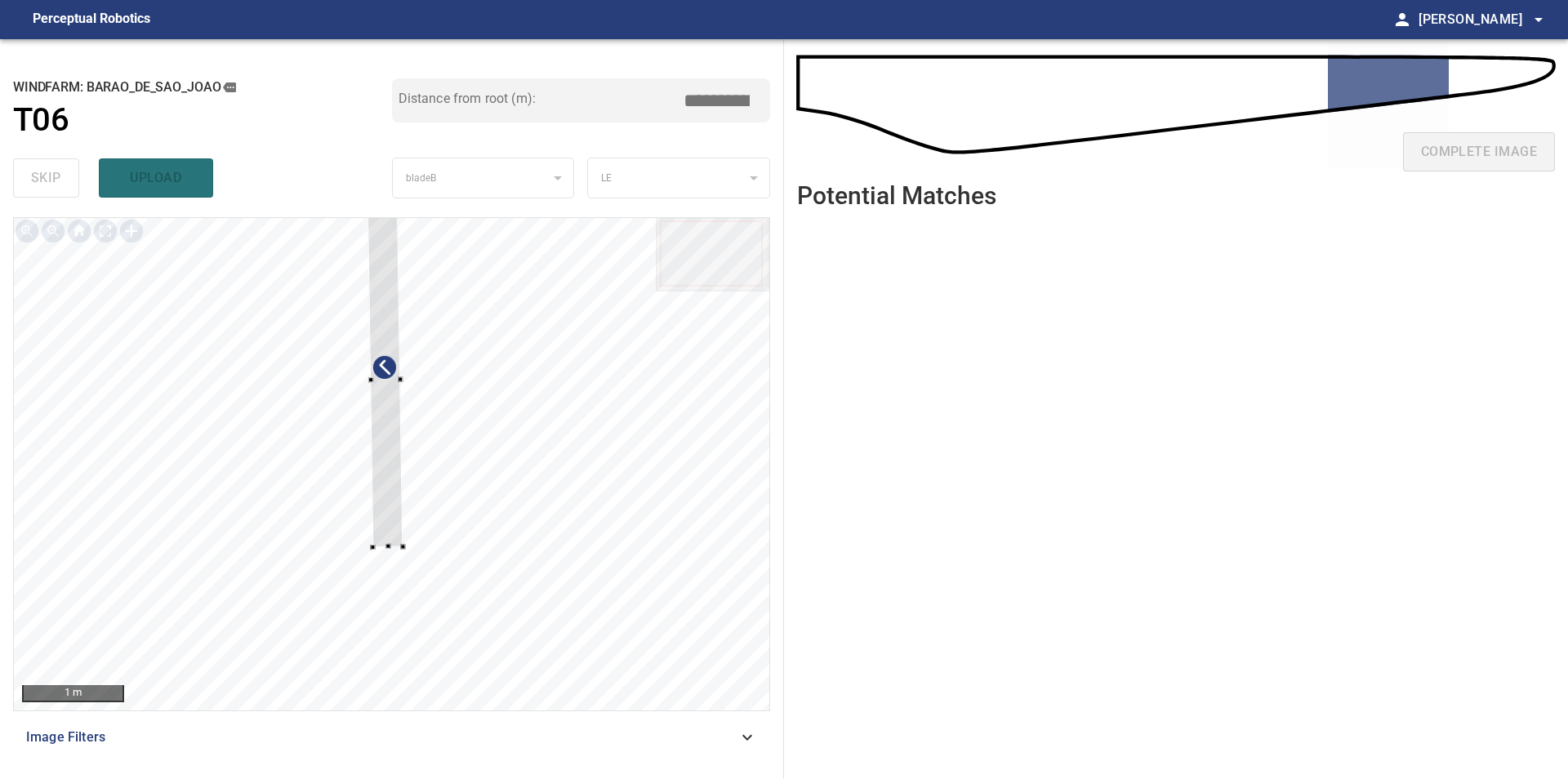
click at [693, 596] on div at bounding box center [391, 464] width 755 height 493
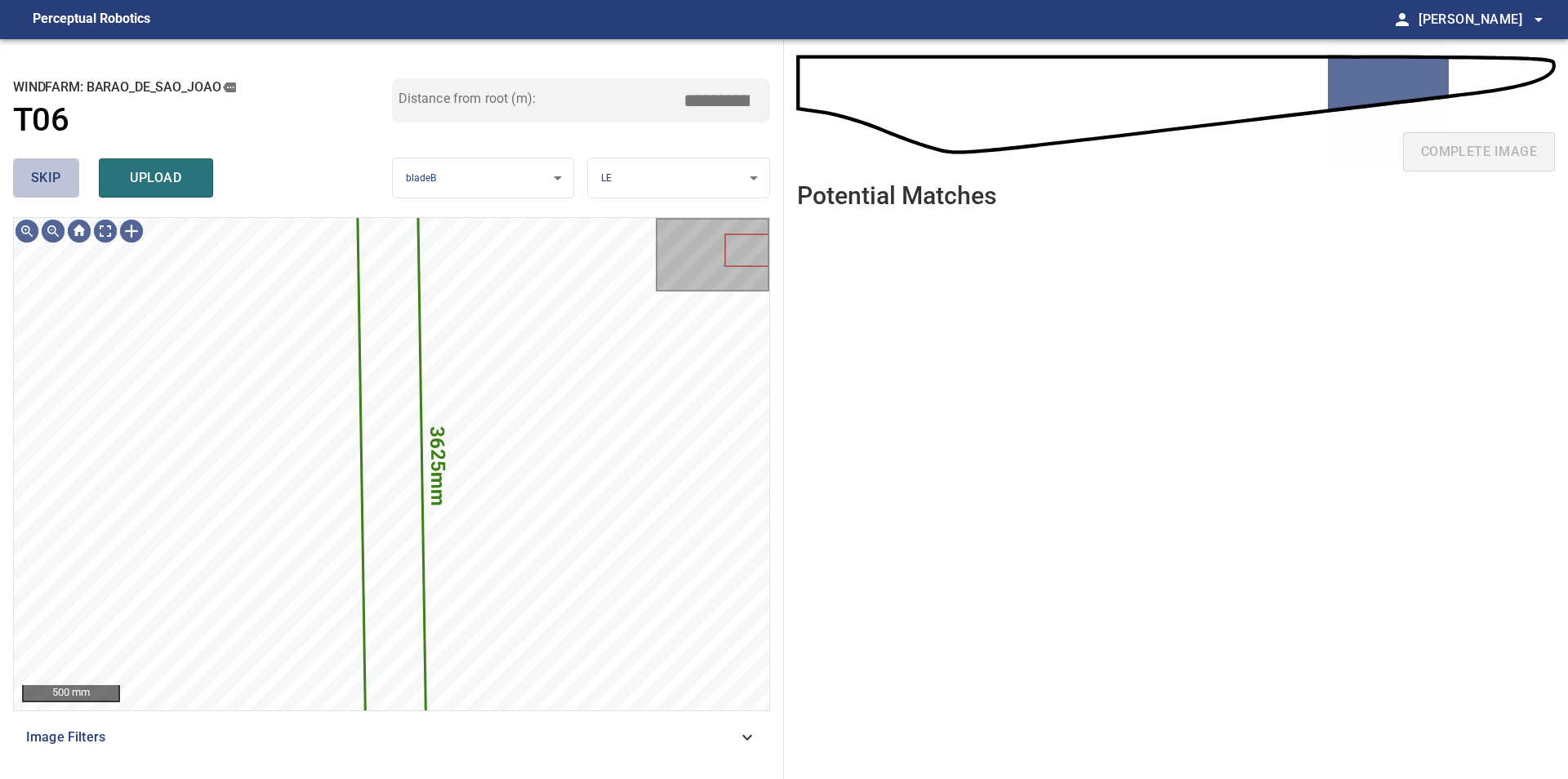
click at [33, 167] on button "skip" at bounding box center [46, 178] width 67 height 39
click at [33, 167] on div "skip upload" at bounding box center [202, 177] width 379 height 52
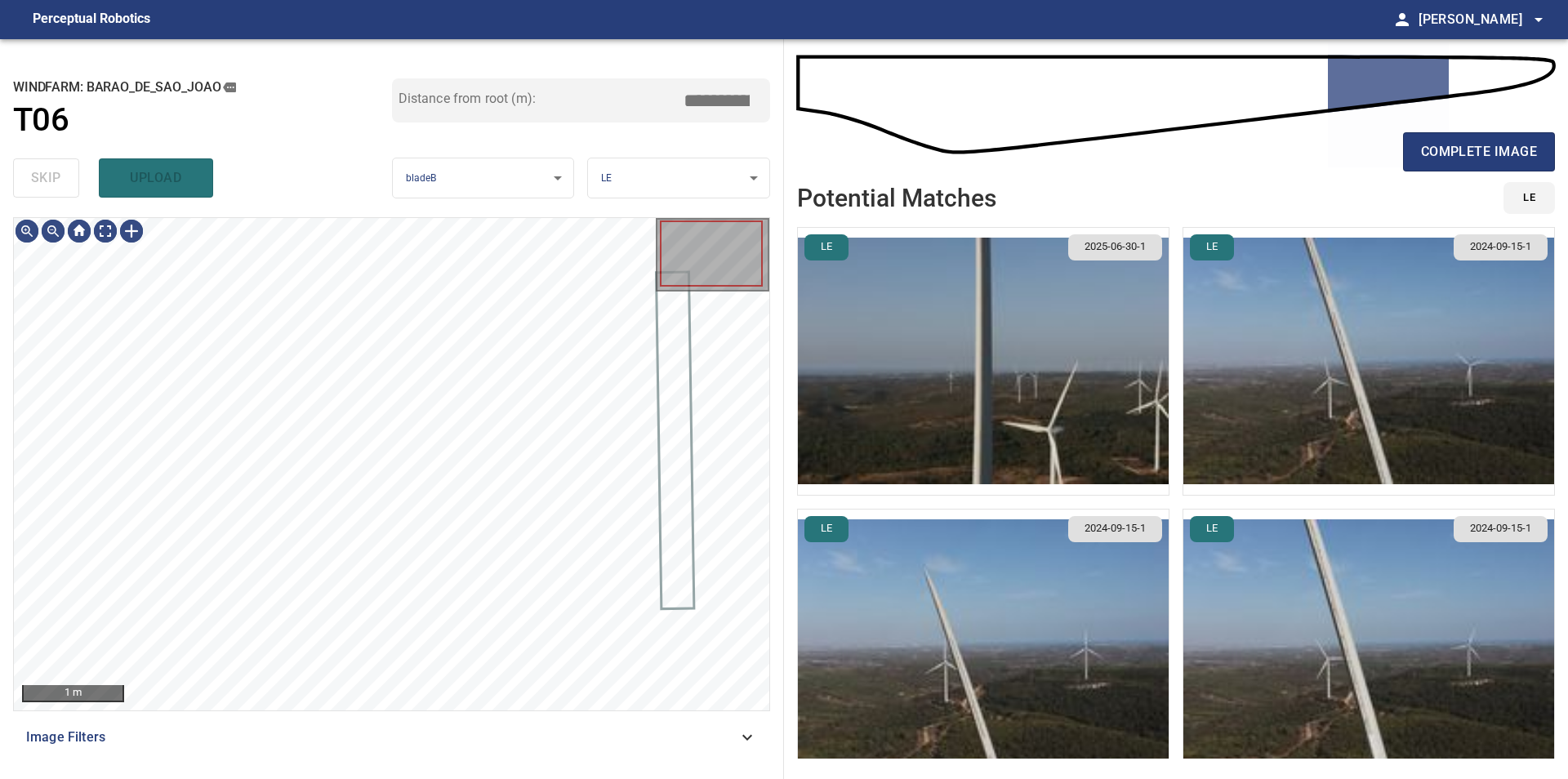
click at [33, 167] on div "skip upload" at bounding box center [202, 177] width 379 height 52
click at [134, 231] on div at bounding box center [131, 231] width 26 height 26
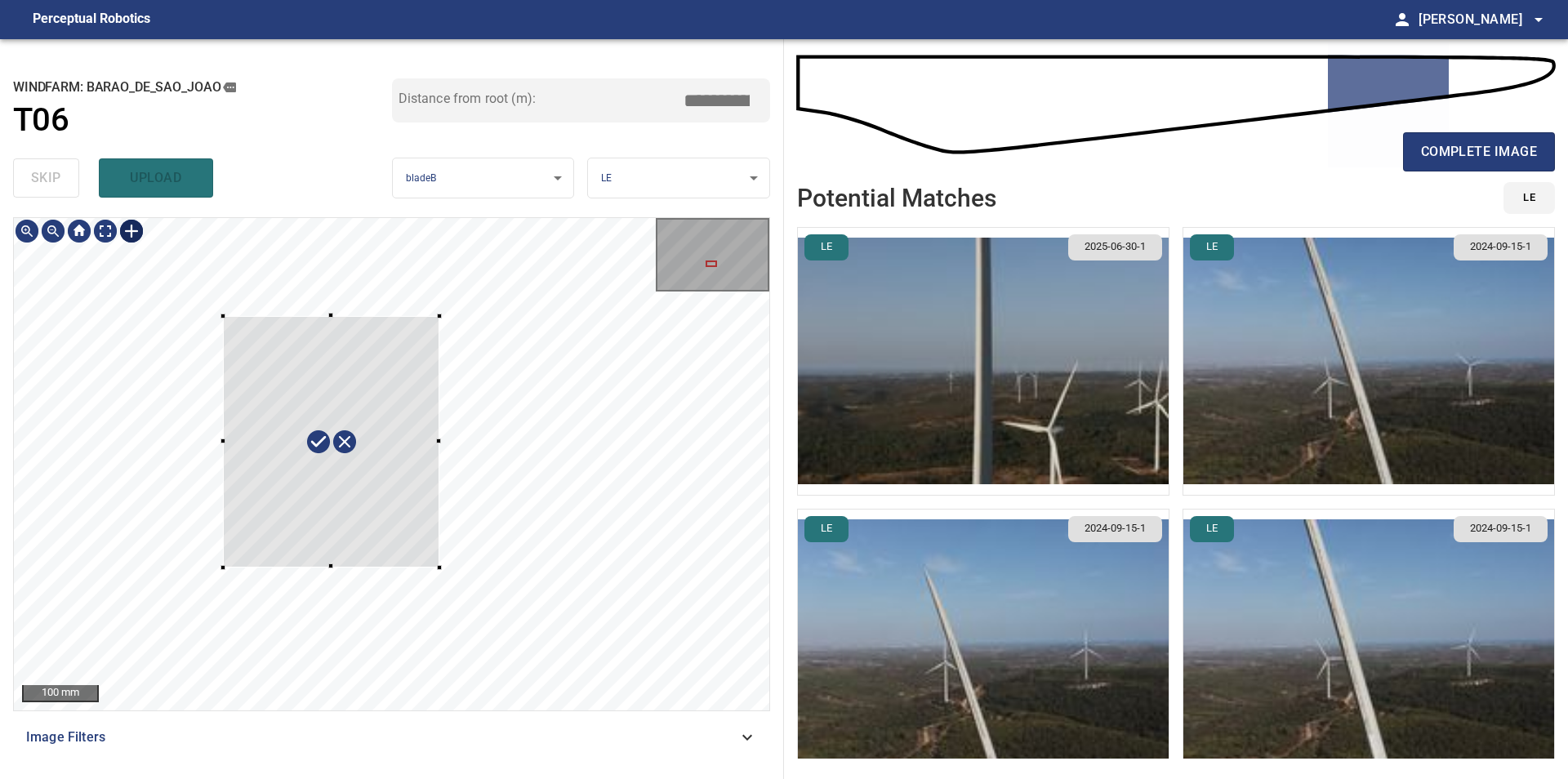
click at [440, 567] on div at bounding box center [391, 464] width 755 height 493
click at [409, 520] on div at bounding box center [337, 422] width 218 height 253
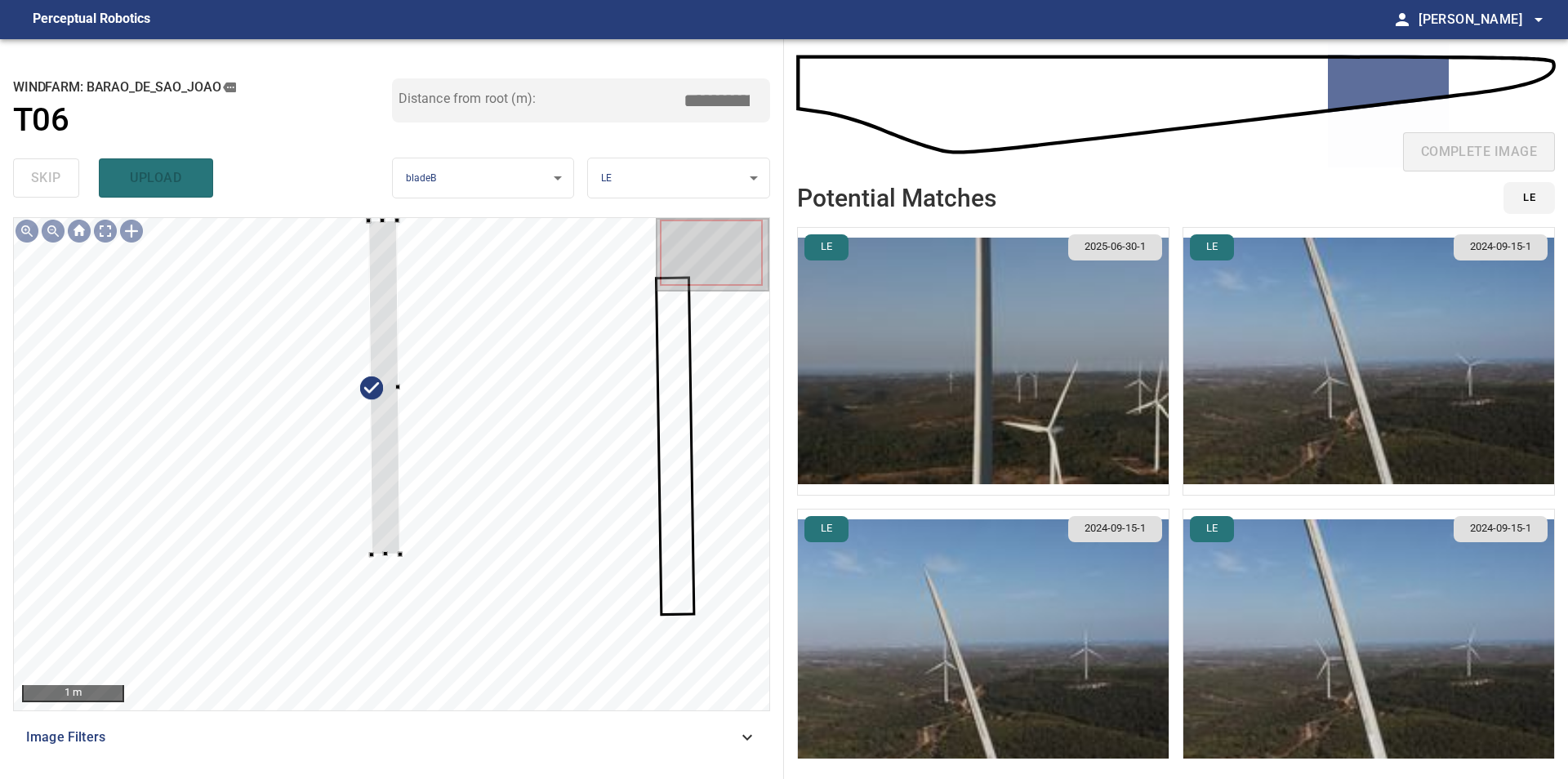
click at [366, 213] on div "**********" at bounding box center [391, 409] width 784 height 740
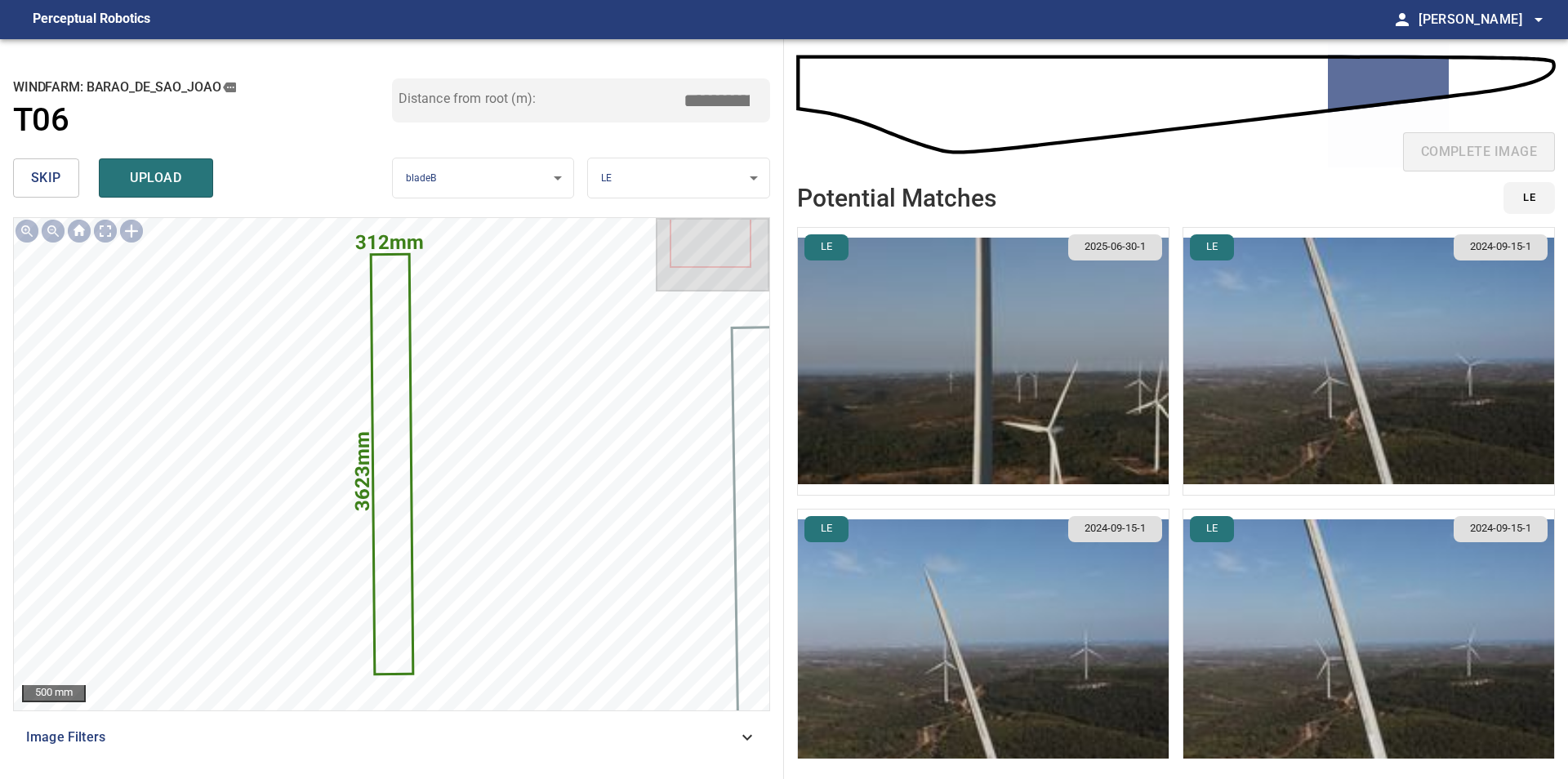
click at [698, 105] on input "*****" at bounding box center [722, 100] width 82 height 31
drag, startPoint x: 728, startPoint y: 102, endPoint x: 787, endPoint y: 111, distance: 59.7
click at [763, 111] on input "*****" at bounding box center [722, 100] width 82 height 31
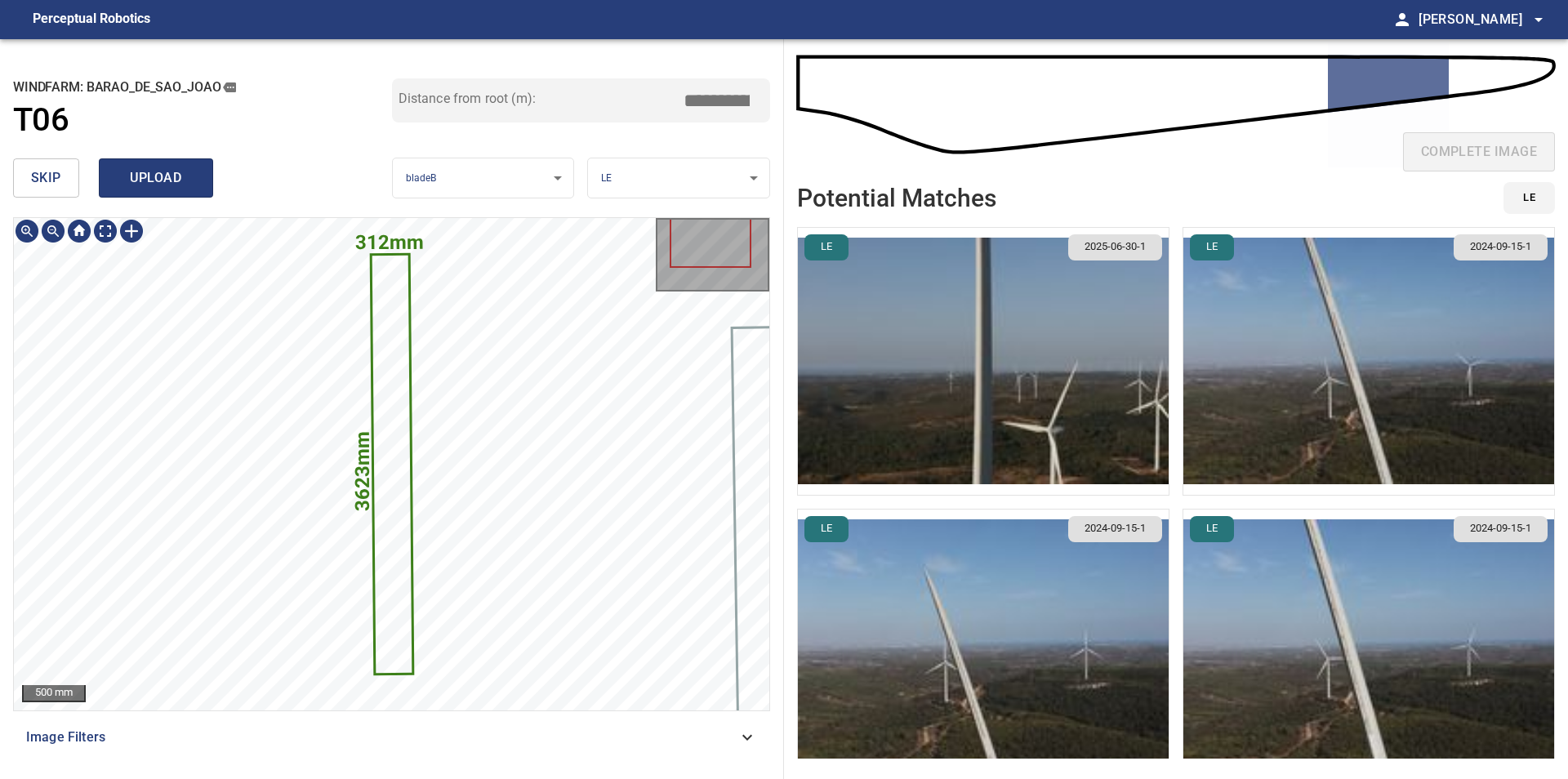
type input "*****"
click at [207, 182] on button "upload" at bounding box center [155, 178] width 114 height 39
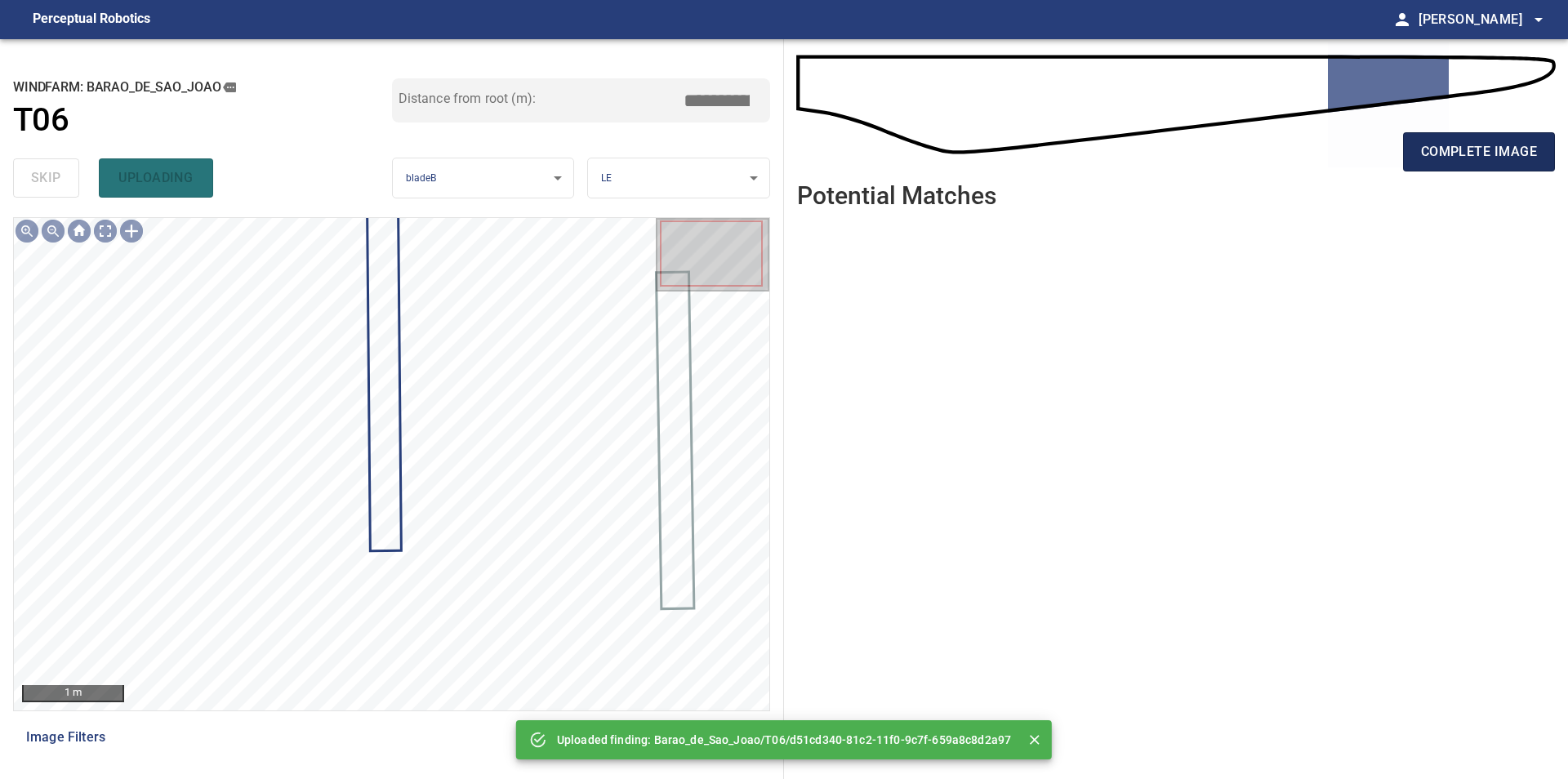
click at [1537, 167] on button "complete image" at bounding box center [1479, 151] width 151 height 39
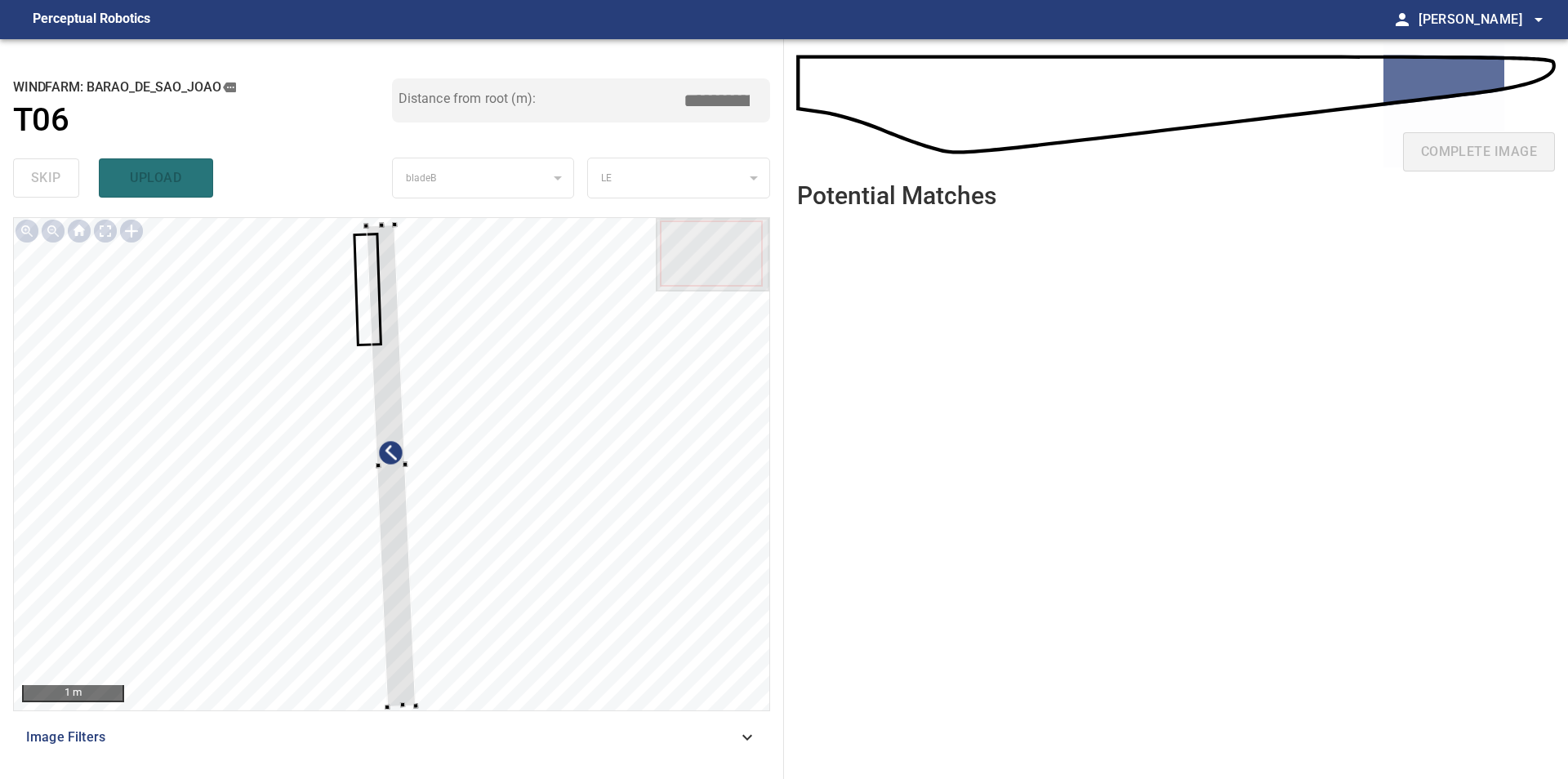
click at [734, 379] on div at bounding box center [391, 464] width 755 height 493
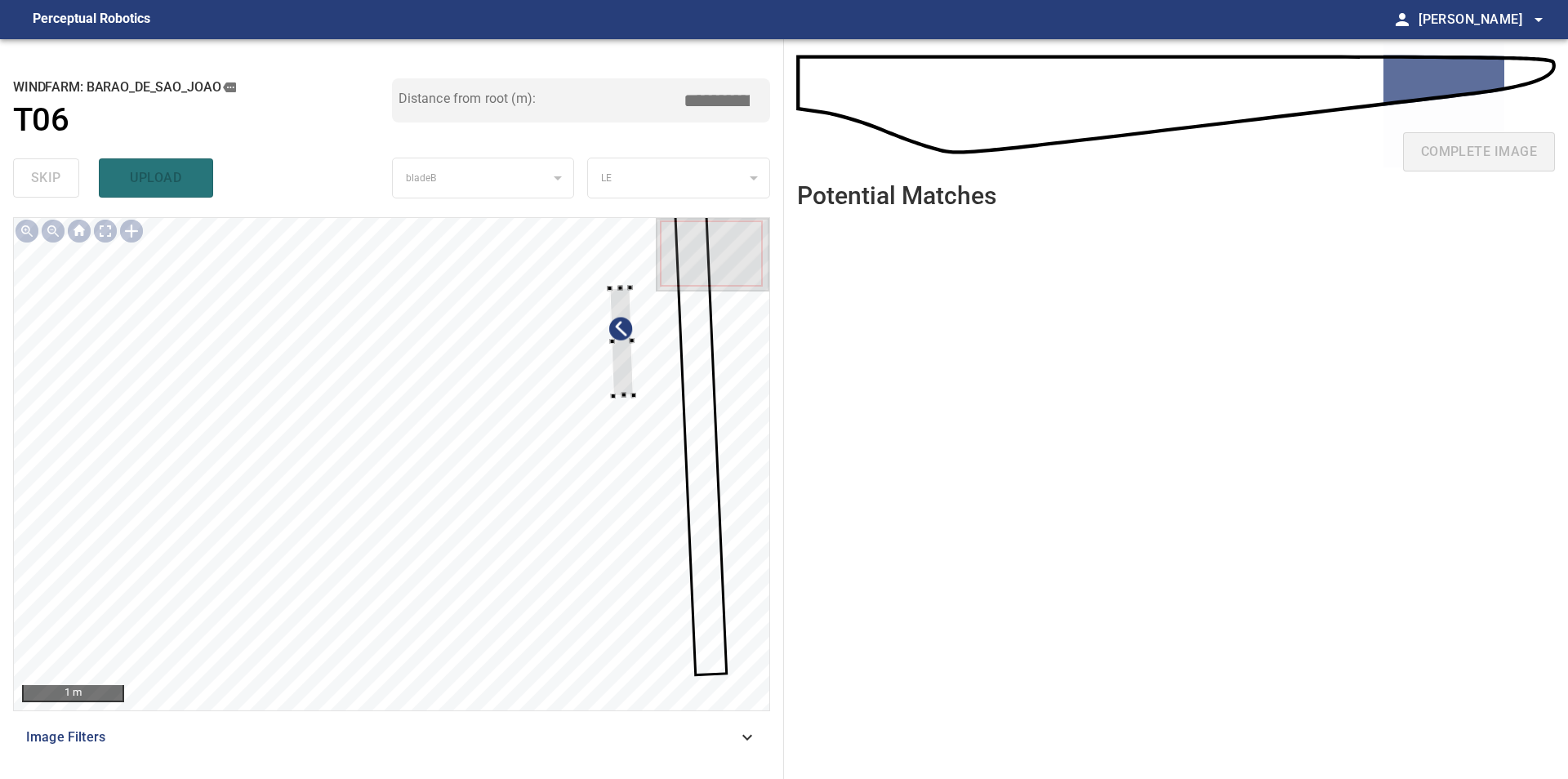
click at [687, 392] on div at bounding box center [391, 464] width 755 height 493
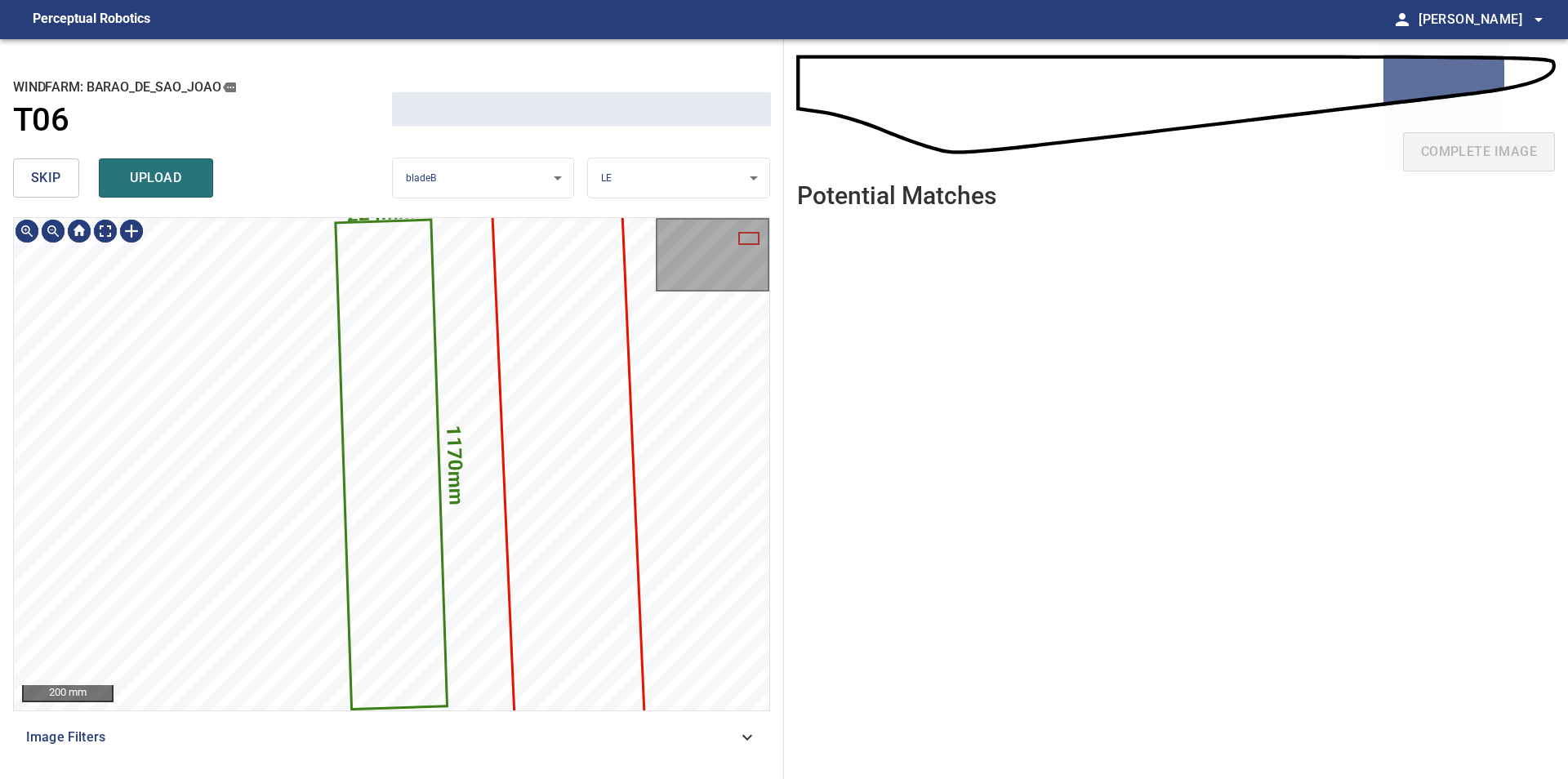
click at [43, 182] on span "skip" at bounding box center [46, 178] width 30 height 23
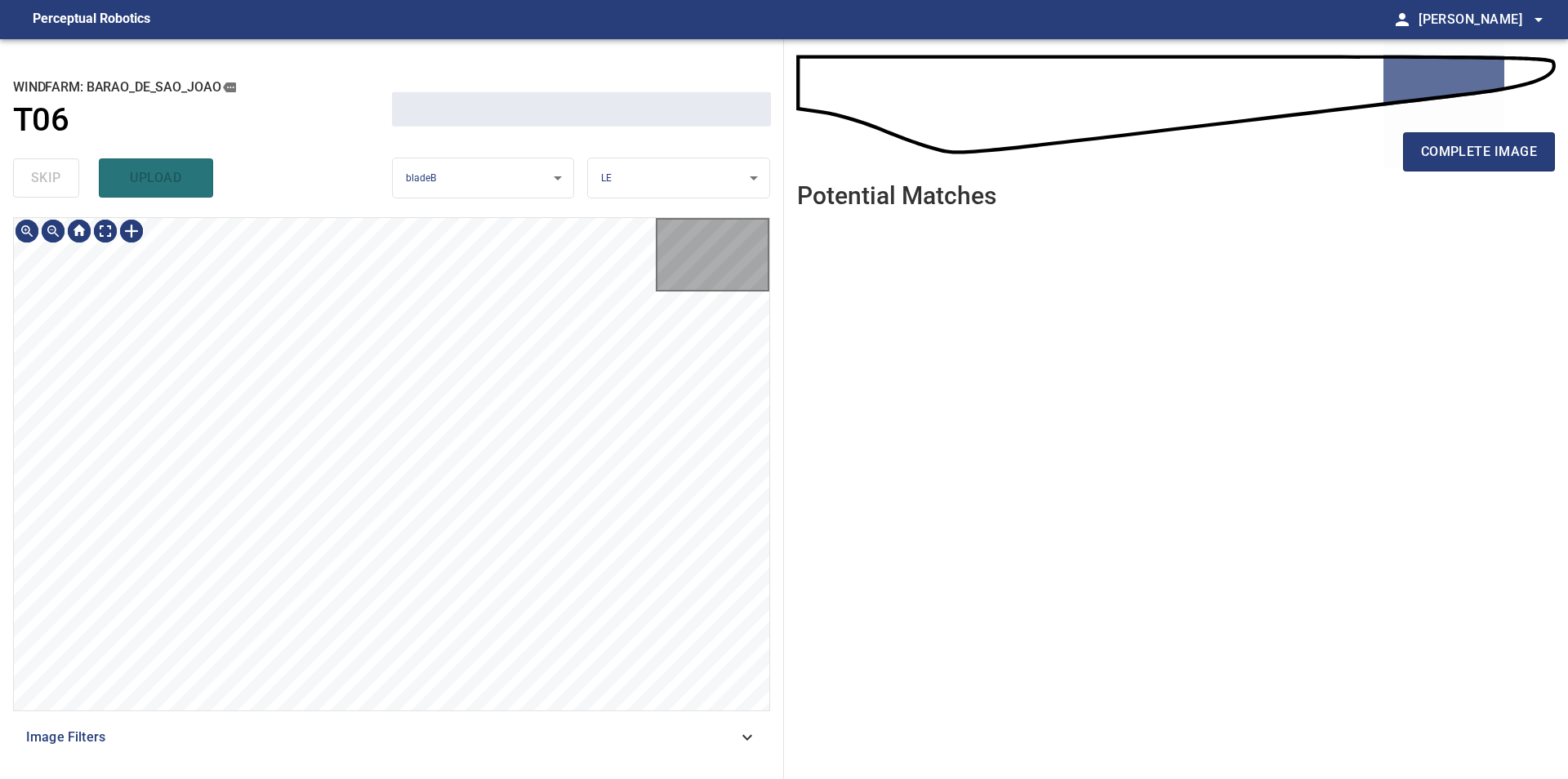
click at [43, 182] on div "skip upload" at bounding box center [202, 177] width 379 height 52
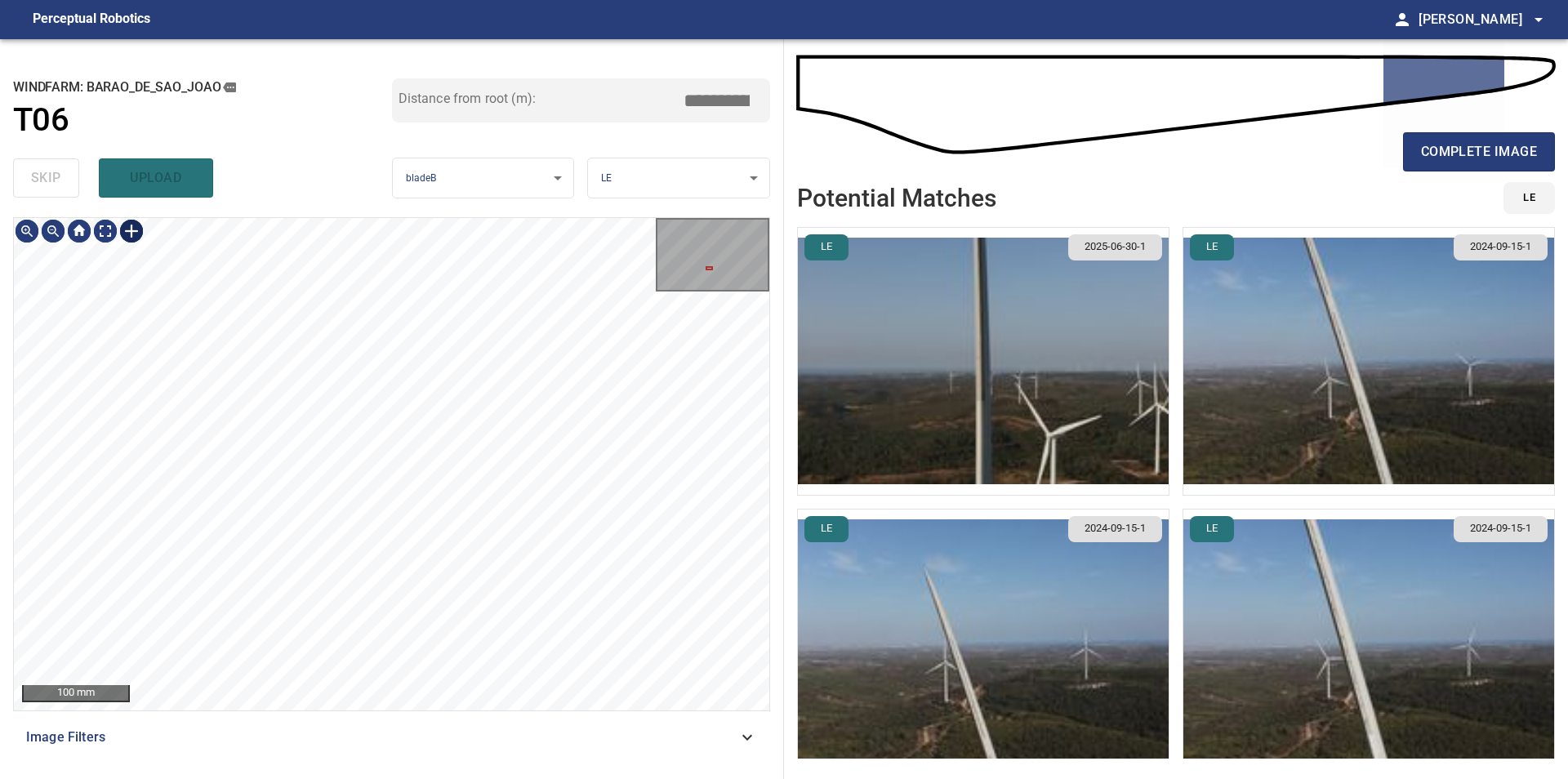
click at [130, 227] on div at bounding box center [131, 231] width 26 height 26
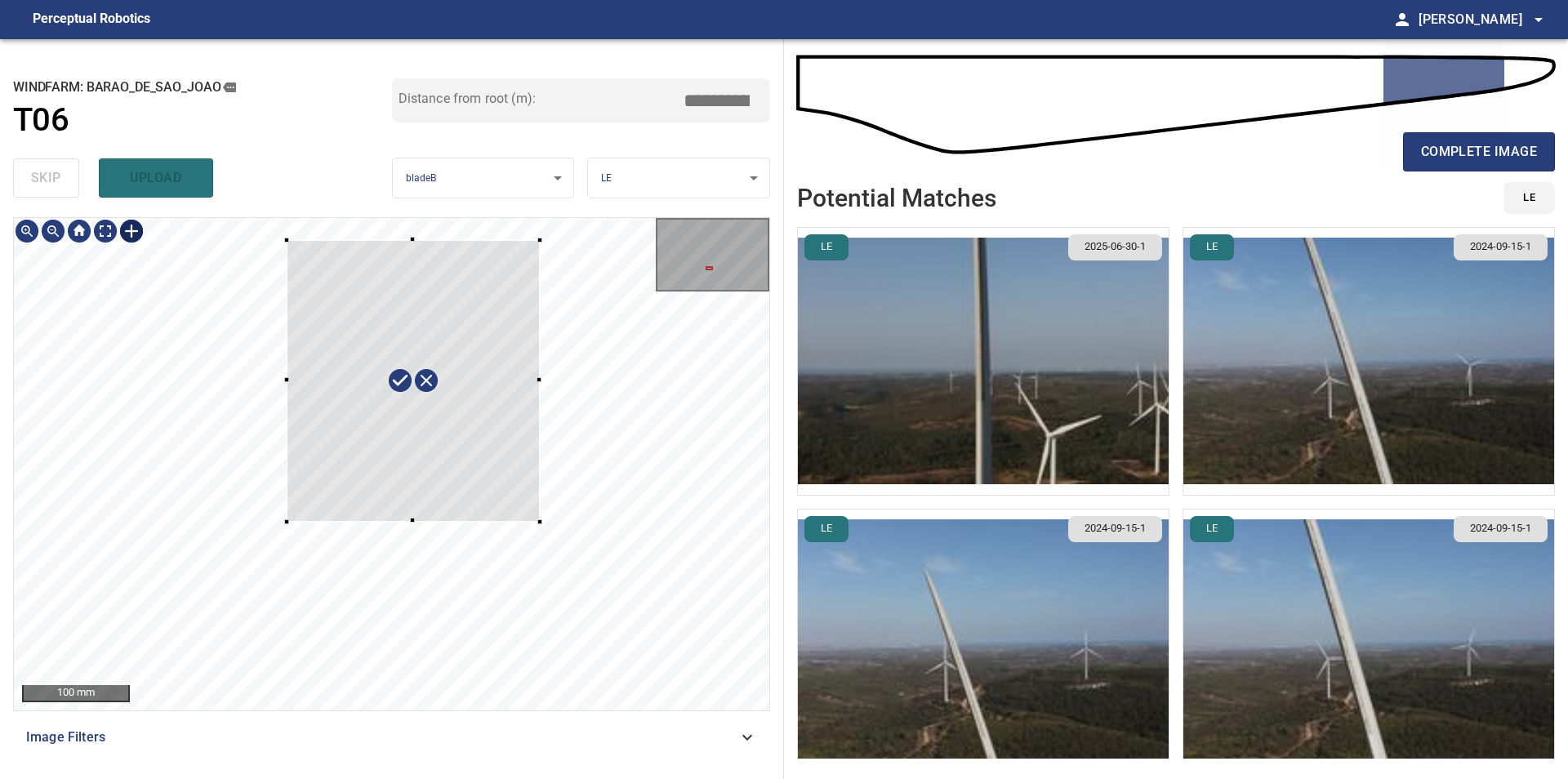
click at [540, 522] on div at bounding box center [391, 464] width 755 height 493
click at [502, 474] on div at bounding box center [402, 375] width 257 height 286
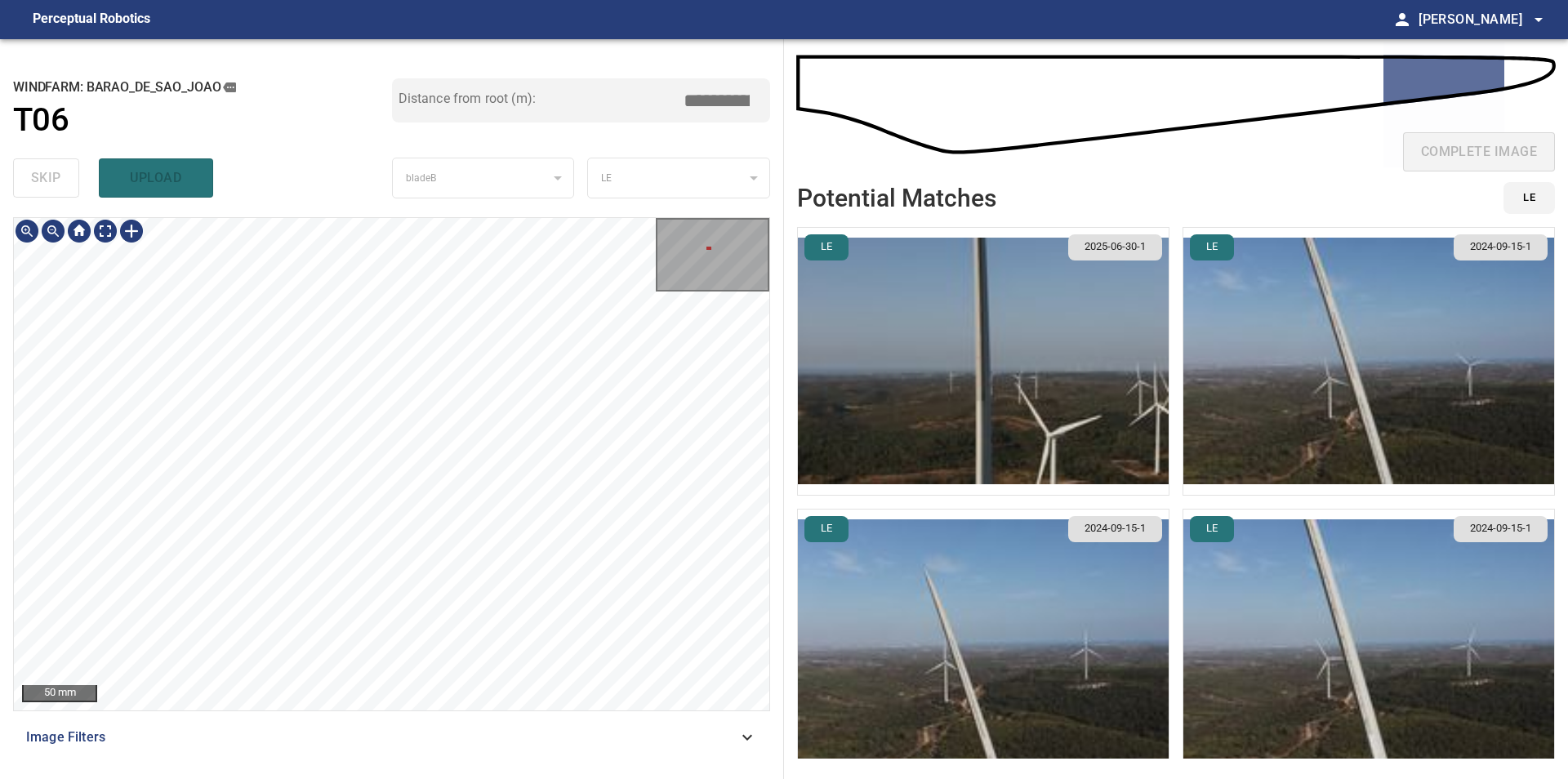
click at [311, 217] on div "**********" at bounding box center [391, 409] width 784 height 740
click at [136, 235] on div at bounding box center [131, 231] width 26 height 26
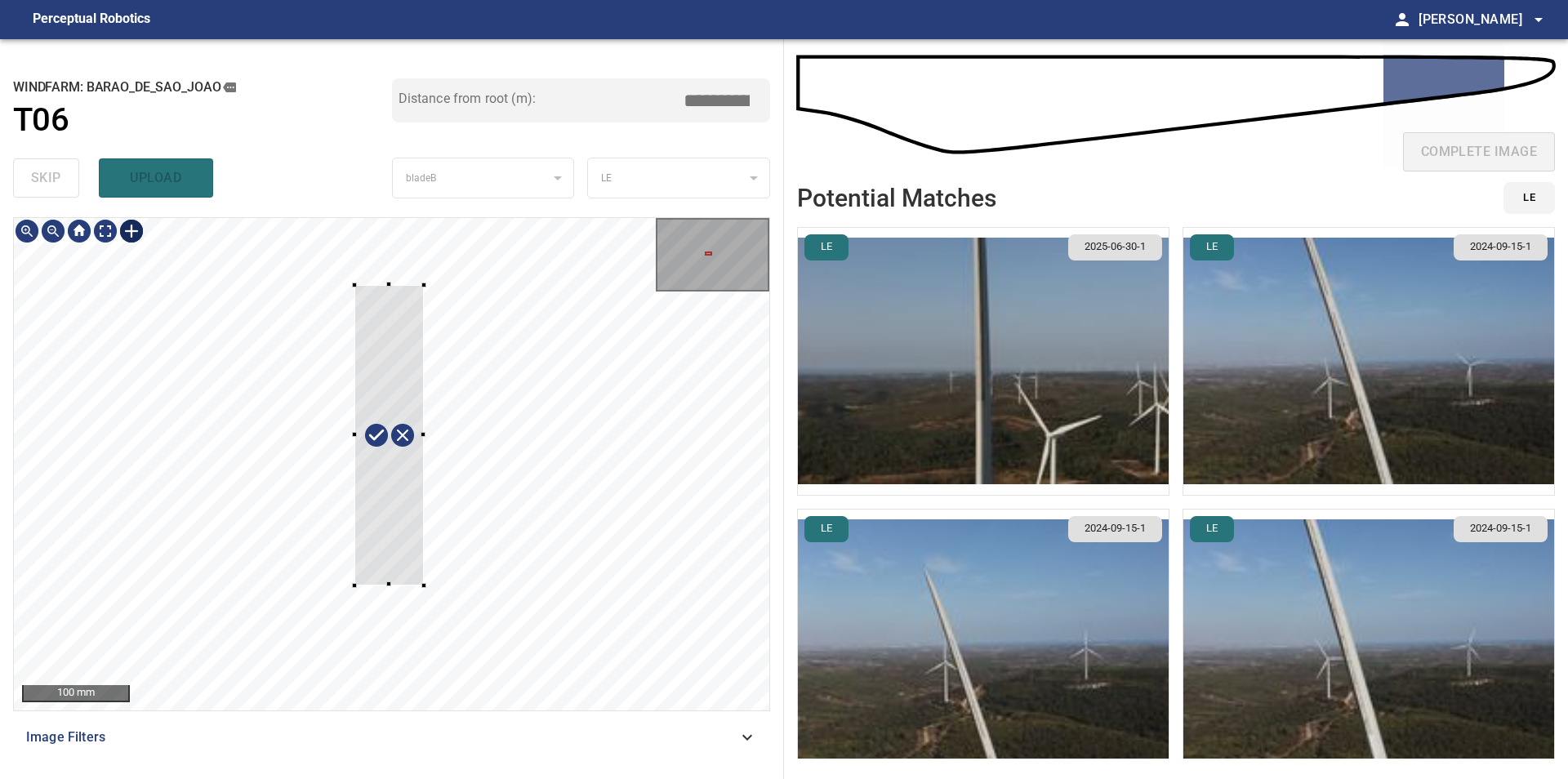
click at [426, 586] on div at bounding box center [391, 464] width 755 height 493
click at [386, 535] on div at bounding box center [379, 419] width 84 height 303
click at [395, 534] on div at bounding box center [379, 413] width 87 height 304
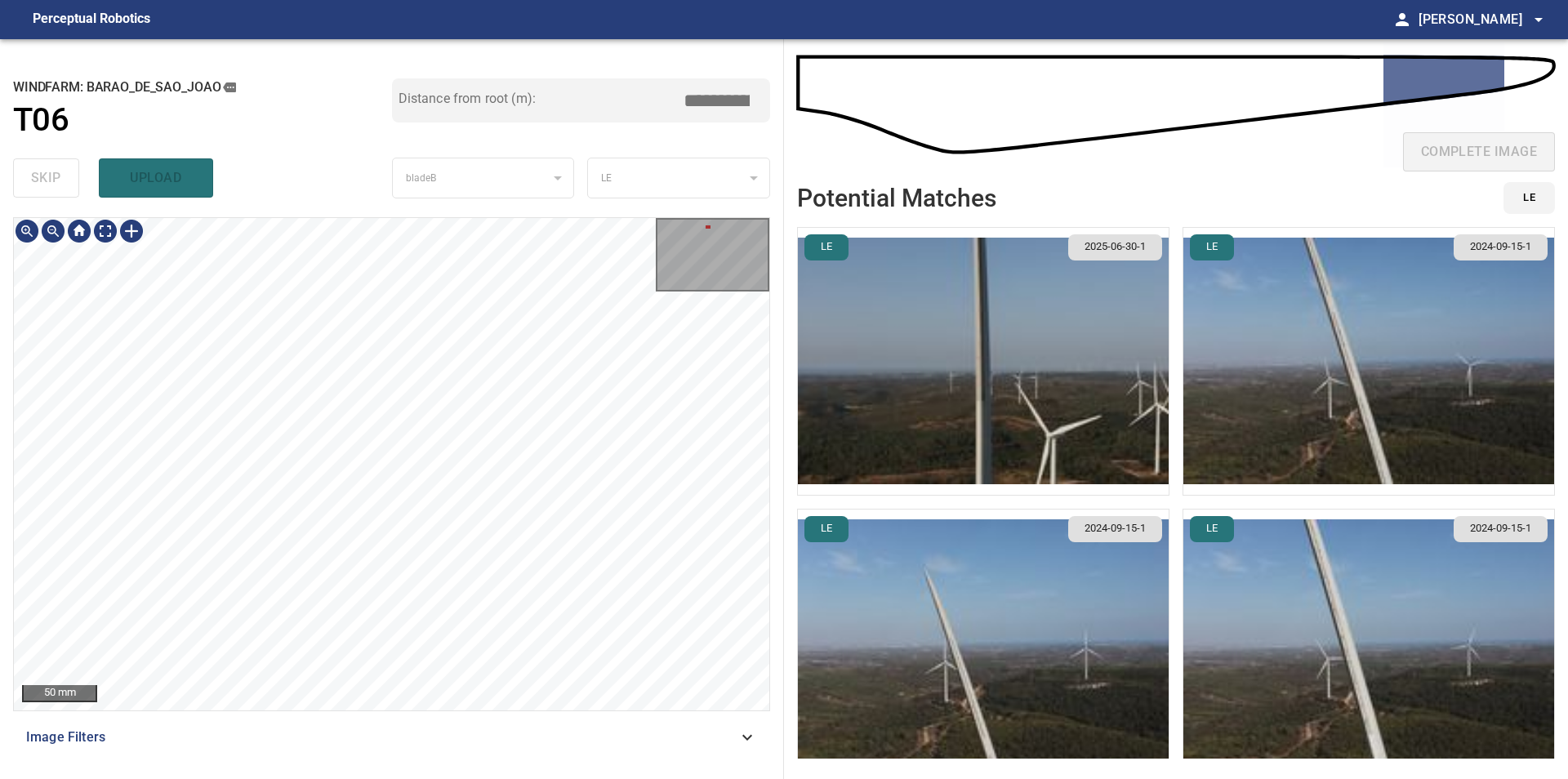
click at [378, 718] on div "50 mm Image Filters" at bounding box center [391, 491] width 757 height 548
click at [325, 727] on div "50 mm Image Filters" at bounding box center [391, 491] width 757 height 548
click at [349, 712] on div "50 mm Image Filters" at bounding box center [391, 491] width 757 height 548
click at [406, 122] on div "**********" at bounding box center [391, 409] width 784 height 740
click at [342, 173] on div "**********" at bounding box center [391, 409] width 784 height 740
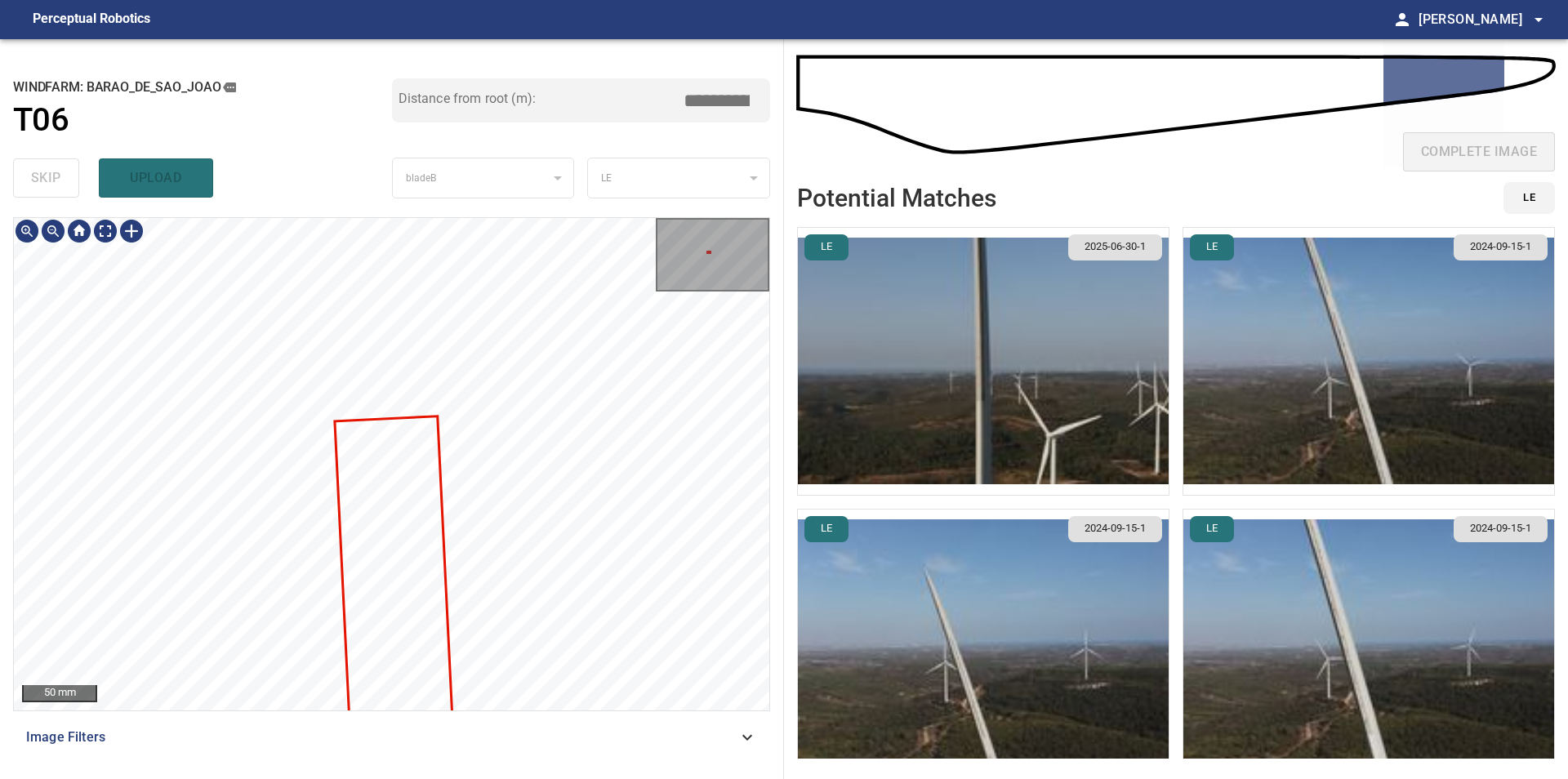
click at [519, 755] on div "50 mm Image Filters" at bounding box center [391, 491] width 757 height 548
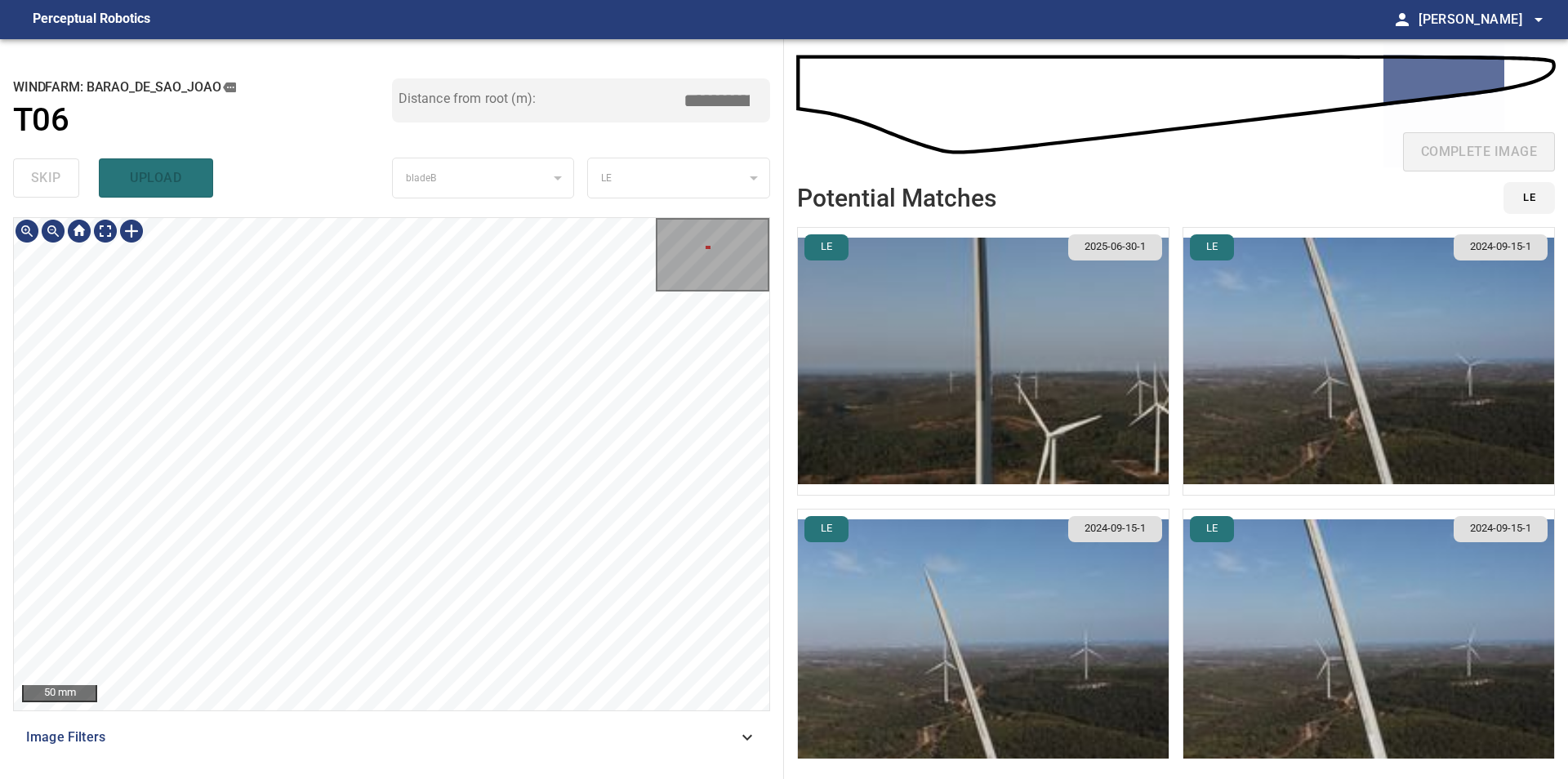
click at [464, 718] on div "50 mm Image Filters" at bounding box center [391, 491] width 757 height 548
click at [449, 776] on div "**********" at bounding box center [391, 409] width 784 height 740
type input "****"
click at [440, 280] on div at bounding box center [391, 464] width 755 height 493
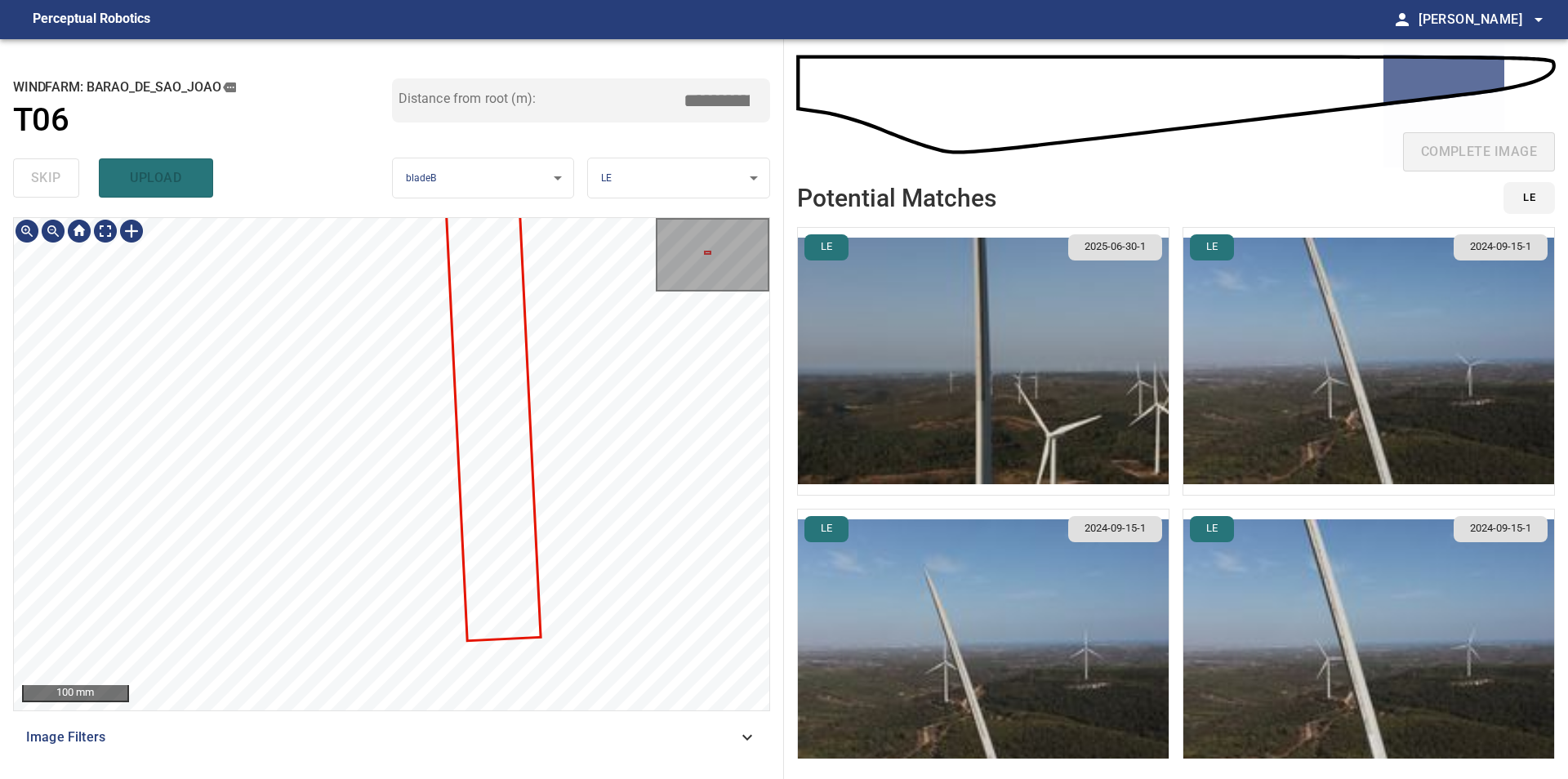
click at [576, 711] on div "100 mm Image Filters" at bounding box center [391, 491] width 757 height 548
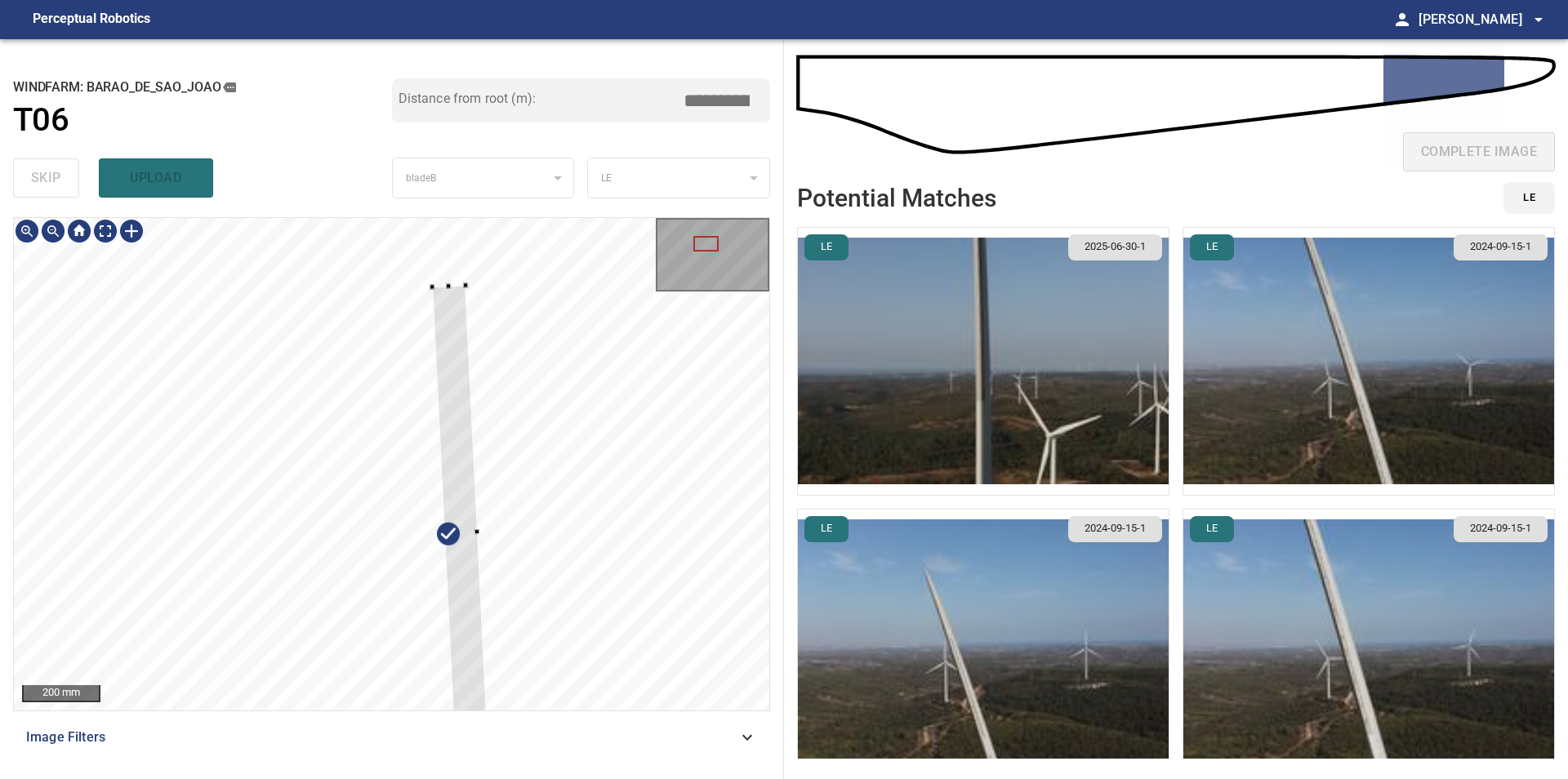
click at [432, 287] on div at bounding box center [431, 286] width 5 height 5
click at [479, 286] on div at bounding box center [391, 464] width 755 height 493
click at [455, 305] on div at bounding box center [391, 464] width 755 height 493
click at [452, 323] on div at bounding box center [466, 561] width 68 height 485
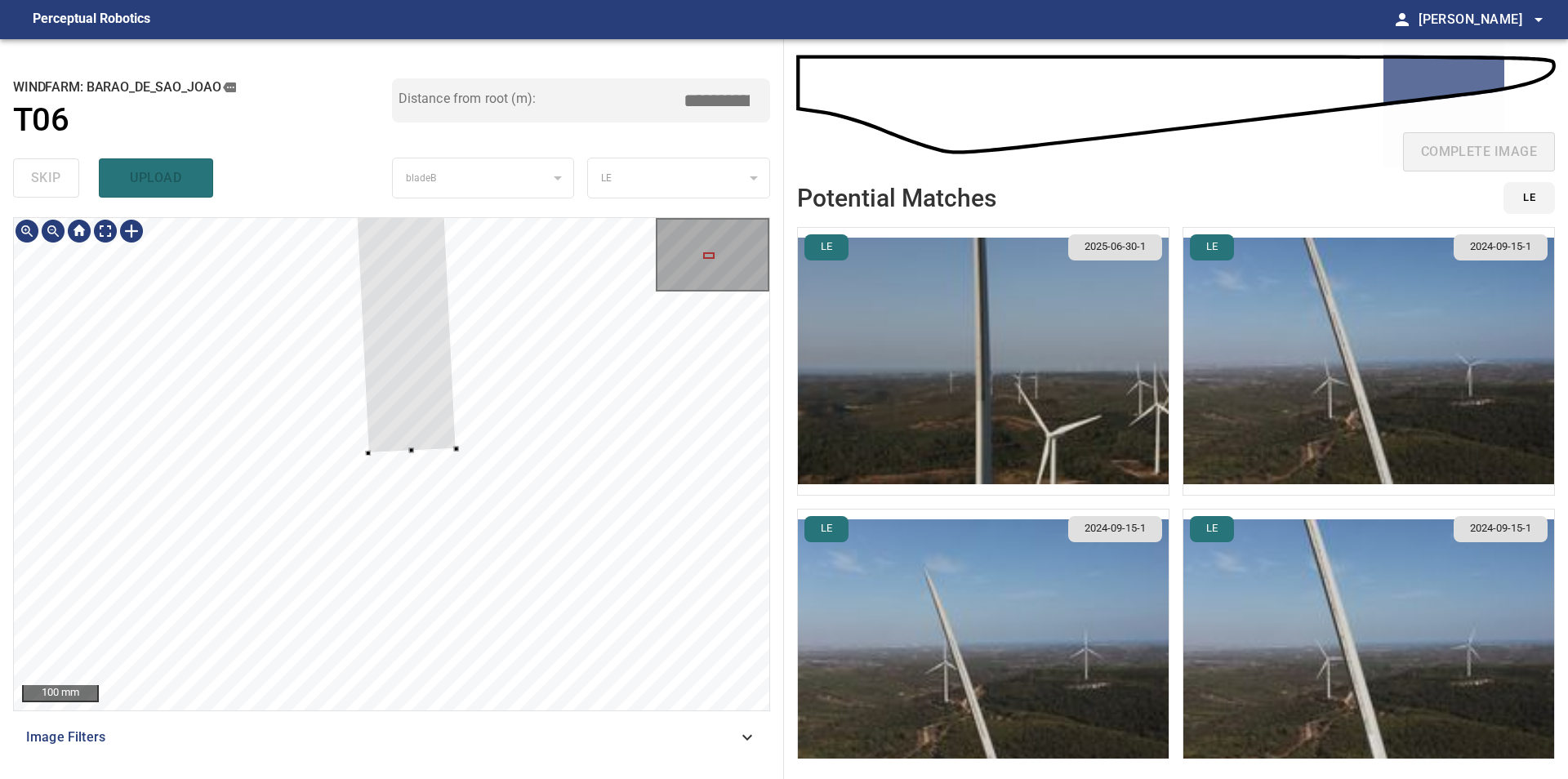
click at [410, 451] on div at bounding box center [410, 450] width 5 height 5
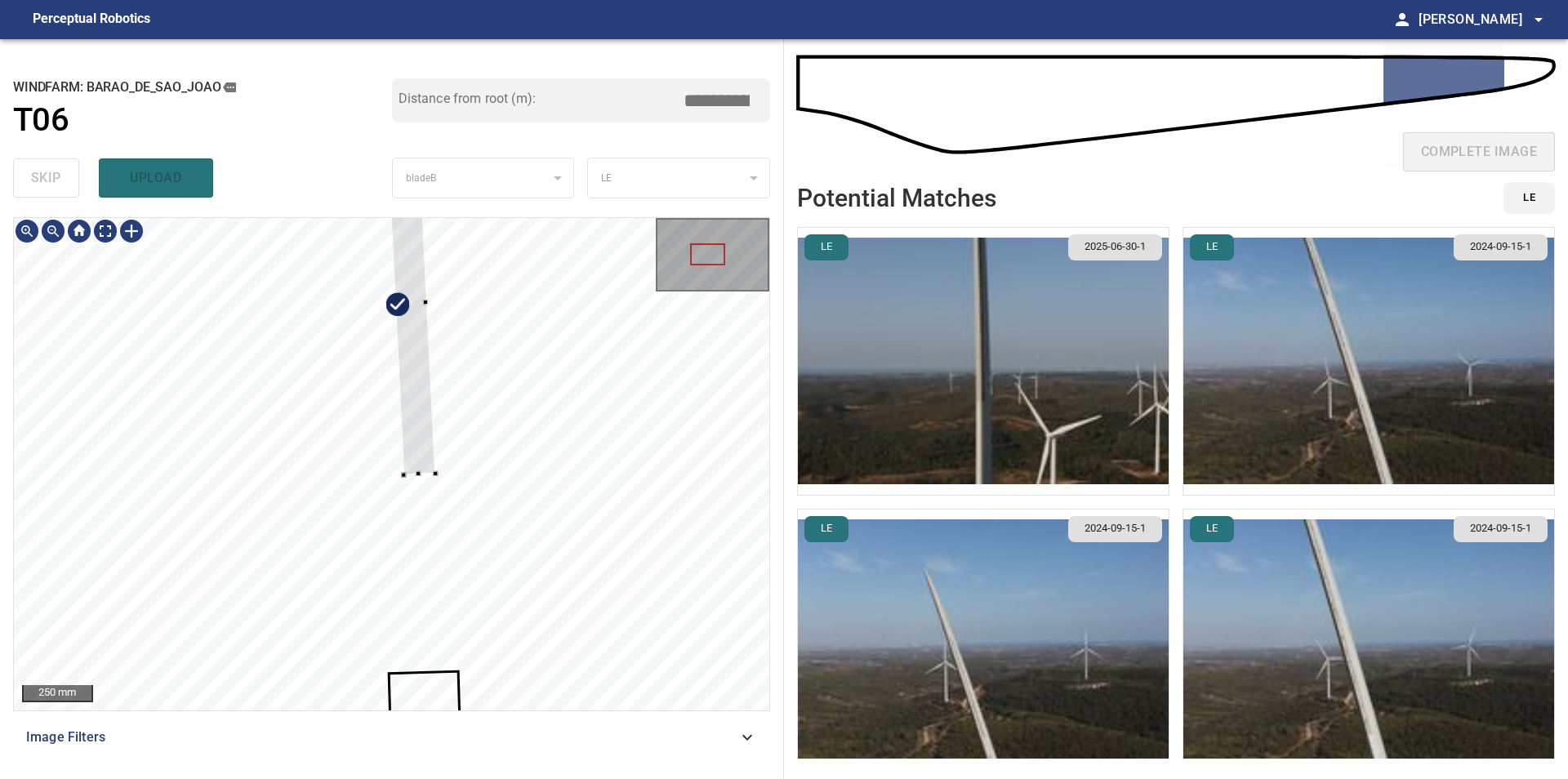
click at [393, 294] on div at bounding box center [391, 464] width 755 height 493
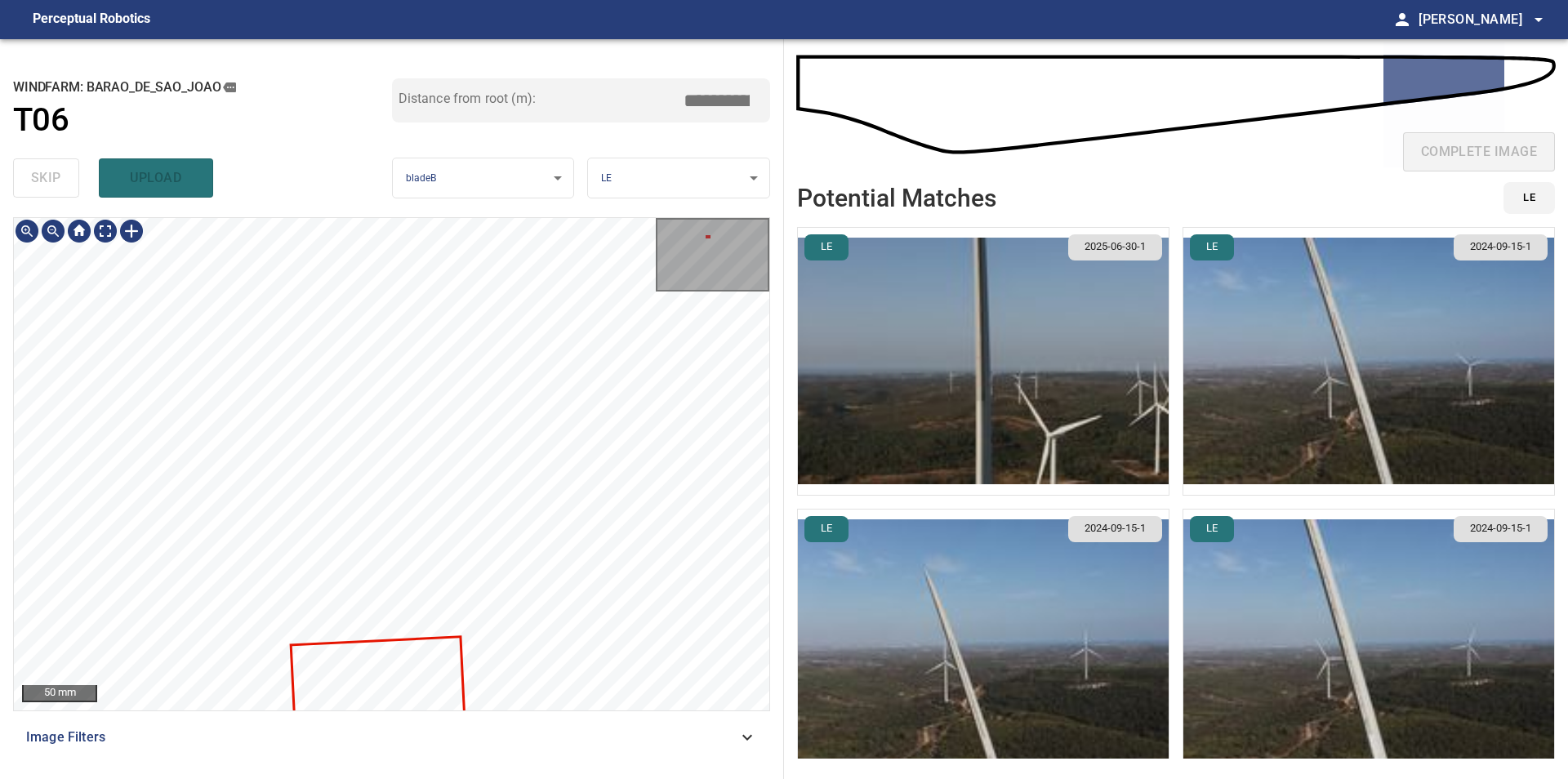
click at [441, 50] on div "**********" at bounding box center [391, 409] width 784 height 740
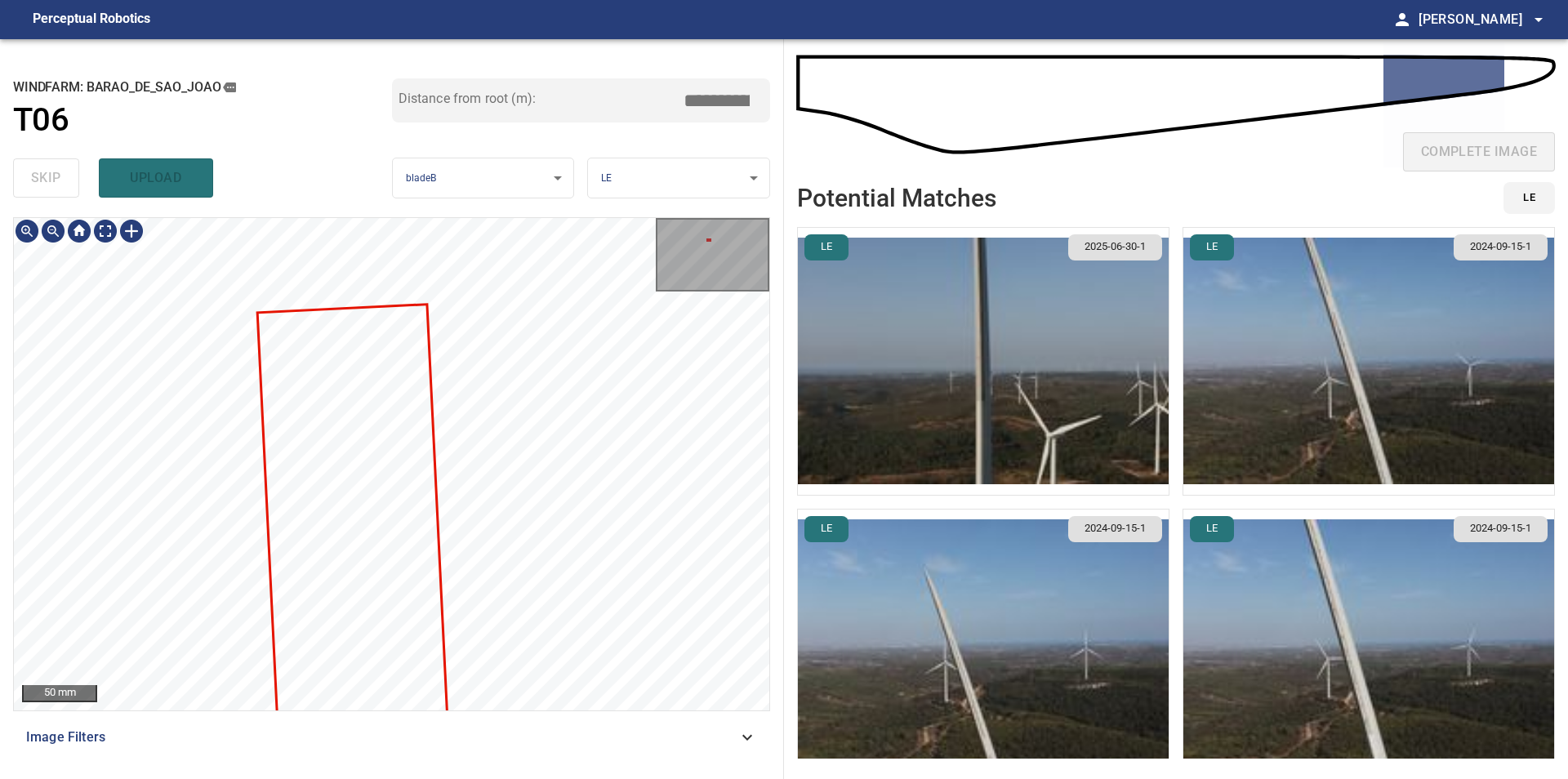
click at [477, 182] on div "**********" at bounding box center [391, 409] width 784 height 740
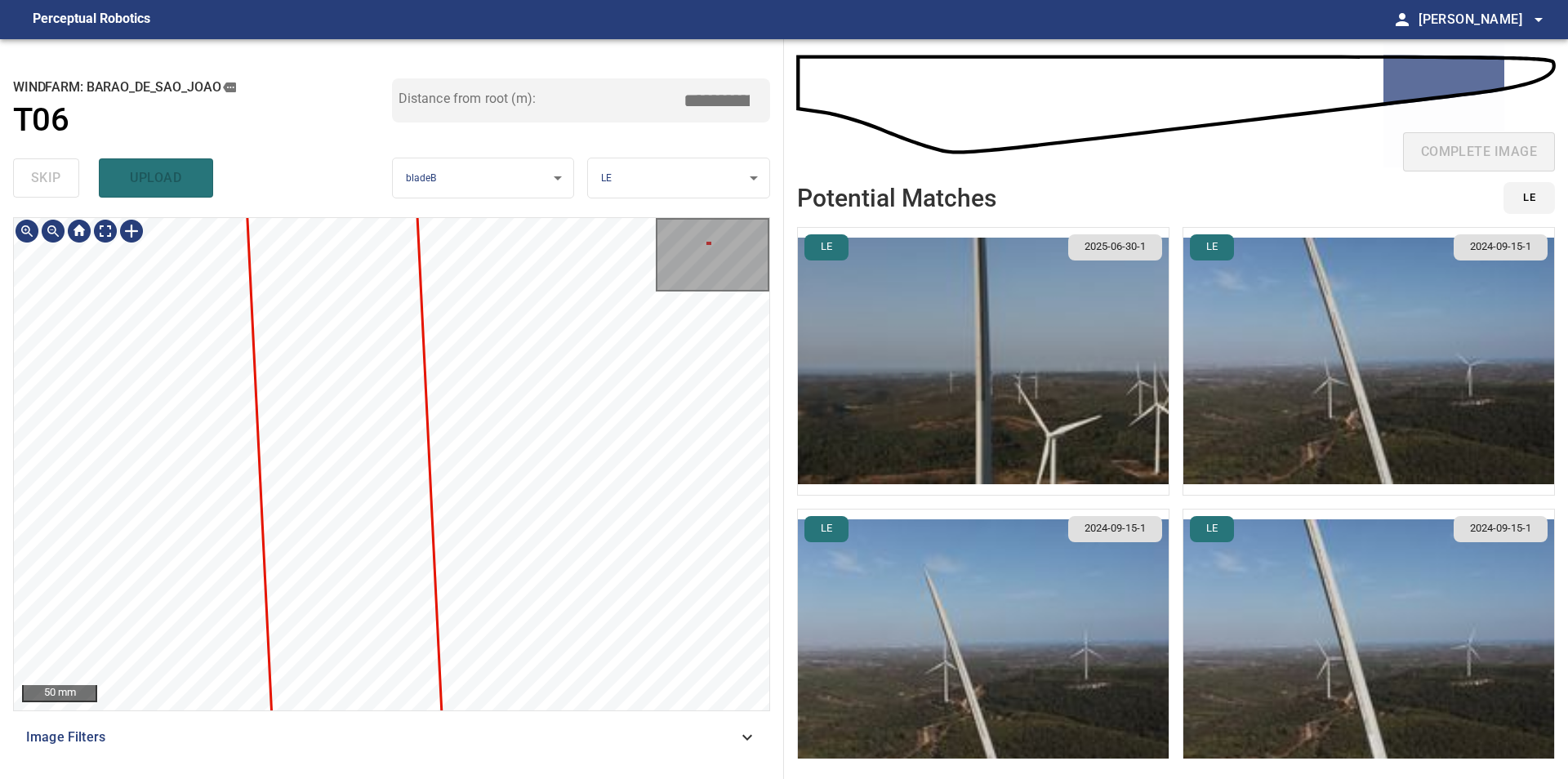
click at [461, 155] on div "**********" at bounding box center [391, 409] width 784 height 740
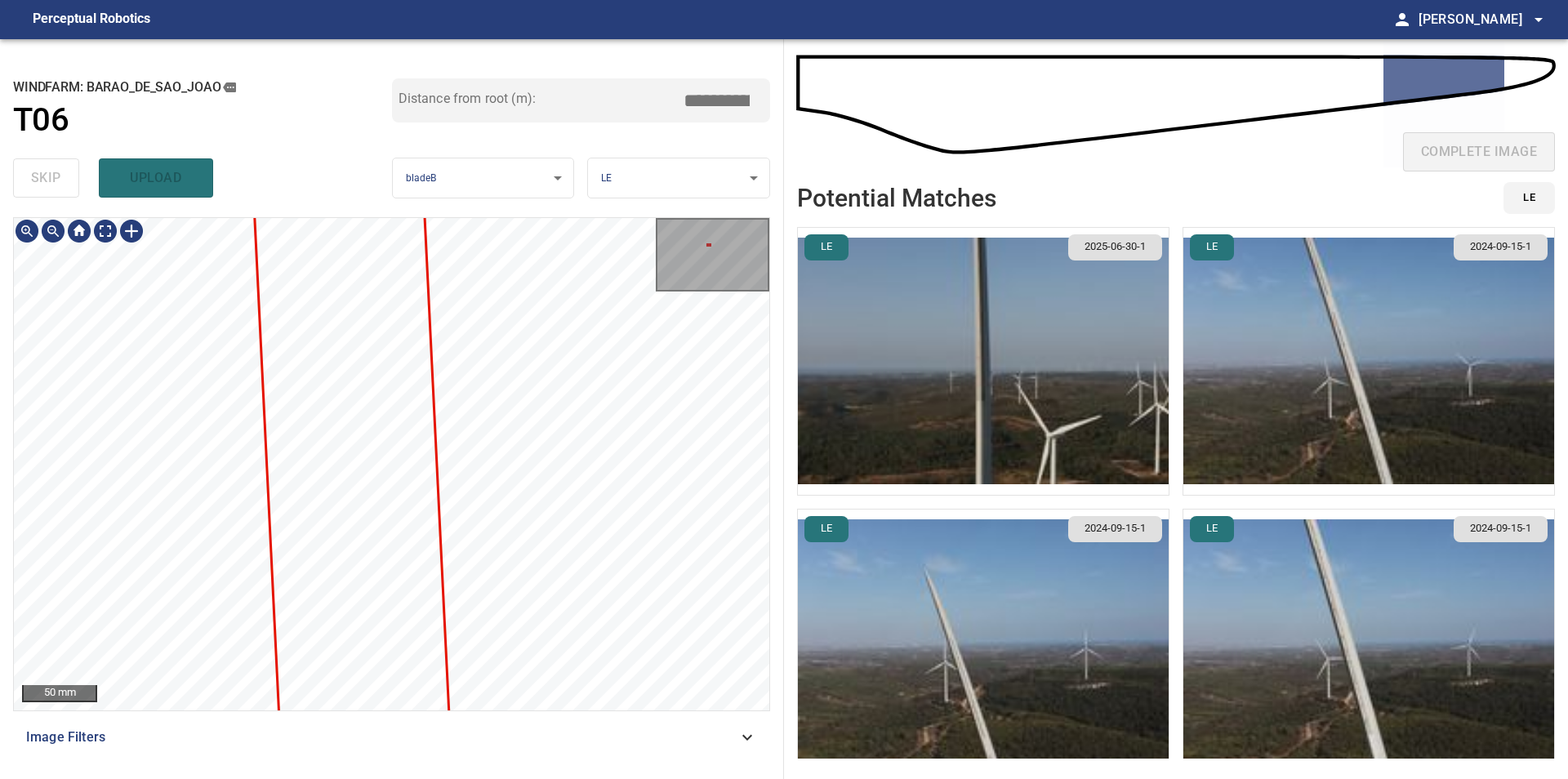
click at [441, 194] on div "**********" at bounding box center [391, 409] width 784 height 740
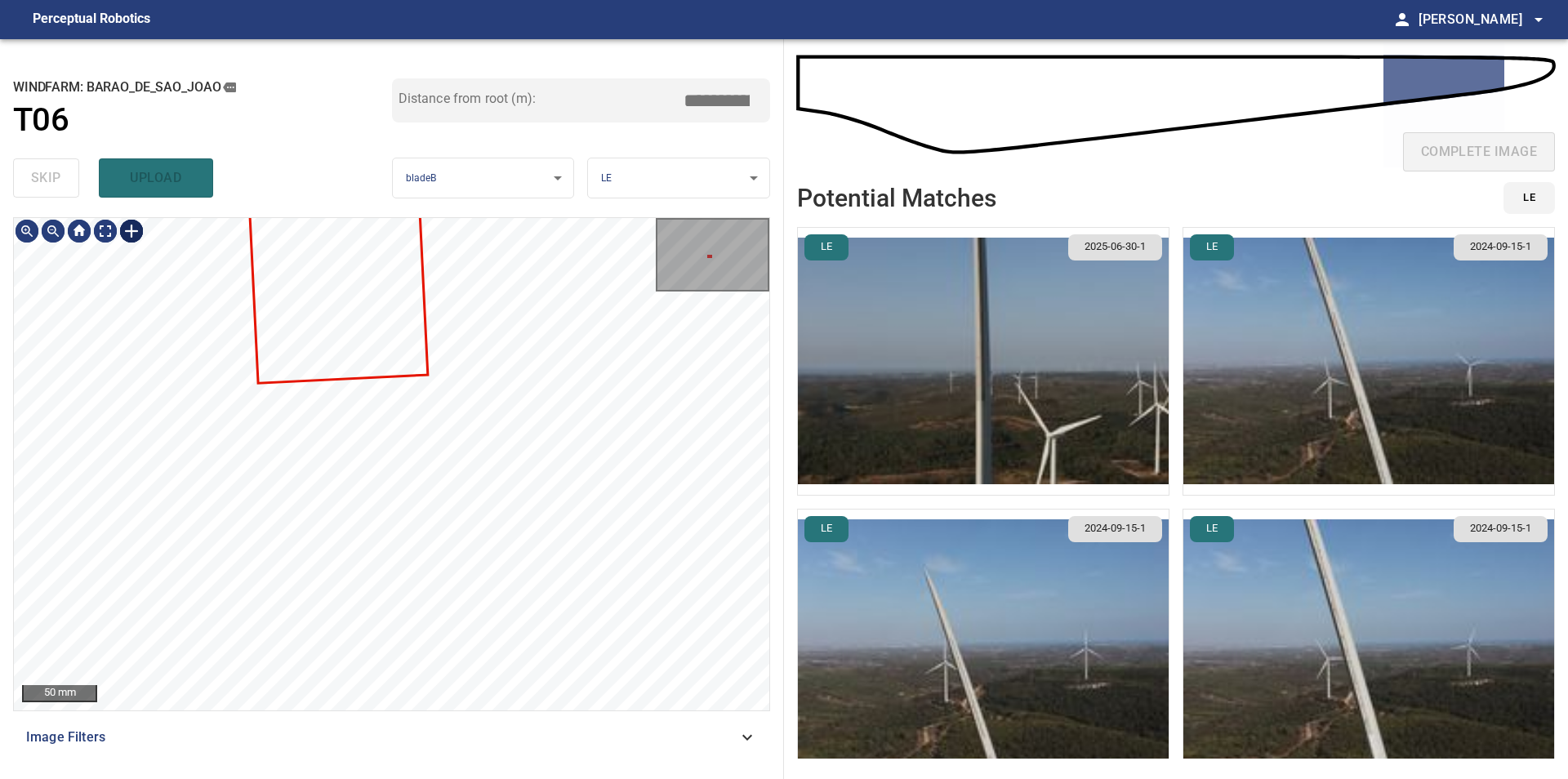
click at [133, 235] on div at bounding box center [131, 231] width 26 height 26
click at [515, 400] on div at bounding box center [391, 464] width 755 height 493
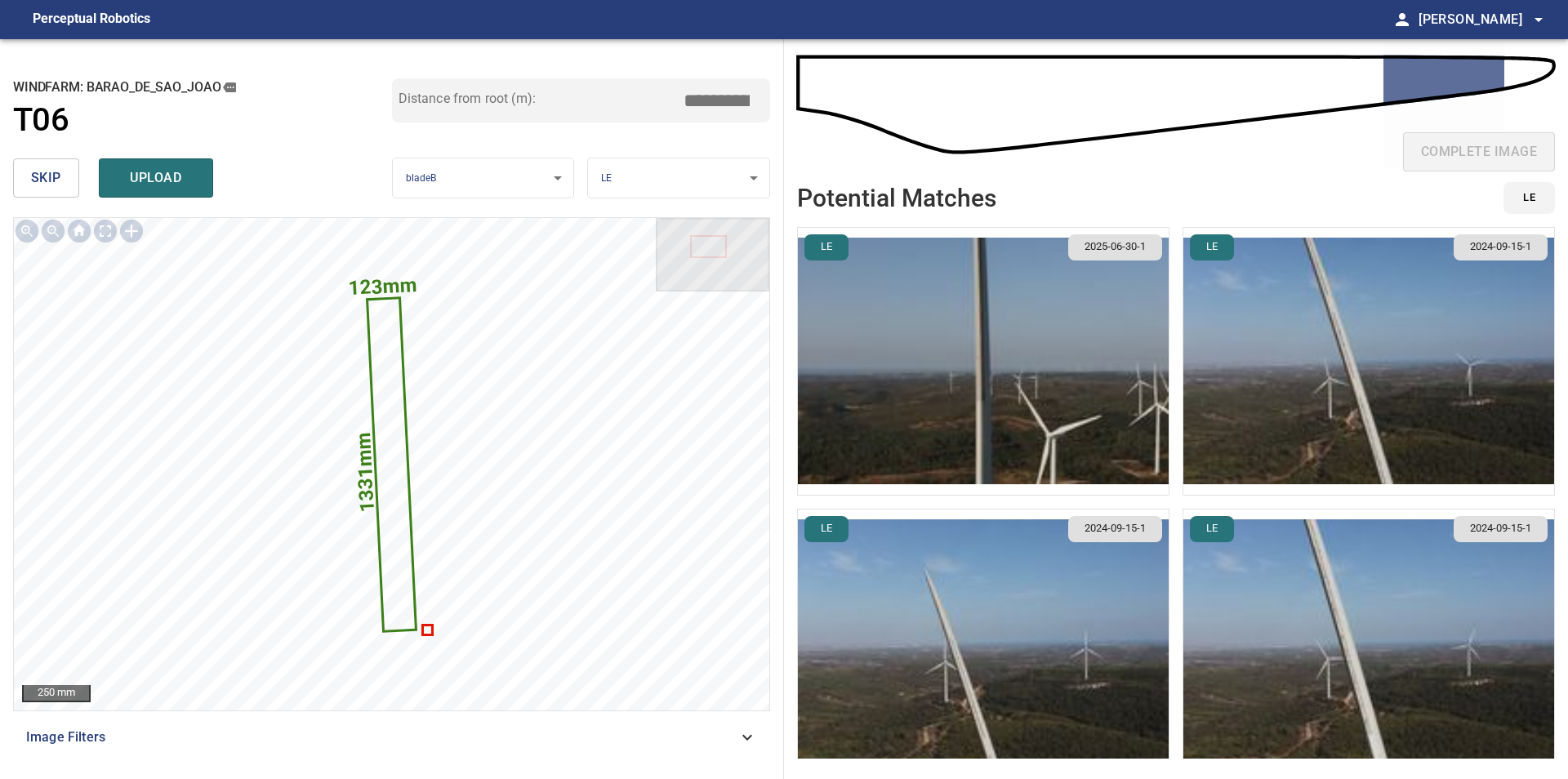
drag, startPoint x: 729, startPoint y: 102, endPoint x: 835, endPoint y: 109, distance: 106.2
click at [763, 109] on input "*****" at bounding box center [722, 100] width 82 height 31
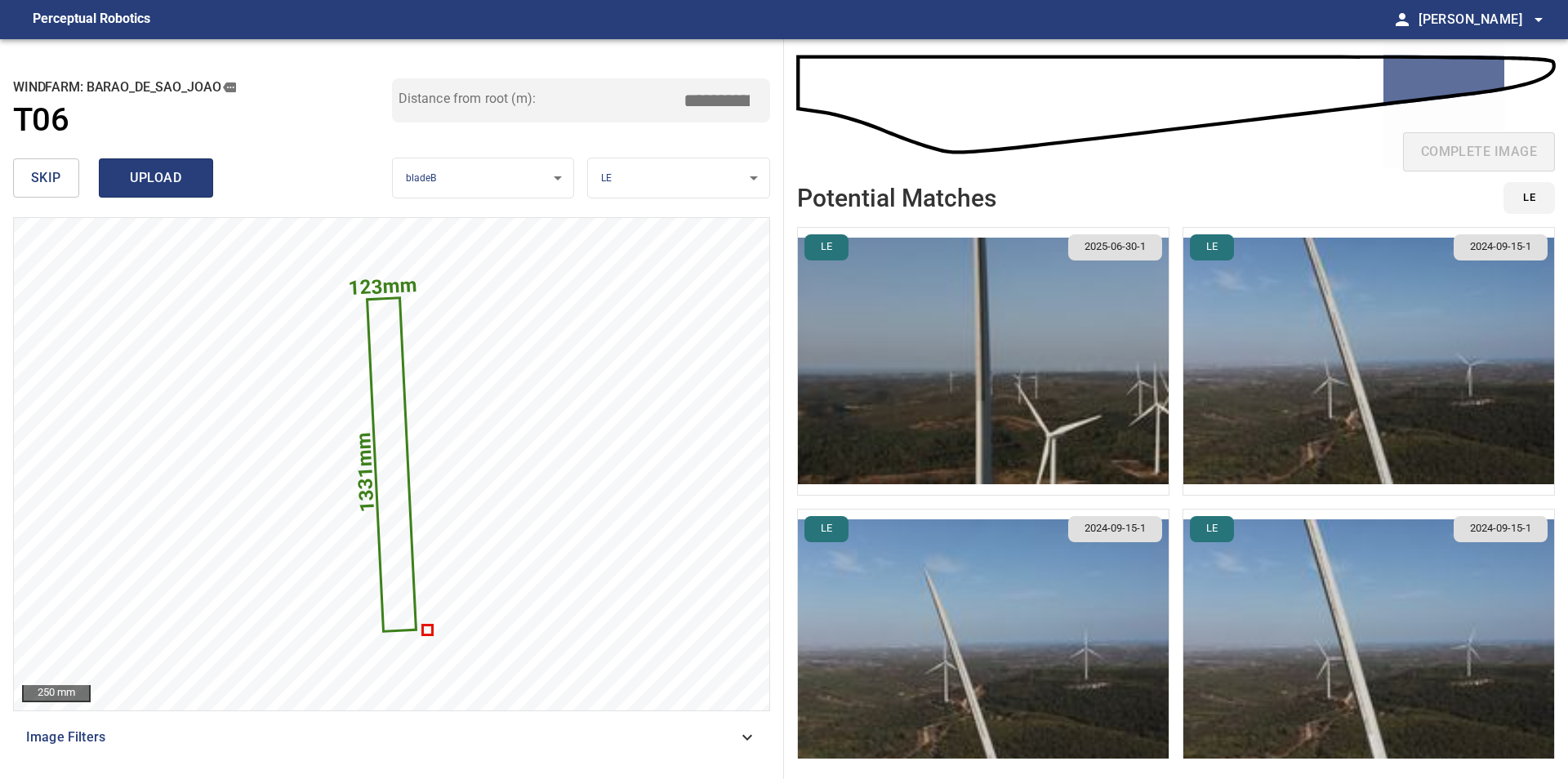
type input "*****"
click at [126, 182] on span "upload" at bounding box center [156, 178] width 78 height 23
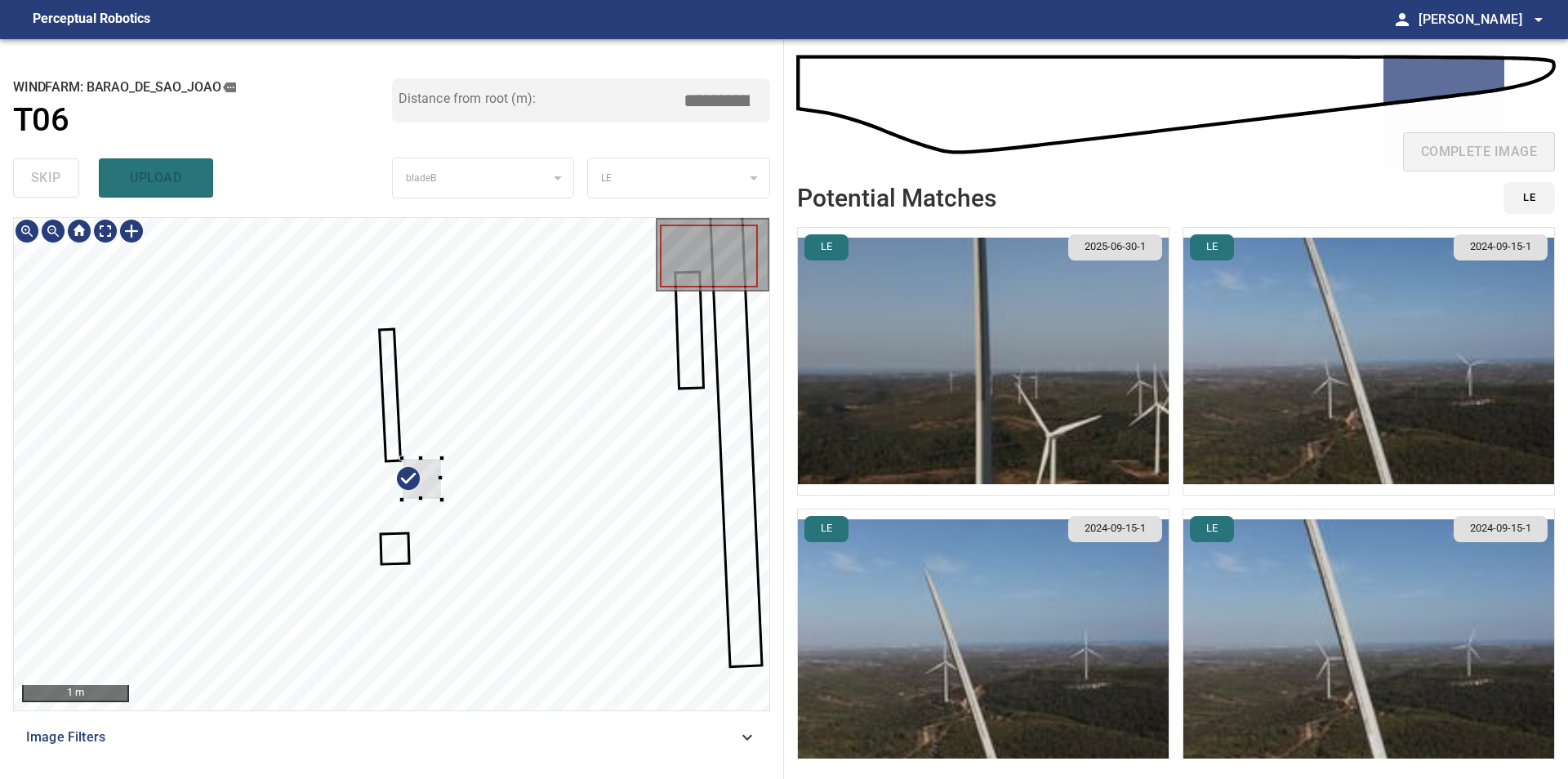
click at [489, 532] on div at bounding box center [391, 464] width 755 height 493
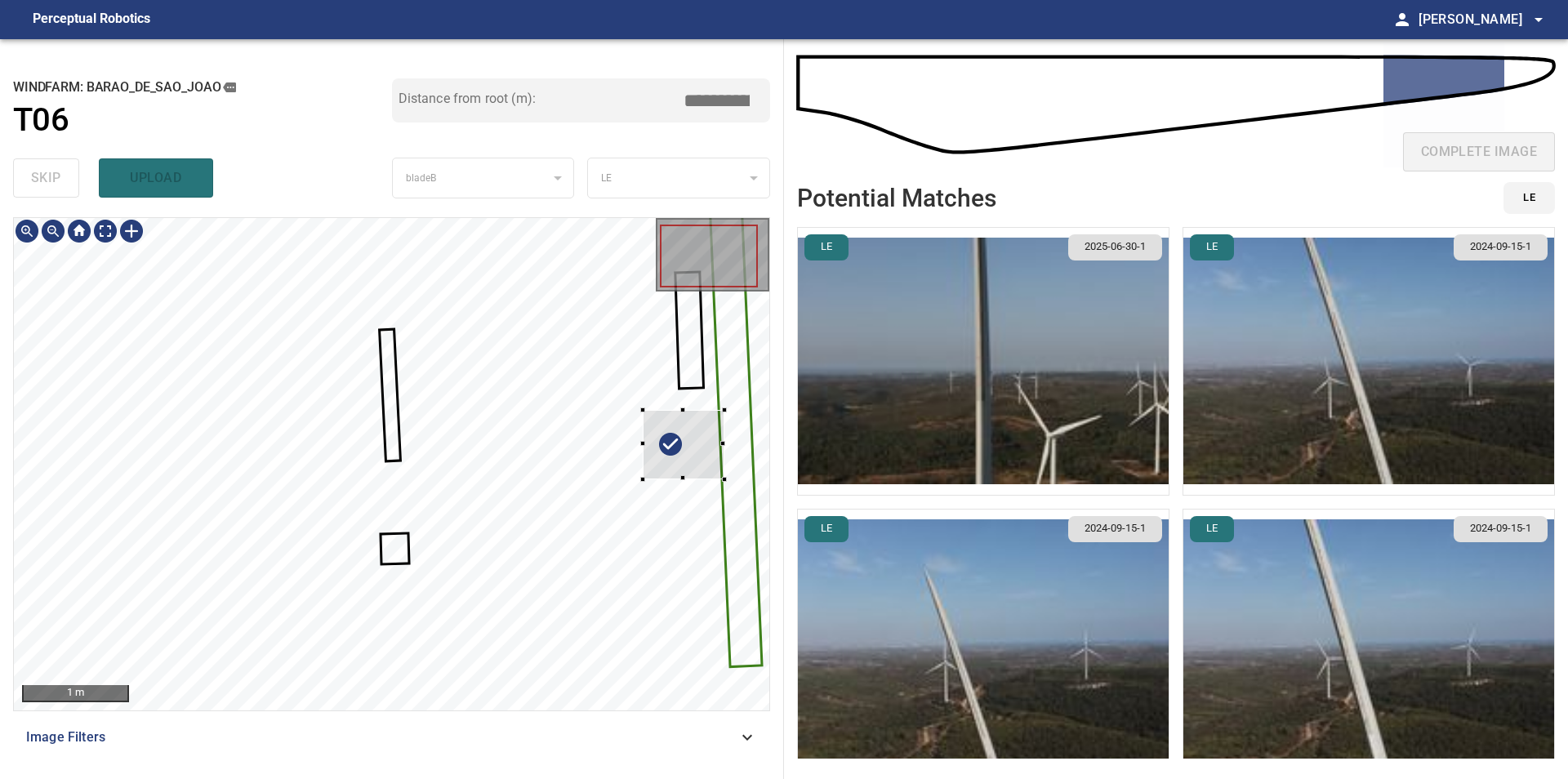
click at [742, 448] on div at bounding box center [391, 464] width 755 height 493
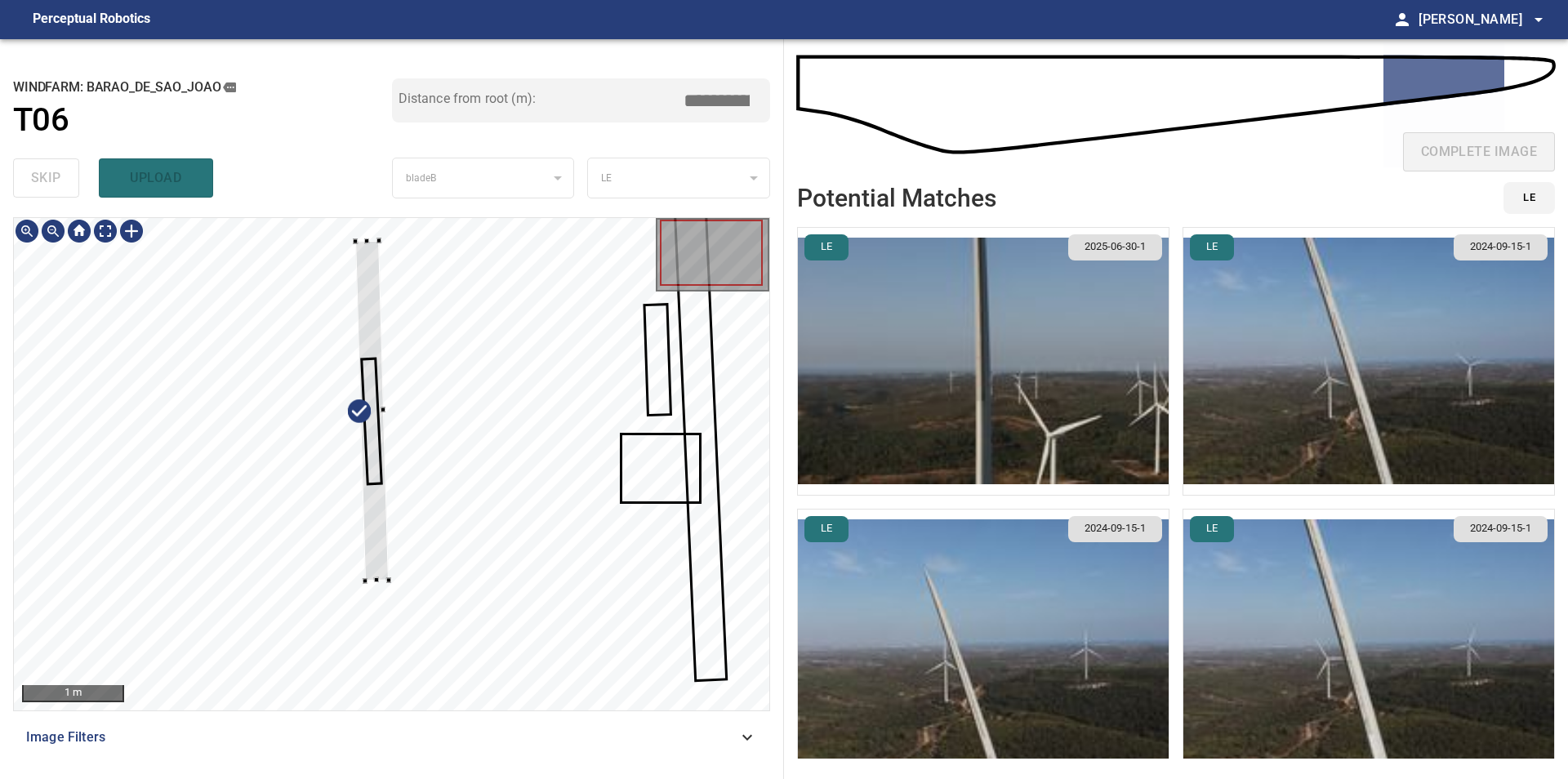
click at [359, 234] on div at bounding box center [391, 464] width 755 height 493
click at [350, 220] on div at bounding box center [391, 464] width 755 height 493
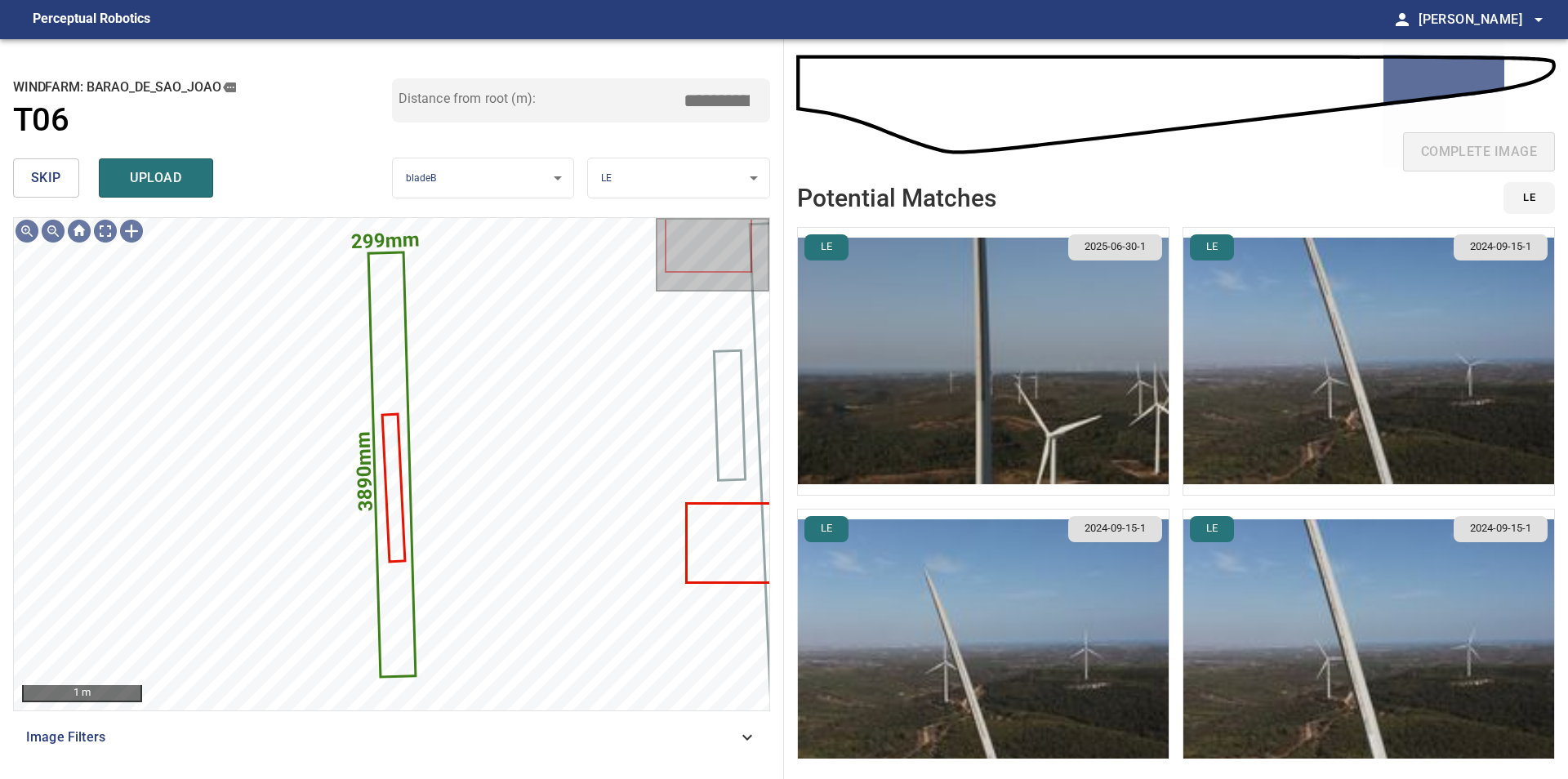
click at [681, 108] on div "Distance from root (m): *****" at bounding box center [581, 100] width 379 height 44
drag, startPoint x: 692, startPoint y: 104, endPoint x: 836, endPoint y: 113, distance: 144.3
click at [763, 113] on input "*****" at bounding box center [722, 100] width 82 height 31
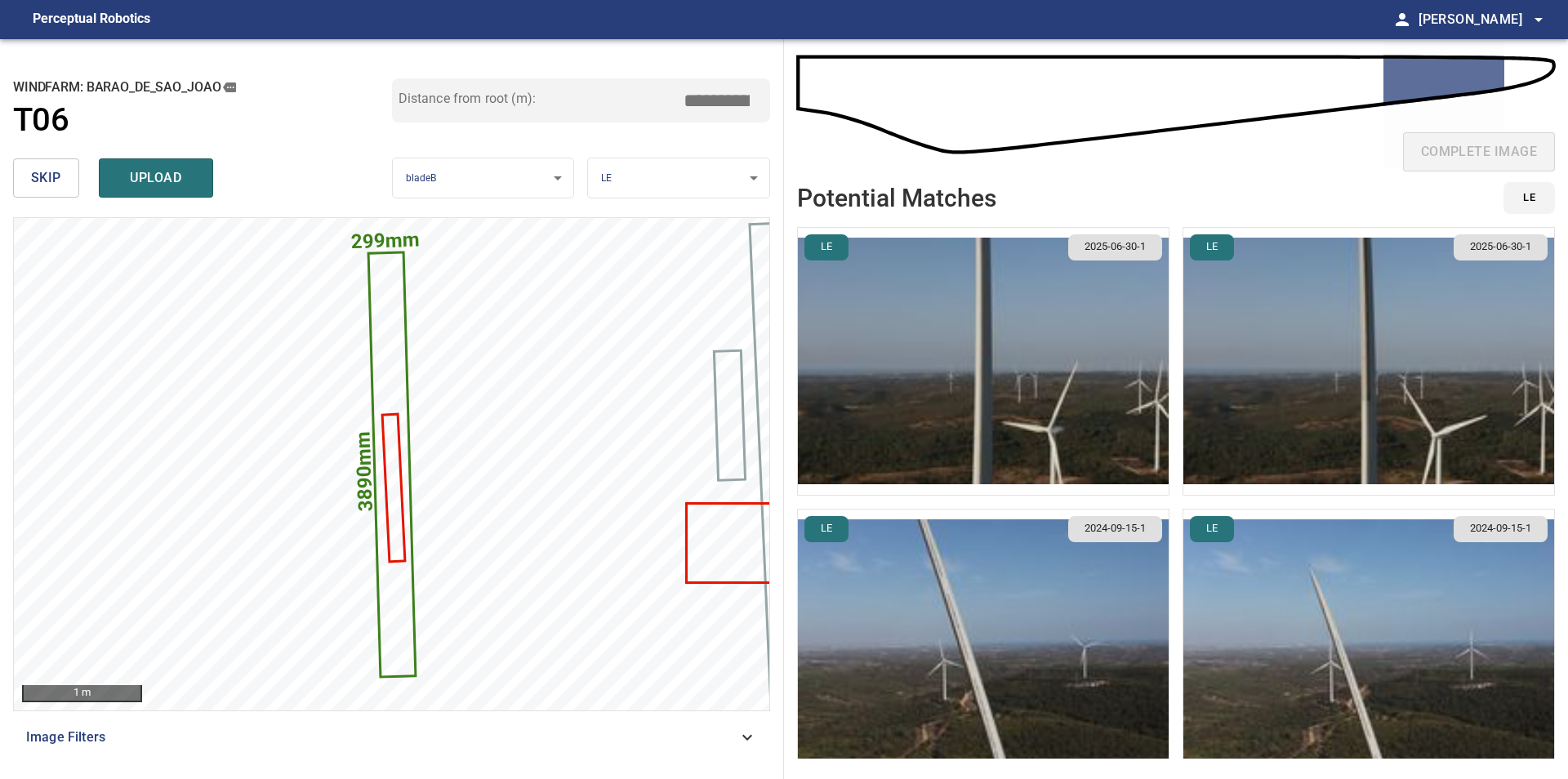
type input "*****"
click at [971, 405] on img "button" at bounding box center [983, 361] width 370 height 267
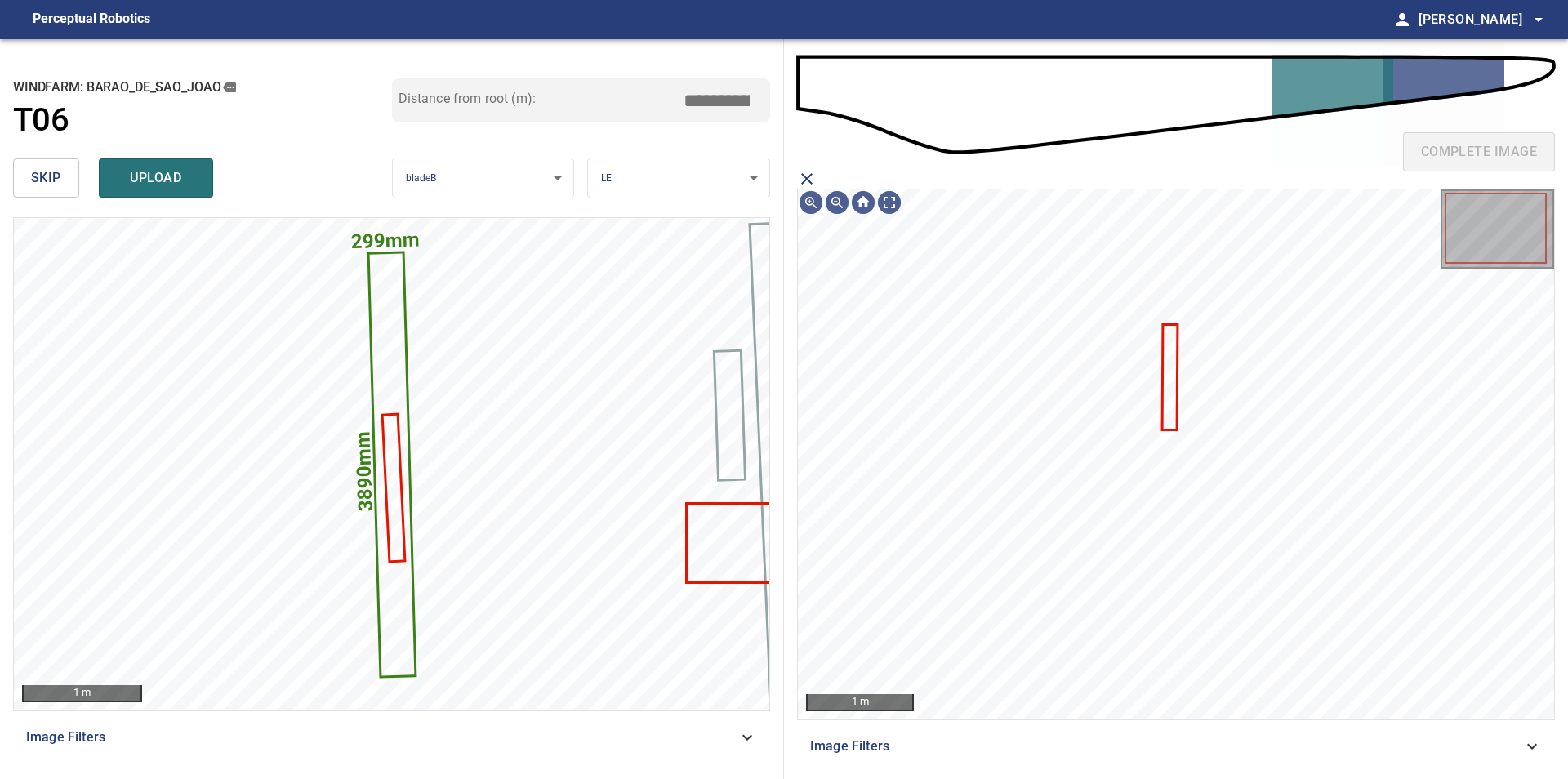
click at [803, 176] on icon "close matching imageResolution:" at bounding box center [806, 178] width 19 height 19
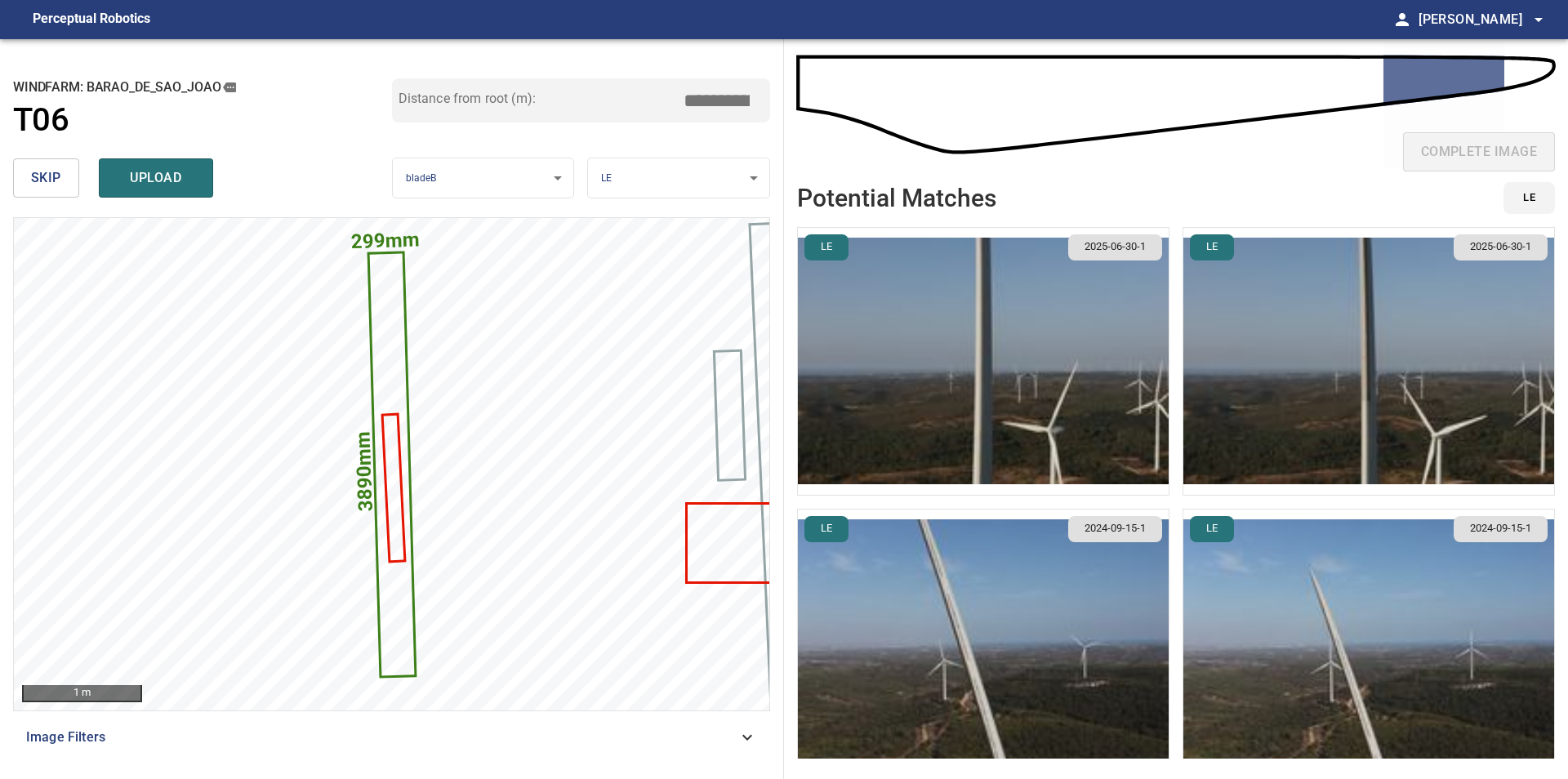
click at [1303, 390] on img "button" at bounding box center [1368, 361] width 370 height 267
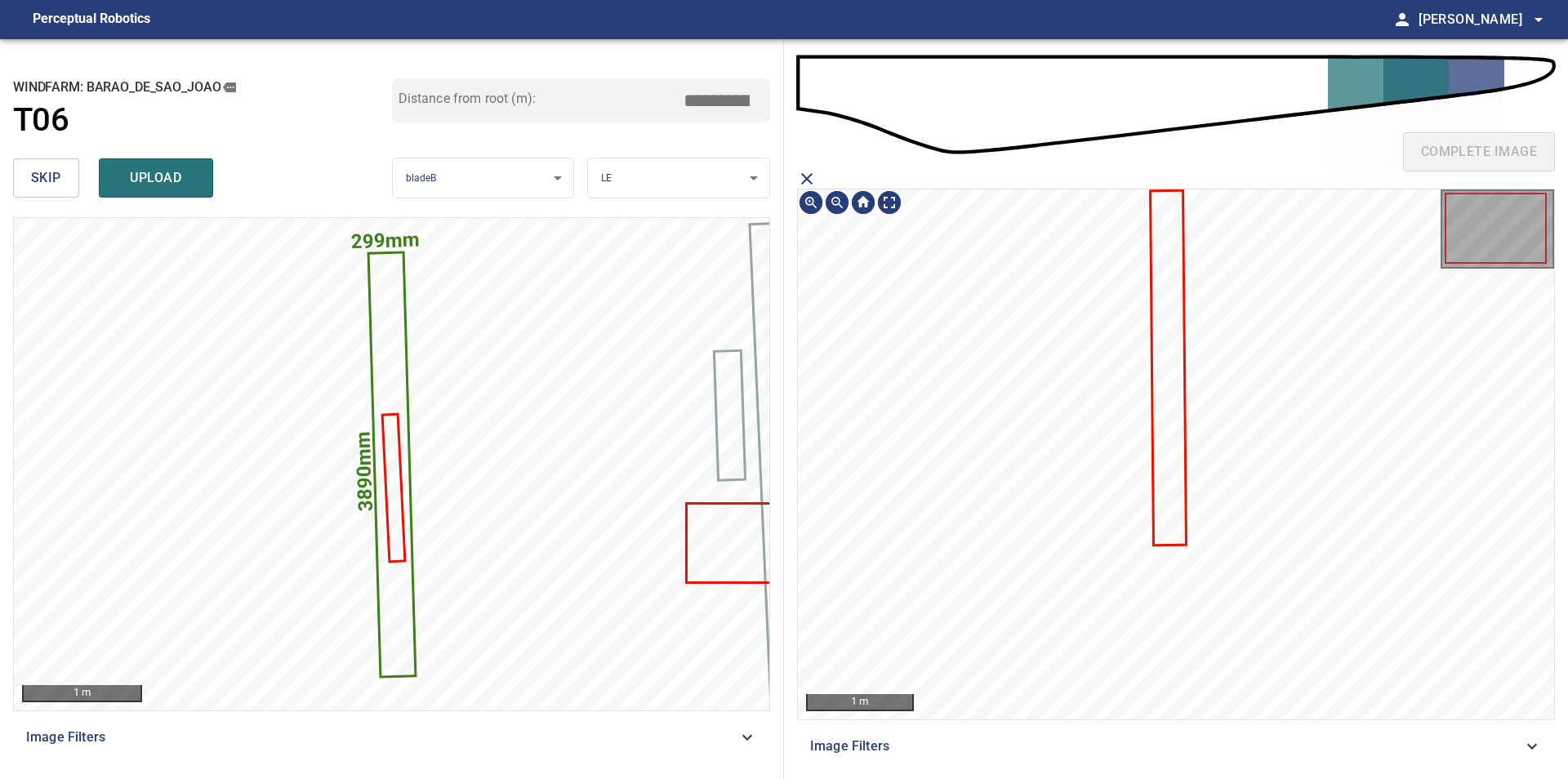
click at [1164, 505] on icon at bounding box center [1168, 368] width 34 height 352
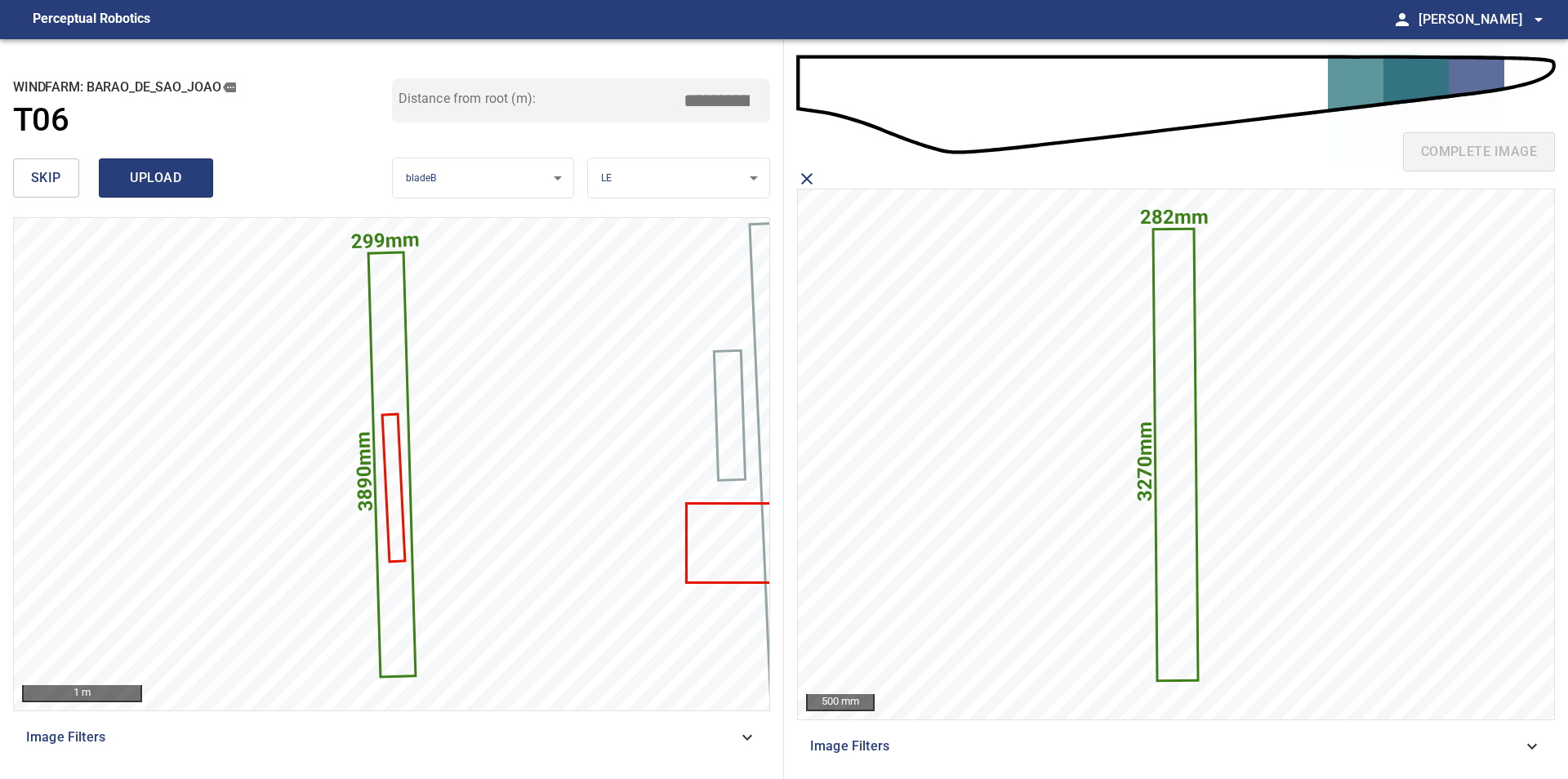
click at [153, 182] on span "upload" at bounding box center [156, 178] width 78 height 23
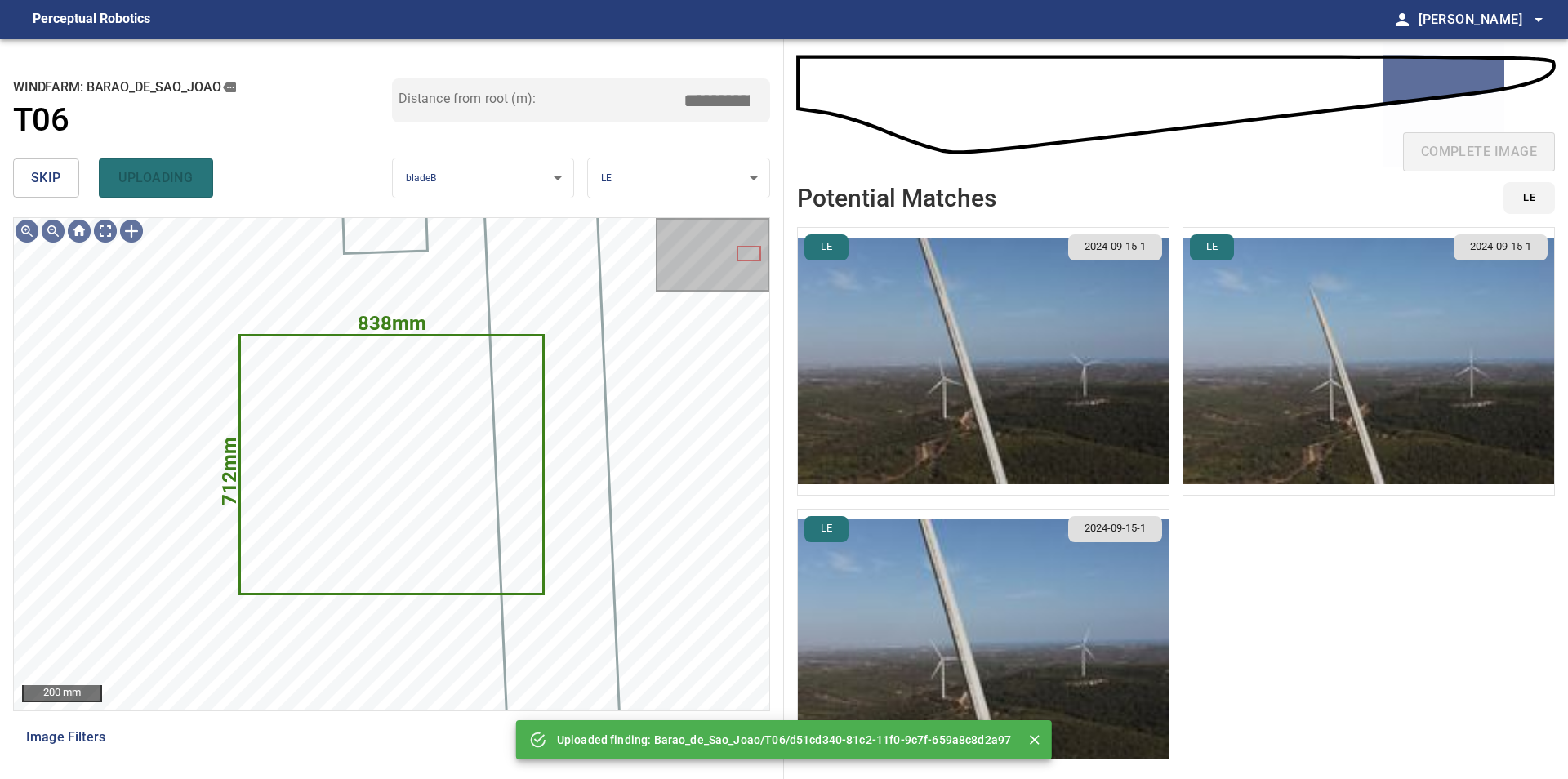
click at [48, 172] on span "skip" at bounding box center [46, 178] width 30 height 23
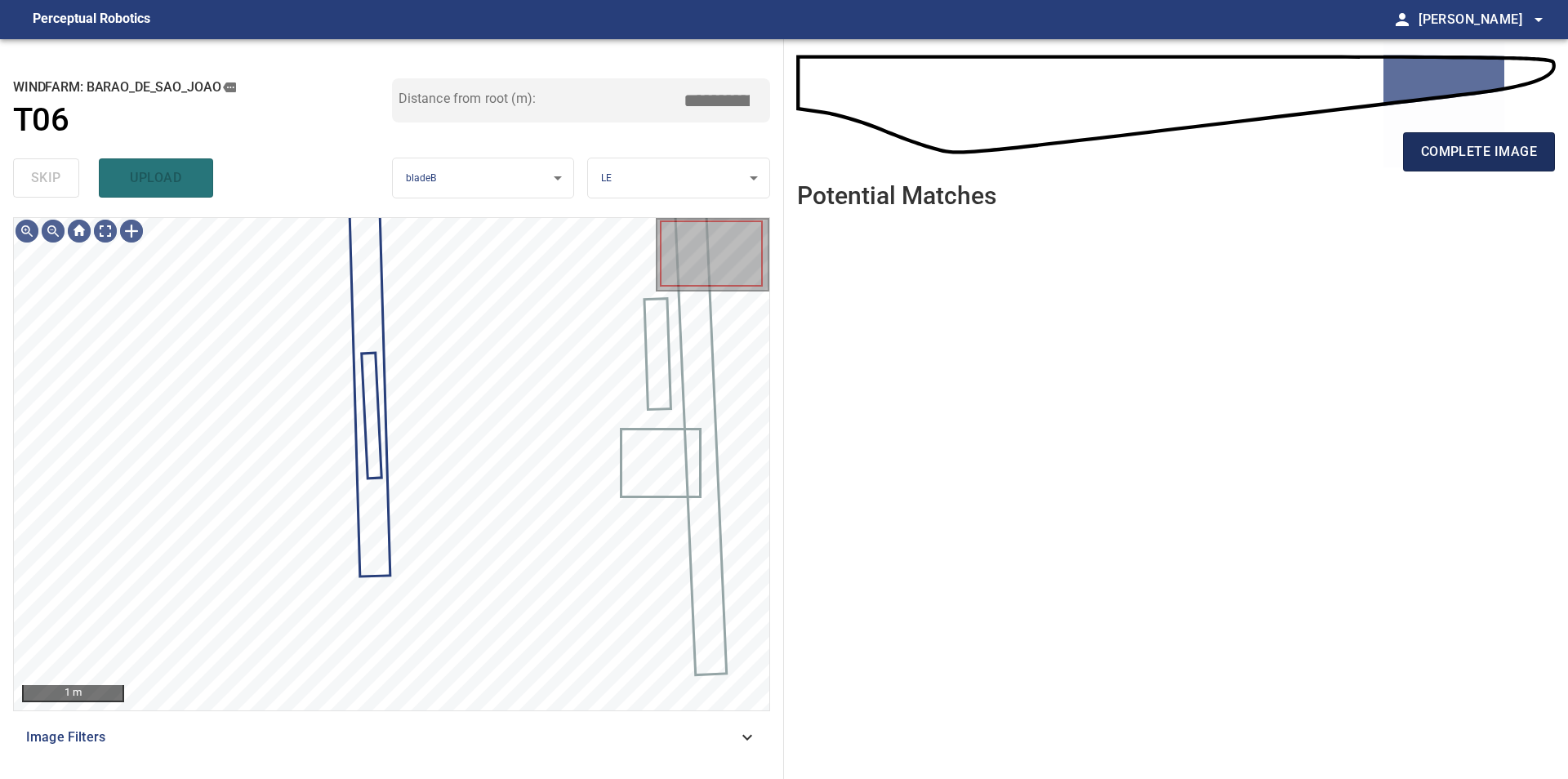
click at [1462, 139] on button "complete image" at bounding box center [1479, 151] width 151 height 39
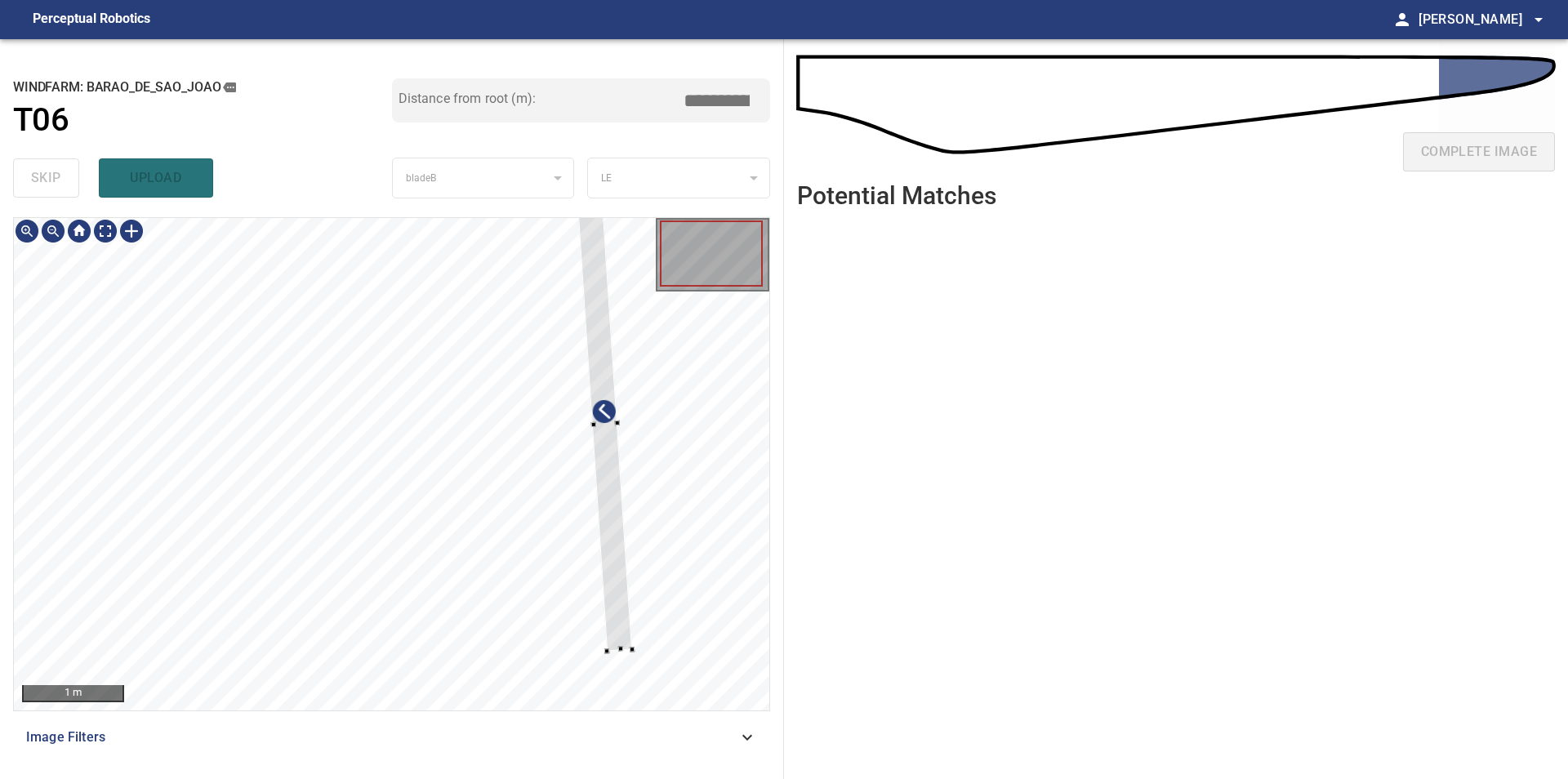
click at [661, 582] on div at bounding box center [391, 464] width 755 height 493
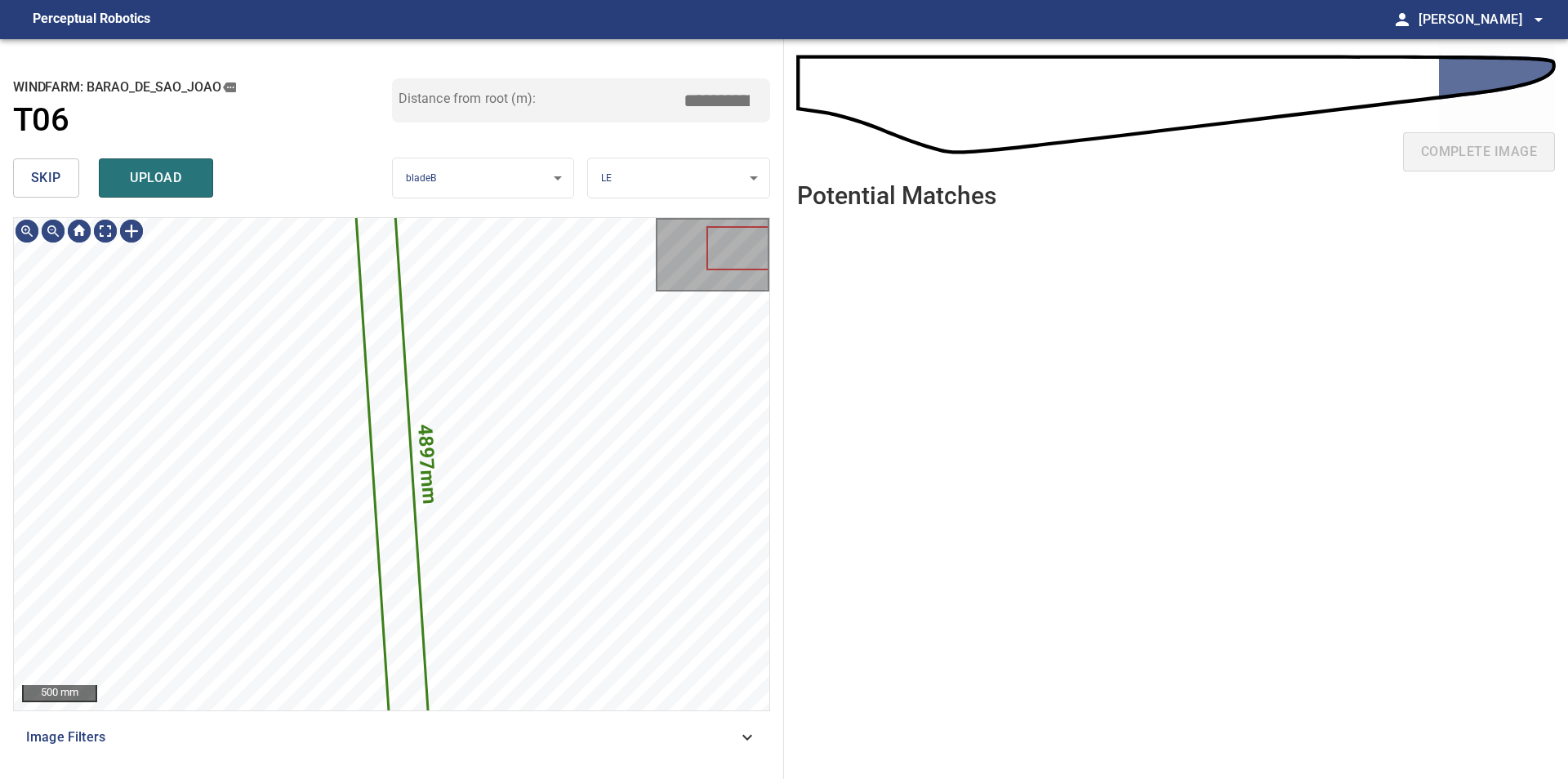
click at [39, 186] on span "skip" at bounding box center [46, 178] width 30 height 23
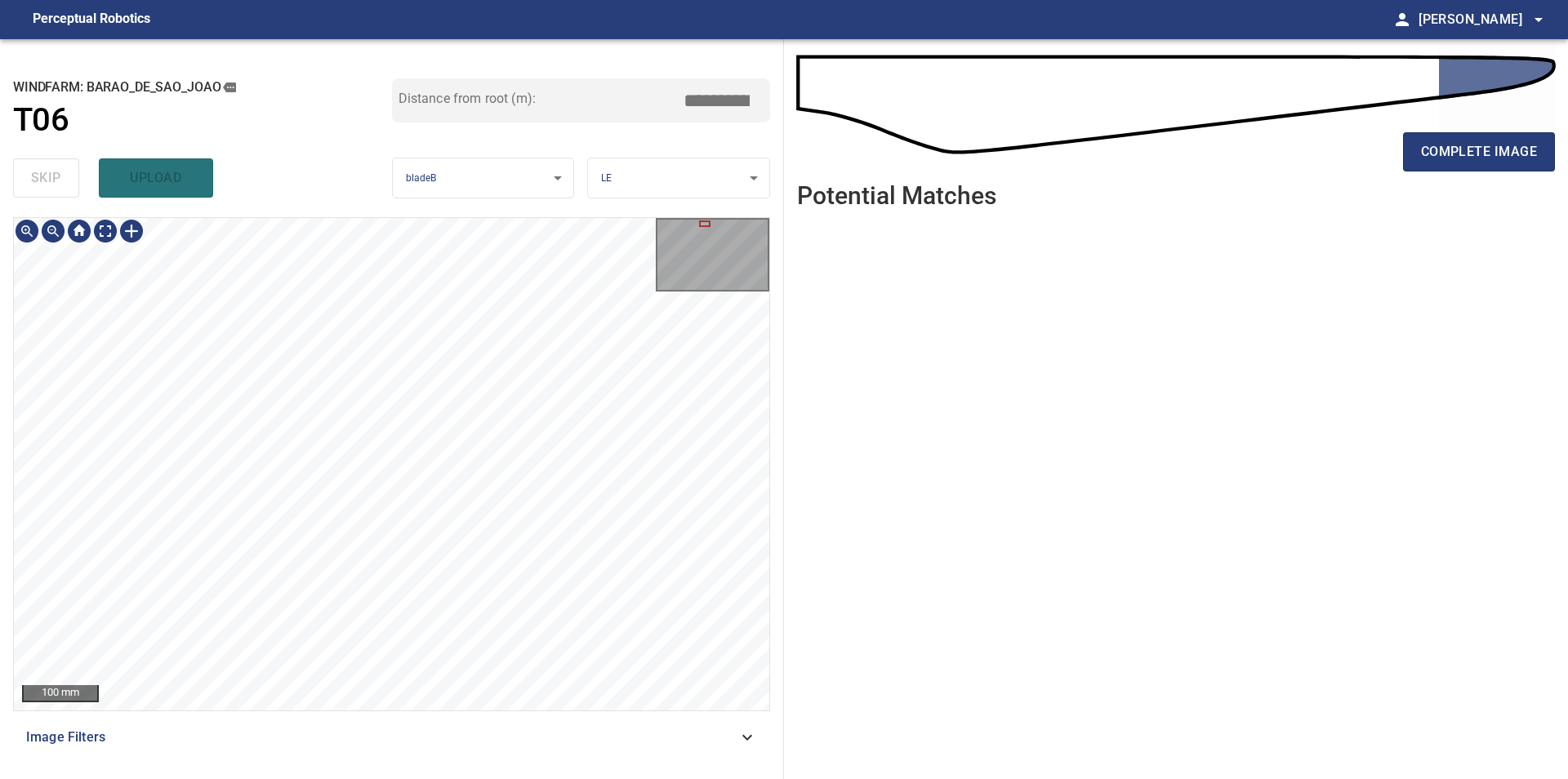
click at [476, 734] on div "100 mm Image Filters" at bounding box center [391, 491] width 757 height 548
click at [124, 237] on div at bounding box center [131, 231] width 26 height 26
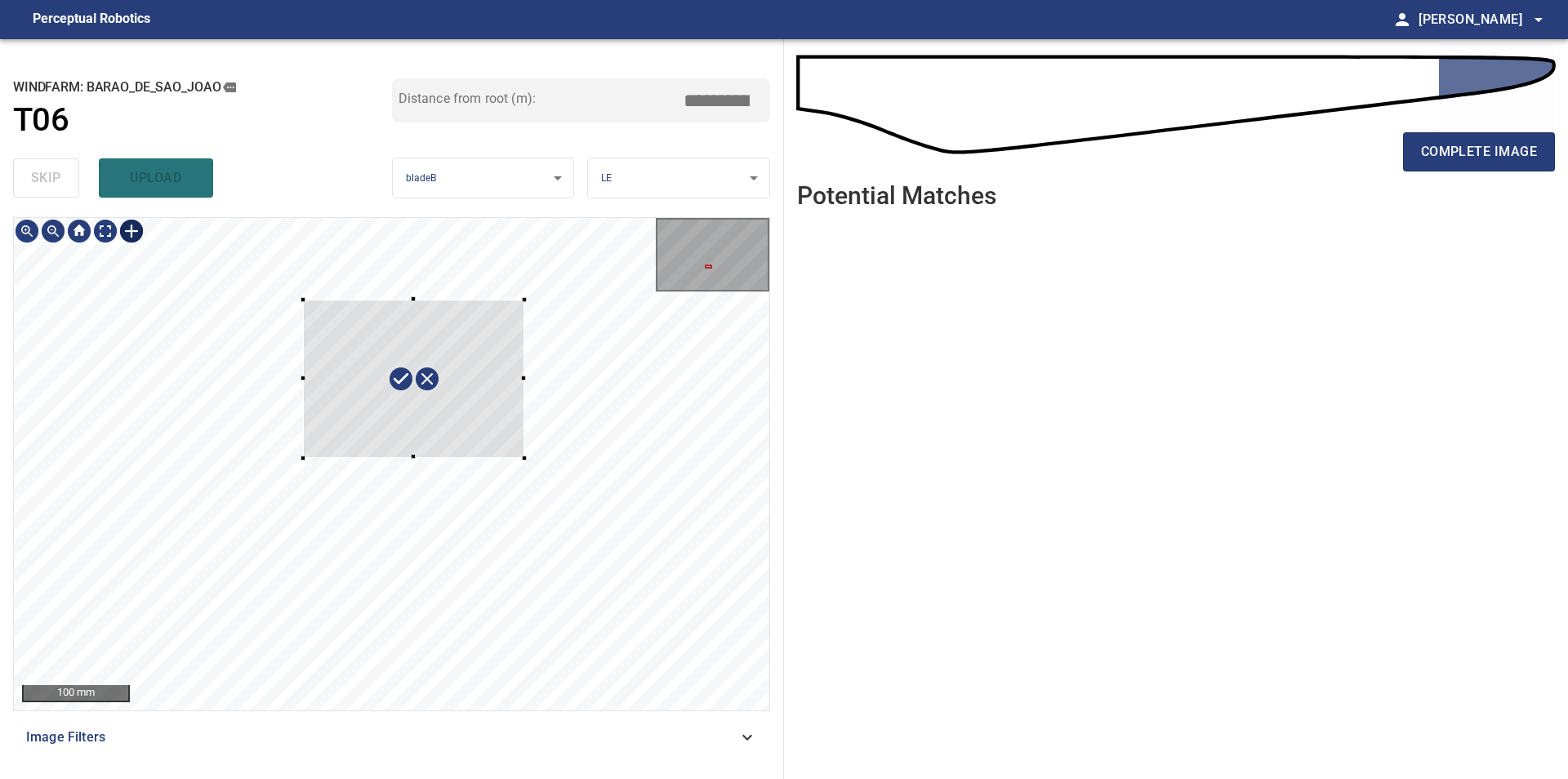
click at [524, 458] on div at bounding box center [391, 464] width 755 height 493
click at [475, 445] on div at bounding box center [403, 384] width 232 height 174
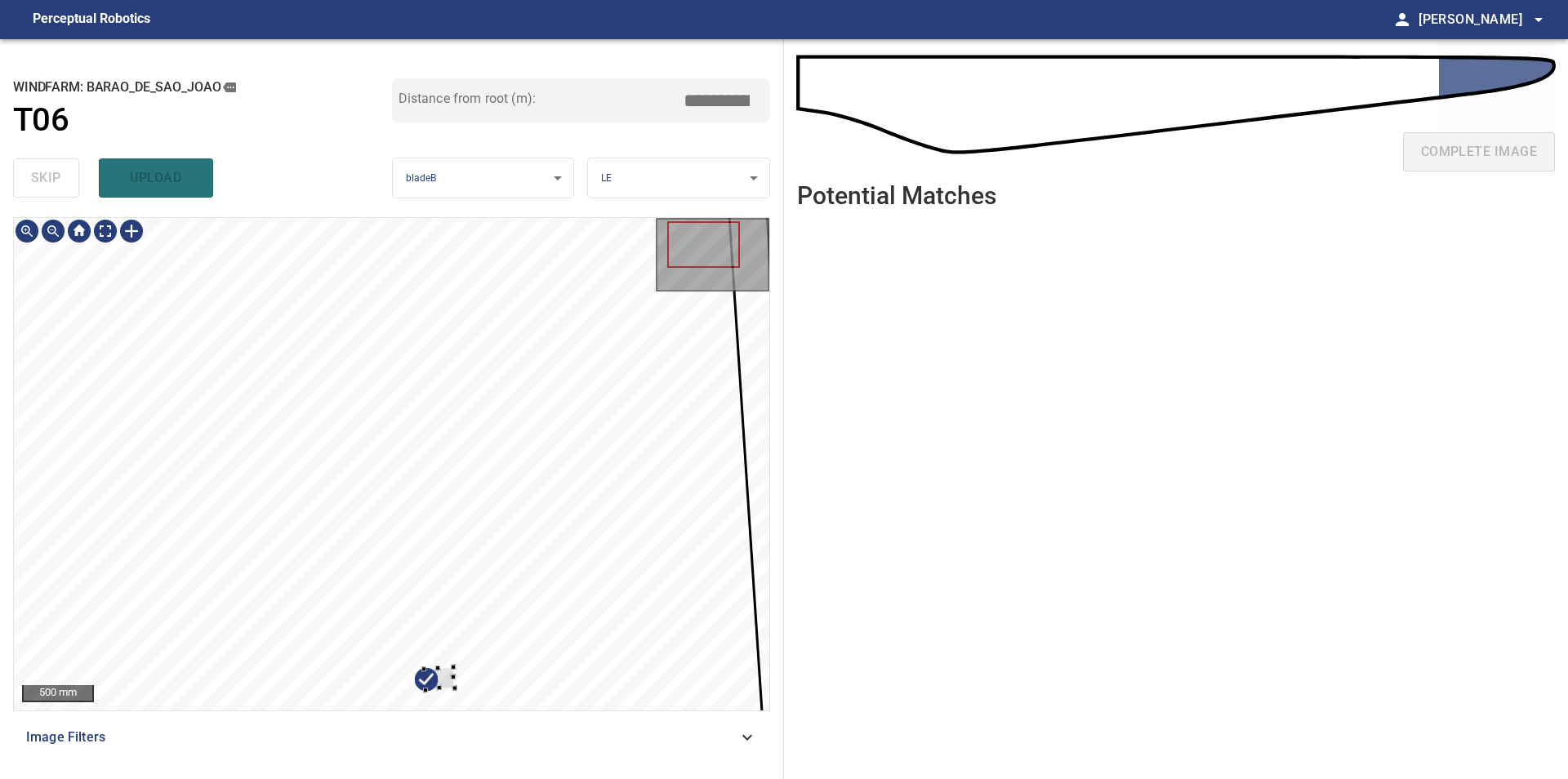
click at [431, 622] on div at bounding box center [391, 464] width 755 height 493
click at [411, 219] on div at bounding box center [391, 464] width 755 height 493
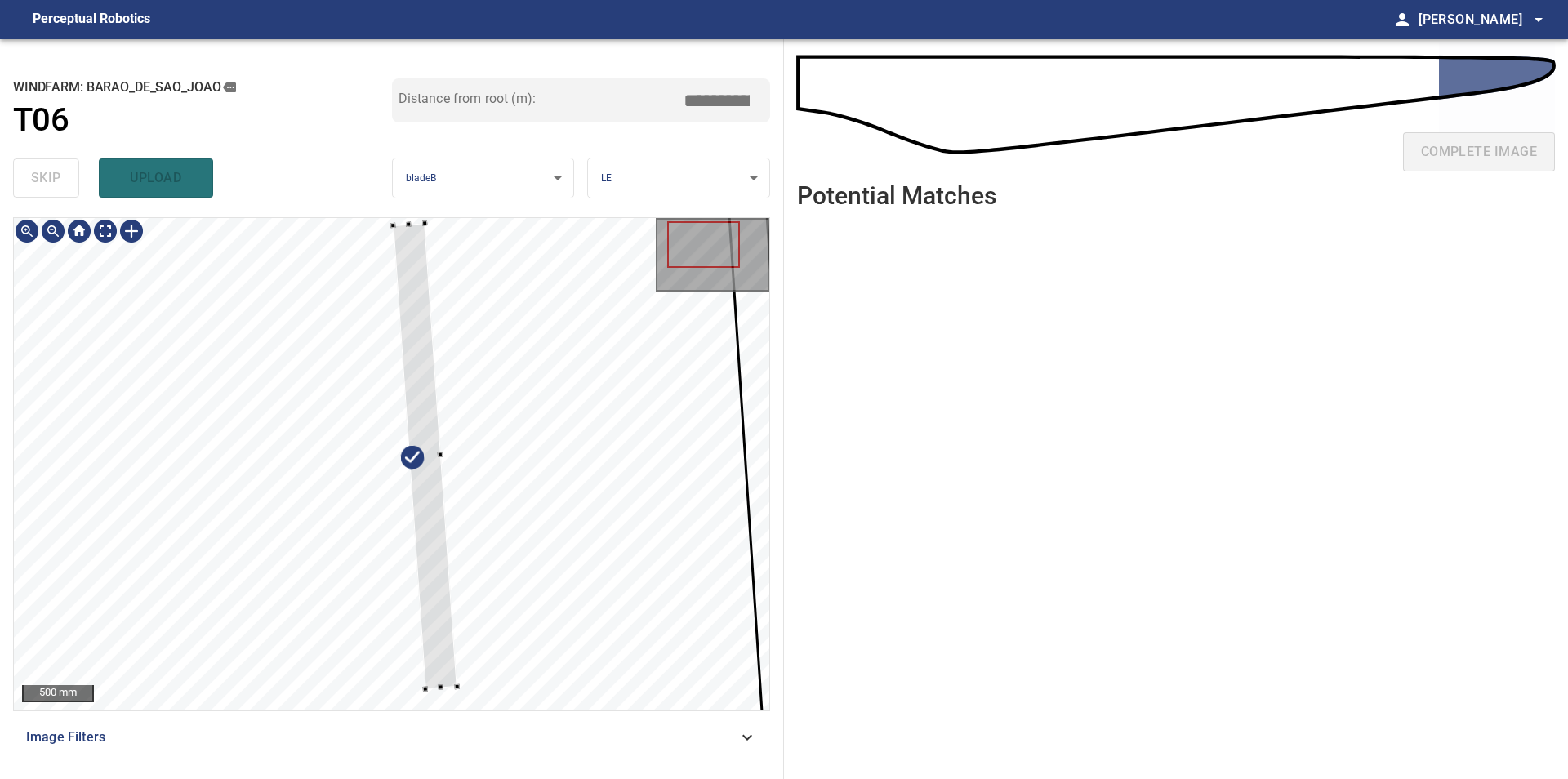
click at [442, 455] on div at bounding box center [391, 464] width 755 height 493
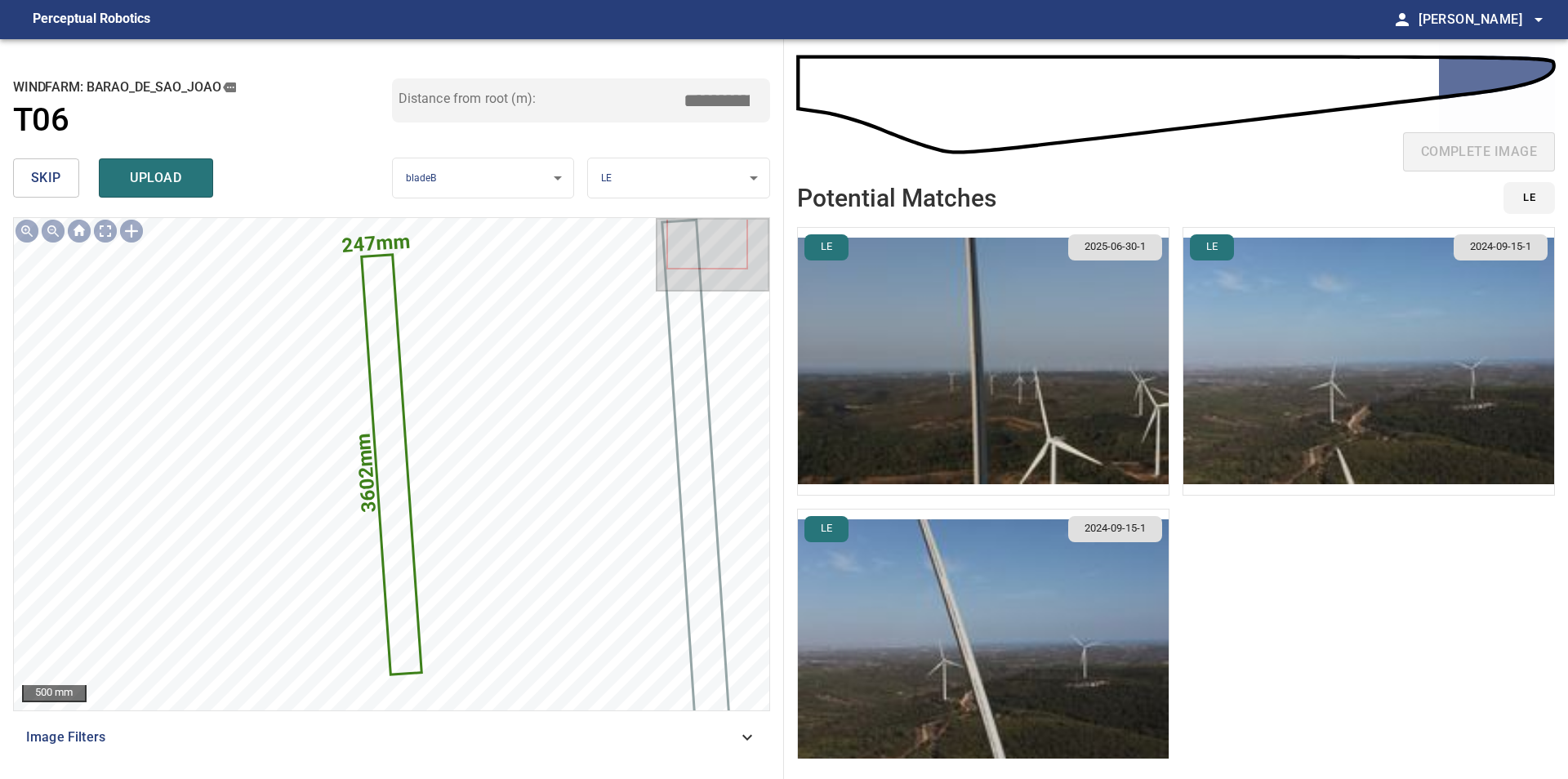
drag, startPoint x: 696, startPoint y: 93, endPoint x: 852, endPoint y: 99, distance: 156.1
click at [763, 99] on input "*****" at bounding box center [722, 100] width 82 height 31
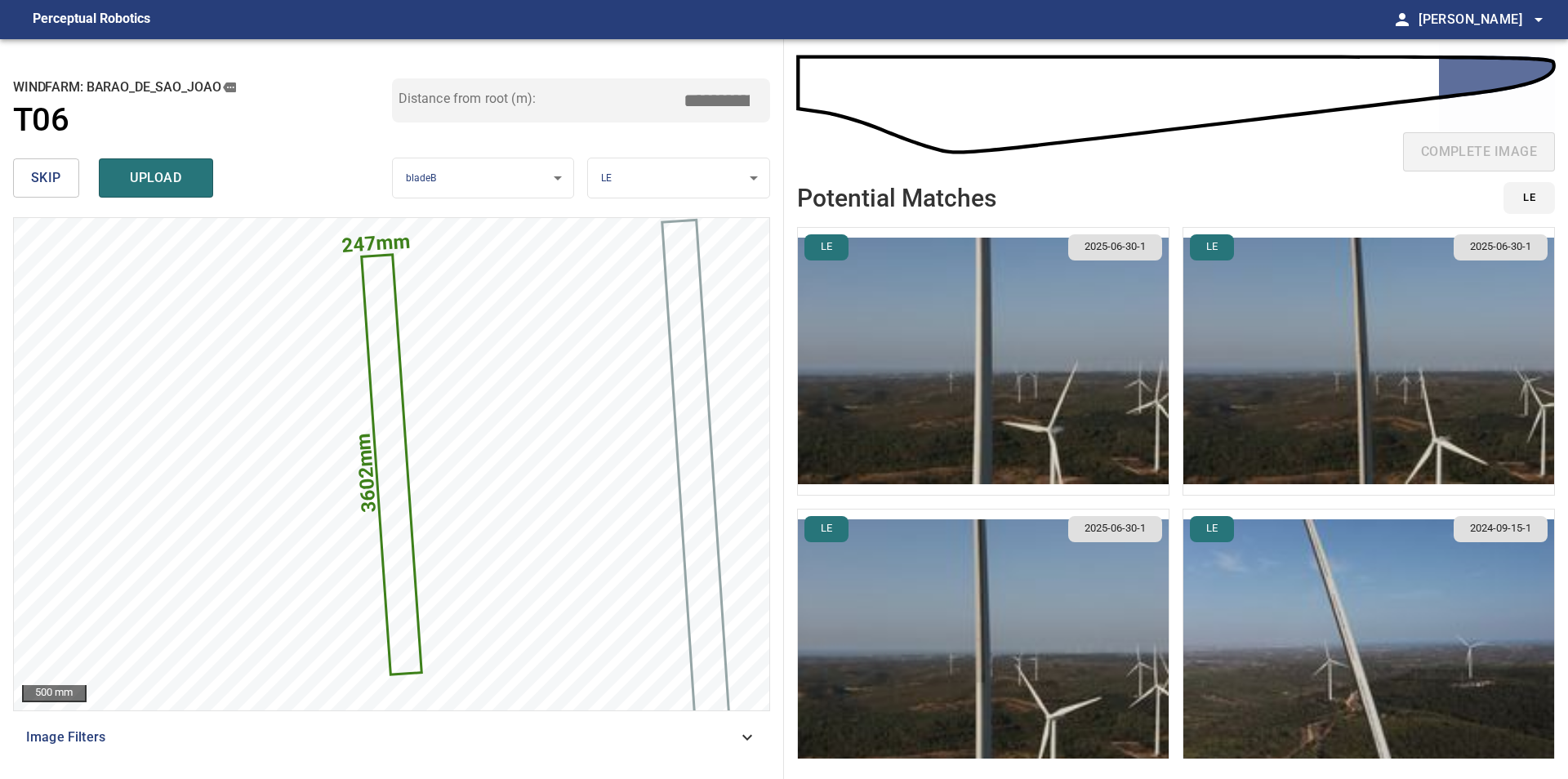
type input "*****"
click at [1007, 422] on img "button" at bounding box center [983, 361] width 370 height 267
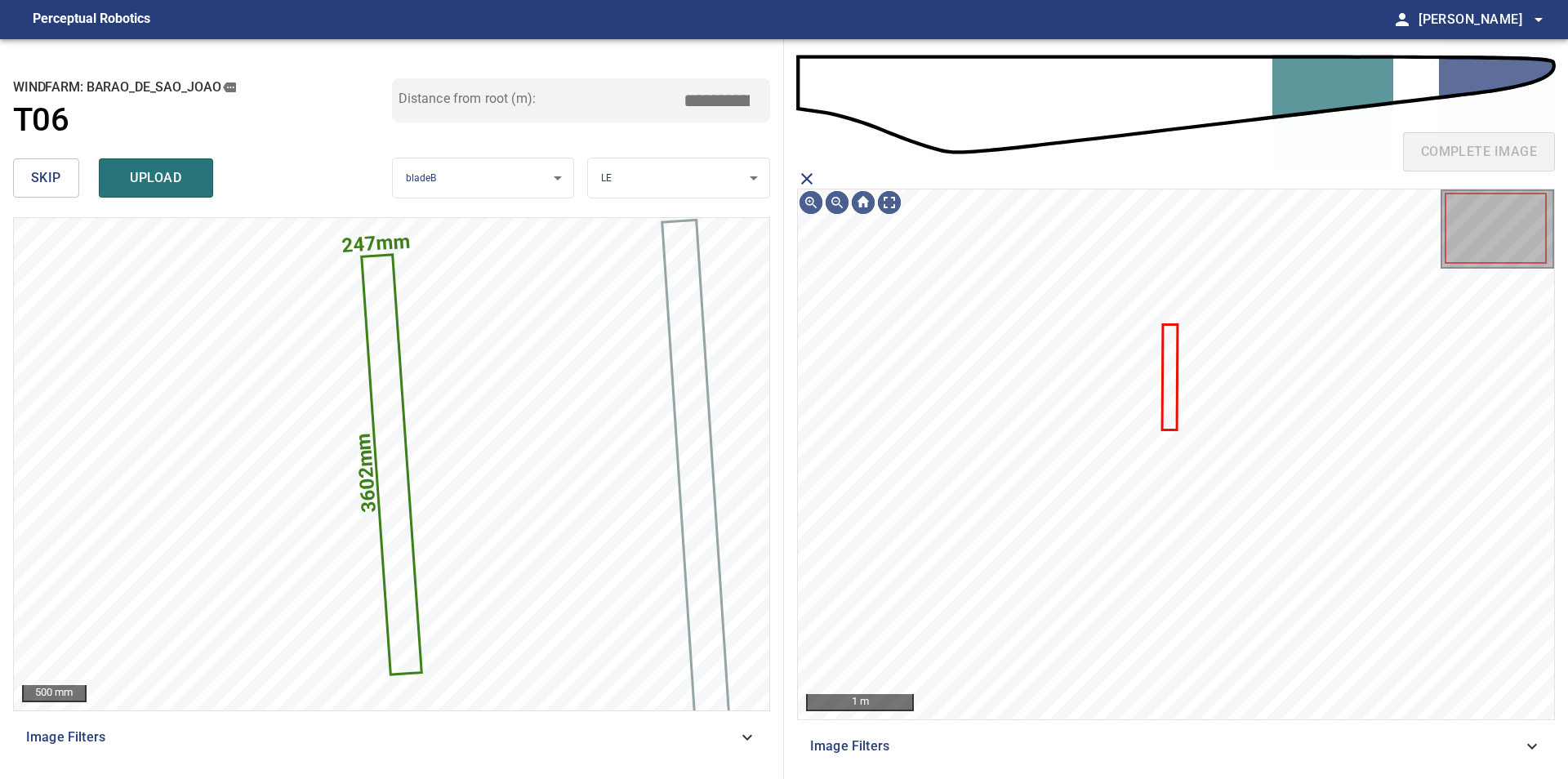
click at [805, 174] on icon "close matching imageResolution:" at bounding box center [806, 178] width 19 height 19
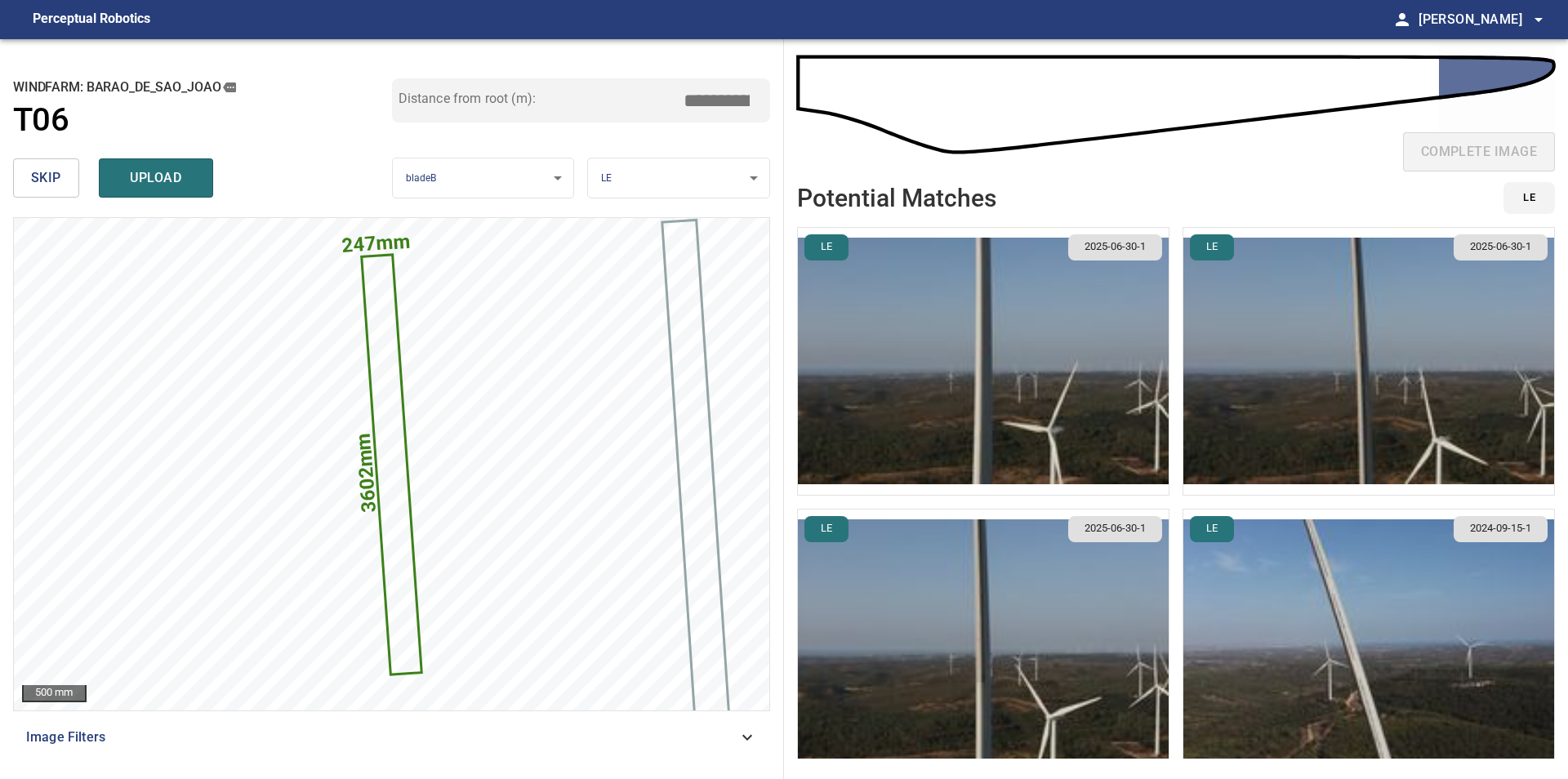
click at [1245, 368] on img "button" at bounding box center [1368, 361] width 370 height 267
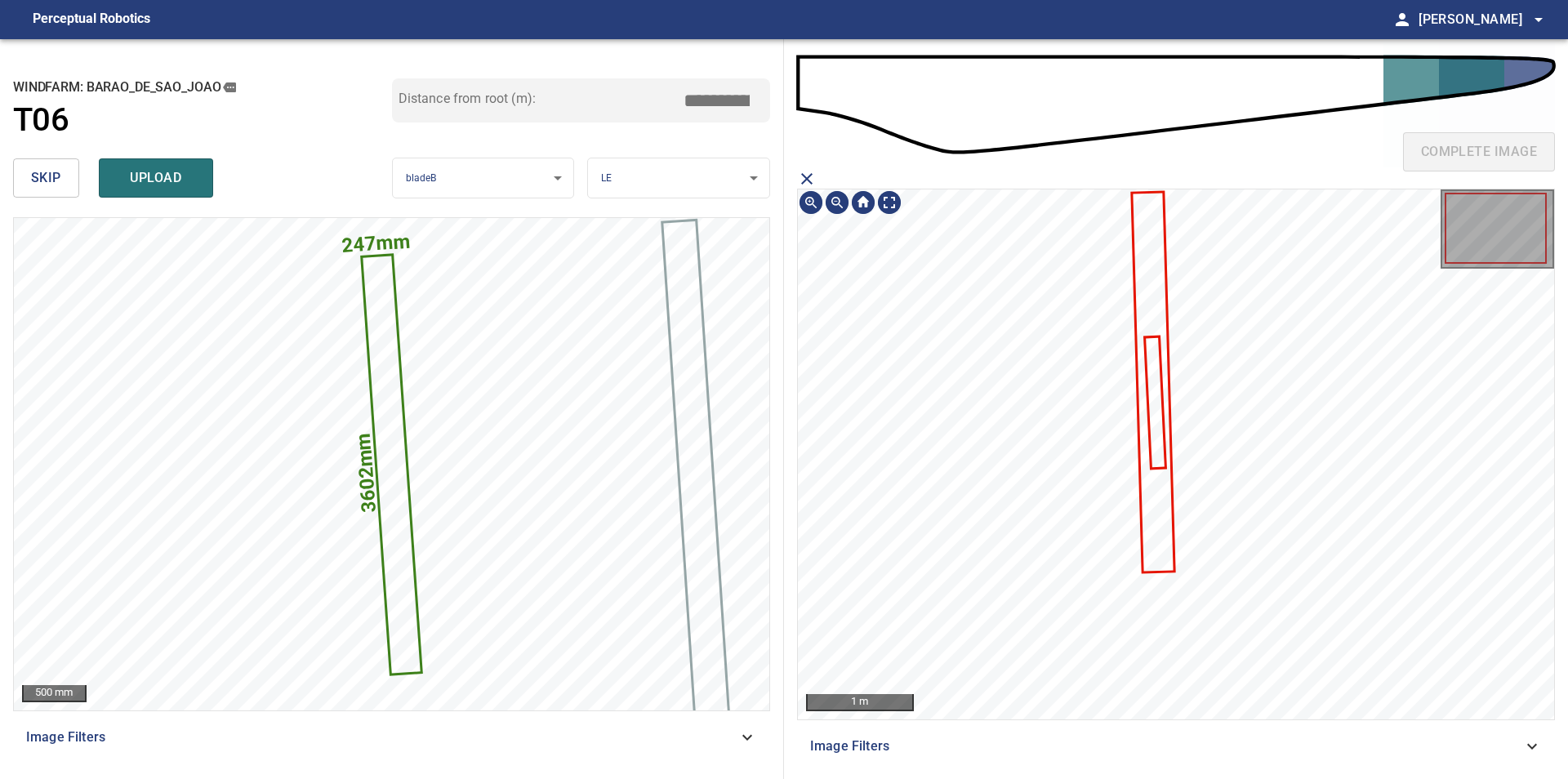
click at [1145, 294] on icon at bounding box center [1153, 382] width 40 height 378
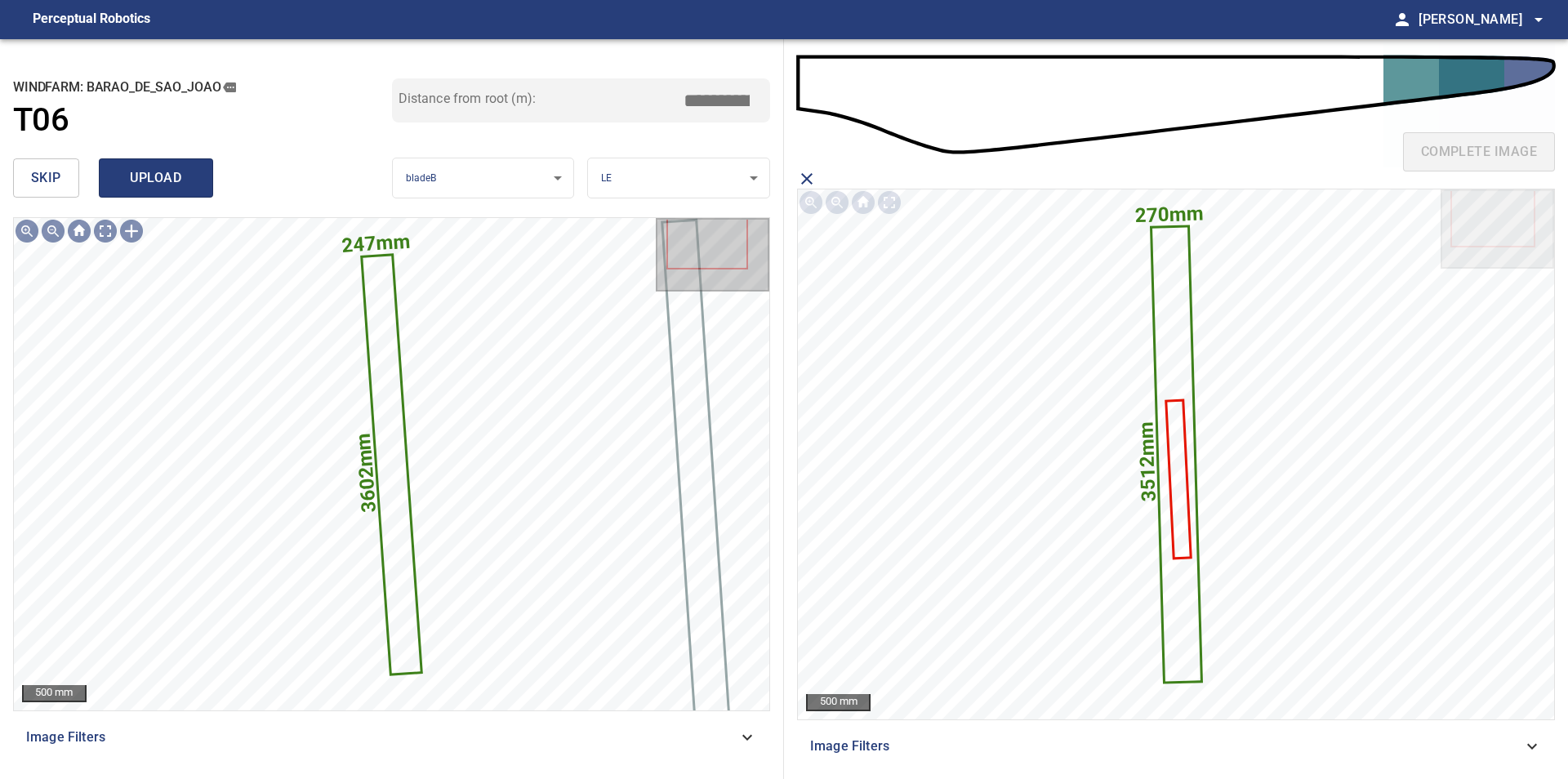
click at [162, 182] on span "upload" at bounding box center [156, 178] width 78 height 23
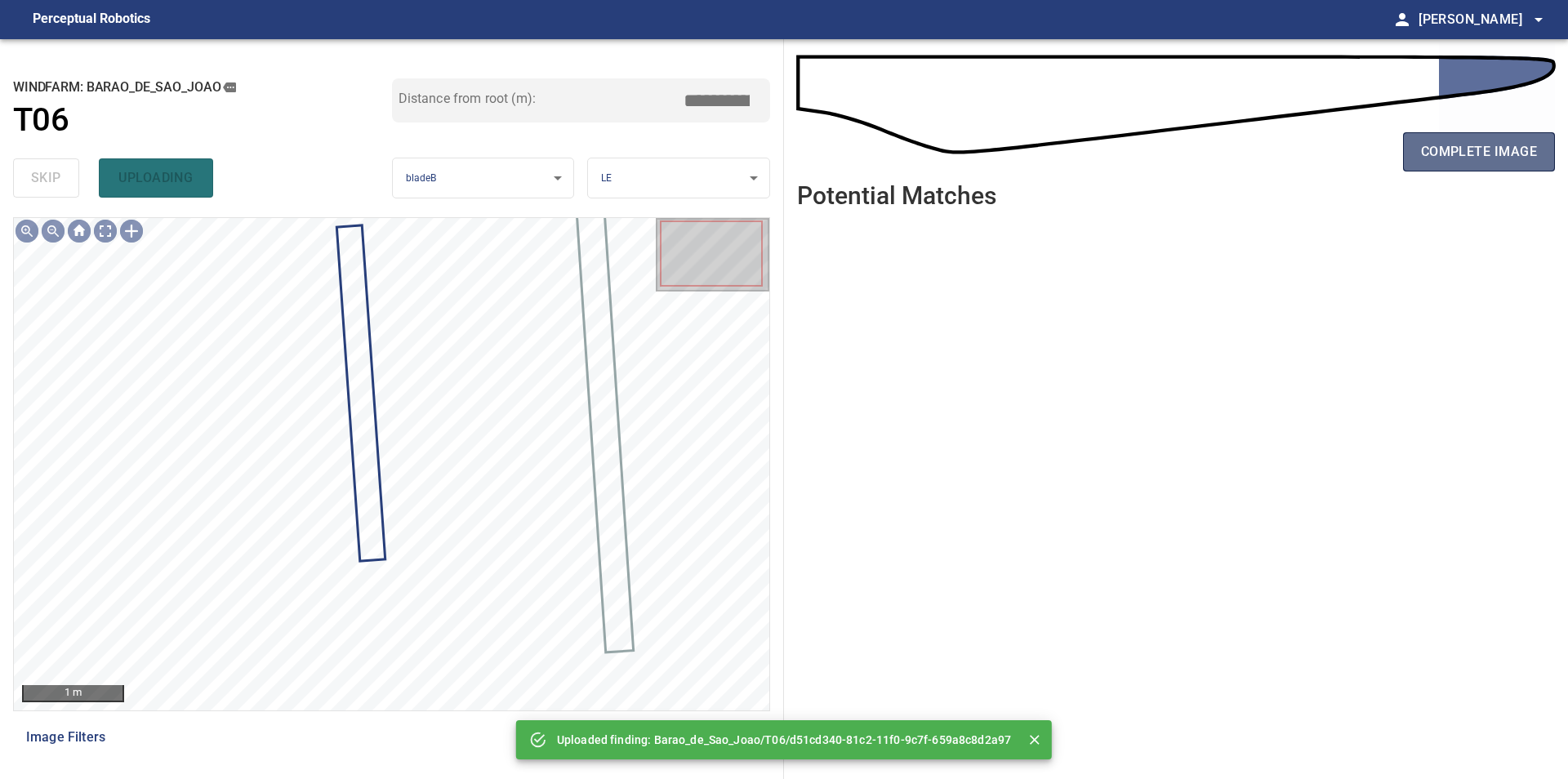
click at [1452, 139] on button "complete image" at bounding box center [1479, 151] width 151 height 39
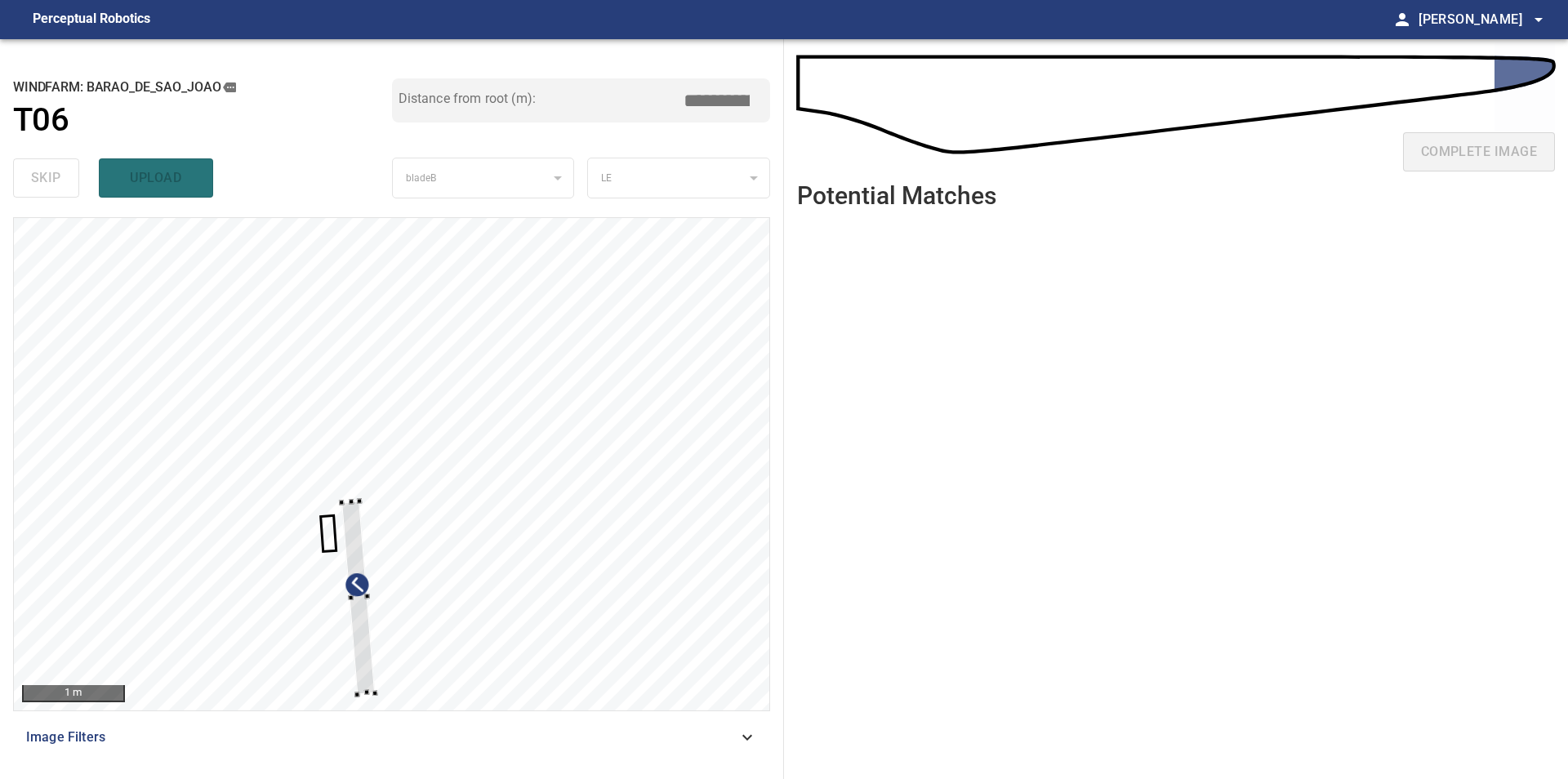
click at [610, 555] on div at bounding box center [391, 464] width 755 height 493
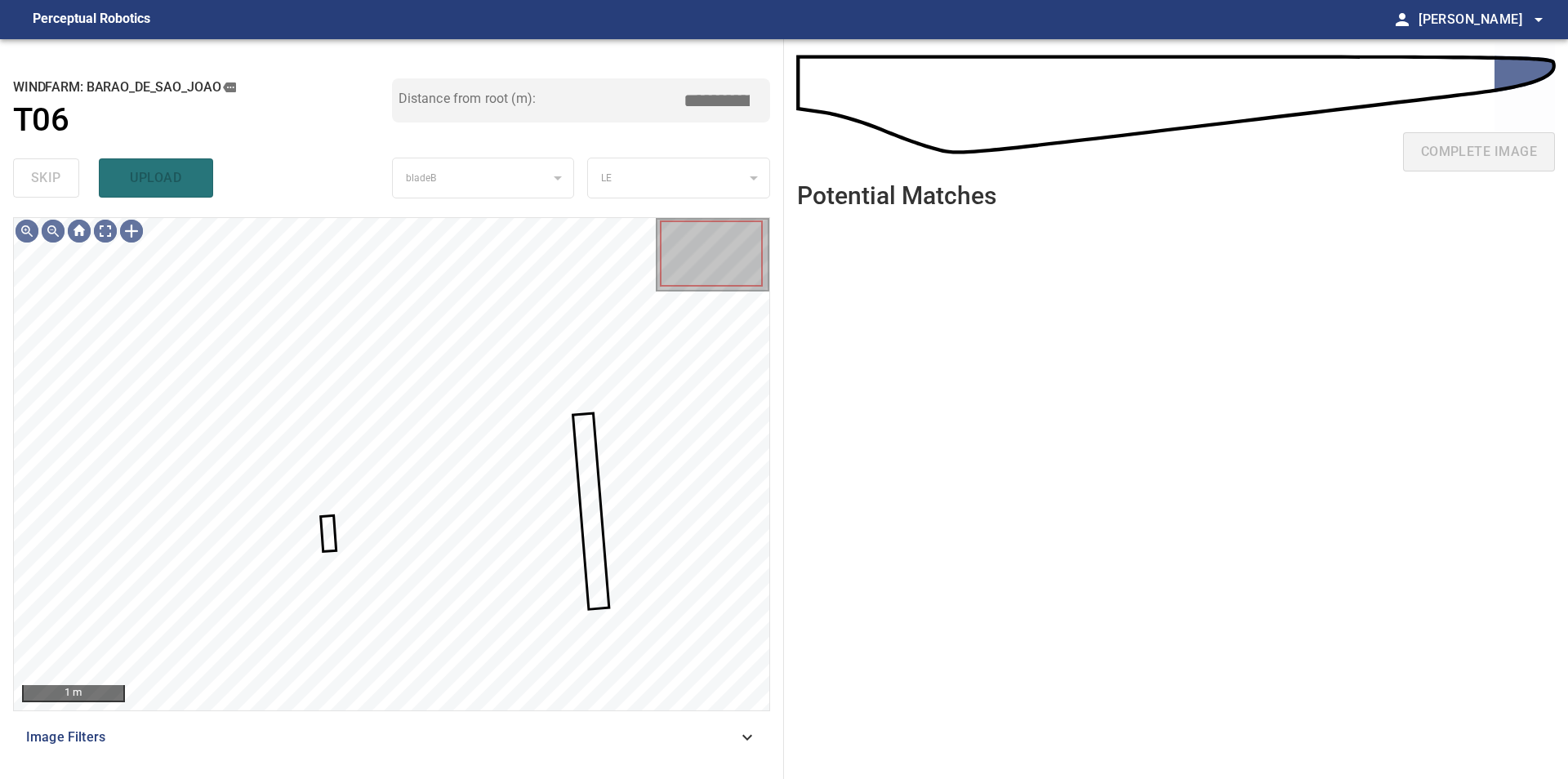
click at [323, 528] on div at bounding box center [391, 464] width 755 height 493
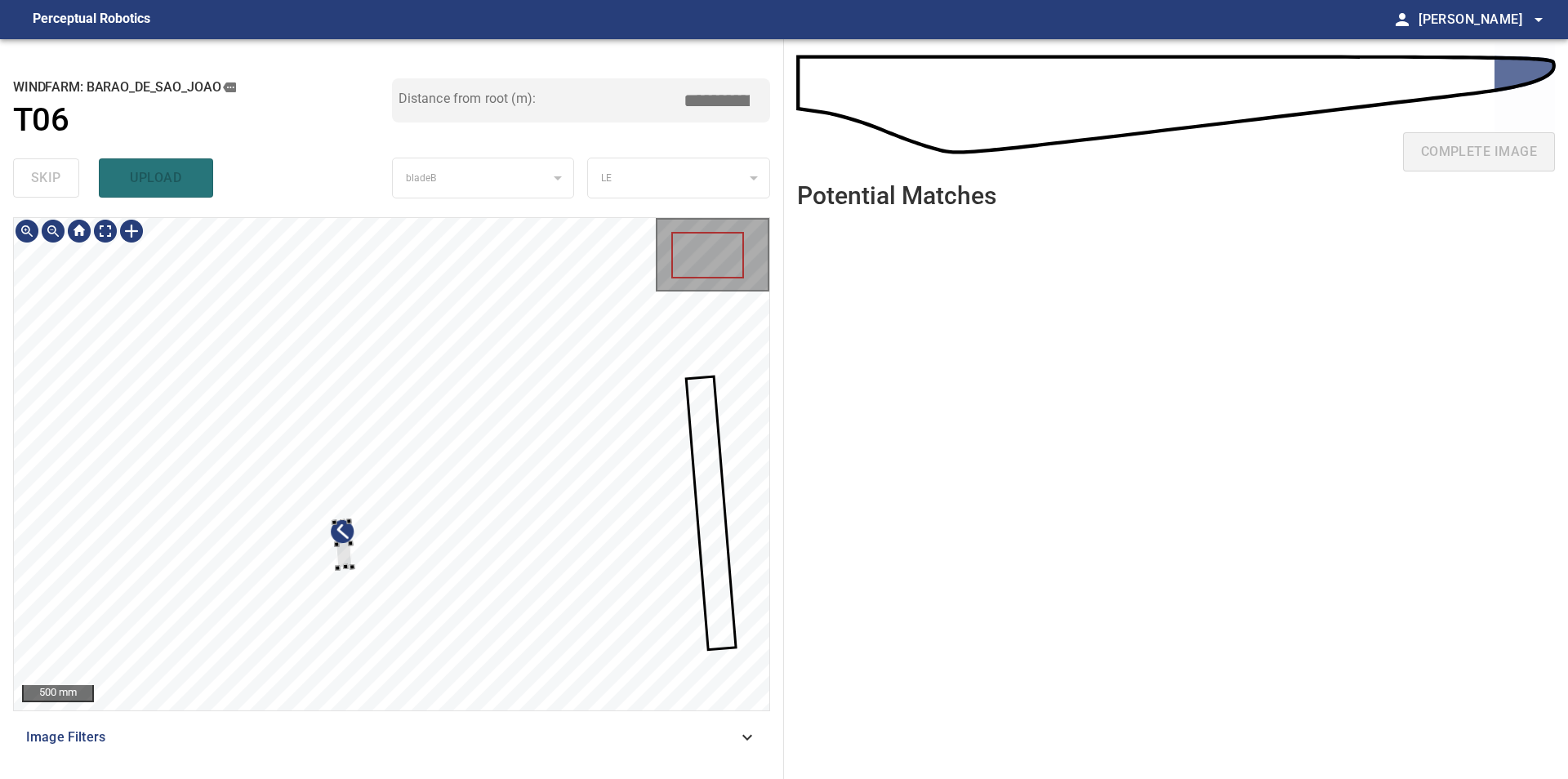
click at [419, 612] on div at bounding box center [391, 464] width 755 height 493
click at [736, 483] on div at bounding box center [391, 464] width 755 height 493
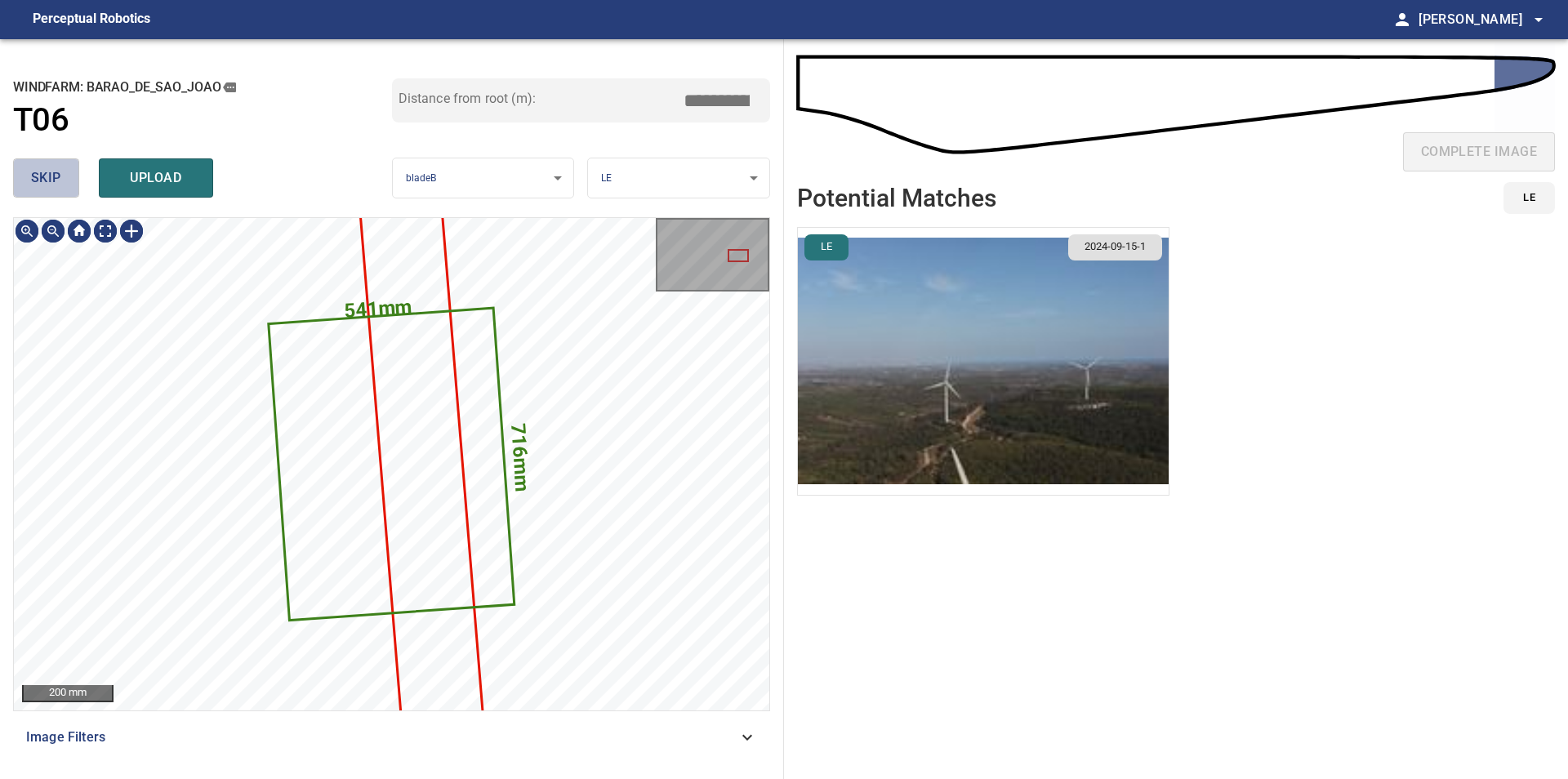
click at [48, 182] on span "skip" at bounding box center [46, 178] width 30 height 23
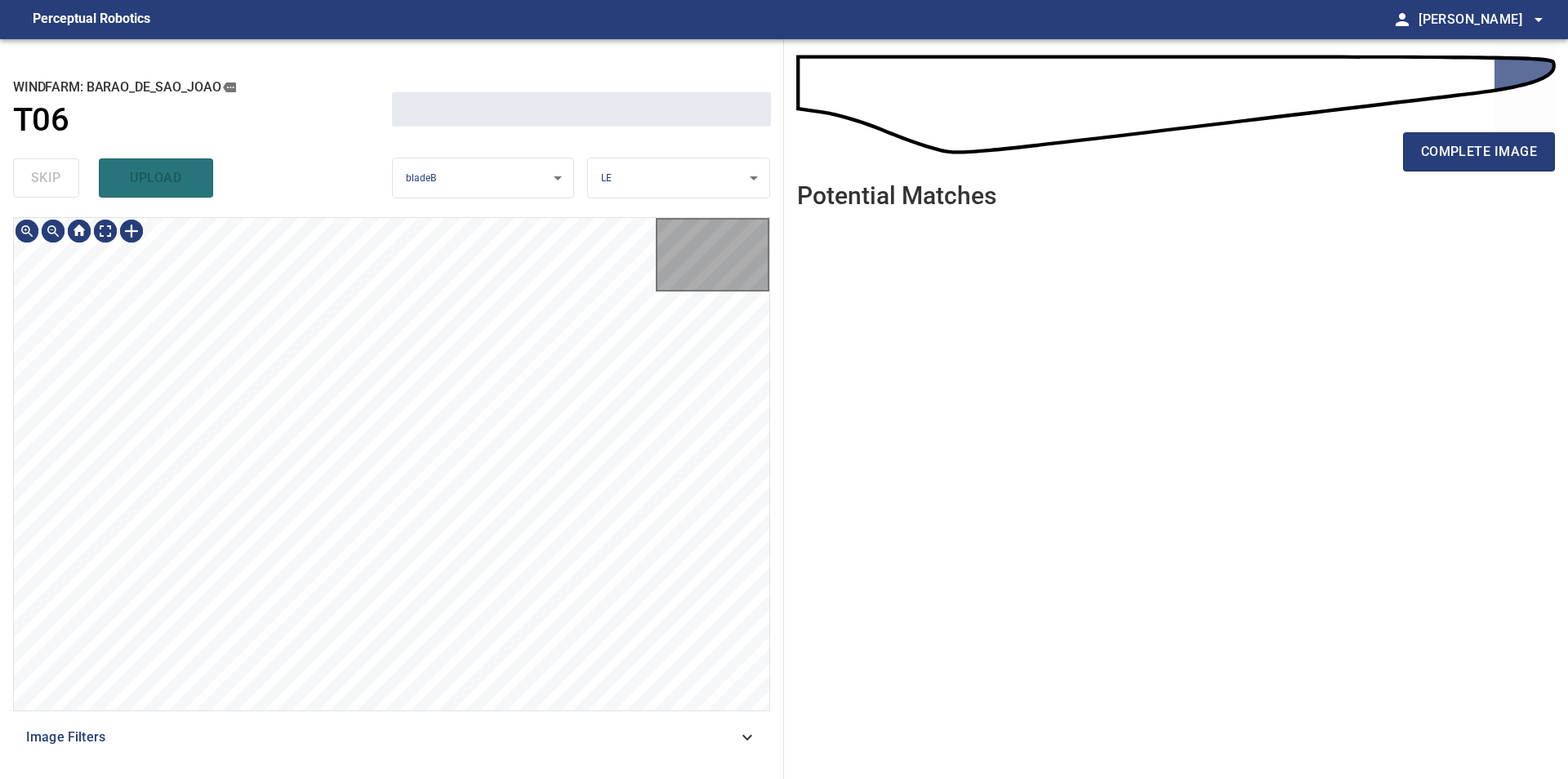
click at [48, 182] on div "skip upload" at bounding box center [202, 177] width 379 height 52
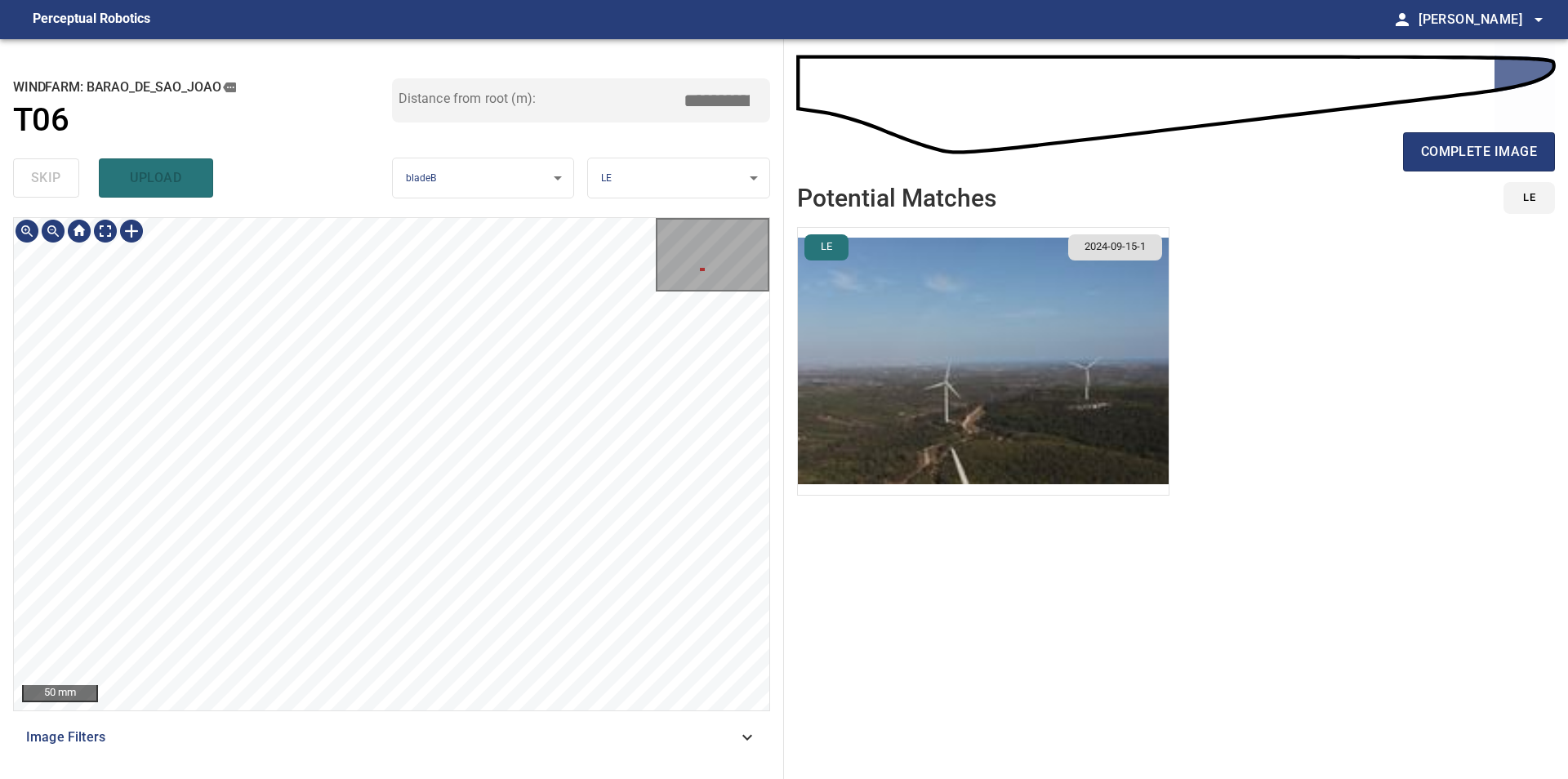
click at [369, 199] on div "**********" at bounding box center [391, 409] width 784 height 740
click at [426, 172] on div "**********" at bounding box center [391, 409] width 784 height 740
click at [437, 206] on div "**********" at bounding box center [391, 409] width 784 height 740
click at [133, 227] on div at bounding box center [131, 231] width 26 height 26
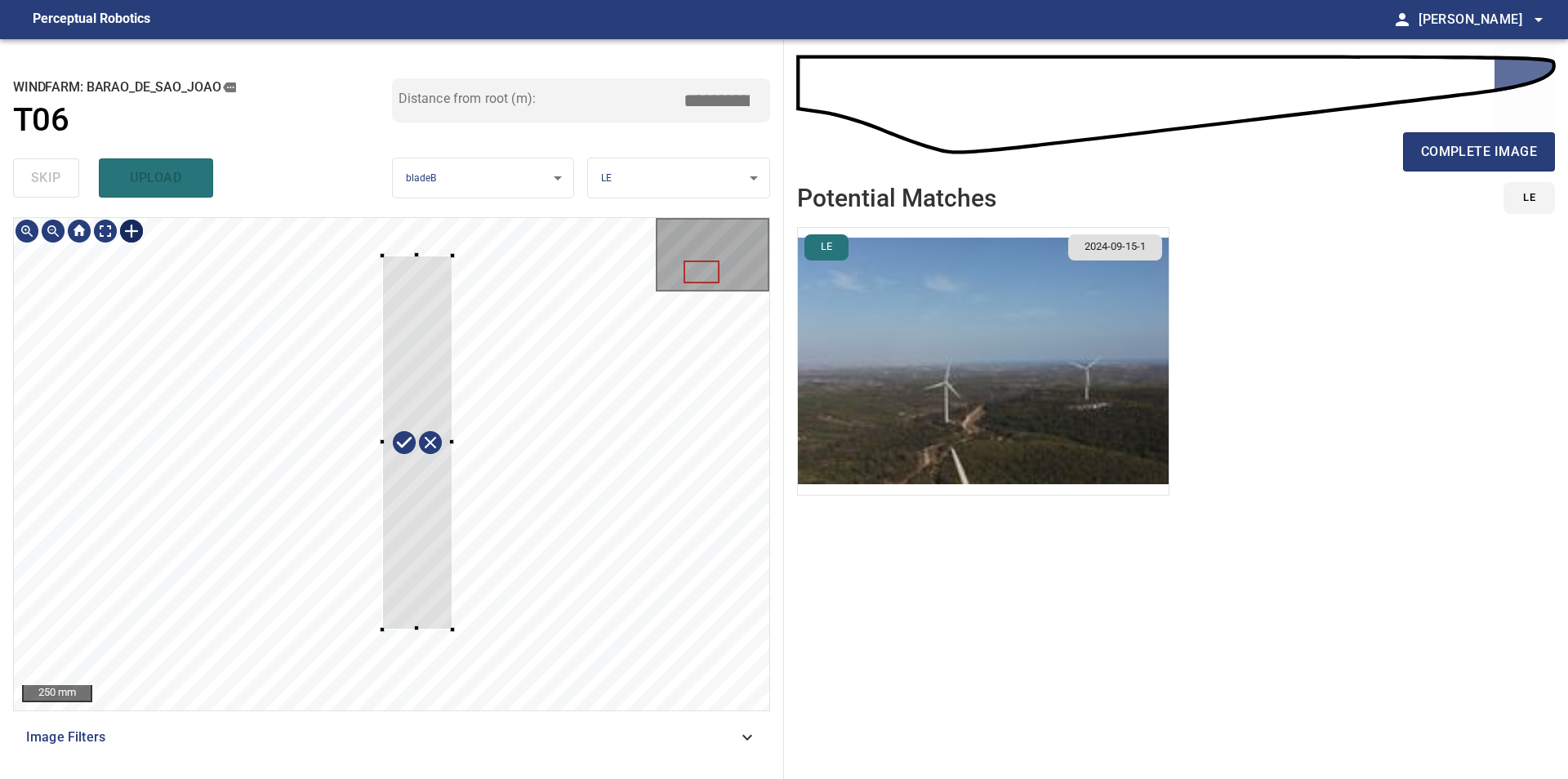
click at [451, 629] on div at bounding box center [391, 464] width 755 height 493
click at [436, 562] on div at bounding box center [431, 441] width 100 height 379
click at [416, 253] on div at bounding box center [391, 464] width 755 height 493
click at [432, 632] on div at bounding box center [391, 464] width 755 height 493
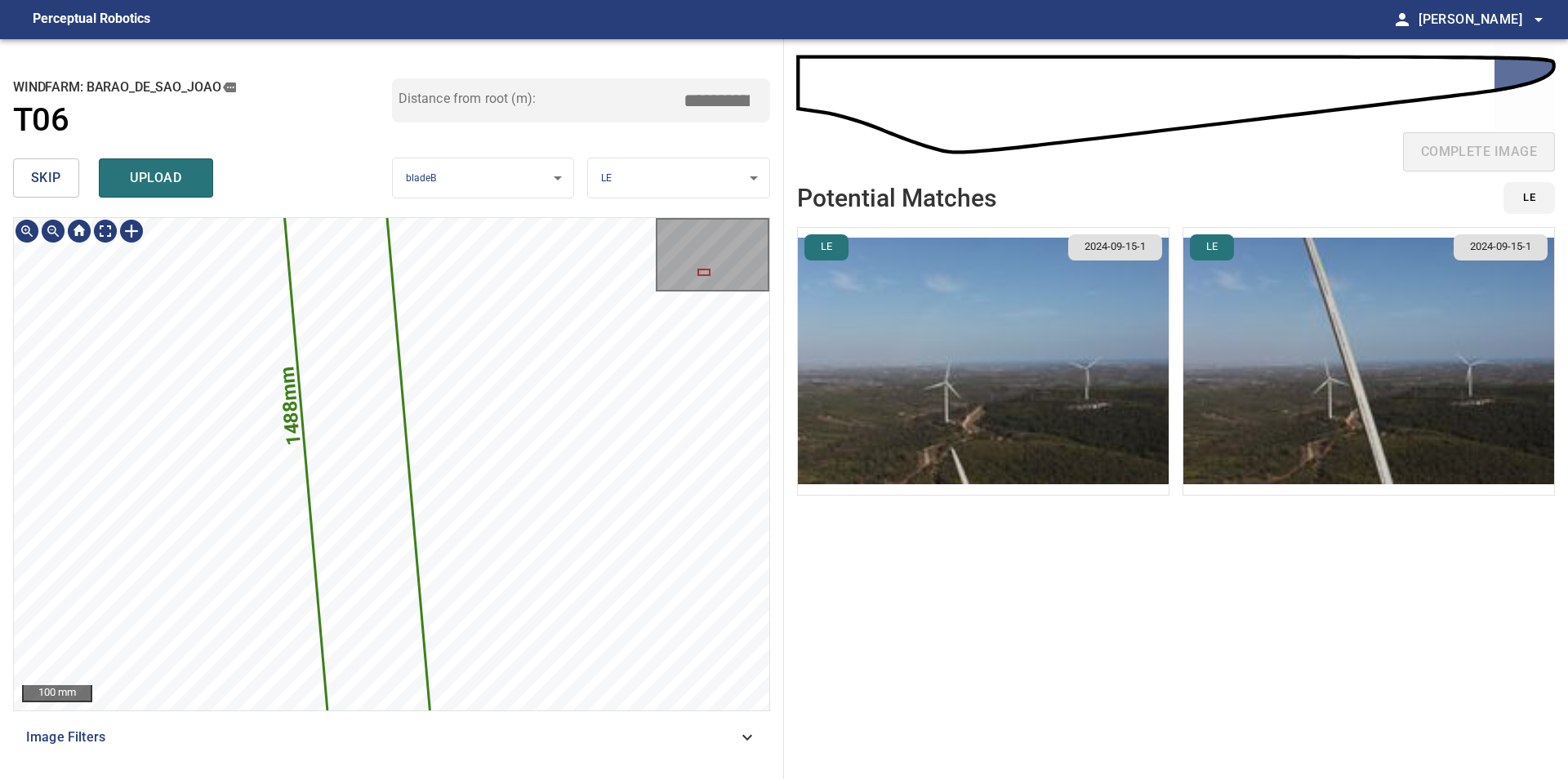
click at [387, 400] on icon at bounding box center [351, 394] width 181 height 943
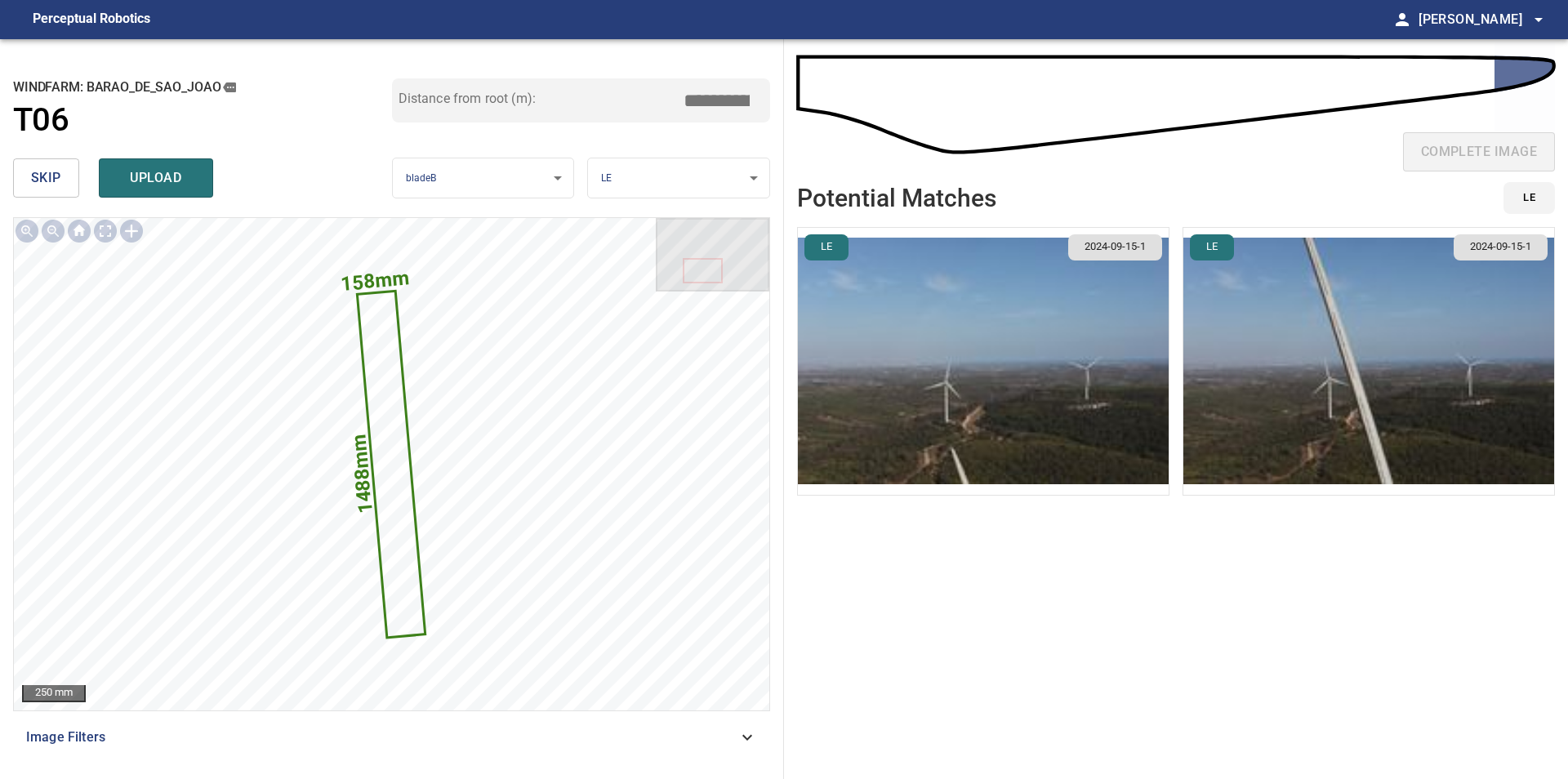
drag, startPoint x: 697, startPoint y: 102, endPoint x: 719, endPoint y: 99, distance: 22.2
click at [719, 99] on input "*****" at bounding box center [722, 100] width 82 height 31
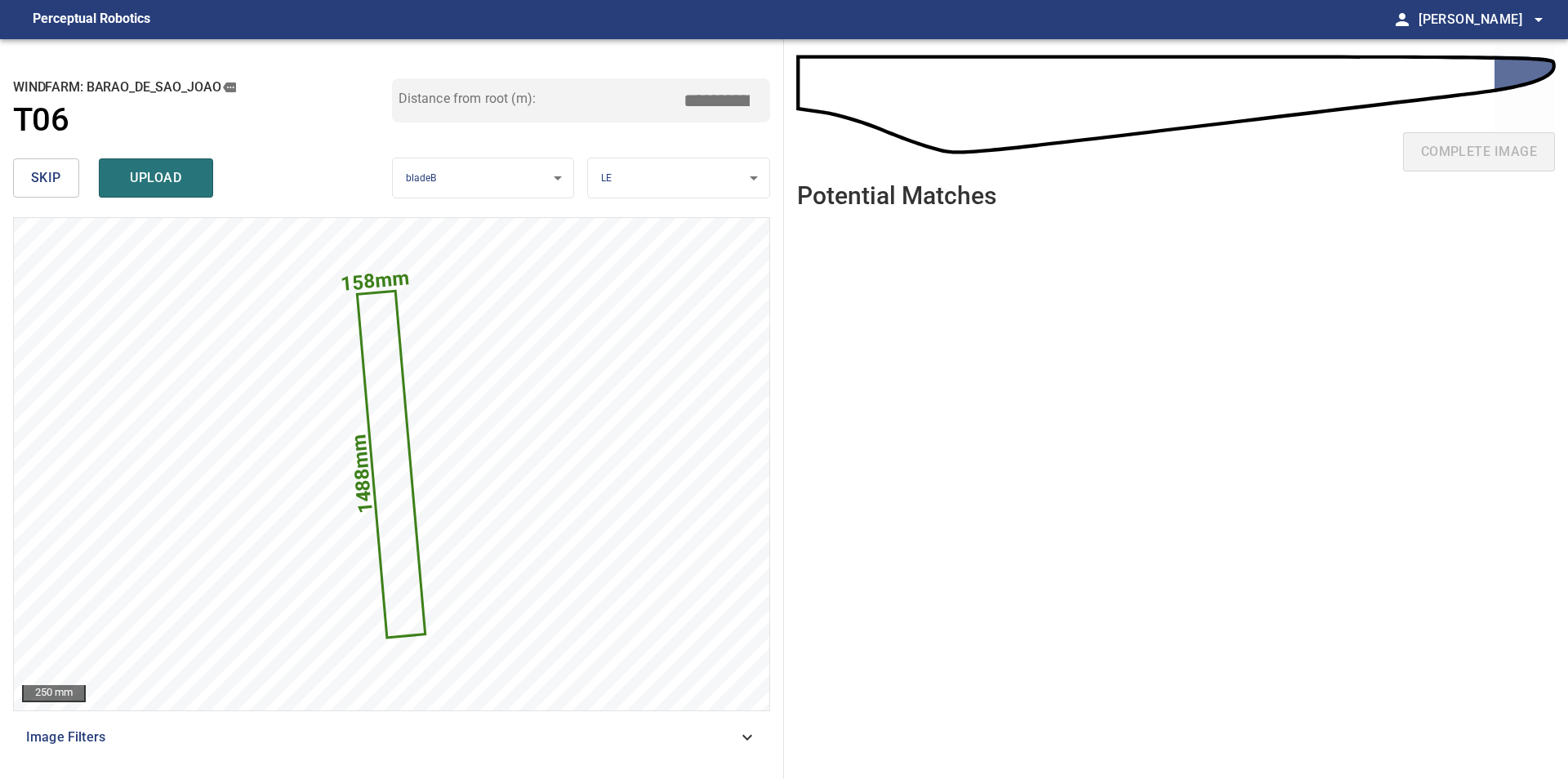
drag, startPoint x: 710, startPoint y: 90, endPoint x: 732, endPoint y: 95, distance: 22.6
click at [732, 95] on input "****" at bounding box center [722, 100] width 82 height 31
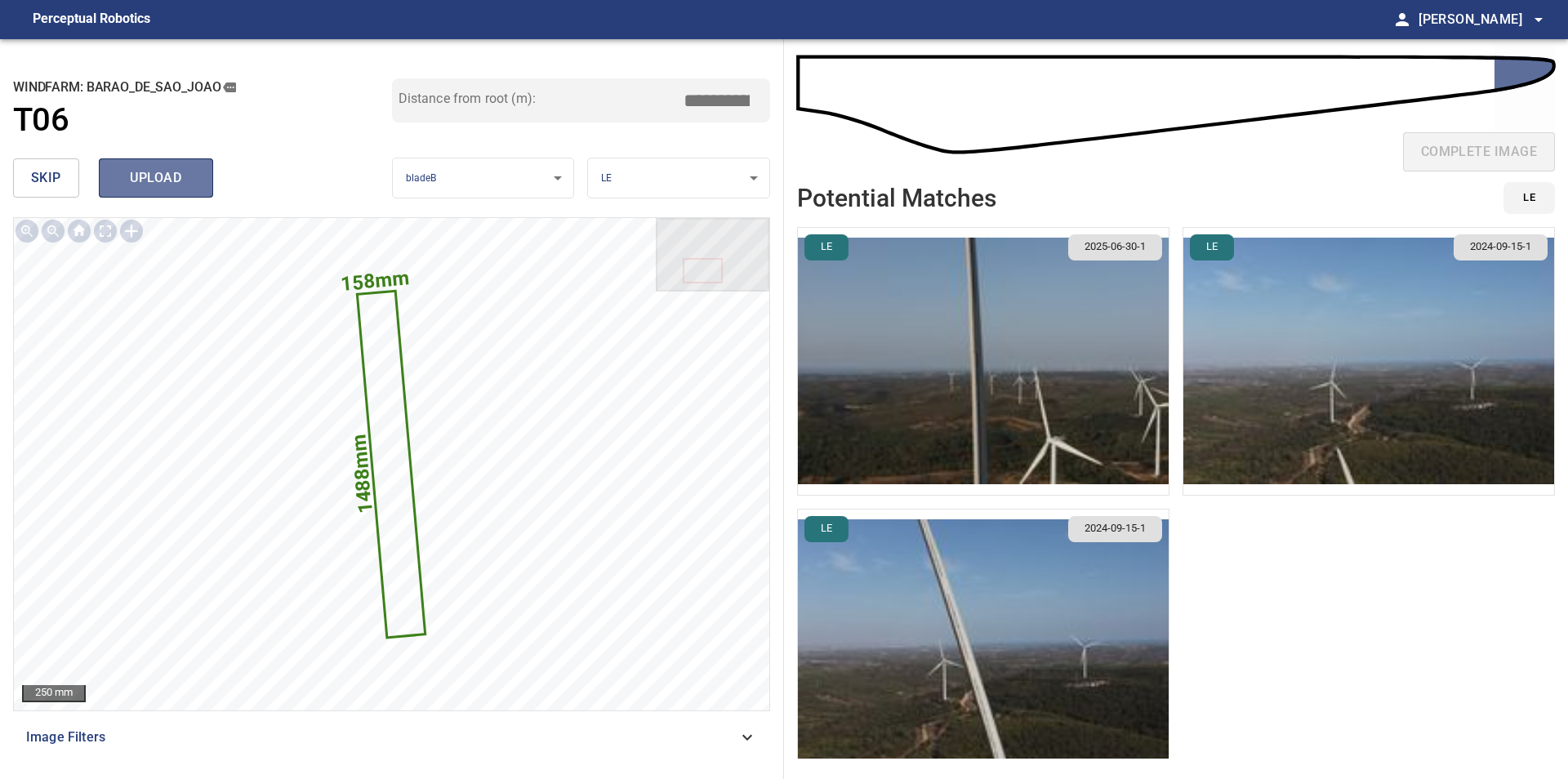
click at [202, 187] on button "upload" at bounding box center [155, 178] width 114 height 39
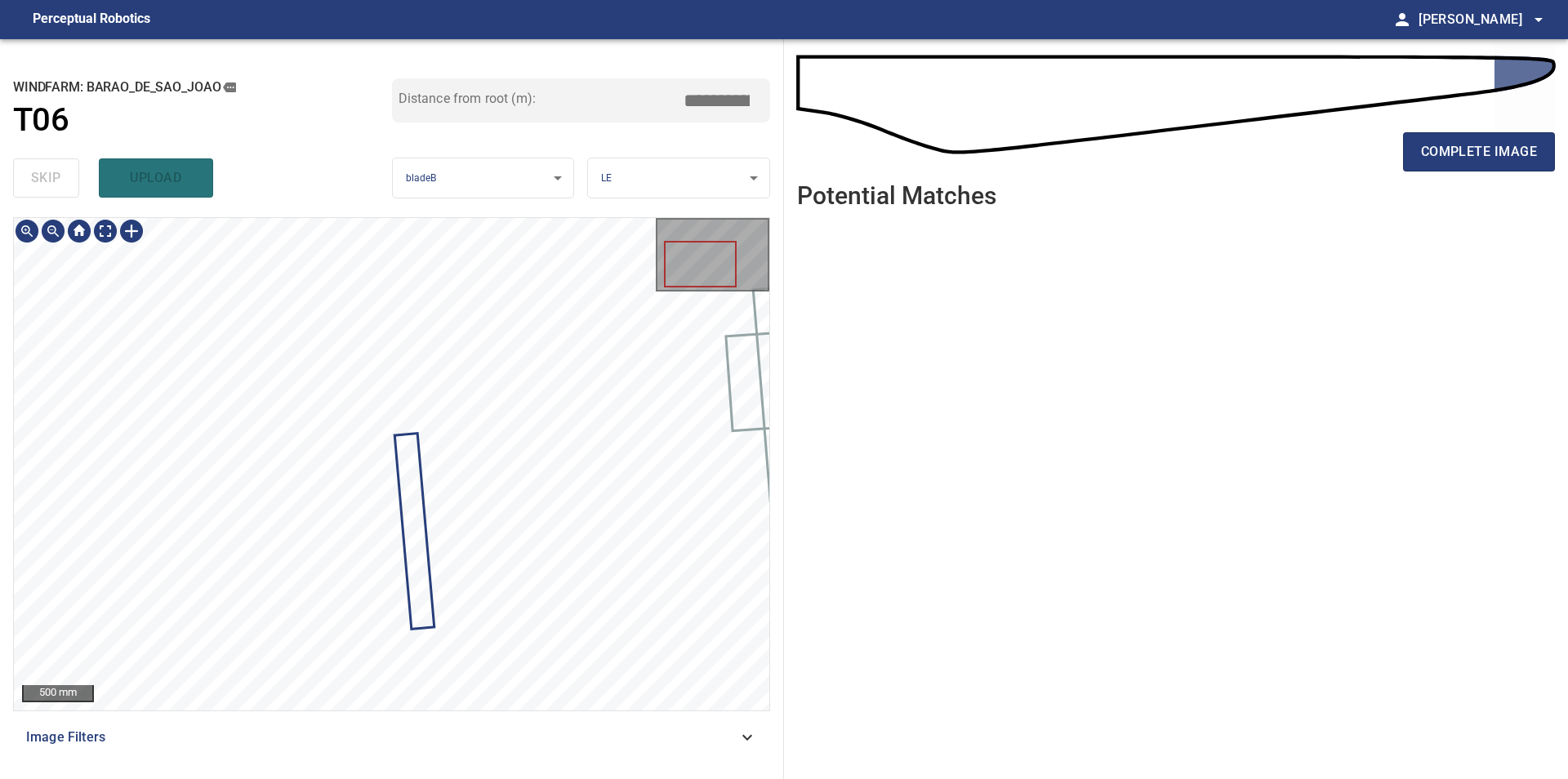
click at [130, 233] on div at bounding box center [131, 231] width 26 height 26
click at [445, 701] on div at bounding box center [391, 464] width 755 height 493
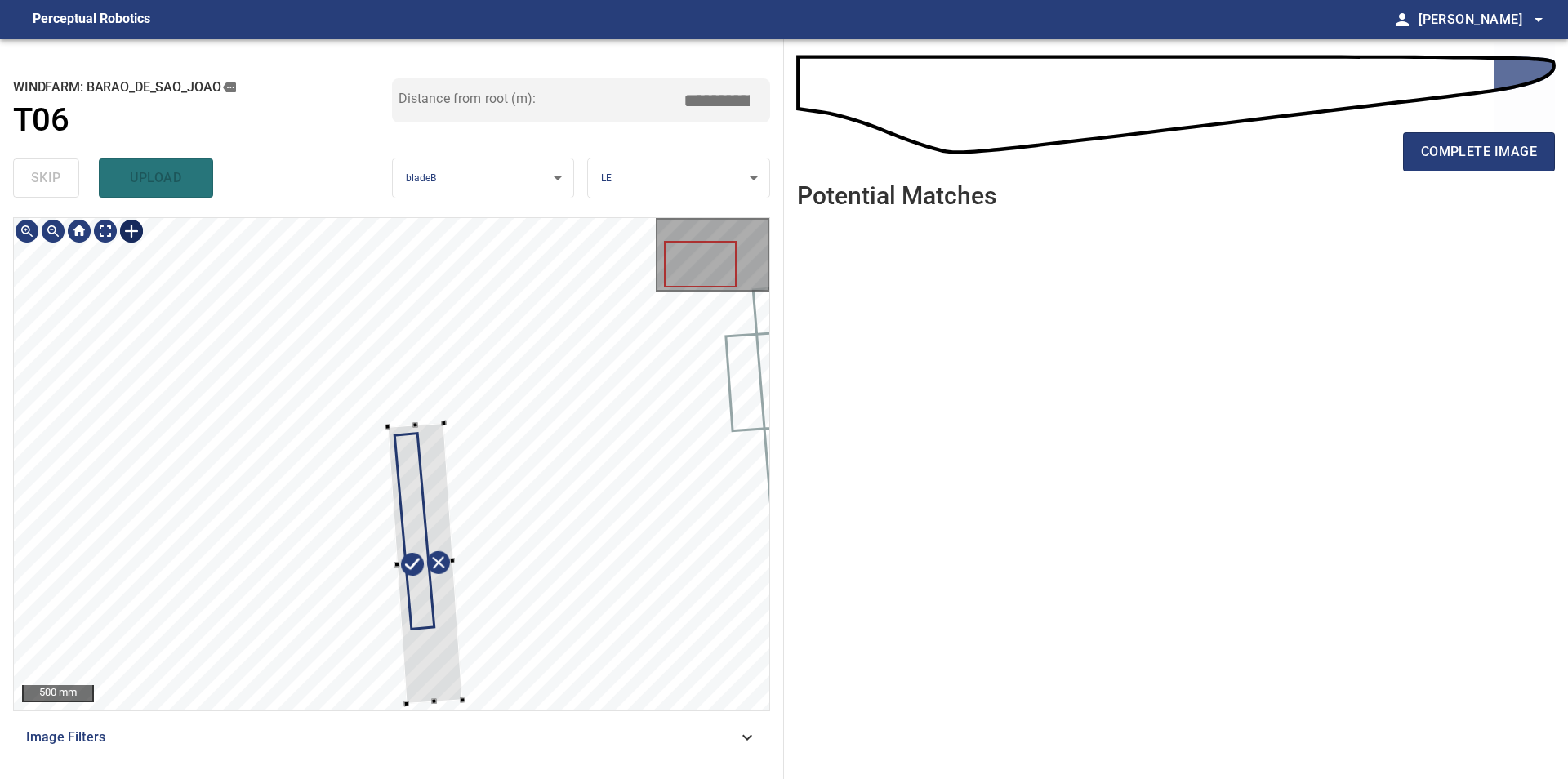
click at [461, 676] on div at bounding box center [425, 564] width 75 height 281
type input "****"
click at [431, 567] on div at bounding box center [414, 564] width 59 height 280
click at [412, 700] on div at bounding box center [391, 464] width 755 height 493
click at [405, 433] on div at bounding box center [417, 566] width 54 height 273
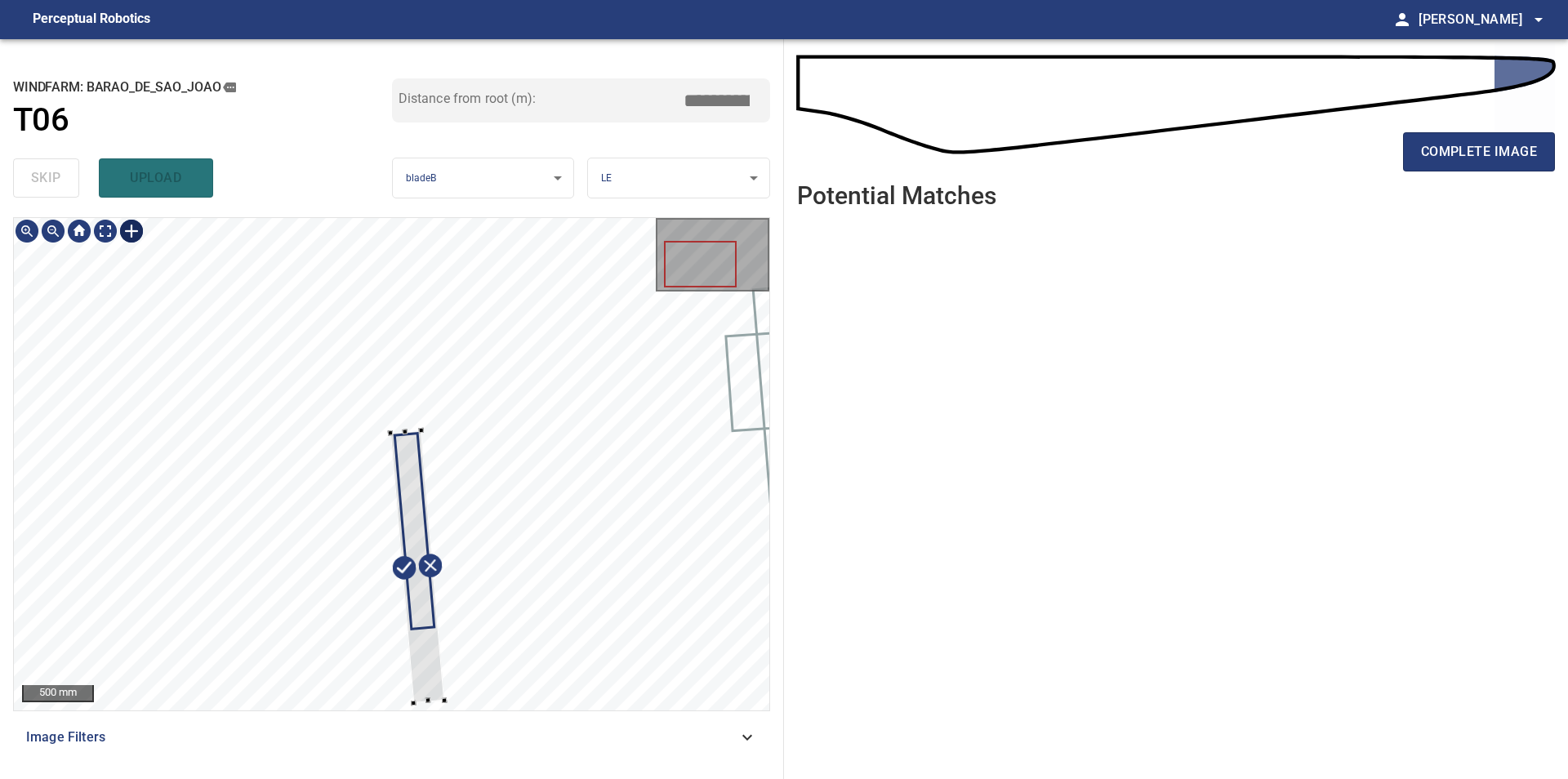
click at [403, 586] on div at bounding box center [402, 566] width 24 height 269
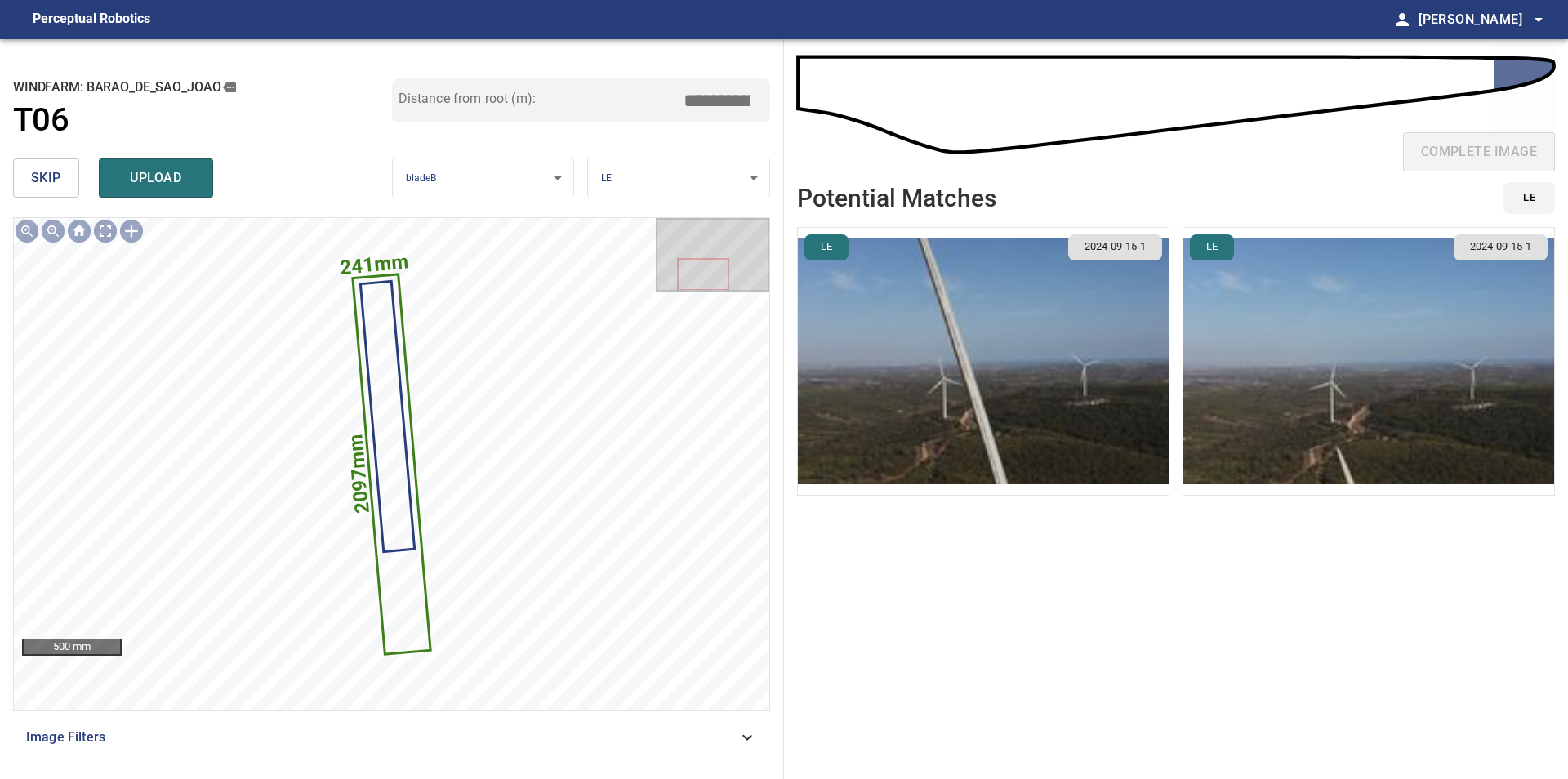
drag, startPoint x: 708, startPoint y: 109, endPoint x: 947, endPoint y: 117, distance: 239.1
click at [763, 116] on input "*****" at bounding box center [722, 100] width 82 height 31
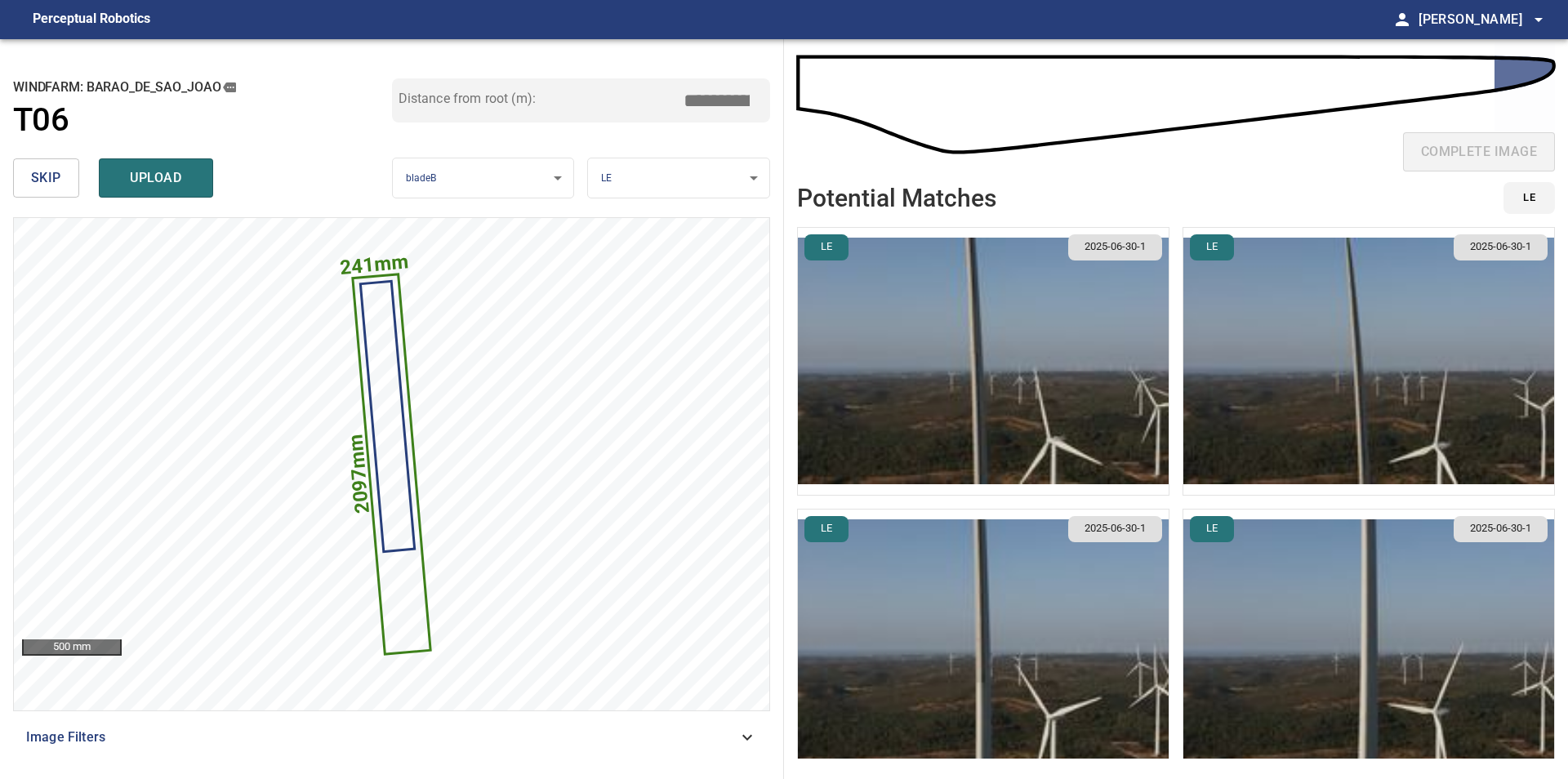
type input "*****"
click at [1042, 425] on img "button" at bounding box center [983, 361] width 370 height 267
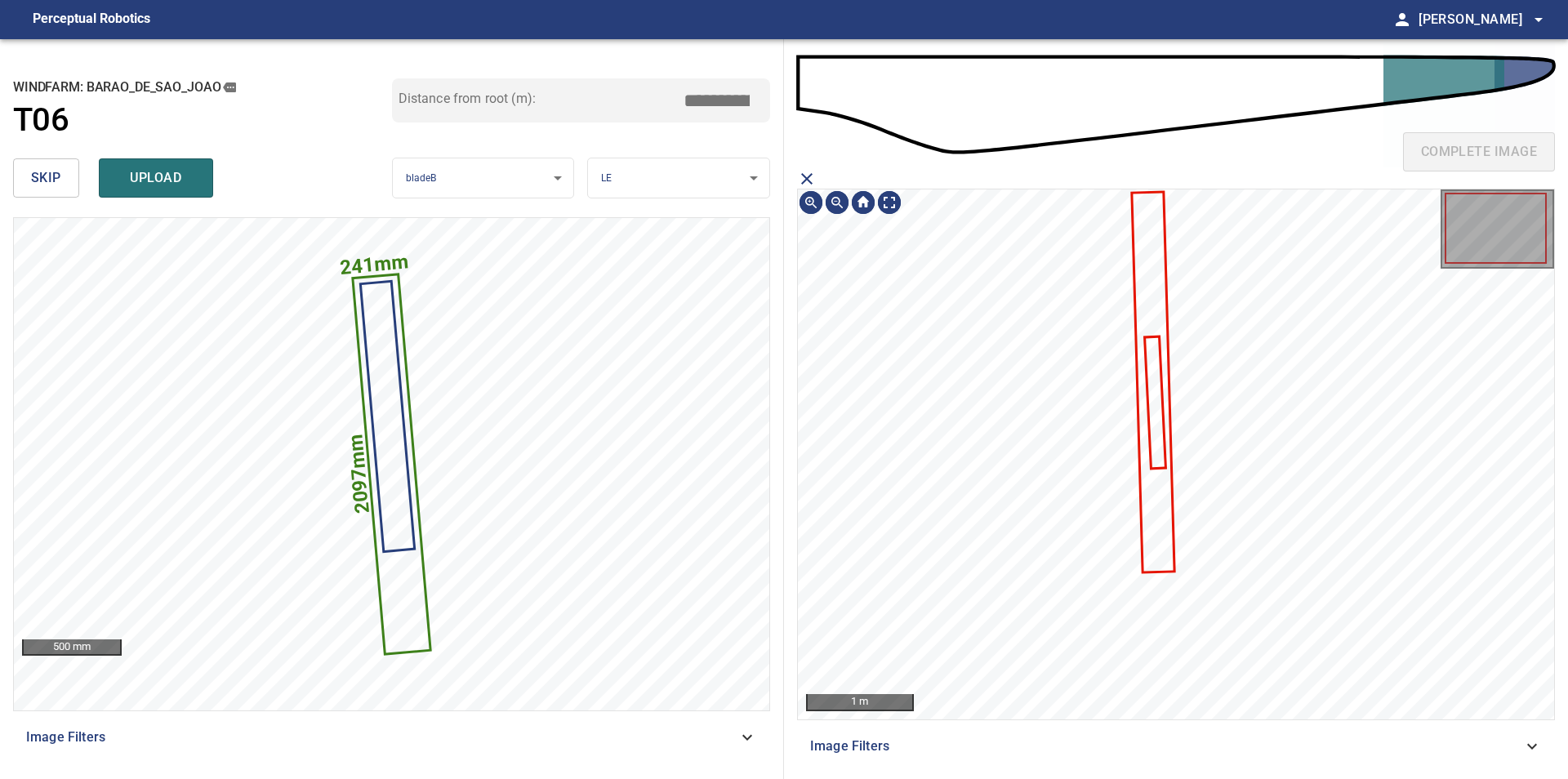
click at [811, 181] on icon "close matching imageResolution:" at bounding box center [806, 178] width 19 height 19
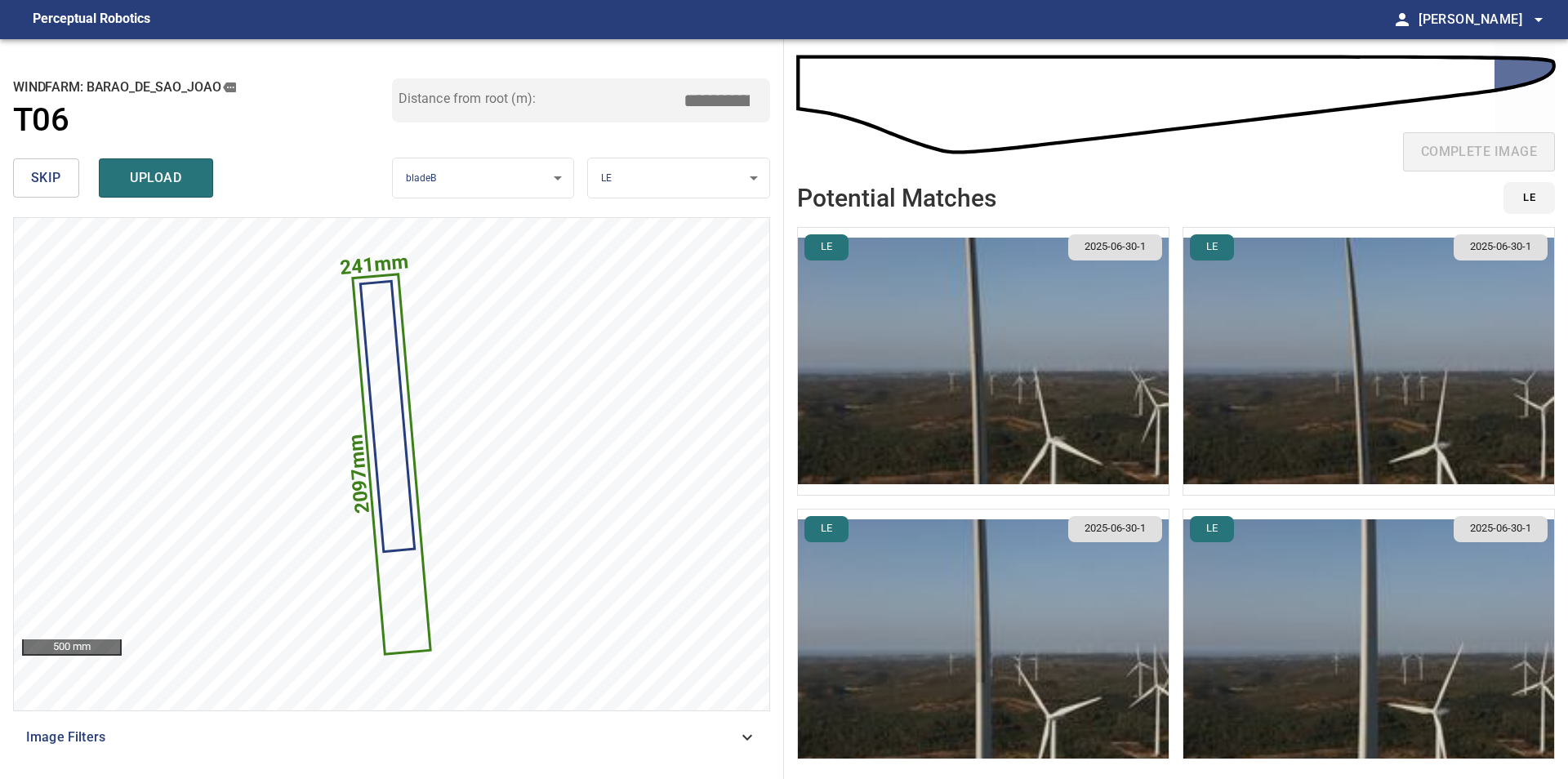
click at [1320, 322] on img "button" at bounding box center [1368, 361] width 370 height 267
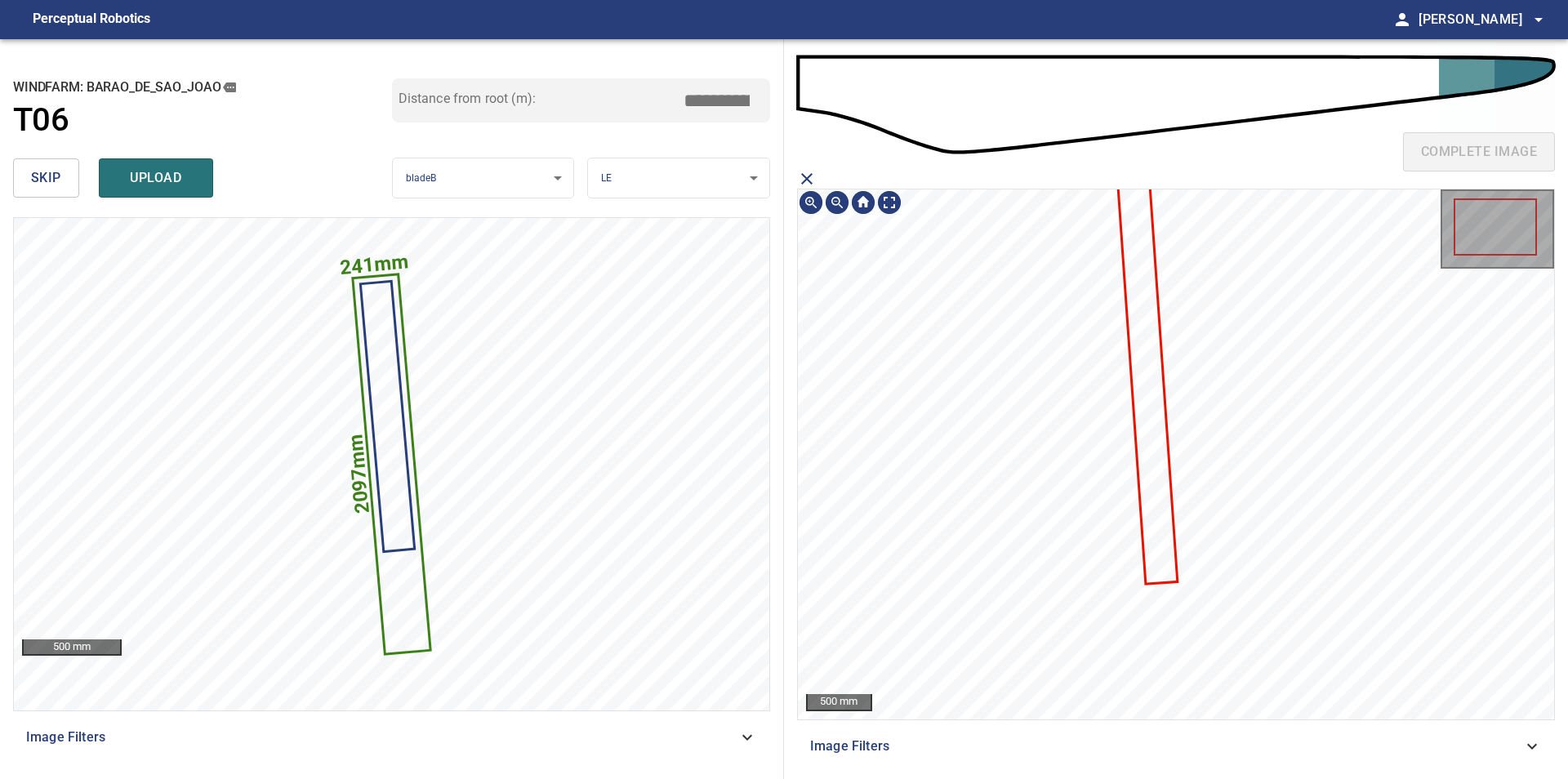
click at [1156, 437] on icon at bounding box center [1146, 367] width 58 height 430
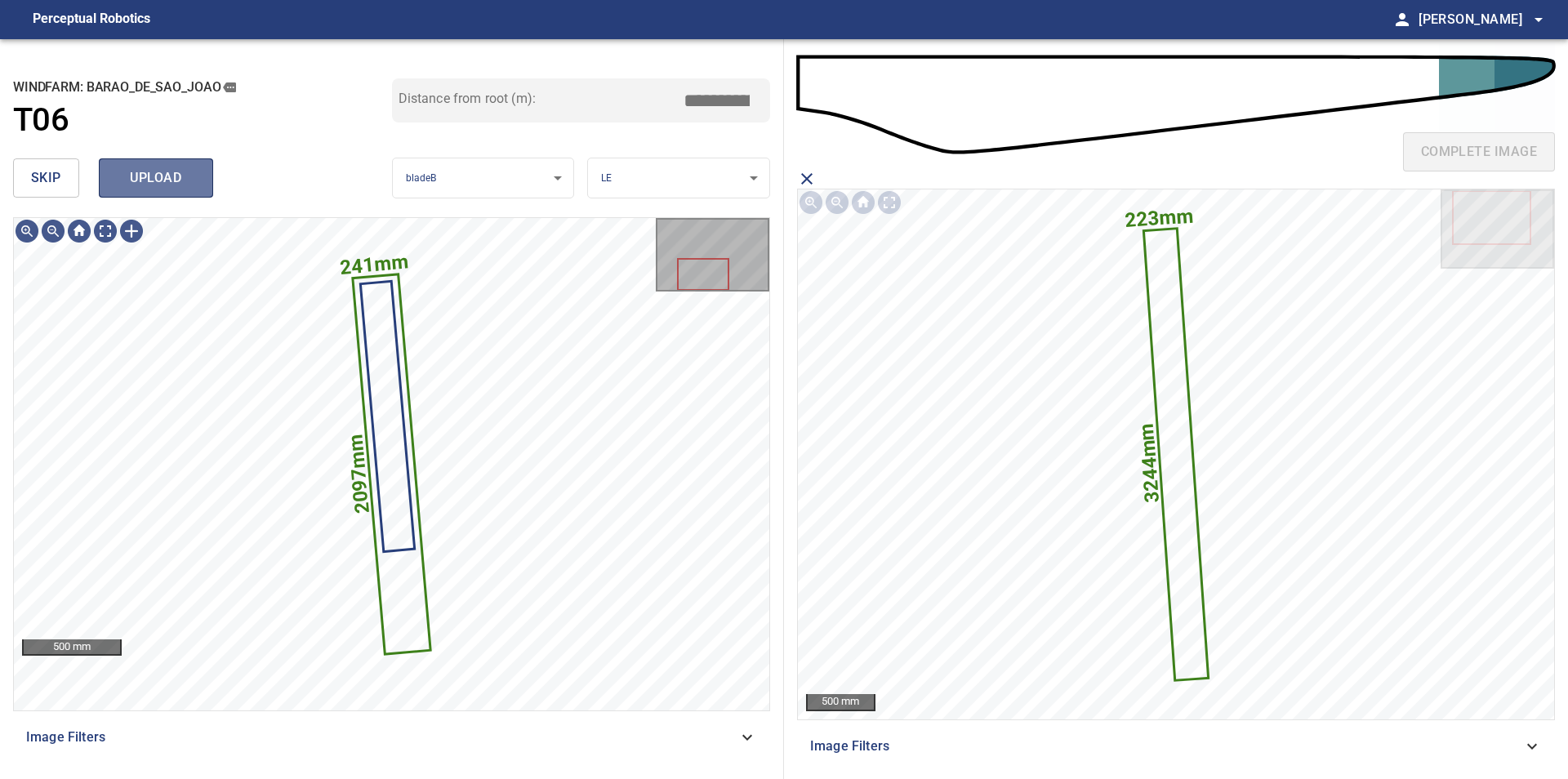
click at [173, 189] on span "upload" at bounding box center [156, 178] width 78 height 23
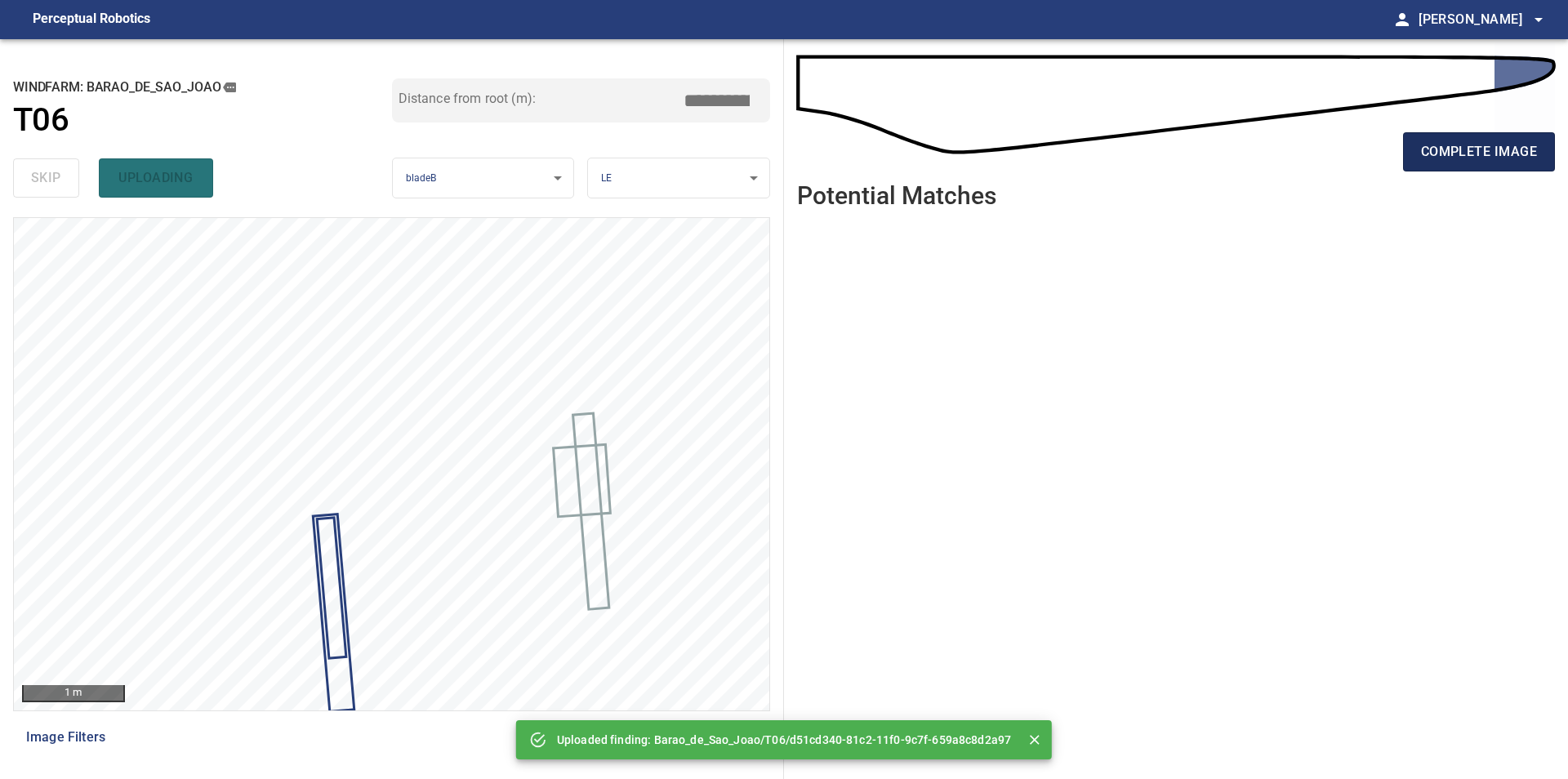
click at [1498, 158] on span "complete image" at bounding box center [1478, 151] width 116 height 23
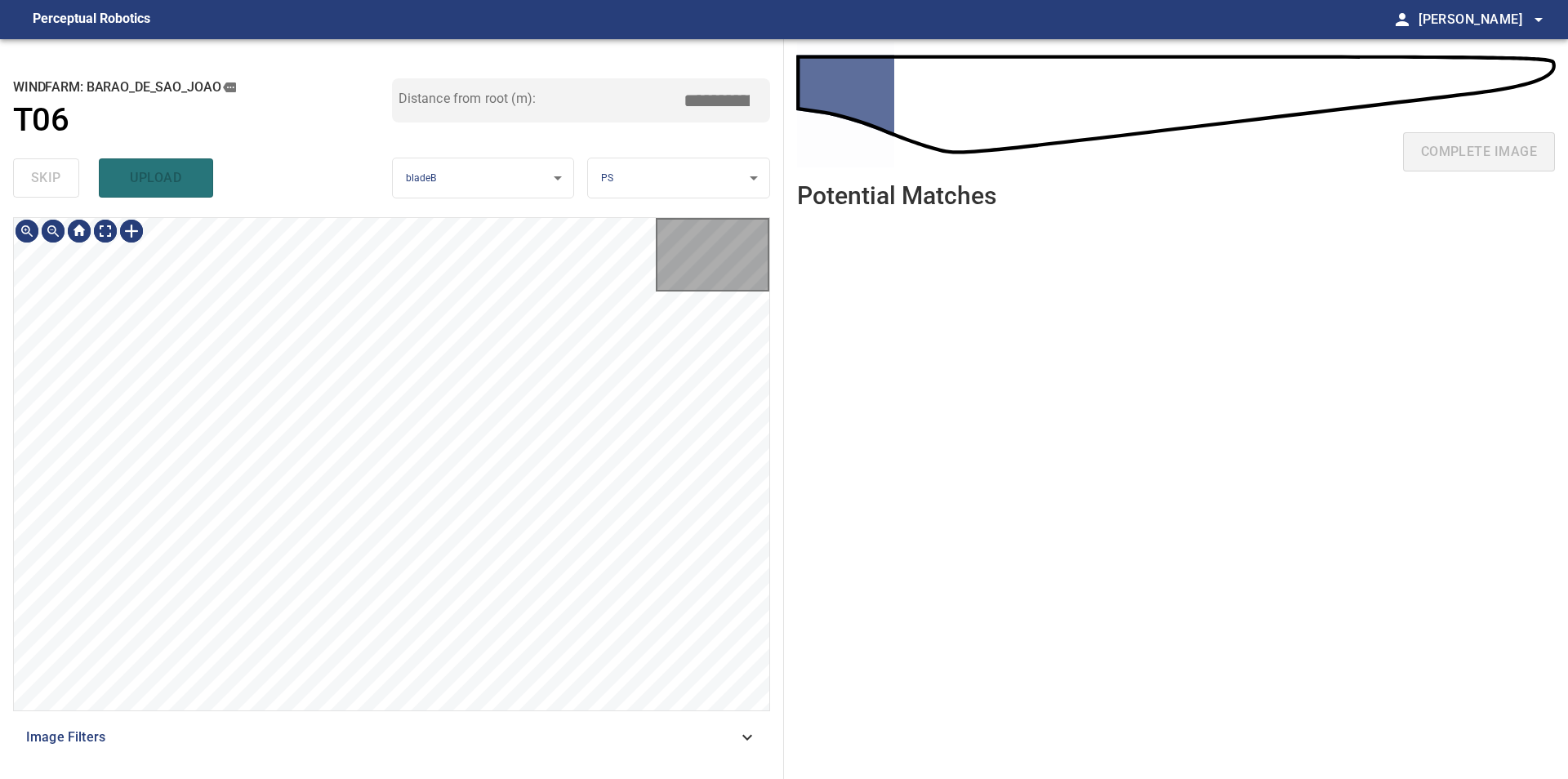
type input "***"
